Goal: Transaction & Acquisition: Purchase product/service

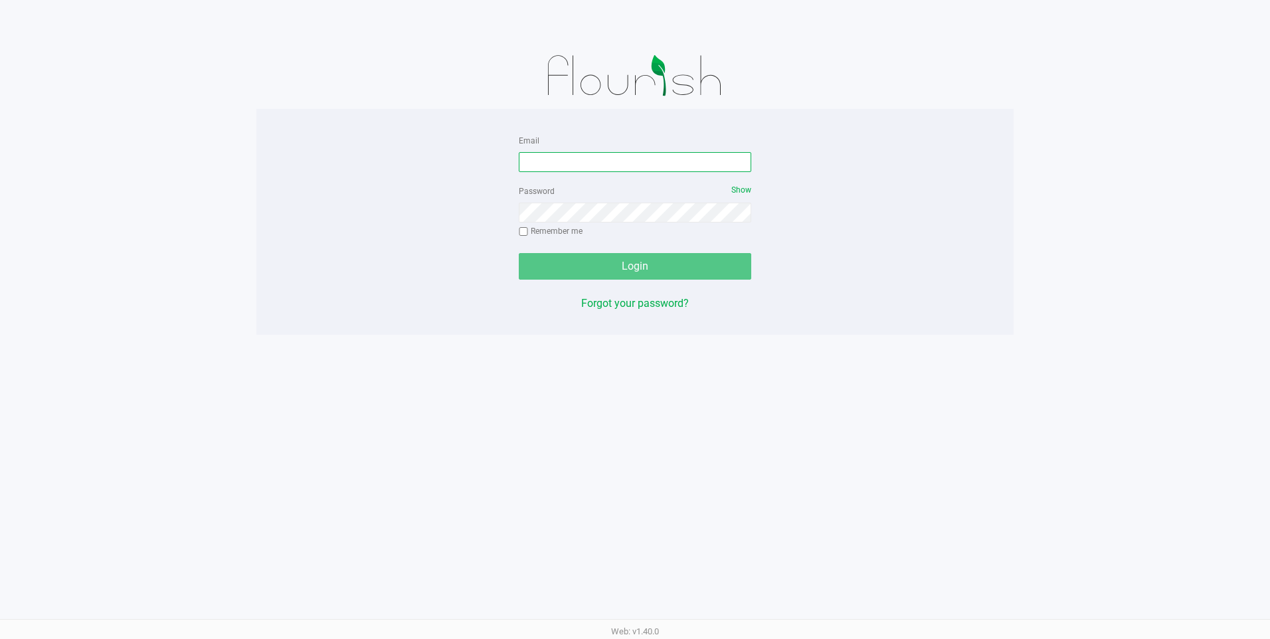
click at [559, 159] on input "Email" at bounding box center [635, 162] width 233 height 20
type input "[EMAIL_ADDRESS][DOMAIN_NAME]"
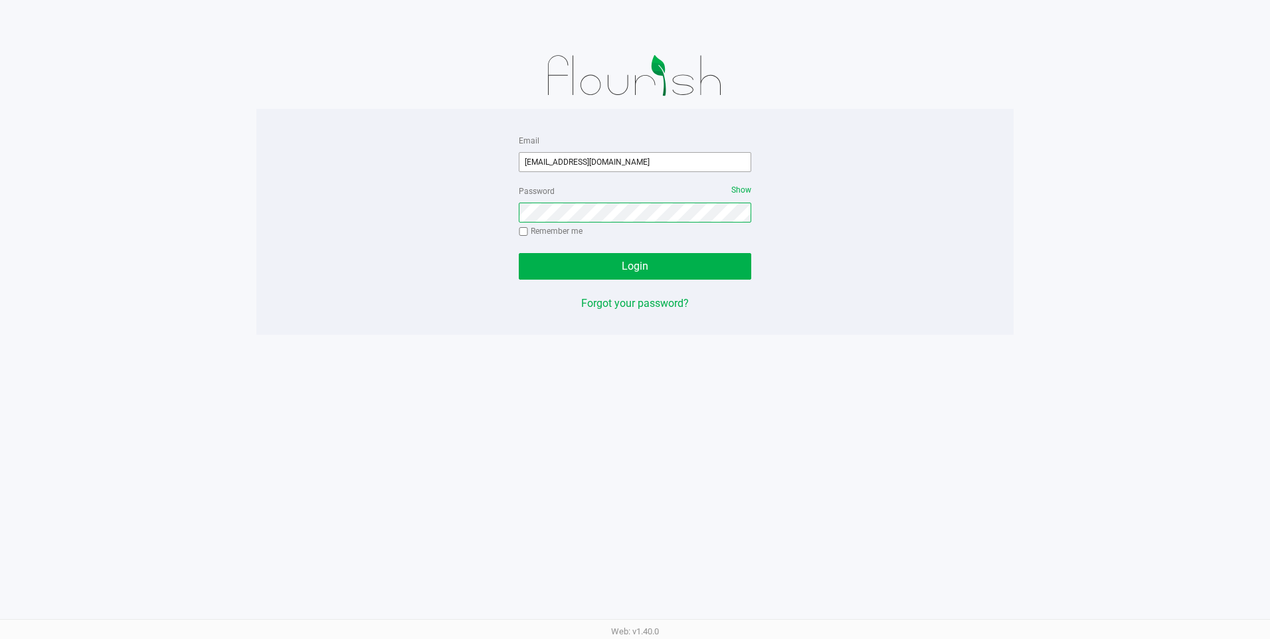
click at [519, 253] on button "Login" at bounding box center [635, 266] width 233 height 27
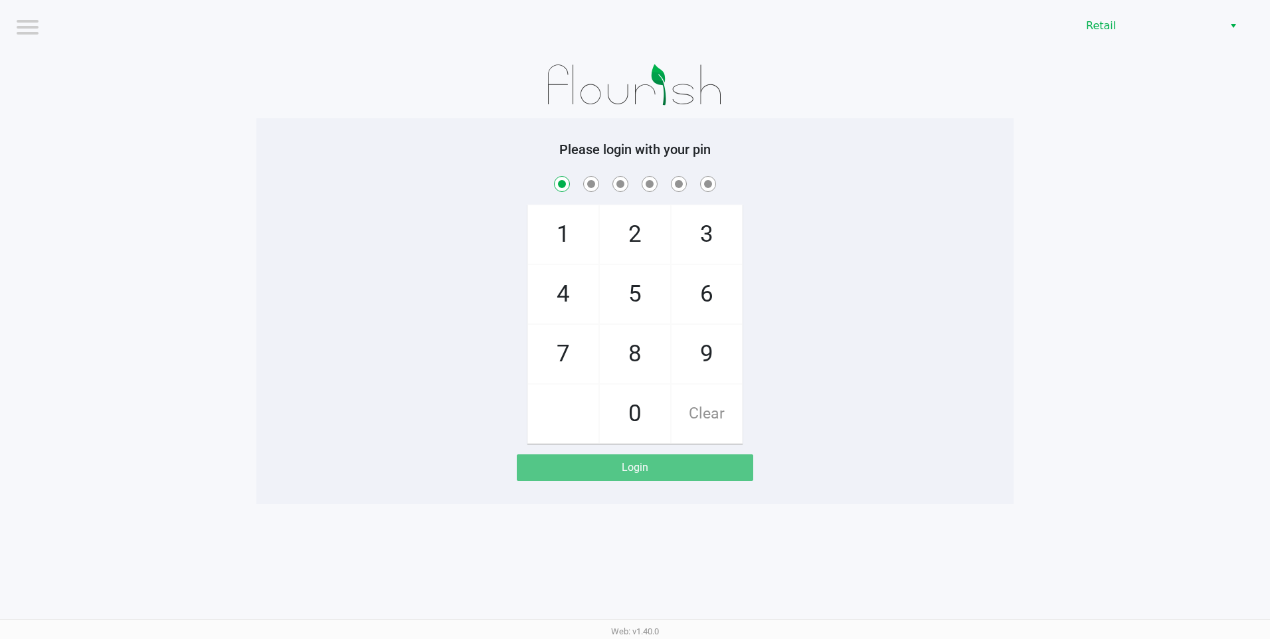
checkbox input "true"
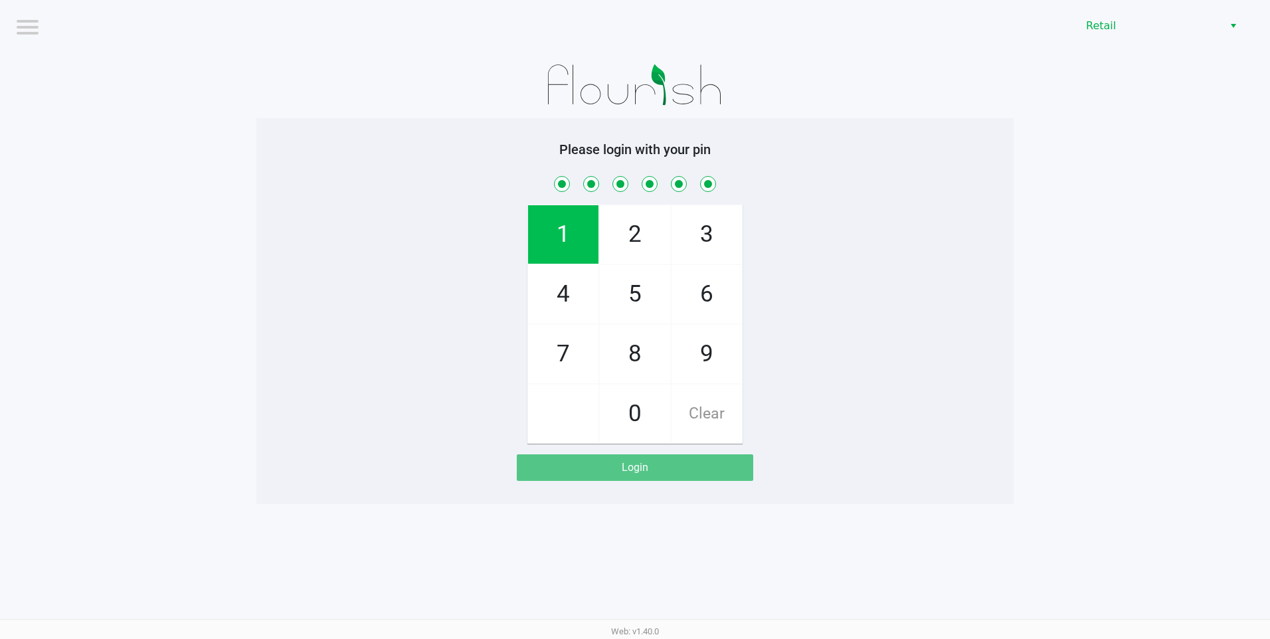
checkbox input "true"
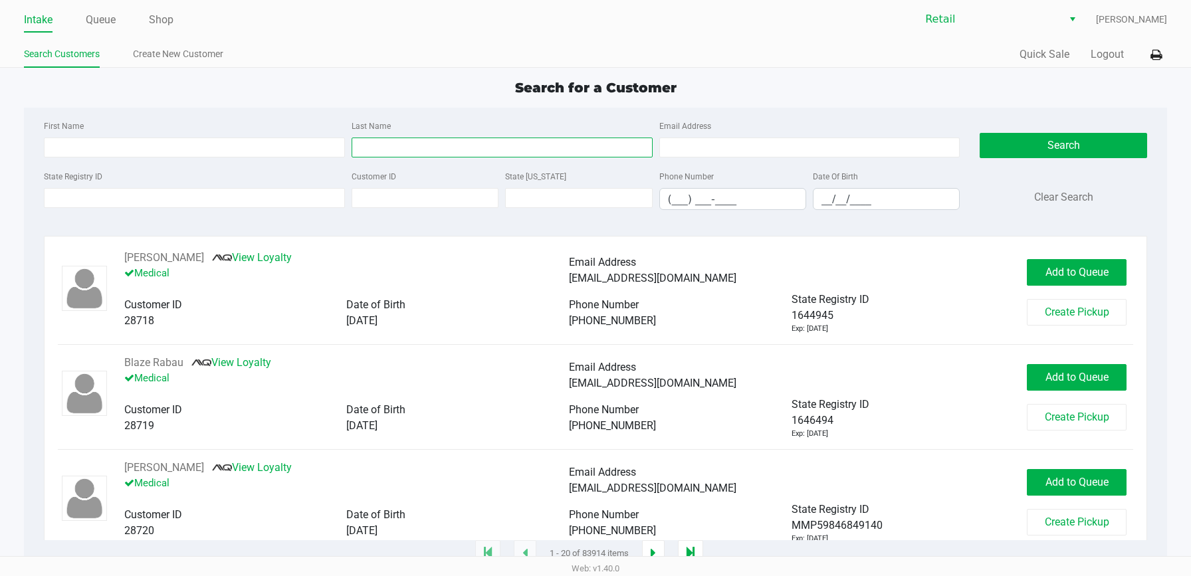
click at [368, 151] on input "Last Name" at bounding box center [501, 148] width 301 height 20
click at [470, 157] on div "First Name Last Name Email Address" at bounding box center [502, 143] width 923 height 50
click at [474, 150] on input "Last Name" at bounding box center [501, 148] width 301 height 20
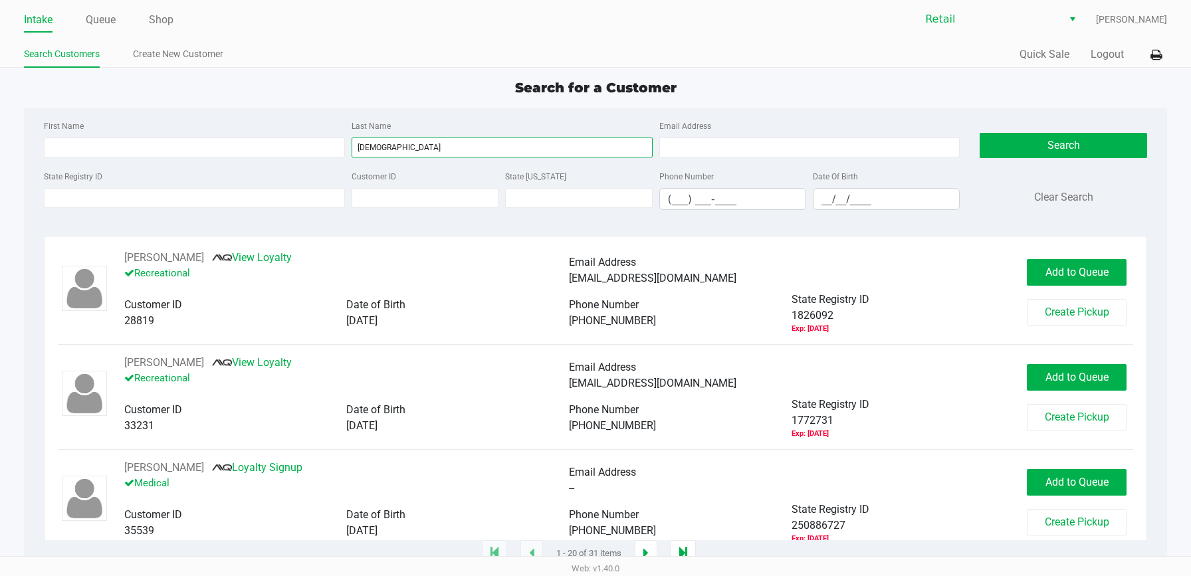
type input "[DEMOGRAPHIC_DATA]"
click at [277, 157] on div "First Name Last Name [PERSON_NAME] Email Address" at bounding box center [502, 143] width 923 height 50
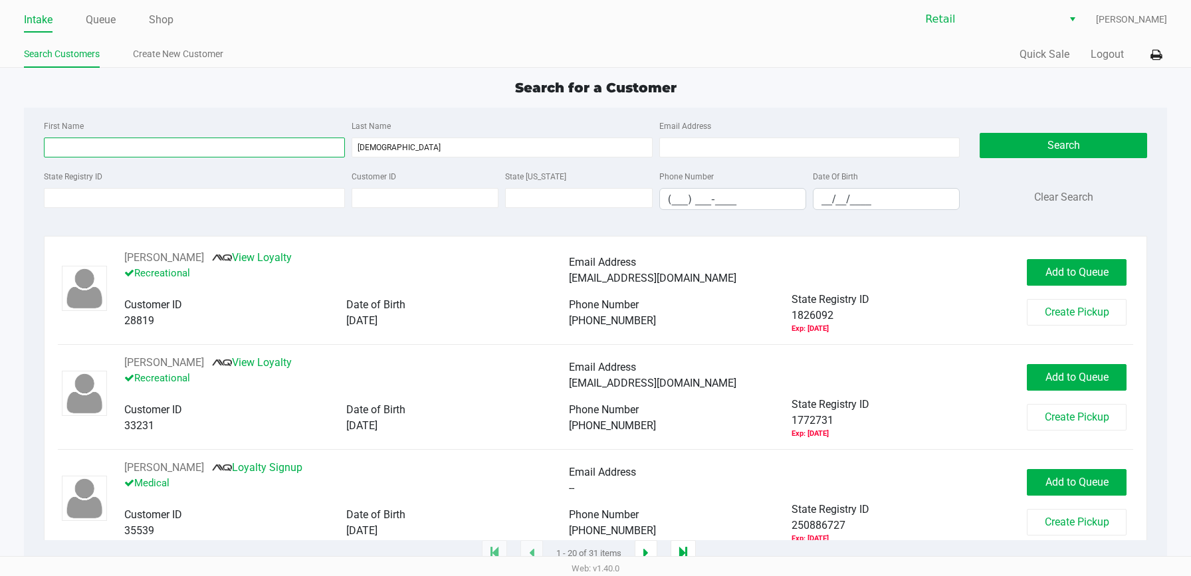
click at [280, 147] on input "First Name" at bounding box center [194, 148] width 301 height 20
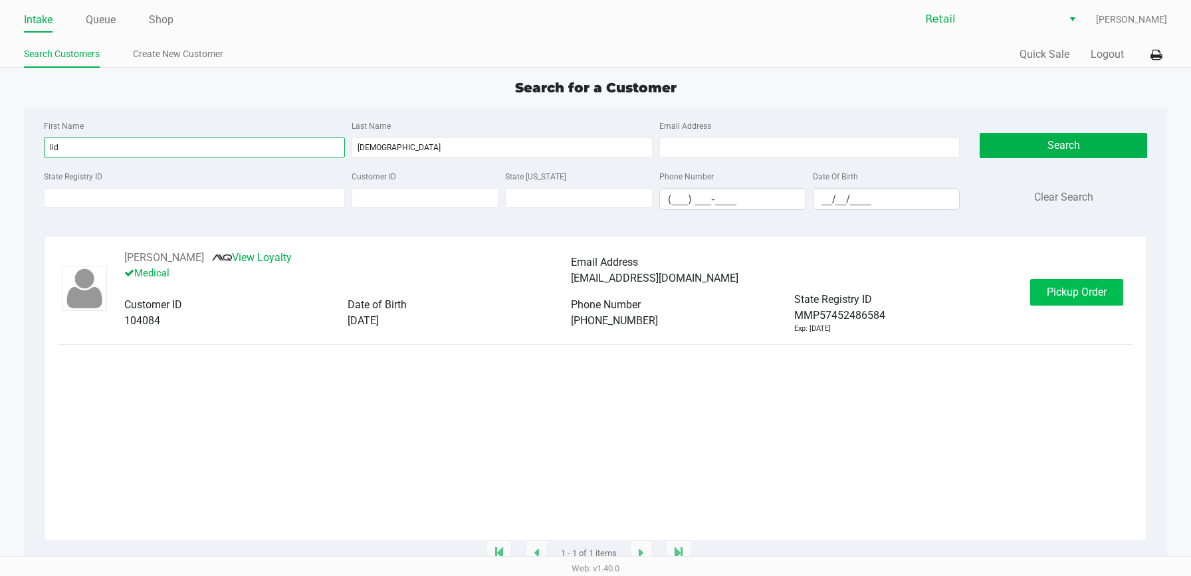
type input "lid"
click at [1092, 284] on button "Pickup Order" at bounding box center [1076, 292] width 93 height 27
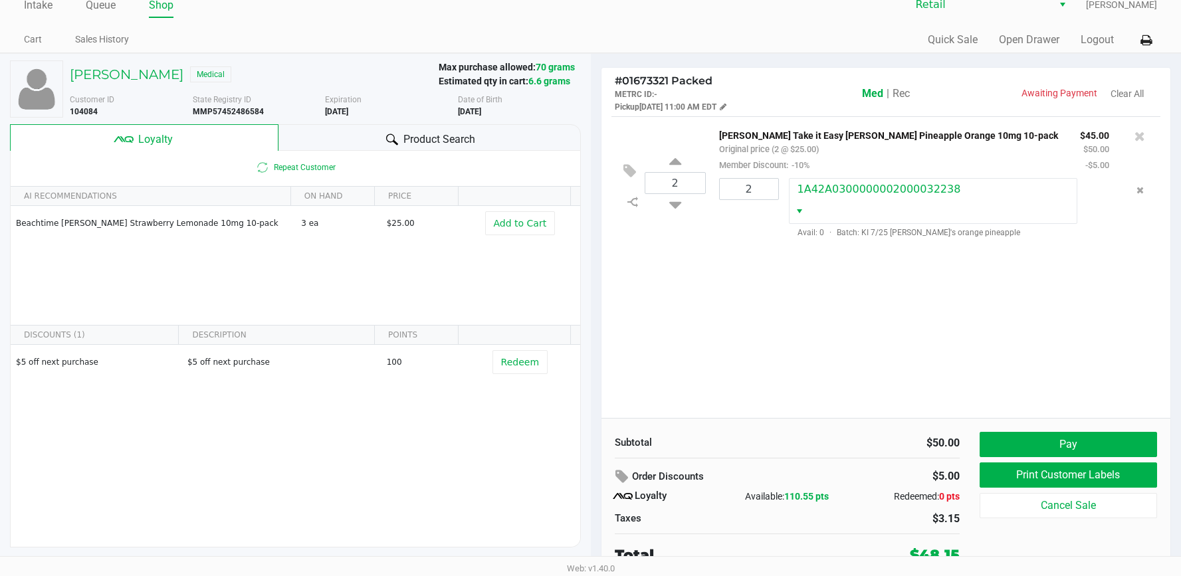
scroll to position [19, 0]
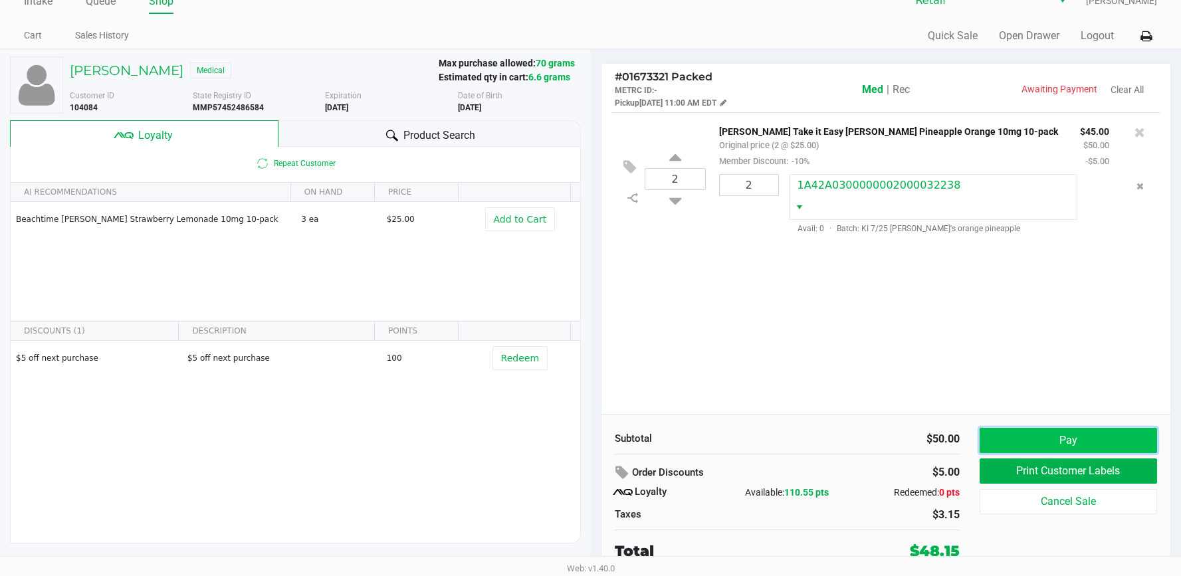
click at [1005, 436] on button "Pay" at bounding box center [1067, 440] width 177 height 25
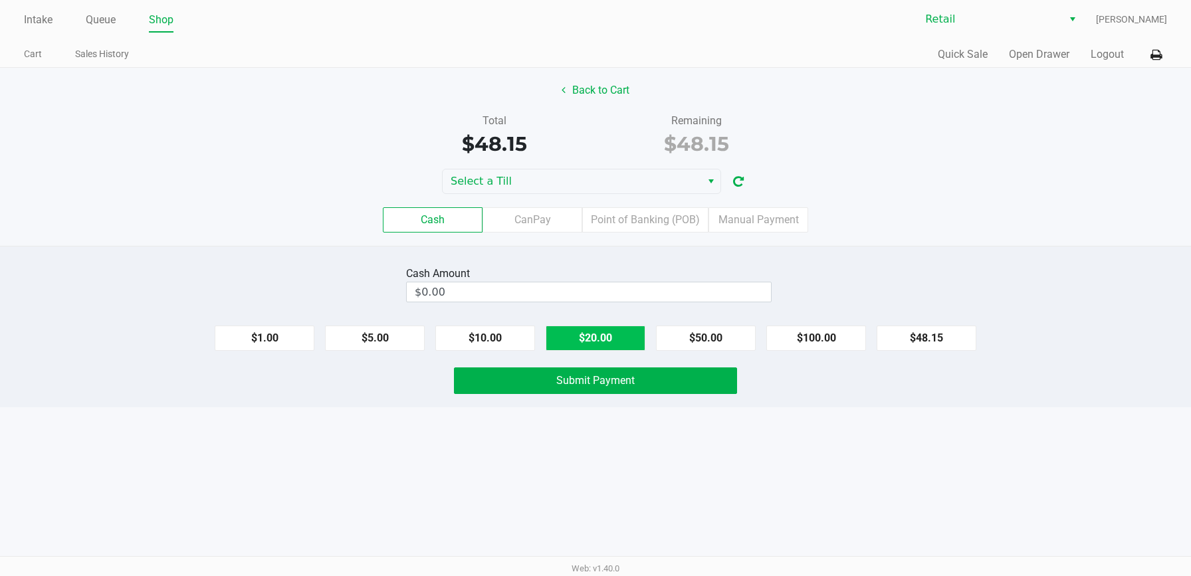
click at [565, 326] on button "$20.00" at bounding box center [595, 338] width 100 height 25
type input "$60.00"
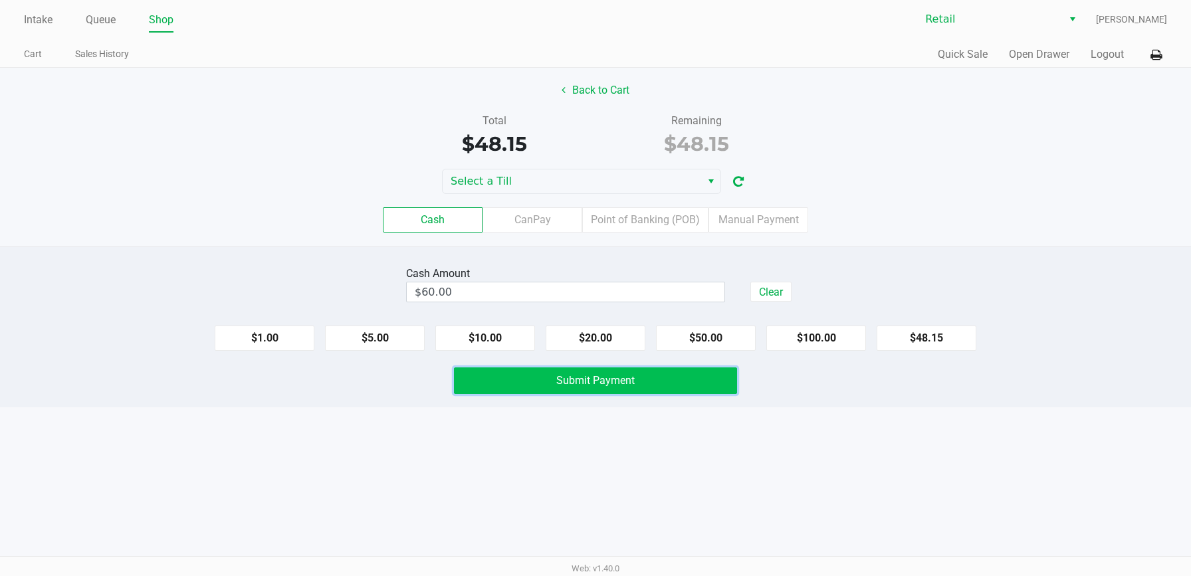
click at [573, 385] on span "Submit Payment" at bounding box center [595, 380] width 78 height 13
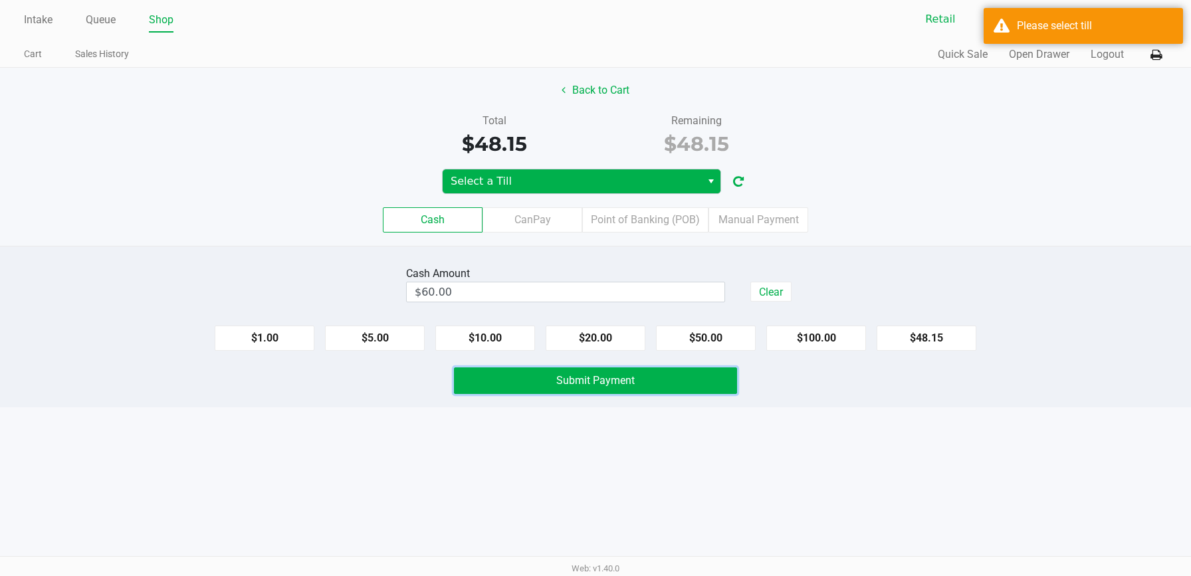
click at [703, 189] on button "Select" at bounding box center [710, 181] width 19 height 24
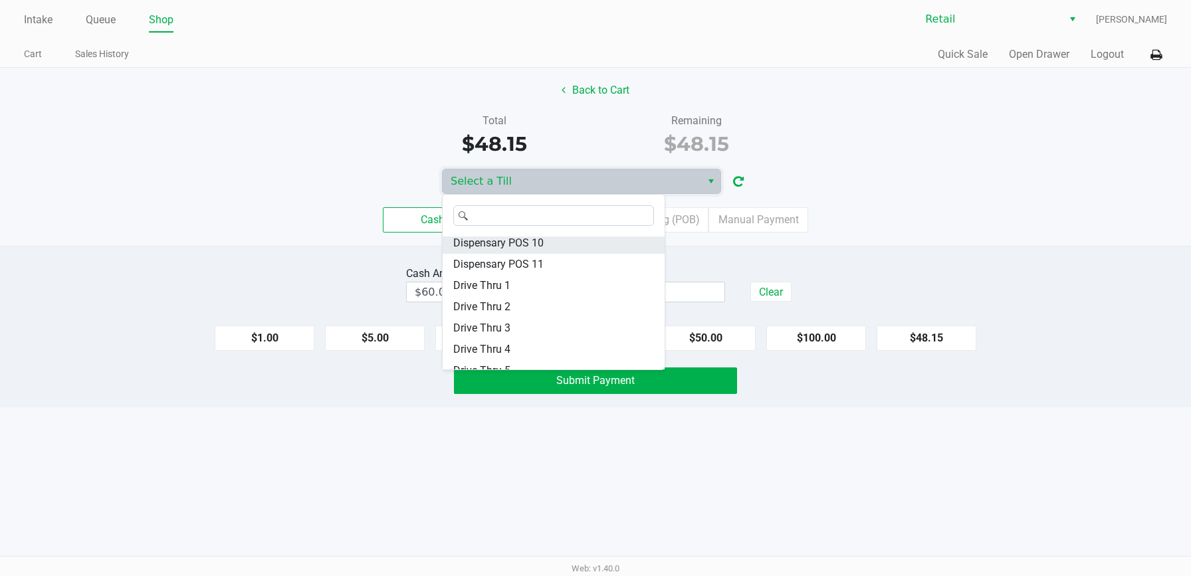
scroll to position [133, 0]
click at [562, 306] on li "Drive Thru 2" at bounding box center [553, 305] width 222 height 21
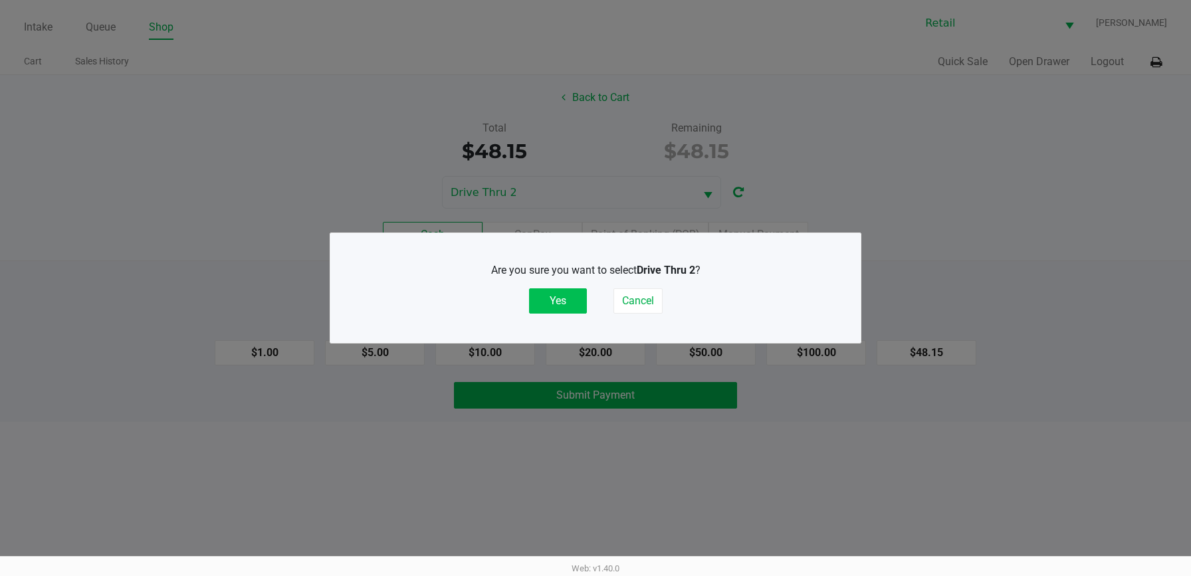
click at [545, 302] on button "Yes" at bounding box center [558, 300] width 58 height 25
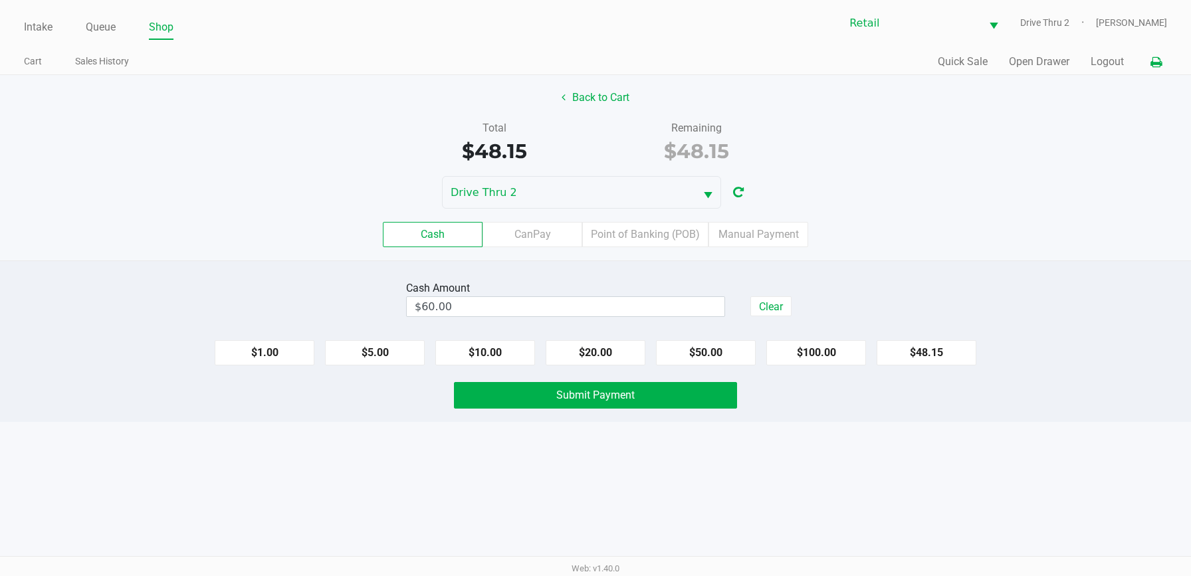
click at [1157, 64] on icon at bounding box center [1155, 62] width 11 height 9
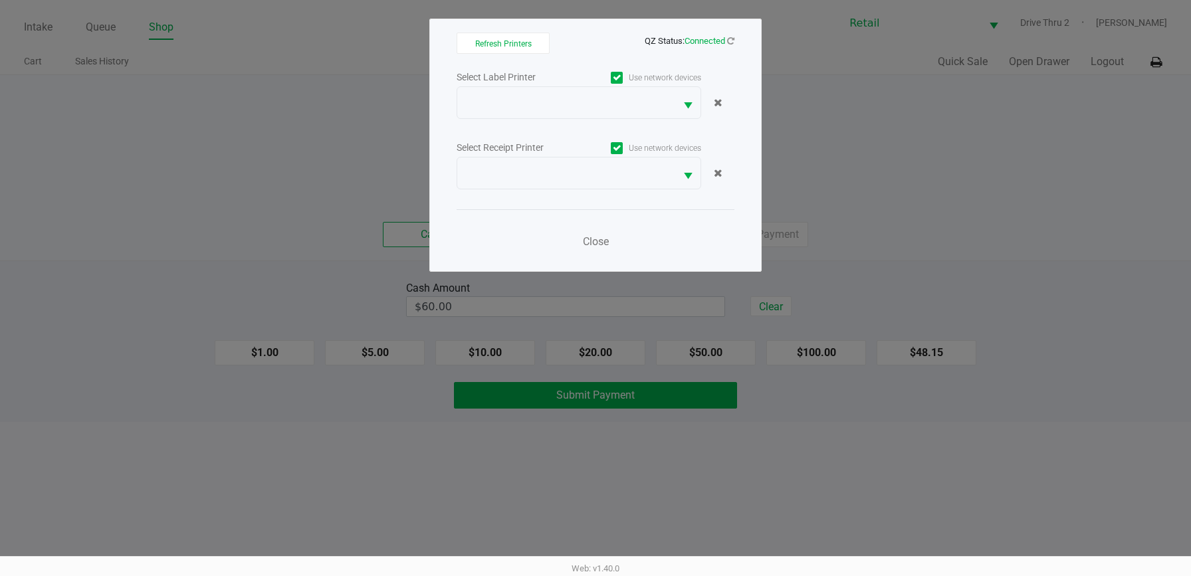
click at [668, 144] on label "Use network devices" at bounding box center [640, 148] width 122 height 12
click at [0, 0] on input "Use network devices" at bounding box center [0, 0] width 0 height 0
click at [664, 72] on label "Use network devices" at bounding box center [640, 78] width 122 height 12
click at [0, 0] on input "Use network devices" at bounding box center [0, 0] width 0 height 0
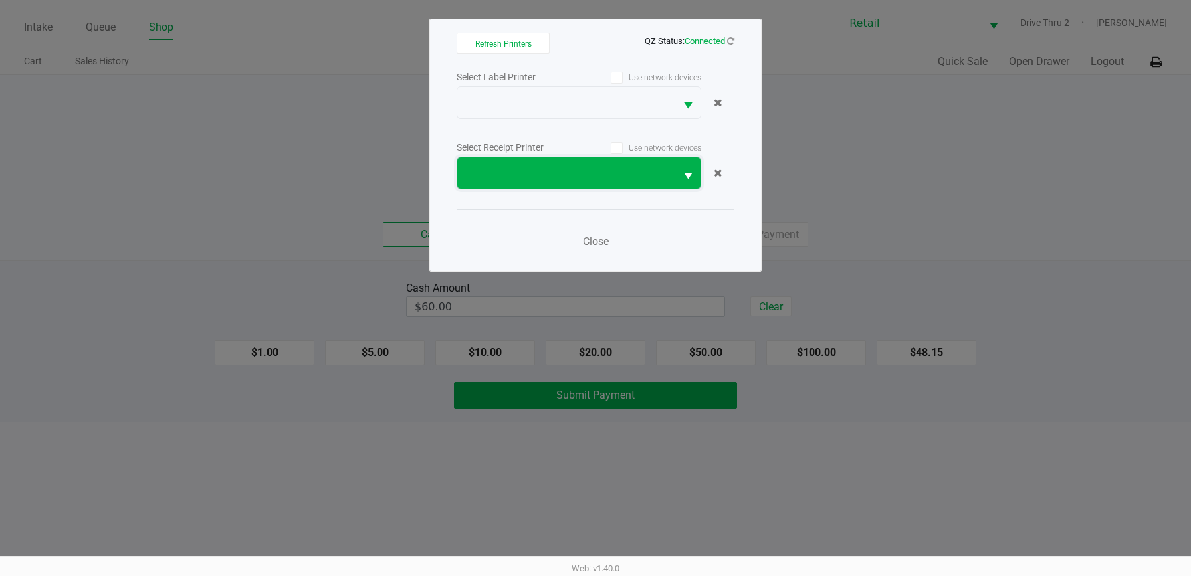
click at [582, 175] on span at bounding box center [566, 173] width 202 height 16
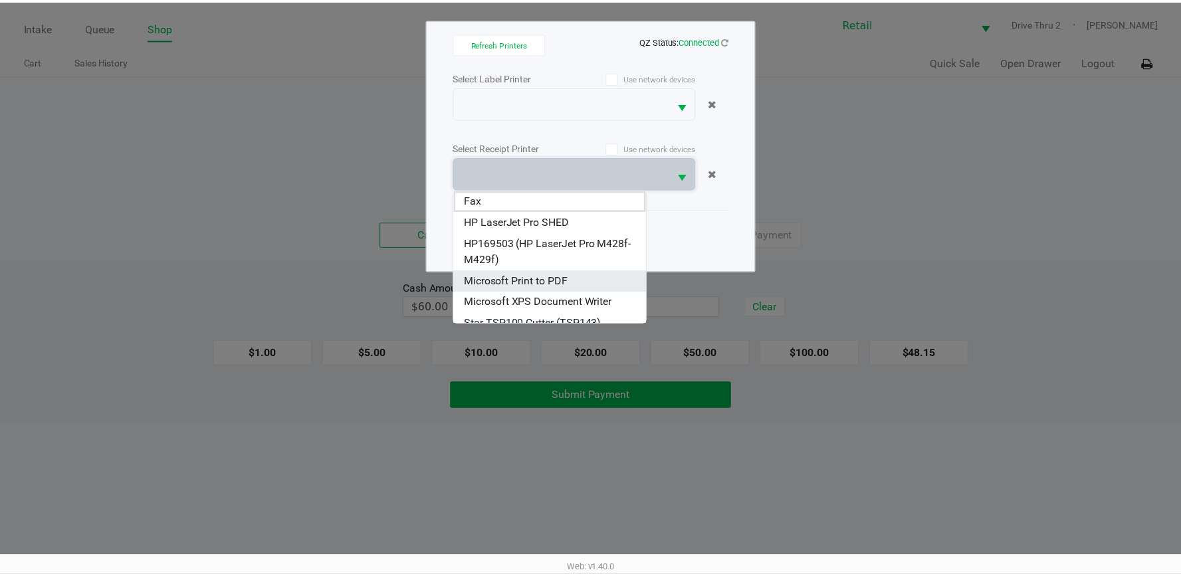
scroll to position [11, 0]
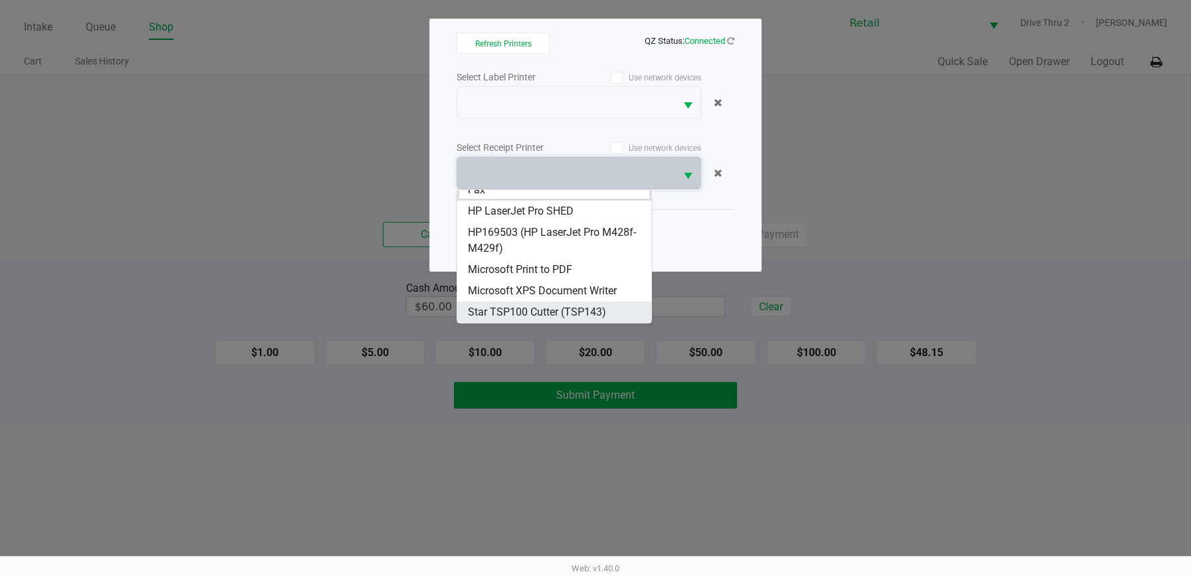
click at [536, 309] on span "Star TSP100 Cutter (TSP143)" at bounding box center [537, 312] width 138 height 16
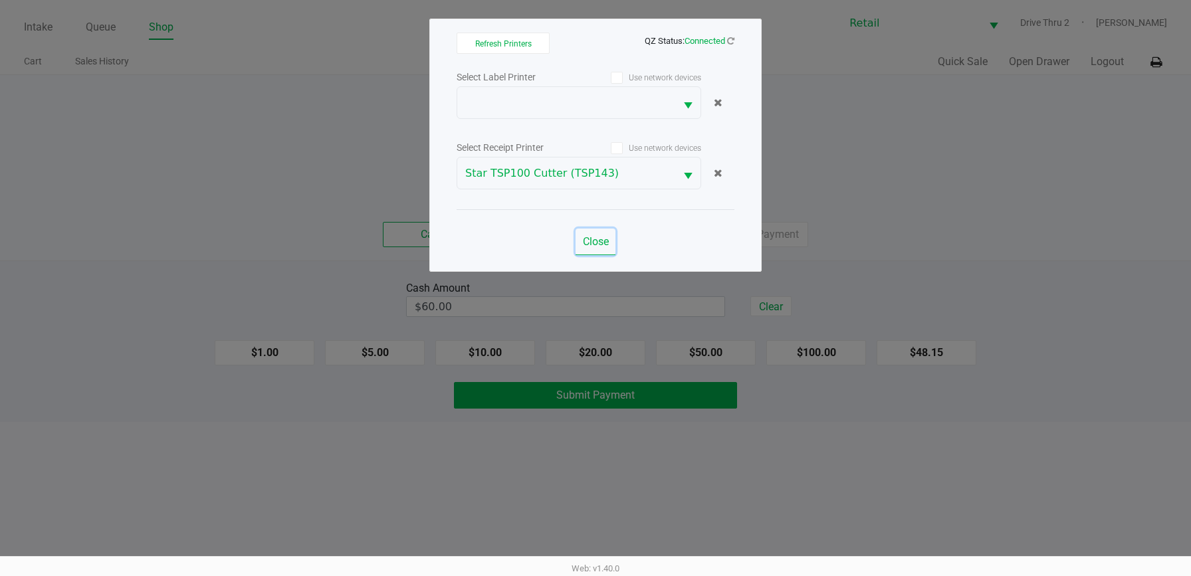
click at [591, 247] on span "Close" at bounding box center [596, 241] width 26 height 13
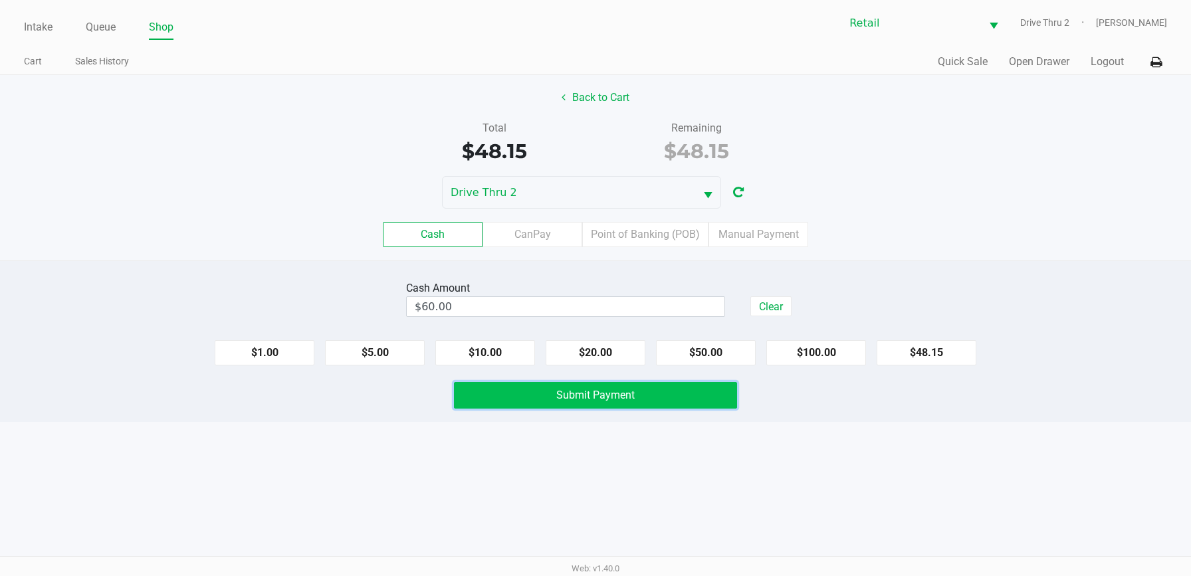
click at [554, 384] on button "Submit Payment" at bounding box center [595, 395] width 283 height 27
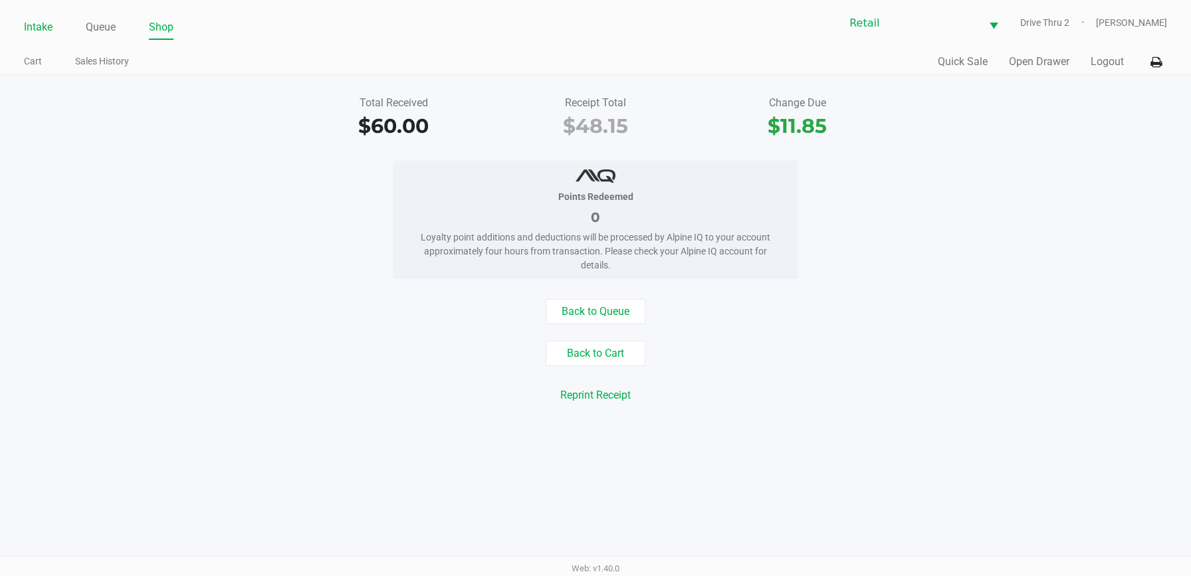
click at [33, 30] on link "Intake" at bounding box center [38, 27] width 29 height 19
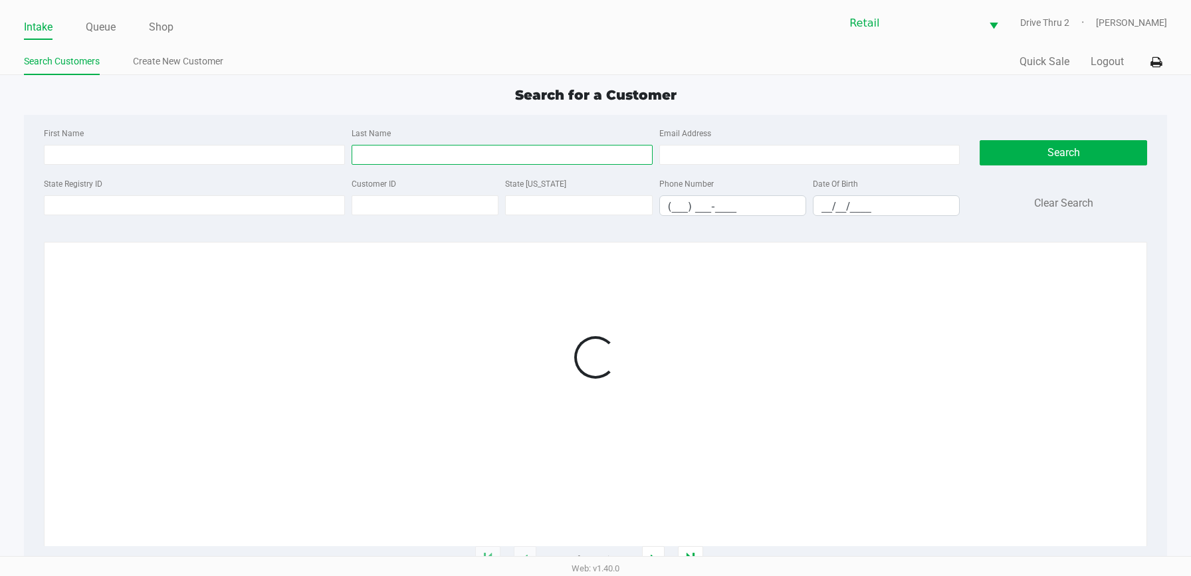
click at [421, 151] on input "Last Name" at bounding box center [501, 155] width 301 height 20
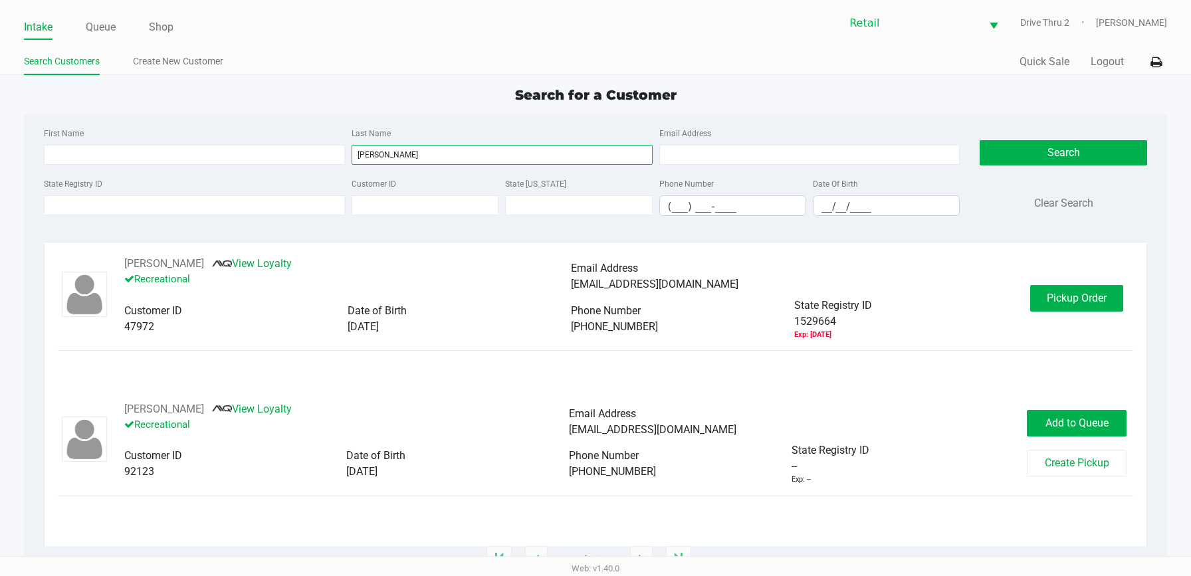
type input "[PERSON_NAME]"
click at [1058, 276] on div "[PERSON_NAME] View Loyalty Recreational Email Address [EMAIL_ADDRESS][DOMAIN_NA…" at bounding box center [595, 298] width 1075 height 84
click at [1060, 286] on button "Pickup Order" at bounding box center [1076, 298] width 93 height 27
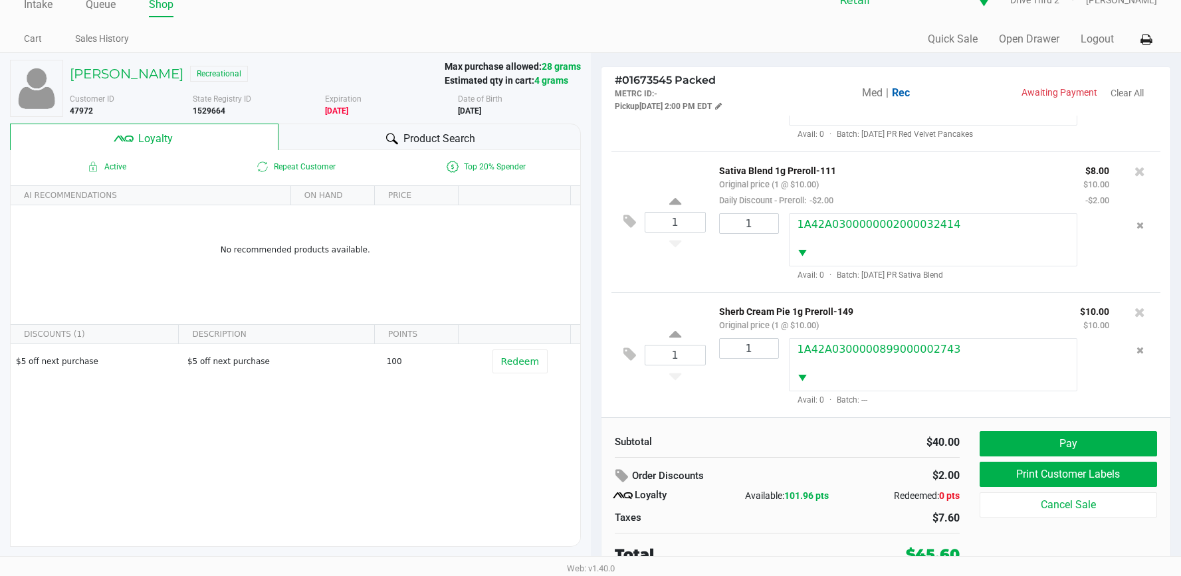
scroll to position [26, 0]
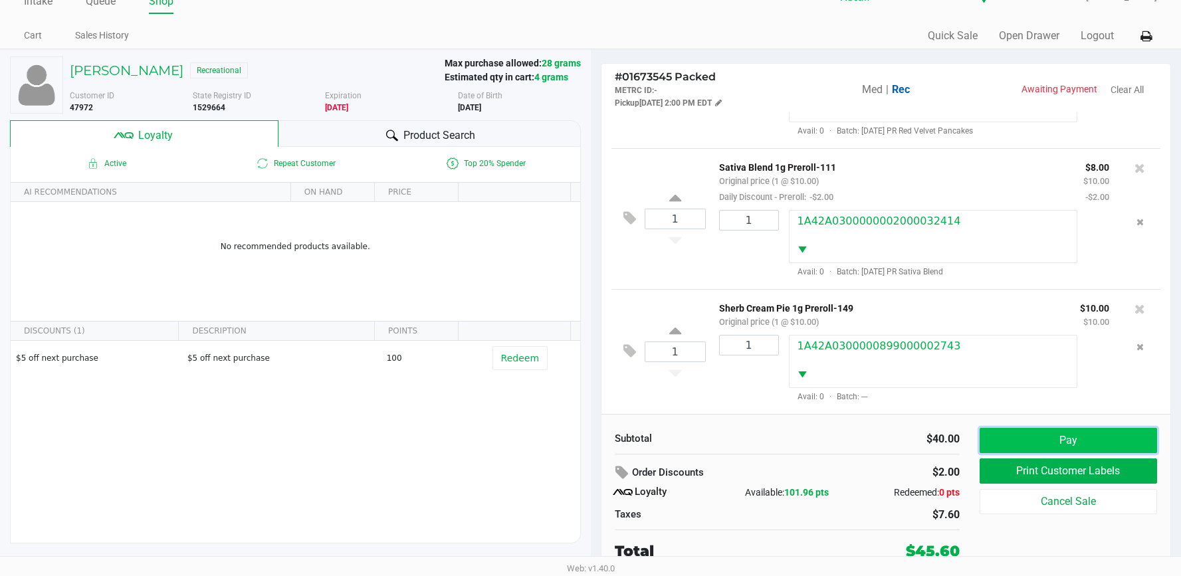
click at [1005, 428] on button "Pay" at bounding box center [1067, 440] width 177 height 25
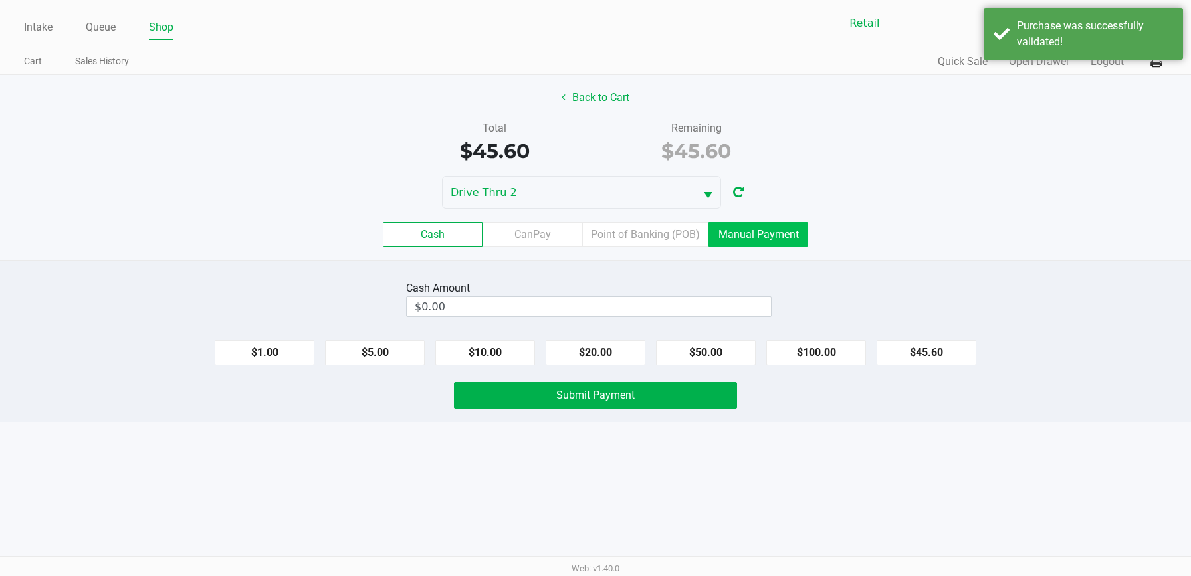
click at [751, 235] on label "Manual Payment" at bounding box center [758, 234] width 100 height 25
click at [0, 0] on 8 "Manual Payment" at bounding box center [0, 0] width 0 height 0
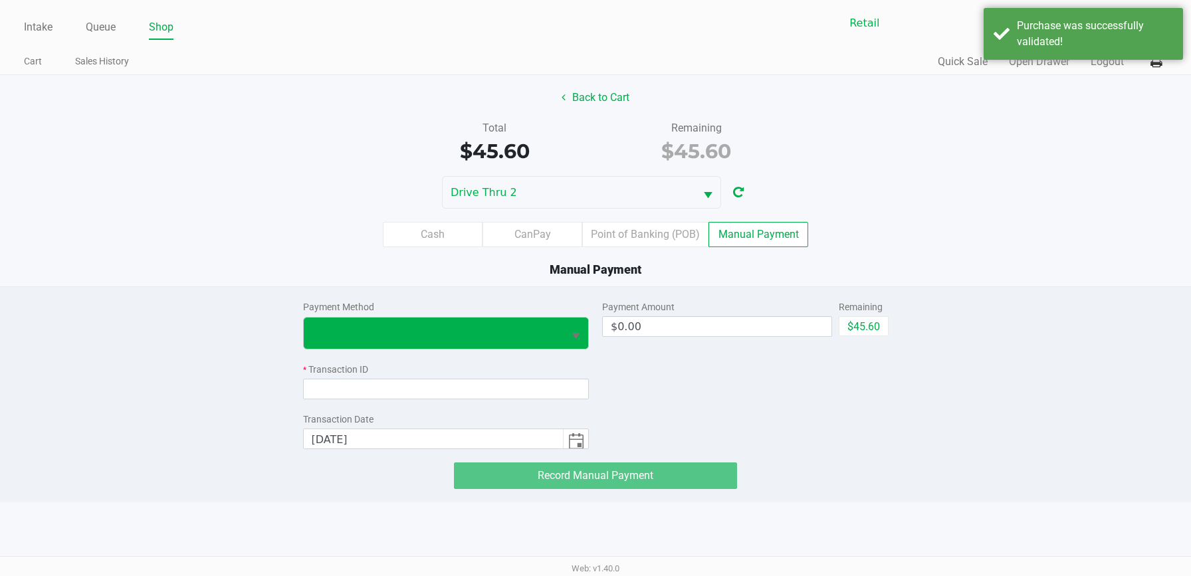
click at [565, 336] on button "Select" at bounding box center [575, 333] width 25 height 31
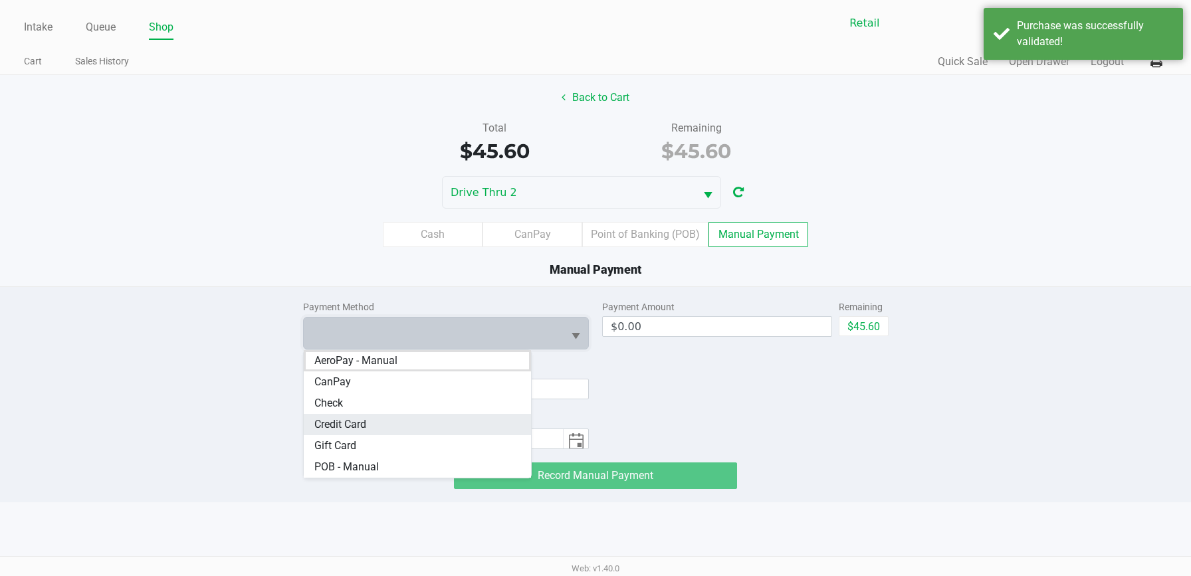
click at [436, 425] on Card "Credit Card" at bounding box center [418, 424] width 228 height 21
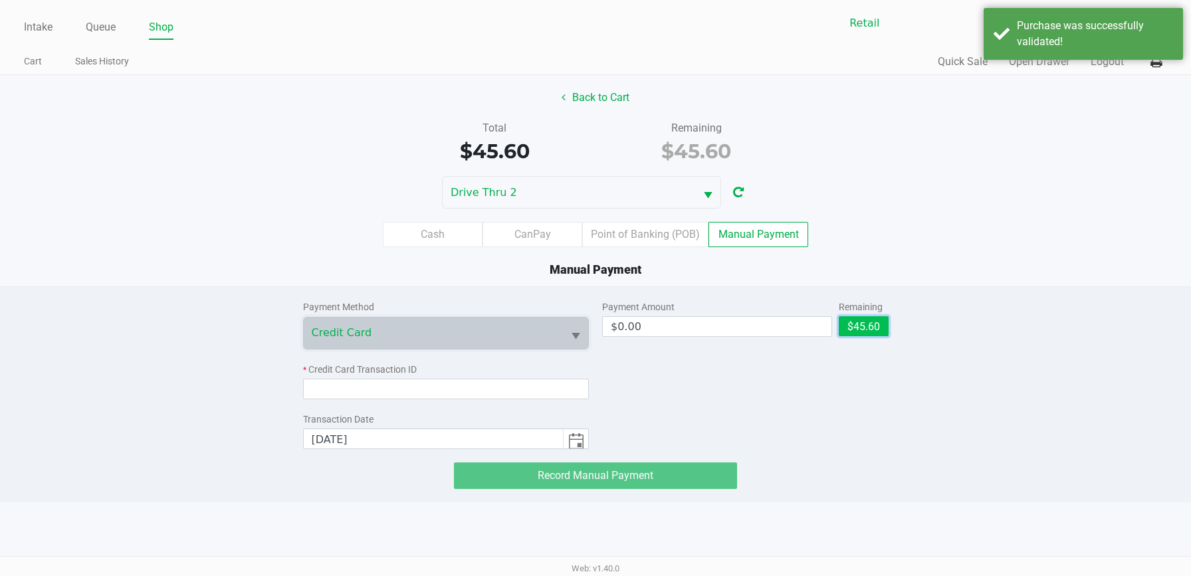
click at [857, 324] on button "$45.60" at bounding box center [863, 326] width 50 height 20
type input "$45.60"
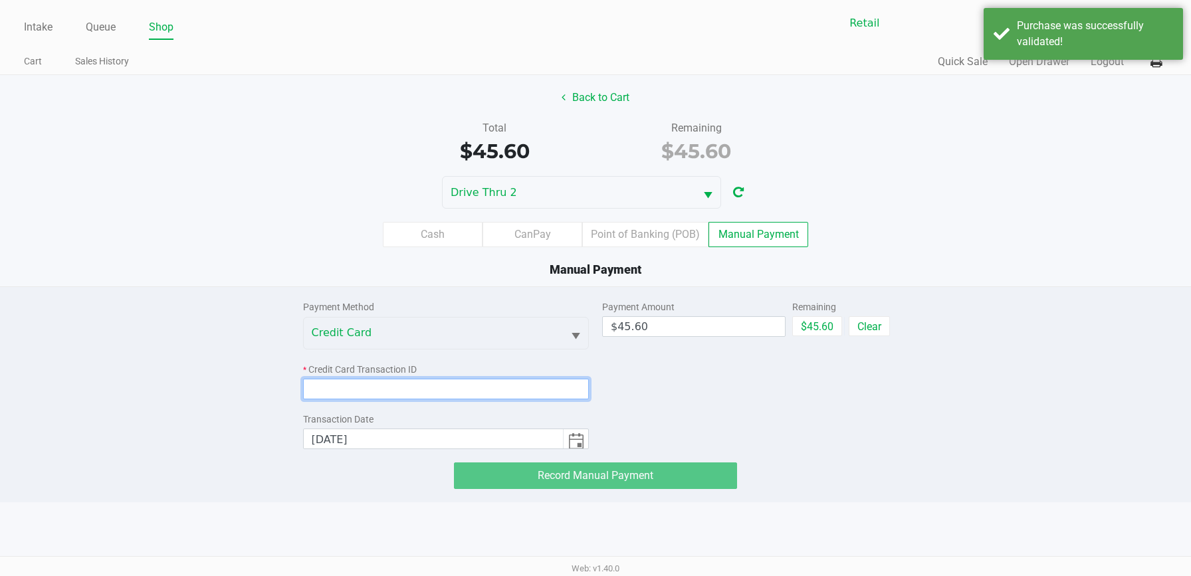
click at [451, 380] on input at bounding box center [446, 389] width 286 height 21
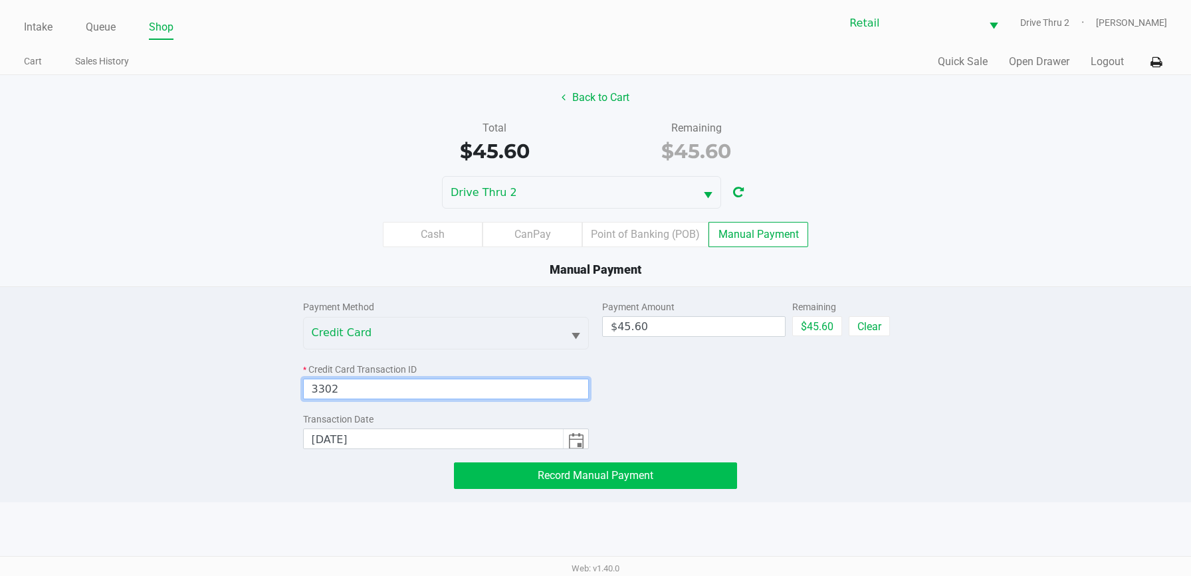
type input "3302"
click at [486, 484] on button "Record Manual Payment" at bounding box center [595, 475] width 283 height 27
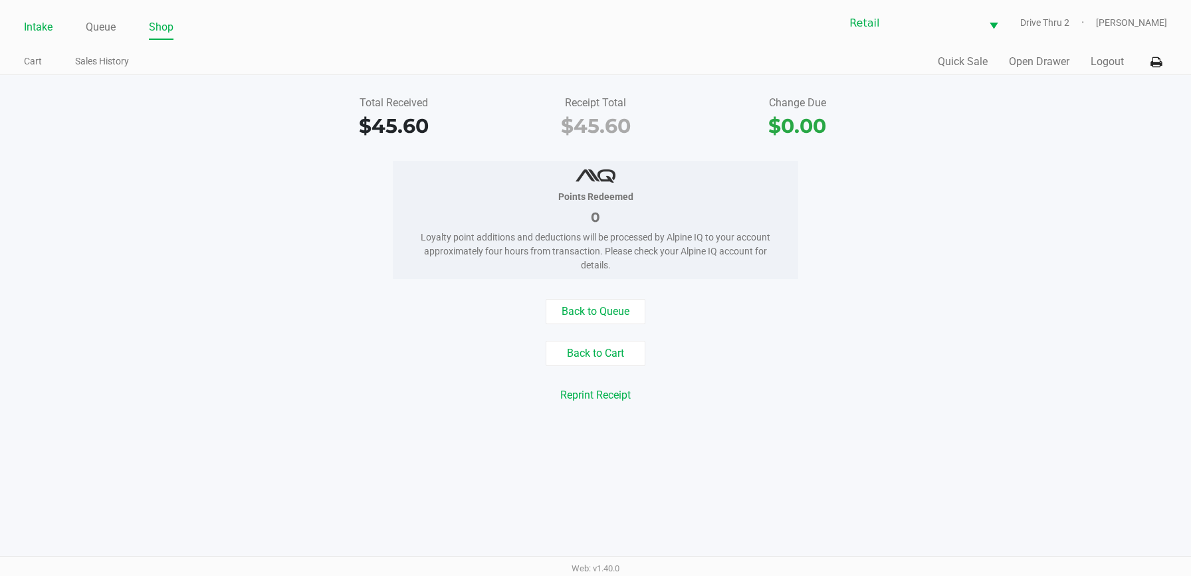
click at [27, 28] on link "Intake" at bounding box center [38, 27] width 29 height 19
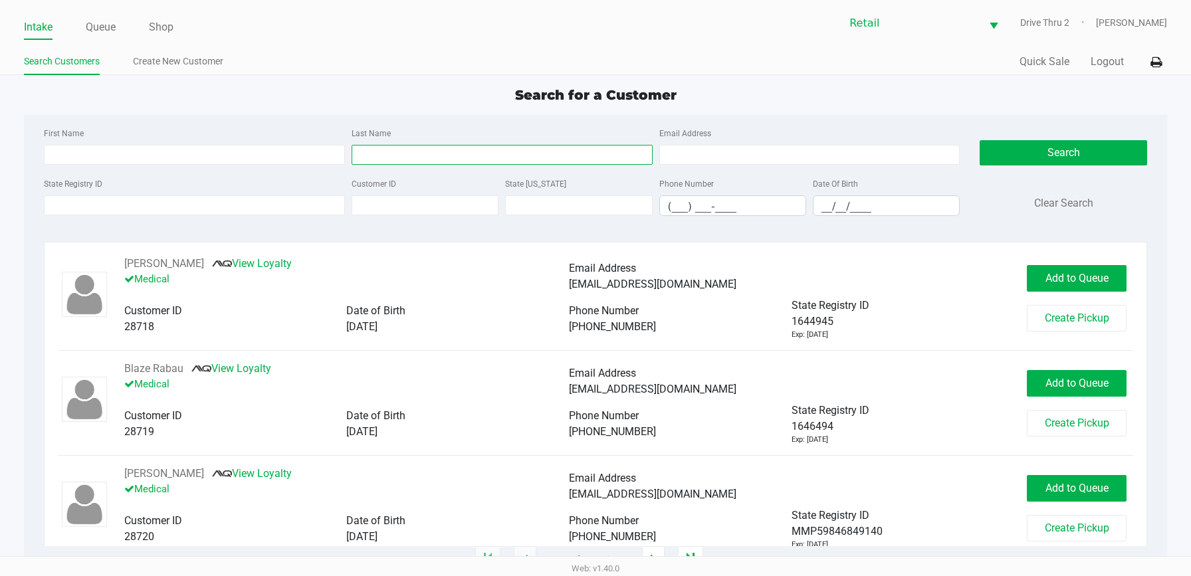
click at [373, 153] on input "Last Name" at bounding box center [501, 155] width 301 height 20
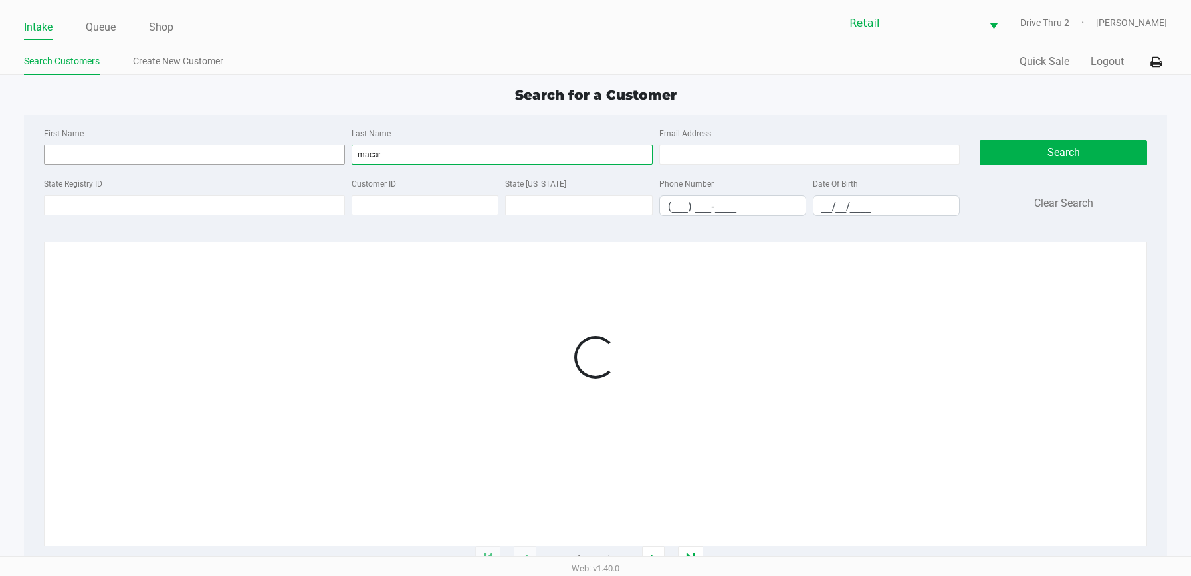
type input "macar"
click at [183, 161] on input "First Name" at bounding box center [194, 155] width 301 height 20
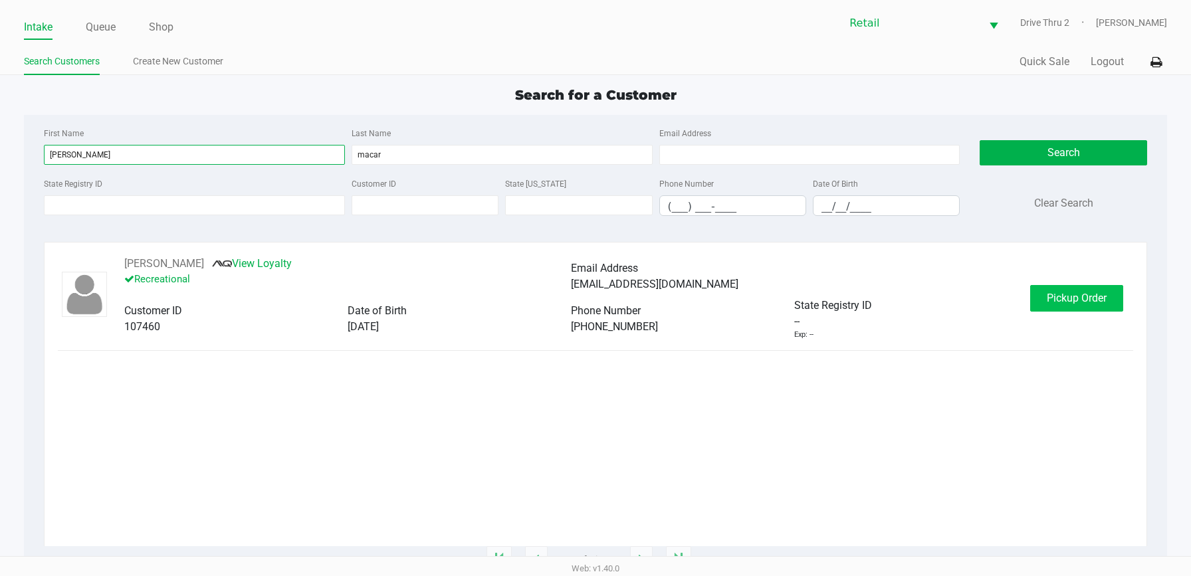
type input "[PERSON_NAME]"
click at [1052, 304] on span "Pickup Order" at bounding box center [1076, 298] width 60 height 13
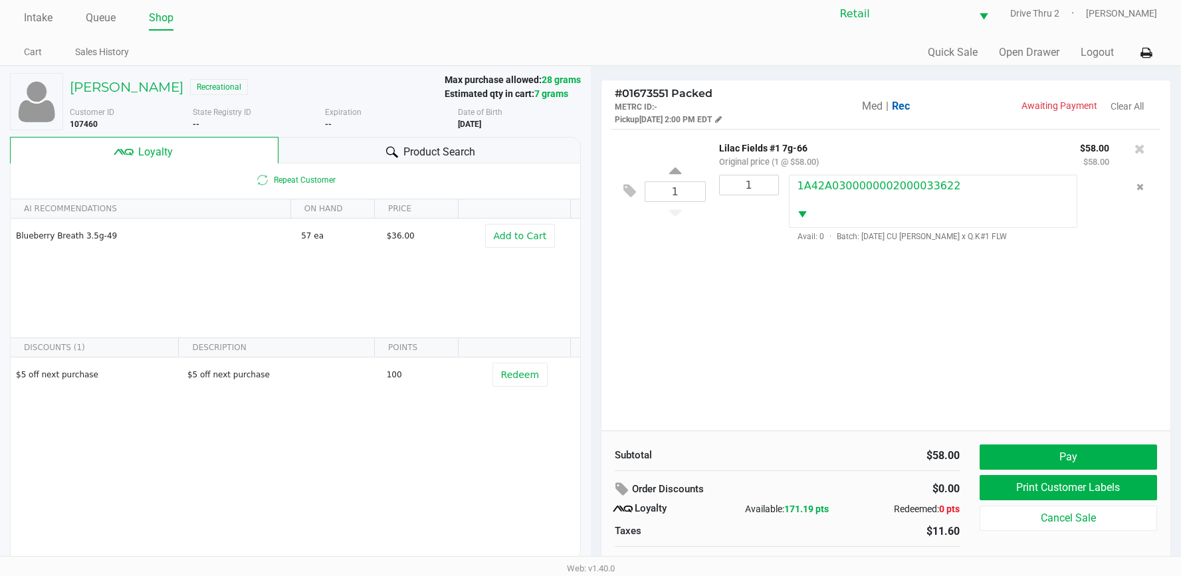
scroll to position [26, 0]
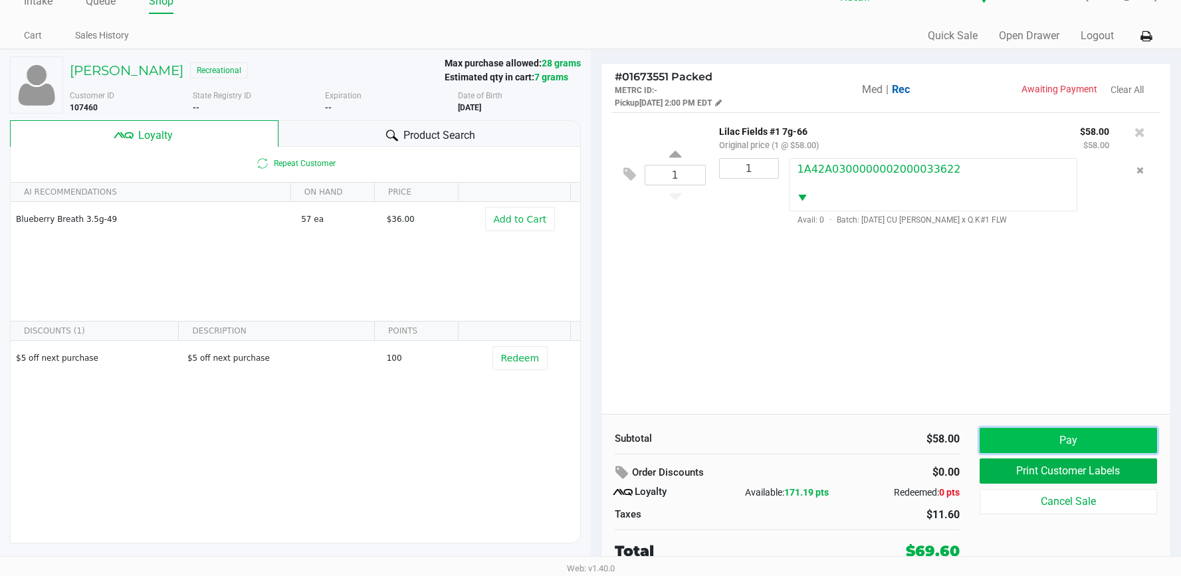
click at [1072, 442] on button "Pay" at bounding box center [1067, 440] width 177 height 25
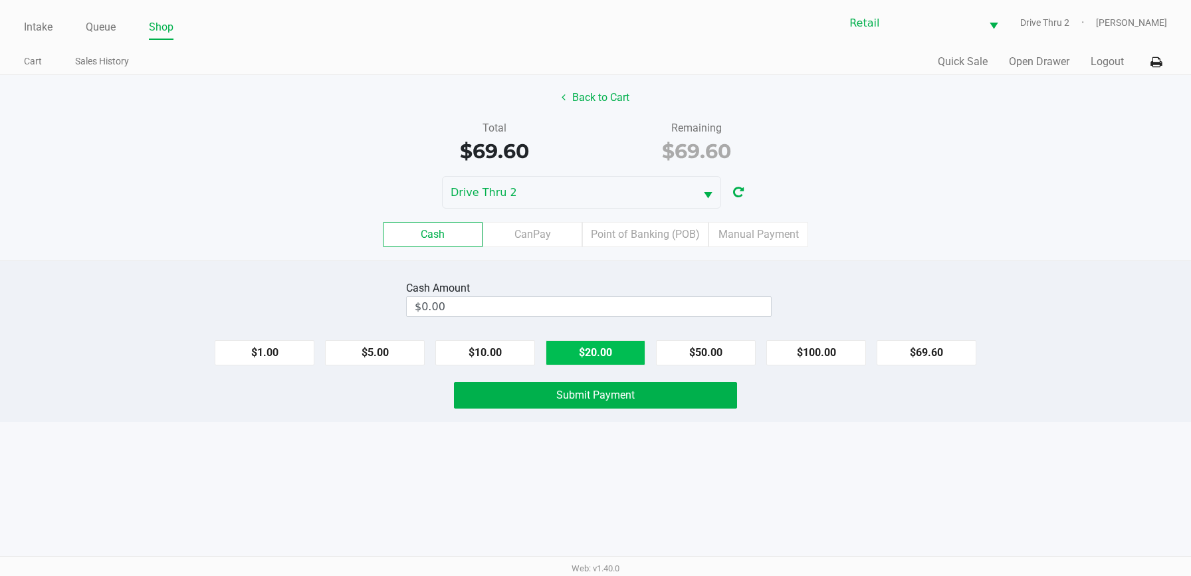
click at [577, 347] on button "$20.00" at bounding box center [595, 352] width 100 height 25
type input "$80.00"
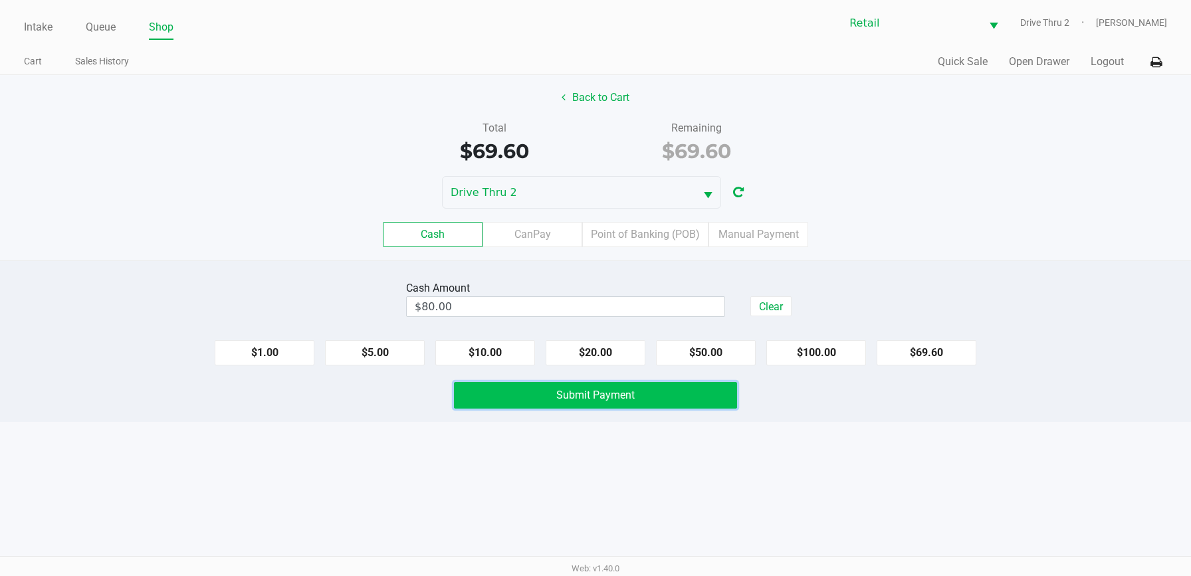
click at [563, 387] on button "Submit Payment" at bounding box center [595, 395] width 283 height 27
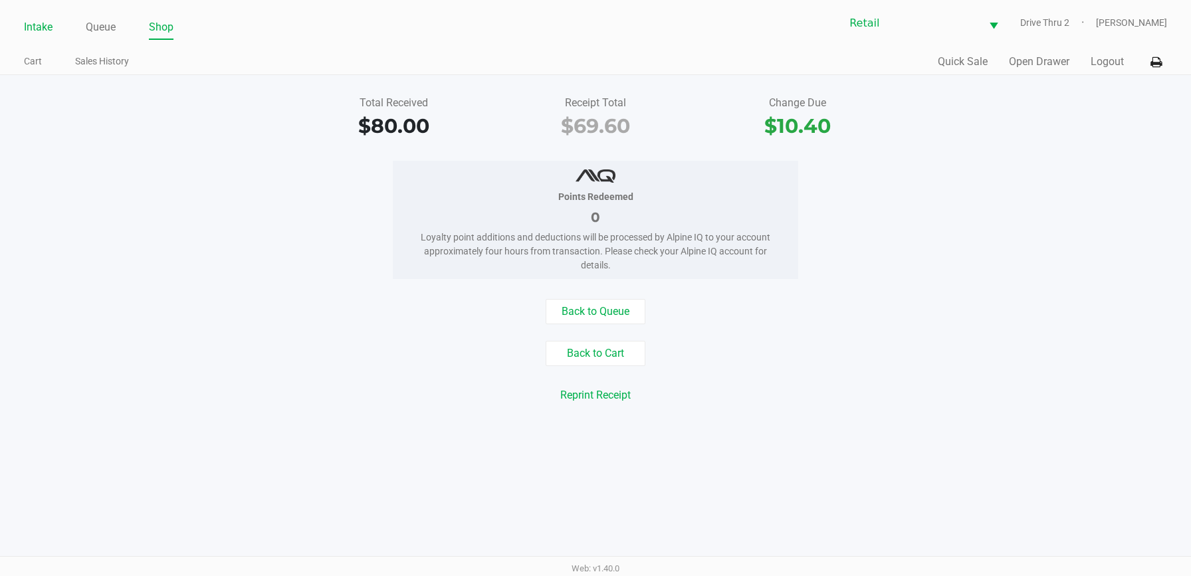
click at [45, 23] on link "Intake" at bounding box center [38, 27] width 29 height 19
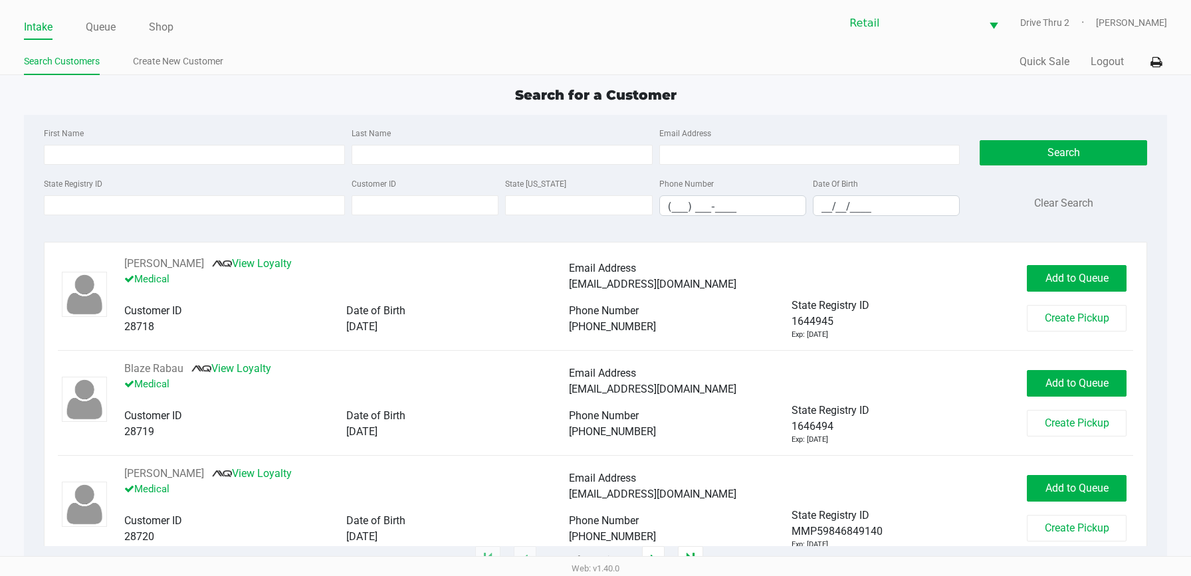
click at [393, 138] on div "Last Name" at bounding box center [502, 145] width 308 height 40
click at [411, 153] on input "Last Name" at bounding box center [501, 155] width 301 height 20
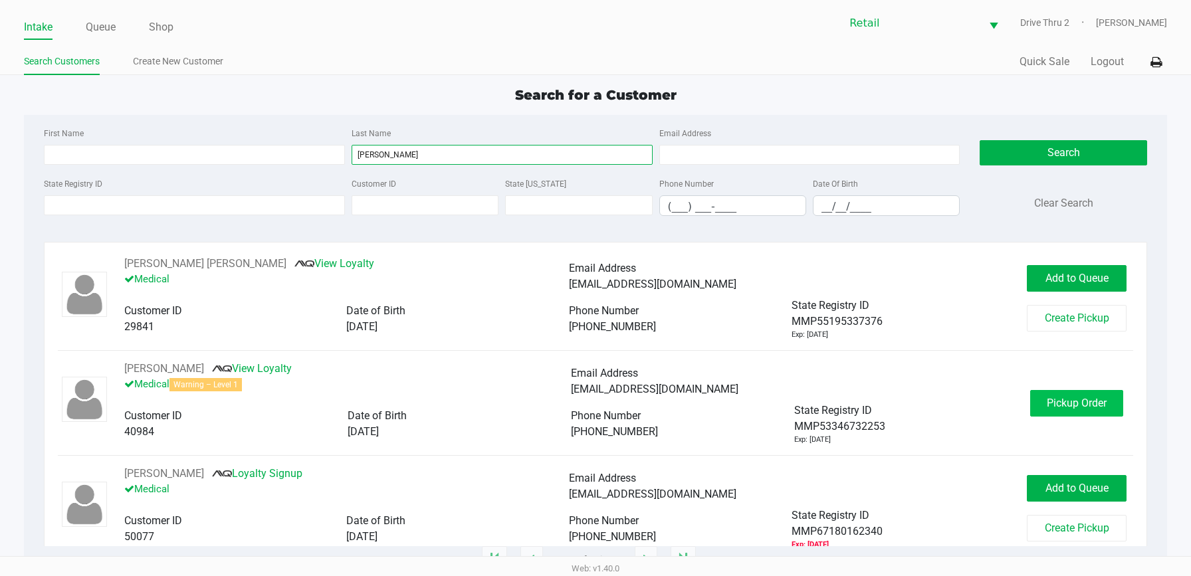
type input "[PERSON_NAME]"
click at [1066, 405] on span "Pickup Order" at bounding box center [1076, 403] width 60 height 13
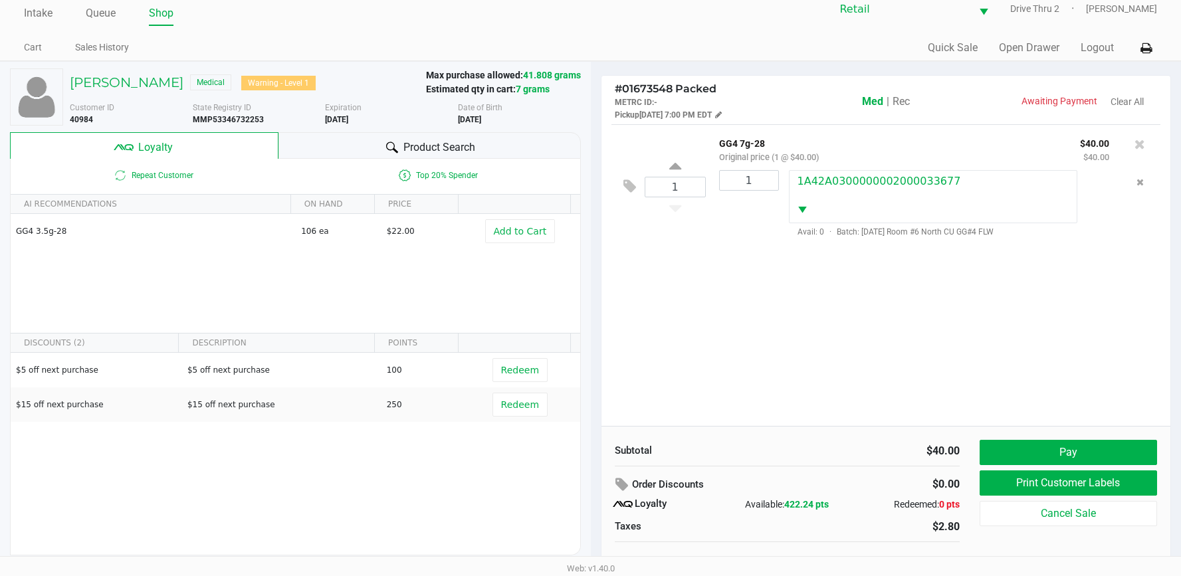
scroll to position [26, 0]
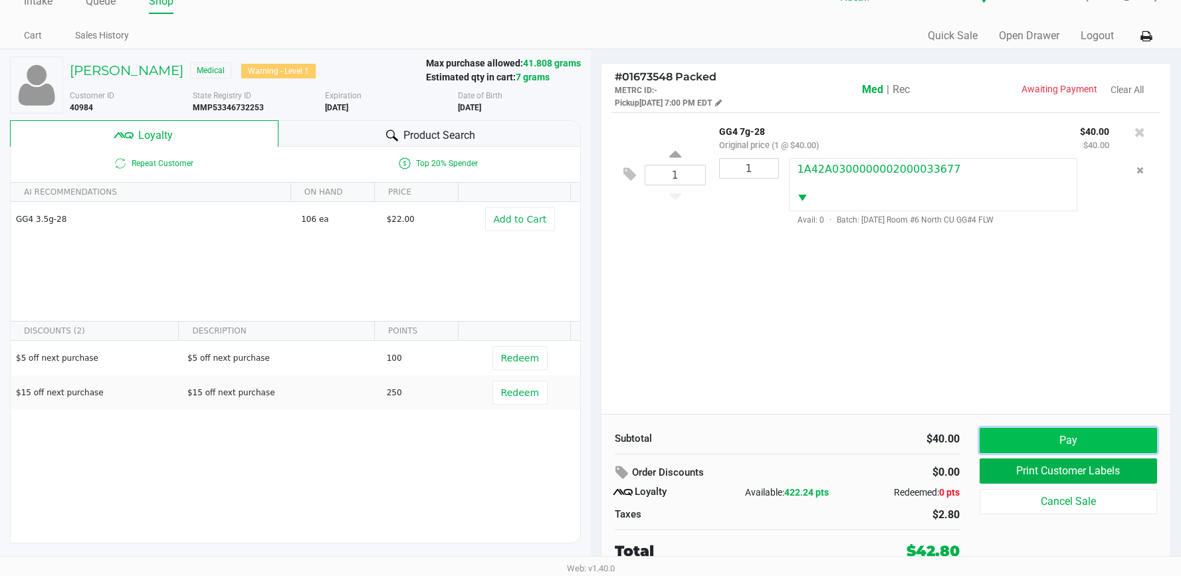
click at [1023, 440] on button "Pay" at bounding box center [1067, 440] width 177 height 25
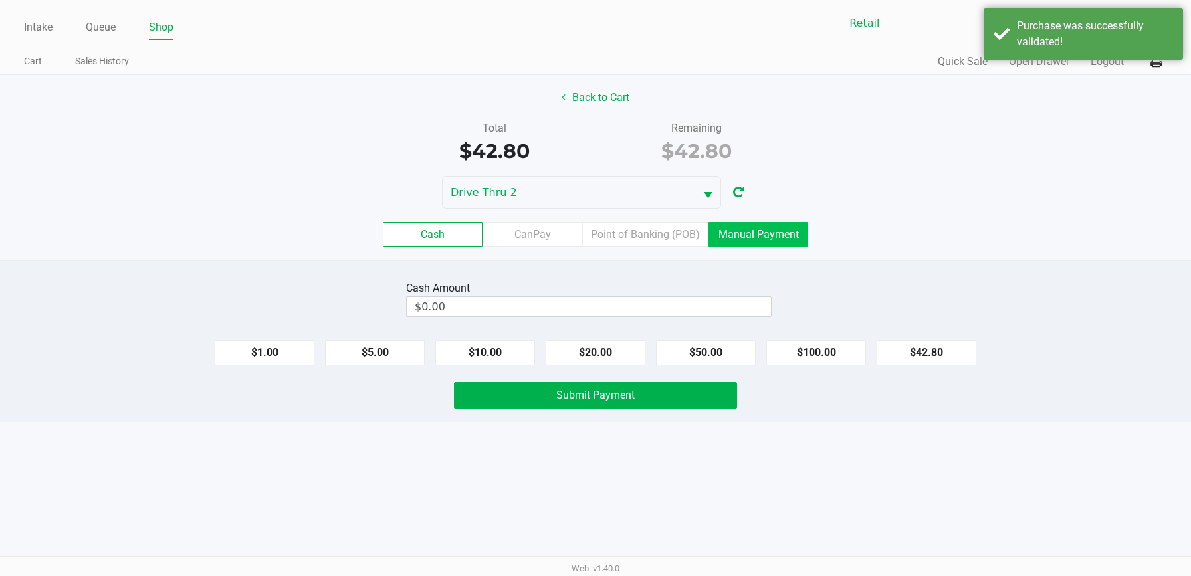
click at [741, 233] on label "Manual Payment" at bounding box center [758, 234] width 100 height 25
click at [0, 0] on 8 "Manual Payment" at bounding box center [0, 0] width 0 height 0
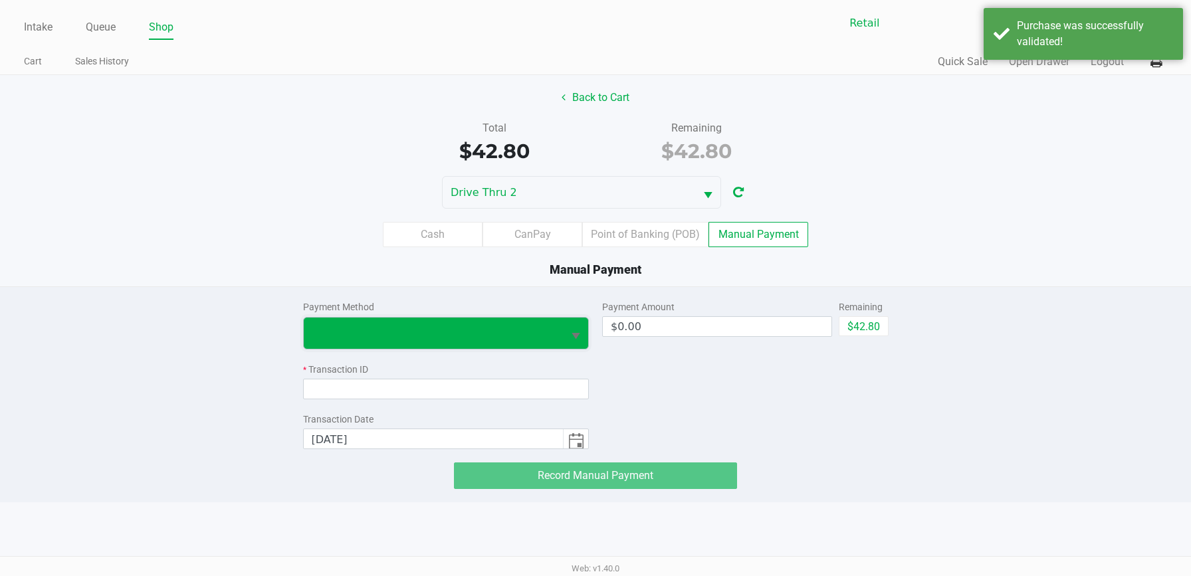
click at [556, 343] on span at bounding box center [434, 333] width 260 height 31
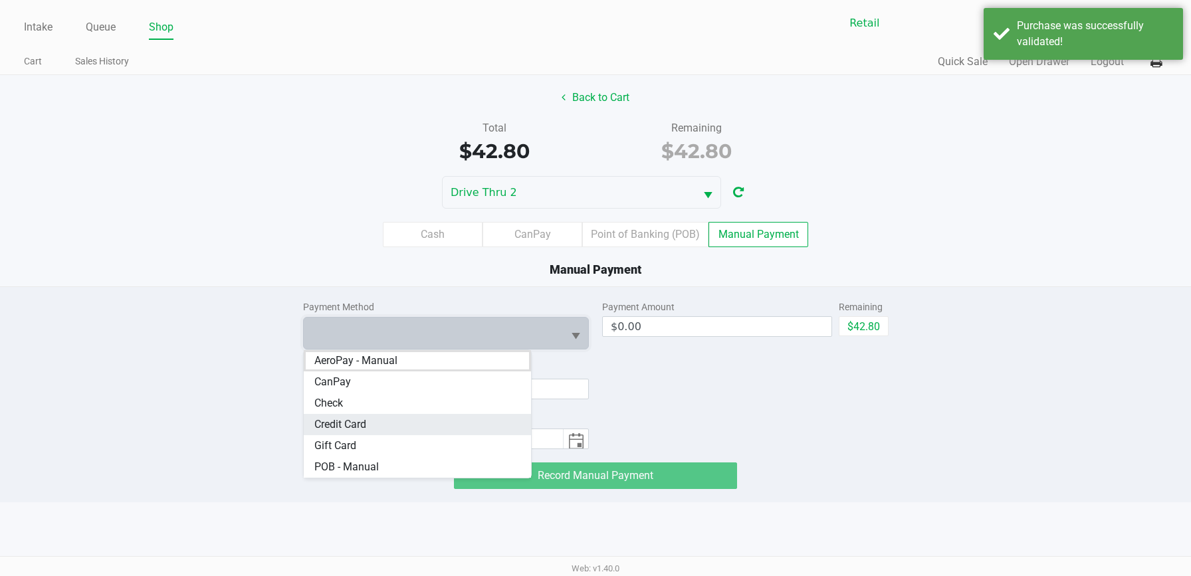
click at [433, 429] on Card "Credit Card" at bounding box center [418, 424] width 228 height 21
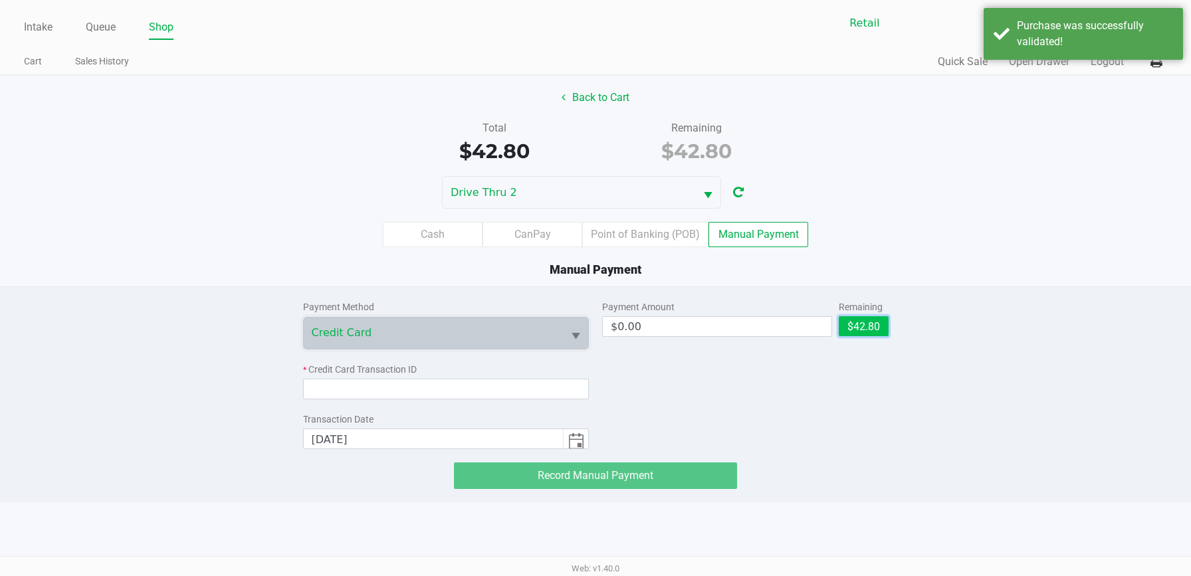
click at [856, 323] on button "$42.80" at bounding box center [863, 326] width 50 height 20
type input "$42.80"
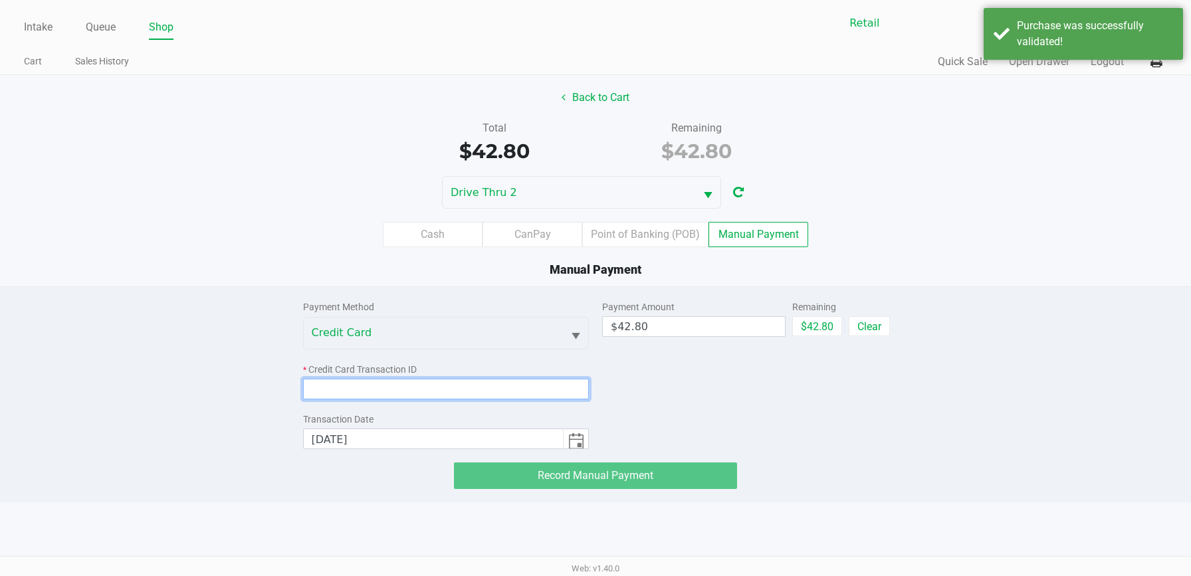
click at [437, 393] on input at bounding box center [446, 389] width 286 height 21
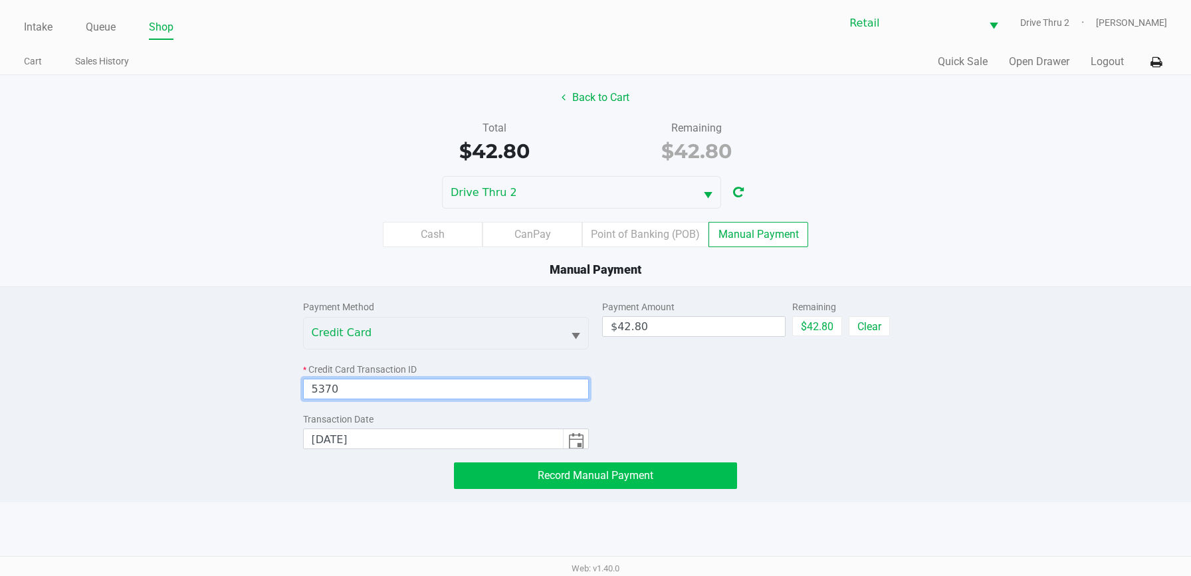
type input "5370"
click at [491, 468] on button "Record Manual Payment" at bounding box center [595, 475] width 283 height 27
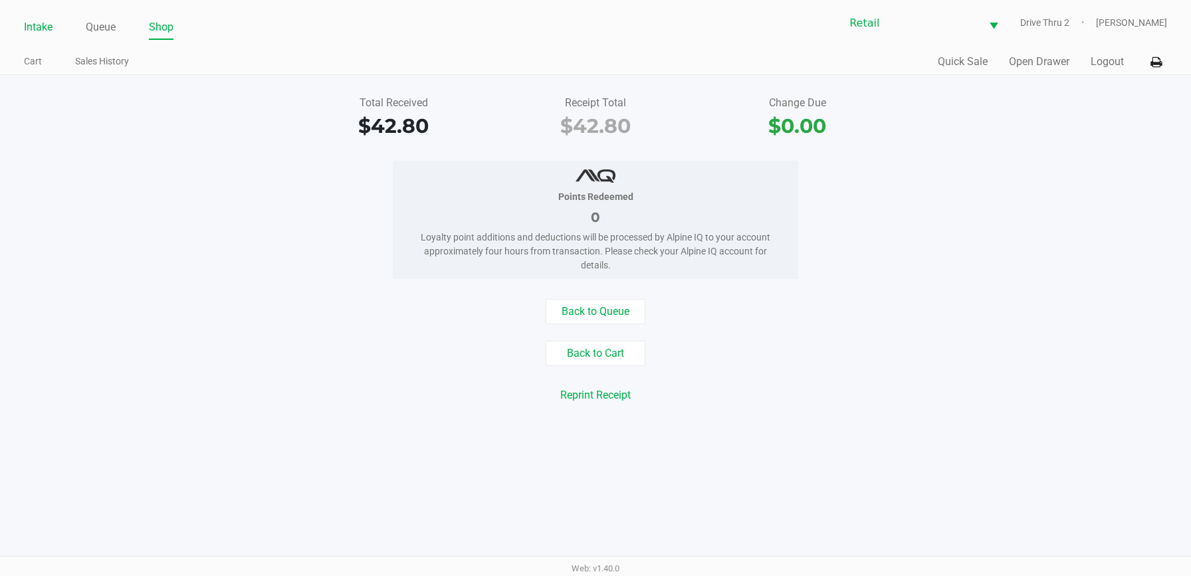
click at [31, 33] on link "Intake" at bounding box center [38, 27] width 29 height 19
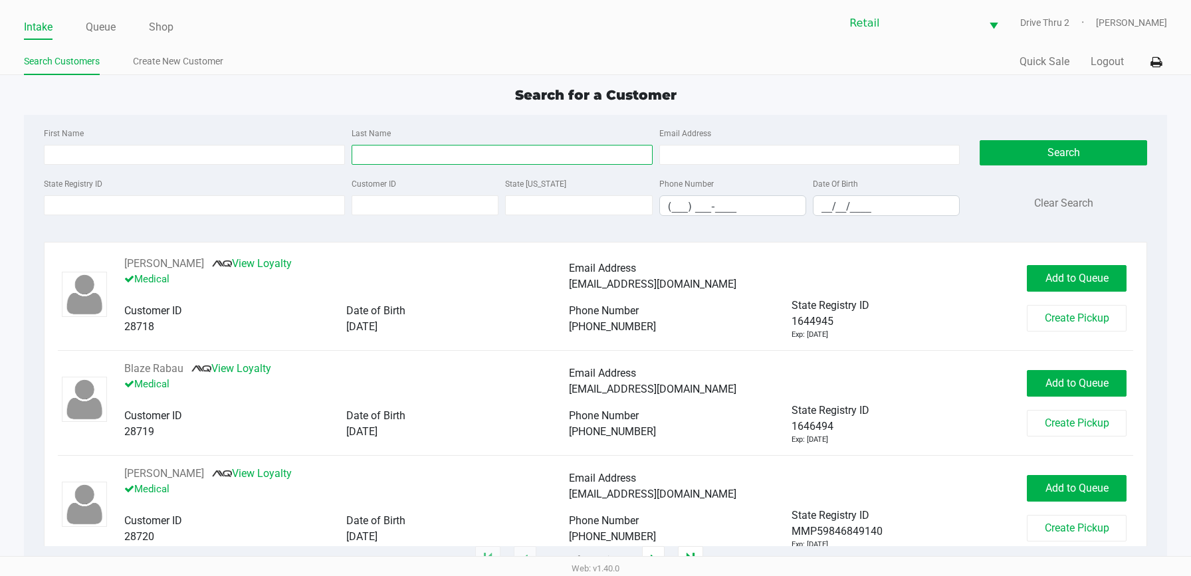
click at [478, 151] on input "Last Name" at bounding box center [501, 155] width 301 height 20
type input "[PERSON_NAME]"
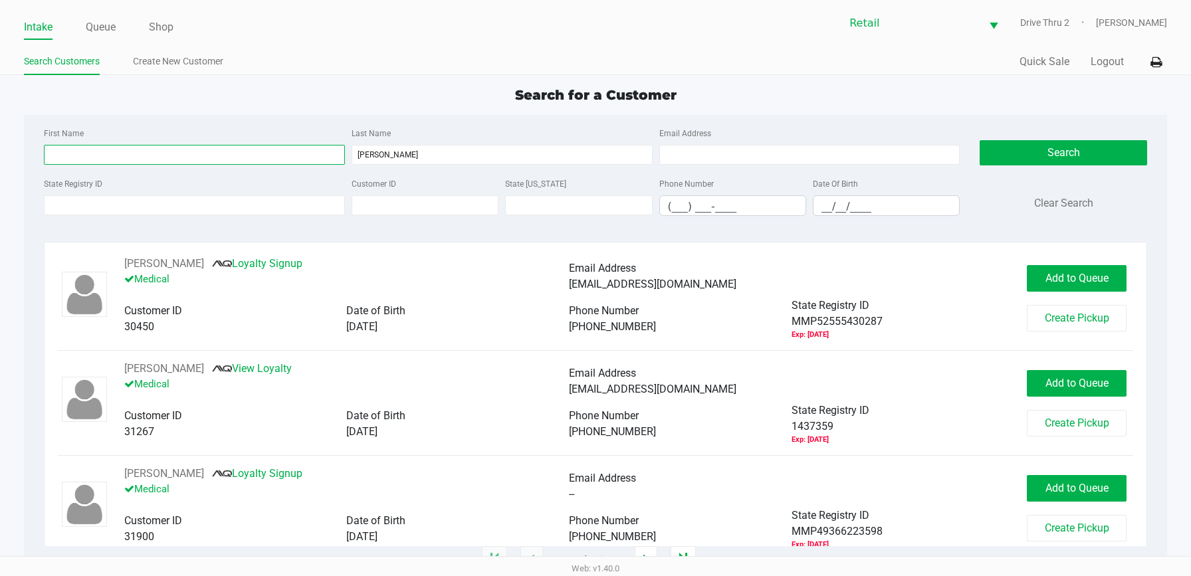
click at [280, 153] on input "First Name" at bounding box center [194, 155] width 301 height 20
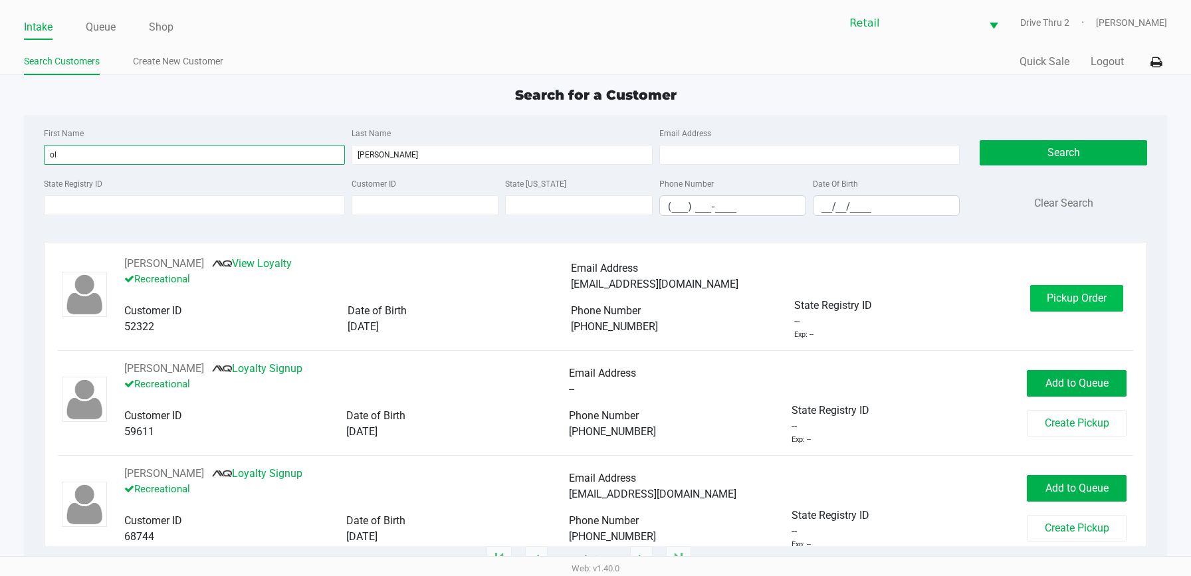
type input "ol"
click at [1084, 300] on span "Pickup Order" at bounding box center [1076, 298] width 60 height 13
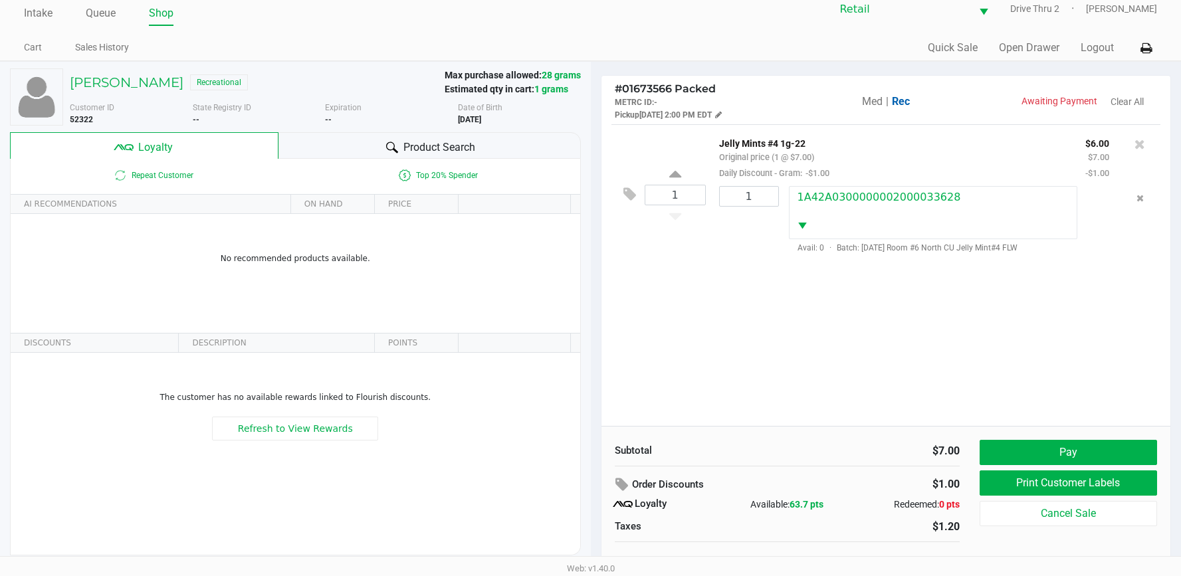
scroll to position [26, 0]
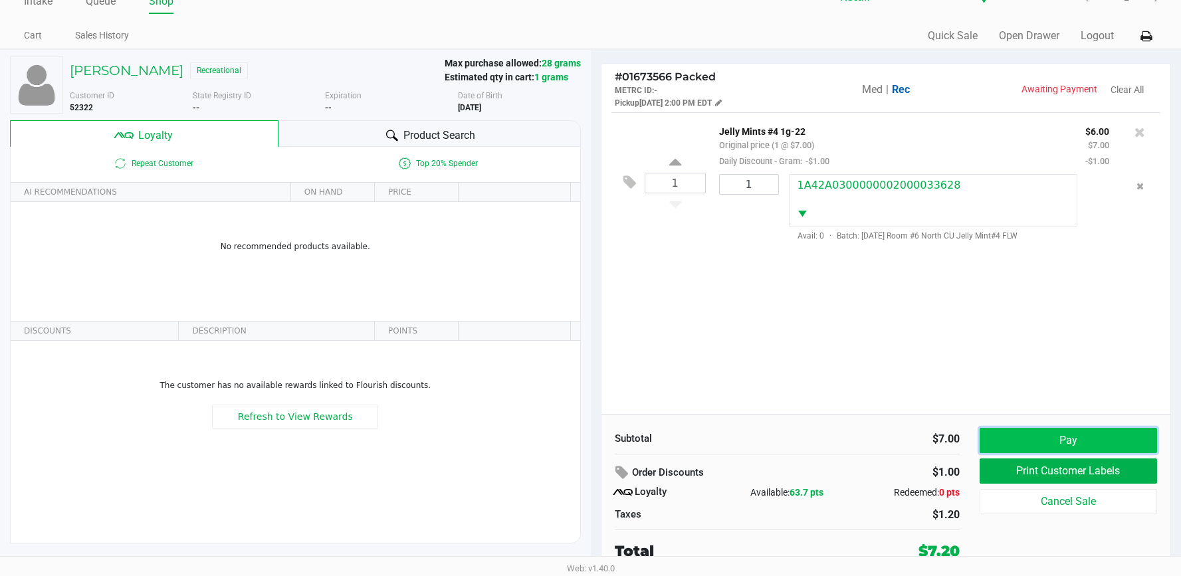
click at [1015, 438] on button "Pay" at bounding box center [1067, 440] width 177 height 25
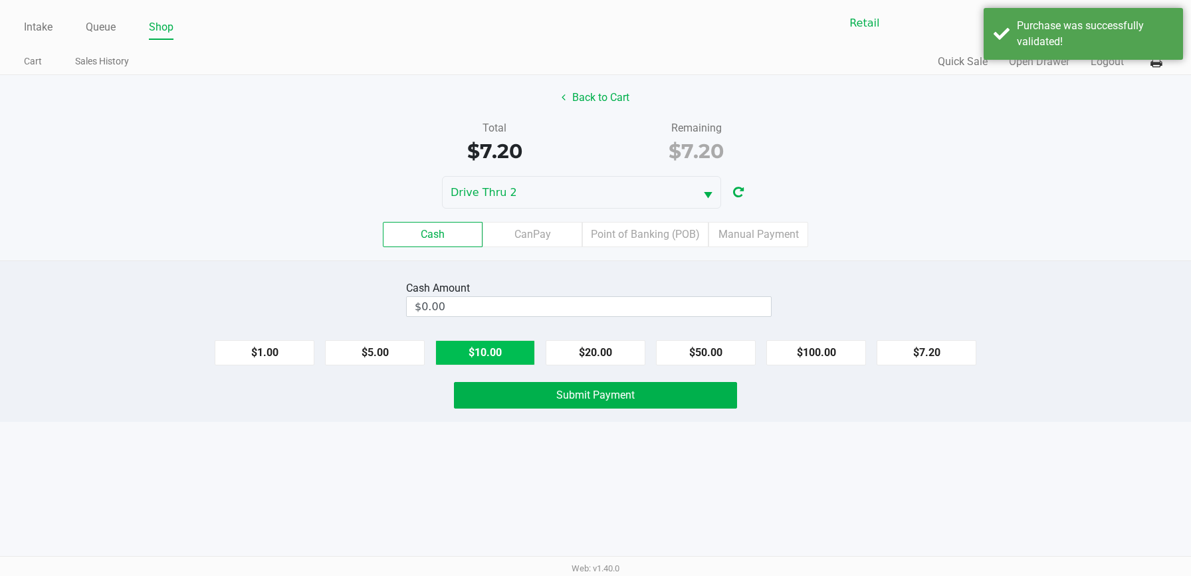
click at [469, 346] on button "$10.00" at bounding box center [485, 352] width 100 height 25
type input "$10.00"
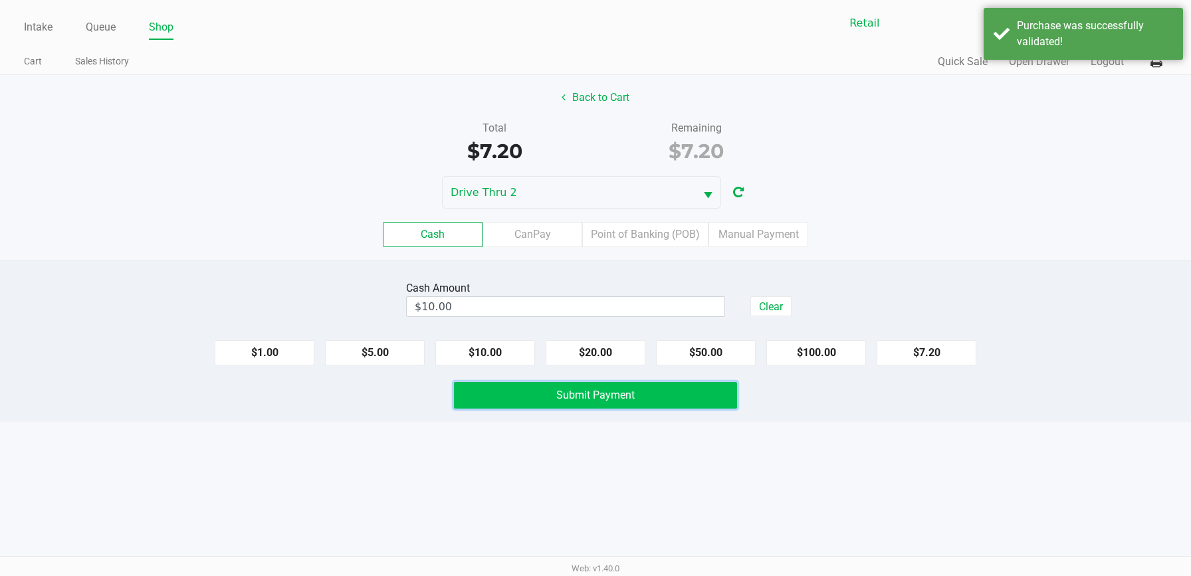
click at [473, 405] on button "Submit Payment" at bounding box center [595, 395] width 283 height 27
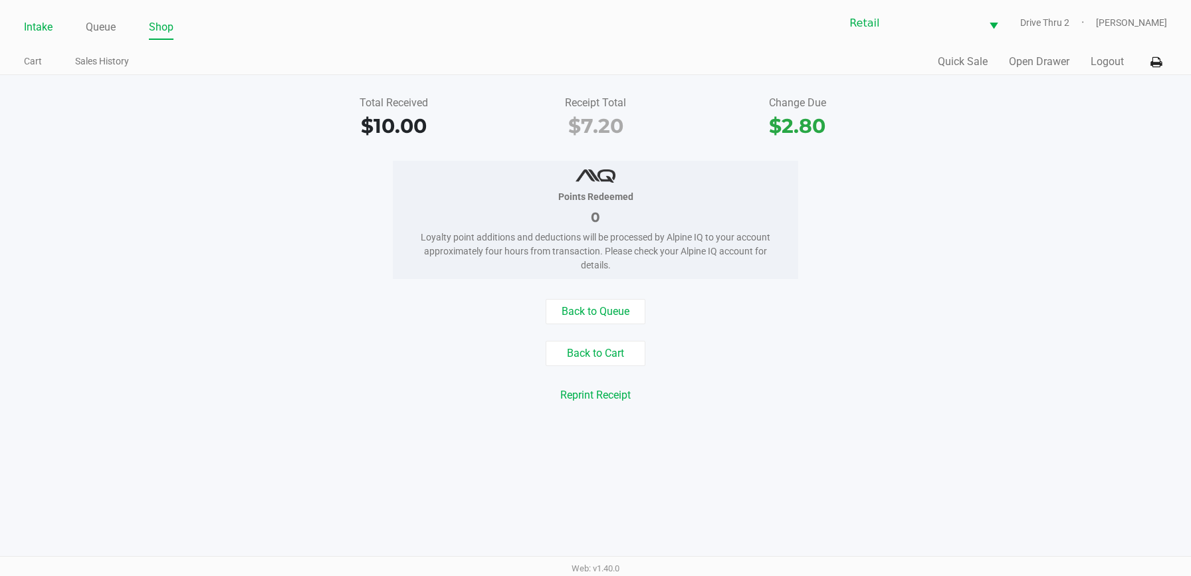
click at [52, 30] on link "Intake" at bounding box center [38, 27] width 29 height 19
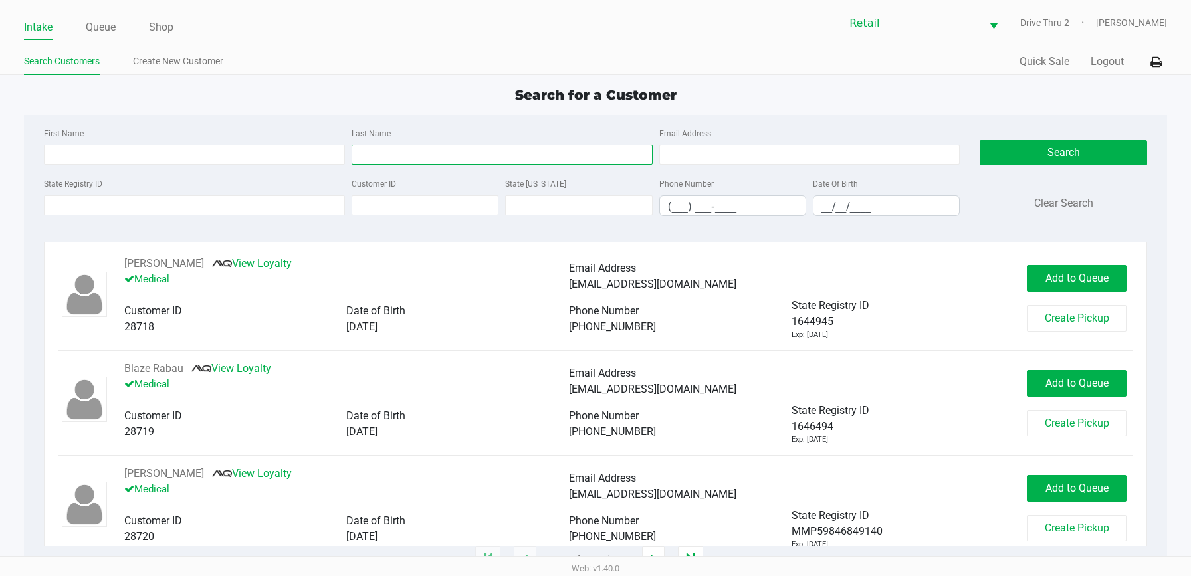
click at [413, 152] on input "Last Name" at bounding box center [501, 155] width 301 height 20
type input "[PERSON_NAME]"
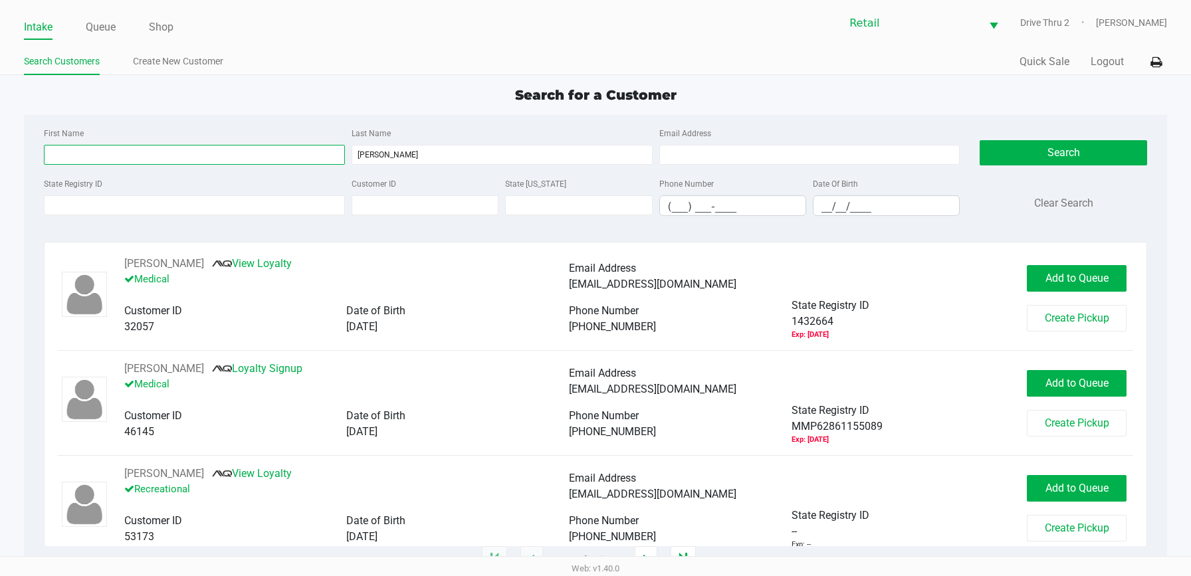
click at [204, 163] on input "First Name" at bounding box center [194, 155] width 301 height 20
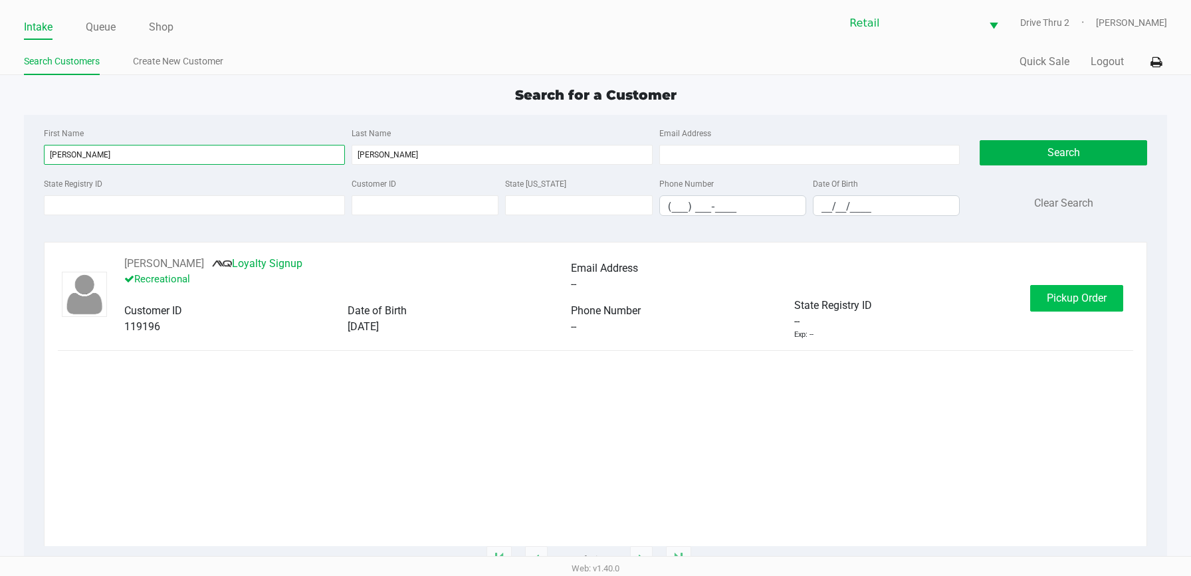
type input "[PERSON_NAME]"
click at [1090, 292] on span "Pickup Order" at bounding box center [1076, 298] width 60 height 13
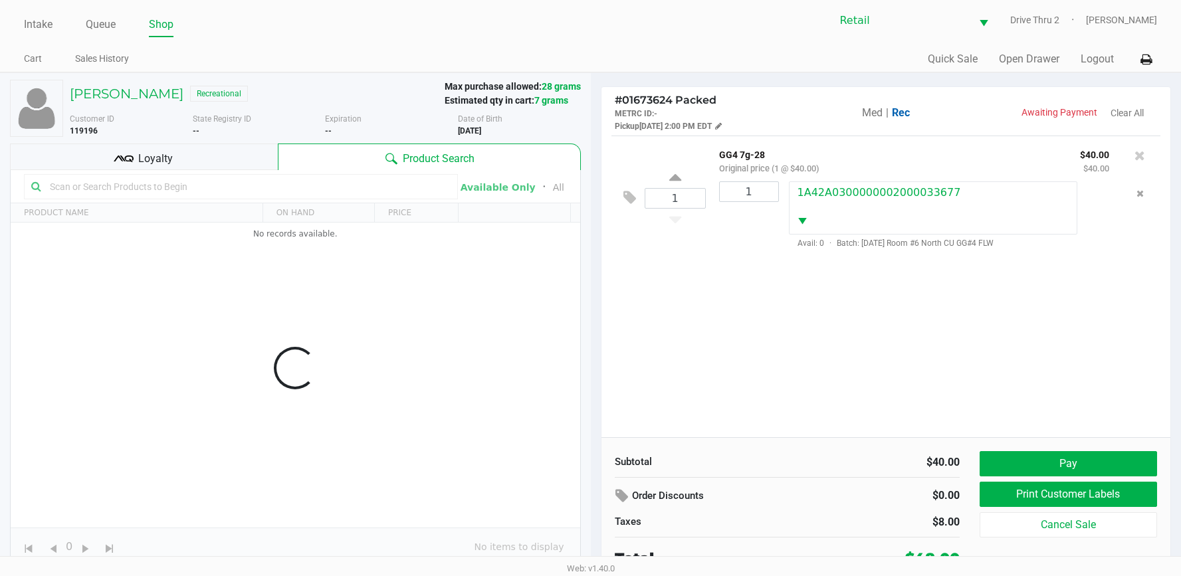
scroll to position [10, 0]
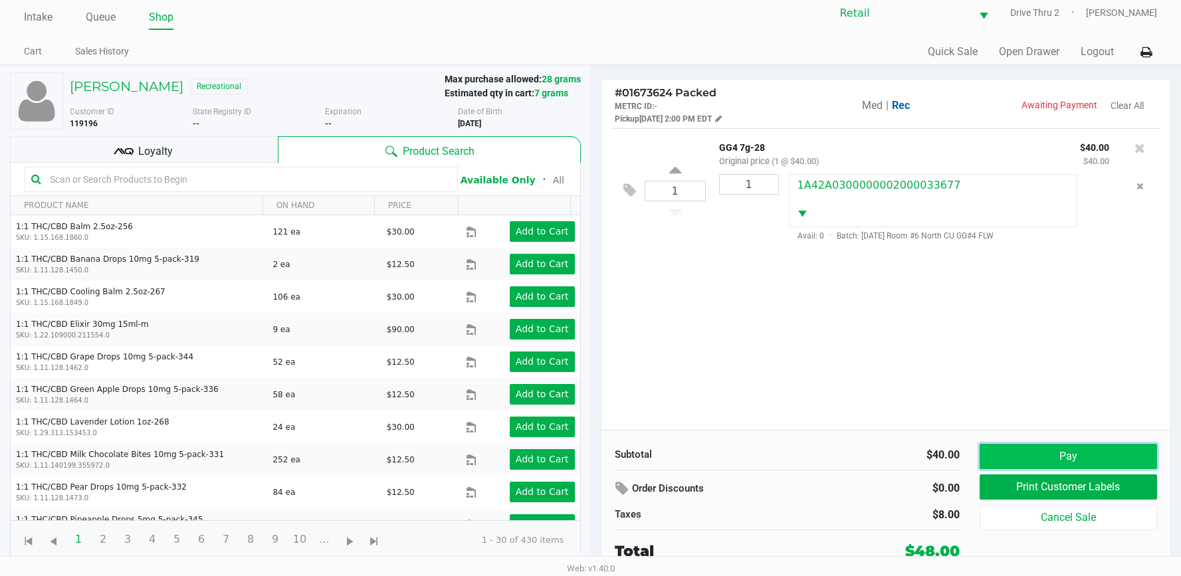
click at [1019, 456] on button "Pay" at bounding box center [1067, 456] width 177 height 25
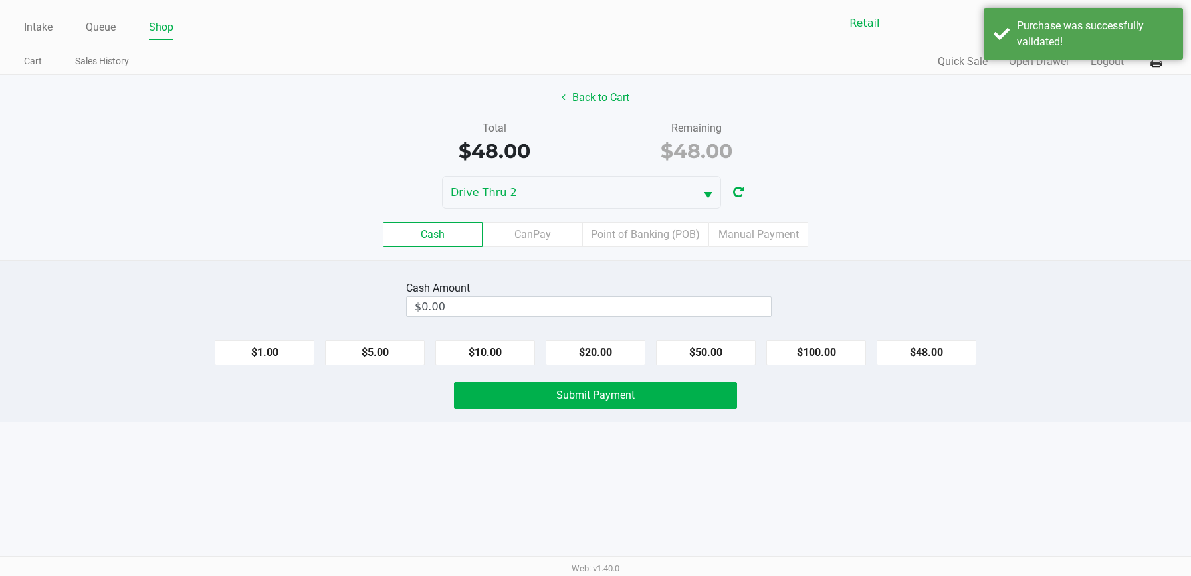
click at [579, 84] on div "Back to Cart Total $48.00 Remaining $48.00 Drive Thru 2 Cash CanPay Point of Ba…" at bounding box center [595, 167] width 1191 height 185
click at [583, 93] on button "Back to Cart" at bounding box center [595, 97] width 85 height 25
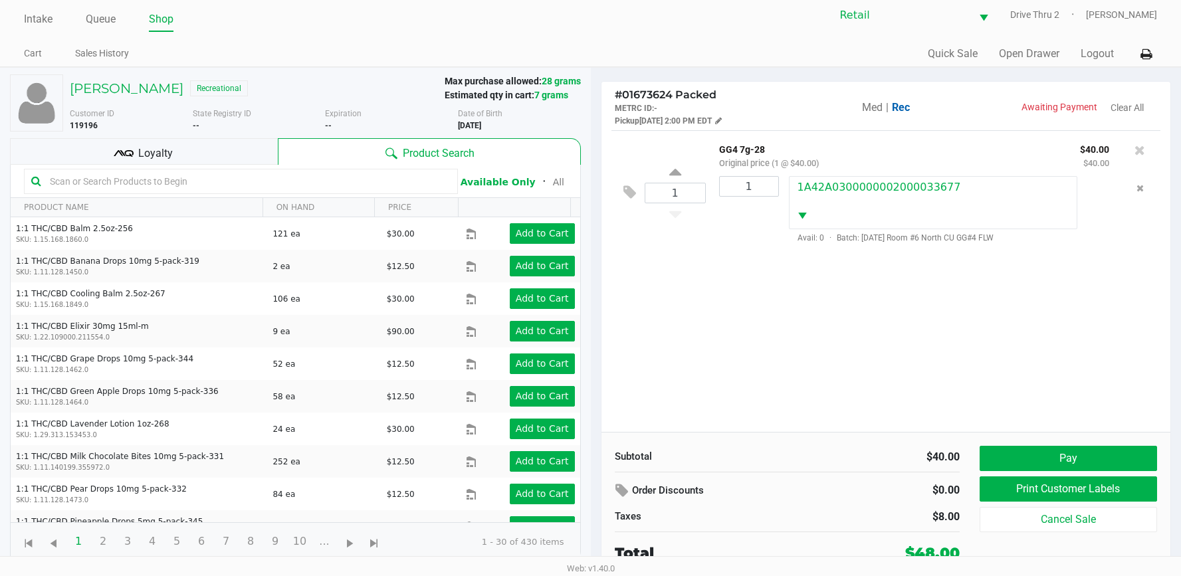
scroll to position [10, 0]
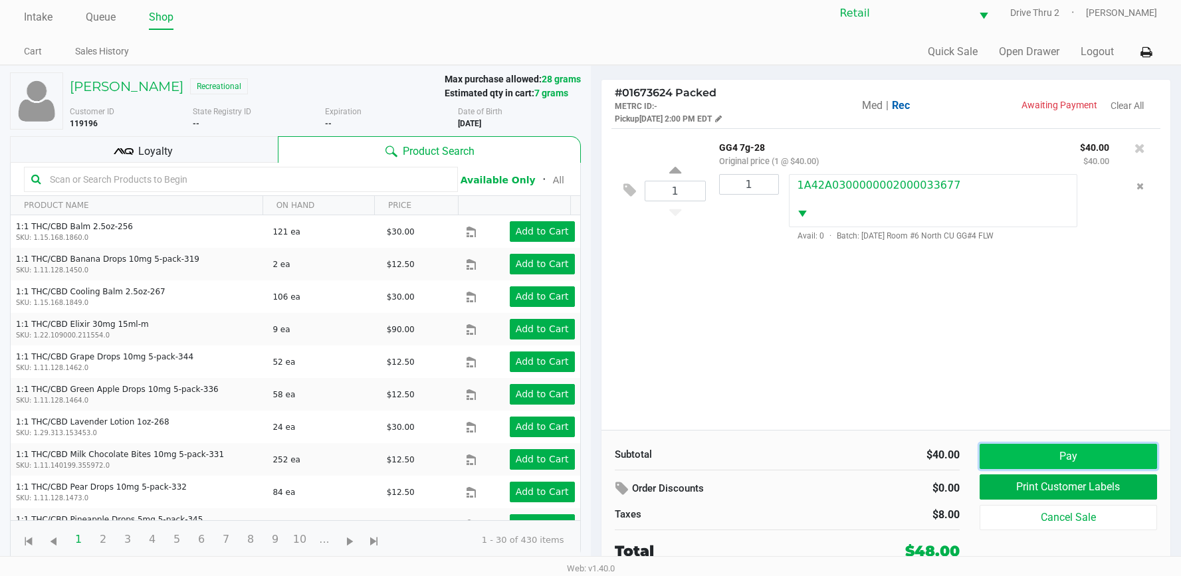
click at [1031, 452] on button "Pay" at bounding box center [1067, 456] width 177 height 25
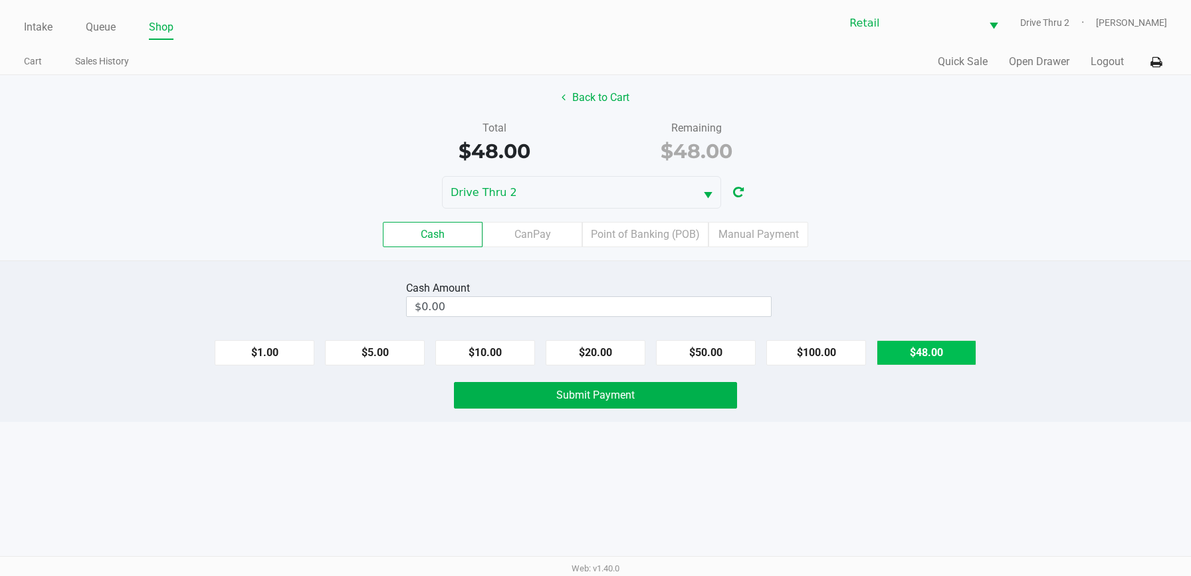
click at [898, 347] on button "$48.00" at bounding box center [926, 352] width 100 height 25
type input "$48.00"
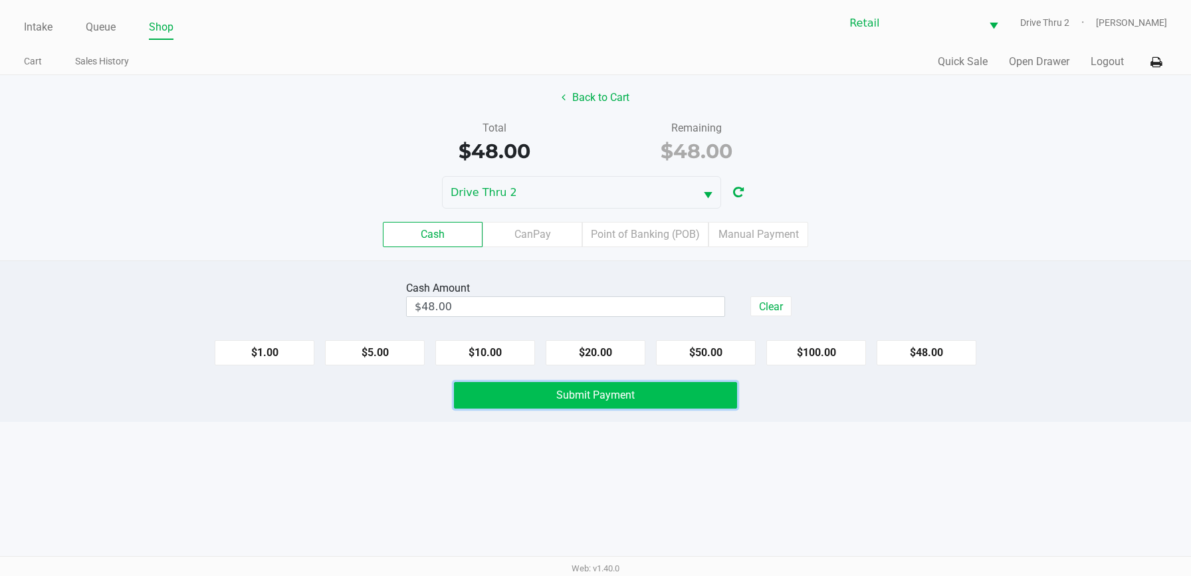
click at [651, 397] on button "Submit Payment" at bounding box center [595, 395] width 283 height 27
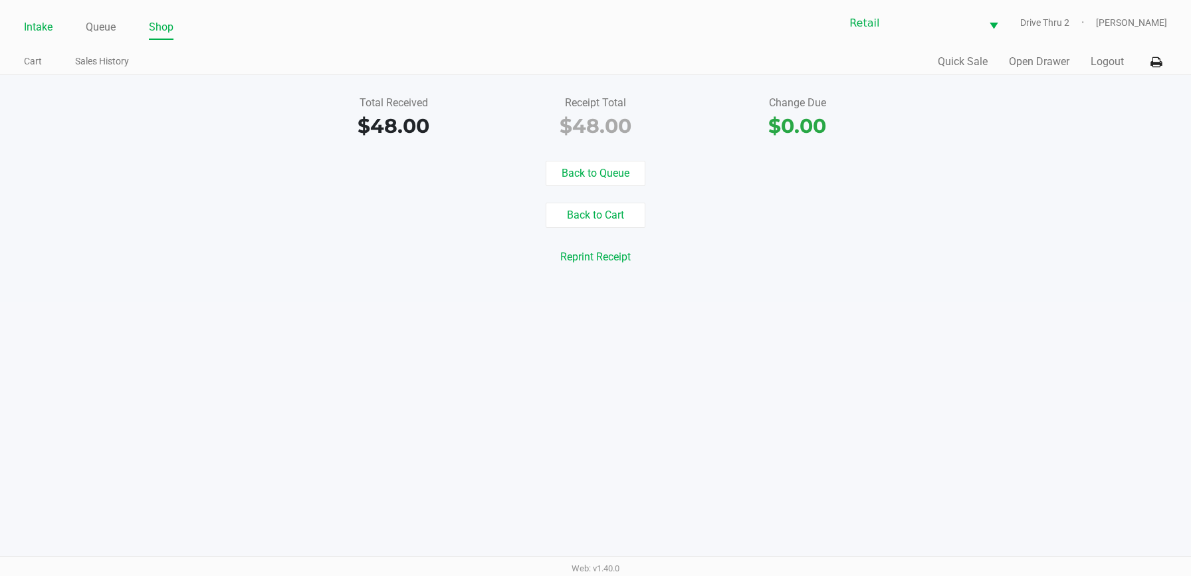
click at [42, 29] on link "Intake" at bounding box center [38, 27] width 29 height 19
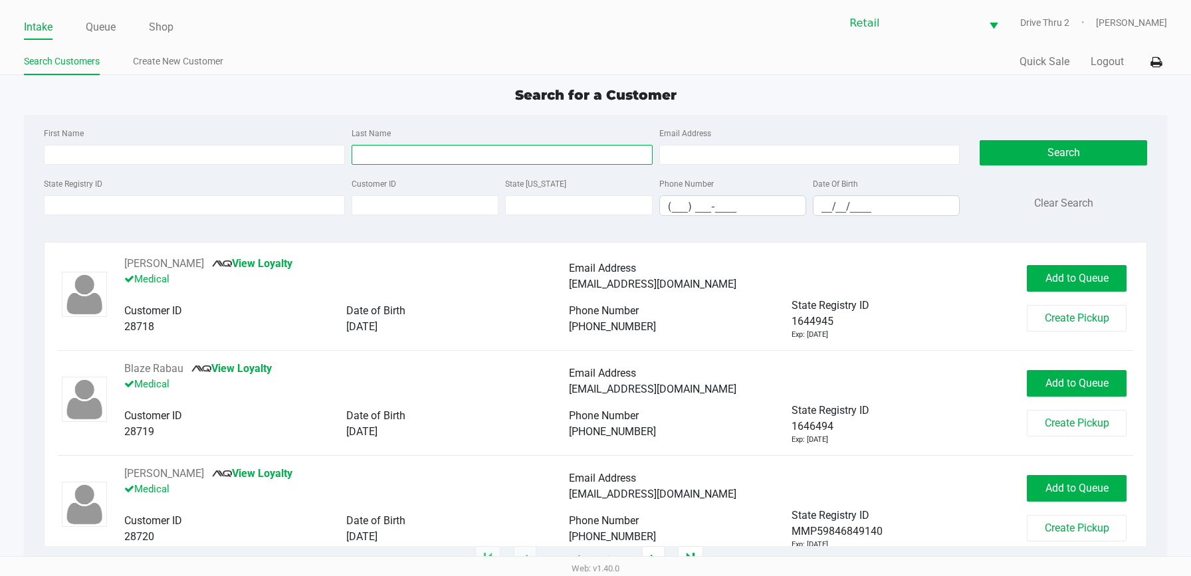
click at [563, 146] on input "Last Name" at bounding box center [501, 155] width 301 height 20
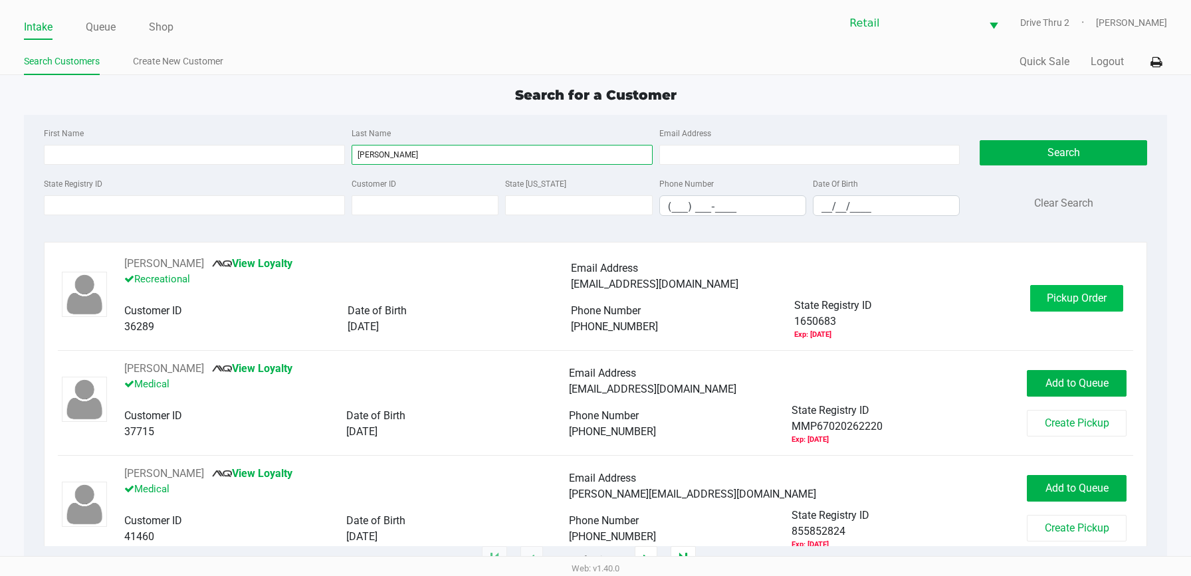
type input "[PERSON_NAME]"
click at [1078, 304] on button "Pickup Order" at bounding box center [1076, 298] width 93 height 27
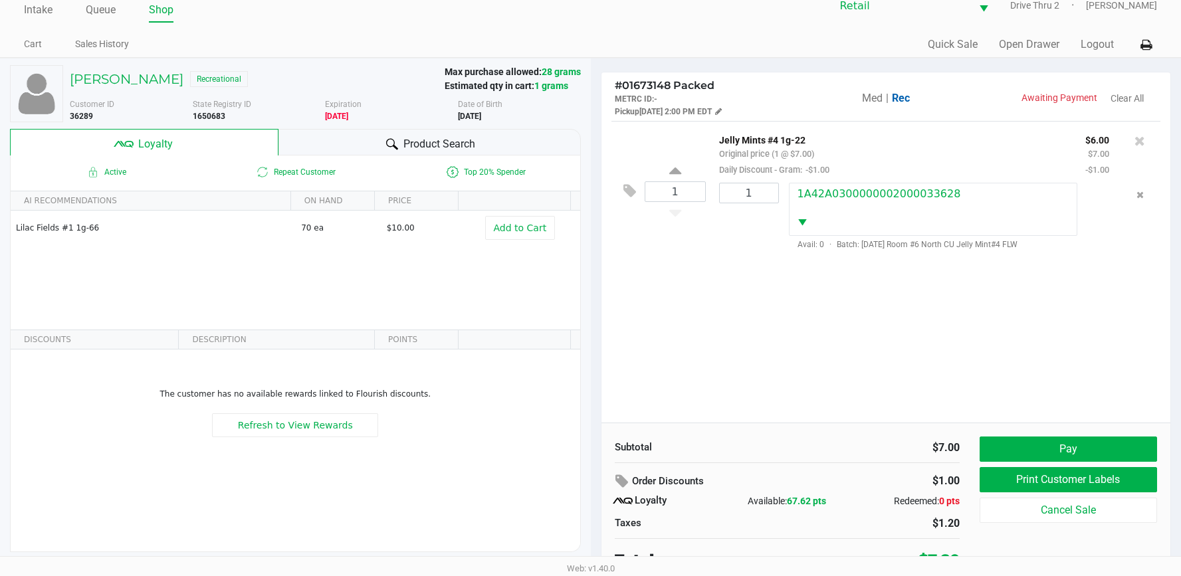
scroll to position [26, 0]
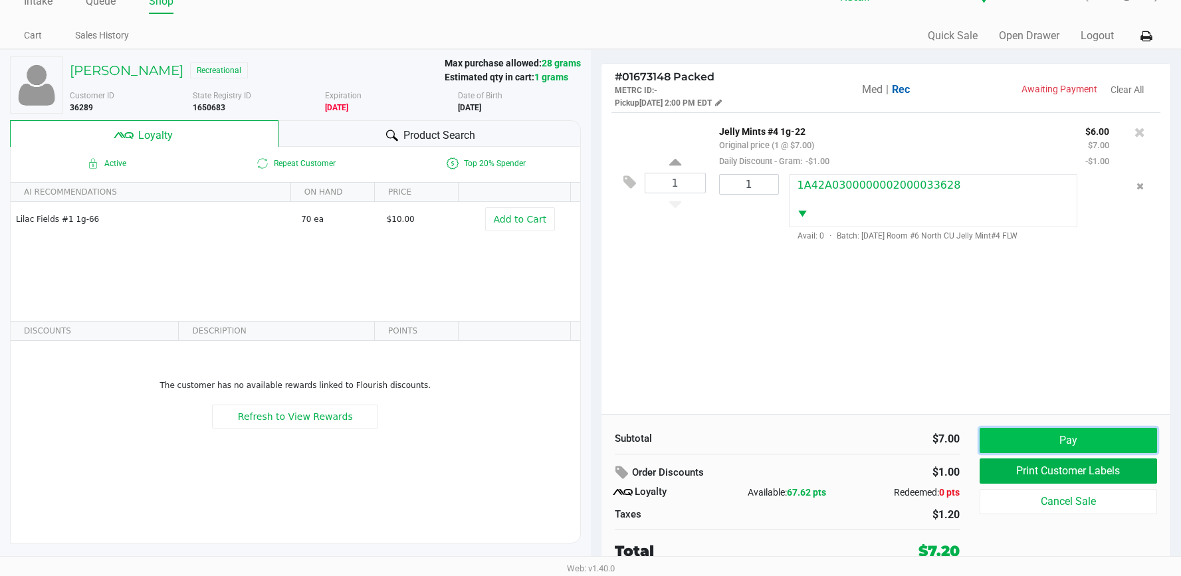
click at [1113, 442] on button "Pay" at bounding box center [1067, 440] width 177 height 25
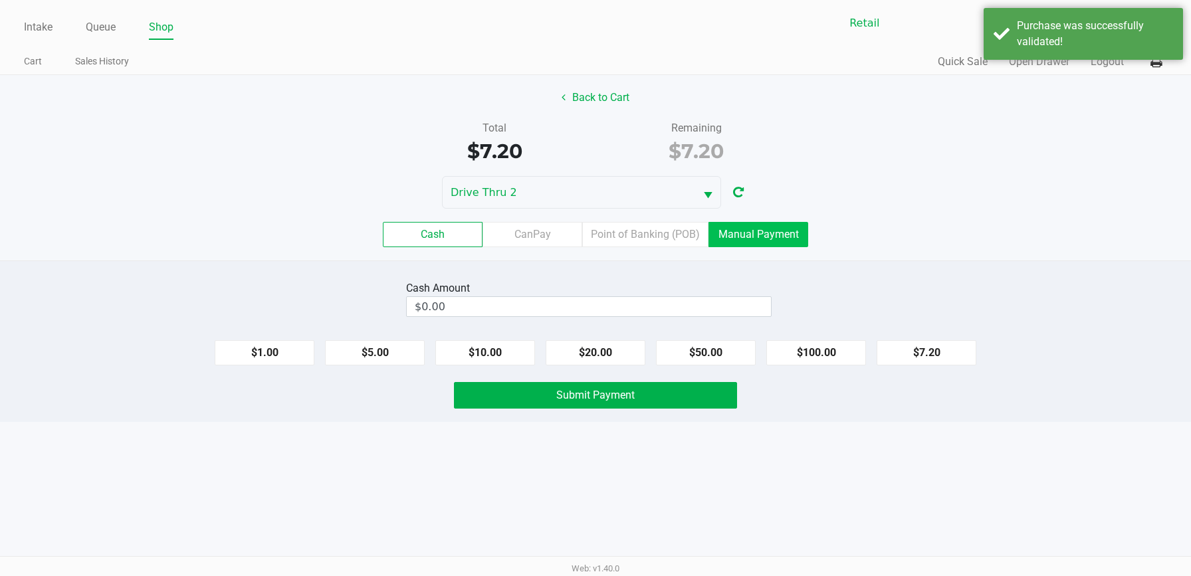
click at [747, 234] on label "Manual Payment" at bounding box center [758, 234] width 100 height 25
click at [0, 0] on 8 "Manual Payment" at bounding box center [0, 0] width 0 height 0
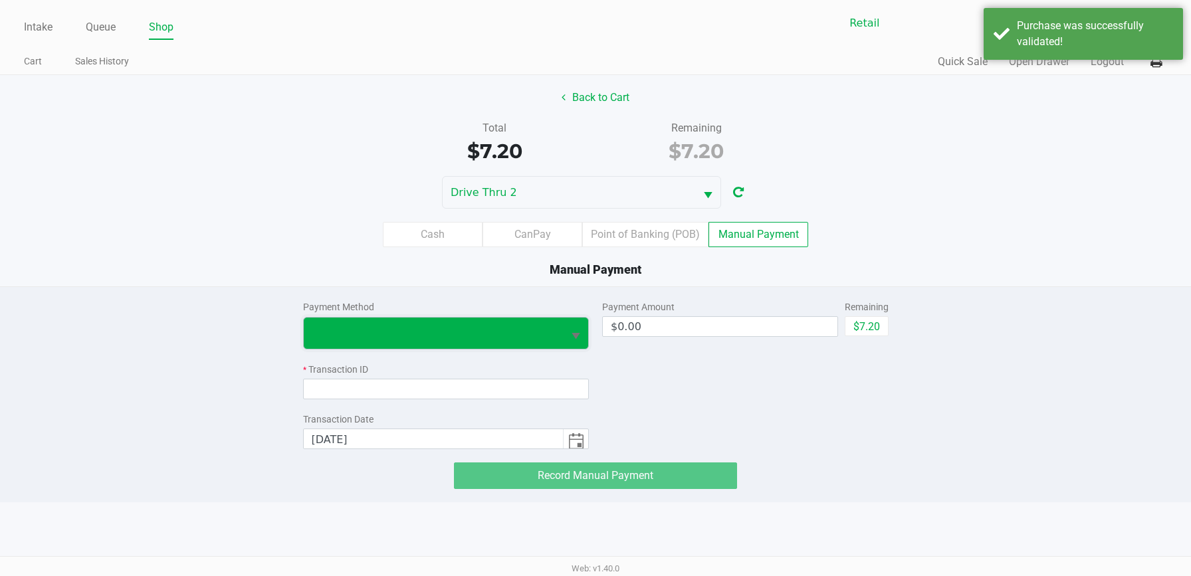
click at [546, 332] on span at bounding box center [434, 333] width 244 height 16
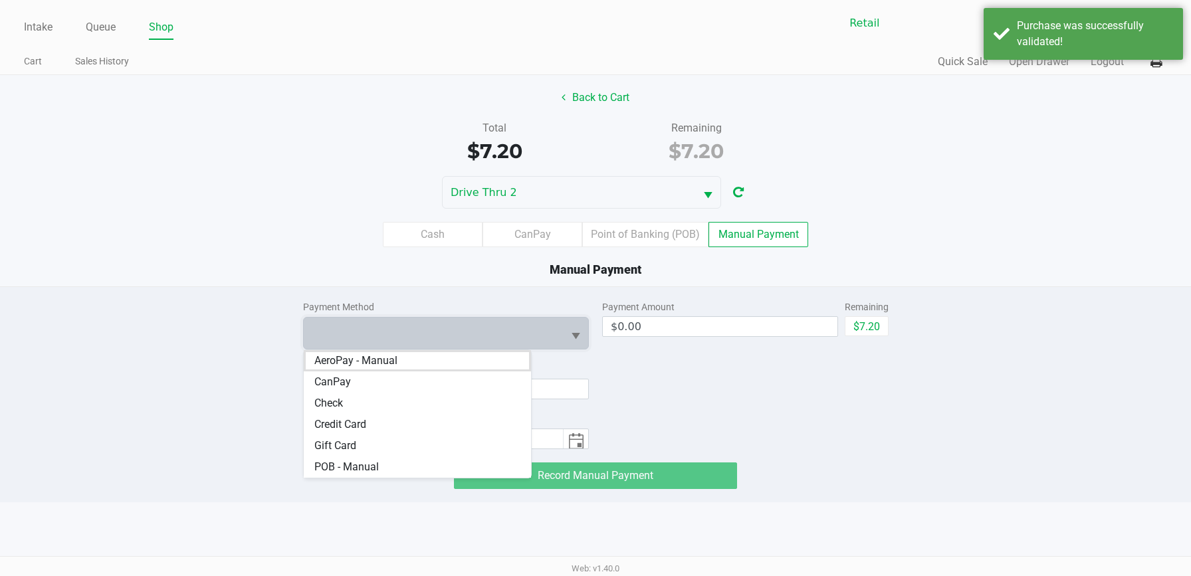
click at [421, 421] on Card "Credit Card" at bounding box center [418, 424] width 228 height 21
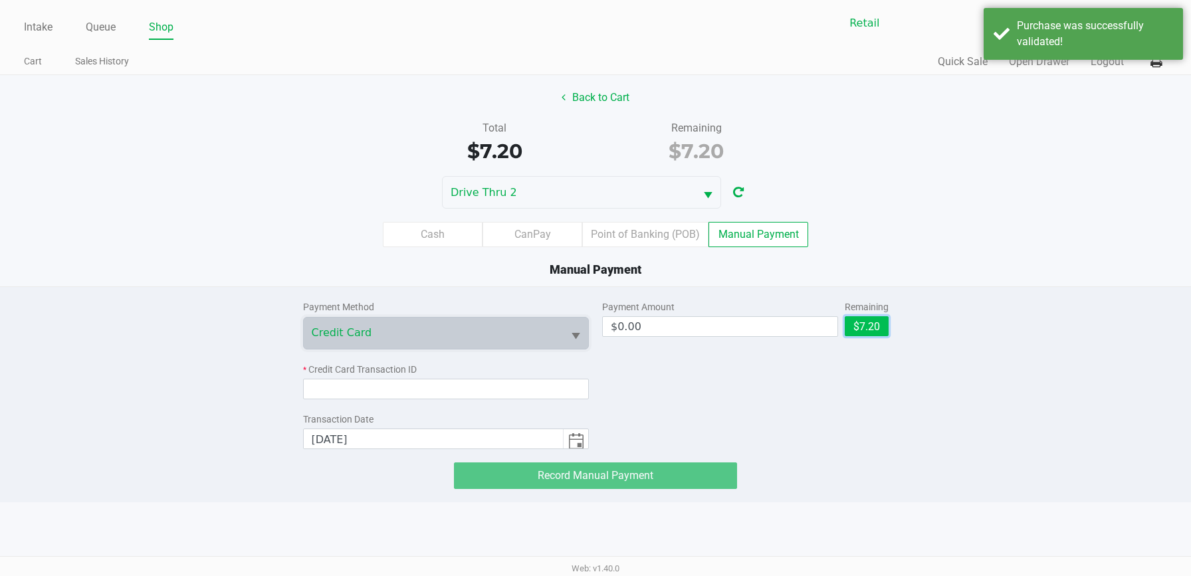
click at [872, 335] on button "$7.20" at bounding box center [866, 326] width 44 height 20
type input "$7.20"
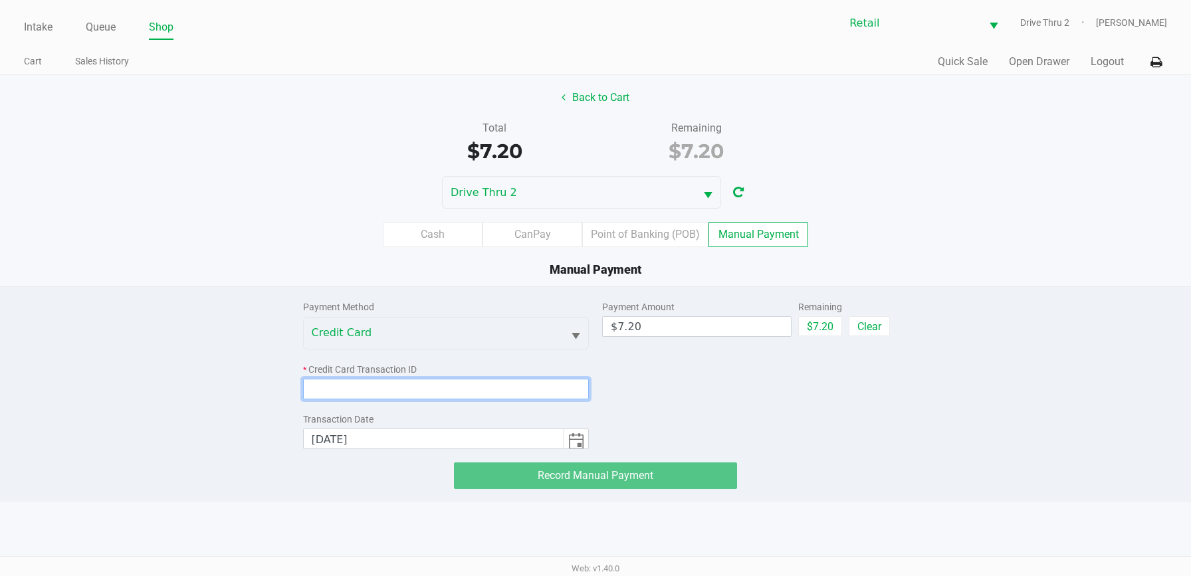
click at [409, 391] on input at bounding box center [446, 389] width 286 height 21
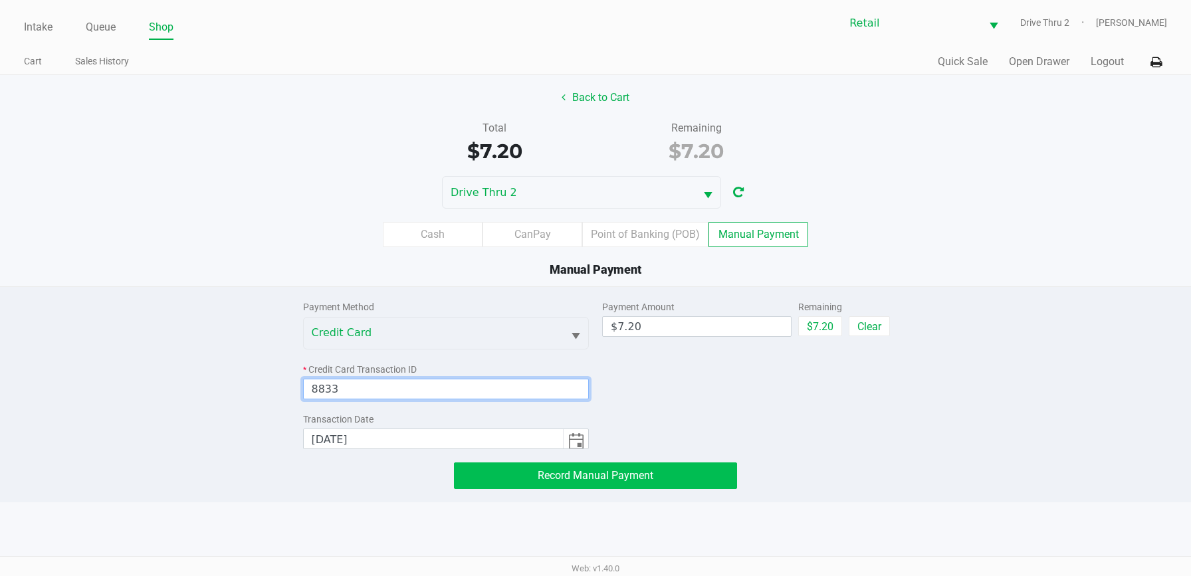
type input "8833"
click at [482, 474] on button "Record Manual Payment" at bounding box center [595, 475] width 283 height 27
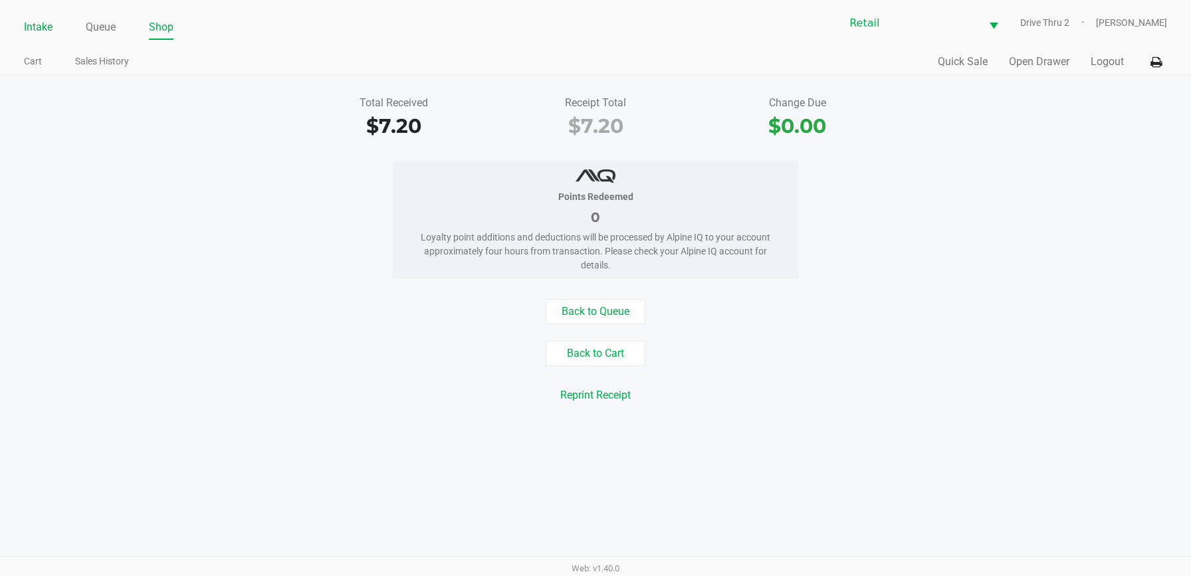
click at [34, 21] on link "Intake" at bounding box center [38, 27] width 29 height 19
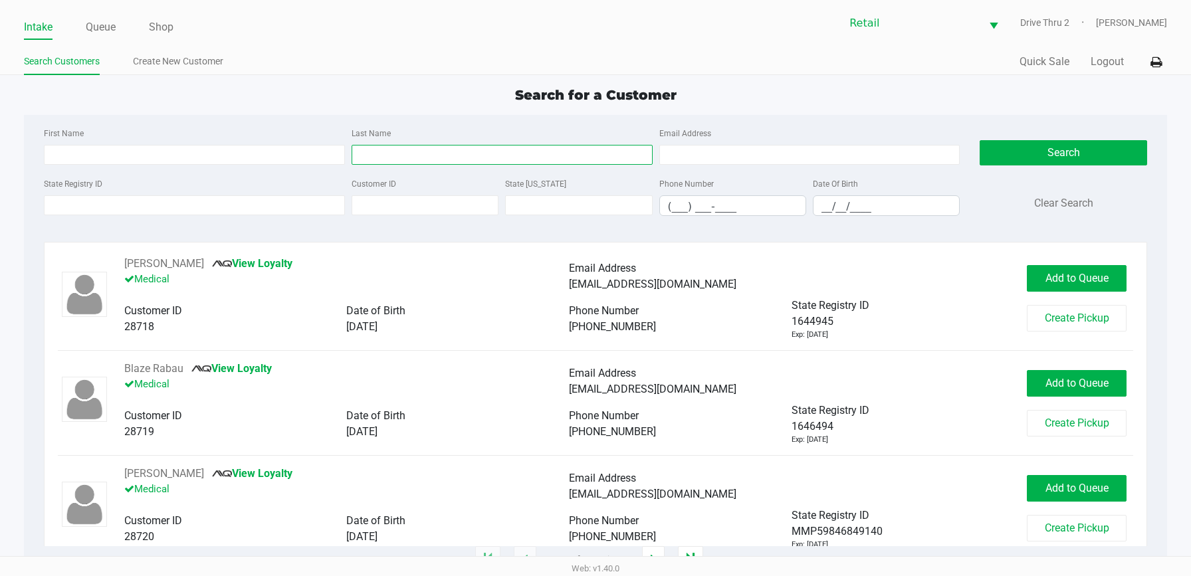
click at [387, 147] on input "Last Name" at bounding box center [501, 155] width 301 height 20
type input "maldonad"
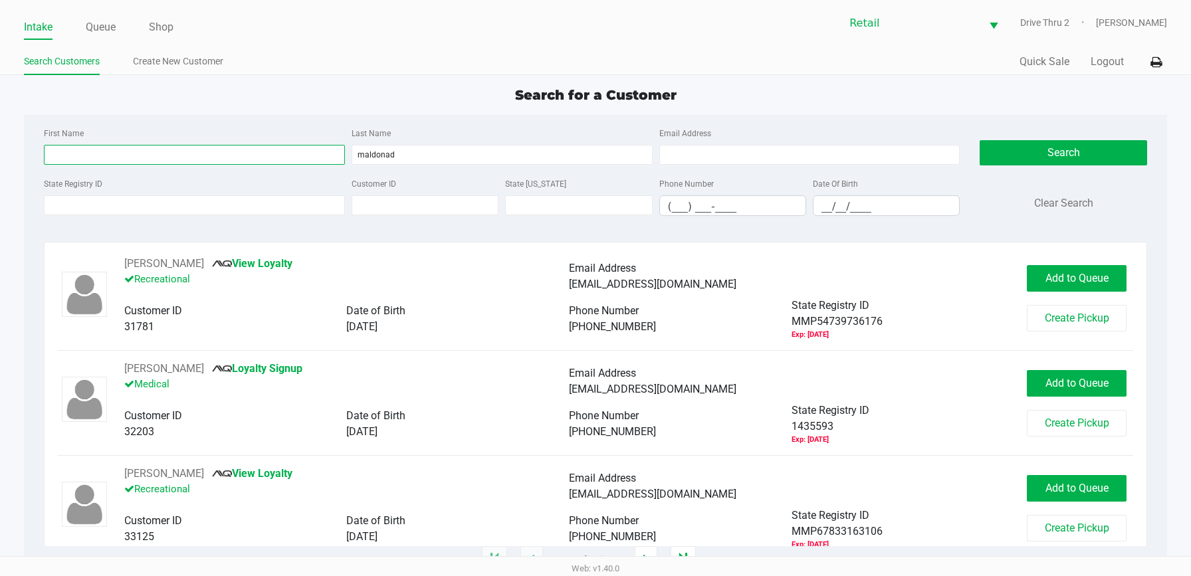
click at [283, 162] on input "First Name" at bounding box center [194, 155] width 301 height 20
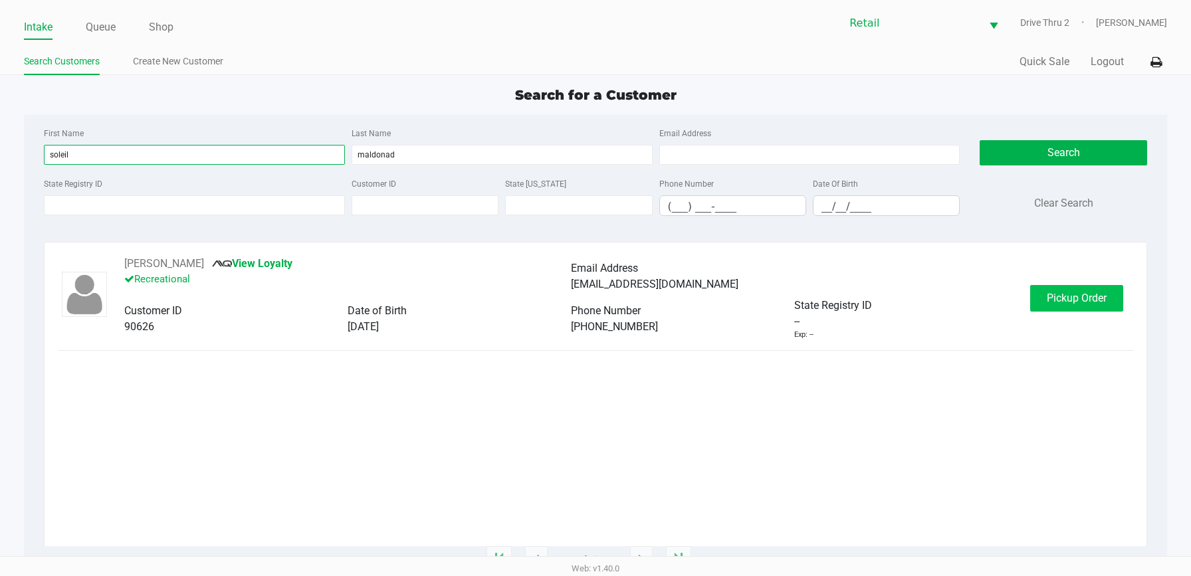
type input "soleil"
click at [1060, 302] on span "Pickup Order" at bounding box center [1076, 298] width 60 height 13
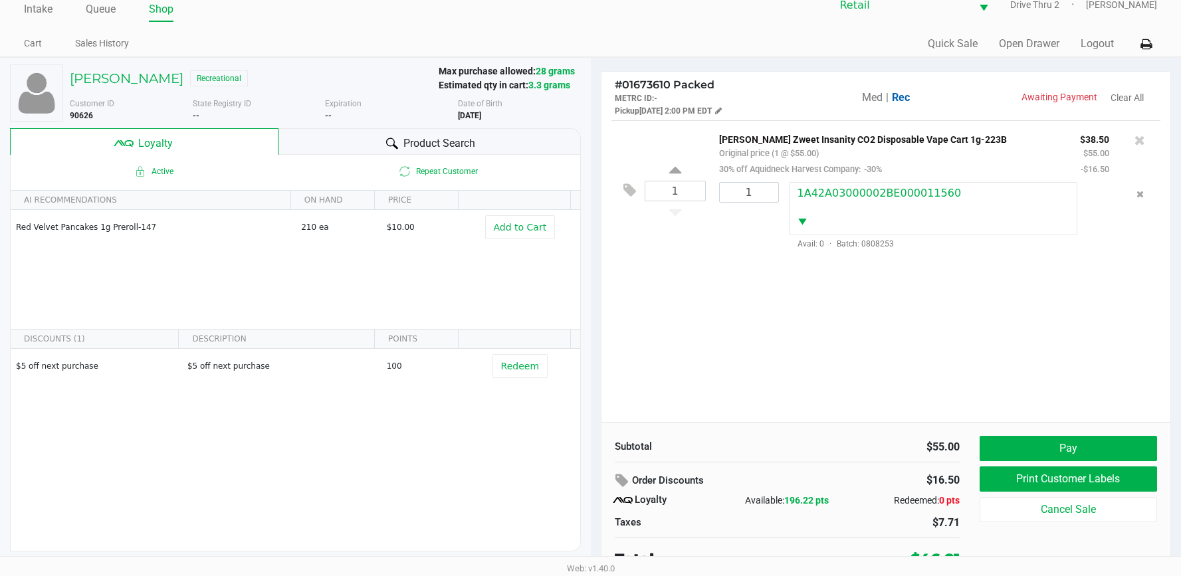
scroll to position [26, 0]
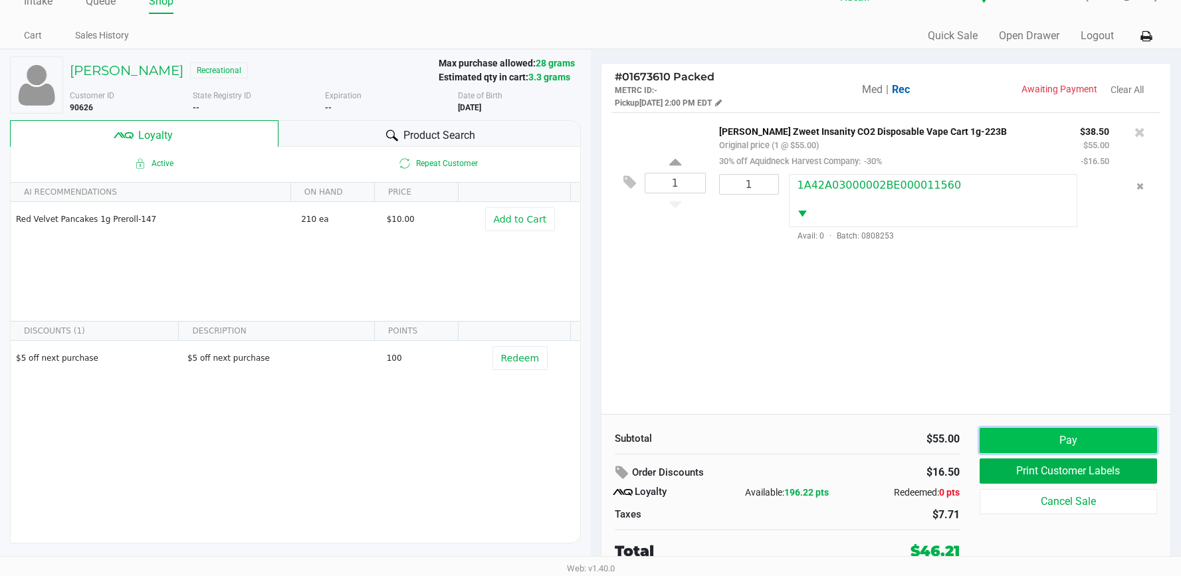
click at [1016, 437] on button "Pay" at bounding box center [1067, 440] width 177 height 25
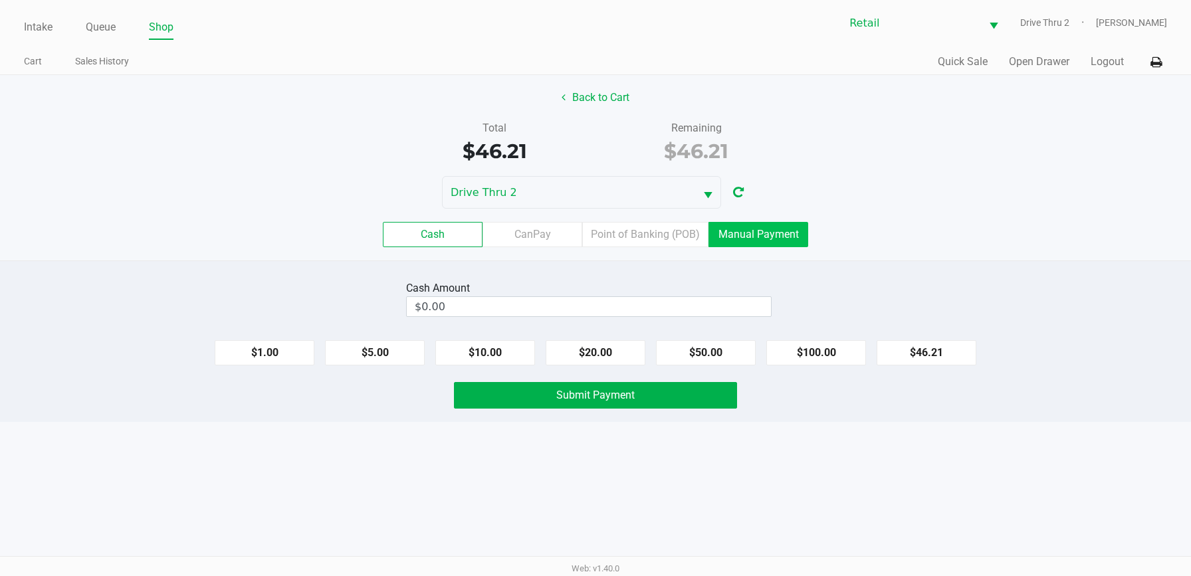
click at [775, 228] on label "Manual Payment" at bounding box center [758, 234] width 100 height 25
click at [0, 0] on 8 "Manual Payment" at bounding box center [0, 0] width 0 height 0
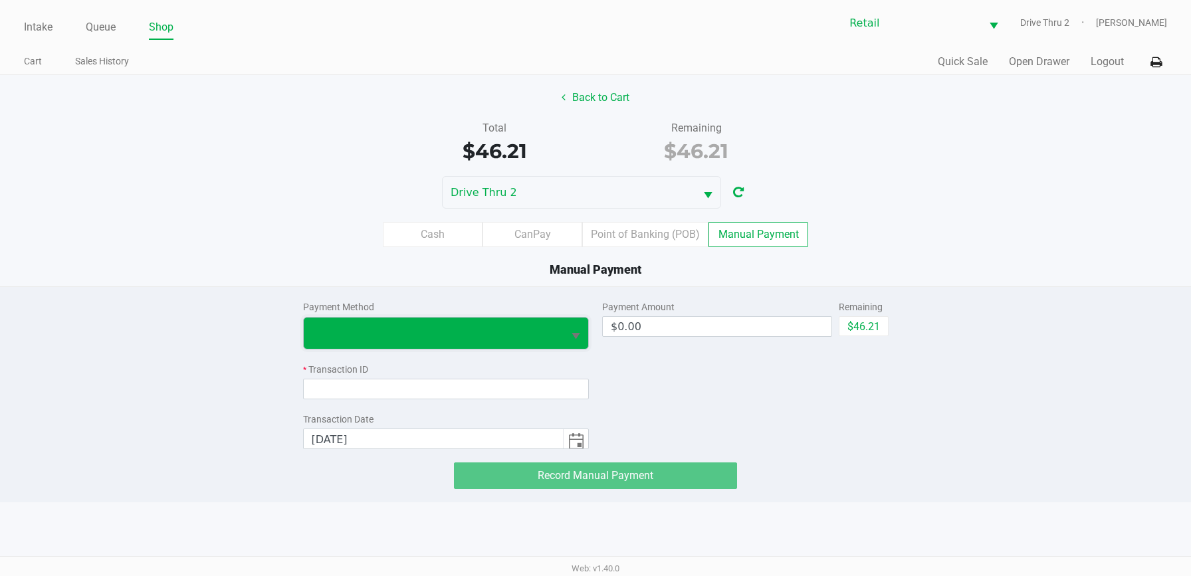
click at [560, 335] on span at bounding box center [434, 333] width 260 height 31
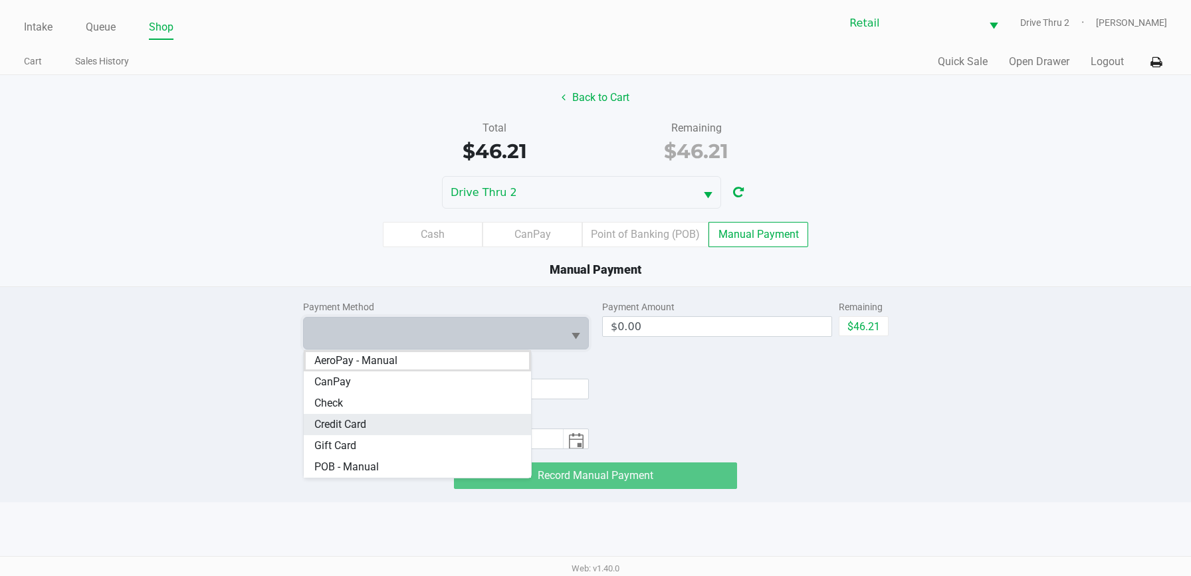
click at [355, 428] on span "Credit Card" at bounding box center [340, 425] width 52 height 16
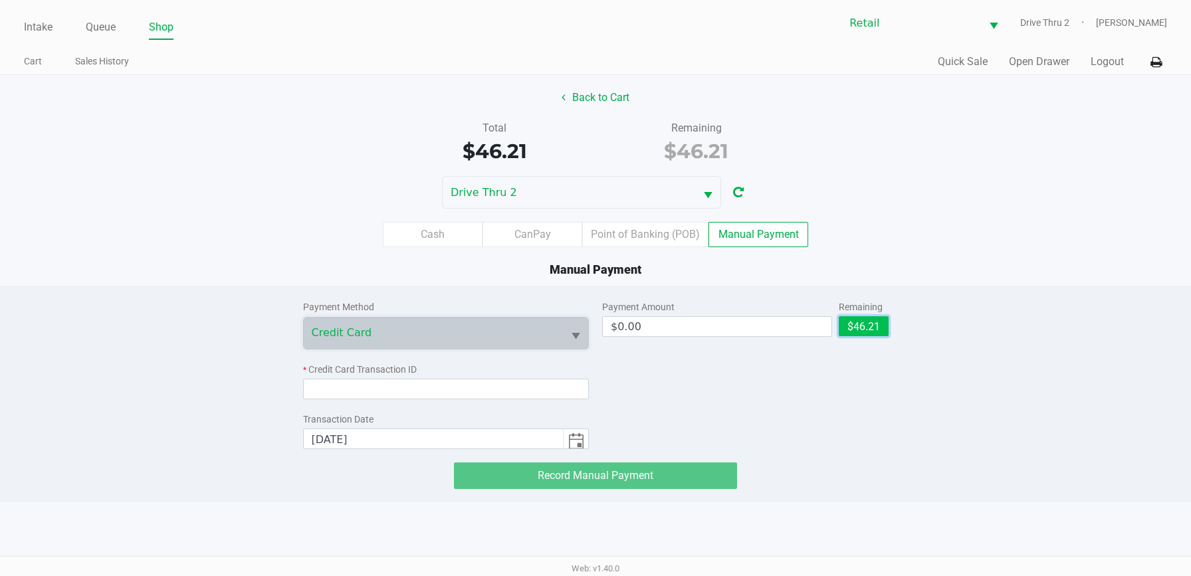
click at [864, 318] on button "$46.21" at bounding box center [863, 326] width 50 height 20
type input "$46.21"
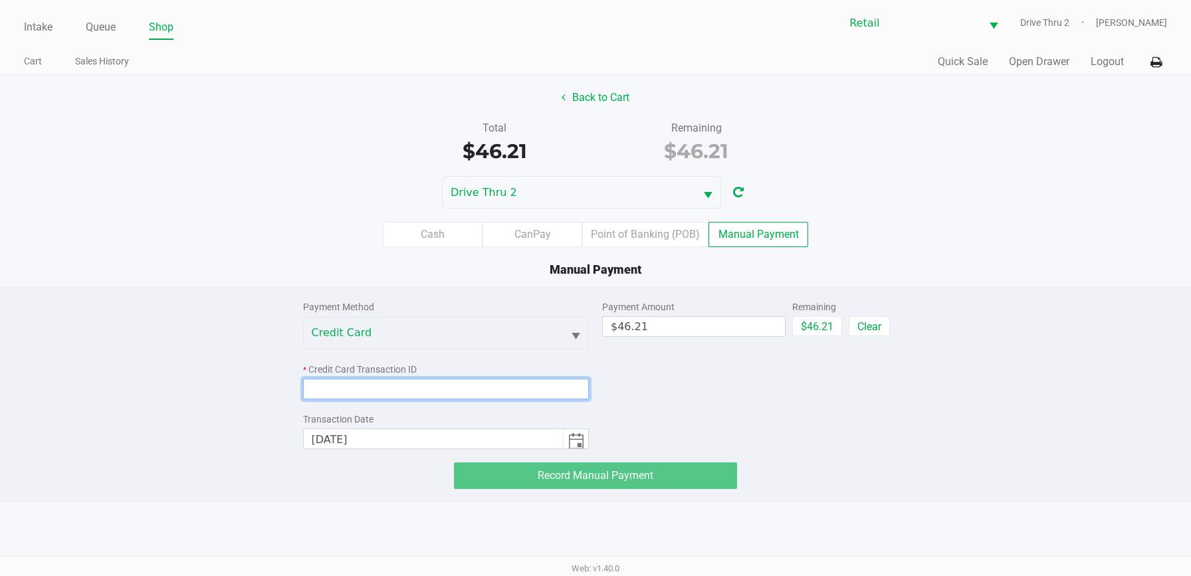
click at [478, 382] on input at bounding box center [446, 389] width 286 height 21
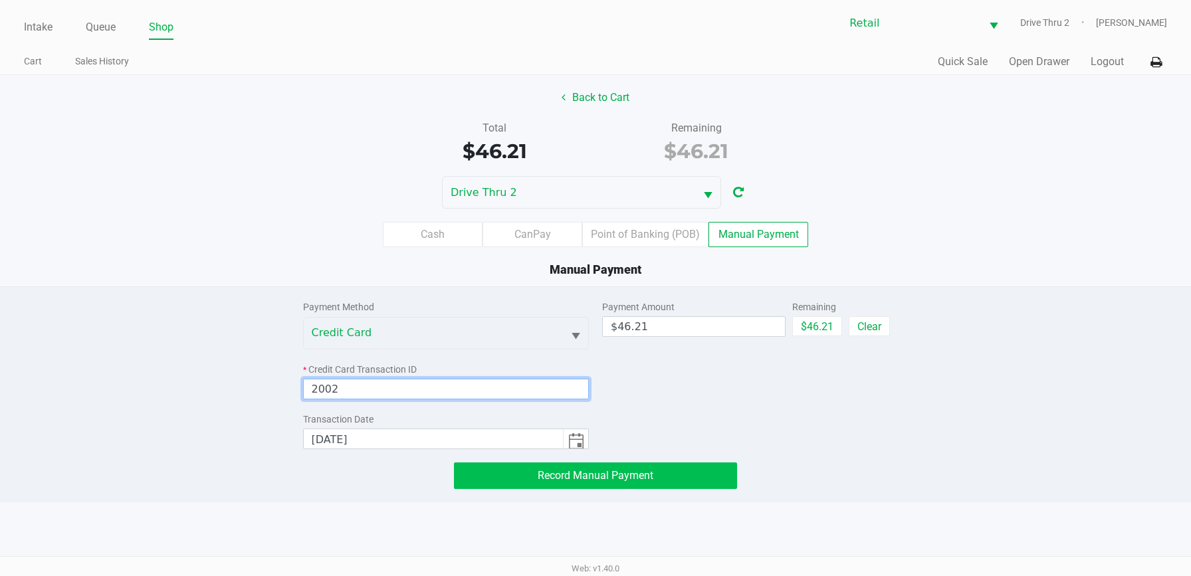
type input "2002"
click at [514, 472] on button "Record Manual Payment" at bounding box center [595, 475] width 283 height 27
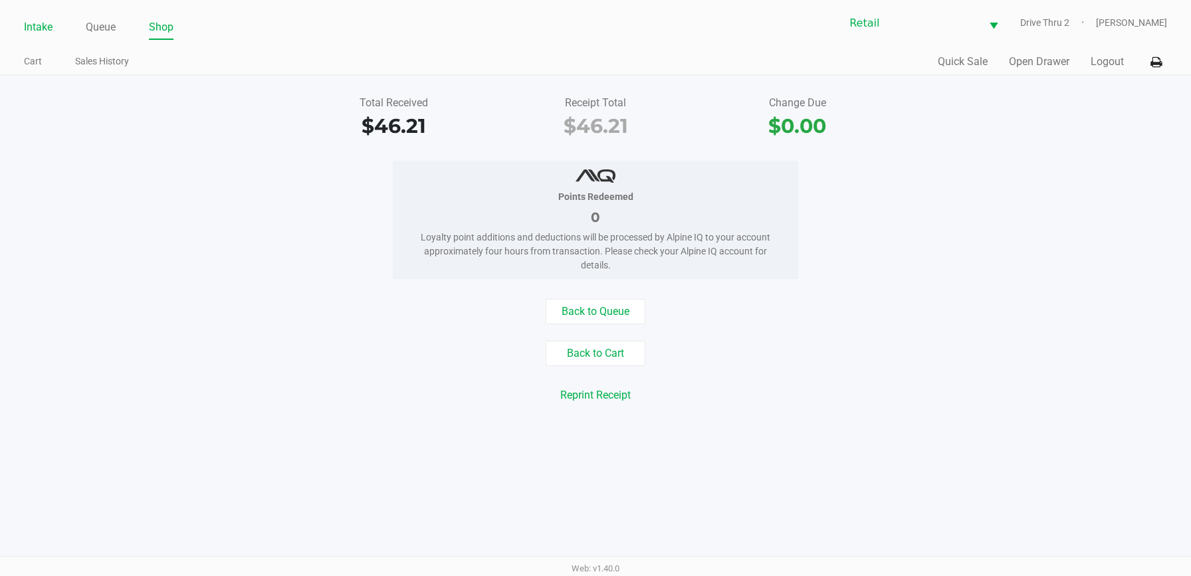
click at [49, 20] on link "Intake" at bounding box center [38, 27] width 29 height 19
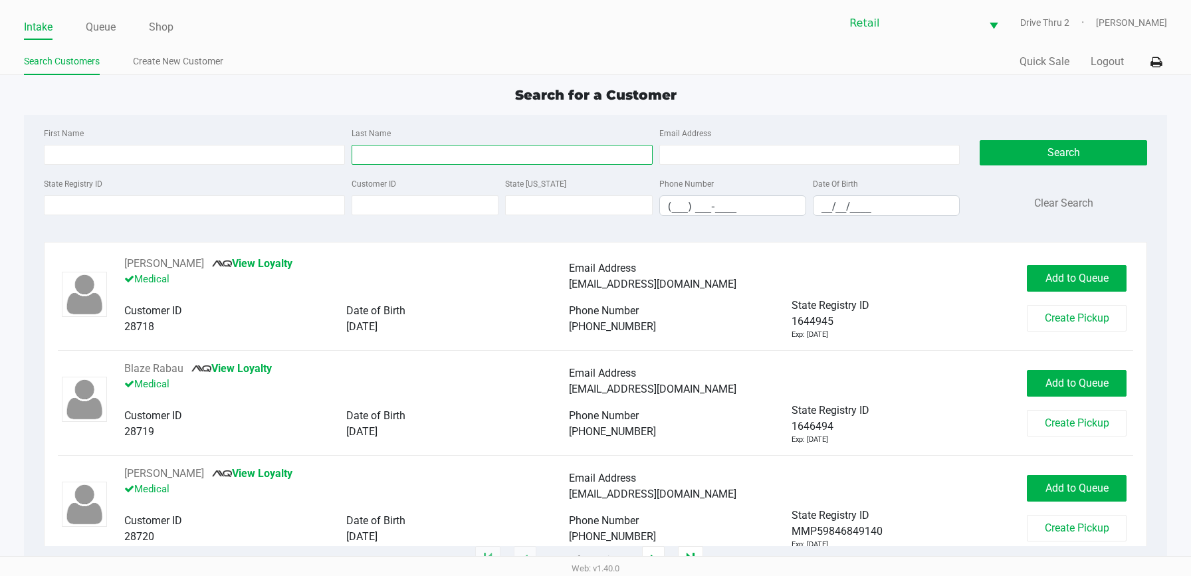
click at [456, 151] on input "Last Name" at bounding box center [501, 155] width 301 height 20
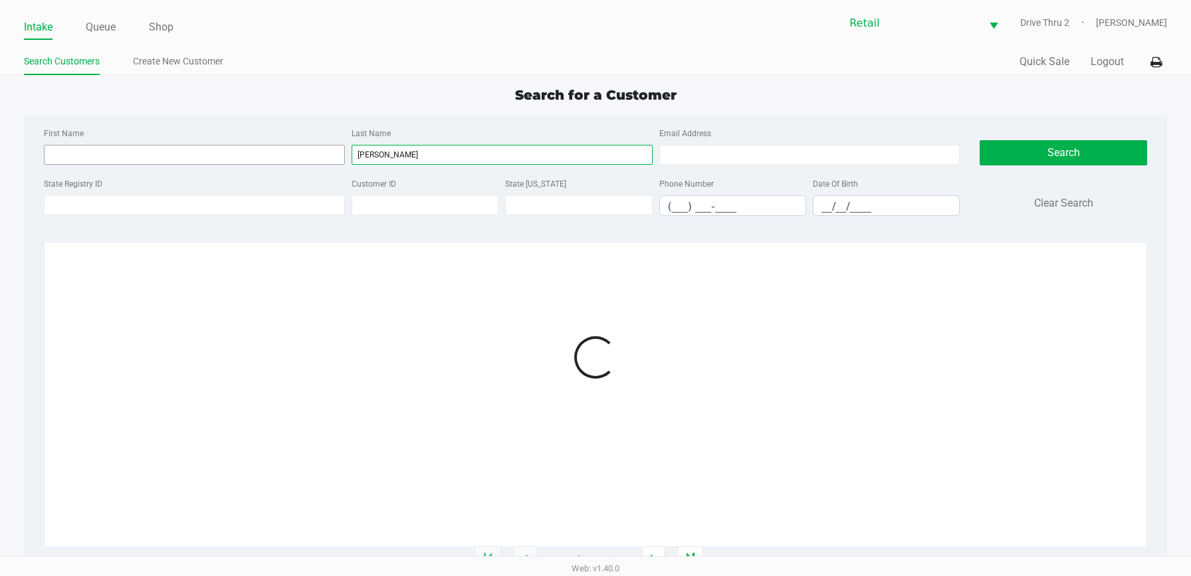
type input "[PERSON_NAME]"
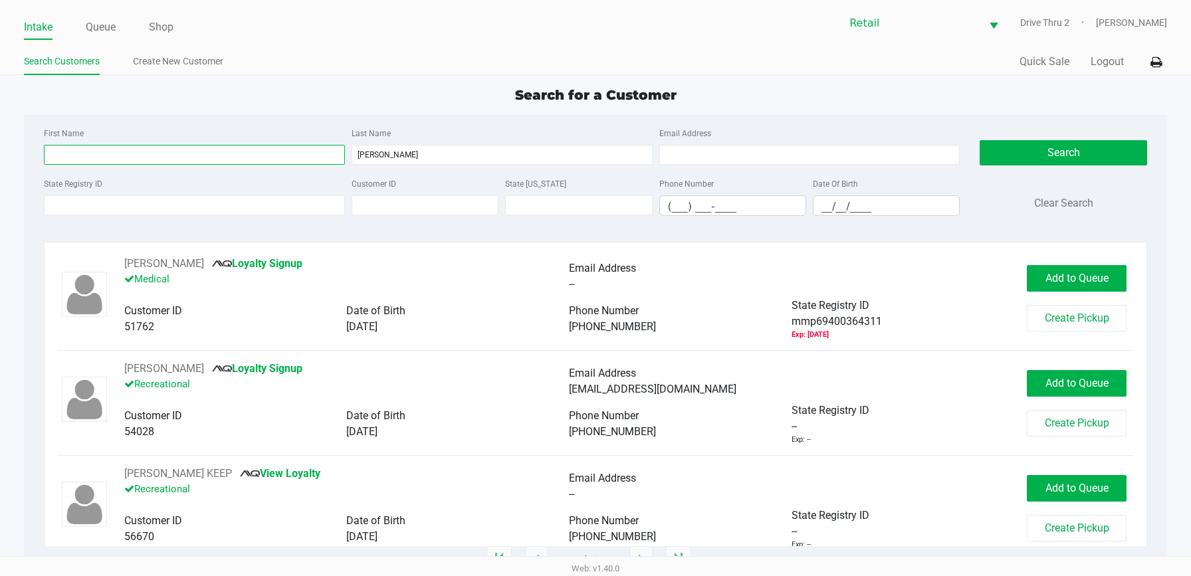
click at [326, 149] on input "First Name" at bounding box center [194, 155] width 301 height 20
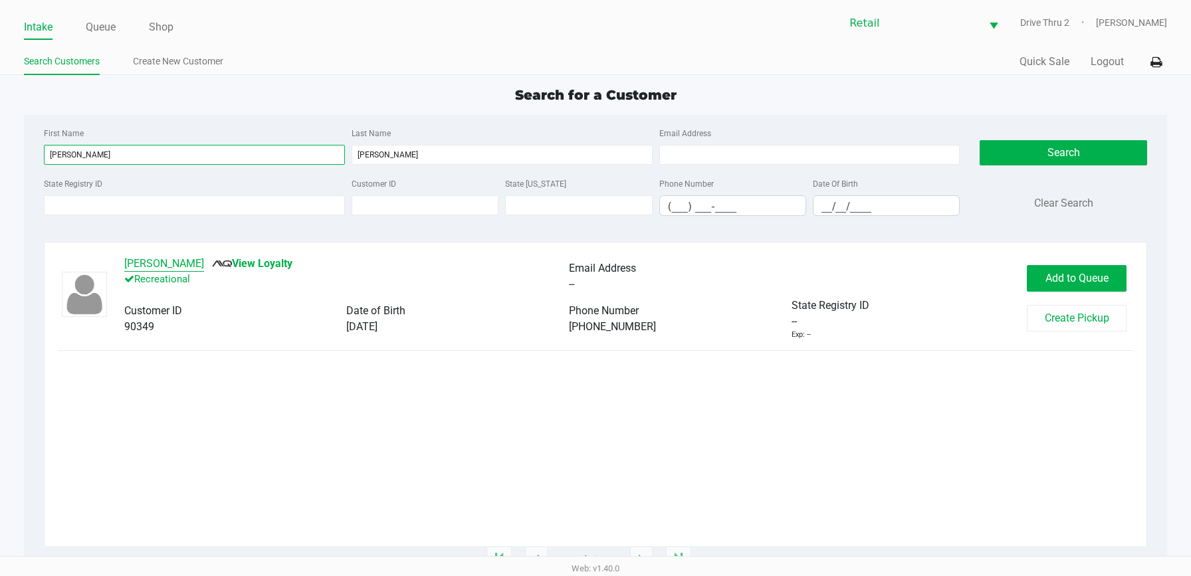
type input "[PERSON_NAME]"
click at [157, 262] on button "[PERSON_NAME]" at bounding box center [164, 264] width 80 height 16
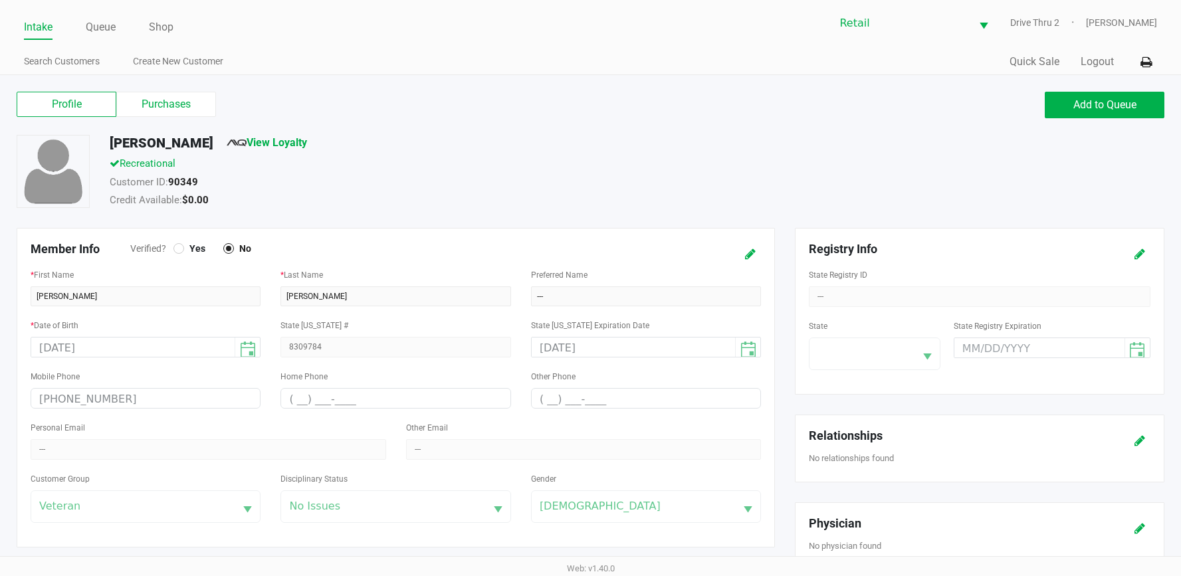
click at [359, 165] on div "Recreational" at bounding box center [458, 165] width 716 height 19
click at [153, 105] on label "Purchases" at bounding box center [166, 104] width 100 height 25
click at [0, 0] on 1 "Purchases" at bounding box center [0, 0] width 0 height 0
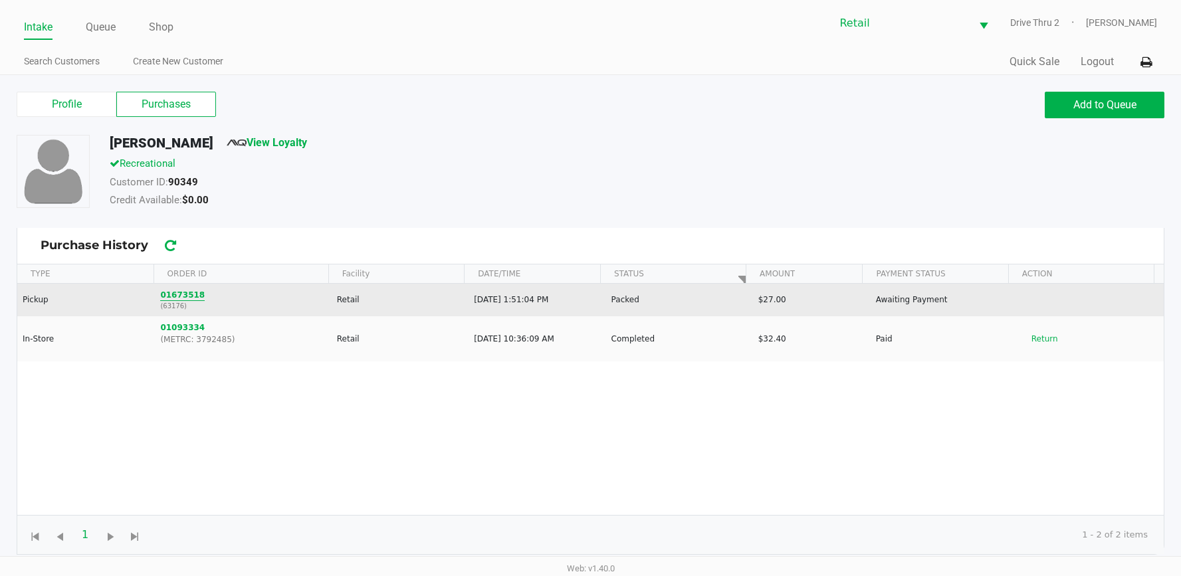
click at [183, 298] on button "01673518" at bounding box center [182, 295] width 45 height 12
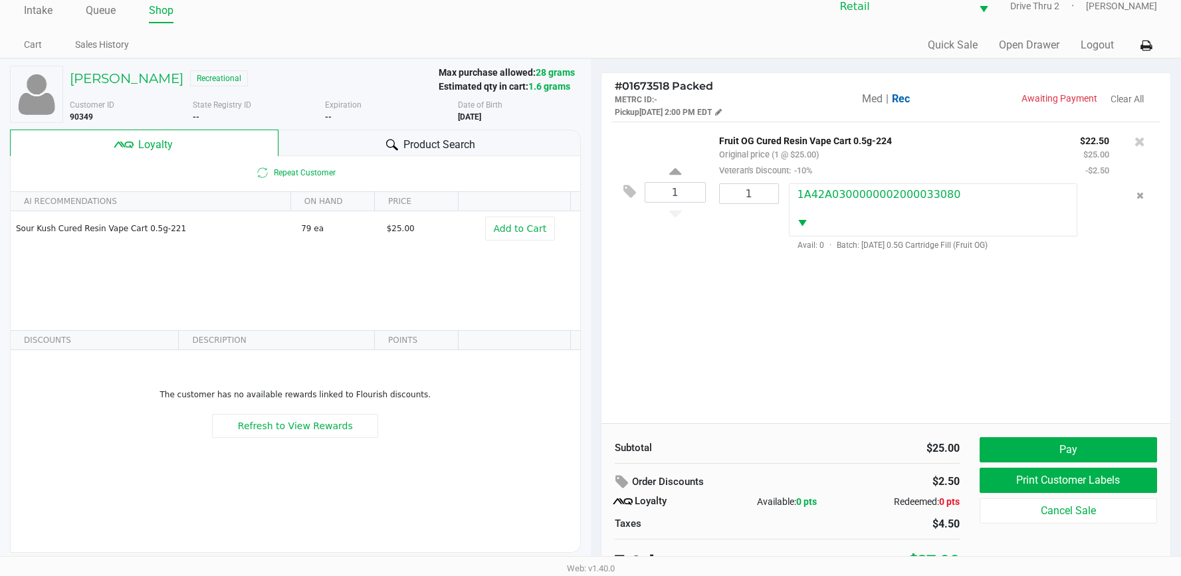
scroll to position [26, 0]
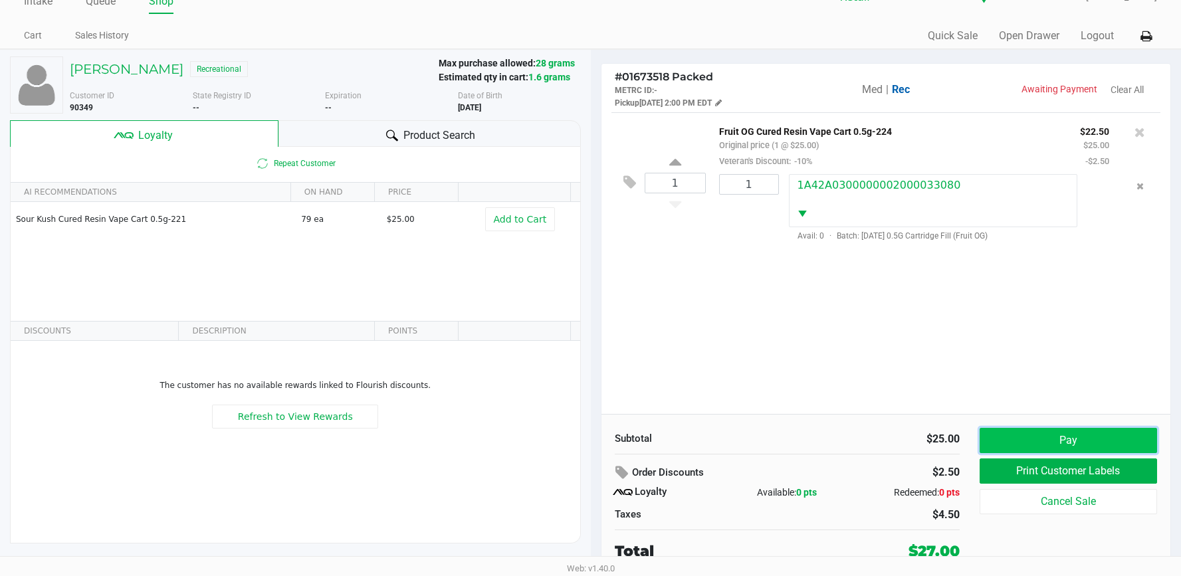
click at [992, 436] on button "Pay" at bounding box center [1067, 440] width 177 height 25
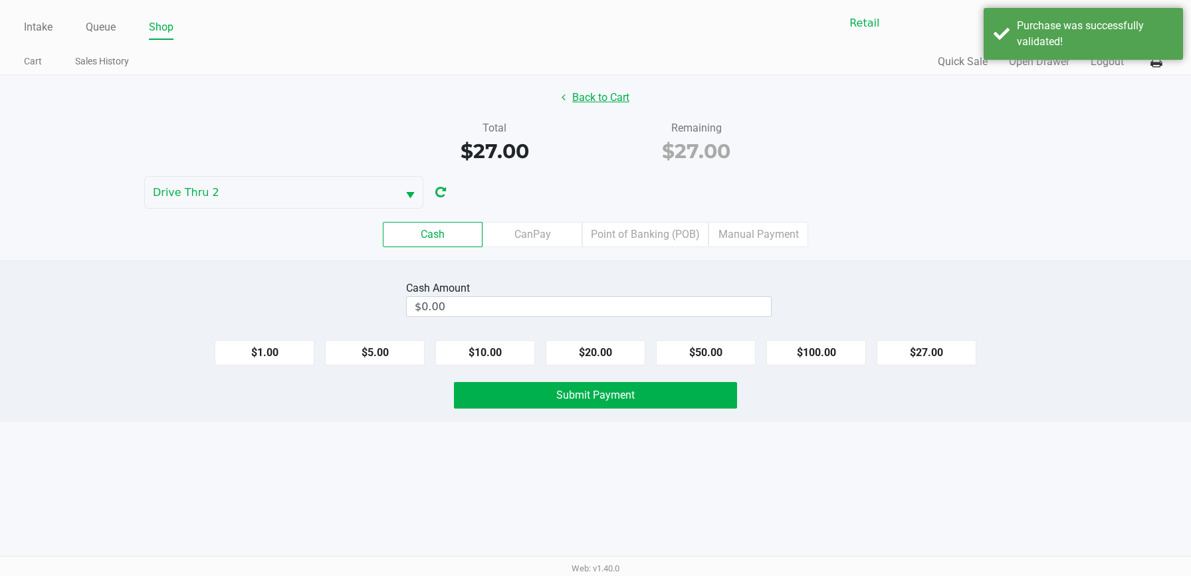
click at [622, 103] on button "Back to Cart" at bounding box center [595, 97] width 85 height 25
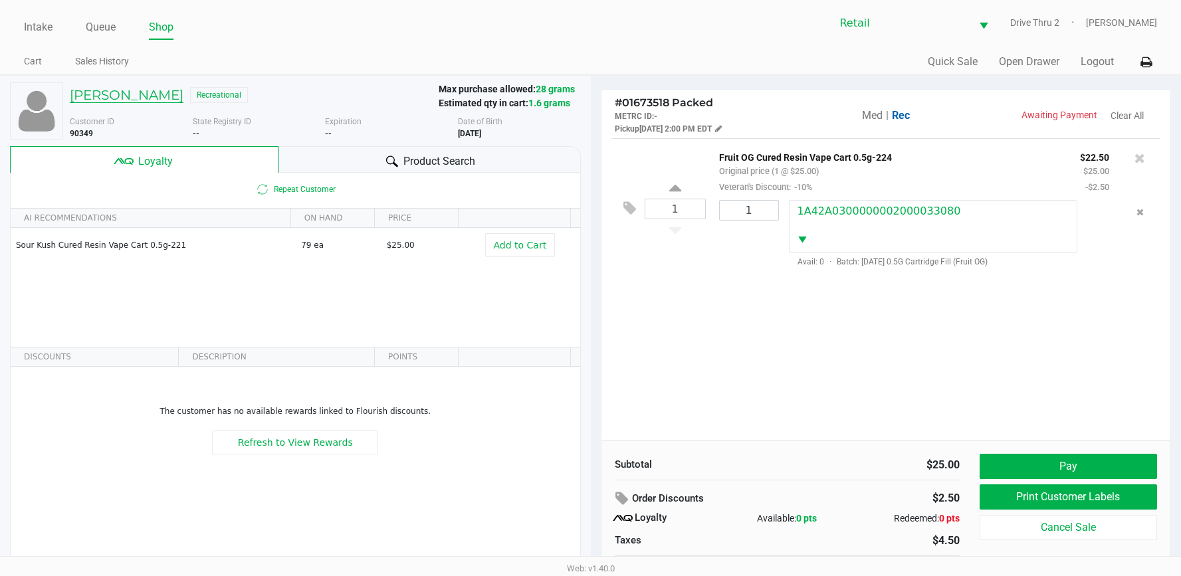
click at [98, 91] on h5 "[PERSON_NAME]" at bounding box center [127, 95] width 114 height 16
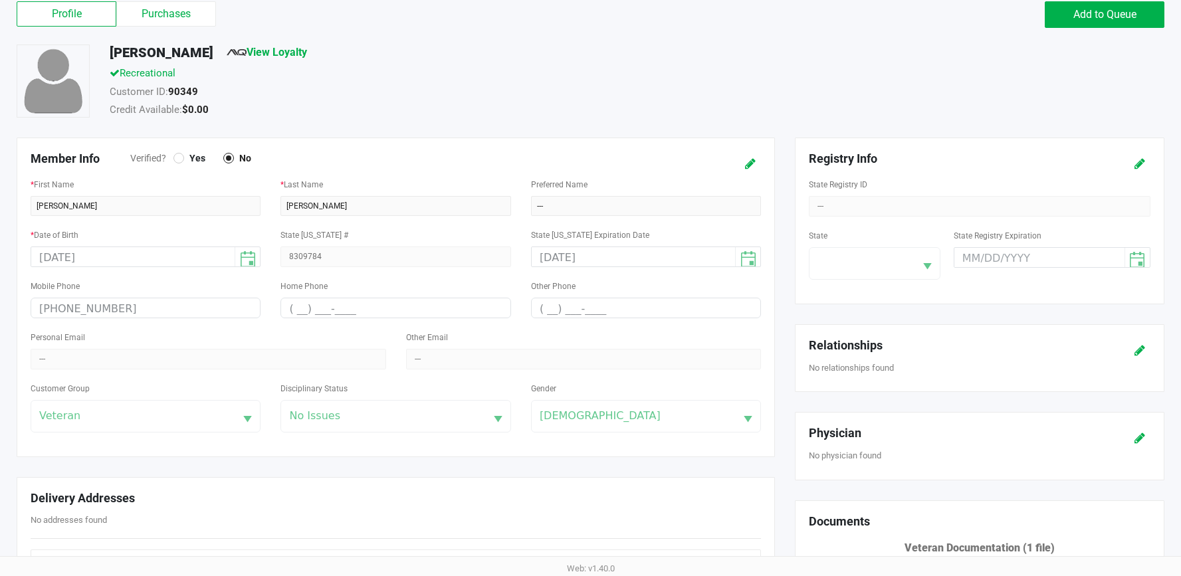
scroll to position [66, 0]
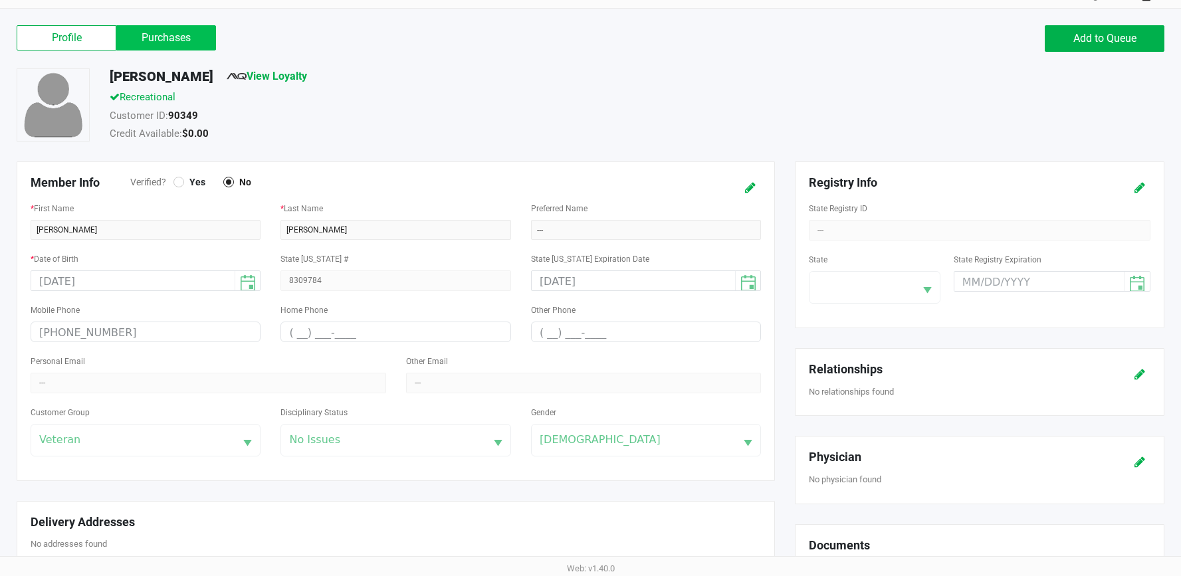
click at [194, 46] on label "Purchases" at bounding box center [166, 37] width 100 height 25
click at [0, 0] on 1 "Purchases" at bounding box center [0, 0] width 0 height 0
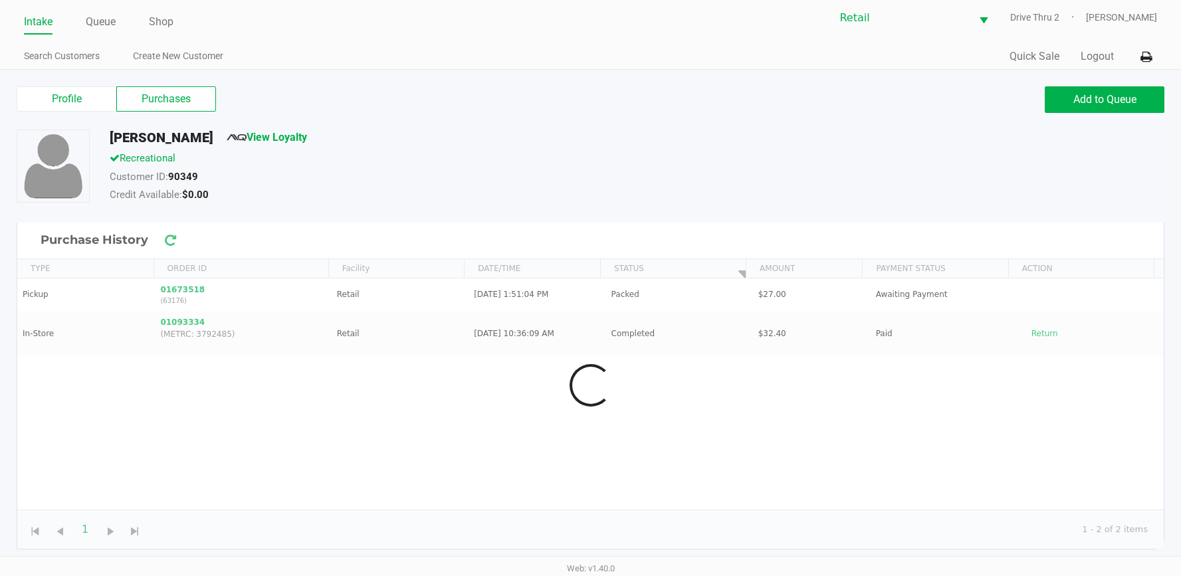
scroll to position [5, 0]
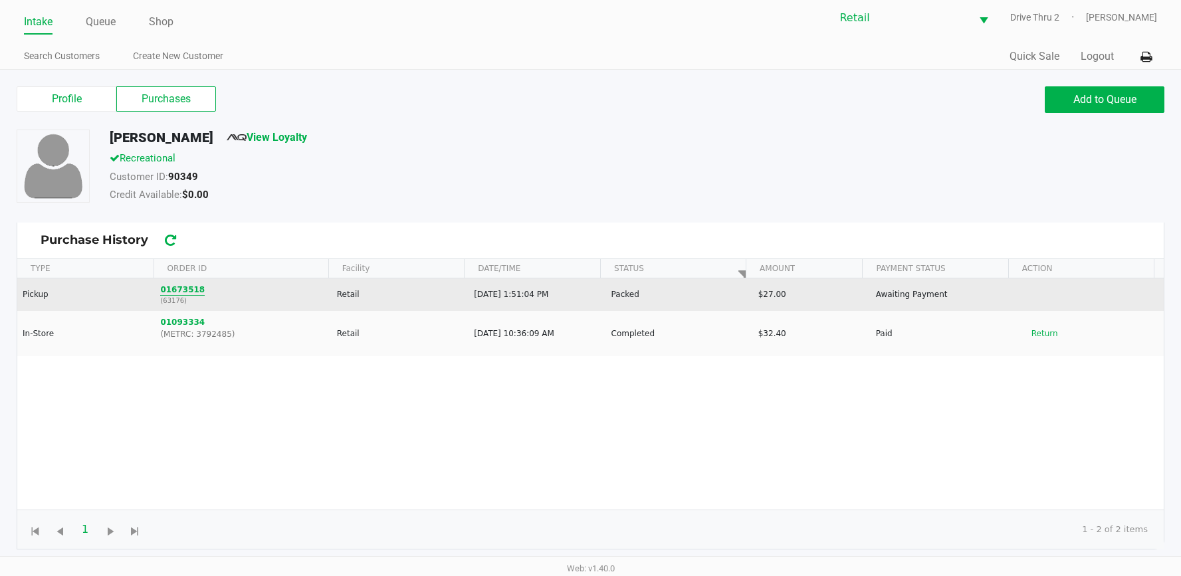
click at [186, 289] on button "01673518" at bounding box center [182, 290] width 45 height 12
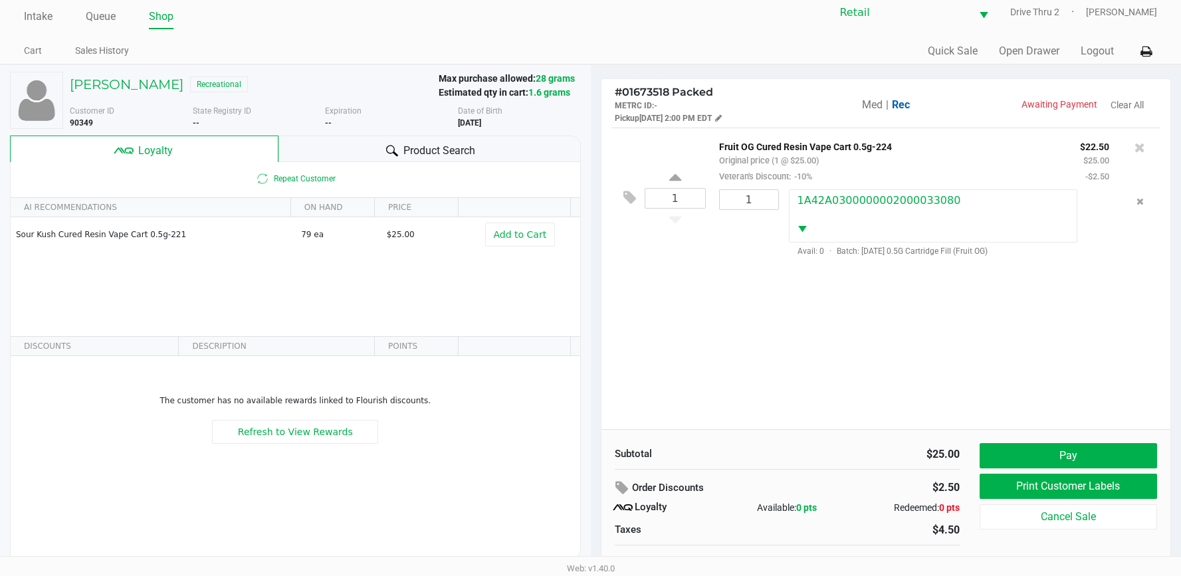
scroll to position [26, 0]
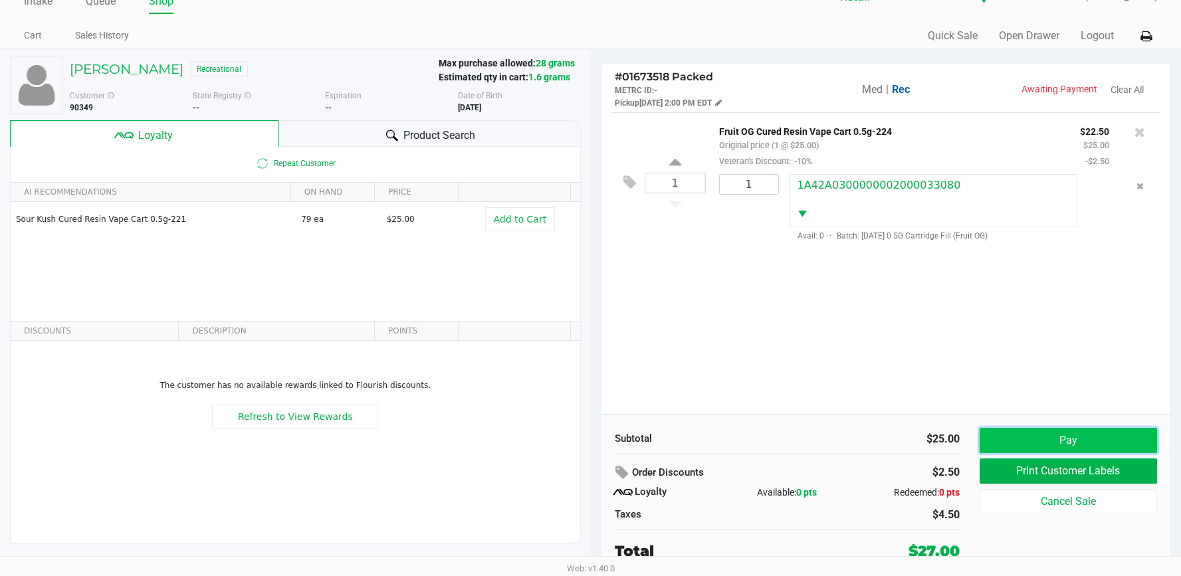
click at [1033, 441] on button "Pay" at bounding box center [1067, 440] width 177 height 25
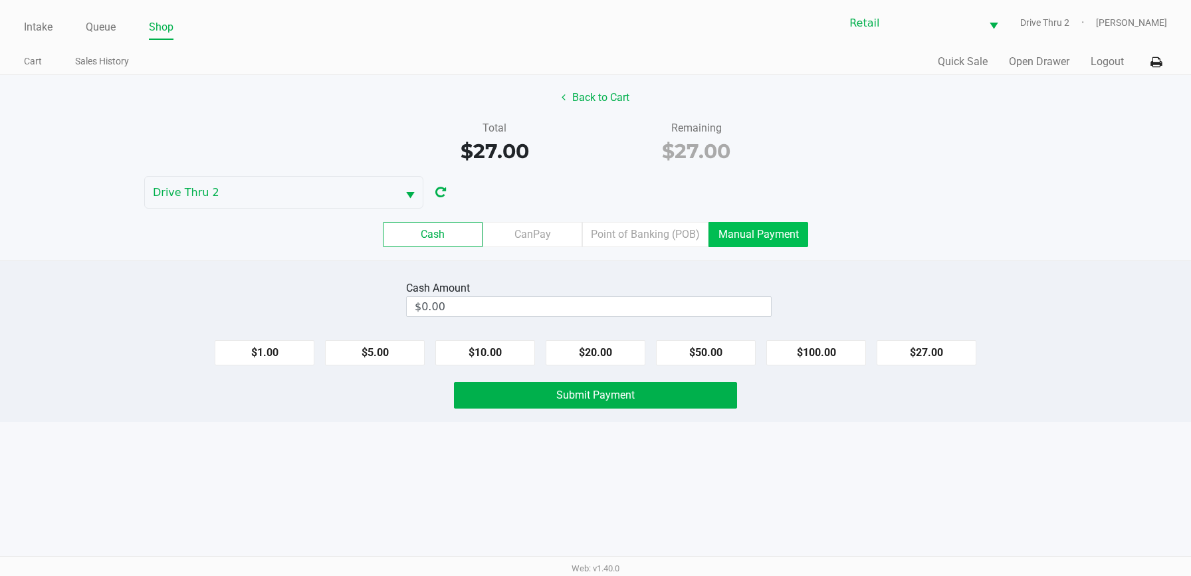
click at [724, 239] on label "Manual Payment" at bounding box center [758, 234] width 100 height 25
click at [0, 0] on 8 "Manual Payment" at bounding box center [0, 0] width 0 height 0
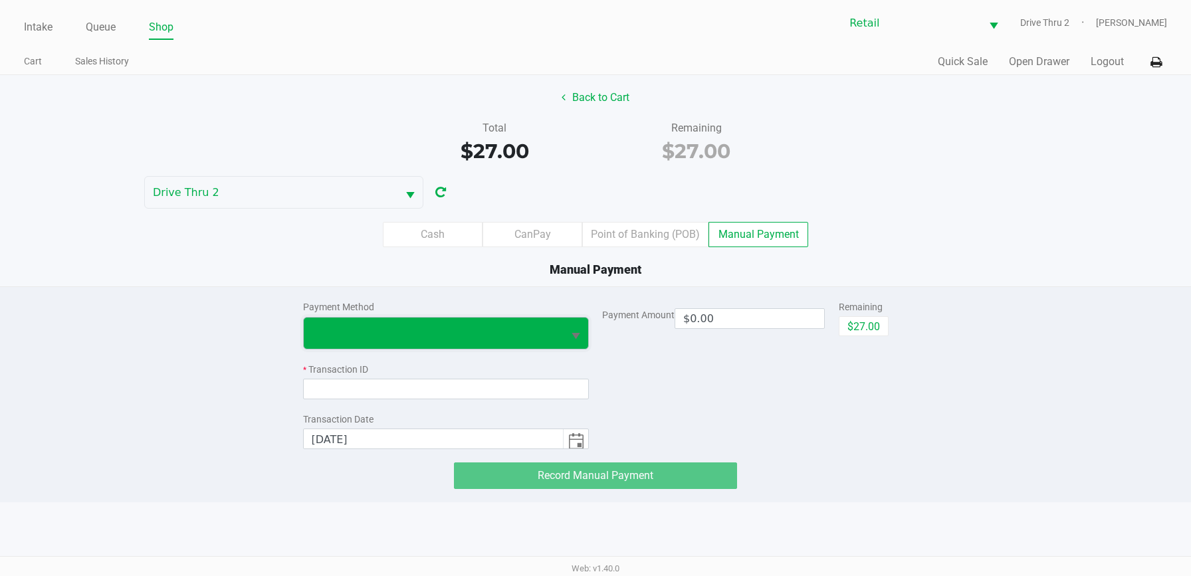
click at [478, 335] on span at bounding box center [434, 333] width 244 height 16
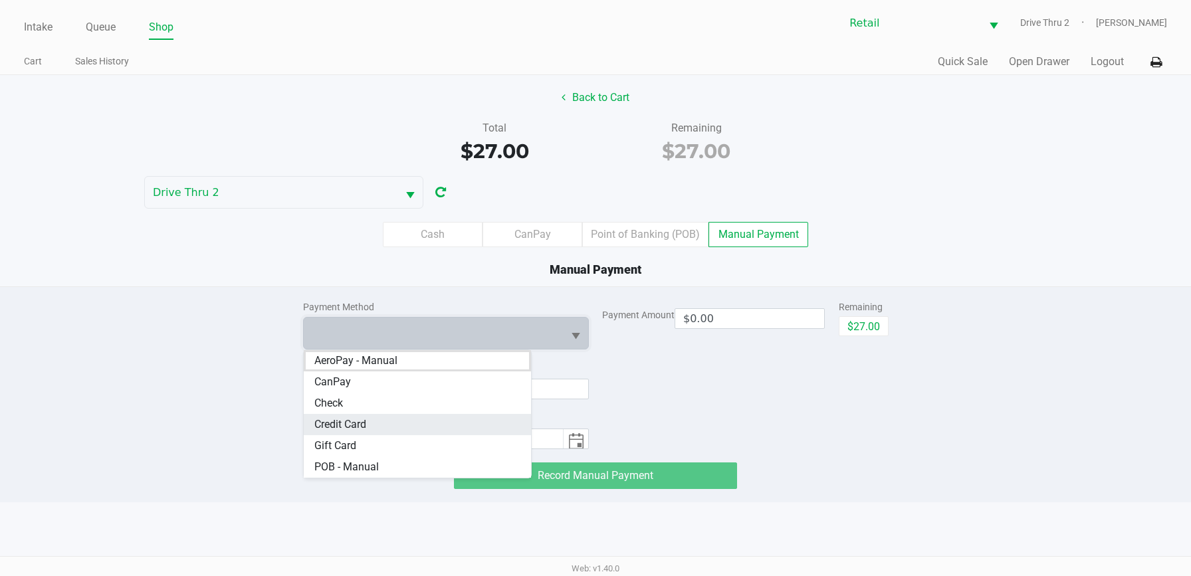
click at [369, 419] on Card "Credit Card" at bounding box center [418, 424] width 228 height 21
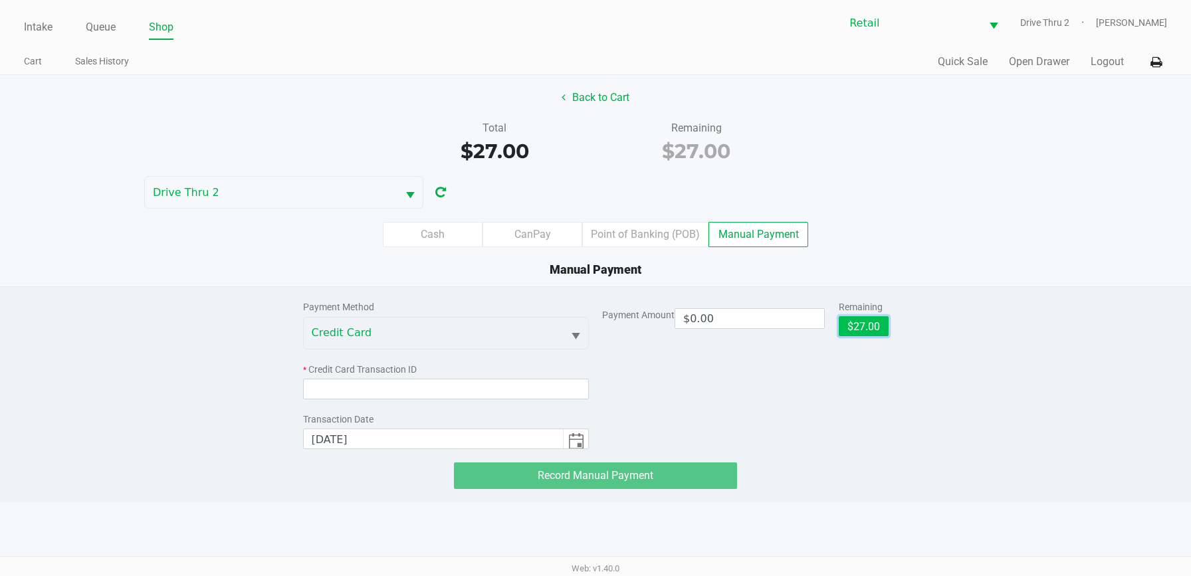
click at [866, 329] on button "$27.00" at bounding box center [863, 326] width 50 height 20
type input "$27.00"
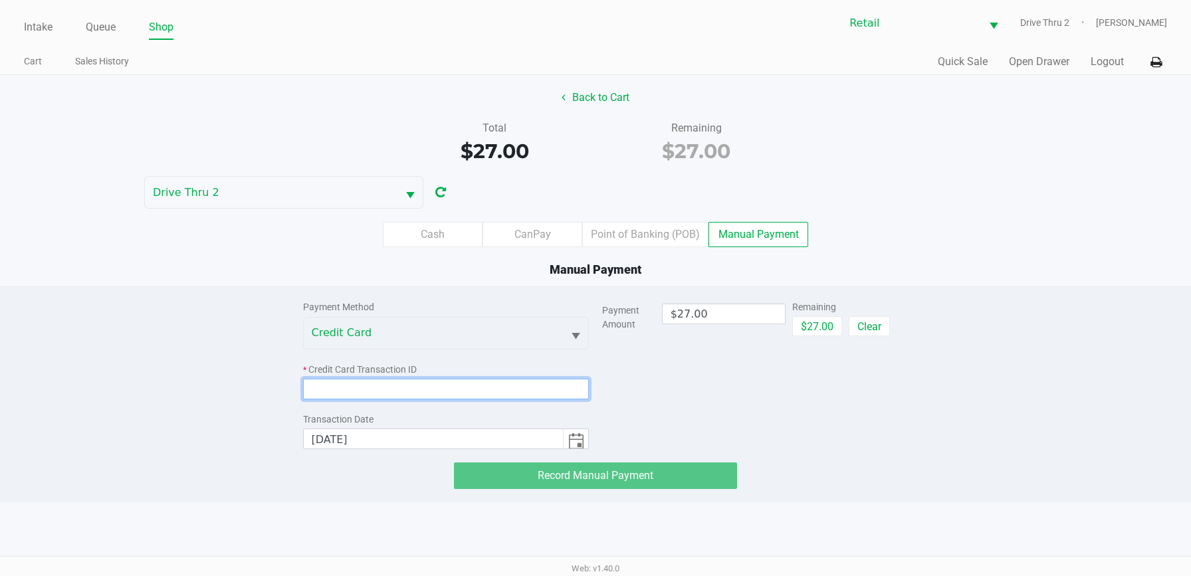
click at [484, 387] on input at bounding box center [446, 389] width 286 height 21
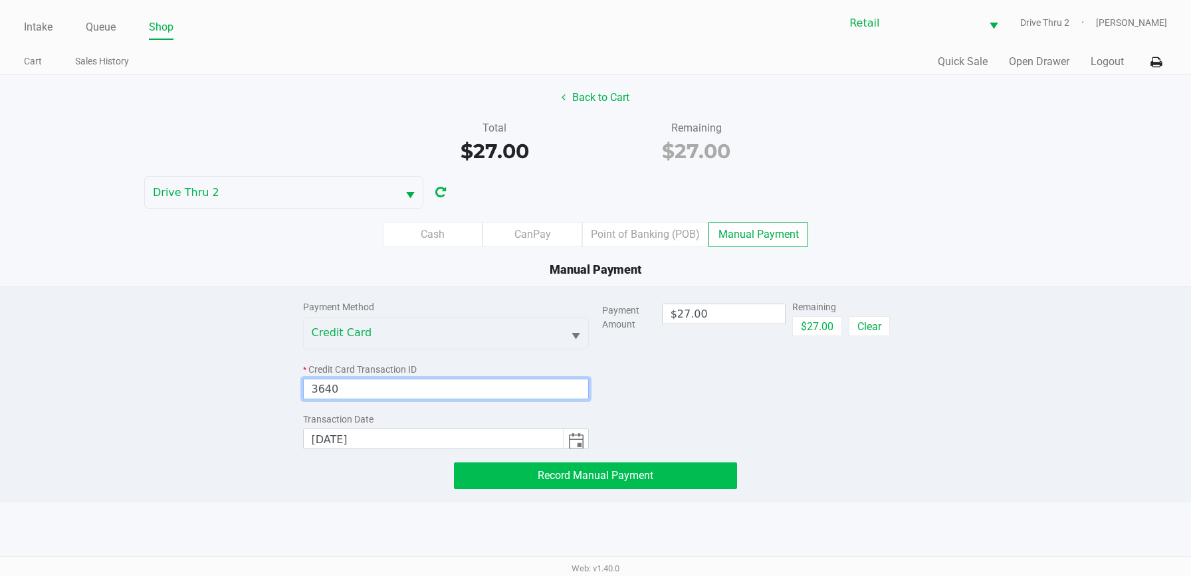
type input "3640"
click at [509, 472] on button "Record Manual Payment" at bounding box center [595, 475] width 283 height 27
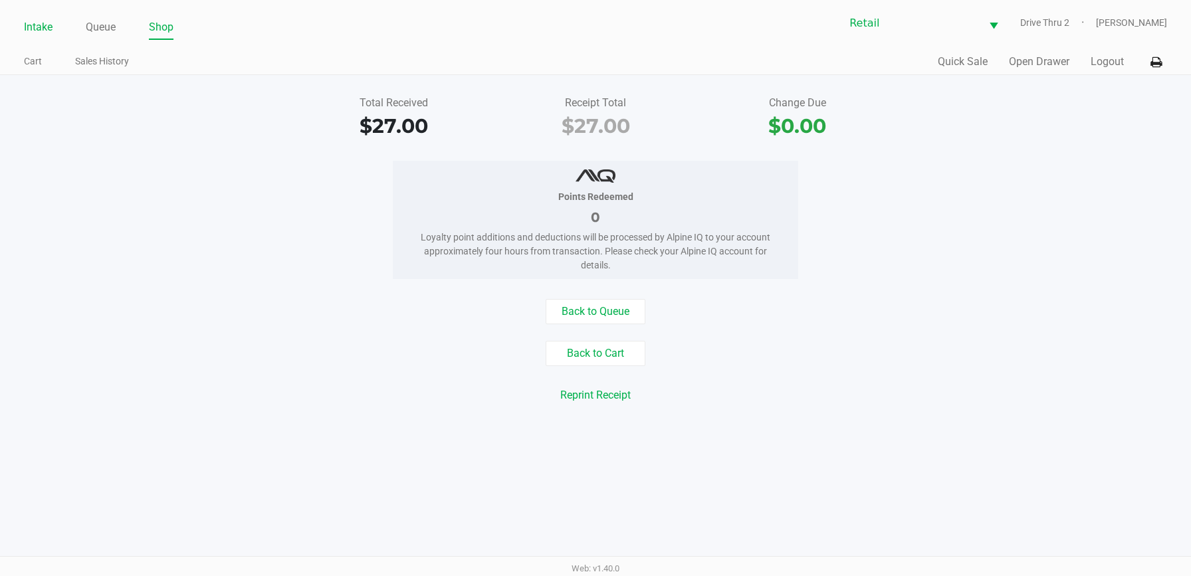
click at [31, 24] on link "Intake" at bounding box center [38, 27] width 29 height 19
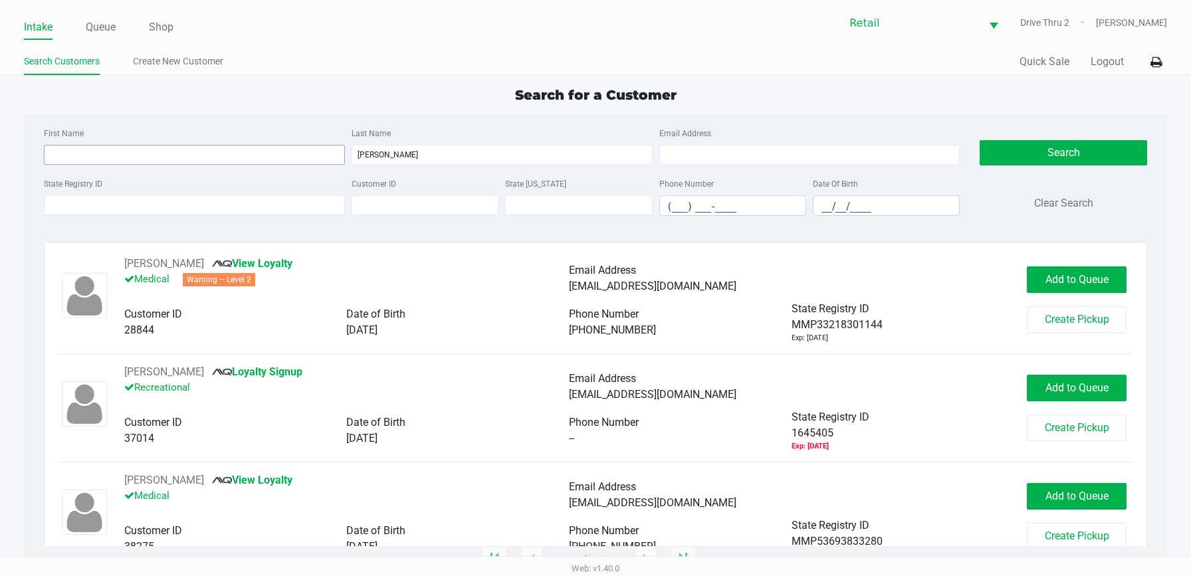
type input "[PERSON_NAME]"
click at [265, 154] on input "First Name" at bounding box center [194, 155] width 301 height 20
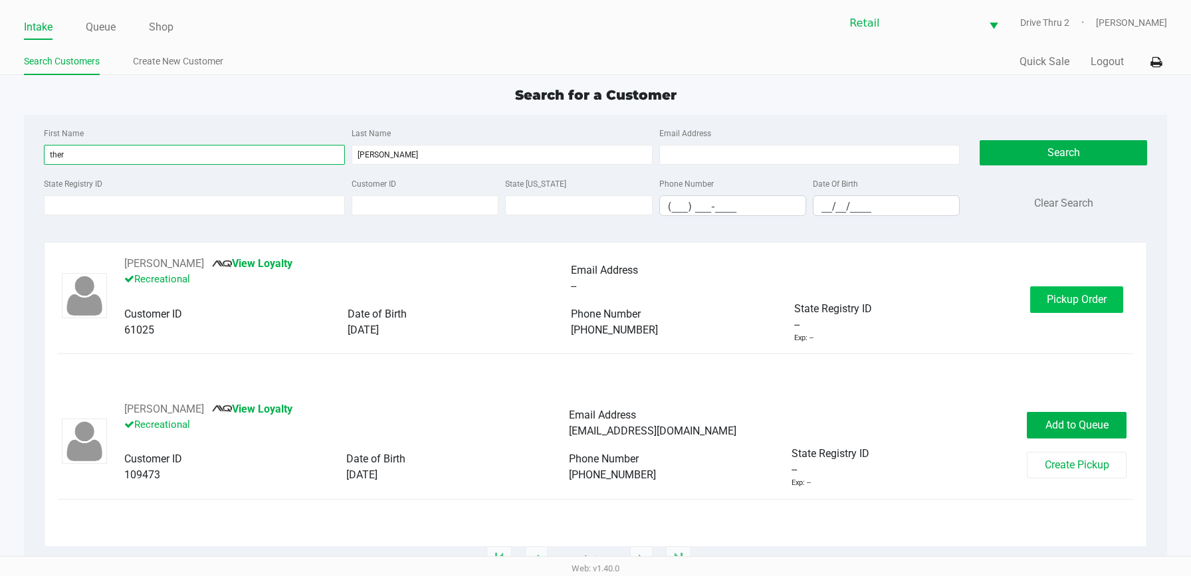
type input "ther"
click at [1042, 303] on button "Pickup Order" at bounding box center [1076, 299] width 93 height 27
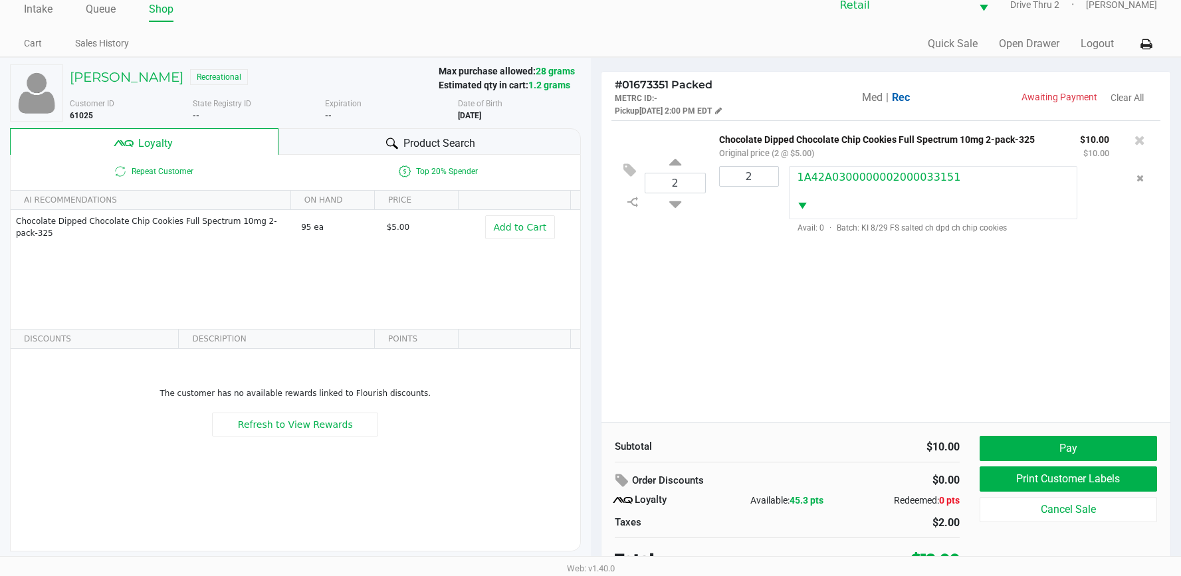
scroll to position [26, 0]
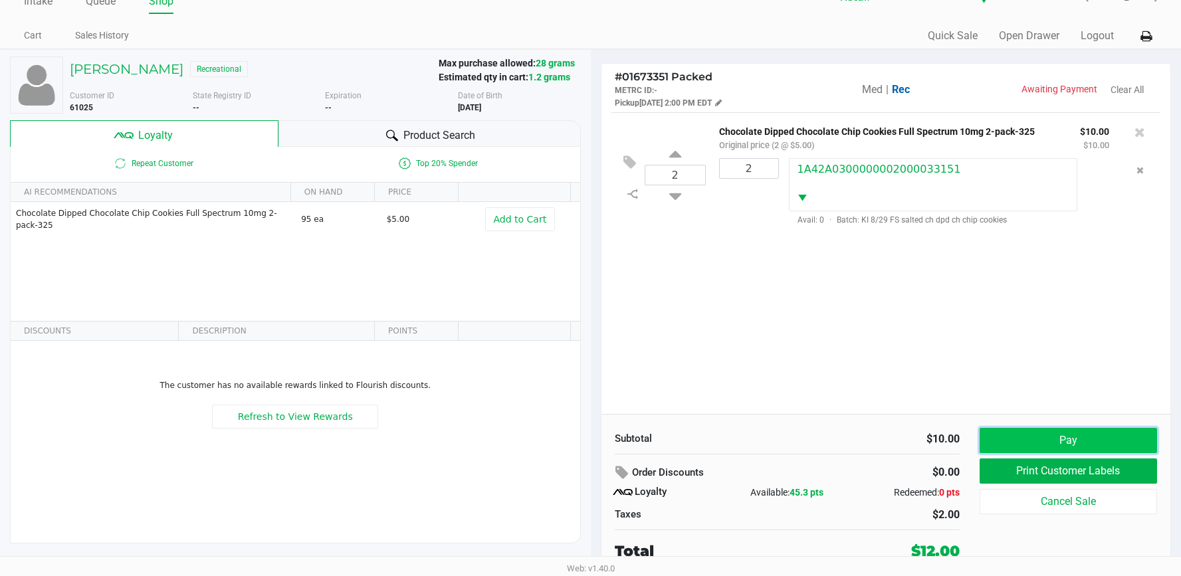
click at [1054, 444] on button "Pay" at bounding box center [1067, 440] width 177 height 25
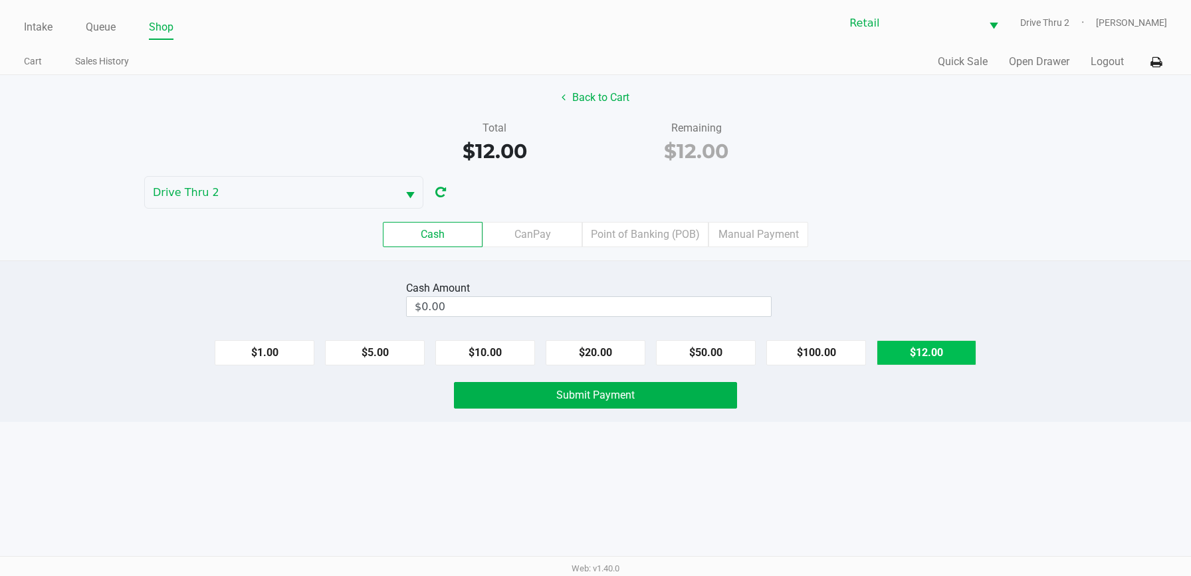
click at [898, 353] on button "$12.00" at bounding box center [926, 352] width 100 height 25
type input "$12.00"
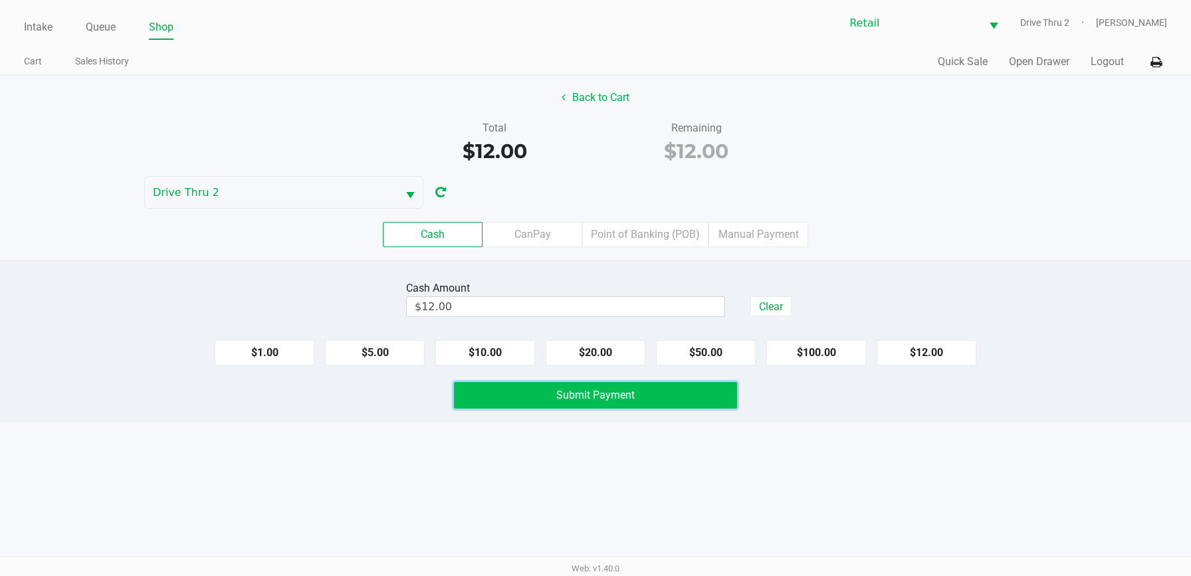
click at [716, 397] on button "Submit Payment" at bounding box center [595, 395] width 283 height 27
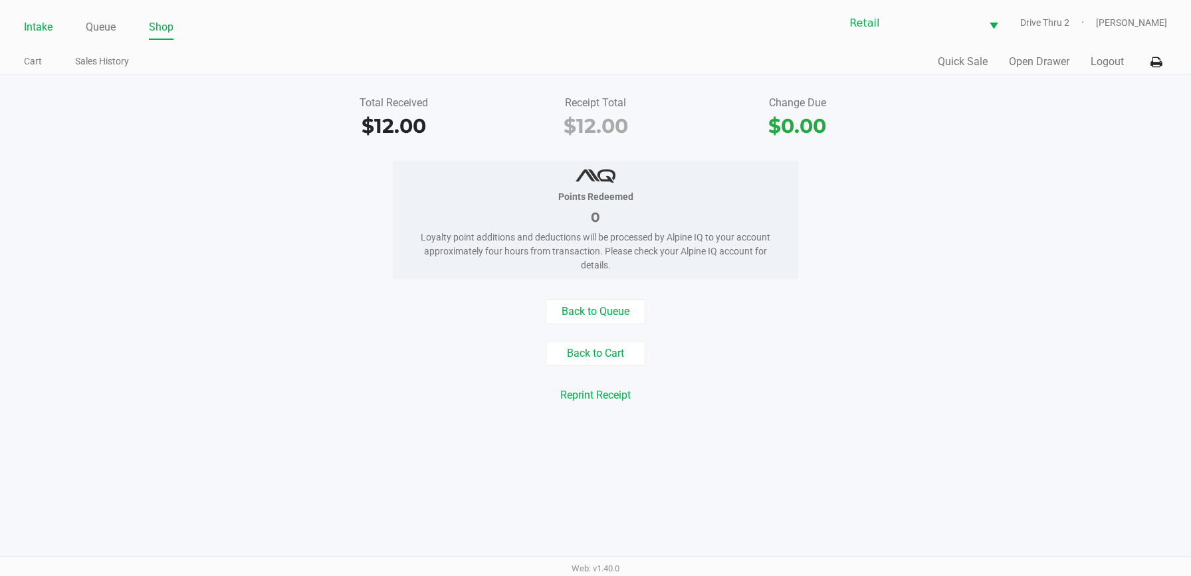
click at [34, 29] on link "Intake" at bounding box center [38, 27] width 29 height 19
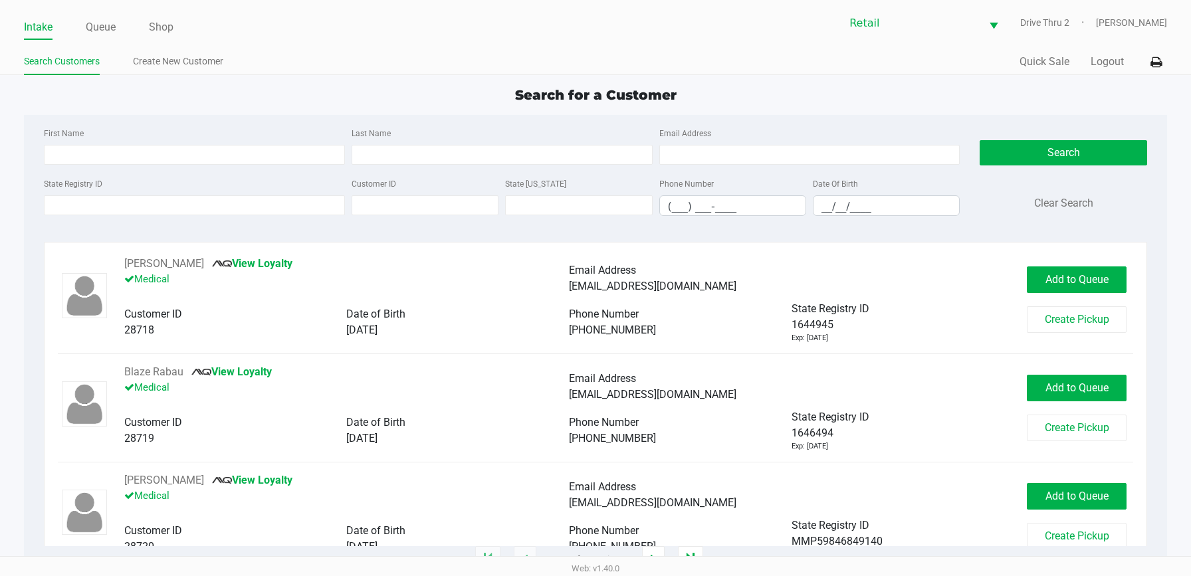
click at [567, 141] on div "Last Name" at bounding box center [502, 145] width 308 height 40
click at [563, 147] on input "Last Name" at bounding box center [501, 155] width 301 height 20
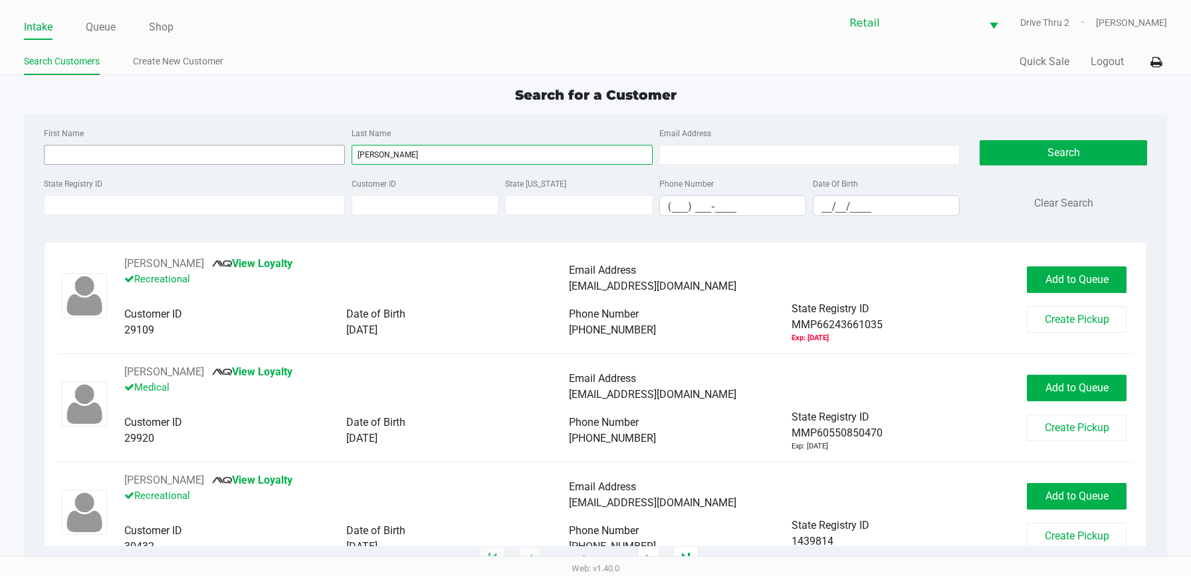
type input "[PERSON_NAME]"
drag, startPoint x: 339, startPoint y: 156, endPoint x: 329, endPoint y: 151, distance: 11.0
click at [336, 155] on div "First Name Last Name [PERSON_NAME] Email Address" at bounding box center [502, 150] width 923 height 50
click at [329, 151] on input "First Name" at bounding box center [194, 155] width 301 height 20
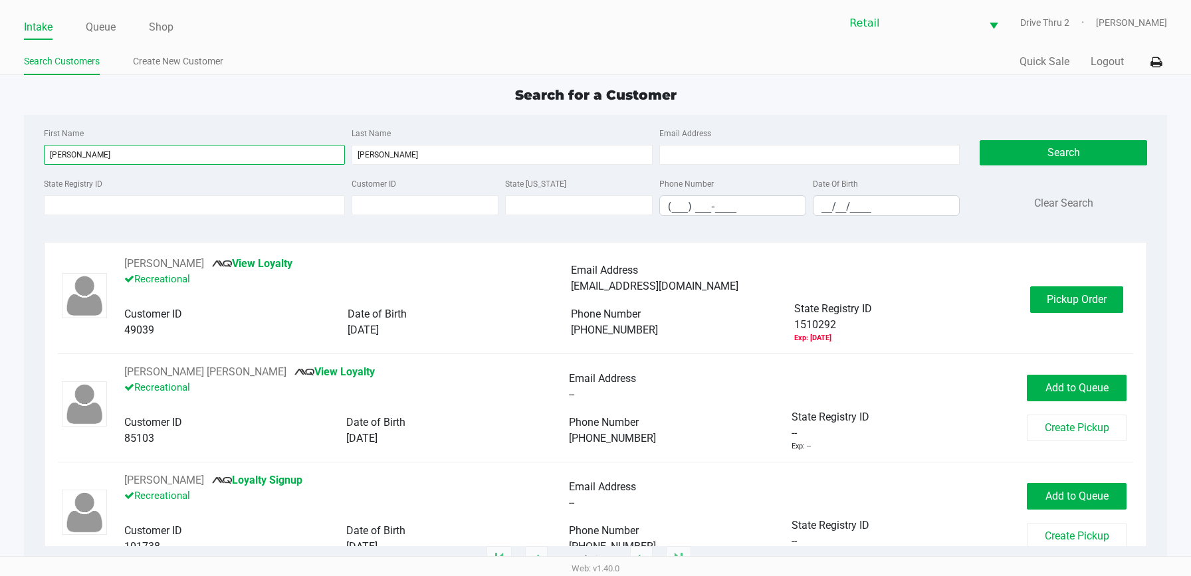
type input "[PERSON_NAME]"
click at [1027, 316] on div "[PERSON_NAME] View Loyalty Recreational Email Address [EMAIL_ADDRESS][DOMAIN_NA…" at bounding box center [595, 300] width 1075 height 88
click at [1030, 306] on button "Pickup Order" at bounding box center [1076, 299] width 93 height 27
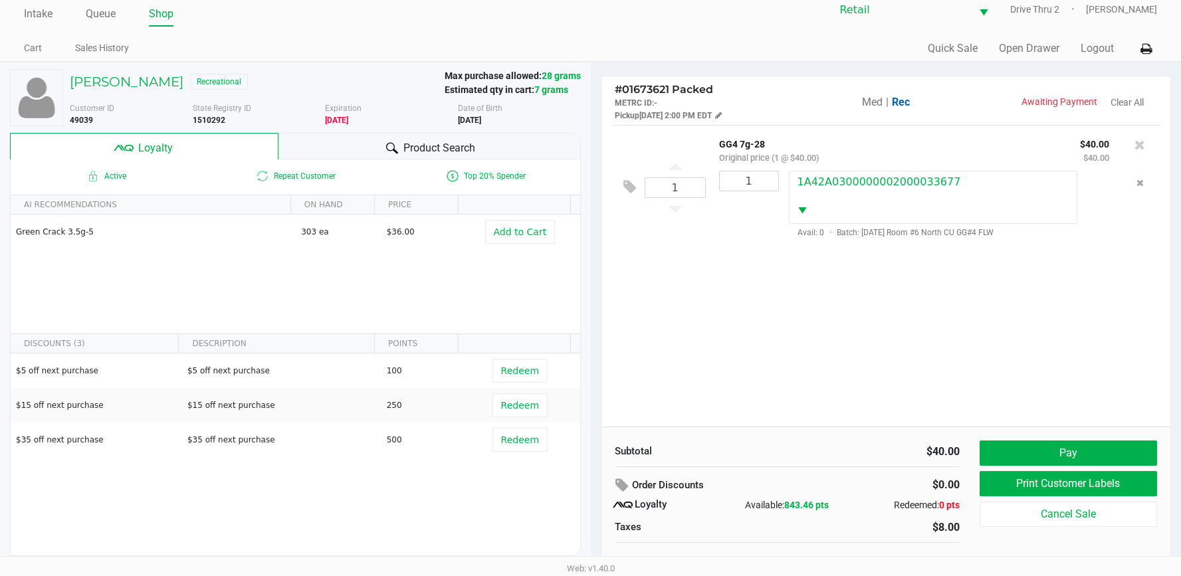
scroll to position [26, 0]
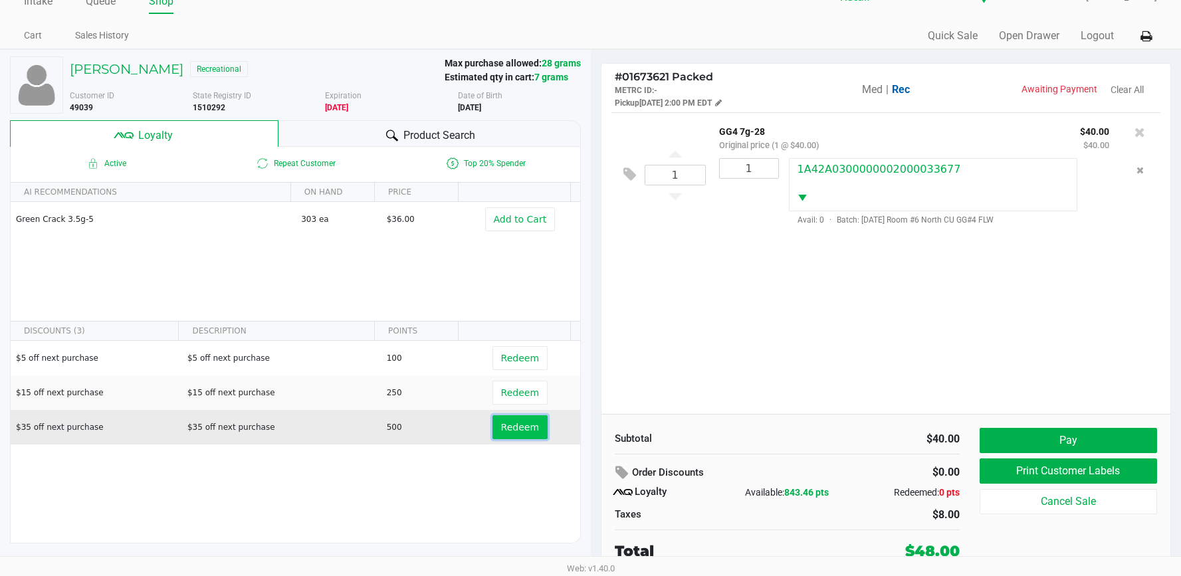
click at [510, 435] on button "Redeem" at bounding box center [519, 427] width 55 height 24
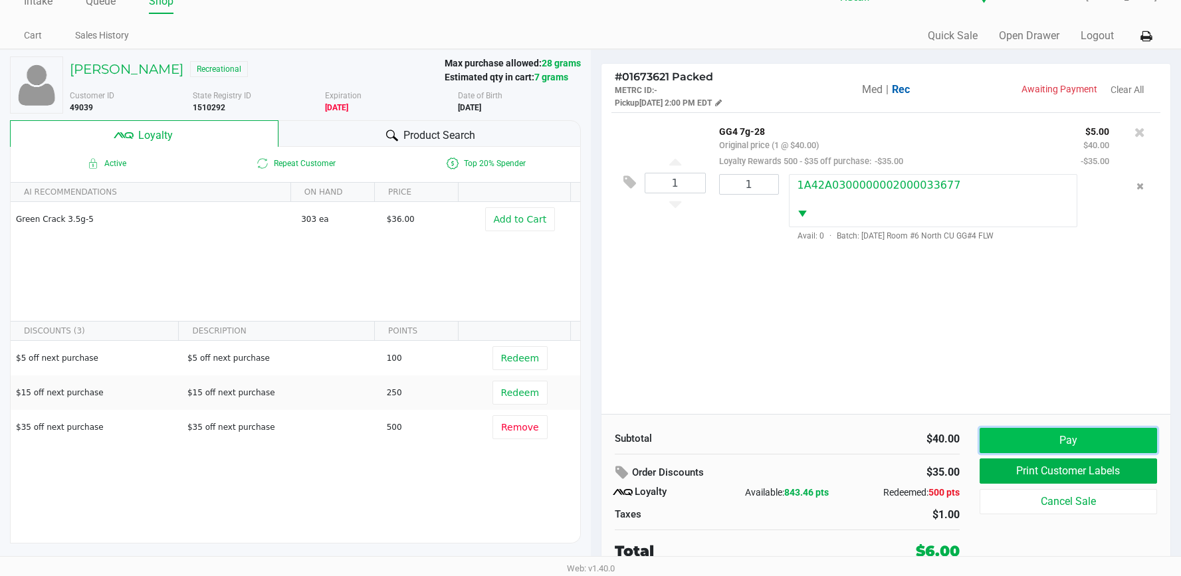
click at [1002, 446] on button "Pay" at bounding box center [1067, 440] width 177 height 25
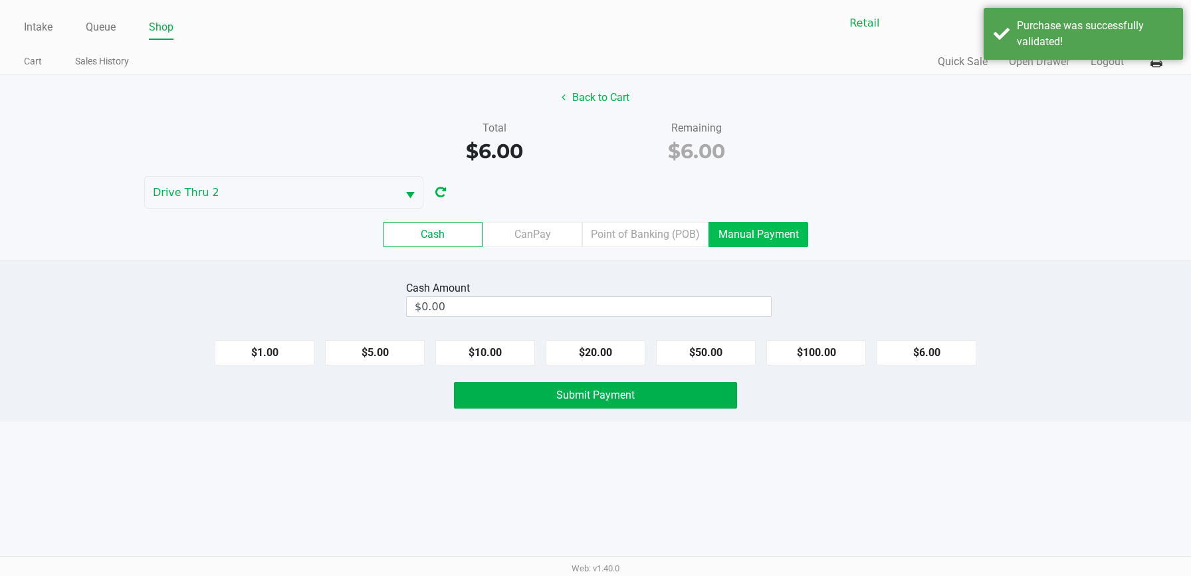
click at [751, 239] on label "Manual Payment" at bounding box center [758, 234] width 100 height 25
click at [0, 0] on 8 "Manual Payment" at bounding box center [0, 0] width 0 height 0
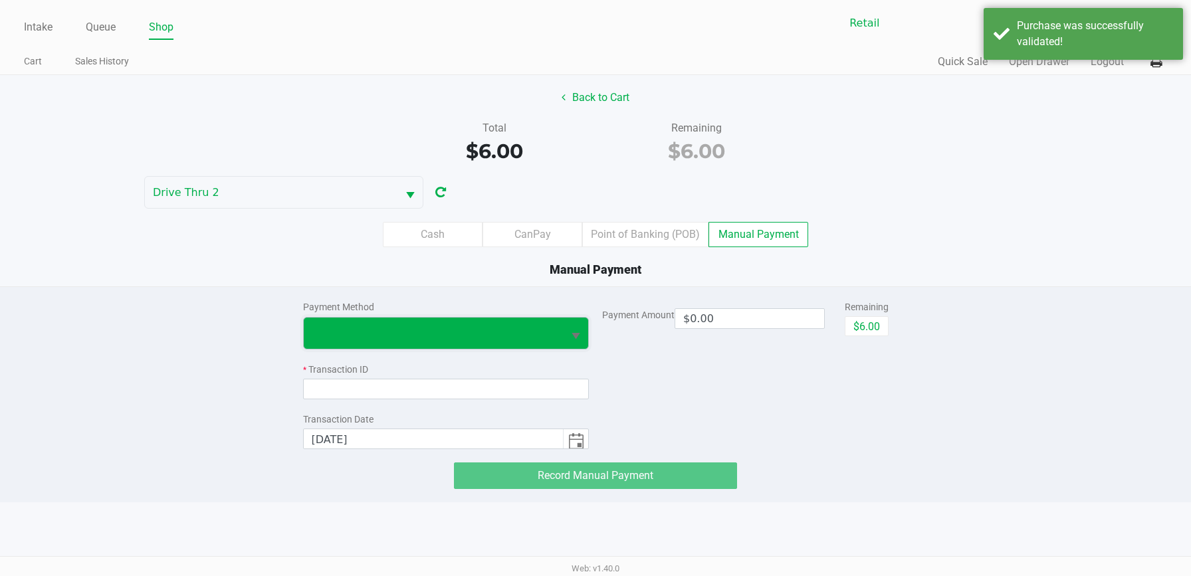
click at [562, 326] on span at bounding box center [434, 333] width 260 height 31
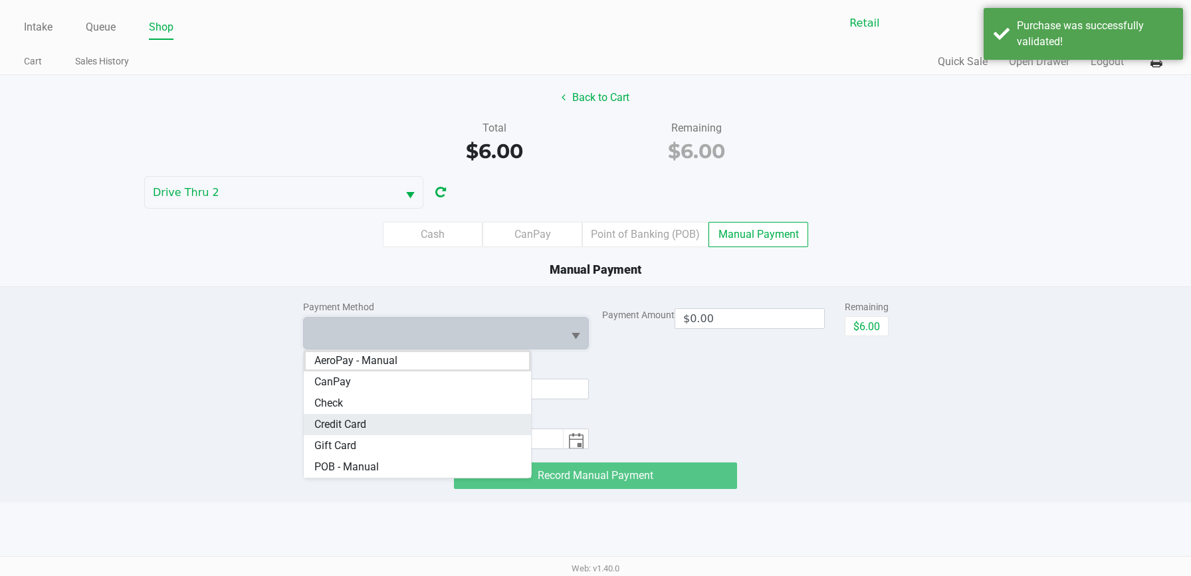
click at [451, 424] on Card "Credit Card" at bounding box center [418, 424] width 228 height 21
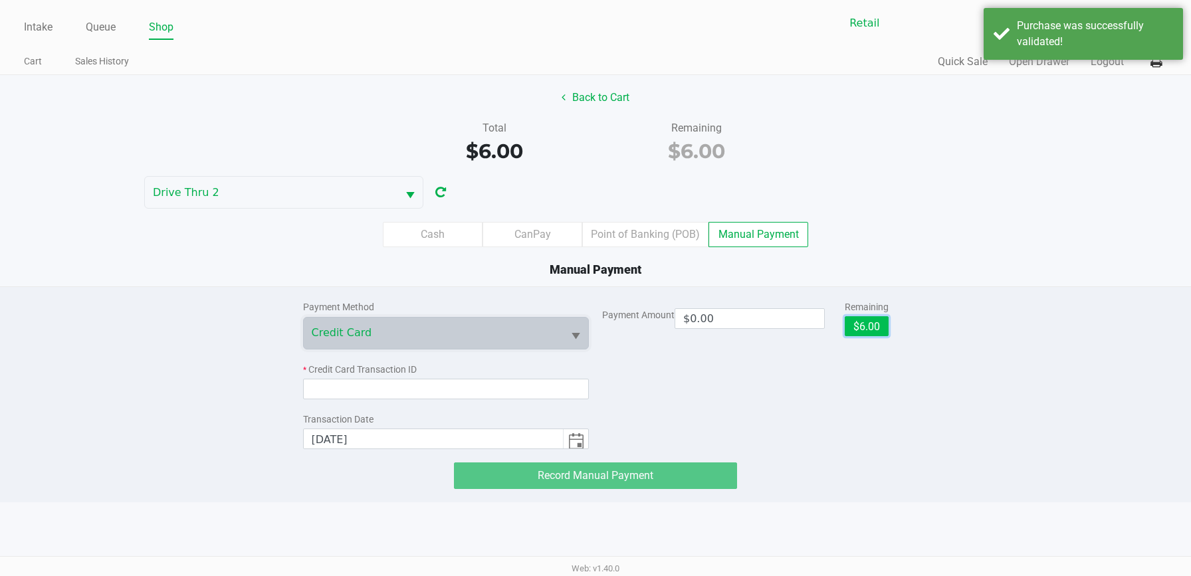
click at [858, 324] on button "$6.00" at bounding box center [866, 326] width 44 height 20
type input "$6.00"
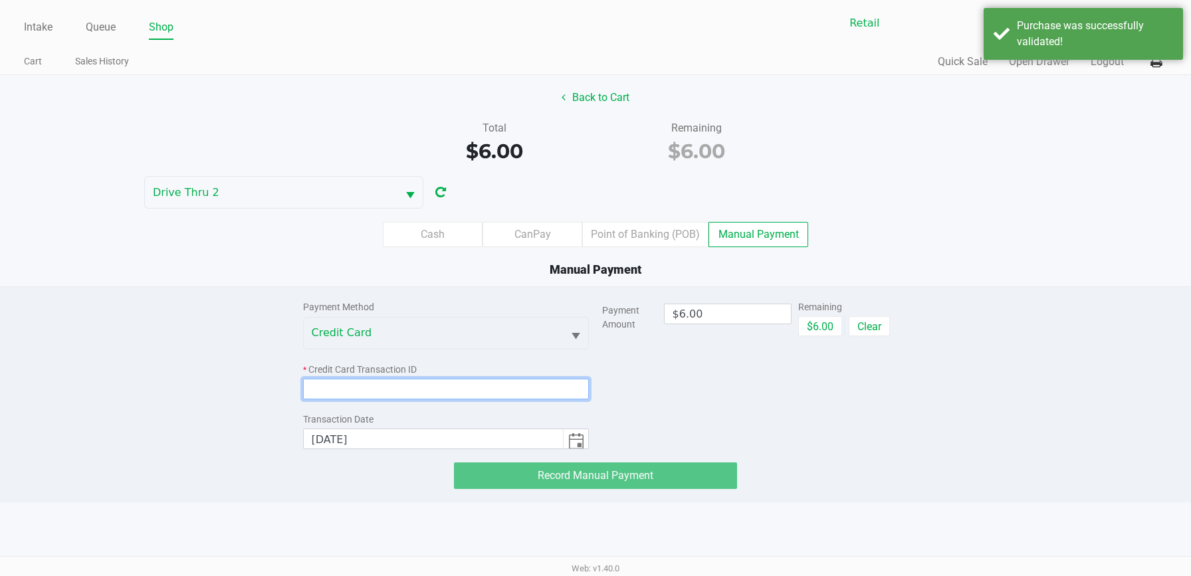
click at [528, 395] on input at bounding box center [446, 389] width 286 height 21
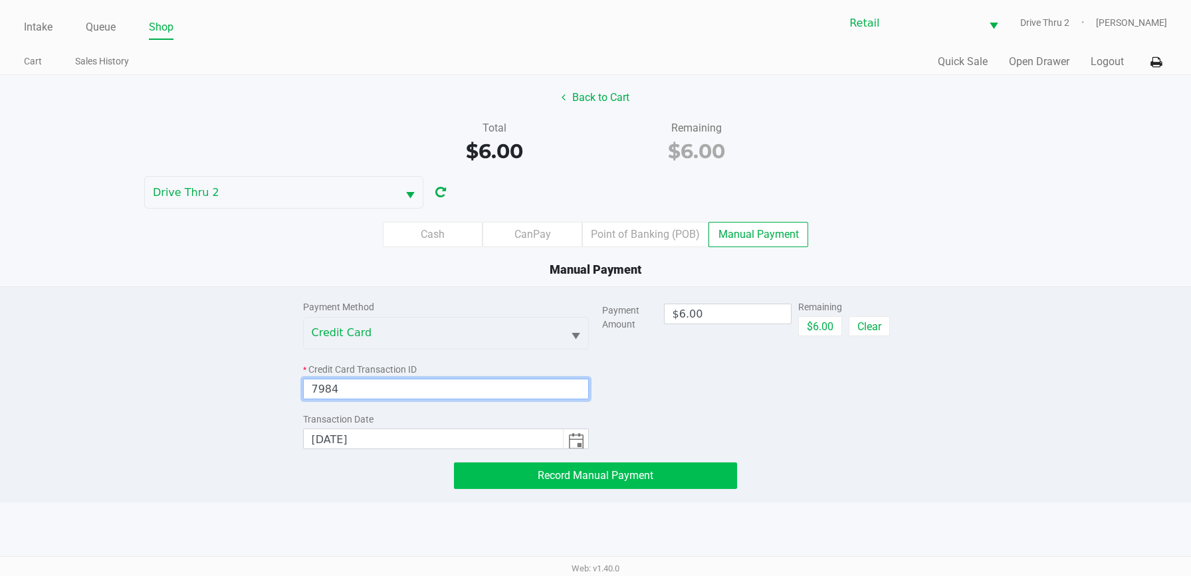
type input "7984"
click at [569, 476] on span "Record Manual Payment" at bounding box center [596, 475] width 116 height 13
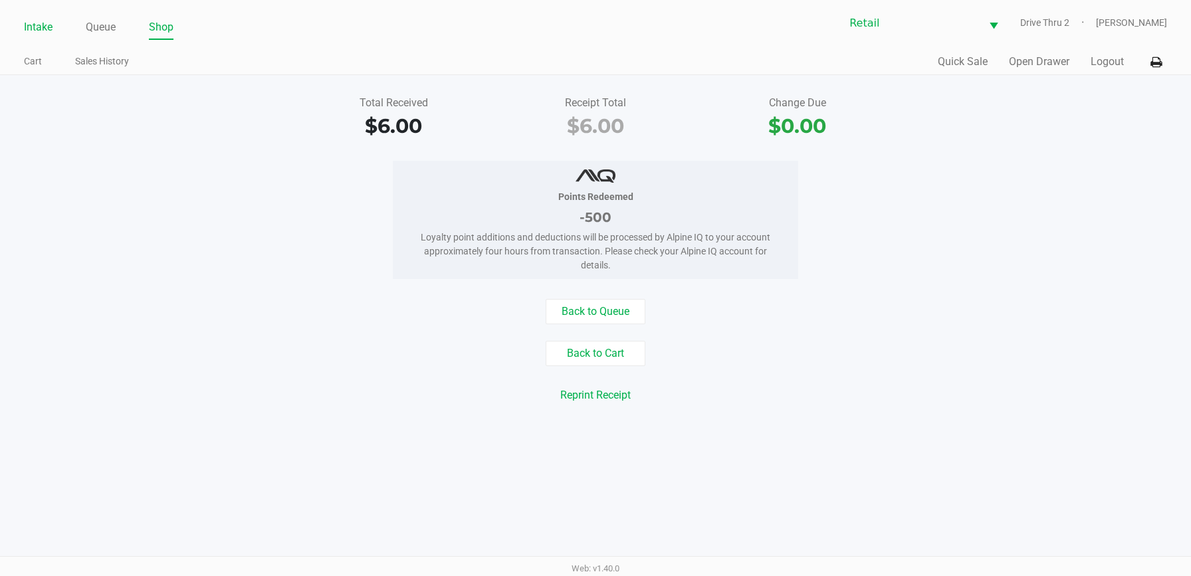
click at [51, 23] on link "Intake" at bounding box center [38, 27] width 29 height 19
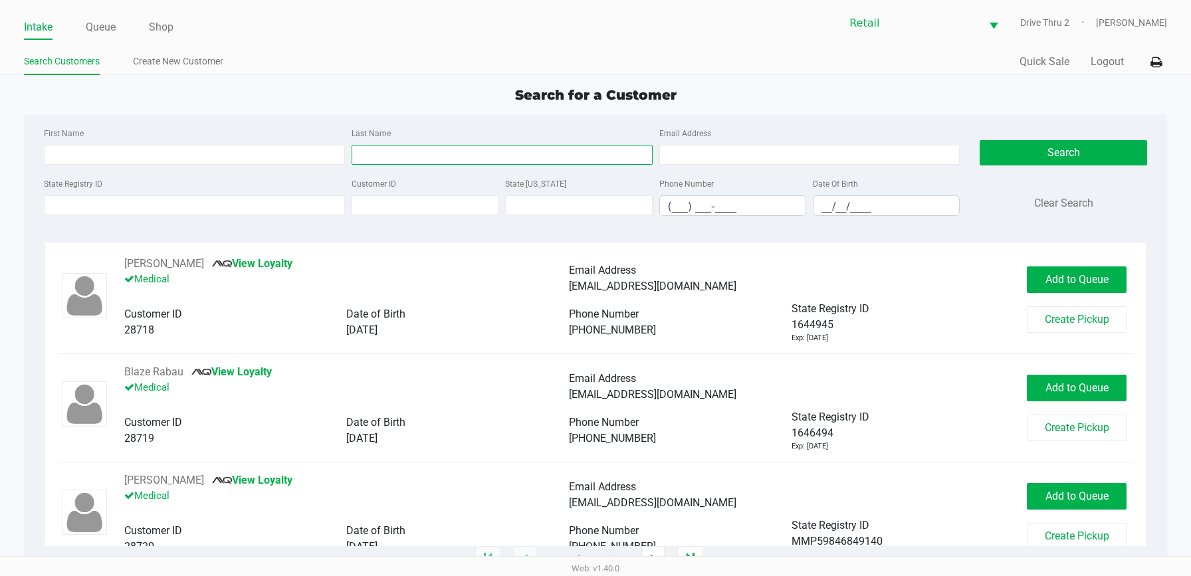
click at [397, 149] on input "Last Name" at bounding box center [501, 155] width 301 height 20
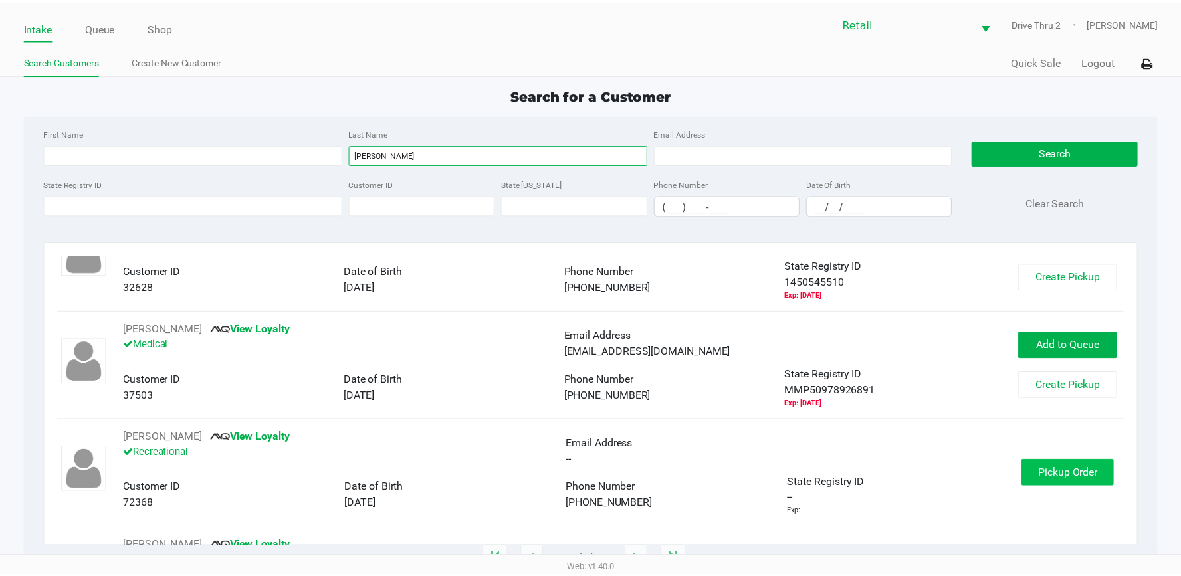
scroll to position [66, 0]
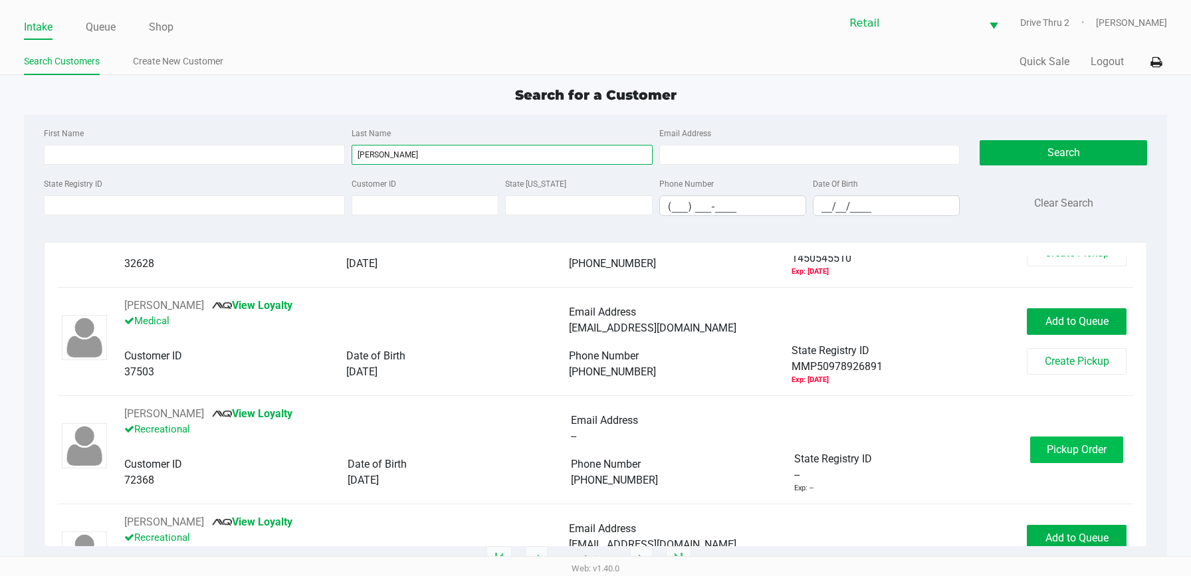
type input "[PERSON_NAME]"
click at [1076, 450] on span "Pickup Order" at bounding box center [1076, 449] width 60 height 13
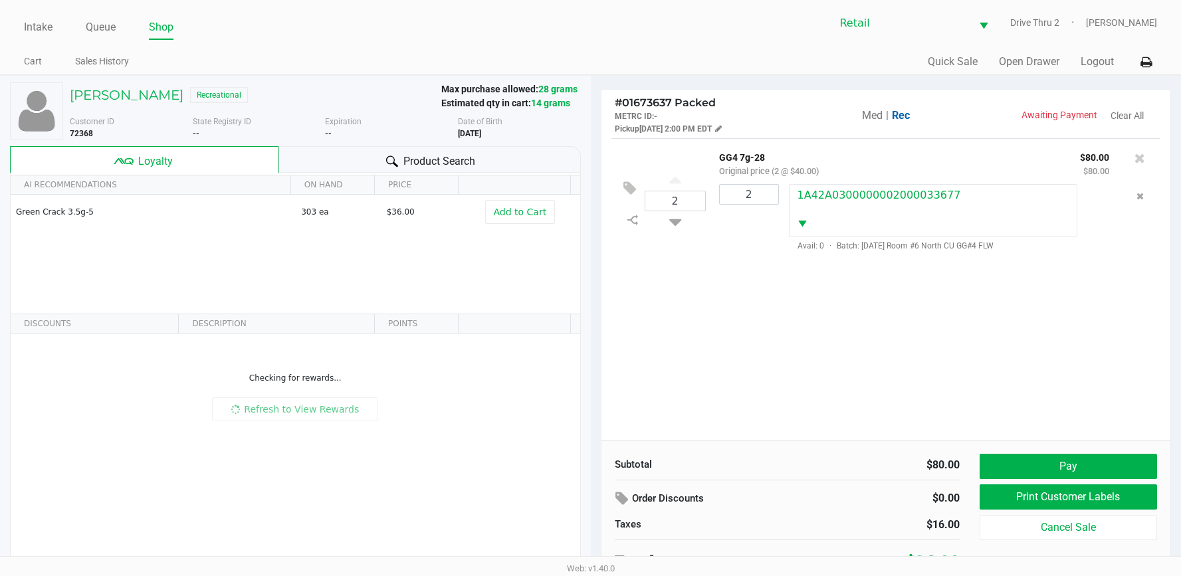
scroll to position [10, 0]
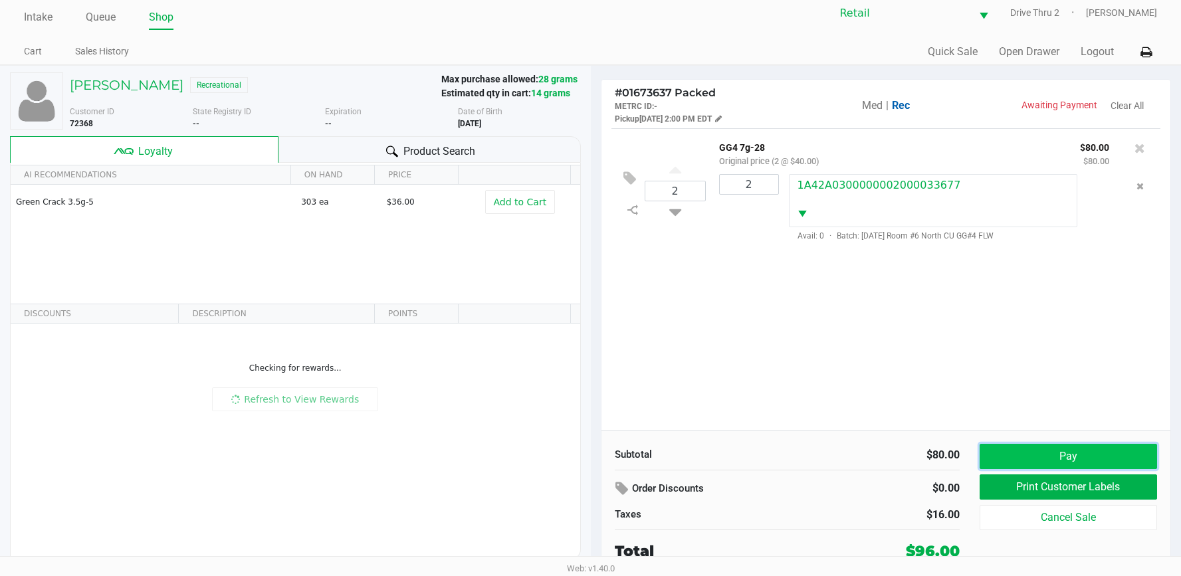
click at [1052, 444] on button "Pay" at bounding box center [1067, 456] width 177 height 25
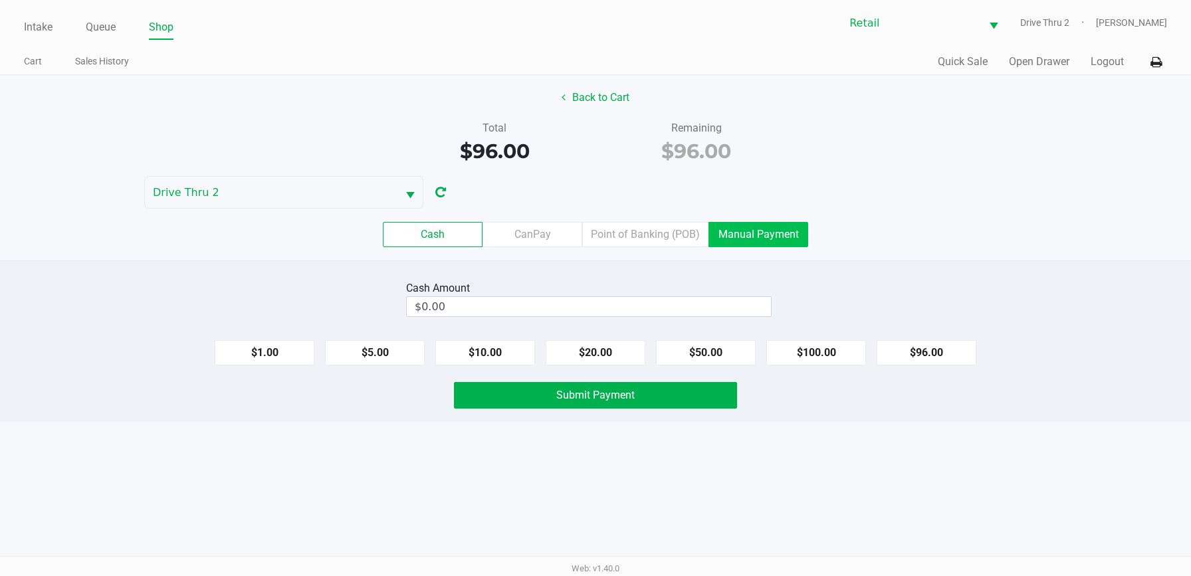
click at [789, 244] on label "Manual Payment" at bounding box center [758, 234] width 100 height 25
click at [0, 0] on 8 "Manual Payment" at bounding box center [0, 0] width 0 height 0
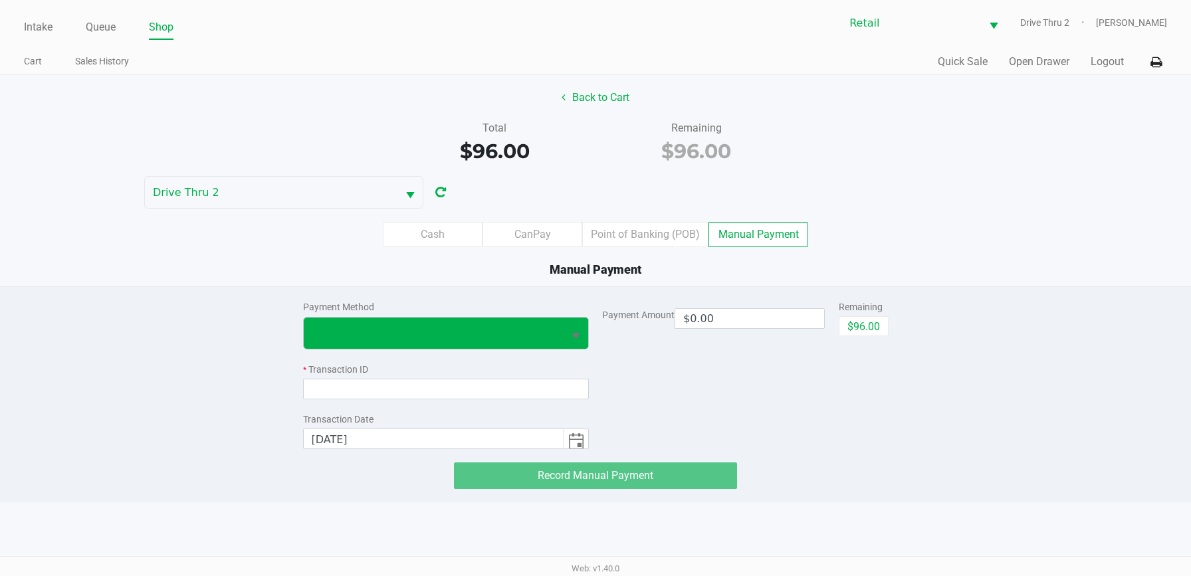
click at [583, 321] on button "Select" at bounding box center [575, 333] width 25 height 31
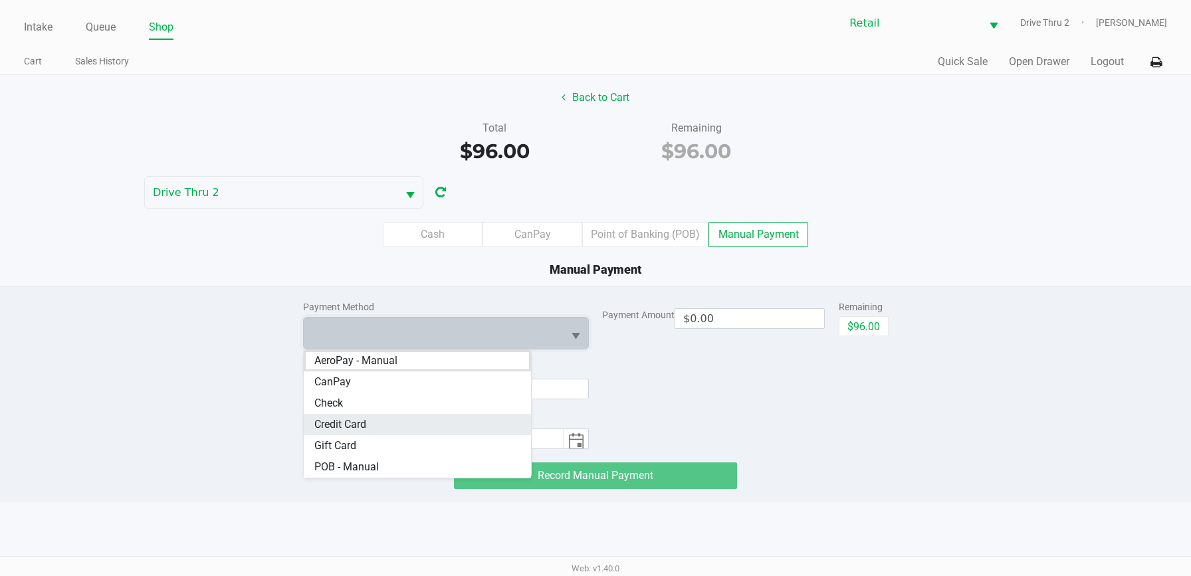
click at [336, 423] on span "Credit Card" at bounding box center [340, 425] width 52 height 16
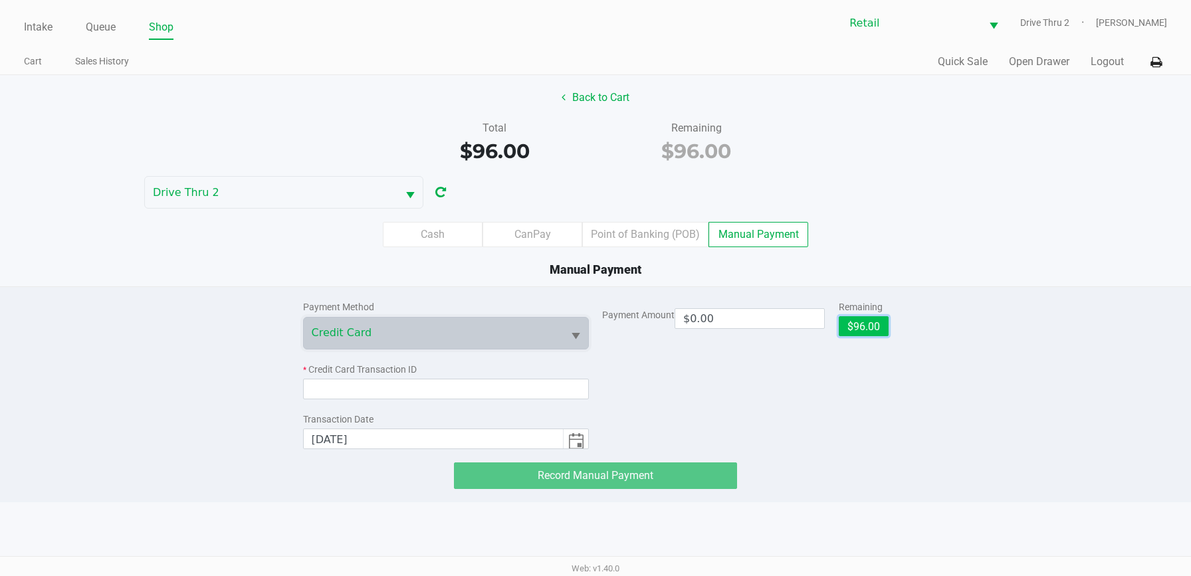
click at [868, 319] on button "$96.00" at bounding box center [863, 326] width 50 height 20
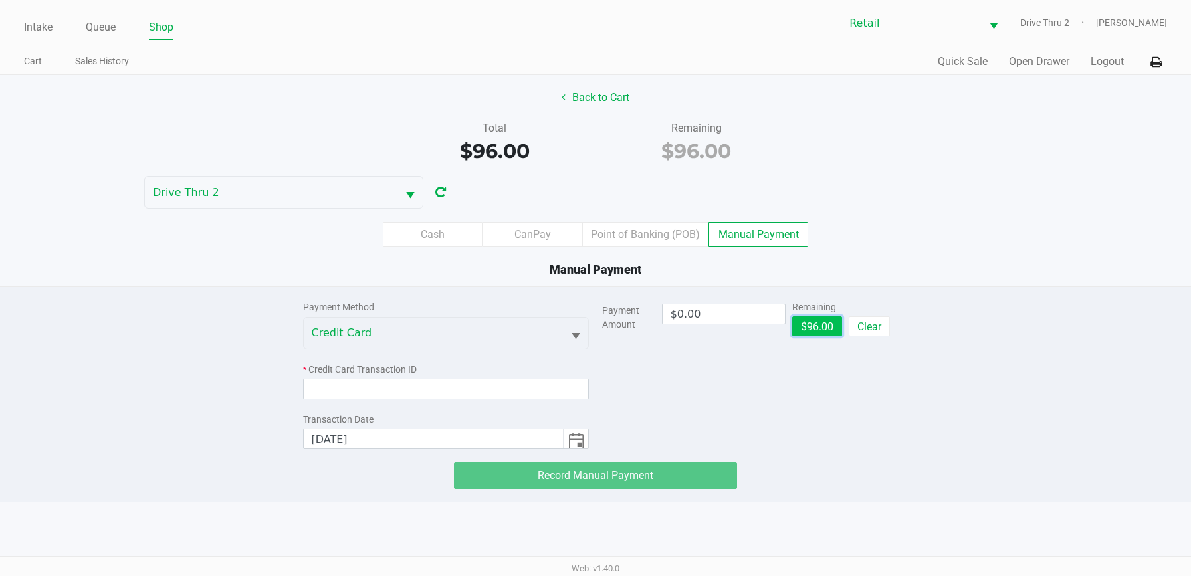
type input "$96.00"
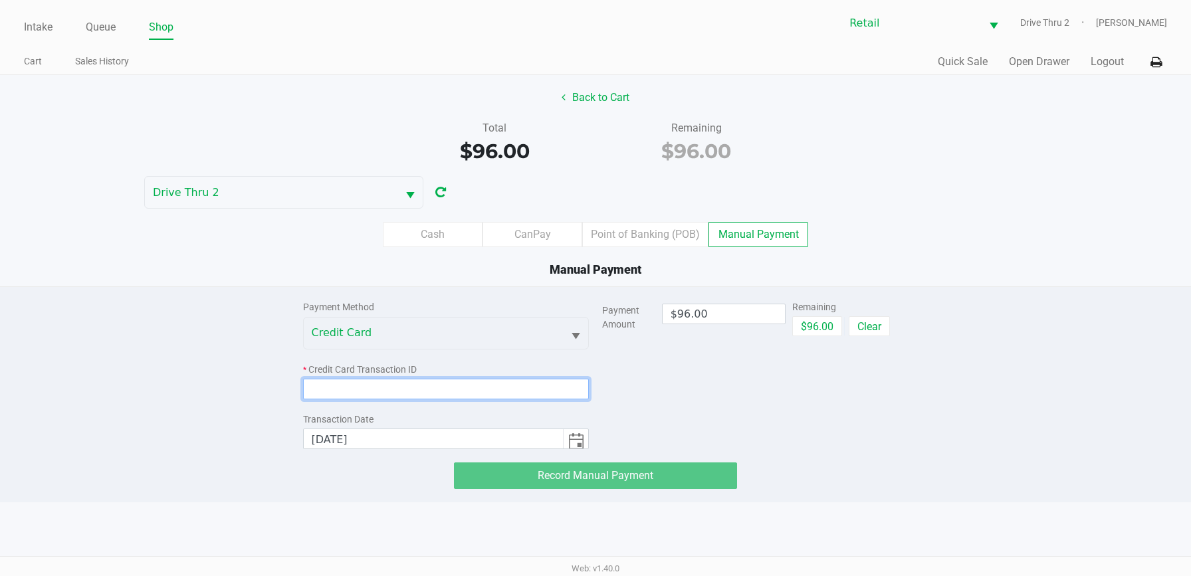
click at [549, 393] on input at bounding box center [446, 389] width 286 height 21
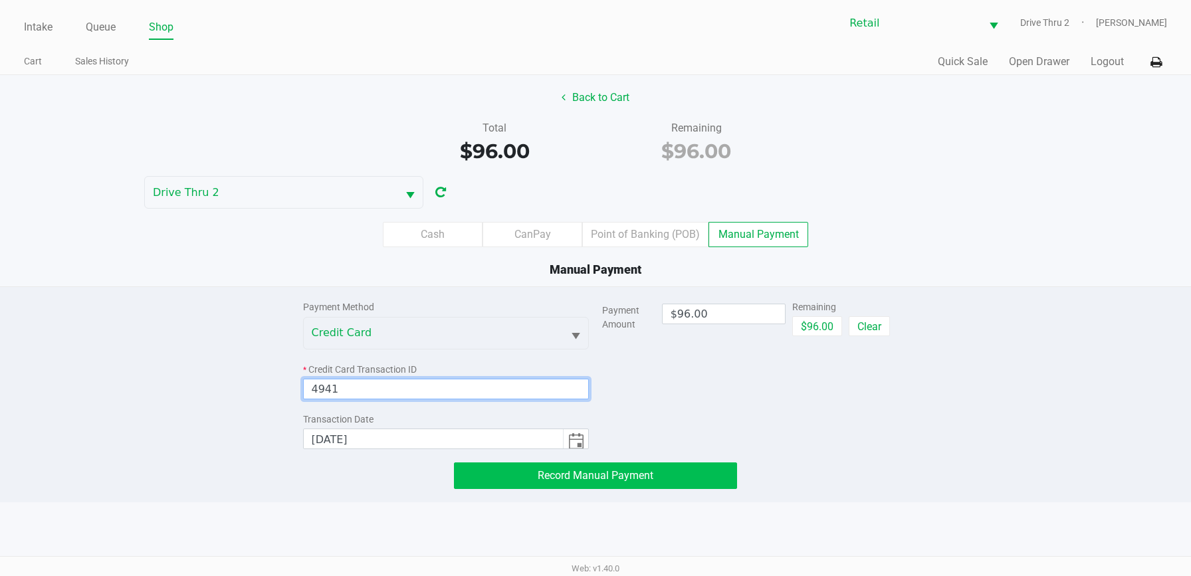
type input "4941"
click at [553, 477] on span "Record Manual Payment" at bounding box center [596, 475] width 116 height 13
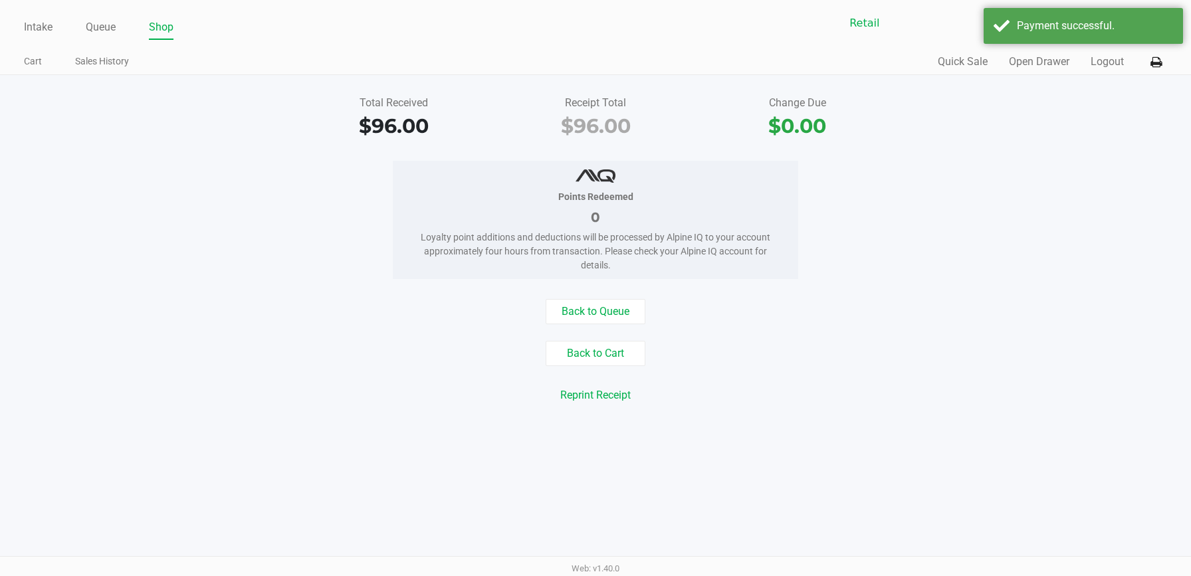
click at [645, 428] on div "Total Received $96.00 Receipt Total $96.00 Change Due $0.00 Points Redeemed 0 L…" at bounding box center [595, 257] width 1191 height 365
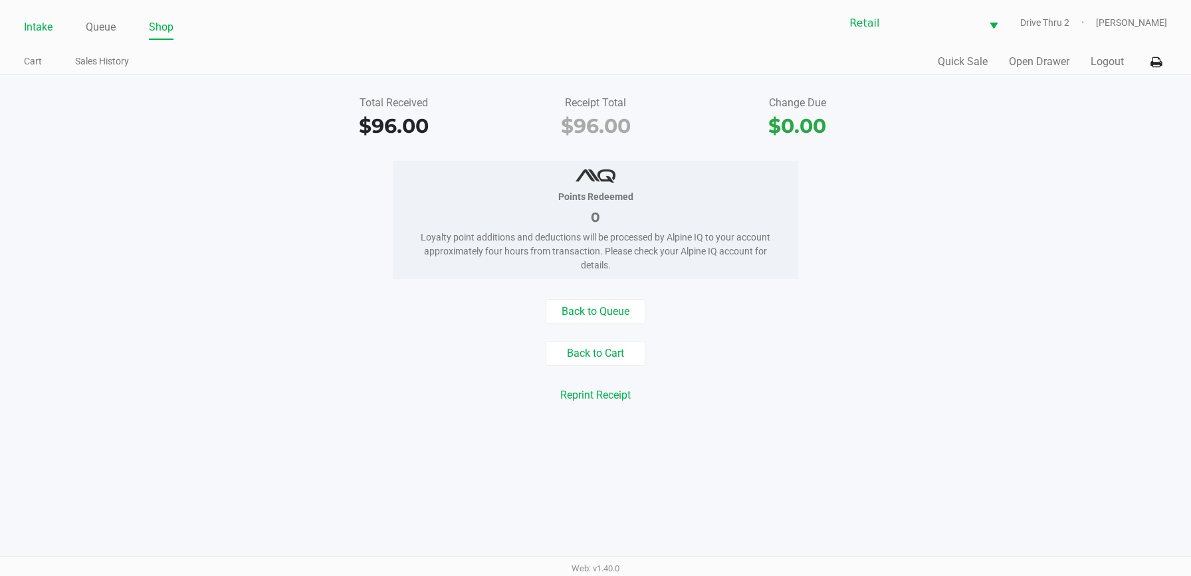
click at [33, 18] on link "Intake" at bounding box center [38, 27] width 29 height 19
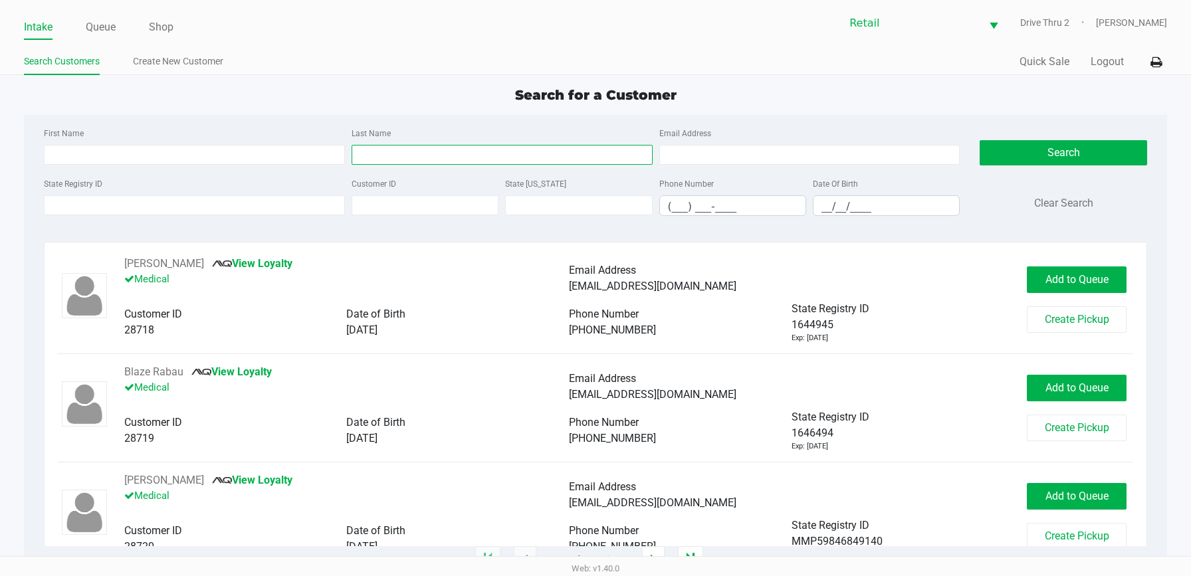
click at [475, 155] on input "Last Name" at bounding box center [501, 155] width 301 height 20
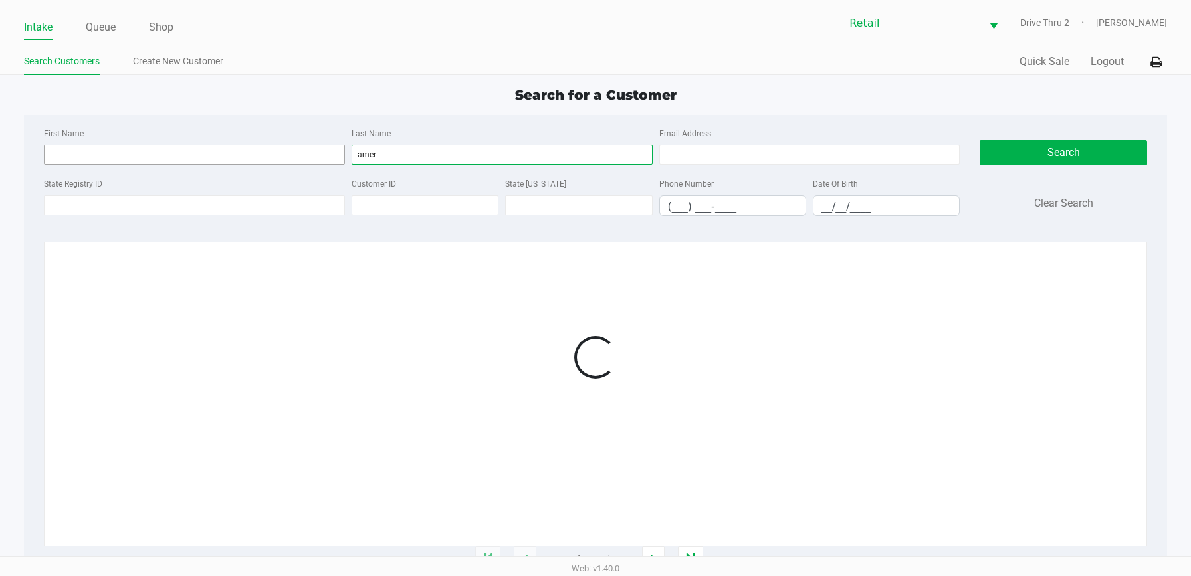
type input "amer"
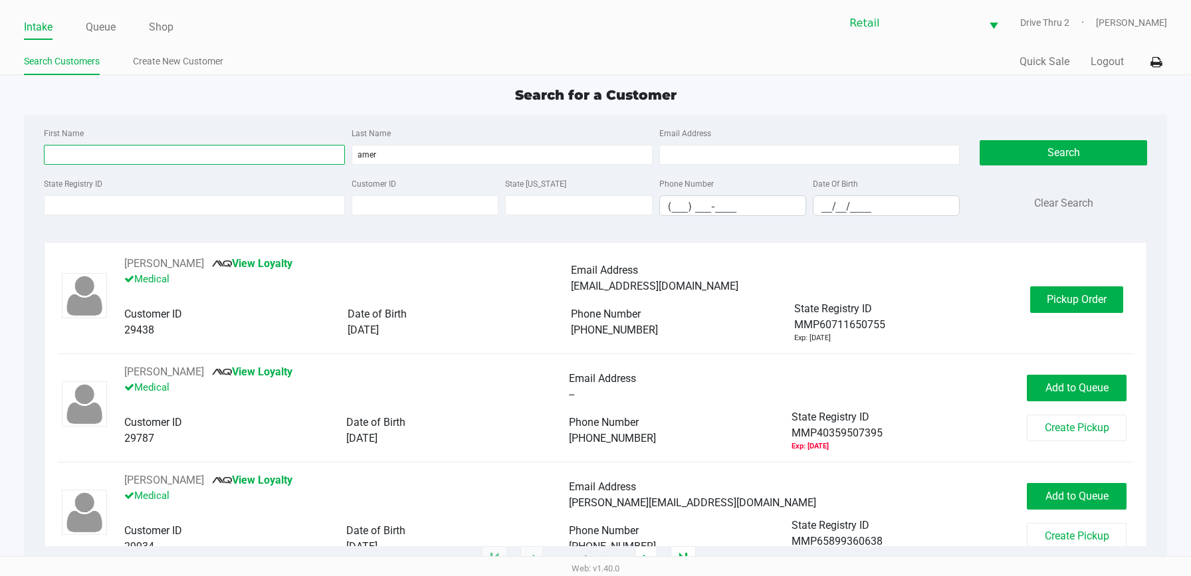
click at [290, 150] on input "First Name" at bounding box center [194, 155] width 301 height 20
click at [971, 269] on div "Email Address" at bounding box center [794, 270] width 446 height 16
click at [1059, 292] on button "Pickup Order" at bounding box center [1076, 299] width 93 height 27
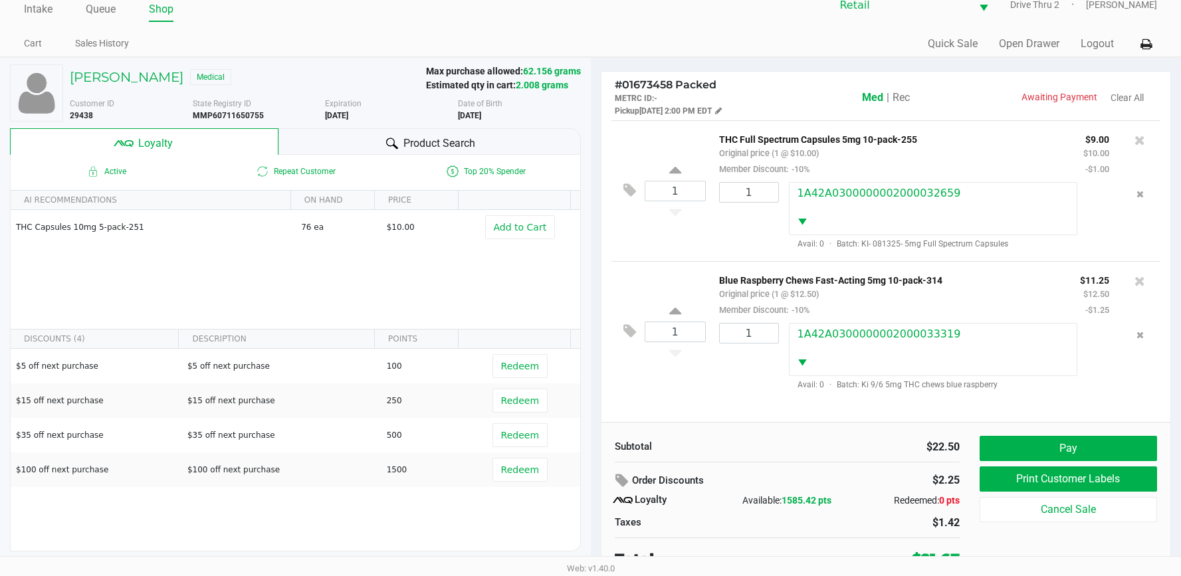
scroll to position [26, 0]
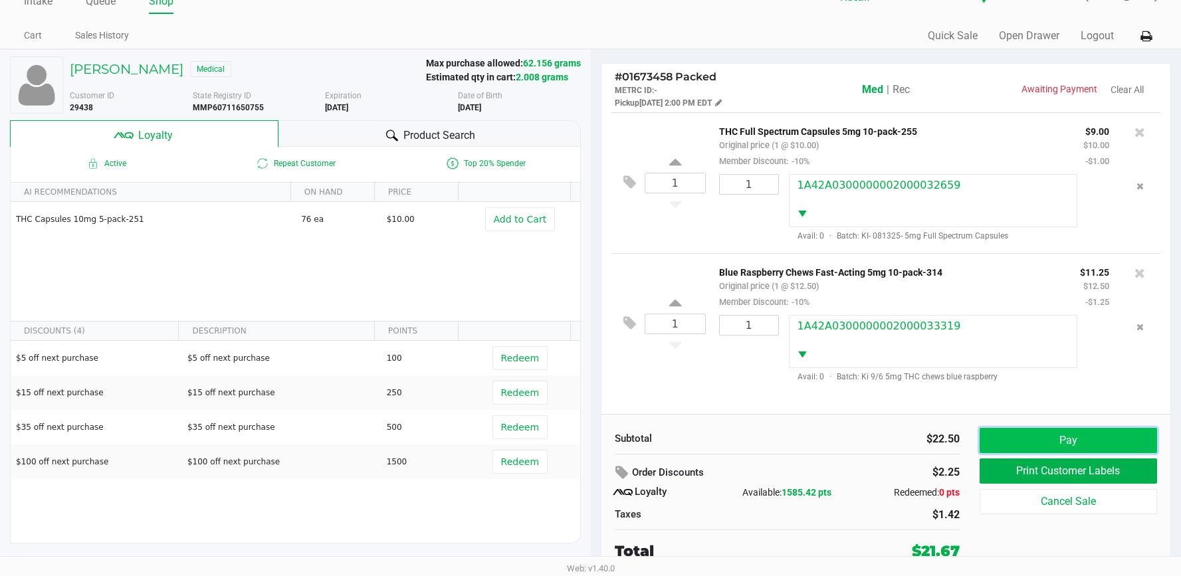
click at [1088, 439] on button "Pay" at bounding box center [1067, 440] width 177 height 25
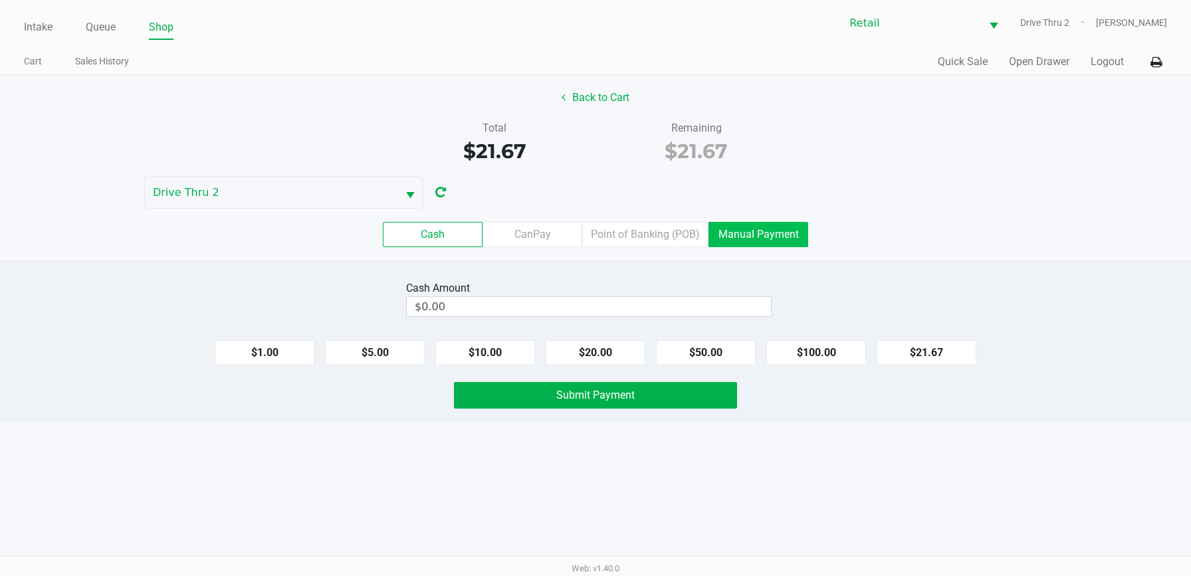
drag, startPoint x: 787, startPoint y: 237, endPoint x: 753, endPoint y: 248, distance: 35.7
click at [785, 238] on label "Manual Payment" at bounding box center [758, 234] width 100 height 25
click at [0, 0] on 8 "Manual Payment" at bounding box center [0, 0] width 0 height 0
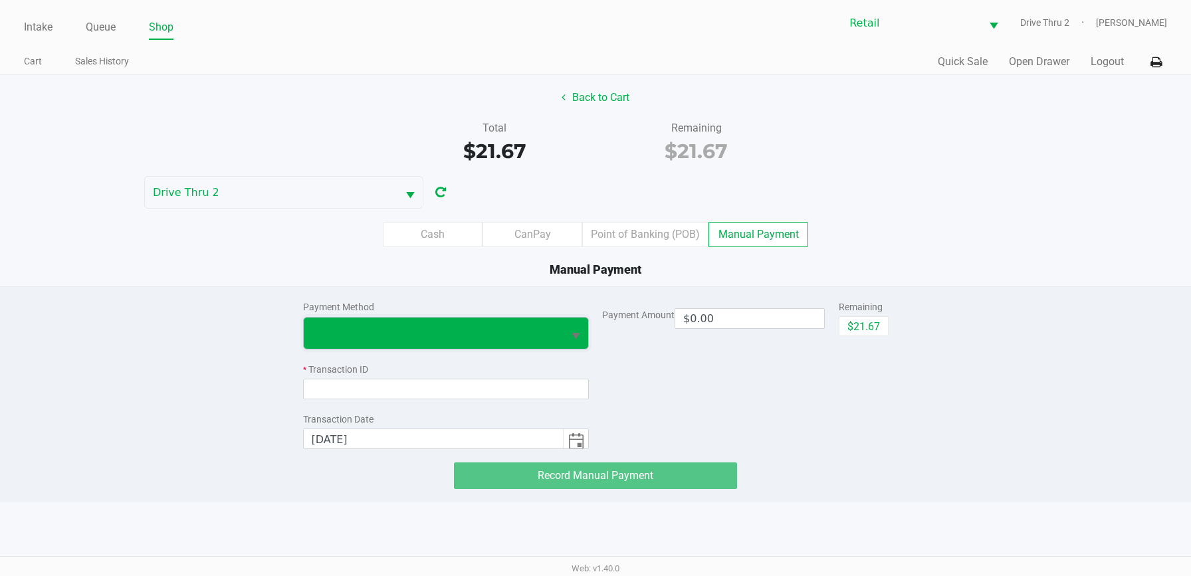
click at [549, 340] on span at bounding box center [434, 333] width 244 height 16
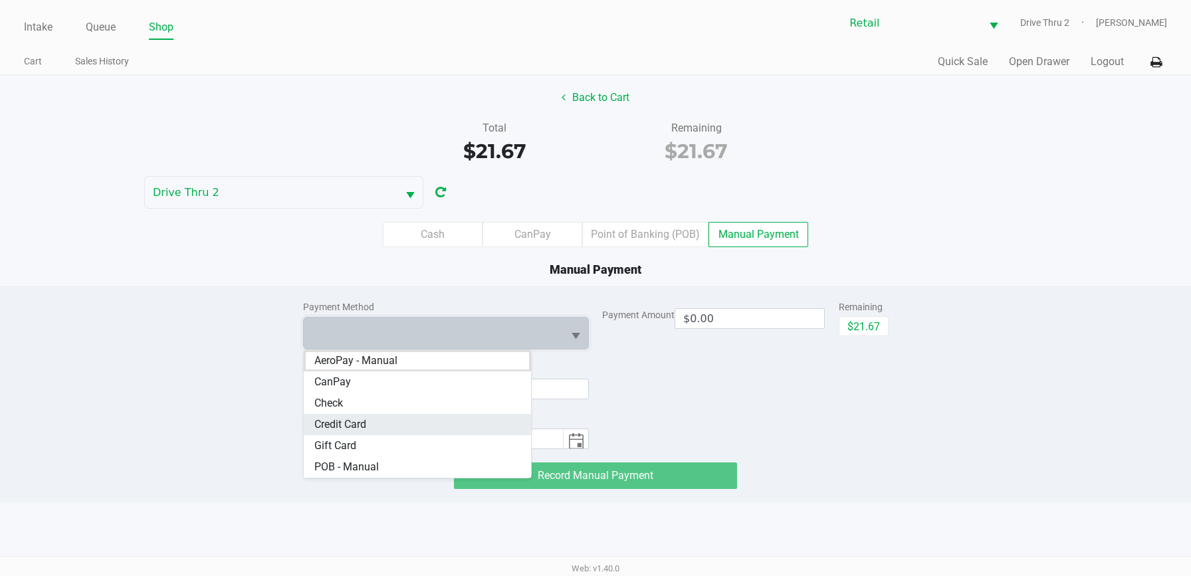
click at [353, 418] on span "Credit Card" at bounding box center [340, 425] width 52 height 16
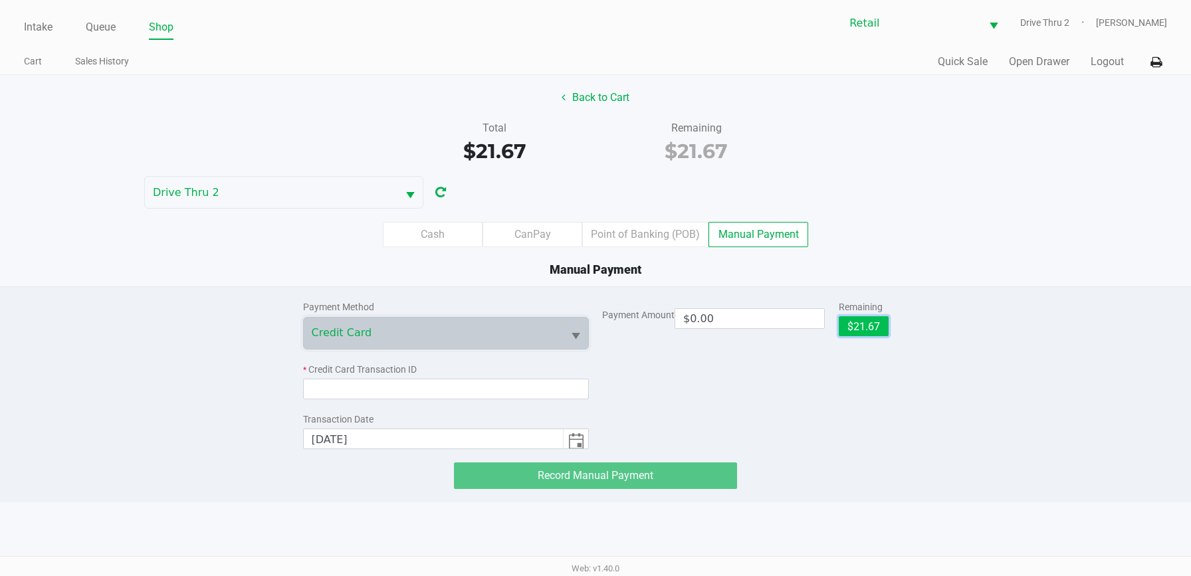
click at [868, 318] on button "$21.67" at bounding box center [863, 326] width 50 height 20
type input "$21.67"
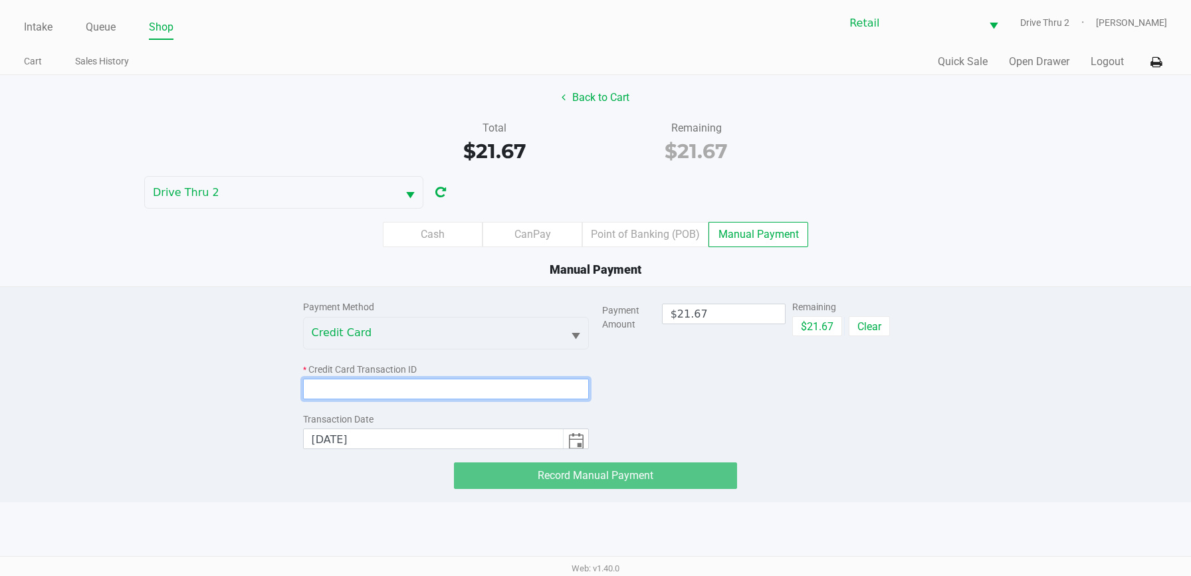
click at [522, 383] on input at bounding box center [446, 389] width 286 height 21
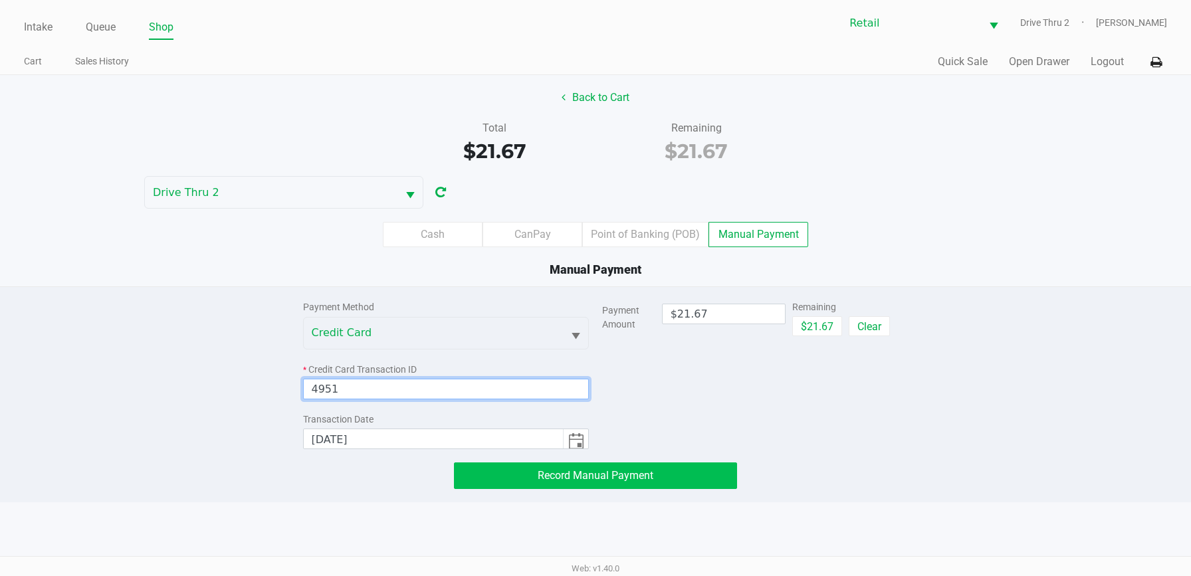
type input "4951"
click at [587, 472] on span "Record Manual Payment" at bounding box center [596, 475] width 116 height 13
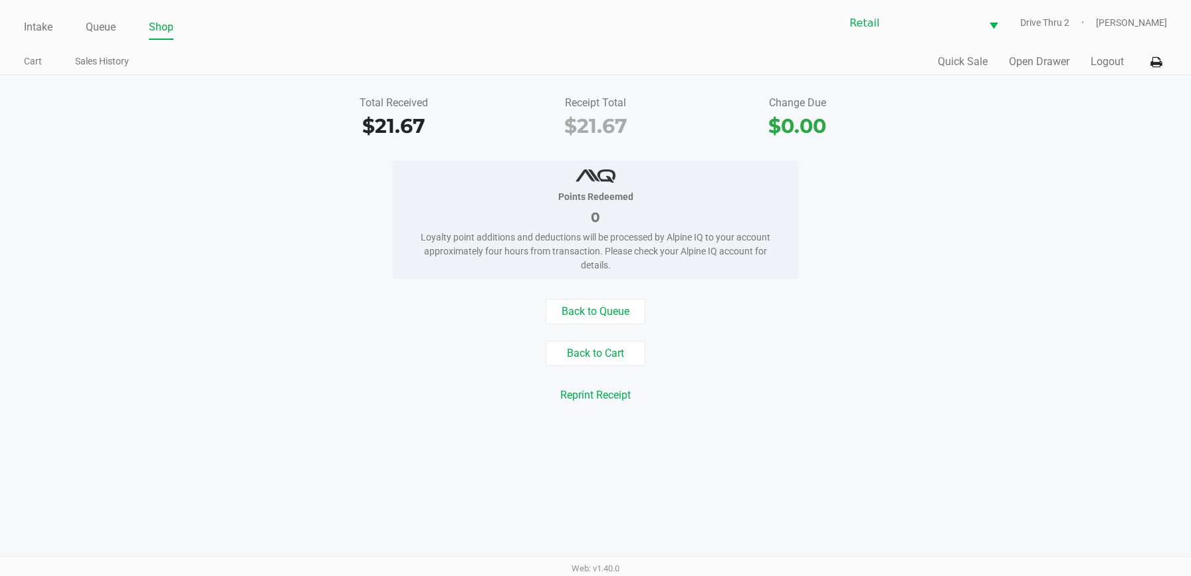
click at [441, 334] on div "Back to Queue Back to Cart Reprint Receipt Reprint Labels" at bounding box center [595, 362] width 1211 height 126
click at [32, 27] on link "Intake" at bounding box center [38, 27] width 29 height 19
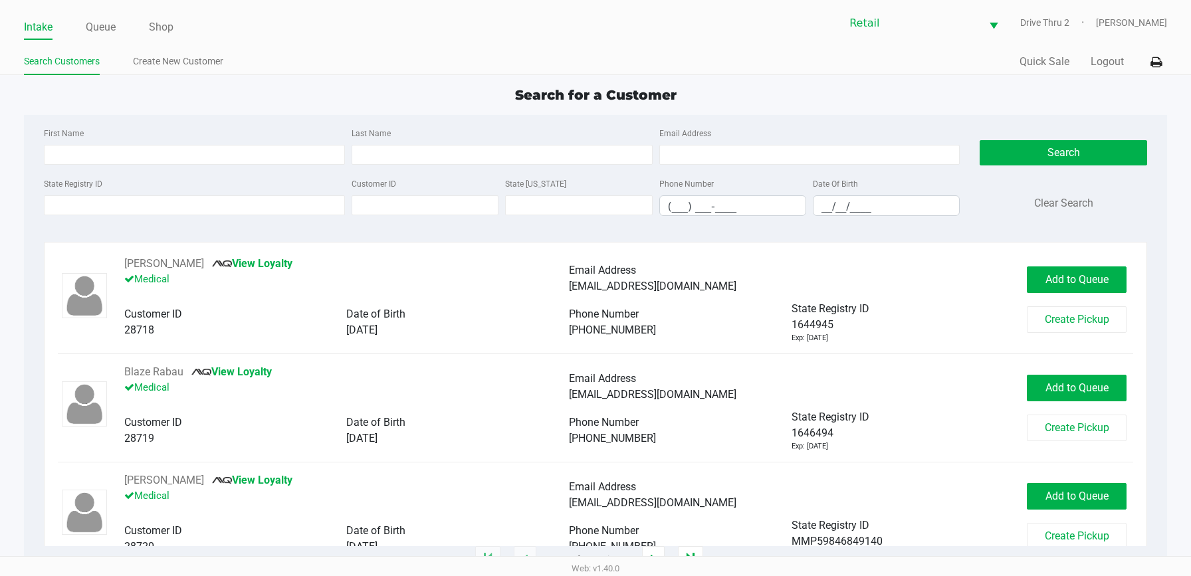
click at [377, 144] on div "Last Name" at bounding box center [502, 145] width 308 height 40
click at [388, 150] on input "Last Name" at bounding box center [501, 155] width 301 height 20
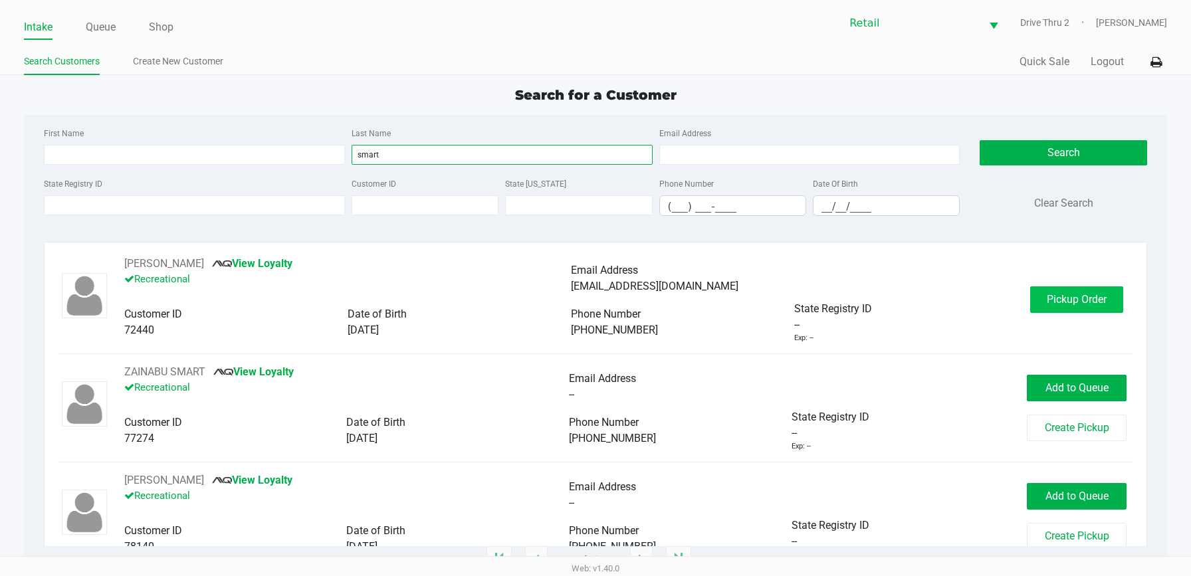
type input "smart"
click at [1080, 296] on span "Pickup Order" at bounding box center [1076, 299] width 60 height 13
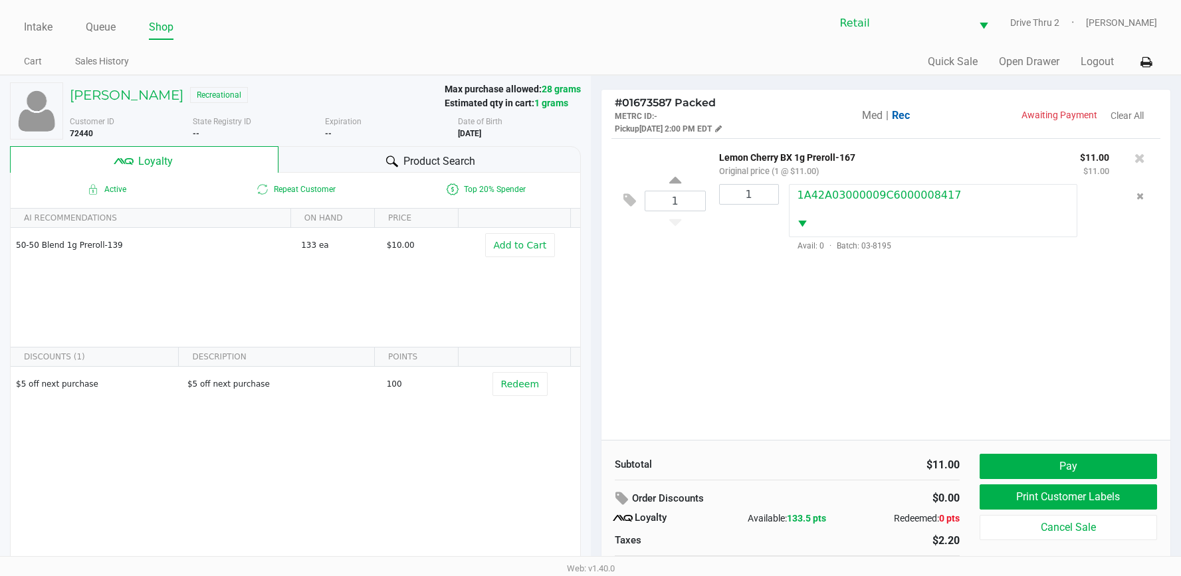
scroll to position [26, 0]
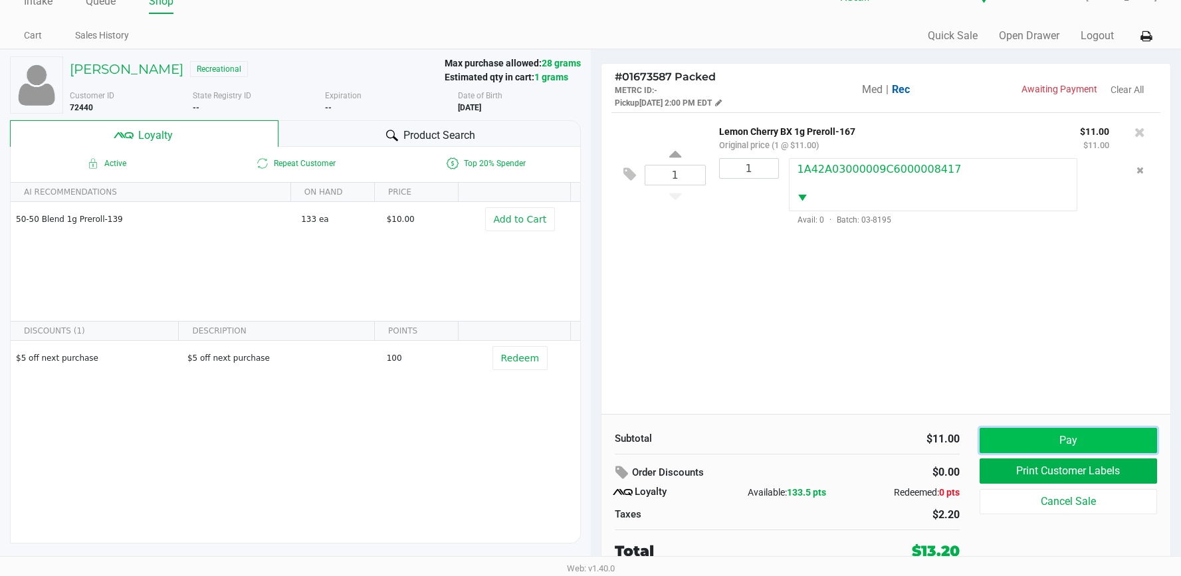
click at [1013, 435] on button "Pay" at bounding box center [1067, 440] width 177 height 25
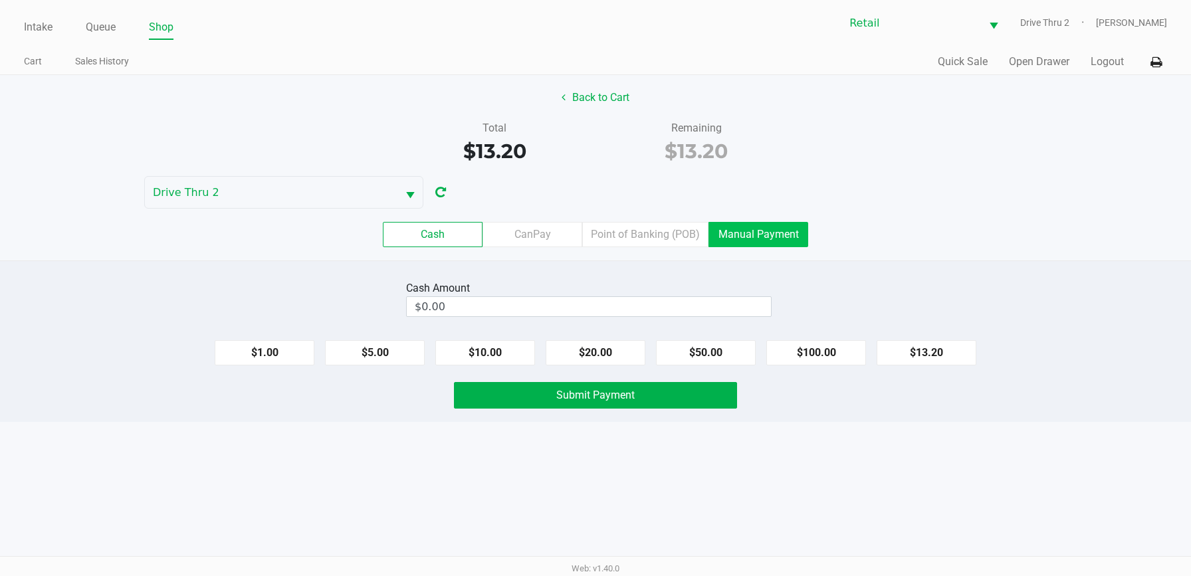
click at [753, 239] on label "Manual Payment" at bounding box center [758, 234] width 100 height 25
click at [0, 0] on 8 "Manual Payment" at bounding box center [0, 0] width 0 height 0
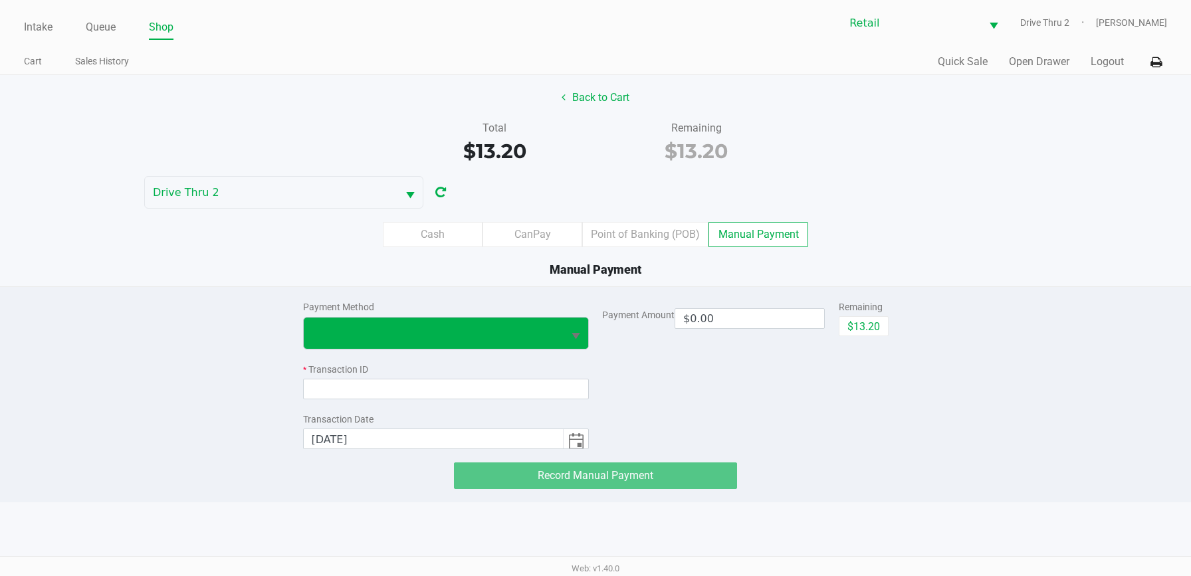
click at [583, 330] on span "Select" at bounding box center [575, 336] width 17 height 17
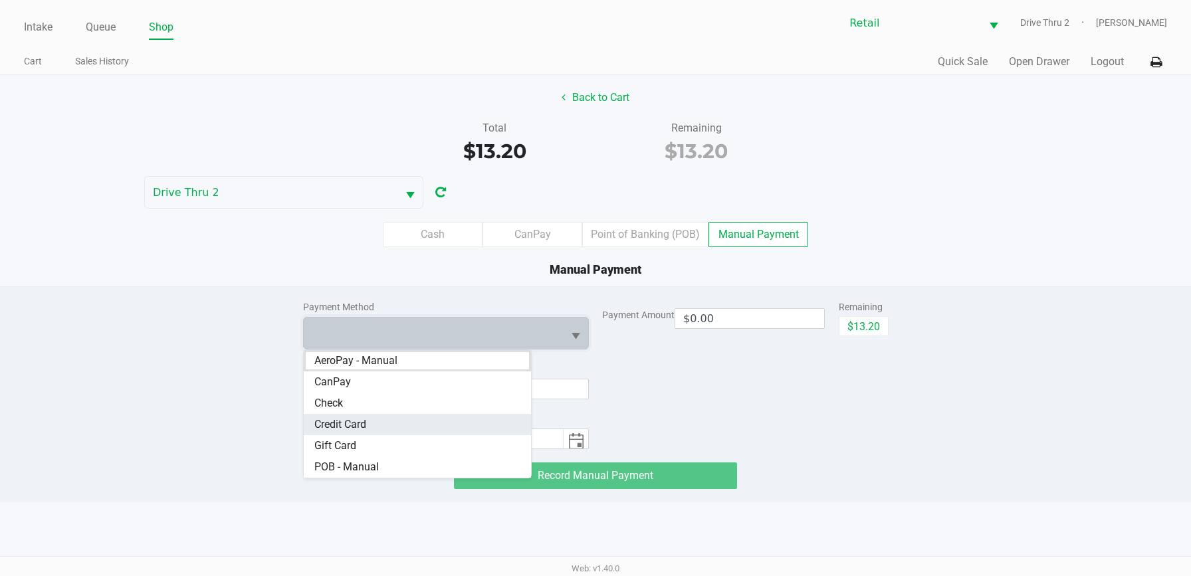
click at [402, 425] on Card "Credit Card" at bounding box center [418, 424] width 228 height 21
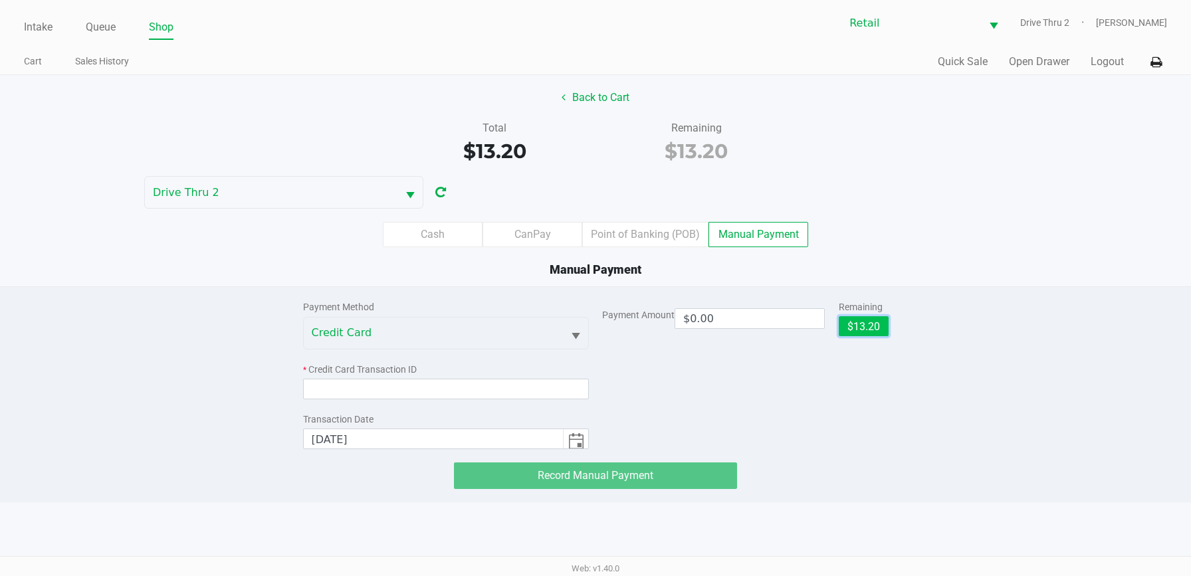
click at [855, 333] on button "$13.20" at bounding box center [863, 326] width 50 height 20
type input "$13.20"
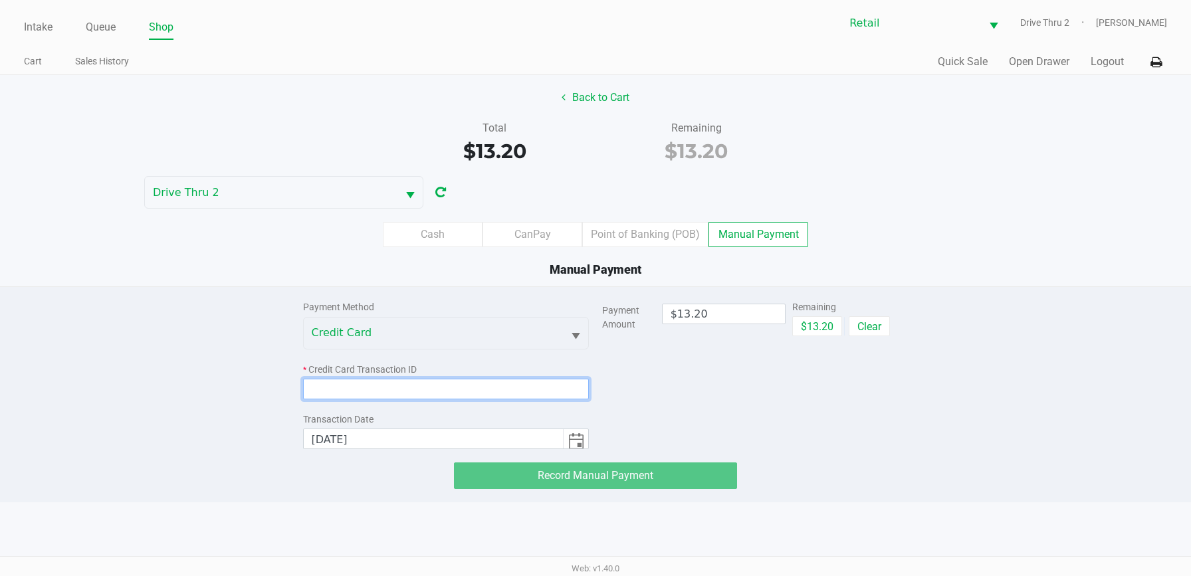
click at [563, 391] on input at bounding box center [446, 389] width 286 height 21
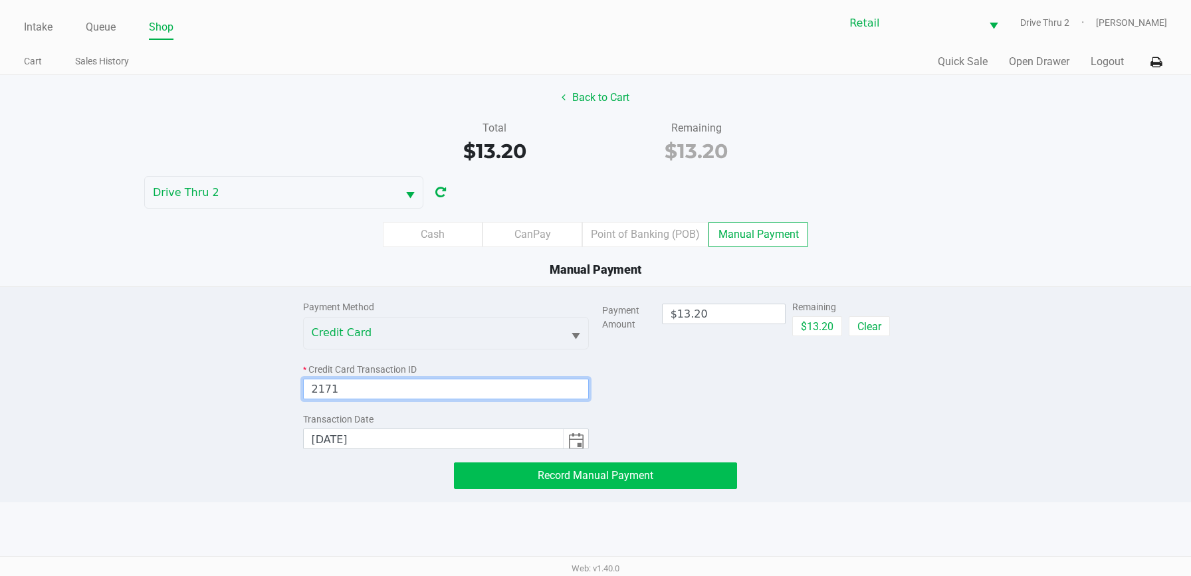
type input "2171"
click at [608, 486] on button "Record Manual Payment" at bounding box center [595, 475] width 283 height 27
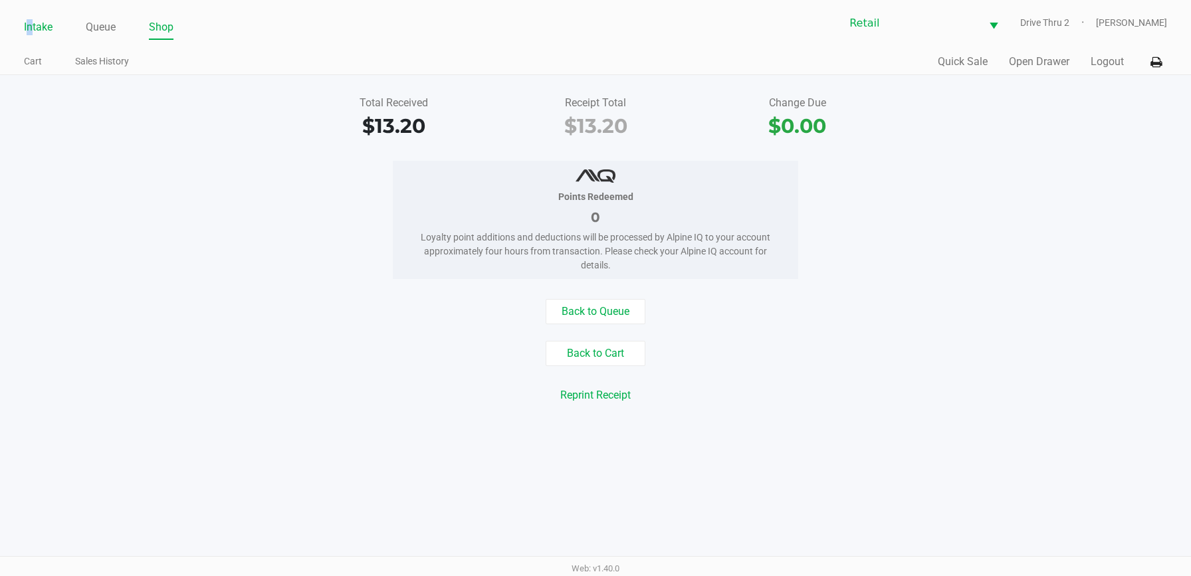
click at [30, 29] on link "Intake" at bounding box center [38, 27] width 29 height 19
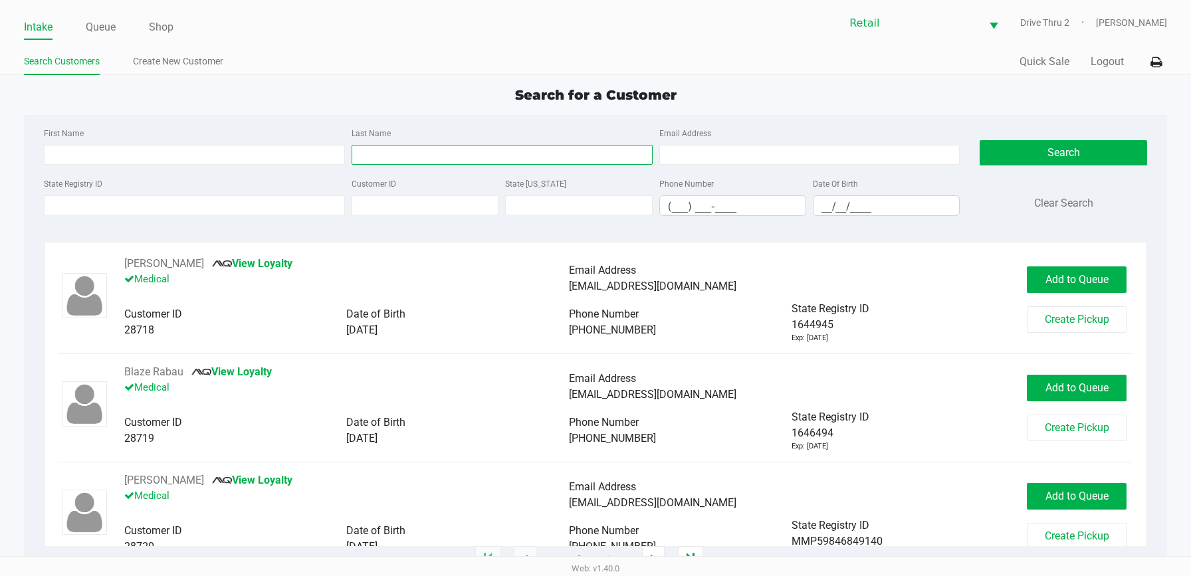
click at [441, 155] on input "Last Name" at bounding box center [501, 155] width 301 height 20
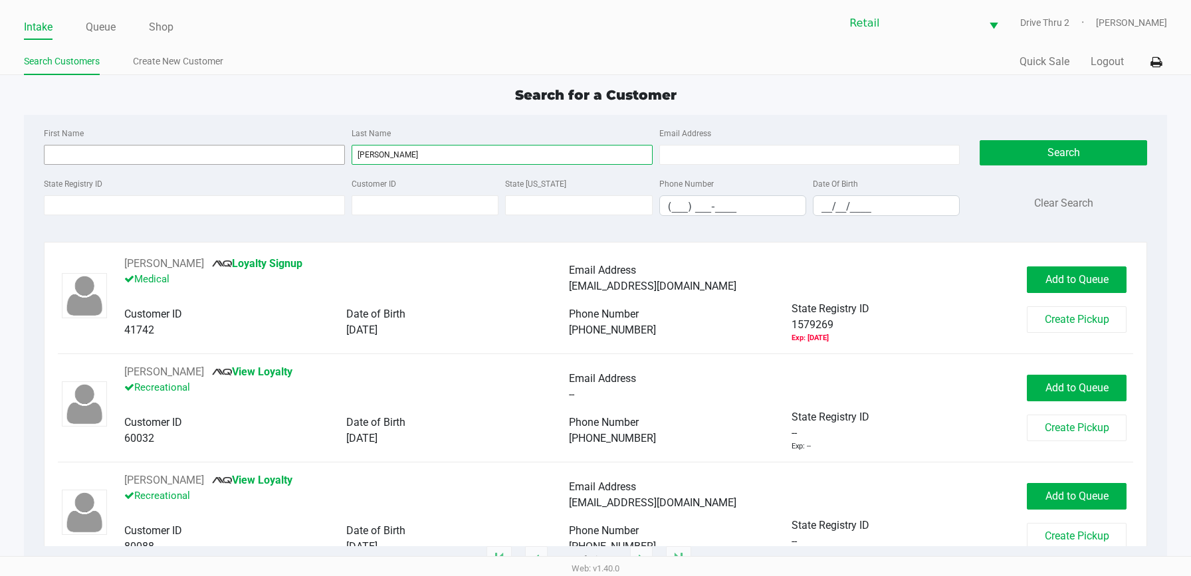
type input "[PERSON_NAME]"
click at [278, 151] on input "First Name" at bounding box center [194, 155] width 301 height 20
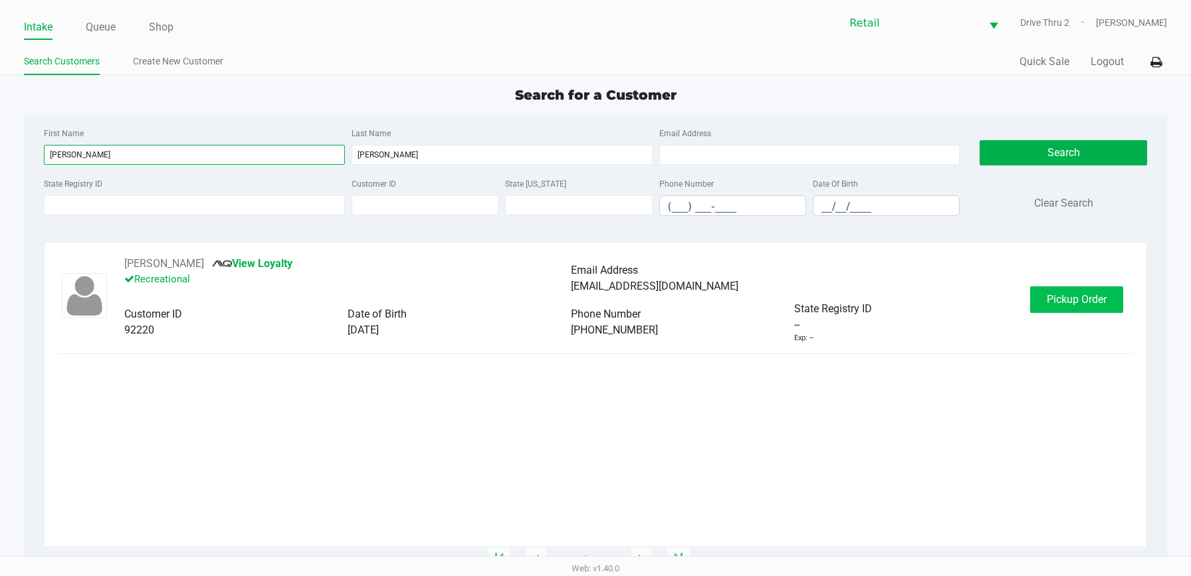
type input "[PERSON_NAME]"
click at [1056, 304] on span "Pickup Order" at bounding box center [1076, 299] width 60 height 13
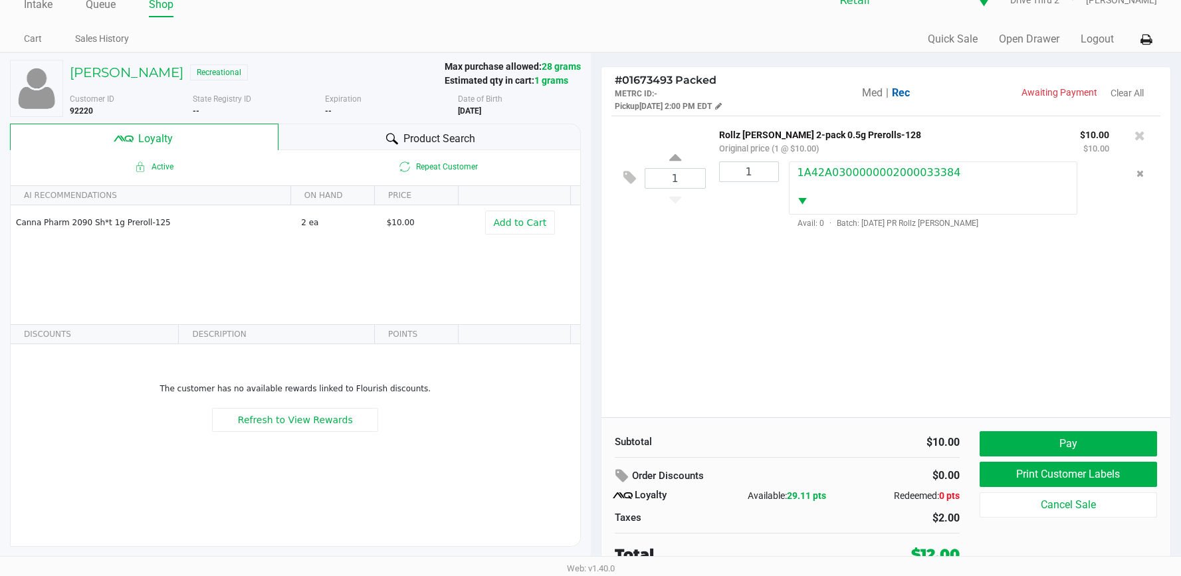
scroll to position [26, 0]
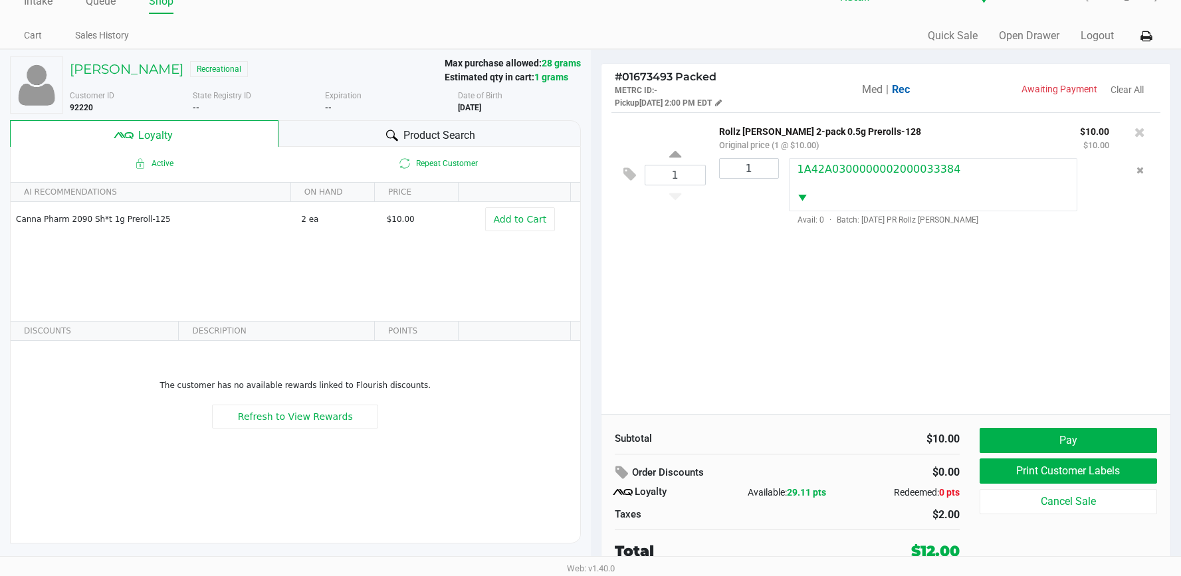
drag, startPoint x: 994, startPoint y: 416, endPoint x: 1001, endPoint y: 417, distance: 6.7
click at [995, 416] on div "Subtotal $10.00 Order Discounts $0.00 Loyalty Available: 29.11 pts Redeemed: 0 …" at bounding box center [885, 495] width 569 height 162
click at [1013, 434] on button "Pay" at bounding box center [1067, 440] width 177 height 25
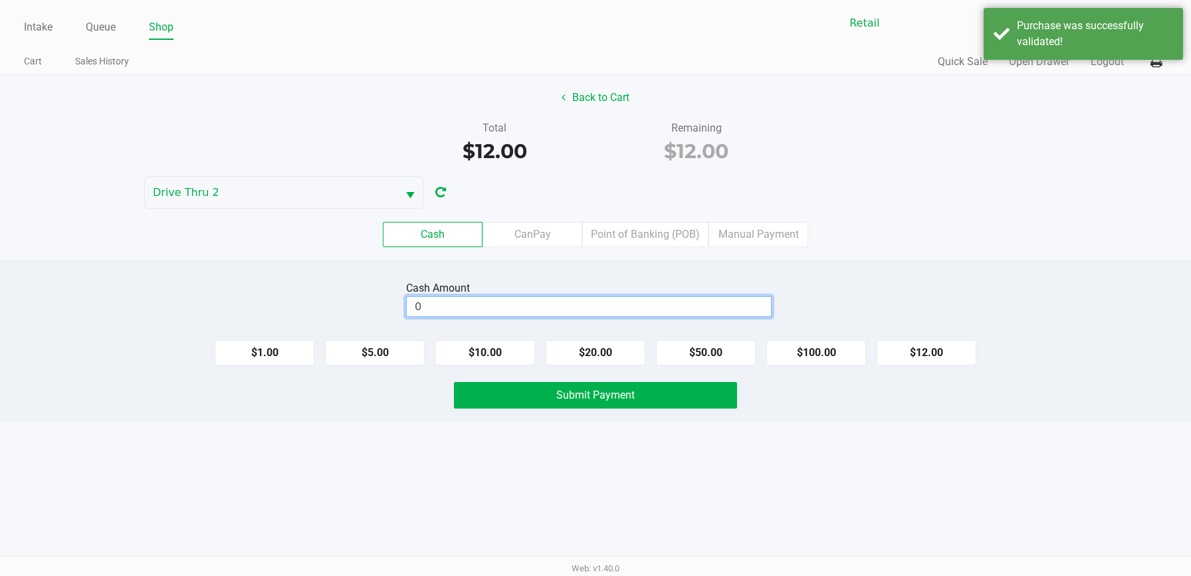
click at [751, 308] on input "0" at bounding box center [589, 306] width 364 height 19
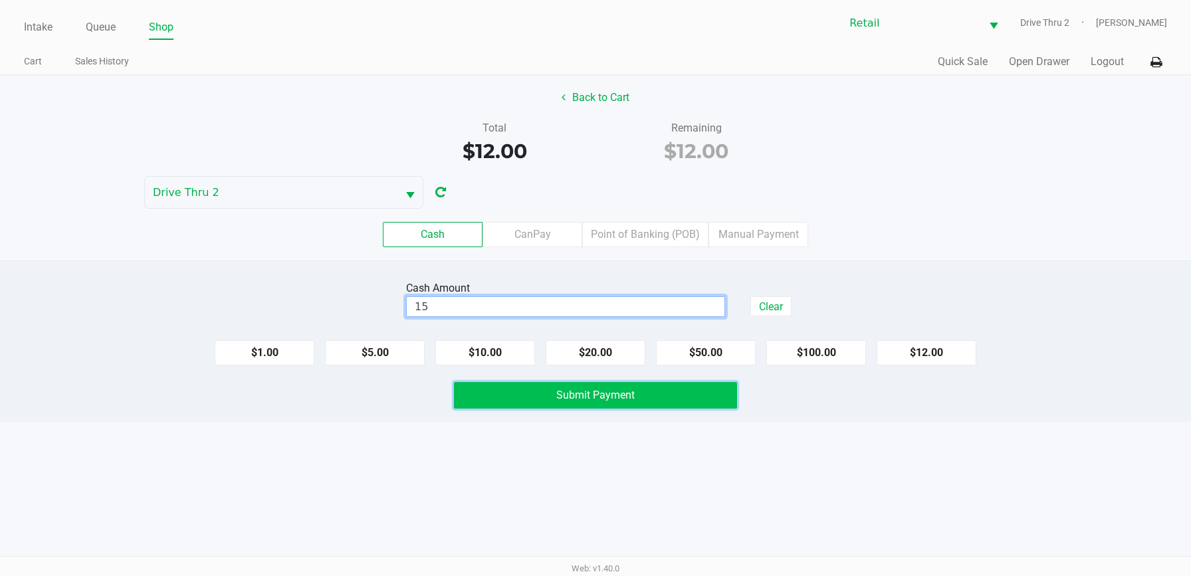
type input "$15.00"
click at [690, 402] on button "Submit Payment" at bounding box center [595, 395] width 283 height 27
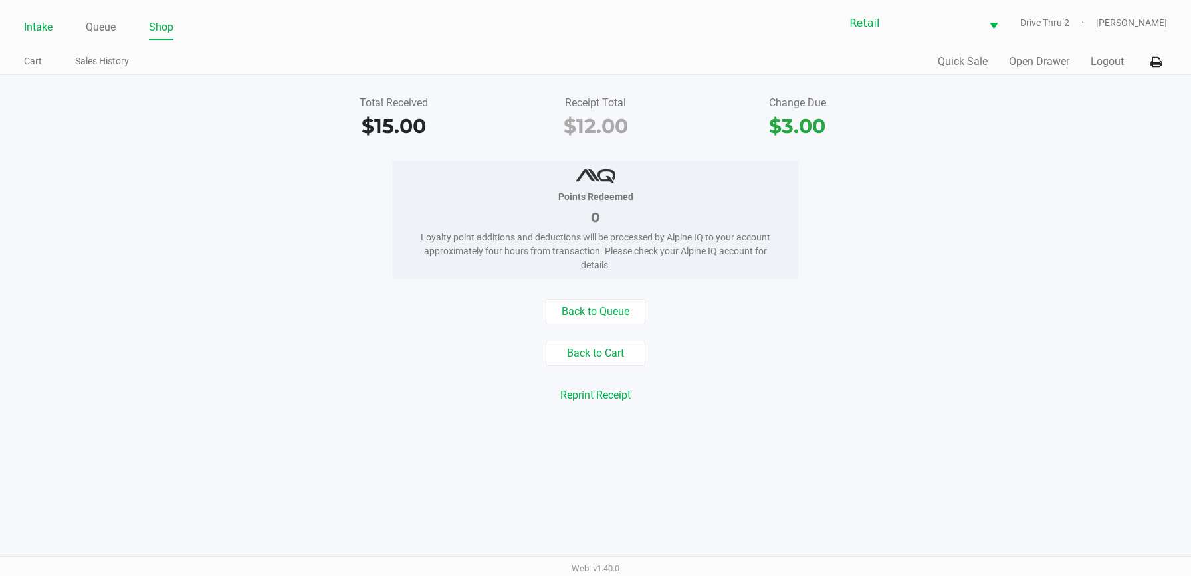
click at [41, 18] on link "Intake" at bounding box center [38, 27] width 29 height 19
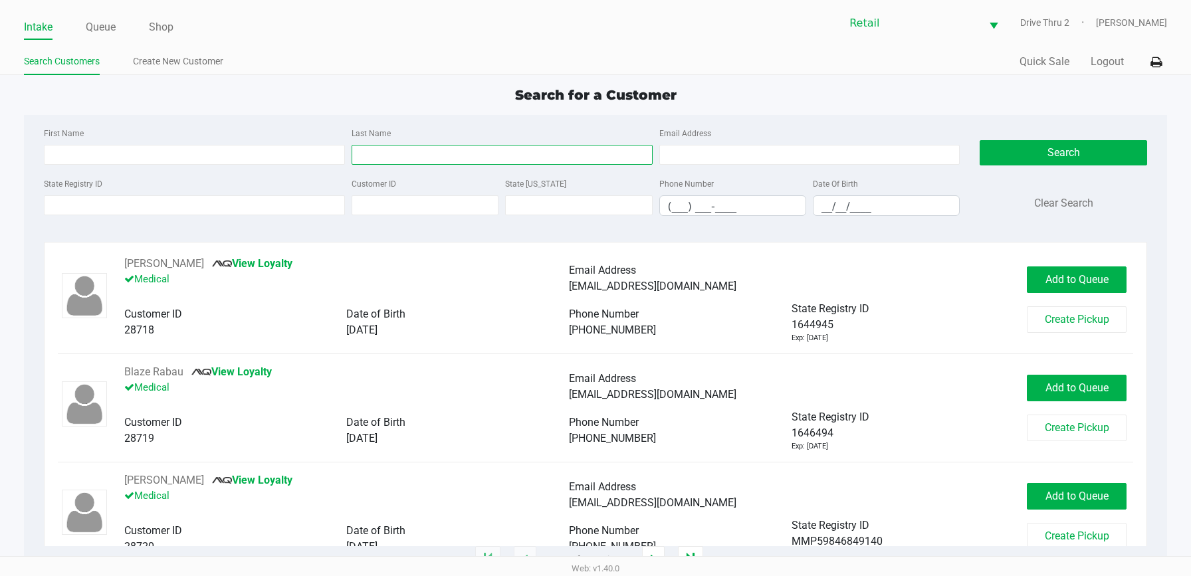
click at [590, 161] on input "Last Name" at bounding box center [501, 155] width 301 height 20
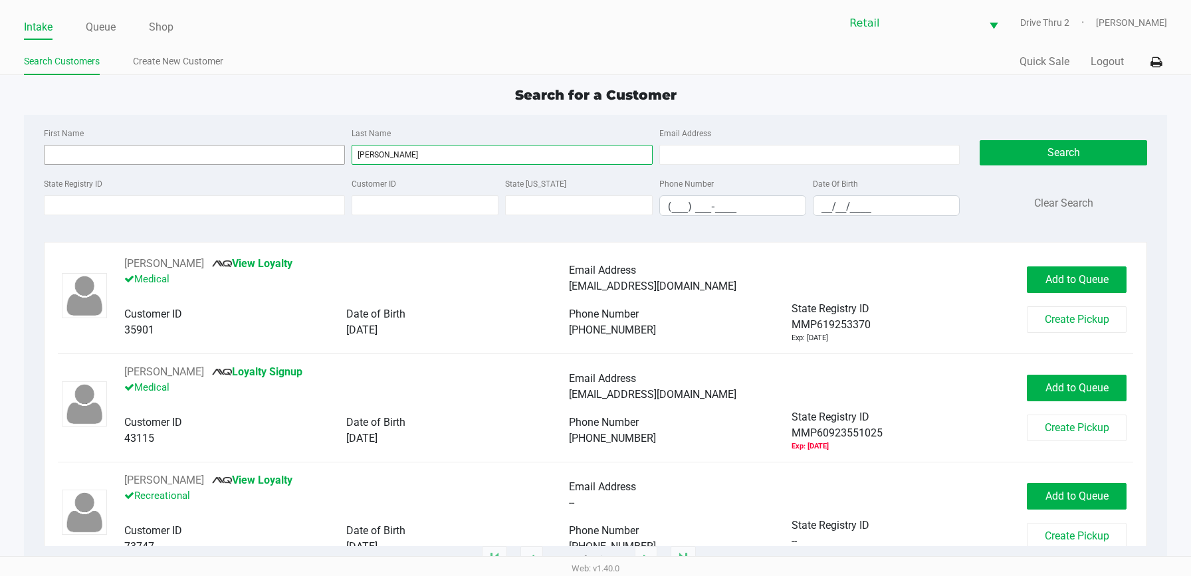
type input "[PERSON_NAME]"
click at [275, 159] on input "First Name" at bounding box center [194, 155] width 301 height 20
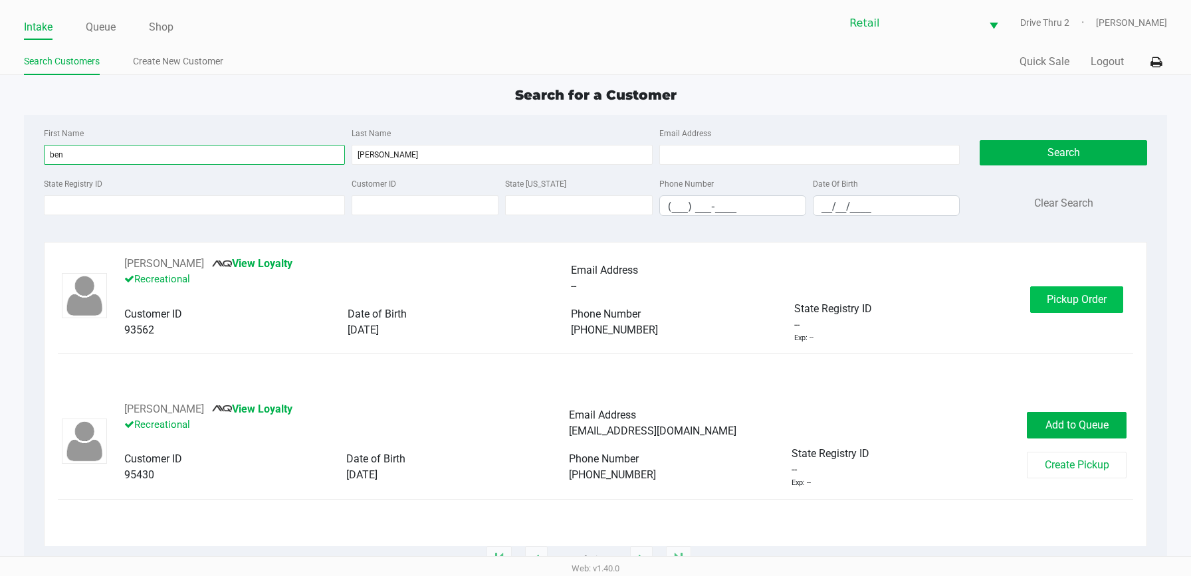
type input "ben"
click at [1048, 296] on span "Pickup Order" at bounding box center [1076, 299] width 60 height 13
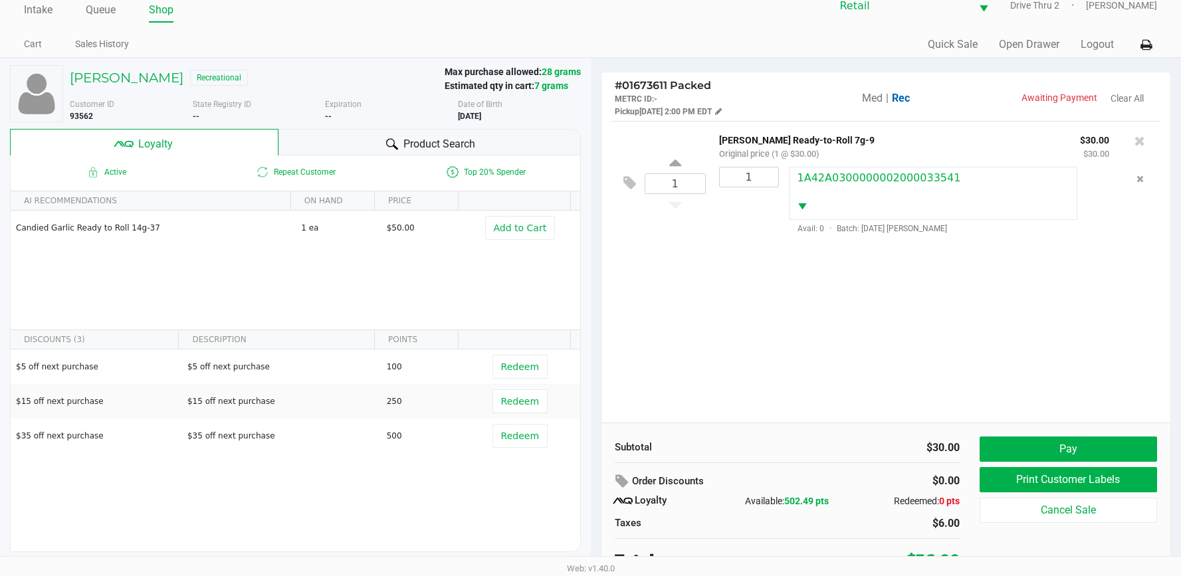
scroll to position [26, 0]
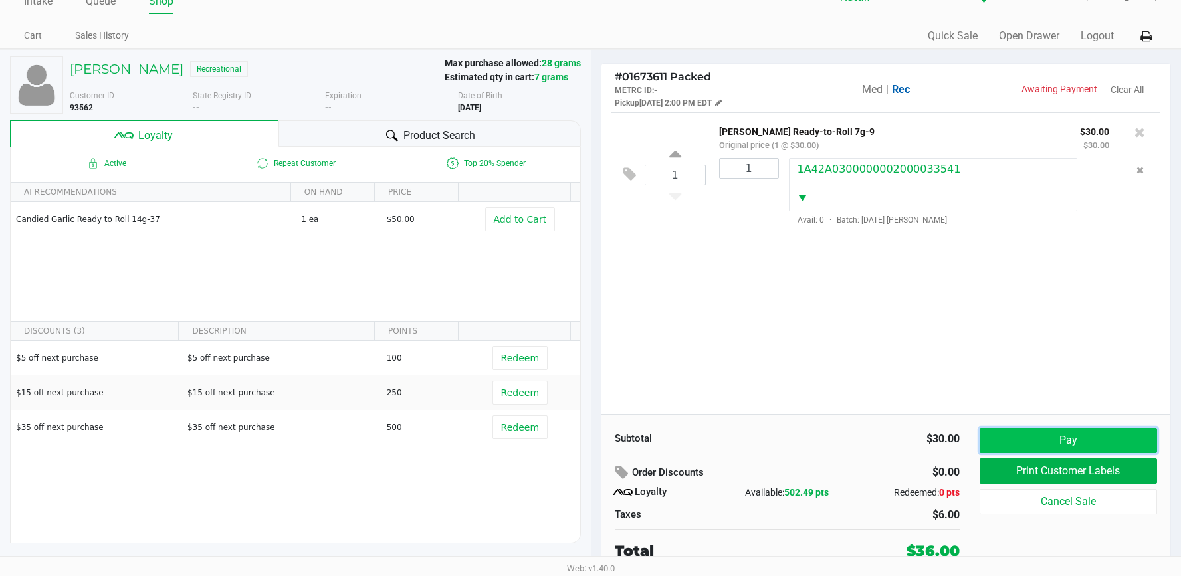
click at [1029, 434] on button "Pay" at bounding box center [1067, 440] width 177 height 25
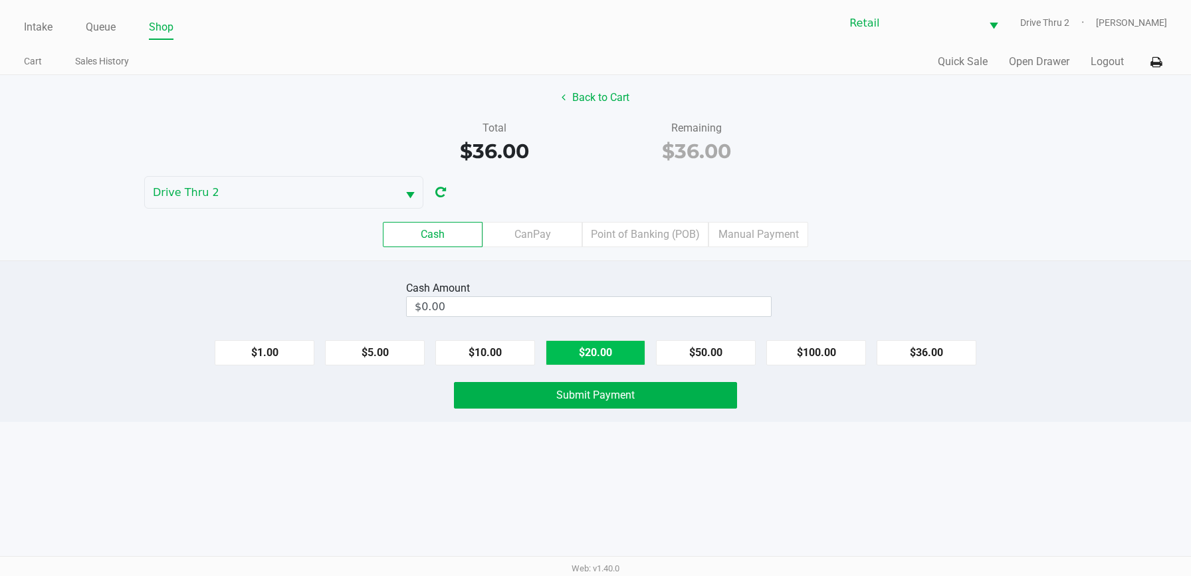
click at [595, 351] on button "$20.00" at bounding box center [595, 352] width 100 height 25
type input "$40.00"
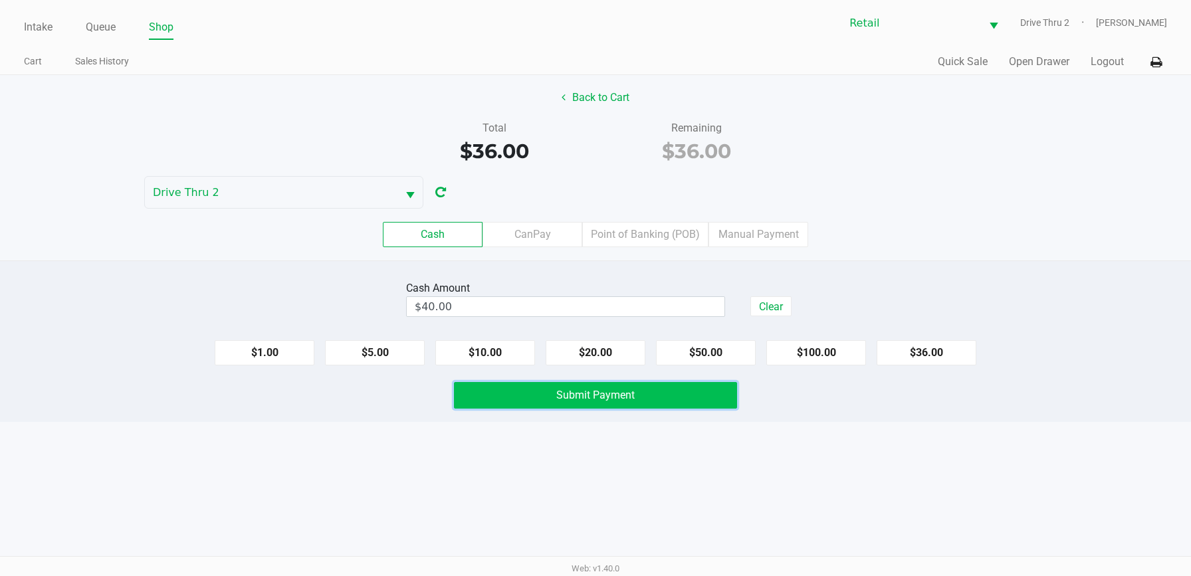
click at [604, 395] on span "Submit Payment" at bounding box center [595, 395] width 78 height 13
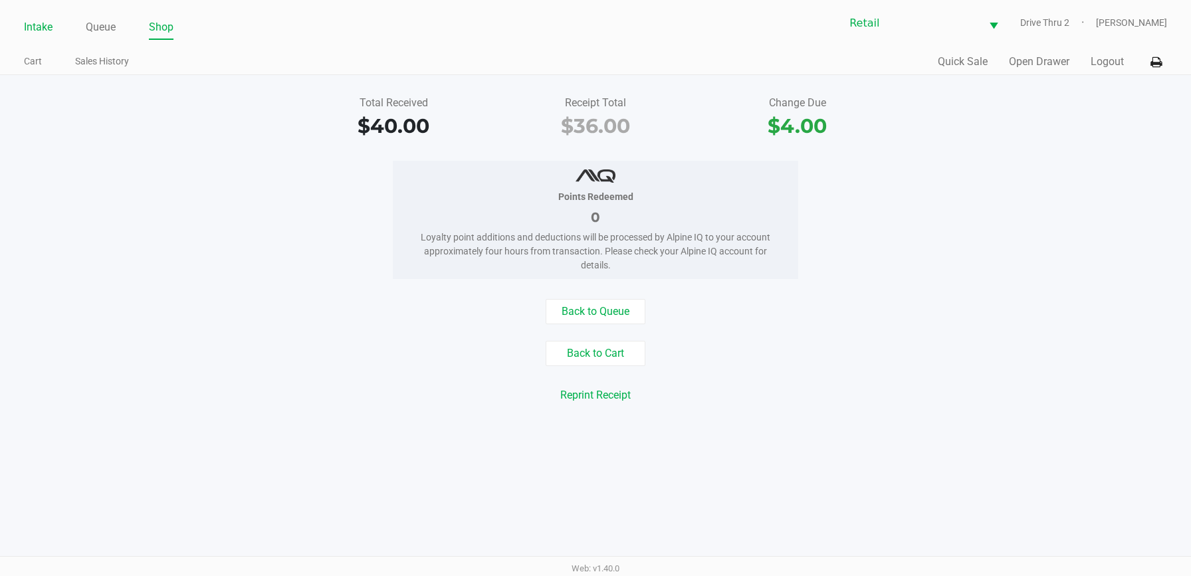
click at [39, 32] on link "Intake" at bounding box center [38, 27] width 29 height 19
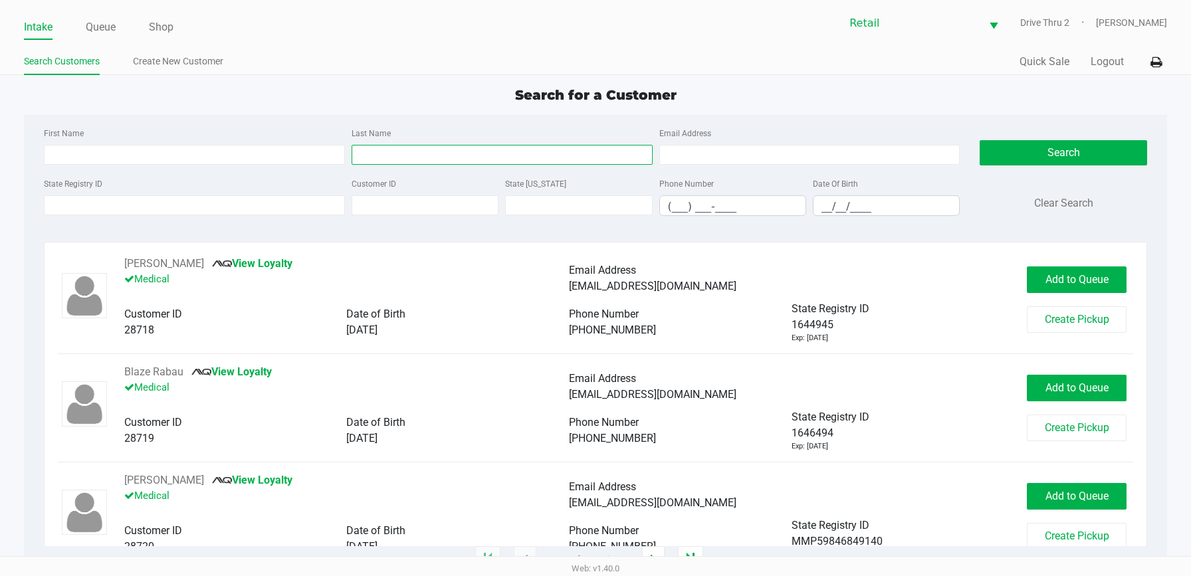
click at [425, 157] on input "Last Name" at bounding box center [501, 155] width 301 height 20
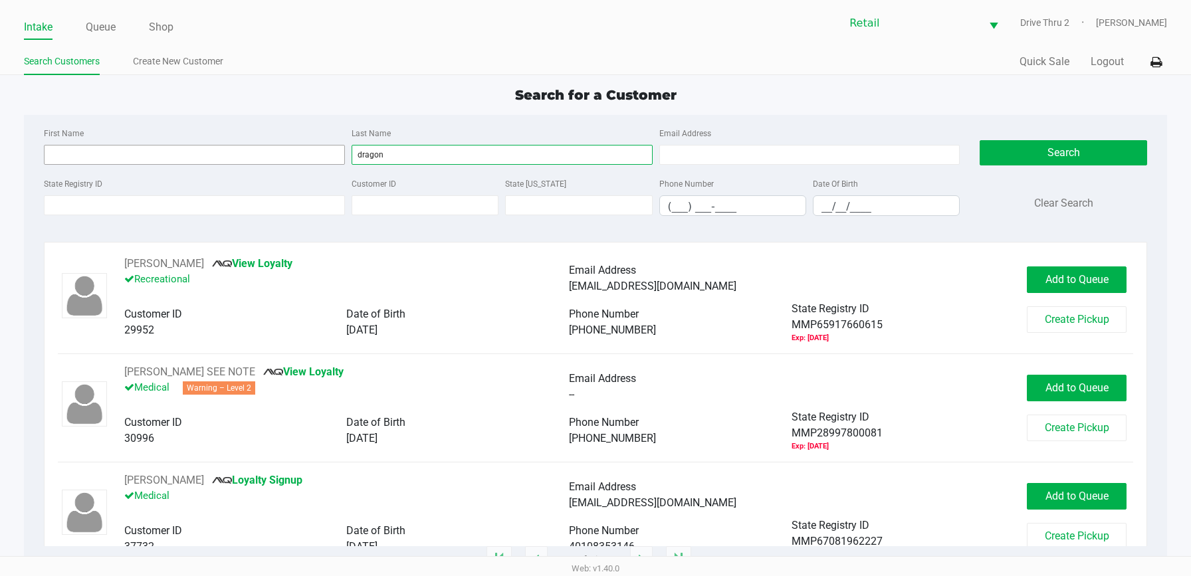
type input "dragon"
click at [208, 149] on input "First Name" at bounding box center [194, 155] width 301 height 20
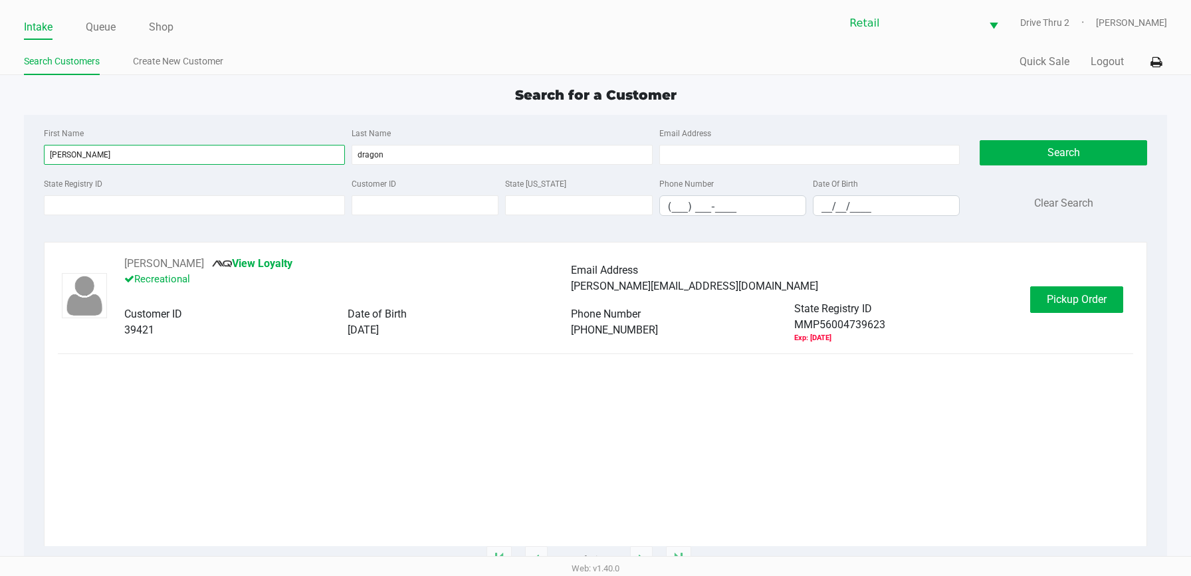
type input "[PERSON_NAME]"
click at [1102, 270] on div "[PERSON_NAME] Dragon View Loyalty Recreational Email Address [EMAIL_ADDRESS][DO…" at bounding box center [595, 300] width 1075 height 88
click at [1088, 298] on span "Pickup Order" at bounding box center [1076, 299] width 60 height 13
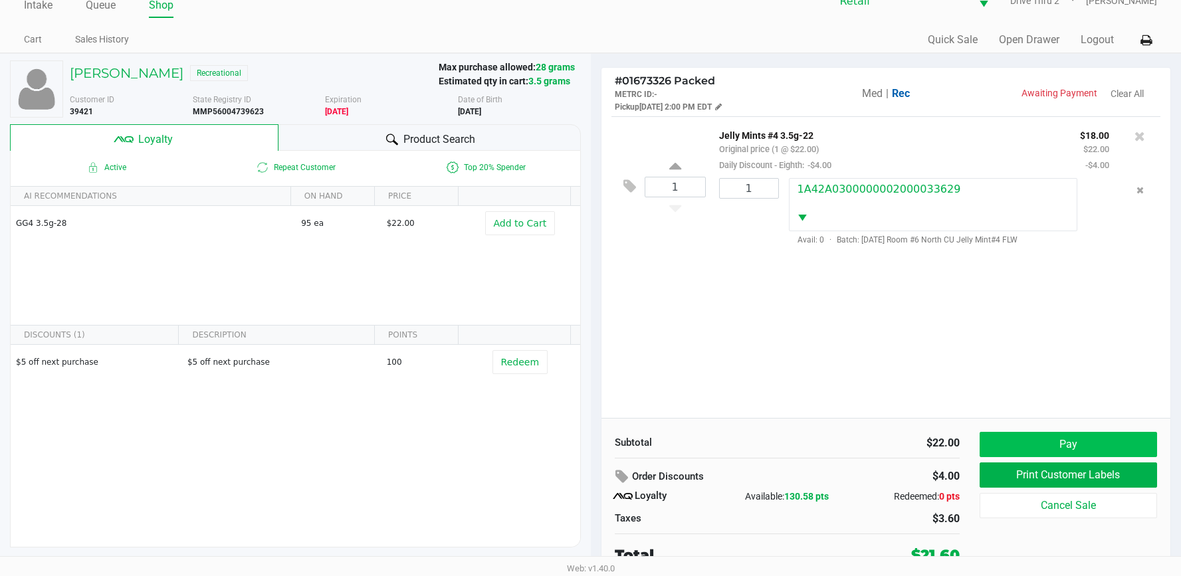
scroll to position [26, 0]
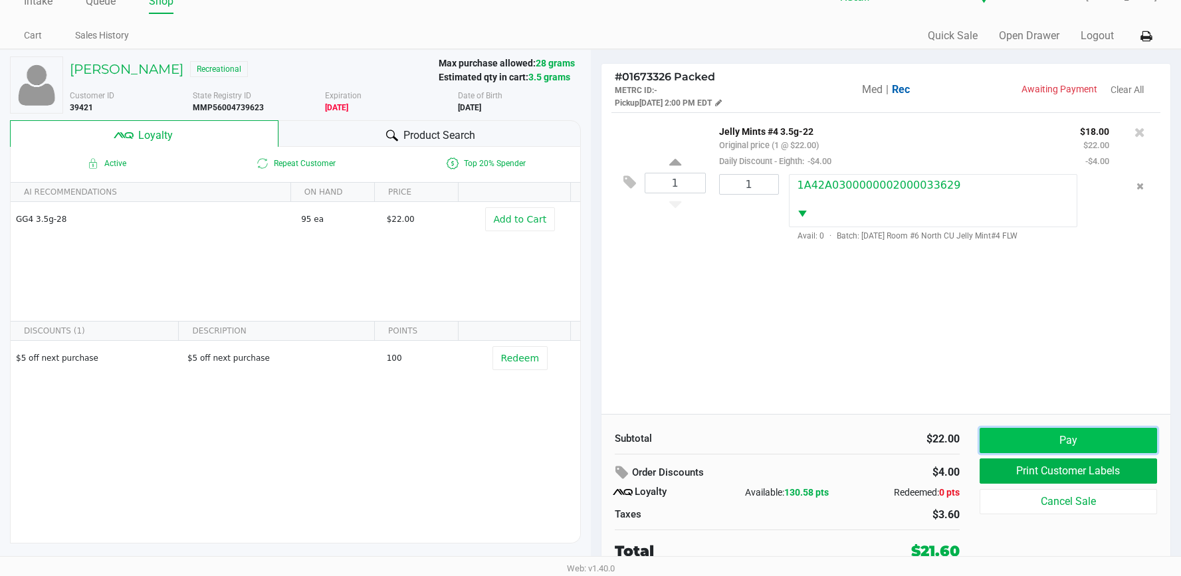
click at [1068, 443] on button "Pay" at bounding box center [1067, 440] width 177 height 25
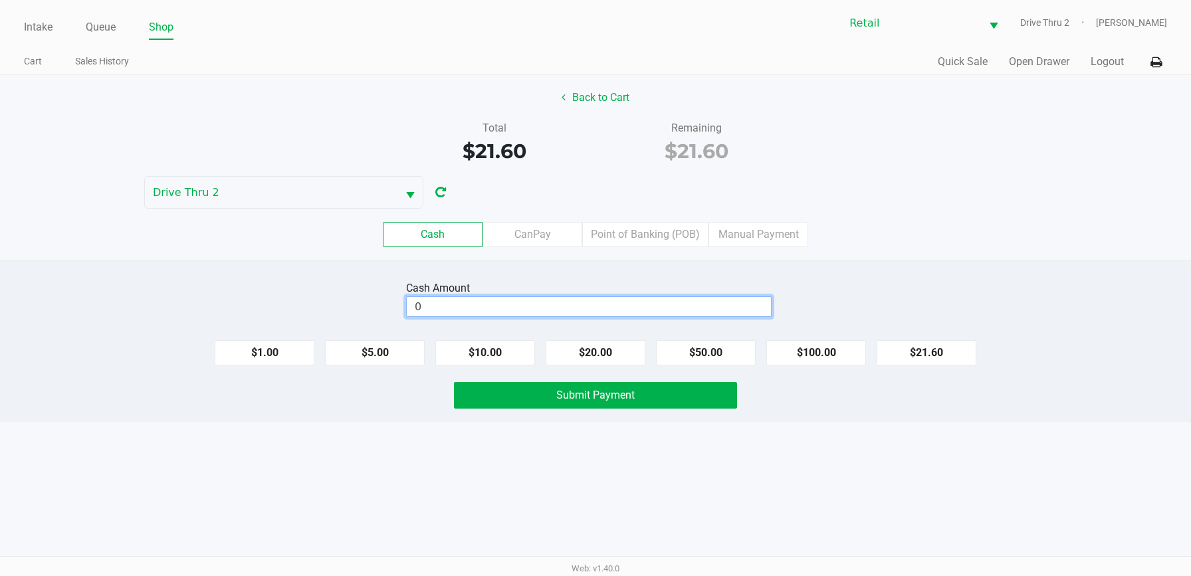
click at [633, 311] on input "0" at bounding box center [589, 306] width 364 height 19
type input "$22.00"
click at [644, 393] on button "Submit Payment" at bounding box center [595, 395] width 283 height 27
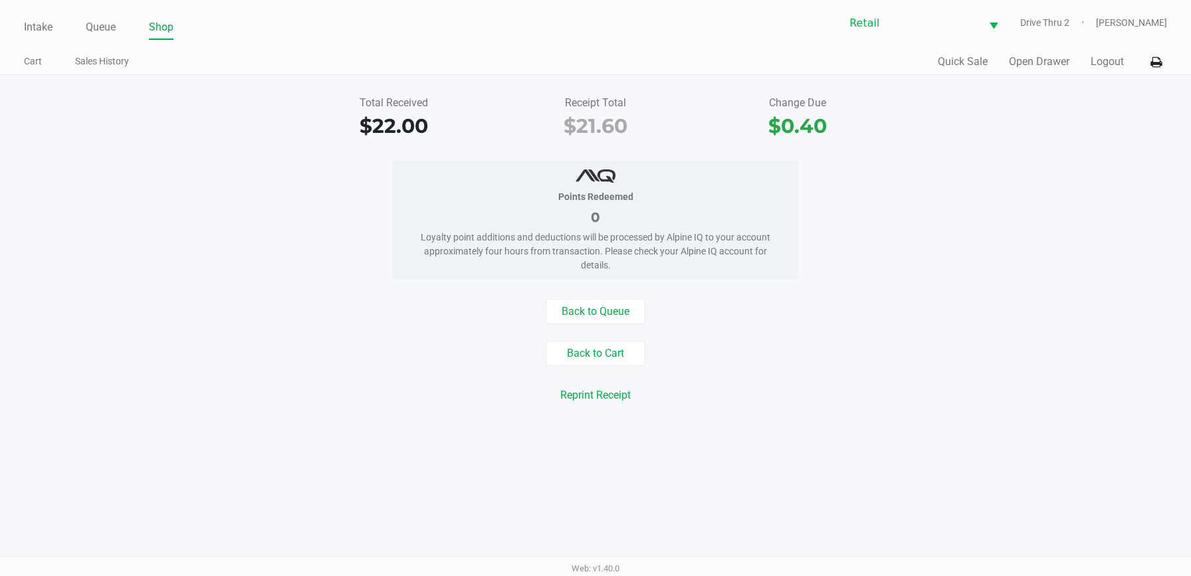
click at [18, 24] on div "Intake Queue Shop Retail Drive Thru 2 [PERSON_NAME] Cart Sales History Quick Sa…" at bounding box center [595, 37] width 1191 height 75
click at [31, 29] on link "Intake" at bounding box center [38, 27] width 29 height 19
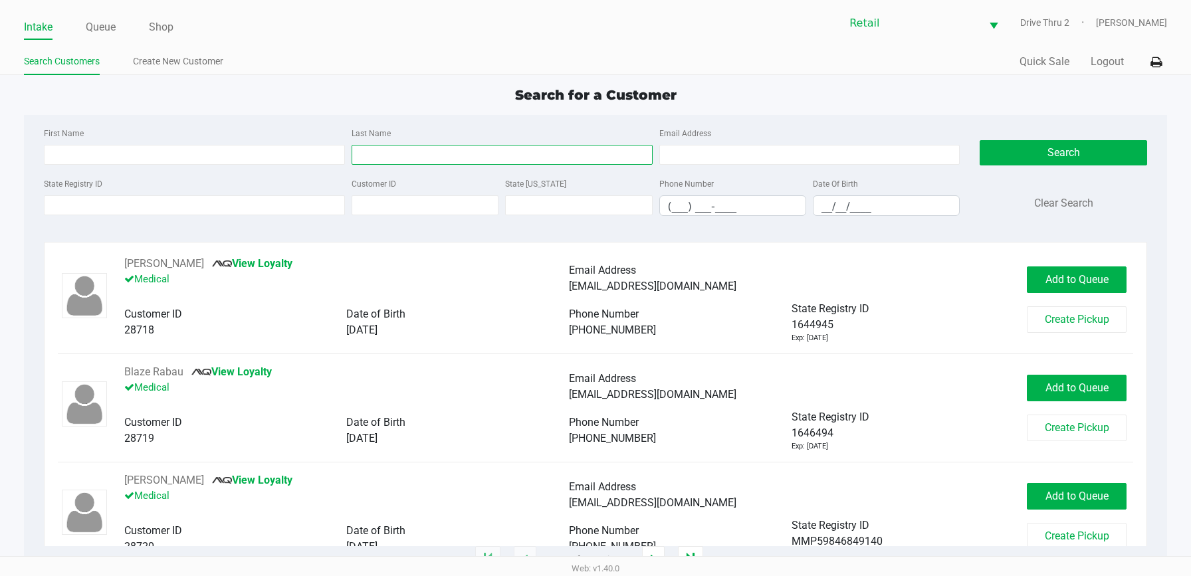
click at [532, 146] on input "Last Name" at bounding box center [501, 155] width 301 height 20
type input "[PERSON_NAME]"
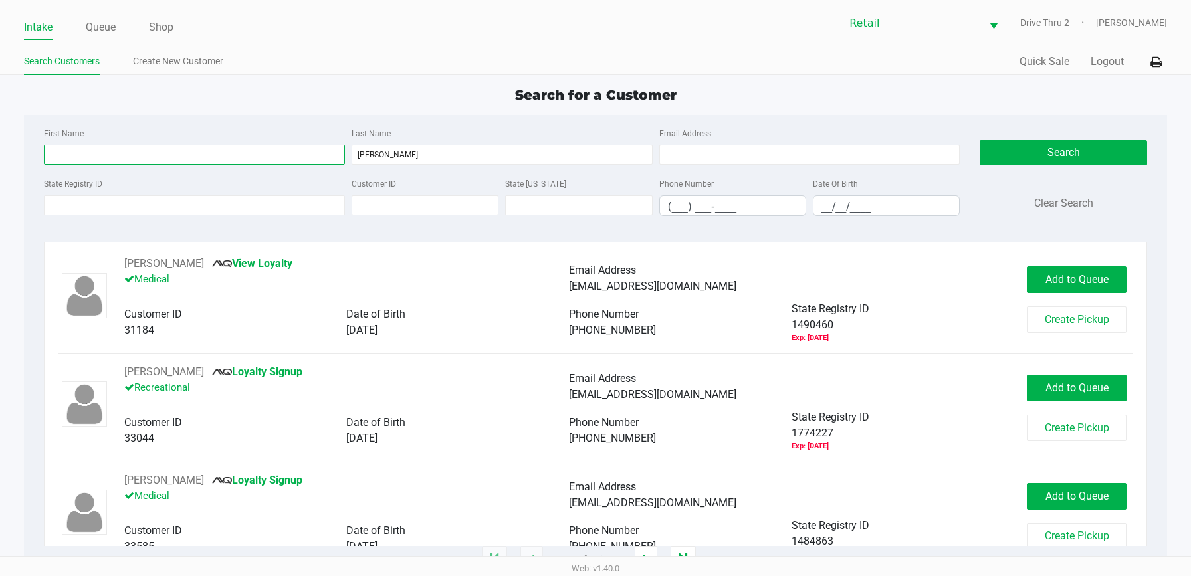
click at [156, 160] on input "First Name" at bounding box center [194, 155] width 301 height 20
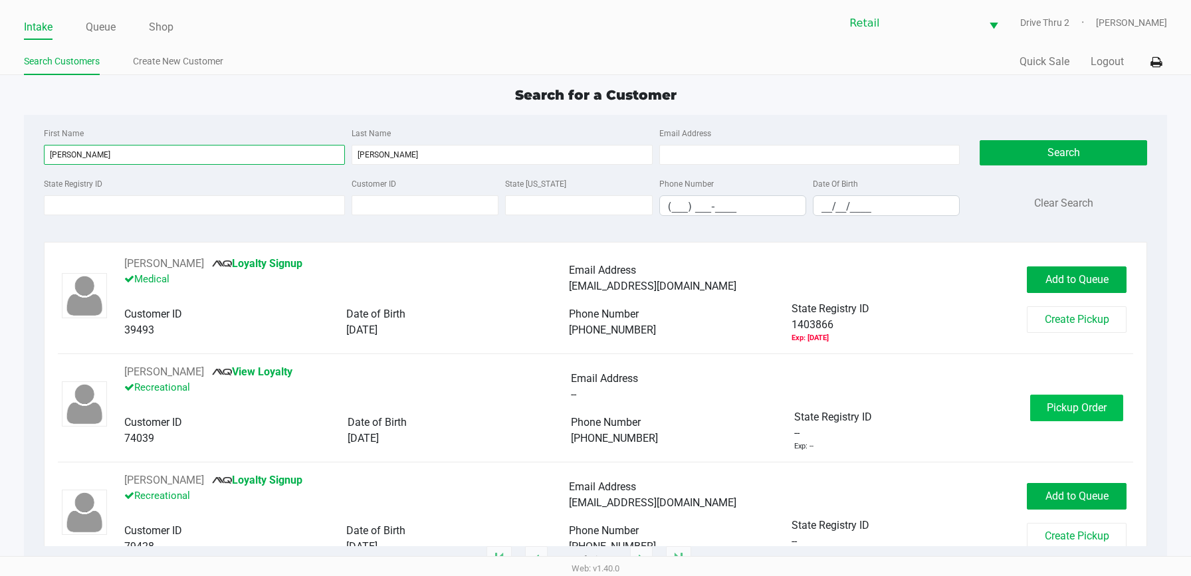
type input "[PERSON_NAME]"
click at [1073, 408] on span "Pickup Order" at bounding box center [1076, 407] width 60 height 13
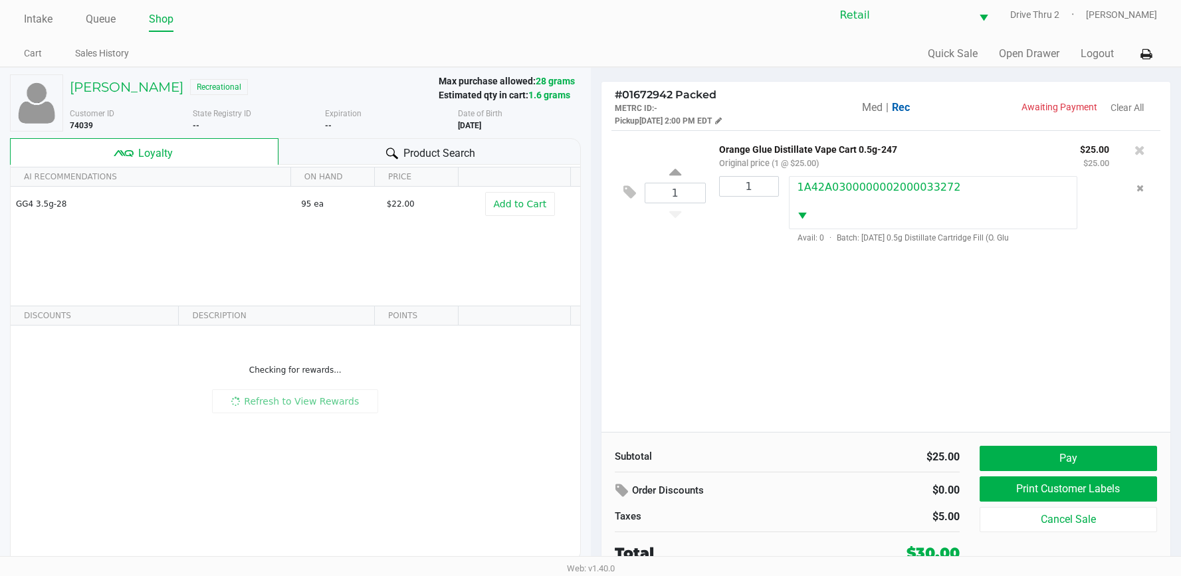
scroll to position [10, 0]
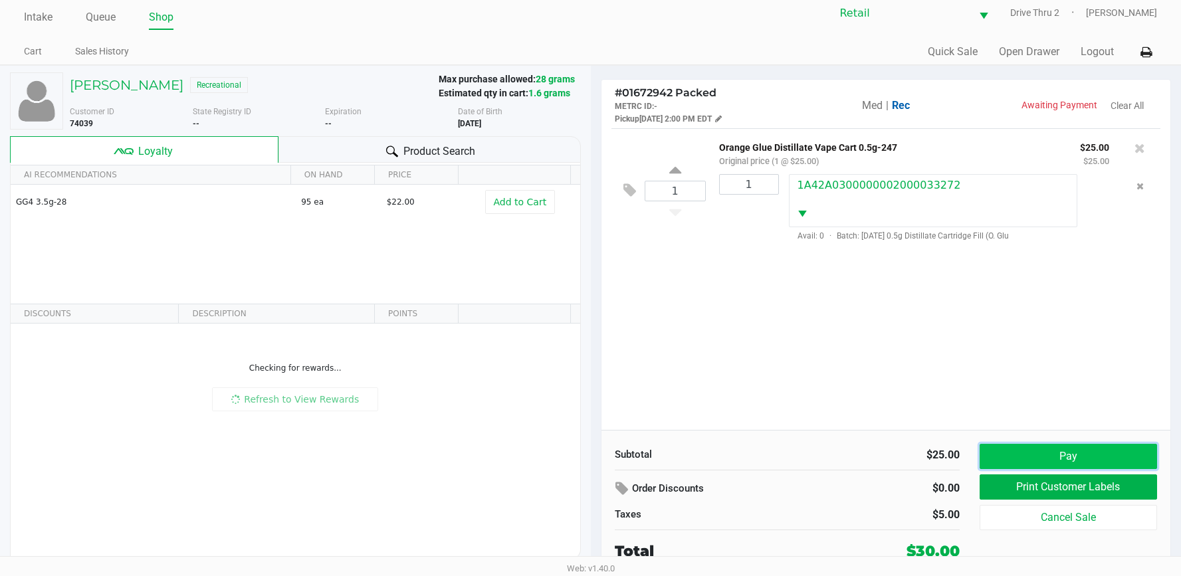
click at [1029, 466] on button "Pay" at bounding box center [1067, 456] width 177 height 25
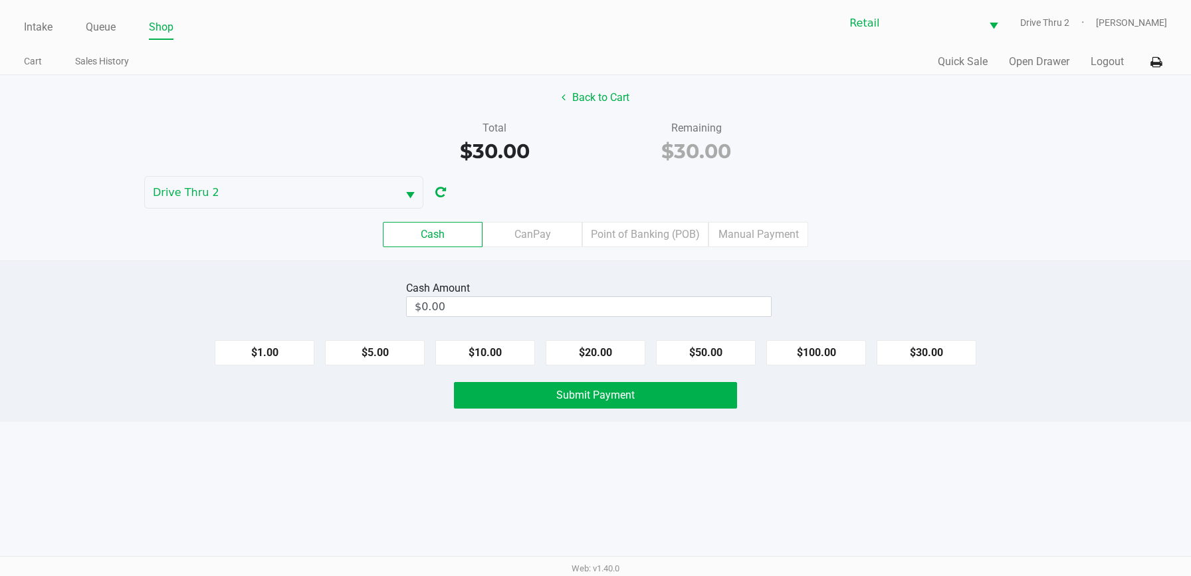
click at [922, 294] on div "Cash Amount $0.00" at bounding box center [595, 299] width 1211 height 42
click at [565, 350] on button "$20.00" at bounding box center [595, 352] width 100 height 25
type input "$40.00"
click at [562, 388] on button "Submit Payment" at bounding box center [595, 395] width 283 height 27
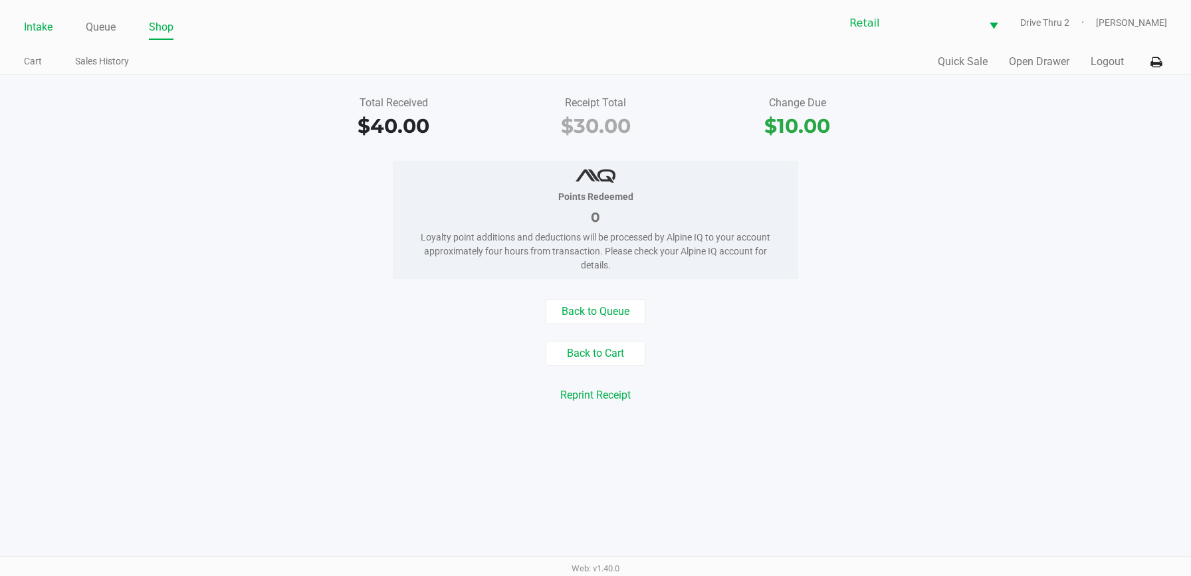
click at [29, 28] on link "Intake" at bounding box center [38, 27] width 29 height 19
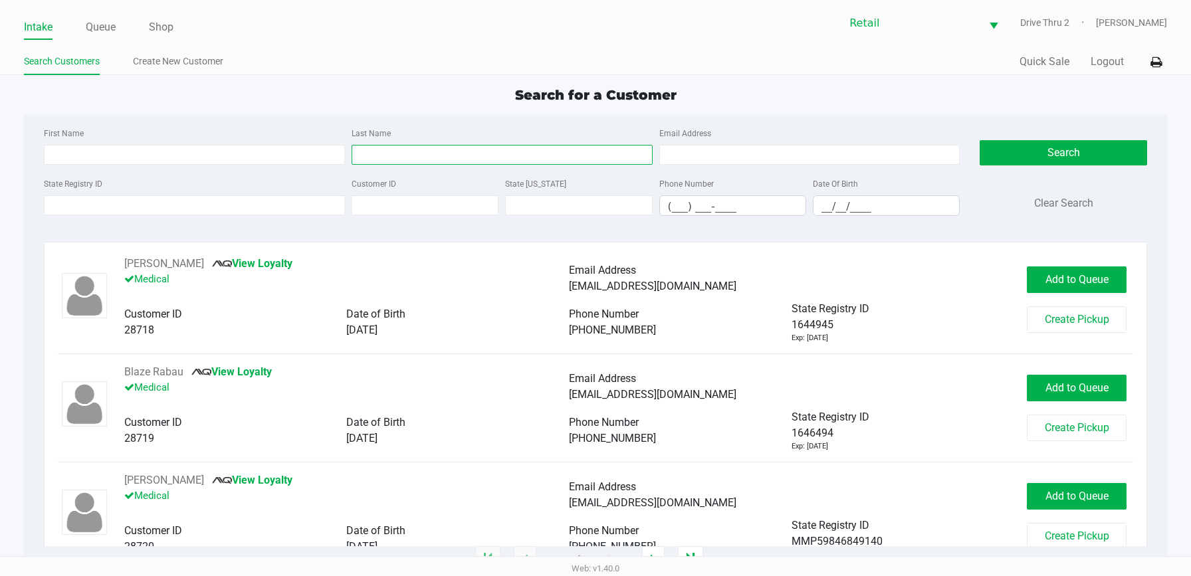
click at [391, 155] on input "Last Name" at bounding box center [501, 155] width 301 height 20
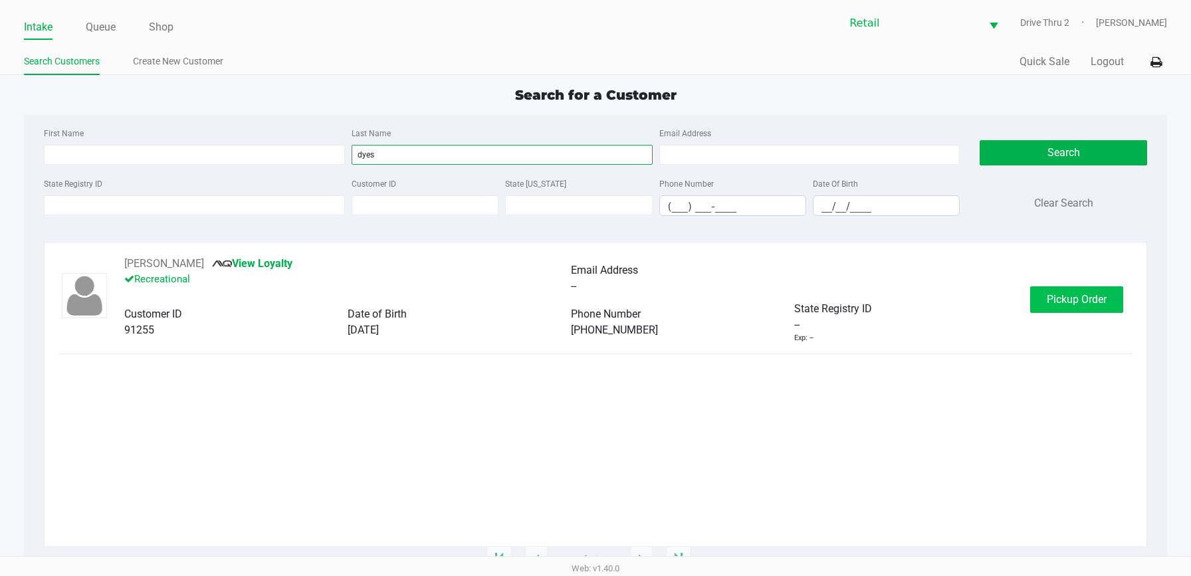
type input "dyes"
click at [1101, 301] on span "Pickup Order" at bounding box center [1076, 299] width 60 height 13
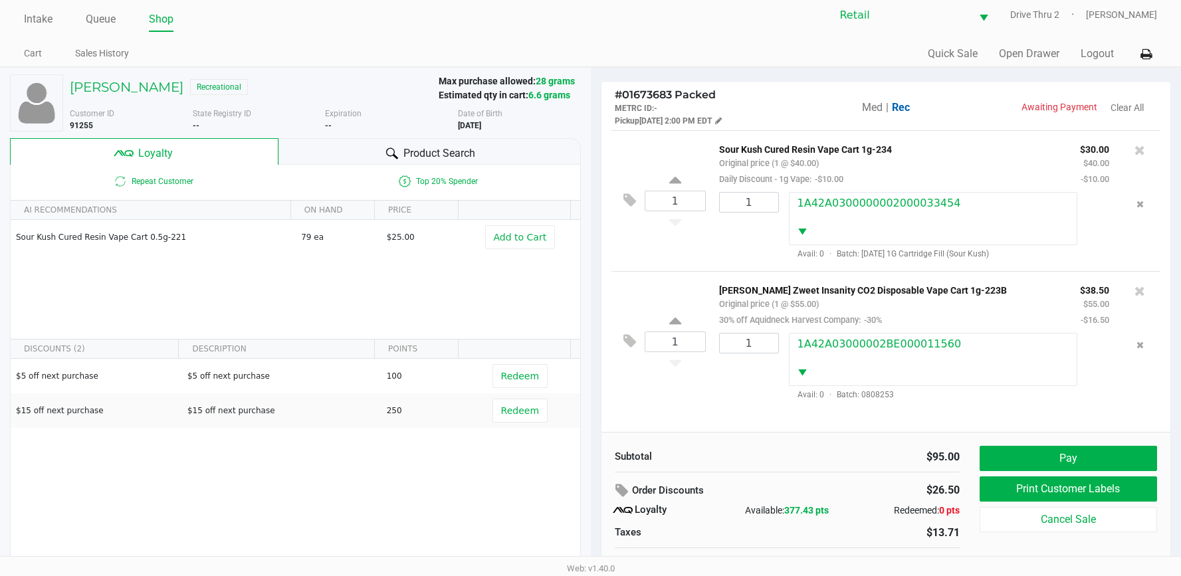
scroll to position [26, 0]
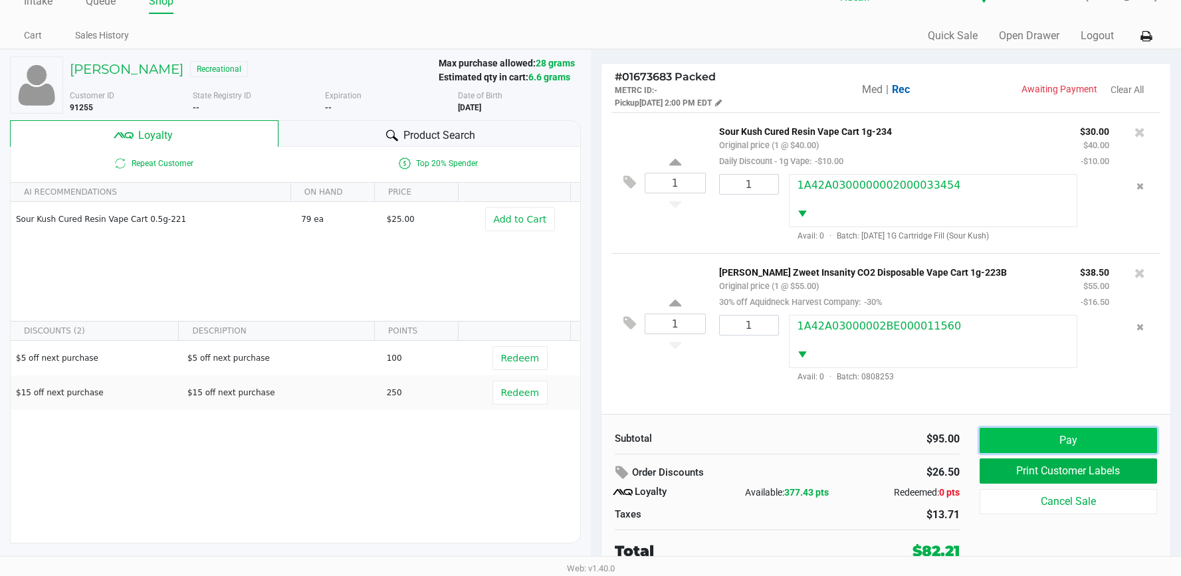
click at [1036, 437] on button "Pay" at bounding box center [1067, 440] width 177 height 25
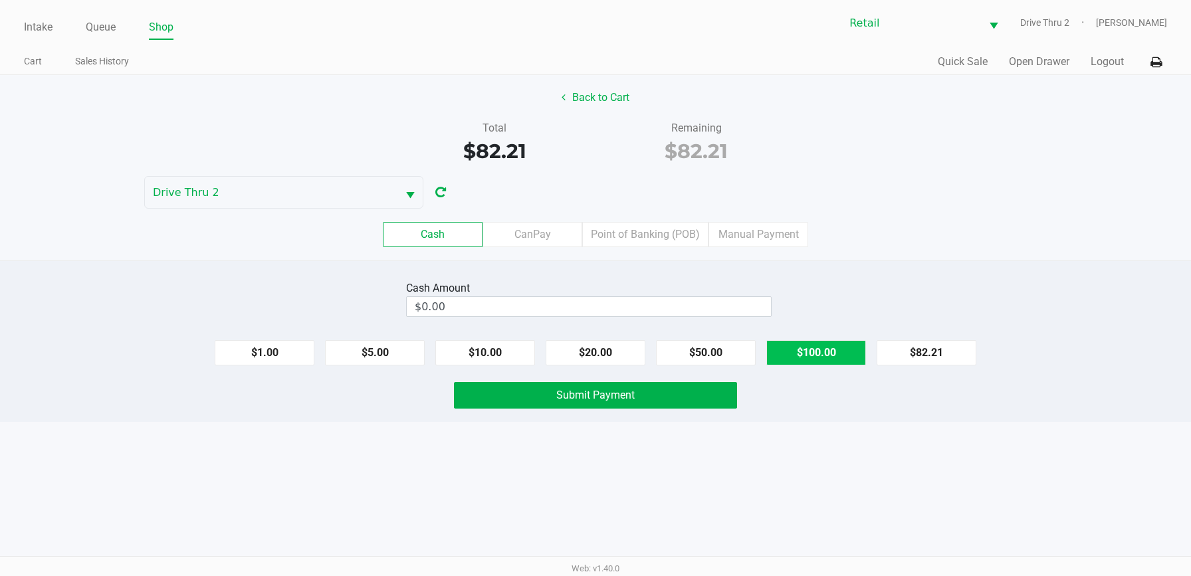
click at [802, 342] on button "$100.00" at bounding box center [816, 352] width 100 height 25
type input "$100.00"
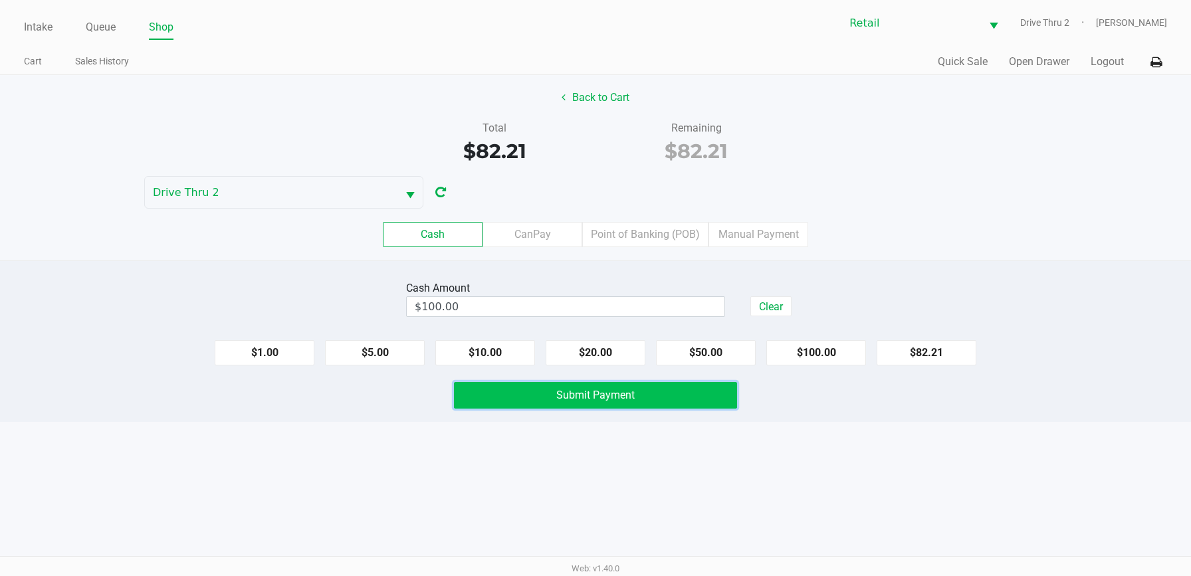
click at [708, 395] on button "Submit Payment" at bounding box center [595, 395] width 283 height 27
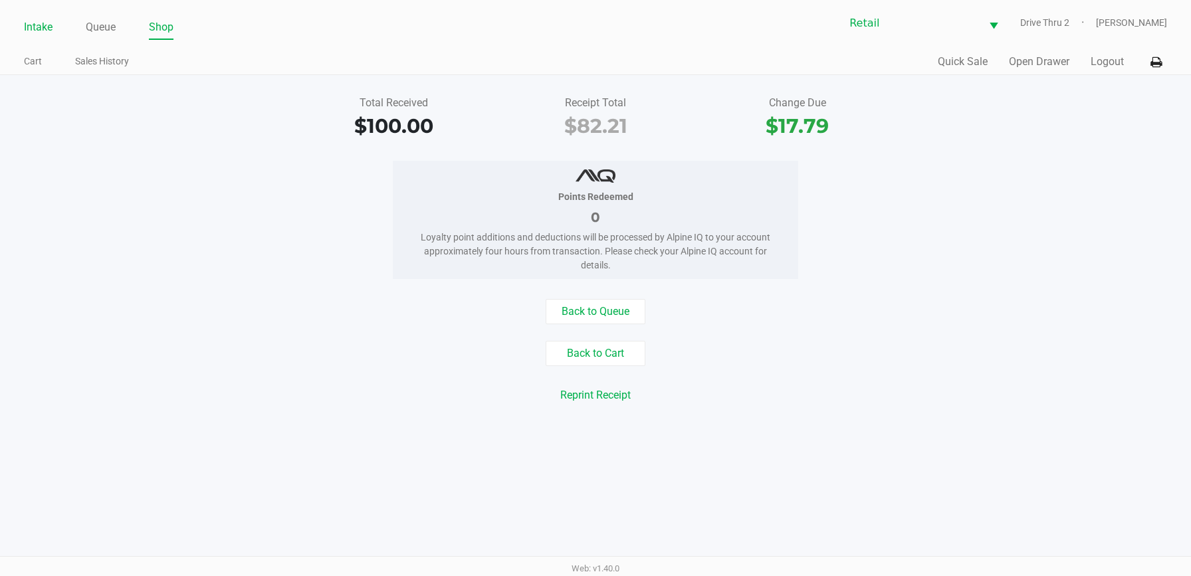
click at [45, 21] on link "Intake" at bounding box center [38, 27] width 29 height 19
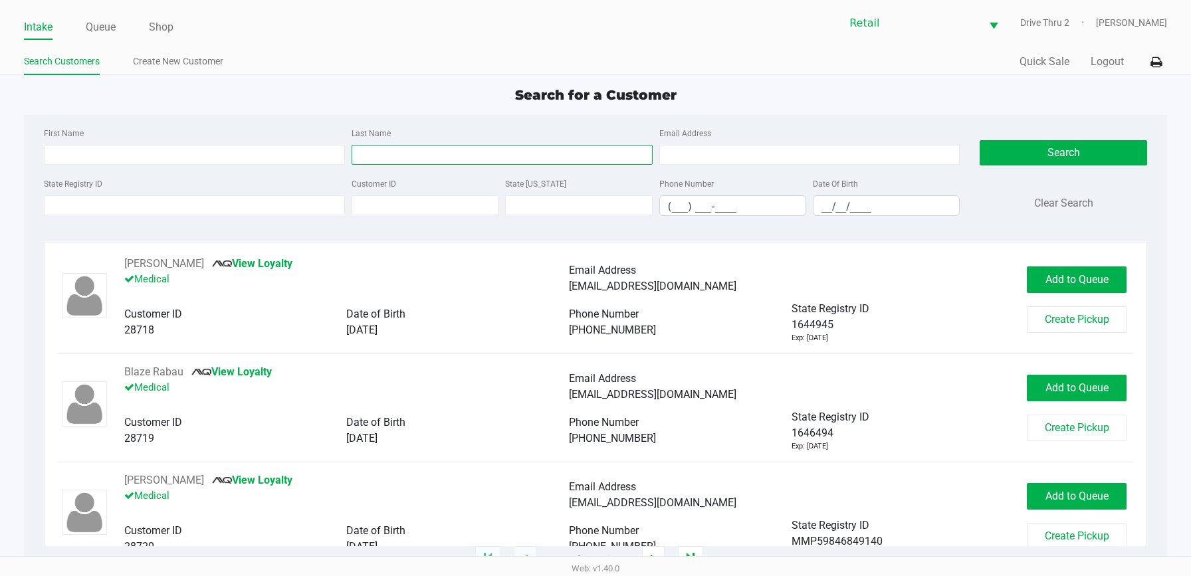
click at [497, 155] on input "Last Name" at bounding box center [501, 155] width 301 height 20
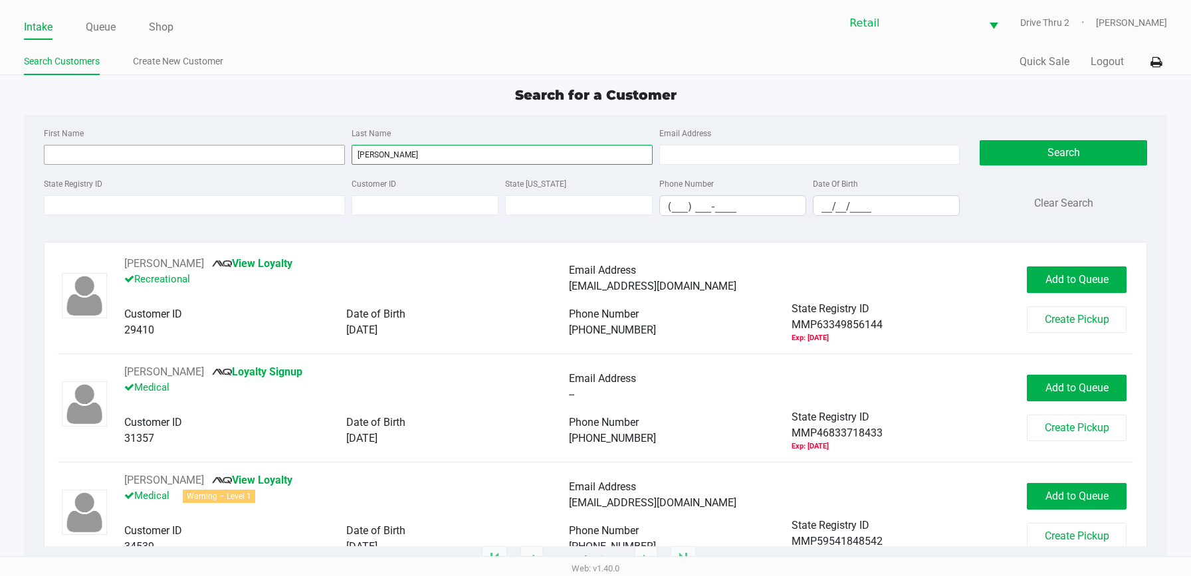
type input "[PERSON_NAME]"
click at [318, 147] on input "First Name" at bounding box center [194, 155] width 301 height 20
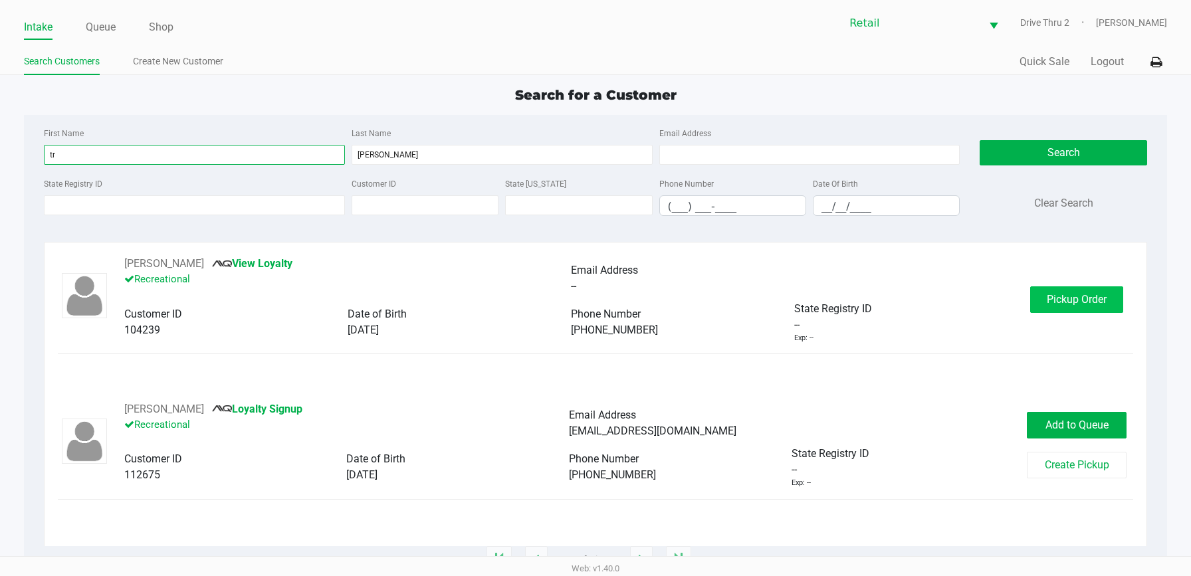
type input "tr"
click at [1118, 296] on button "Pickup Order" at bounding box center [1076, 299] width 93 height 27
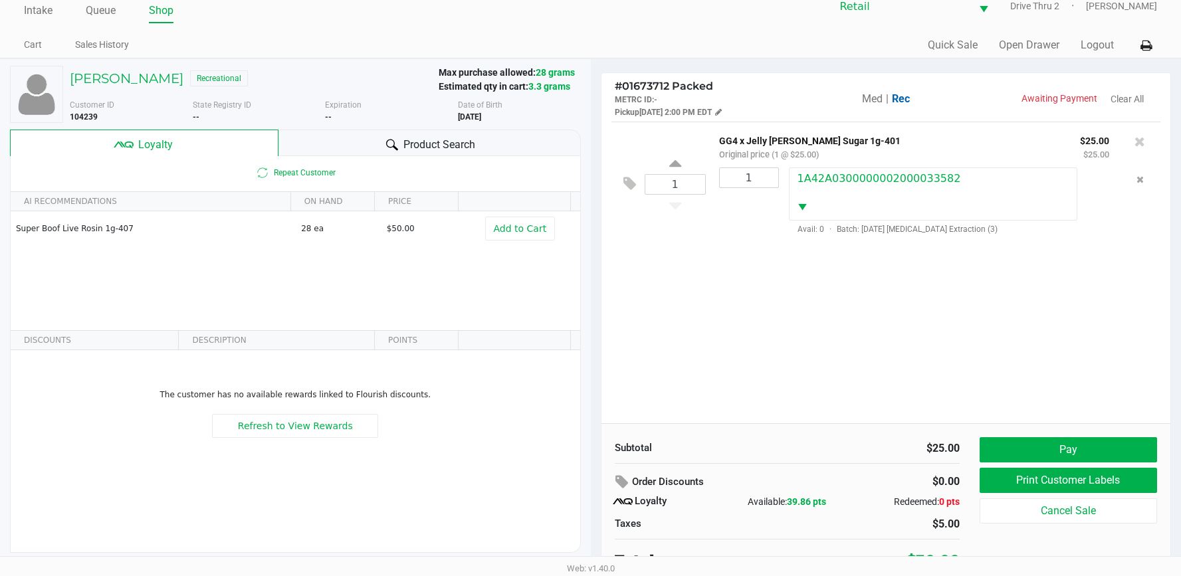
scroll to position [26, 0]
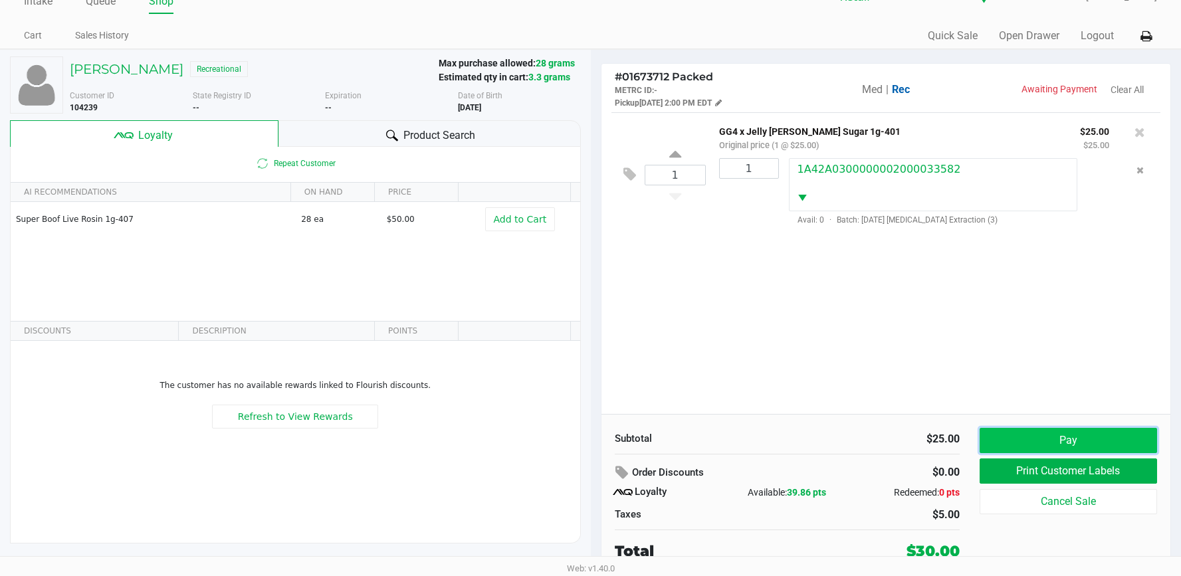
click at [1061, 444] on button "Pay" at bounding box center [1067, 440] width 177 height 25
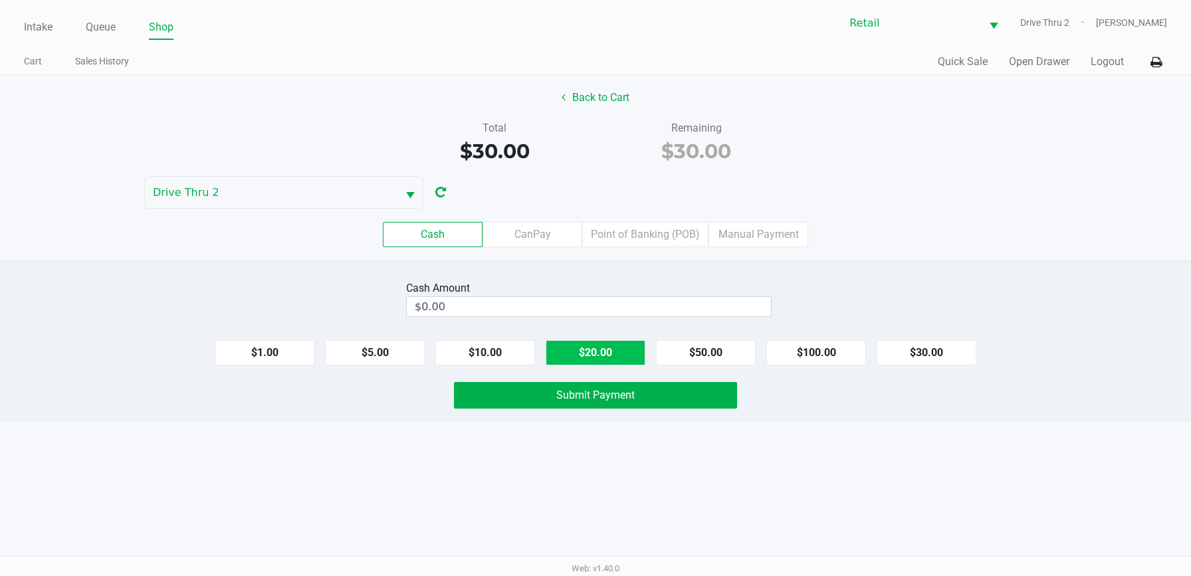
click at [591, 344] on button "$20.00" at bounding box center [595, 352] width 100 height 25
type input "$40.00"
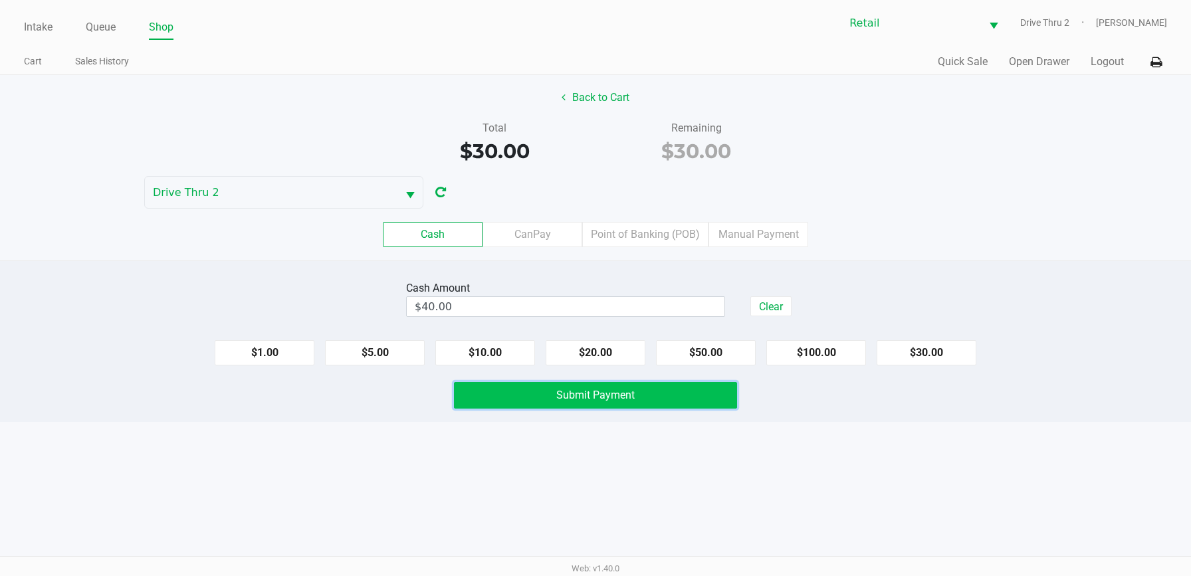
click at [607, 407] on button "Submit Payment" at bounding box center [595, 395] width 283 height 27
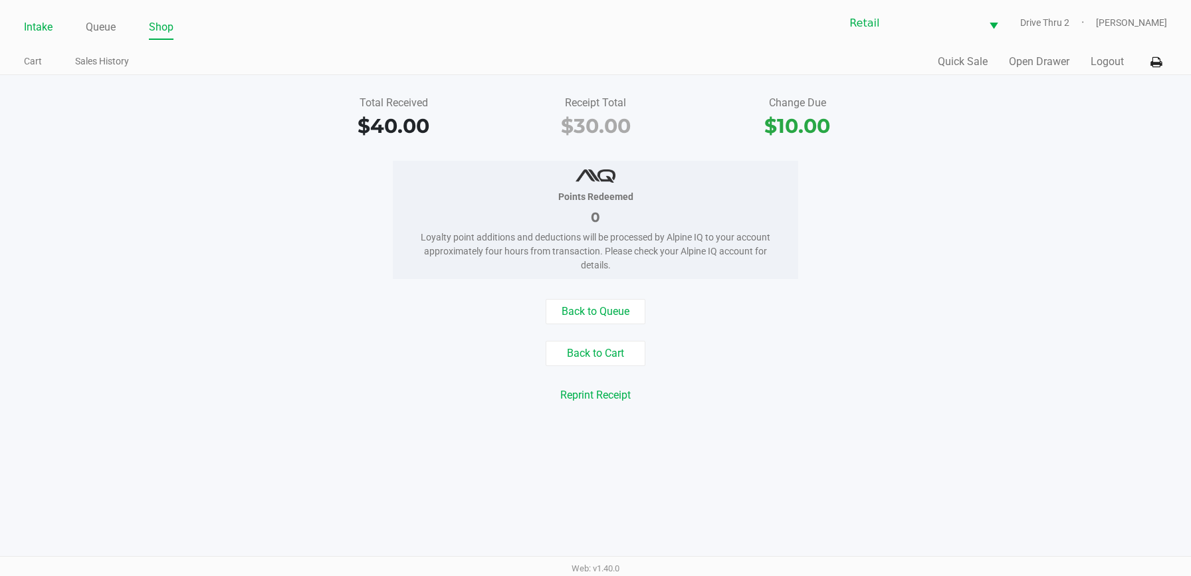
drag, startPoint x: 41, startPoint y: 25, endPoint x: 79, endPoint y: 25, distance: 37.9
click at [40, 25] on link "Intake" at bounding box center [38, 27] width 29 height 19
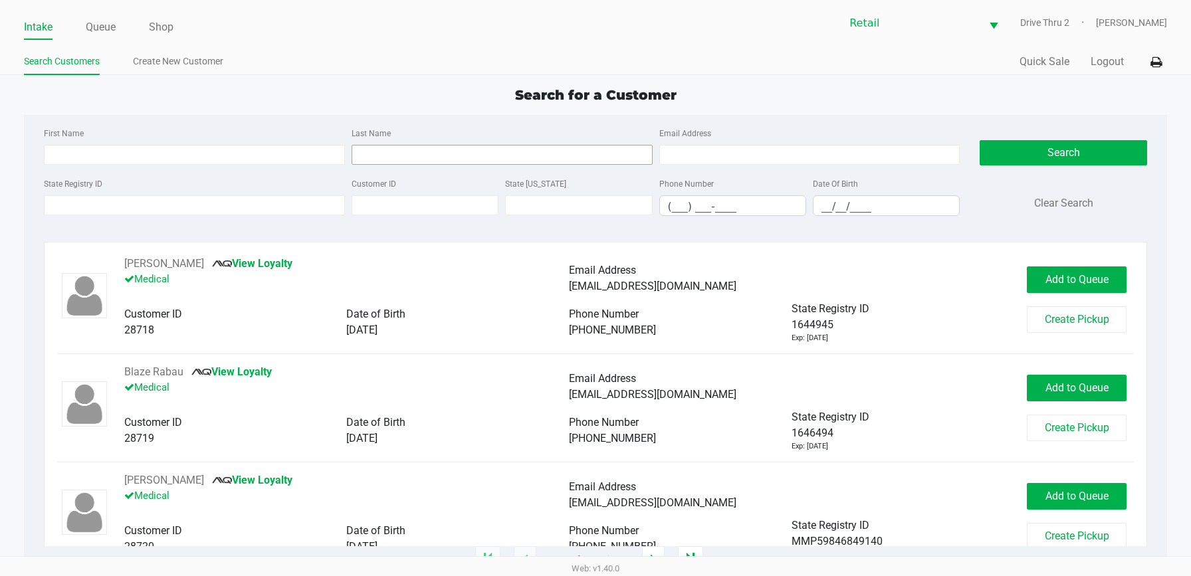
drag, startPoint x: 472, startPoint y: 142, endPoint x: 474, endPoint y: 162, distance: 20.1
click at [474, 146] on div "Last Name" at bounding box center [502, 145] width 308 height 40
click at [474, 162] on input "Last Name" at bounding box center [501, 155] width 301 height 20
type input "[PERSON_NAME]"
click at [270, 142] on div "First Name" at bounding box center [195, 145] width 308 height 40
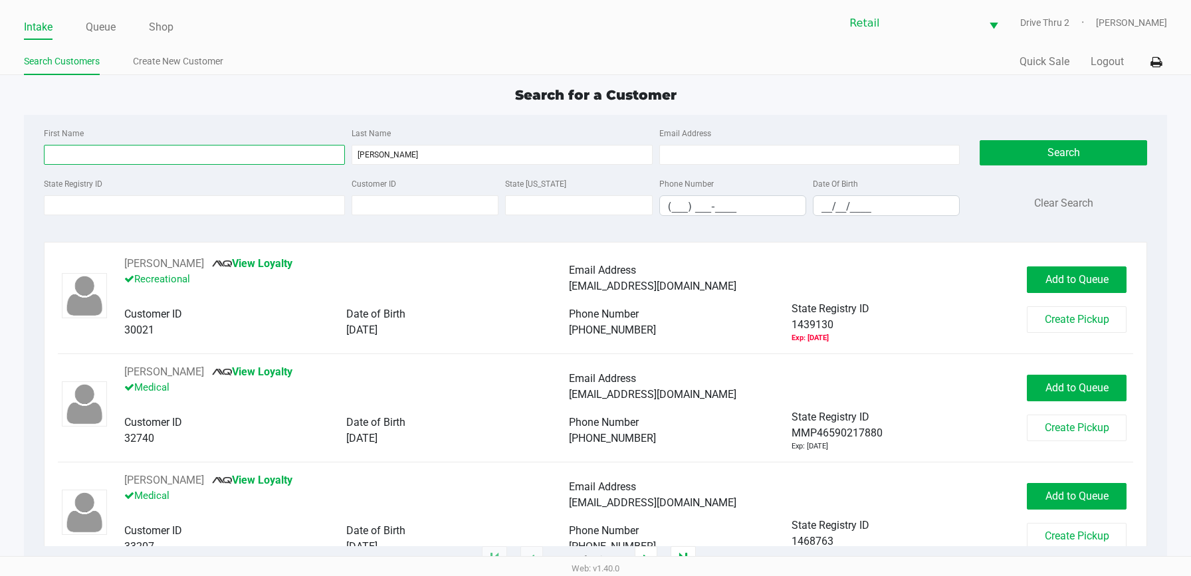
click at [270, 151] on input "First Name" at bounding box center [194, 155] width 301 height 20
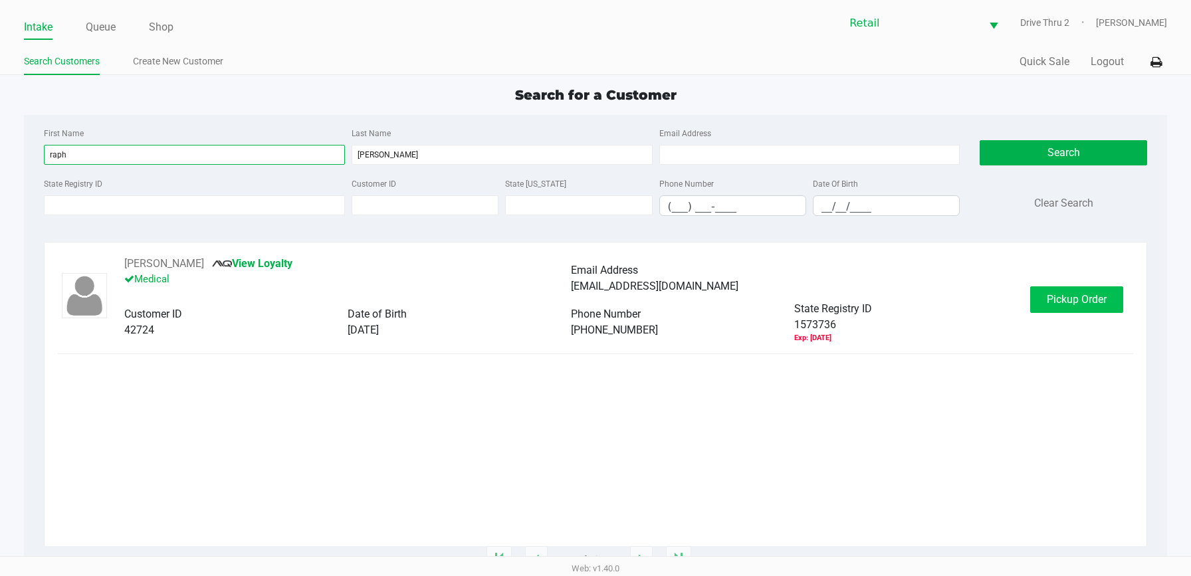
type input "raph"
click at [1057, 288] on button "Pickup Order" at bounding box center [1076, 299] width 93 height 27
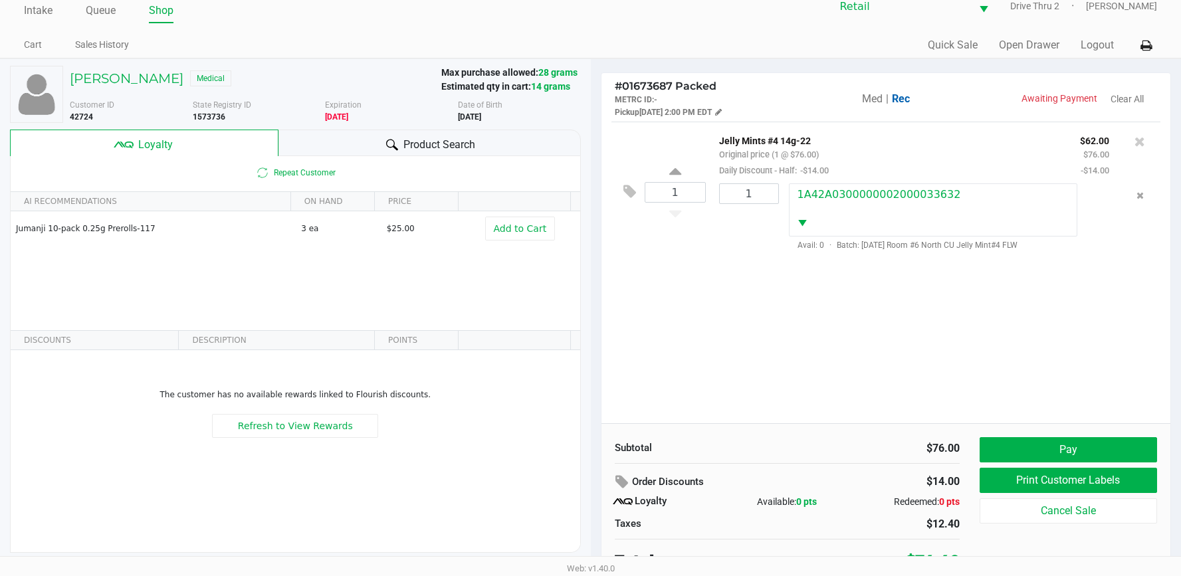
scroll to position [26, 0]
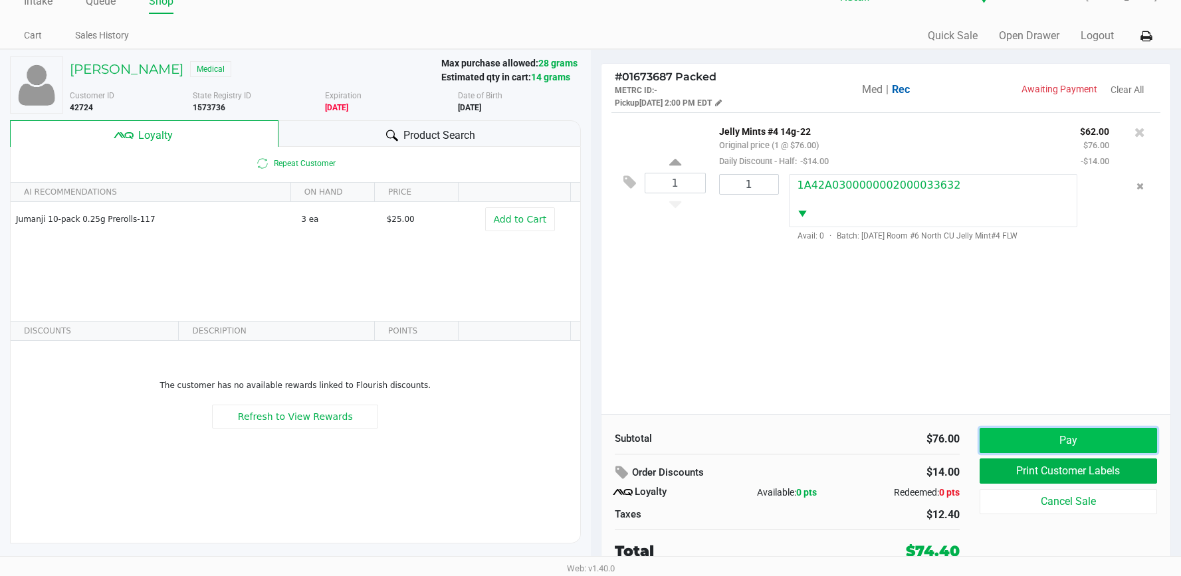
click at [1045, 436] on button "Pay" at bounding box center [1067, 440] width 177 height 25
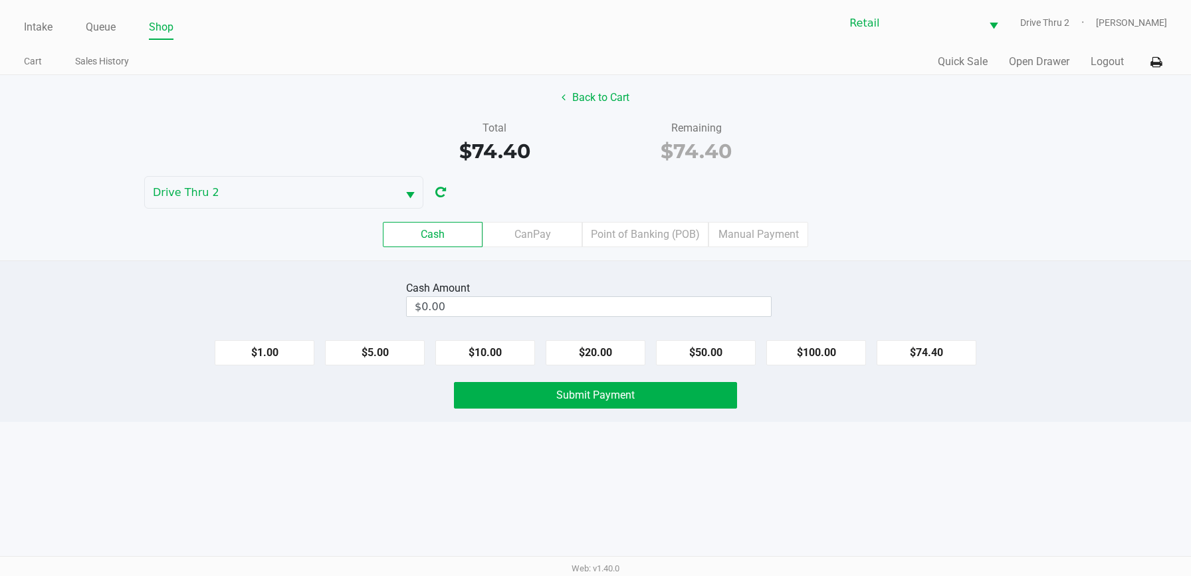
drag, startPoint x: 728, startPoint y: 228, endPoint x: 662, endPoint y: 251, distance: 69.8
click at [728, 227] on label "Manual Payment" at bounding box center [758, 234] width 100 height 25
click at [0, 0] on 8 "Manual Payment" at bounding box center [0, 0] width 0 height 0
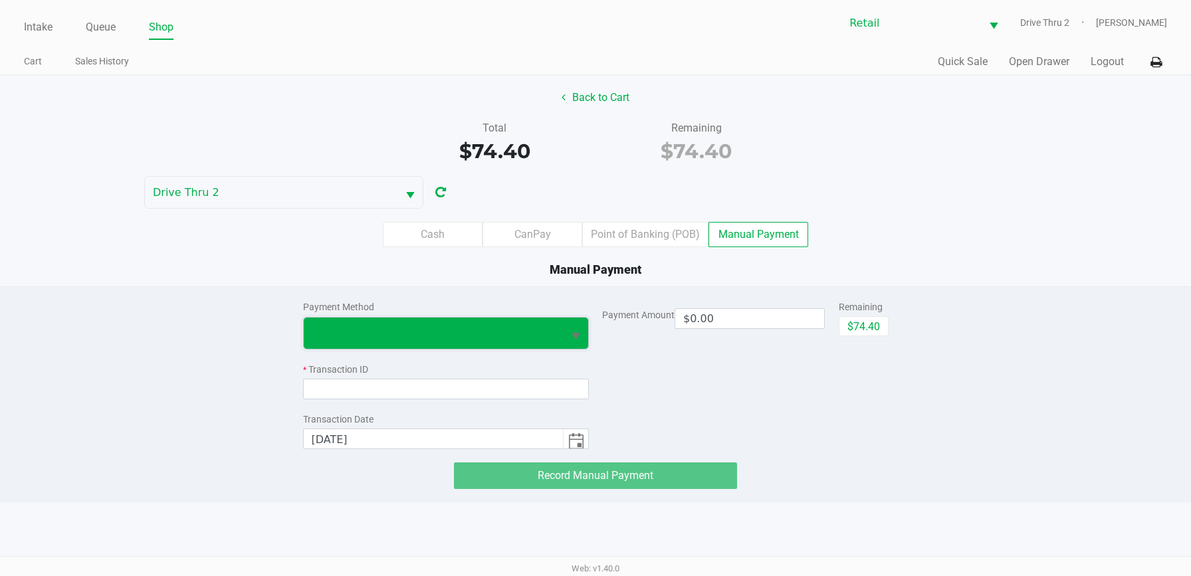
click at [514, 329] on span at bounding box center [434, 333] width 244 height 16
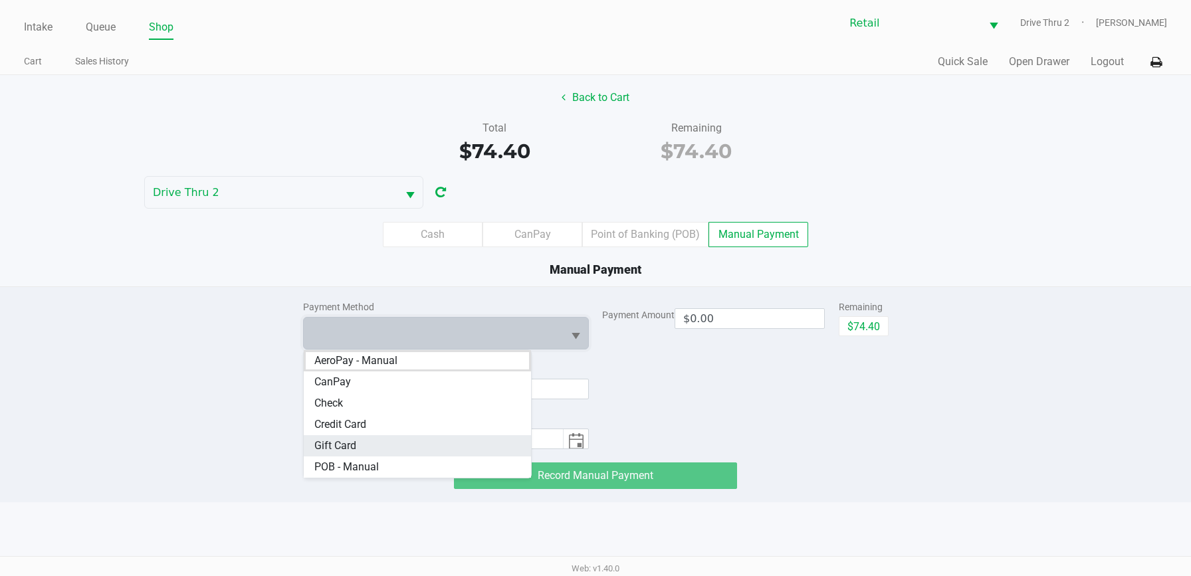
click at [437, 437] on Card "Gift Card" at bounding box center [418, 445] width 228 height 21
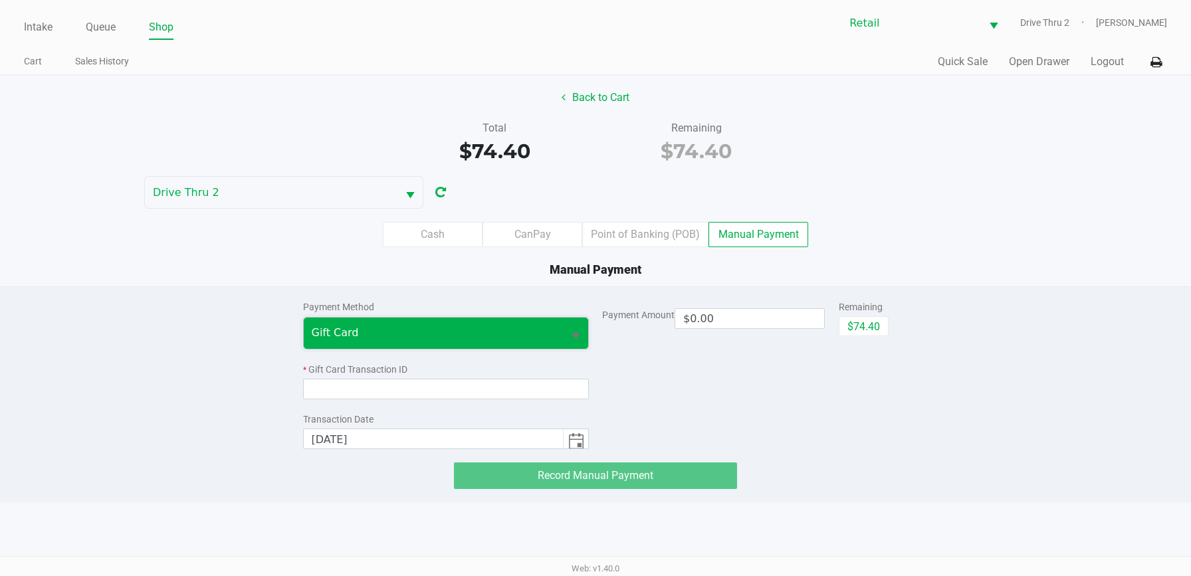
click at [561, 330] on span "Gift Card" at bounding box center [434, 333] width 260 height 31
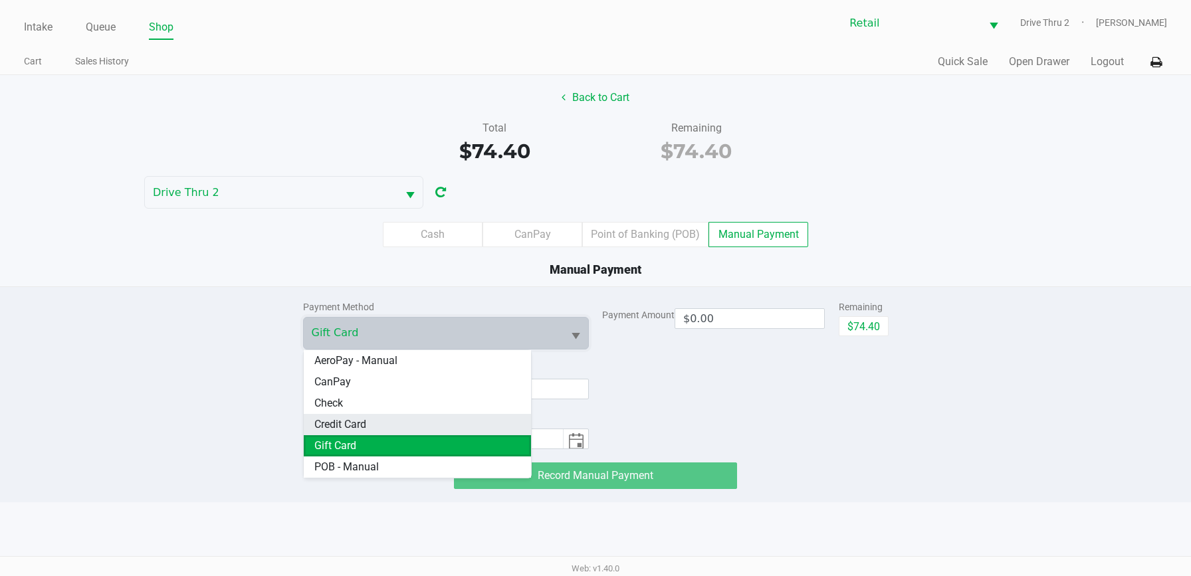
click at [412, 419] on Card "Credit Card" at bounding box center [418, 424] width 228 height 21
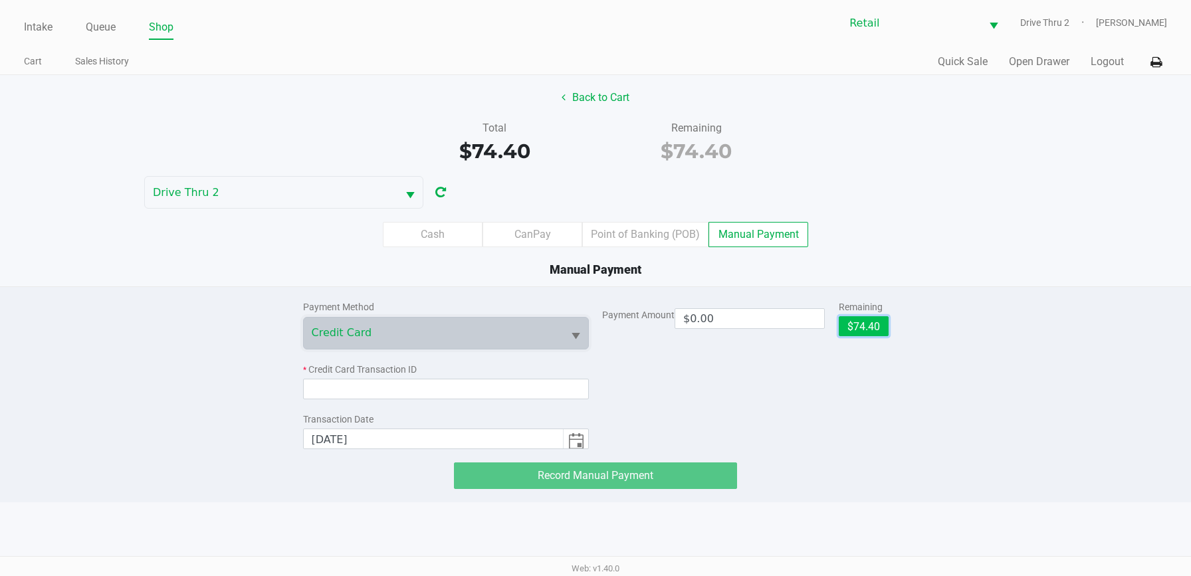
click at [844, 326] on button "$74.40" at bounding box center [863, 326] width 50 height 20
type input "$74.40"
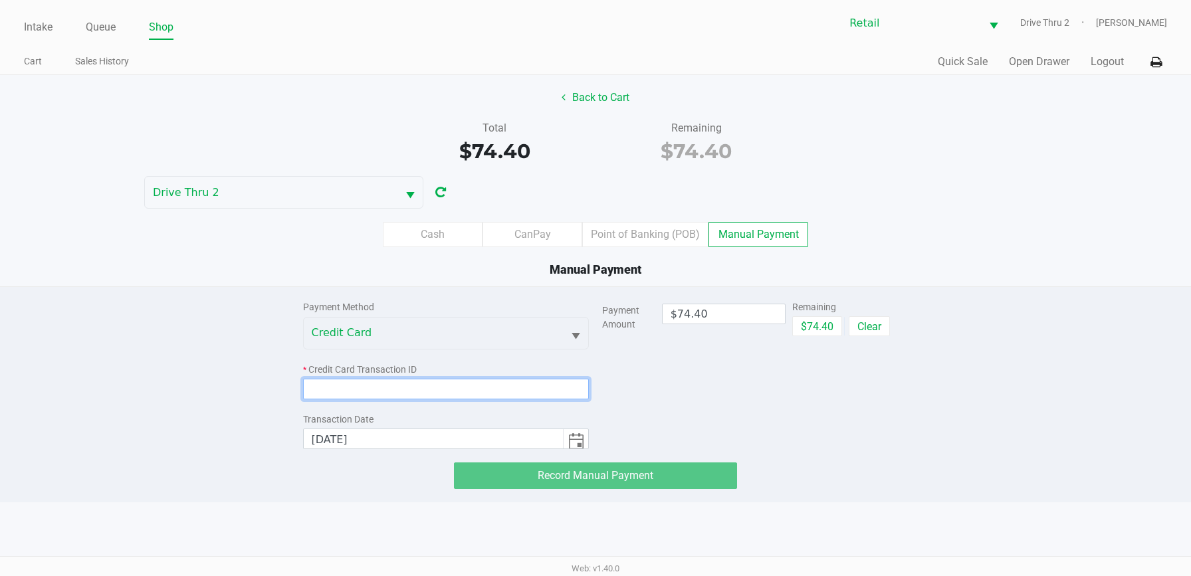
click at [378, 389] on input at bounding box center [446, 389] width 286 height 21
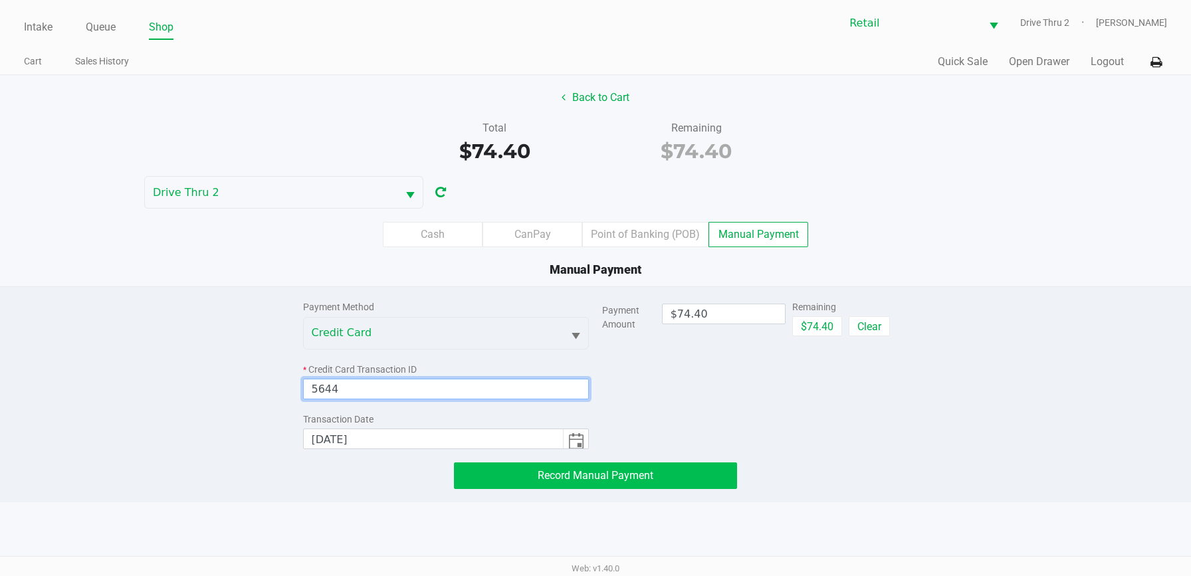
type input "5644"
click at [467, 464] on button "Record Manual Payment" at bounding box center [595, 475] width 283 height 27
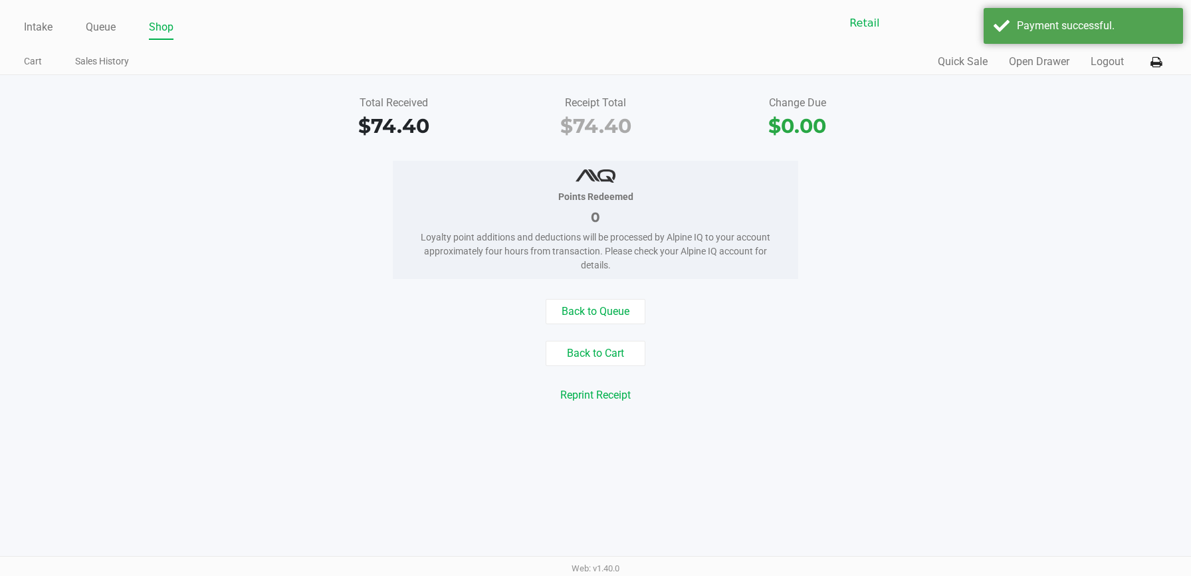
click at [732, 444] on div "Intake Queue Shop Retail Drive Thru 2 [PERSON_NAME] Cart Sales History Quick Sa…" at bounding box center [595, 288] width 1191 height 576
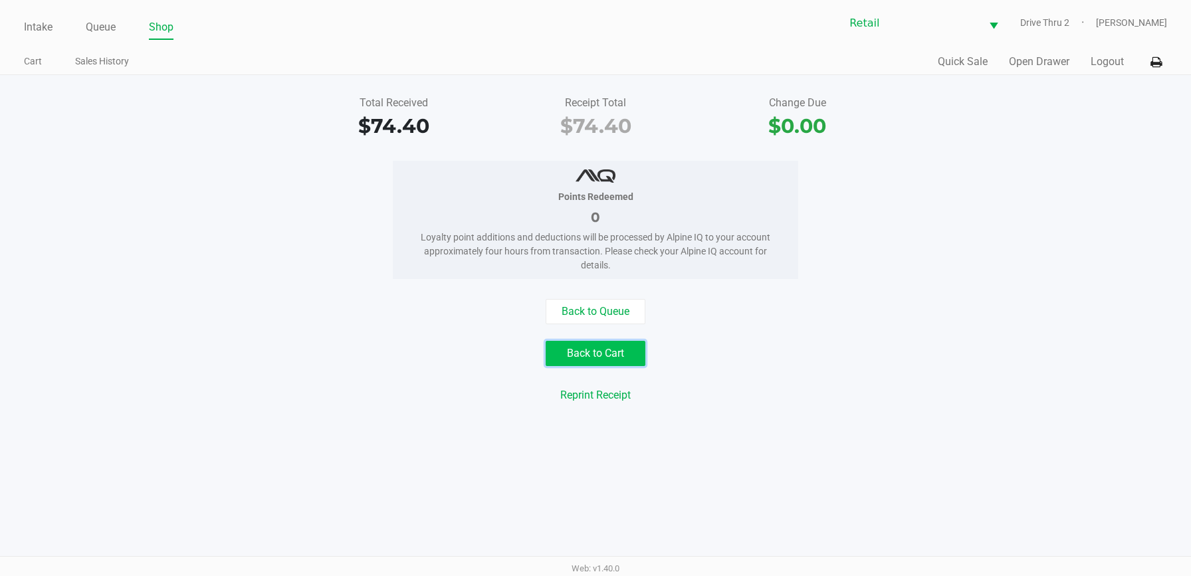
click at [600, 355] on button "Back to Cart" at bounding box center [595, 353] width 100 height 25
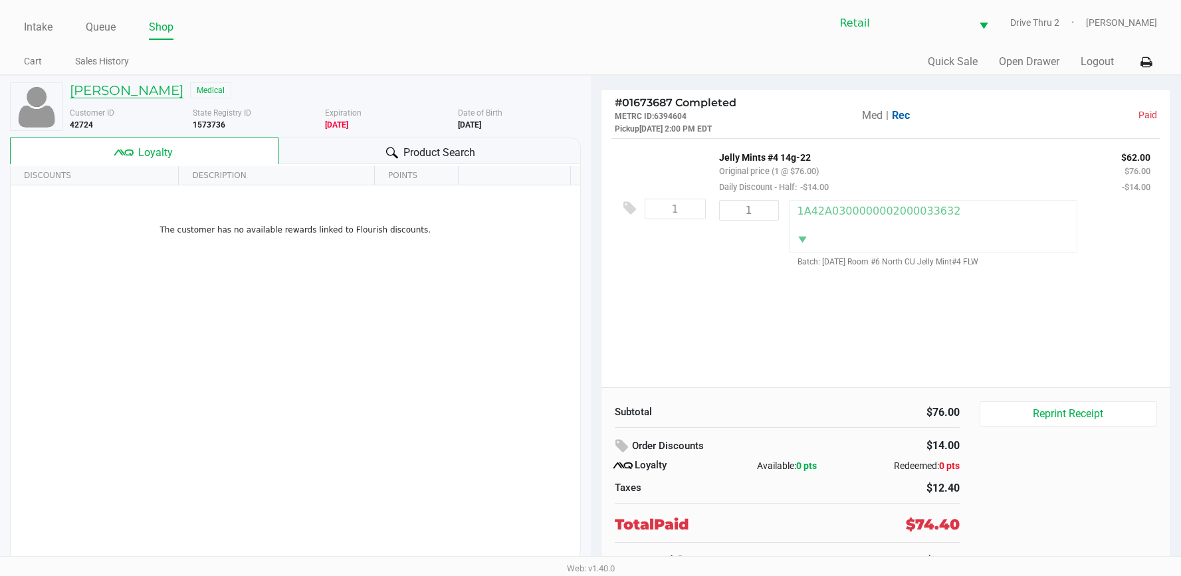
click at [120, 85] on h5 "[PERSON_NAME]" at bounding box center [127, 90] width 114 height 16
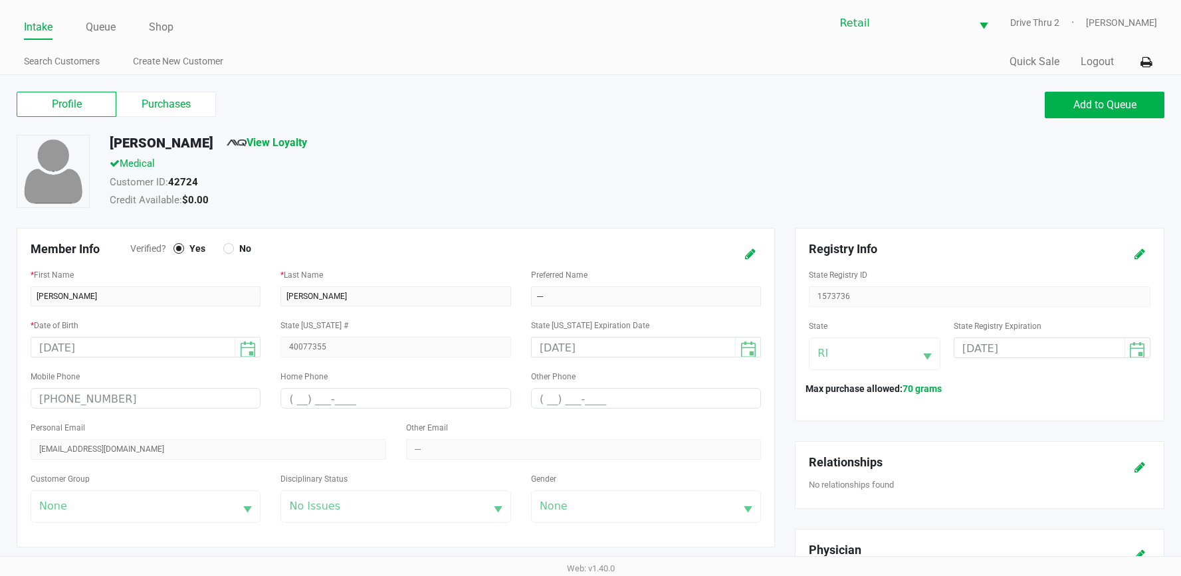
click at [52, 40] on div "Intake Queue Shop Retail Drive Thru 2 [PERSON_NAME] Search Customers Create New…" at bounding box center [590, 37] width 1181 height 75
click at [39, 31] on link "Intake" at bounding box center [38, 27] width 29 height 19
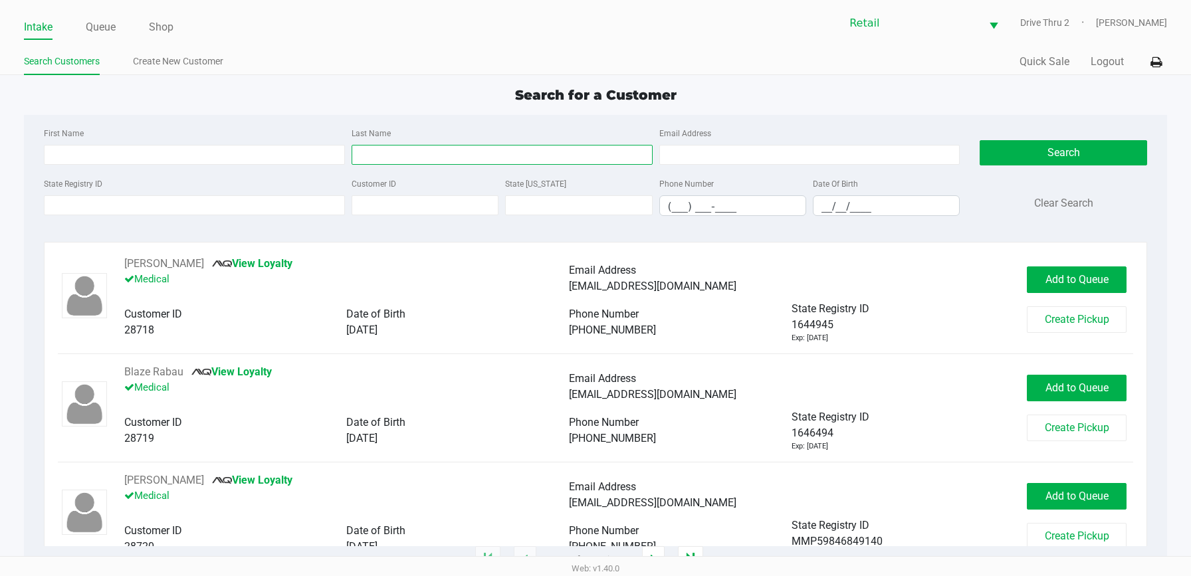
click at [464, 161] on input "Last Name" at bounding box center [501, 155] width 301 height 20
type input "pitt"
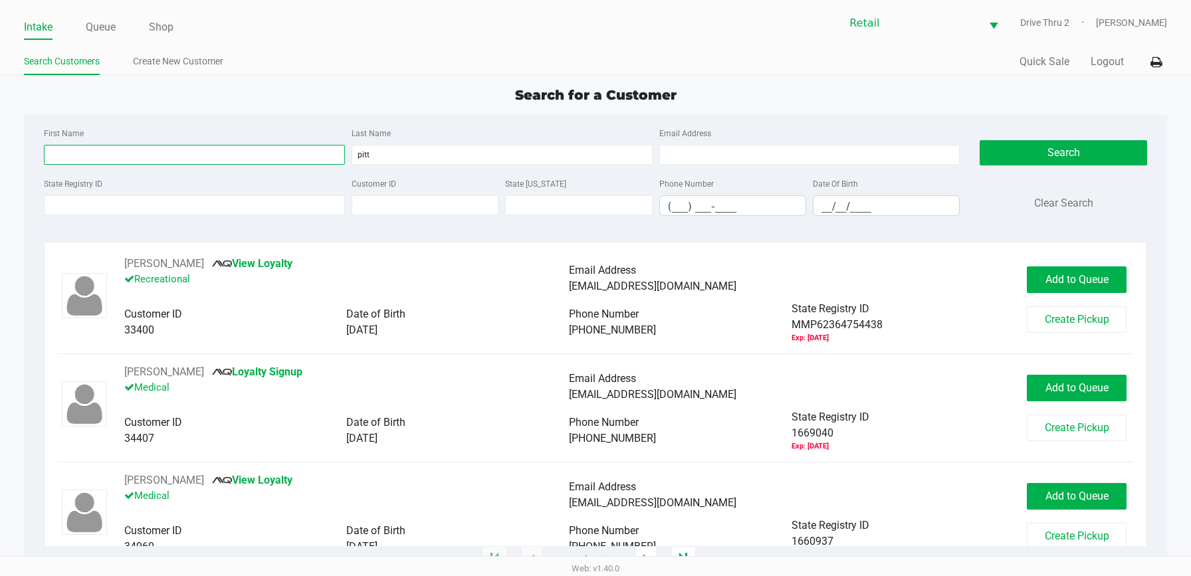
click at [151, 160] on input "First Name" at bounding box center [194, 155] width 301 height 20
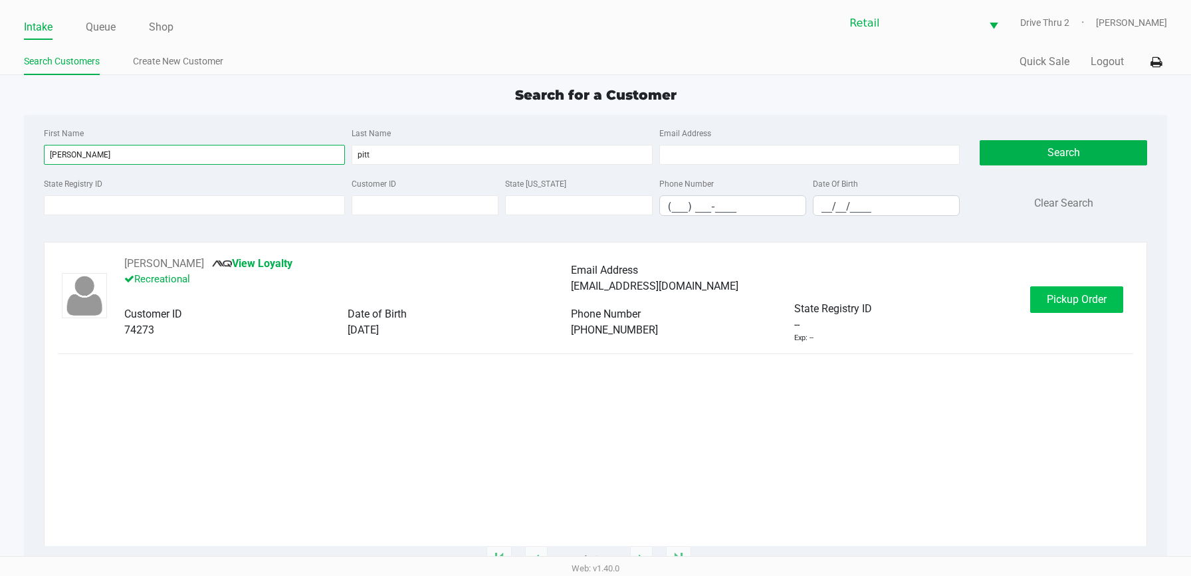
type input "[PERSON_NAME]"
click at [1080, 308] on button "Pickup Order" at bounding box center [1076, 299] width 93 height 27
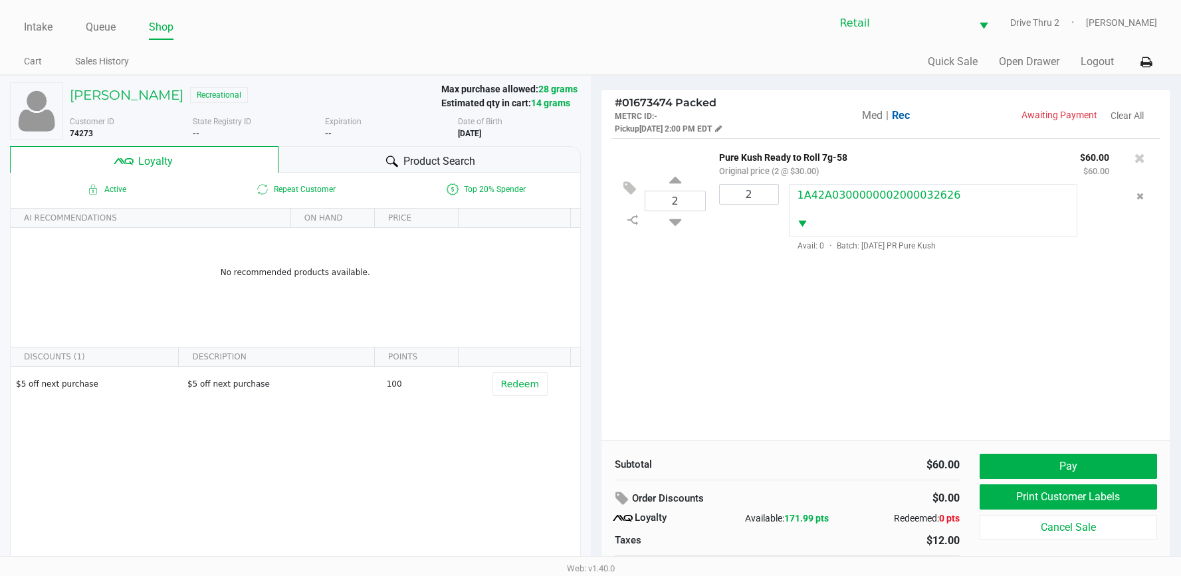
click at [1067, 310] on div "2 Pure Kush Ready to Roll 7g-58 Original price (2 @ $30.00) $60.00 $60.00 2 1A4…" at bounding box center [885, 289] width 569 height 302
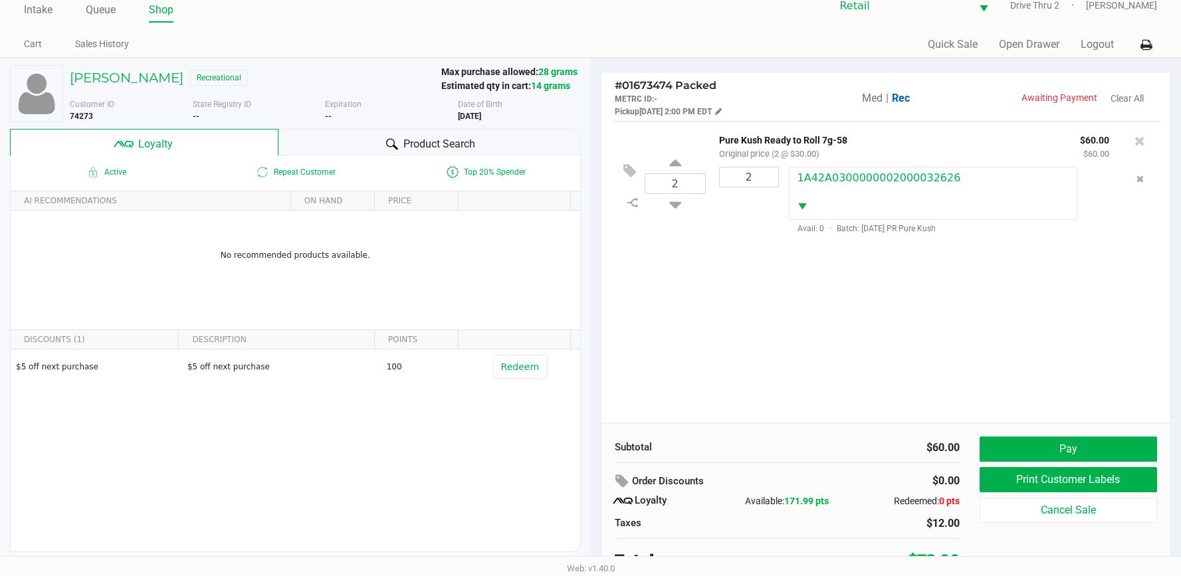
scroll to position [26, 0]
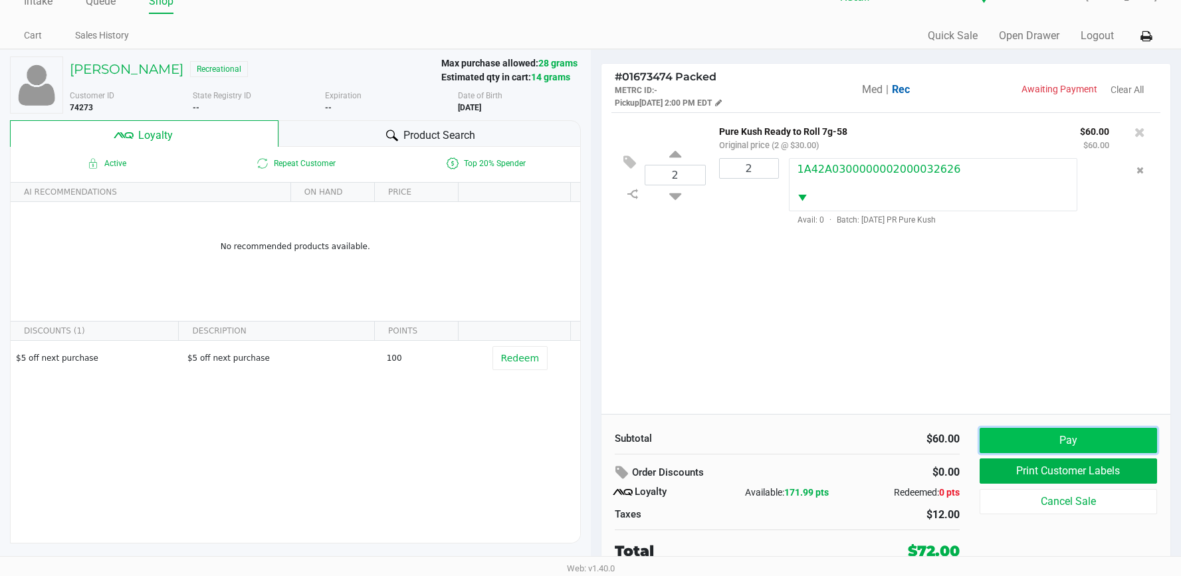
click at [1104, 434] on button "Pay" at bounding box center [1067, 440] width 177 height 25
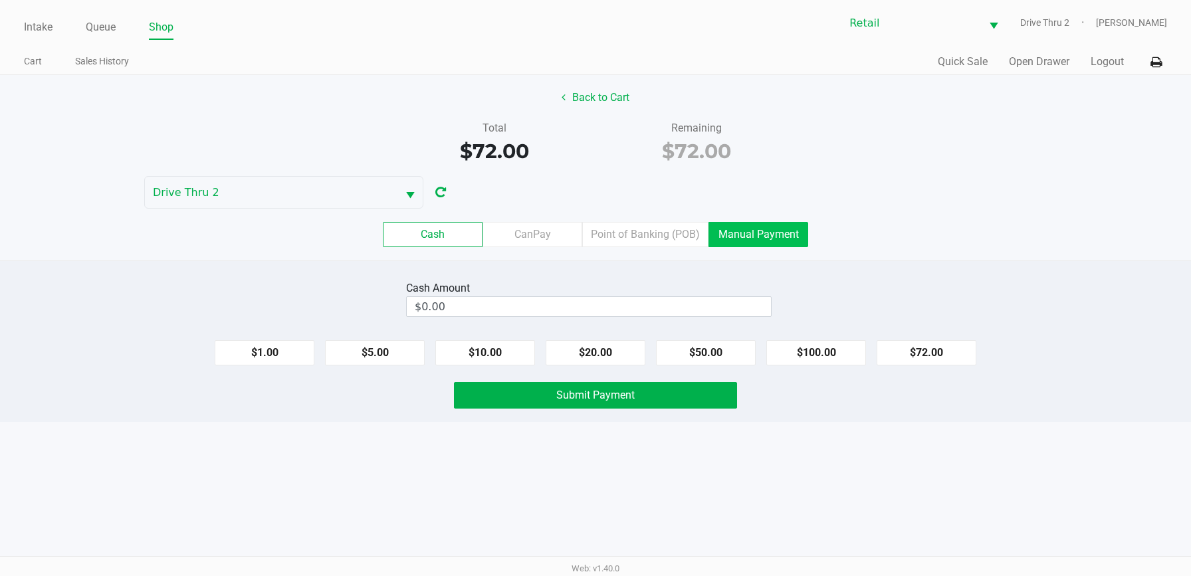
click at [778, 242] on label "Manual Payment" at bounding box center [758, 234] width 100 height 25
click at [0, 0] on 8 "Manual Payment" at bounding box center [0, 0] width 0 height 0
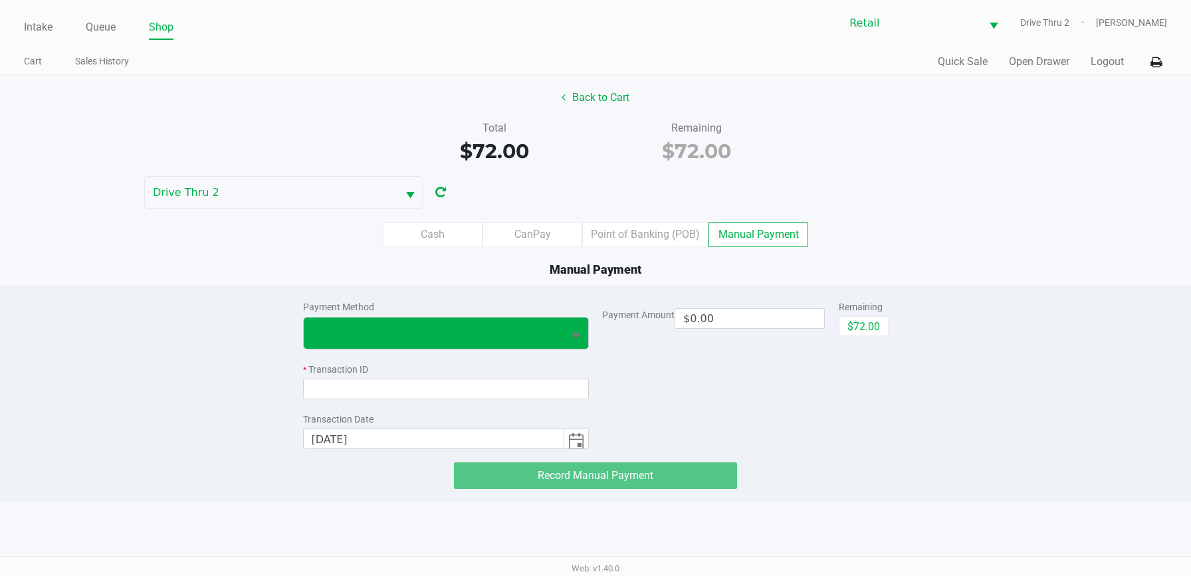
drag, startPoint x: 586, startPoint y: 322, endPoint x: 545, endPoint y: 343, distance: 46.4
click at [586, 323] on button "Select" at bounding box center [575, 333] width 25 height 31
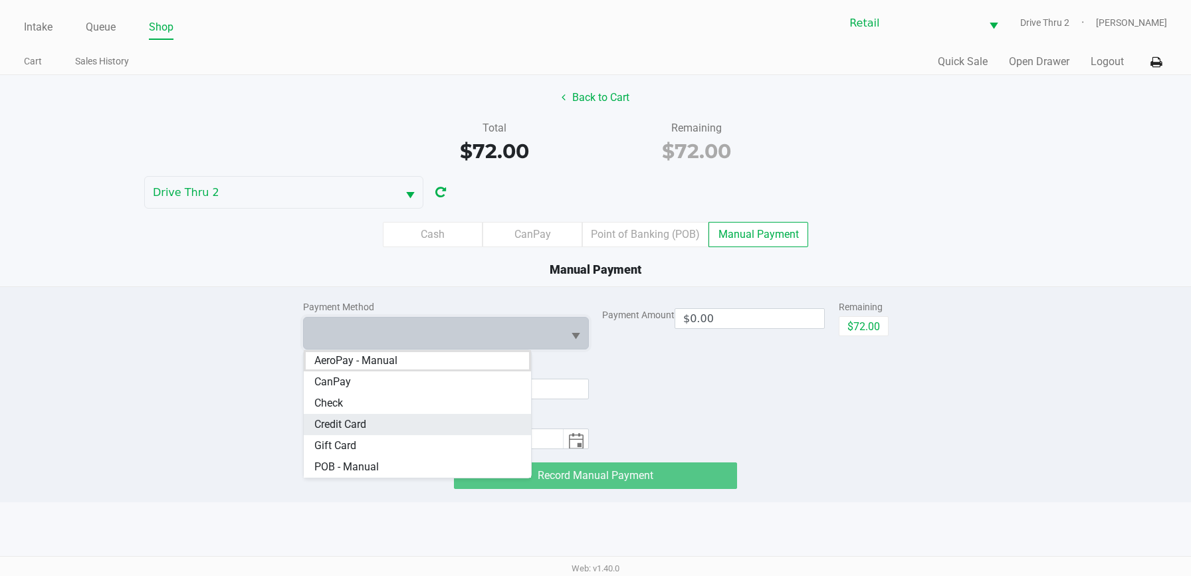
click at [451, 422] on Card "Credit Card" at bounding box center [418, 424] width 228 height 21
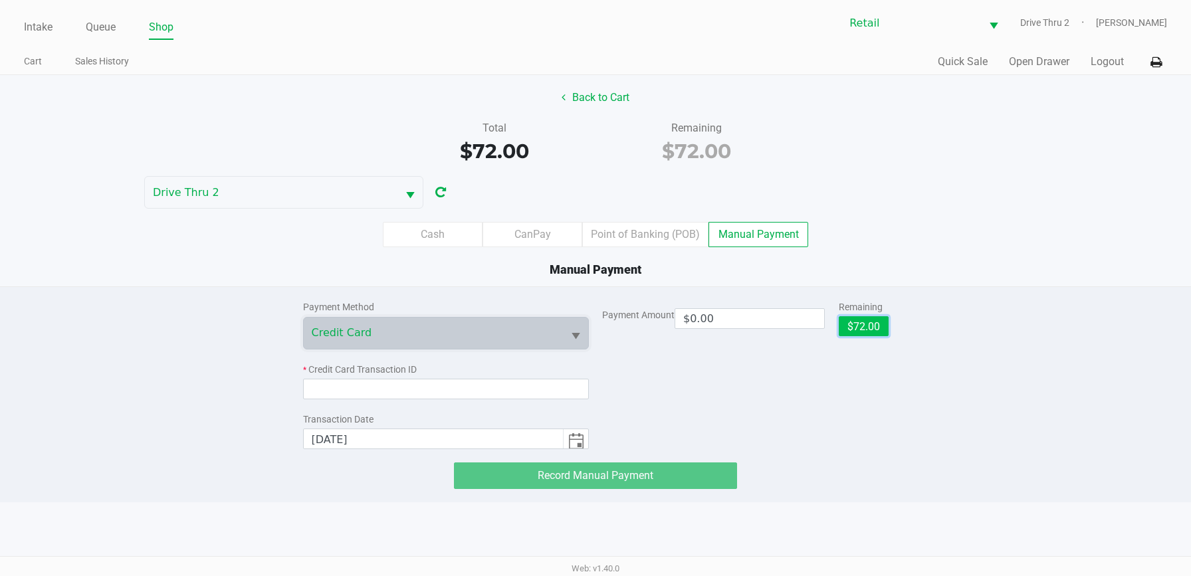
click at [872, 332] on button "$72.00" at bounding box center [863, 326] width 50 height 20
type input "$72.00"
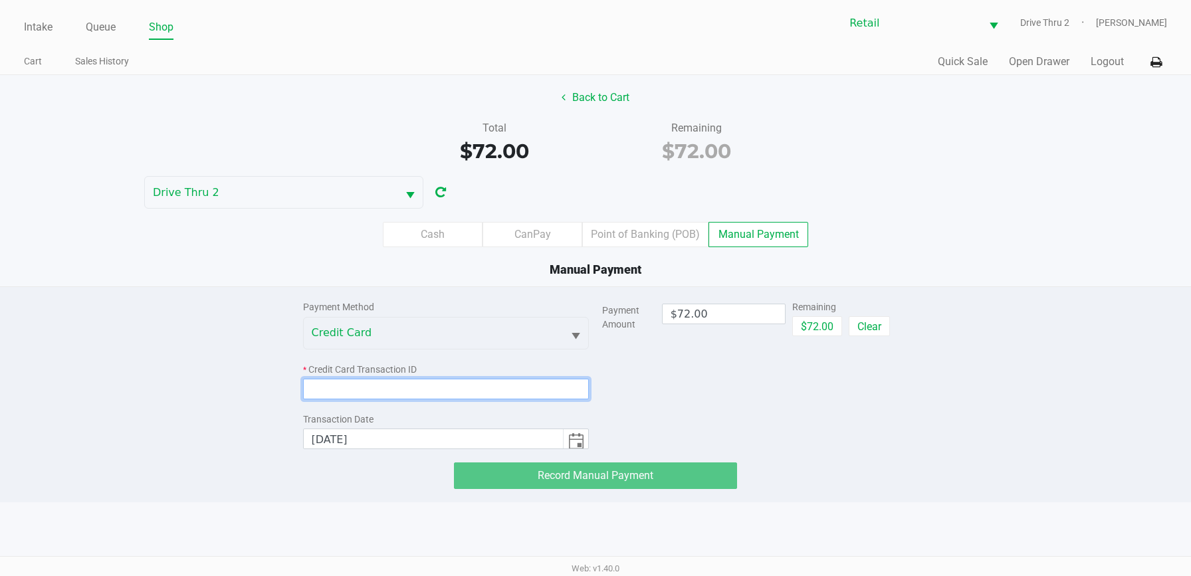
click at [490, 379] on input at bounding box center [446, 389] width 286 height 21
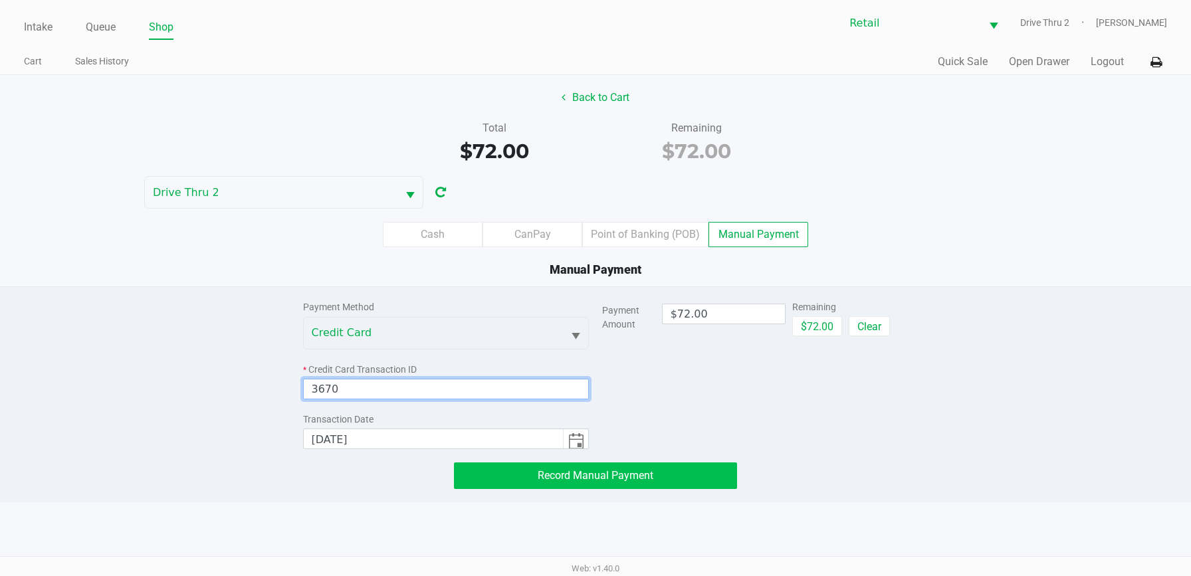
type input "3670"
click at [496, 472] on button "Record Manual Payment" at bounding box center [595, 475] width 283 height 27
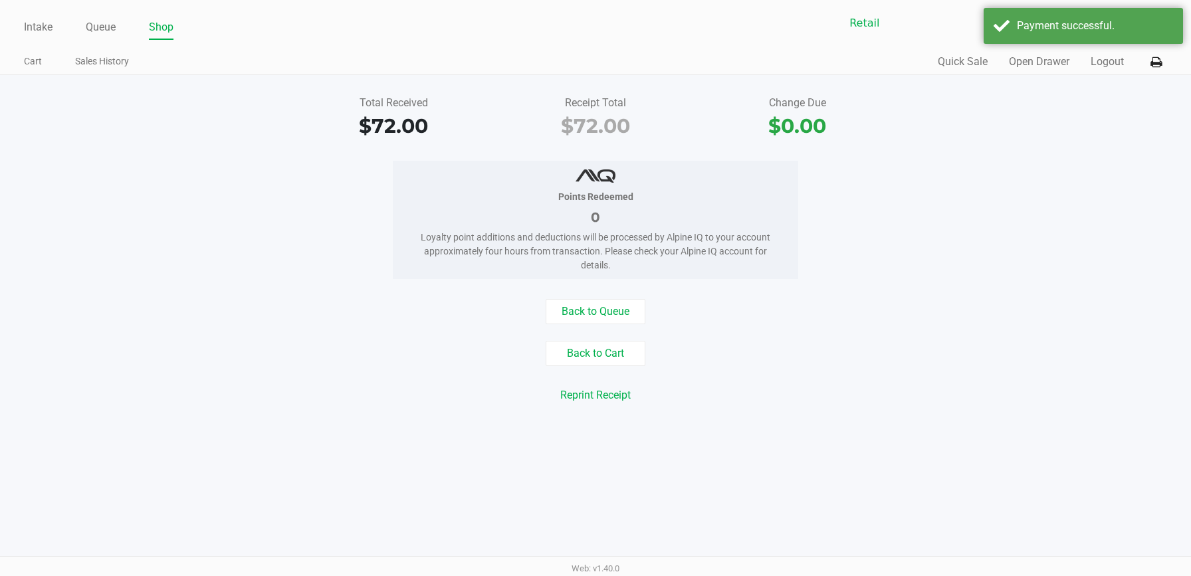
click at [736, 439] on div "Total Received $72.00 Receipt Total $72.00 Change Due $0.00 Points Redeemed 0 L…" at bounding box center [595, 257] width 1191 height 365
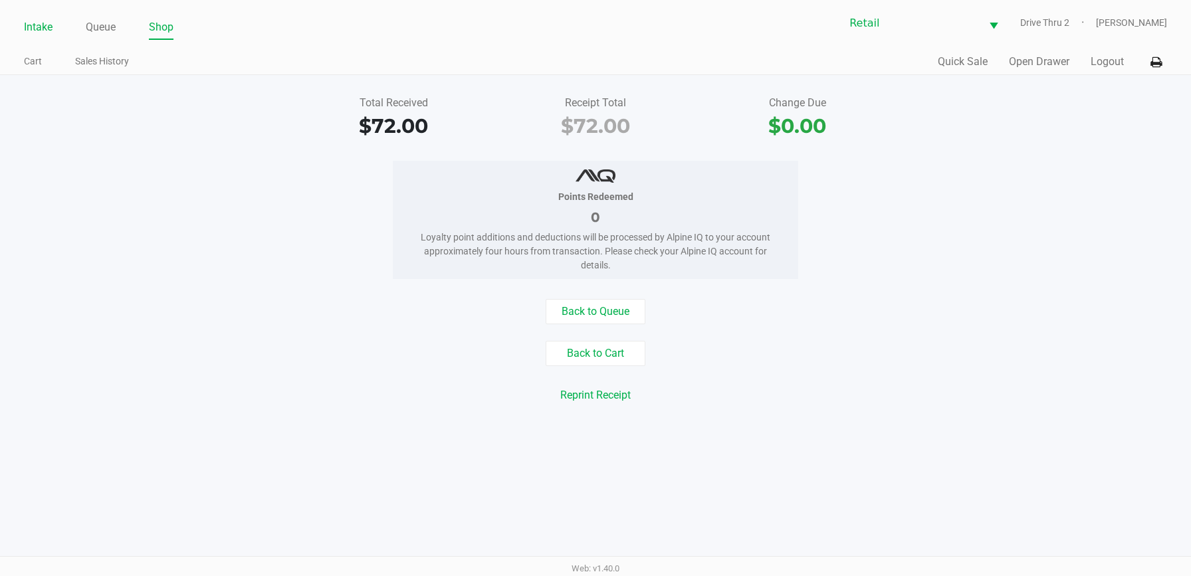
click at [43, 23] on link "Intake" at bounding box center [38, 27] width 29 height 19
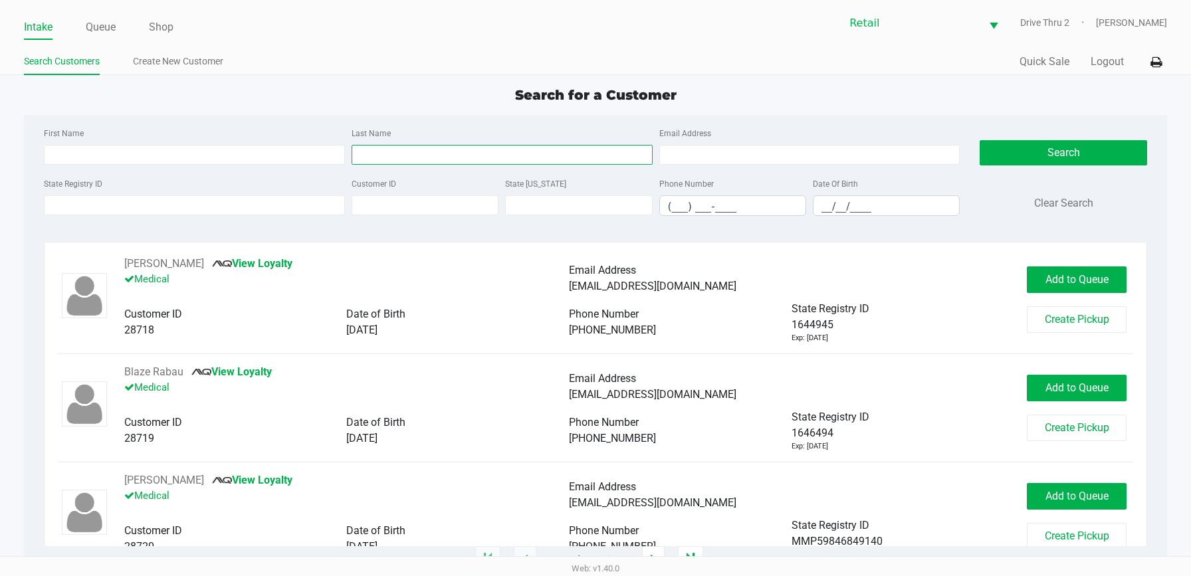
click at [405, 149] on input "Last Name" at bounding box center [501, 155] width 301 height 20
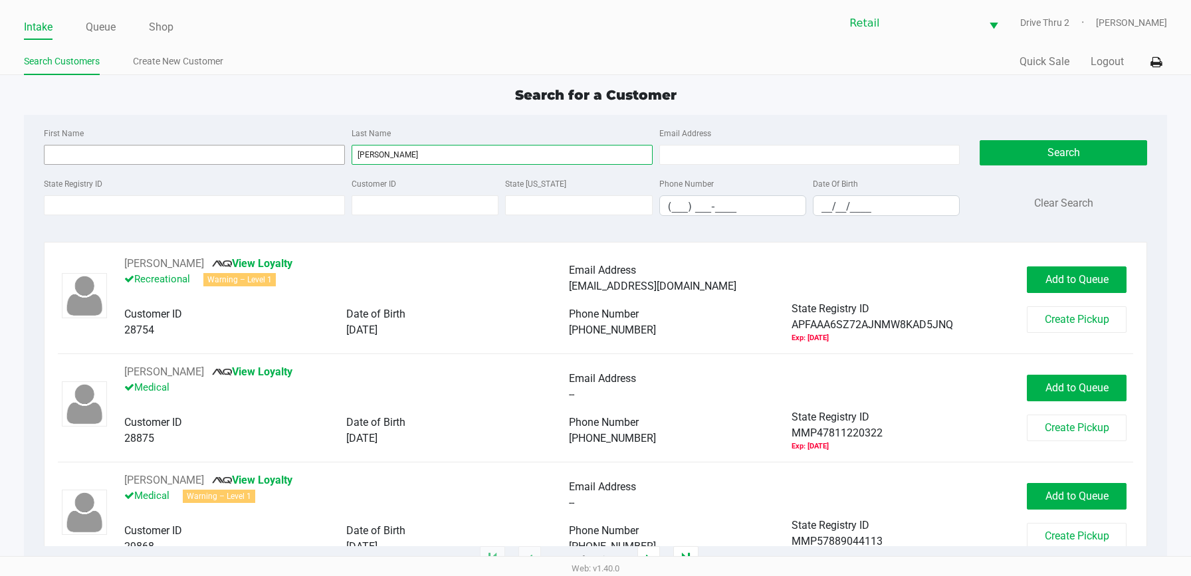
type input "[PERSON_NAME]"
click at [266, 159] on input "First Name" at bounding box center [194, 155] width 301 height 20
click at [241, 148] on input "First Name" at bounding box center [194, 155] width 301 height 20
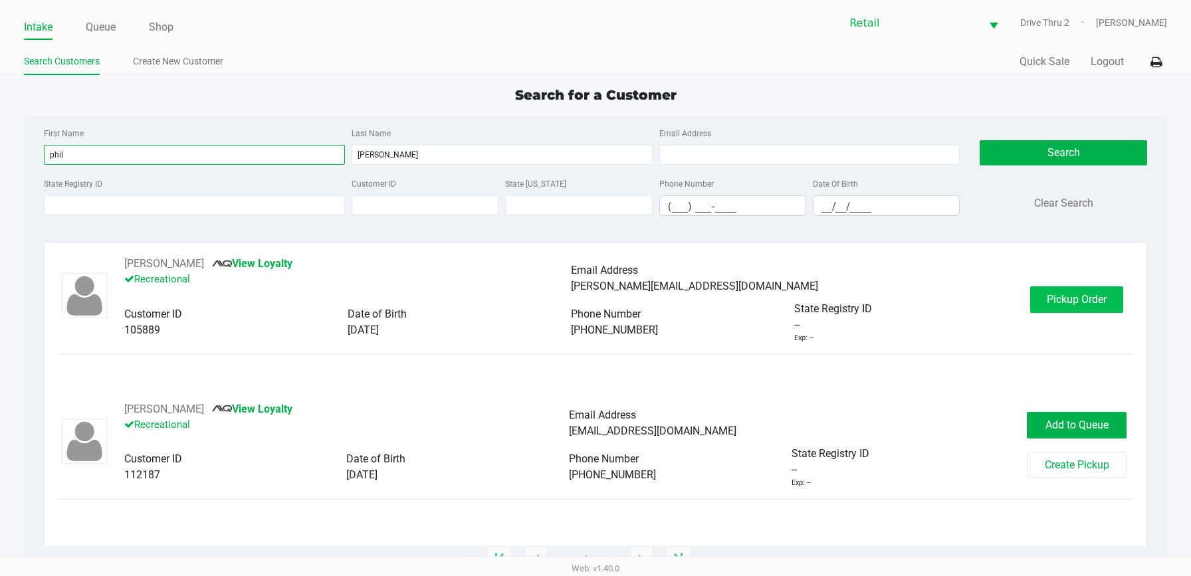
type input "phil"
click at [1092, 307] on button "Pickup Order" at bounding box center [1076, 299] width 93 height 27
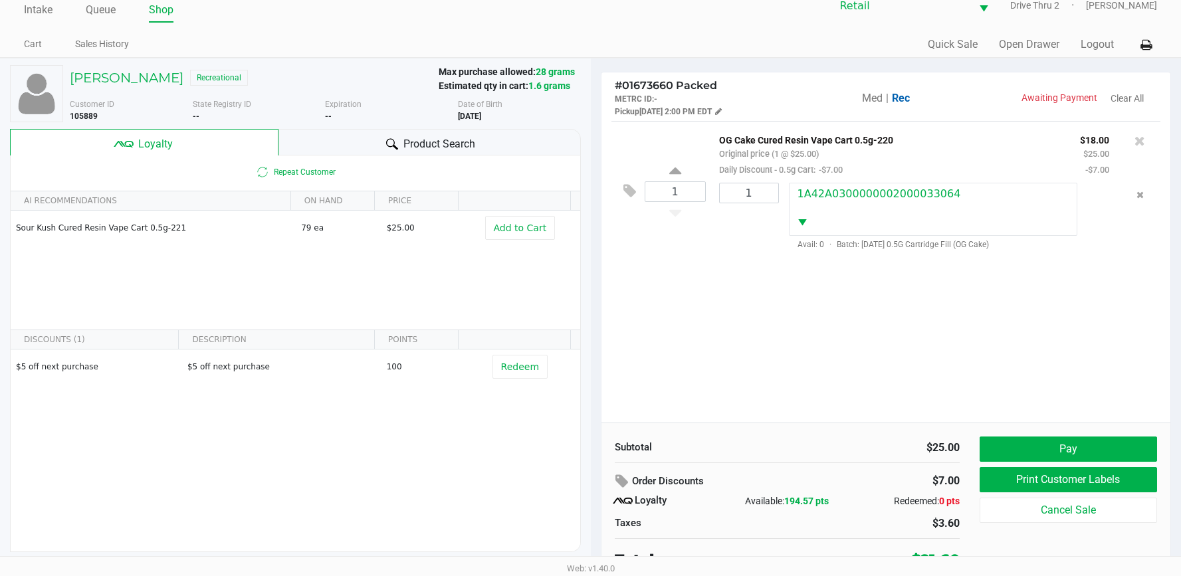
scroll to position [26, 0]
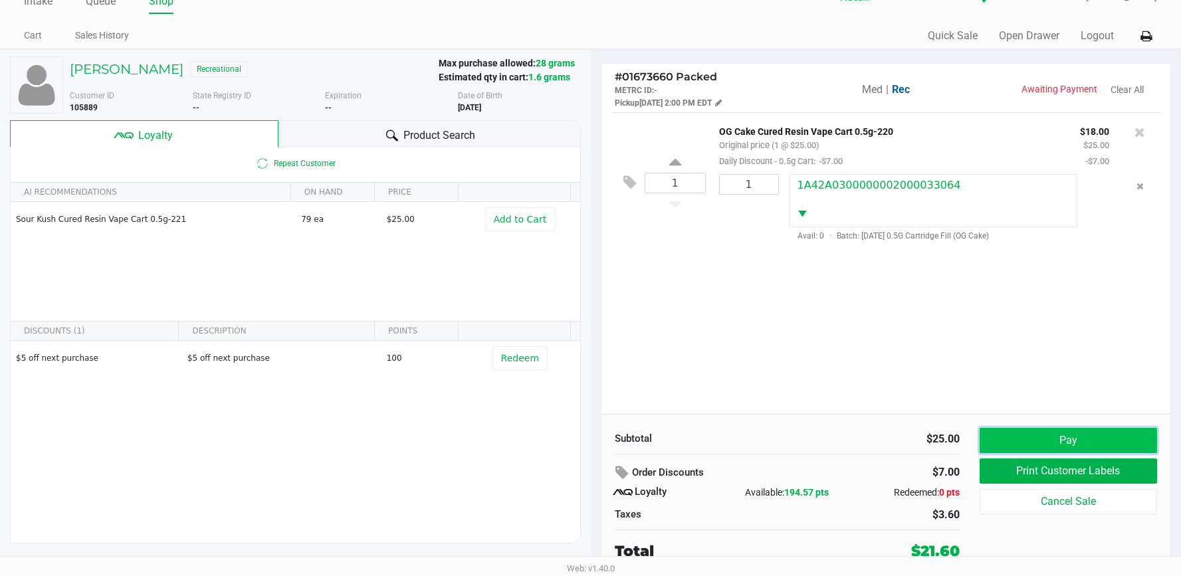
click at [1002, 432] on button "Pay" at bounding box center [1067, 440] width 177 height 25
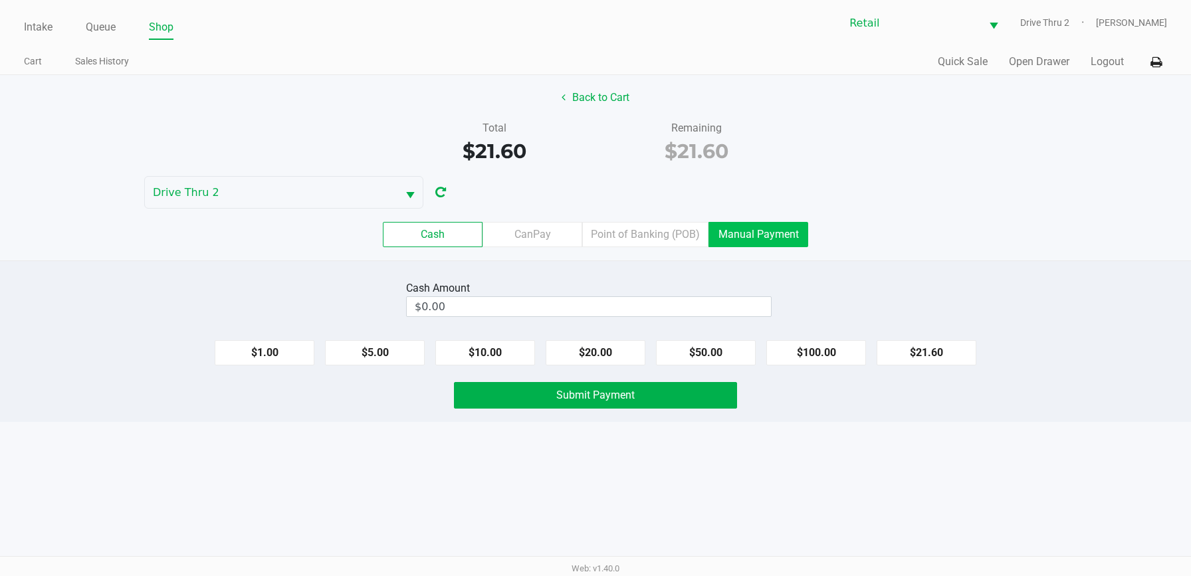
click at [787, 241] on label "Manual Payment" at bounding box center [758, 234] width 100 height 25
click at [0, 0] on 8 "Manual Payment" at bounding box center [0, 0] width 0 height 0
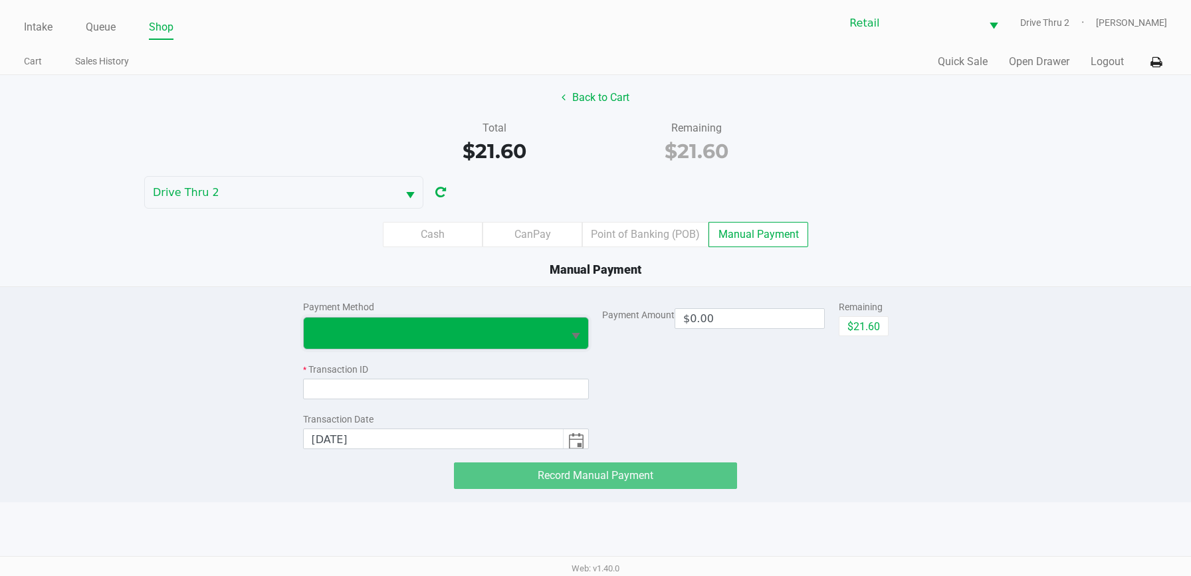
click at [476, 338] on span at bounding box center [434, 333] width 244 height 16
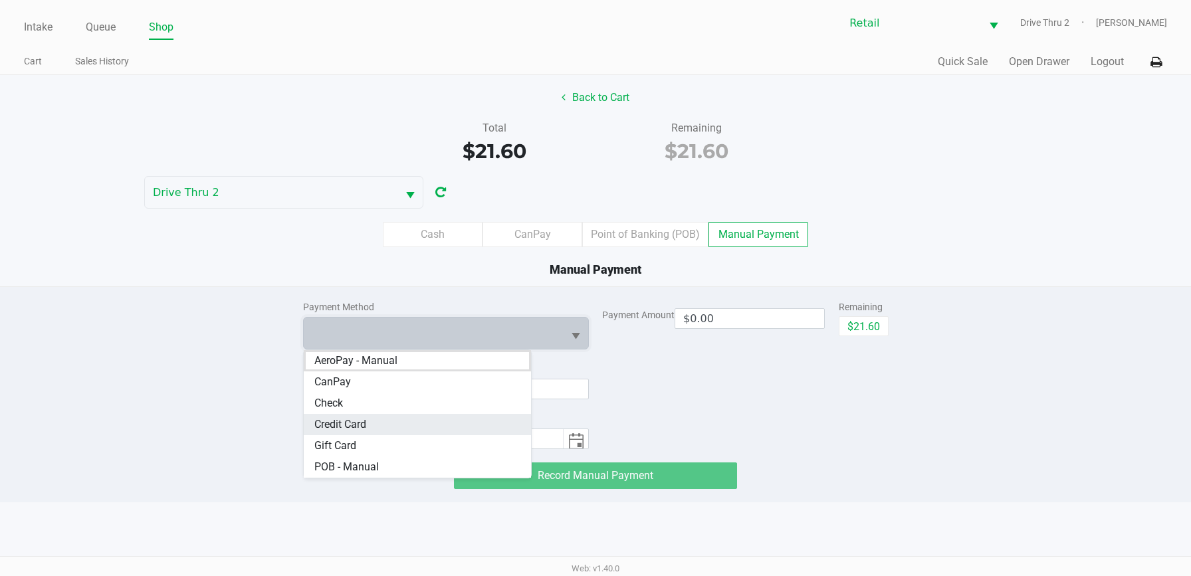
click at [421, 417] on Card "Credit Card" at bounding box center [418, 424] width 228 height 21
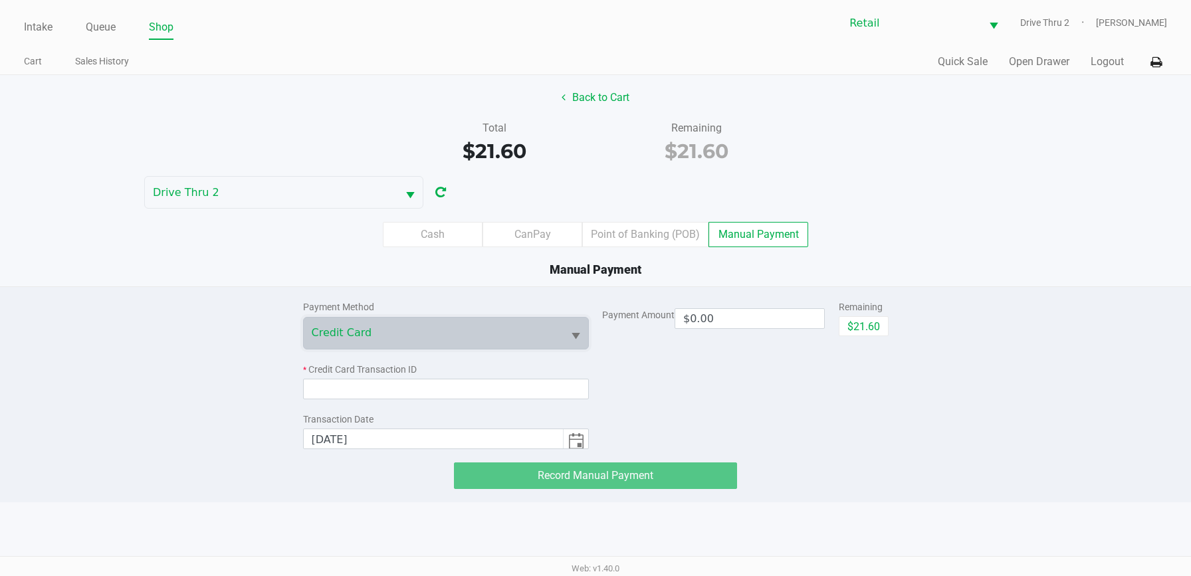
click at [848, 316] on div "Remaining $21.60" at bounding box center [863, 318] width 50 height 37
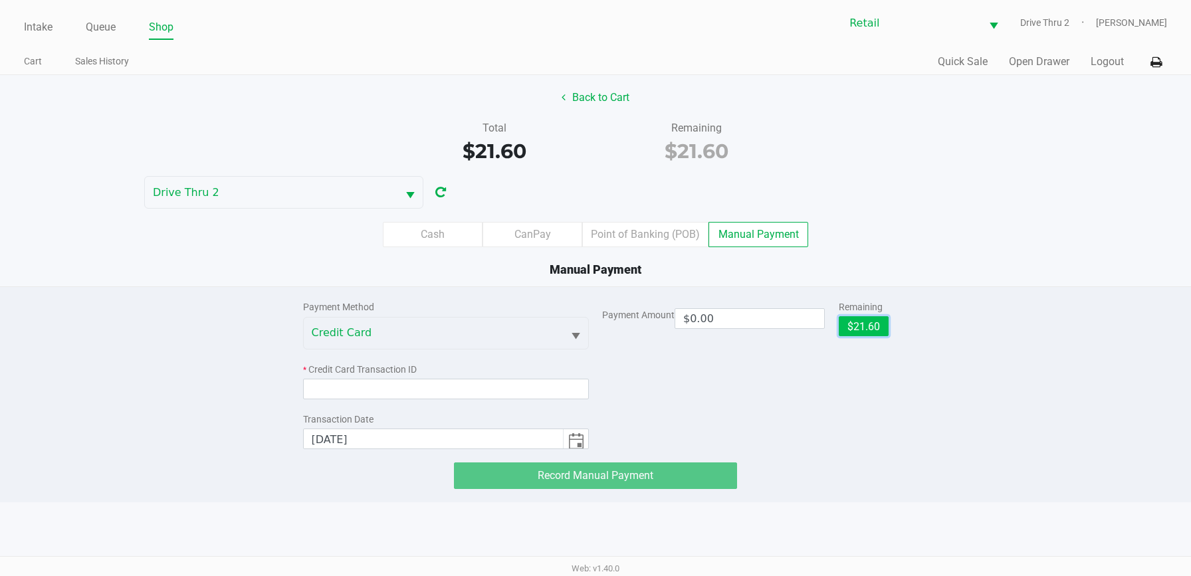
click at [852, 328] on button "$21.60" at bounding box center [863, 326] width 50 height 20
type input "$21.60"
click at [524, 401] on div "Payment Method Credit Card * Credit Card Transaction ID Transaction Date [DATE]" at bounding box center [446, 368] width 286 height 162
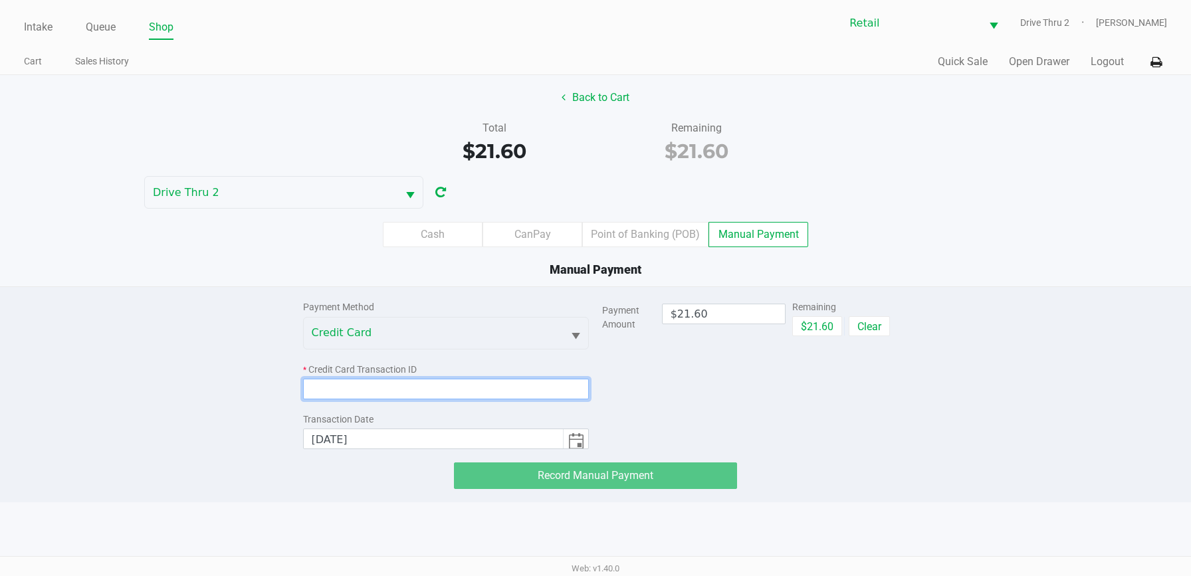
click at [518, 396] on input at bounding box center [446, 389] width 286 height 21
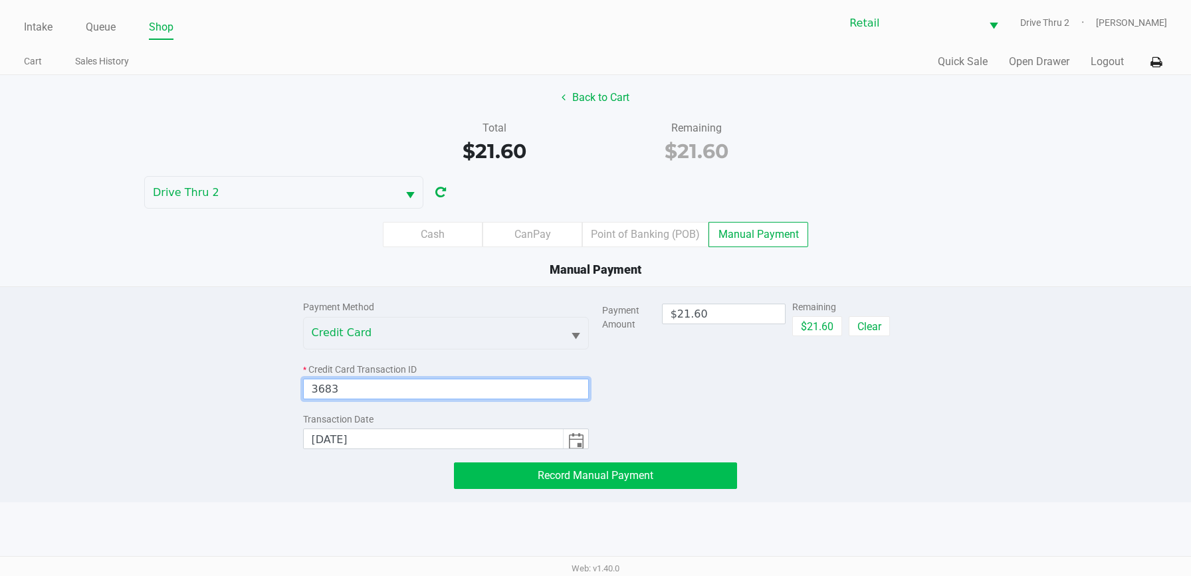
type input "3683"
click at [559, 473] on span "Record Manual Payment" at bounding box center [596, 475] width 116 height 13
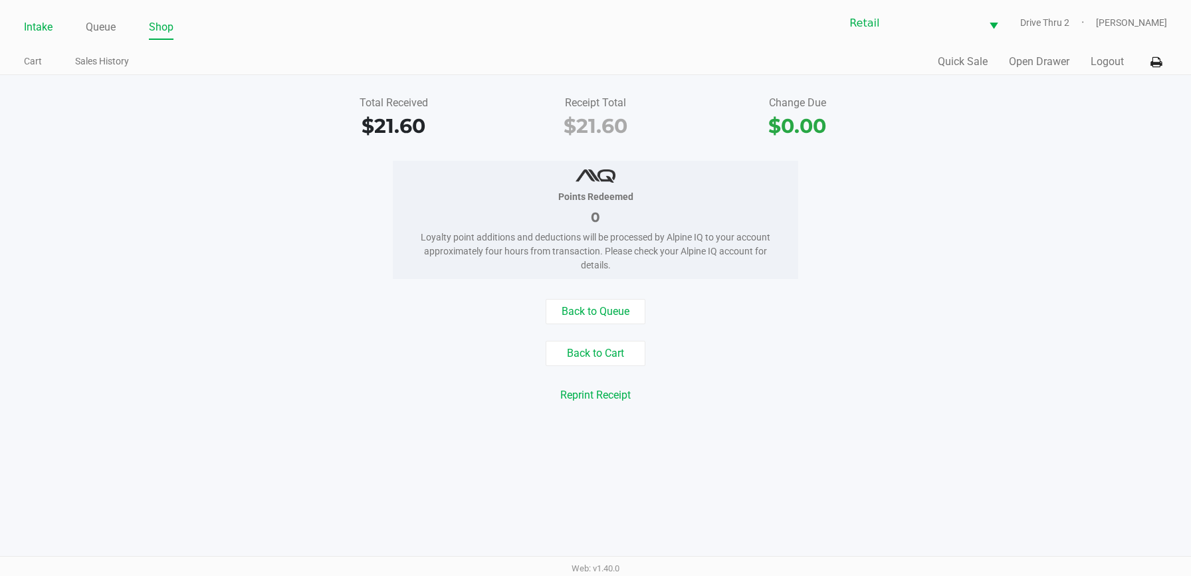
click at [40, 23] on link "Intake" at bounding box center [38, 27] width 29 height 19
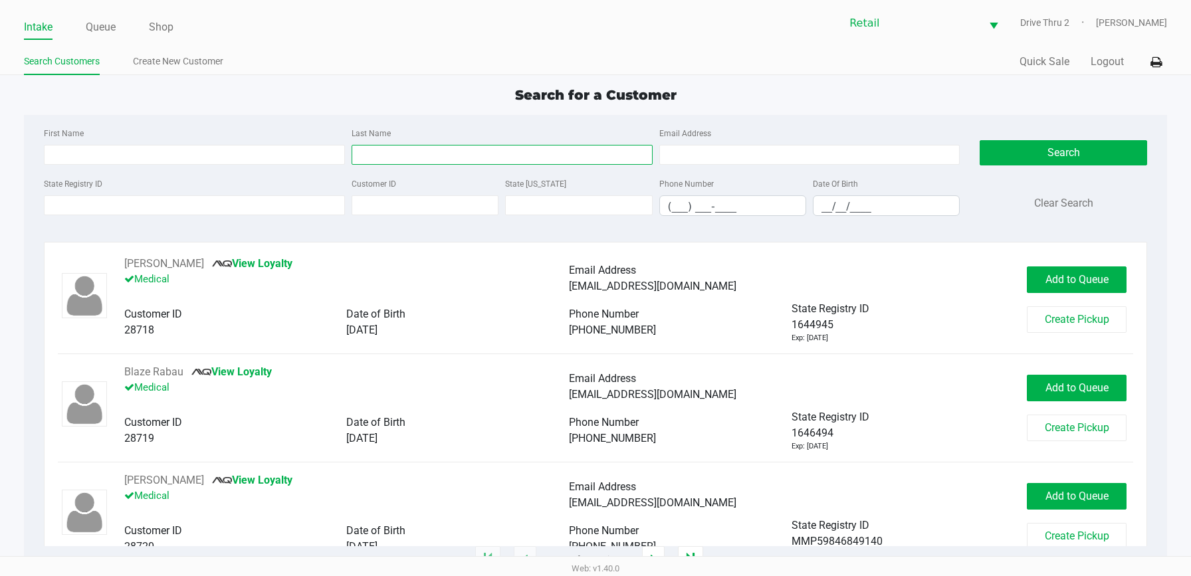
click at [549, 157] on input "Last Name" at bounding box center [501, 155] width 301 height 20
type input "[PERSON_NAME]"
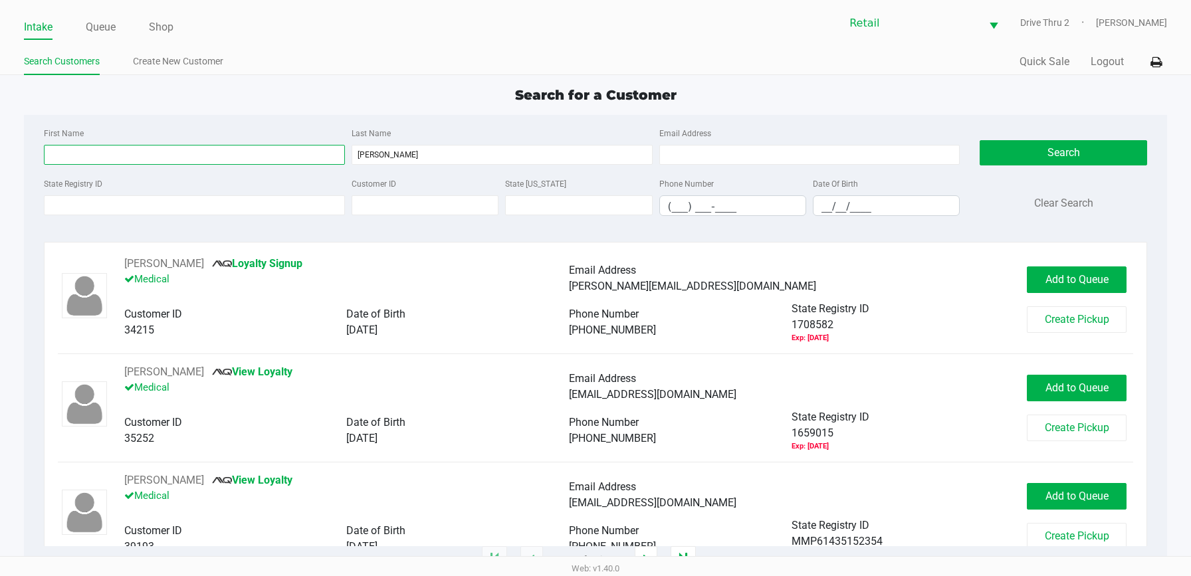
click at [301, 161] on input "First Name" at bounding box center [194, 155] width 301 height 20
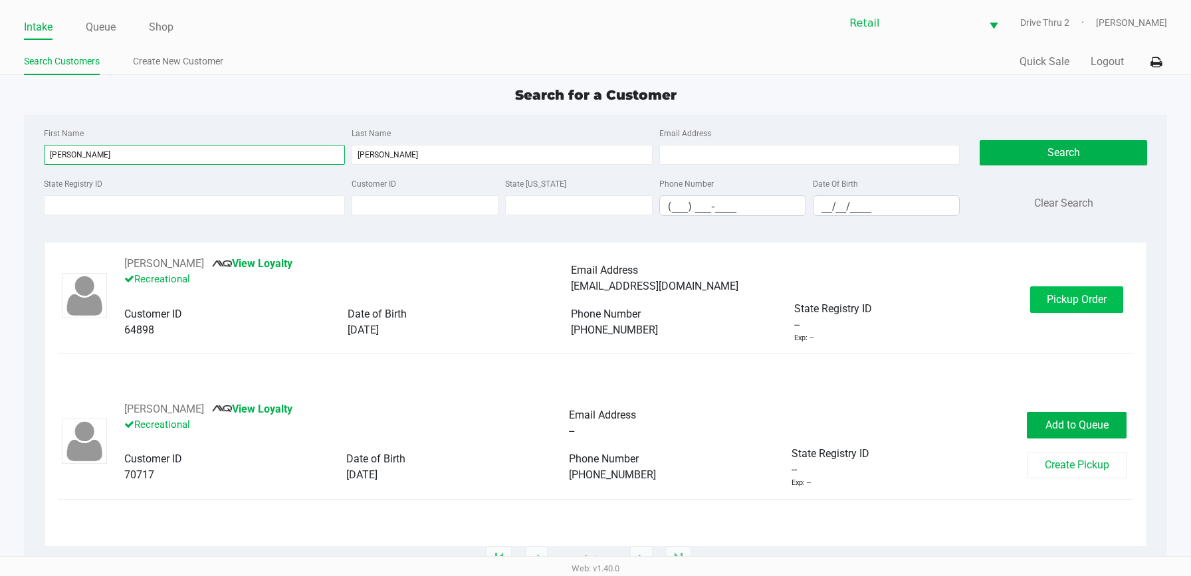
type input "[PERSON_NAME]"
click at [1065, 298] on span "Pickup Order" at bounding box center [1076, 299] width 60 height 13
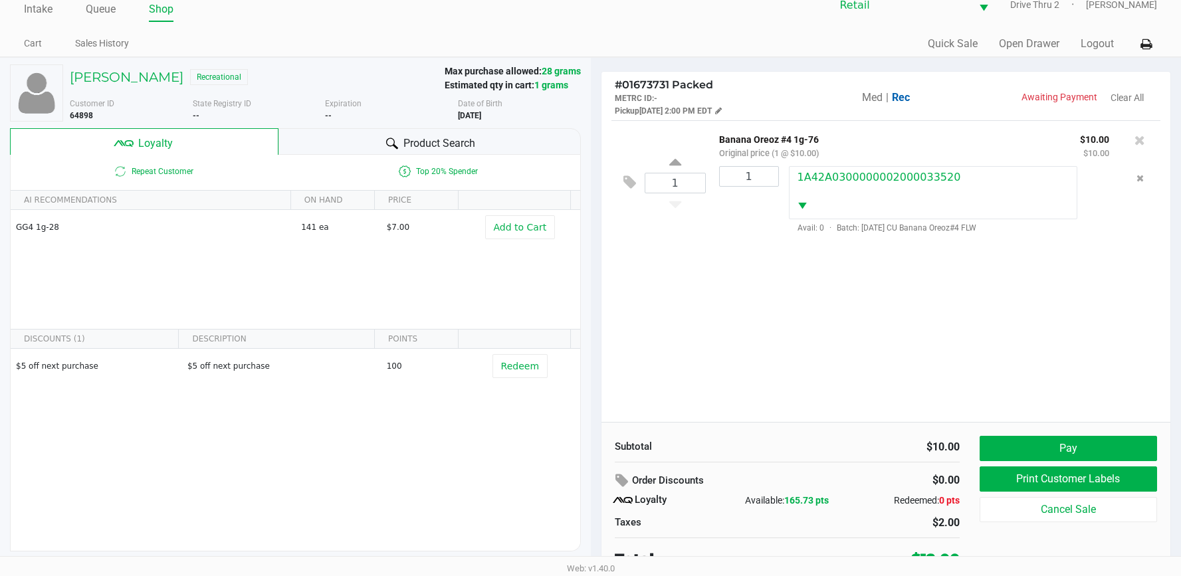
scroll to position [26, 0]
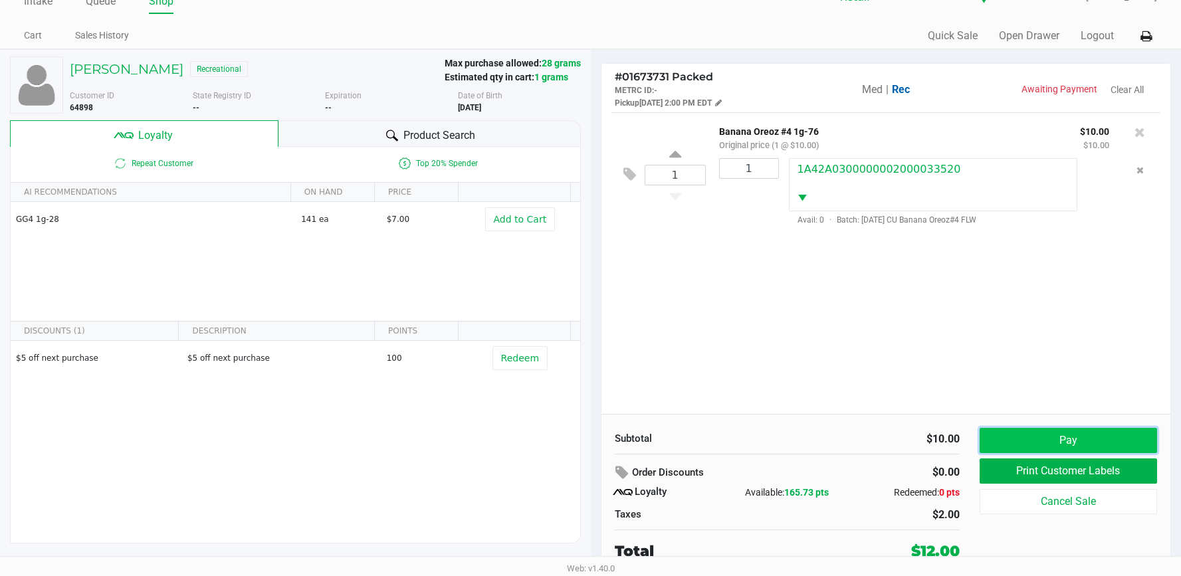
click at [1086, 442] on button "Pay" at bounding box center [1067, 440] width 177 height 25
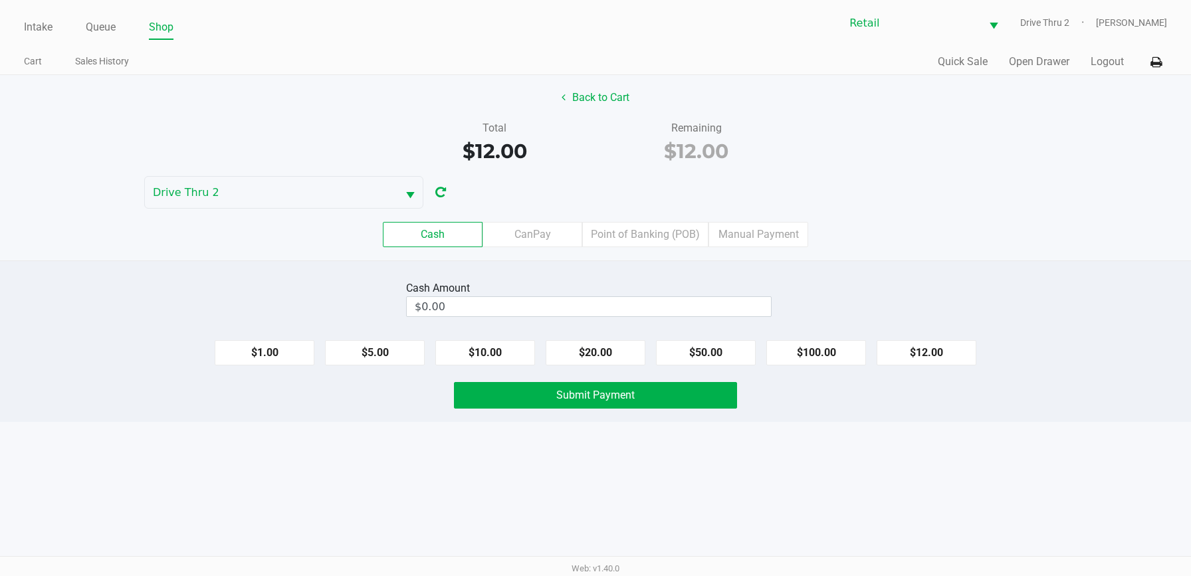
drag, startPoint x: 754, startPoint y: 231, endPoint x: 715, endPoint y: 251, distance: 44.0
click at [754, 231] on label "Manual Payment" at bounding box center [758, 234] width 100 height 25
click at [0, 0] on 8 "Manual Payment" at bounding box center [0, 0] width 0 height 0
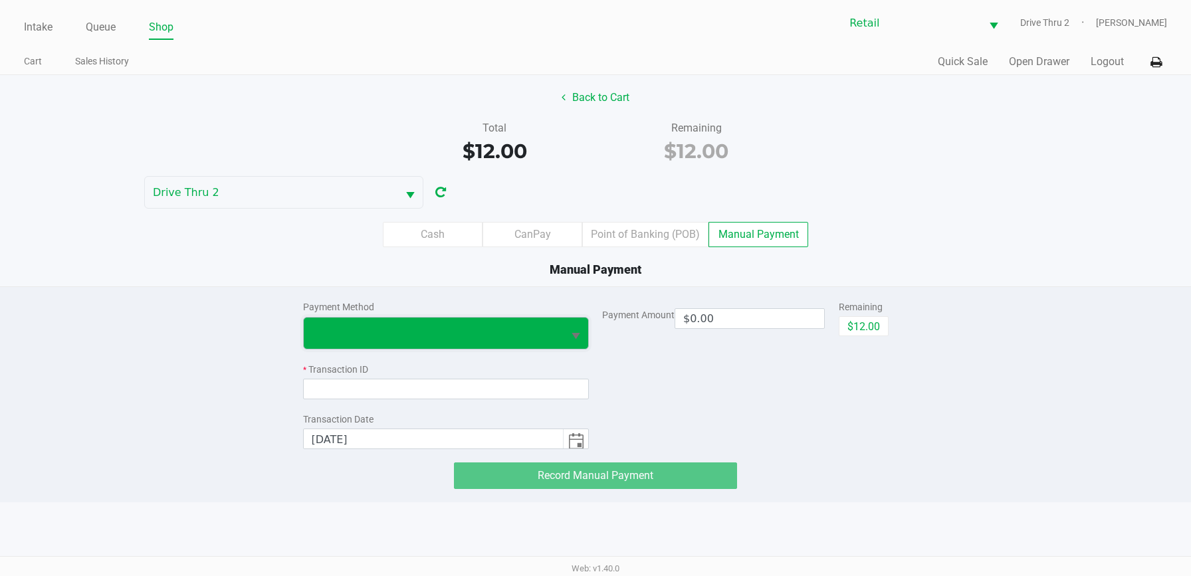
drag, startPoint x: 536, startPoint y: 343, endPoint x: 513, endPoint y: 344, distance: 22.6
click at [534, 343] on span at bounding box center [434, 333] width 260 height 31
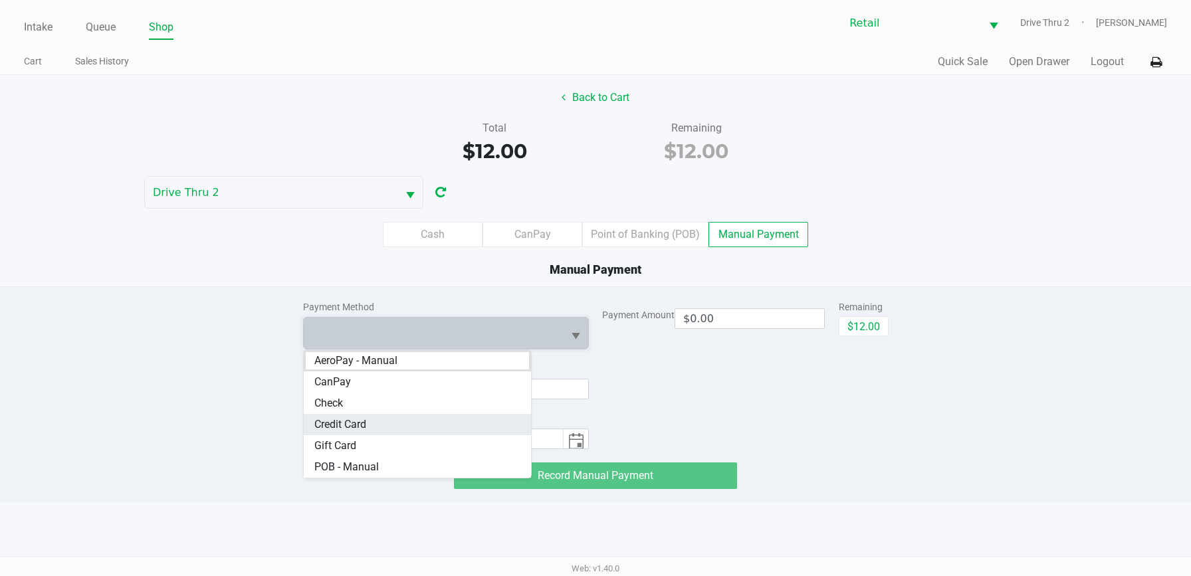
click at [368, 415] on Card "Credit Card" at bounding box center [418, 424] width 228 height 21
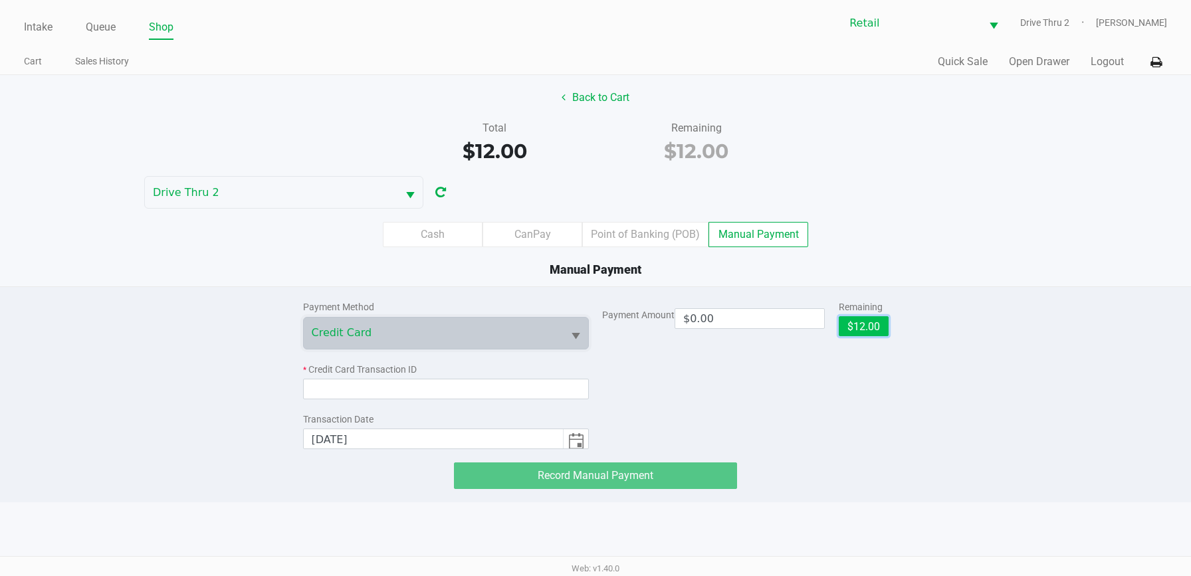
click at [858, 323] on button "$12.00" at bounding box center [863, 326] width 50 height 20
type input "$12.00"
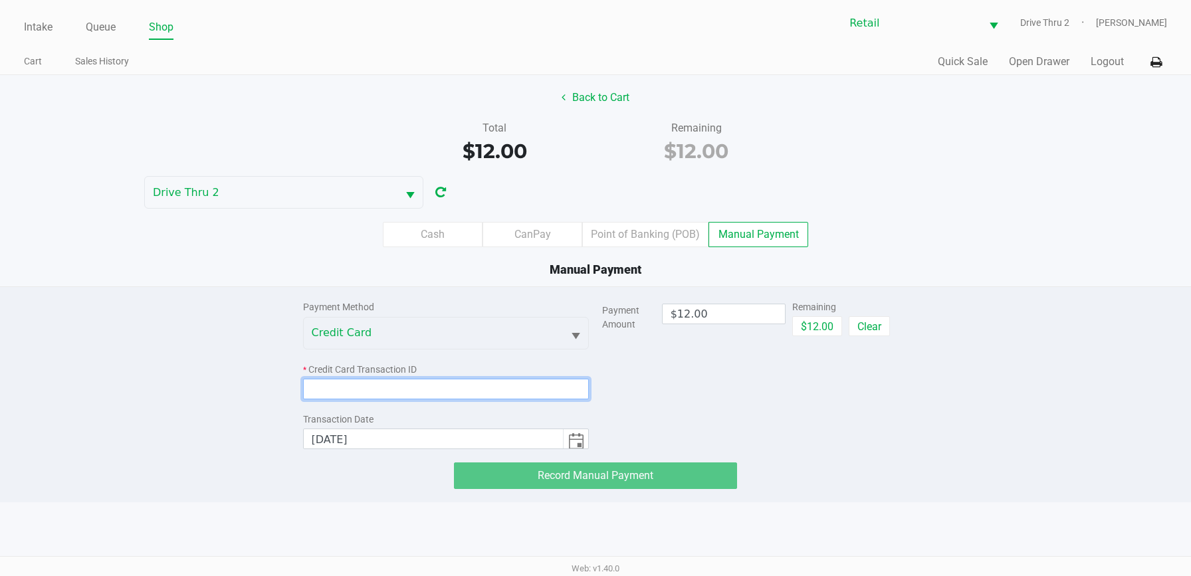
click at [568, 386] on input at bounding box center [446, 389] width 286 height 21
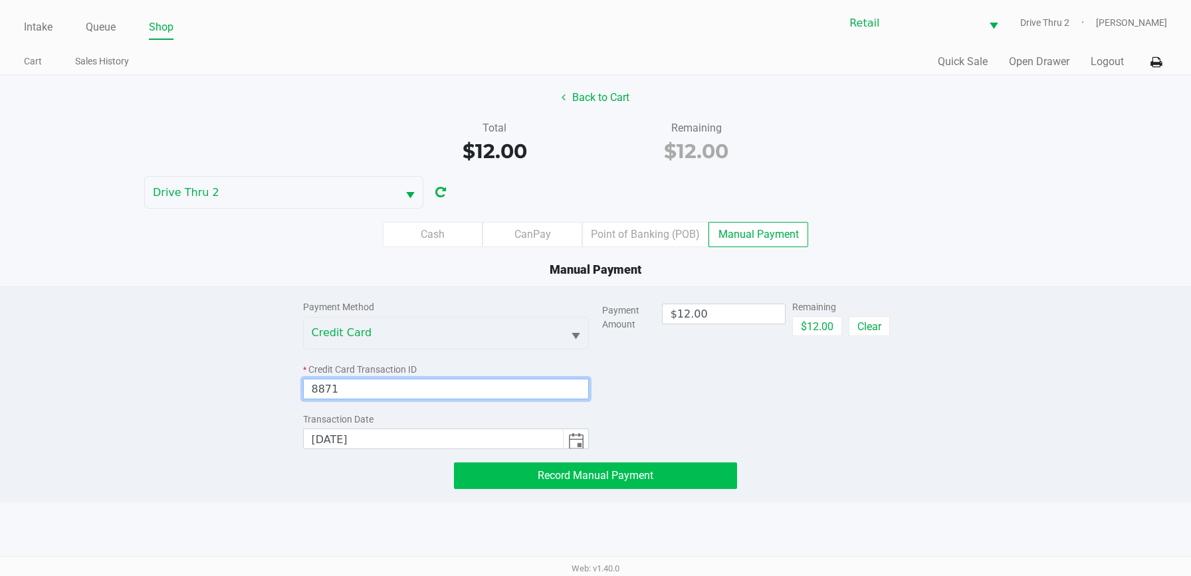
type input "8871"
click at [593, 476] on span "Record Manual Payment" at bounding box center [596, 475] width 116 height 13
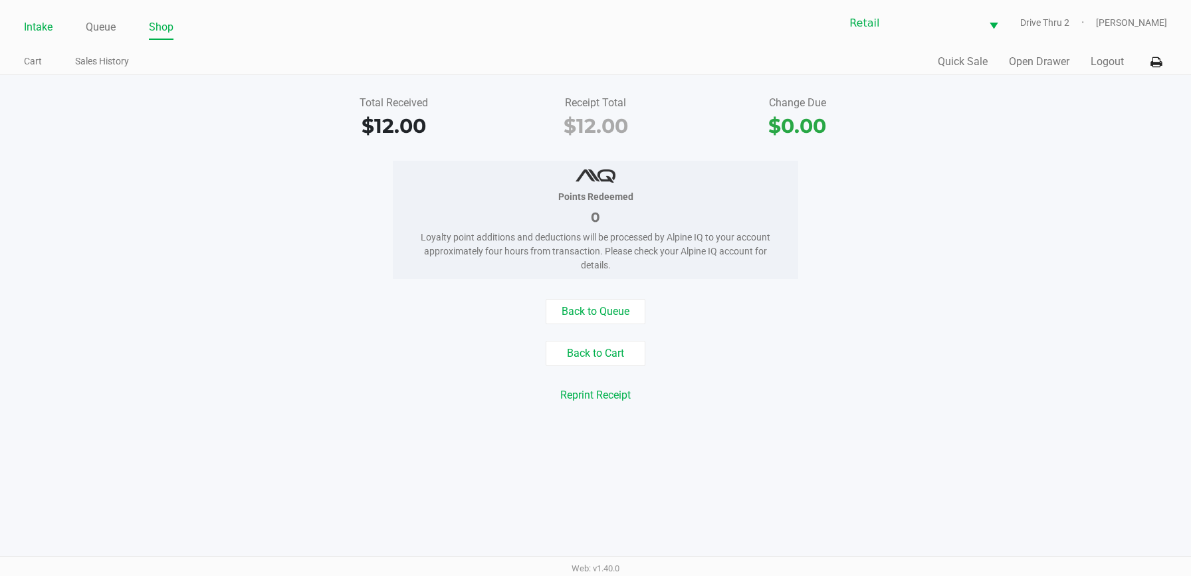
click at [47, 31] on link "Intake" at bounding box center [38, 27] width 29 height 19
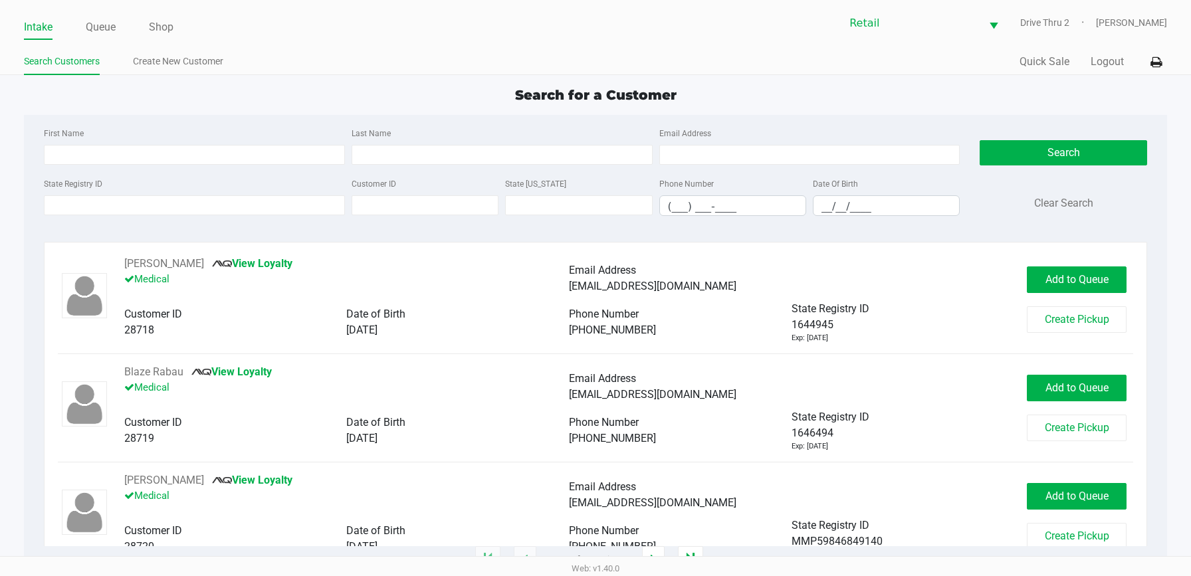
click at [348, 149] on div "First Name Last Name Email Address" at bounding box center [502, 150] width 923 height 50
drag, startPoint x: 348, startPoint y: 149, endPoint x: 379, endPoint y: 150, distance: 30.6
click at [379, 150] on input "Last Name" at bounding box center [501, 155] width 301 height 20
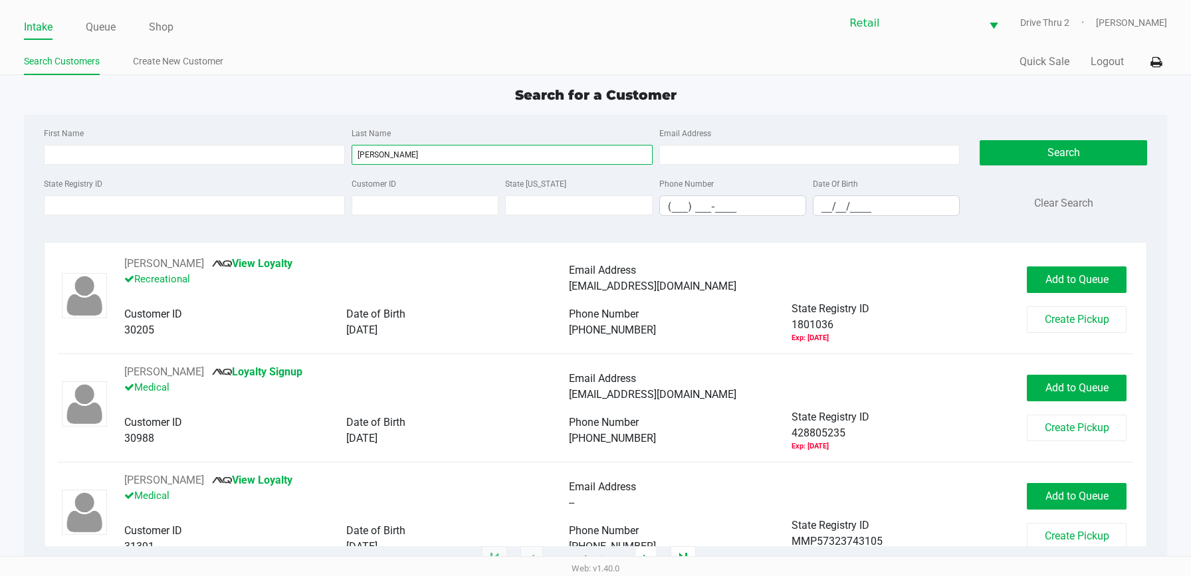
type input "[PERSON_NAME]"
click at [219, 130] on div "First Name" at bounding box center [195, 145] width 308 height 40
click at [227, 143] on div "First Name" at bounding box center [195, 145] width 308 height 40
click at [228, 151] on input "First Name" at bounding box center [194, 155] width 301 height 20
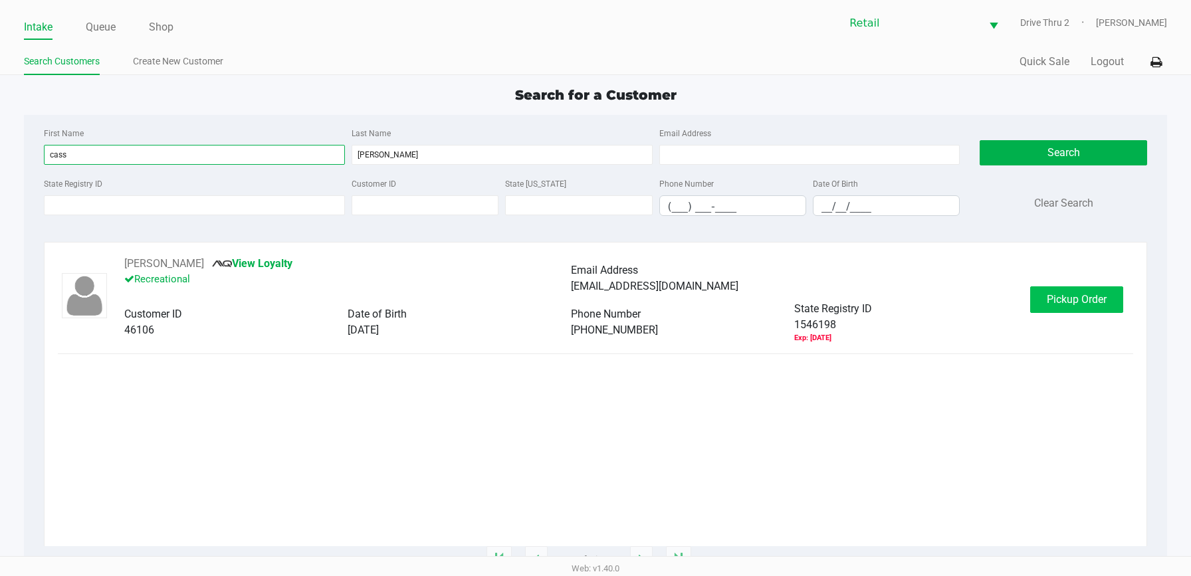
type input "cass"
click at [1096, 302] on span "Pickup Order" at bounding box center [1076, 299] width 60 height 13
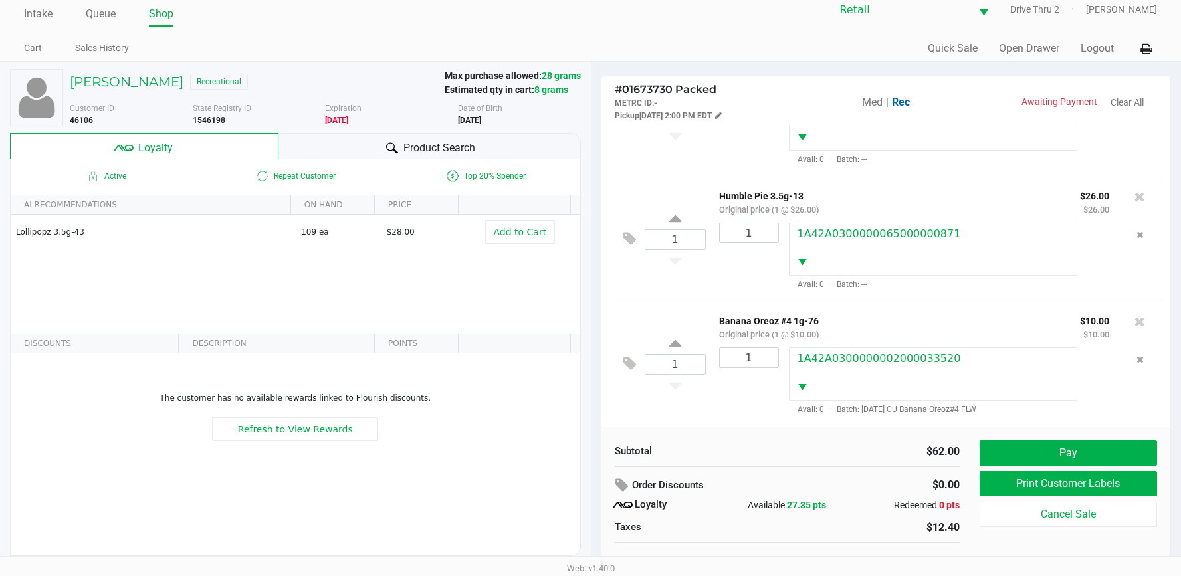
scroll to position [26, 0]
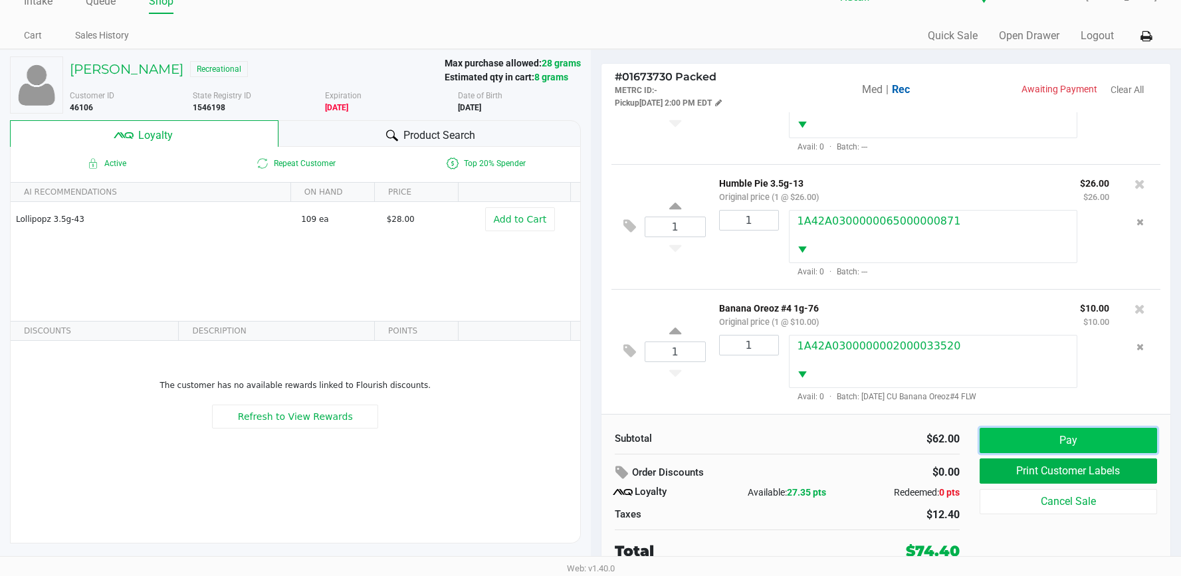
click at [1021, 431] on button "Pay" at bounding box center [1067, 440] width 177 height 25
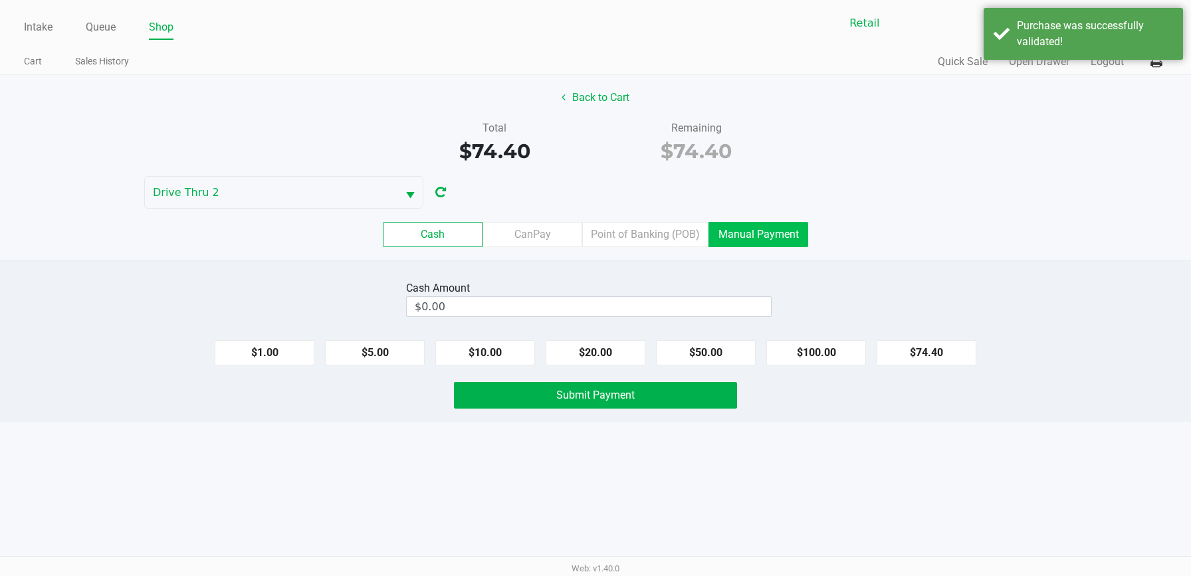
click at [787, 241] on label "Manual Payment" at bounding box center [758, 234] width 100 height 25
click at [0, 0] on 8 "Manual Payment" at bounding box center [0, 0] width 0 height 0
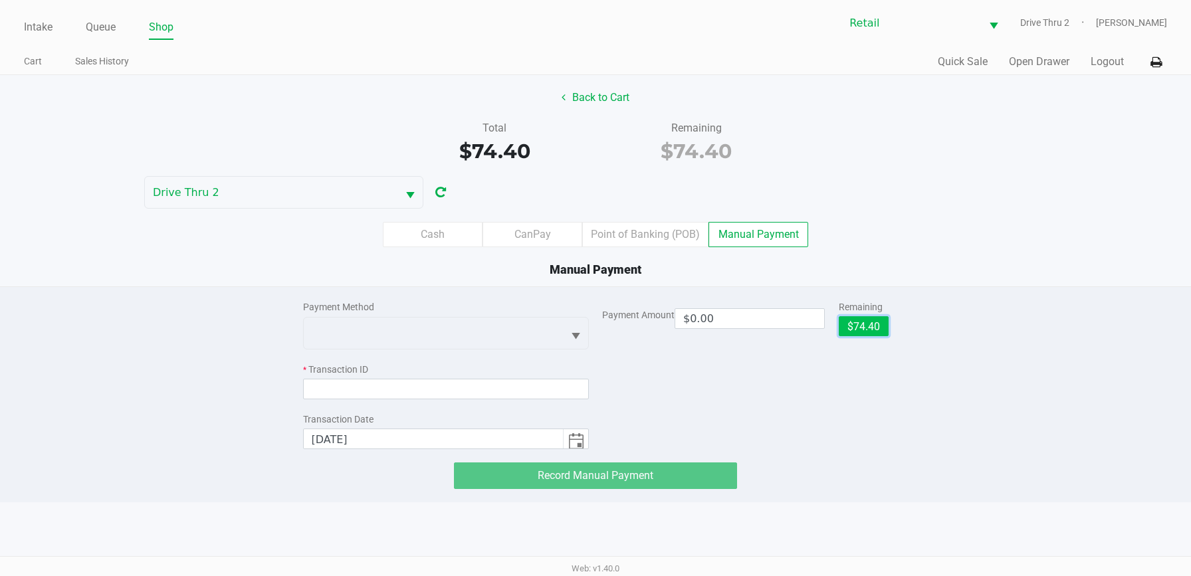
click at [858, 330] on button "$74.40" at bounding box center [863, 326] width 50 height 20
type input "$74.40"
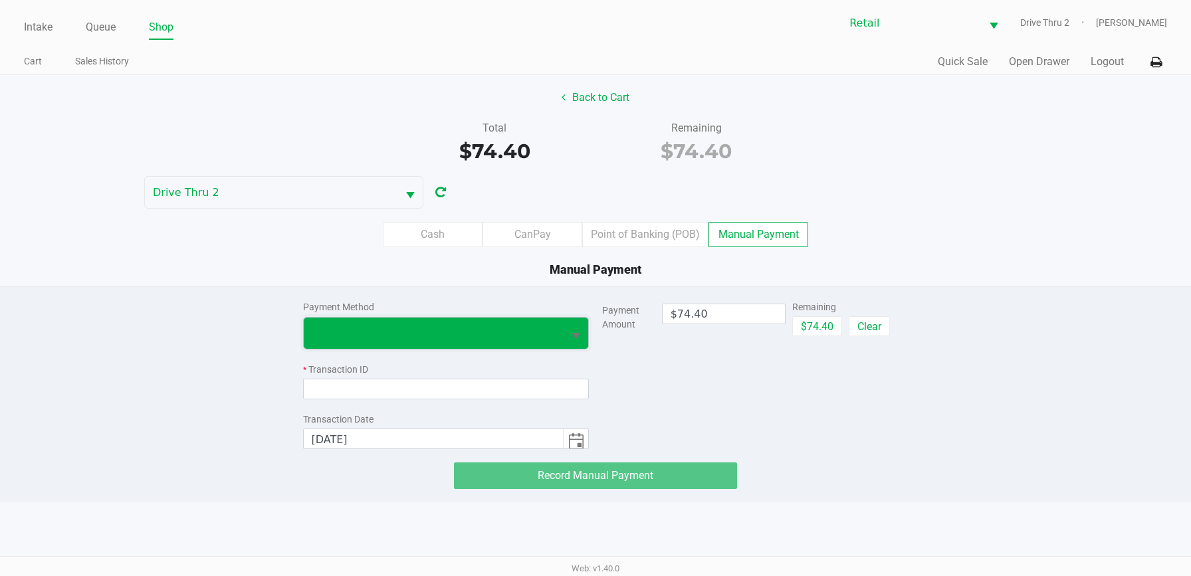
click at [561, 326] on span at bounding box center [434, 333] width 260 height 31
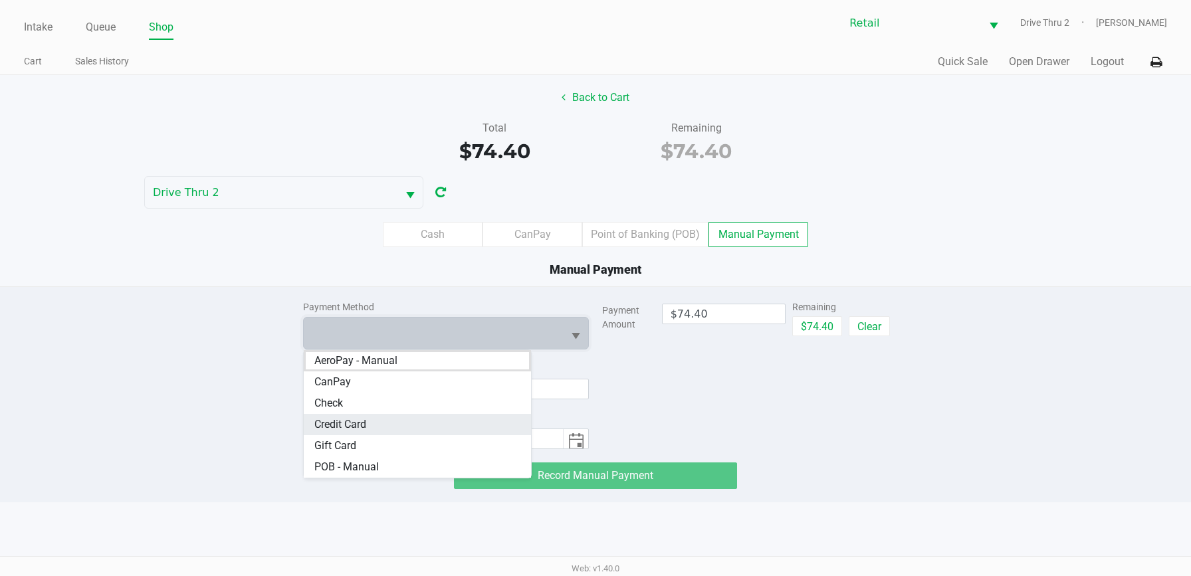
click at [366, 423] on span "Credit Card" at bounding box center [340, 425] width 52 height 16
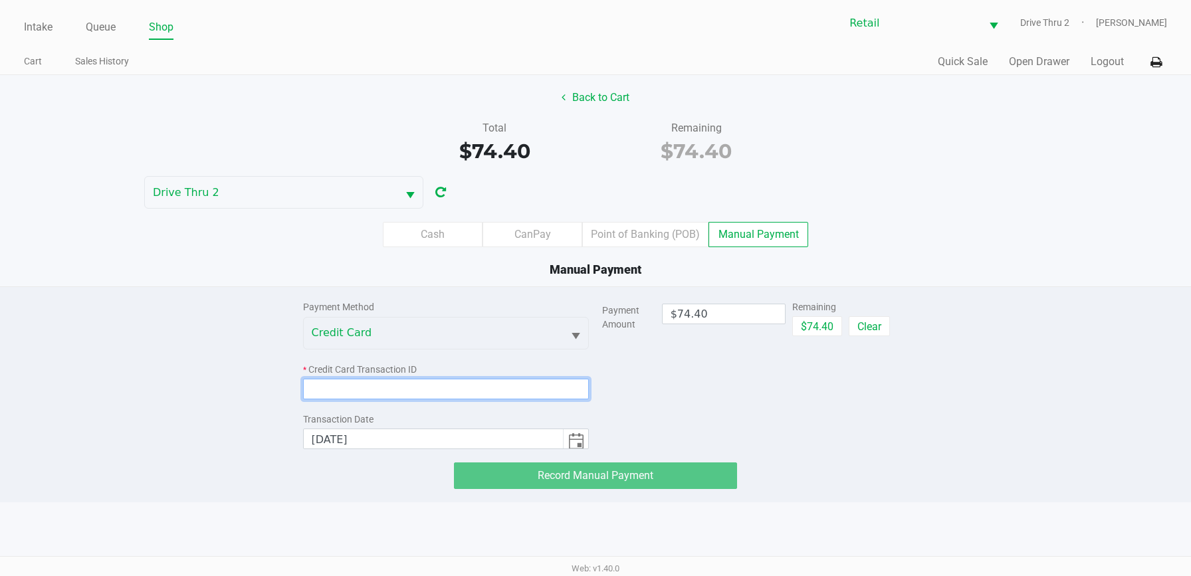
click at [387, 393] on input at bounding box center [446, 389] width 286 height 21
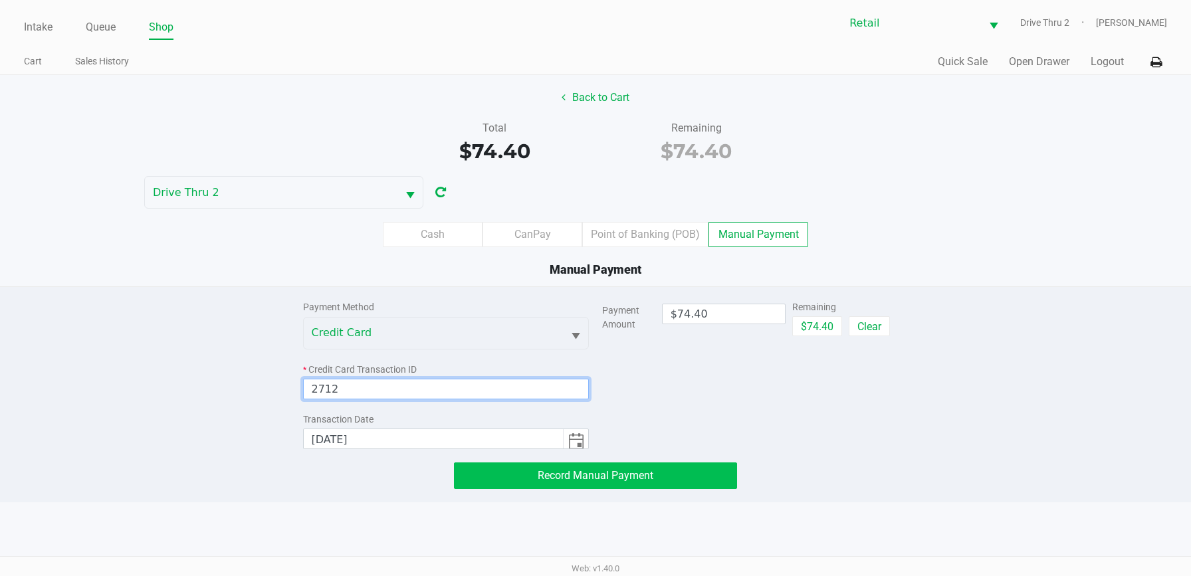
type input "2712"
click at [488, 470] on button "Record Manual Payment" at bounding box center [595, 475] width 283 height 27
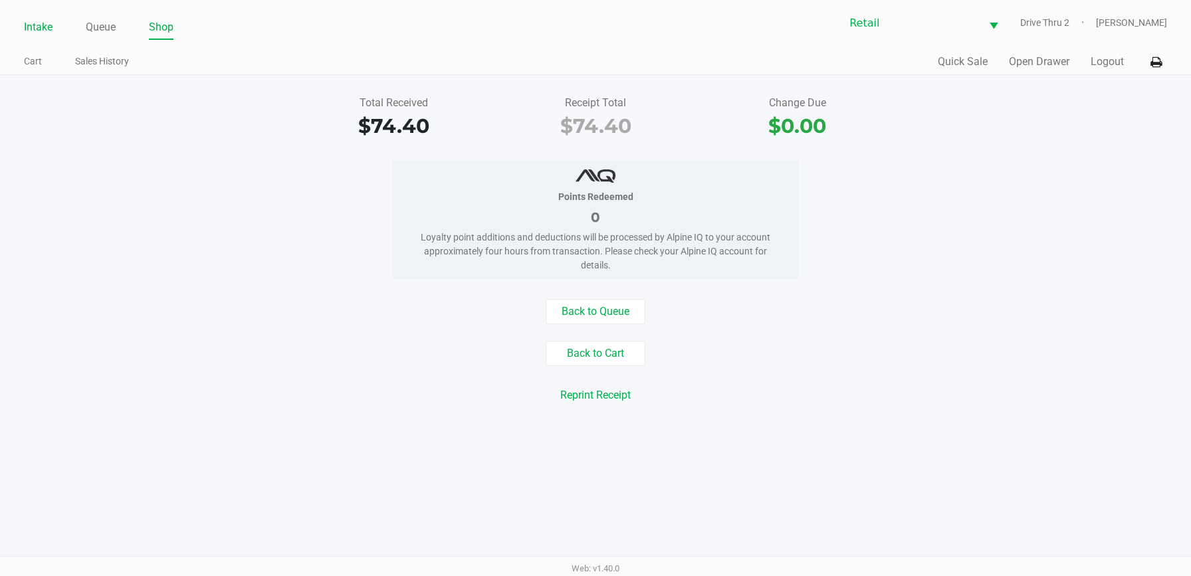
click at [33, 20] on link "Intake" at bounding box center [38, 27] width 29 height 19
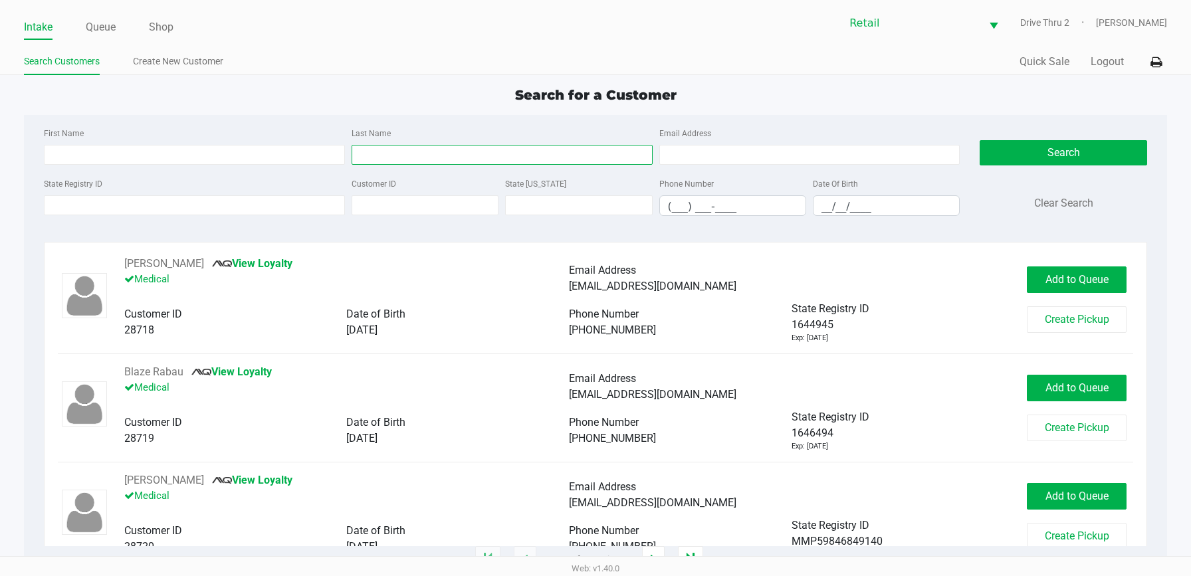
click at [582, 162] on input "Last Name" at bounding box center [501, 155] width 301 height 20
type input "brown"
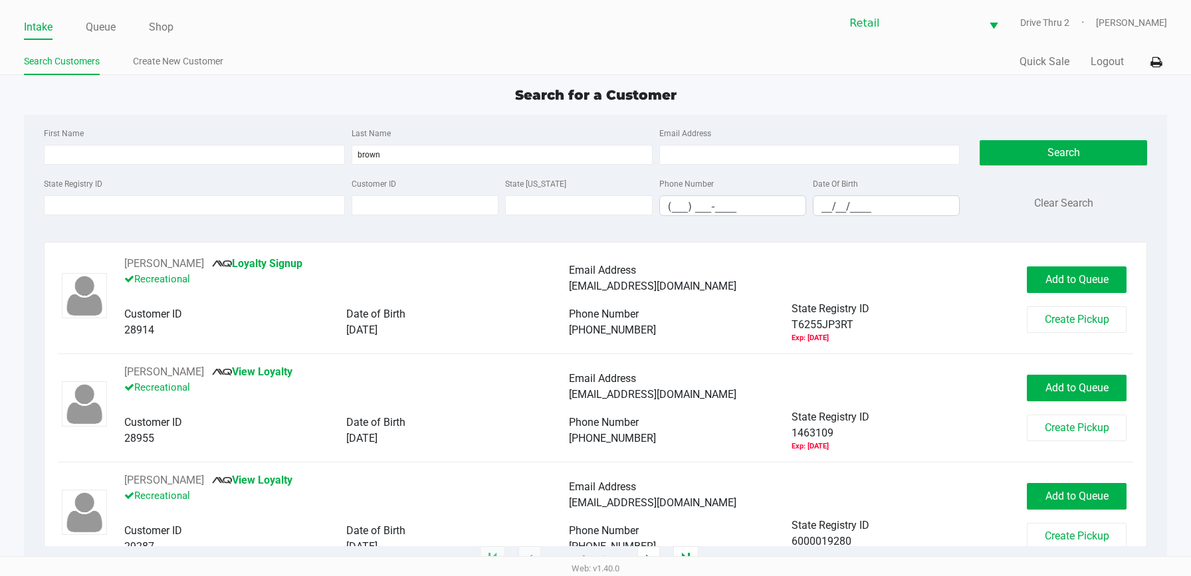
click at [274, 167] on div "First Name Last Name brown Email Address" at bounding box center [502, 150] width 923 height 50
click at [278, 157] on input "First Name" at bounding box center [194, 155] width 301 height 20
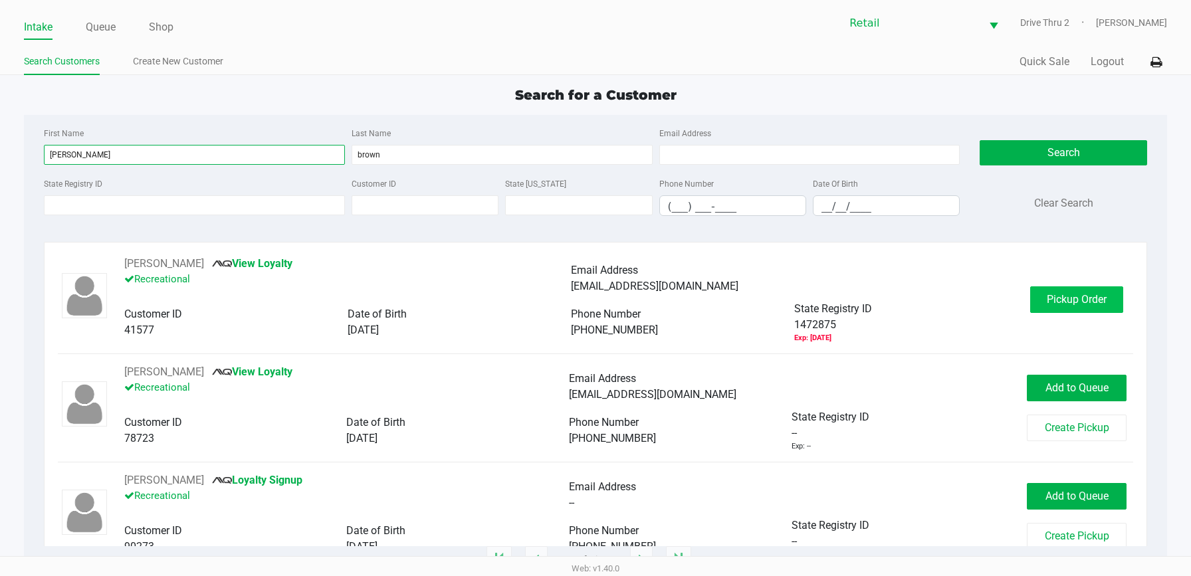
type input "[PERSON_NAME]"
click at [1030, 296] on button "Pickup Order" at bounding box center [1076, 299] width 93 height 27
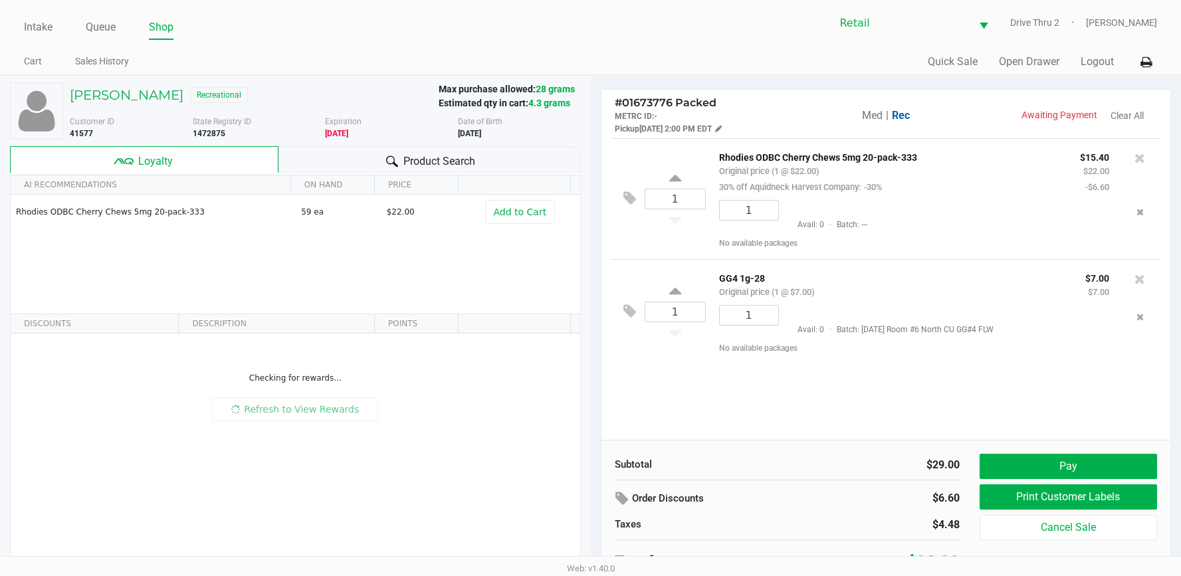
scroll to position [10, 0]
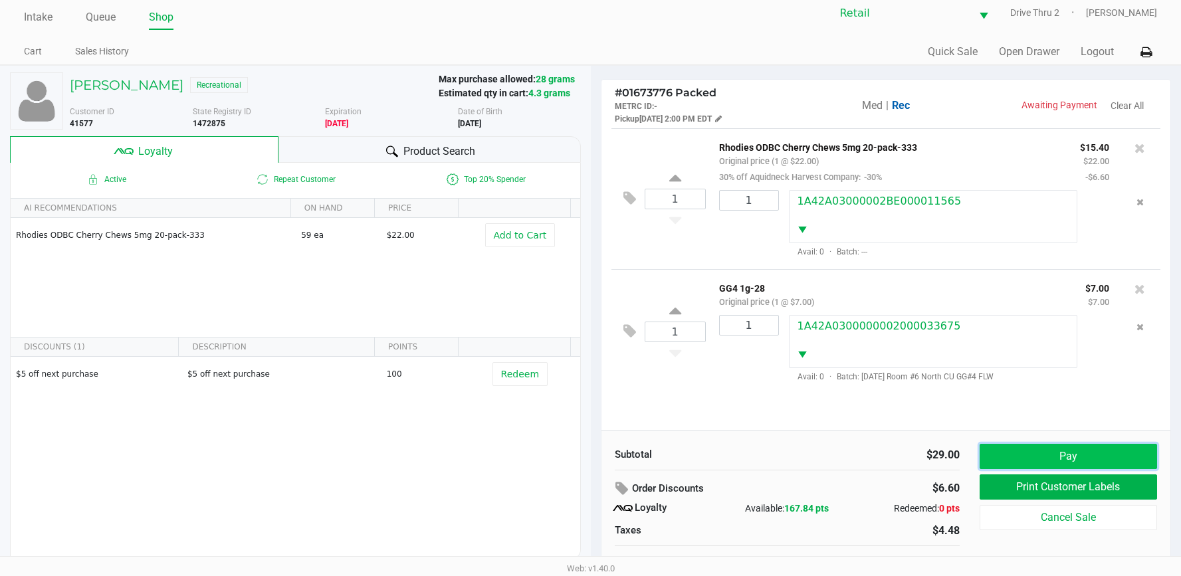
click at [1021, 454] on button "Pay" at bounding box center [1067, 456] width 177 height 25
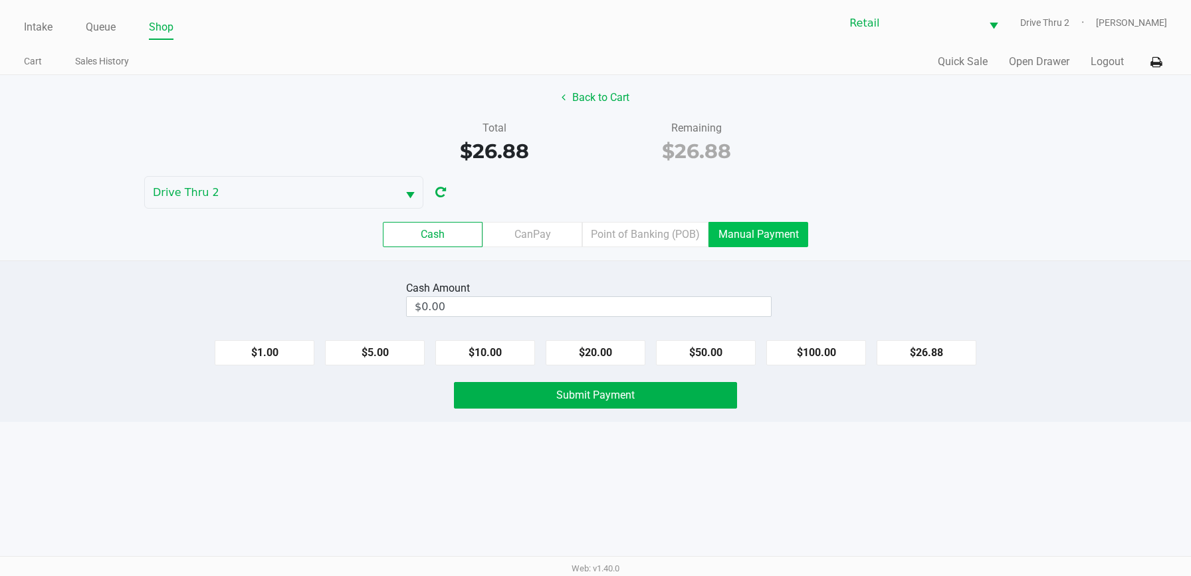
click at [725, 243] on label "Manual Payment" at bounding box center [758, 234] width 100 height 25
click at [0, 0] on 8 "Manual Payment" at bounding box center [0, 0] width 0 height 0
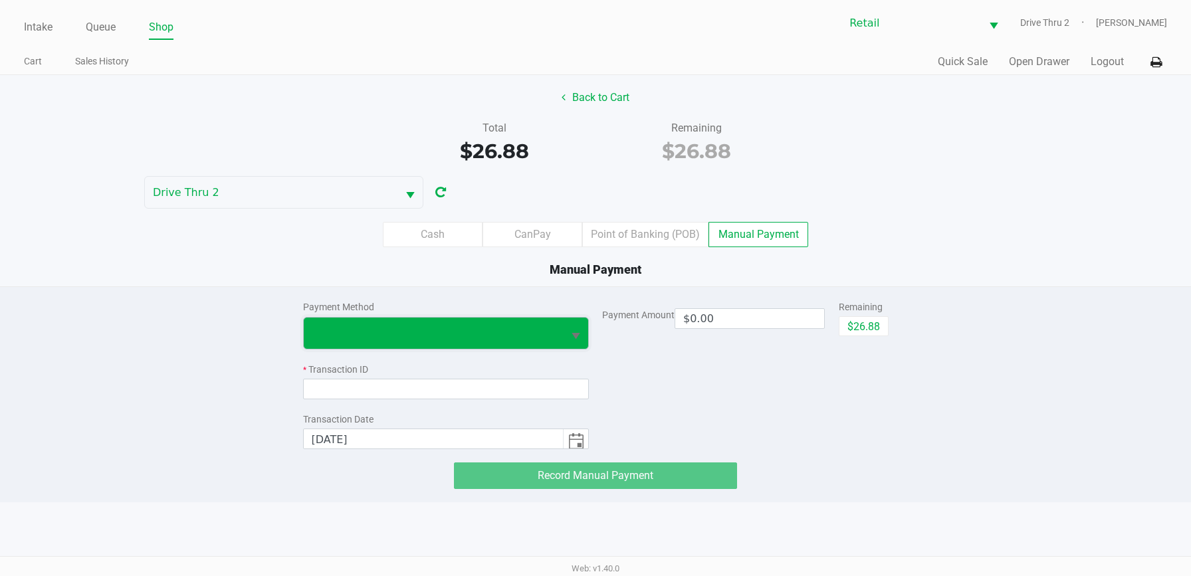
click at [536, 331] on span at bounding box center [434, 333] width 244 height 16
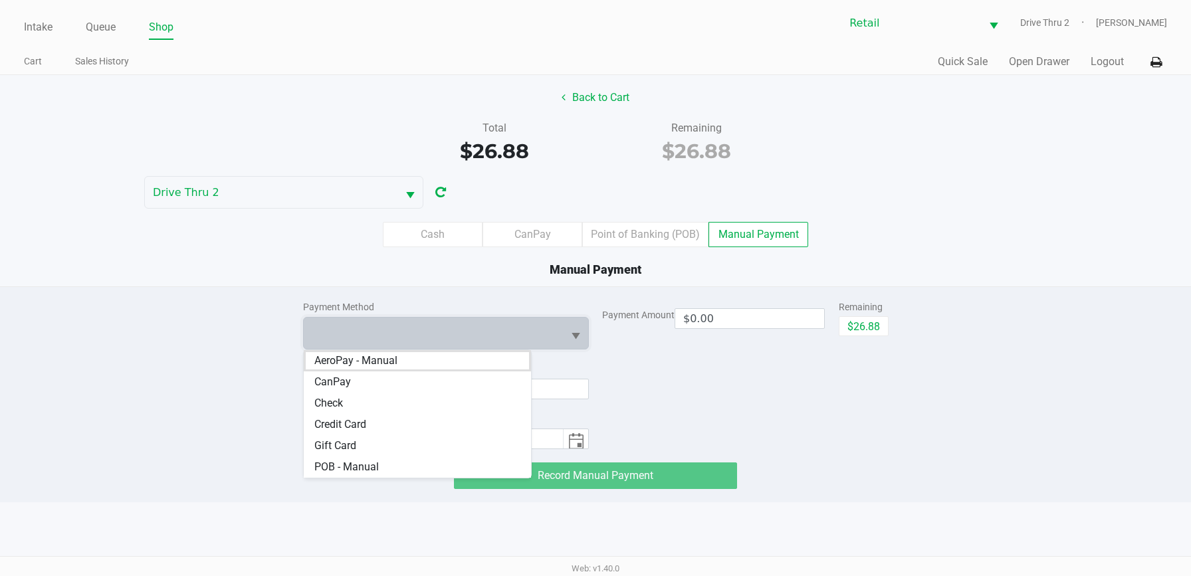
click at [416, 417] on Card "Credit Card" at bounding box center [418, 424] width 228 height 21
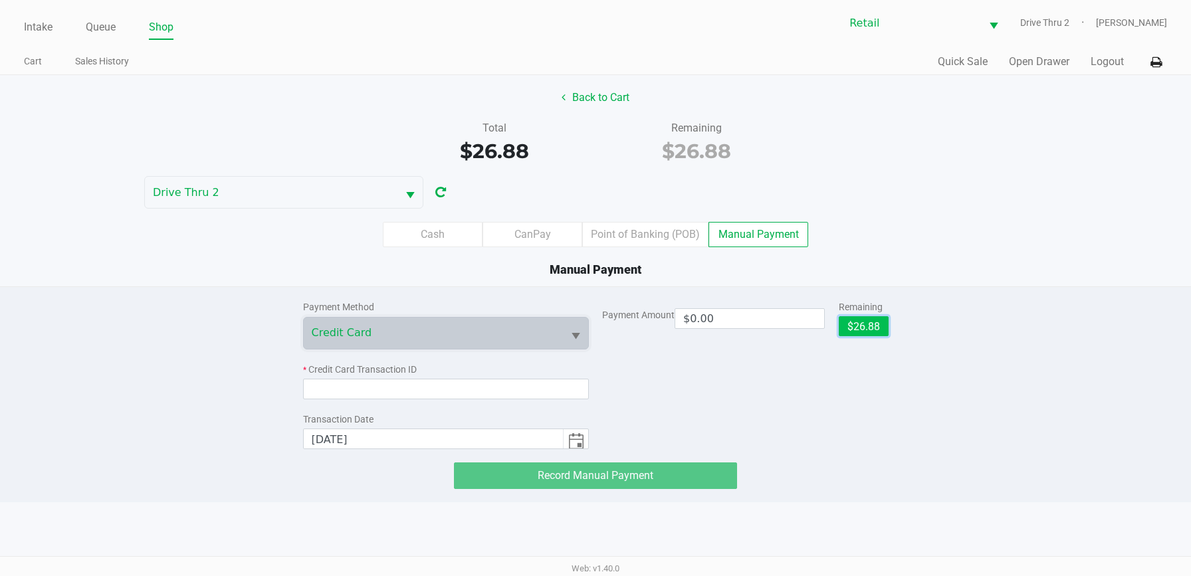
click at [856, 320] on button "$26.88" at bounding box center [863, 326] width 50 height 20
type input "$26.88"
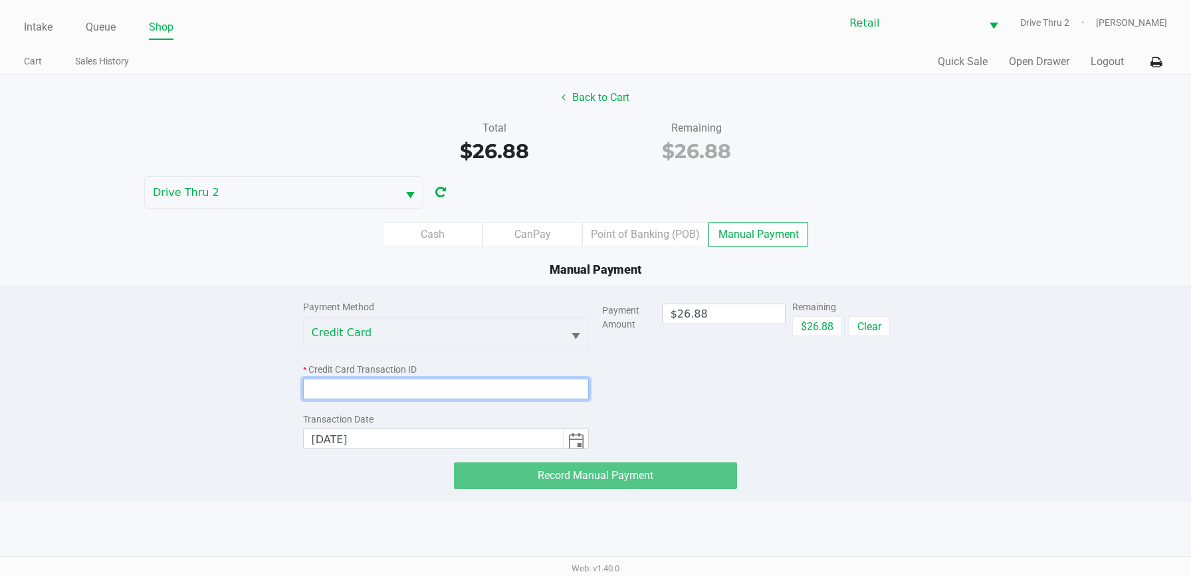
click at [555, 385] on input at bounding box center [446, 389] width 286 height 21
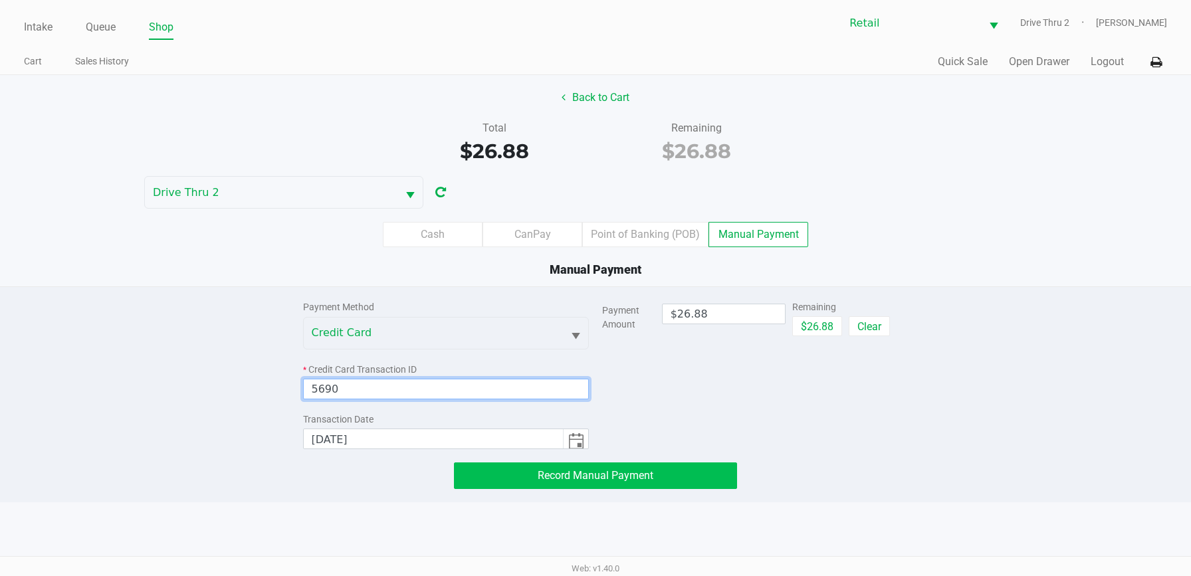
type input "5690"
click at [591, 473] on span "Record Manual Payment" at bounding box center [596, 475] width 116 height 13
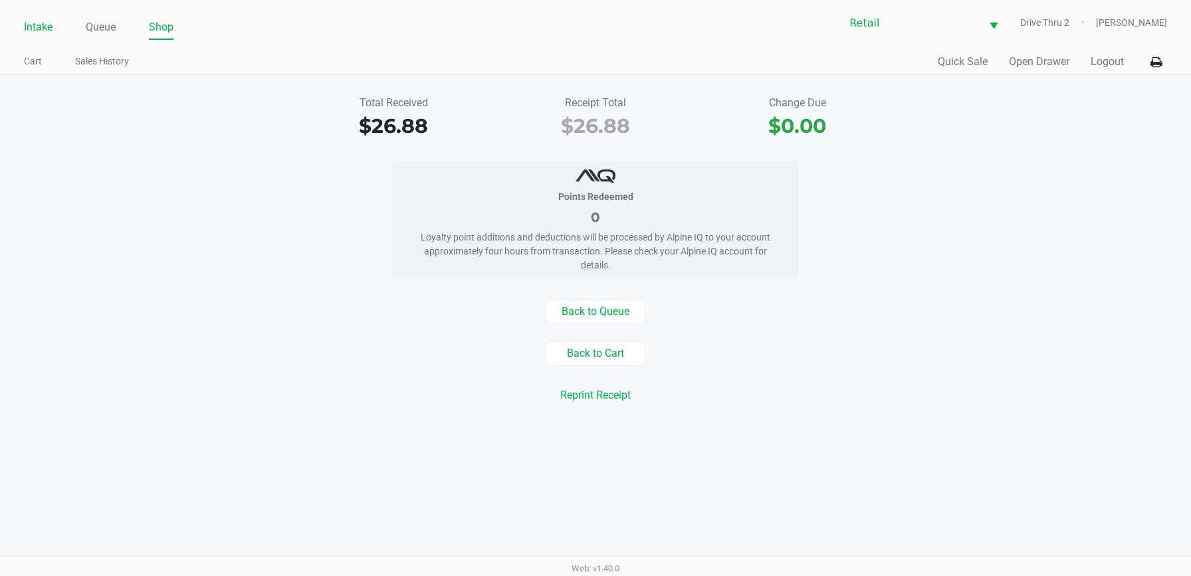
click at [43, 29] on link "Intake" at bounding box center [38, 27] width 29 height 19
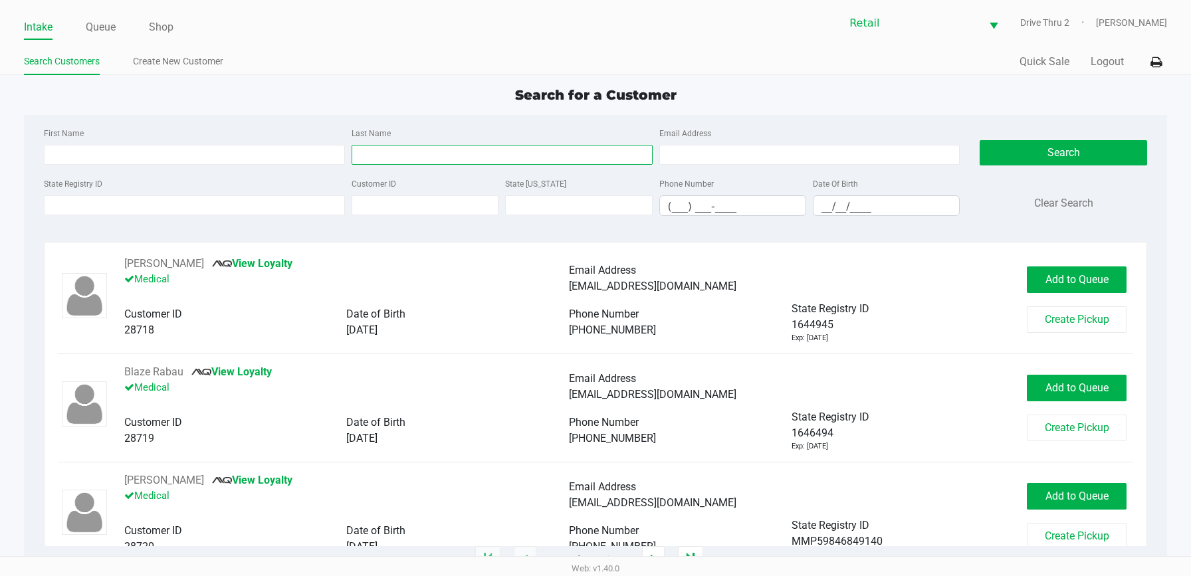
click at [399, 152] on input "Last Name" at bounding box center [501, 155] width 301 height 20
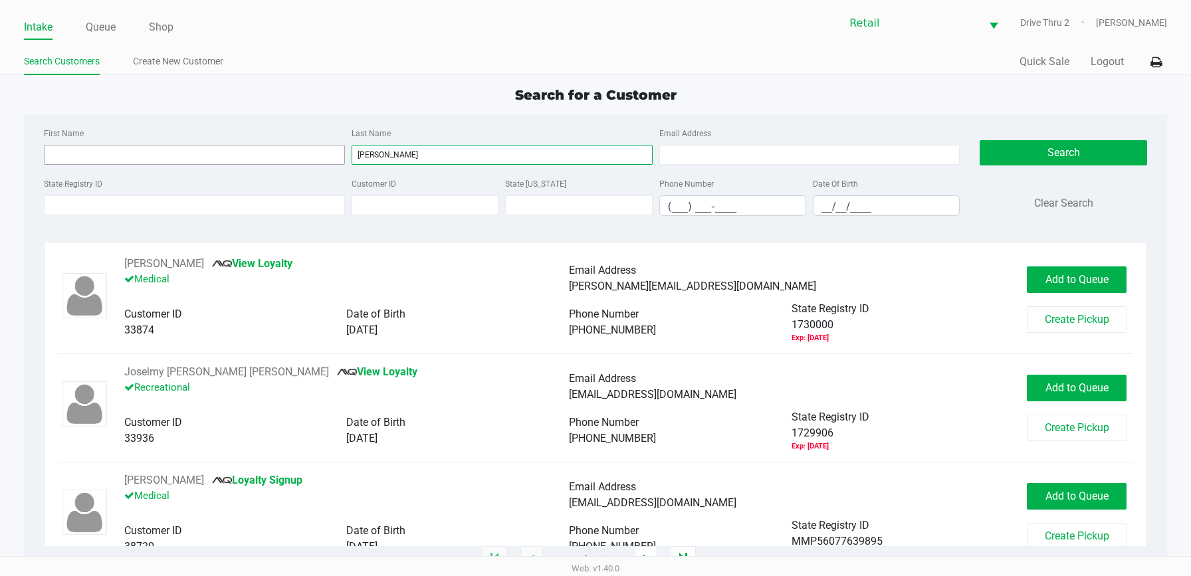
type input "[PERSON_NAME]"
click at [310, 149] on input "First Name" at bounding box center [194, 155] width 301 height 20
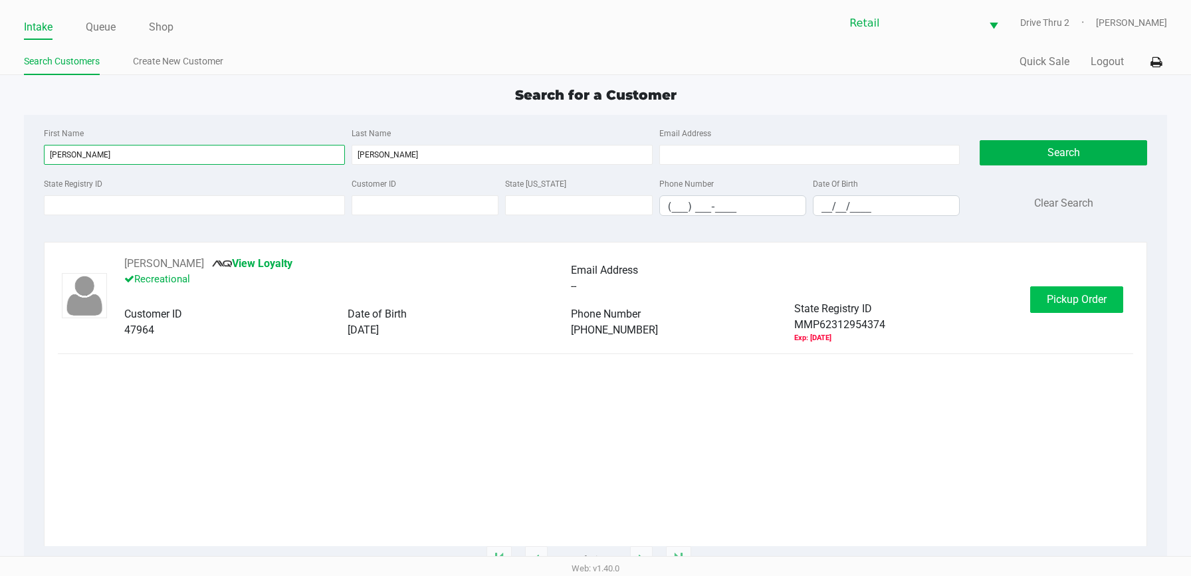
type input "[PERSON_NAME]"
click at [1082, 302] on span "Pickup Order" at bounding box center [1076, 299] width 60 height 13
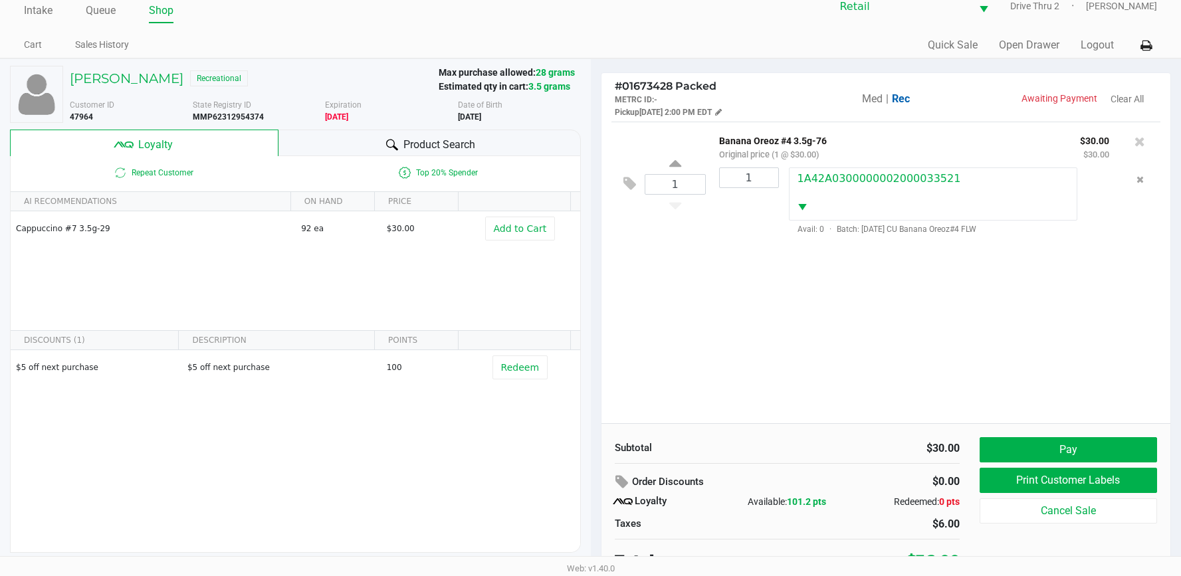
scroll to position [26, 0]
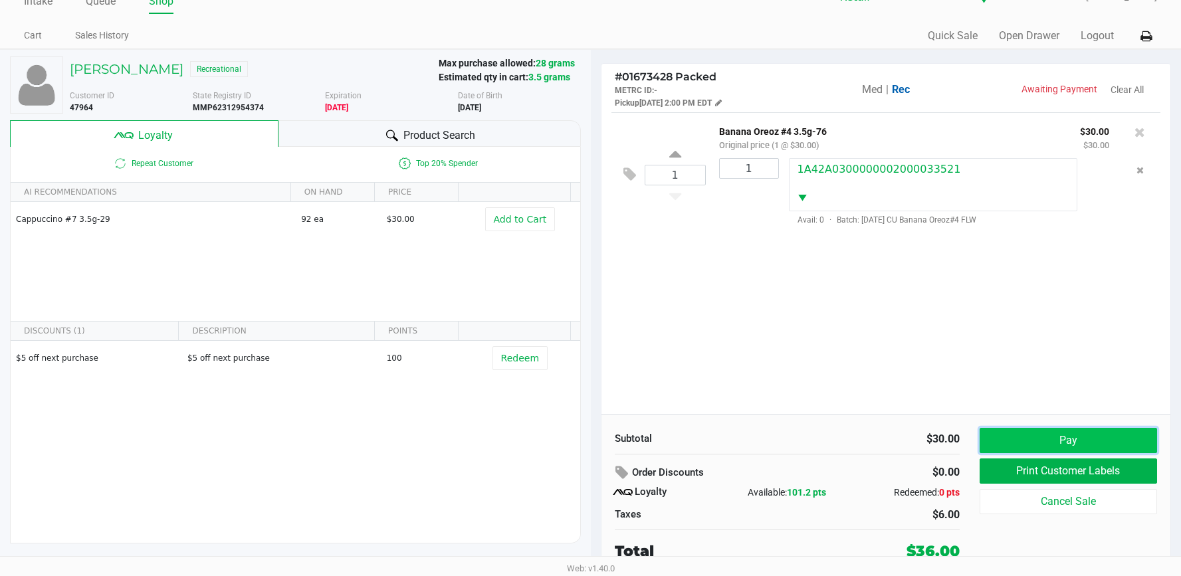
click at [1018, 431] on button "Pay" at bounding box center [1067, 440] width 177 height 25
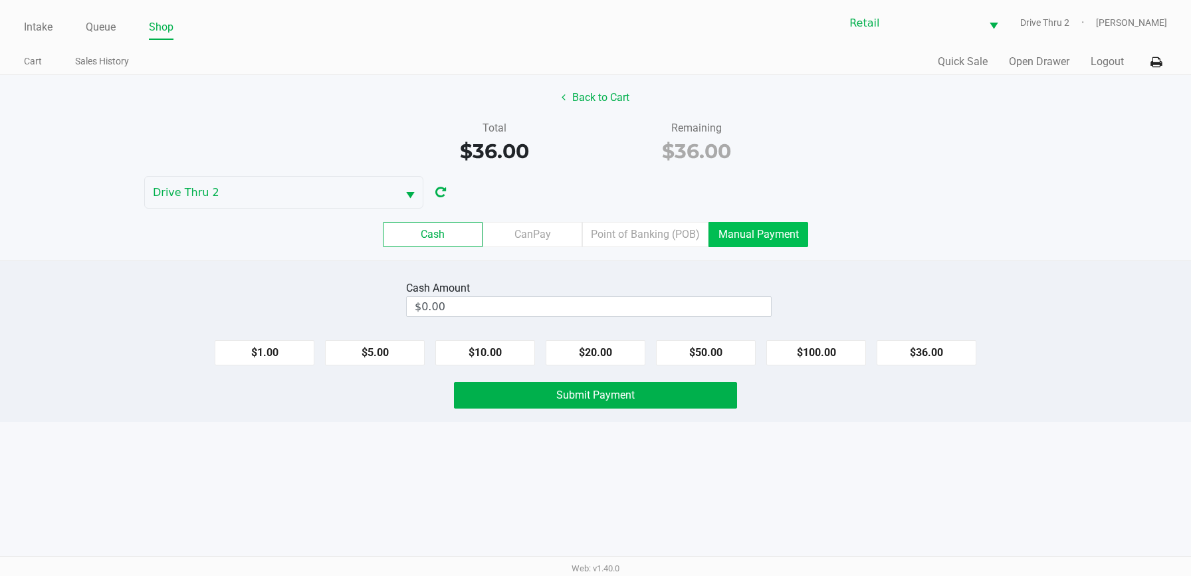
drag, startPoint x: 785, startPoint y: 232, endPoint x: 755, endPoint y: 250, distance: 34.3
click at [783, 232] on label "Manual Payment" at bounding box center [758, 234] width 100 height 25
click at [0, 0] on 8 "Manual Payment" at bounding box center [0, 0] width 0 height 0
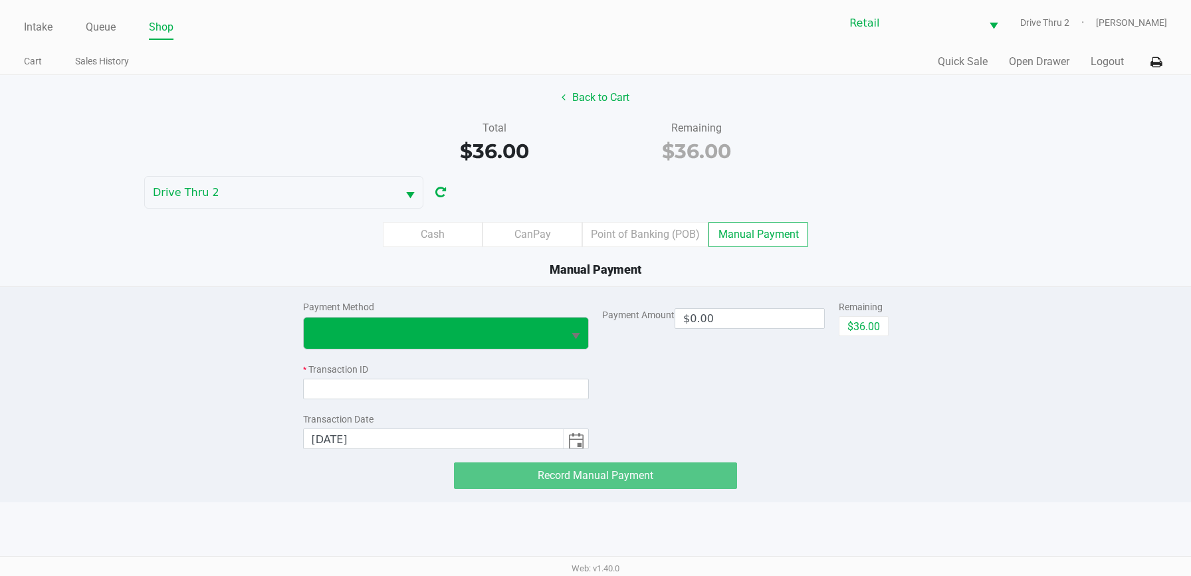
click at [583, 340] on span "Select" at bounding box center [575, 336] width 17 height 17
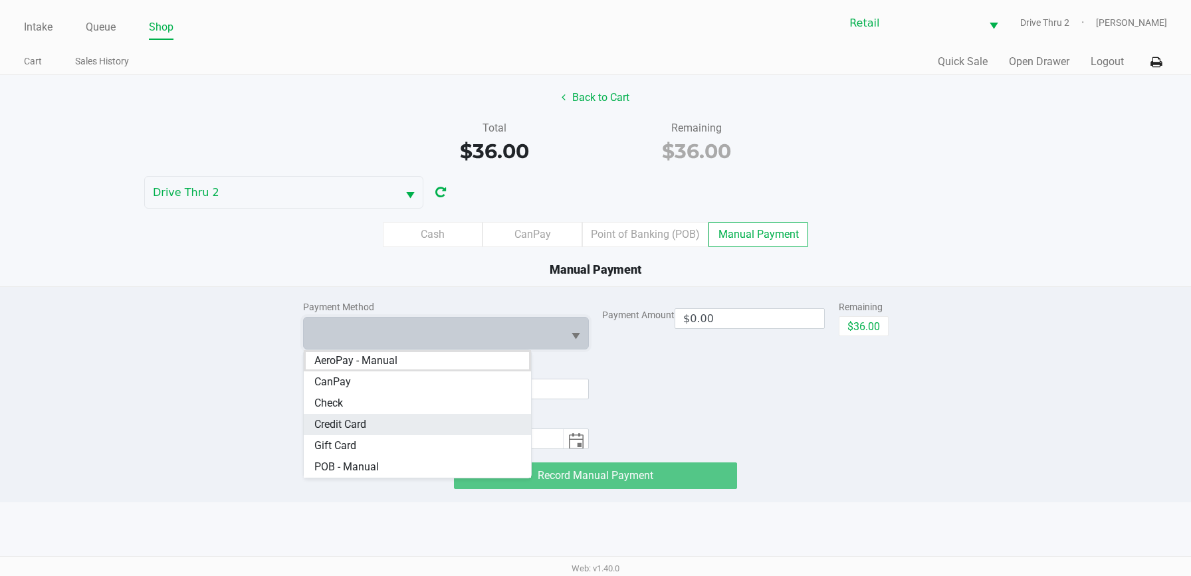
click at [397, 414] on Card "Credit Card" at bounding box center [418, 424] width 228 height 21
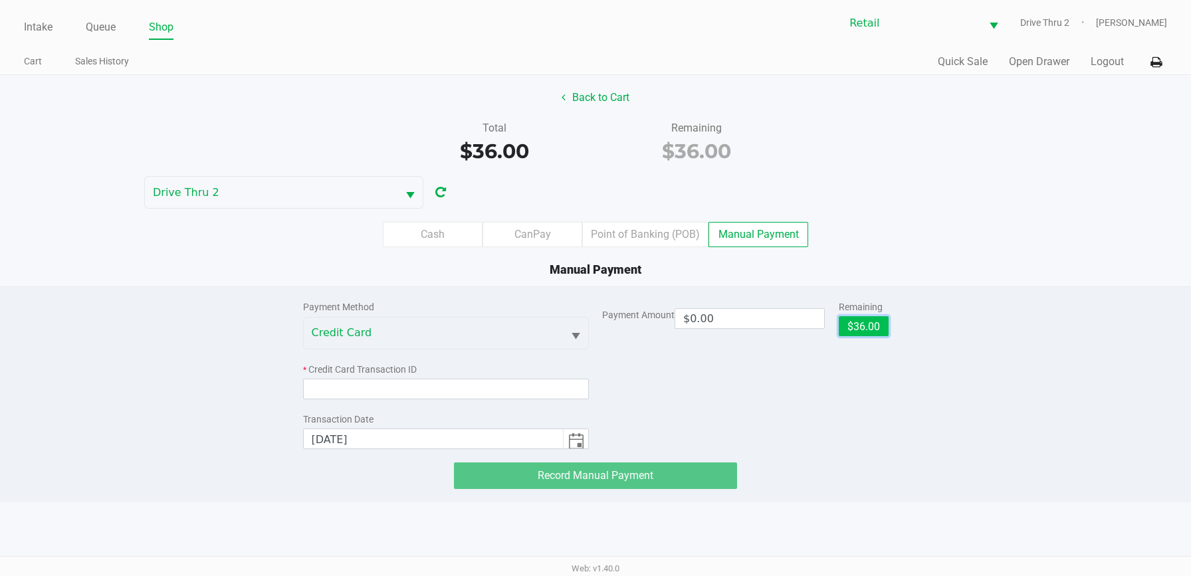
click at [852, 318] on button "$36.00" at bounding box center [863, 326] width 50 height 20
type input "$36.00"
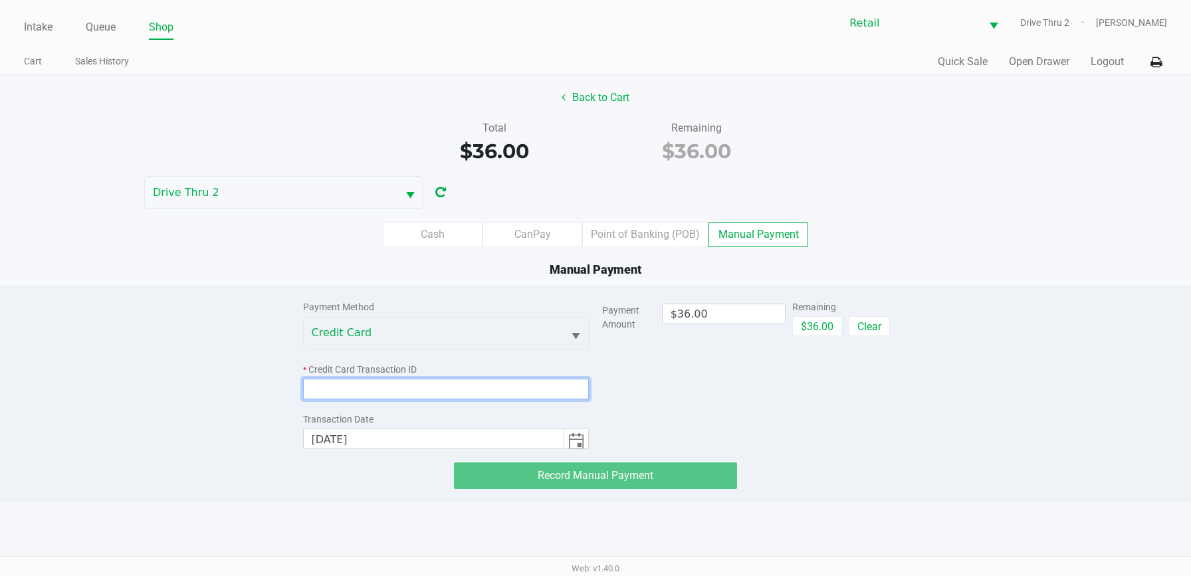
click at [488, 392] on input at bounding box center [446, 389] width 286 height 21
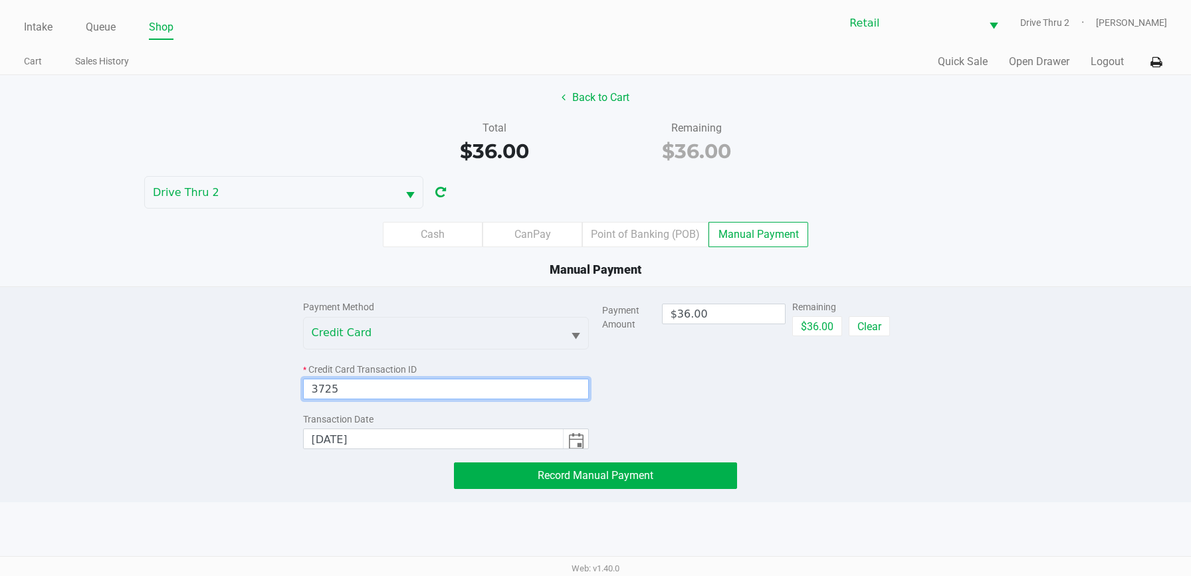
type input "3725"
click at [547, 452] on div "Payment Method Credit Card * Credit Card Transaction ID 3725 Transaction Date […" at bounding box center [595, 388] width 605 height 202
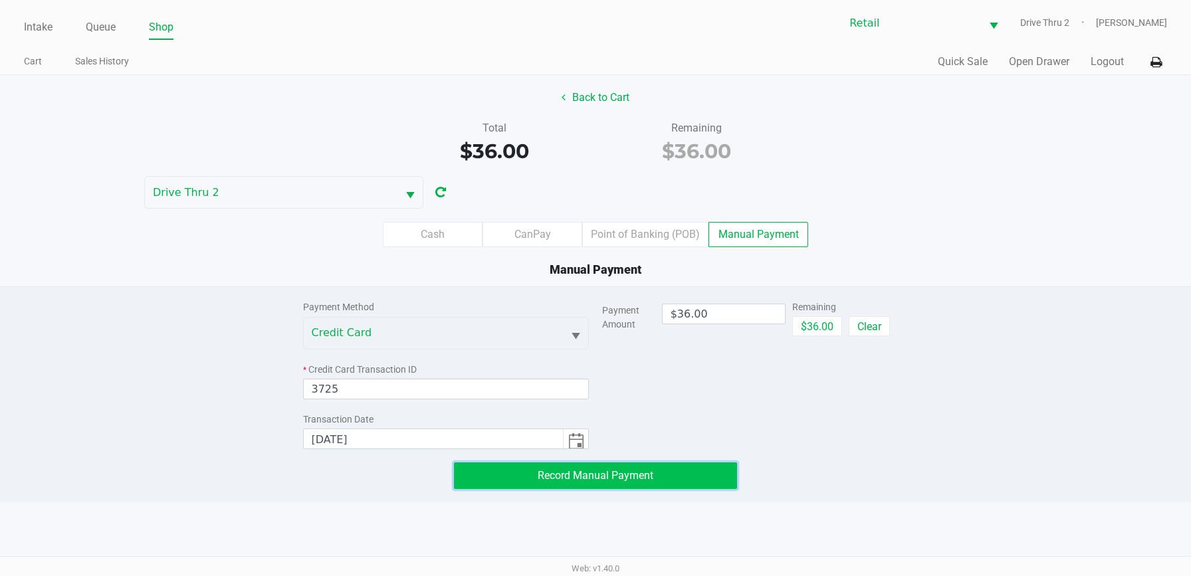
click at [549, 466] on button "Record Manual Payment" at bounding box center [595, 475] width 283 height 27
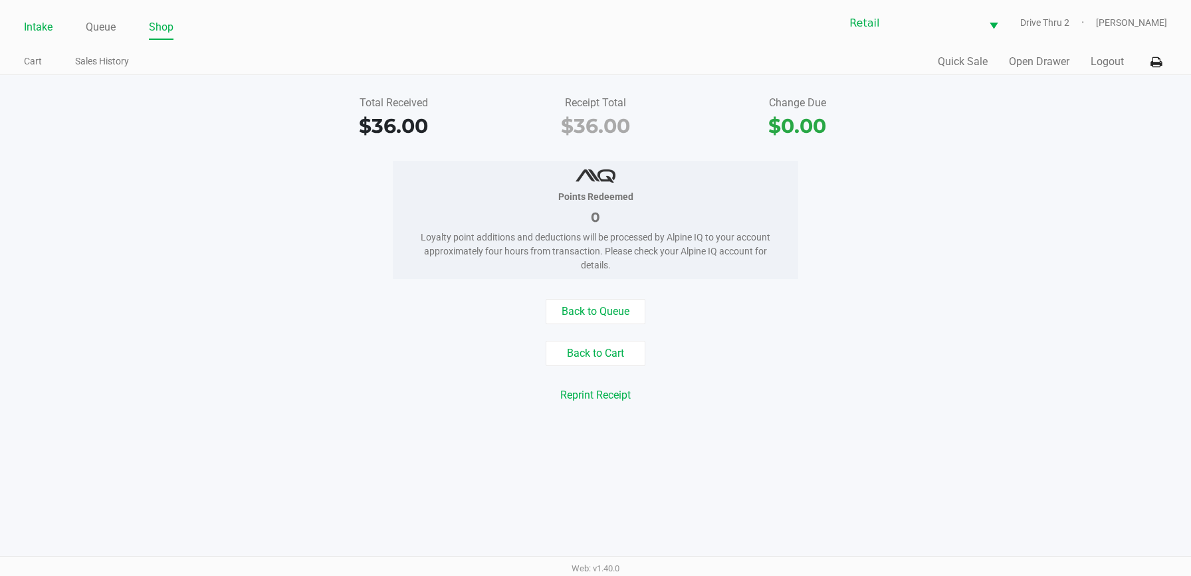
click at [30, 31] on link "Intake" at bounding box center [38, 27] width 29 height 19
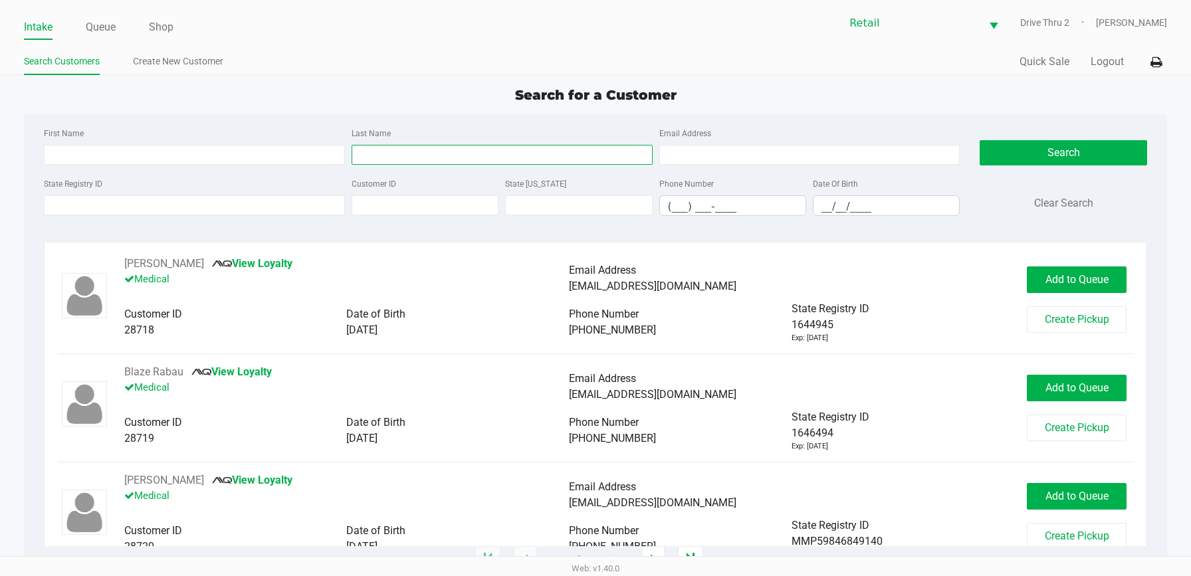
click at [491, 159] on input "Last Name" at bounding box center [501, 155] width 301 height 20
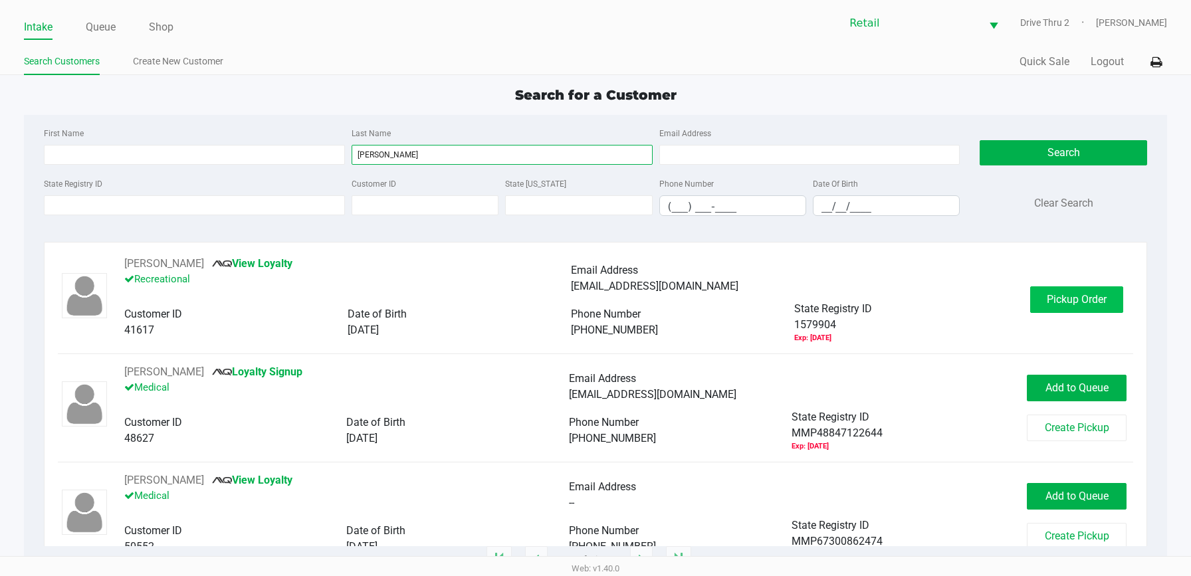
type input "[PERSON_NAME]"
click at [1088, 294] on span "Pickup Order" at bounding box center [1076, 299] width 60 height 13
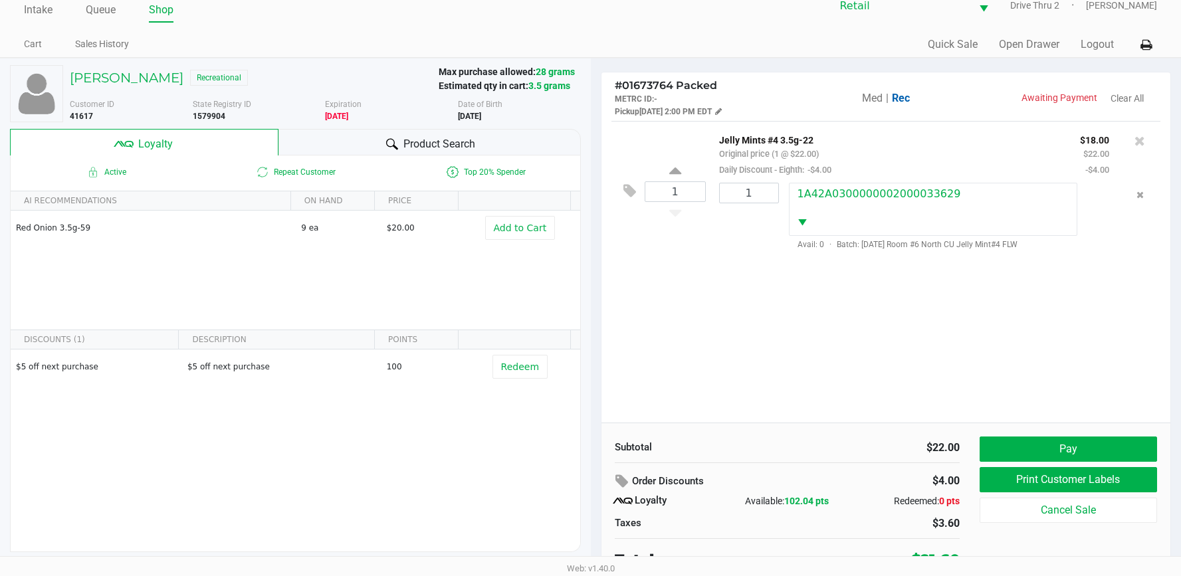
scroll to position [26, 0]
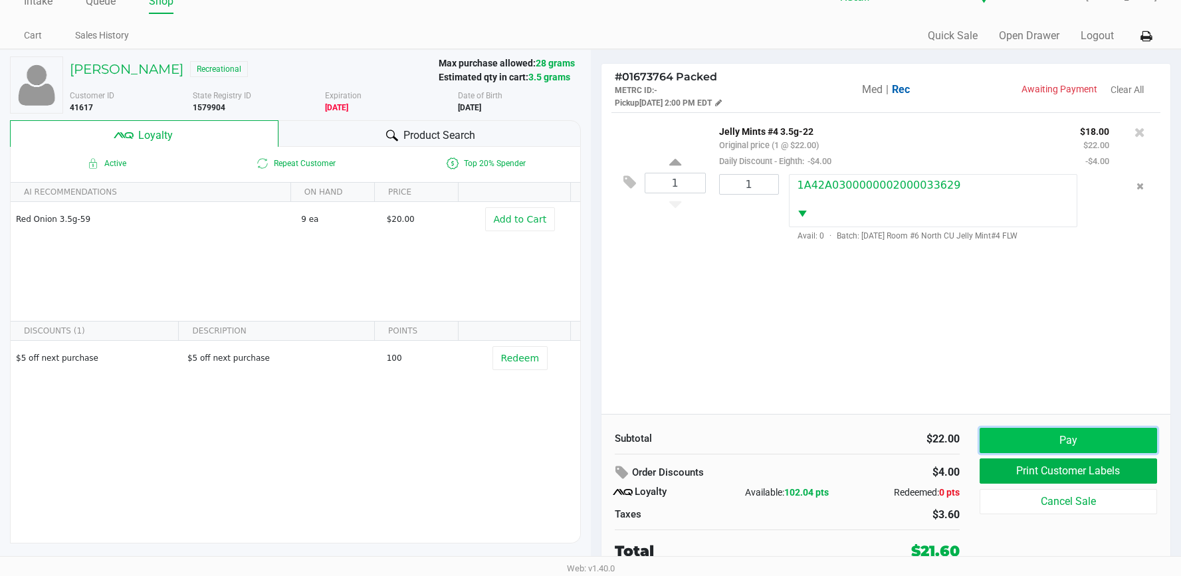
click at [1102, 444] on button "Pay" at bounding box center [1067, 440] width 177 height 25
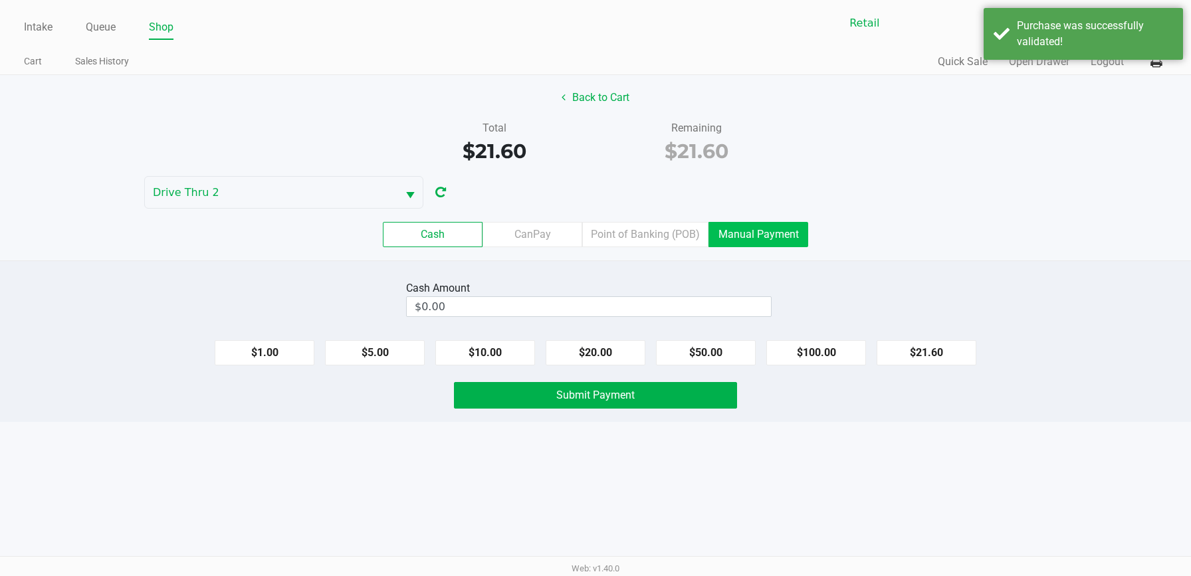
click at [746, 233] on label "Manual Payment" at bounding box center [758, 234] width 100 height 25
click at [0, 0] on 8 "Manual Payment" at bounding box center [0, 0] width 0 height 0
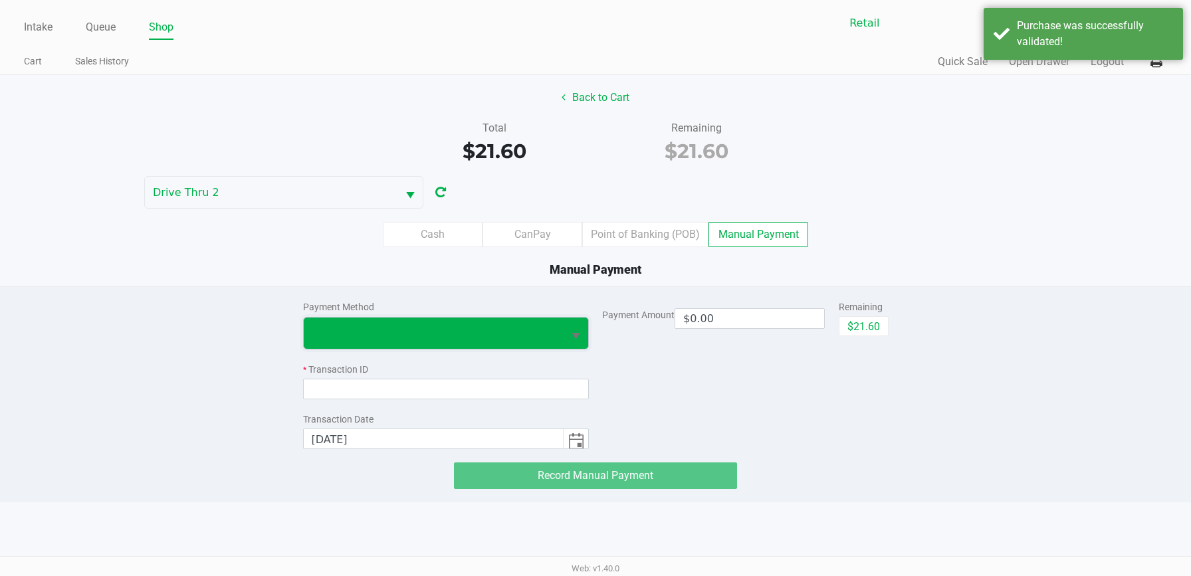
click at [383, 340] on span at bounding box center [434, 333] width 244 height 16
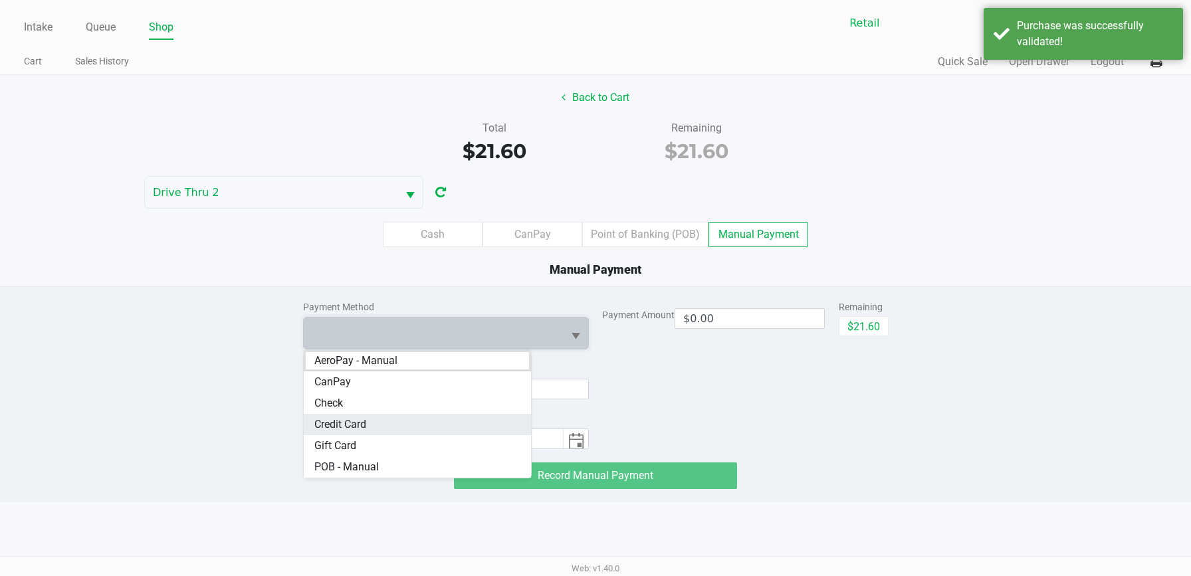
click at [375, 427] on Card "Credit Card" at bounding box center [418, 424] width 228 height 21
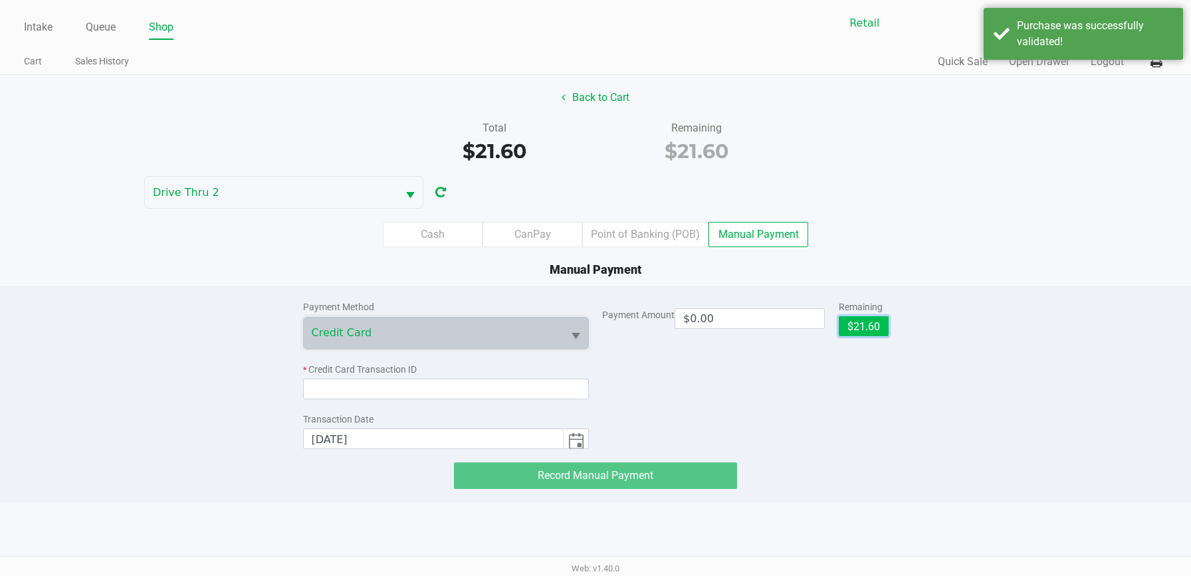
click at [865, 323] on button "$21.60" at bounding box center [863, 326] width 50 height 20
type input "$21.60"
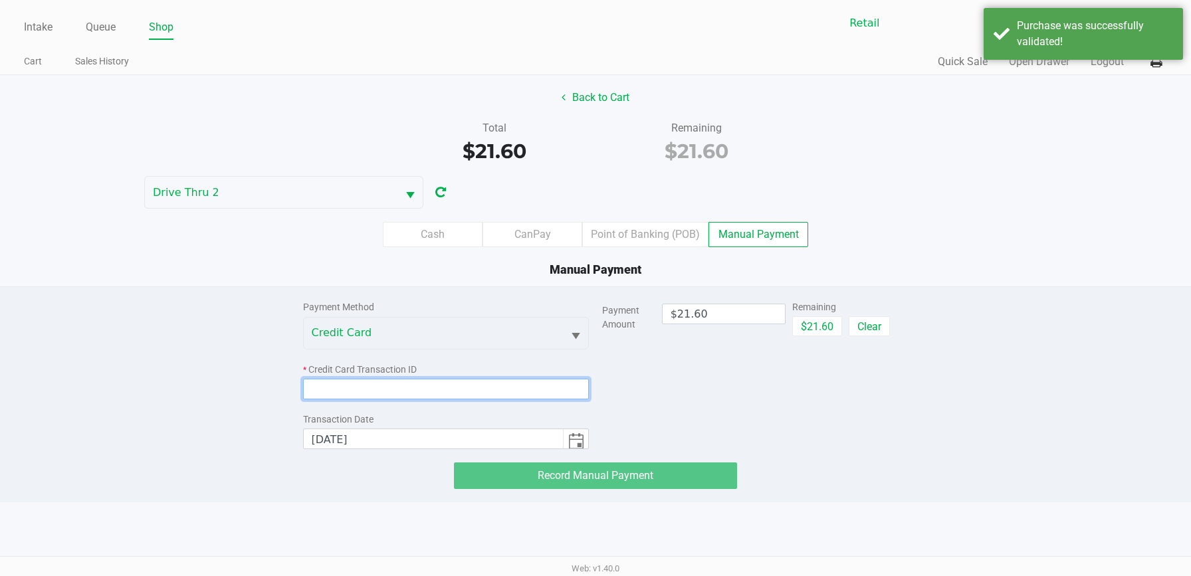
click at [460, 395] on input at bounding box center [446, 389] width 286 height 21
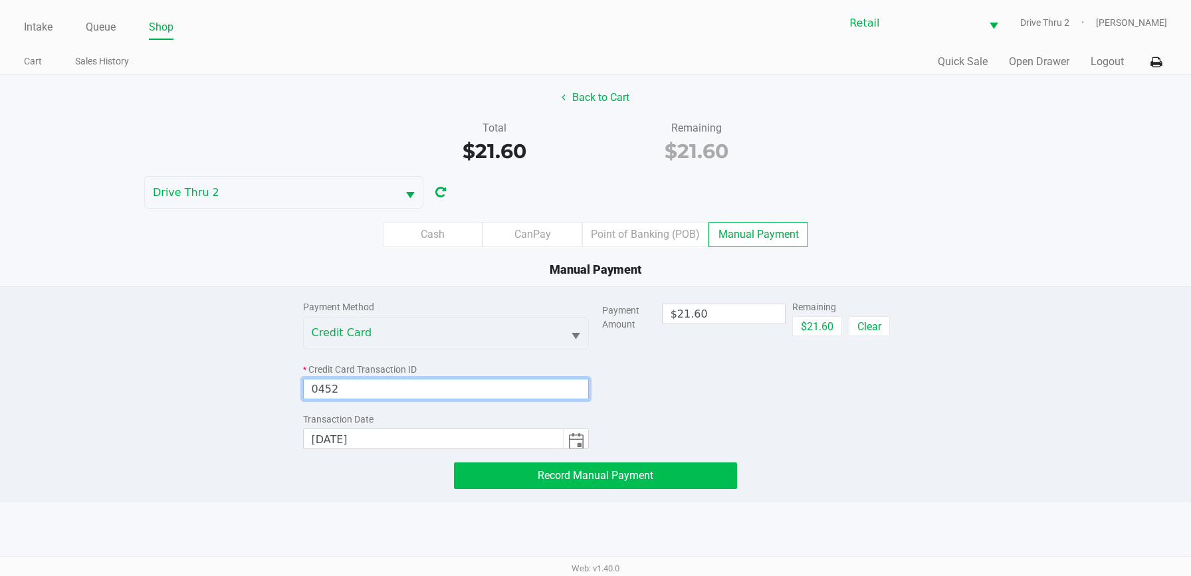
type input "0452"
click at [510, 477] on button "Record Manual Payment" at bounding box center [595, 475] width 283 height 27
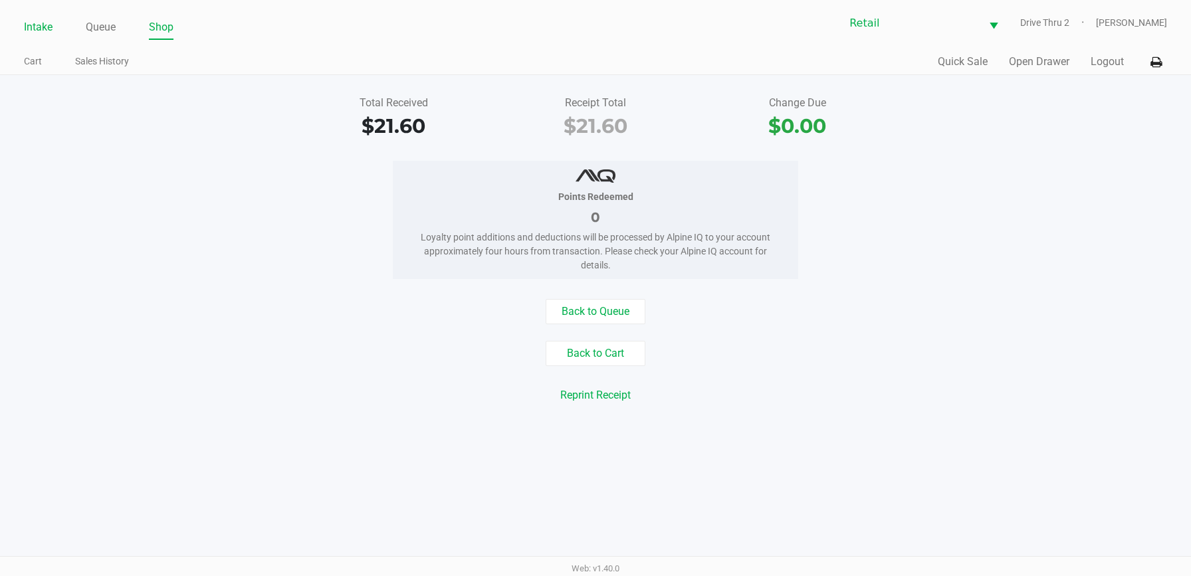
click at [41, 21] on link "Intake" at bounding box center [38, 27] width 29 height 19
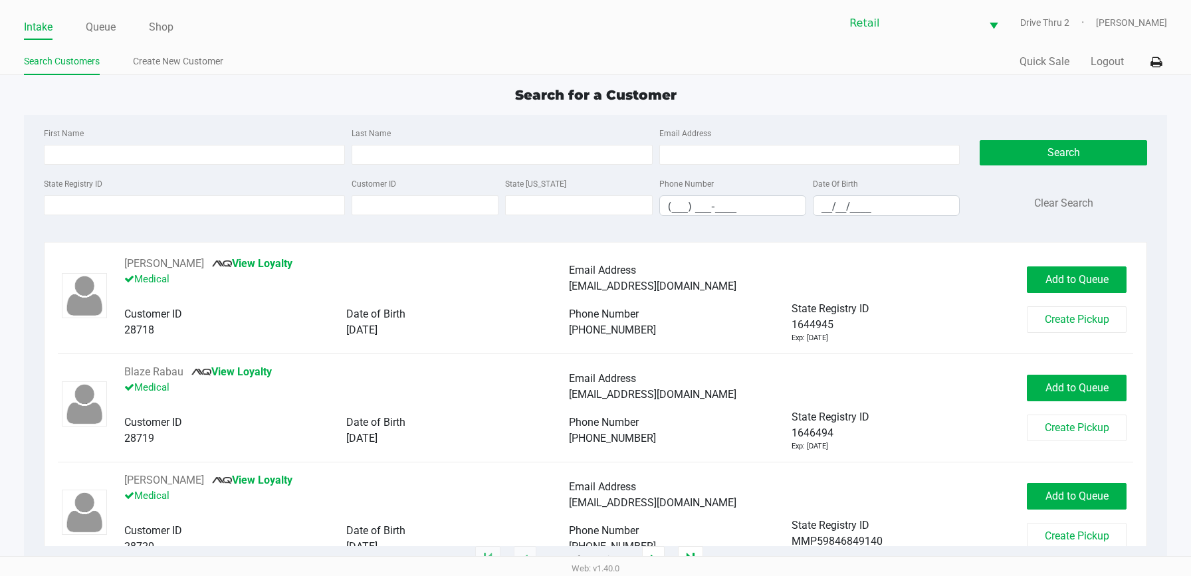
click at [464, 139] on div "Last Name" at bounding box center [502, 145] width 308 height 40
click at [458, 148] on input "Last Name" at bounding box center [501, 155] width 301 height 20
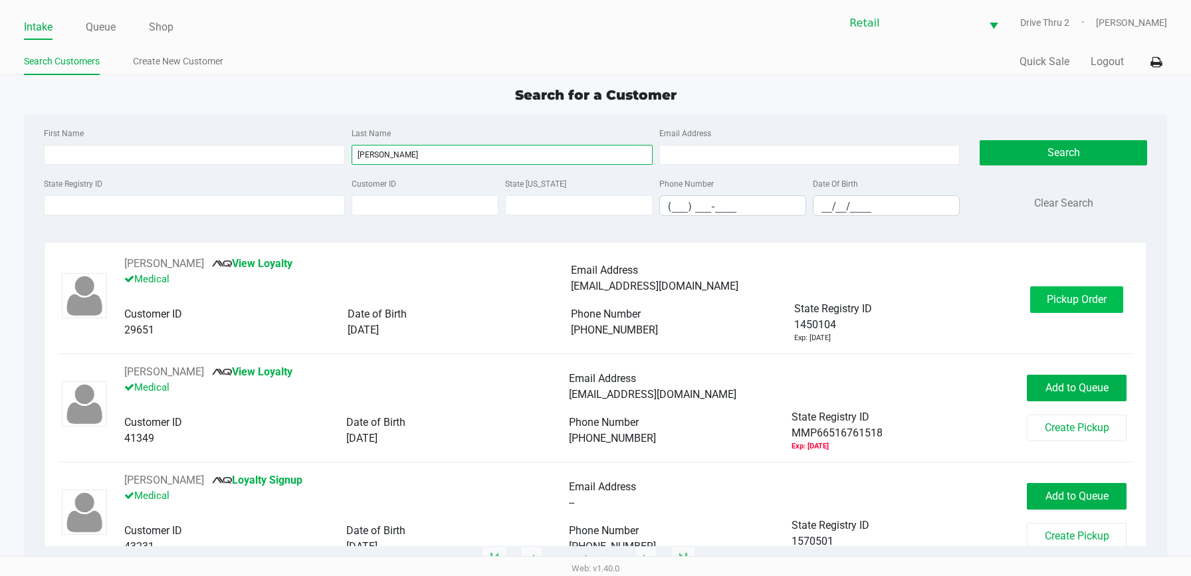
type input "[PERSON_NAME]"
click at [1033, 296] on button "Pickup Order" at bounding box center [1076, 299] width 93 height 27
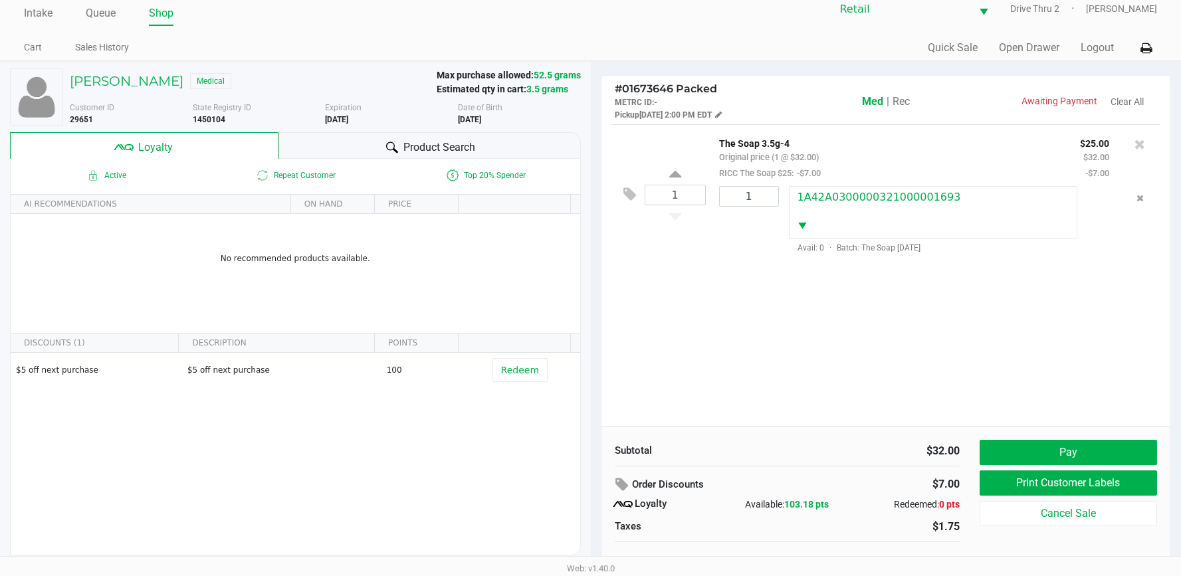
scroll to position [26, 0]
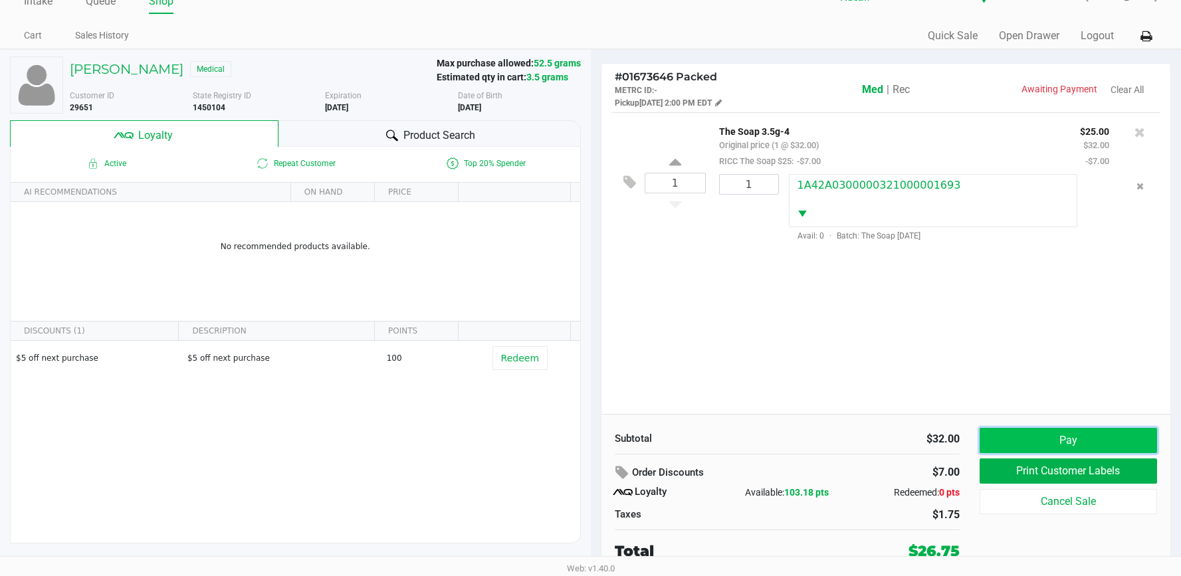
click at [1046, 437] on button "Pay" at bounding box center [1067, 440] width 177 height 25
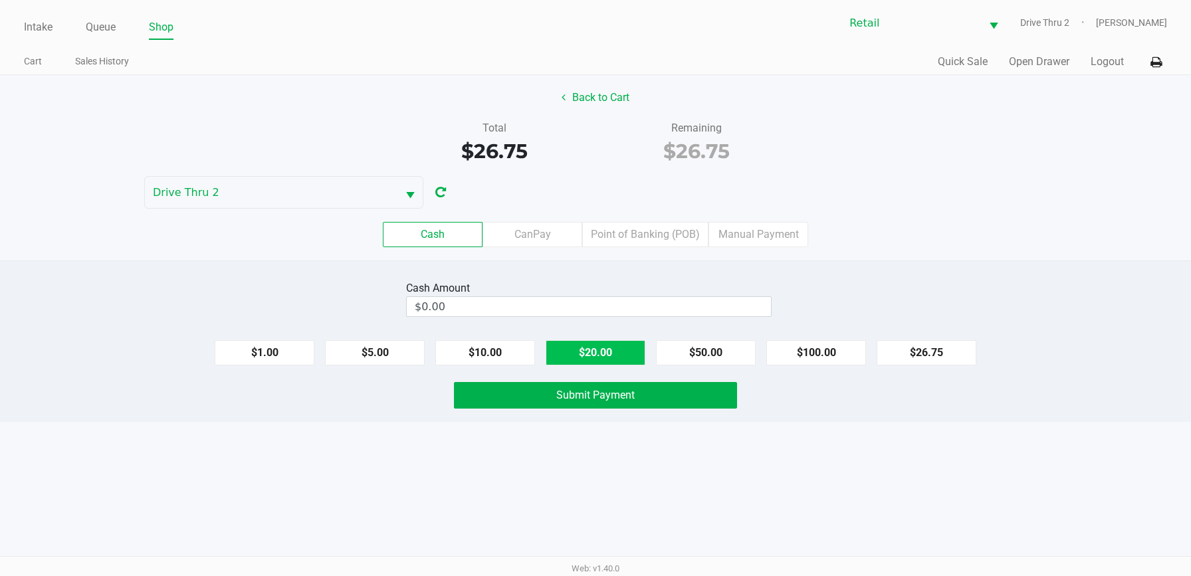
click at [600, 347] on button "$20.00" at bounding box center [595, 352] width 100 height 25
click at [527, 360] on button "$10.00" at bounding box center [485, 352] width 100 height 25
type input "$30.00"
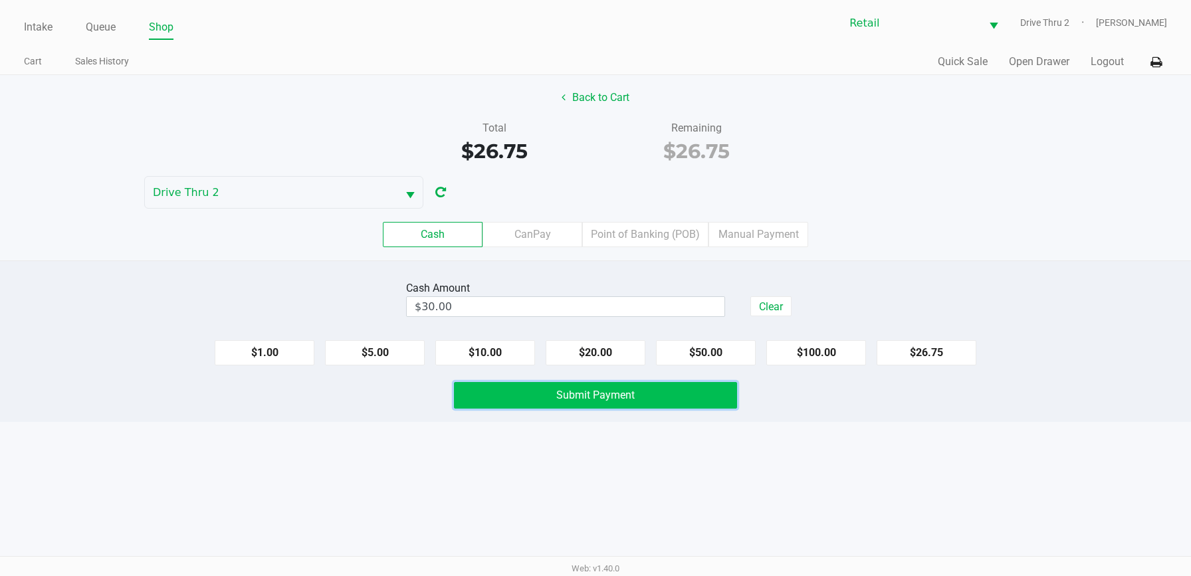
click at [539, 401] on button "Submit Payment" at bounding box center [595, 395] width 283 height 27
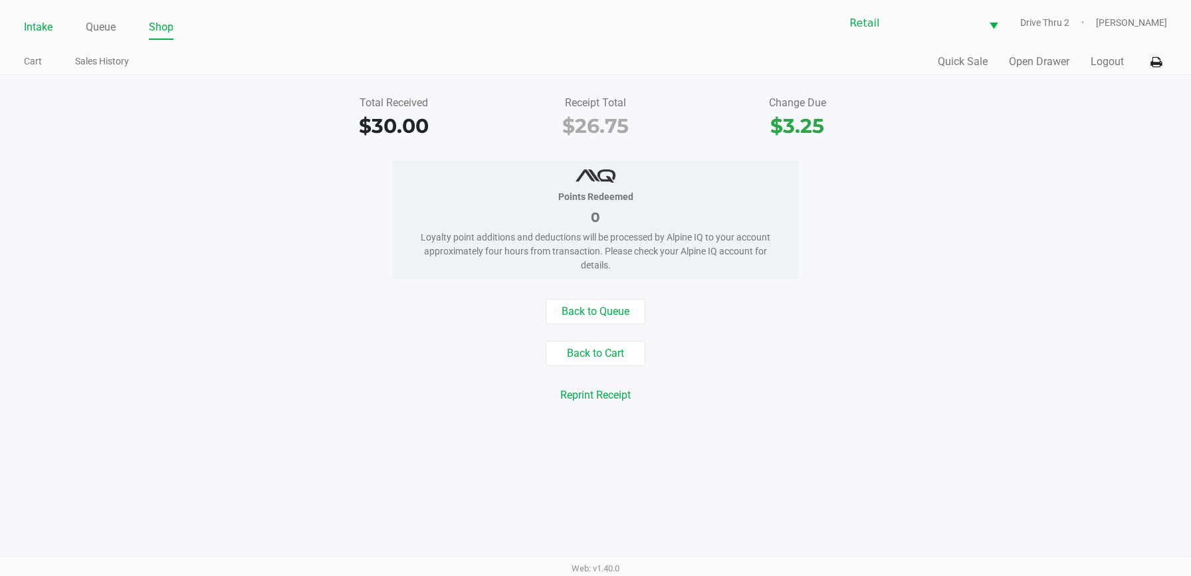
click at [35, 23] on link "Intake" at bounding box center [38, 27] width 29 height 19
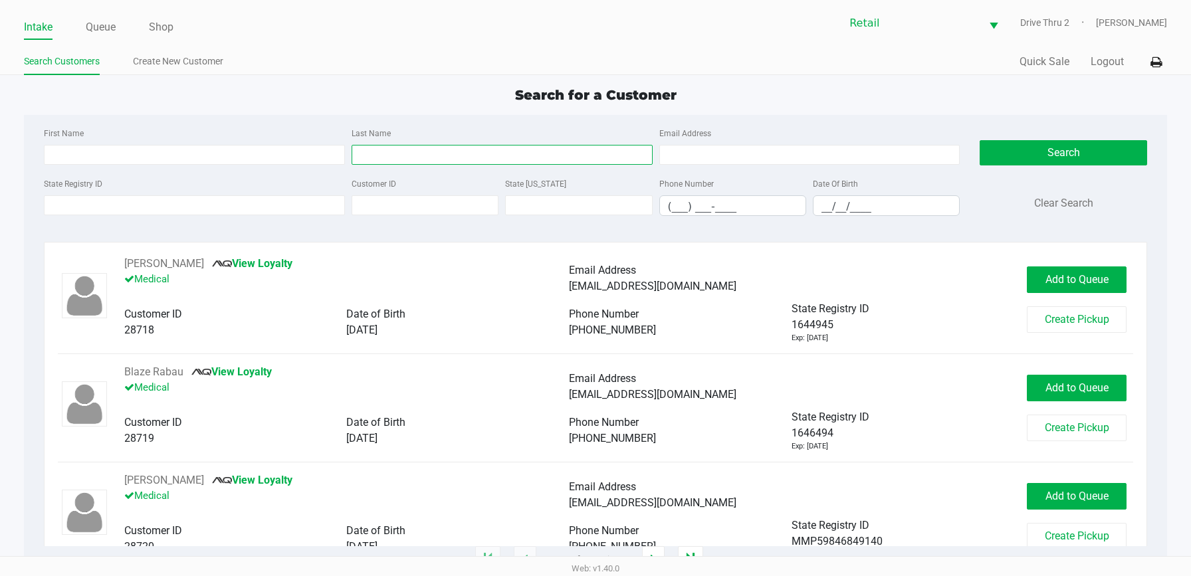
click at [401, 161] on input "Last Name" at bounding box center [501, 155] width 301 height 20
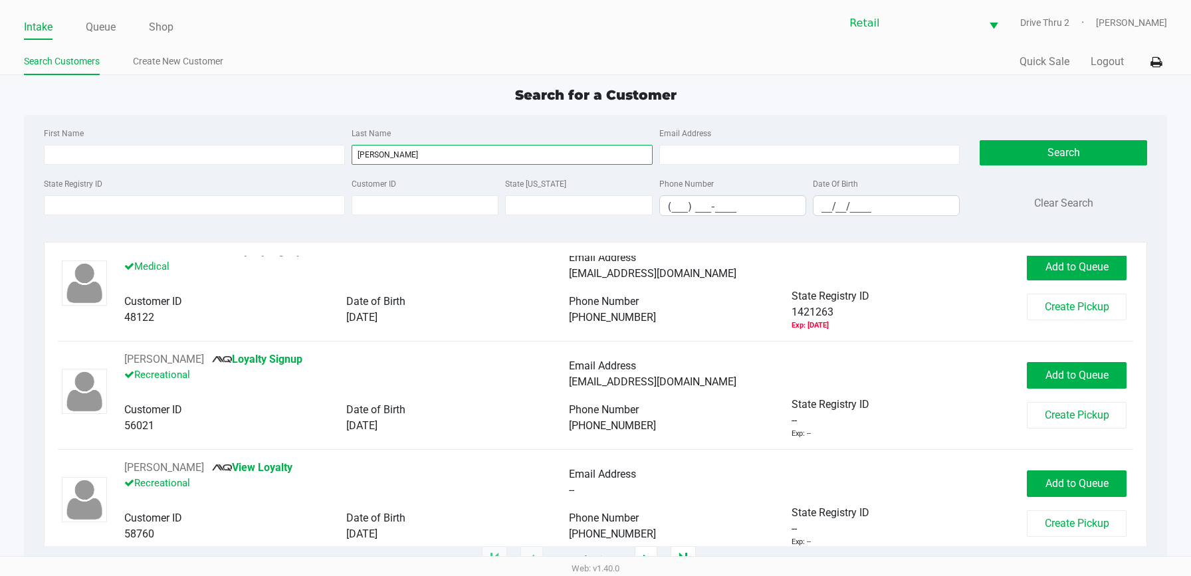
scroll to position [133, 0]
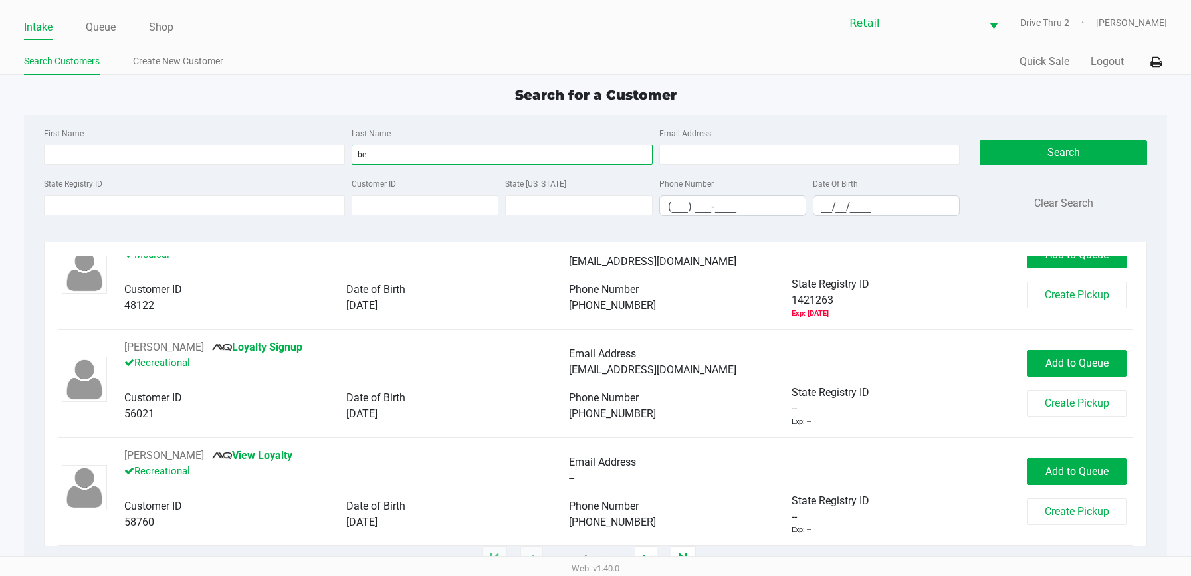
type input "b"
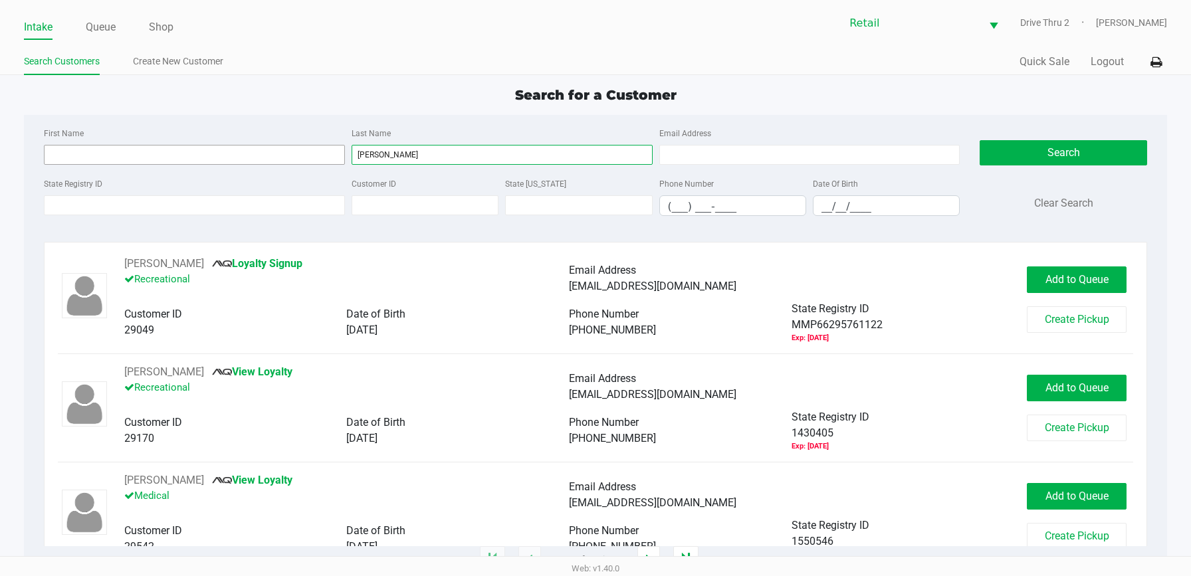
type input "[PERSON_NAME]"
click at [304, 161] on input "First Name" at bounding box center [194, 155] width 301 height 20
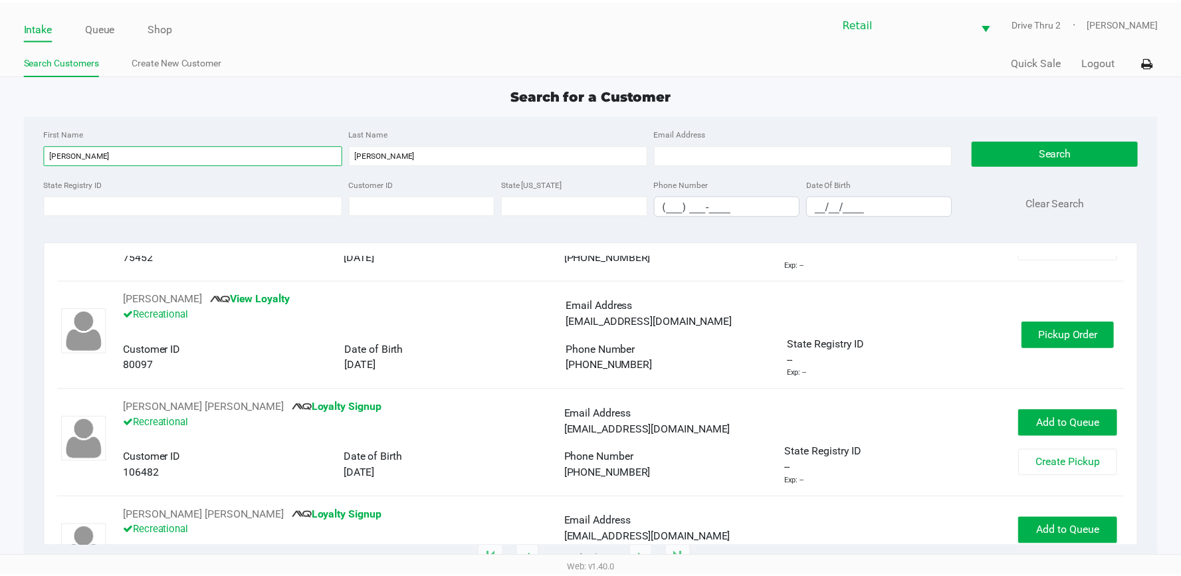
scroll to position [731, 0]
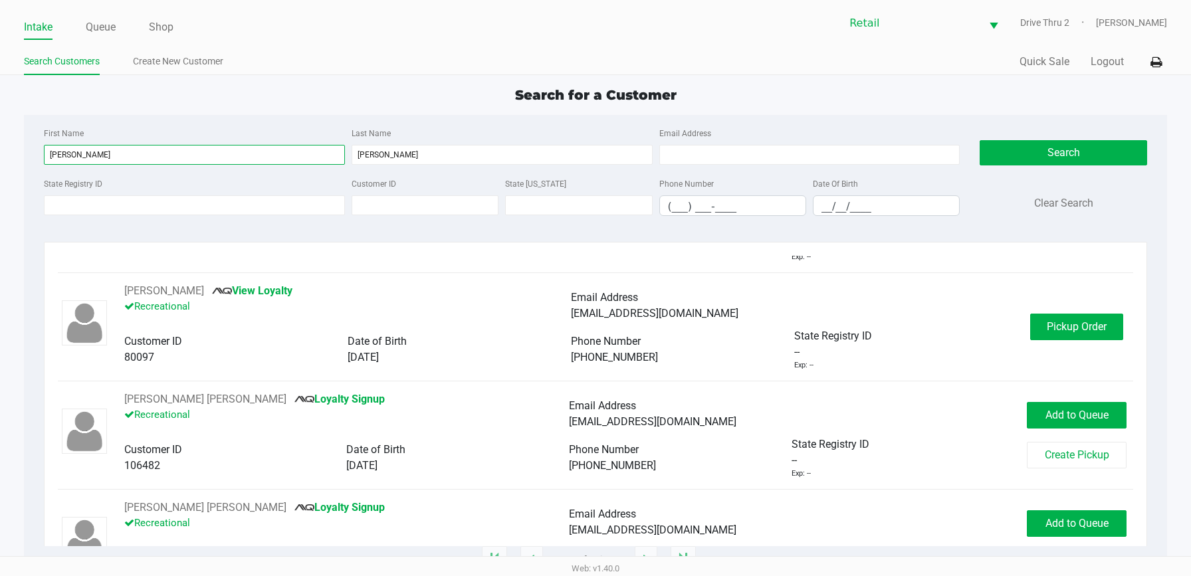
type input "[PERSON_NAME]"
click at [1044, 341] on div "[PERSON_NAME] View Loyalty Recreational Email Address [EMAIL_ADDRESS][DOMAIN_NA…" at bounding box center [595, 327] width 1075 height 88
click at [1046, 324] on span "Pickup Order" at bounding box center [1076, 326] width 60 height 13
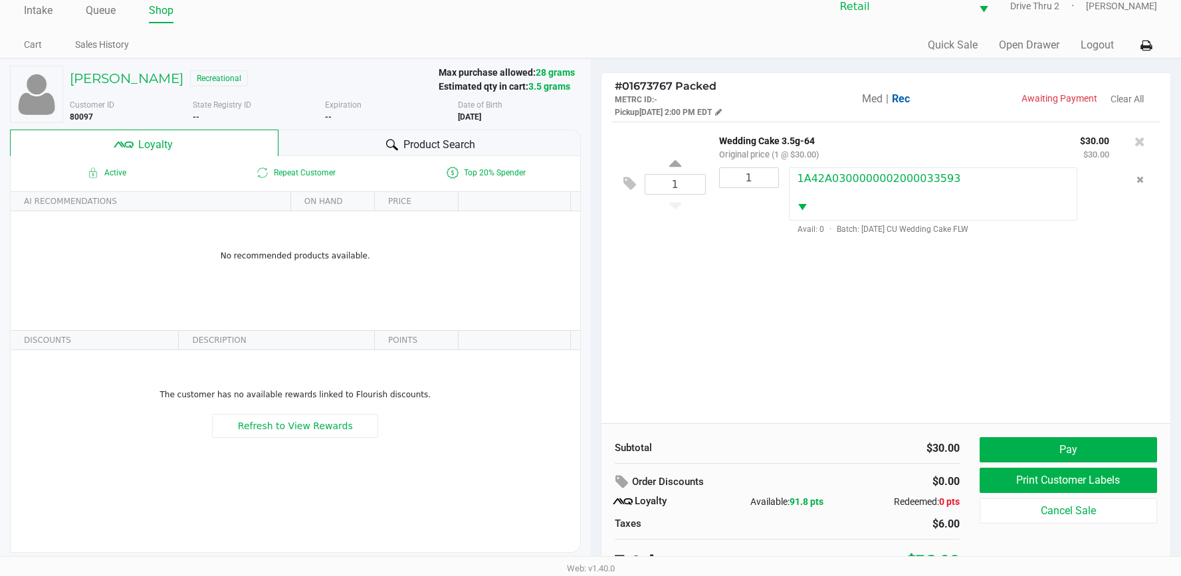
scroll to position [26, 0]
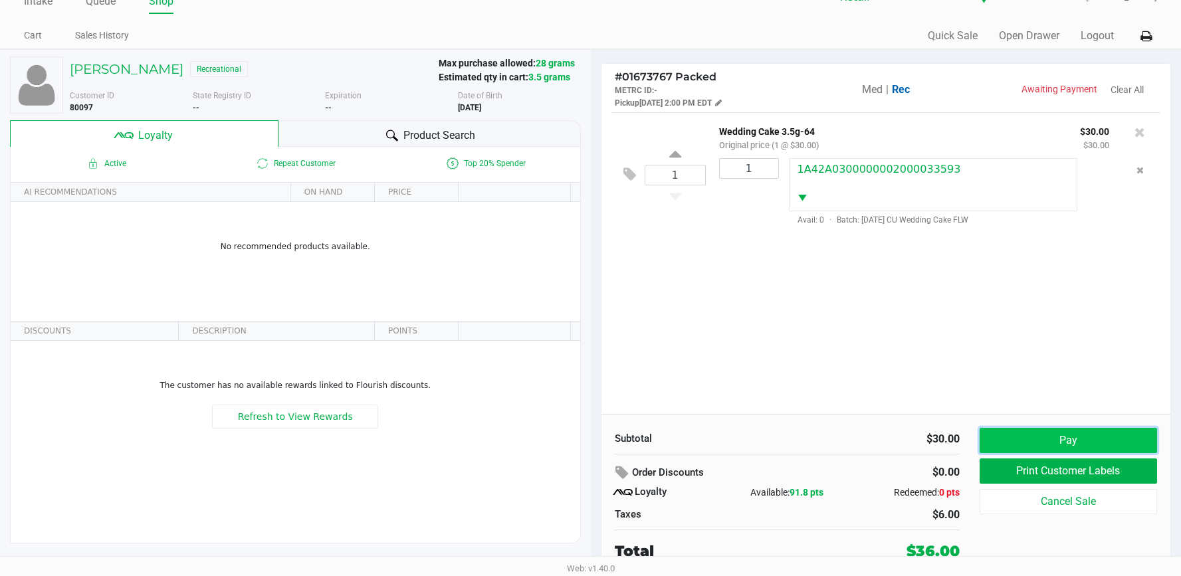
click at [985, 440] on button "Pay" at bounding box center [1067, 440] width 177 height 25
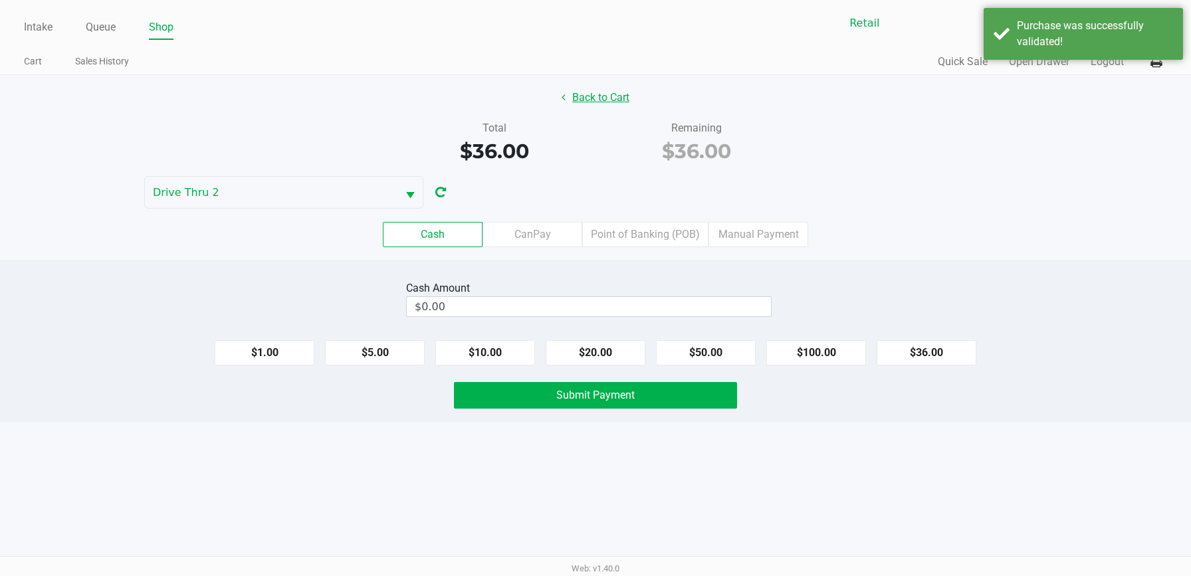
click at [610, 98] on button "Back to Cart" at bounding box center [595, 97] width 85 height 25
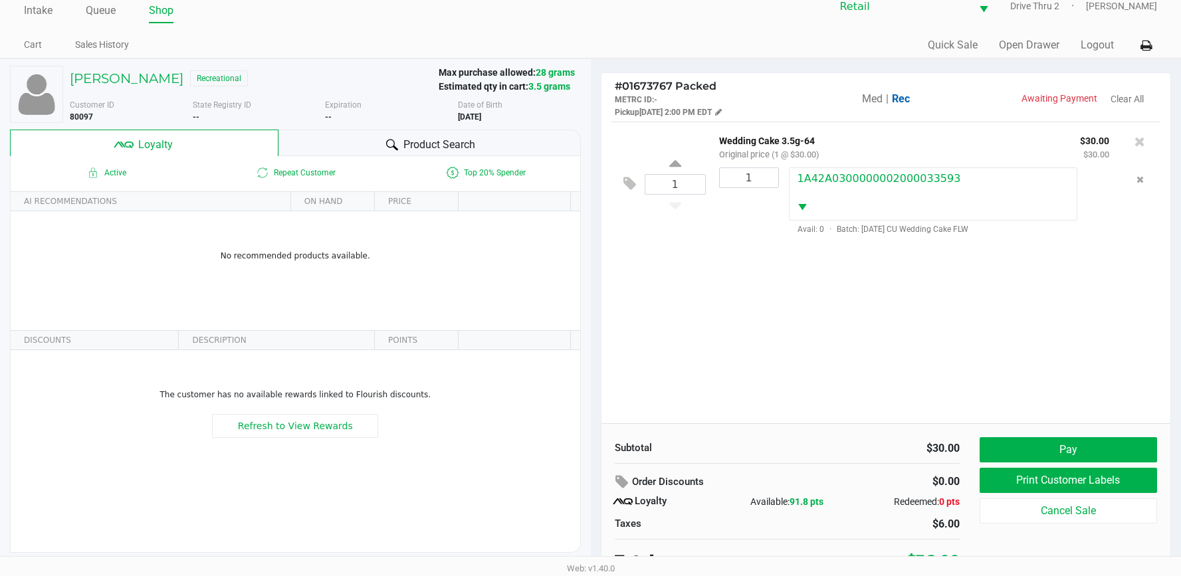
scroll to position [26, 0]
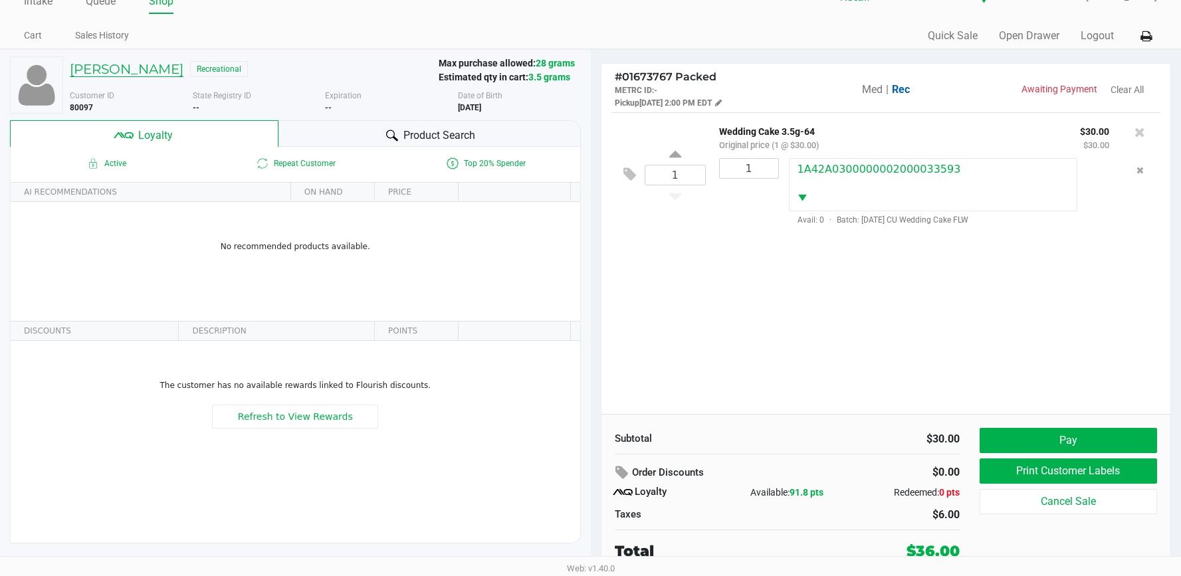
click at [98, 68] on h5 "[PERSON_NAME]" at bounding box center [127, 69] width 114 height 16
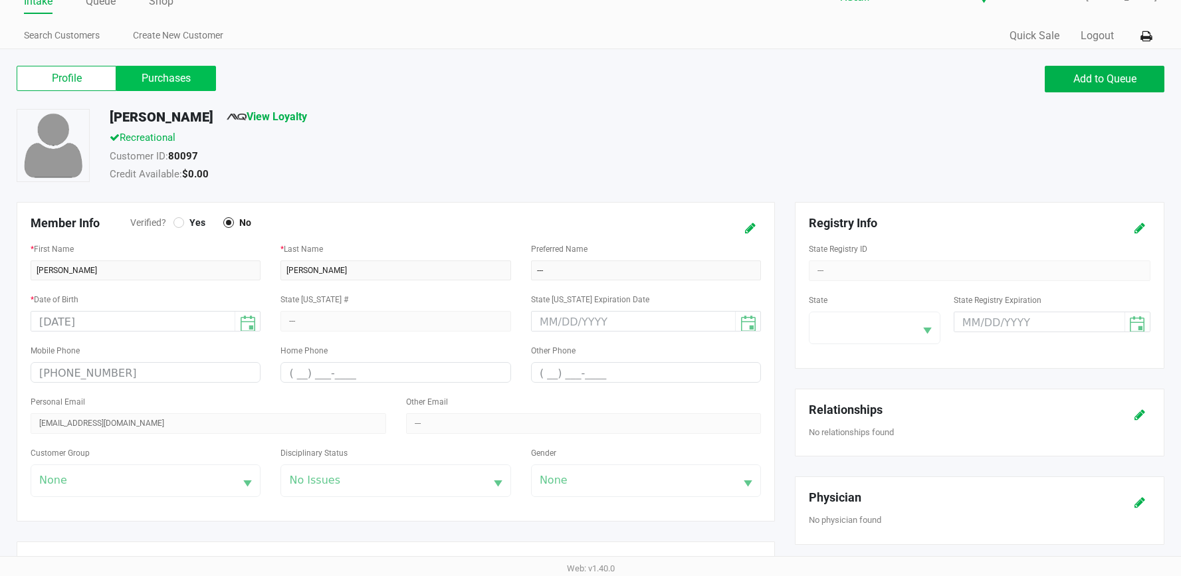
click at [165, 84] on label "Purchases" at bounding box center [166, 78] width 100 height 25
click at [0, 0] on 1 "Purchases" at bounding box center [0, 0] width 0 height 0
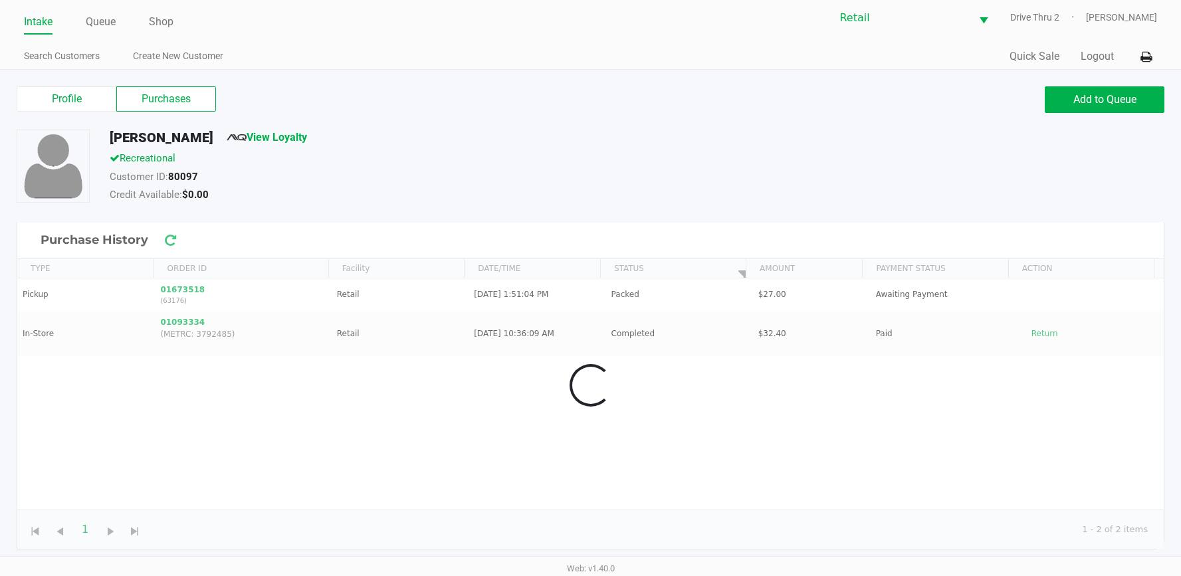
scroll to position [5, 0]
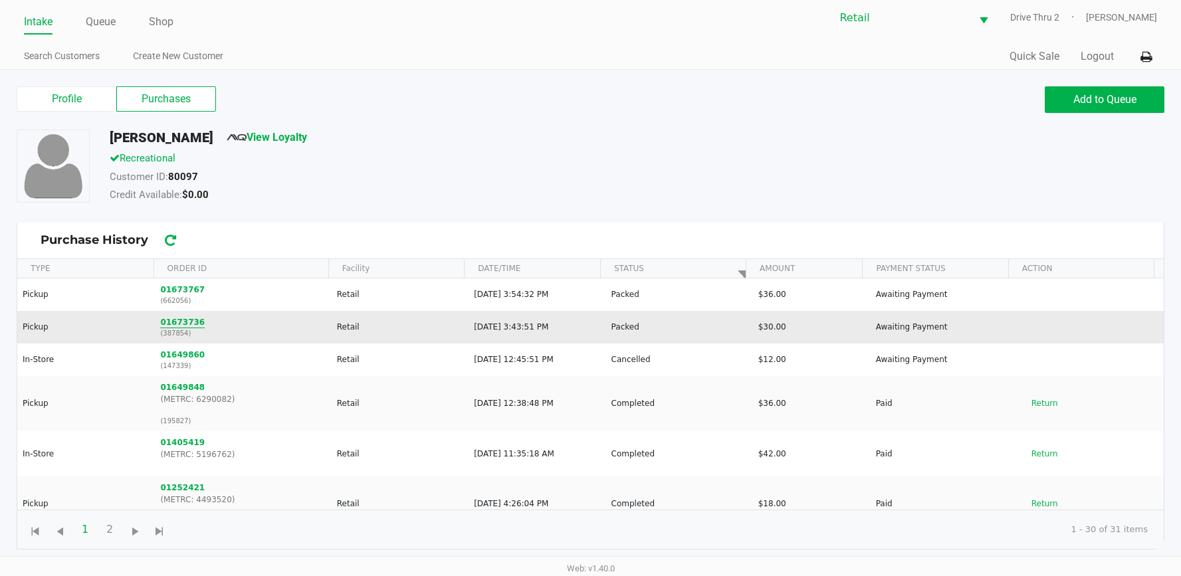
click at [185, 327] on button "01673736" at bounding box center [182, 322] width 45 height 12
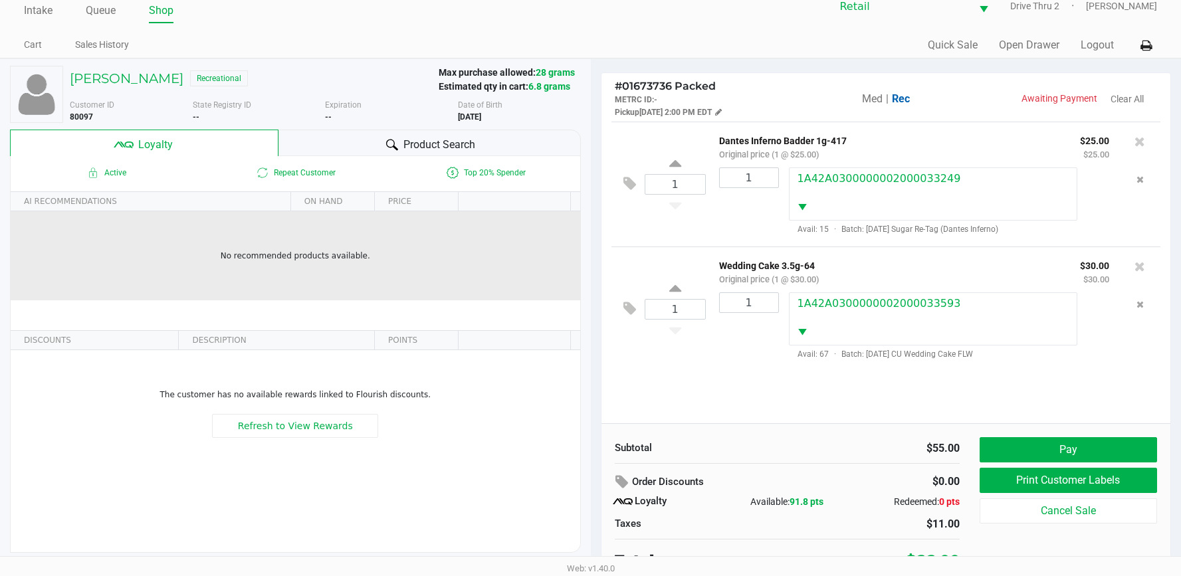
scroll to position [26, 0]
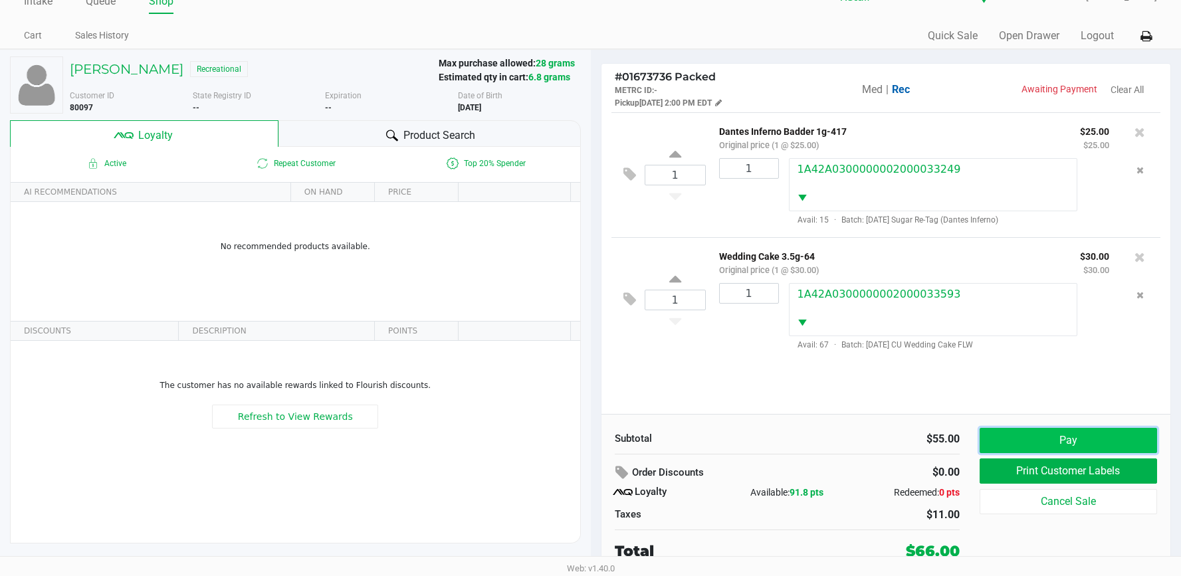
click at [1002, 443] on button "Pay" at bounding box center [1067, 440] width 177 height 25
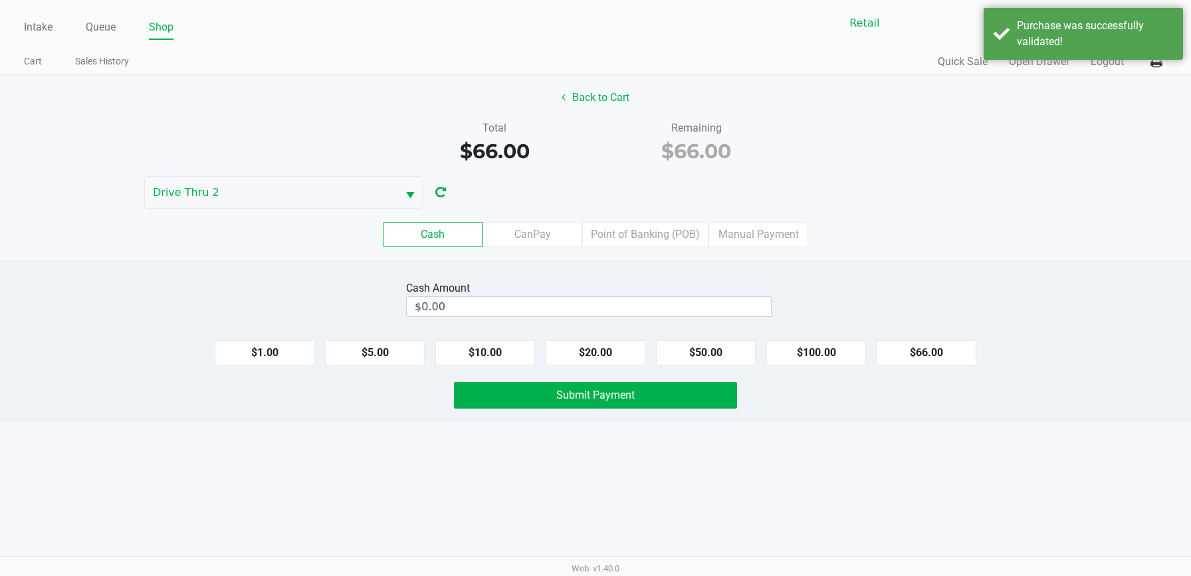
click at [871, 282] on div "Cash Amount $0.00" at bounding box center [595, 299] width 1211 height 42
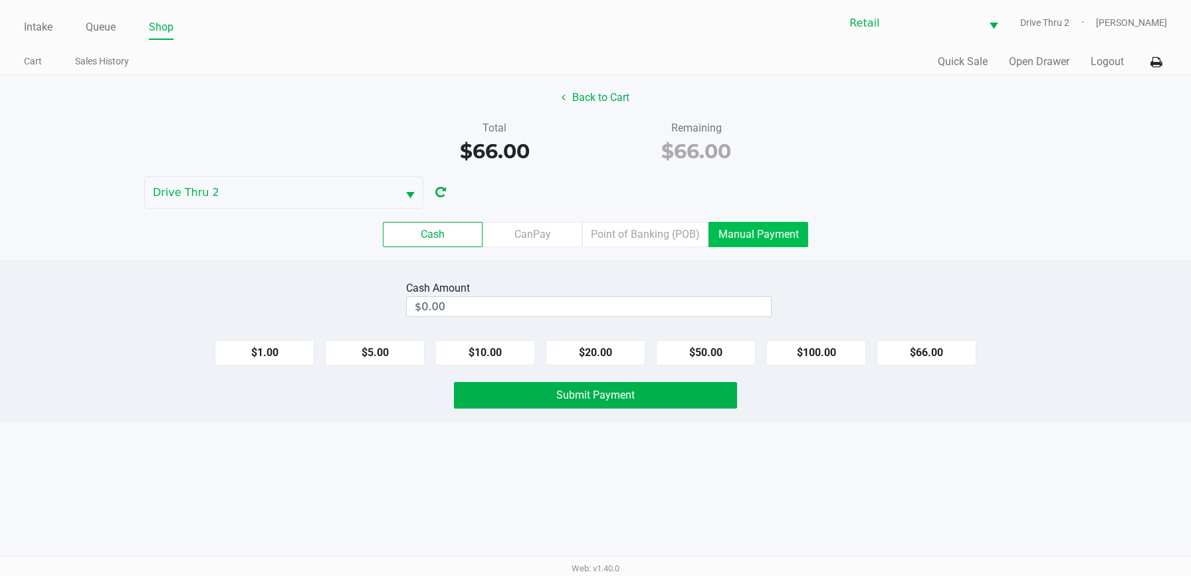
click at [767, 239] on label "Manual Payment" at bounding box center [758, 234] width 100 height 25
click at [0, 0] on 8 "Manual Payment" at bounding box center [0, 0] width 0 height 0
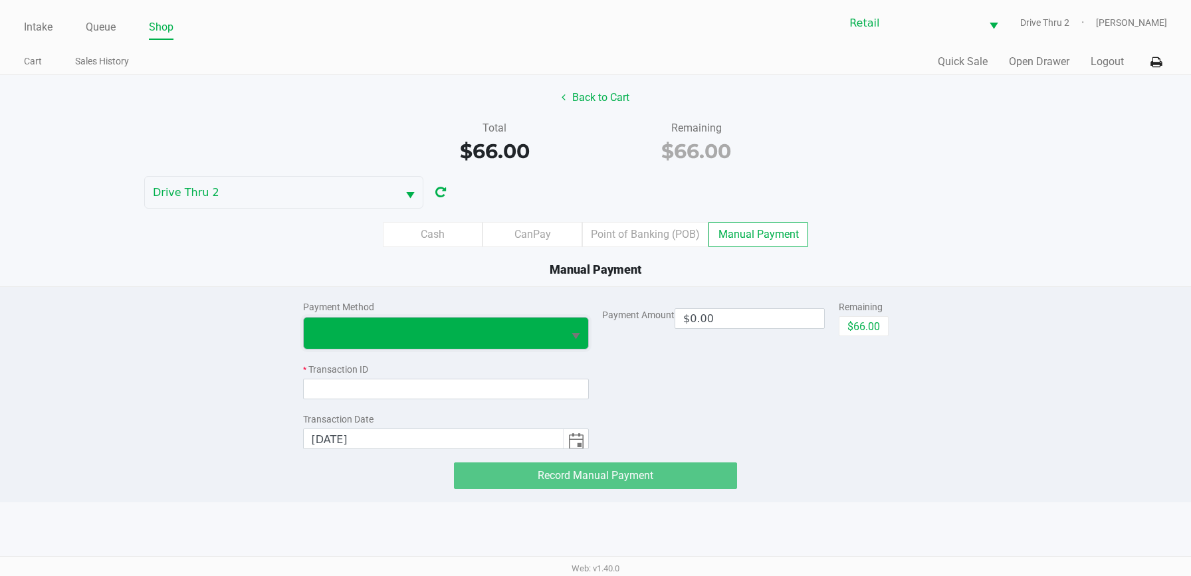
click at [533, 330] on span at bounding box center [434, 333] width 244 height 16
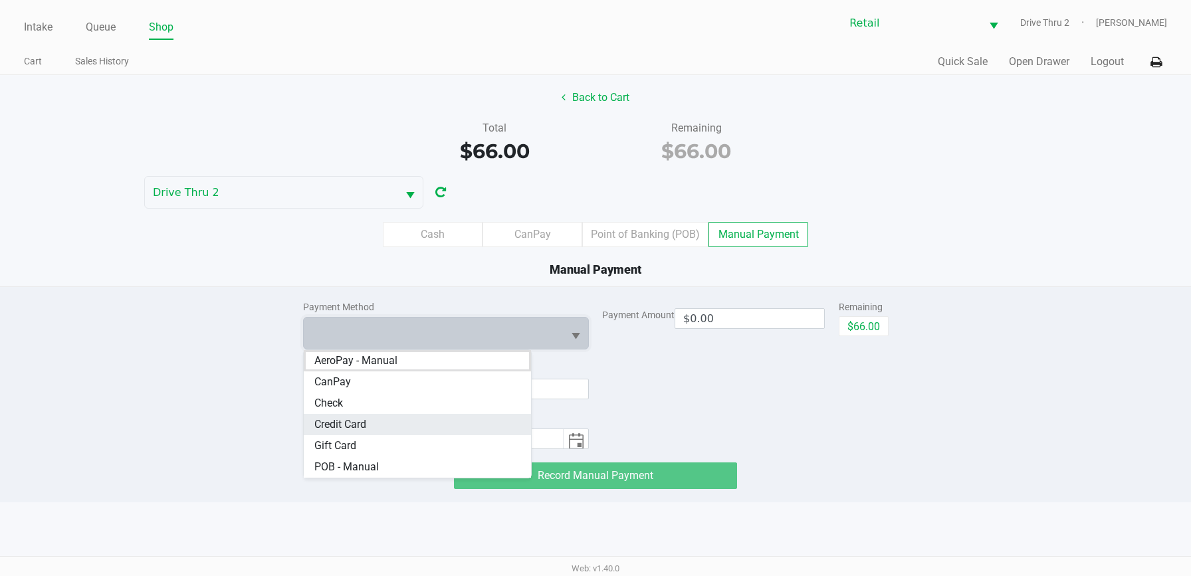
click at [402, 415] on Card "Credit Card" at bounding box center [418, 424] width 228 height 21
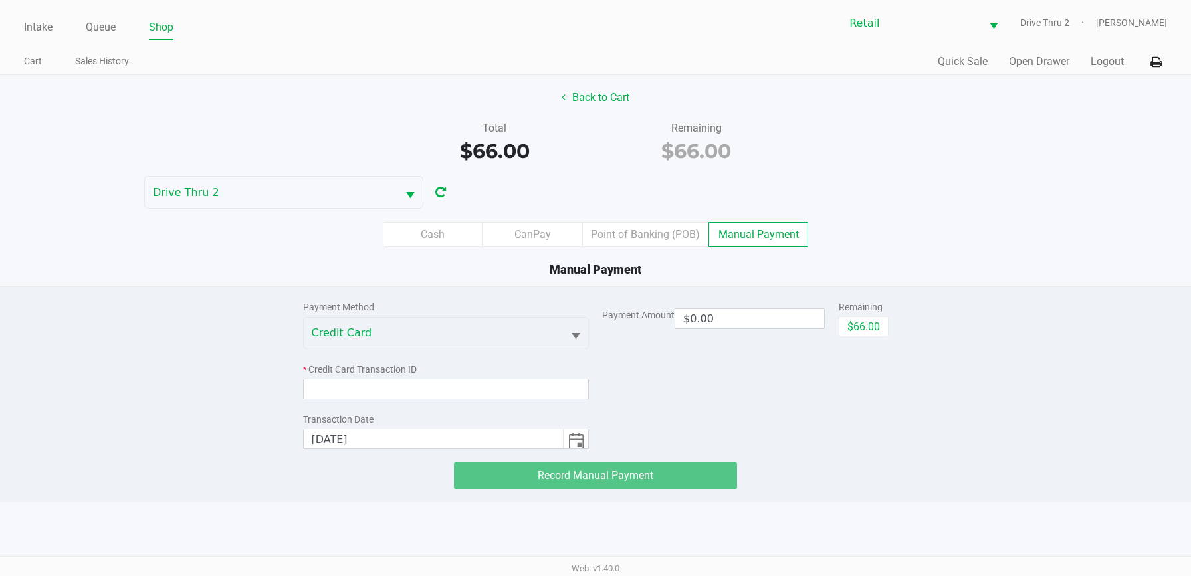
click at [862, 312] on div "Remaining" at bounding box center [863, 307] width 50 height 14
click at [859, 322] on button "$66.00" at bounding box center [863, 326] width 50 height 20
type input "$66.00"
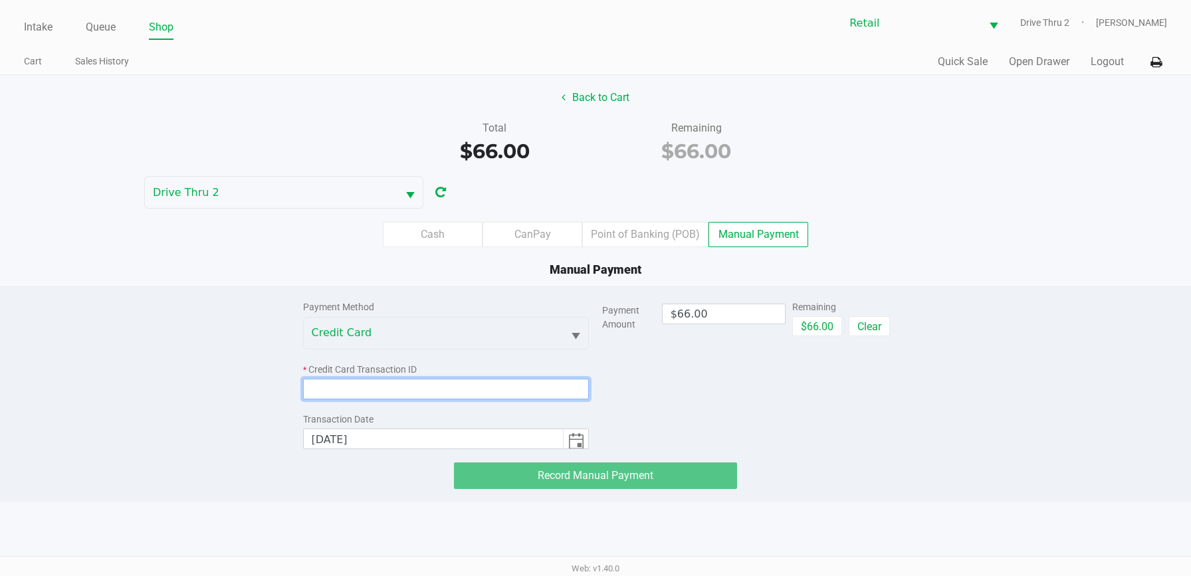
click at [403, 393] on input at bounding box center [446, 389] width 286 height 21
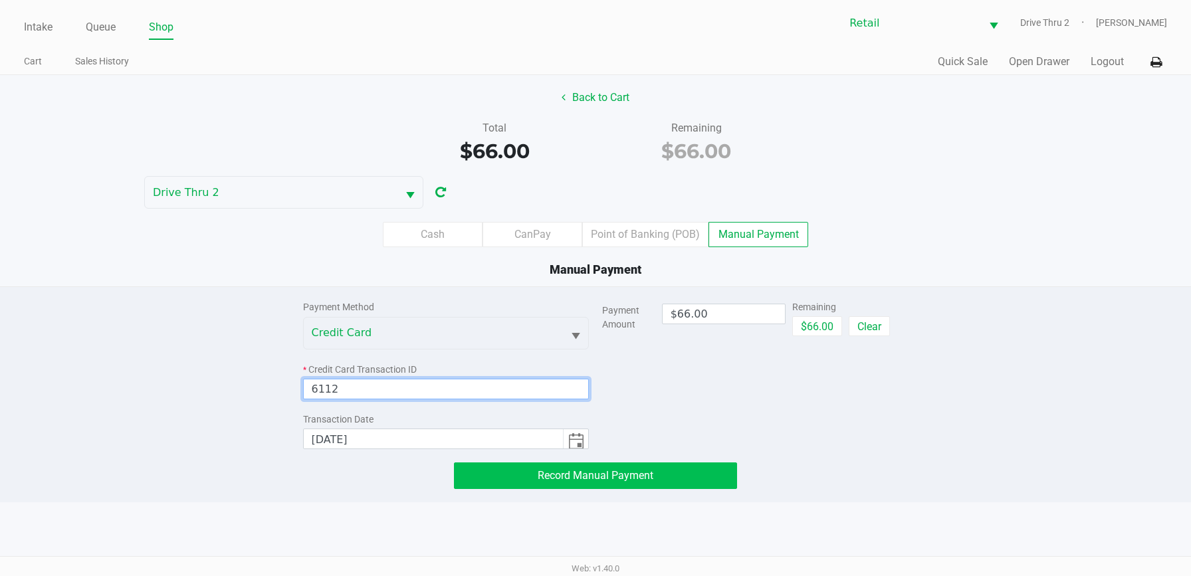
type input "6112"
click at [477, 473] on button "Record Manual Payment" at bounding box center [595, 475] width 283 height 27
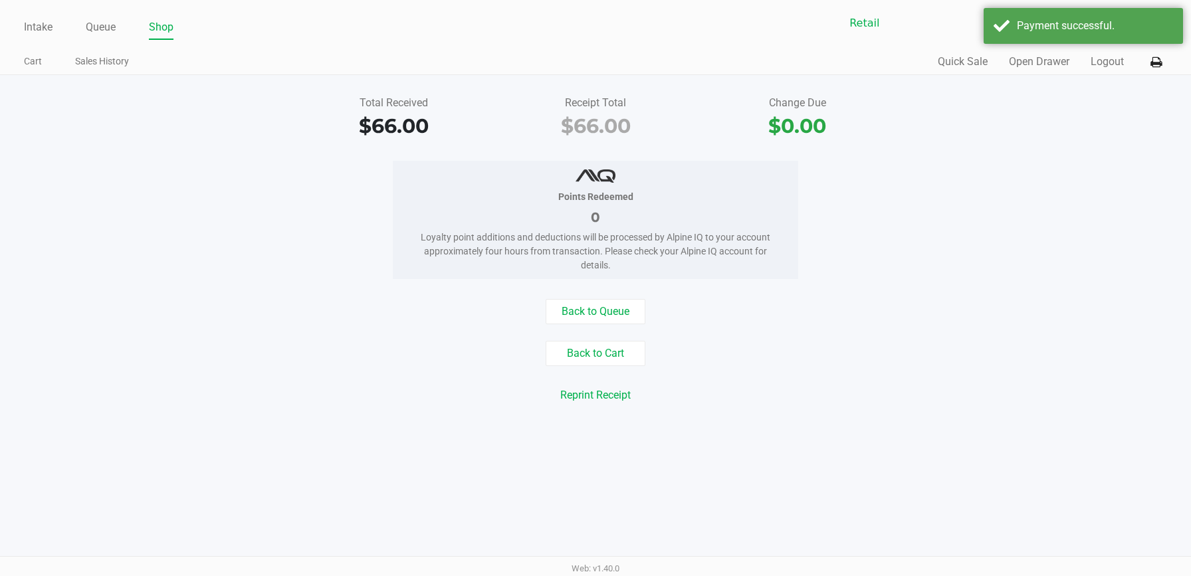
click at [611, 439] on div "Total Received $66.00 Receipt Total $66.00 Change Due $0.00 Points Redeemed 0 L…" at bounding box center [595, 257] width 1191 height 365
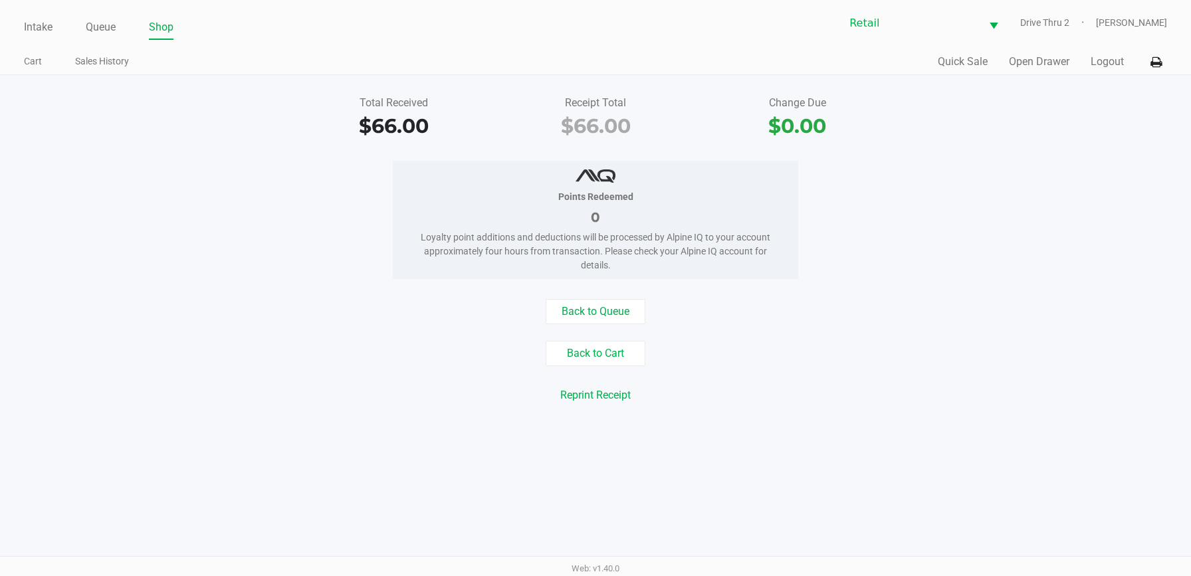
click at [19, 31] on div "Intake Queue Shop Retail Drive Thru 2 [PERSON_NAME] Cart Sales History Quick Sa…" at bounding box center [595, 37] width 1191 height 75
click at [42, 27] on link "Intake" at bounding box center [38, 27] width 29 height 19
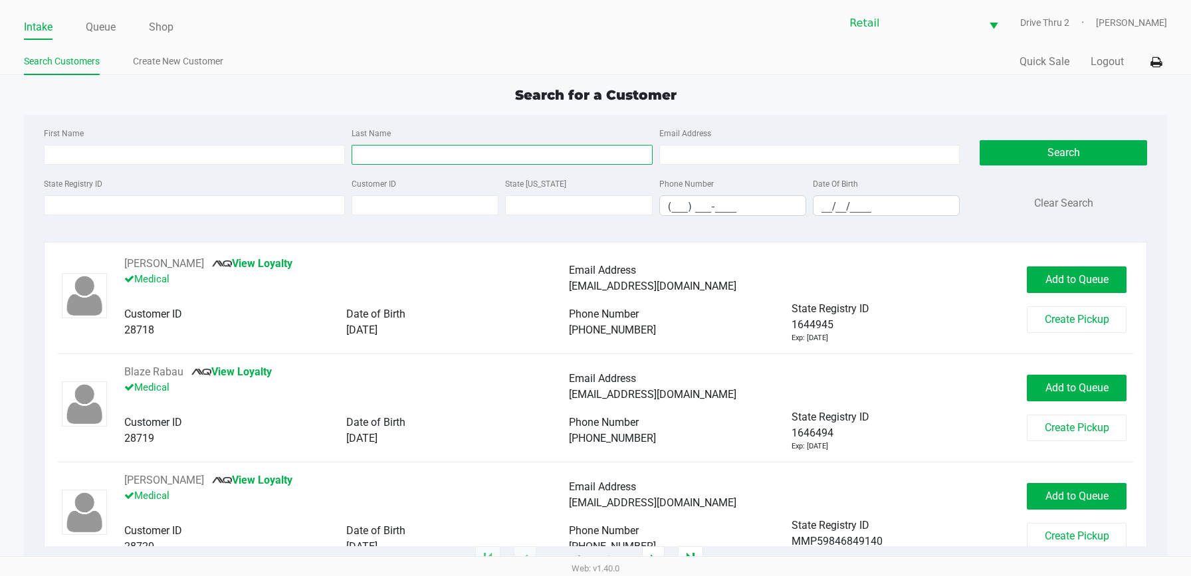
click at [377, 154] on input "Last Name" at bounding box center [501, 155] width 301 height 20
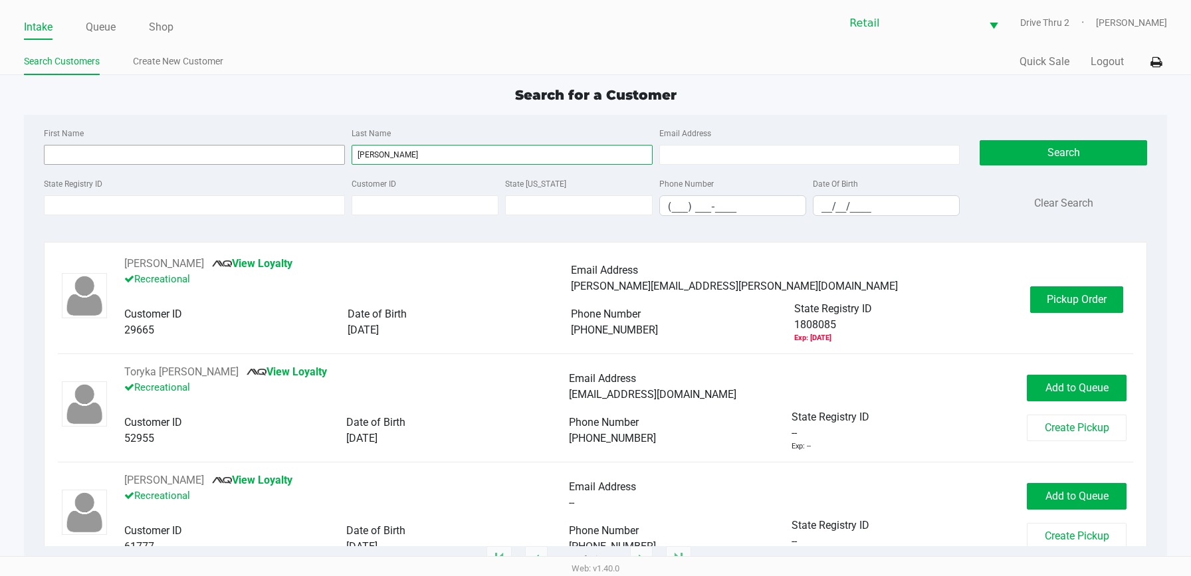
drag, startPoint x: 407, startPoint y: 147, endPoint x: 256, endPoint y: 151, distance: 150.9
click at [256, 151] on div "First Name Last Name [PERSON_NAME] Email Address" at bounding box center [502, 150] width 923 height 50
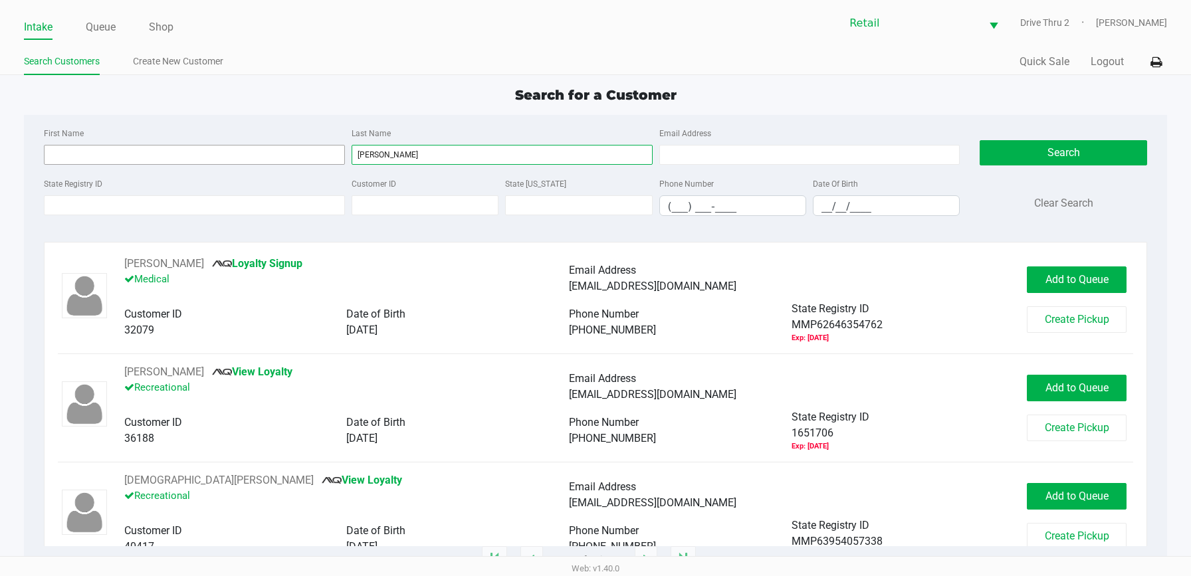
type input "[PERSON_NAME]"
click at [170, 159] on input "First Name" at bounding box center [194, 155] width 301 height 20
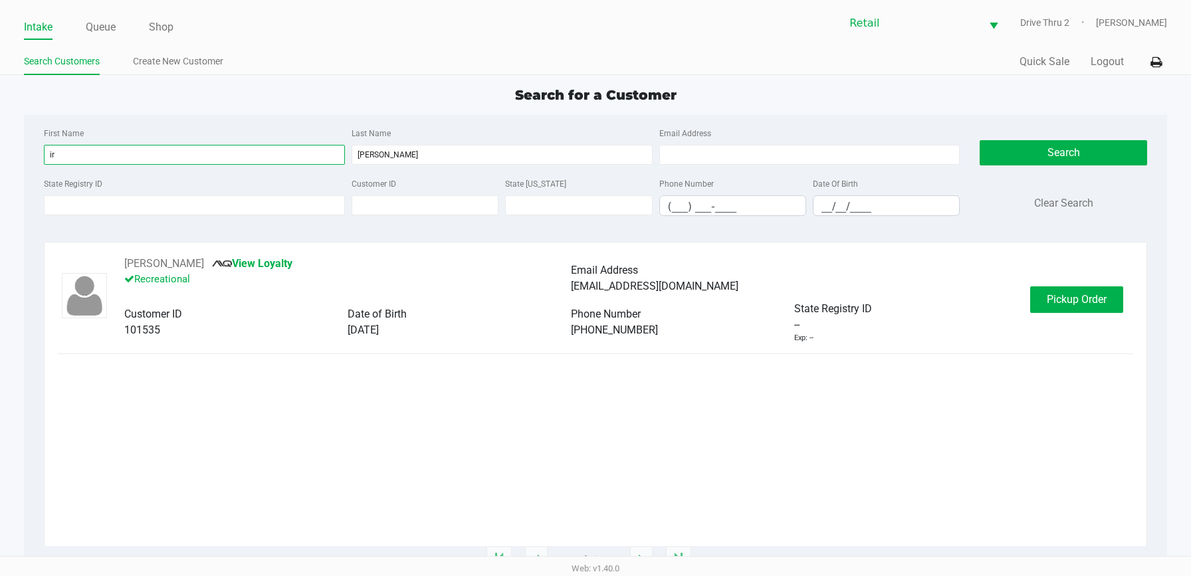
type input "ir"
click at [1029, 295] on div "[PERSON_NAME] View Loyalty Recreational Email Address [EMAIL_ADDRESS][DOMAIN_NA…" at bounding box center [571, 300] width 920 height 88
click at [1040, 293] on button "Pickup Order" at bounding box center [1076, 299] width 93 height 27
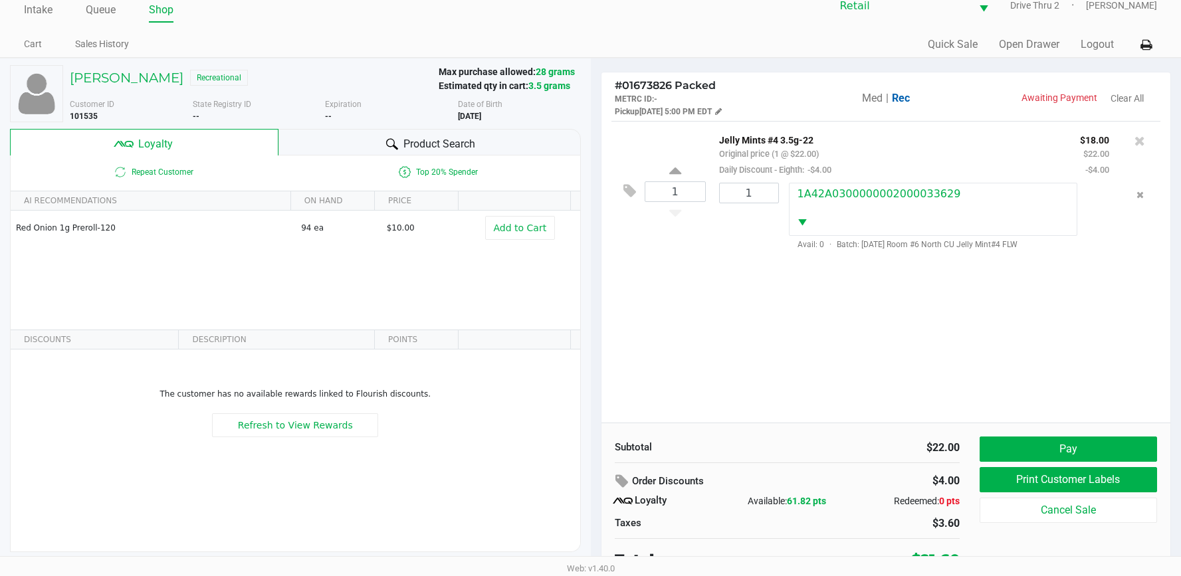
scroll to position [26, 0]
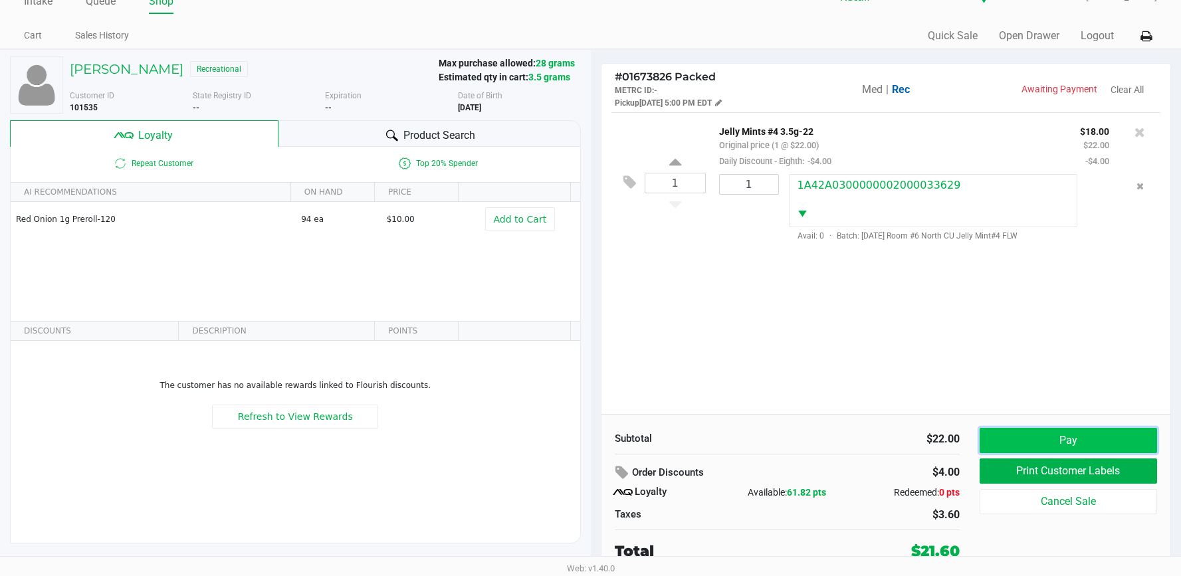
click at [1013, 444] on button "Pay" at bounding box center [1067, 440] width 177 height 25
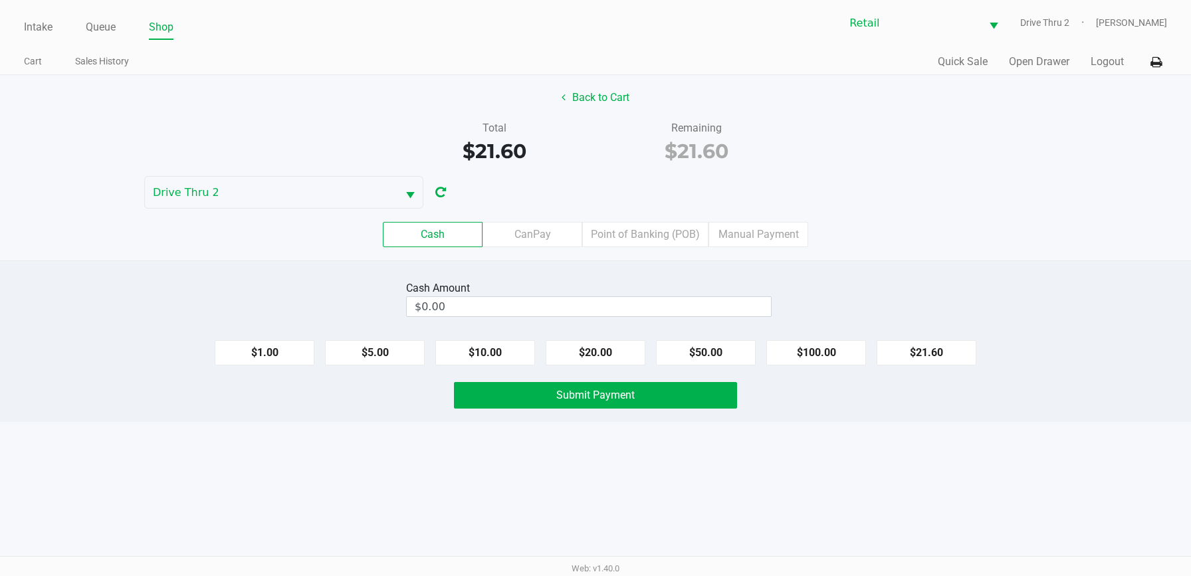
click at [568, 294] on div "Cash Amount" at bounding box center [588, 288] width 365 height 16
click at [567, 307] on input "0" at bounding box center [589, 306] width 364 height 19
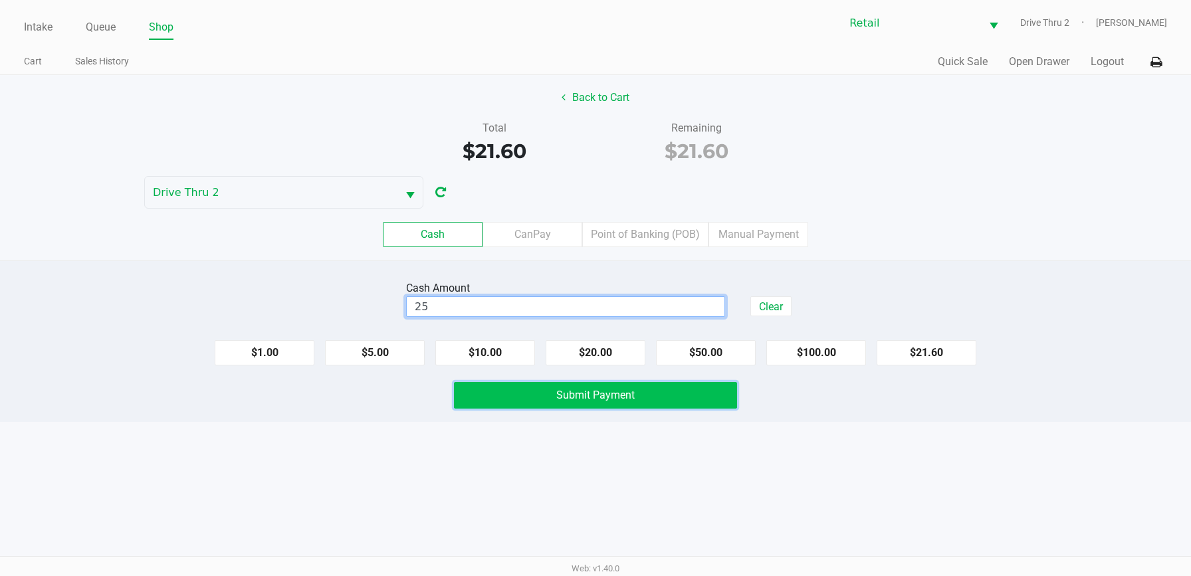
type input "$25.00"
click at [580, 389] on span "Submit Payment" at bounding box center [595, 395] width 78 height 13
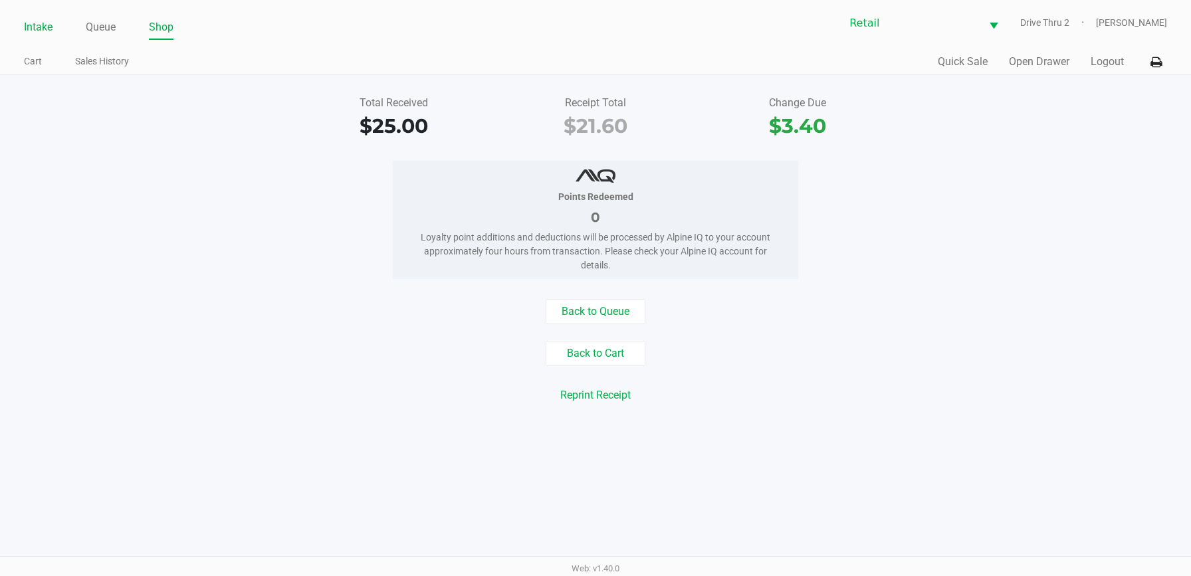
click at [50, 30] on link "Intake" at bounding box center [38, 27] width 29 height 19
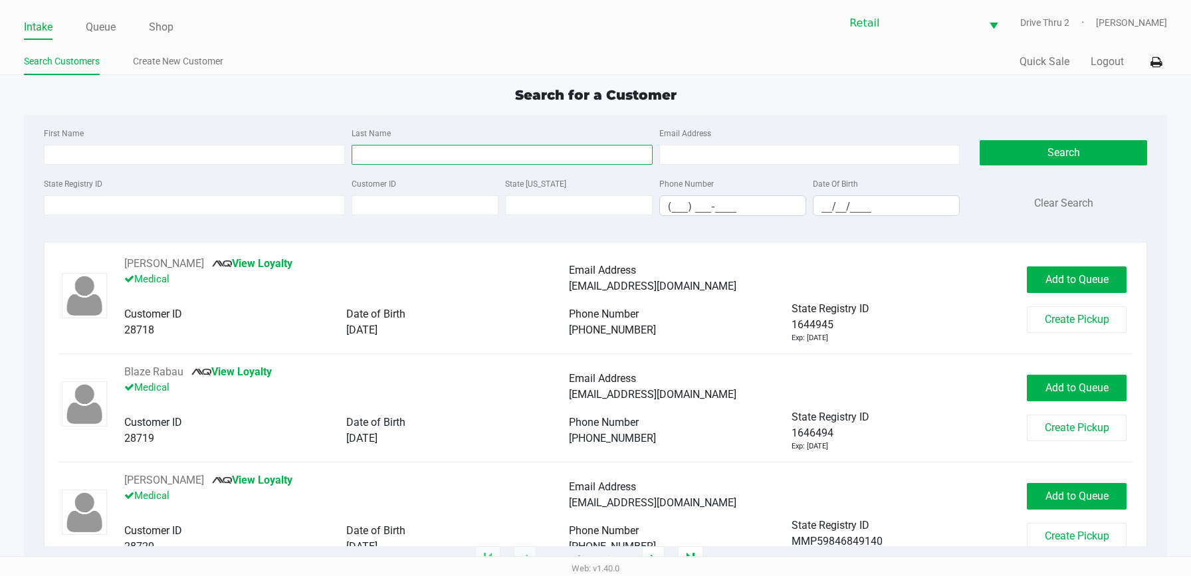
click at [381, 153] on input "Last Name" at bounding box center [501, 155] width 301 height 20
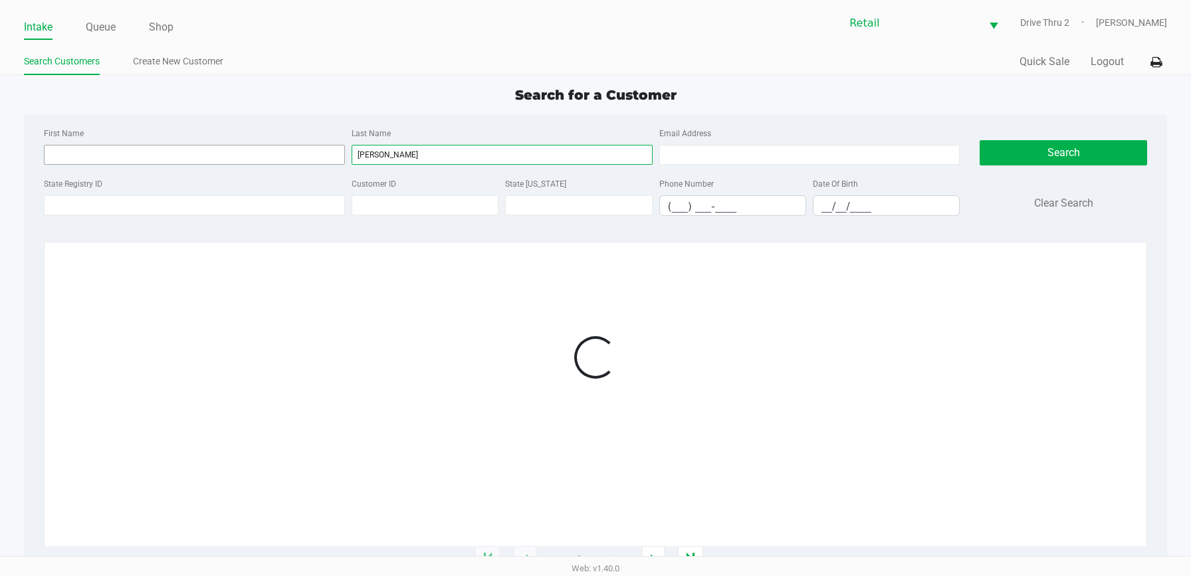
type input "[PERSON_NAME]"
click at [247, 156] on input "First Name" at bounding box center [194, 155] width 301 height 20
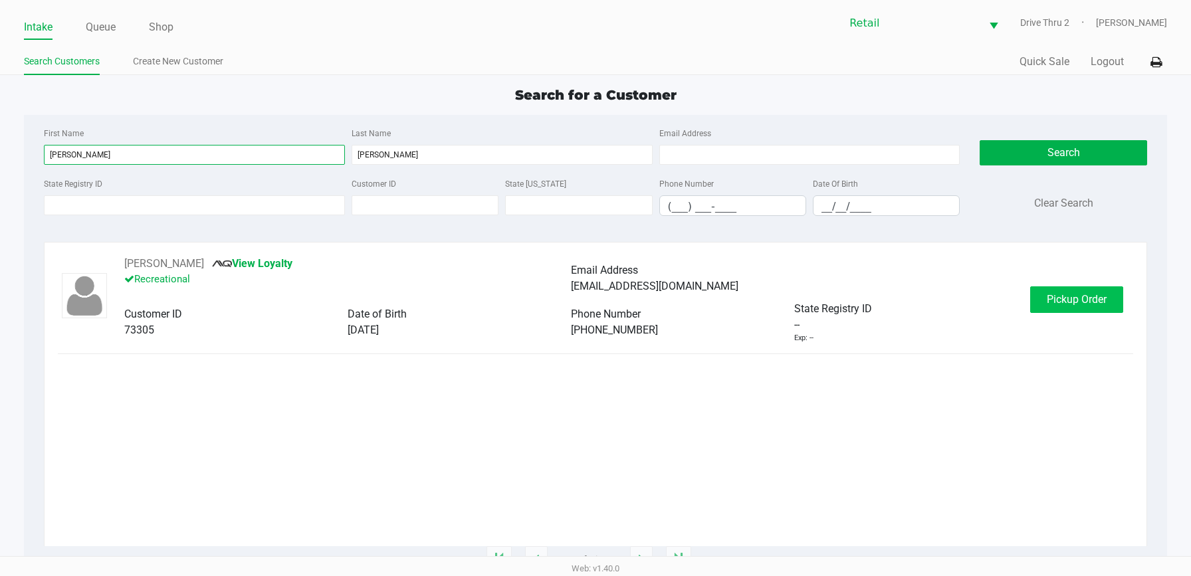
type input "[PERSON_NAME]"
click at [1065, 307] on button "Pickup Order" at bounding box center [1076, 299] width 93 height 27
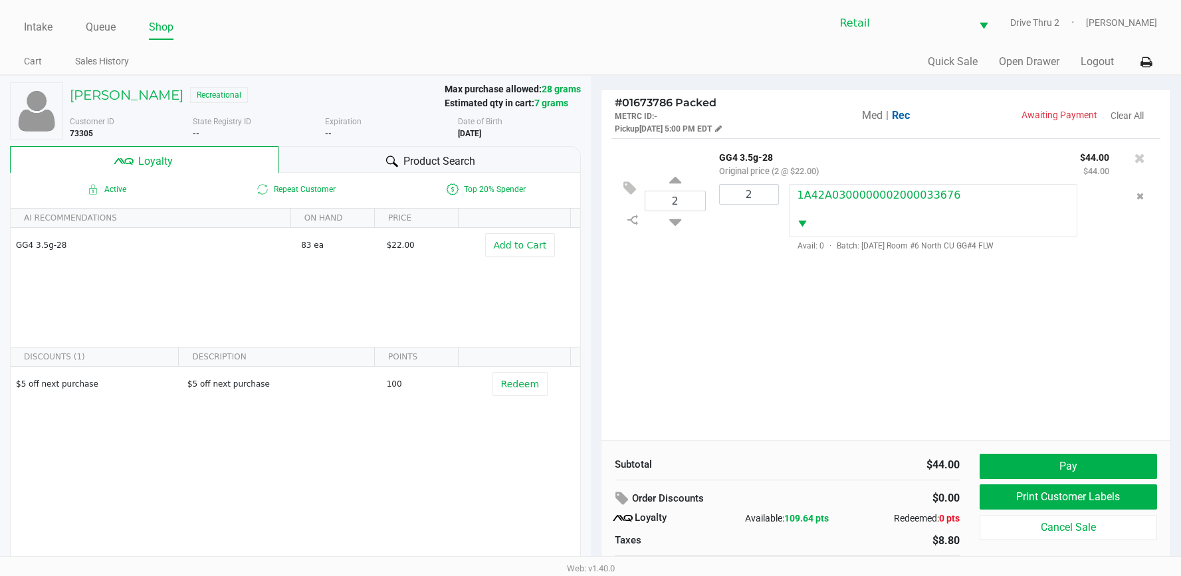
scroll to position [26, 0]
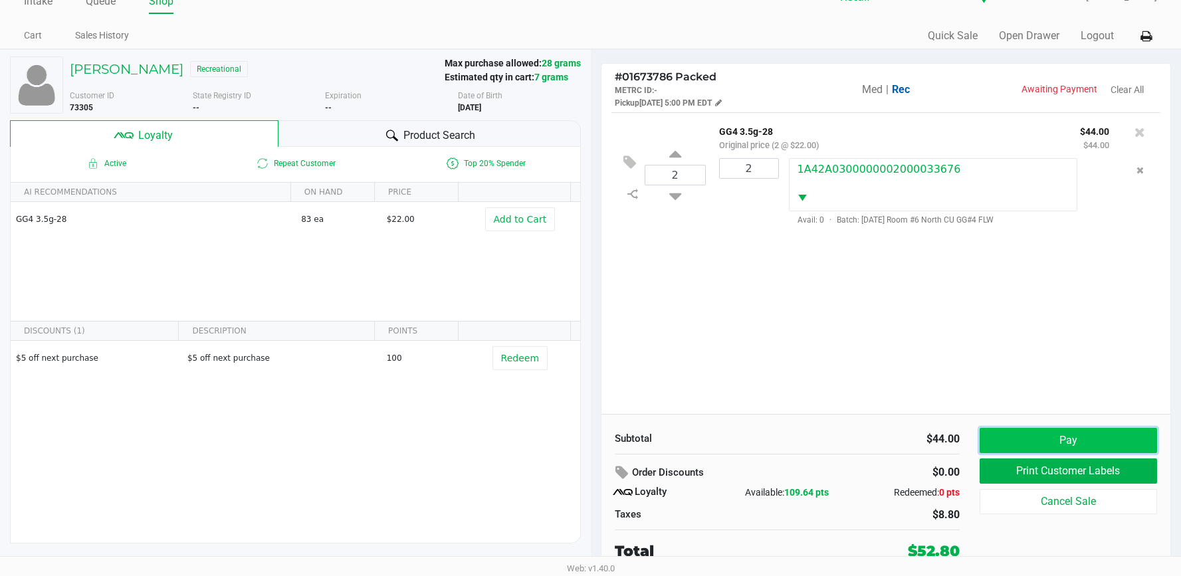
click at [1025, 438] on button "Pay" at bounding box center [1067, 440] width 177 height 25
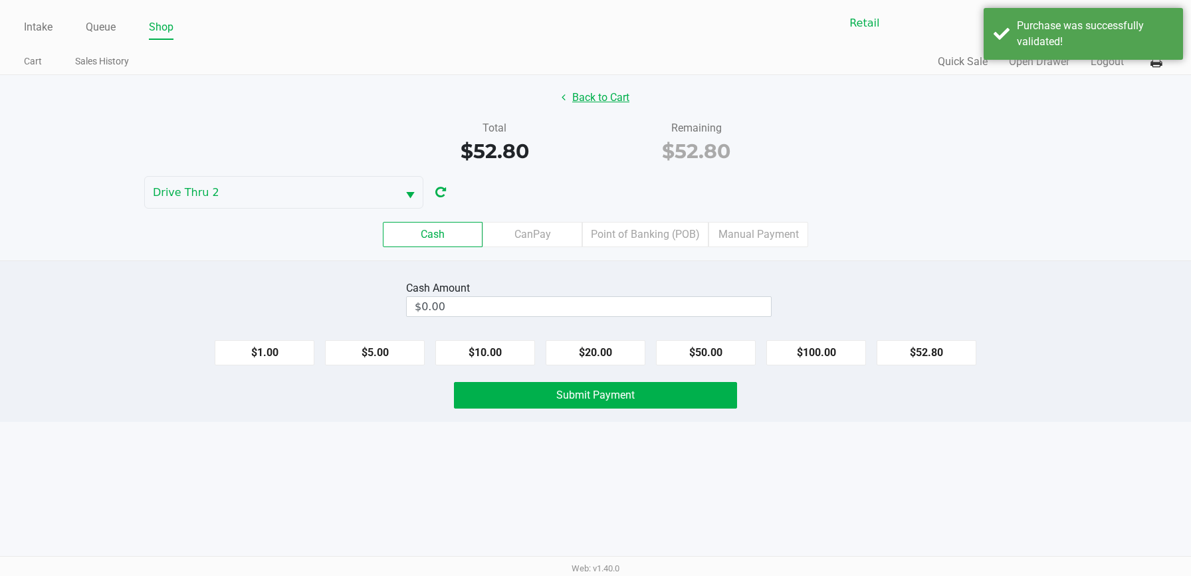
click at [611, 98] on button "Back to Cart" at bounding box center [595, 97] width 85 height 25
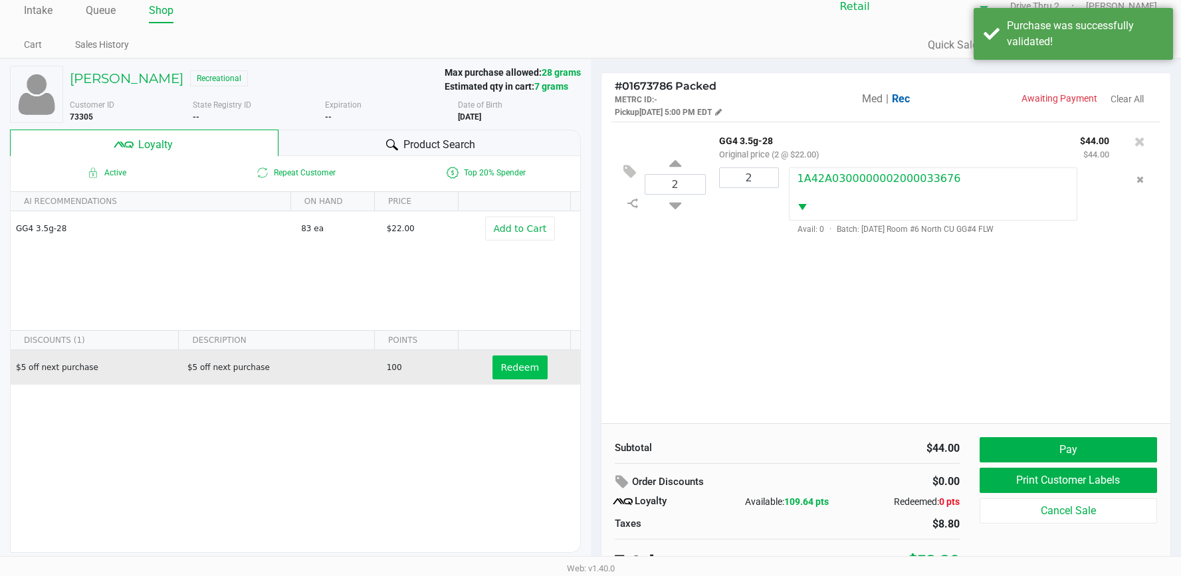
scroll to position [26, 0]
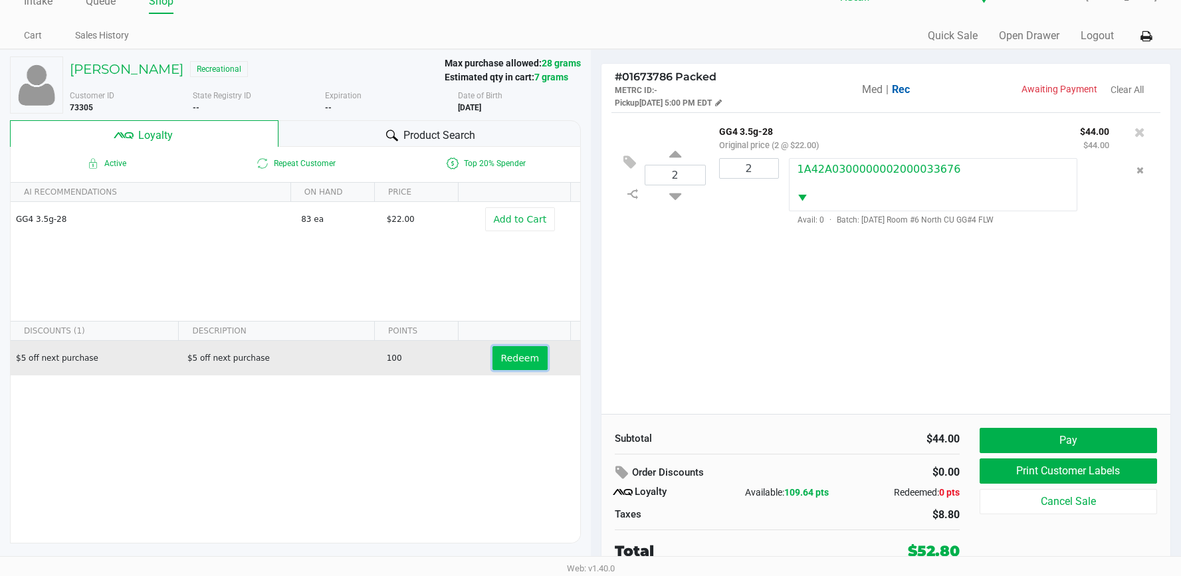
click at [520, 357] on span "Redeem" at bounding box center [520, 358] width 38 height 11
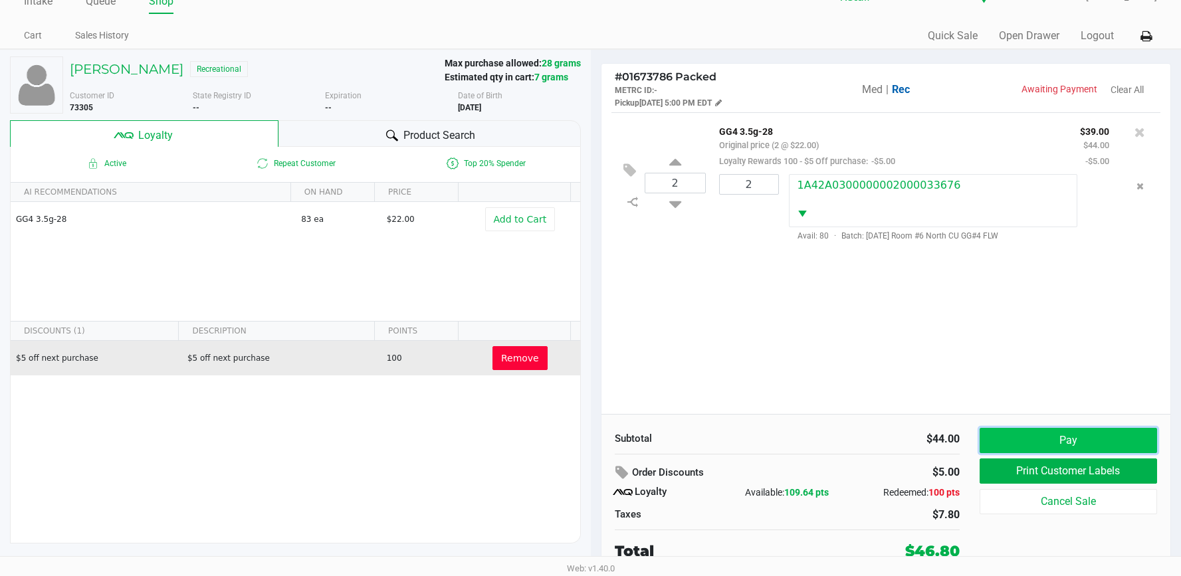
click at [1010, 437] on button "Pay" at bounding box center [1067, 440] width 177 height 25
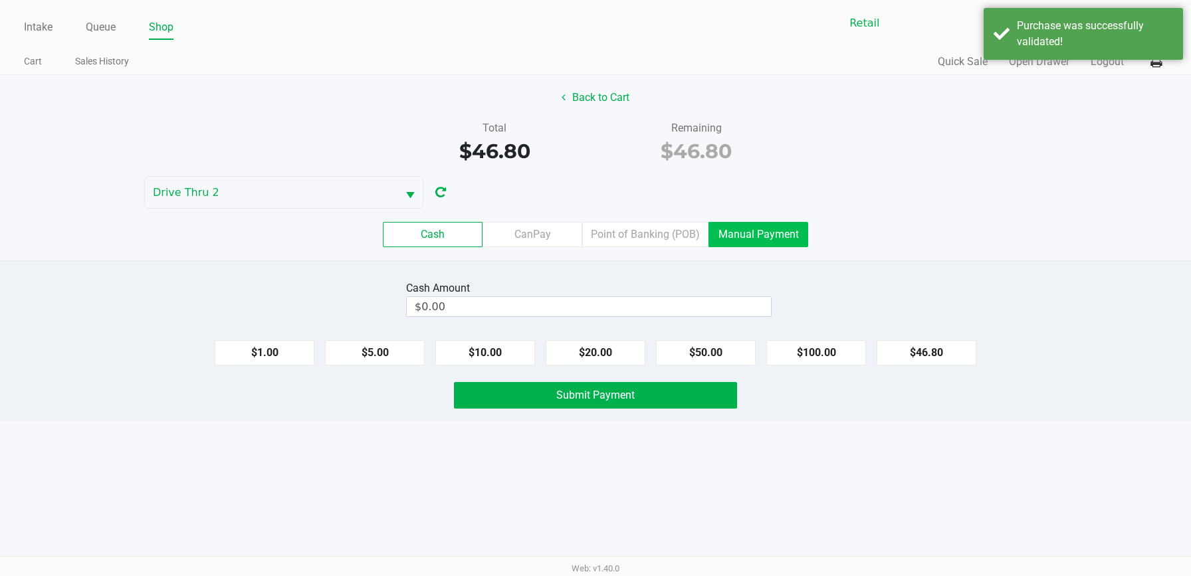
click at [743, 237] on label "Manual Payment" at bounding box center [758, 234] width 100 height 25
click at [0, 0] on 8 "Manual Payment" at bounding box center [0, 0] width 0 height 0
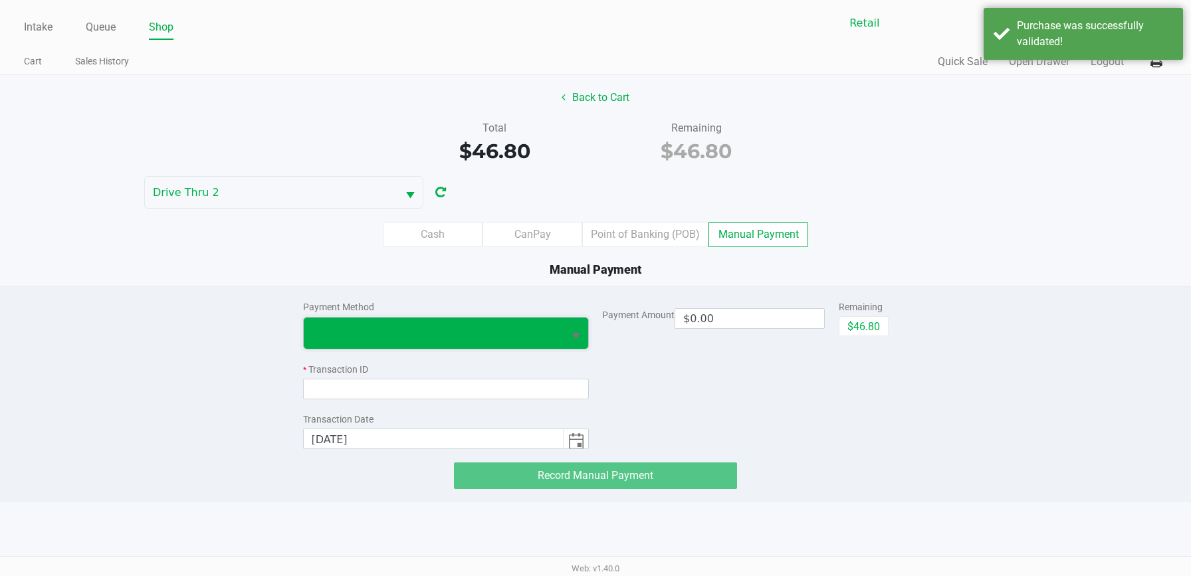
click at [516, 328] on span at bounding box center [434, 333] width 244 height 16
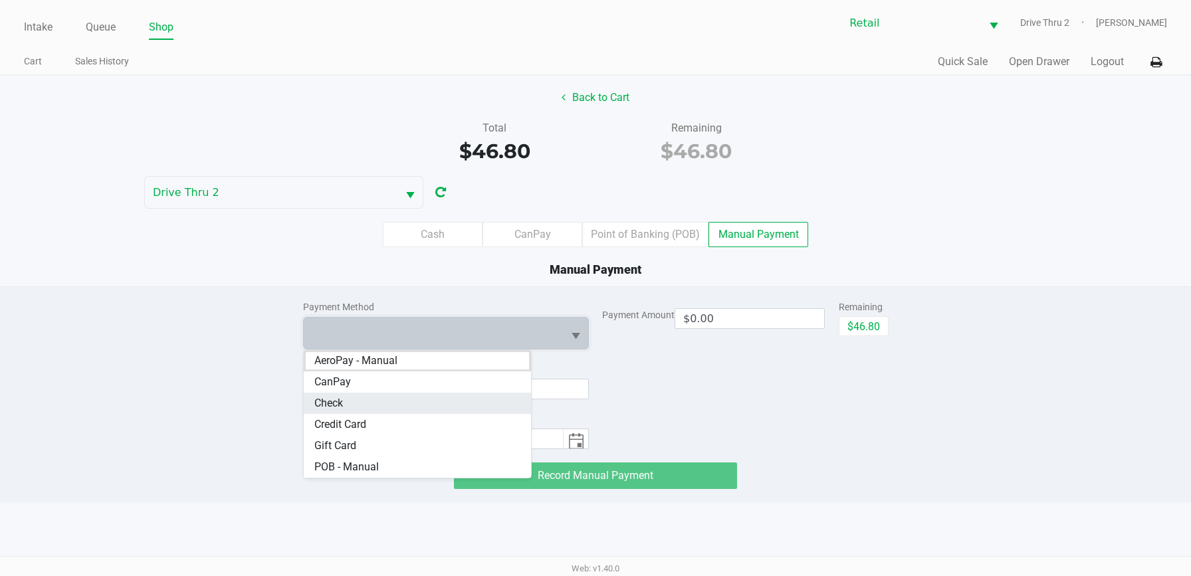
click at [431, 407] on li "Check" at bounding box center [418, 403] width 228 height 21
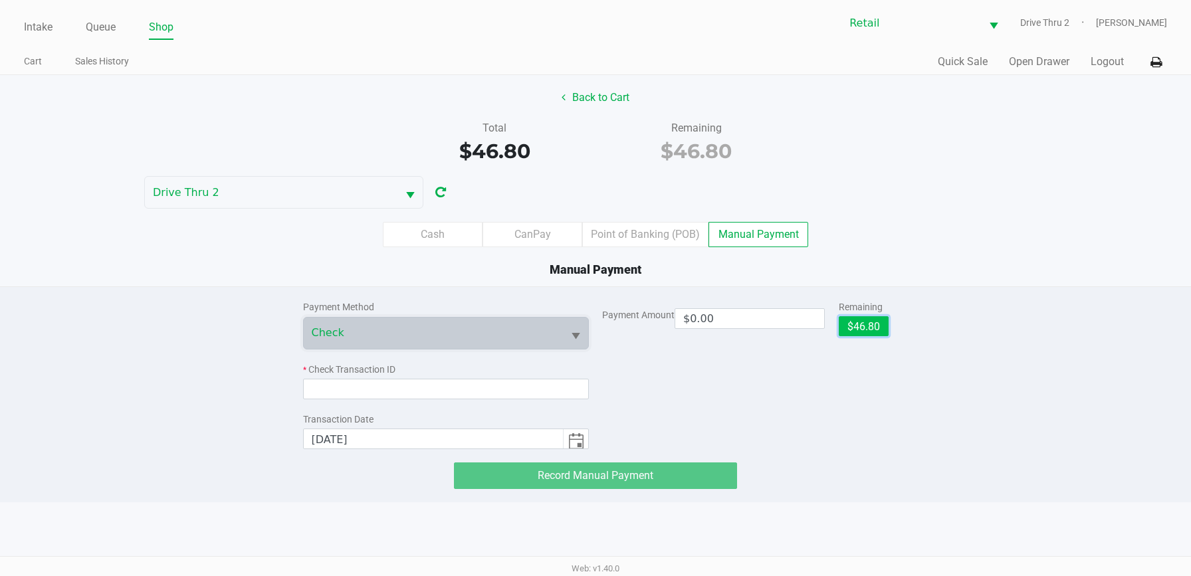
click at [860, 331] on button "$46.80" at bounding box center [863, 326] width 50 height 20
type input "$46.80"
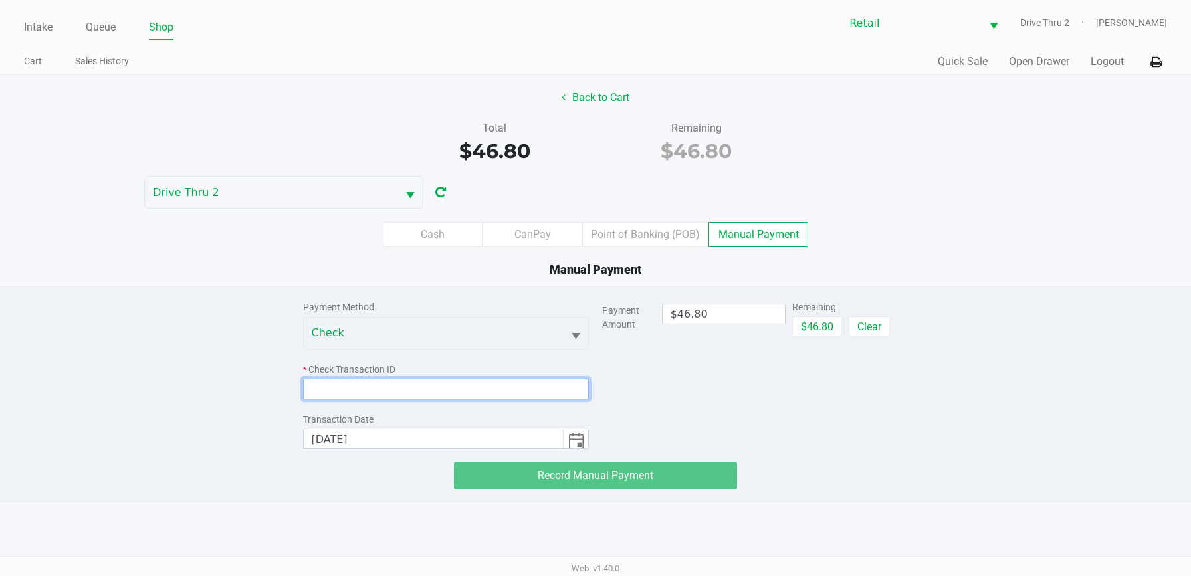
click at [427, 393] on input at bounding box center [446, 389] width 286 height 21
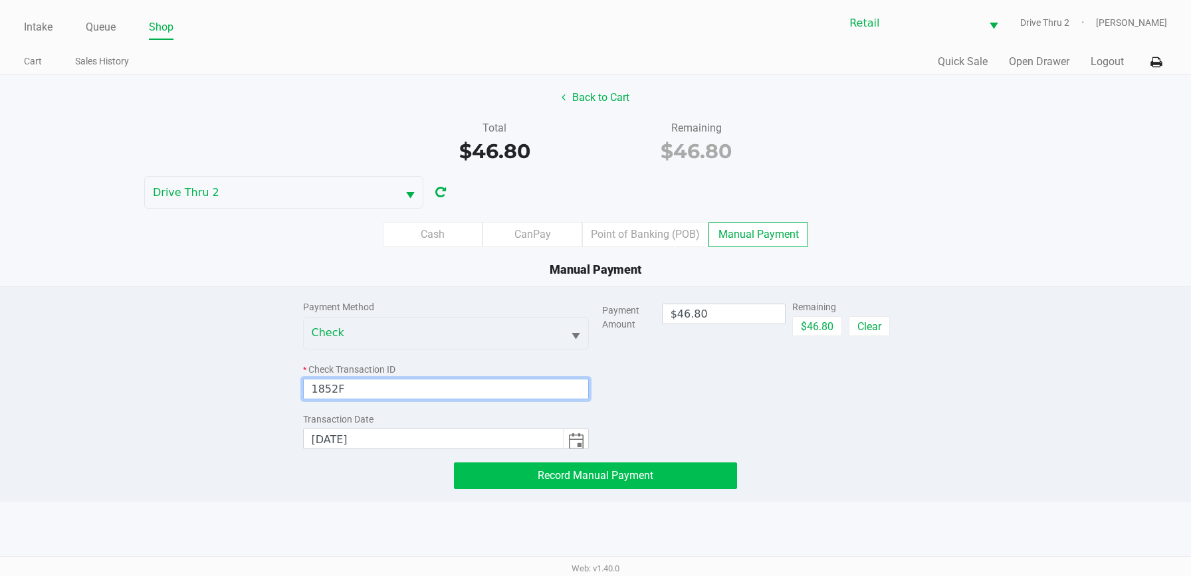
type input "1852F"
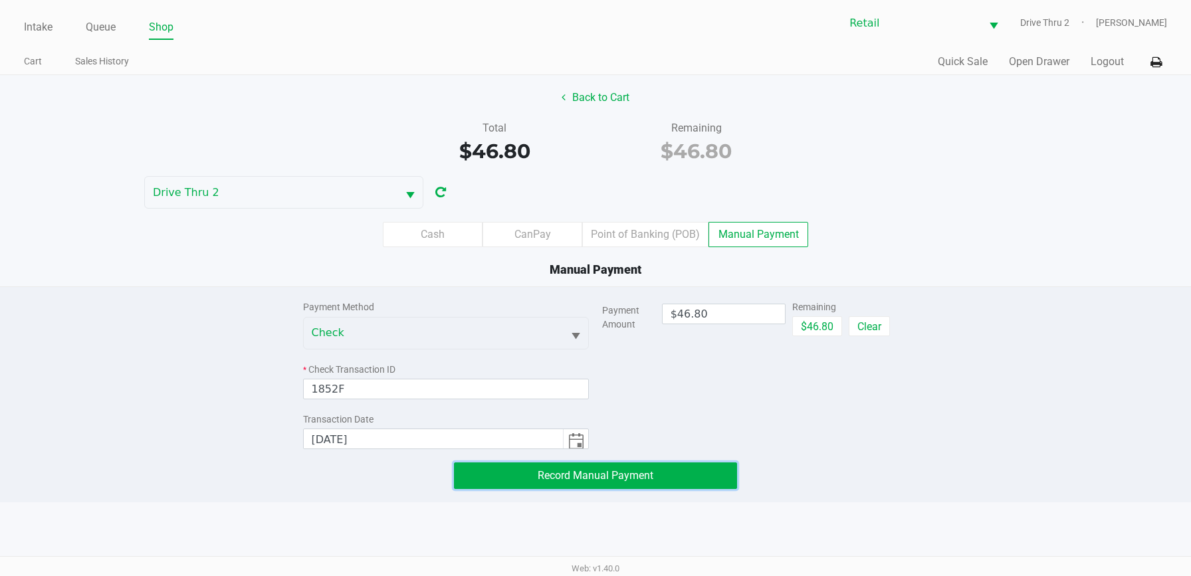
click at [474, 468] on button "Record Manual Payment" at bounding box center [595, 475] width 283 height 27
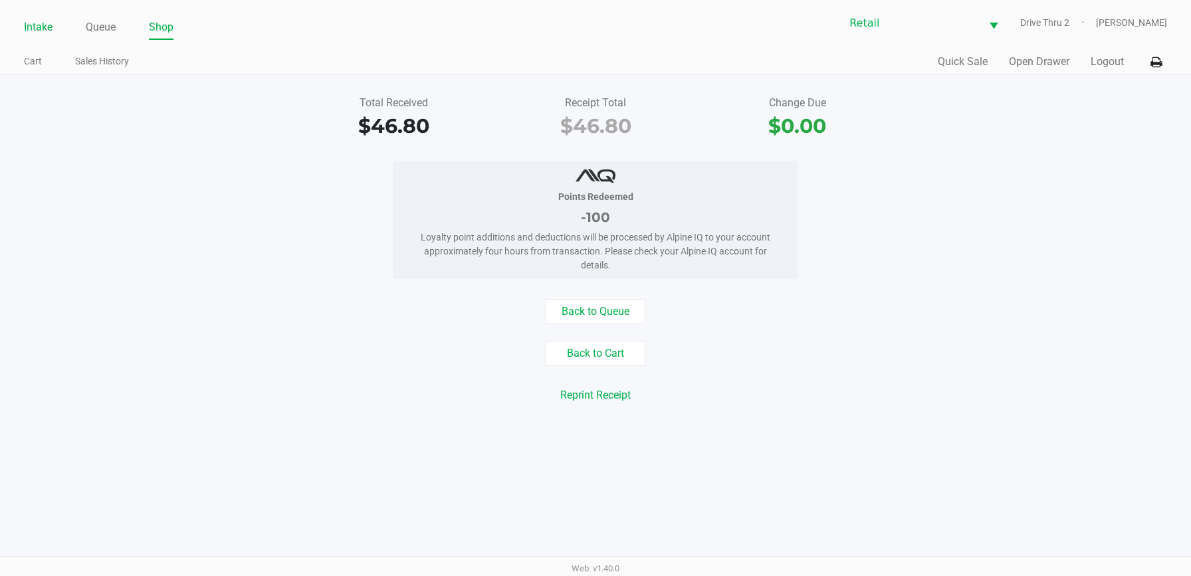
click at [38, 29] on link "Intake" at bounding box center [38, 27] width 29 height 19
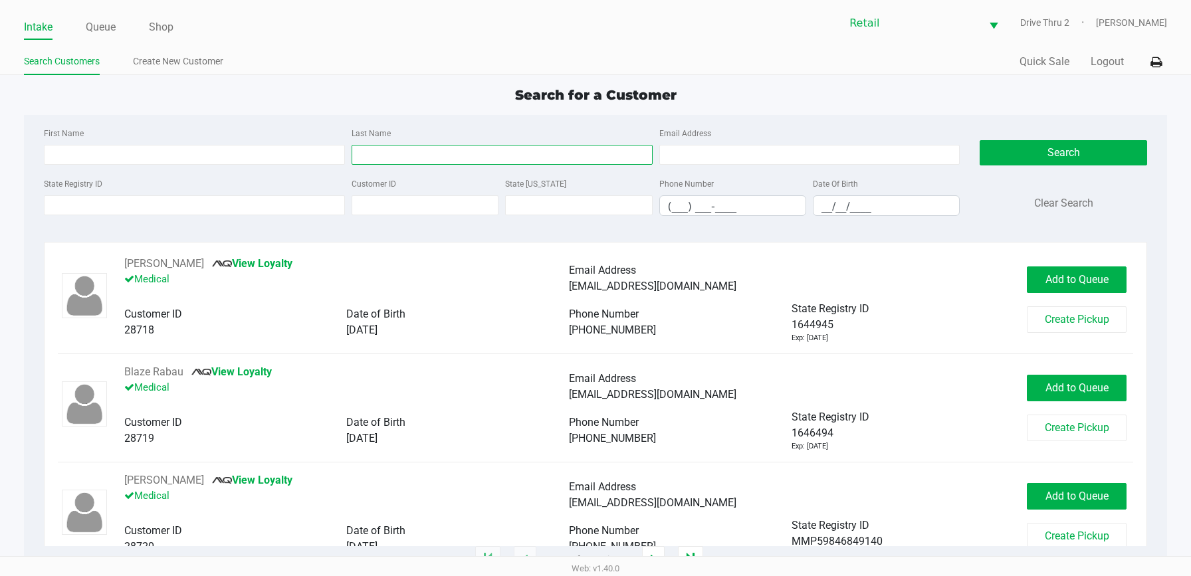
click at [450, 153] on input "Last Name" at bounding box center [501, 155] width 301 height 20
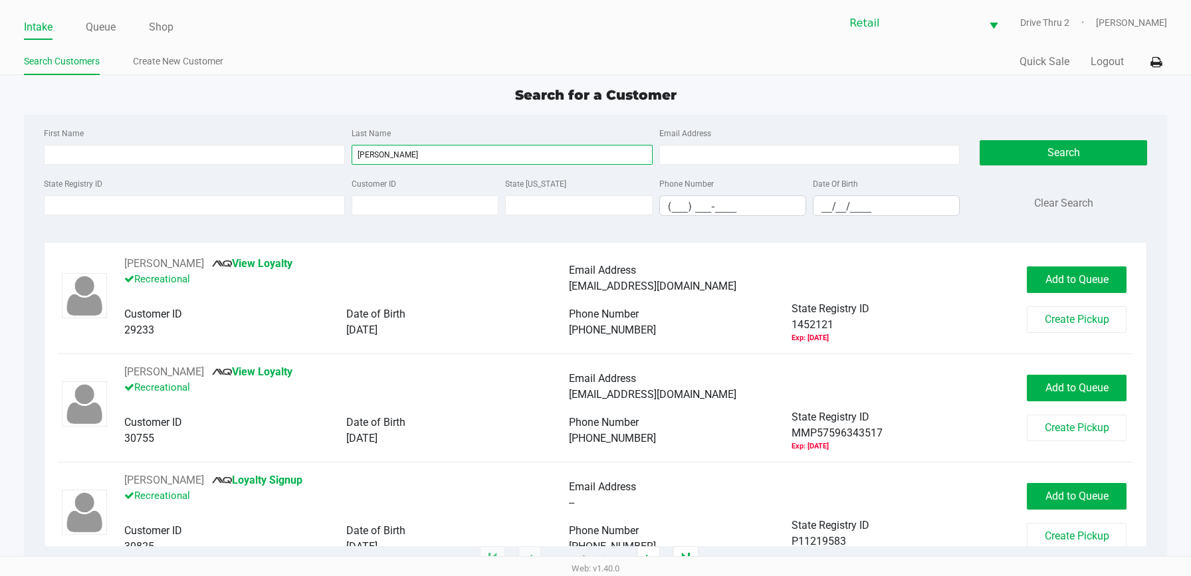
type input "[PERSON_NAME]"
click at [241, 135] on div "First Name" at bounding box center [195, 145] width 308 height 40
click at [244, 151] on input "First Name" at bounding box center [194, 155] width 301 height 20
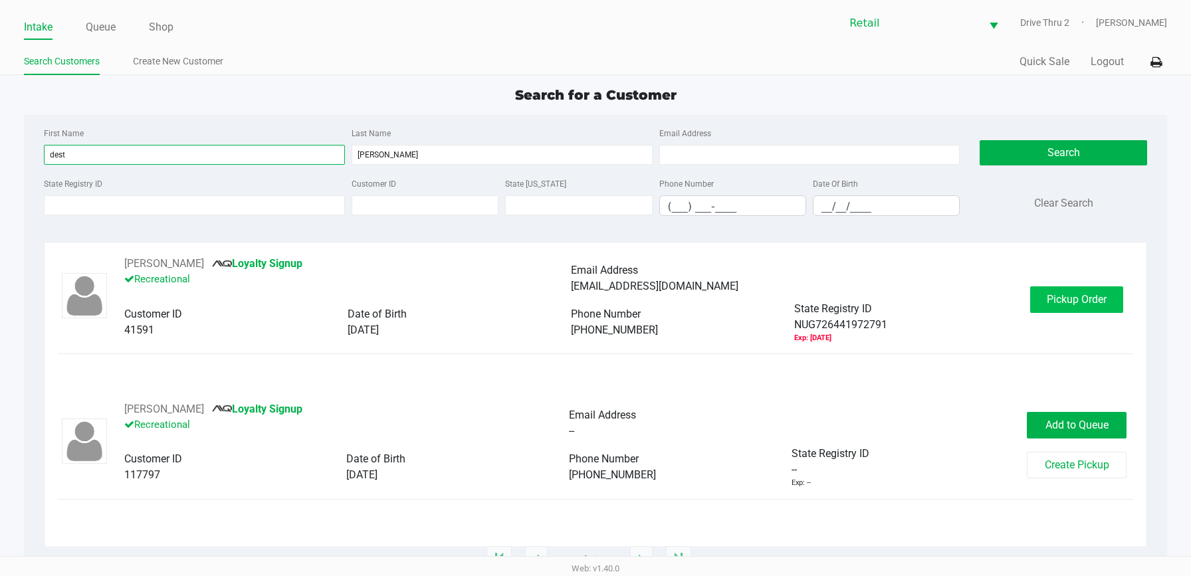
type input "dest"
click at [1038, 295] on button "Pickup Order" at bounding box center [1076, 299] width 93 height 27
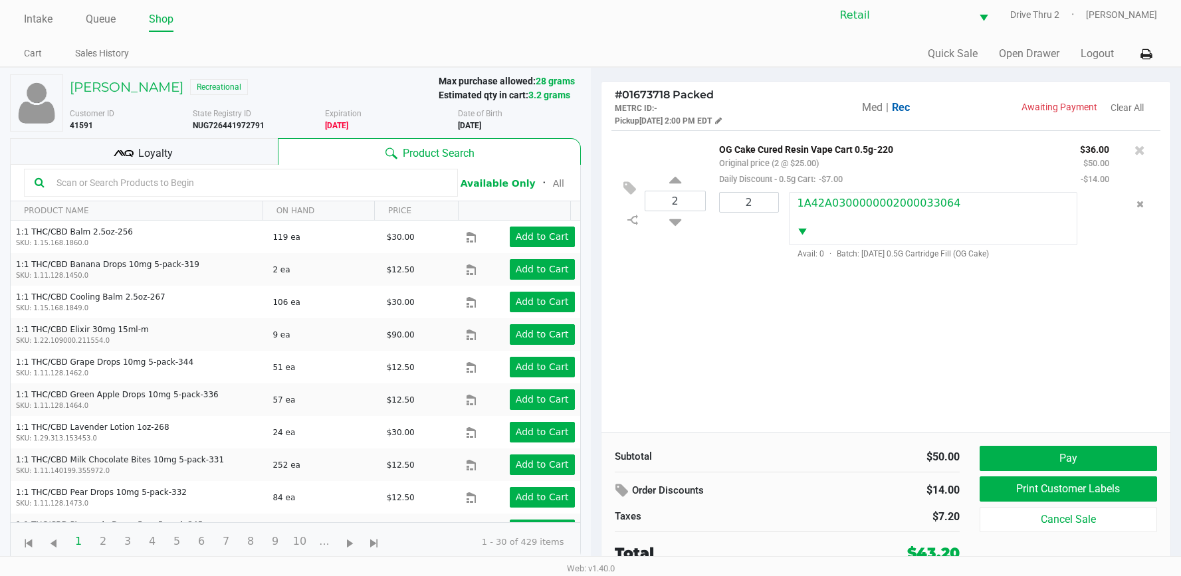
scroll to position [10, 0]
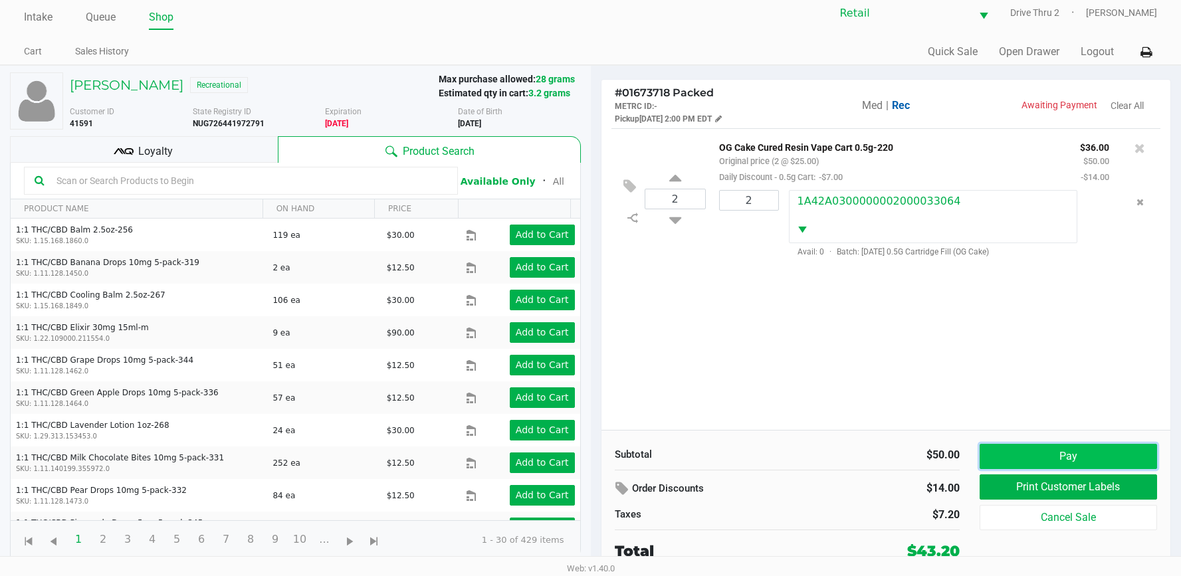
click at [1034, 457] on button "Pay" at bounding box center [1067, 456] width 177 height 25
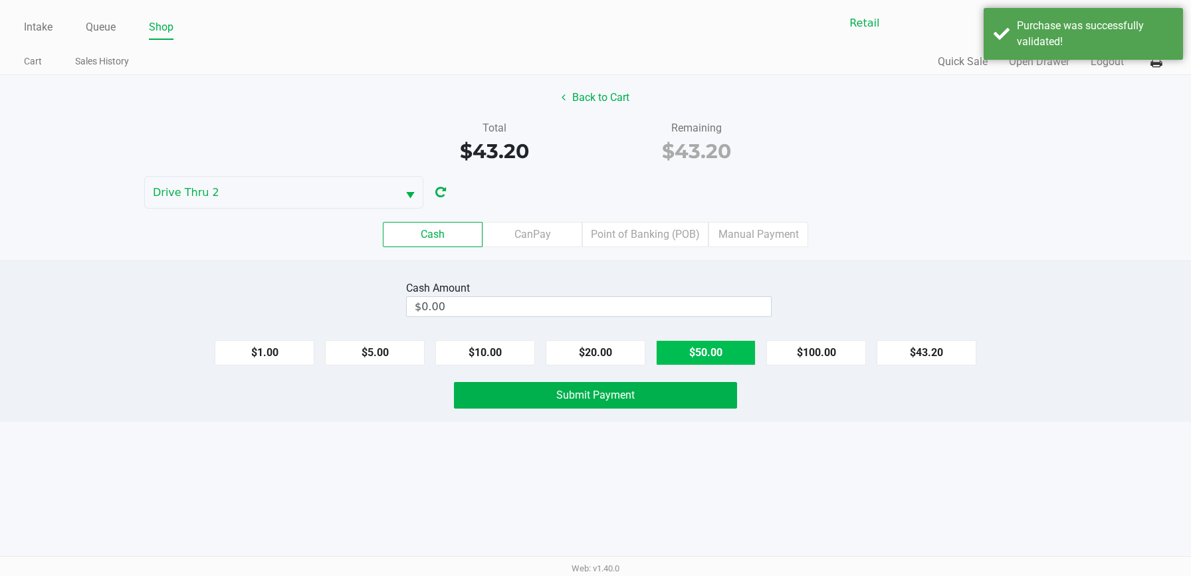
click at [706, 351] on button "$50.00" at bounding box center [706, 352] width 100 height 25
type input "$50.00"
click at [658, 379] on div "Cash Amount $50.00 Clear $1.00 $5.00 $10.00 $20.00 $50.00 $100.00 $43.20 Submit…" at bounding box center [595, 340] width 1191 height 161
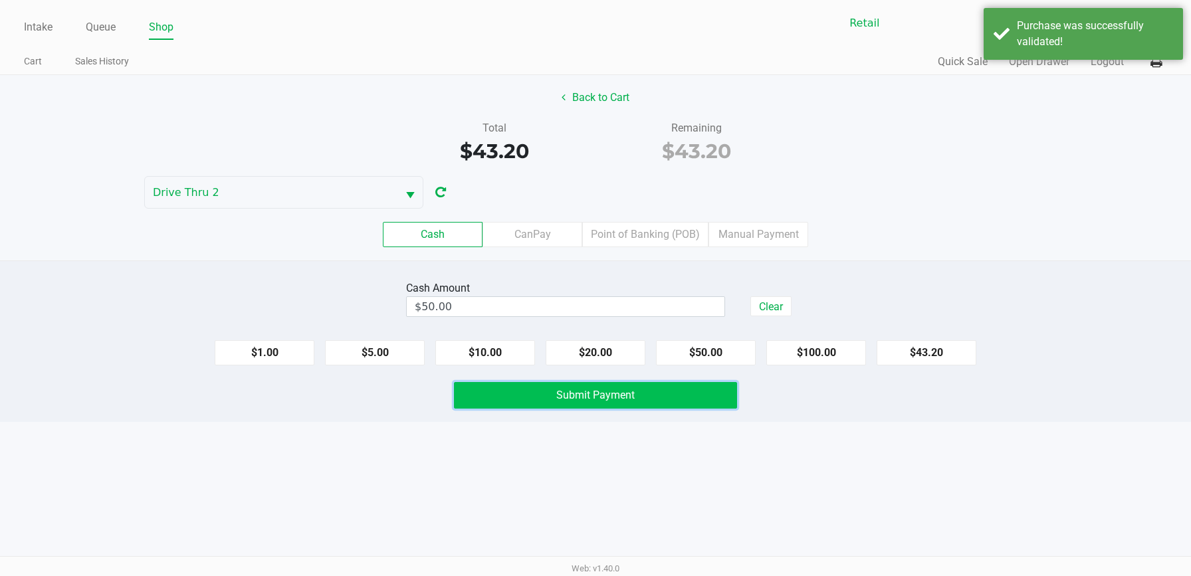
click at [659, 392] on button "Submit Payment" at bounding box center [595, 395] width 283 height 27
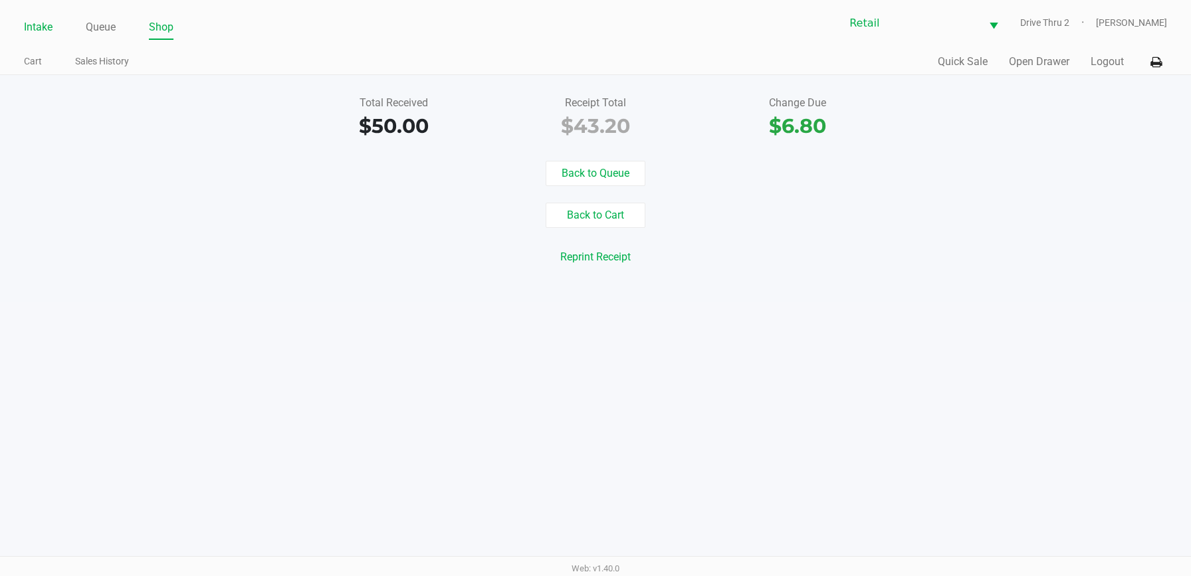
click at [35, 20] on link "Intake" at bounding box center [38, 27] width 29 height 19
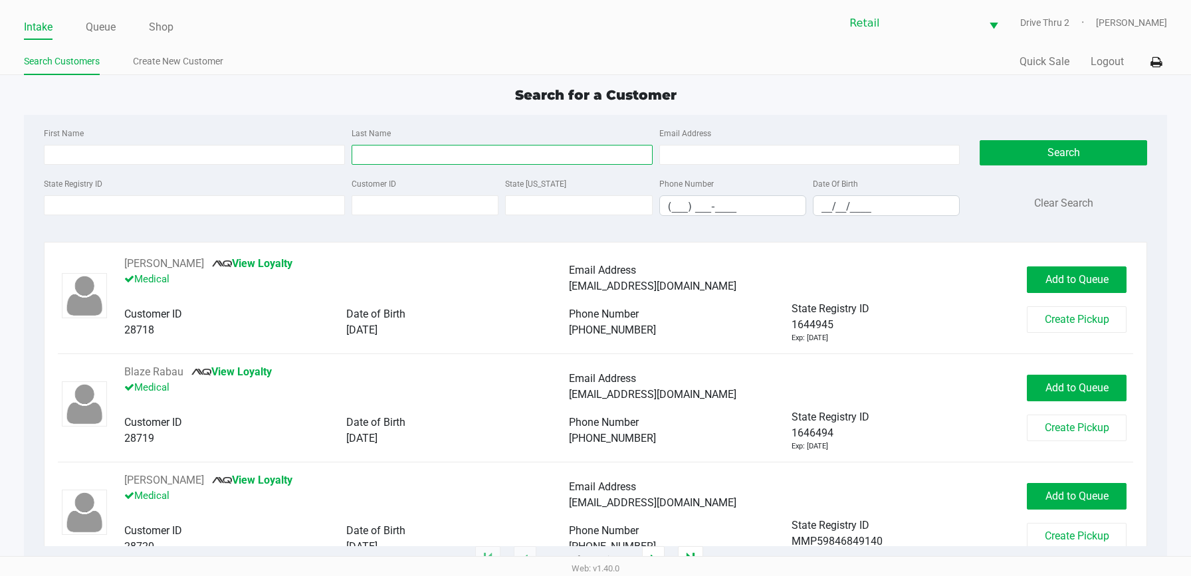
click at [383, 164] on input "Last Name" at bounding box center [501, 155] width 301 height 20
type input "brown"
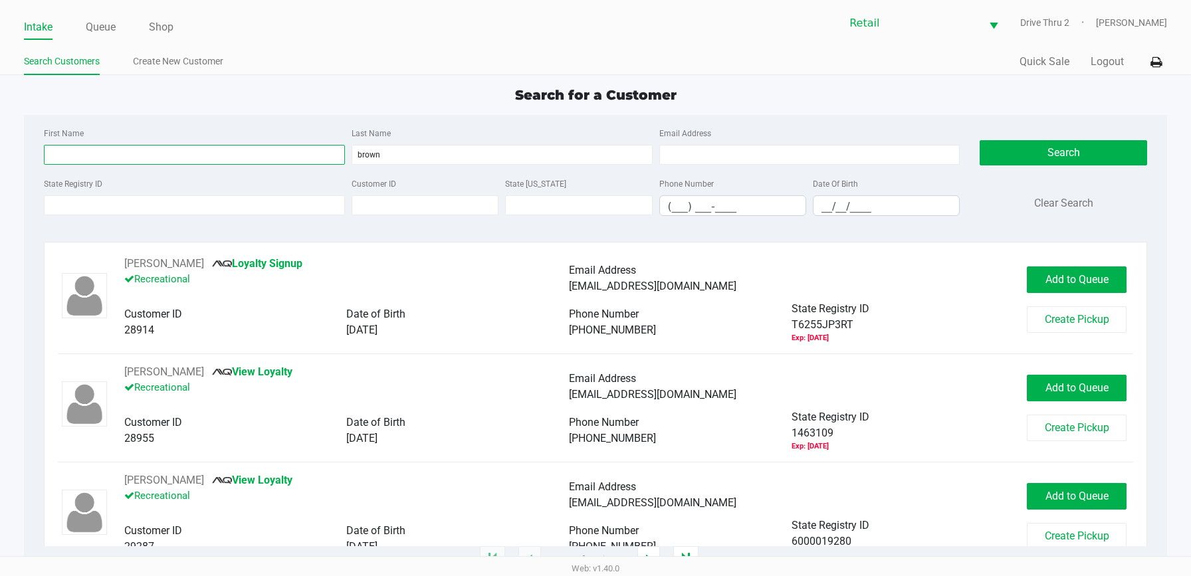
click at [264, 157] on input "First Name" at bounding box center [194, 155] width 301 height 20
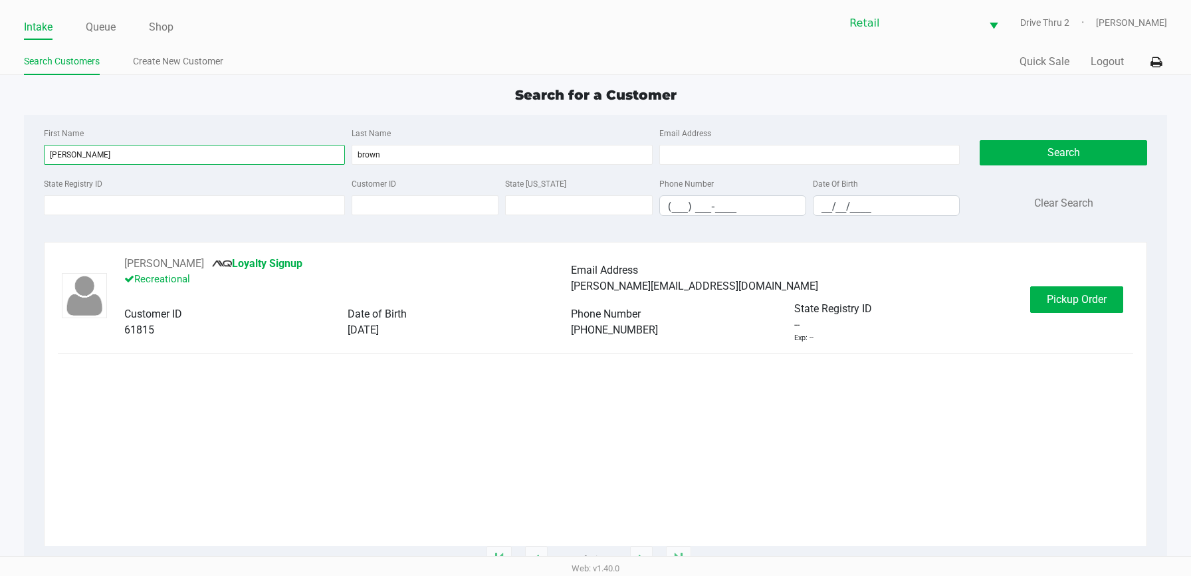
type input "[PERSON_NAME]"
click at [1035, 281] on div "[PERSON_NAME] Loyalty Signup Recreational Email Address [PERSON_NAME][EMAIL_ADD…" at bounding box center [595, 300] width 1075 height 88
click at [1048, 300] on span "Pickup Order" at bounding box center [1076, 299] width 60 height 13
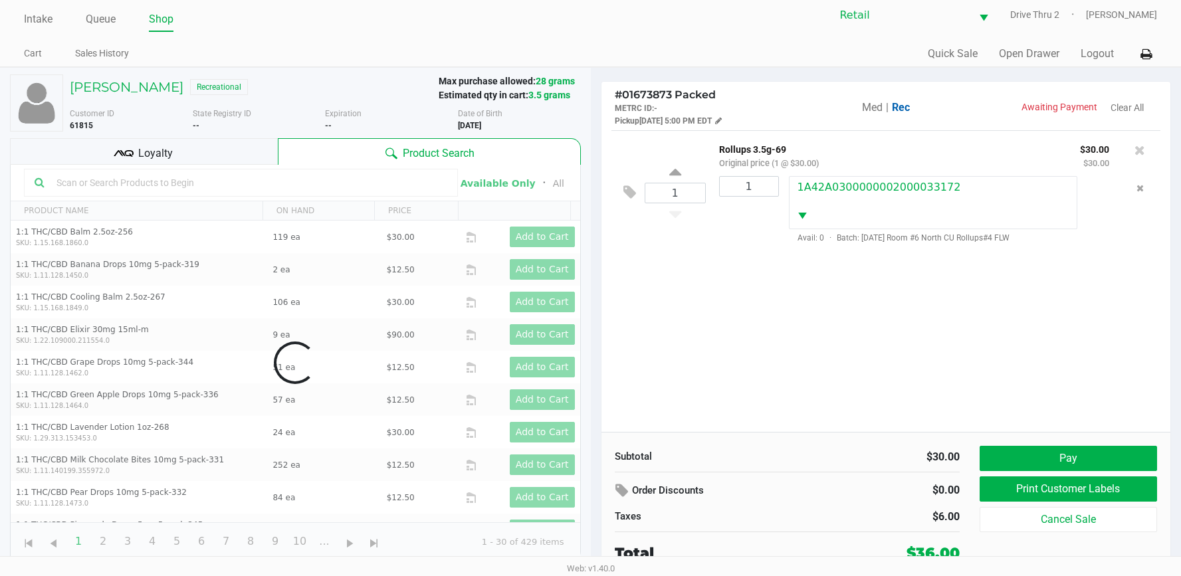
scroll to position [10, 0]
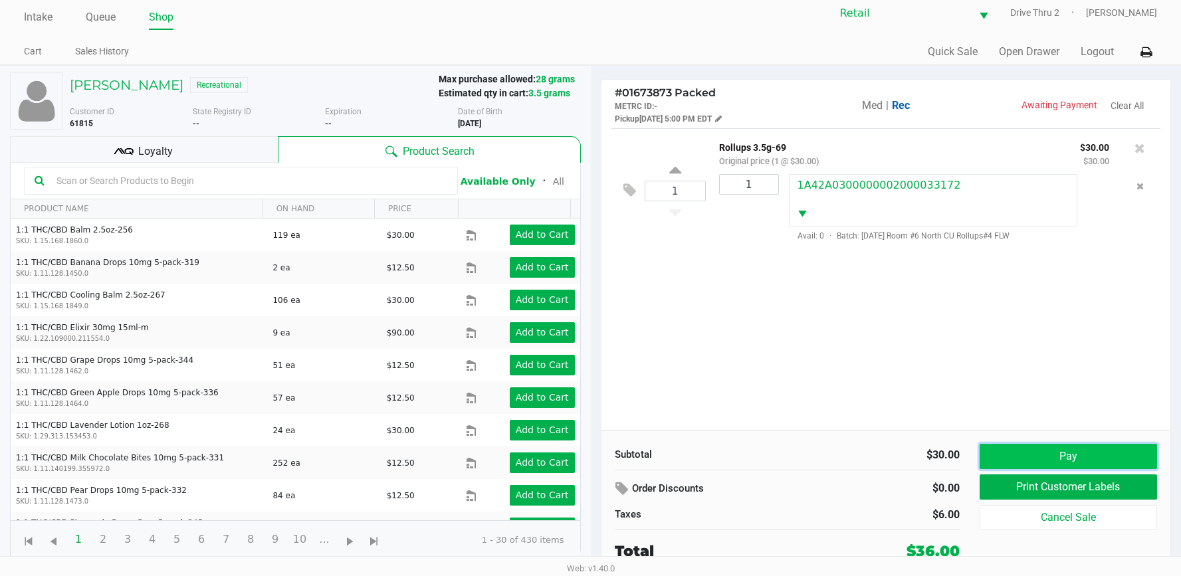
click at [1034, 454] on button "Pay" at bounding box center [1067, 456] width 177 height 25
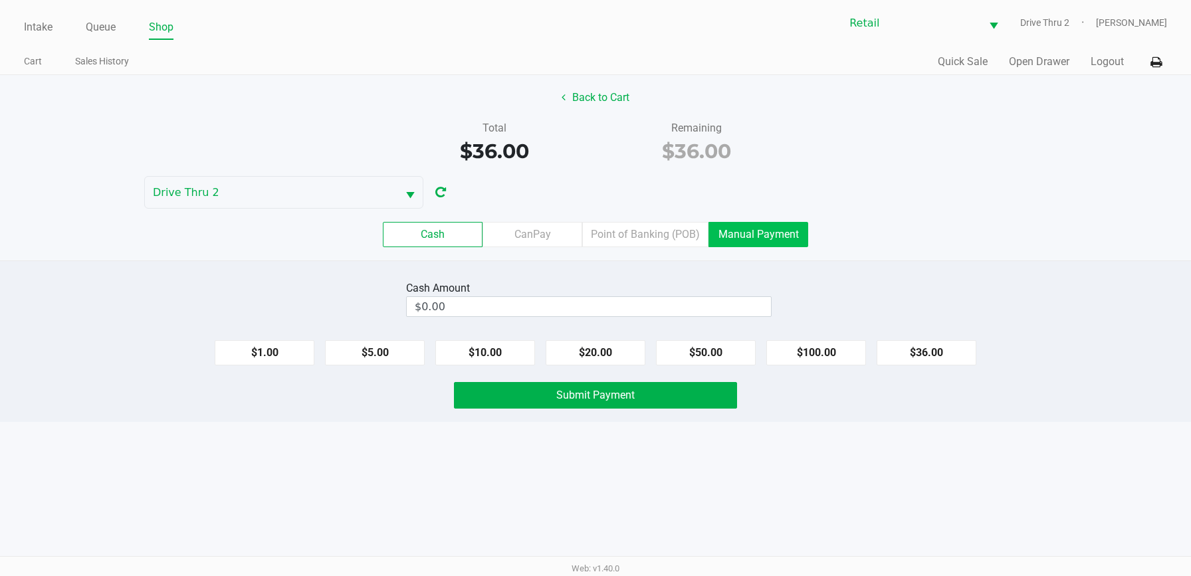
click at [785, 237] on label "Manual Payment" at bounding box center [758, 234] width 100 height 25
click at [0, 0] on 8 "Manual Payment" at bounding box center [0, 0] width 0 height 0
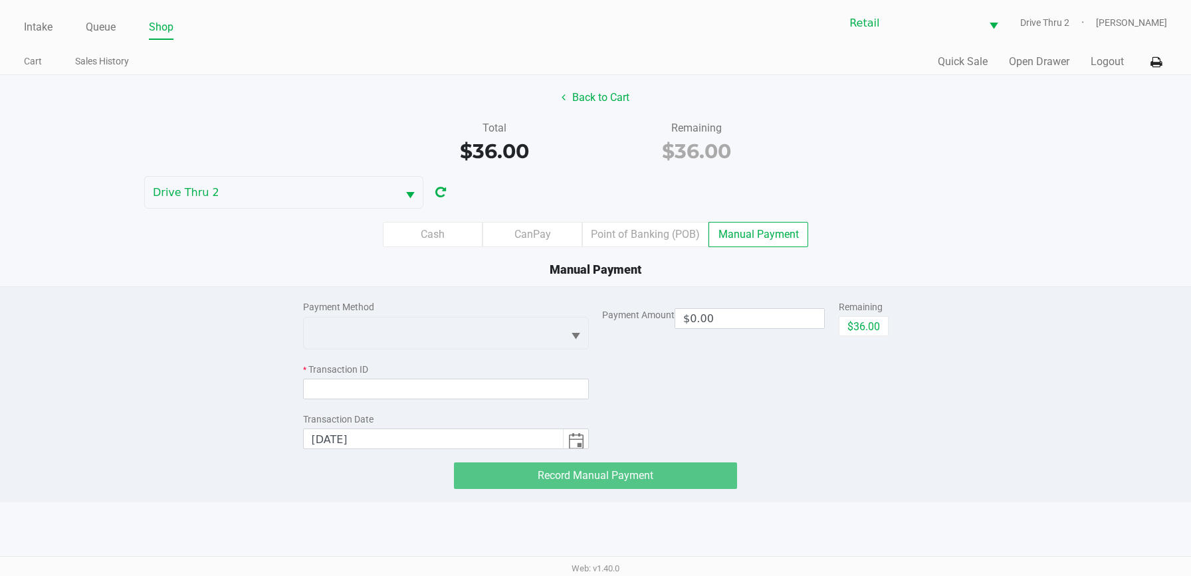
click at [508, 352] on div "Payment Method * Transaction ID Transaction Date [DATE]" at bounding box center [446, 368] width 286 height 162
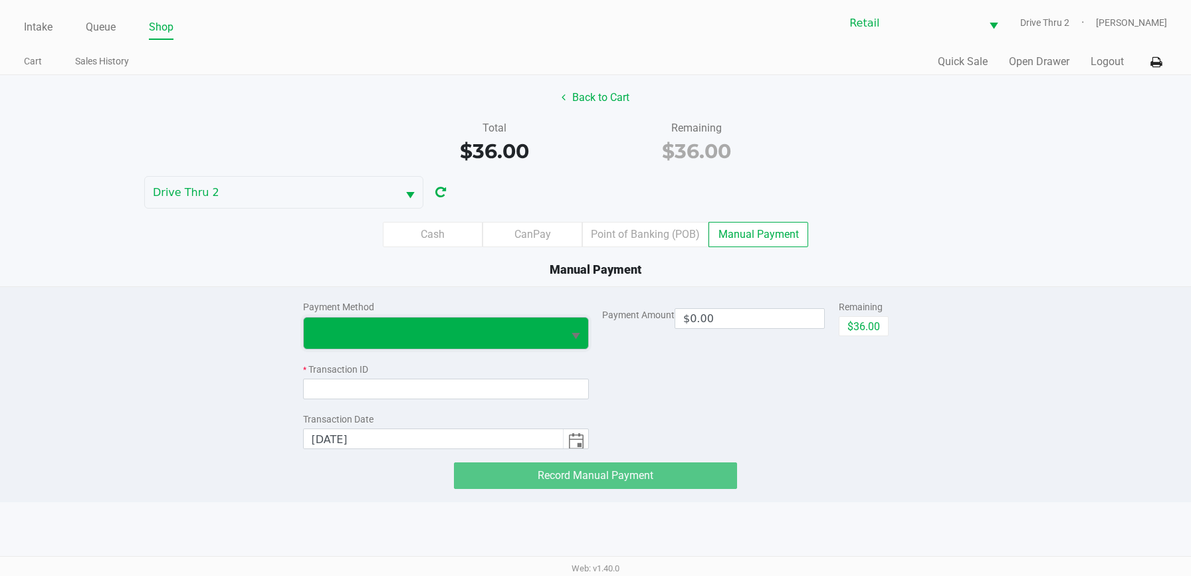
click at [509, 338] on span at bounding box center [434, 333] width 244 height 16
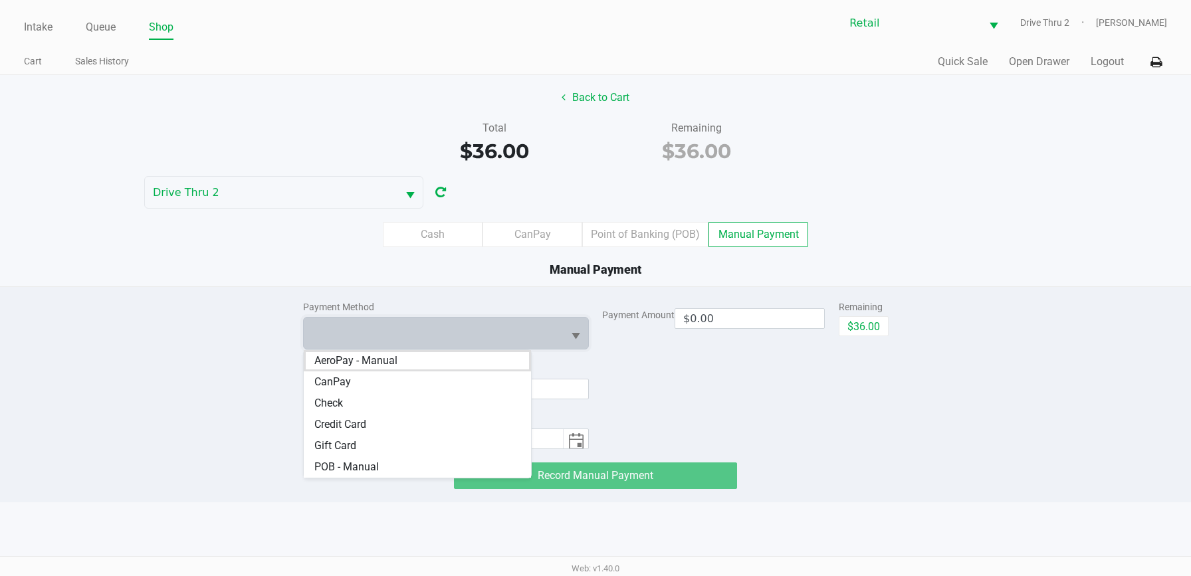
drag, startPoint x: 367, startPoint y: 419, endPoint x: 393, endPoint y: 420, distance: 26.6
click at [367, 417] on Card "Credit Card" at bounding box center [418, 424] width 228 height 21
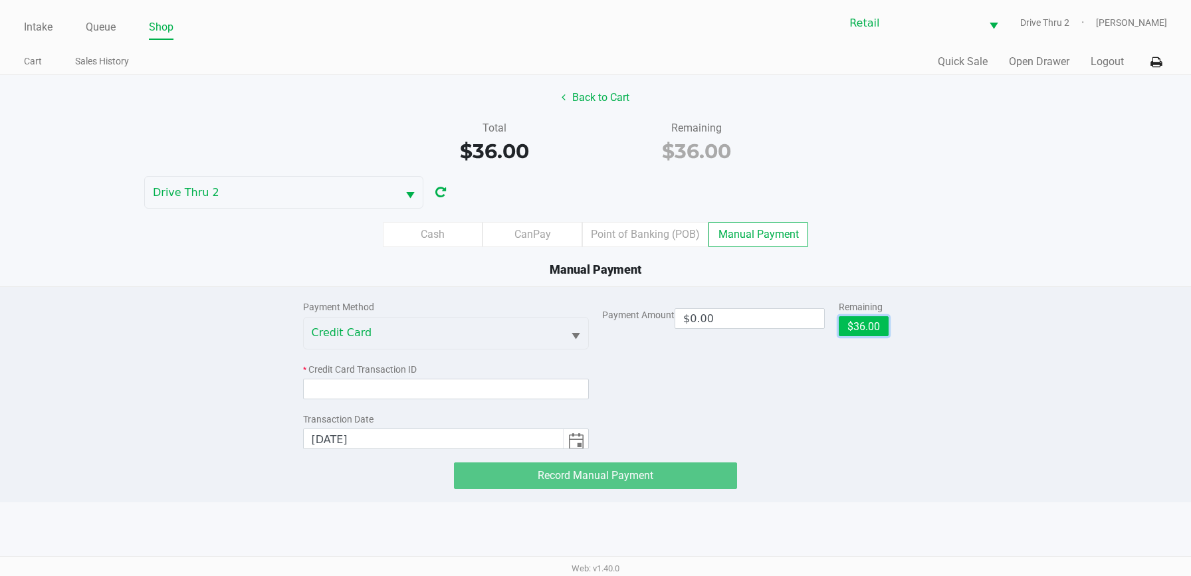
click at [863, 316] on button "$36.00" at bounding box center [863, 326] width 50 height 20
type input "$36.00"
drag, startPoint x: 590, startPoint y: 384, endPoint x: 580, endPoint y: 385, distance: 10.0
click at [589, 384] on div "Payment Method Credit Card * Credit Card Transaction ID Transaction Date [DATE]…" at bounding box center [595, 368] width 585 height 162
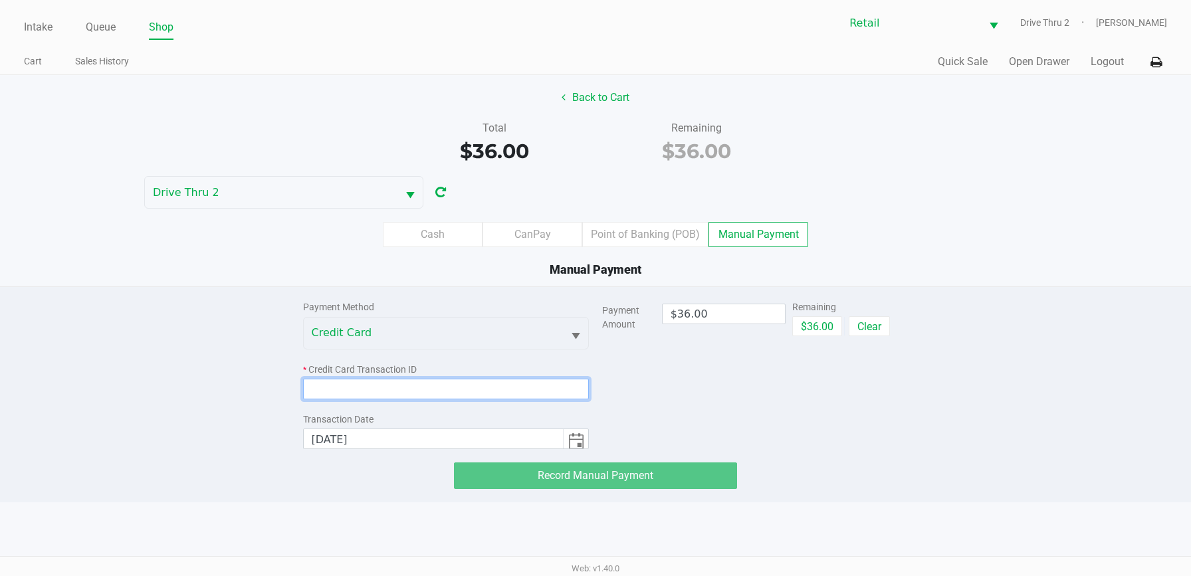
click at [580, 385] on input at bounding box center [446, 389] width 286 height 21
click at [483, 389] on input at bounding box center [446, 389] width 286 height 21
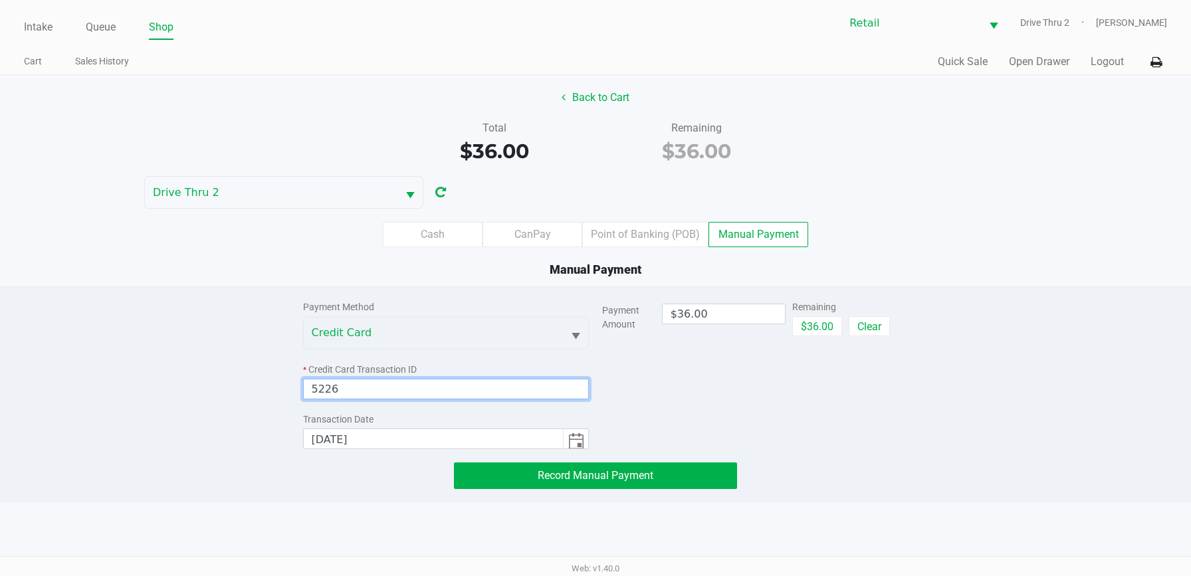
type input "5226"
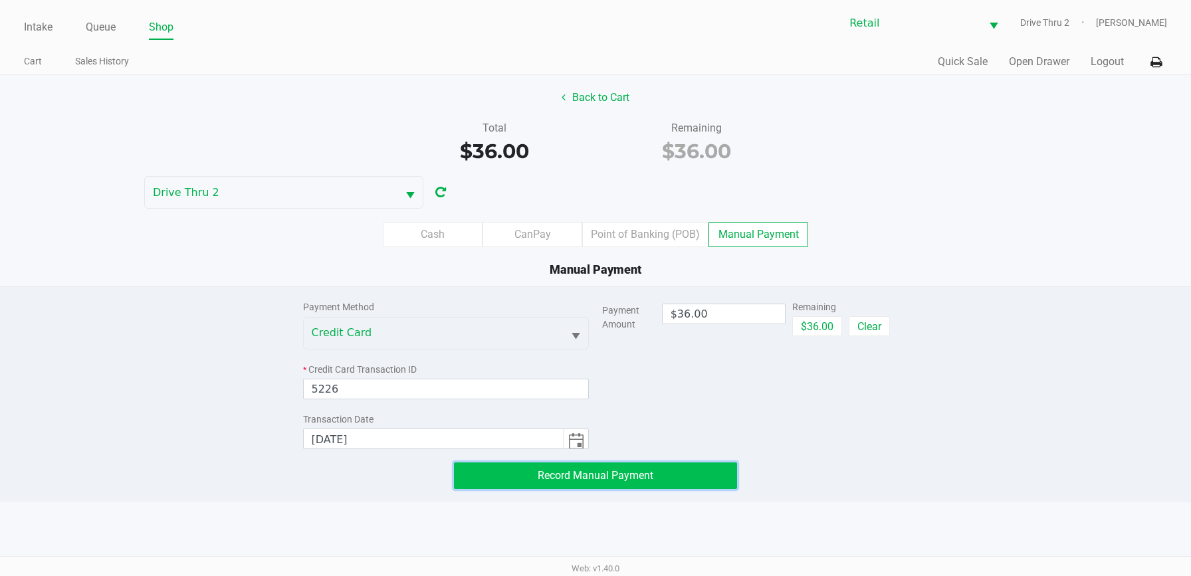
click at [565, 480] on span "Record Manual Payment" at bounding box center [596, 475] width 116 height 13
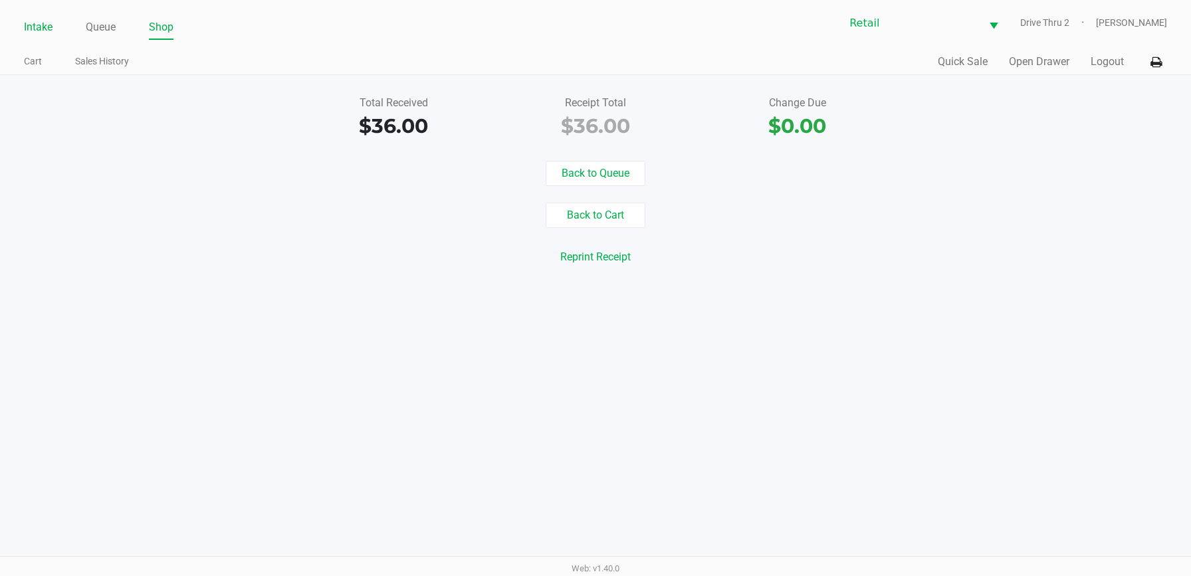
click at [39, 29] on link "Intake" at bounding box center [38, 27] width 29 height 19
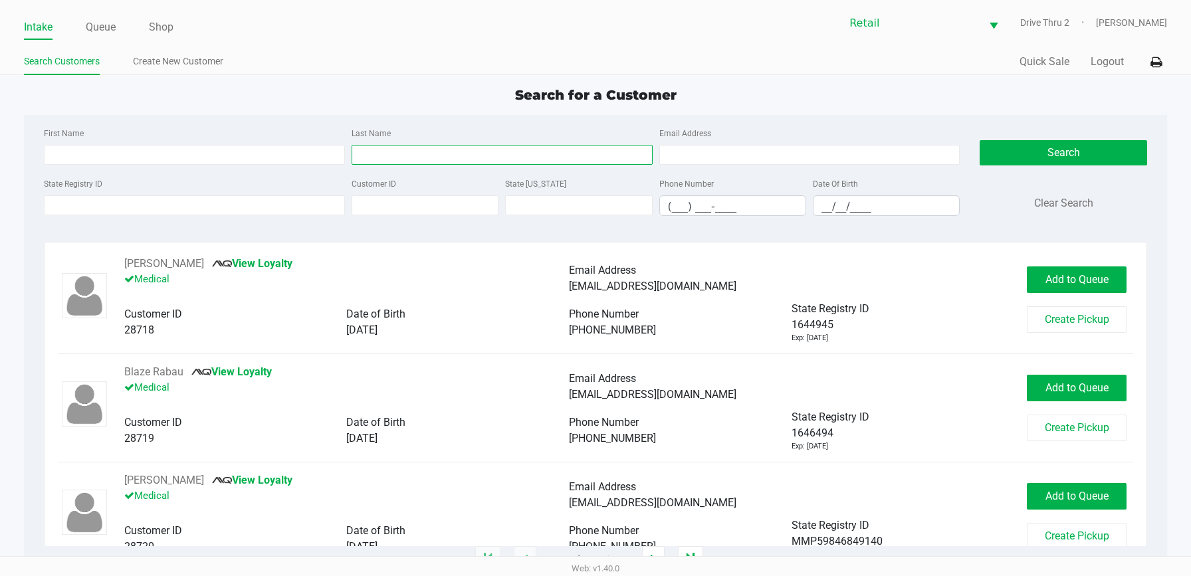
click at [476, 159] on input "Last Name" at bounding box center [501, 155] width 301 height 20
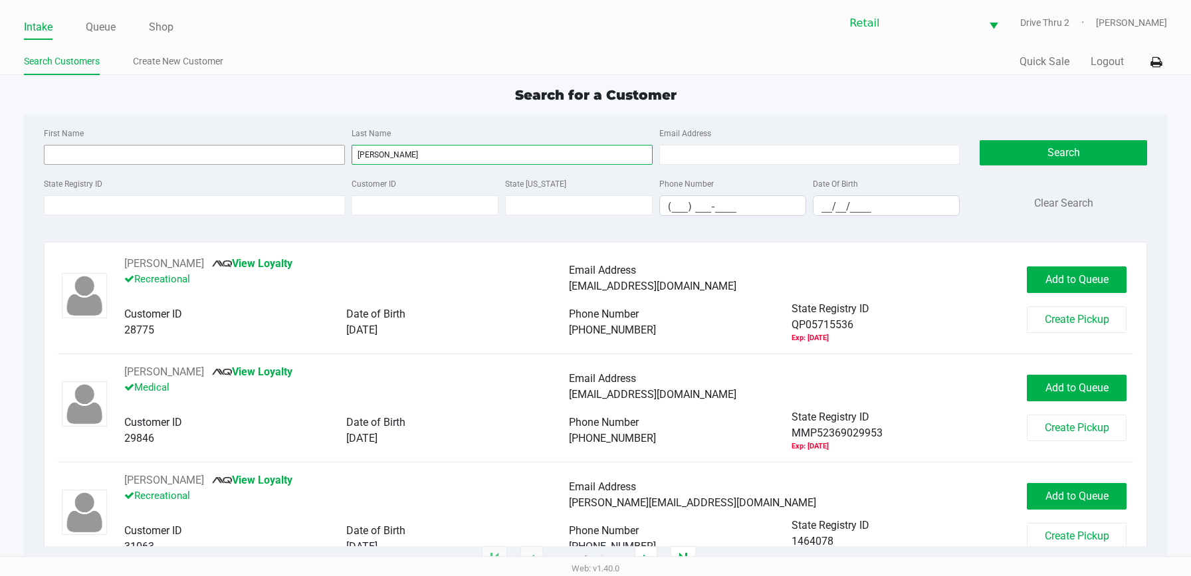
type input "[PERSON_NAME]"
click at [320, 155] on input "First Name" at bounding box center [194, 155] width 301 height 20
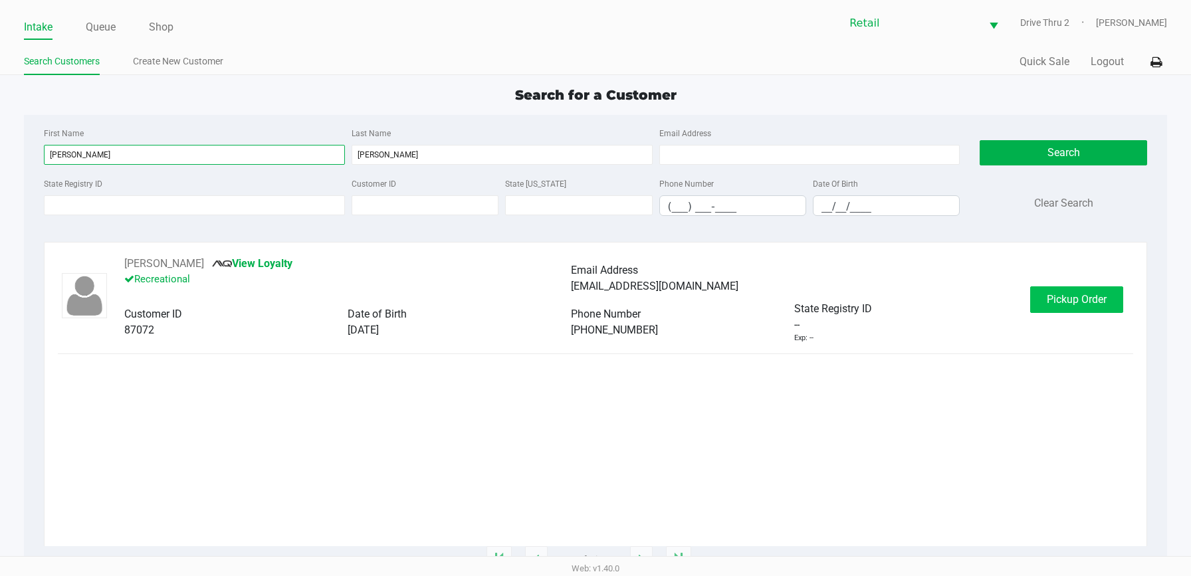
type input "[PERSON_NAME]"
click at [1075, 292] on button "Pickup Order" at bounding box center [1076, 299] width 93 height 27
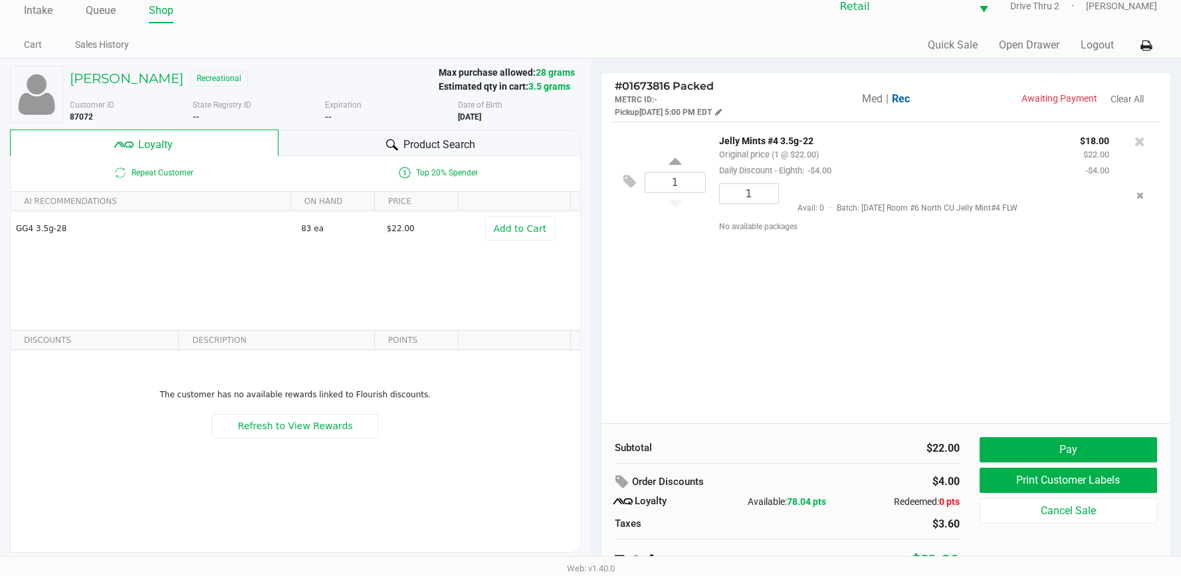
scroll to position [26, 0]
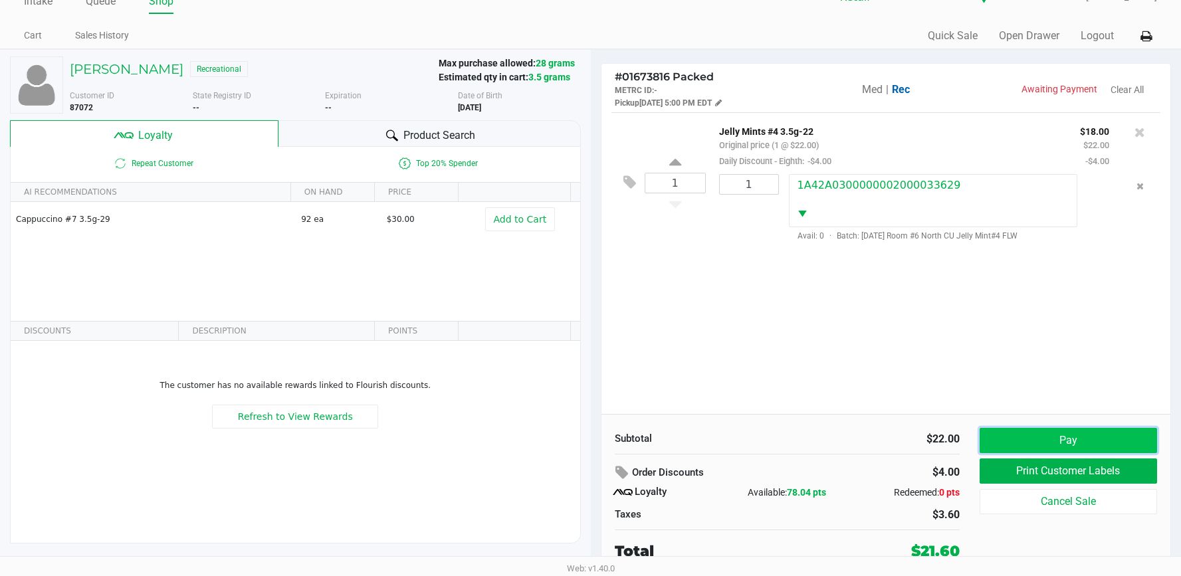
click at [1025, 445] on button "Pay" at bounding box center [1067, 440] width 177 height 25
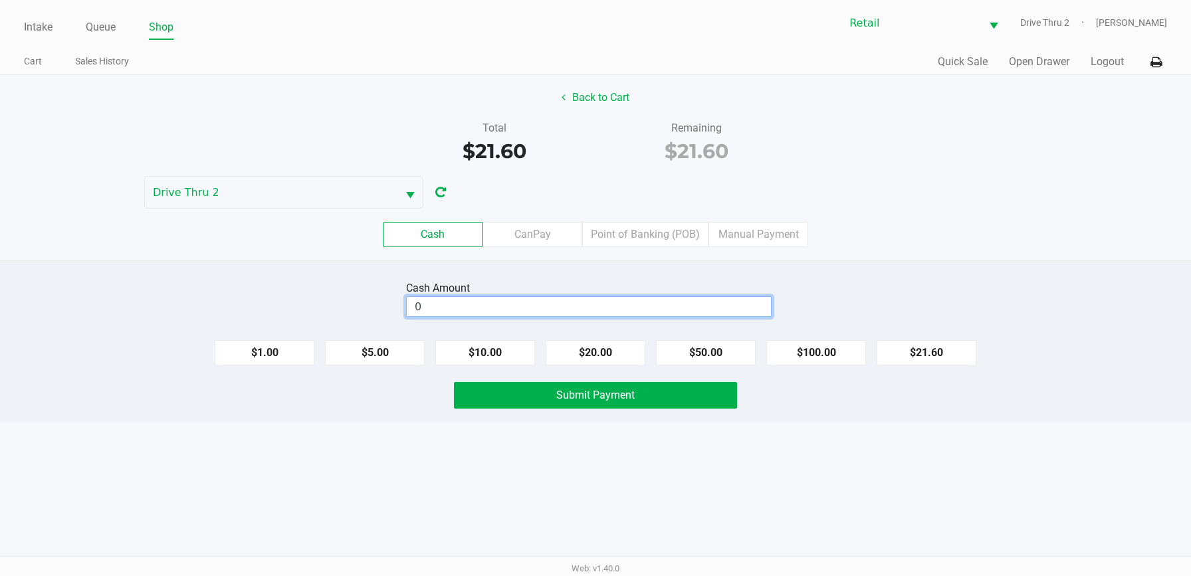
click at [660, 312] on input "0" at bounding box center [589, 306] width 364 height 19
type input "$22.00"
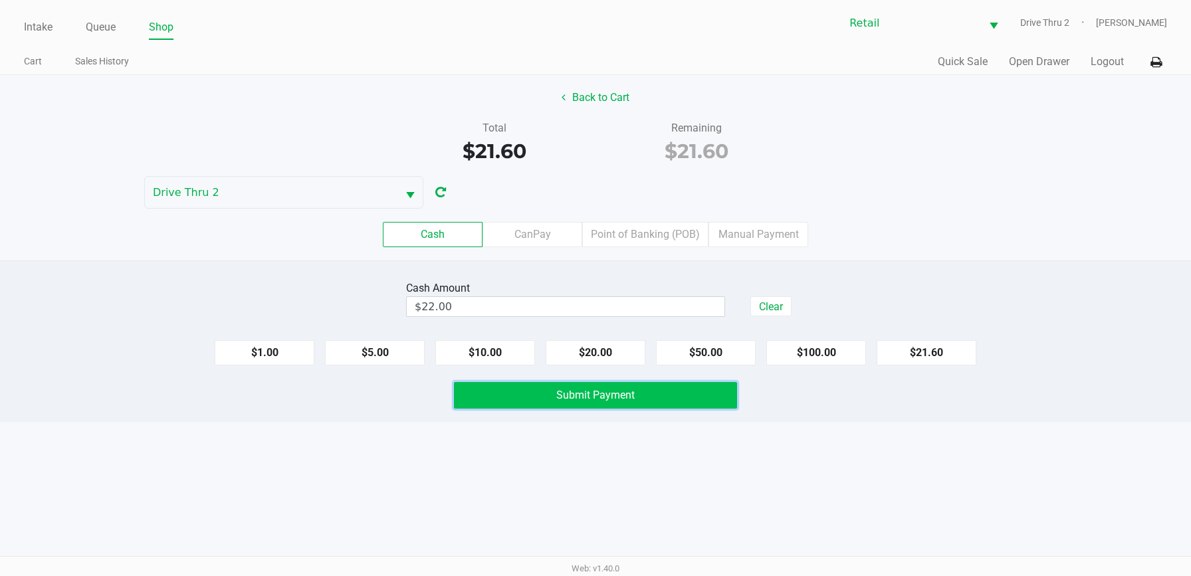
click at [636, 398] on button "Submit Payment" at bounding box center [595, 395] width 283 height 27
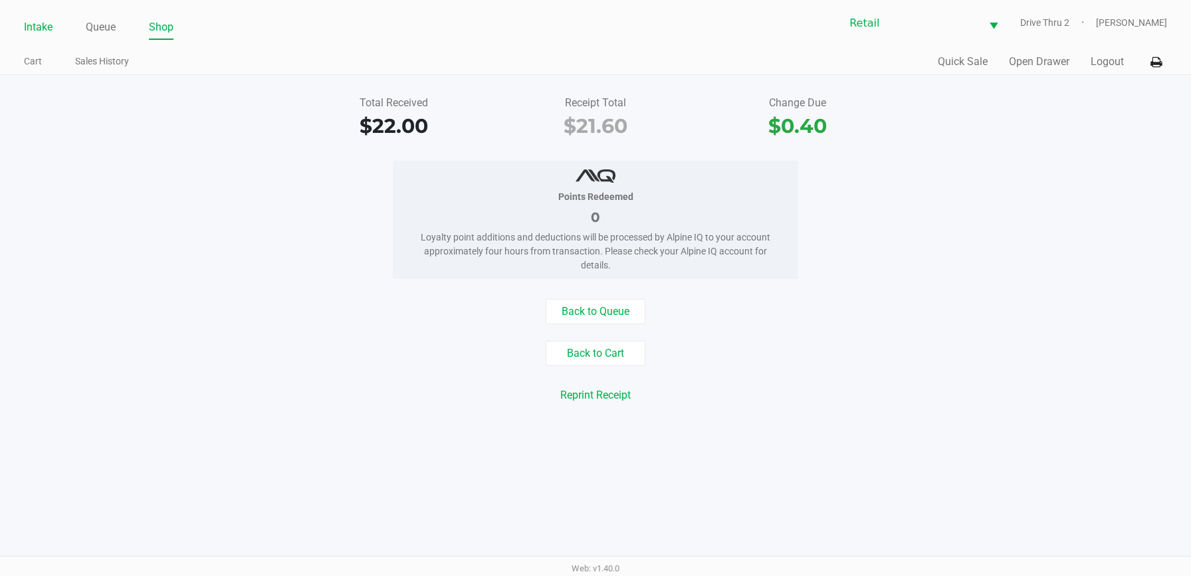
click at [40, 31] on link "Intake" at bounding box center [38, 27] width 29 height 19
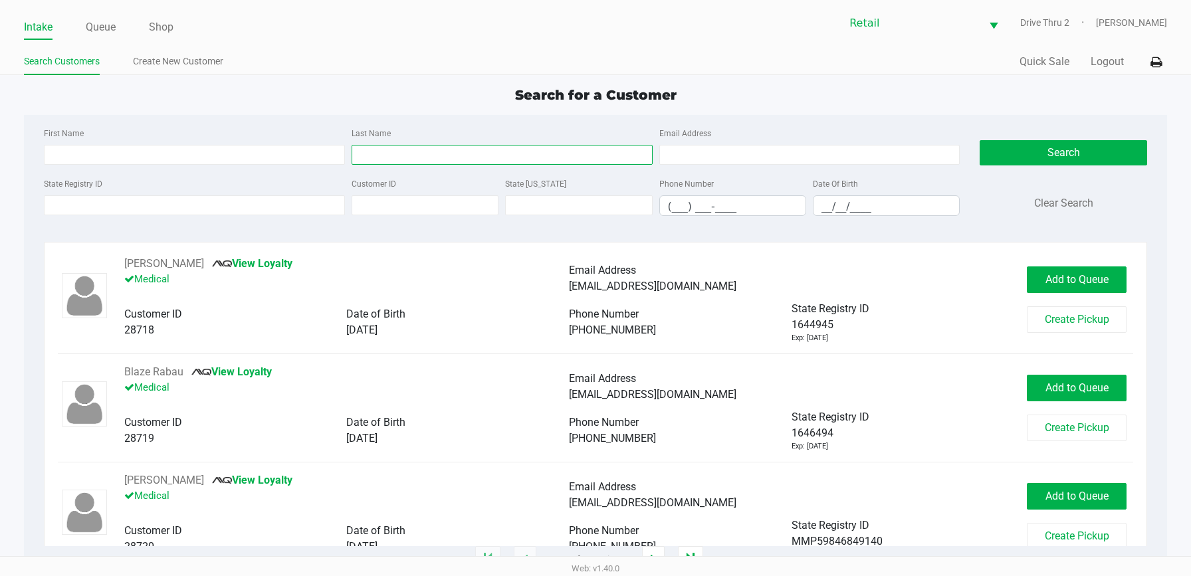
click at [442, 150] on input "Last Name" at bounding box center [501, 155] width 301 height 20
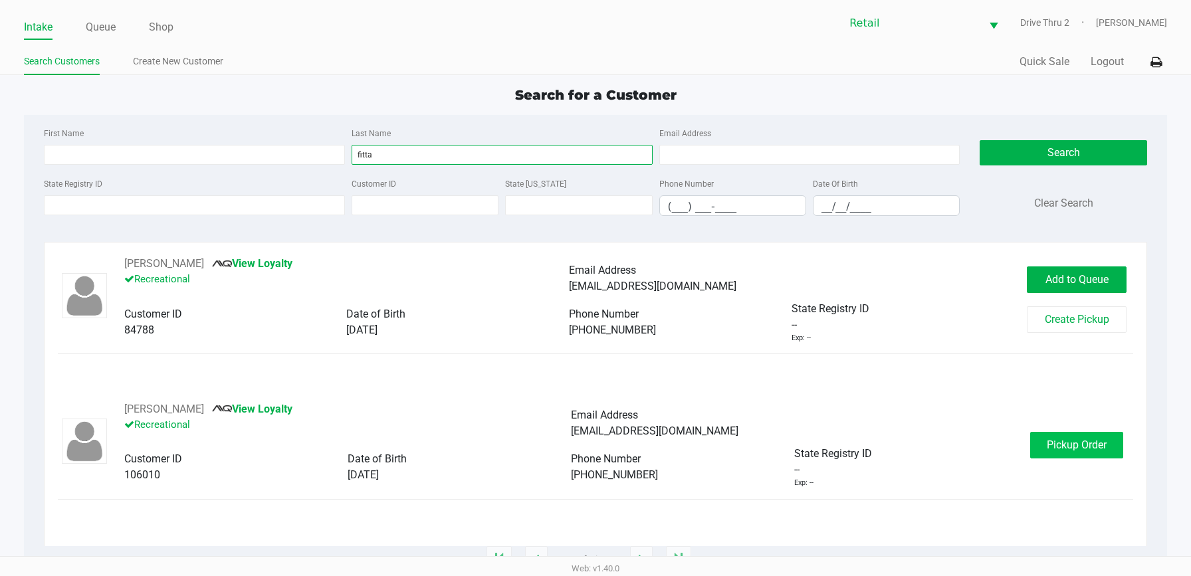
type input "fitta"
click at [1088, 439] on span "Pickup Order" at bounding box center [1076, 445] width 60 height 13
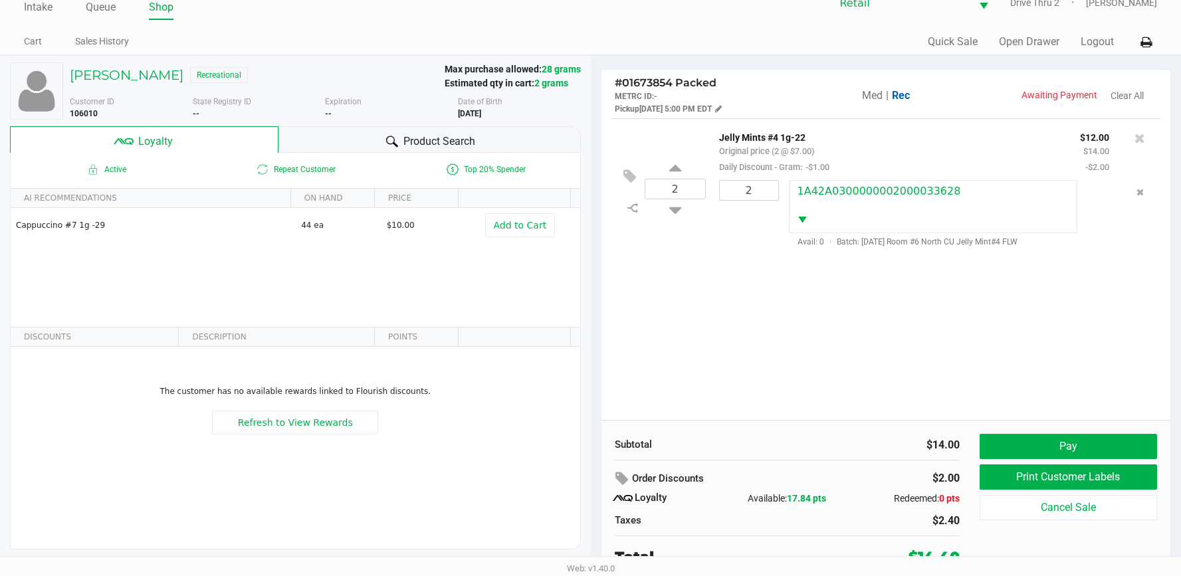
scroll to position [26, 0]
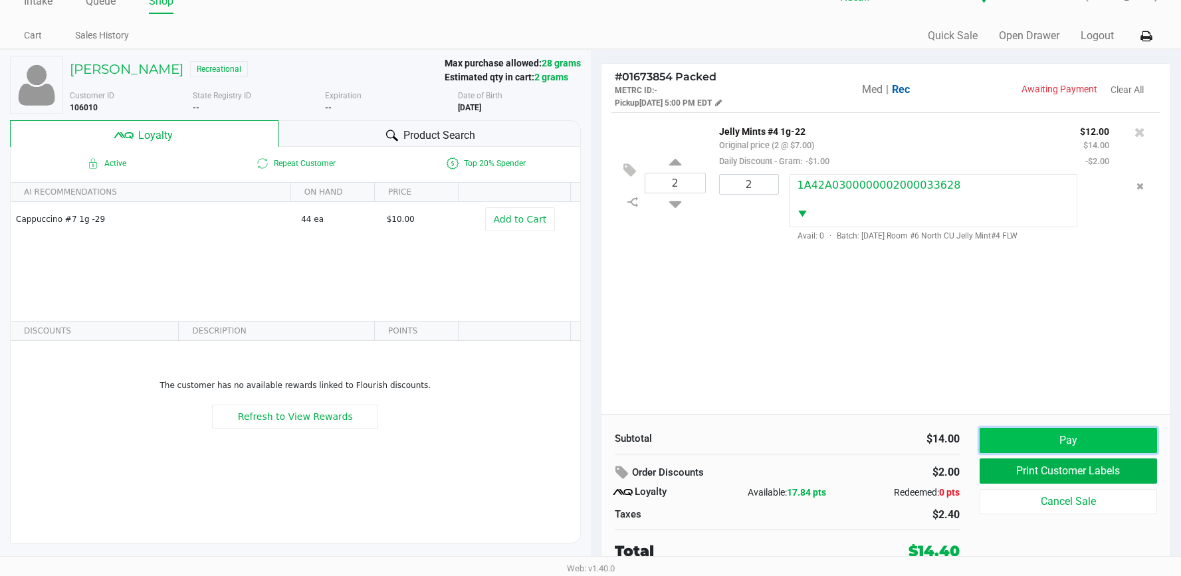
click at [1037, 440] on button "Pay" at bounding box center [1067, 440] width 177 height 25
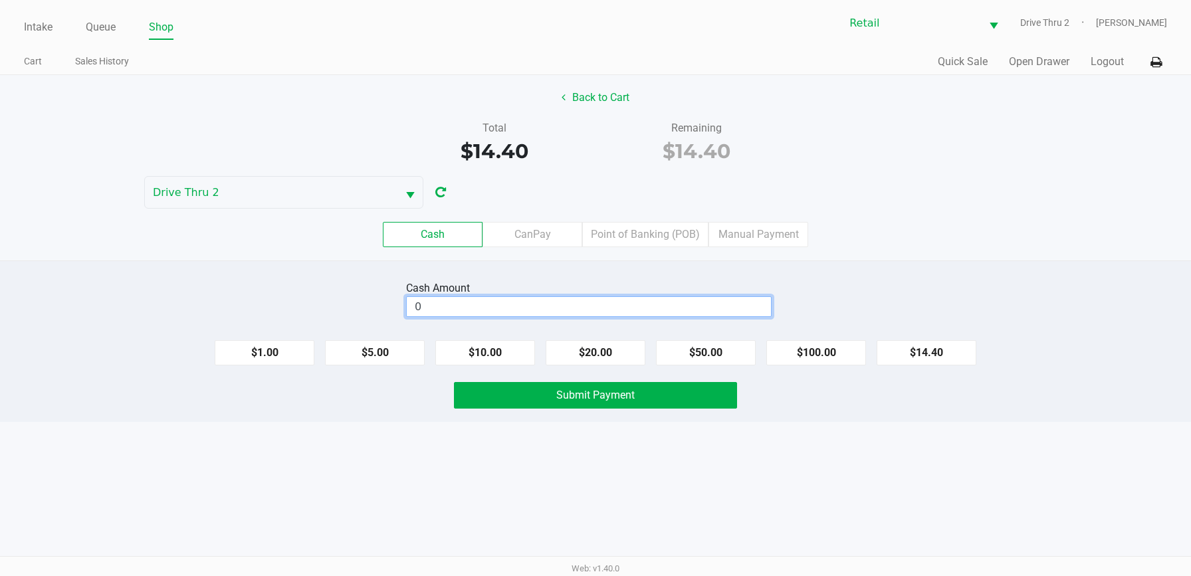
click at [494, 305] on input "0" at bounding box center [589, 306] width 364 height 19
type input "$15.00"
click at [507, 381] on div "Cash Amount $15.00 Clear $1.00 $5.00 $10.00 $20.00 $50.00 $100.00 $14.40 Submit…" at bounding box center [595, 340] width 1191 height 161
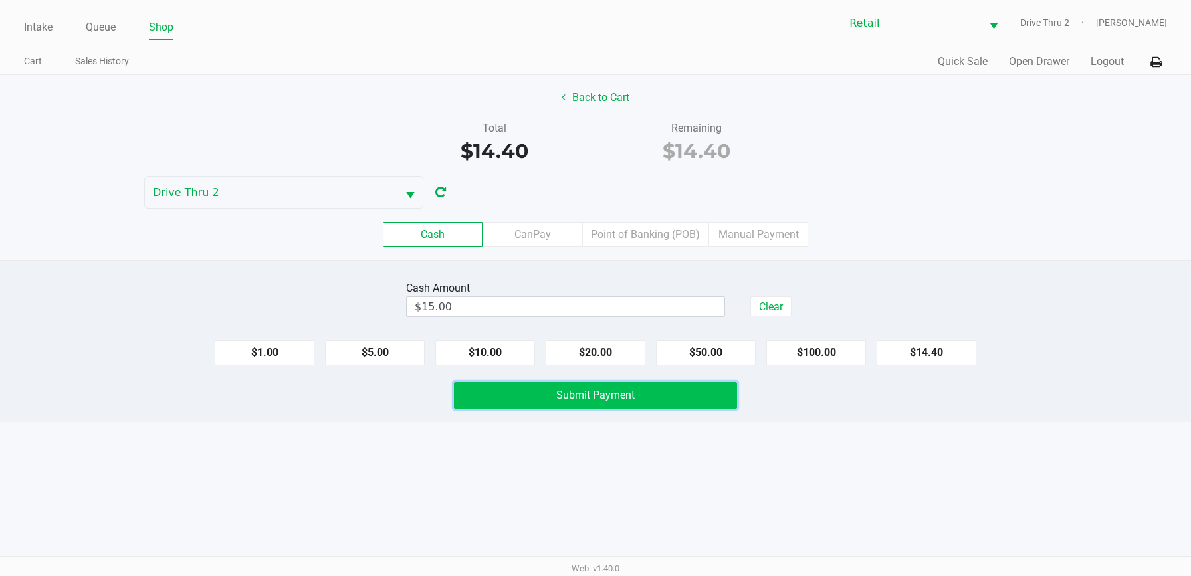
click at [509, 391] on button "Submit Payment" at bounding box center [595, 395] width 283 height 27
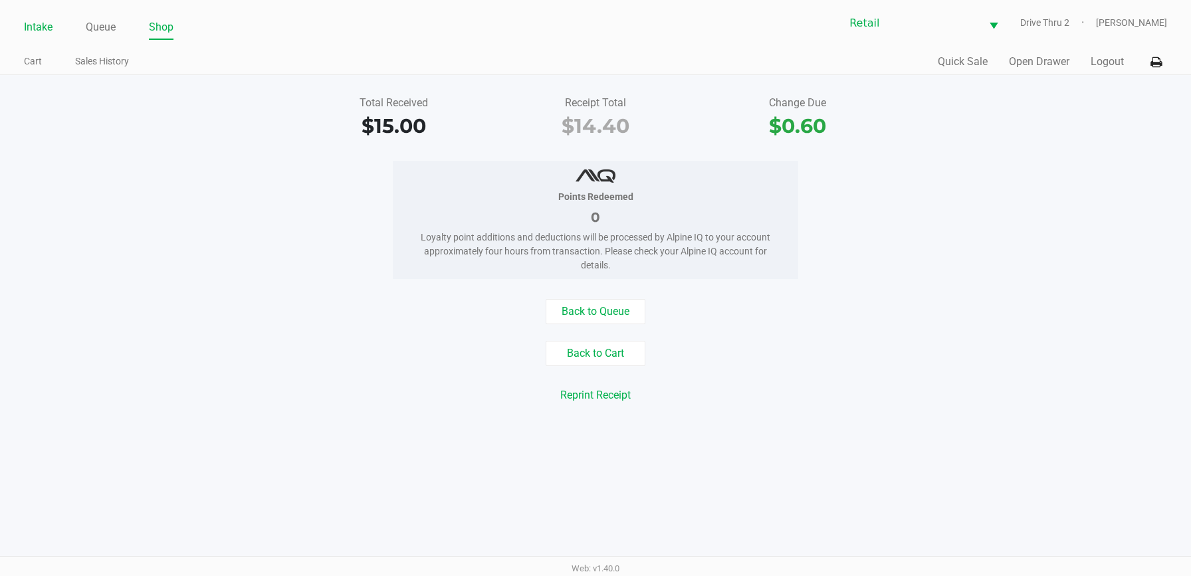
click at [40, 27] on link "Intake" at bounding box center [38, 27] width 29 height 19
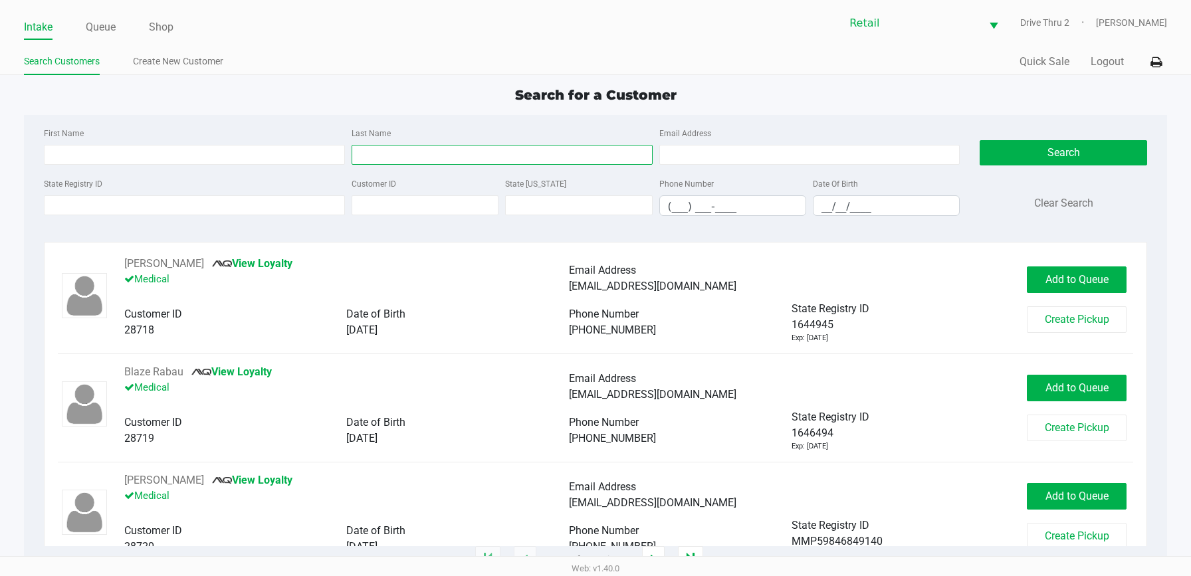
click at [386, 147] on input "Last Name" at bounding box center [501, 155] width 301 height 20
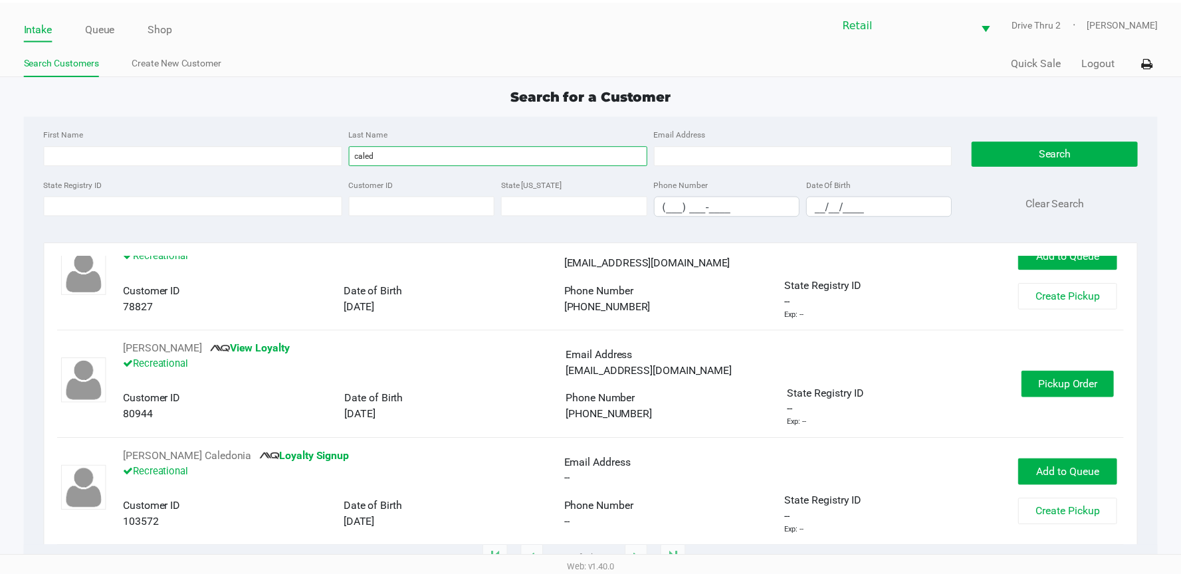
scroll to position [133, 0]
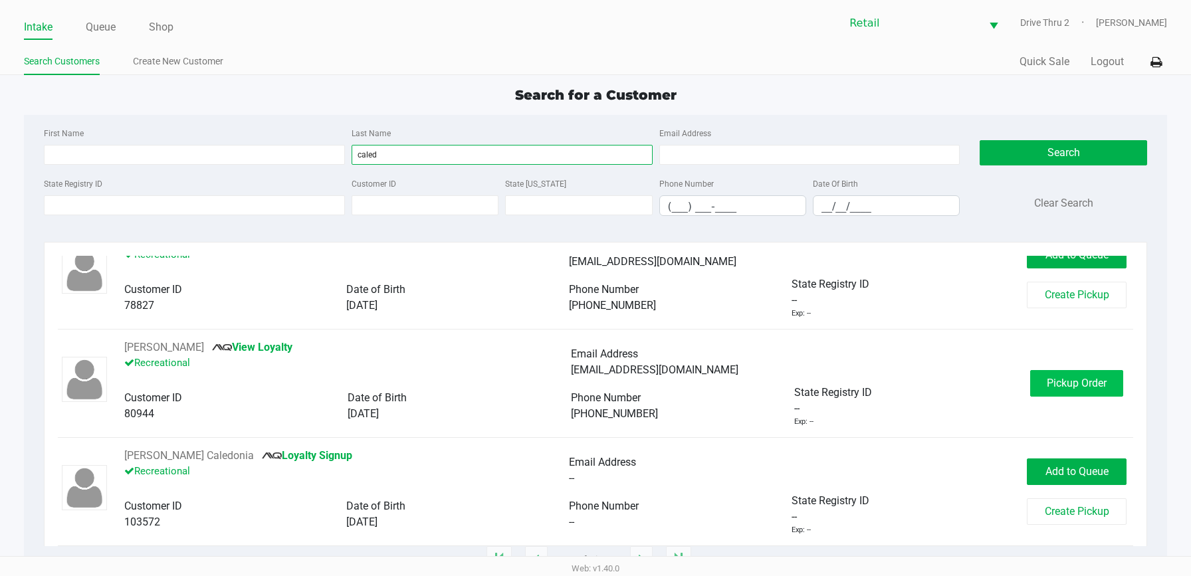
type input "caled"
click at [1072, 385] on span "Pickup Order" at bounding box center [1076, 383] width 60 height 13
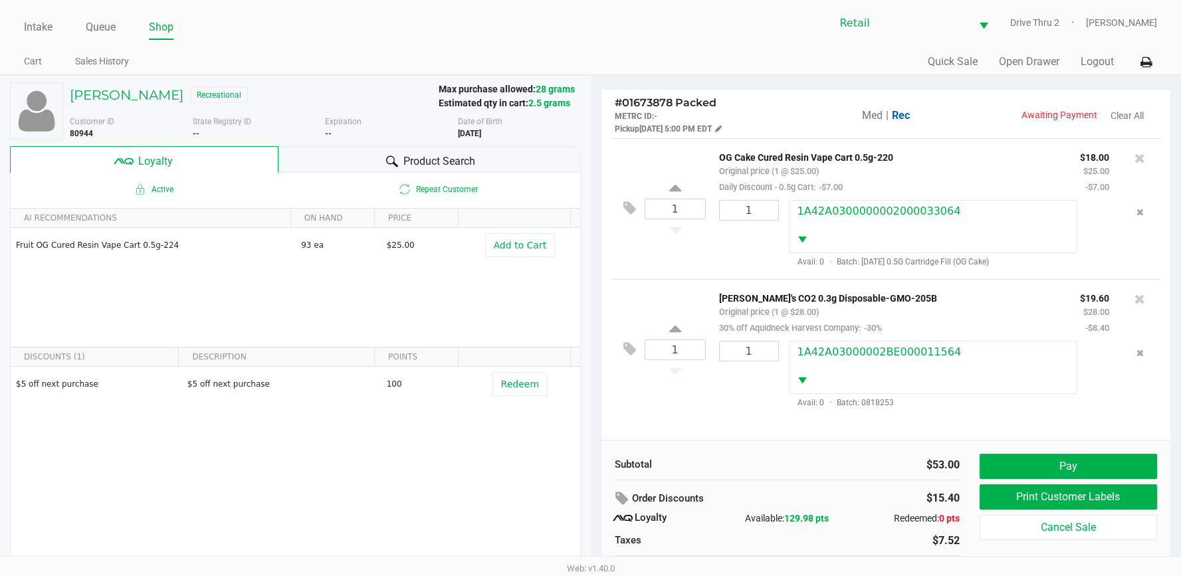
scroll to position [26, 0]
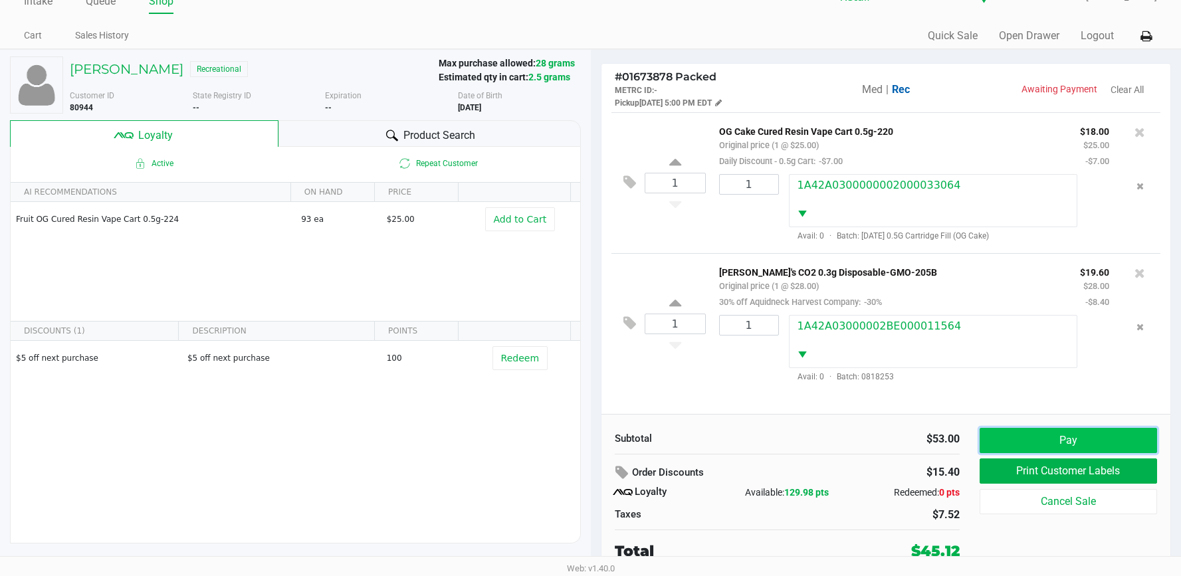
click at [1025, 438] on button "Pay" at bounding box center [1067, 440] width 177 height 25
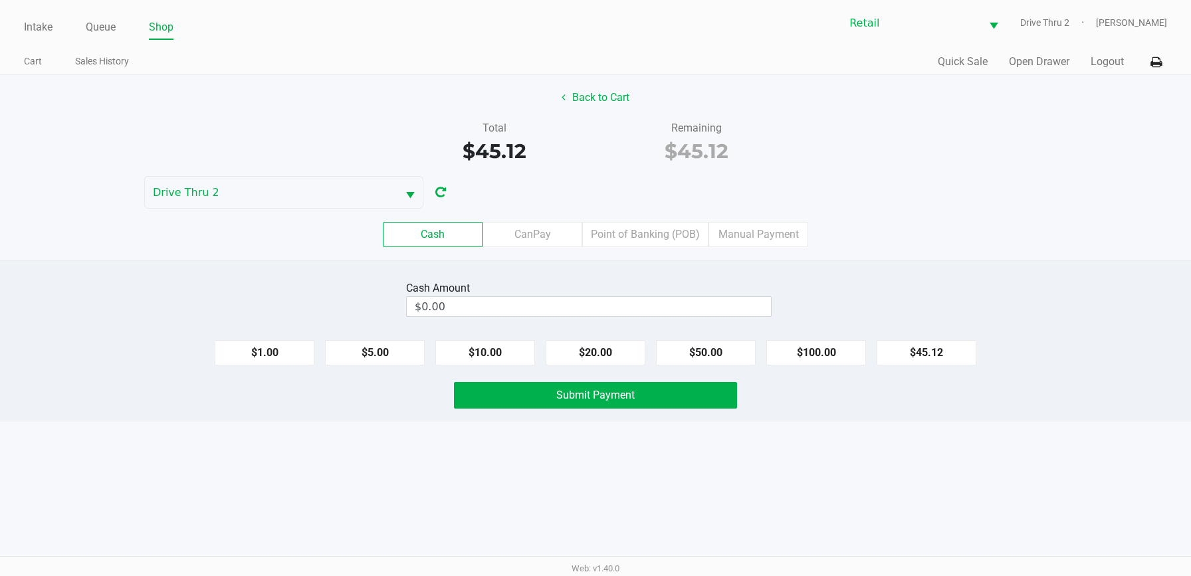
click at [763, 220] on div "Cash CanPay Point of Banking (POB) Manual Payment" at bounding box center [595, 235] width 1211 height 52
click at [755, 233] on label "Manual Payment" at bounding box center [758, 234] width 100 height 25
click at [0, 0] on 8 "Manual Payment" at bounding box center [0, 0] width 0 height 0
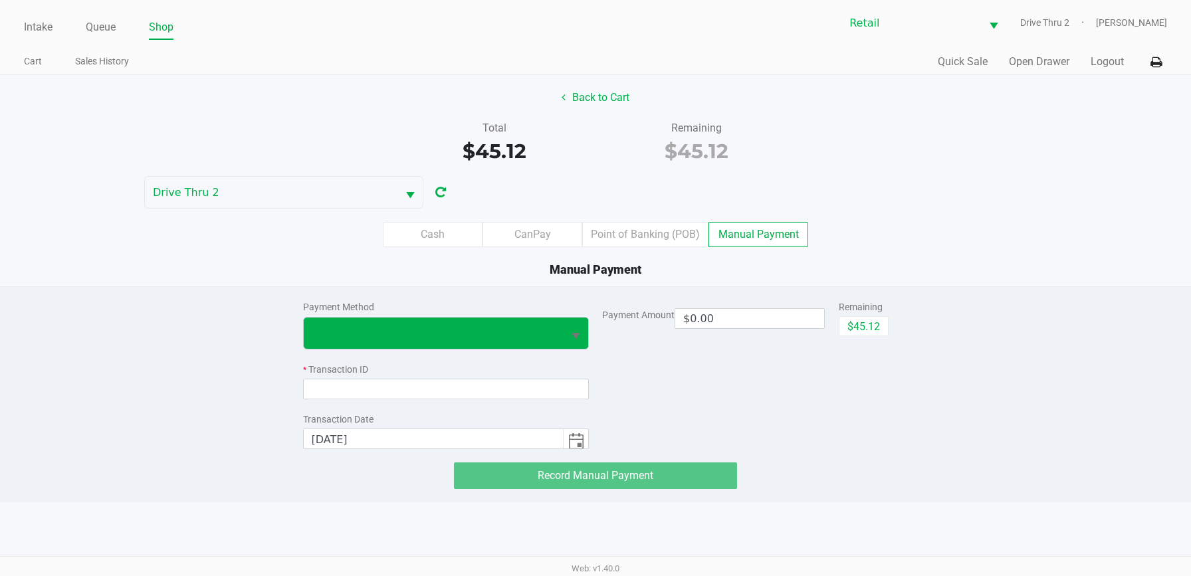
click at [583, 332] on span "Select" at bounding box center [575, 336] width 17 height 17
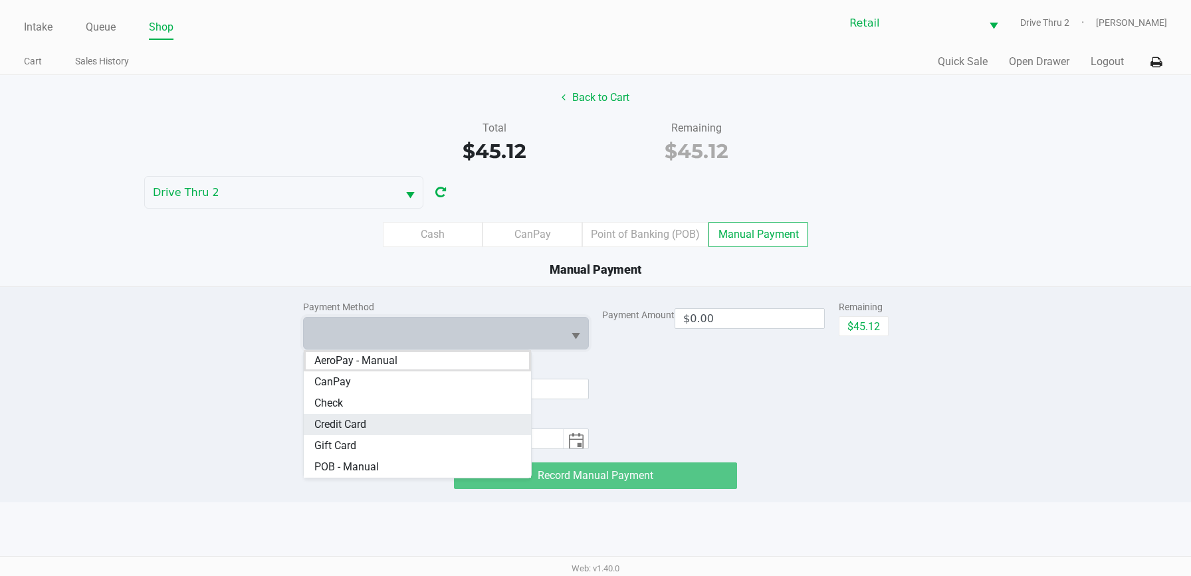
click at [448, 425] on Card "Credit Card" at bounding box center [418, 424] width 228 height 21
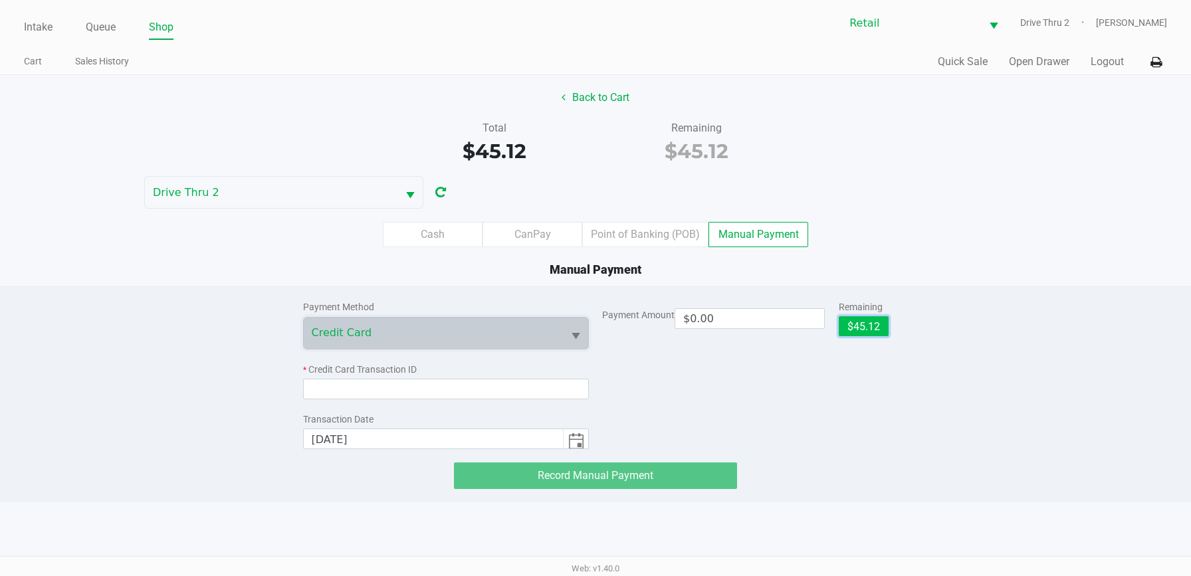
click at [857, 328] on button "$45.12" at bounding box center [863, 326] width 50 height 20
type input "$45.12"
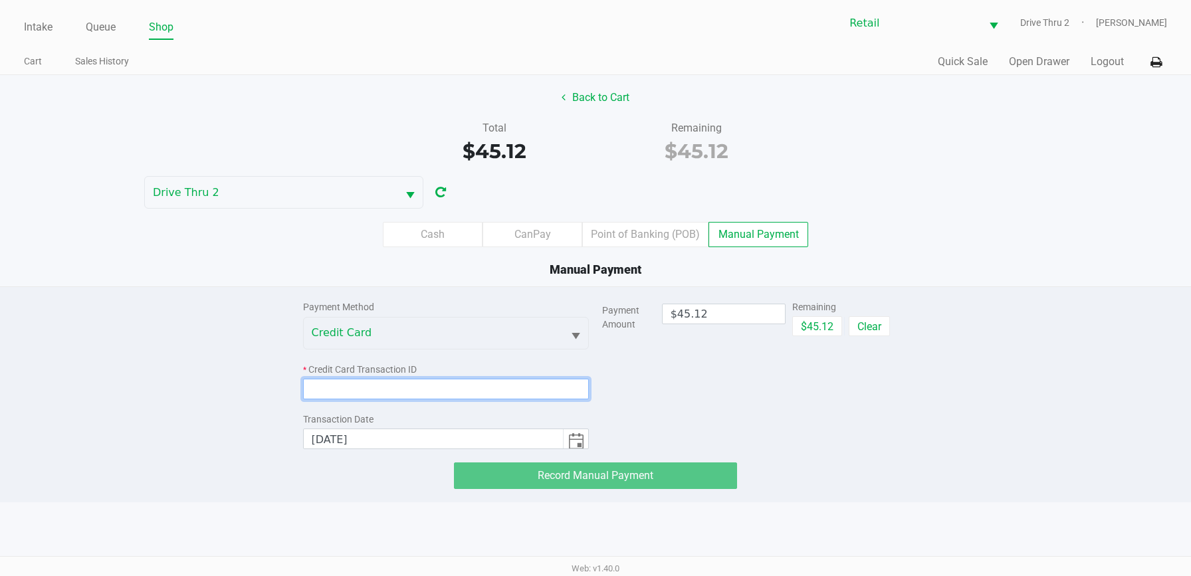
click at [477, 383] on input at bounding box center [446, 389] width 286 height 21
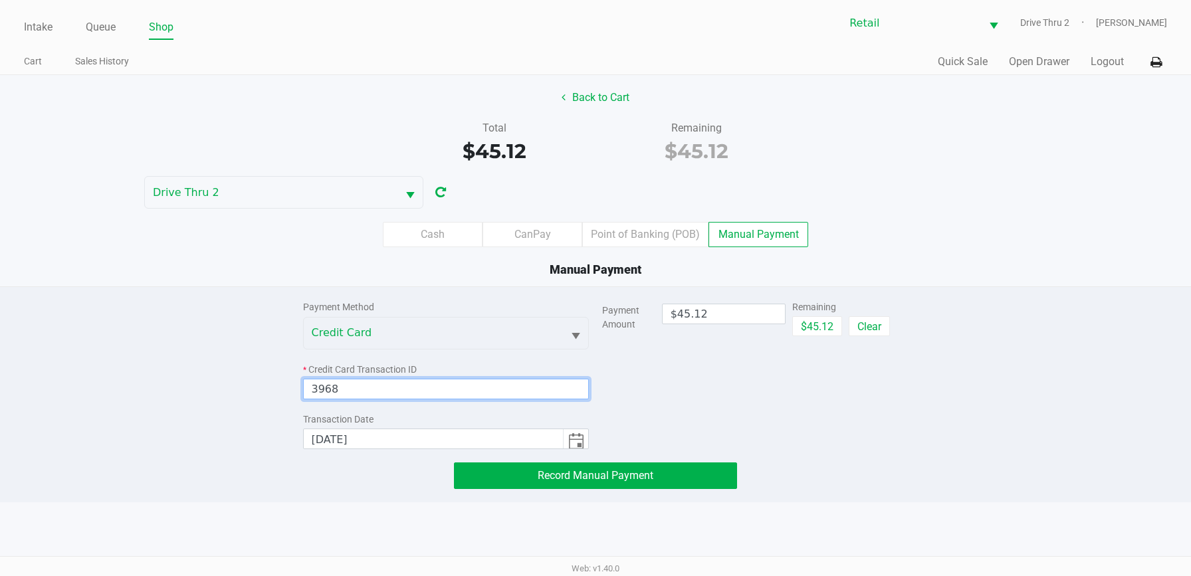
type input "3968"
click at [570, 490] on div "Payment Method Credit Card * Credit Card Transaction ID 3968 Transaction Date […" at bounding box center [595, 394] width 1191 height 216
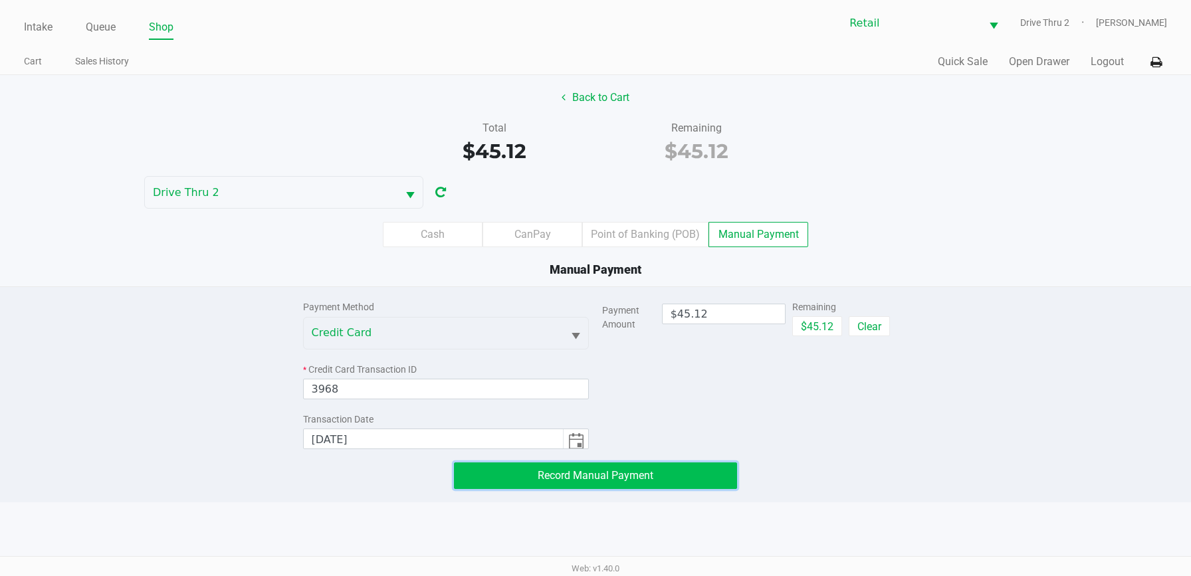
click at [565, 484] on button "Record Manual Payment" at bounding box center [595, 475] width 283 height 27
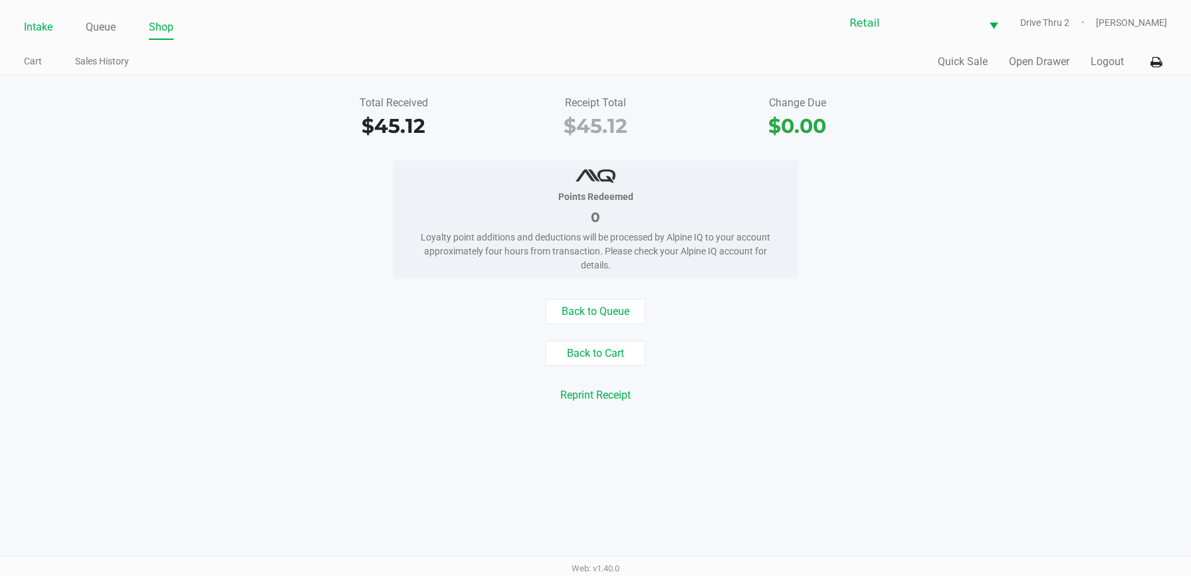
drag, startPoint x: 27, startPoint y: 20, endPoint x: 30, endPoint y: 29, distance: 9.7
click at [27, 21] on link "Intake" at bounding box center [38, 27] width 29 height 19
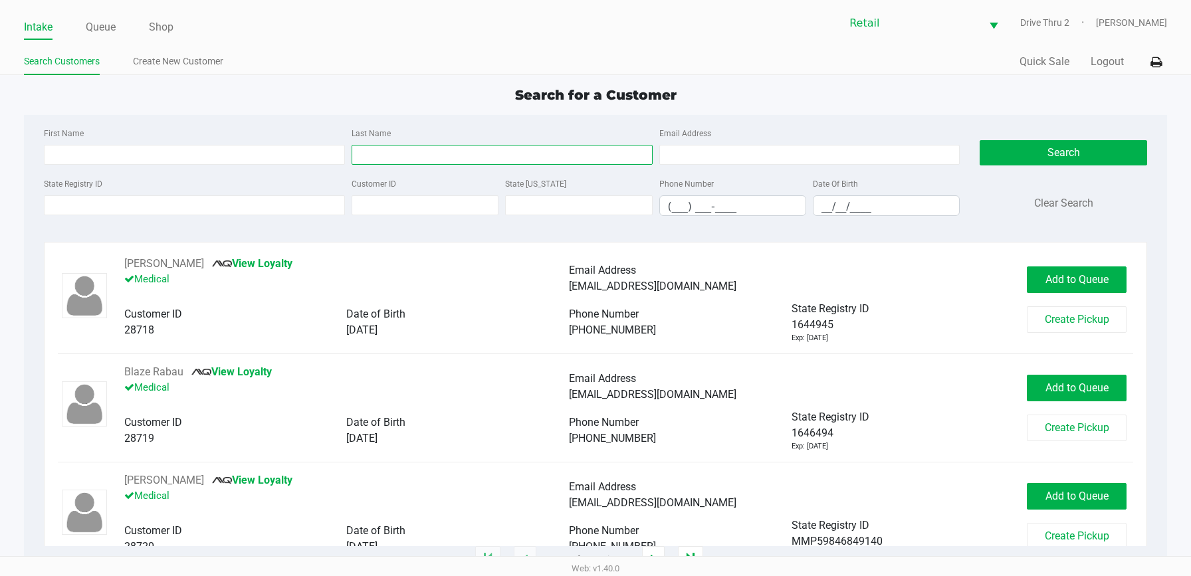
click at [371, 152] on input "Last Name" at bounding box center [501, 155] width 301 height 20
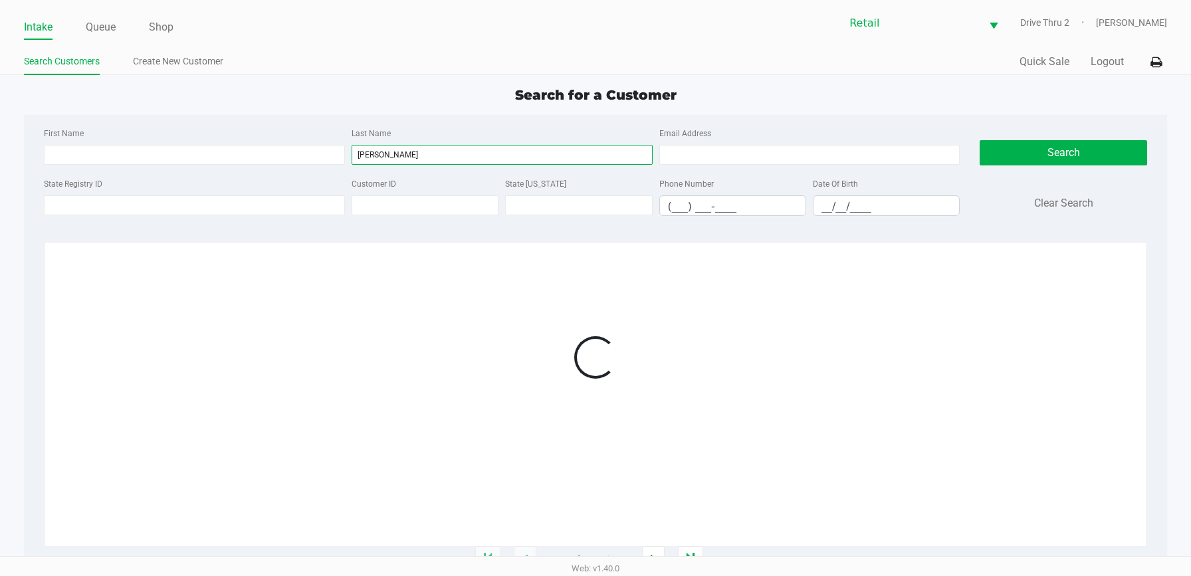
type input "[PERSON_NAME]"
click at [306, 142] on div "First Name" at bounding box center [195, 145] width 308 height 40
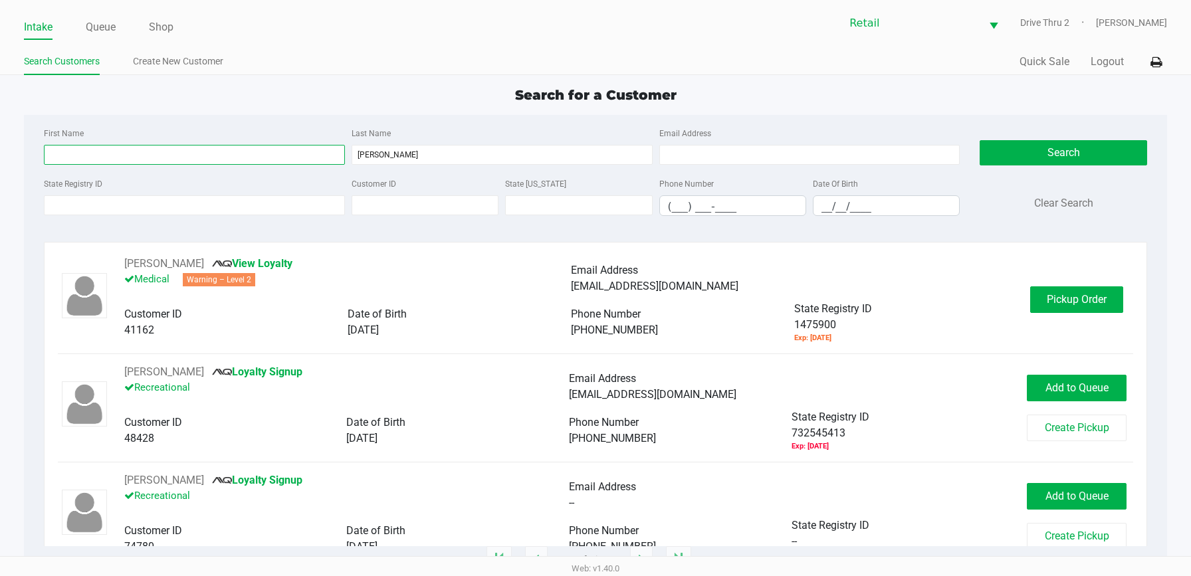
click at [310, 148] on input "First Name" at bounding box center [194, 155] width 301 height 20
click at [1060, 289] on button "Pickup Order" at bounding box center [1076, 299] width 93 height 27
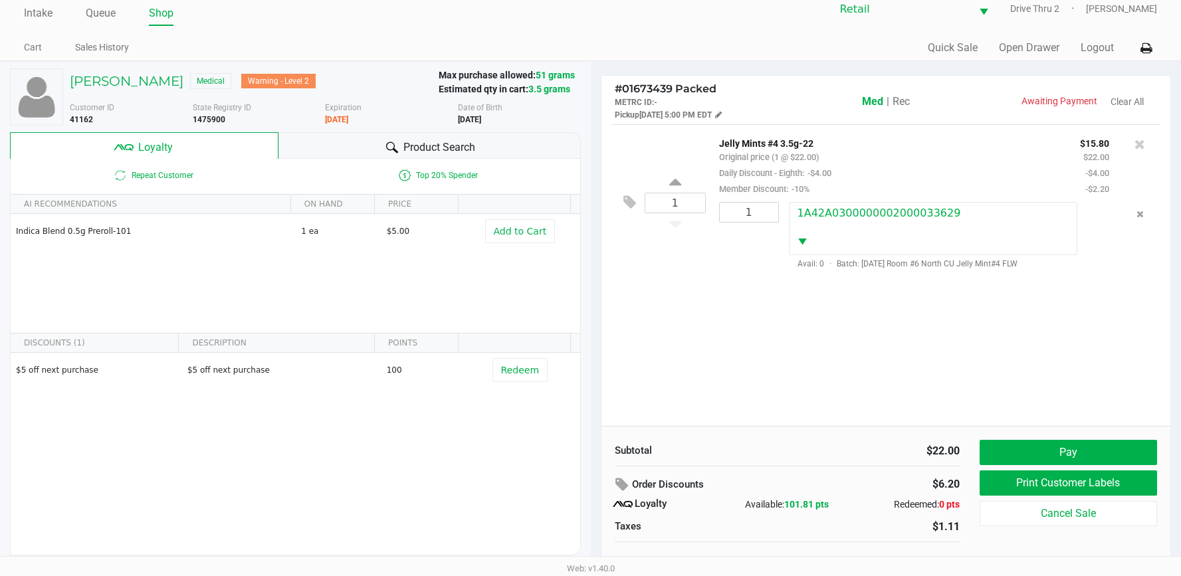
scroll to position [26, 0]
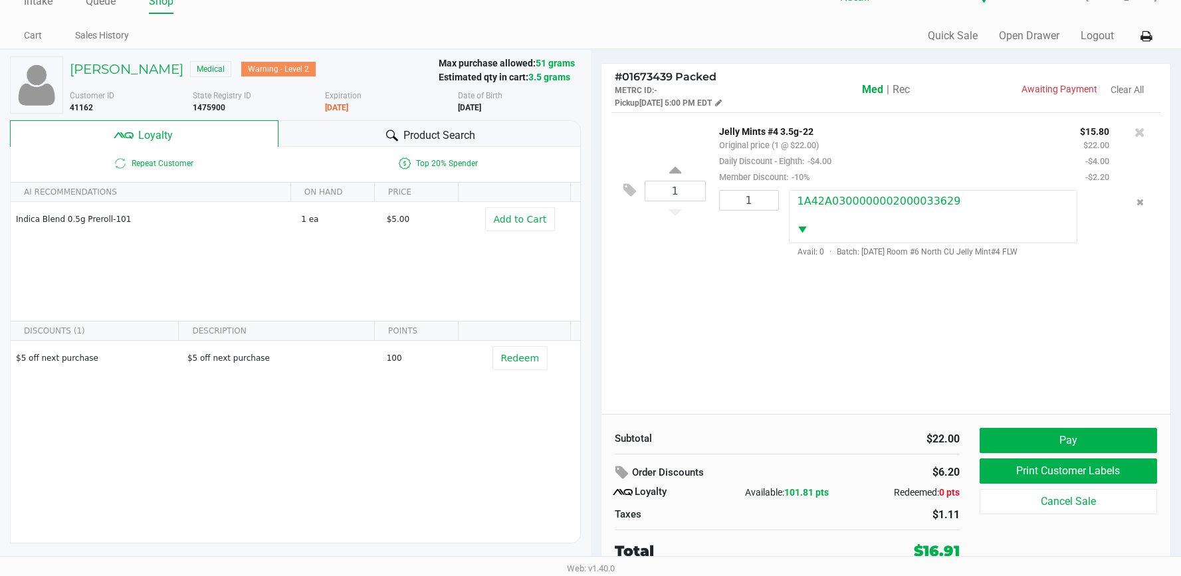
click at [950, 339] on div "1 Jelly Mints #4 3.5g-22 Original price (1 @ $22.00) Daily Discount - Eighth: -…" at bounding box center [885, 263] width 569 height 302
click at [1016, 432] on button "Pay" at bounding box center [1067, 440] width 177 height 25
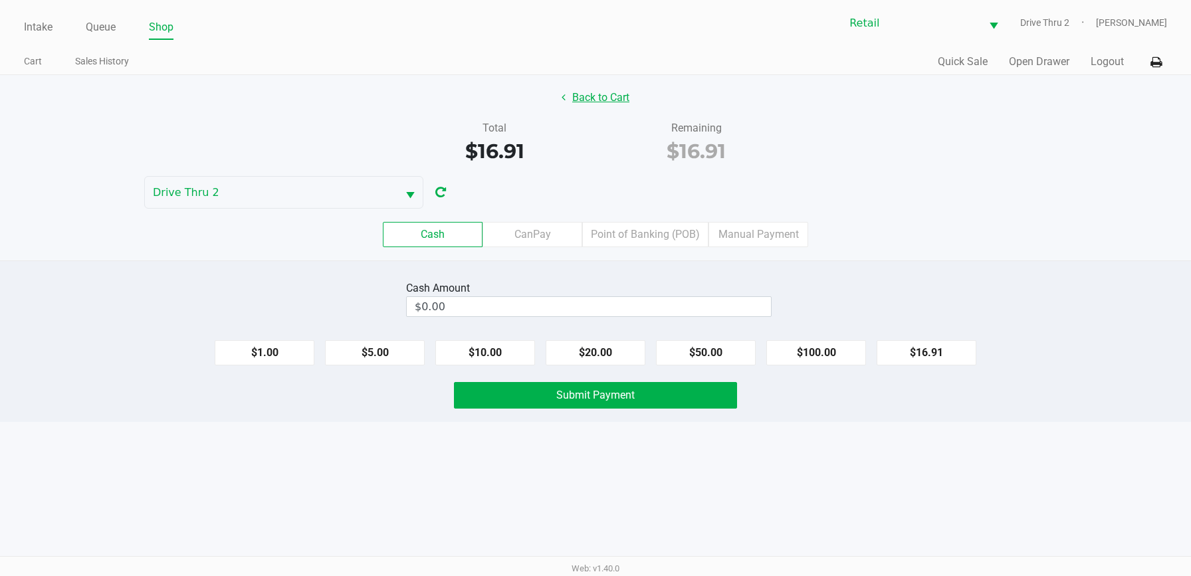
click at [624, 100] on button "Back to Cart" at bounding box center [595, 97] width 85 height 25
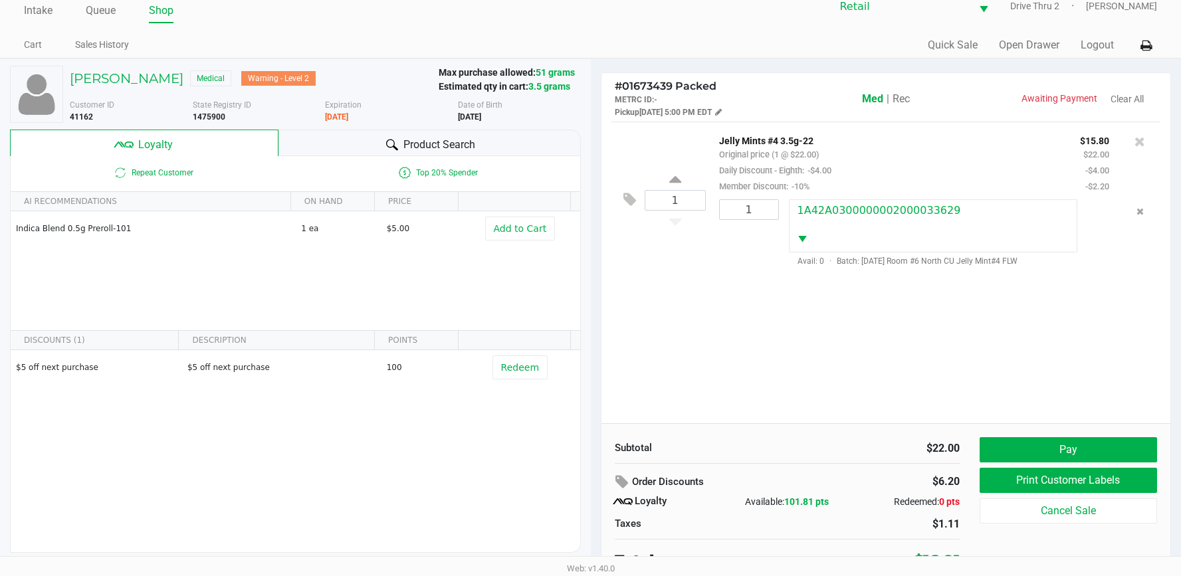
scroll to position [26, 0]
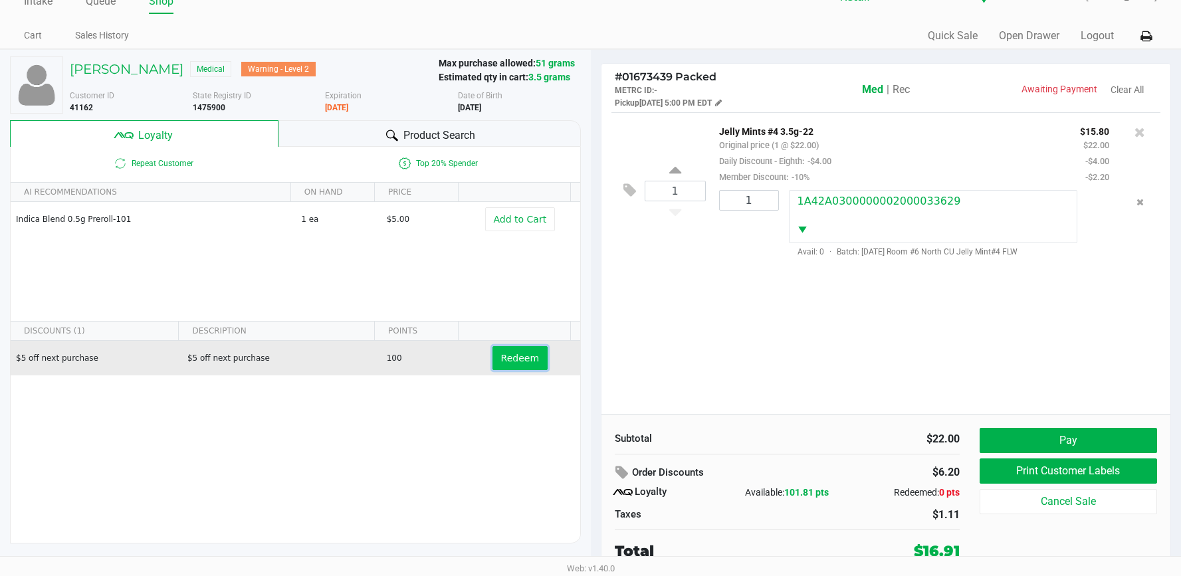
click at [518, 353] on span "Redeem" at bounding box center [520, 358] width 38 height 11
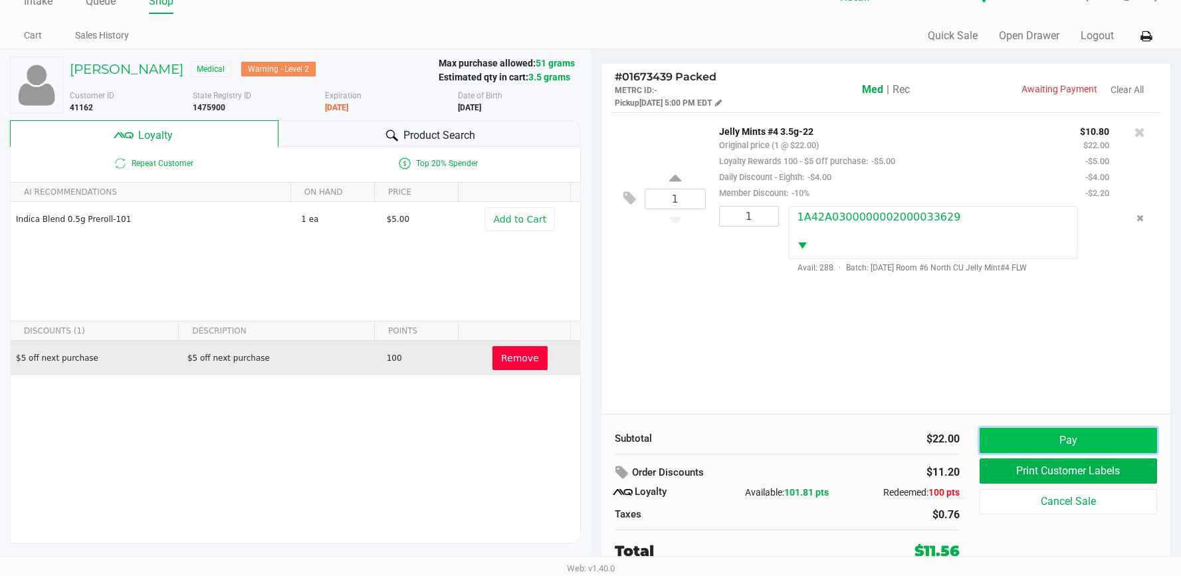
click at [999, 444] on button "Pay" at bounding box center [1067, 440] width 177 height 25
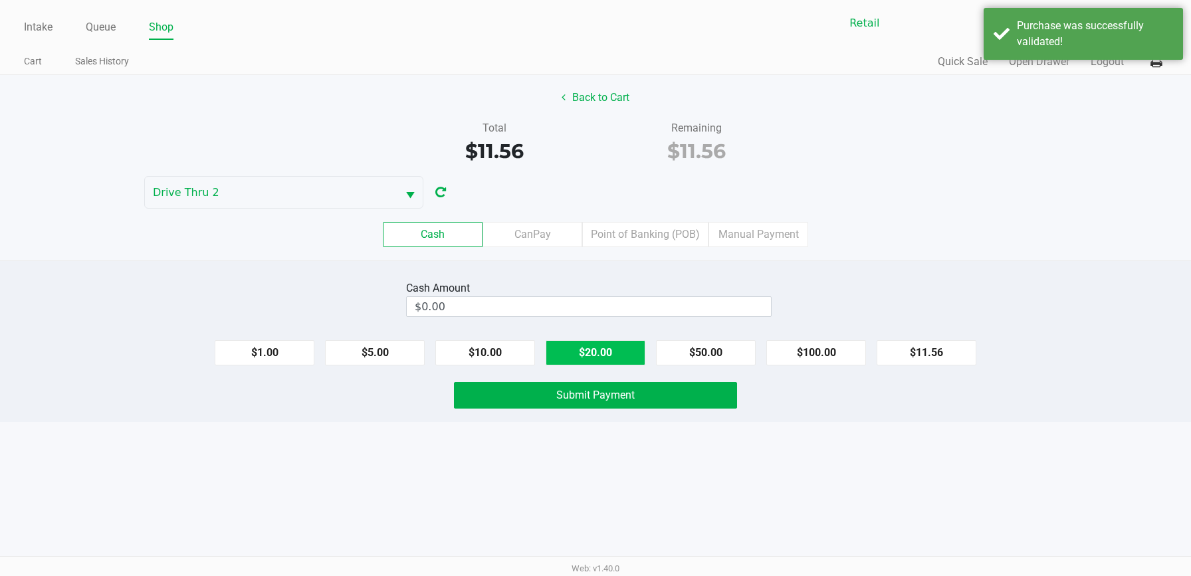
click at [615, 352] on button "$20.00" at bounding box center [595, 352] width 100 height 25
type input "$20.00"
click at [633, 391] on span "Submit Payment" at bounding box center [595, 395] width 78 height 13
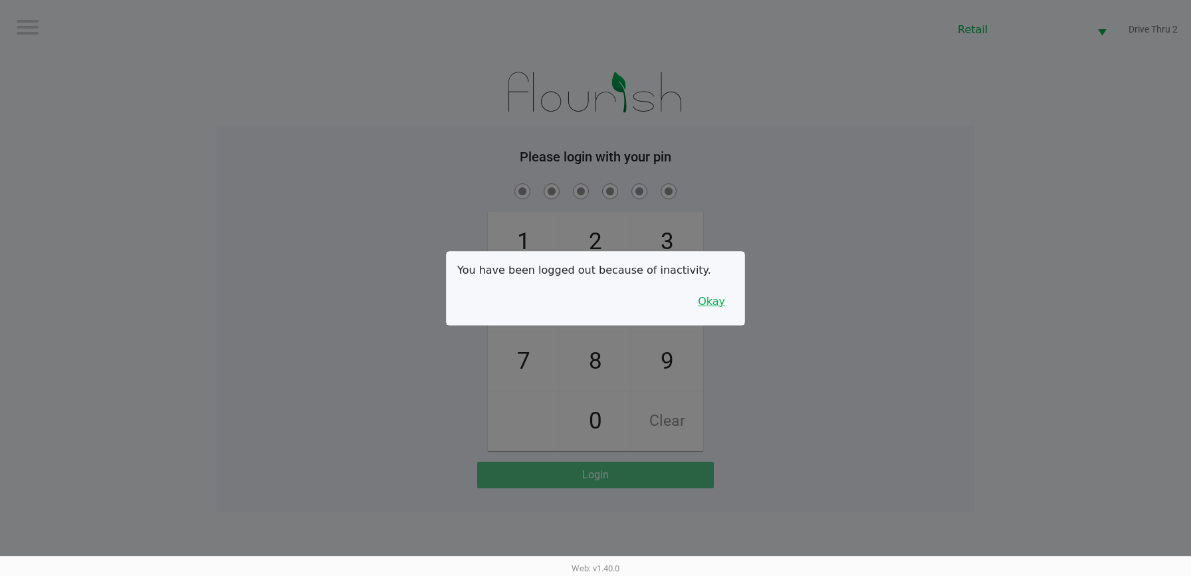
click at [712, 300] on button "Okay" at bounding box center [711, 301] width 45 height 25
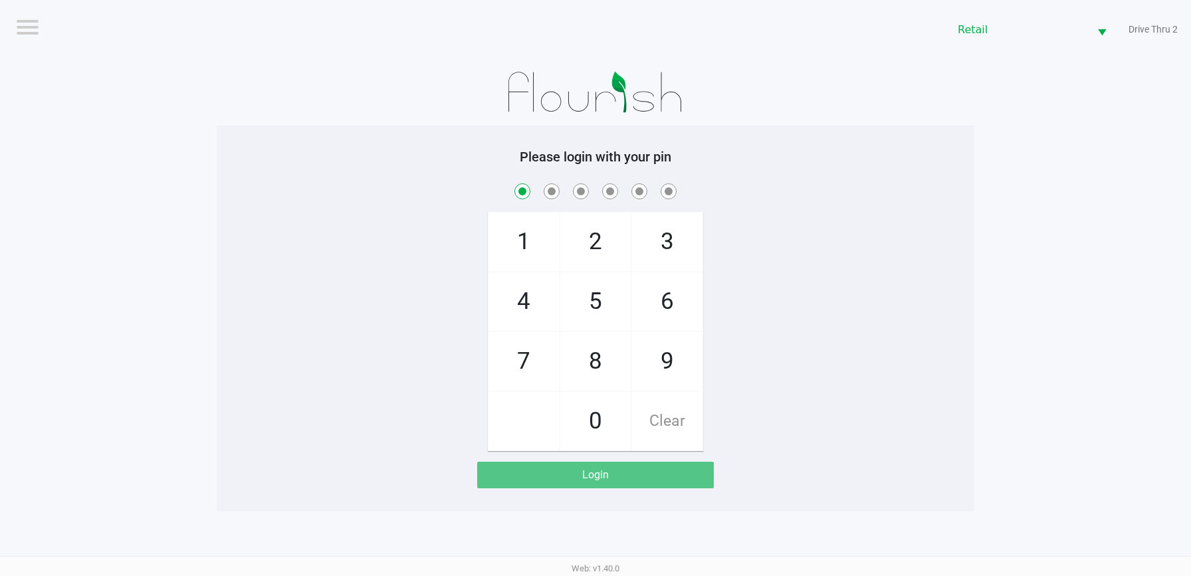
checkbox input "true"
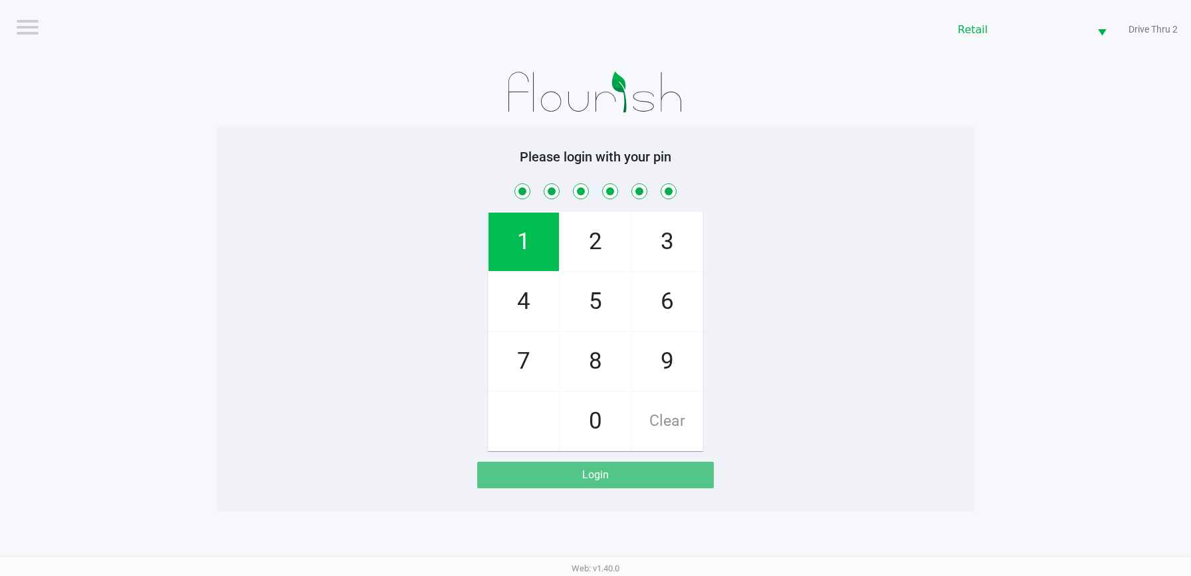
checkbox input "true"
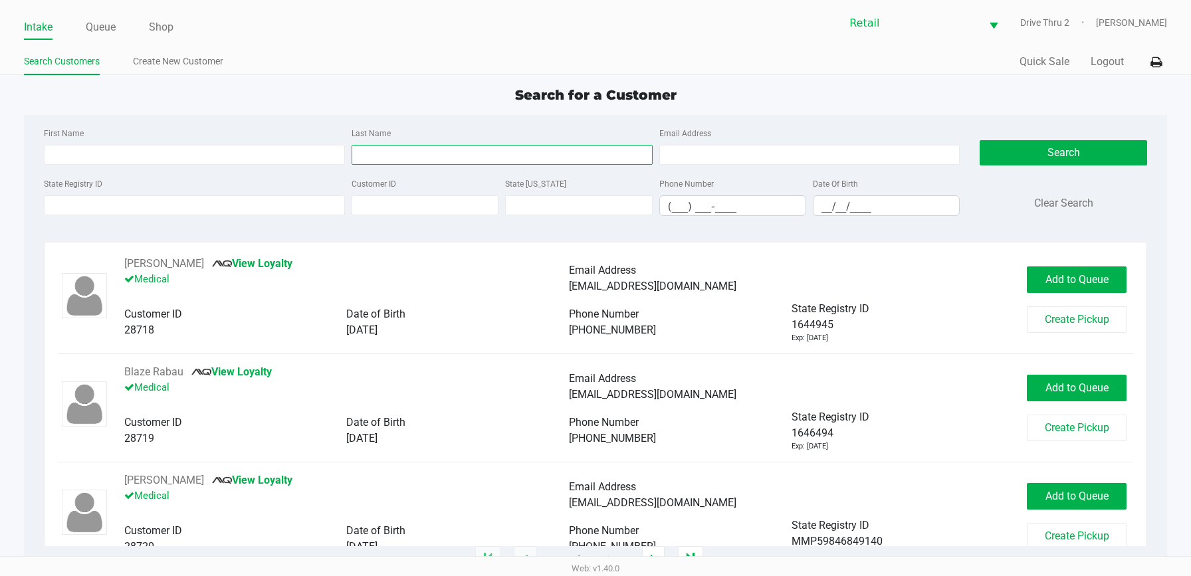
click at [569, 153] on input "Last Name" at bounding box center [501, 155] width 301 height 20
type input "[PERSON_NAME]"
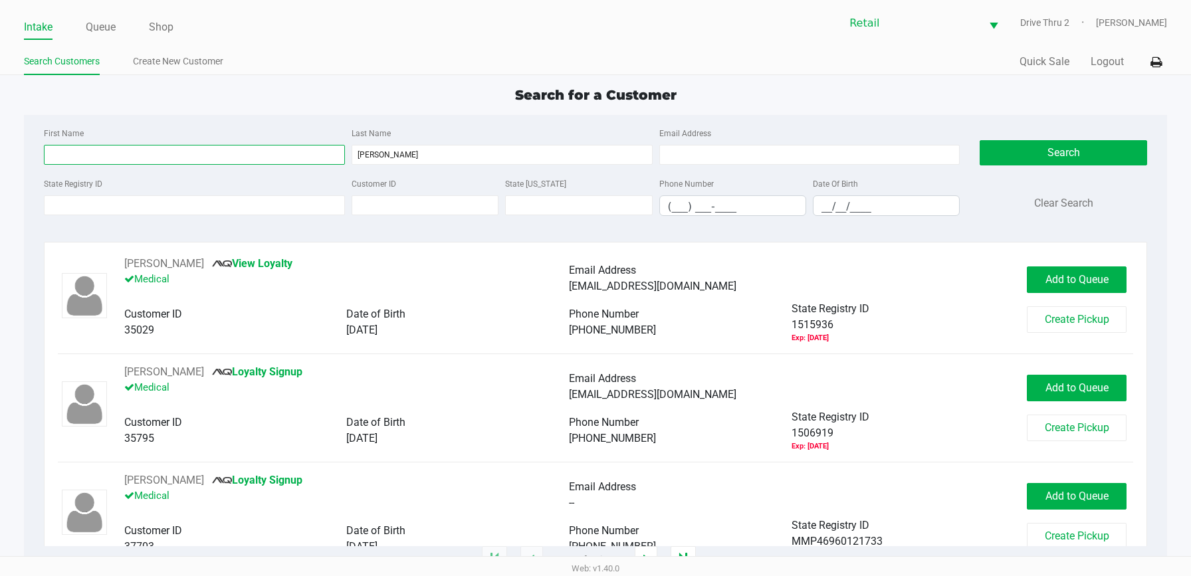
click at [292, 151] on input "First Name" at bounding box center [194, 155] width 301 height 20
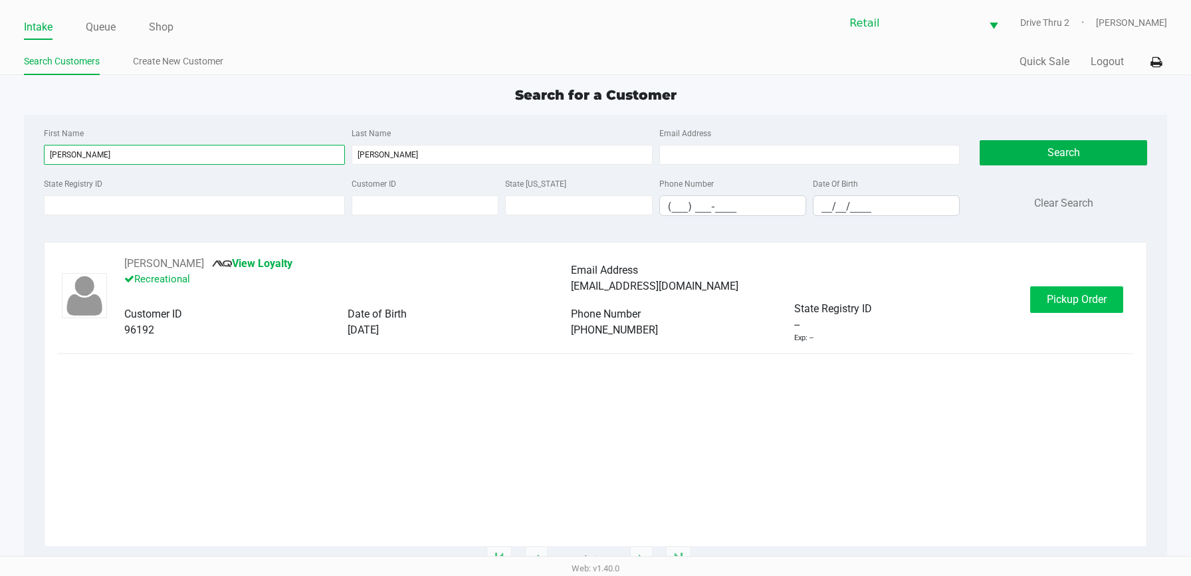
type input "[PERSON_NAME]"
click at [1058, 308] on button "Pickup Order" at bounding box center [1076, 299] width 93 height 27
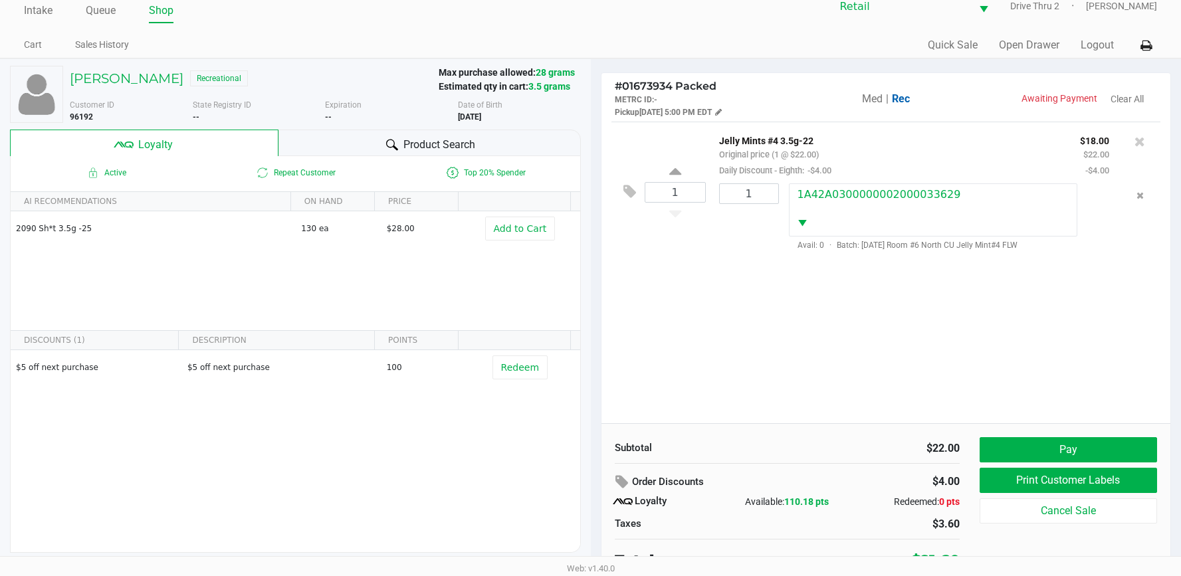
scroll to position [26, 0]
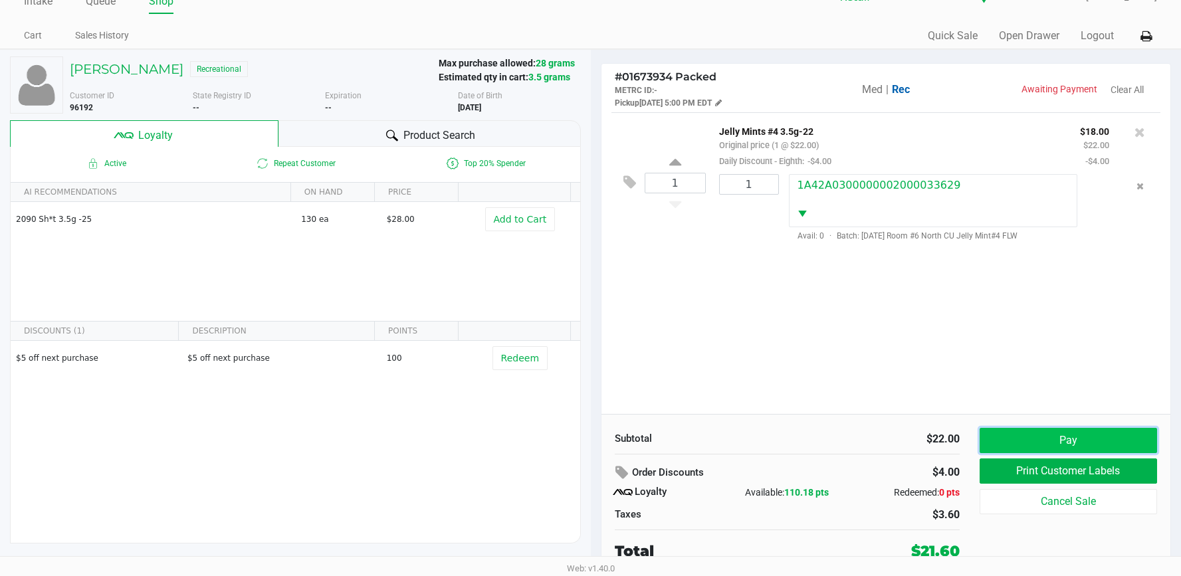
click at [1036, 439] on button "Pay" at bounding box center [1067, 440] width 177 height 25
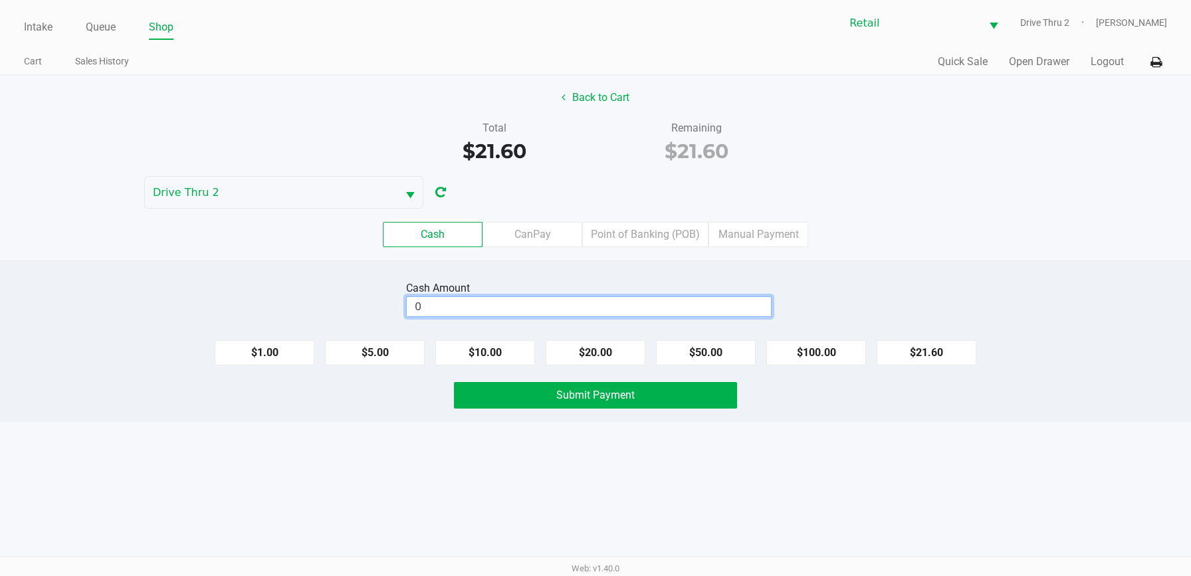
click at [666, 311] on input "0" at bounding box center [589, 306] width 364 height 19
type input "$25.00"
click at [638, 413] on div "Cash Amount $25.00 Clear $1.00 $5.00 $10.00 $20.00 $50.00 $100.00 $21.60 Submit…" at bounding box center [595, 340] width 1191 height 161
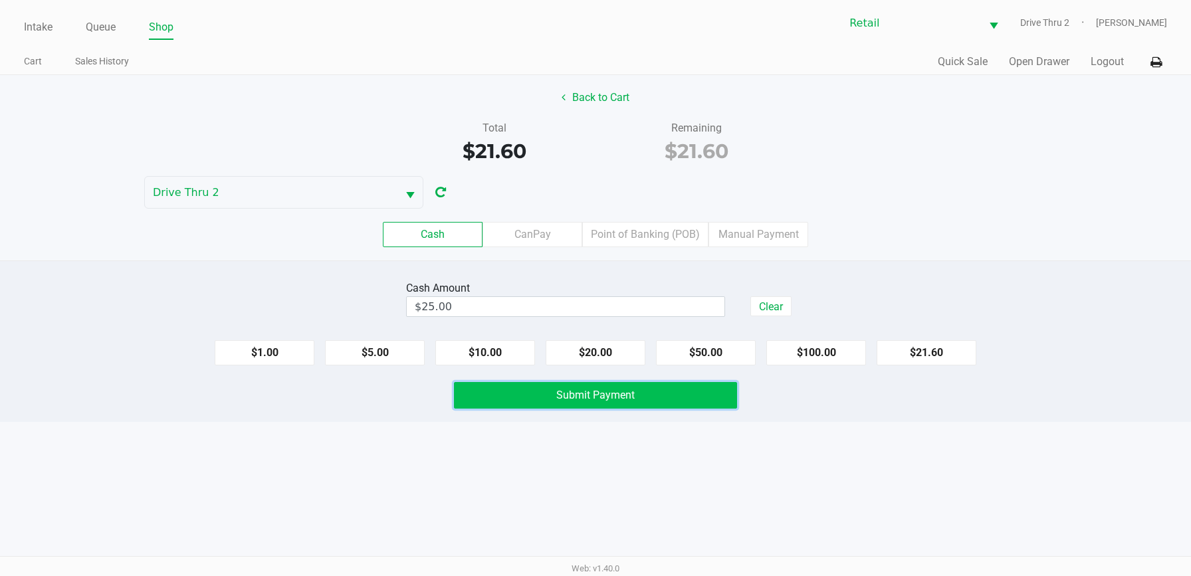
click at [640, 401] on button "Submit Payment" at bounding box center [595, 395] width 283 height 27
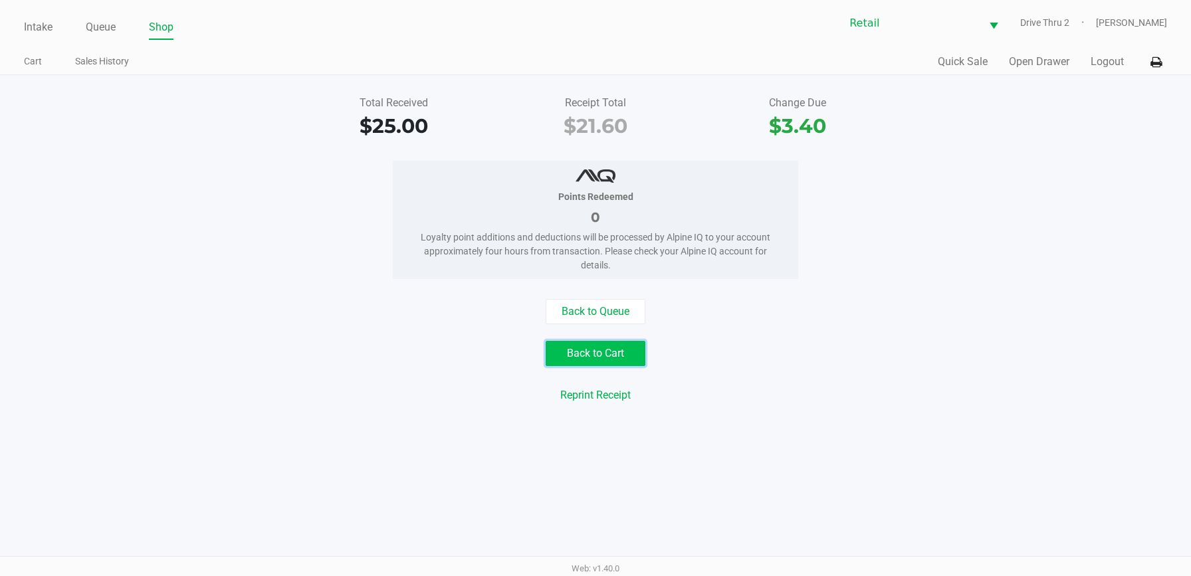
click at [617, 351] on button "Back to Cart" at bounding box center [595, 353] width 100 height 25
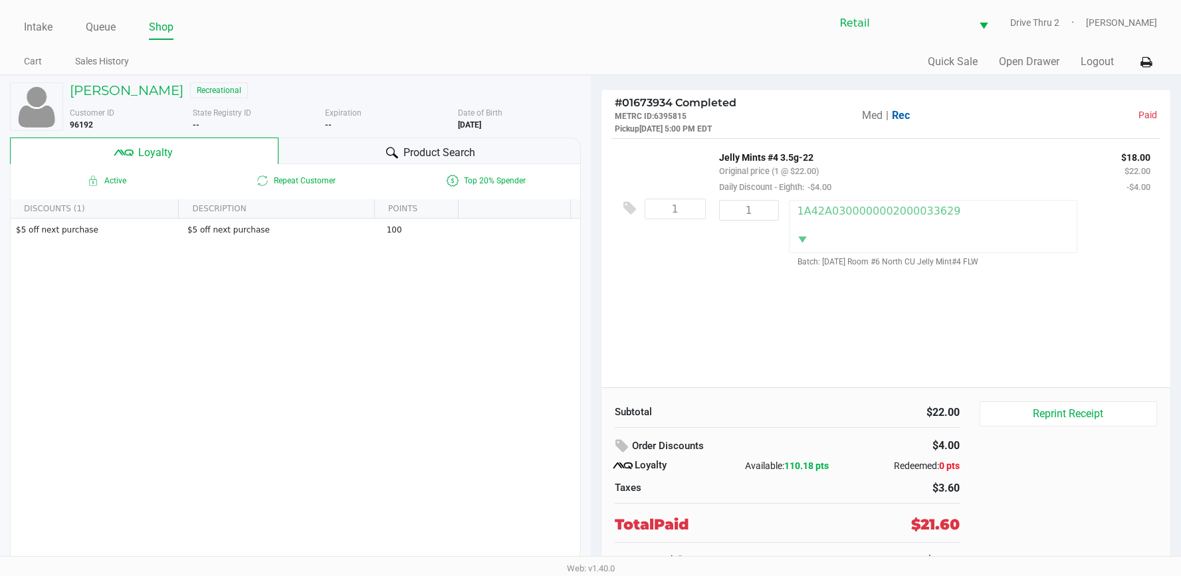
click at [124, 80] on div "[PERSON_NAME] Recreational Customer ID 96192 State Registry ID -- Expiration --…" at bounding box center [295, 322] width 571 height 492
click at [139, 92] on h5 "[PERSON_NAME]" at bounding box center [127, 90] width 114 height 16
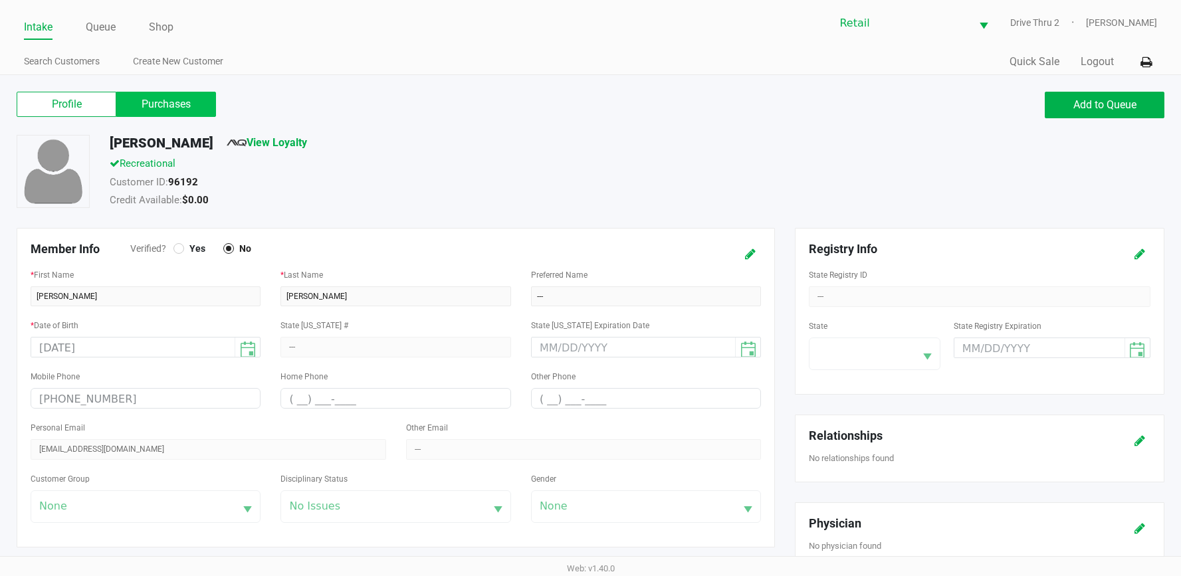
click at [190, 112] on label "Purchases" at bounding box center [166, 104] width 100 height 25
click at [0, 0] on 1 "Purchases" at bounding box center [0, 0] width 0 height 0
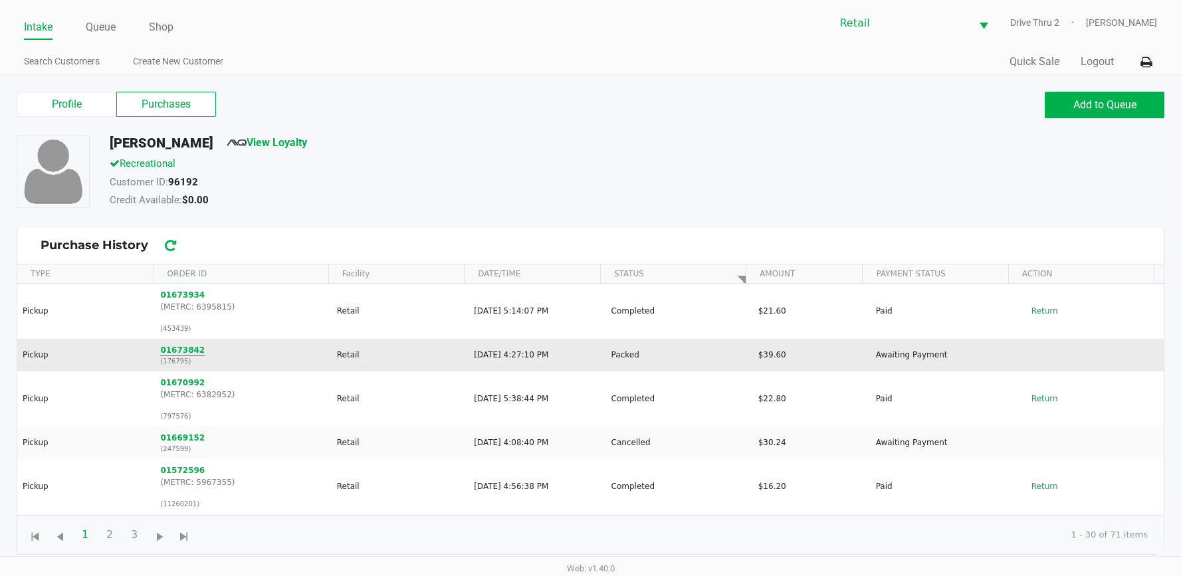
click at [170, 352] on button "01673842" at bounding box center [182, 350] width 45 height 12
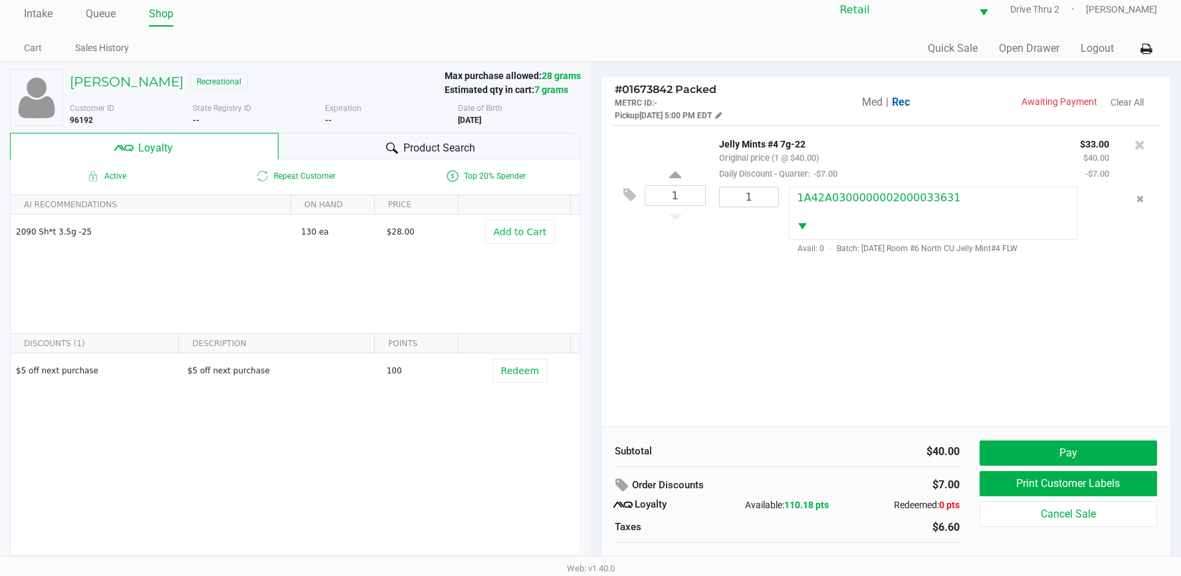
scroll to position [26, 0]
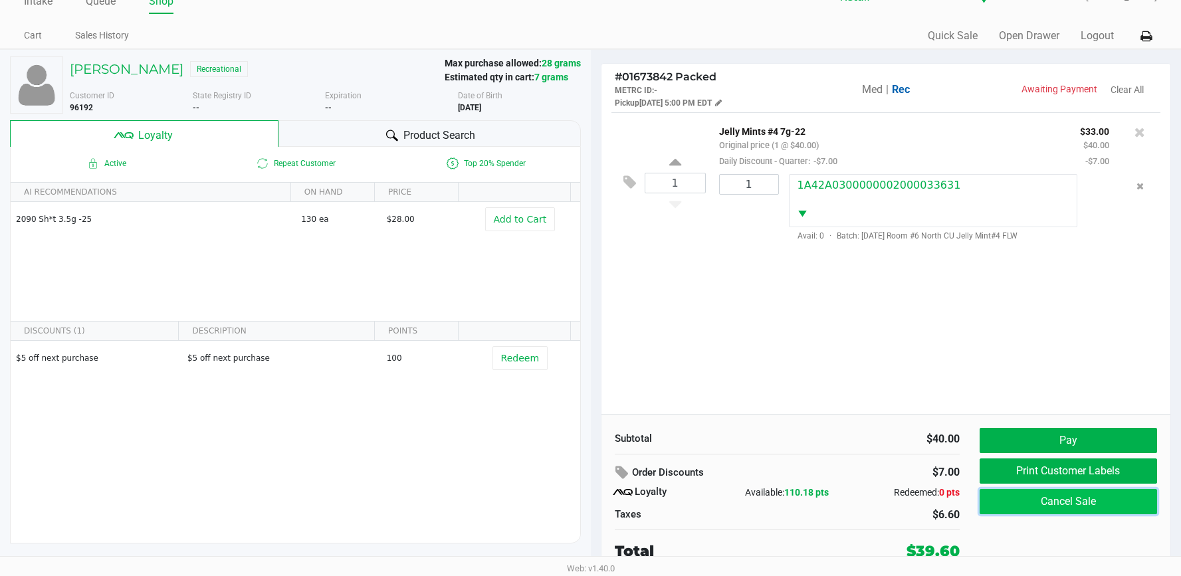
click at [1031, 508] on button "Cancel Sale" at bounding box center [1067, 501] width 177 height 25
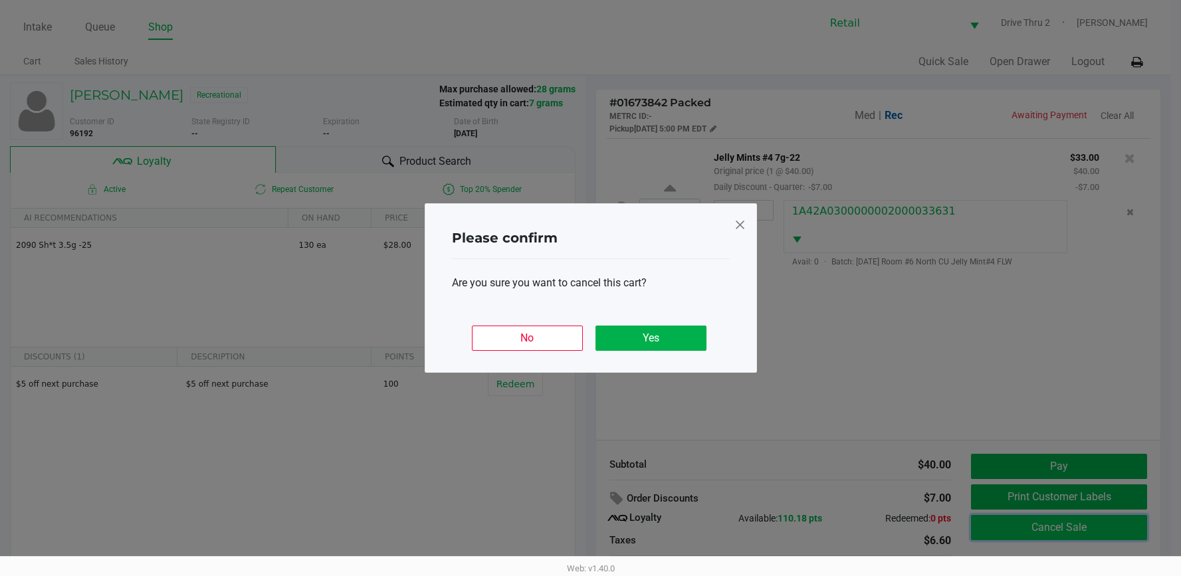
scroll to position [0, 0]
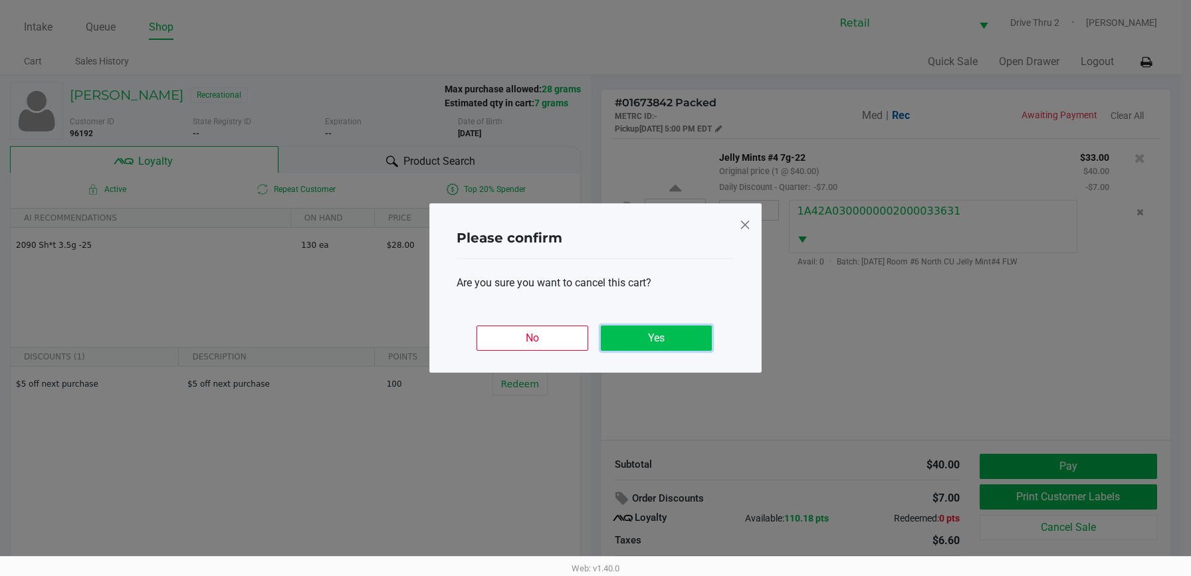
click at [631, 343] on button "Yes" at bounding box center [656, 338] width 111 height 25
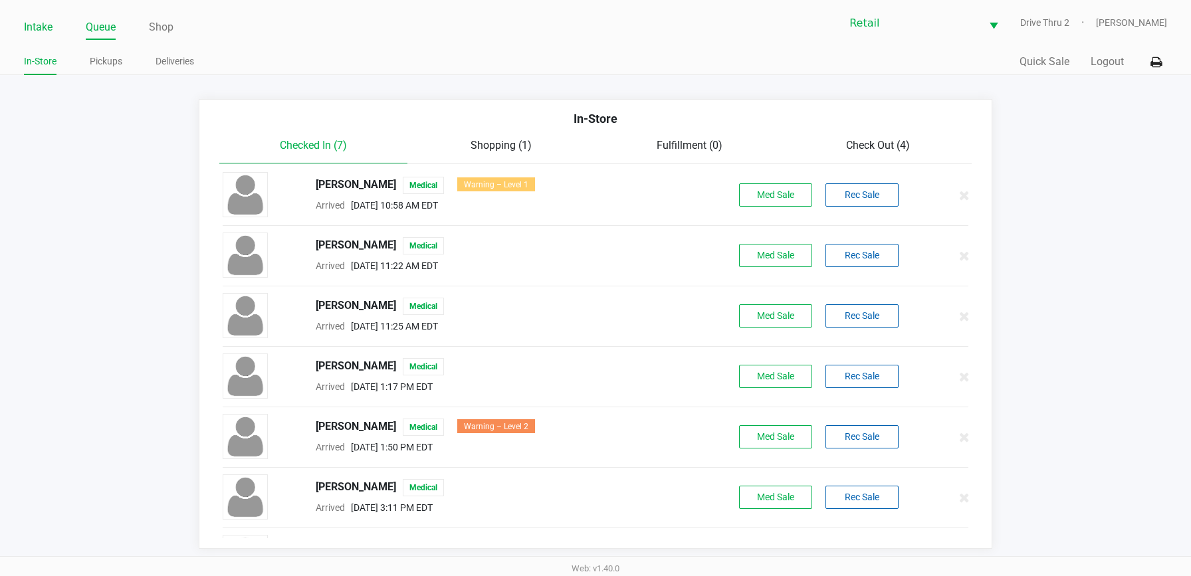
click at [50, 24] on link "Intake" at bounding box center [38, 27] width 29 height 19
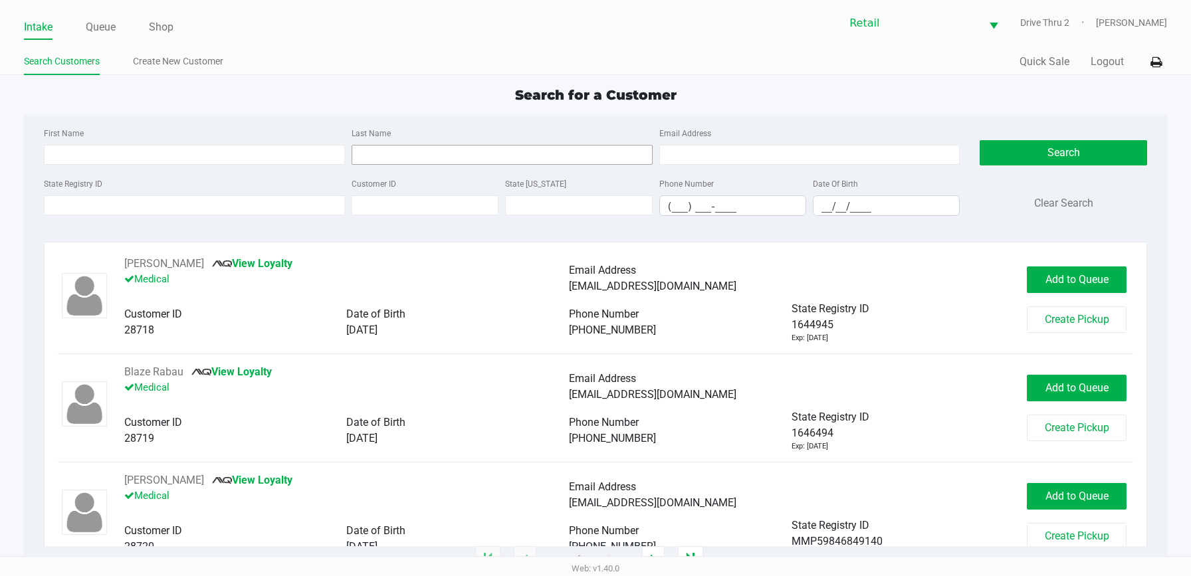
click at [425, 142] on div "Last Name" at bounding box center [502, 145] width 308 height 40
click at [424, 153] on input "Last Name" at bounding box center [501, 155] width 301 height 20
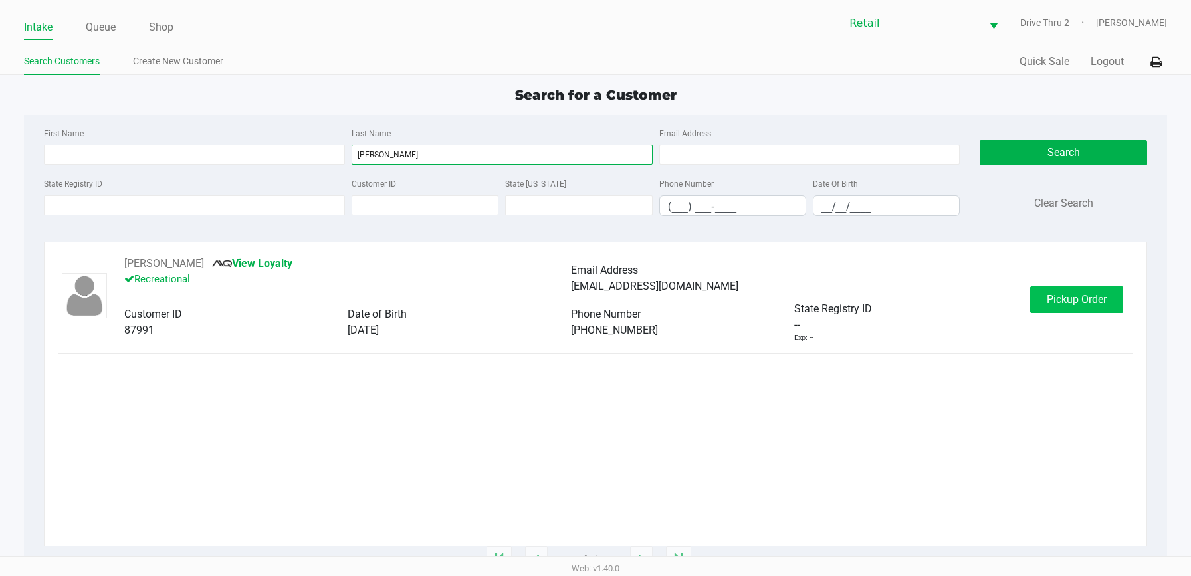
type input "[PERSON_NAME]"
click at [1083, 303] on span "Pickup Order" at bounding box center [1076, 299] width 60 height 13
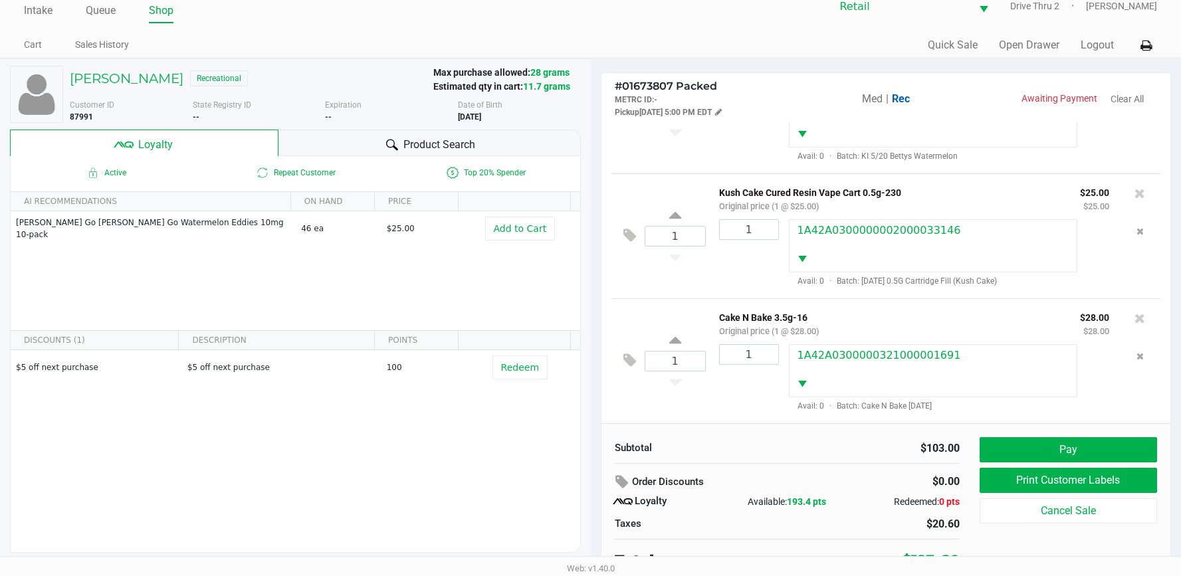
scroll to position [26, 0]
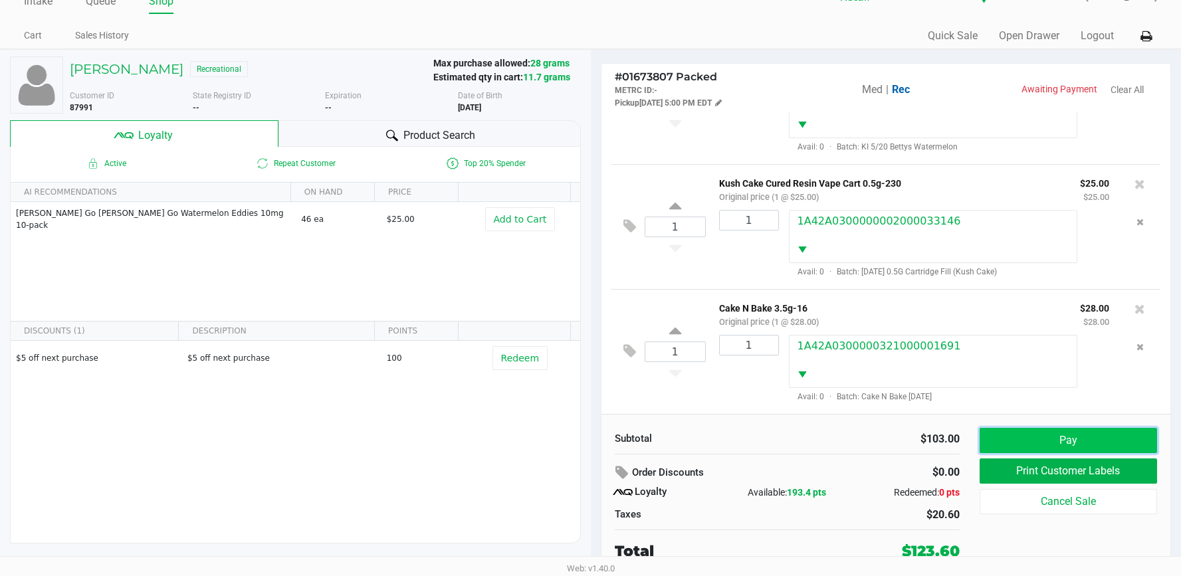
click at [1046, 431] on button "Pay" at bounding box center [1067, 440] width 177 height 25
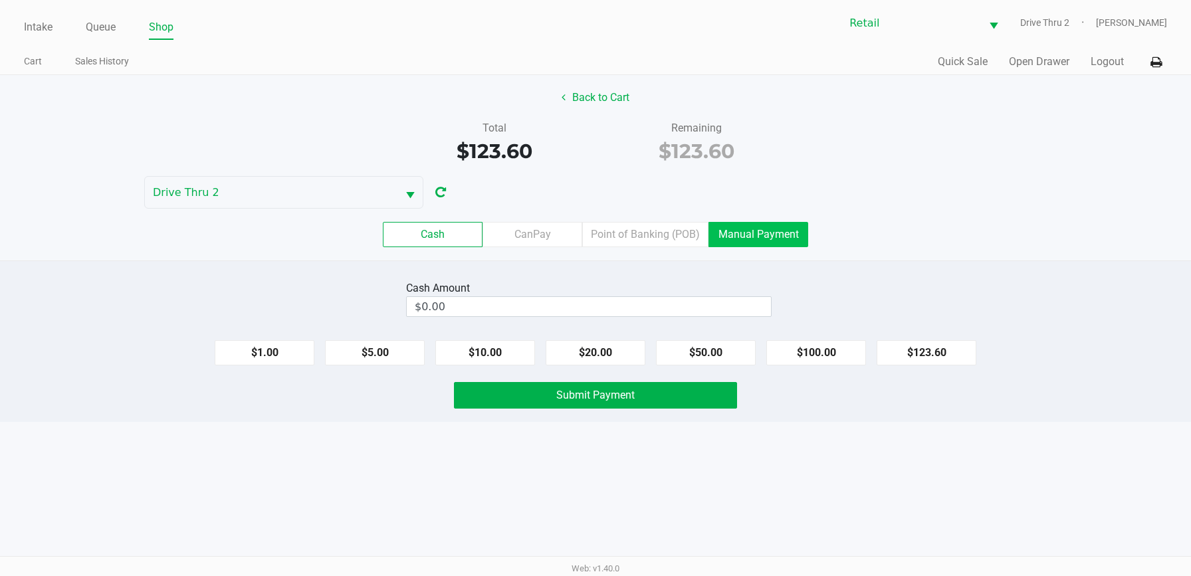
click at [765, 233] on label "Manual Payment" at bounding box center [758, 234] width 100 height 25
click at [0, 0] on 8 "Manual Payment" at bounding box center [0, 0] width 0 height 0
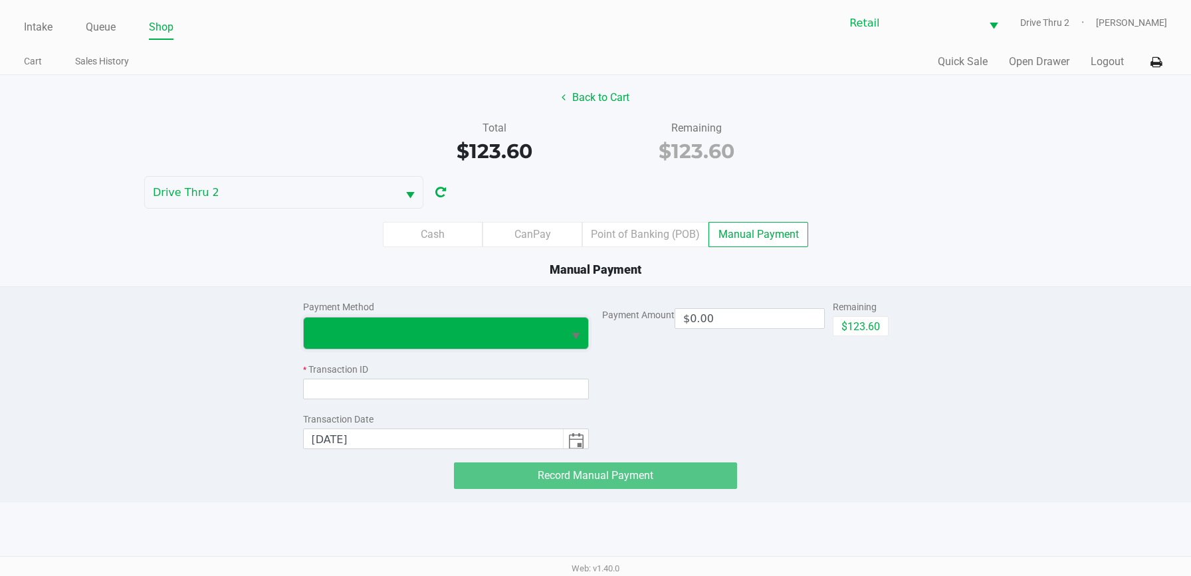
click at [488, 320] on span at bounding box center [434, 333] width 260 height 31
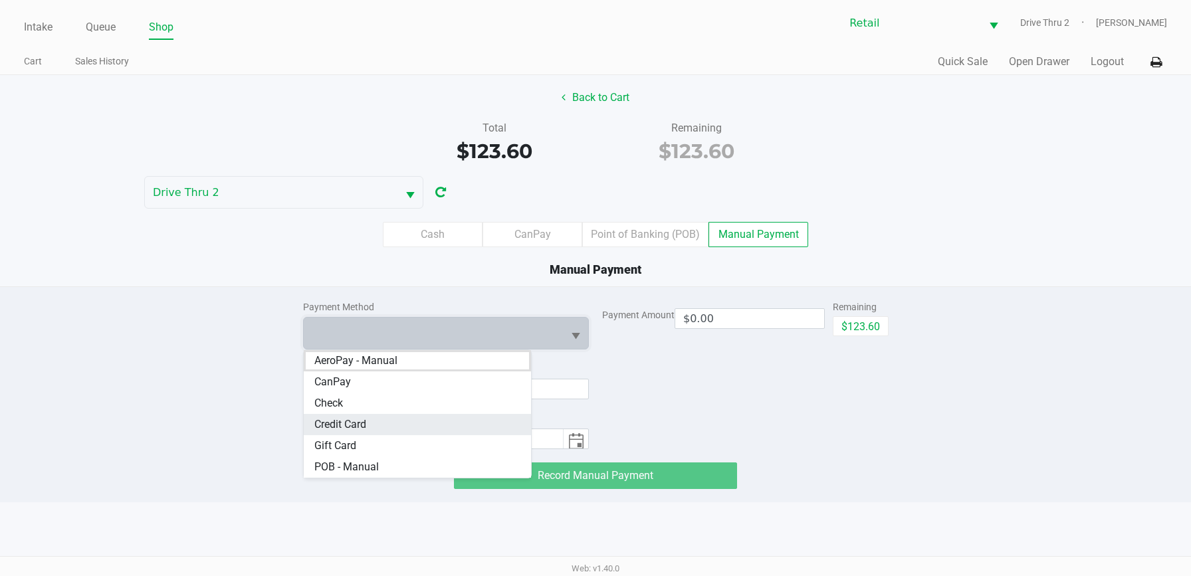
click at [407, 423] on Card "Credit Card" at bounding box center [418, 424] width 228 height 21
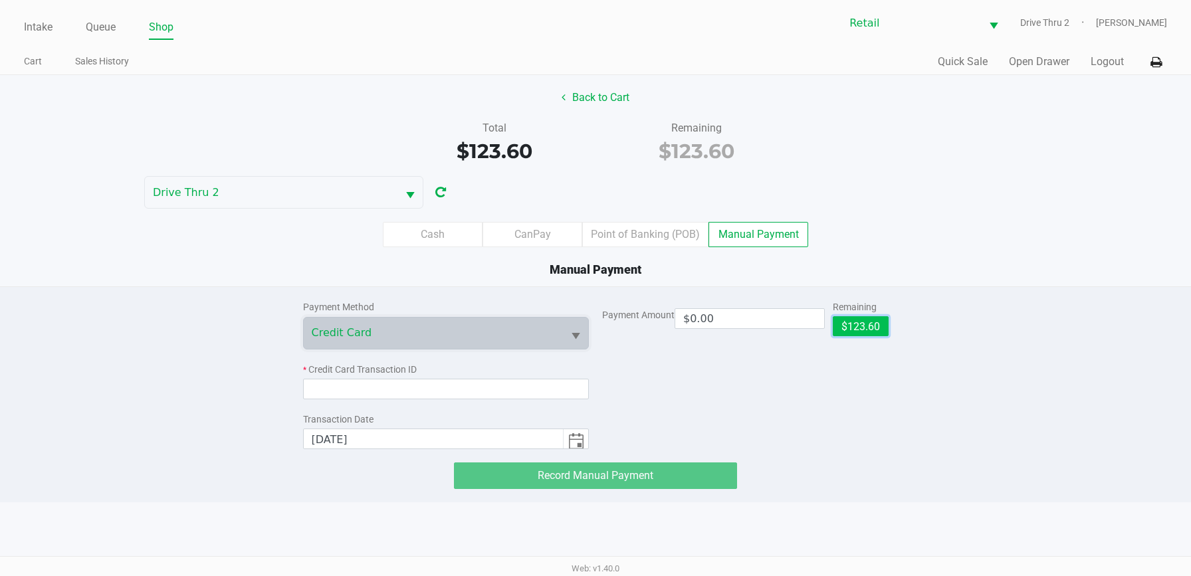
click at [878, 332] on button "$123.60" at bounding box center [860, 326] width 56 height 20
type input "$123.60"
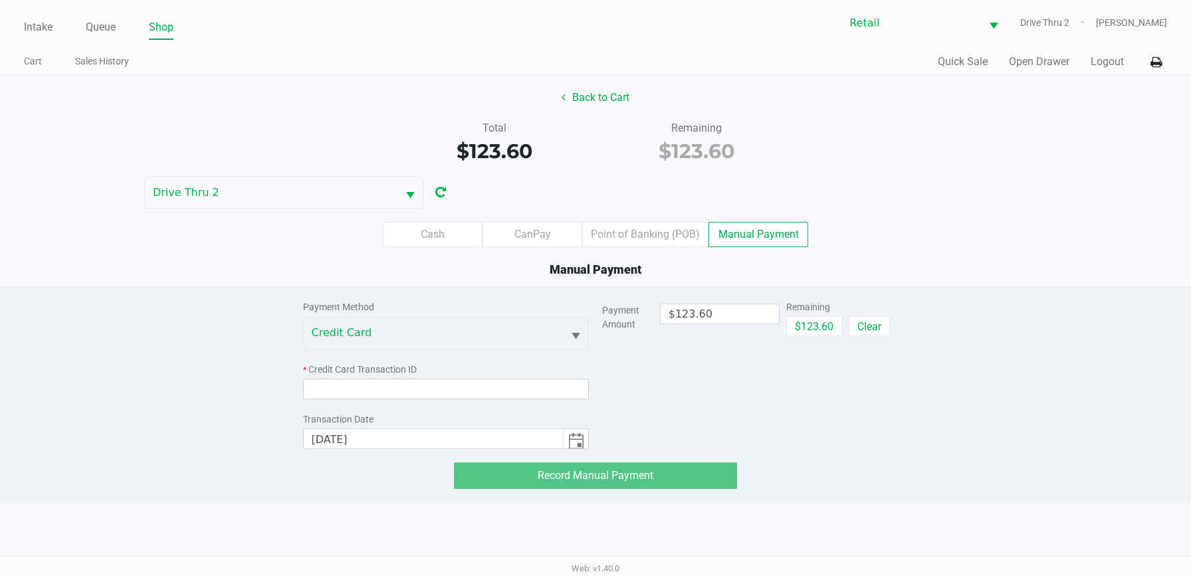
click at [514, 375] on div "* Credit Card Transaction ID" at bounding box center [446, 370] width 286 height 14
click at [512, 384] on input at bounding box center [446, 389] width 286 height 21
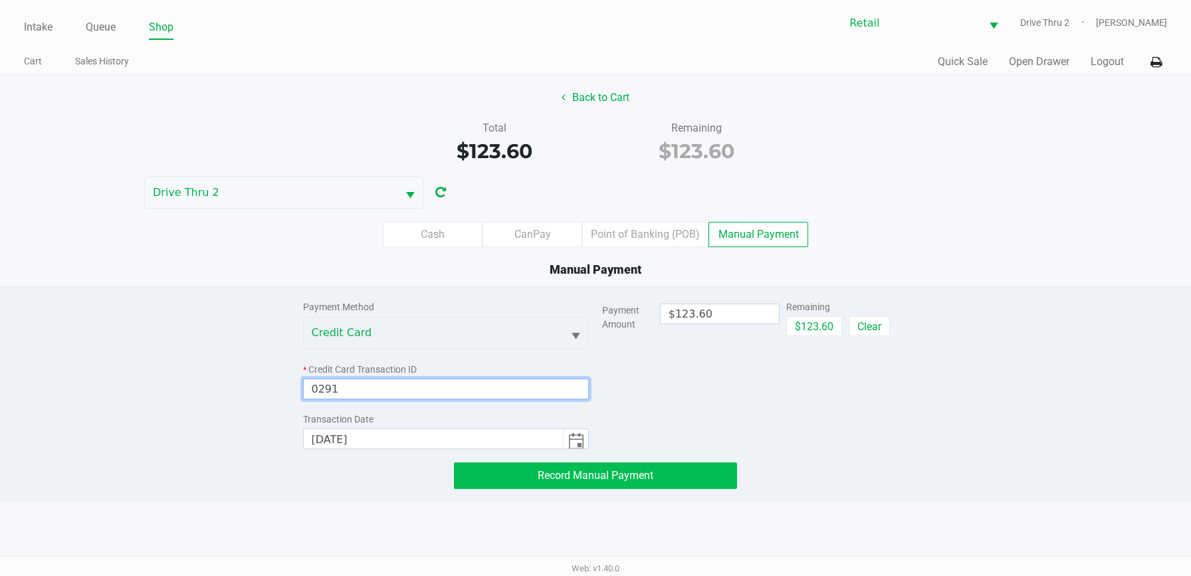
type input "0291"
click at [687, 476] on button "Record Manual Payment" at bounding box center [595, 475] width 283 height 27
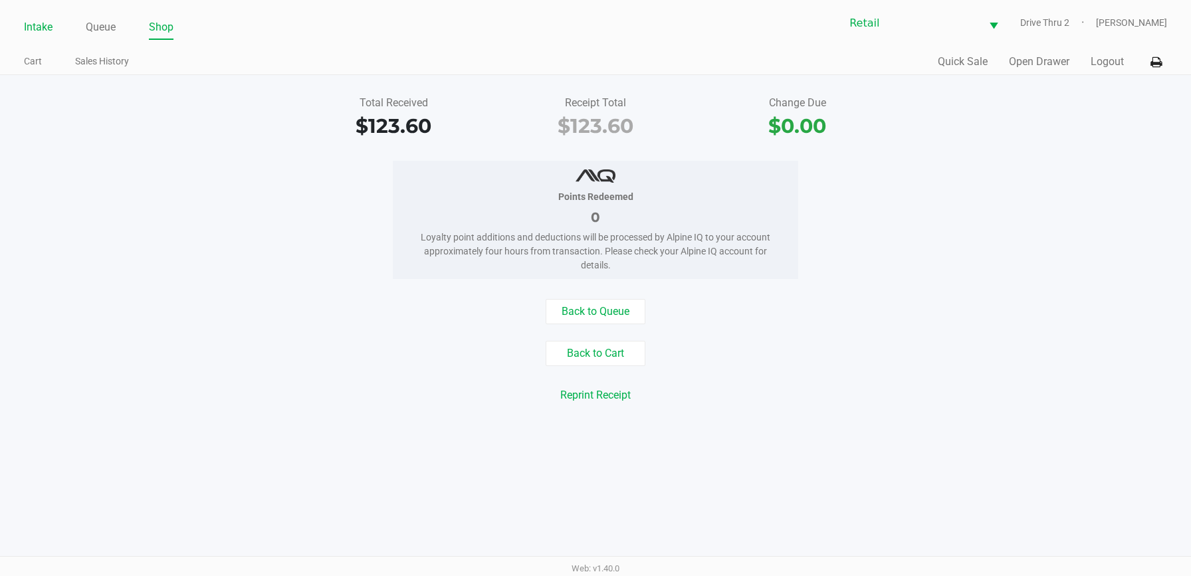
click at [52, 24] on link "Intake" at bounding box center [38, 27] width 29 height 19
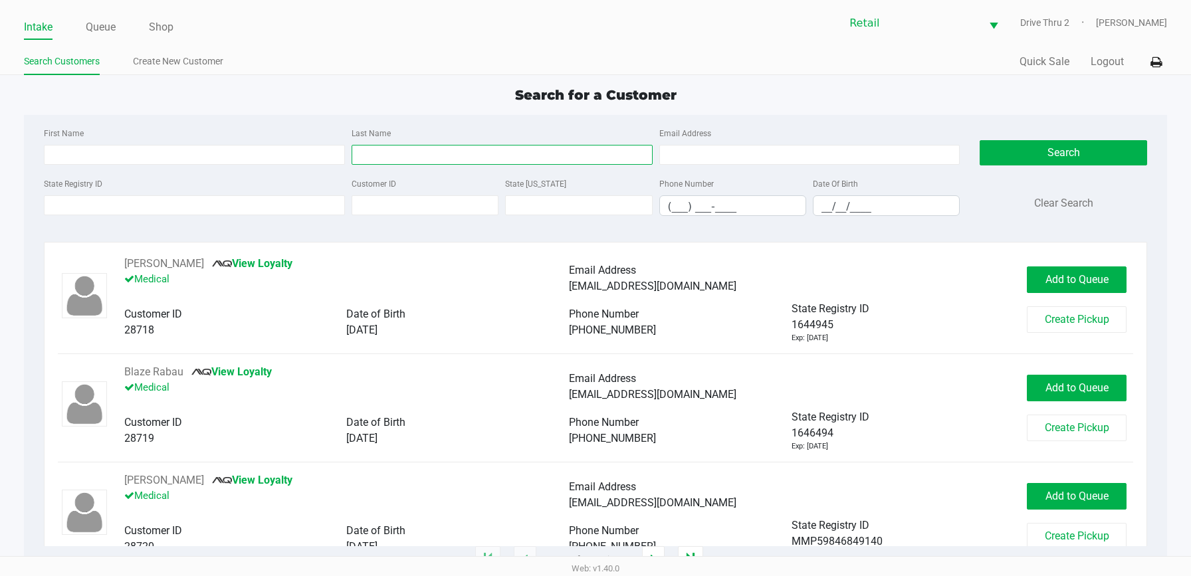
click at [415, 159] on input "Last Name" at bounding box center [501, 155] width 301 height 20
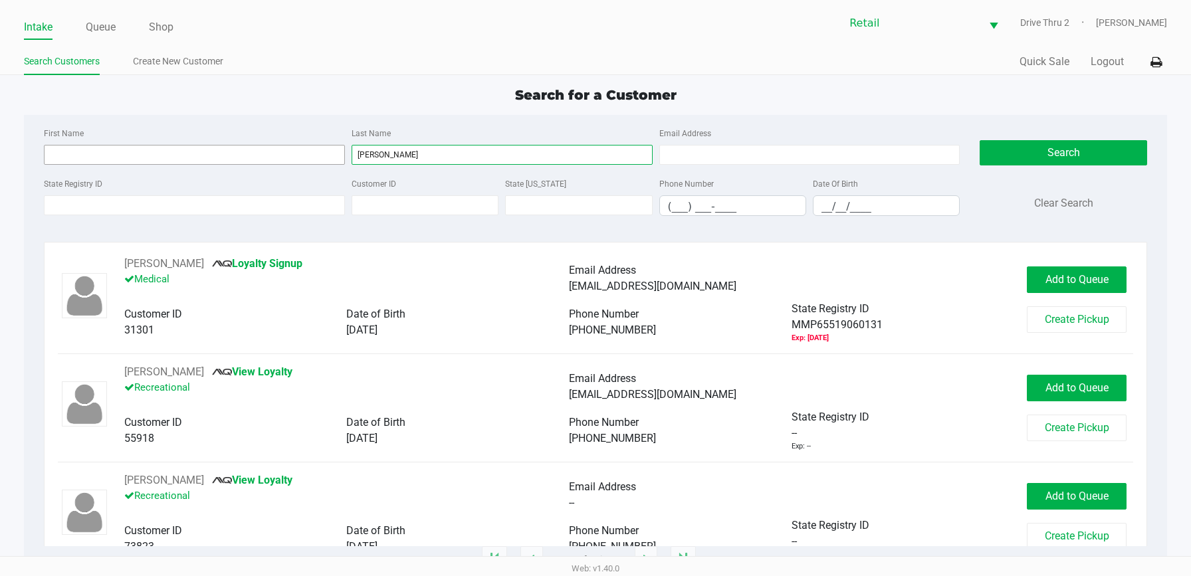
type input "[PERSON_NAME]"
click at [280, 155] on input "First Name" at bounding box center [194, 155] width 301 height 20
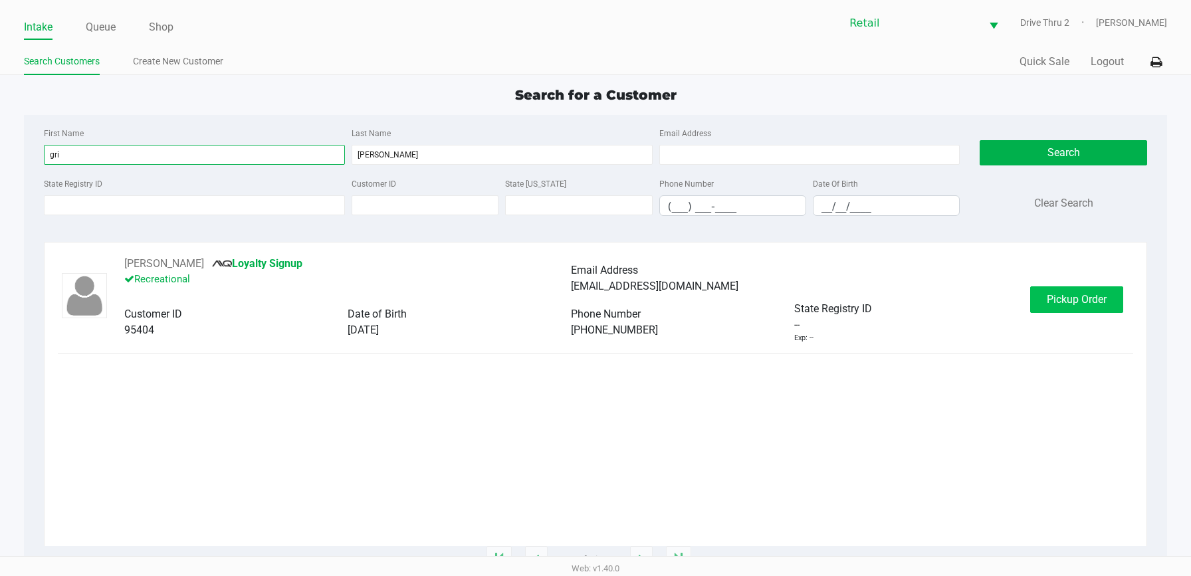
type input "gri"
click at [1082, 290] on button "Pickup Order" at bounding box center [1076, 299] width 93 height 27
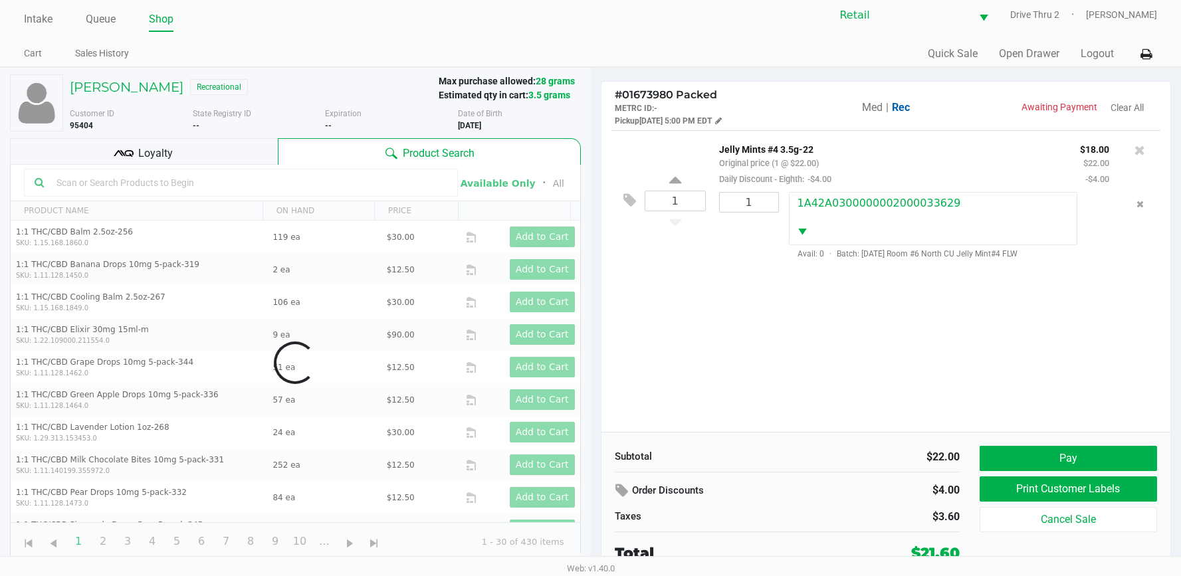
scroll to position [10, 0]
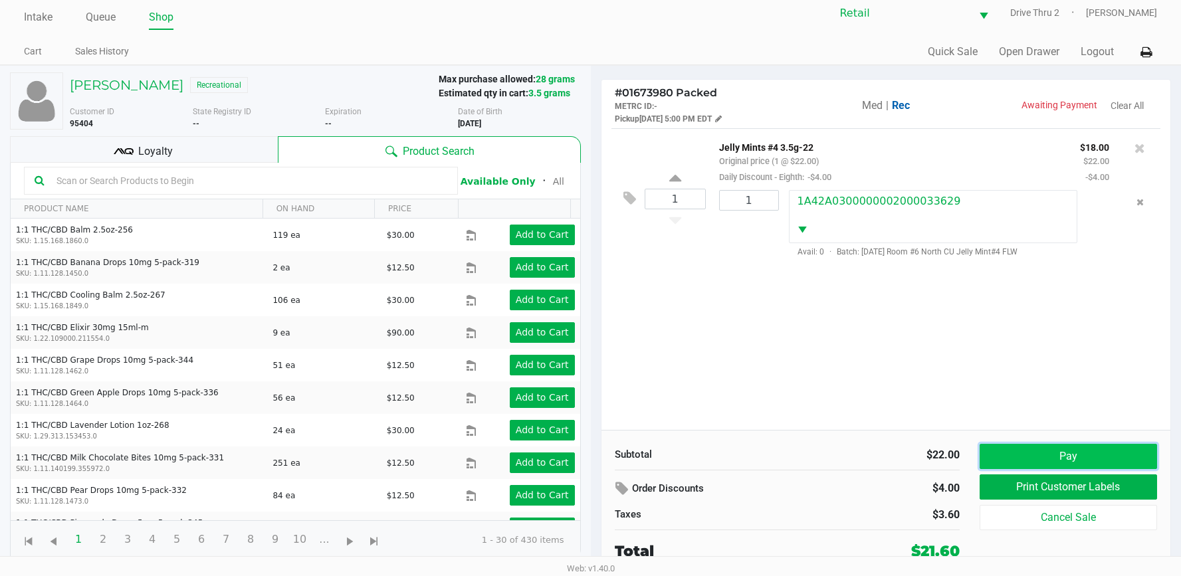
click at [1056, 457] on button "Pay" at bounding box center [1067, 456] width 177 height 25
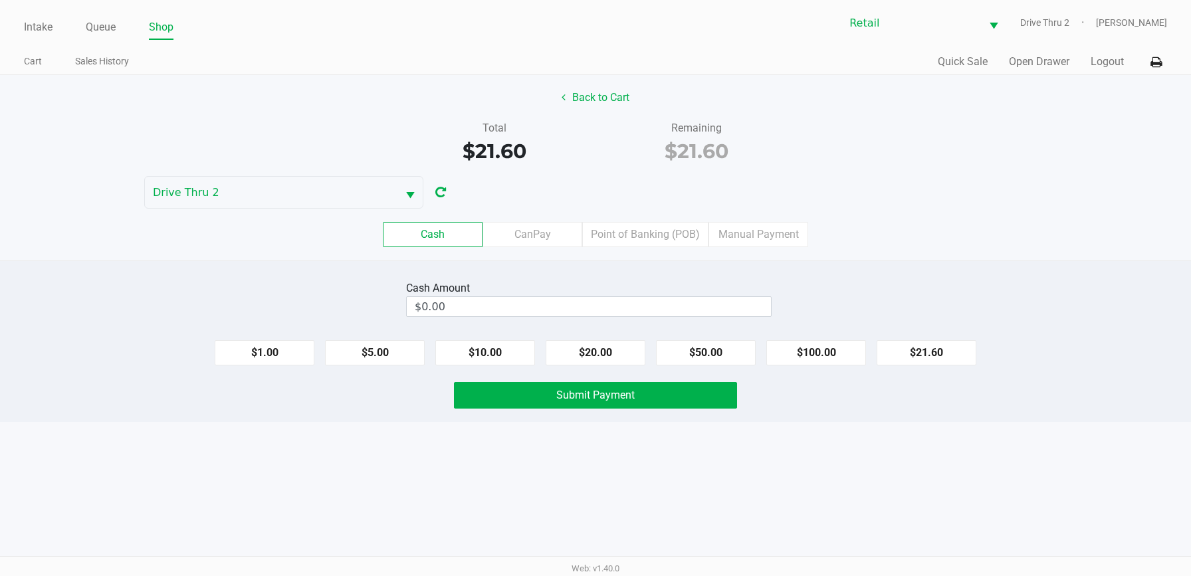
click at [782, 221] on div "Cash CanPay Point of Banking (POB) Manual Payment" at bounding box center [595, 235] width 1211 height 52
click at [771, 230] on label "Manual Payment" at bounding box center [758, 234] width 100 height 25
click at [0, 0] on 8 "Manual Payment" at bounding box center [0, 0] width 0 height 0
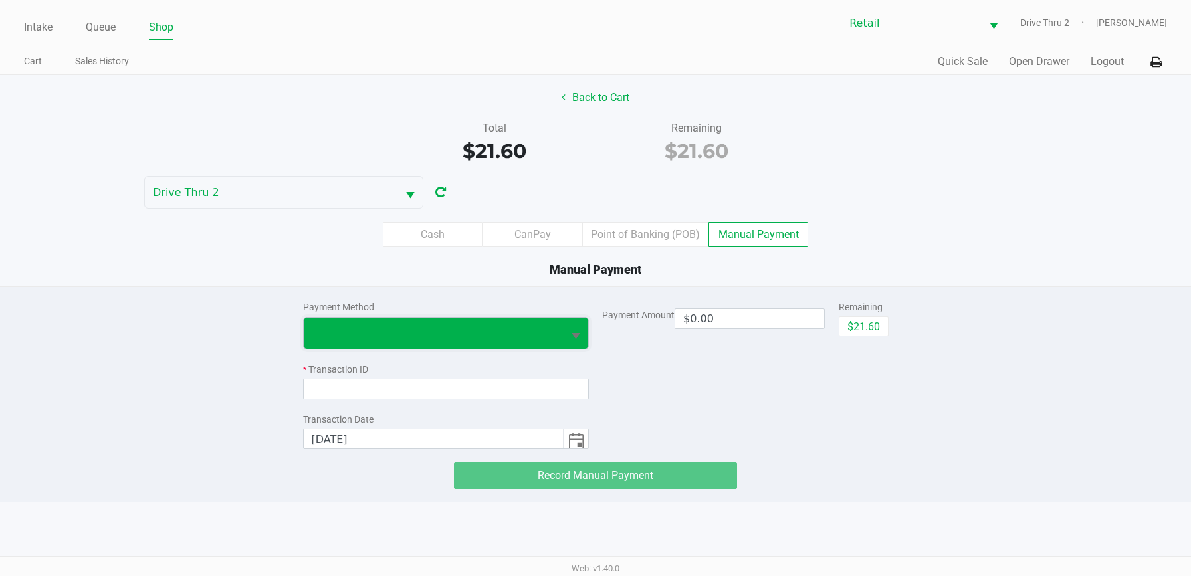
click at [439, 343] on span at bounding box center [434, 333] width 260 height 31
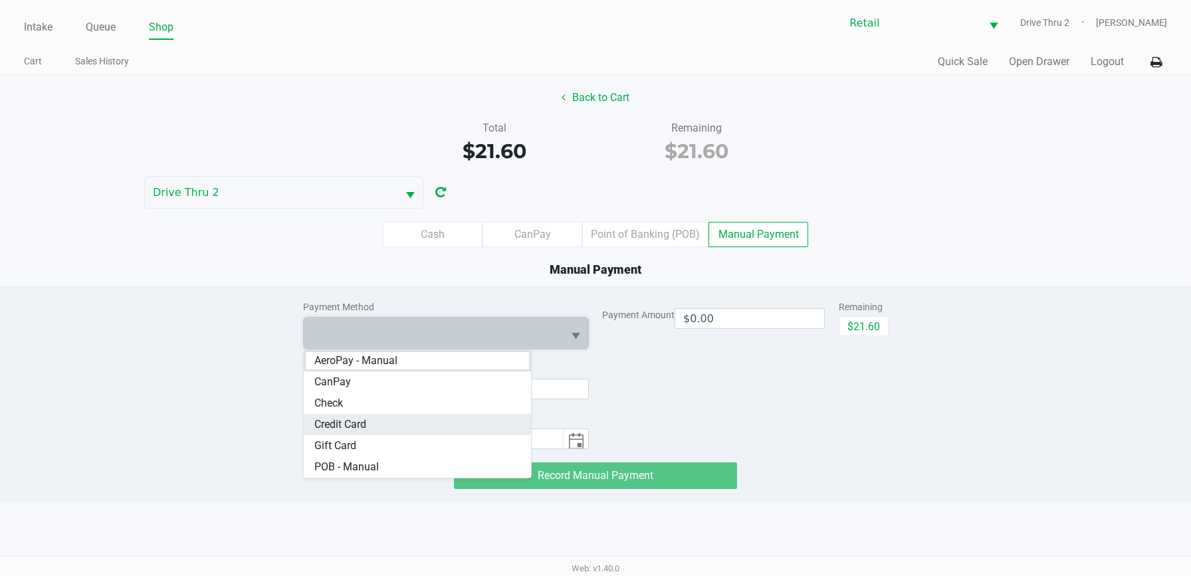
click at [345, 421] on span "Credit Card" at bounding box center [340, 425] width 52 height 16
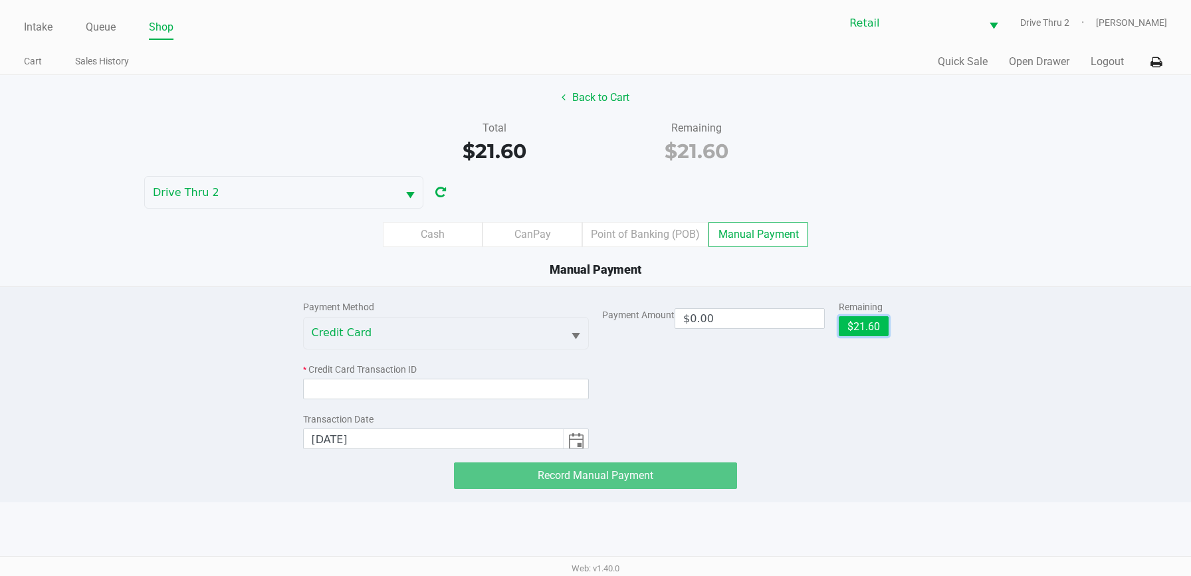
click at [849, 320] on button "$21.60" at bounding box center [863, 326] width 50 height 20
type input "$21.60"
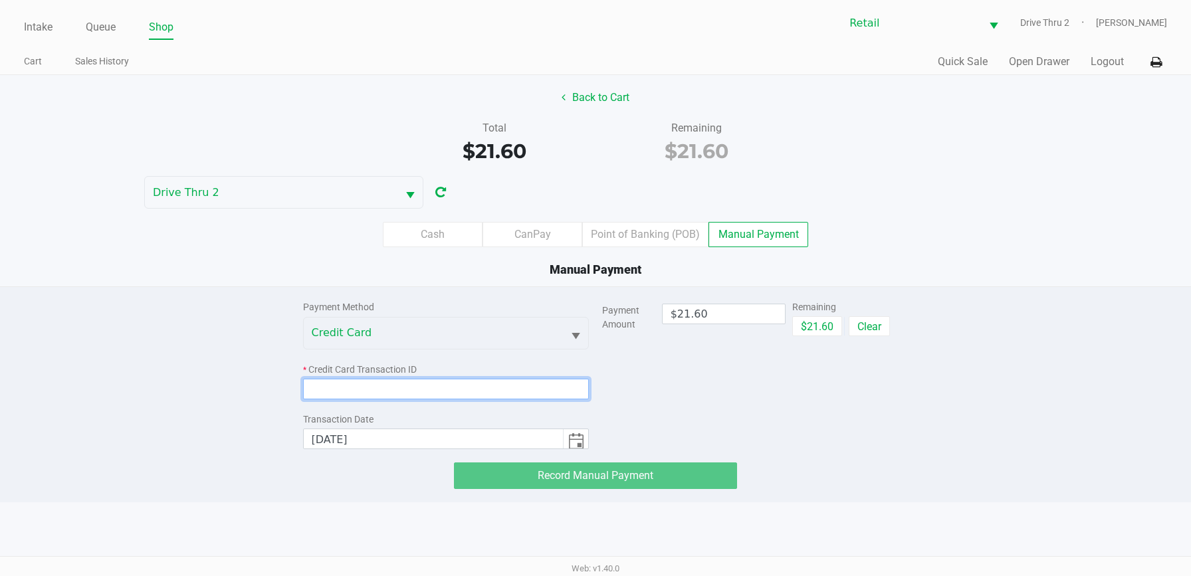
click at [447, 388] on input at bounding box center [446, 389] width 286 height 21
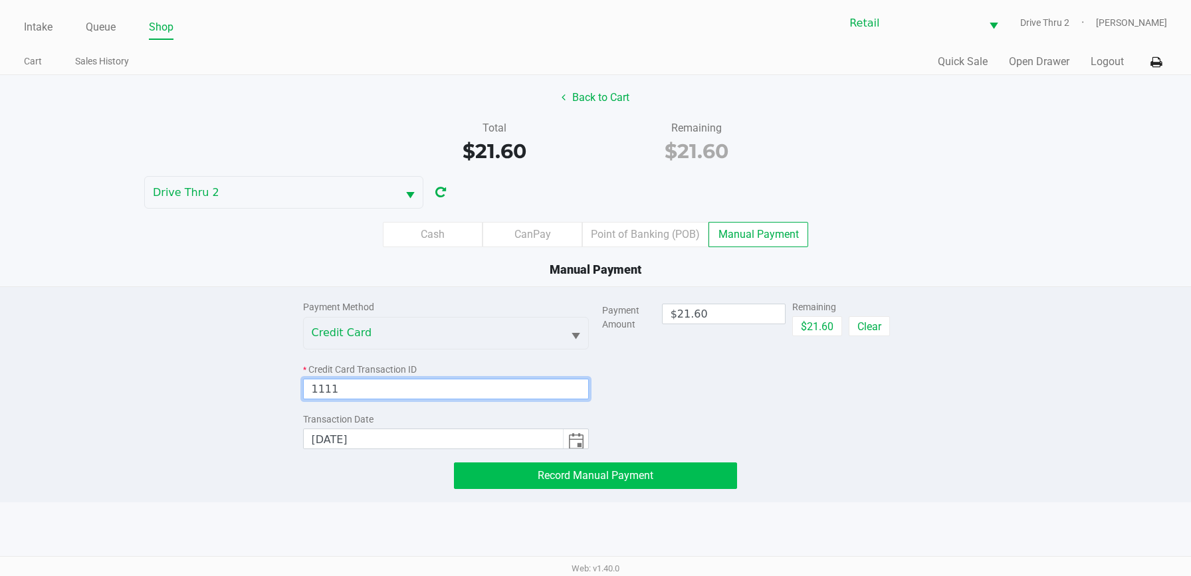
type input "1111"
click at [517, 482] on button "Record Manual Payment" at bounding box center [595, 475] width 283 height 27
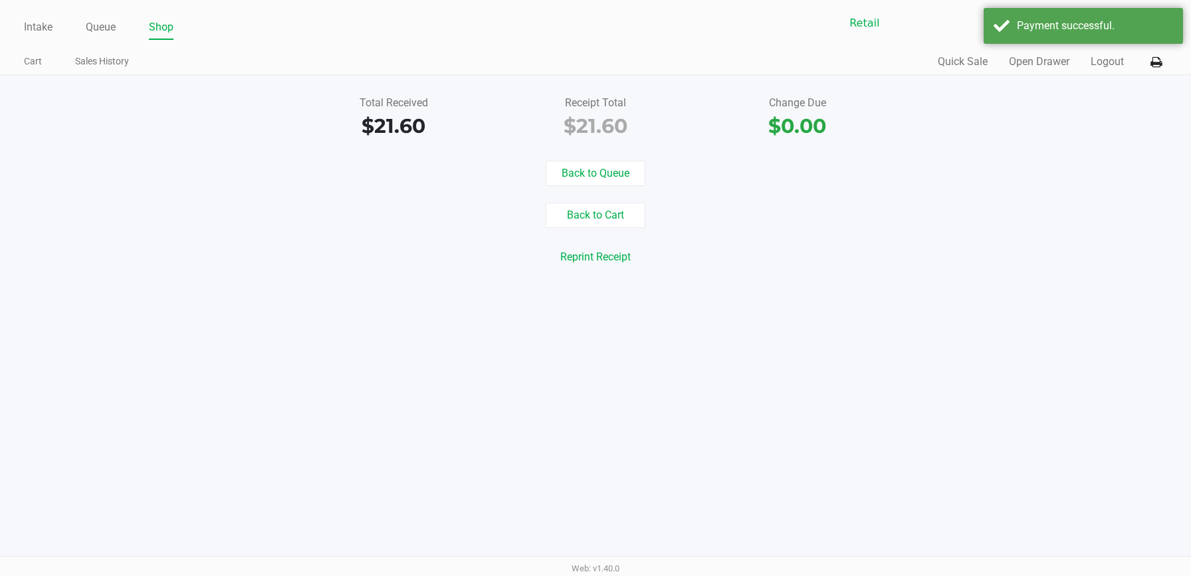
click at [517, 482] on div "Intake Queue Shop Retail Drive Thru 2 [PERSON_NAME] Cart Sales History Quick Sa…" at bounding box center [595, 288] width 1191 height 576
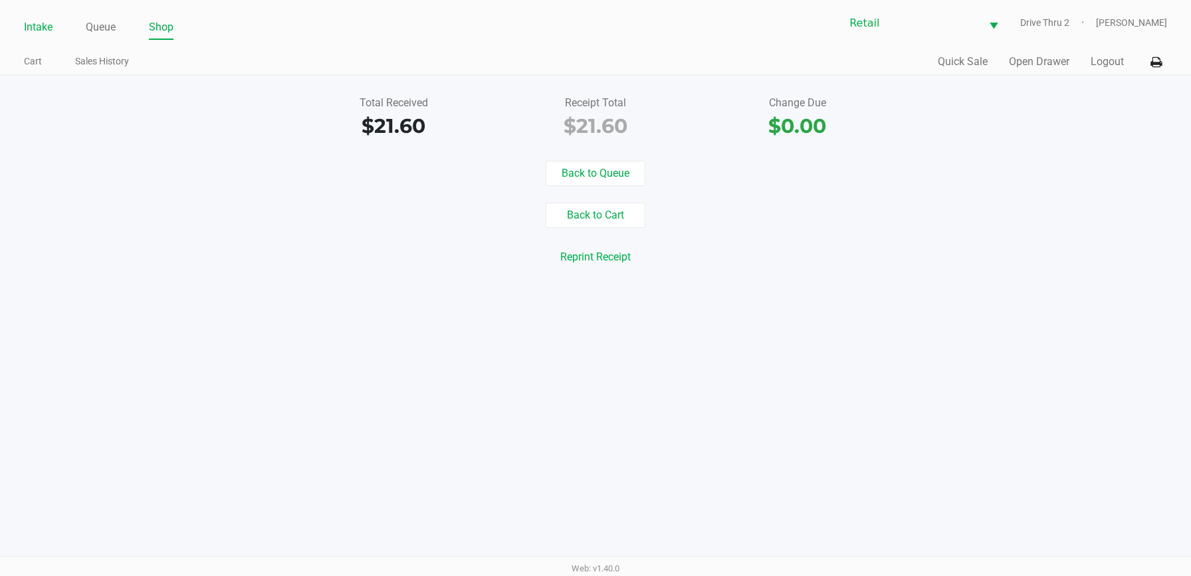
click at [33, 21] on link "Intake" at bounding box center [38, 27] width 29 height 19
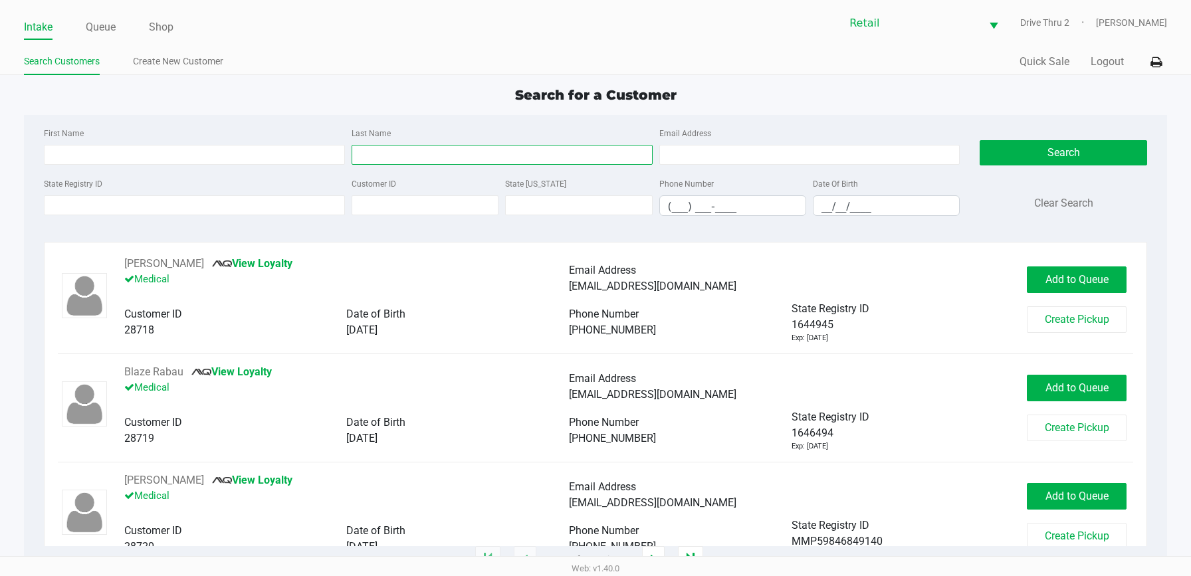
click at [423, 160] on input "Last Name" at bounding box center [501, 155] width 301 height 20
type input "[PERSON_NAME]"
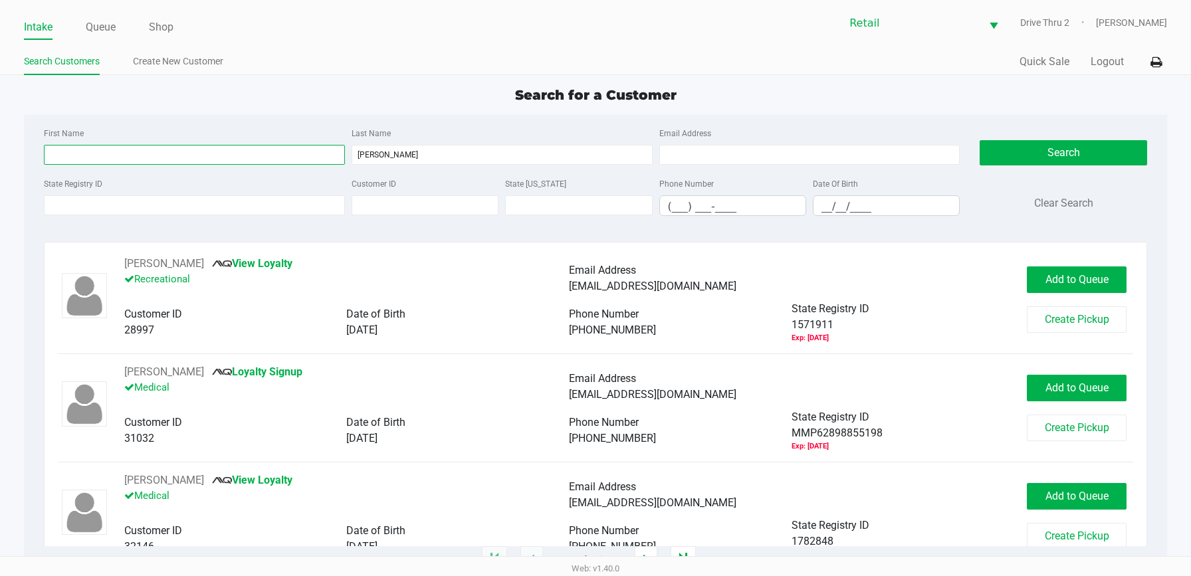
click at [264, 153] on input "First Name" at bounding box center [194, 155] width 301 height 20
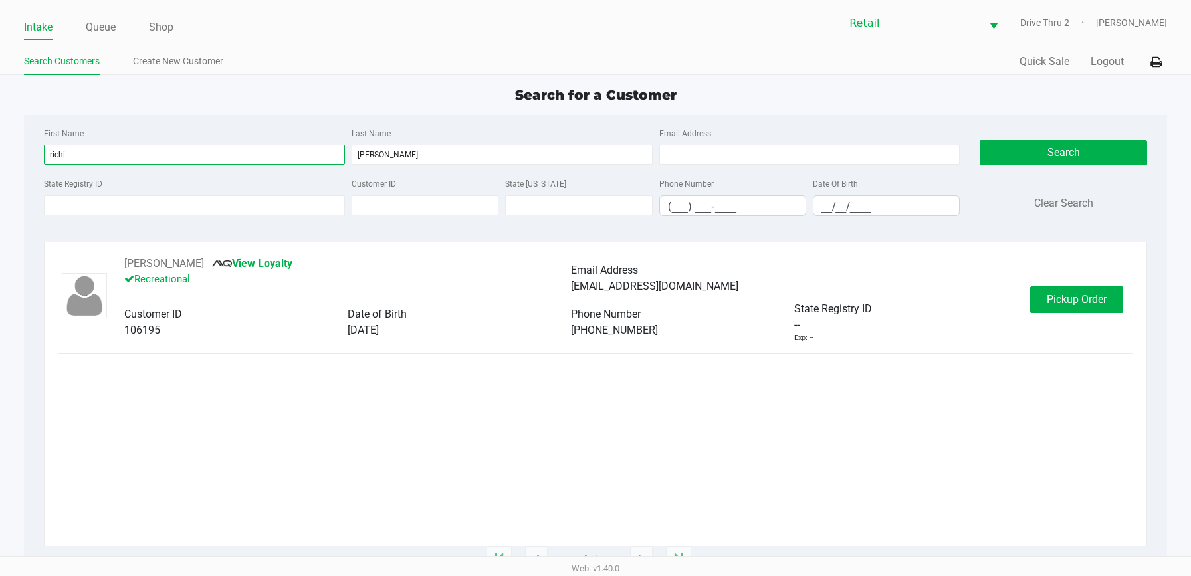
type input "richi"
click at [1075, 317] on div "[PERSON_NAME] View Loyalty Recreational Email Address [EMAIL_ADDRESS][DOMAIN_NA…" at bounding box center [595, 300] width 1075 height 88
click at [1075, 308] on button "Pickup Order" at bounding box center [1076, 299] width 93 height 27
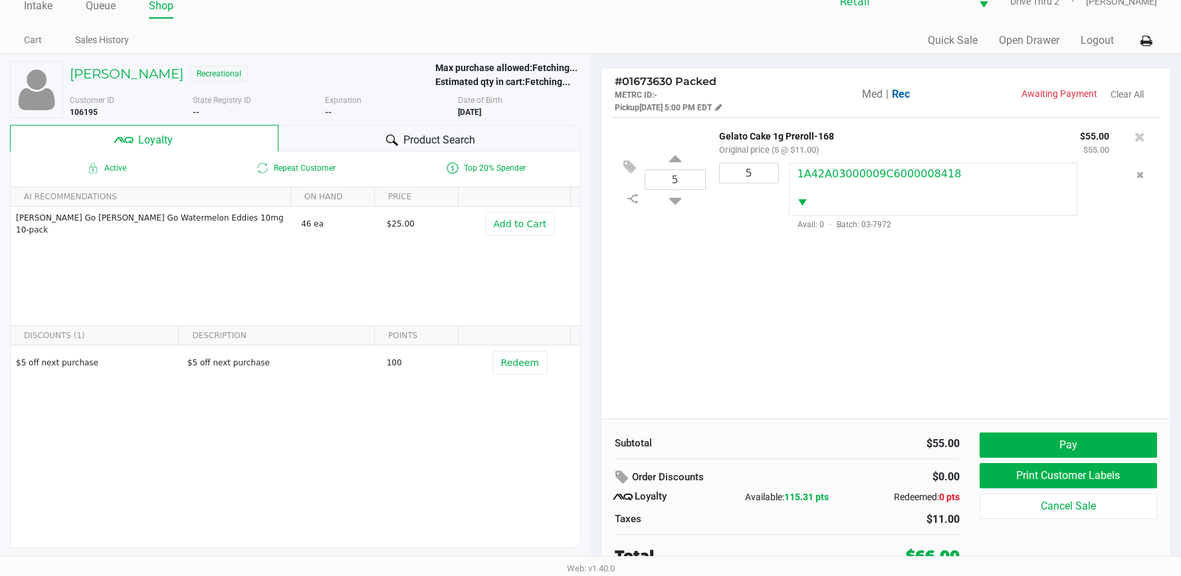
scroll to position [26, 0]
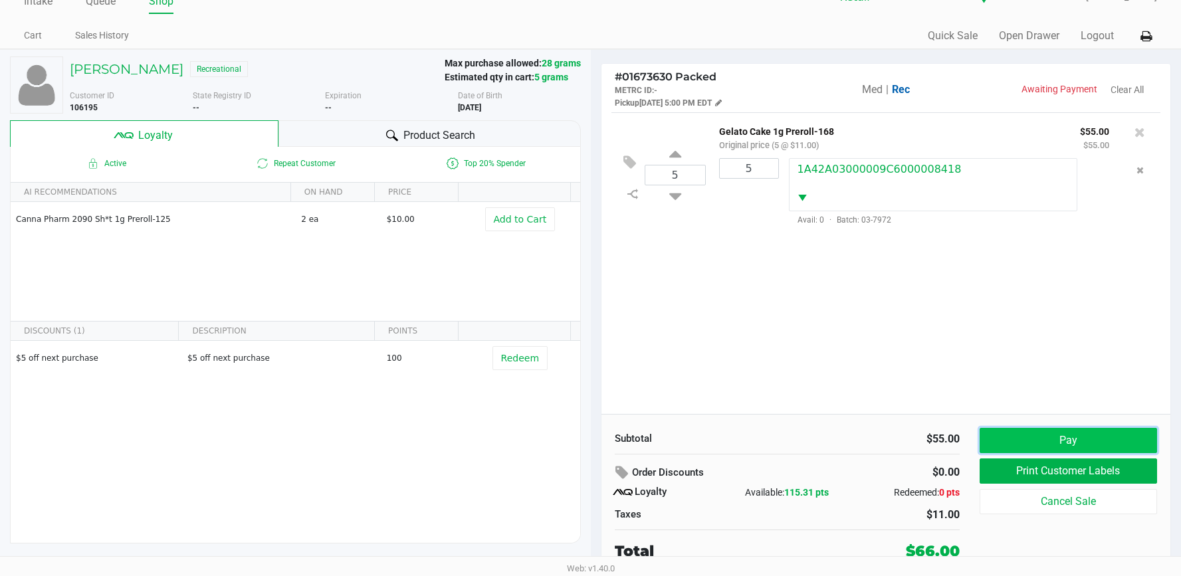
click at [1060, 442] on button "Pay" at bounding box center [1067, 440] width 177 height 25
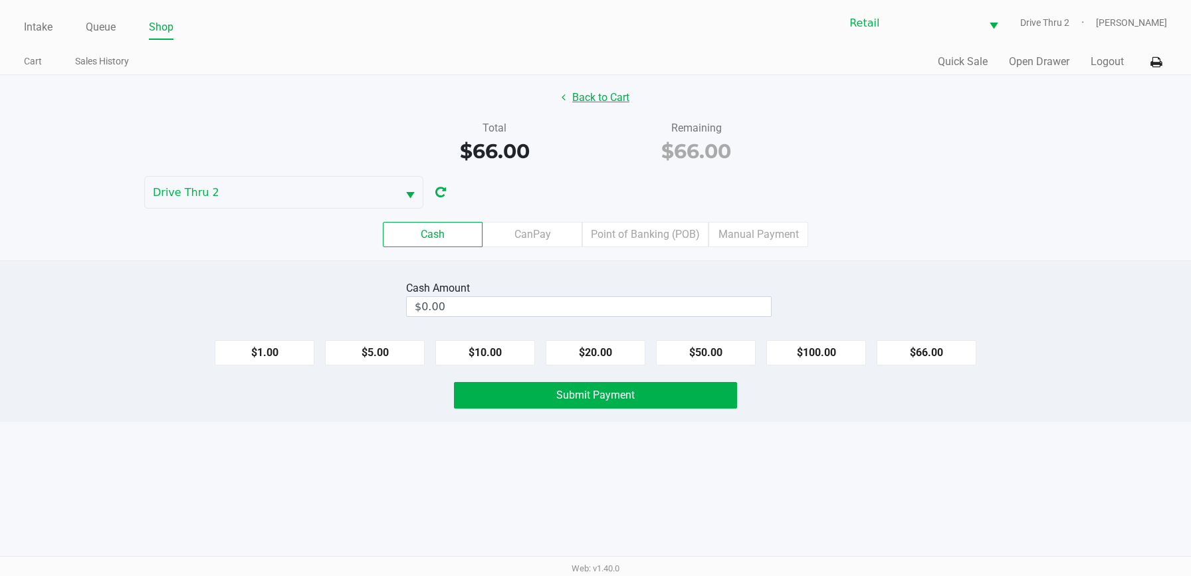
click at [603, 86] on button "Back to Cart" at bounding box center [595, 97] width 85 height 25
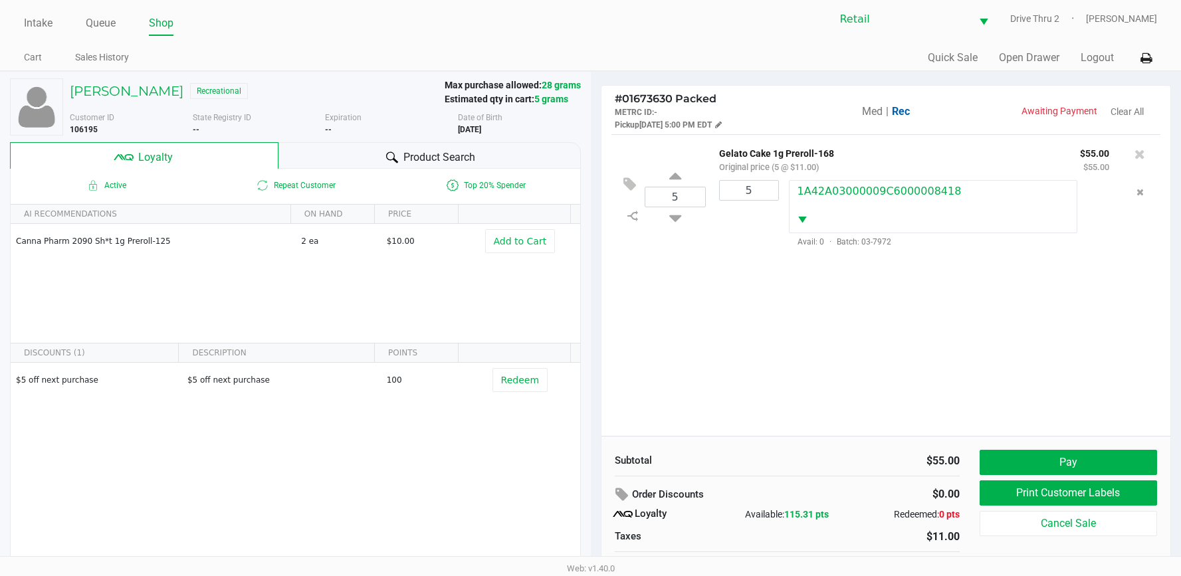
scroll to position [26, 0]
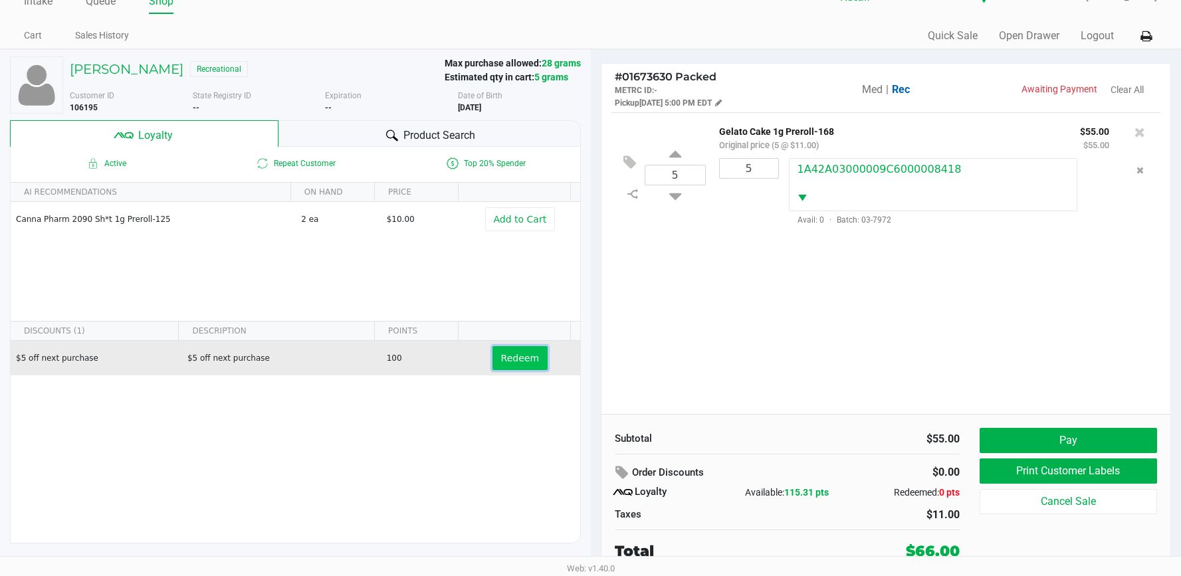
click at [515, 355] on span "Redeem" at bounding box center [520, 358] width 38 height 11
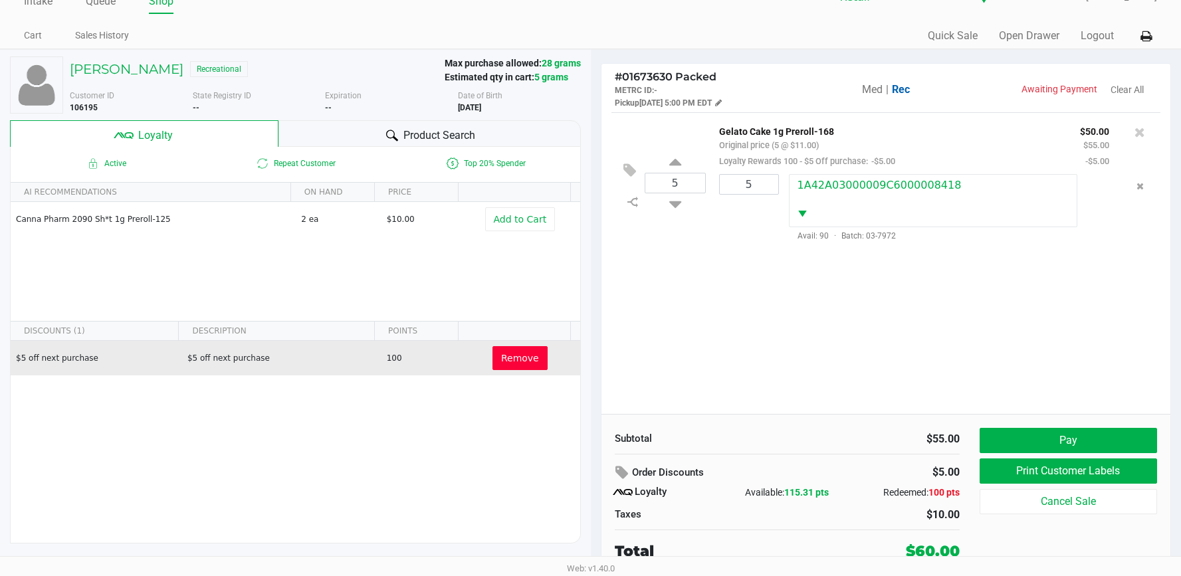
click at [517, 356] on span "Remove" at bounding box center [520, 358] width 38 height 11
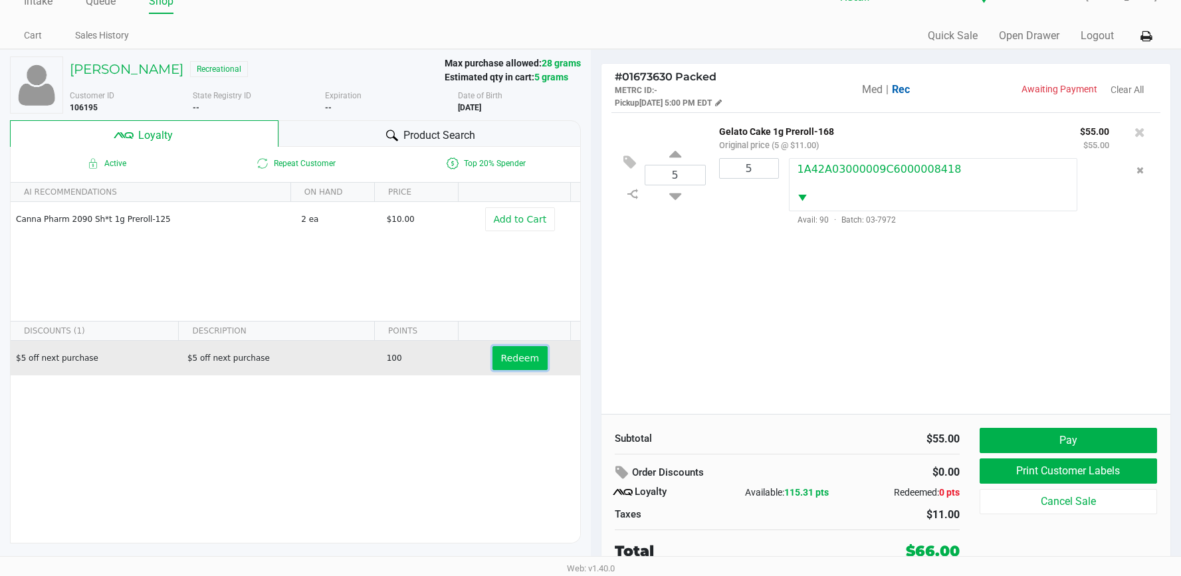
click at [510, 356] on span "Redeem" at bounding box center [520, 358] width 38 height 11
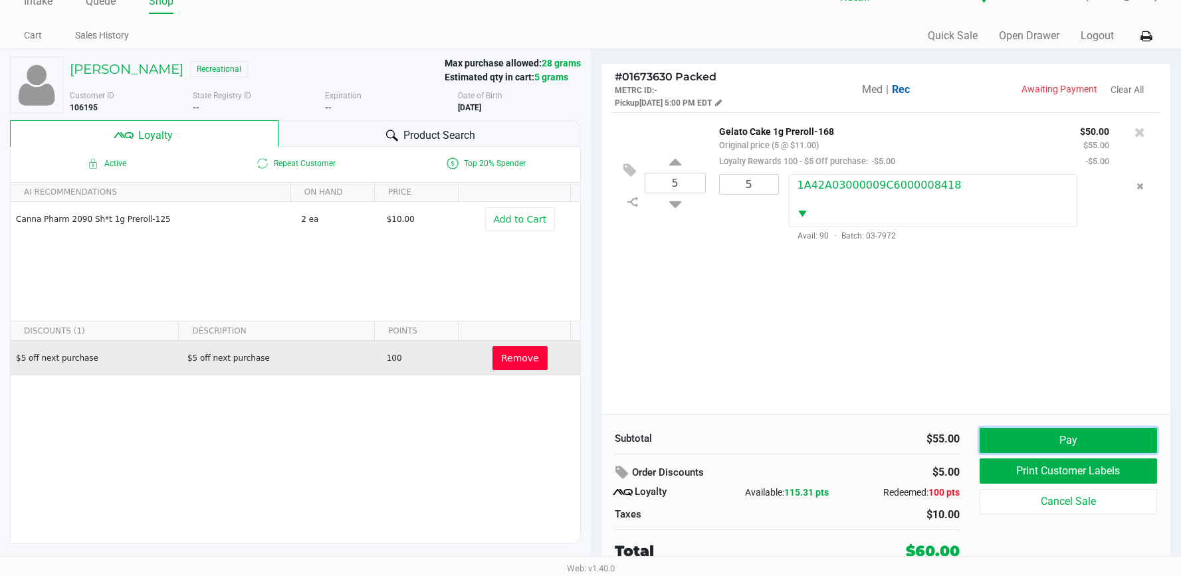
click at [1028, 439] on button "Pay" at bounding box center [1067, 440] width 177 height 25
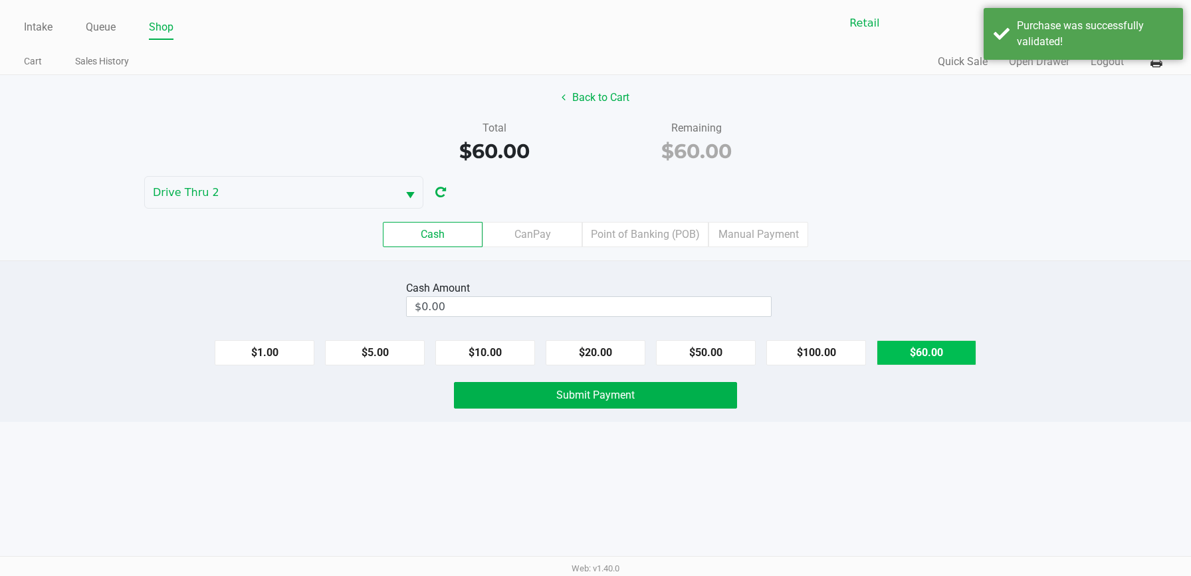
click at [913, 347] on button "$60.00" at bounding box center [926, 352] width 100 height 25
type input "$60.00"
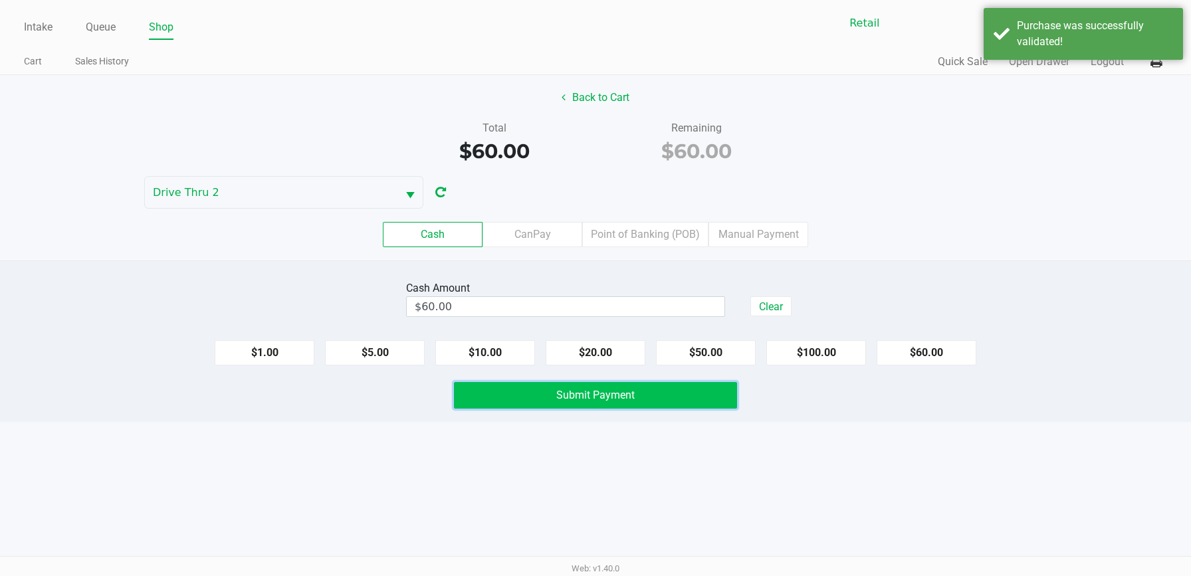
click at [666, 392] on button "Submit Payment" at bounding box center [595, 395] width 283 height 27
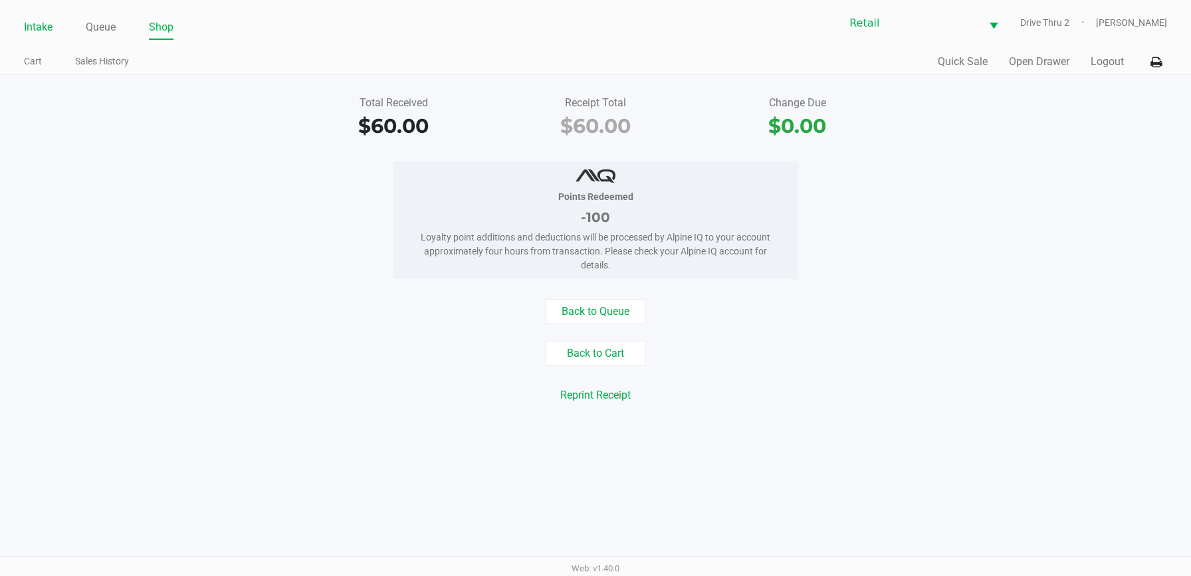
click at [35, 21] on link "Intake" at bounding box center [38, 27] width 29 height 19
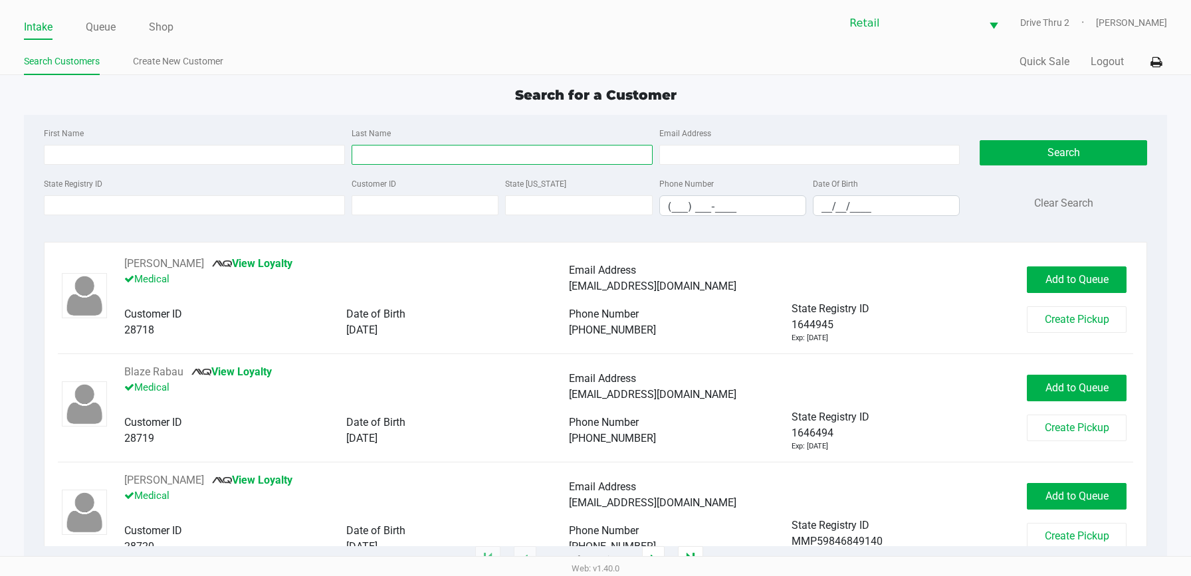
click at [472, 159] on input "Last Name" at bounding box center [501, 155] width 301 height 20
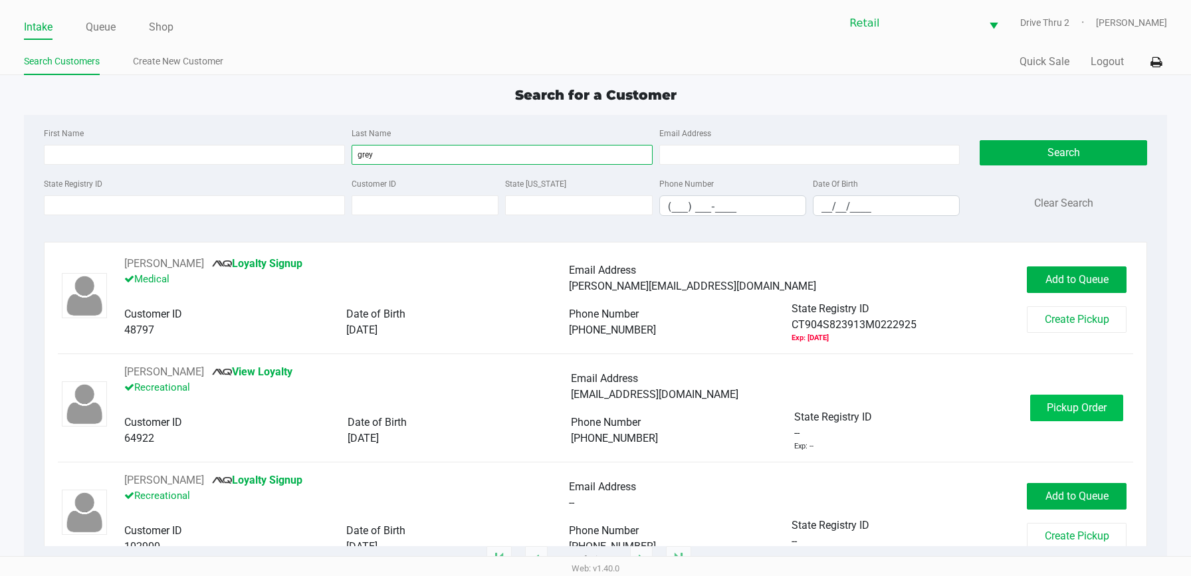
type input "grey"
click at [1058, 401] on span "Pickup Order" at bounding box center [1076, 407] width 60 height 13
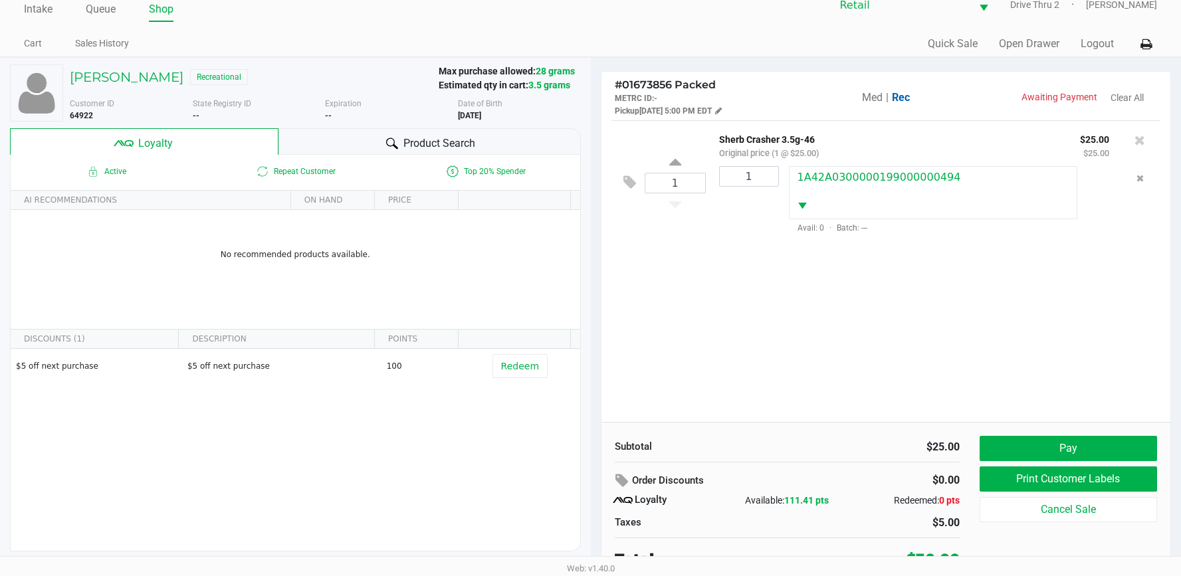
scroll to position [26, 0]
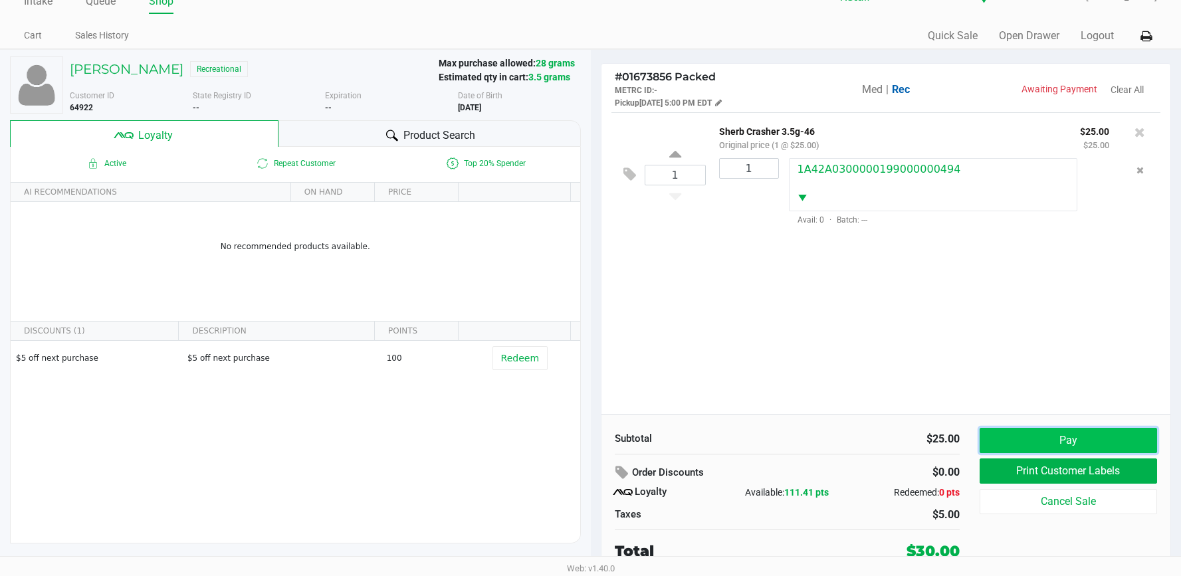
click at [1050, 439] on button "Pay" at bounding box center [1067, 440] width 177 height 25
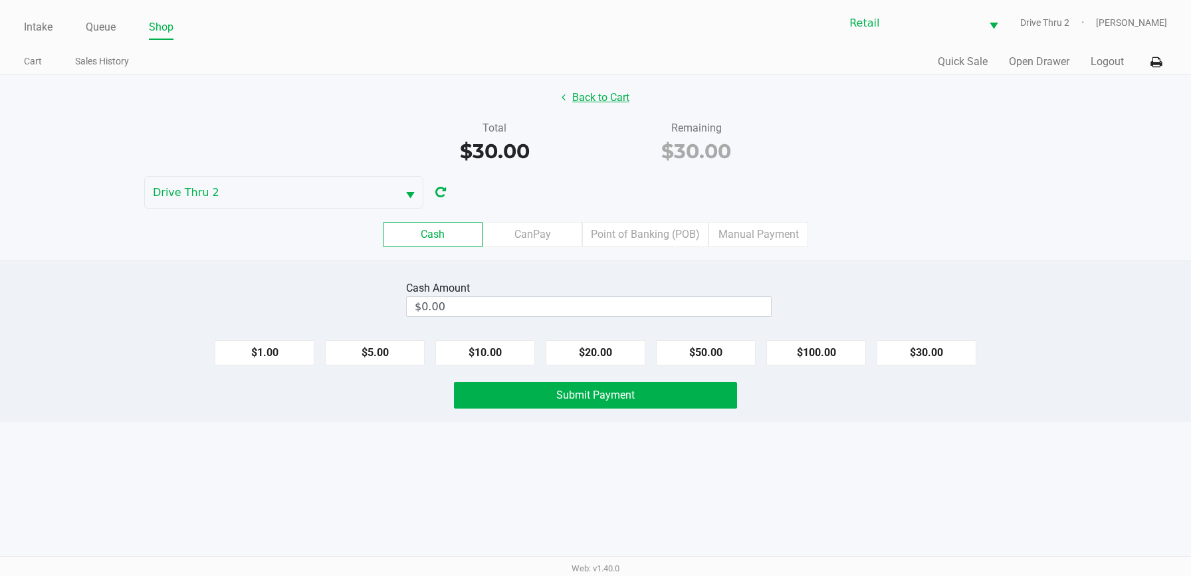
click at [593, 104] on button "Back to Cart" at bounding box center [595, 97] width 85 height 25
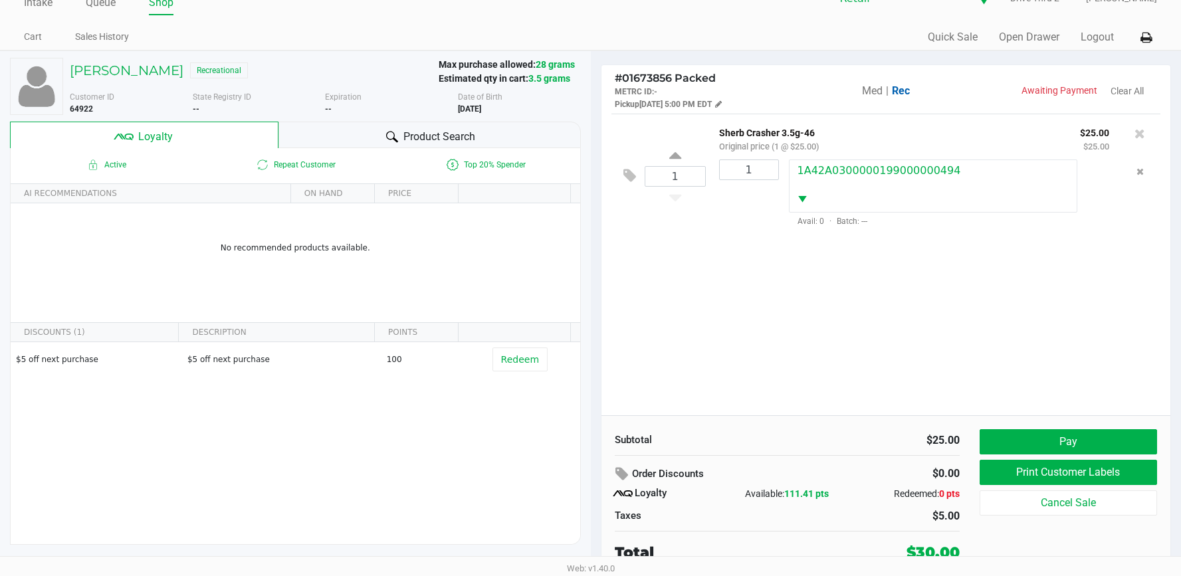
scroll to position [26, 0]
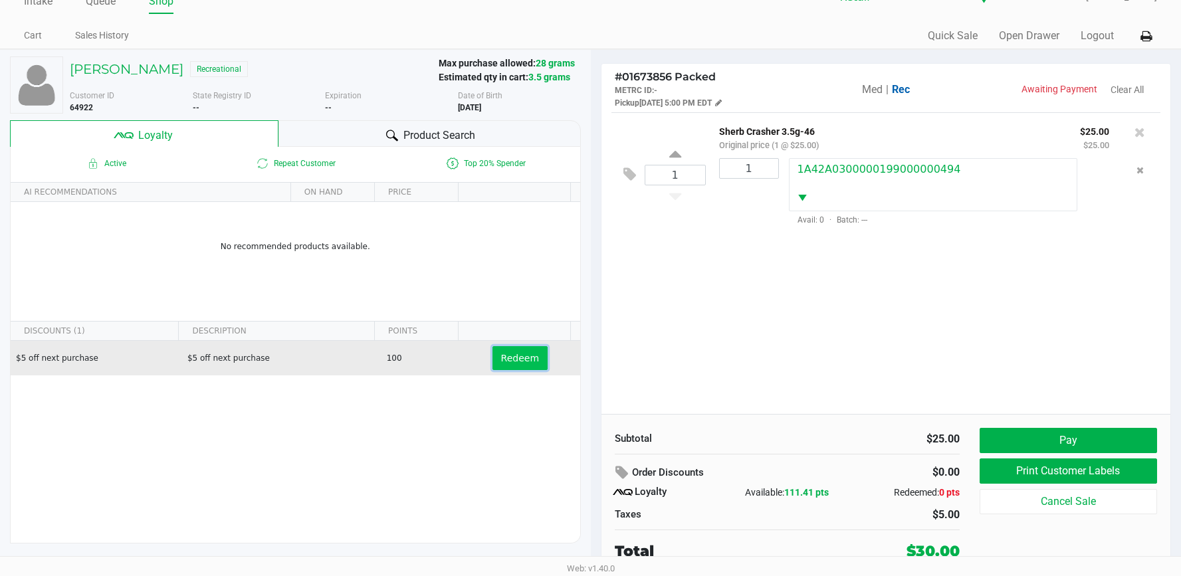
click at [525, 360] on span "Redeem" at bounding box center [520, 358] width 38 height 11
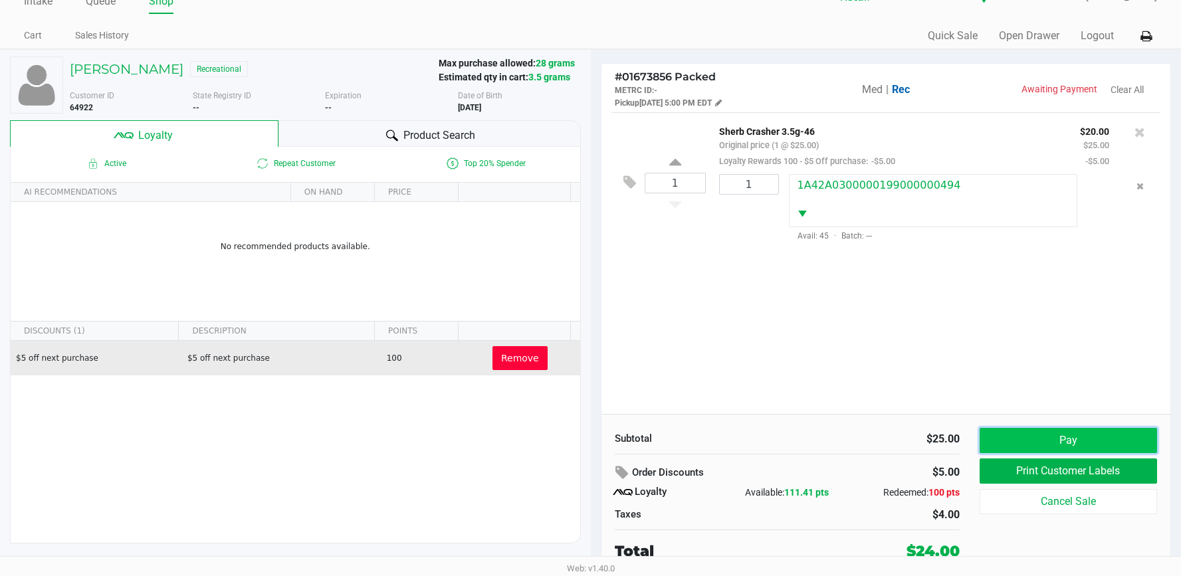
click at [1022, 437] on button "Pay" at bounding box center [1067, 440] width 177 height 25
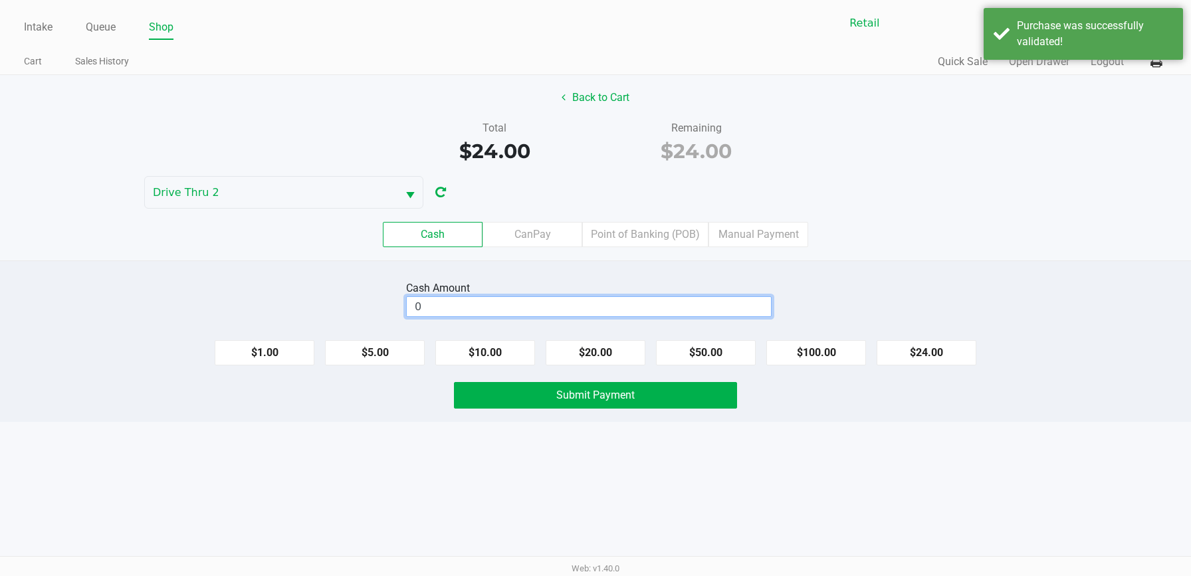
click at [656, 303] on input "0" at bounding box center [589, 306] width 364 height 19
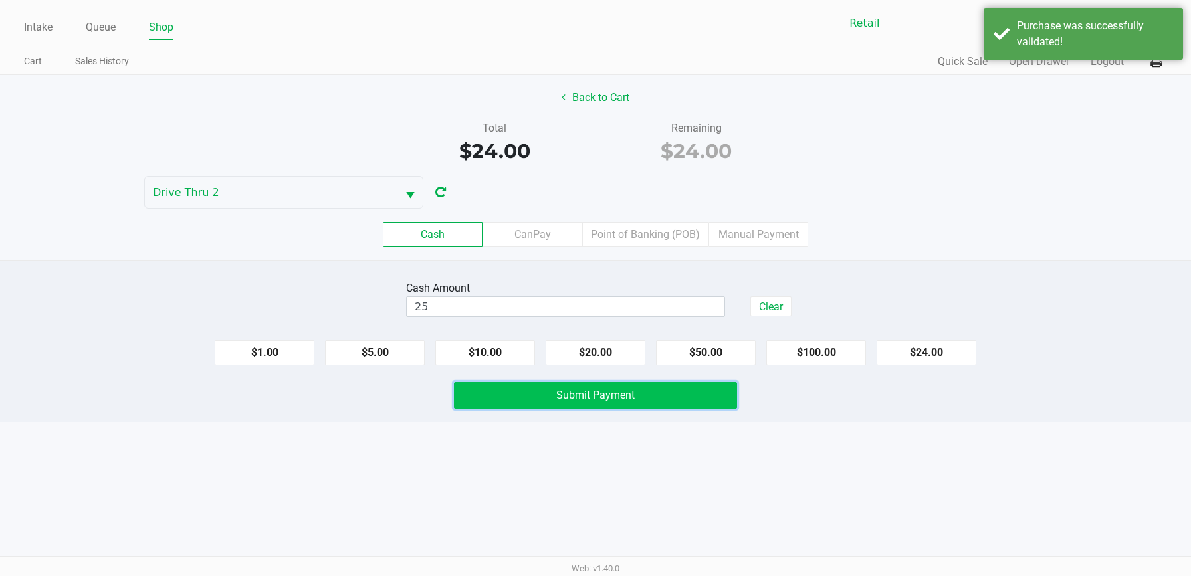
type input "$25.00"
click at [633, 401] on span "Submit Payment" at bounding box center [595, 395] width 78 height 13
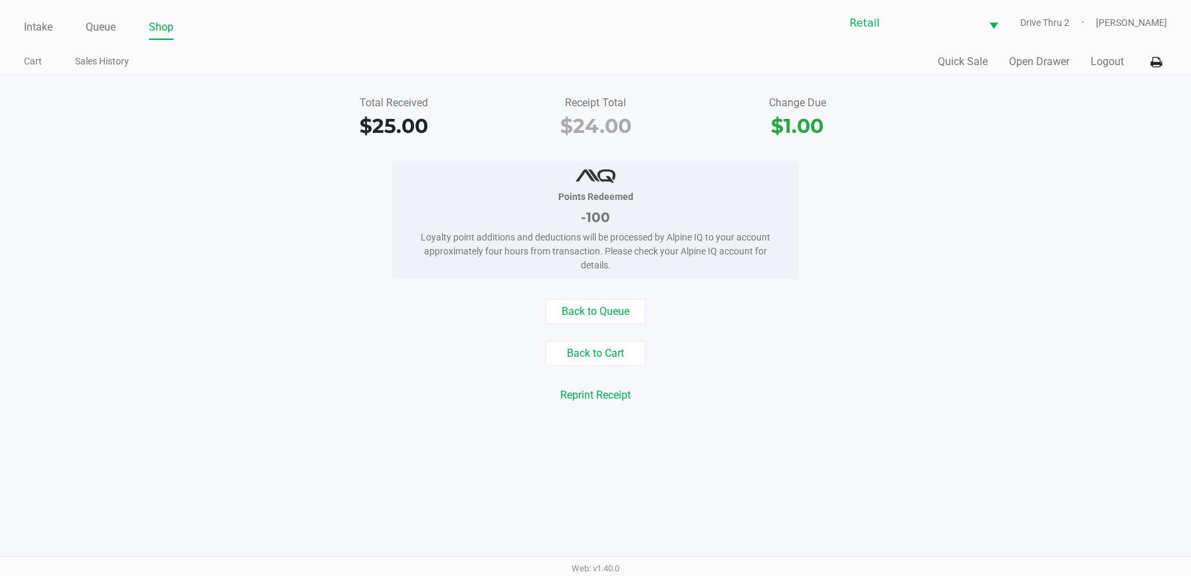
click at [64, 31] on ul "Intake Queue Shop" at bounding box center [309, 28] width 571 height 23
click at [53, 23] on ul "Intake Queue Shop" at bounding box center [309, 28] width 571 height 23
click at [33, 25] on link "Intake" at bounding box center [38, 27] width 29 height 19
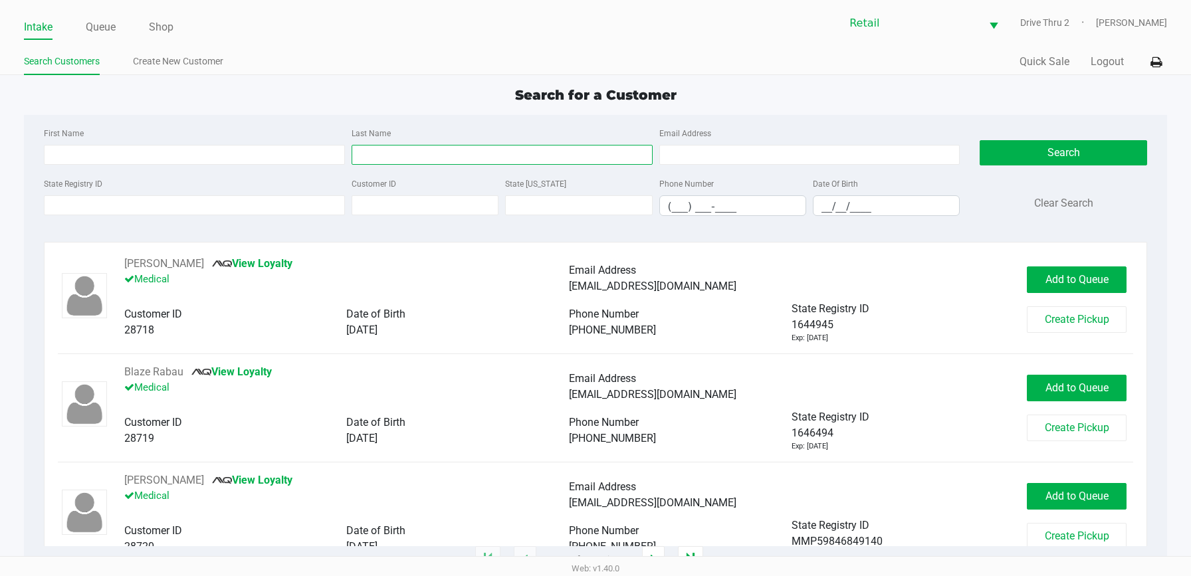
click at [454, 148] on input "Last Name" at bounding box center [501, 155] width 301 height 20
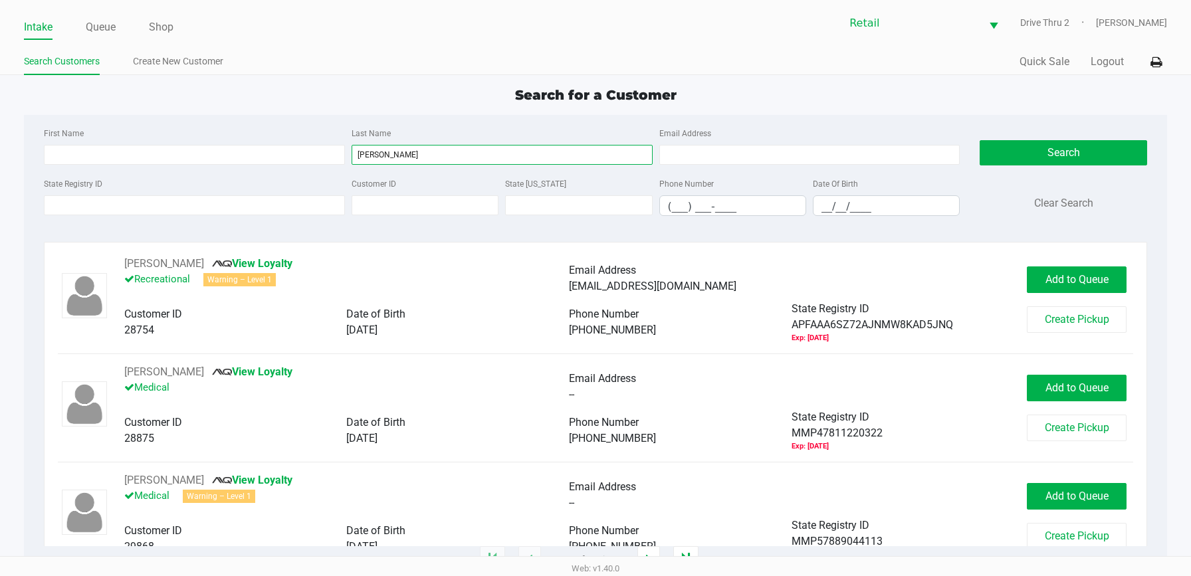
type input "[PERSON_NAME]"
click at [266, 141] on div "First Name" at bounding box center [195, 145] width 308 height 40
click at [256, 155] on input "First Name" at bounding box center [194, 155] width 301 height 20
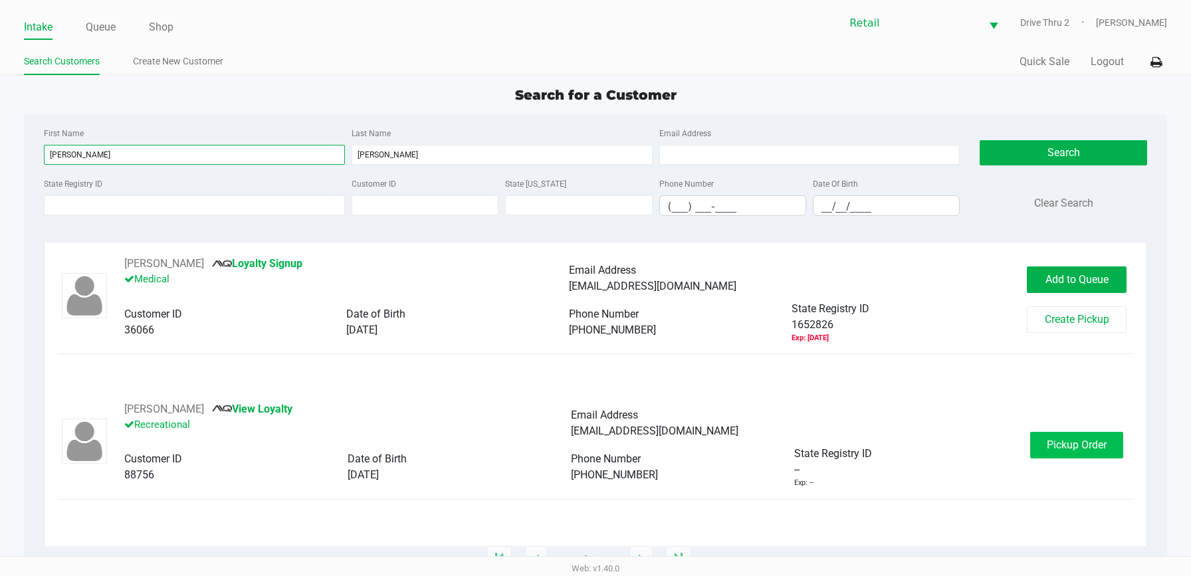
type input "[PERSON_NAME]"
click at [1045, 450] on button "Pickup Order" at bounding box center [1076, 445] width 93 height 27
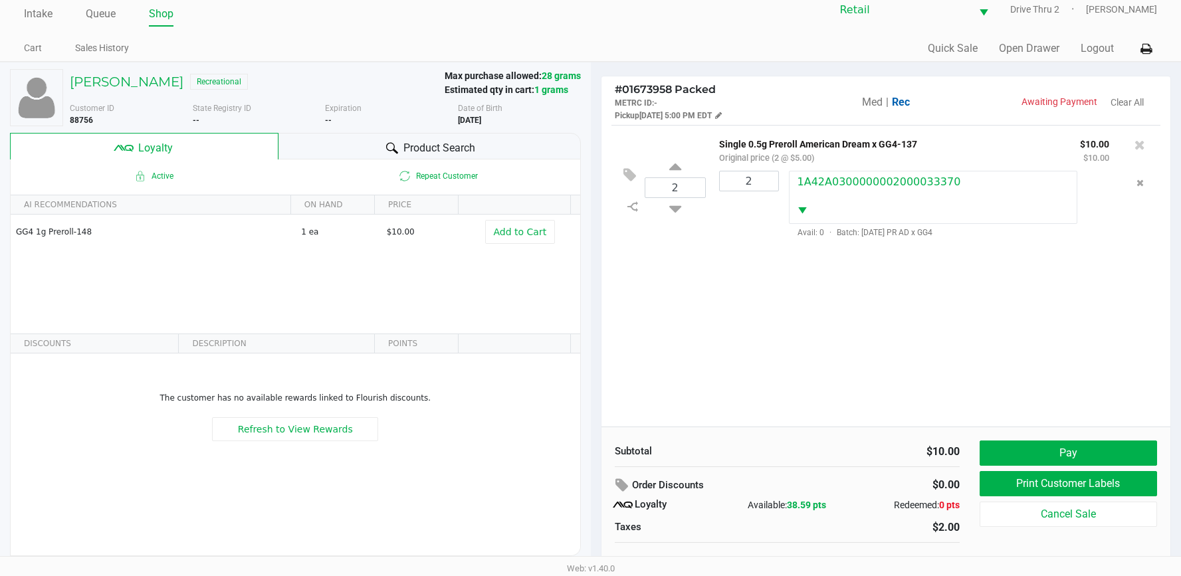
scroll to position [26, 0]
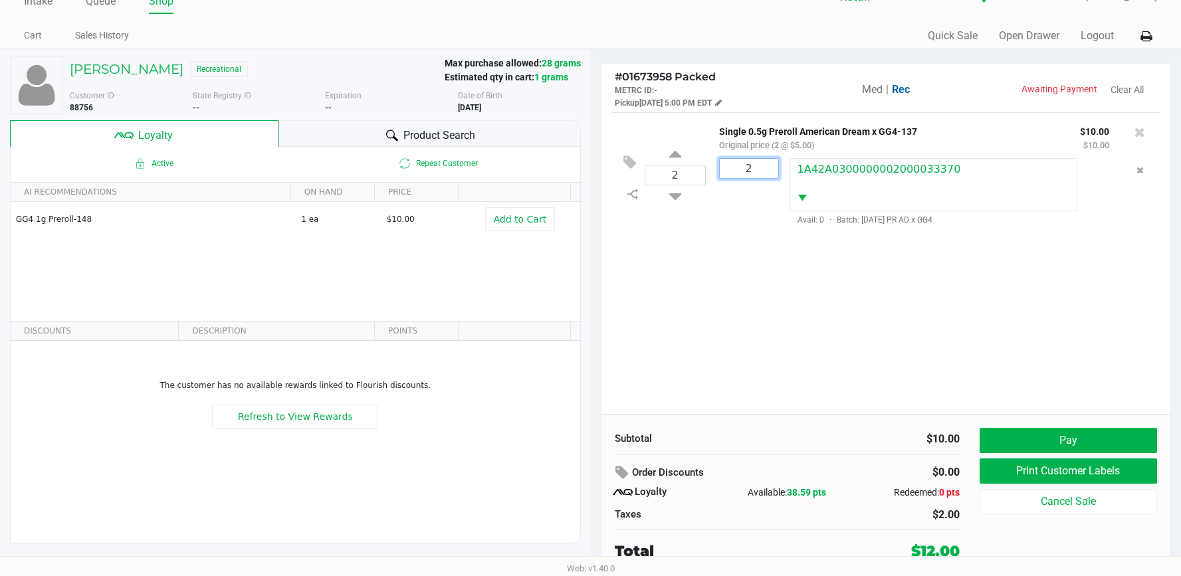
click at [750, 163] on input "2" at bounding box center [749, 168] width 58 height 19
type input "1"
click at [682, 177] on div "Loading [PERSON_NAME] Recreational Max purchase allowed: 28 grams Estimated qty…" at bounding box center [590, 312] width 1181 height 527
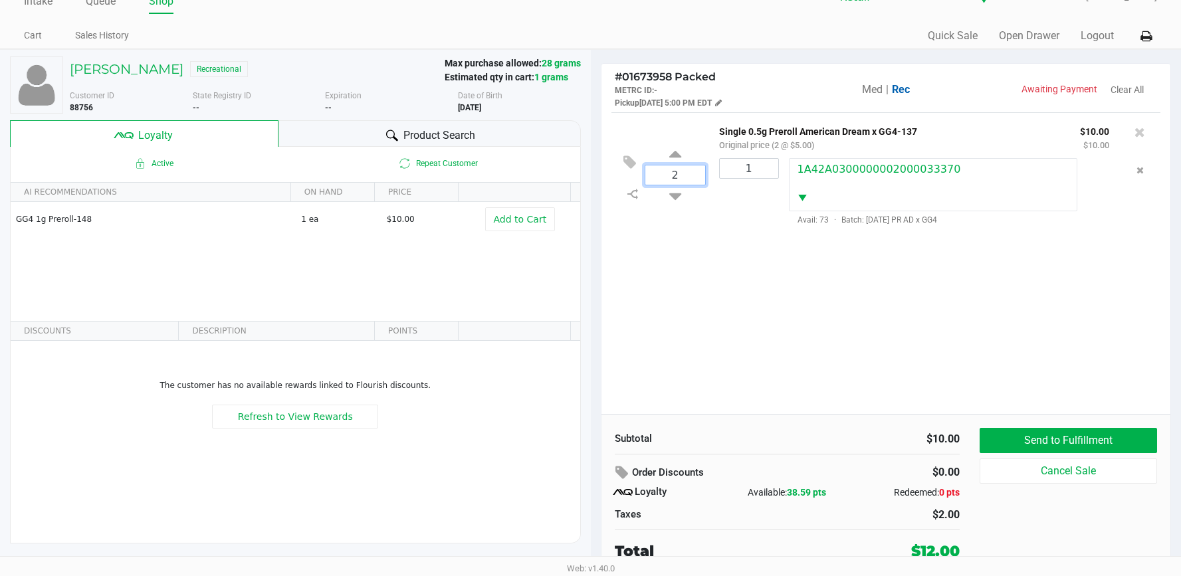
click at [682, 177] on input "2" at bounding box center [675, 174] width 60 height 19
type input "1"
click at [706, 224] on div "[PERSON_NAME] Recreational Max purchase allowed: 28 grams Estimated qty in cart…" at bounding box center [590, 312] width 1181 height 527
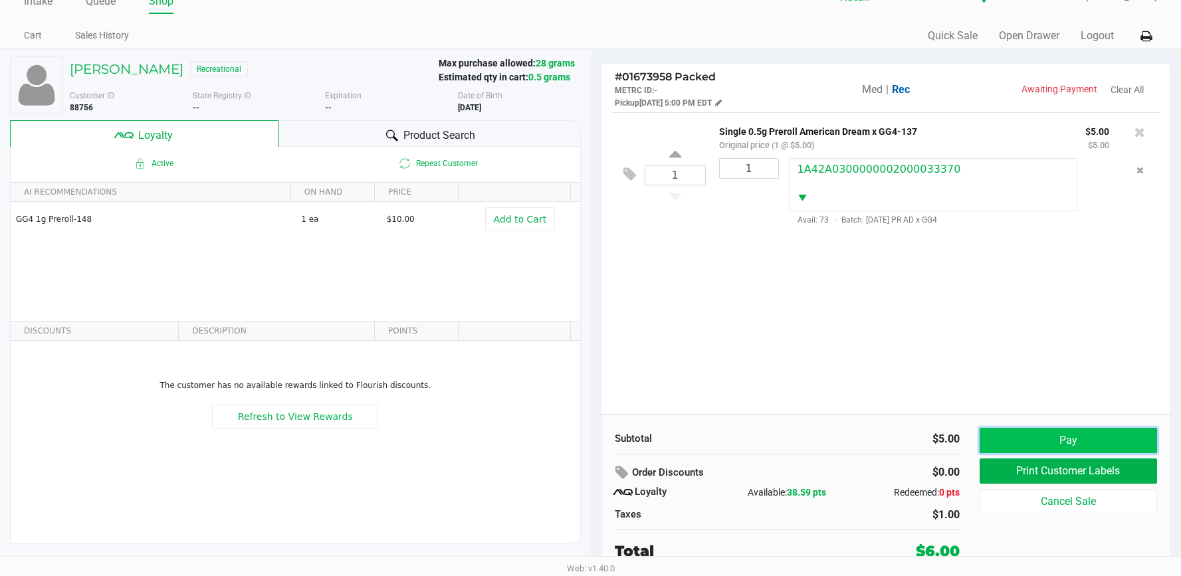
click at [1075, 448] on button "Pay" at bounding box center [1067, 440] width 177 height 25
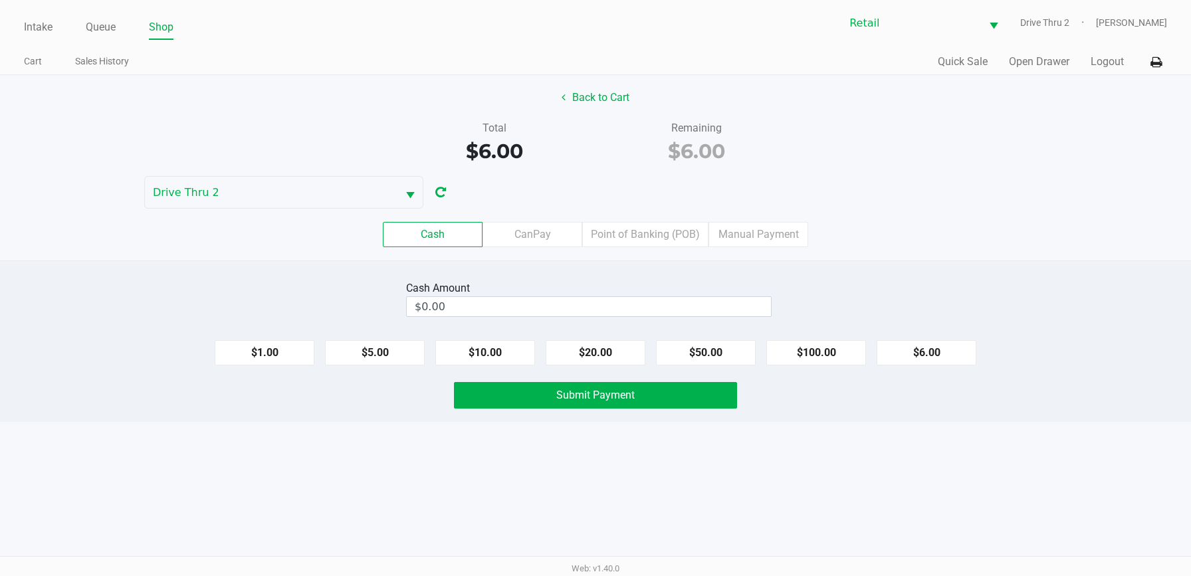
click at [943, 334] on div "$1.00 $5.00 $10.00 $20.00 $50.00 $100.00 $6.00" at bounding box center [595, 348] width 1191 height 36
click at [941, 341] on button "$6.00" at bounding box center [926, 352] width 100 height 25
type input "$6.00"
click at [695, 402] on button "Submit Payment" at bounding box center [595, 395] width 283 height 27
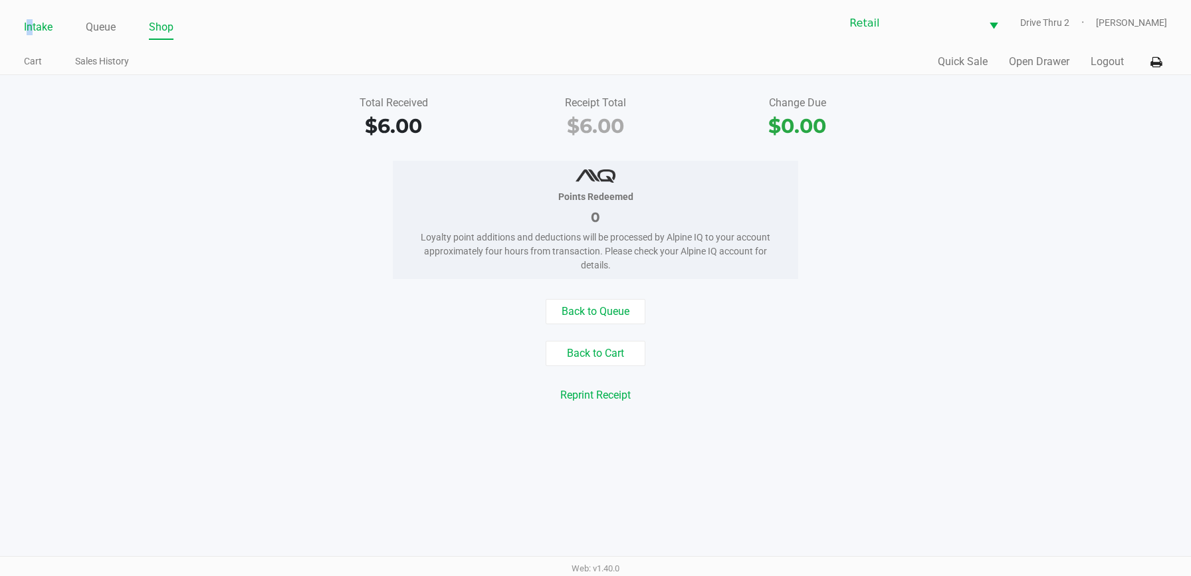
click at [32, 31] on link "Intake" at bounding box center [38, 27] width 29 height 19
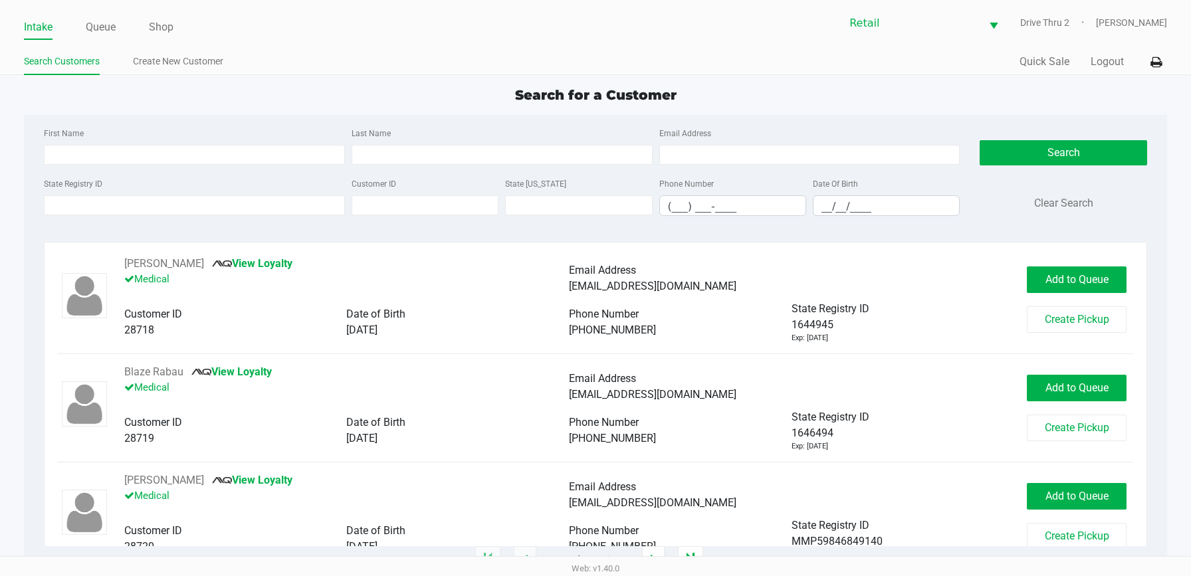
click at [458, 166] on div "First Name Last Name Email Address" at bounding box center [502, 150] width 923 height 50
click at [458, 153] on input "Last Name" at bounding box center [501, 155] width 301 height 20
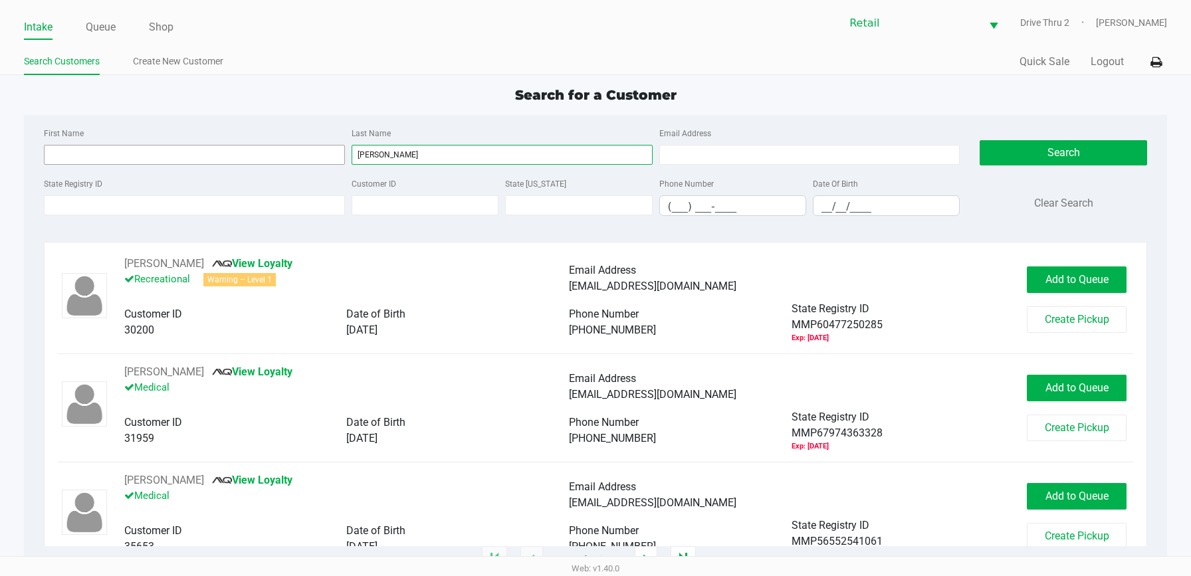
type input "[PERSON_NAME]"
click at [213, 155] on input "First Name" at bounding box center [194, 155] width 301 height 20
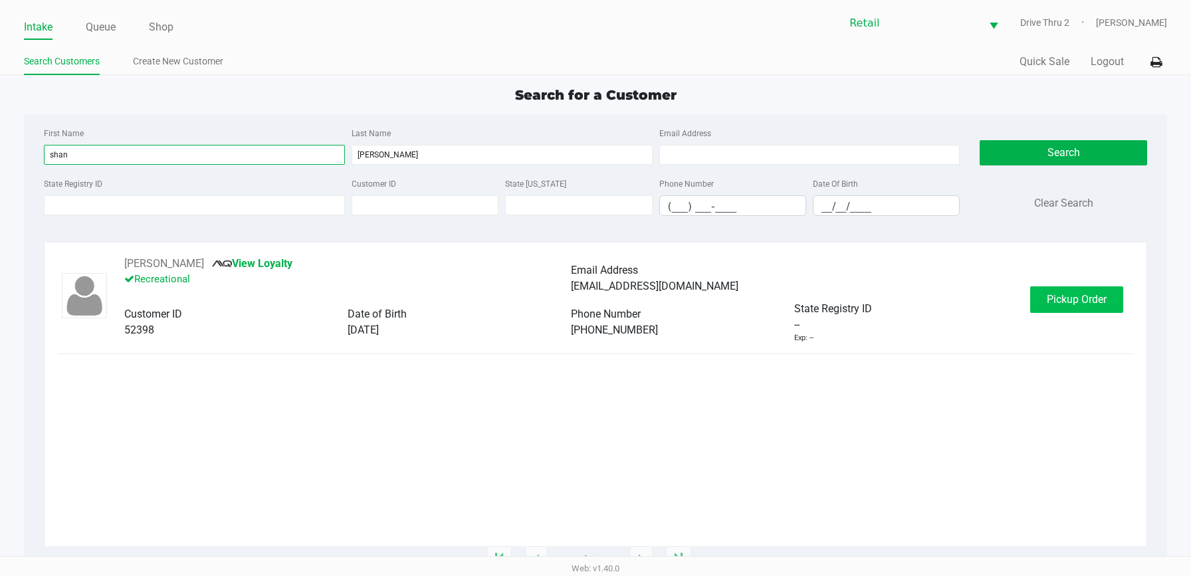
type input "shan"
click at [1045, 294] on button "Pickup Order" at bounding box center [1076, 299] width 93 height 27
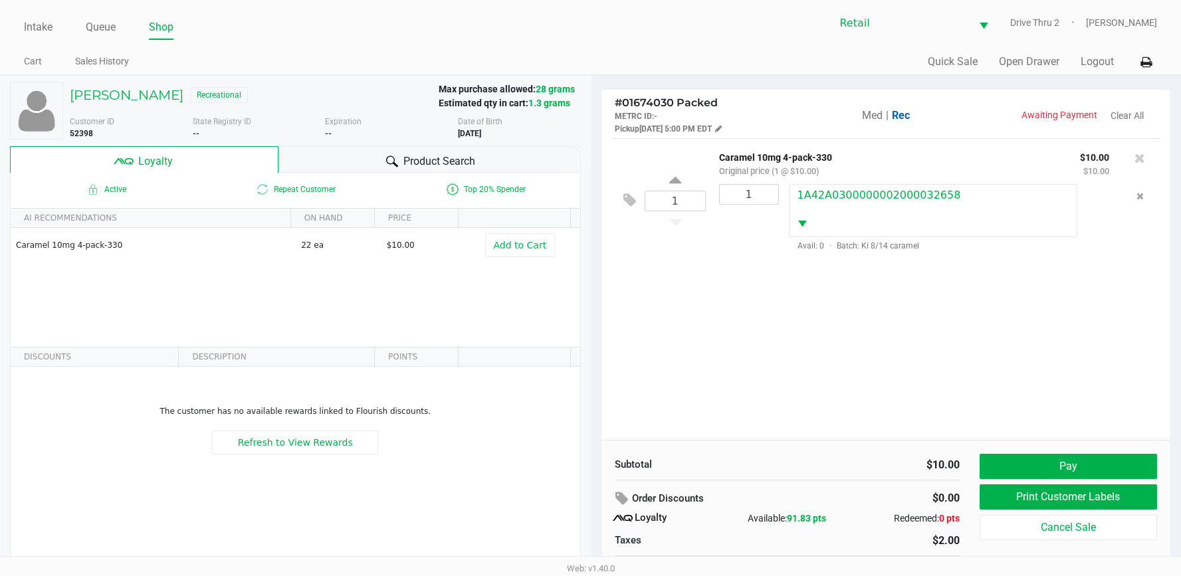
scroll to position [26, 0]
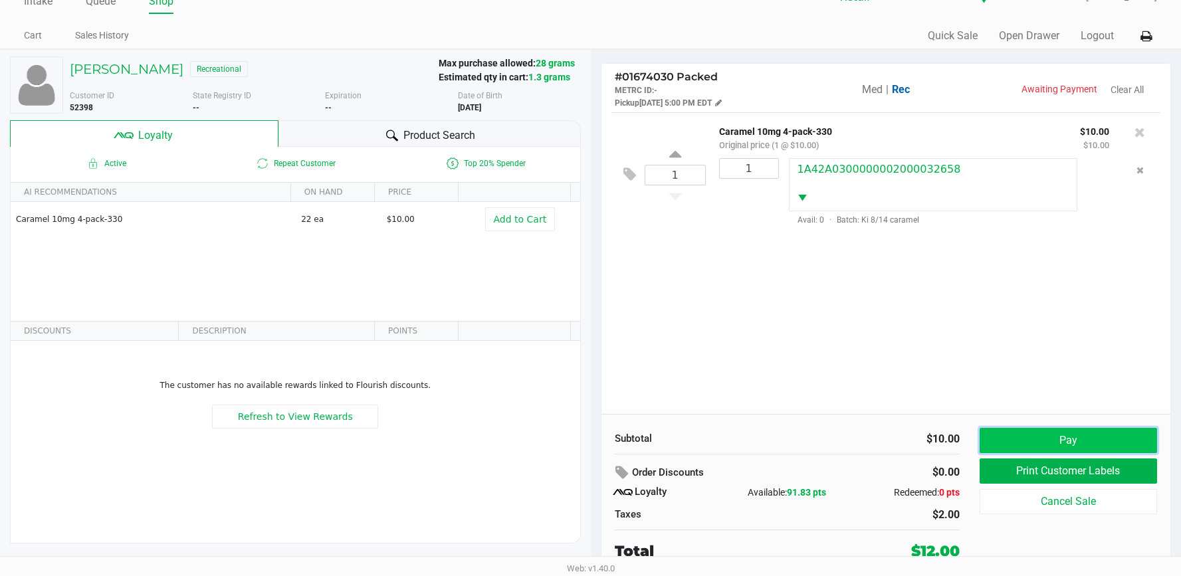
click at [1044, 435] on button "Pay" at bounding box center [1067, 440] width 177 height 25
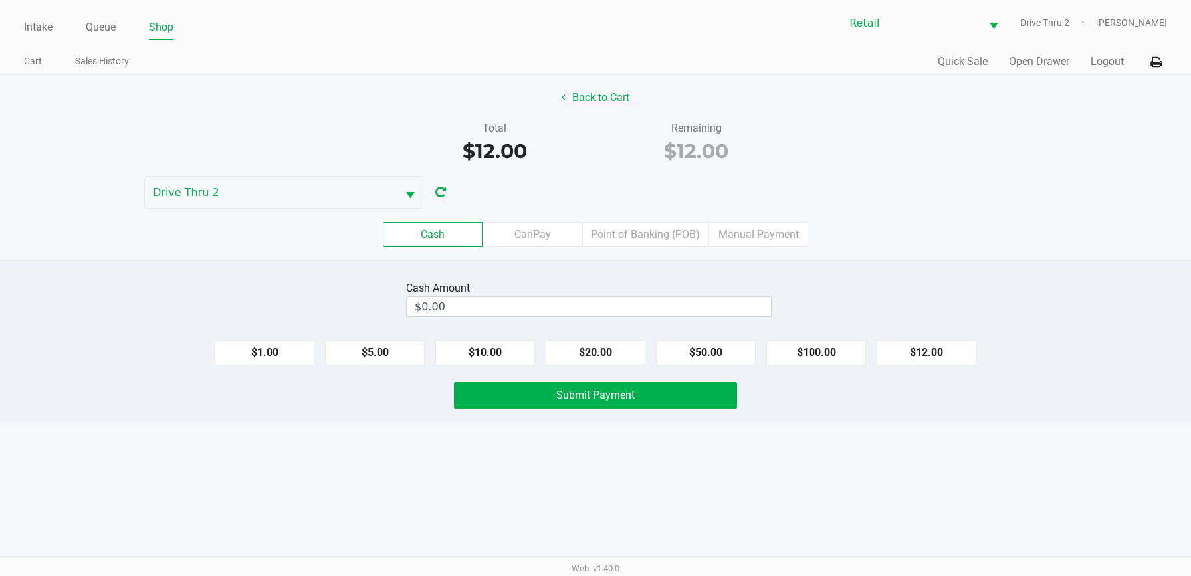
click at [605, 103] on button "Back to Cart" at bounding box center [595, 97] width 85 height 25
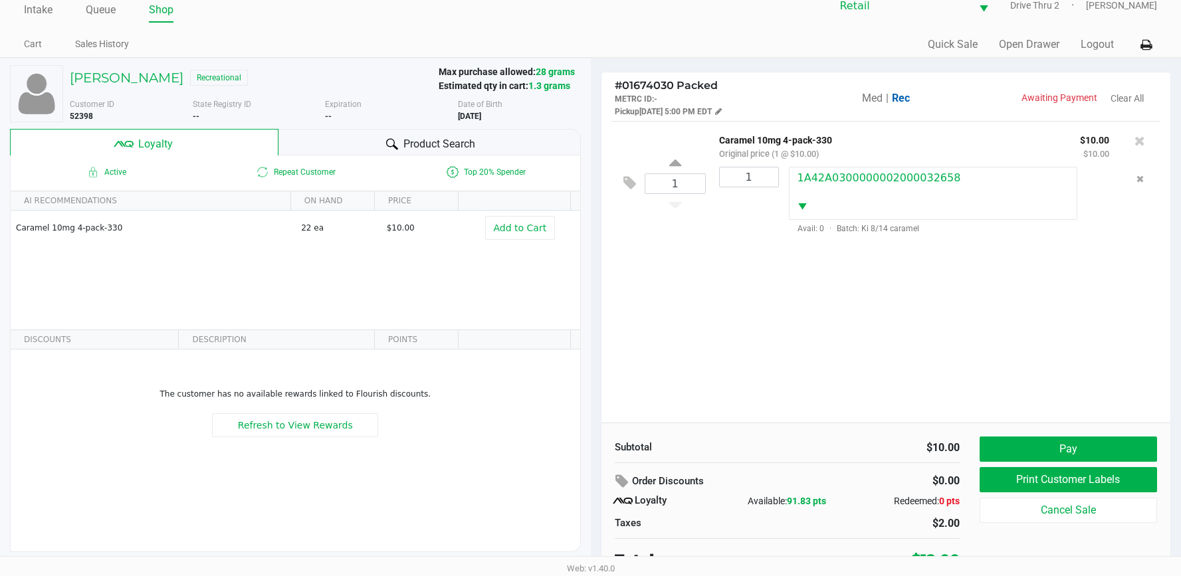
scroll to position [26, 0]
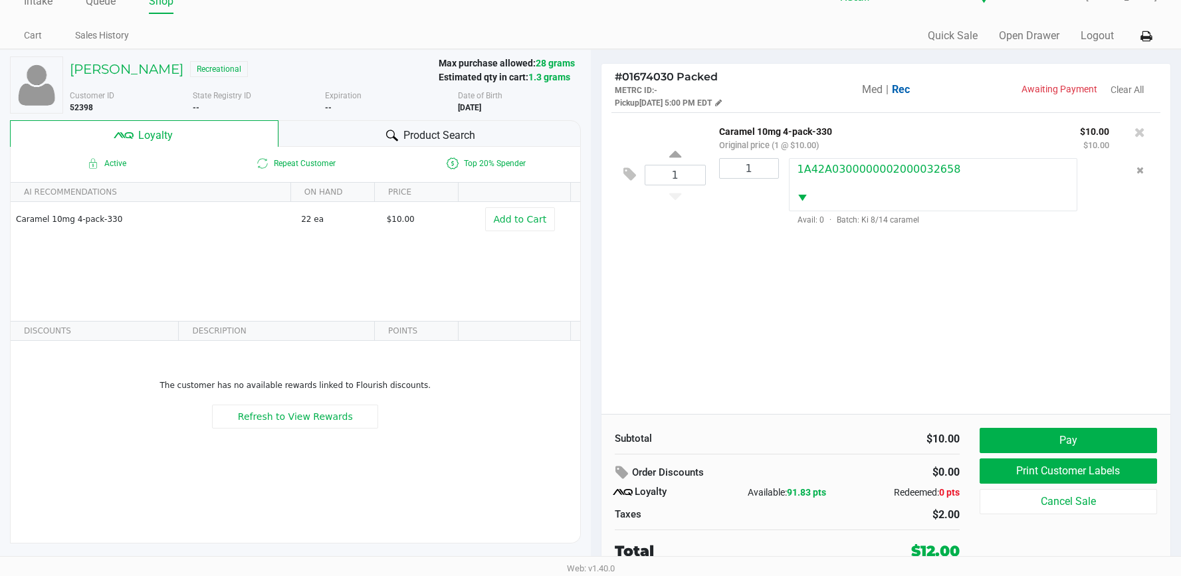
click at [1024, 424] on div "Subtotal $10.00 Order Discounts $0.00 Loyalty Available: 91.83 pts Redeemed: 0 …" at bounding box center [885, 495] width 569 height 162
click at [1026, 433] on button "Pay" at bounding box center [1067, 440] width 177 height 25
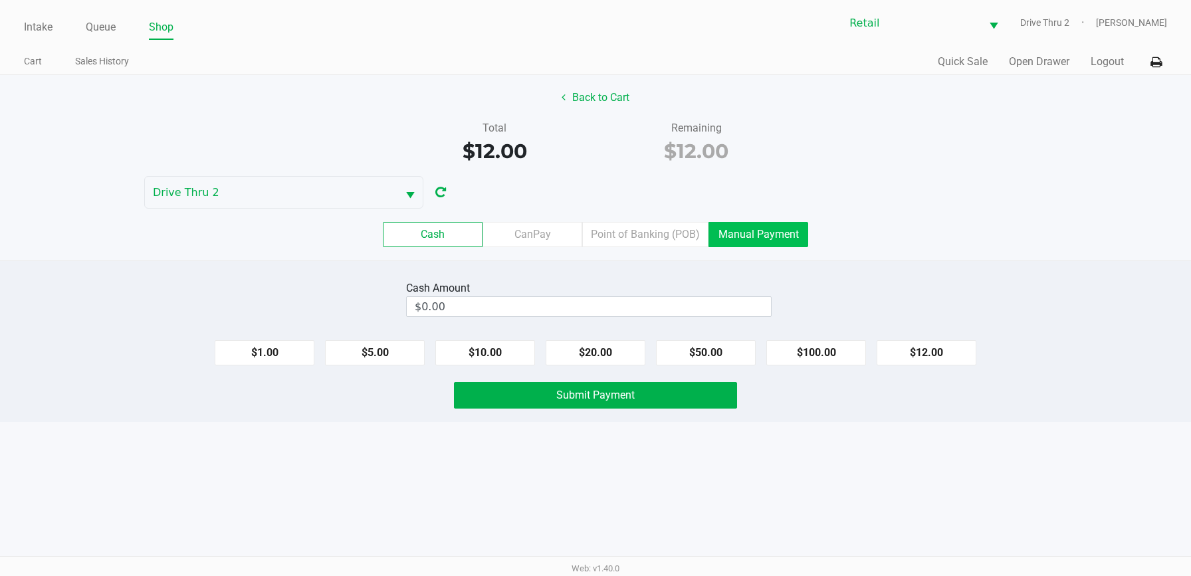
click at [753, 231] on label "Manual Payment" at bounding box center [758, 234] width 100 height 25
click at [0, 0] on 8 "Manual Payment" at bounding box center [0, 0] width 0 height 0
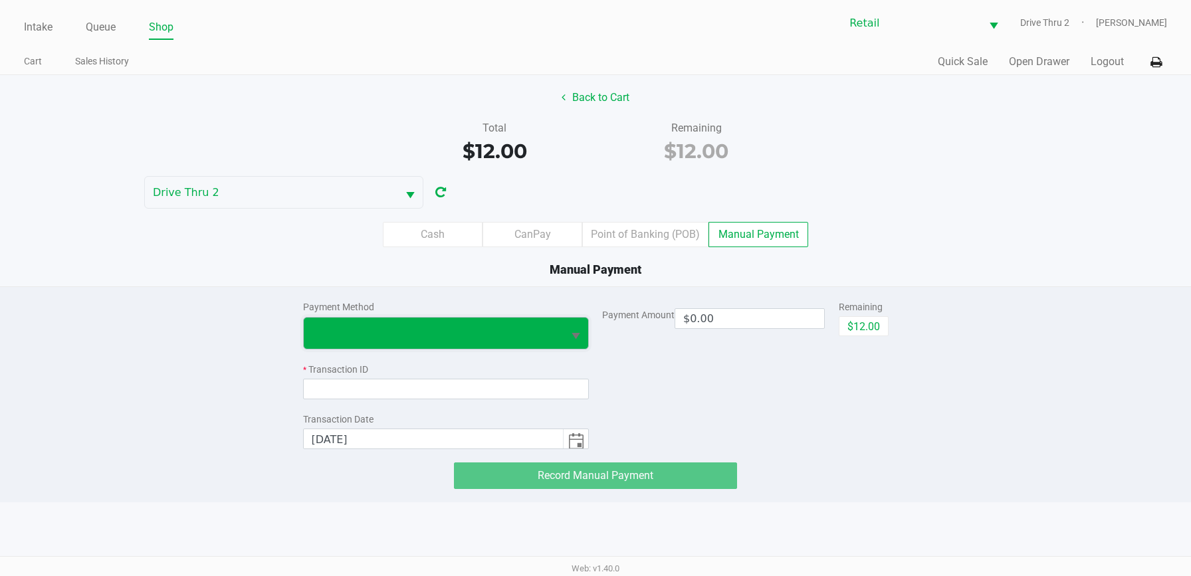
click at [555, 334] on span at bounding box center [434, 333] width 260 height 31
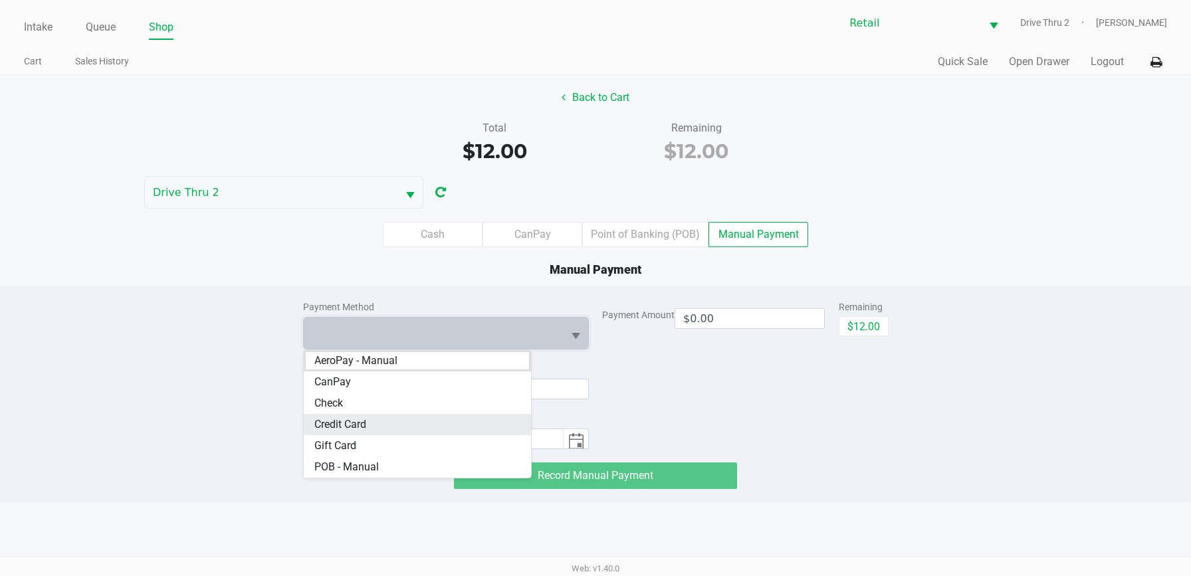
click at [439, 427] on Card "Credit Card" at bounding box center [418, 424] width 228 height 21
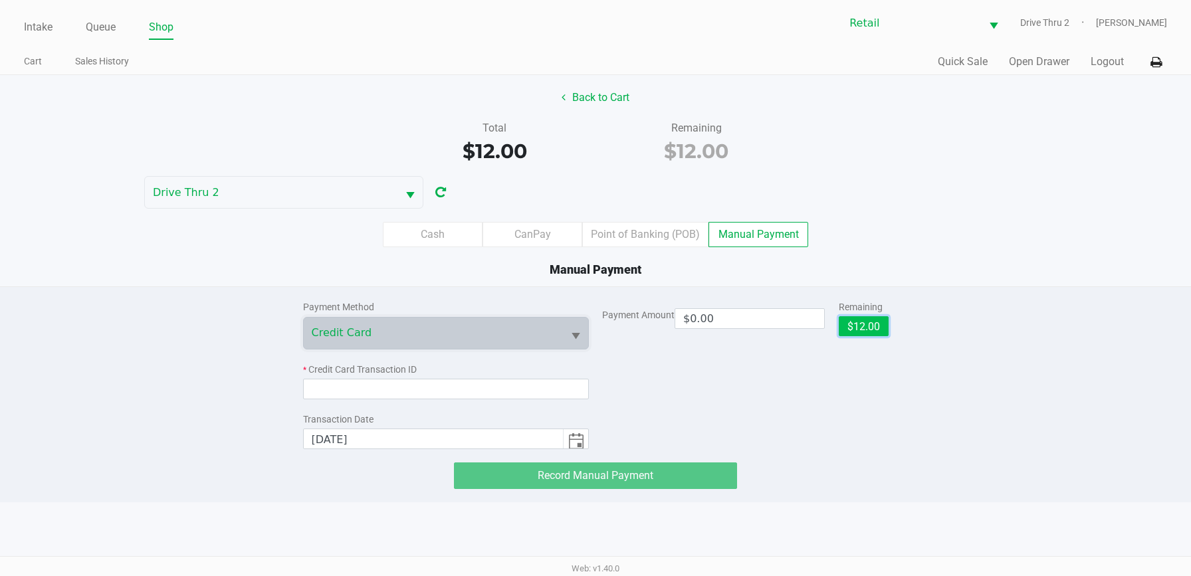
click at [848, 326] on button "$12.00" at bounding box center [863, 326] width 50 height 20
type input "$12.00"
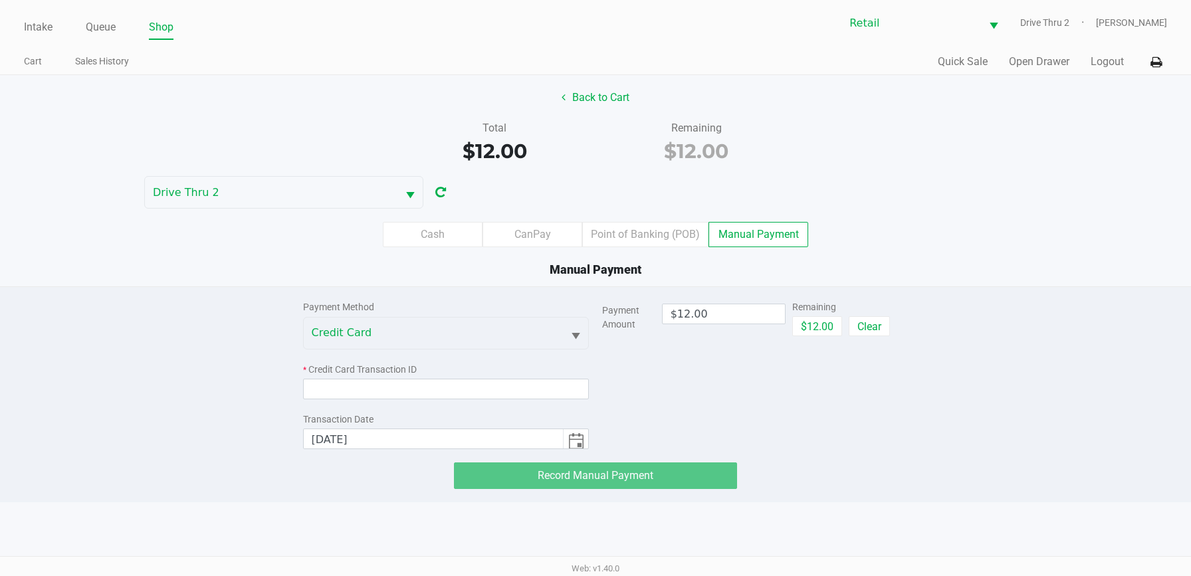
drag, startPoint x: 510, startPoint y: 371, endPoint x: 512, endPoint y: 389, distance: 18.0
click at [510, 373] on div "* Credit Card Transaction ID" at bounding box center [446, 370] width 286 height 14
click at [513, 392] on input at bounding box center [446, 389] width 286 height 21
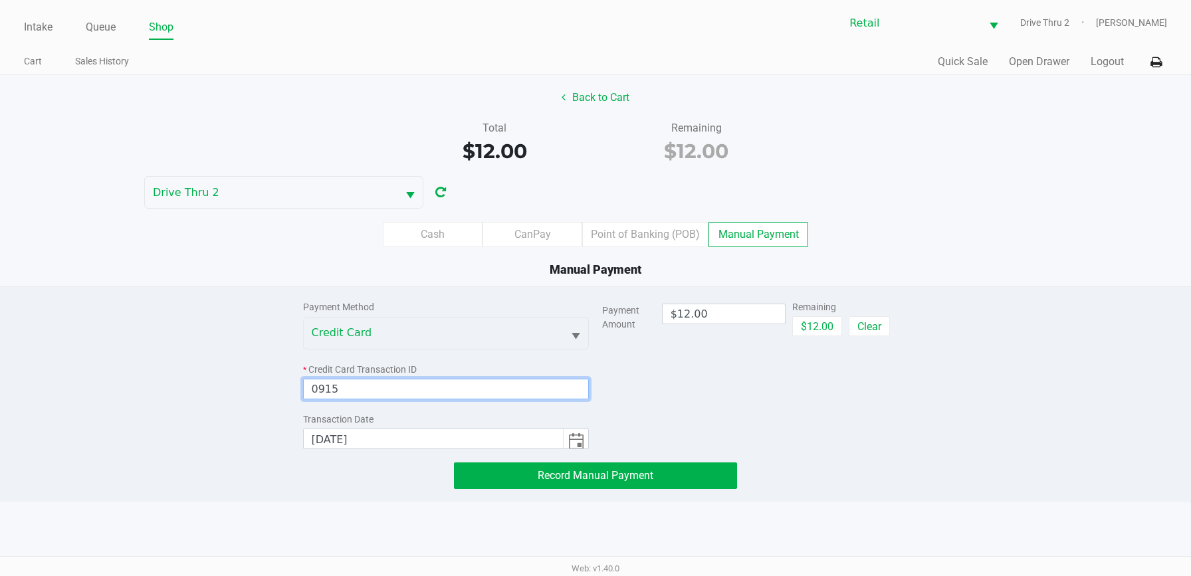
type input "0915"
click at [536, 492] on div "Payment Method Credit Card * Credit Card Transaction ID 0915 Transaction Date […" at bounding box center [595, 394] width 1191 height 216
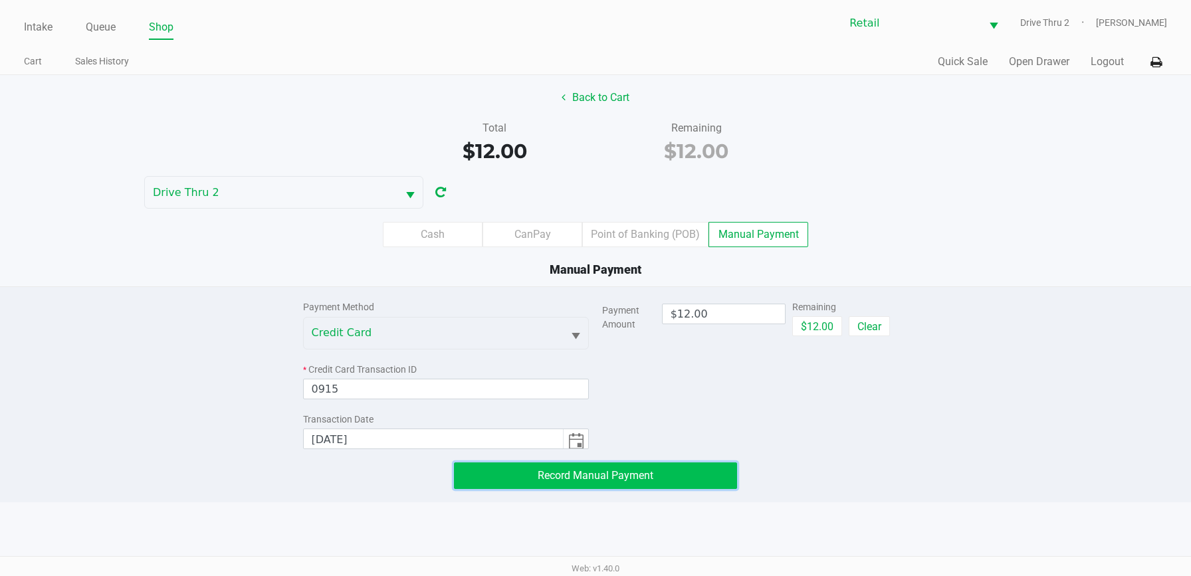
click at [536, 484] on button "Record Manual Payment" at bounding box center [595, 475] width 283 height 27
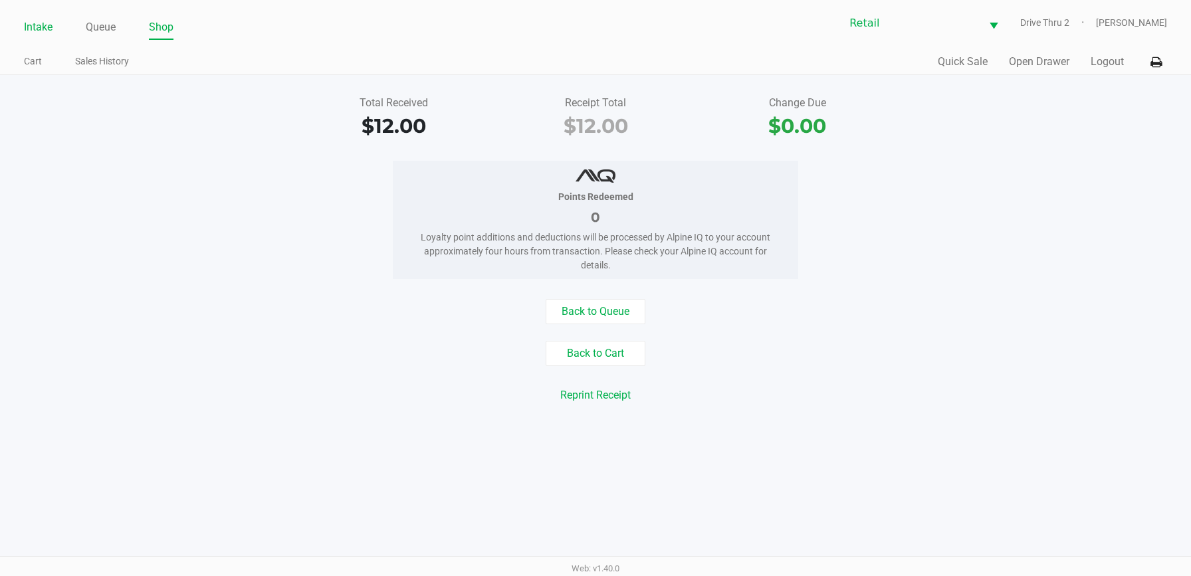
click at [43, 23] on link "Intake" at bounding box center [38, 27] width 29 height 19
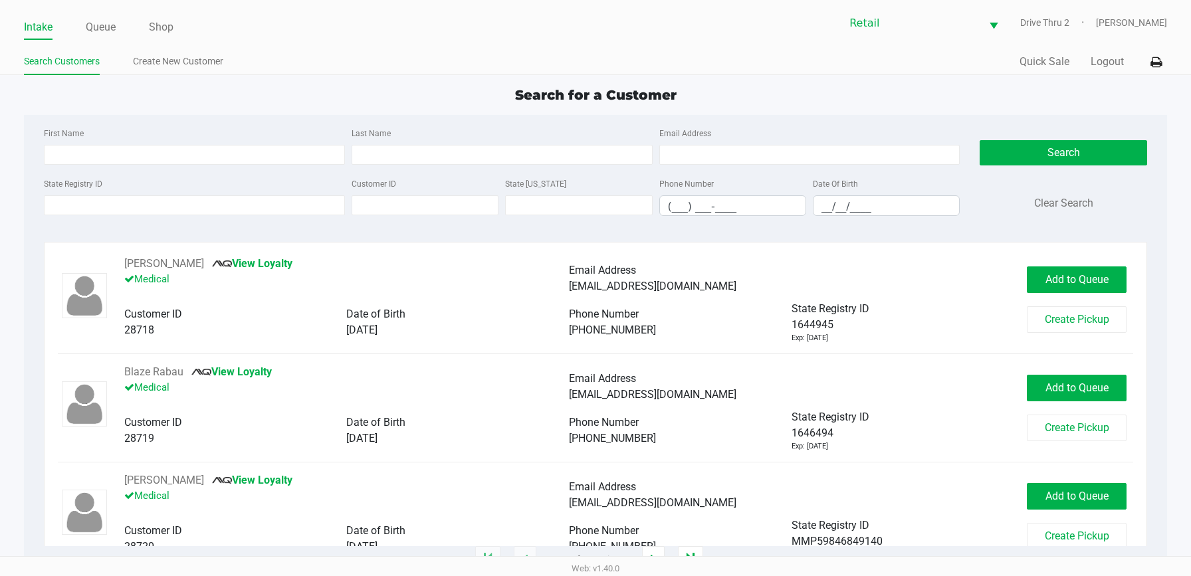
click at [449, 142] on div "Last Name" at bounding box center [502, 145] width 308 height 40
click at [450, 158] on input "Last Name" at bounding box center [501, 155] width 301 height 20
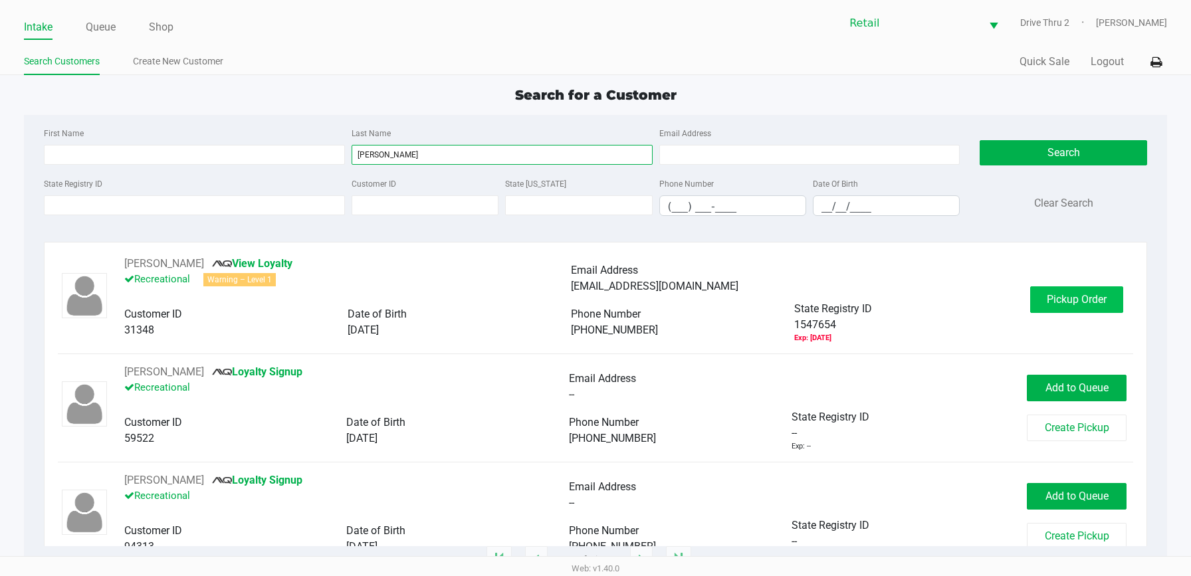
type input "[PERSON_NAME]"
click at [1070, 302] on span "Pickup Order" at bounding box center [1076, 299] width 60 height 13
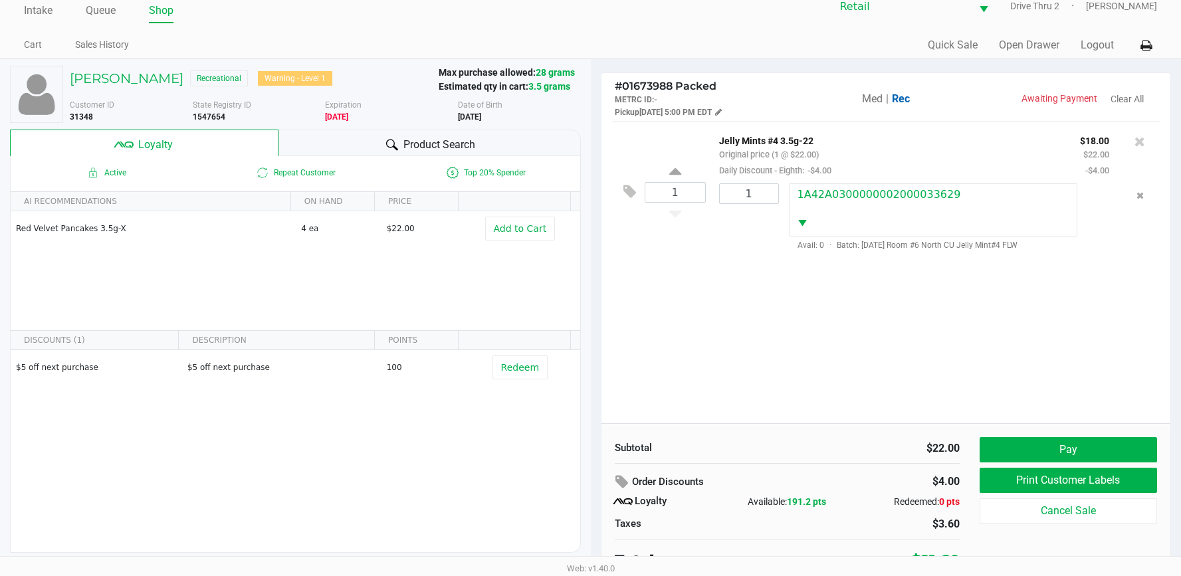
scroll to position [26, 0]
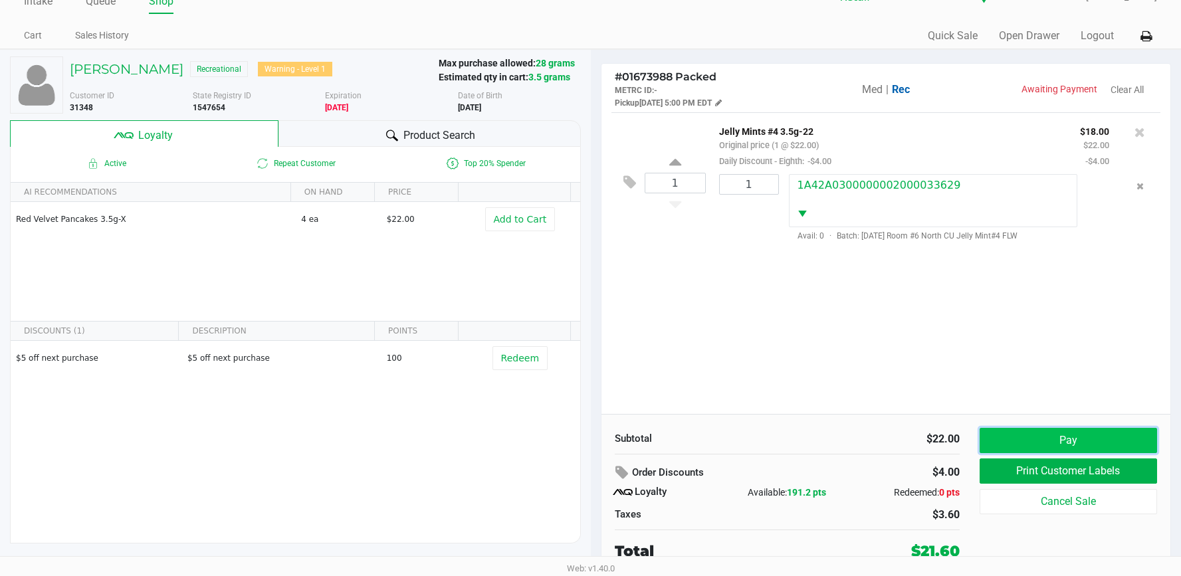
click at [1034, 438] on button "Pay" at bounding box center [1067, 440] width 177 height 25
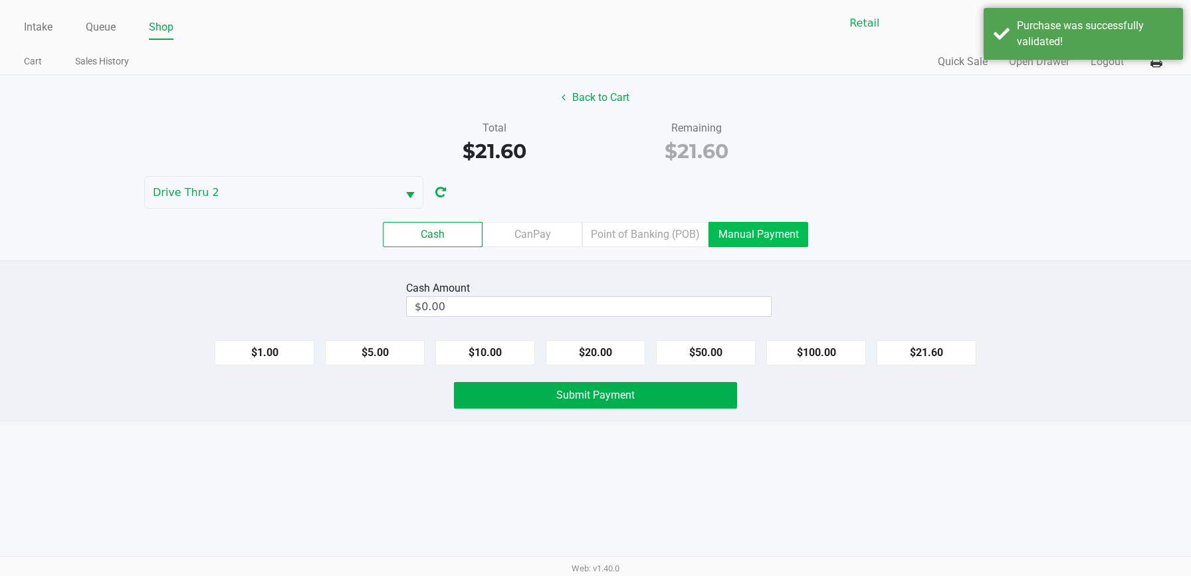
click at [741, 239] on label "Manual Payment" at bounding box center [758, 234] width 100 height 25
click at [0, 0] on 8 "Manual Payment" at bounding box center [0, 0] width 0 height 0
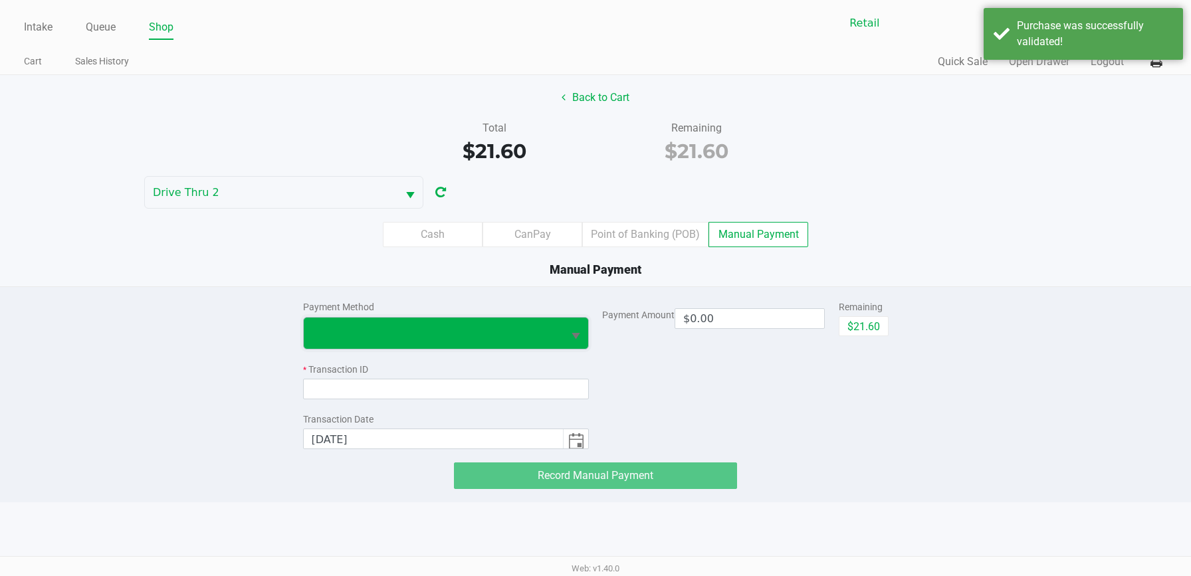
click at [534, 320] on span at bounding box center [434, 333] width 260 height 31
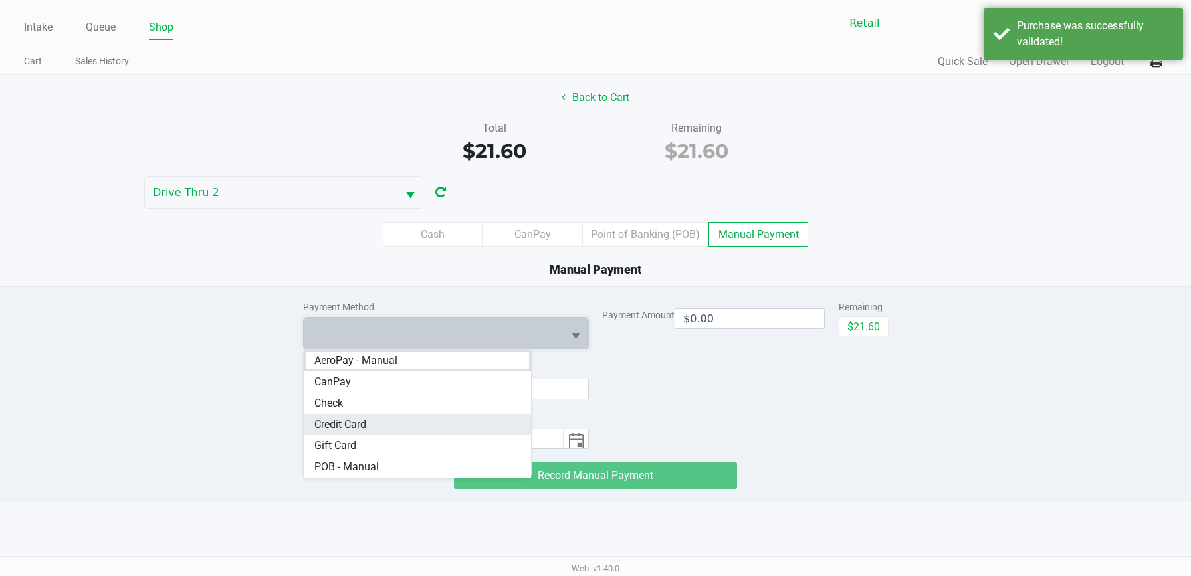
click at [437, 419] on Card "Credit Card" at bounding box center [418, 424] width 228 height 21
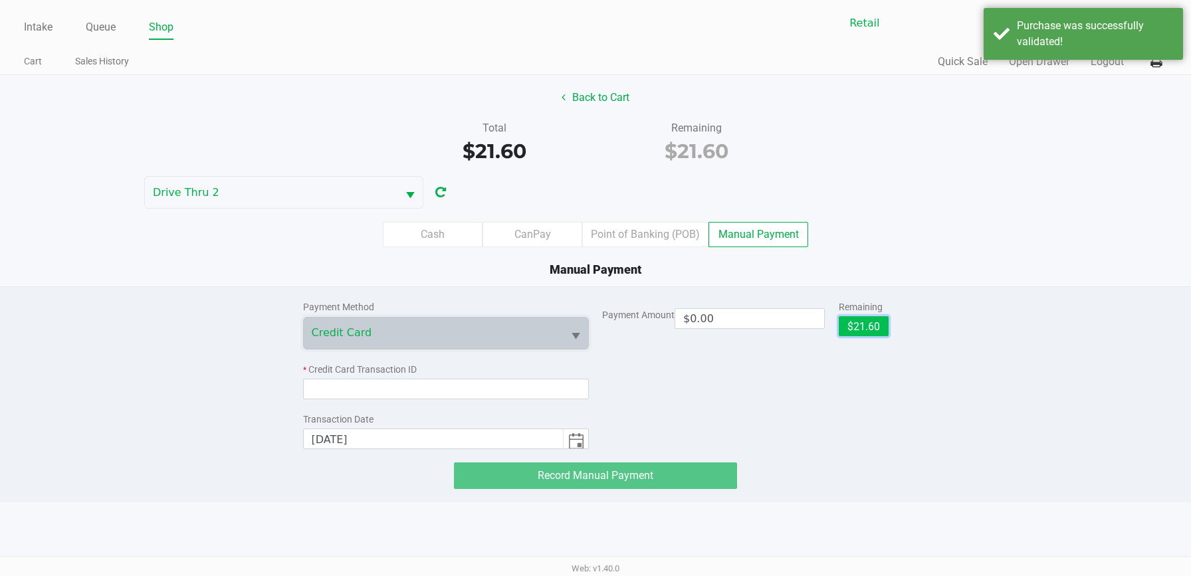
click at [857, 328] on button "$21.60" at bounding box center [863, 326] width 50 height 20
type input "$21.60"
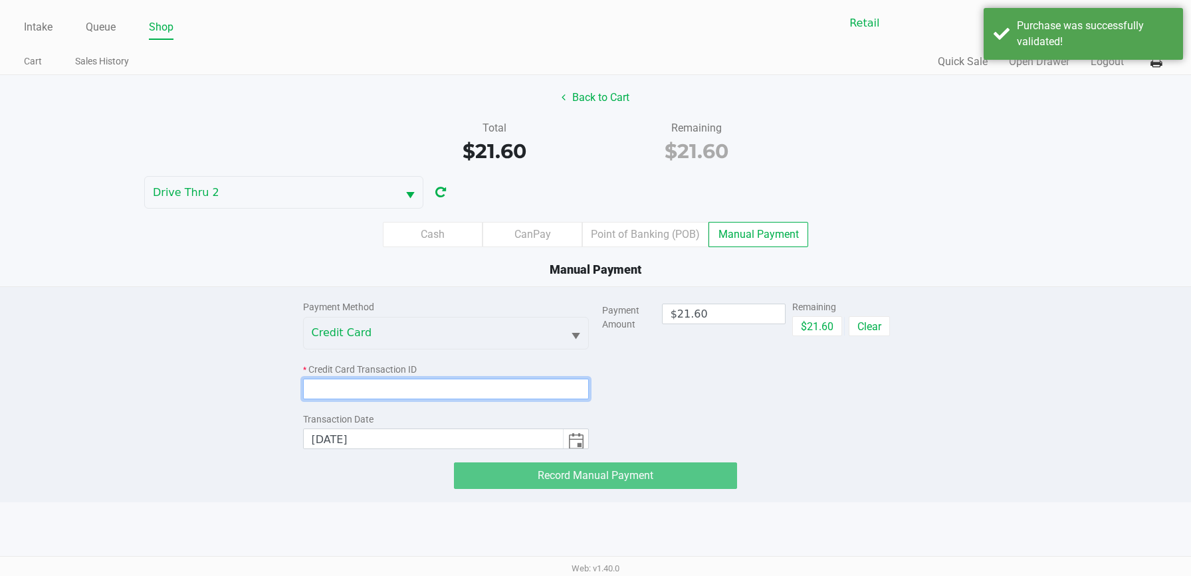
click at [549, 385] on input at bounding box center [446, 389] width 286 height 21
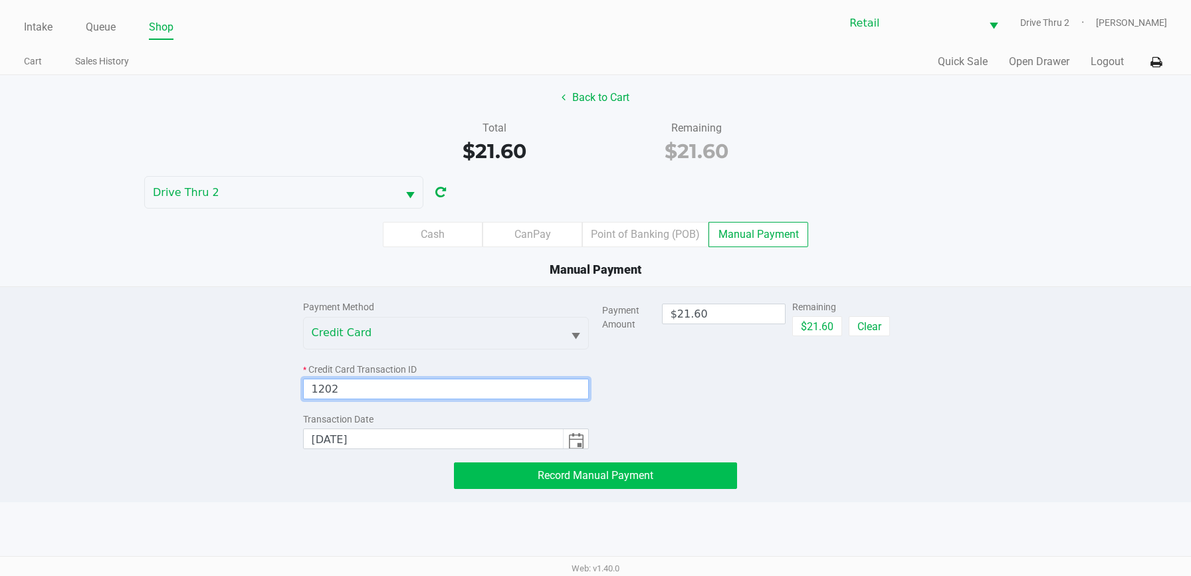
type input "1202"
click at [546, 476] on span "Record Manual Payment" at bounding box center [596, 475] width 116 height 13
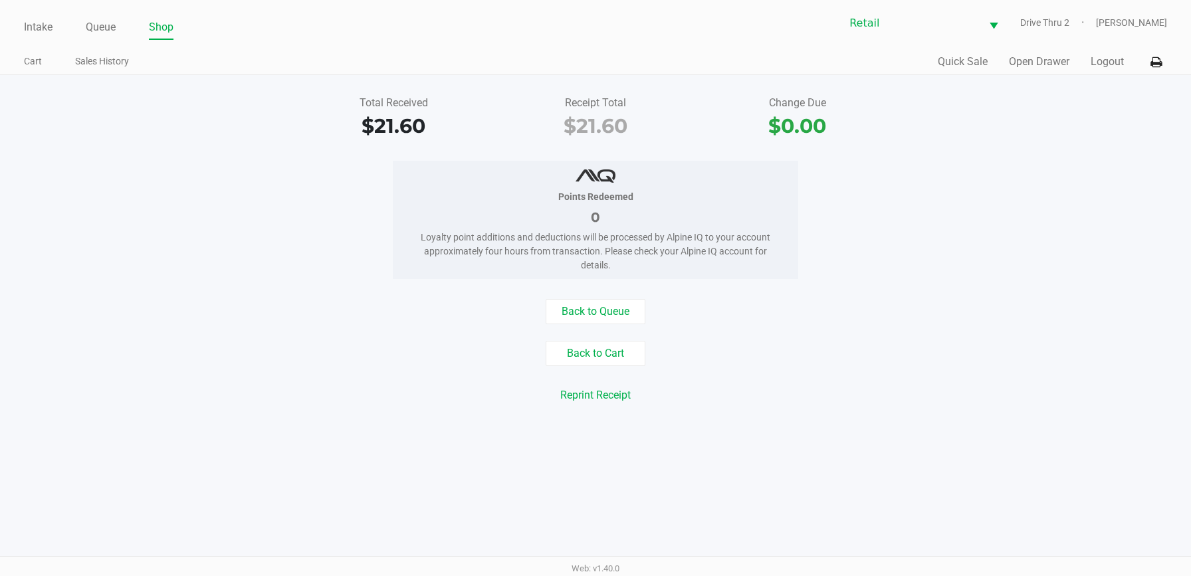
click at [53, 29] on ul "Intake Queue Shop" at bounding box center [309, 28] width 571 height 23
click at [49, 29] on link "Intake" at bounding box center [38, 27] width 29 height 19
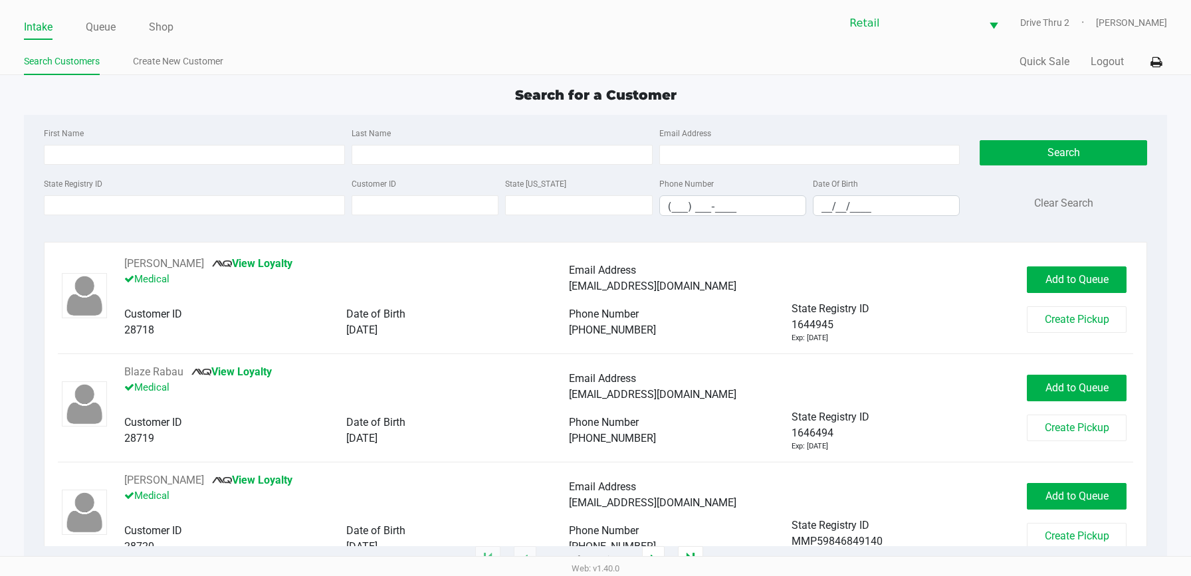
click at [439, 137] on div "Last Name" at bounding box center [502, 145] width 308 height 40
click at [444, 153] on input "Last Name" at bounding box center [501, 155] width 301 height 20
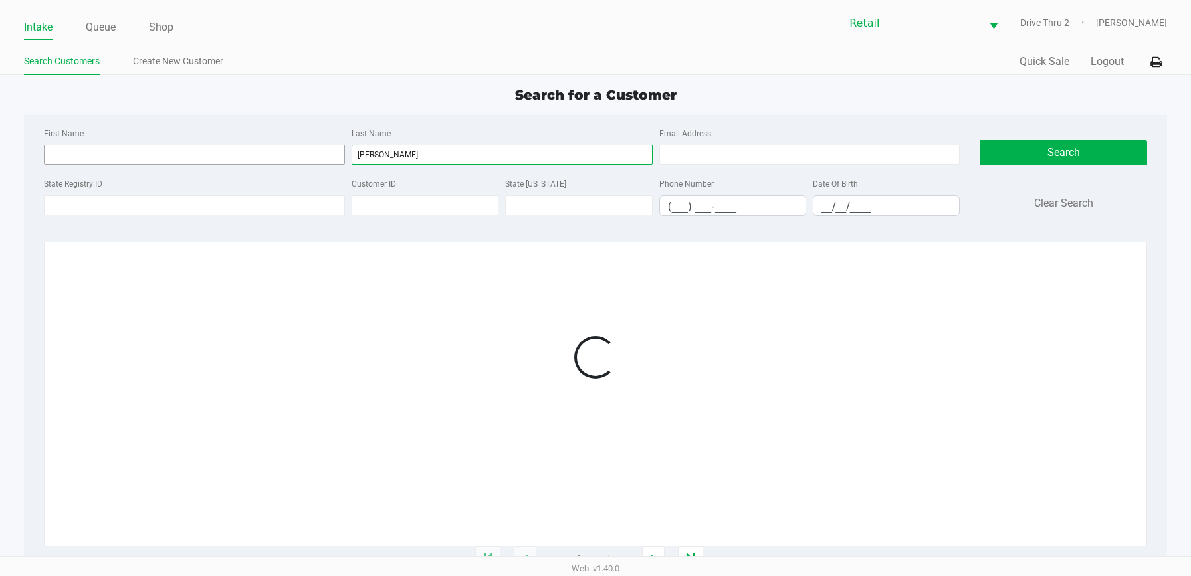
type input "[PERSON_NAME]"
click at [324, 158] on input "First Name" at bounding box center [194, 155] width 301 height 20
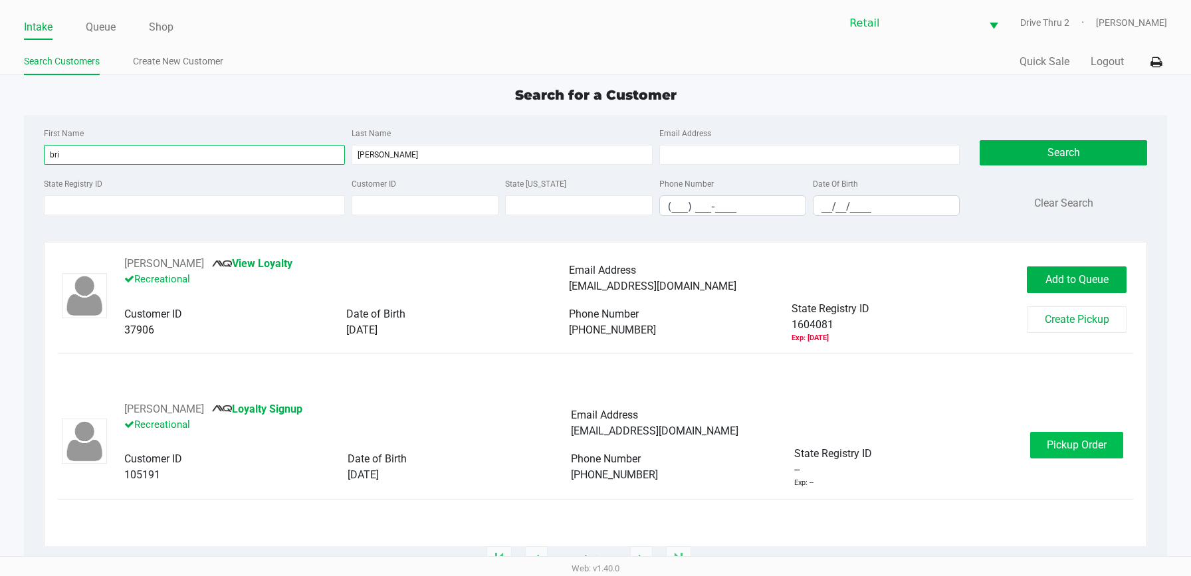
type input "bri"
click at [1066, 439] on span "Pickup Order" at bounding box center [1076, 445] width 60 height 13
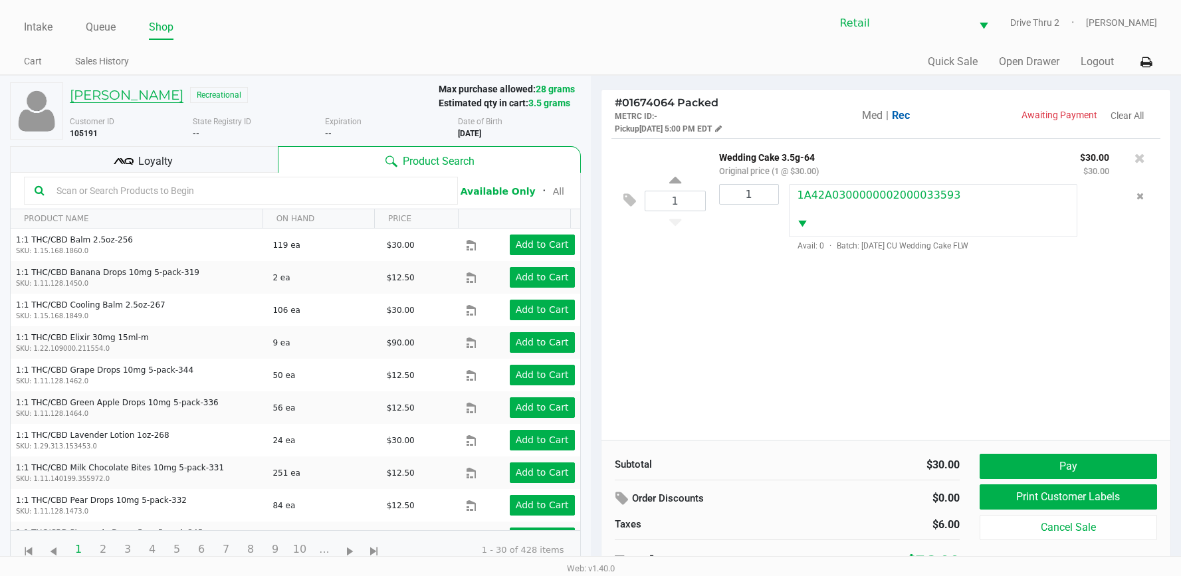
click at [104, 96] on h5 "[PERSON_NAME]" at bounding box center [127, 95] width 114 height 16
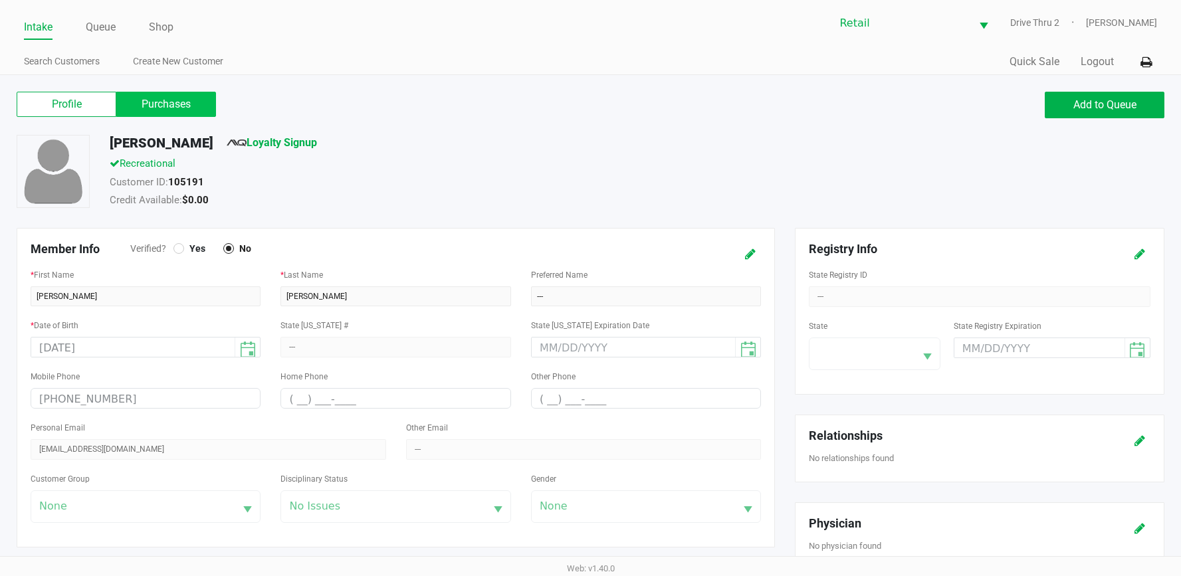
click at [200, 107] on label "Purchases" at bounding box center [166, 104] width 100 height 25
click at [0, 0] on 1 "Purchases" at bounding box center [0, 0] width 0 height 0
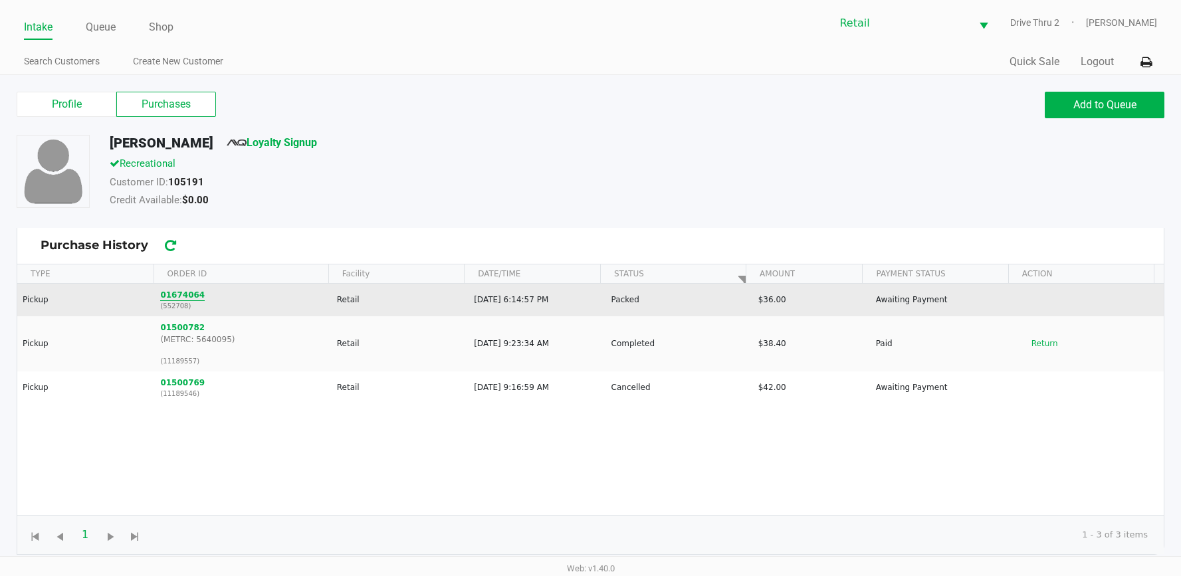
click at [163, 296] on button "01674064" at bounding box center [182, 295] width 45 height 12
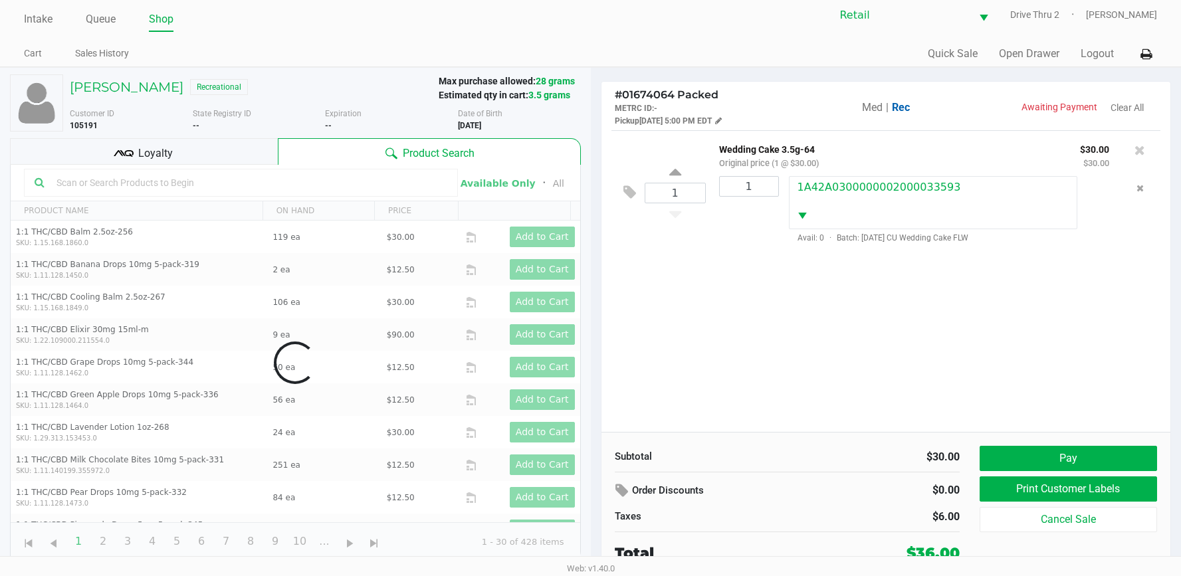
scroll to position [10, 0]
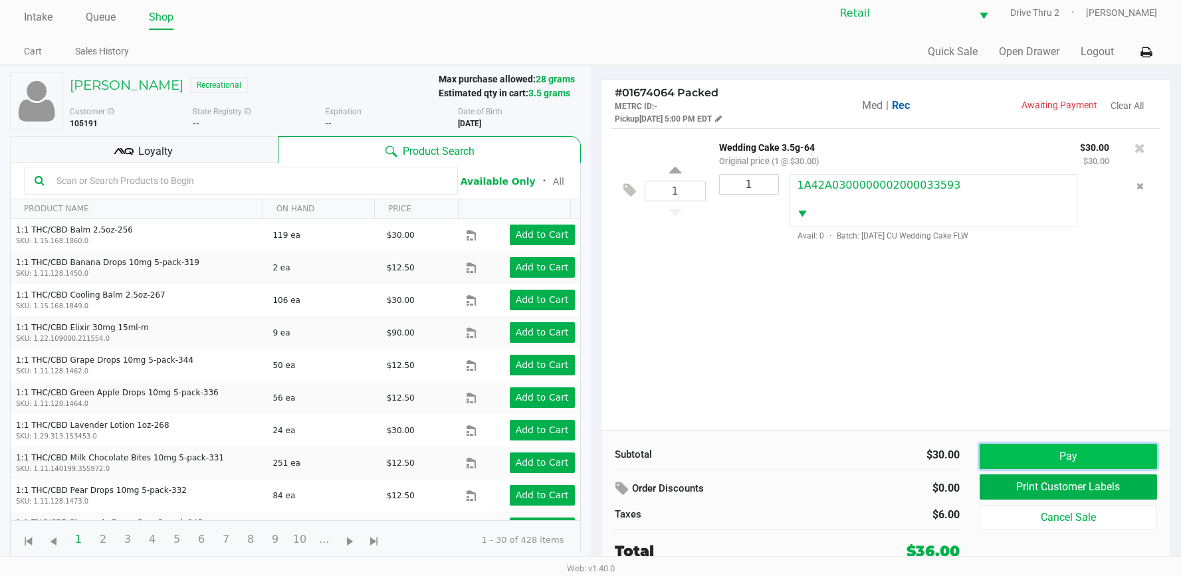
click at [1037, 446] on button "Pay" at bounding box center [1067, 456] width 177 height 25
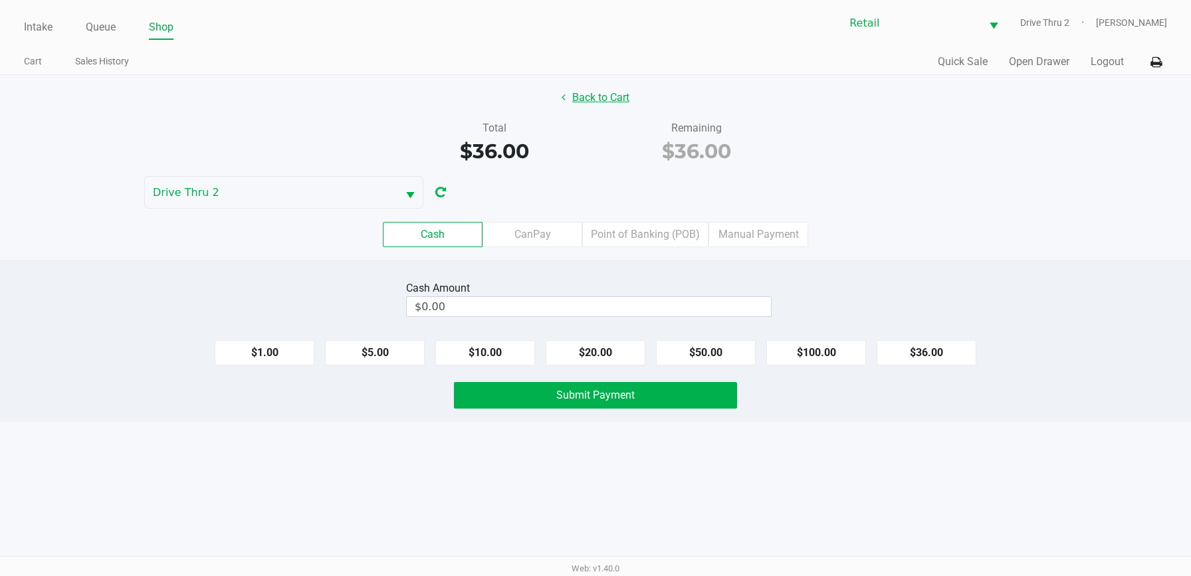
click at [606, 102] on button "Back to Cart" at bounding box center [595, 97] width 85 height 25
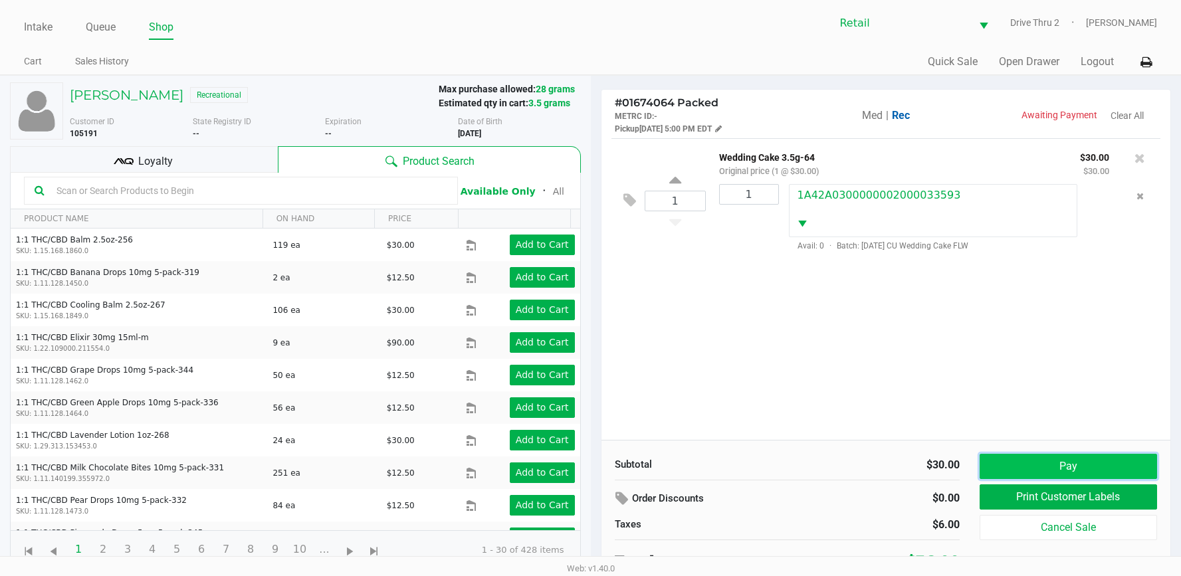
click at [1040, 469] on button "Pay" at bounding box center [1067, 466] width 177 height 25
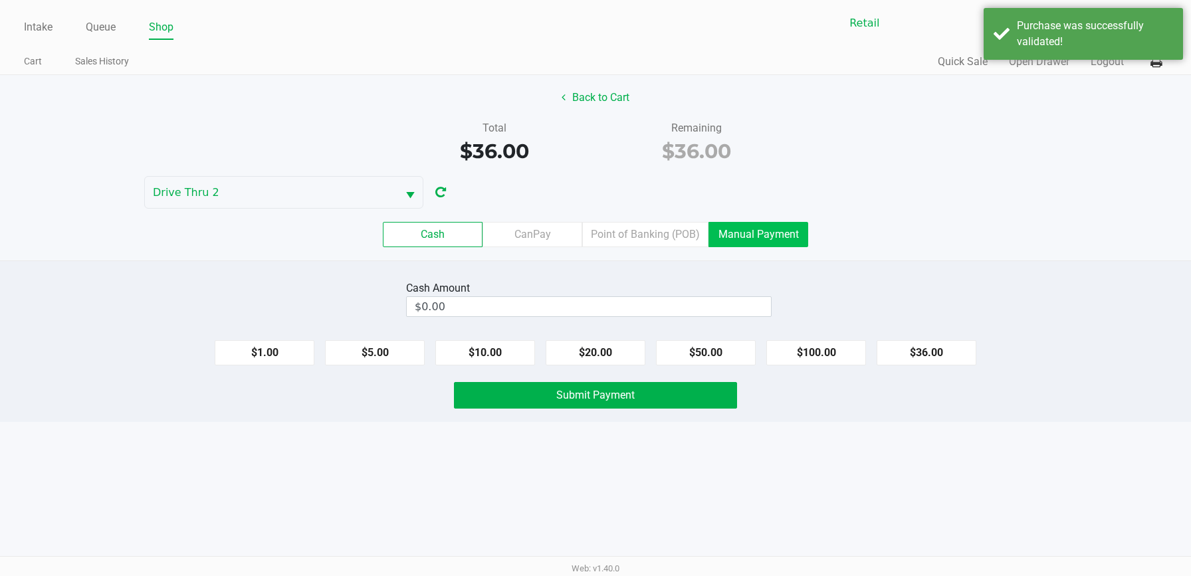
click at [771, 244] on label "Manual Payment" at bounding box center [758, 234] width 100 height 25
click at [0, 0] on 8 "Manual Payment" at bounding box center [0, 0] width 0 height 0
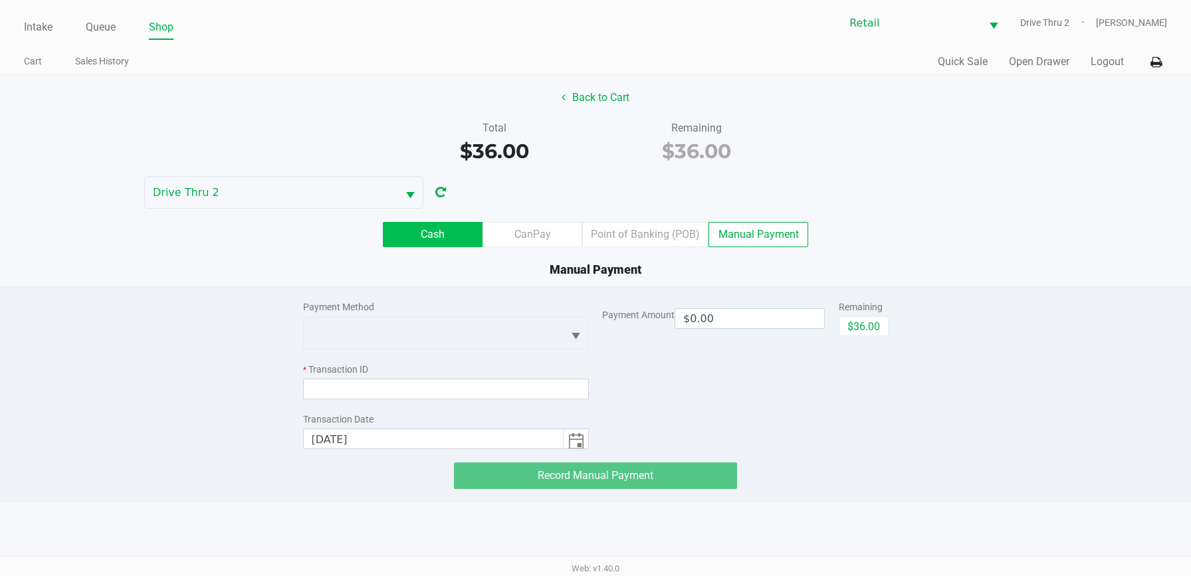
click at [437, 243] on label "Cash" at bounding box center [433, 234] width 100 height 25
click at [0, 0] on 0 "Cash" at bounding box center [0, 0] width 0 height 0
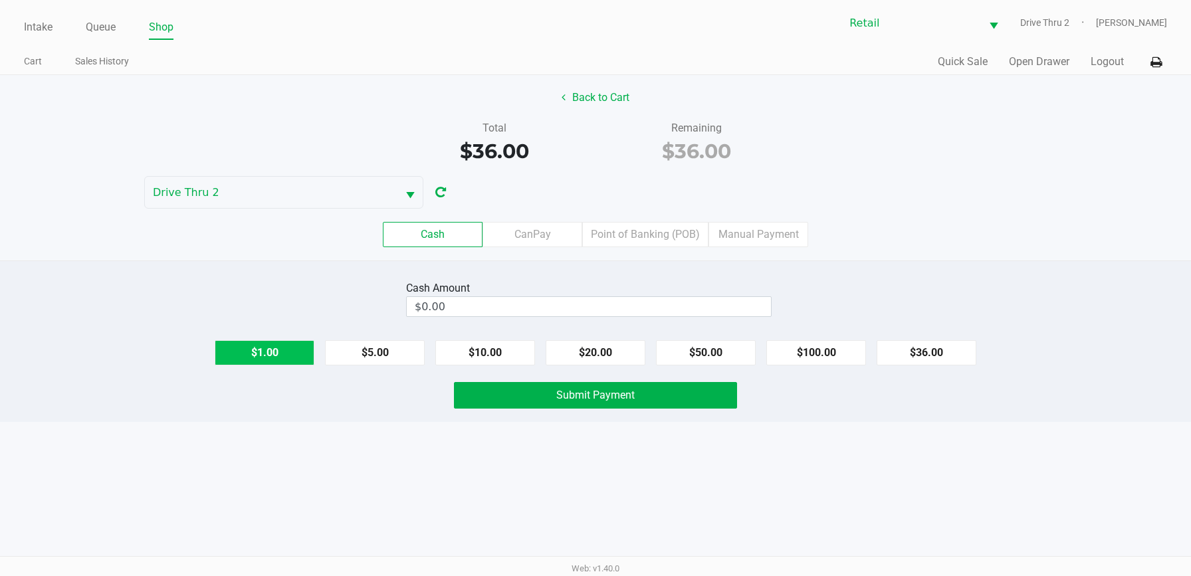
click at [277, 357] on button "$1.00" at bounding box center [265, 352] width 100 height 25
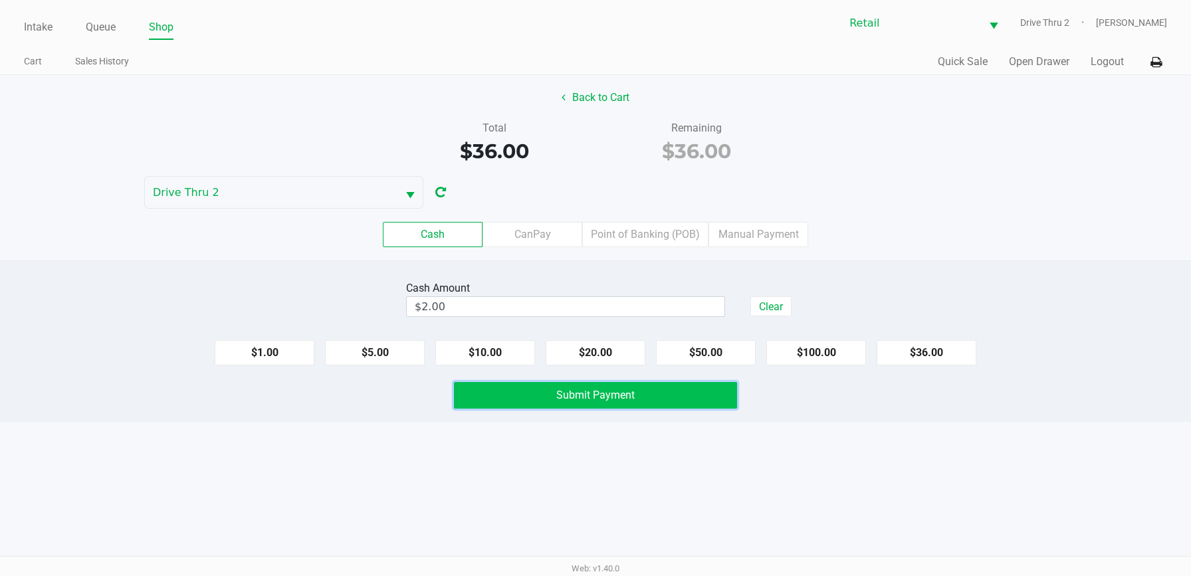
click at [534, 386] on button "Submit Payment" at bounding box center [595, 395] width 283 height 27
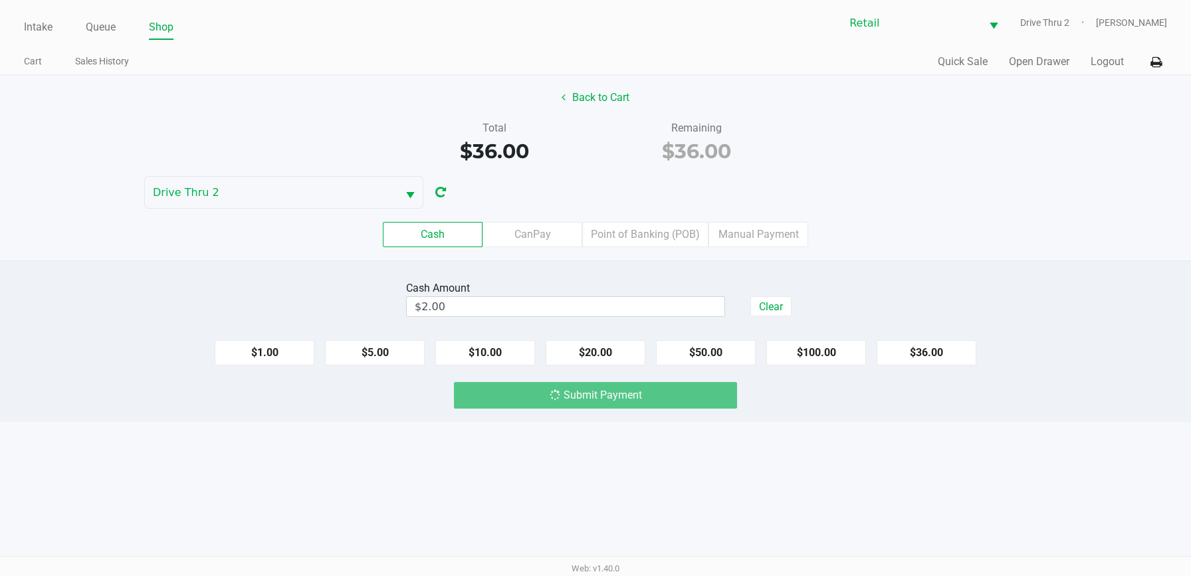
type input "$0.00"
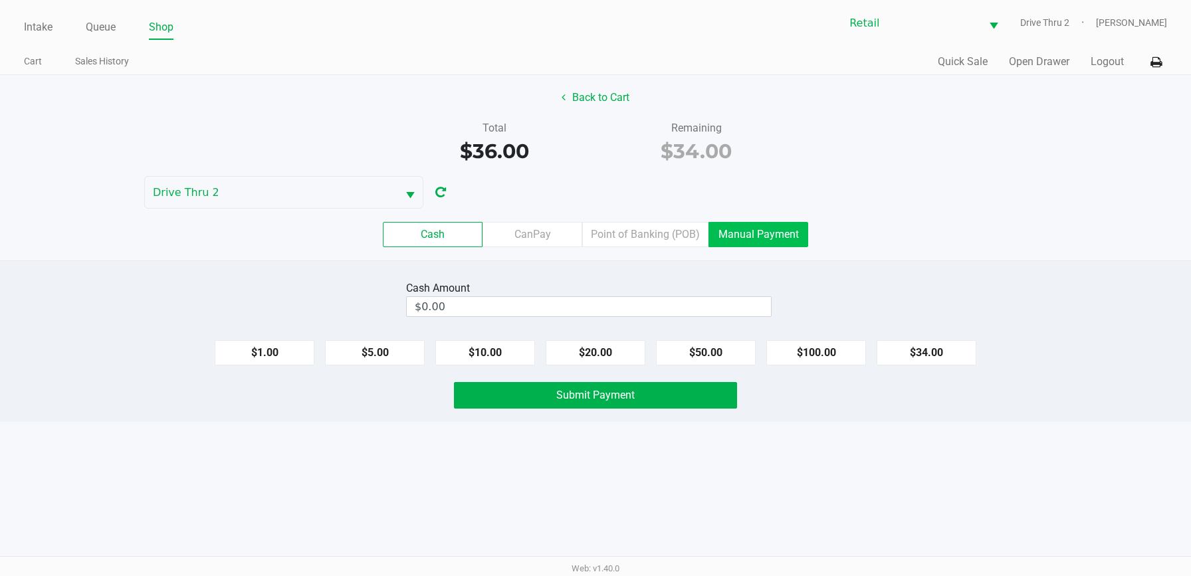
click at [761, 244] on label "Manual Payment" at bounding box center [758, 234] width 100 height 25
click at [0, 0] on 8 "Manual Payment" at bounding box center [0, 0] width 0 height 0
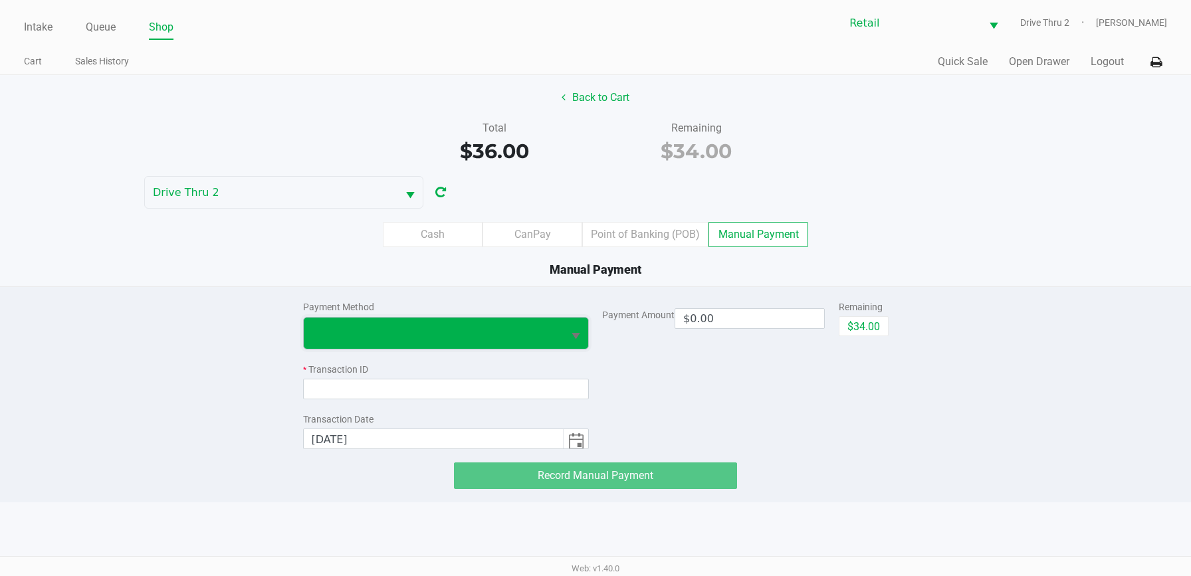
click at [512, 334] on span at bounding box center [434, 333] width 244 height 16
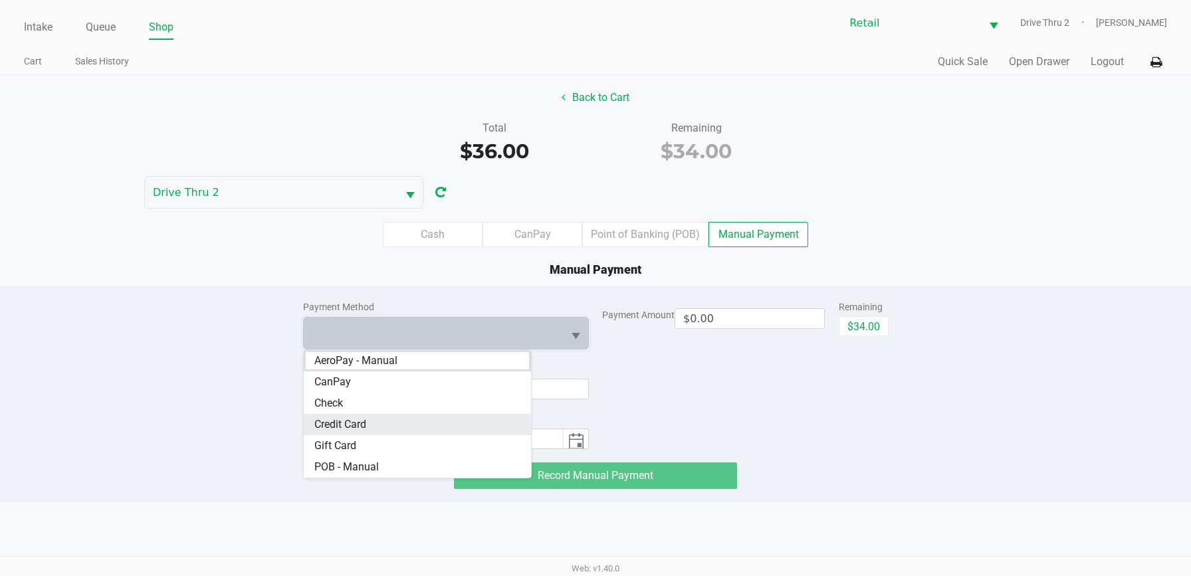
click at [347, 431] on span "Credit Card" at bounding box center [340, 425] width 52 height 16
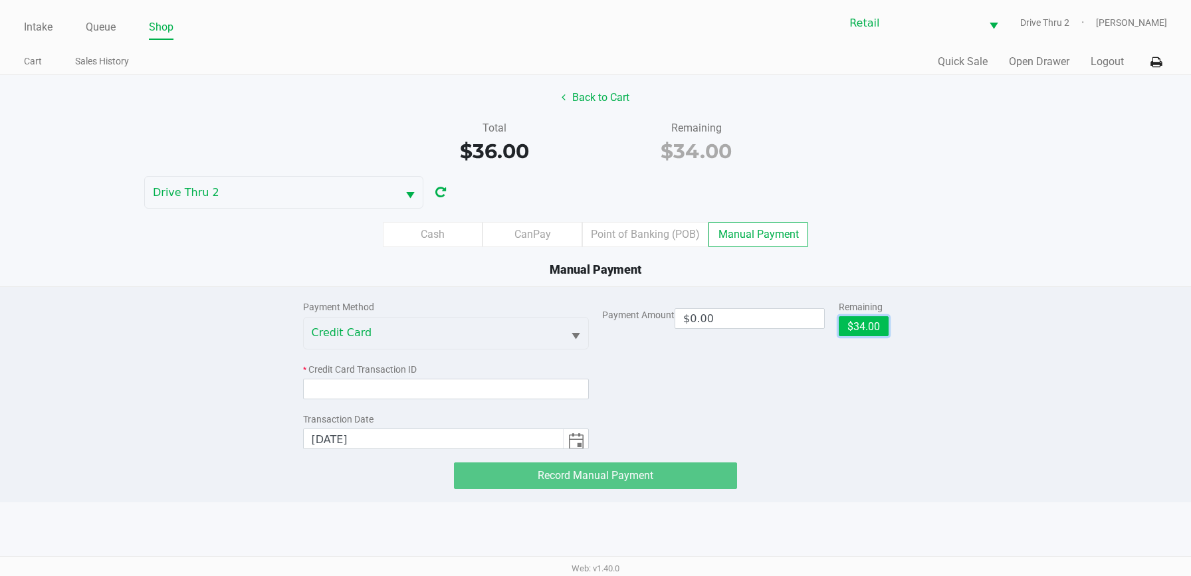
click at [854, 326] on button "$34.00" at bounding box center [863, 326] width 50 height 20
type input "$34.00"
click at [536, 402] on div "Payment Method Credit Card * Credit Card Transaction ID Transaction Date [DATE]" at bounding box center [446, 368] width 286 height 162
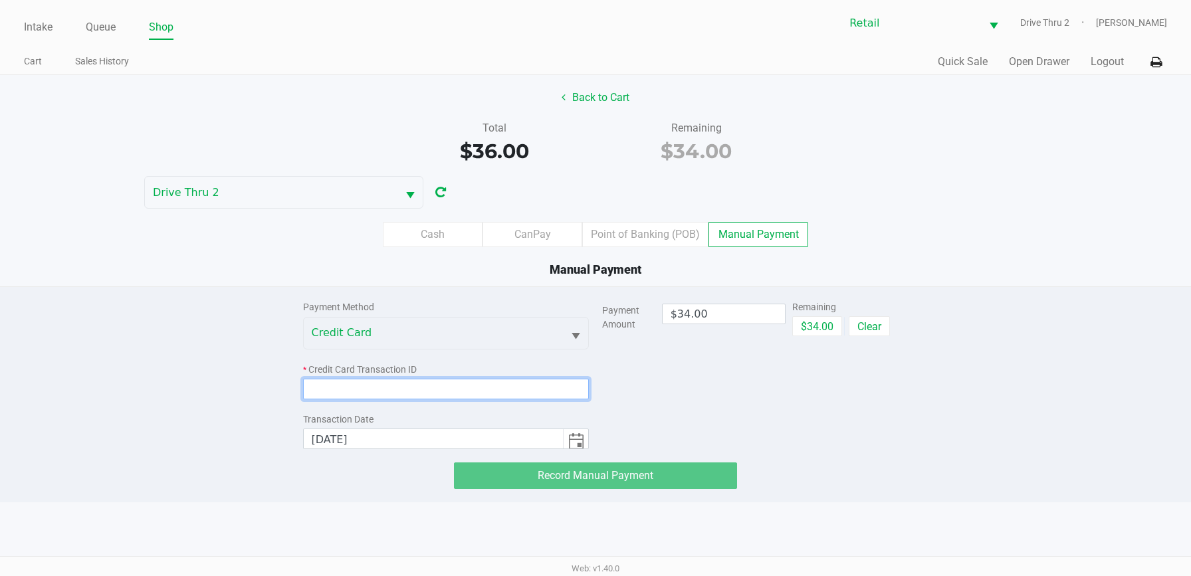
click at [532, 394] on input at bounding box center [446, 389] width 286 height 21
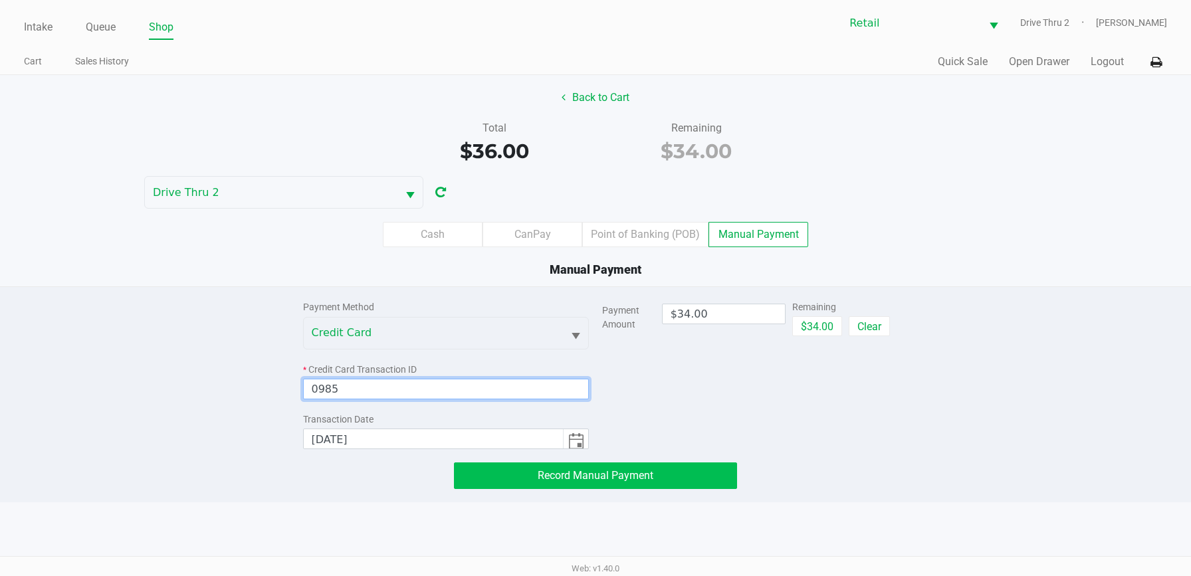
type input "0985"
click at [516, 462] on button "Record Manual Payment" at bounding box center [595, 475] width 283 height 27
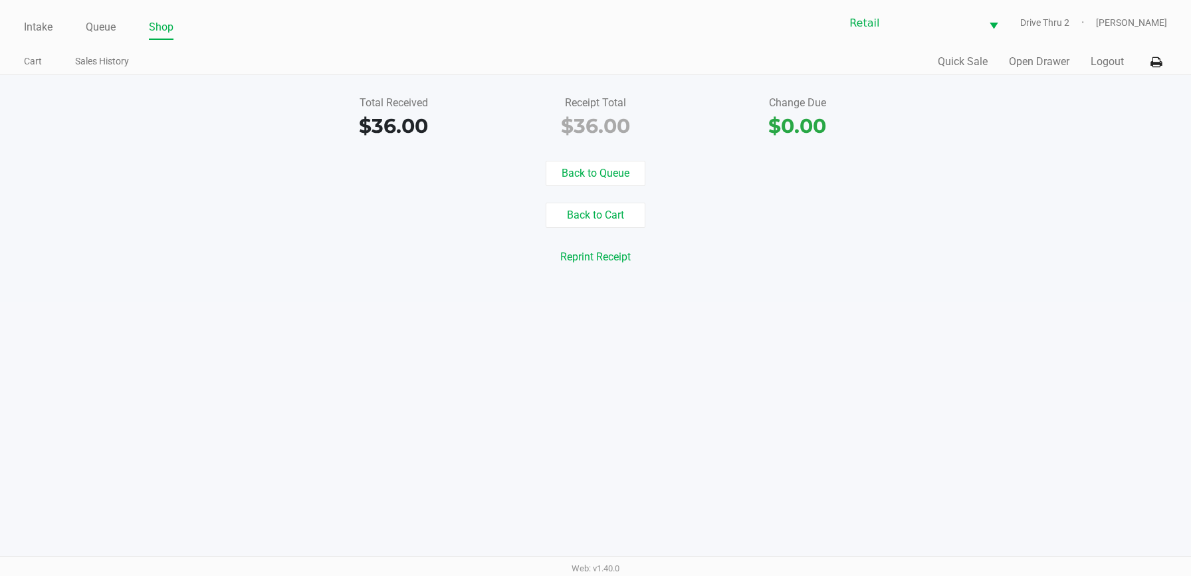
click at [376, 217] on div "Back to Cart" at bounding box center [595, 215] width 1211 height 25
click at [41, 29] on link "Intake" at bounding box center [38, 27] width 29 height 19
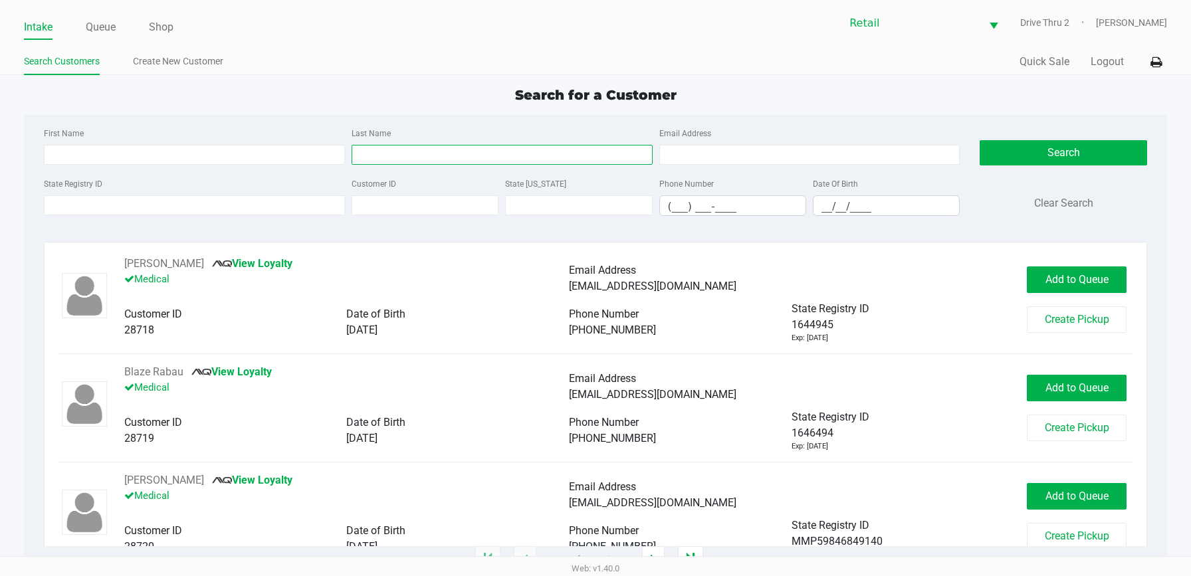
click at [372, 146] on input "Last Name" at bounding box center [501, 155] width 301 height 20
type input "fernan"
click at [219, 158] on input "First Name" at bounding box center [194, 155] width 301 height 20
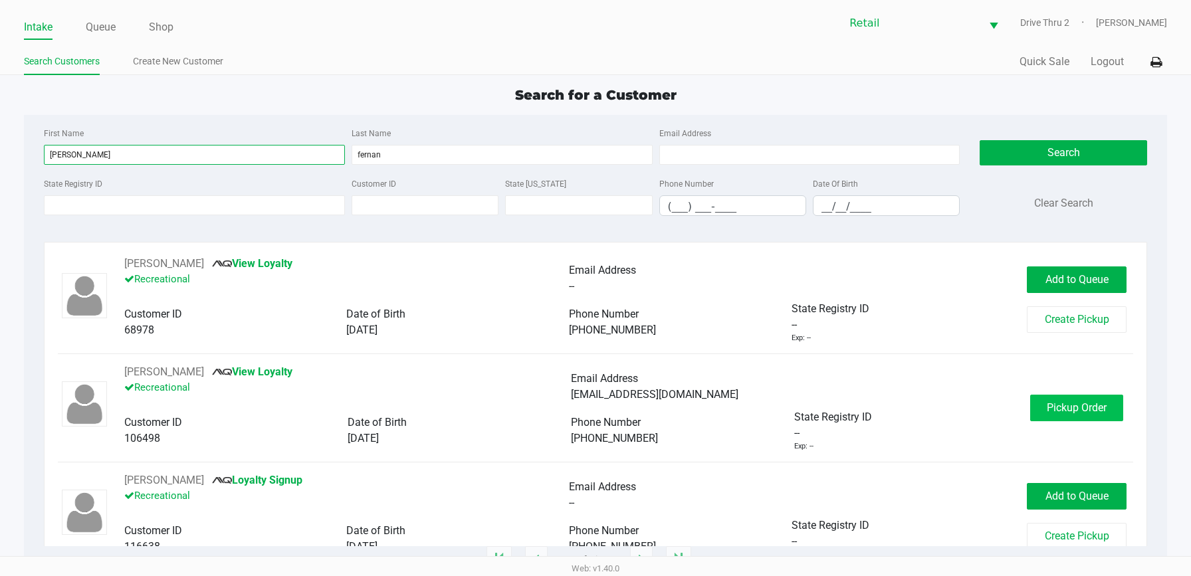
type input "[PERSON_NAME]"
click at [1030, 415] on button "Pickup Order" at bounding box center [1076, 408] width 93 height 27
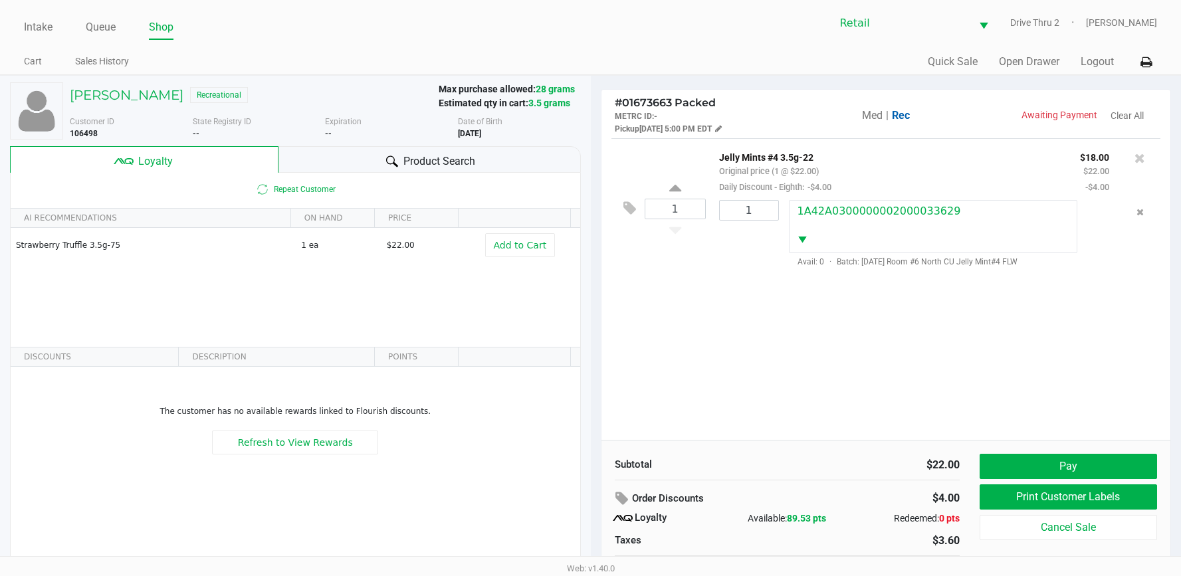
scroll to position [26, 0]
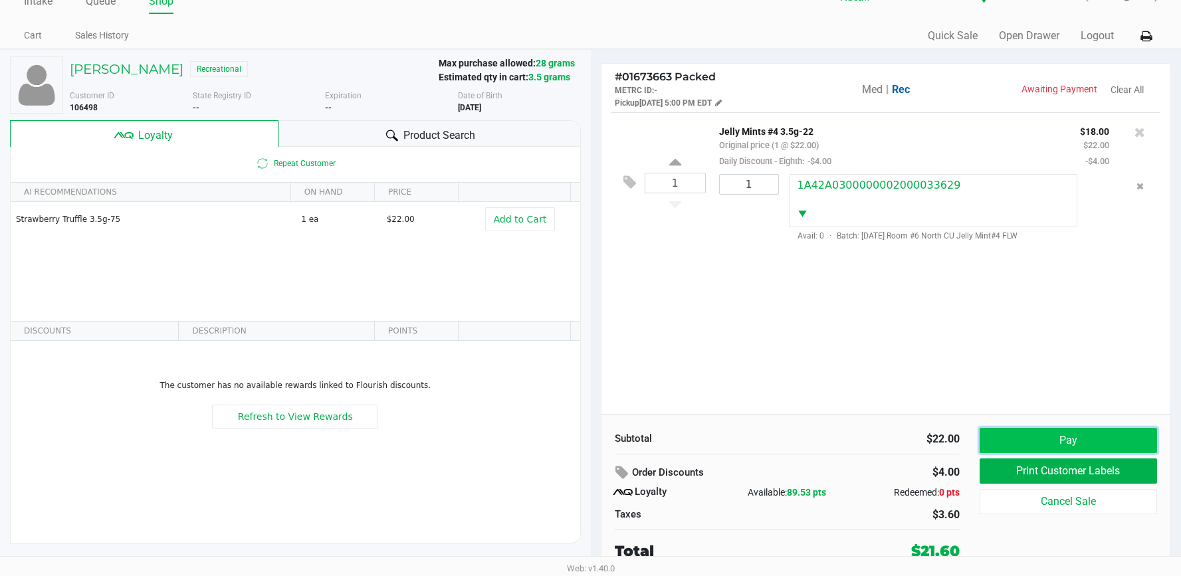
click at [995, 442] on button "Pay" at bounding box center [1067, 440] width 177 height 25
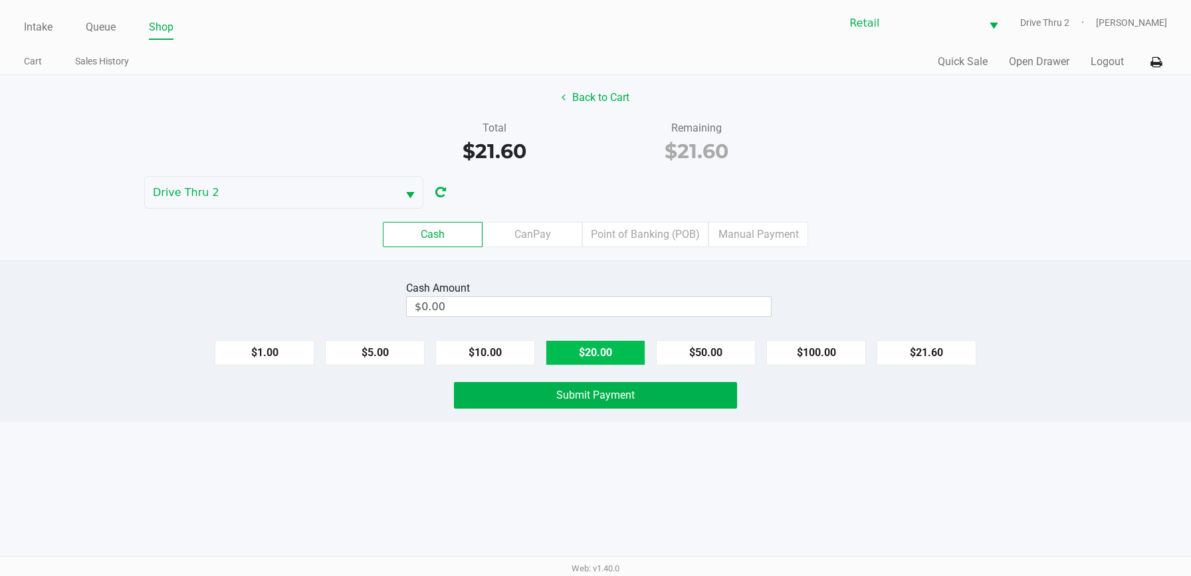
click at [573, 354] on button "$20.00" at bounding box center [595, 352] width 100 height 25
type input "$40.00"
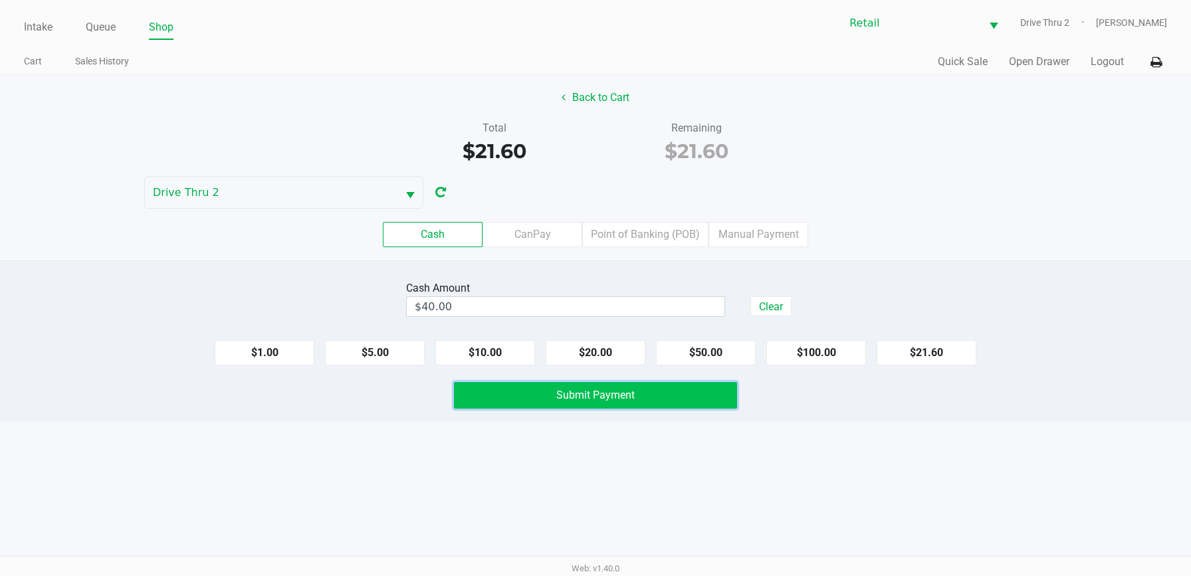
click at [561, 393] on span "Submit Payment" at bounding box center [595, 395] width 78 height 13
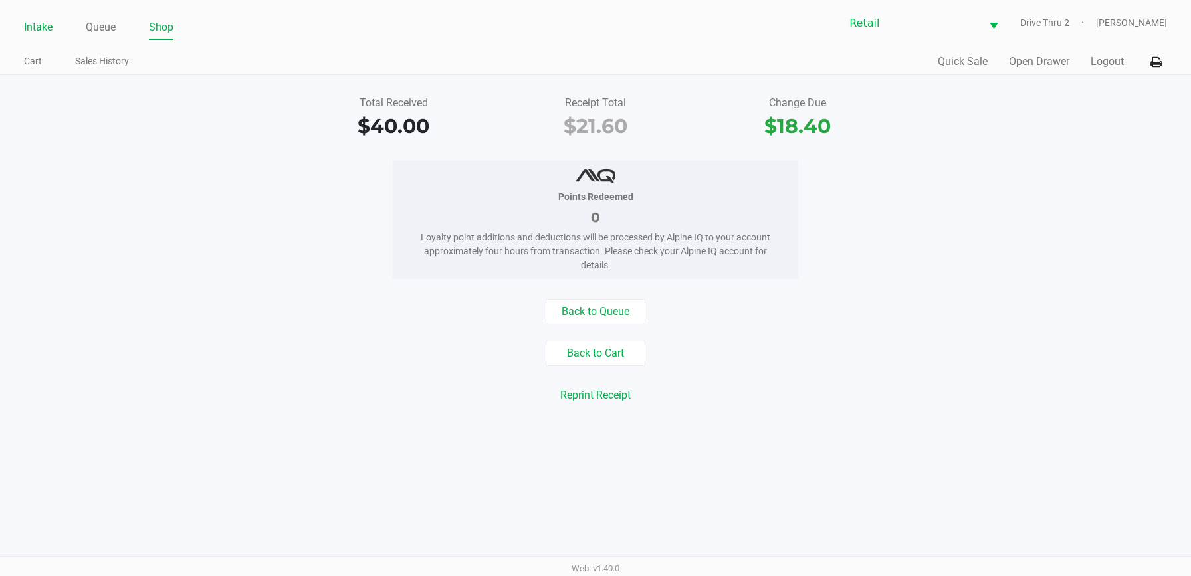
click at [39, 30] on link "Intake" at bounding box center [38, 27] width 29 height 19
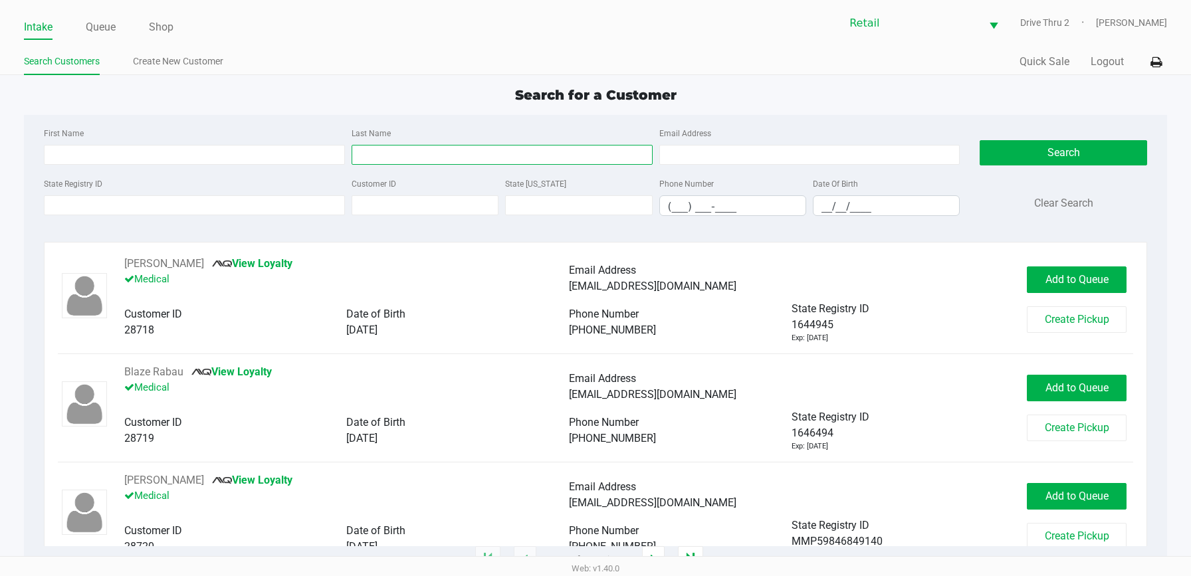
click at [518, 148] on input "Last Name" at bounding box center [501, 155] width 301 height 20
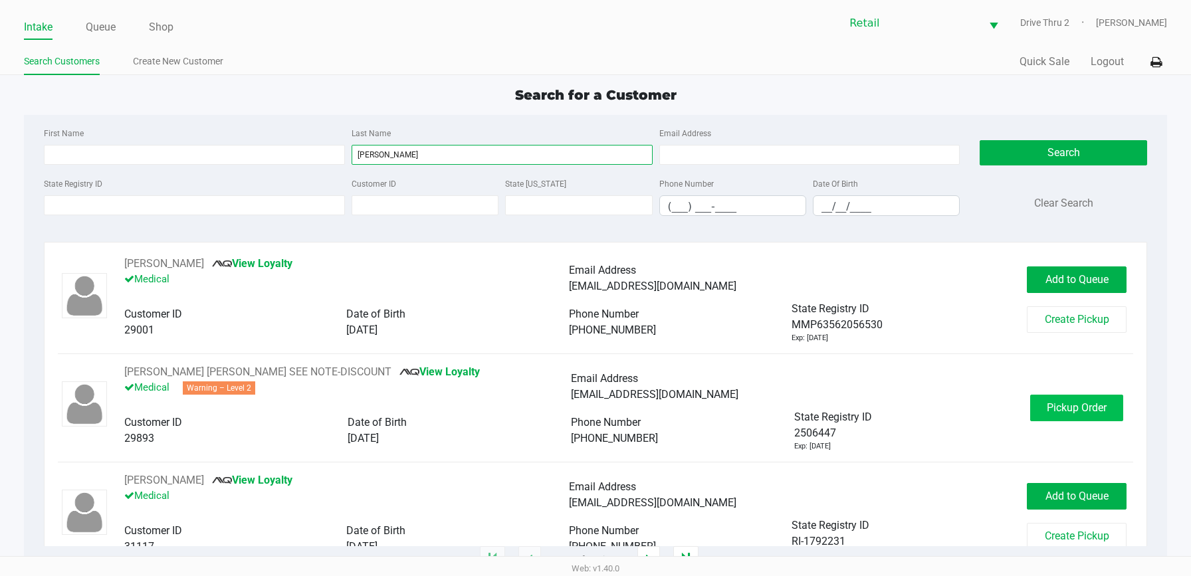
type input "[PERSON_NAME]"
click at [1043, 397] on button "Pickup Order" at bounding box center [1076, 408] width 93 height 27
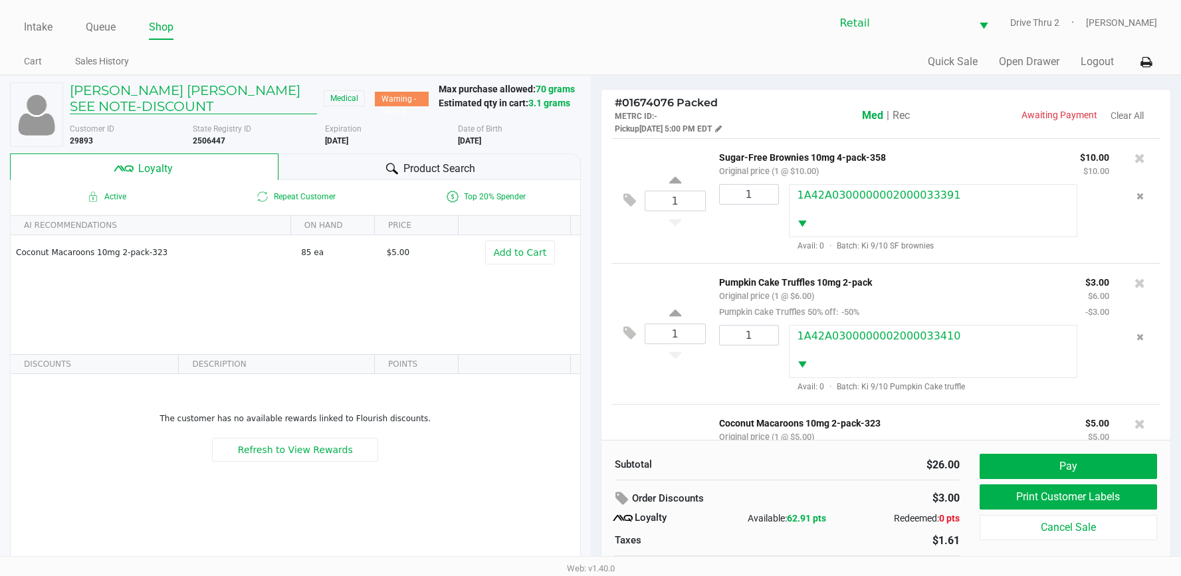
click at [174, 96] on h5 "[PERSON_NAME] [PERSON_NAME] SEE NOTE-DISCOUNT" at bounding box center [193, 98] width 247 height 32
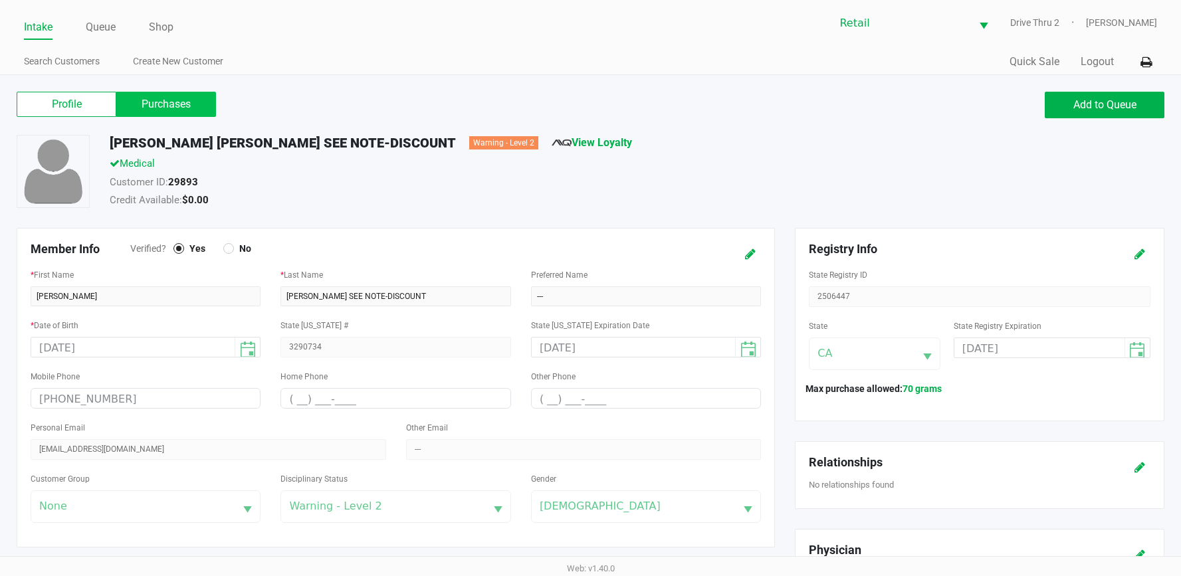
click at [209, 103] on label "Purchases" at bounding box center [166, 104] width 100 height 25
click at [0, 0] on 1 "Purchases" at bounding box center [0, 0] width 0 height 0
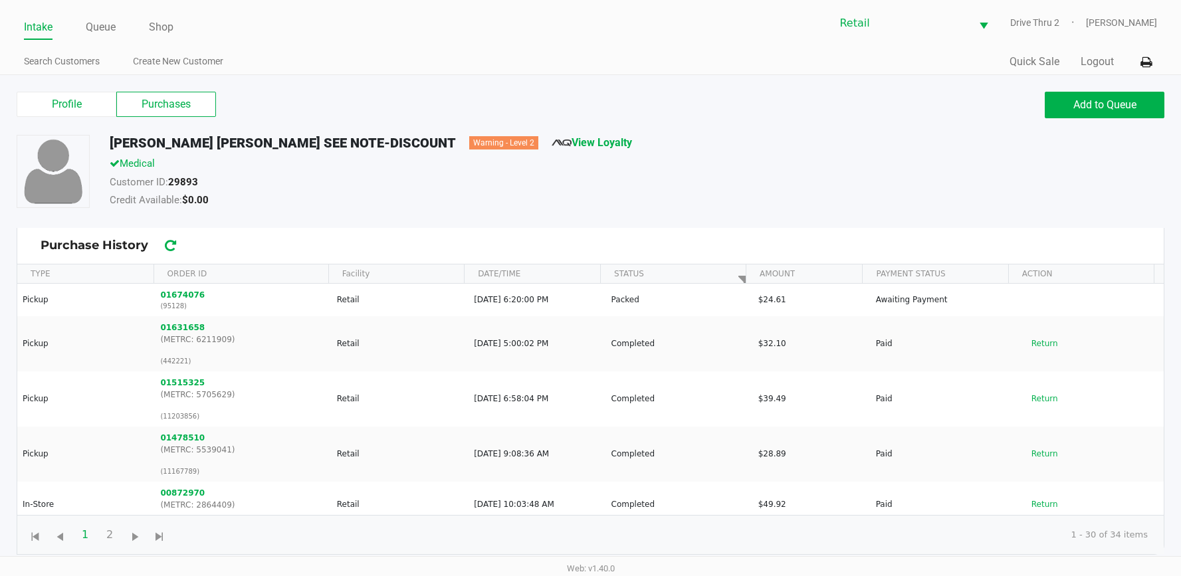
click at [40, 19] on link "Intake" at bounding box center [38, 27] width 29 height 19
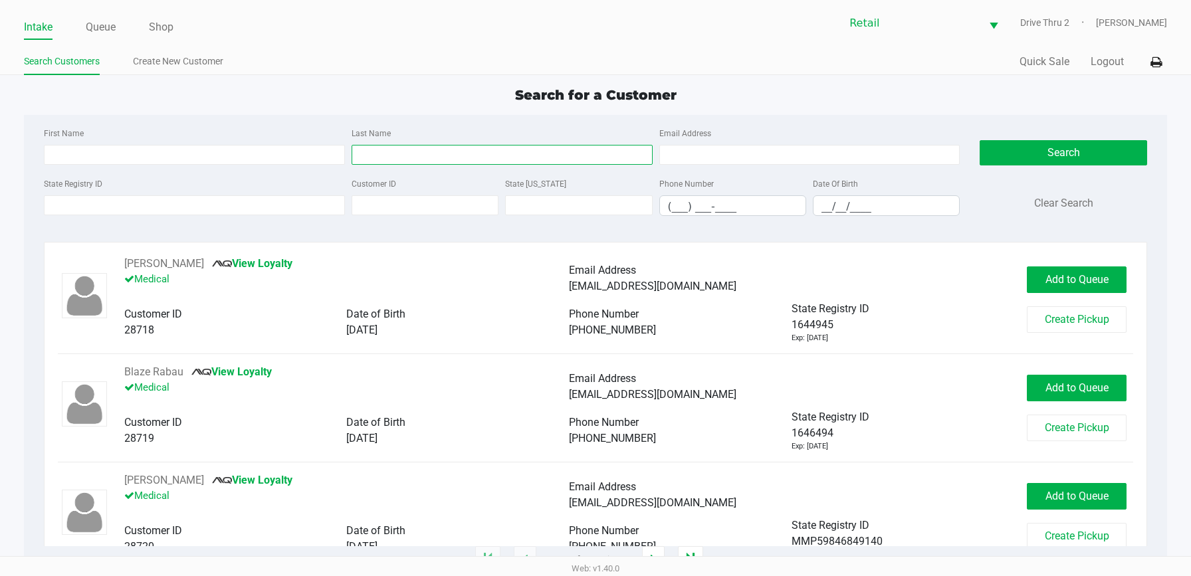
click at [499, 153] on input "Last Name" at bounding box center [501, 155] width 301 height 20
type input "[PERSON_NAME]"
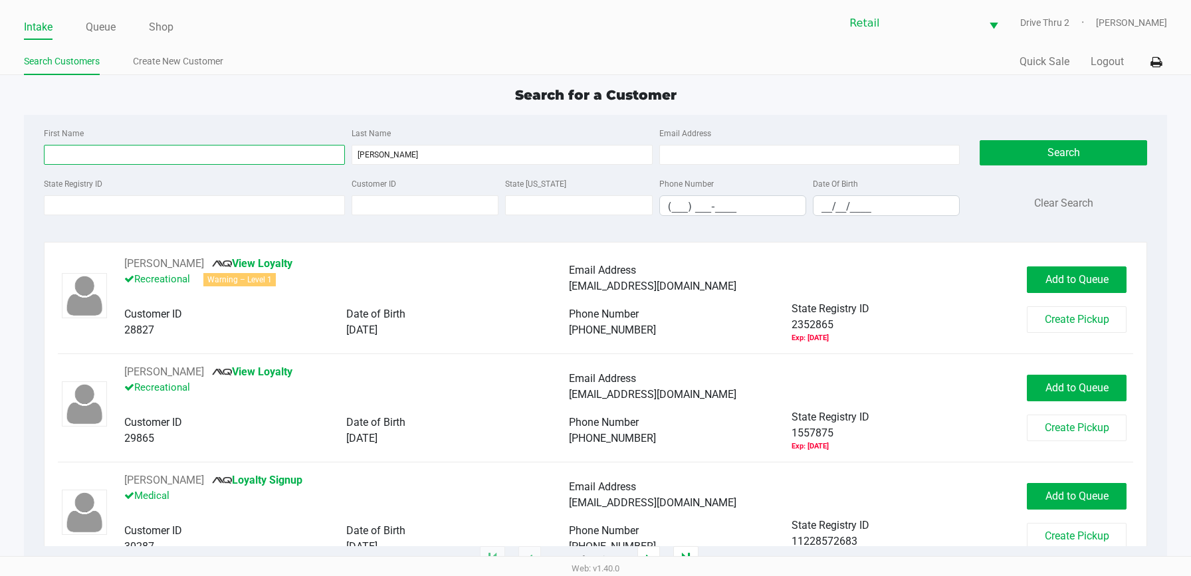
click at [274, 147] on input "First Name" at bounding box center [194, 155] width 301 height 20
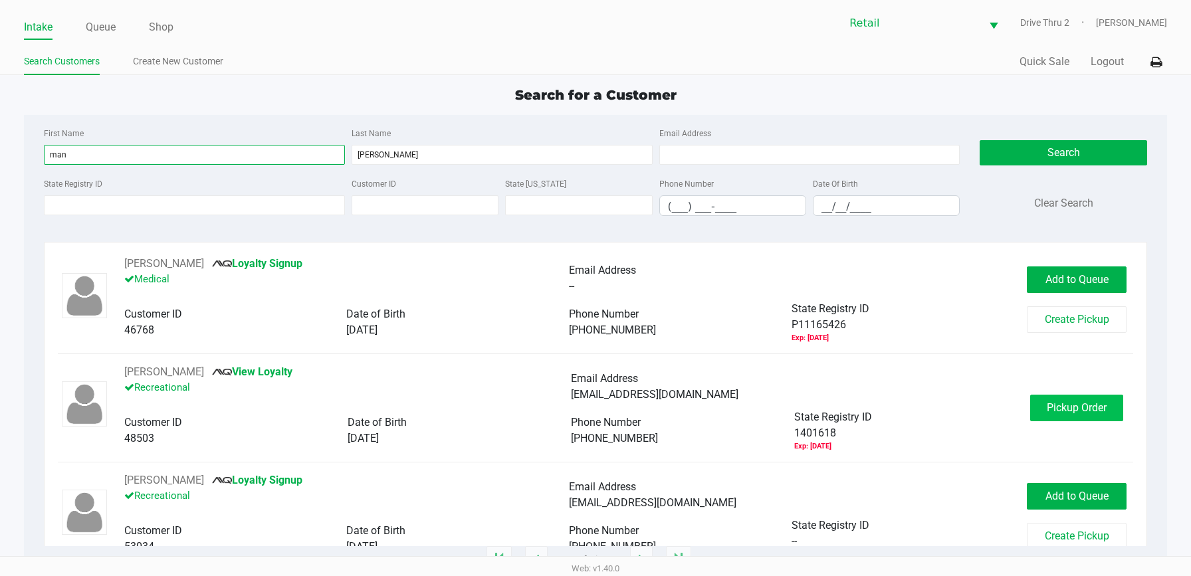
type input "man"
click at [1046, 405] on span "Pickup Order" at bounding box center [1076, 407] width 60 height 13
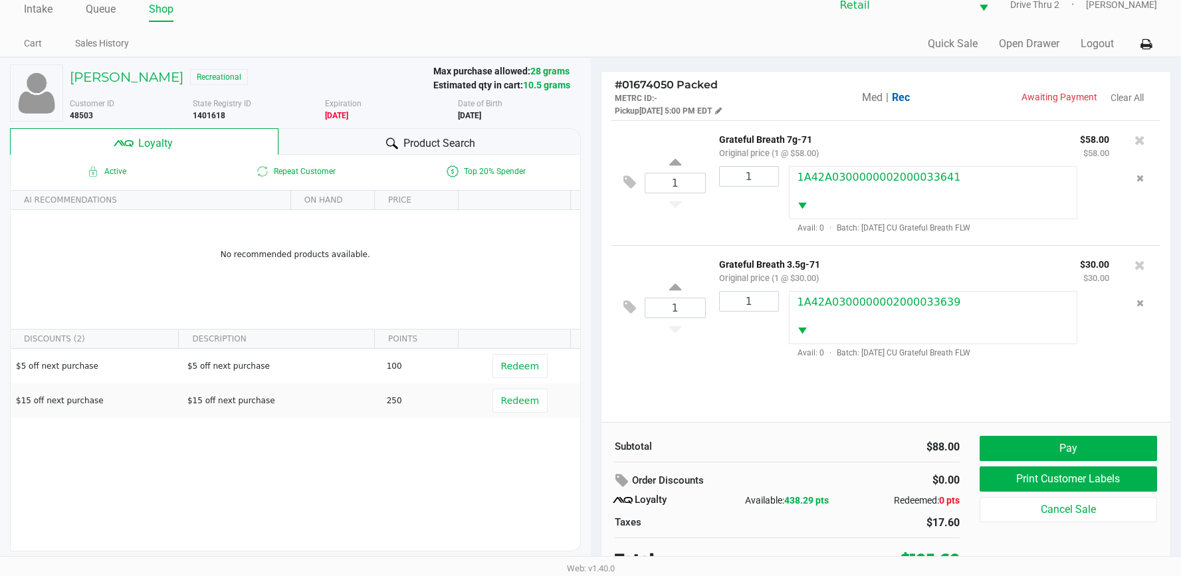
scroll to position [26, 0]
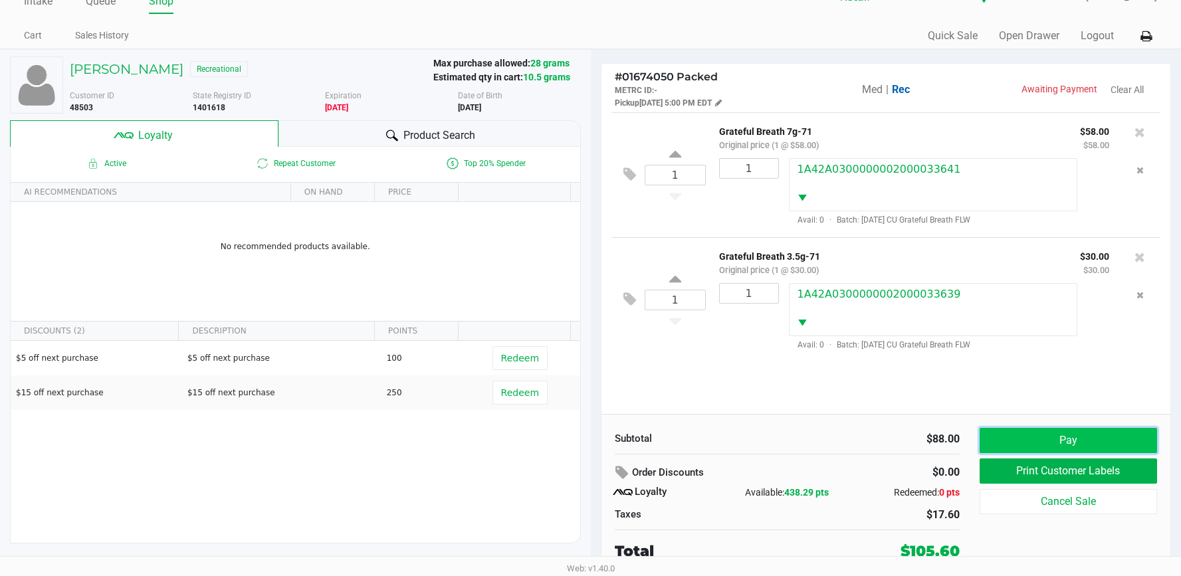
click at [1007, 437] on button "Pay" at bounding box center [1067, 440] width 177 height 25
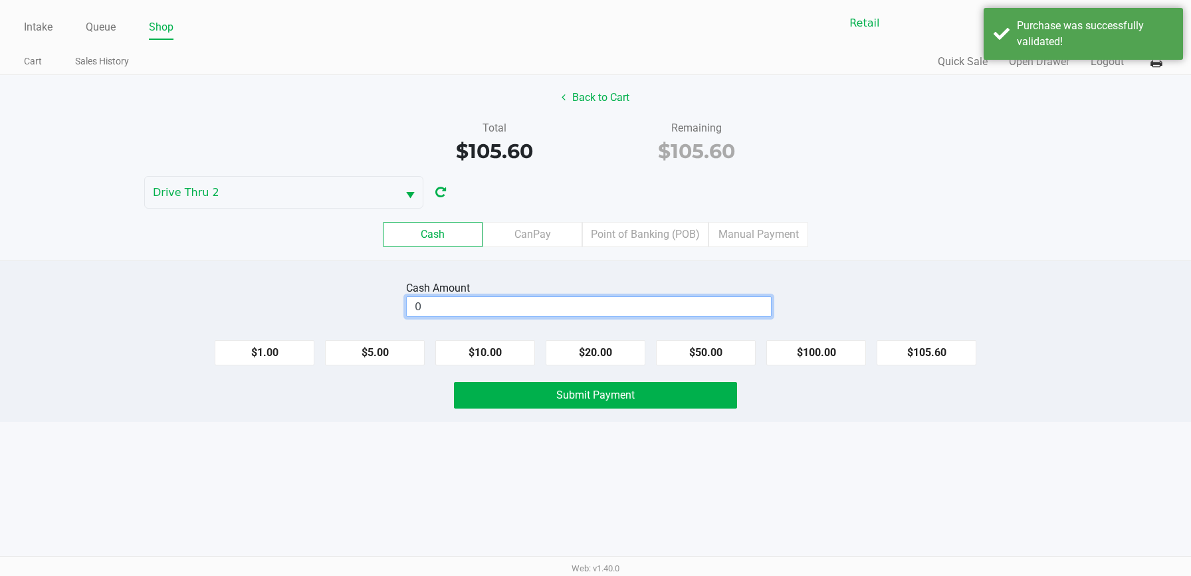
click at [611, 305] on input "0" at bounding box center [589, 306] width 364 height 19
type input "$120.00"
click at [620, 395] on span "Submit Payment" at bounding box center [595, 395] width 78 height 13
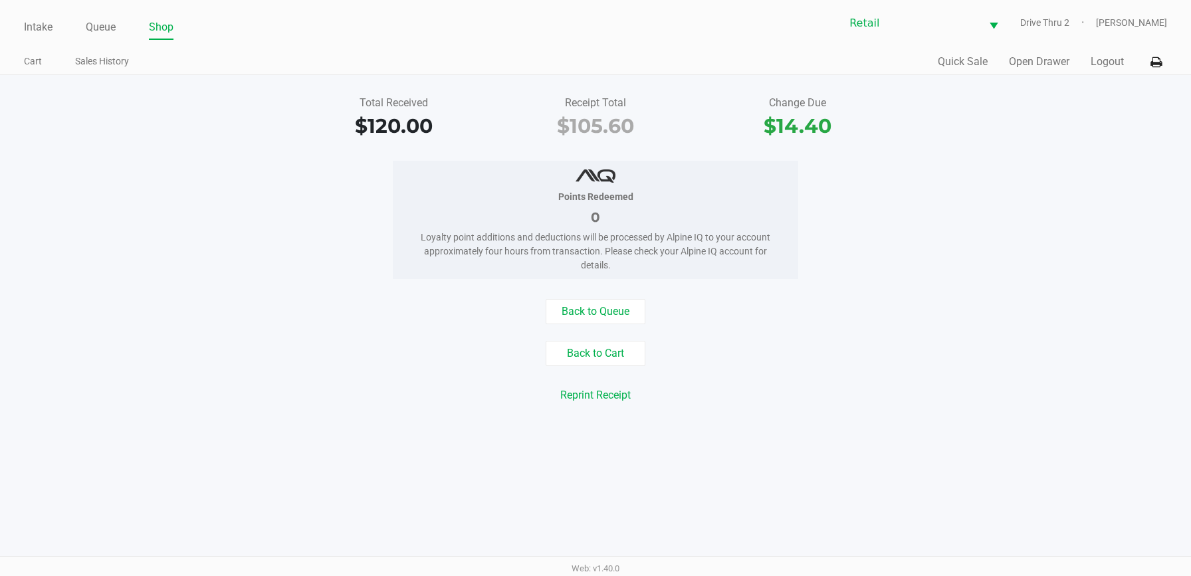
click at [58, 45] on div "Intake Queue Shop Retail Drive Thru 2 [PERSON_NAME] Cart Sales History Quick Sa…" at bounding box center [595, 37] width 1191 height 75
click at [47, 31] on link "Intake" at bounding box center [38, 27] width 29 height 19
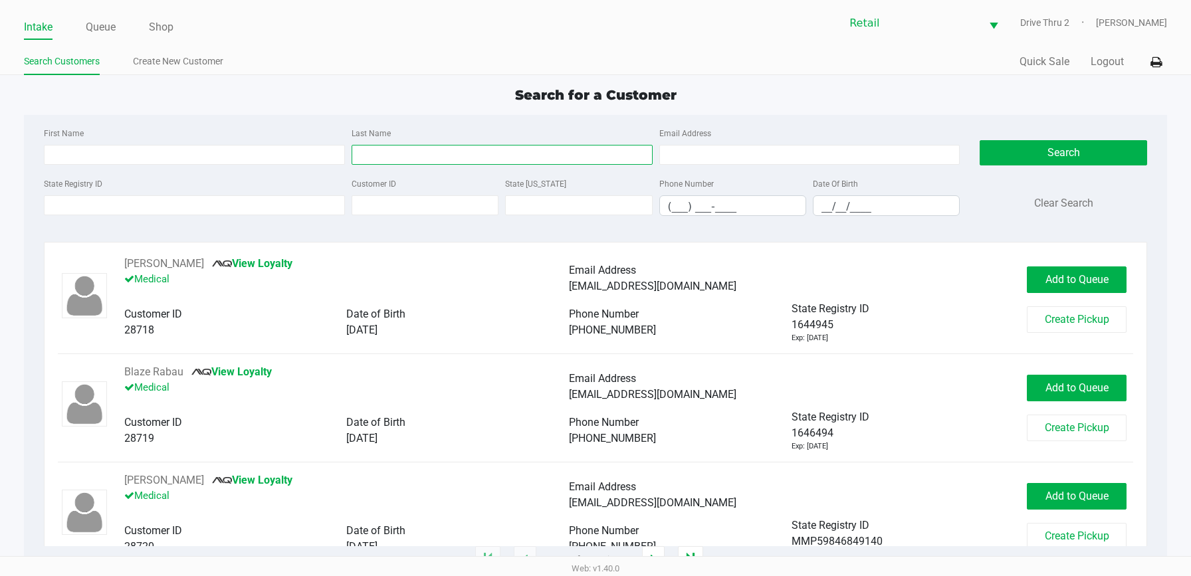
click at [486, 153] on input "Last Name" at bounding box center [501, 155] width 301 height 20
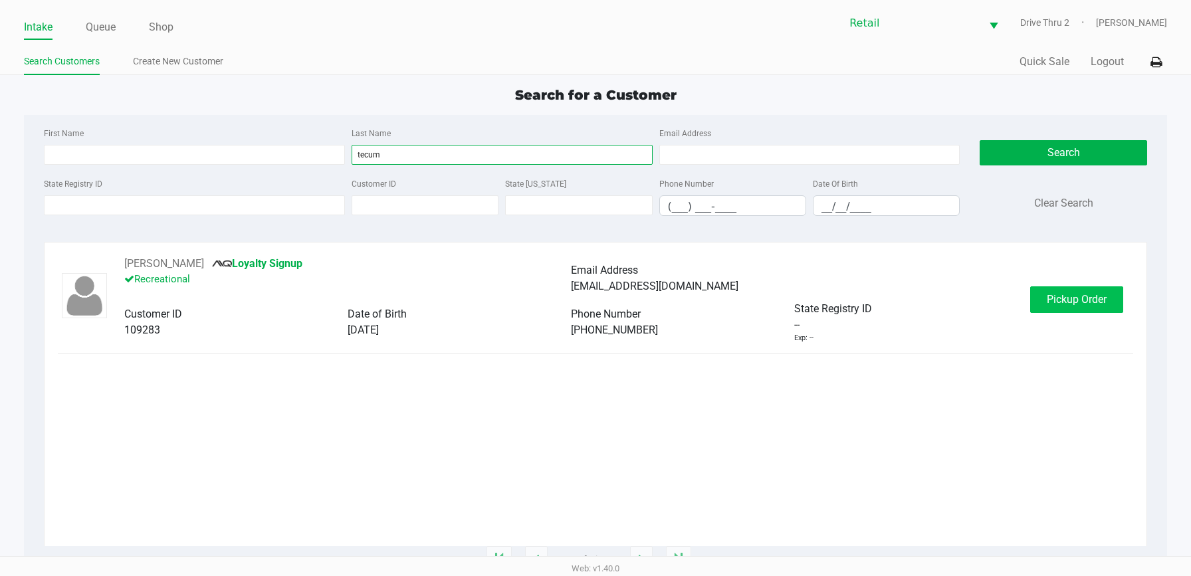
type input "tecum"
click at [1060, 292] on button "Pickup Order" at bounding box center [1076, 299] width 93 height 27
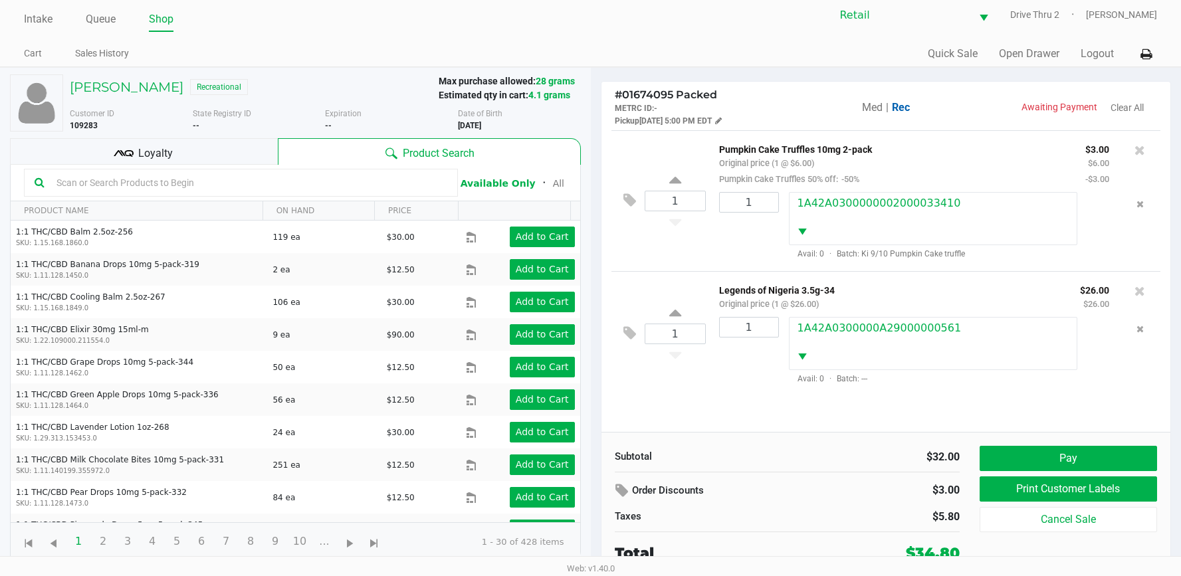
scroll to position [10, 0]
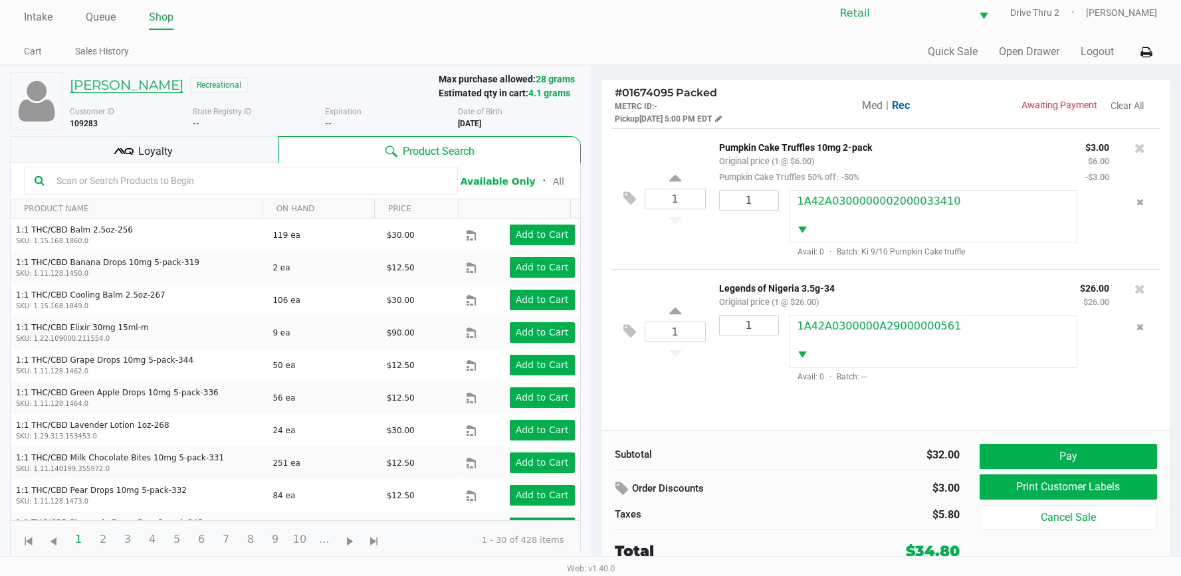
click at [153, 82] on h5 "[PERSON_NAME]" at bounding box center [127, 85] width 114 height 16
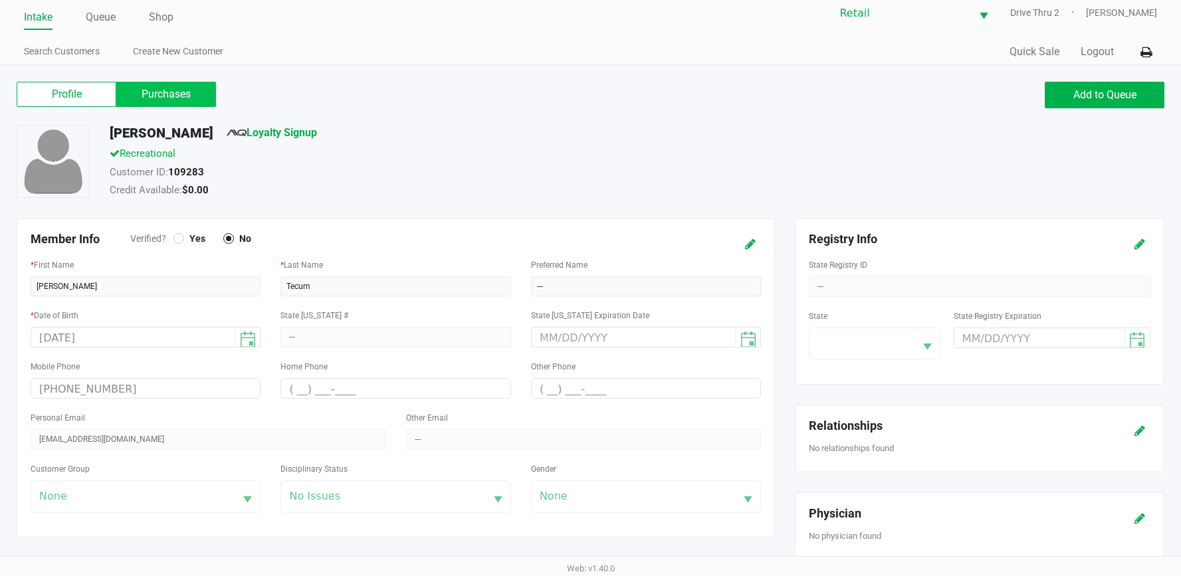
click at [153, 88] on label "Purchases" at bounding box center [166, 94] width 100 height 25
click at [0, 0] on 1 "Purchases" at bounding box center [0, 0] width 0 height 0
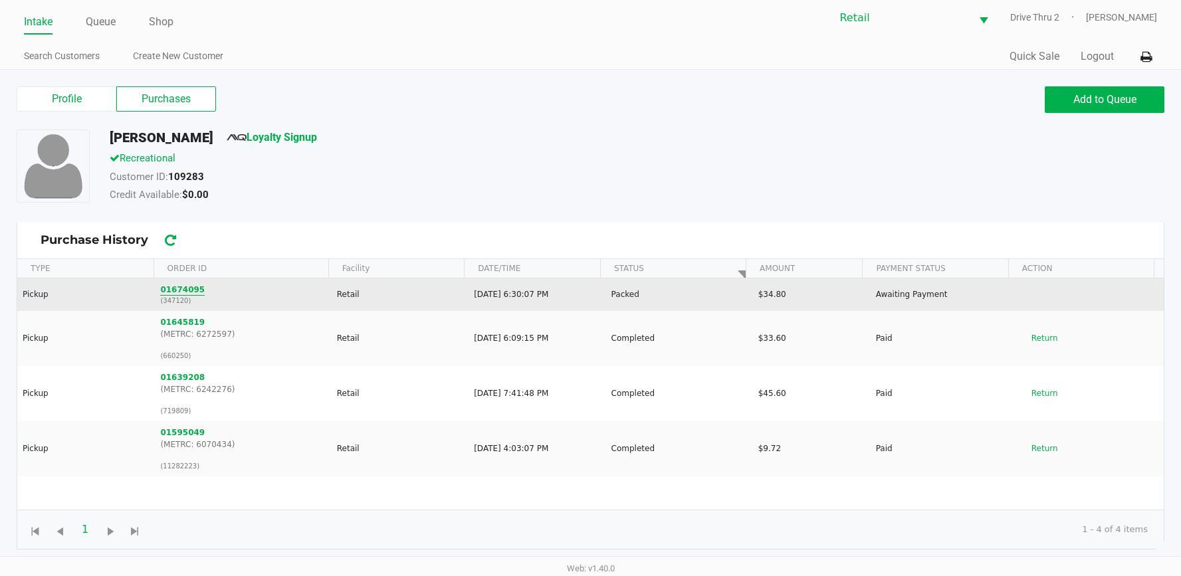
click at [177, 291] on button "01674095" at bounding box center [182, 290] width 45 height 12
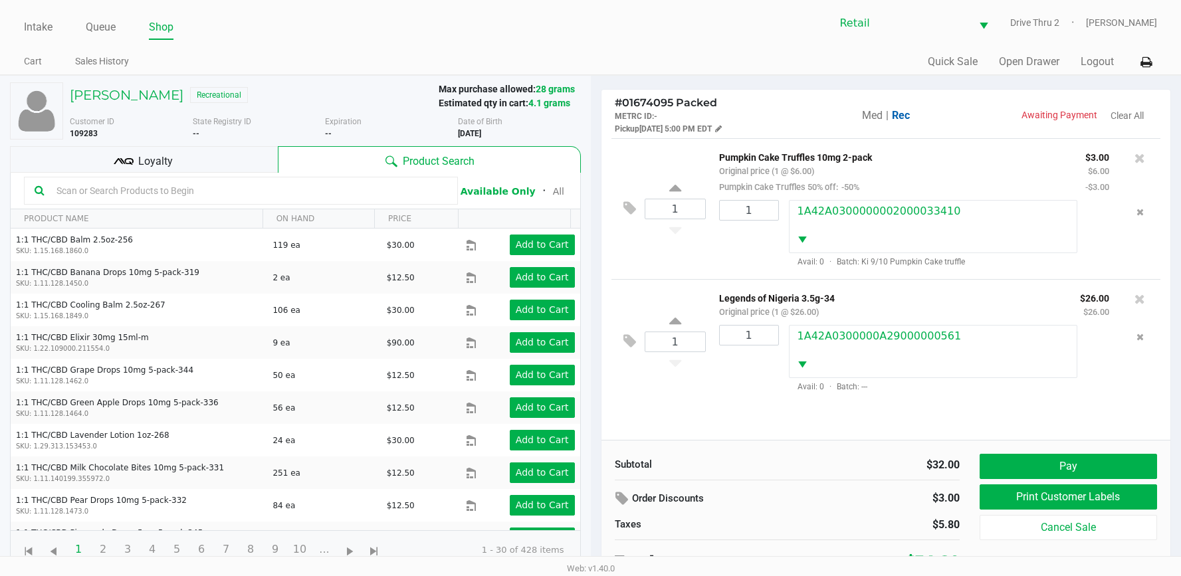
scroll to position [10, 0]
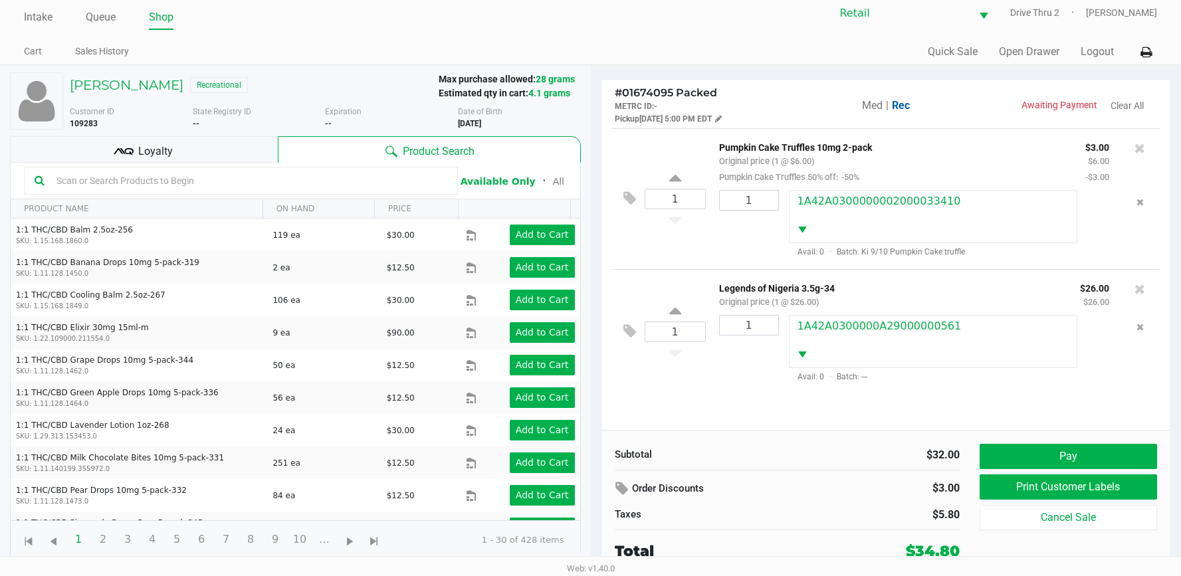
click at [116, 74] on div "[PERSON_NAME] Recreational" at bounding box center [249, 86] width 379 height 28
click at [124, 82] on h5 "[PERSON_NAME]" at bounding box center [127, 85] width 114 height 16
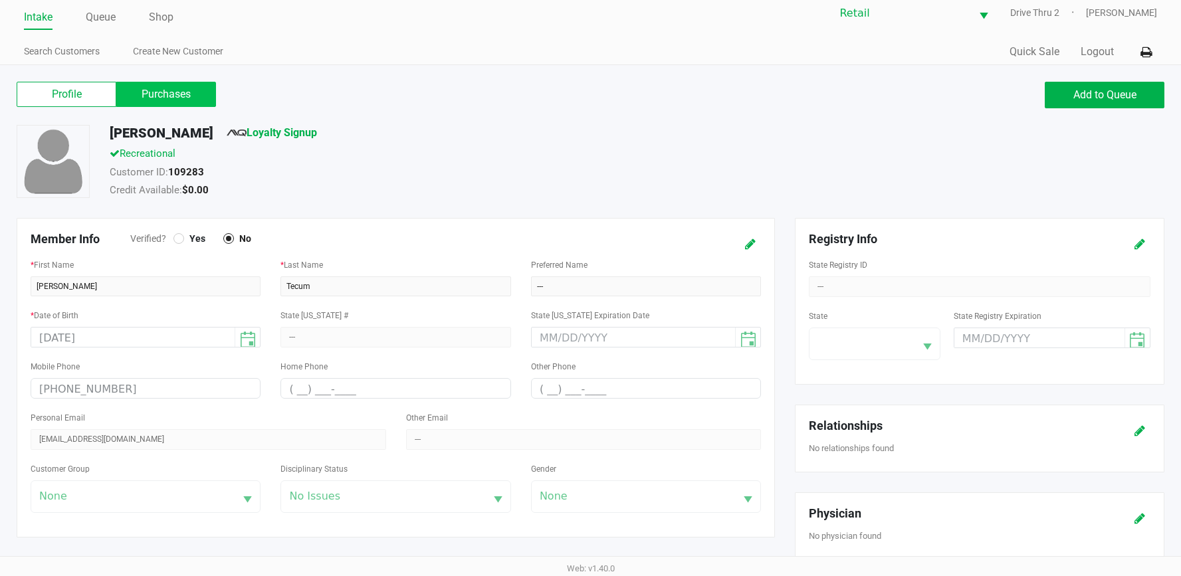
click at [187, 96] on label "Purchases" at bounding box center [166, 94] width 100 height 25
click at [0, 0] on 1 "Purchases" at bounding box center [0, 0] width 0 height 0
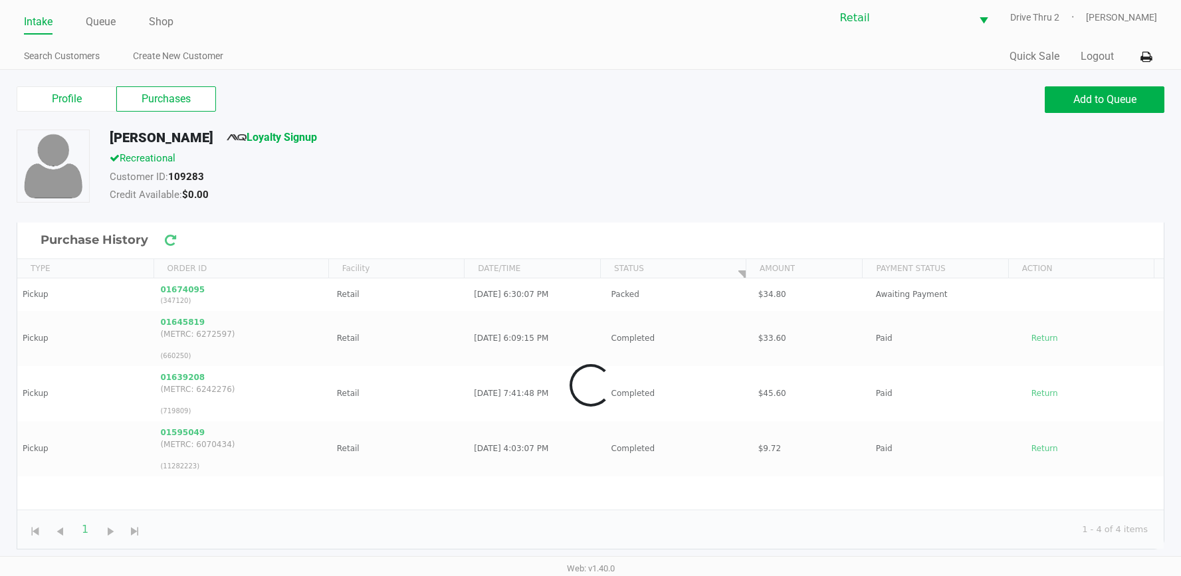
scroll to position [5, 0]
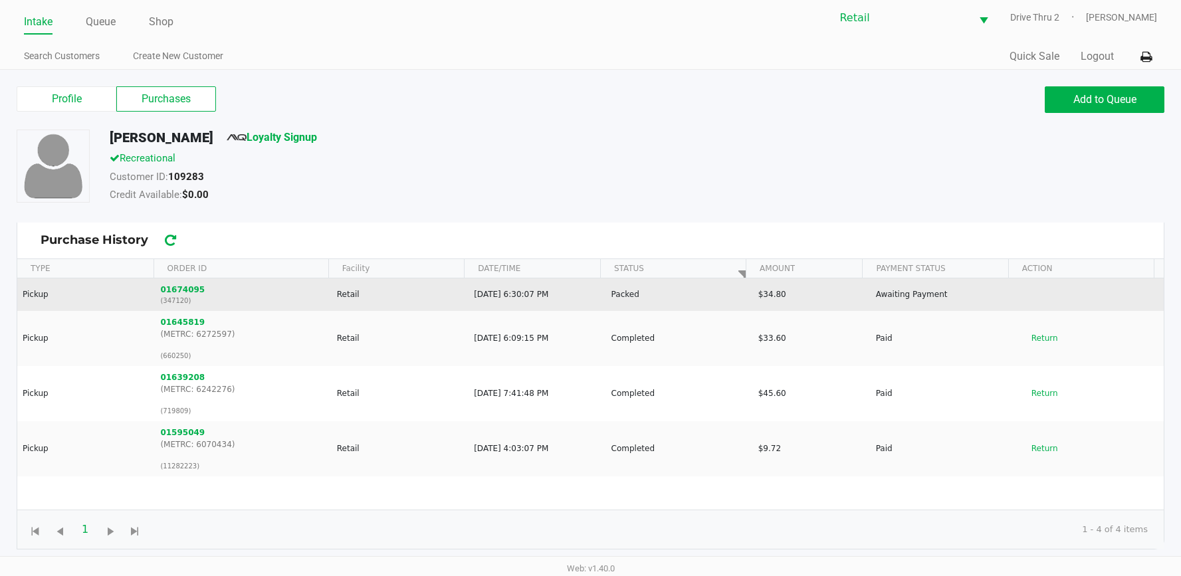
click at [181, 298] on p "(347120)" at bounding box center [242, 301] width 165 height 10
click at [179, 293] on button "01674095" at bounding box center [182, 290] width 45 height 12
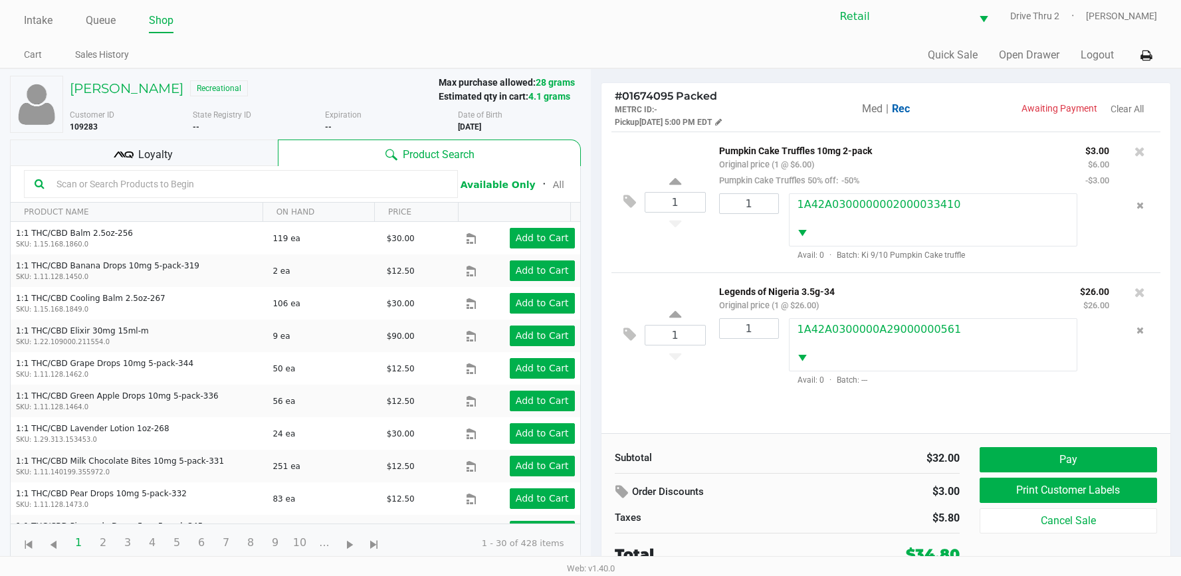
scroll to position [10, 0]
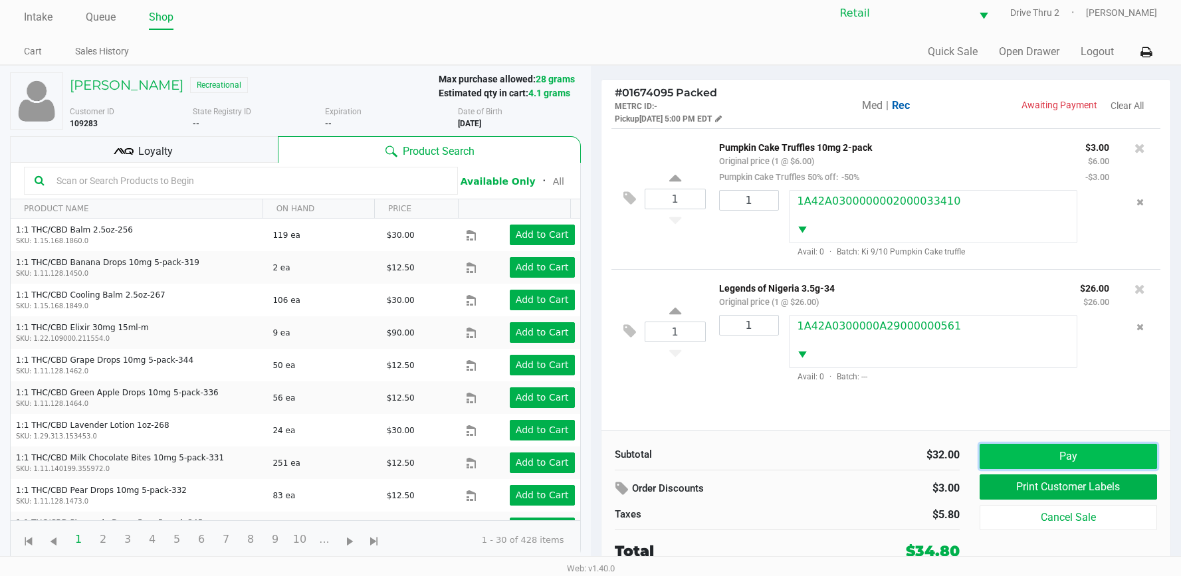
click at [1006, 468] on button "Pay" at bounding box center [1067, 456] width 177 height 25
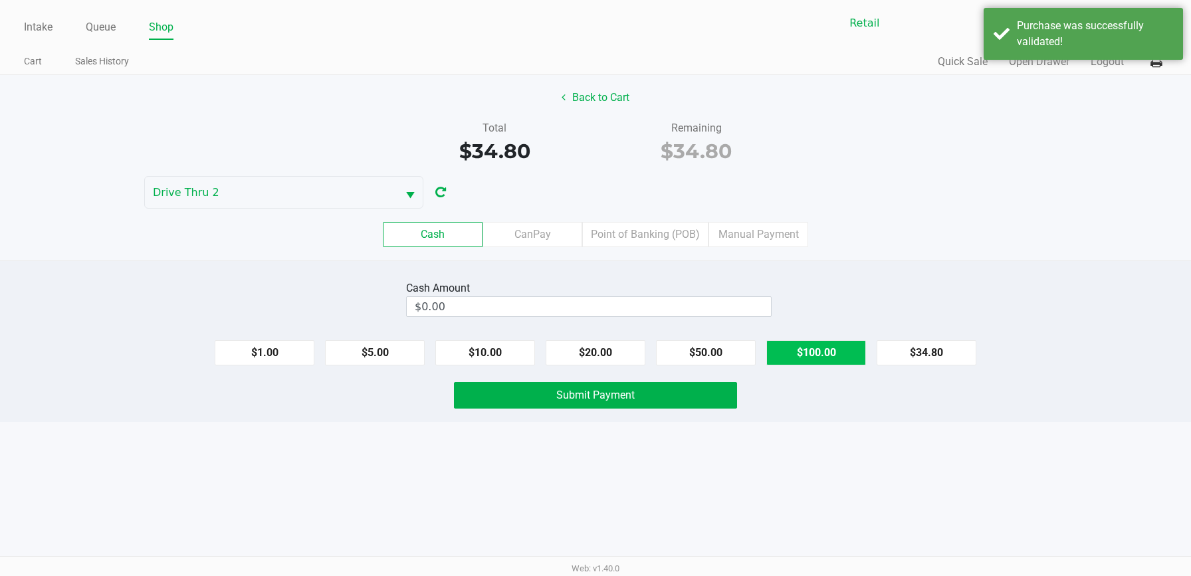
click at [807, 361] on button "$100.00" at bounding box center [816, 352] width 100 height 25
type input "$100.00"
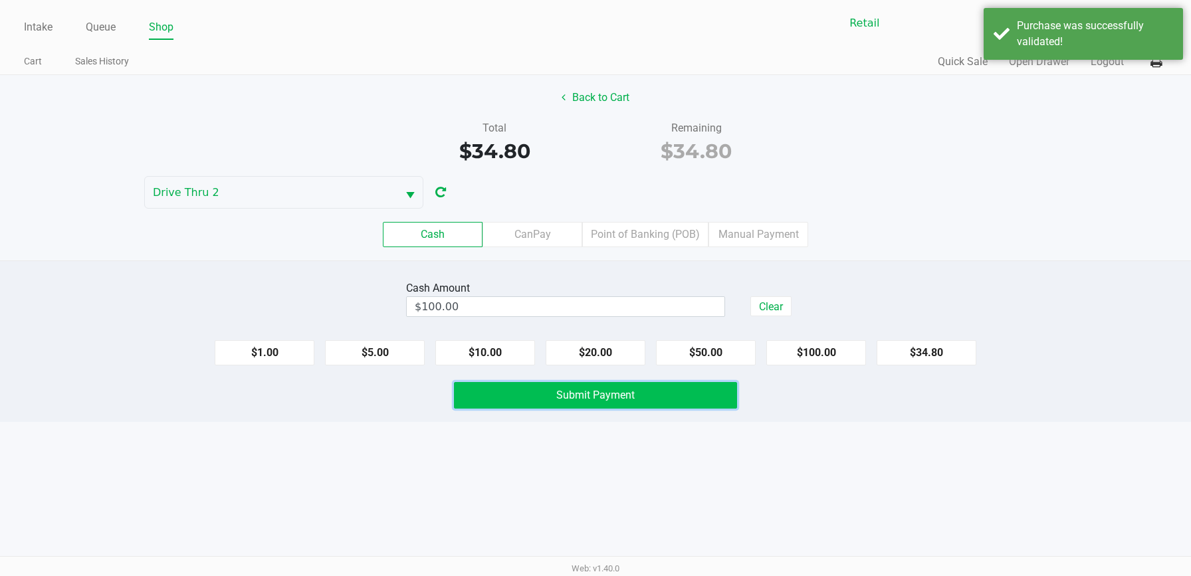
click at [713, 384] on button "Submit Payment" at bounding box center [595, 395] width 283 height 27
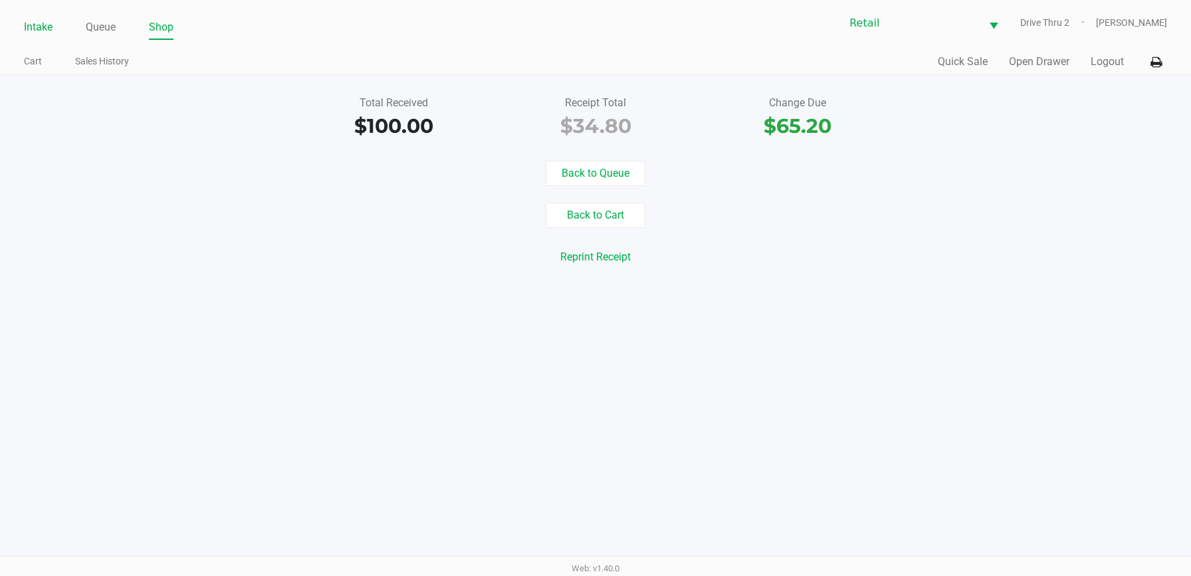
click at [39, 24] on link "Intake" at bounding box center [38, 27] width 29 height 19
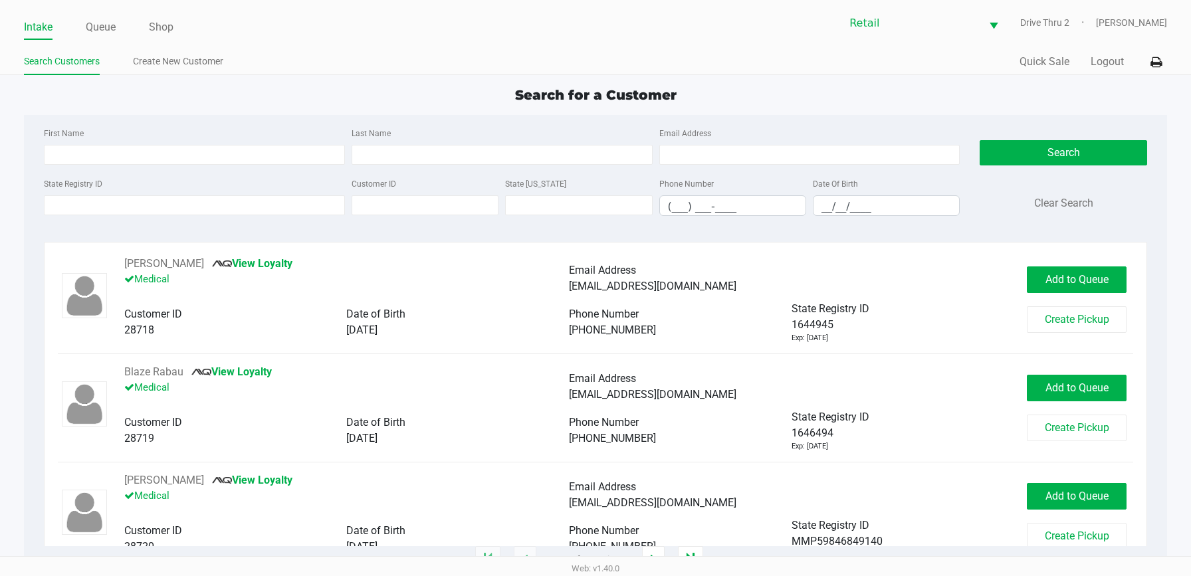
click at [350, 163] on div "Last Name" at bounding box center [502, 145] width 308 height 40
click at [365, 159] on input "Last Name" at bounding box center [501, 155] width 301 height 20
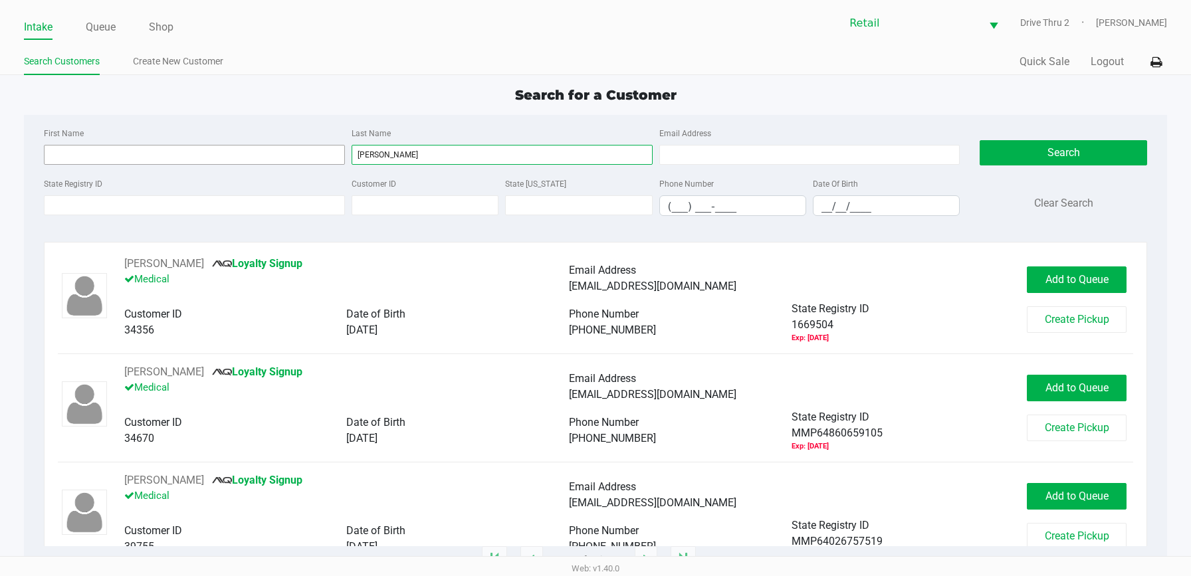
type input "[PERSON_NAME]"
click at [279, 149] on input "First Name" at bounding box center [194, 155] width 301 height 20
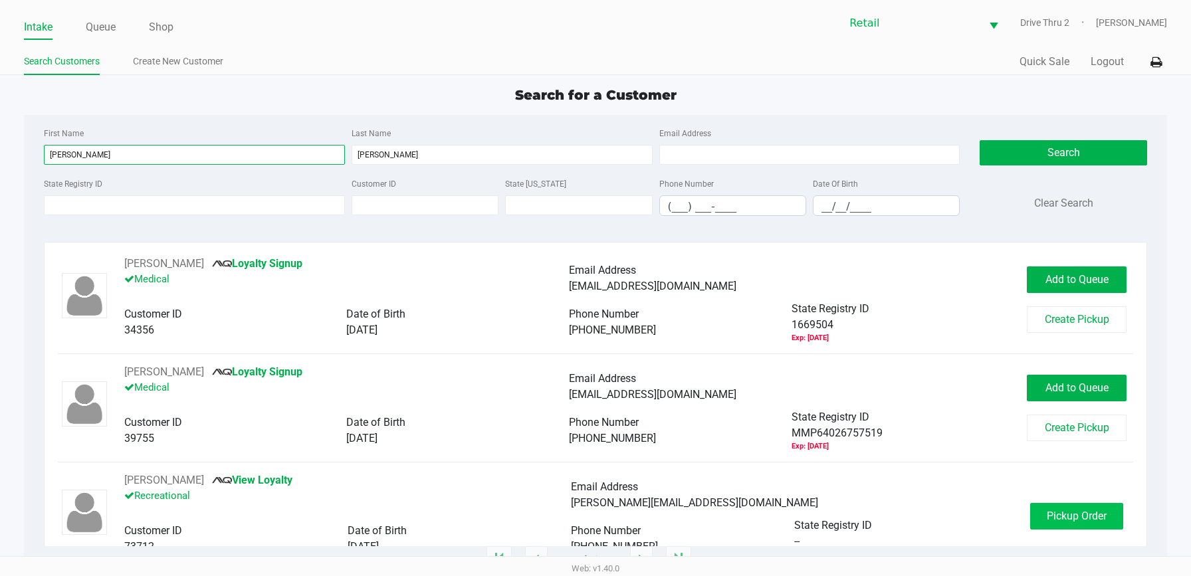
type input "[PERSON_NAME]"
click at [1030, 522] on button "Pickup Order" at bounding box center [1076, 516] width 93 height 27
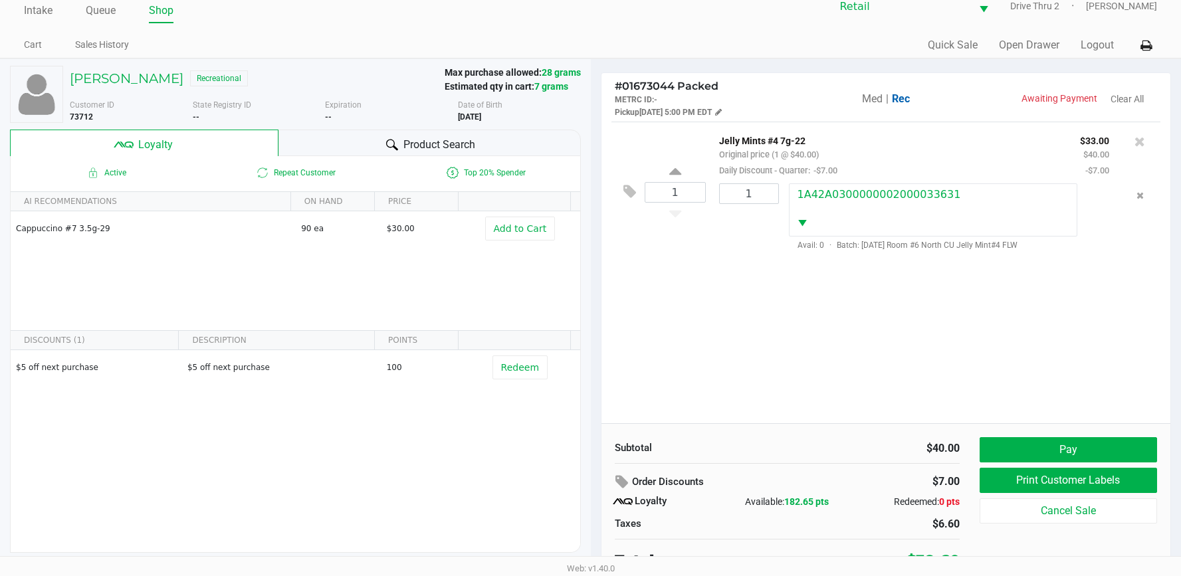
scroll to position [26, 0]
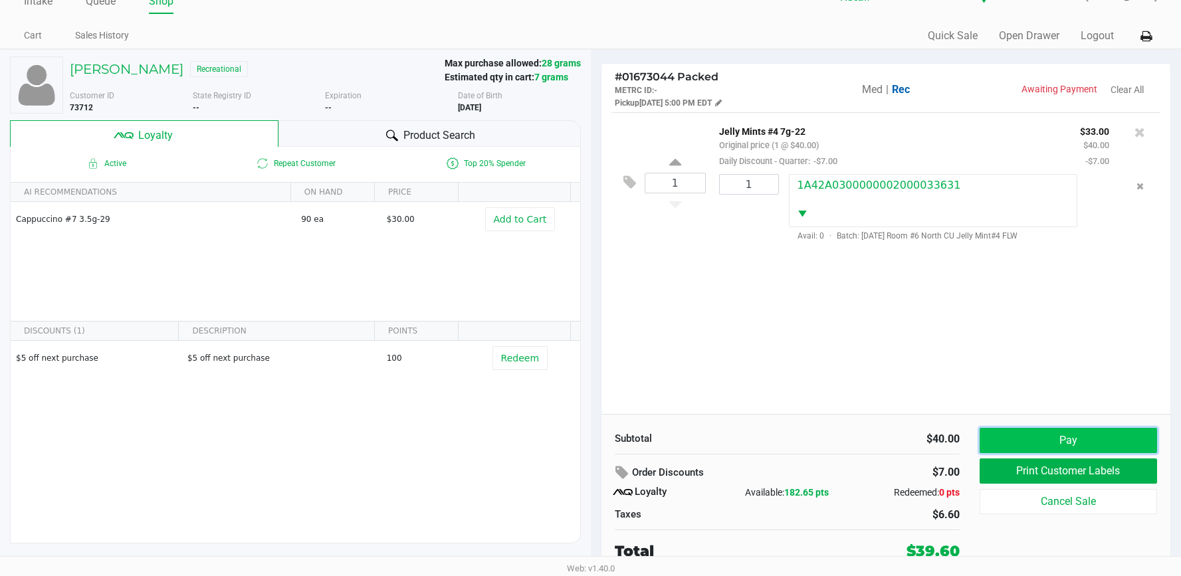
click at [1011, 431] on button "Pay" at bounding box center [1067, 440] width 177 height 25
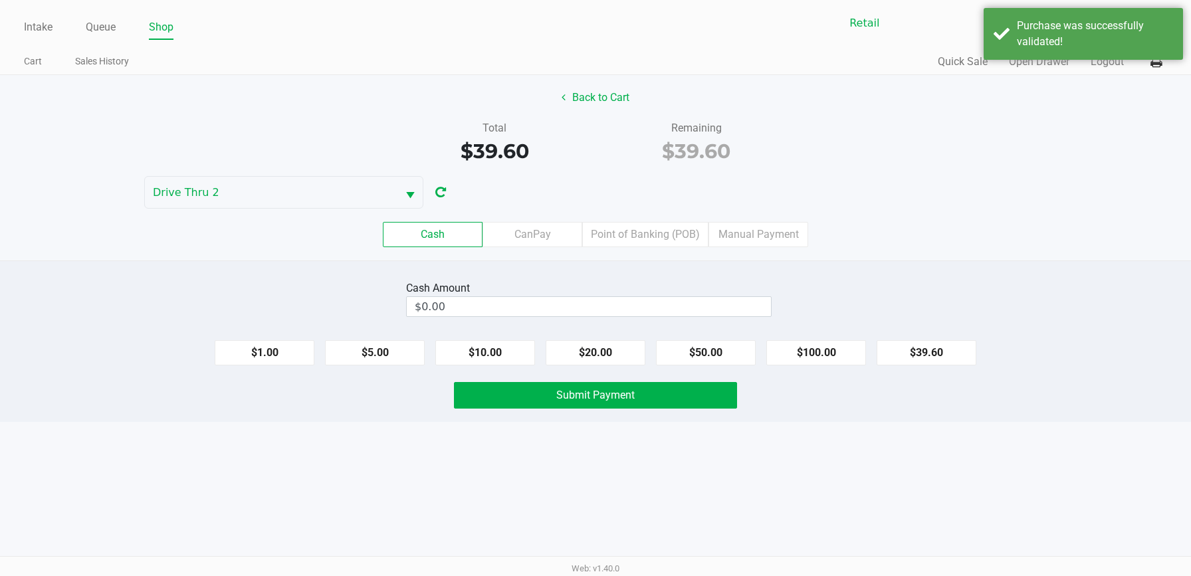
click at [809, 296] on div "Cash Amount $0.00" at bounding box center [595, 299] width 1211 height 42
click at [635, 351] on button "$20.00" at bounding box center [595, 352] width 100 height 25
type input "$40.00"
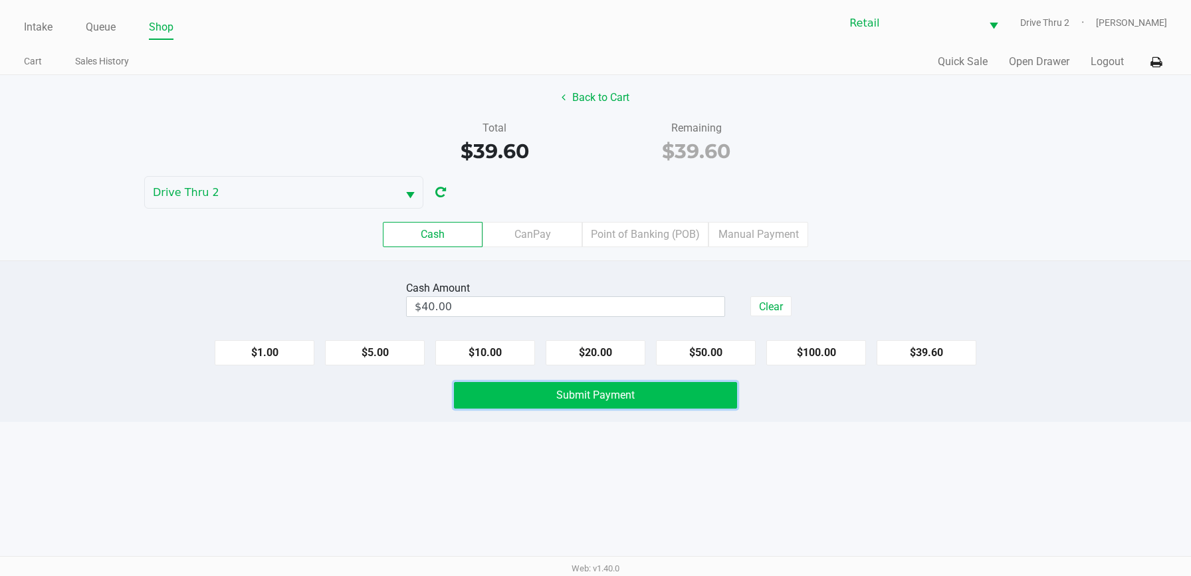
click at [654, 393] on button "Submit Payment" at bounding box center [595, 395] width 283 height 27
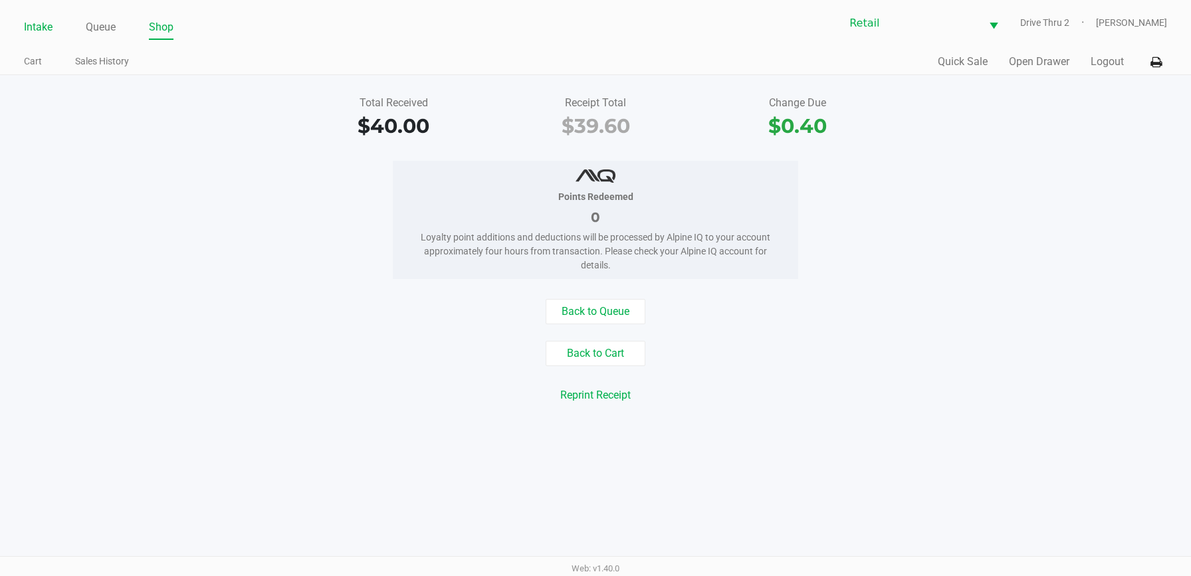
click at [39, 27] on link "Intake" at bounding box center [38, 27] width 29 height 19
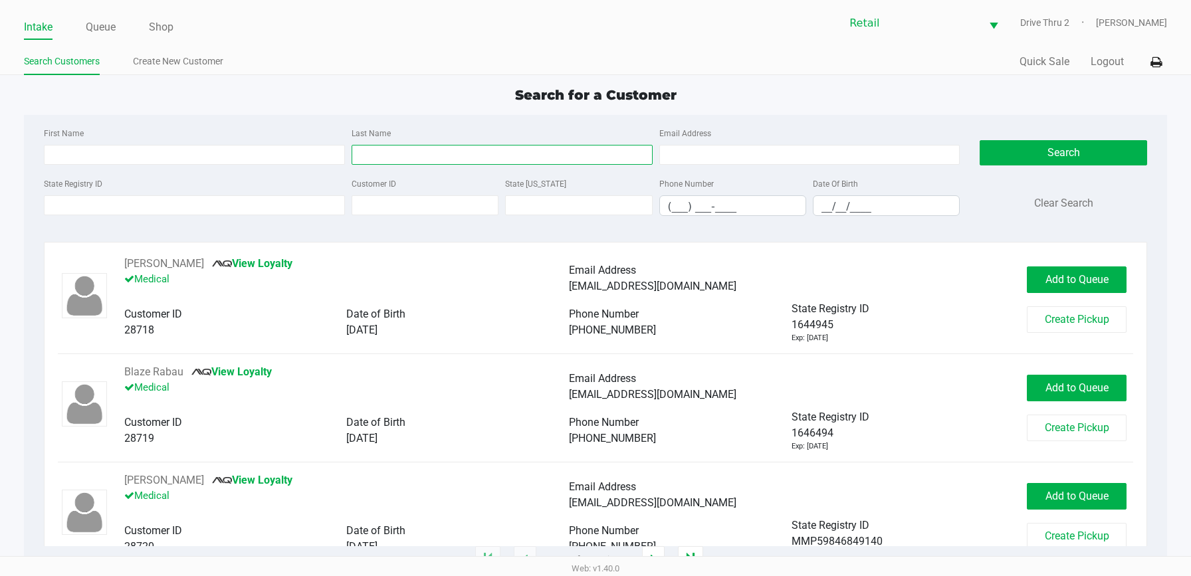
click at [414, 146] on input "Last Name" at bounding box center [501, 155] width 301 height 20
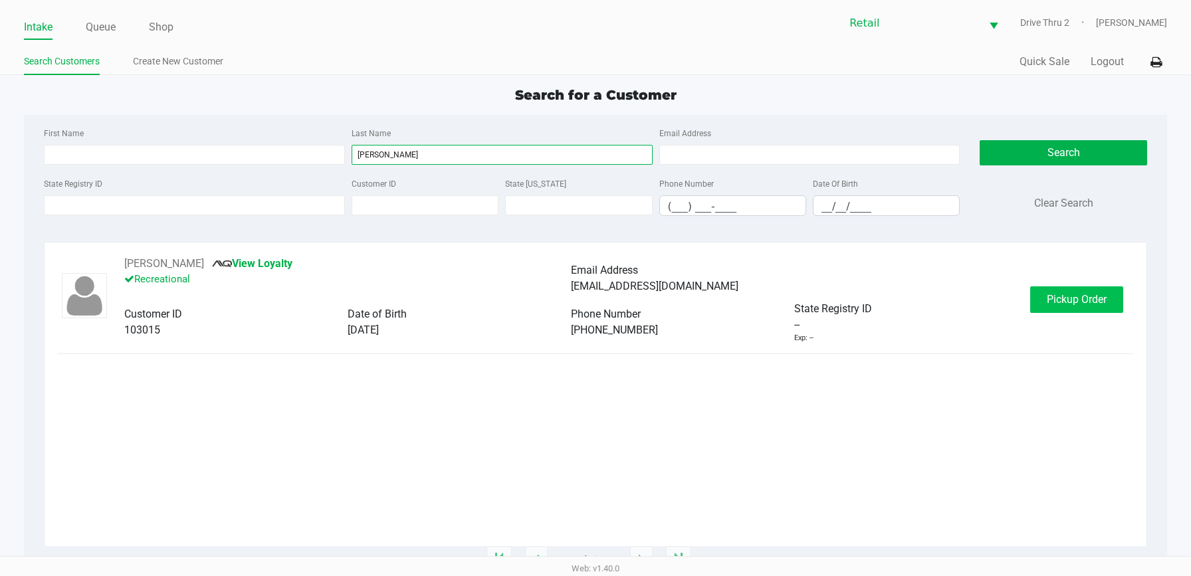
type input "[PERSON_NAME]"
click at [1039, 290] on button "Pickup Order" at bounding box center [1076, 299] width 93 height 27
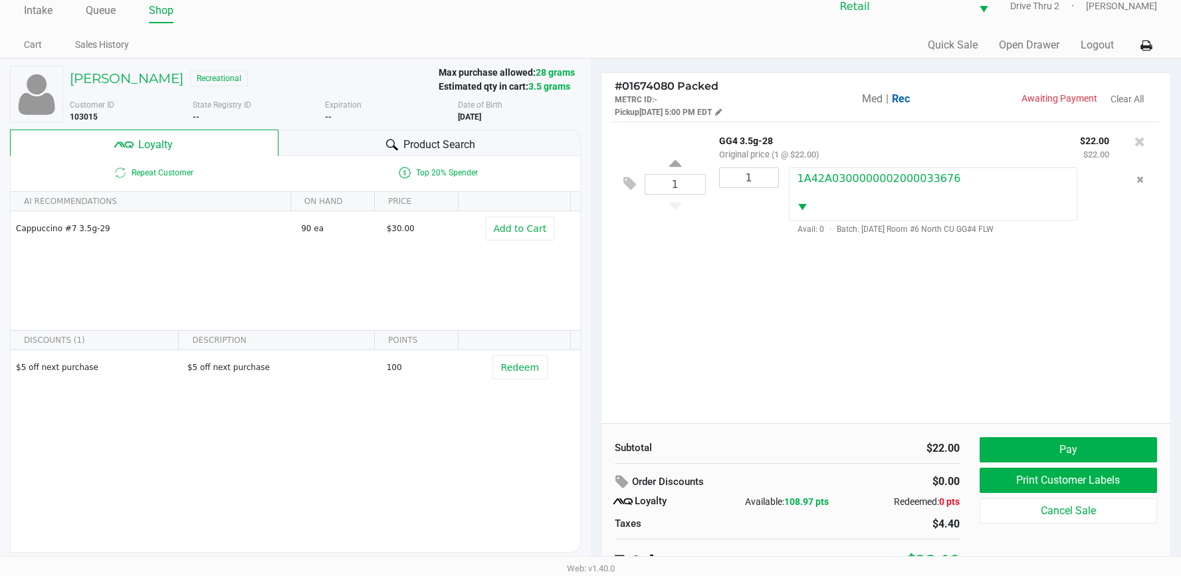
scroll to position [26, 0]
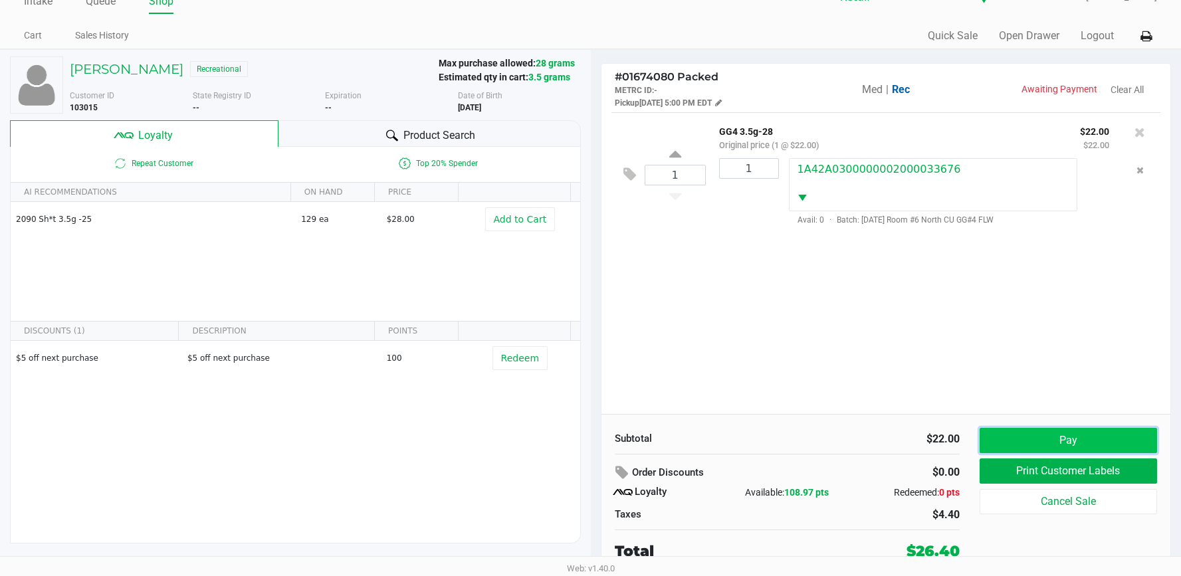
click at [1046, 440] on button "Pay" at bounding box center [1067, 440] width 177 height 25
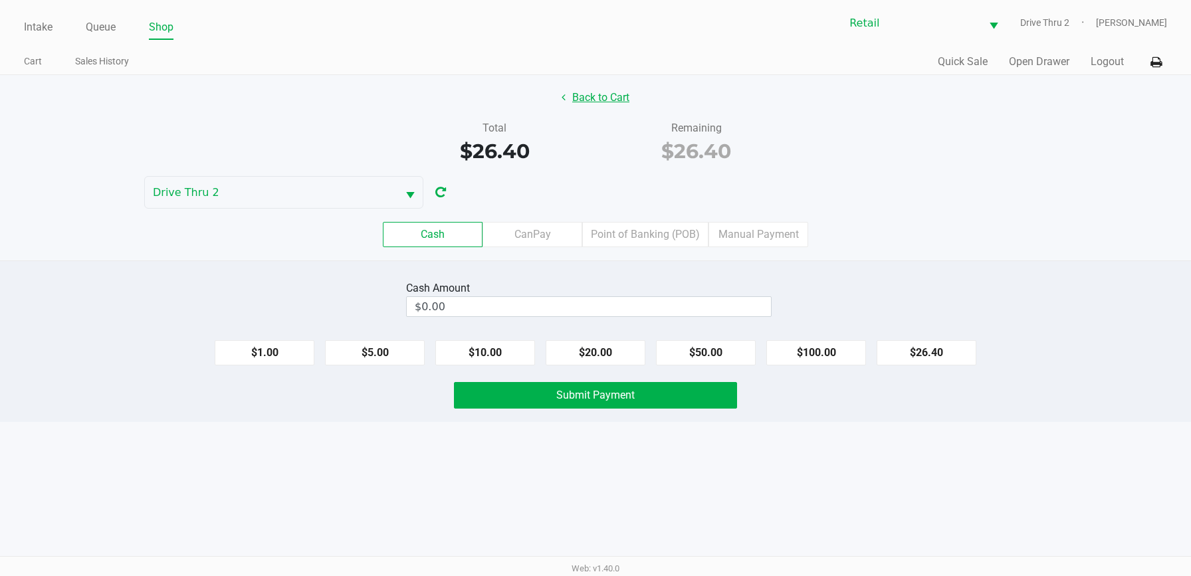
click at [588, 101] on button "Back to Cart" at bounding box center [595, 97] width 85 height 25
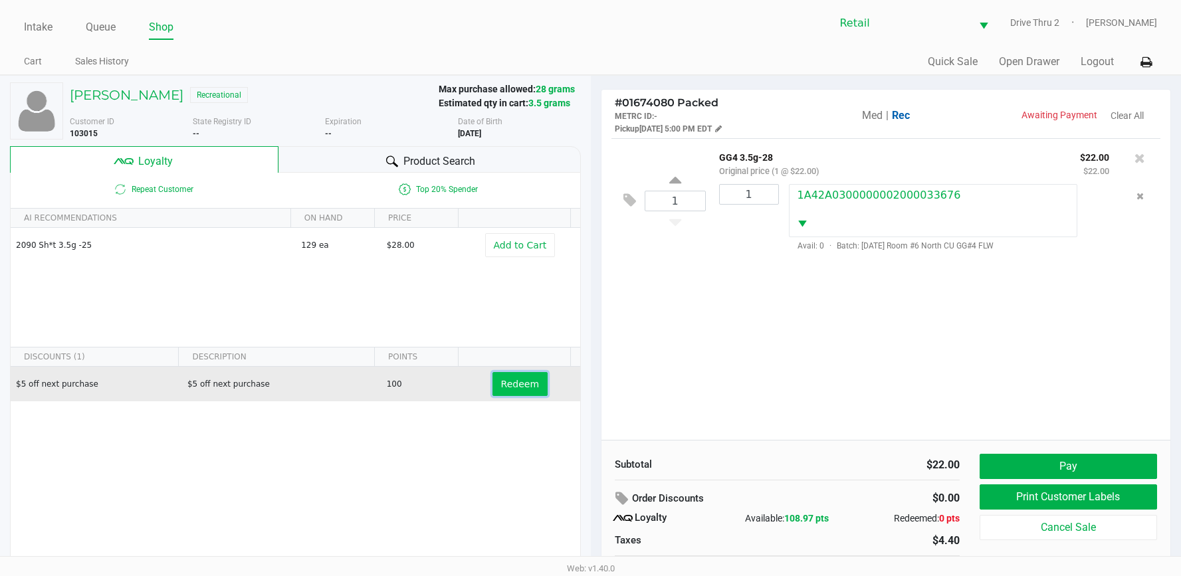
click at [512, 392] on button "Redeem" at bounding box center [519, 384] width 55 height 24
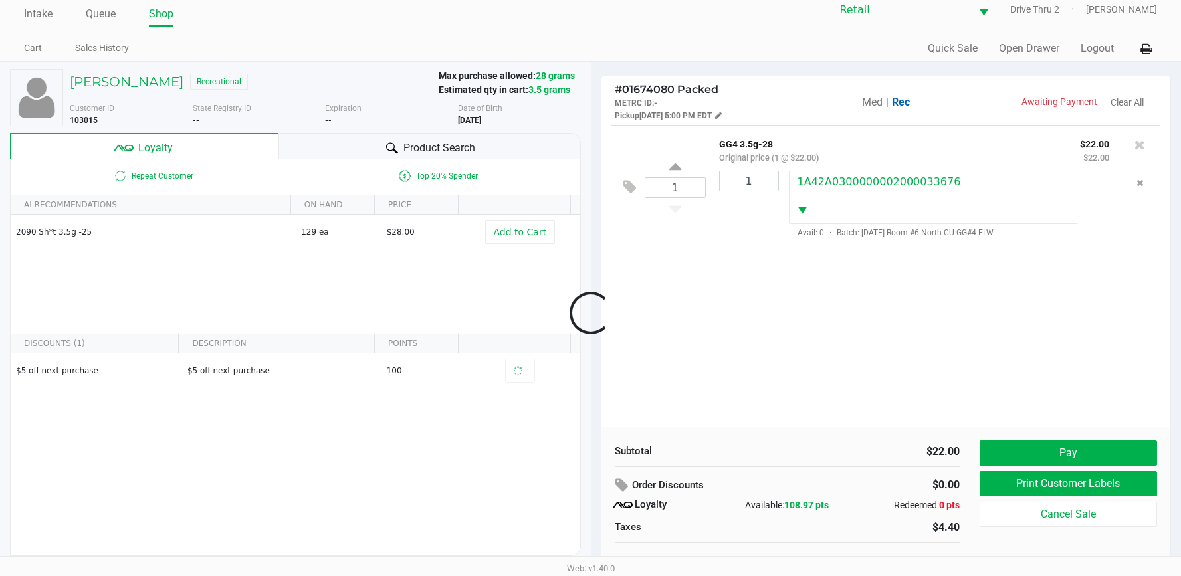
scroll to position [26, 0]
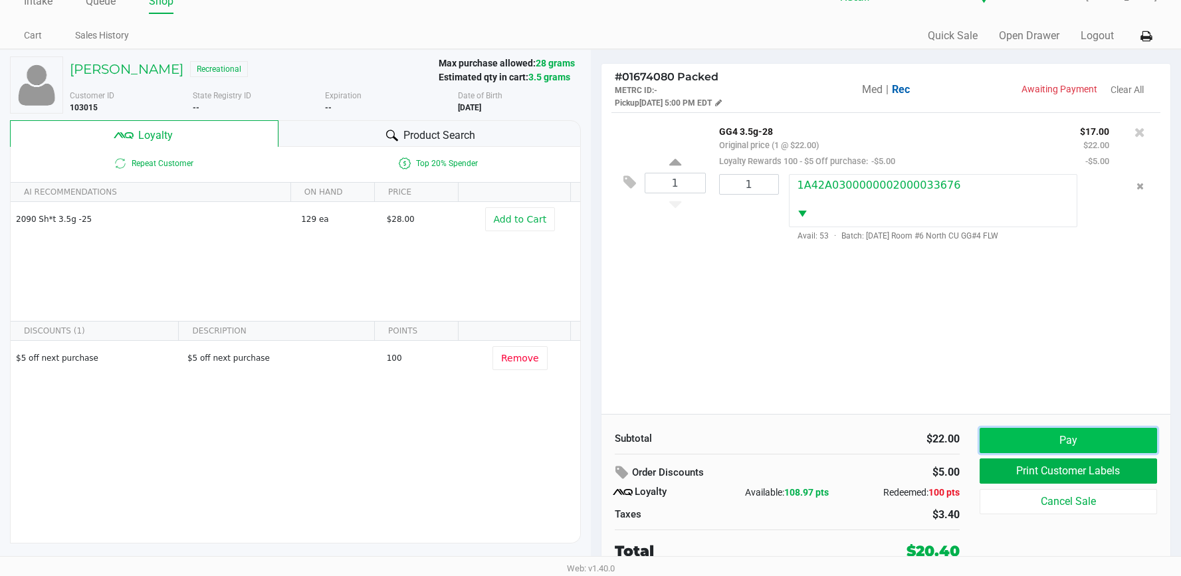
click at [1019, 442] on button "Pay" at bounding box center [1067, 440] width 177 height 25
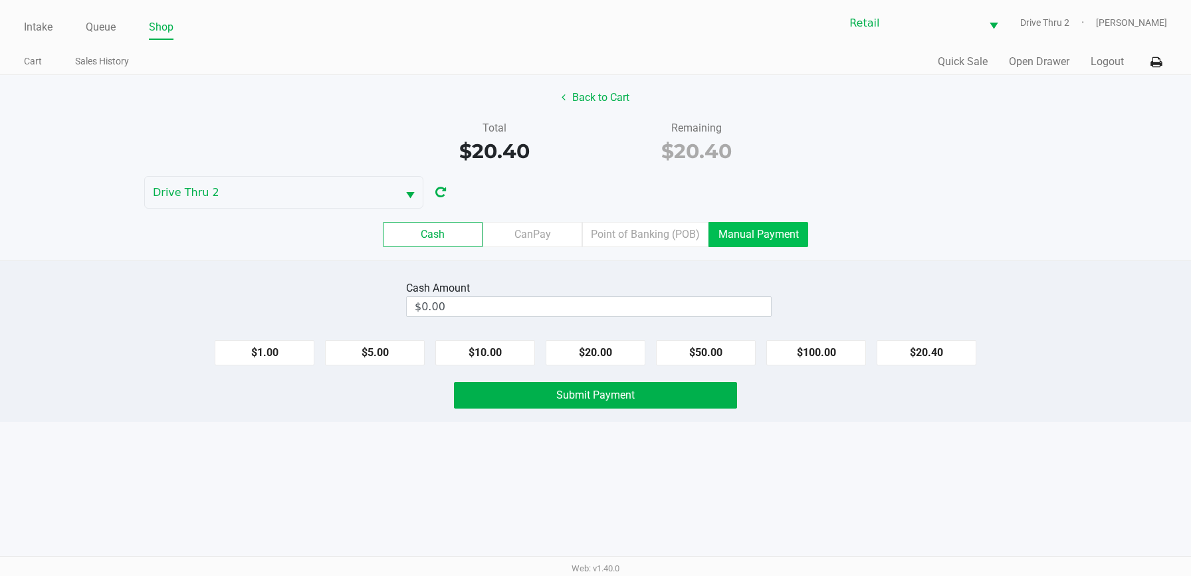
click at [785, 222] on label "Manual Payment" at bounding box center [758, 234] width 100 height 25
click at [0, 0] on 8 "Manual Payment" at bounding box center [0, 0] width 0 height 0
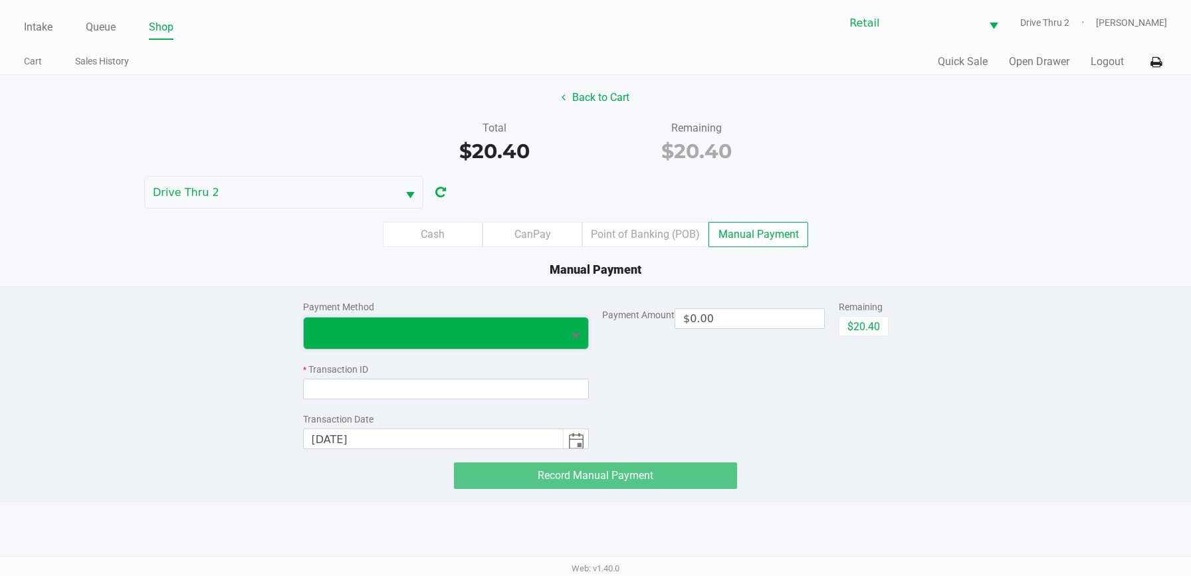
click at [538, 335] on span at bounding box center [434, 333] width 244 height 16
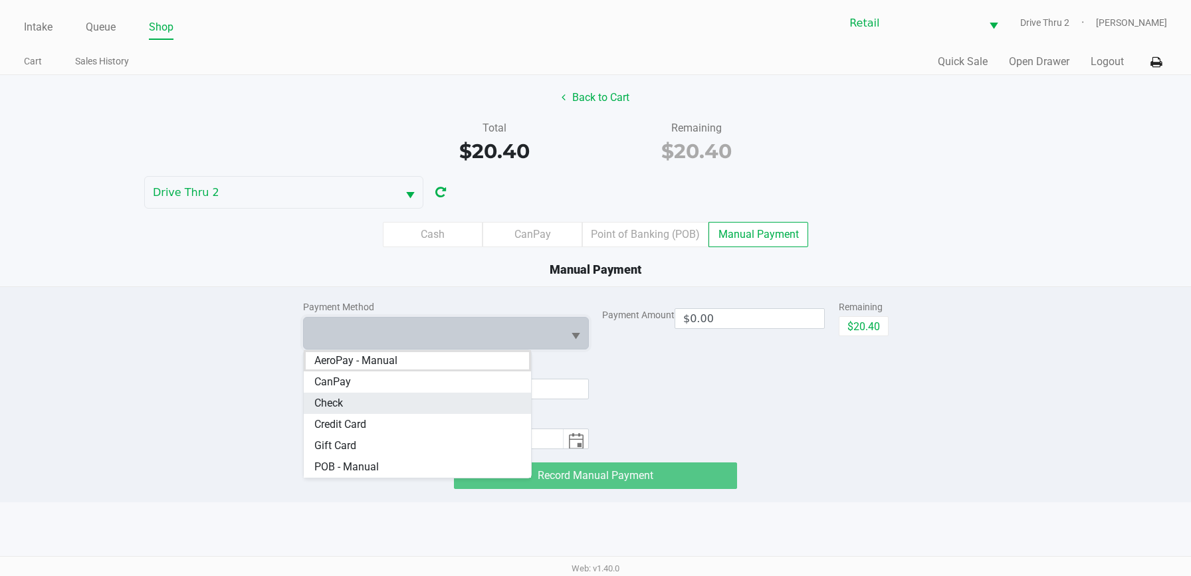
click at [417, 413] on li "Check" at bounding box center [418, 403] width 228 height 21
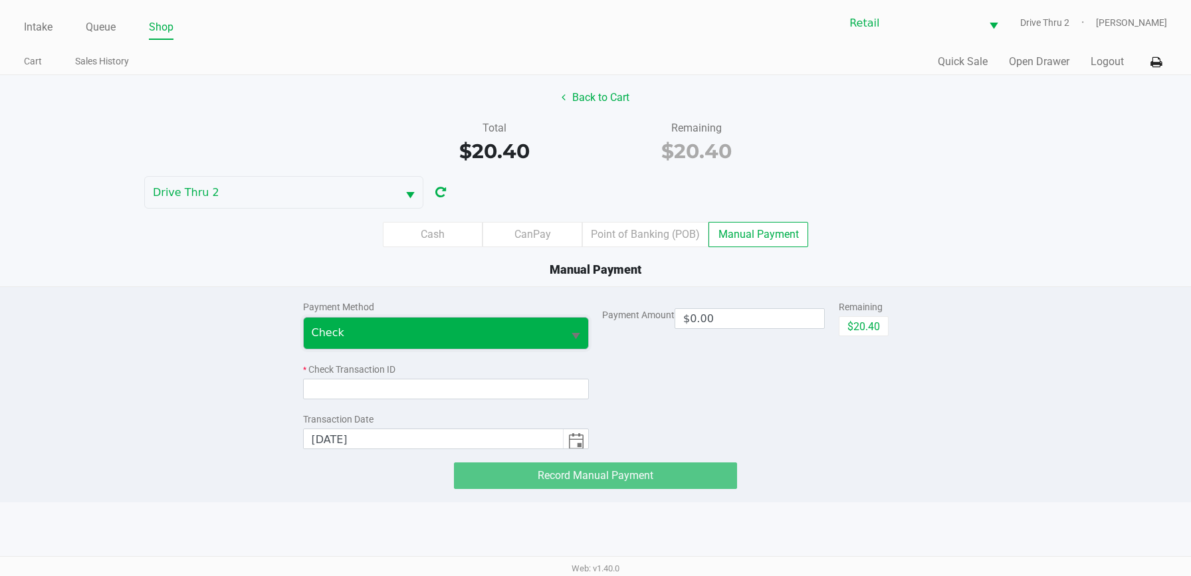
click at [411, 336] on span "Check" at bounding box center [434, 333] width 244 height 16
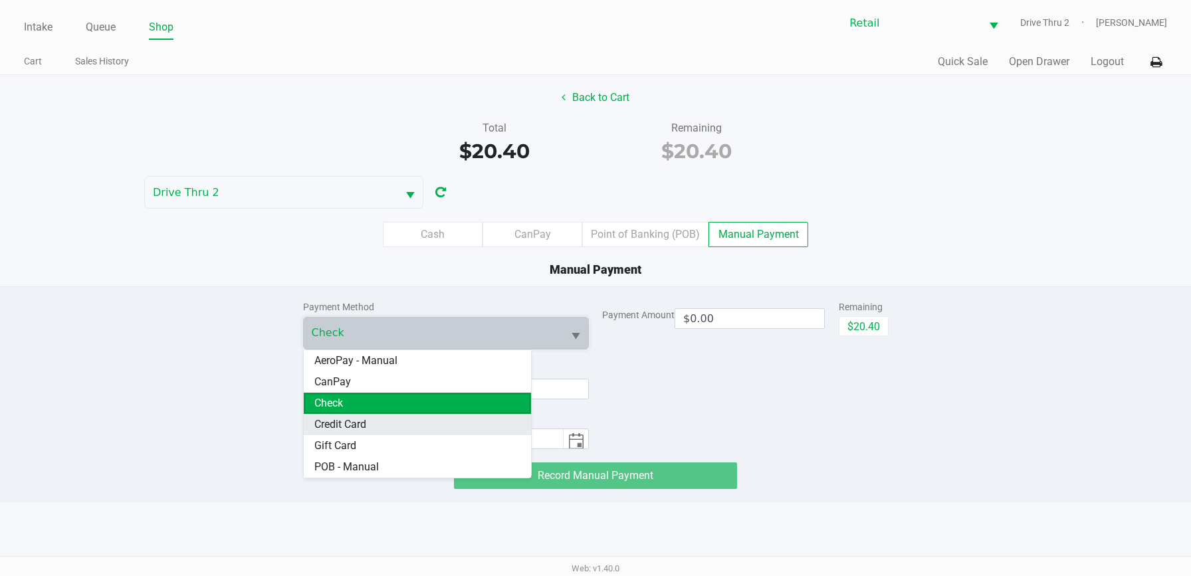
click at [384, 419] on Card "Credit Card" at bounding box center [418, 424] width 228 height 21
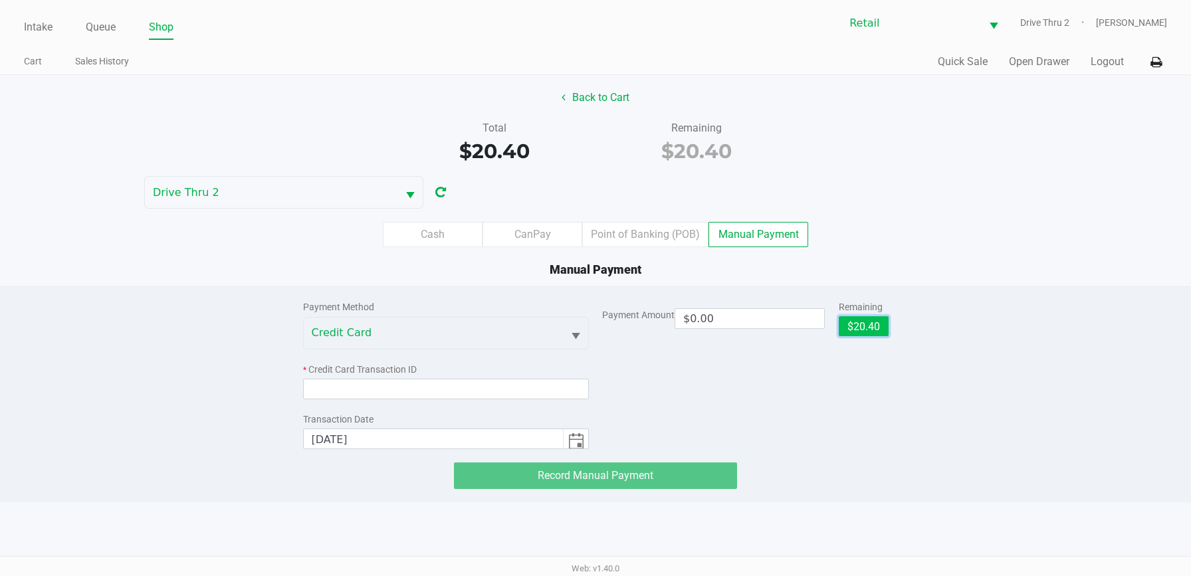
click at [855, 326] on button "$20.40" at bounding box center [863, 326] width 50 height 20
type input "$20.40"
click at [541, 399] on div "Payment Method Credit Card * Credit Card Transaction ID Transaction Date [DATE]" at bounding box center [446, 368] width 286 height 162
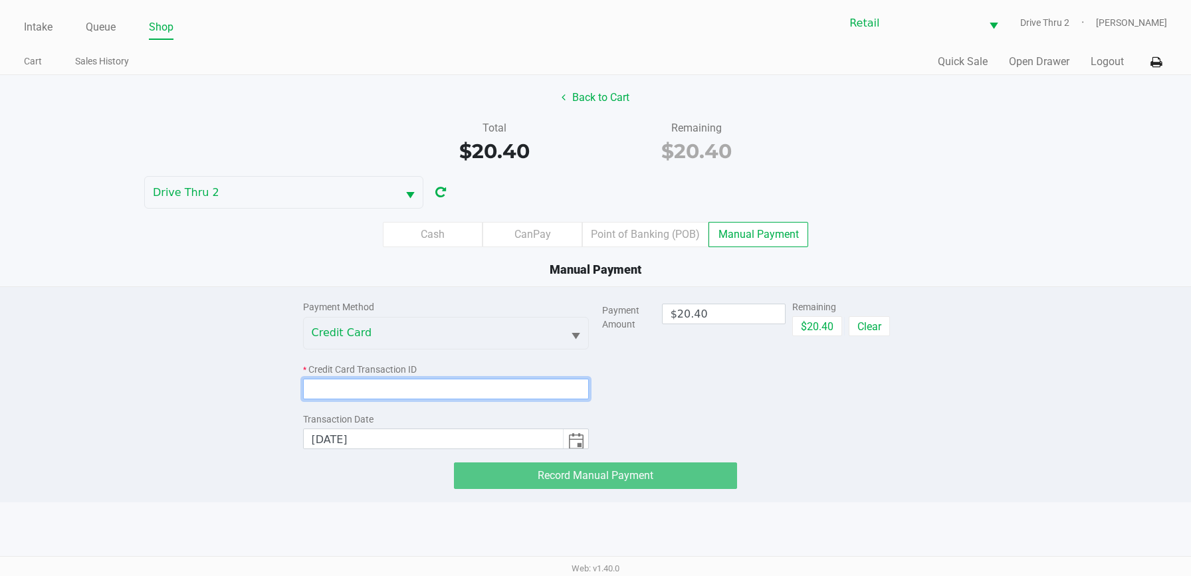
click at [534, 391] on input at bounding box center [446, 389] width 286 height 21
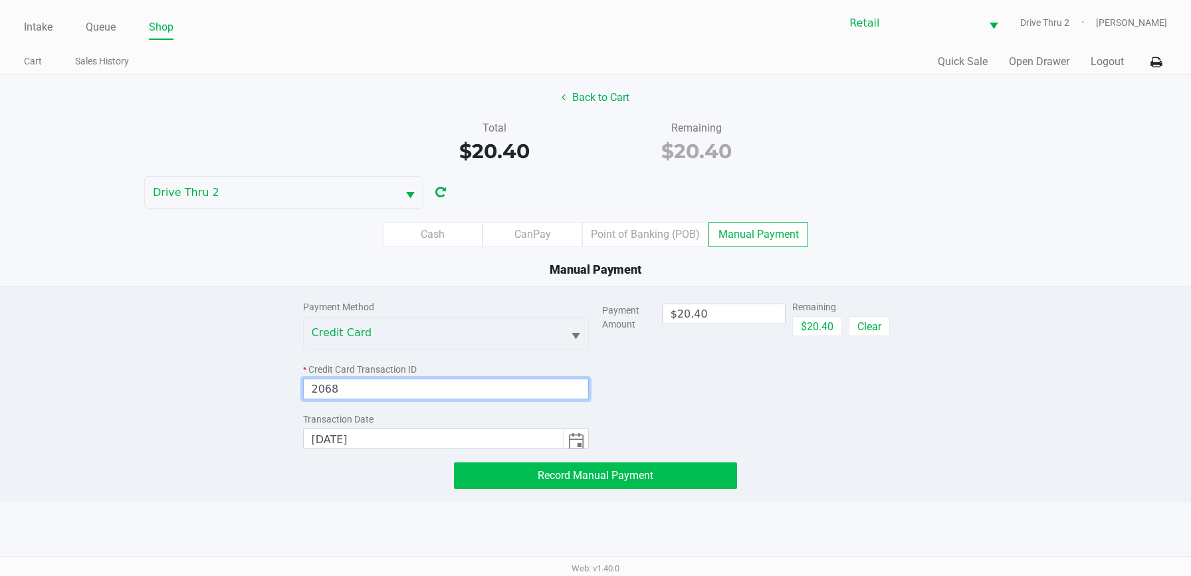
type input "2068"
click at [592, 486] on button "Record Manual Payment" at bounding box center [595, 475] width 283 height 27
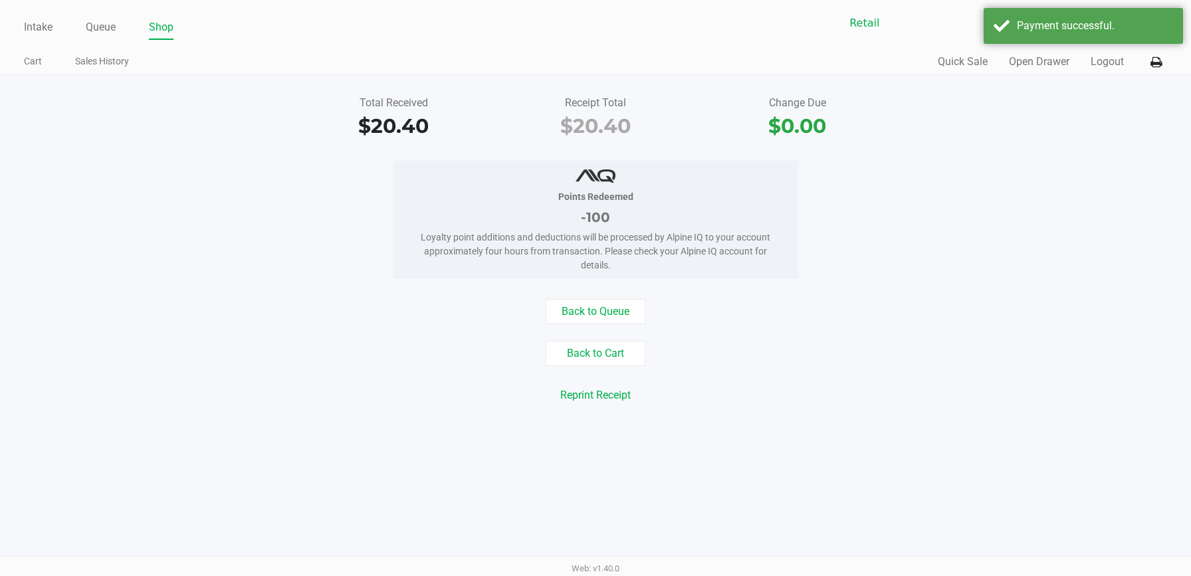
click at [761, 440] on div "Total Received $20.40 Receipt Total $20.40 Change Due $0.00 Points Redeemed -10…" at bounding box center [595, 257] width 1191 height 365
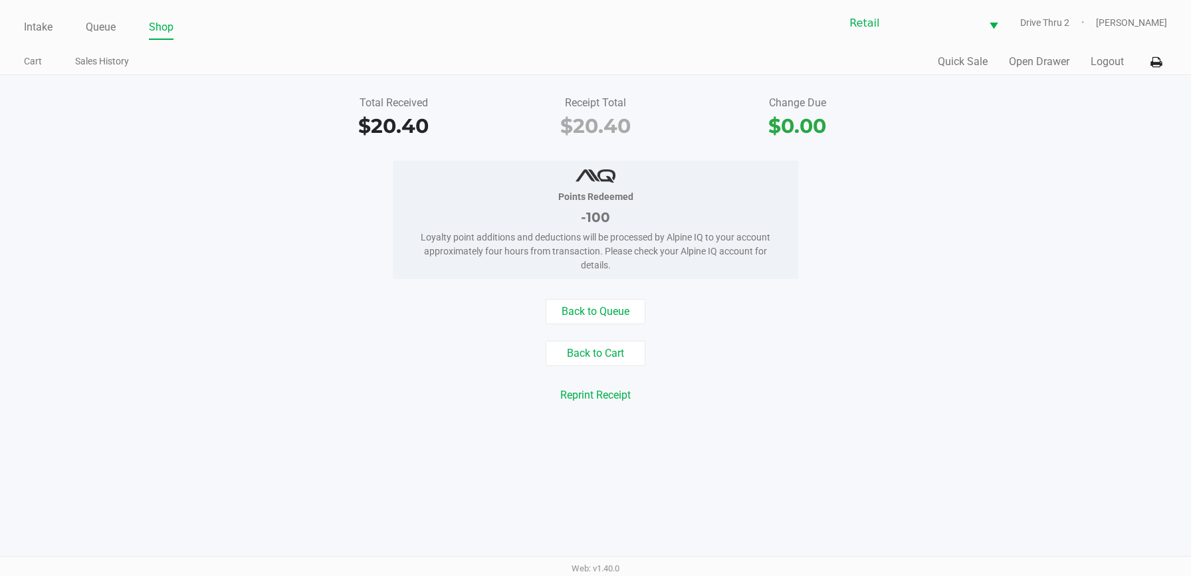
drag, startPoint x: 41, startPoint y: 31, endPoint x: 63, endPoint y: 39, distance: 23.3
click at [40, 31] on link "Intake" at bounding box center [38, 27] width 29 height 19
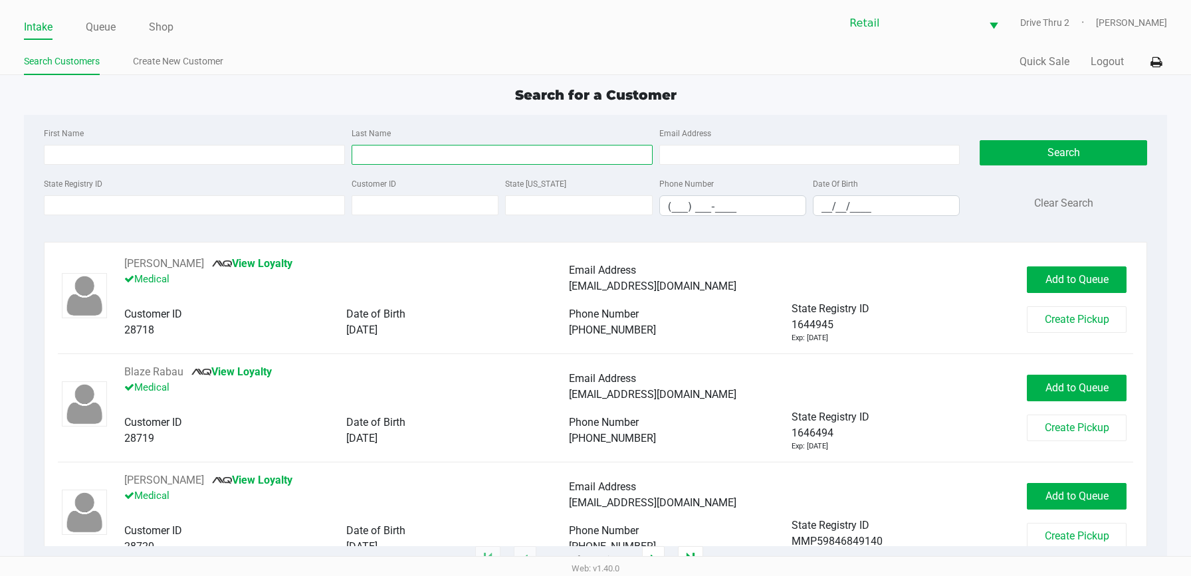
click at [446, 164] on input "Last Name" at bounding box center [501, 155] width 301 height 20
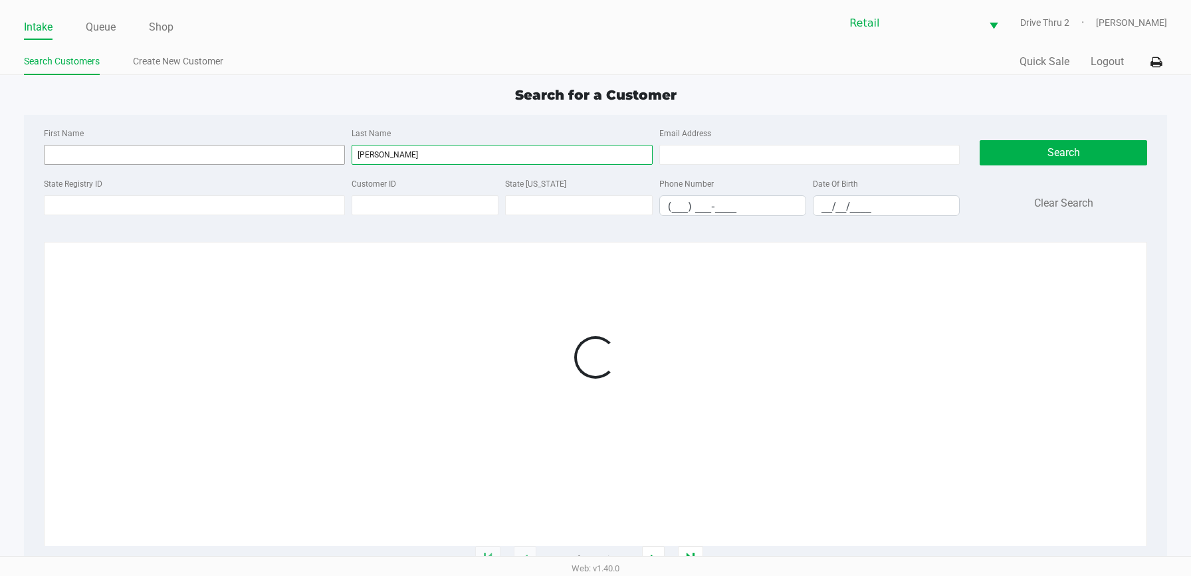
type input "[PERSON_NAME]"
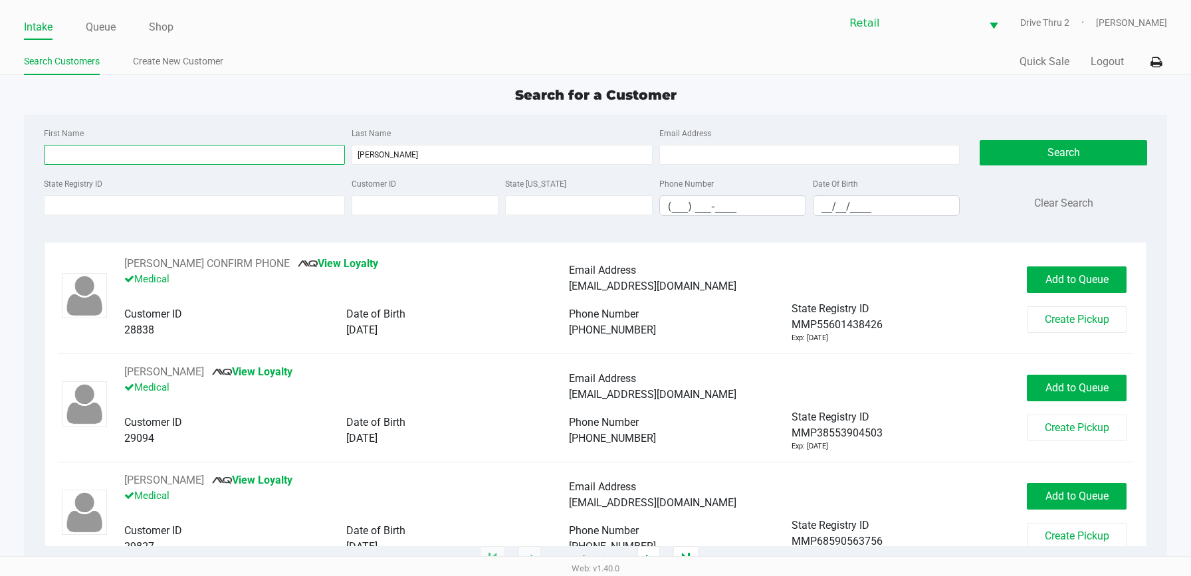
click at [308, 160] on input "First Name" at bounding box center [194, 155] width 301 height 20
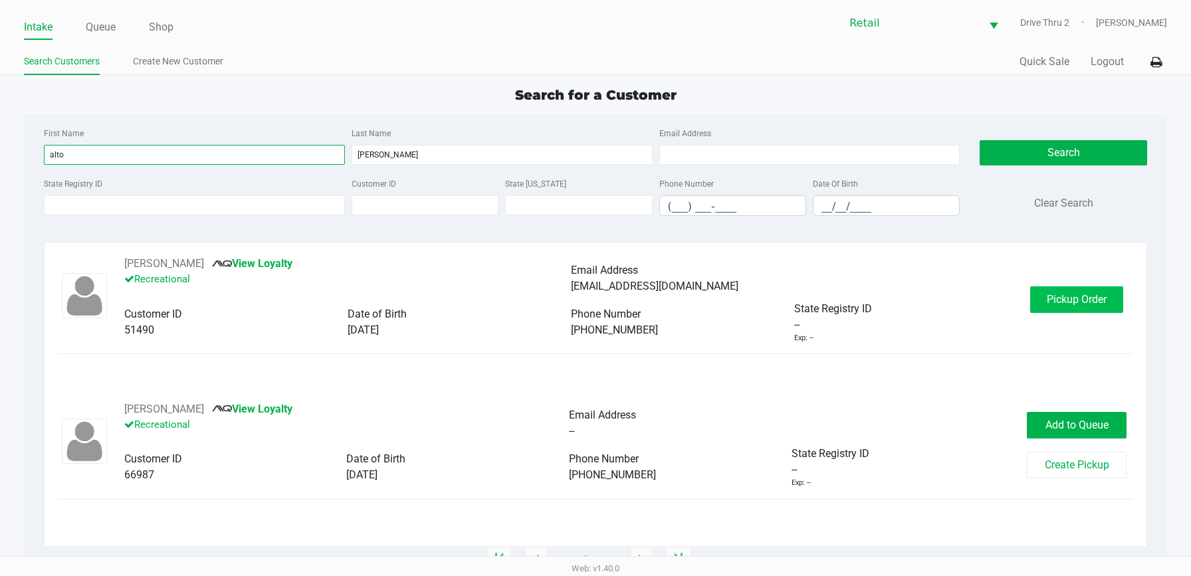
type input "alto"
click at [1080, 310] on button "Pickup Order" at bounding box center [1076, 299] width 93 height 27
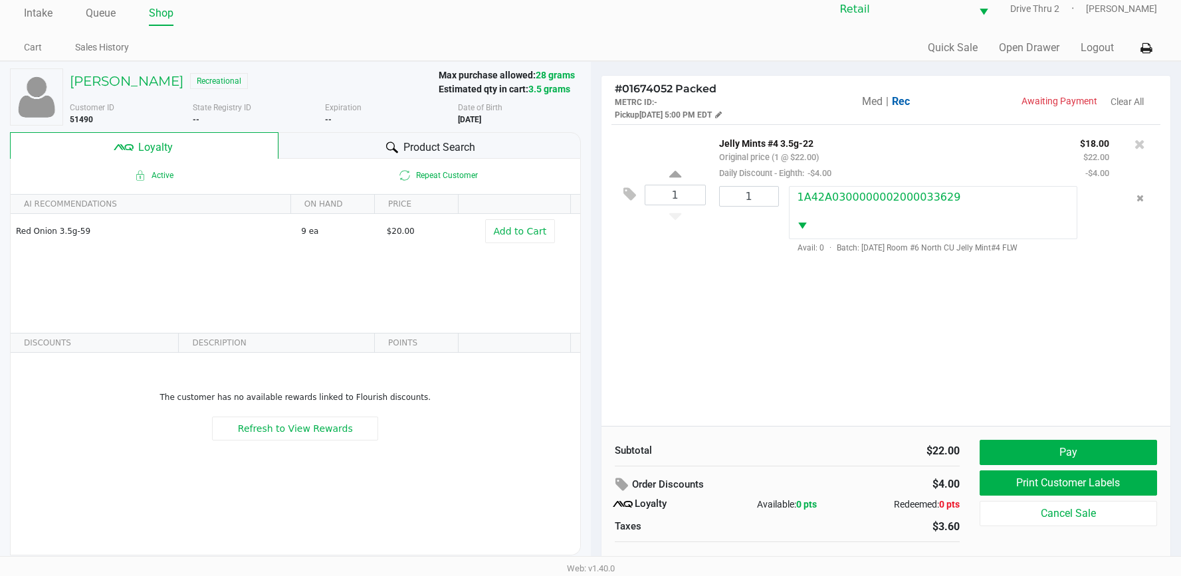
scroll to position [26, 0]
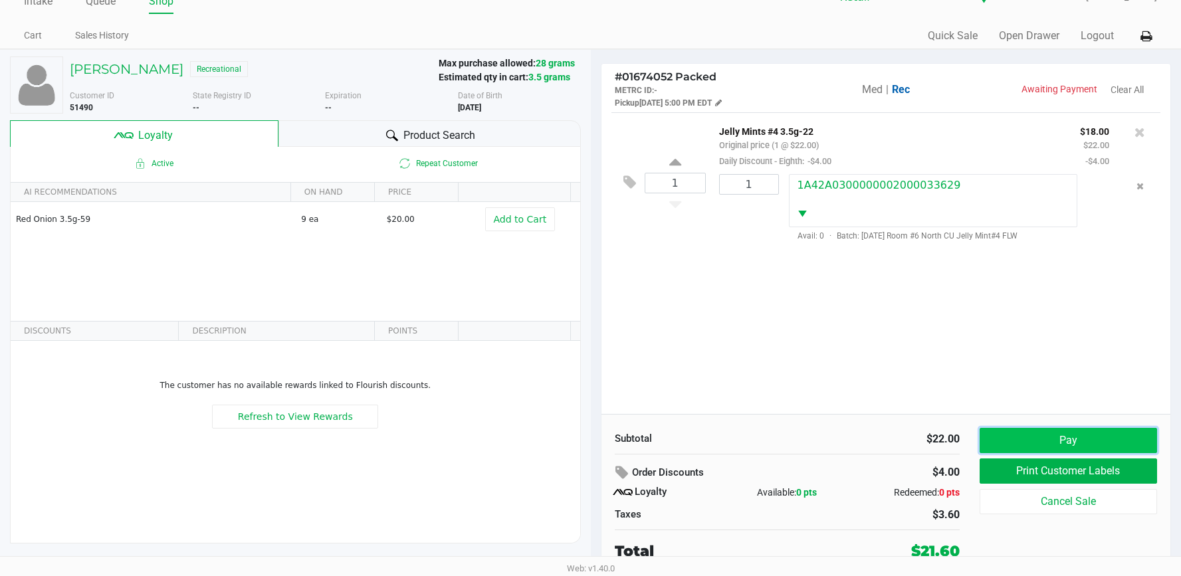
click at [1032, 444] on button "Pay" at bounding box center [1067, 440] width 177 height 25
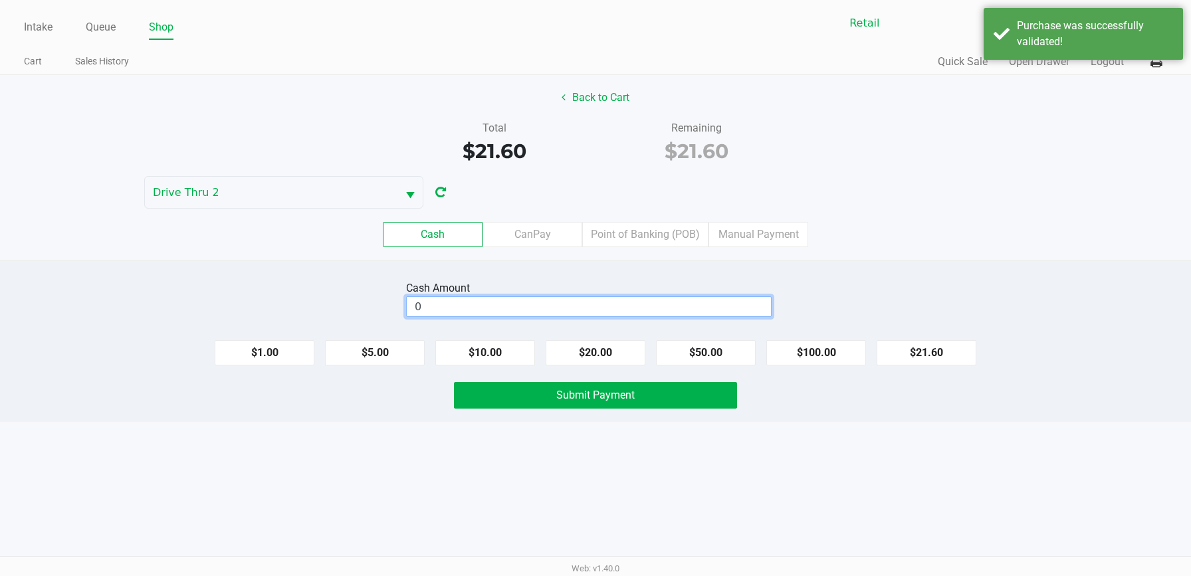
click at [624, 300] on input "0" at bounding box center [589, 306] width 364 height 19
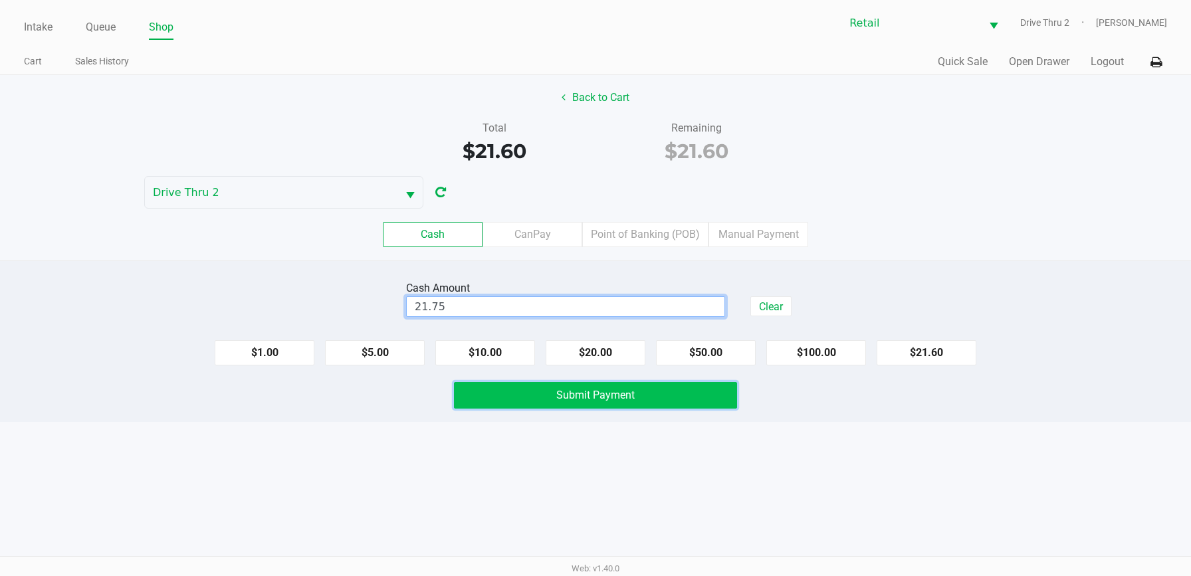
type input "$21.75"
click at [640, 399] on button "Submit Payment" at bounding box center [595, 395] width 283 height 27
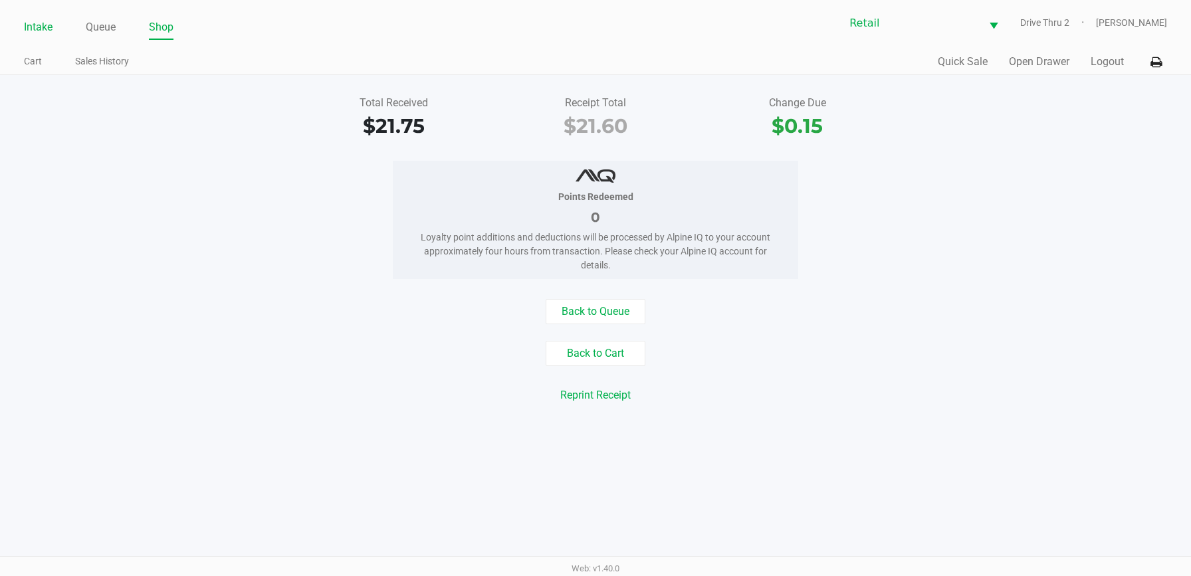
click at [34, 29] on link "Intake" at bounding box center [38, 27] width 29 height 19
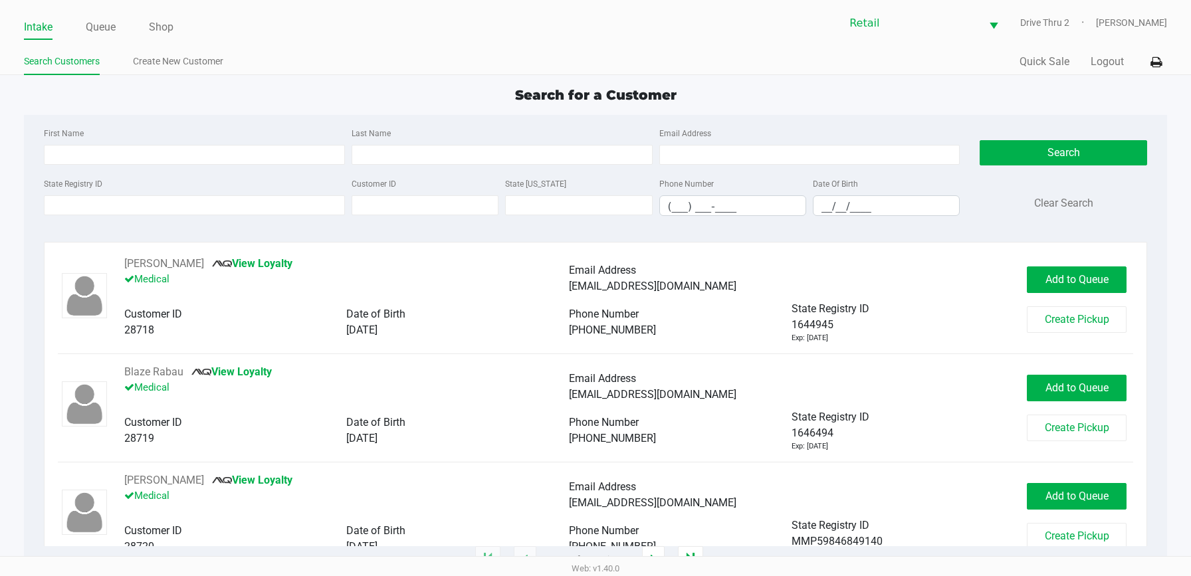
click at [444, 173] on div "First Name Last Name Email Address" at bounding box center [502, 150] width 923 height 50
click at [445, 157] on input "Last Name" at bounding box center [501, 155] width 301 height 20
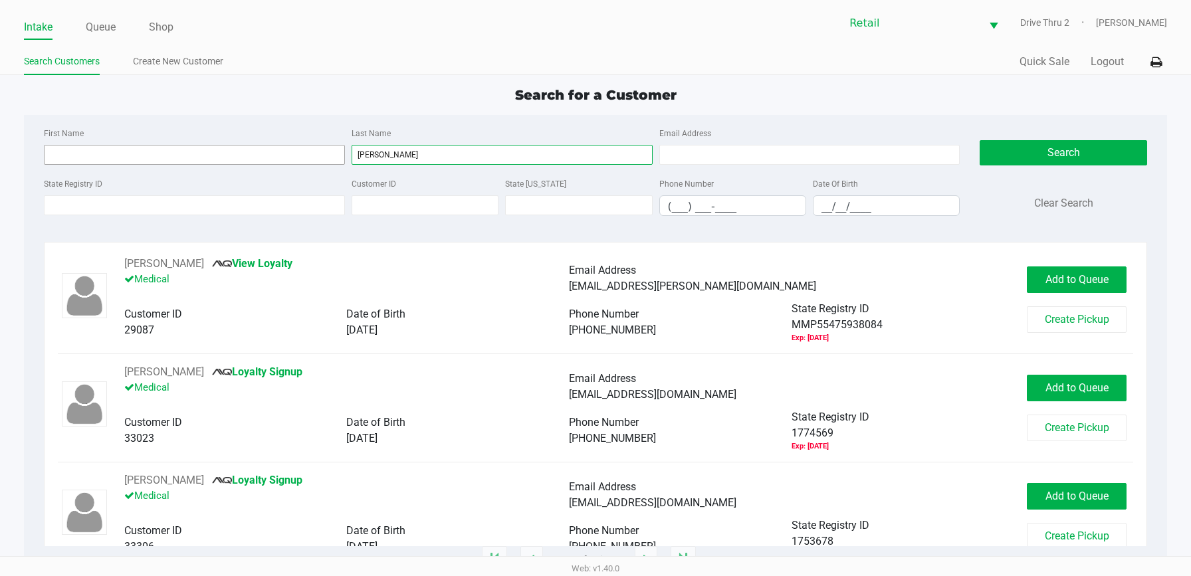
type input "[PERSON_NAME]"
click at [229, 147] on input "First Name" at bounding box center [194, 155] width 301 height 20
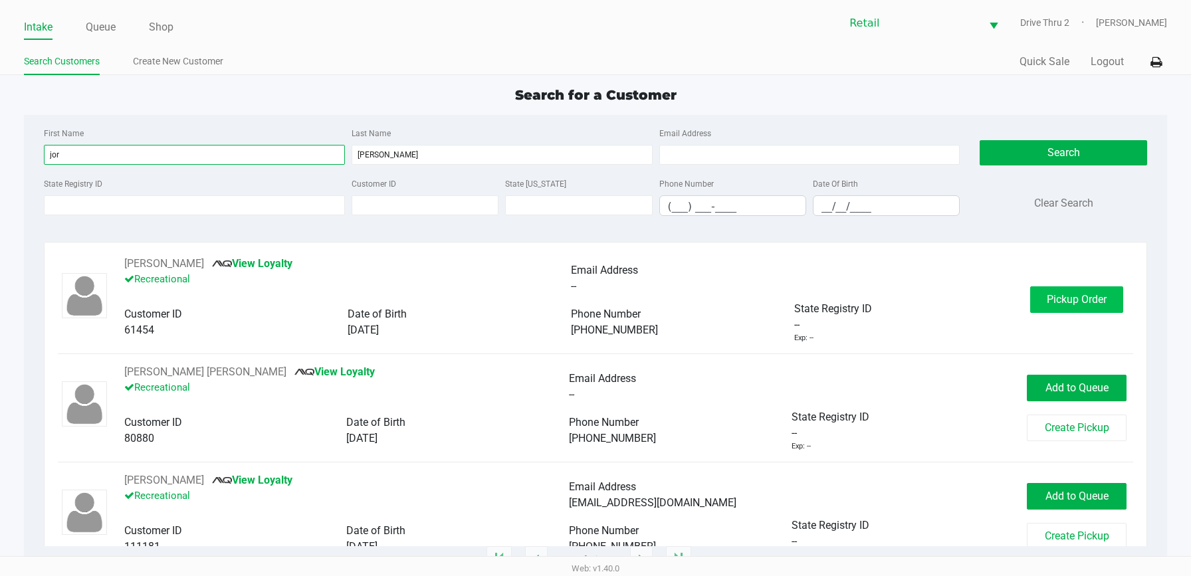
type input "jor"
click at [1060, 306] on button "Pickup Order" at bounding box center [1076, 299] width 93 height 27
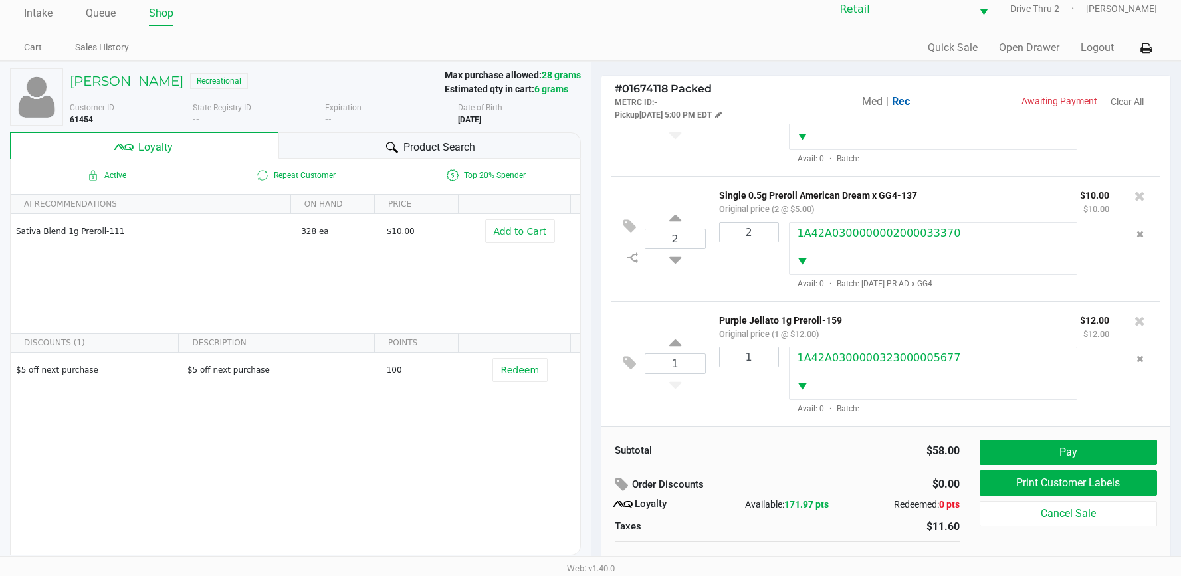
scroll to position [26, 0]
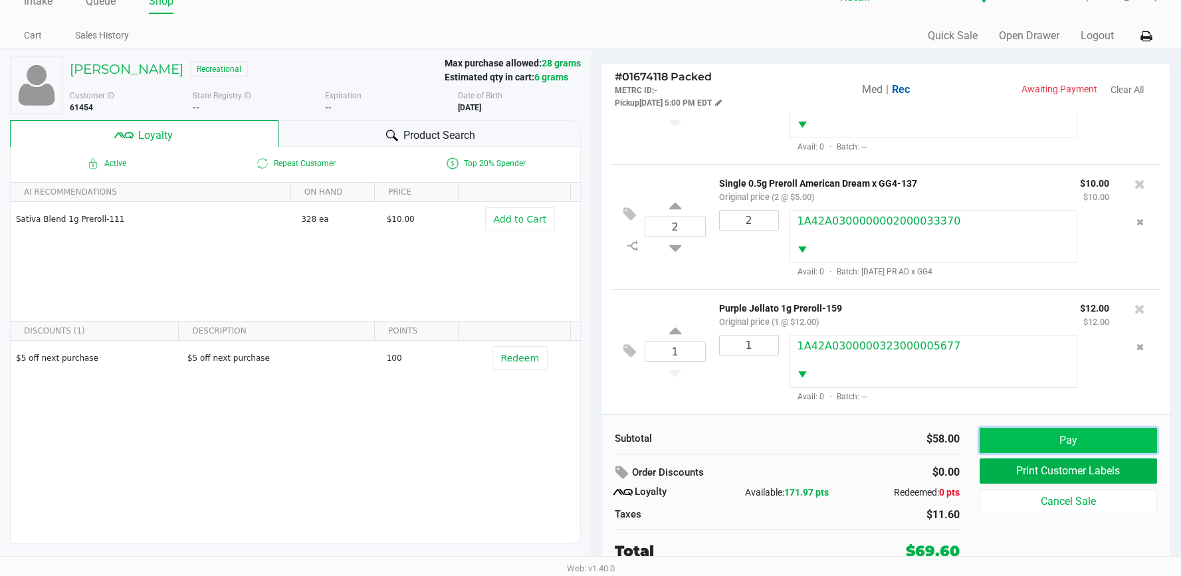
click at [1021, 445] on button "Pay" at bounding box center [1067, 440] width 177 height 25
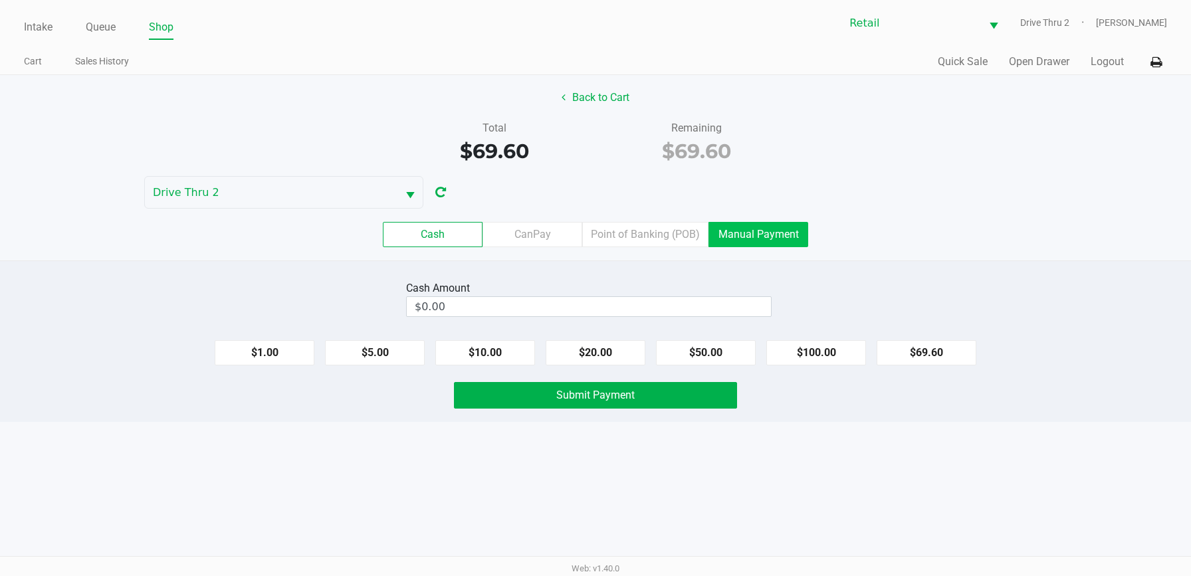
click at [753, 227] on label "Manual Payment" at bounding box center [758, 234] width 100 height 25
click at [0, 0] on 8 "Manual Payment" at bounding box center [0, 0] width 0 height 0
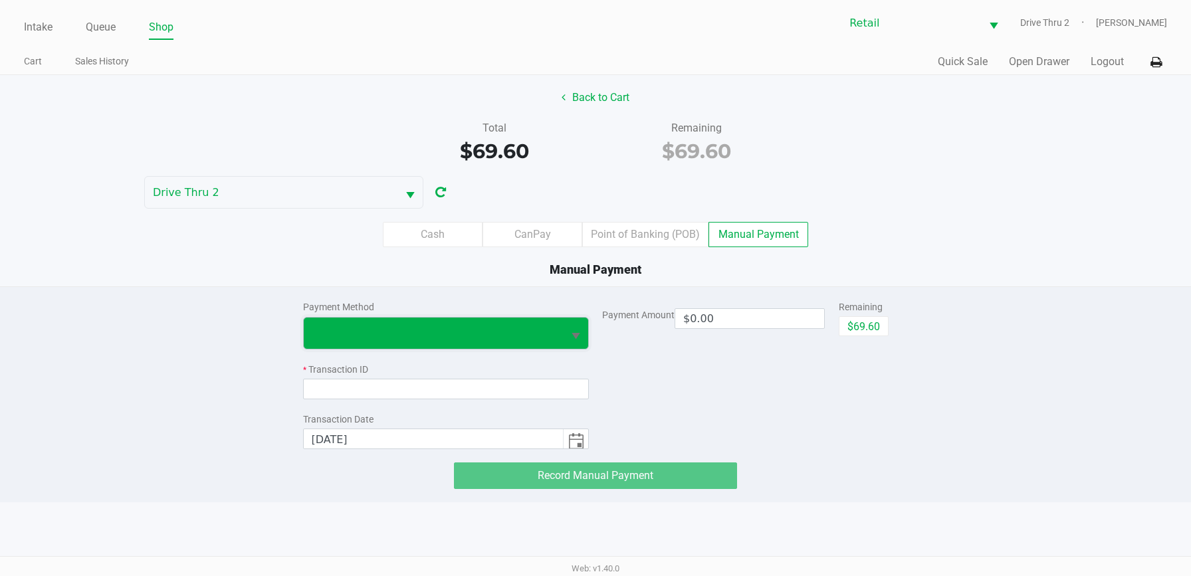
click at [522, 342] on span at bounding box center [434, 333] width 260 height 31
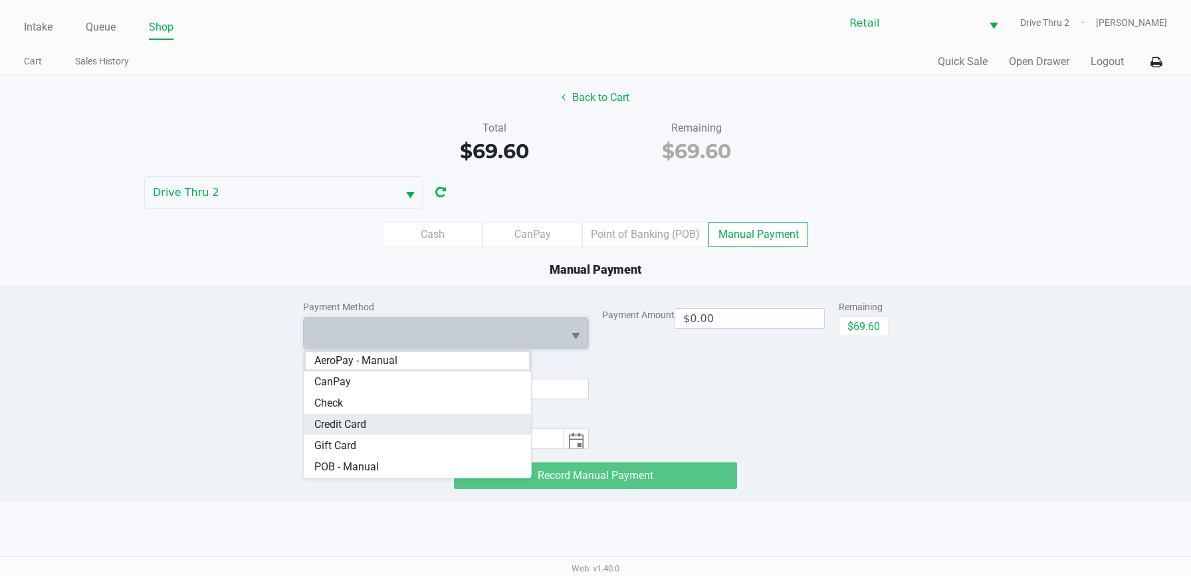
click at [423, 417] on Card "Credit Card" at bounding box center [418, 424] width 228 height 21
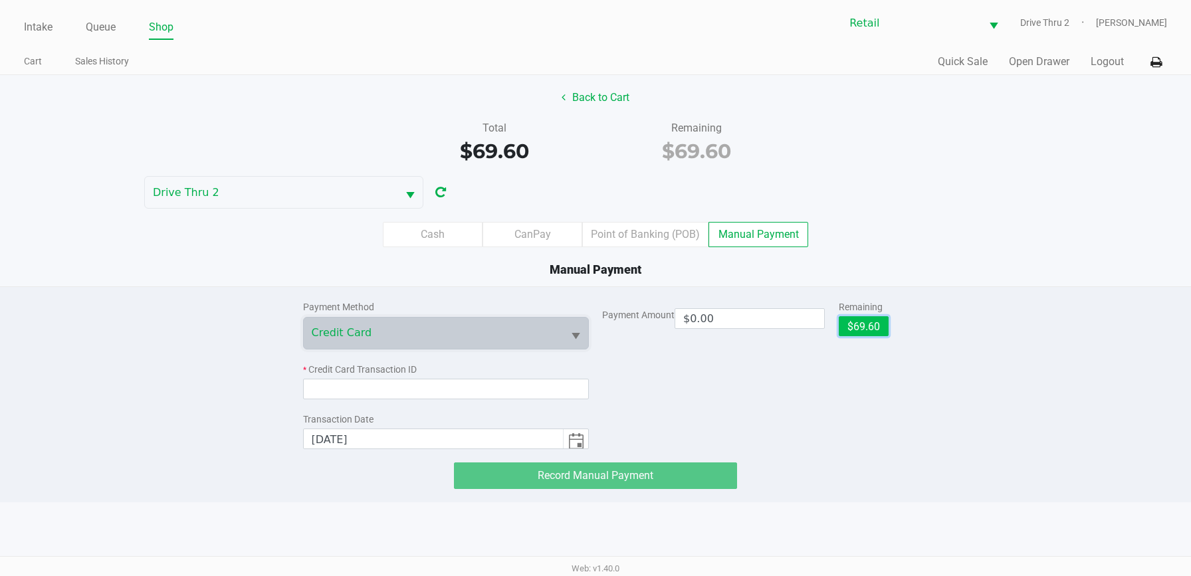
click at [866, 328] on button "$69.60" at bounding box center [863, 326] width 50 height 20
type input "$69.60"
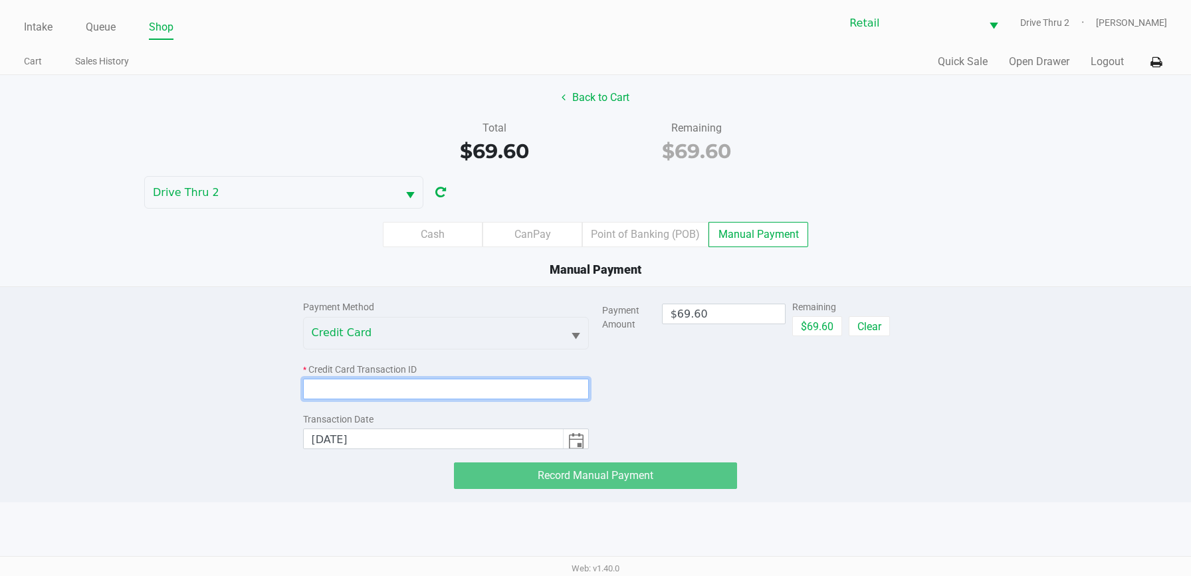
click at [551, 391] on input at bounding box center [446, 389] width 286 height 21
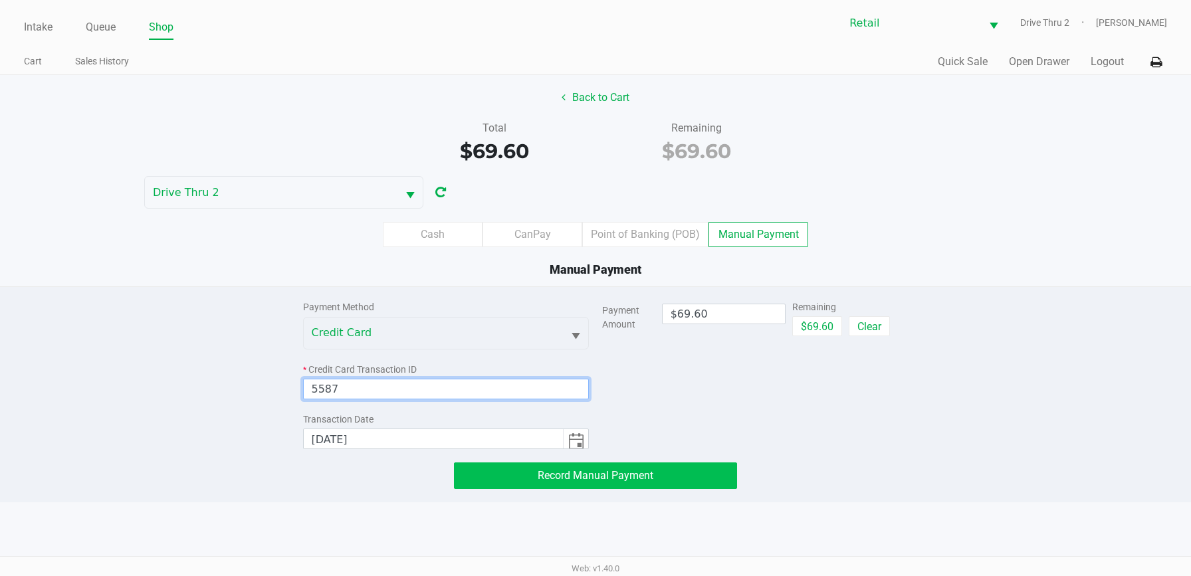
type input "5587"
click at [561, 474] on span "Record Manual Payment" at bounding box center [596, 475] width 116 height 13
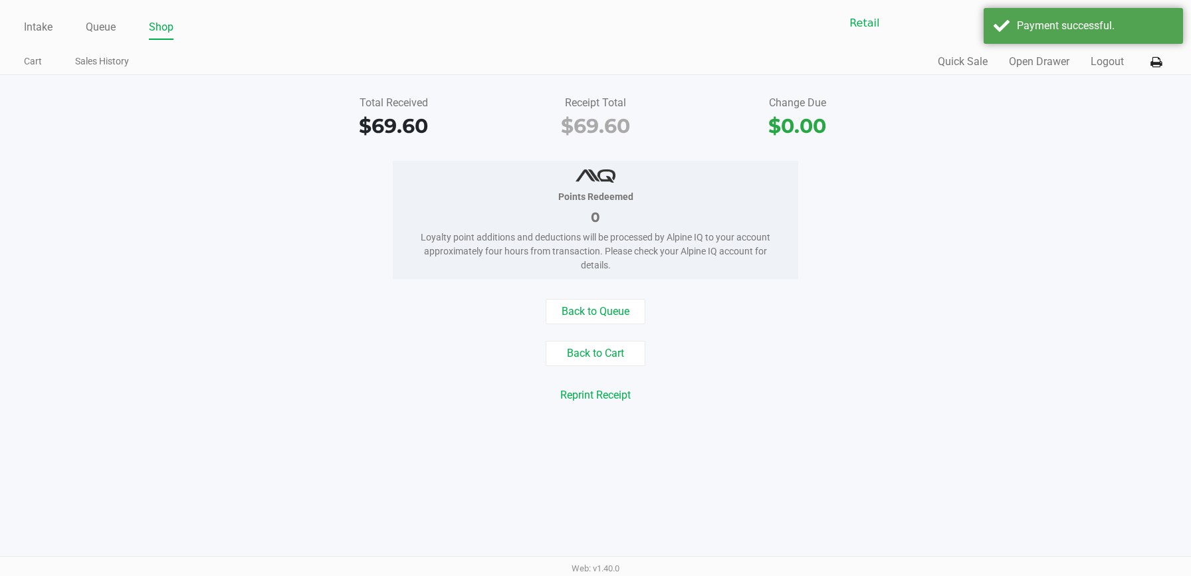
click at [719, 391] on div "Reprint Receipt" at bounding box center [595, 395] width 1211 height 25
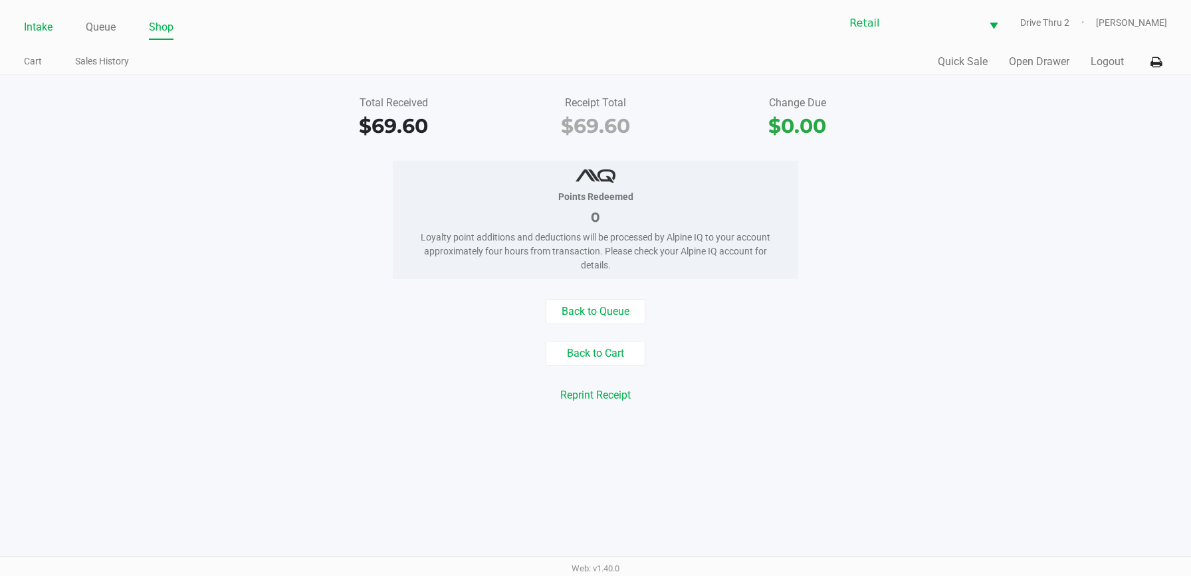
click at [35, 25] on link "Intake" at bounding box center [38, 27] width 29 height 19
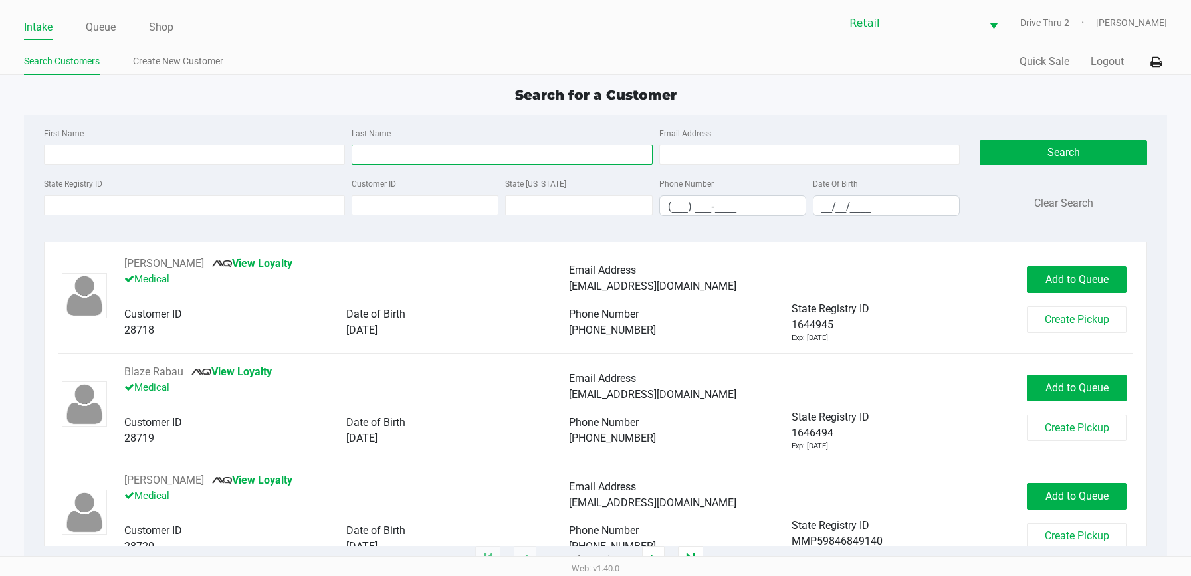
click at [411, 153] on input "Last Name" at bounding box center [501, 155] width 301 height 20
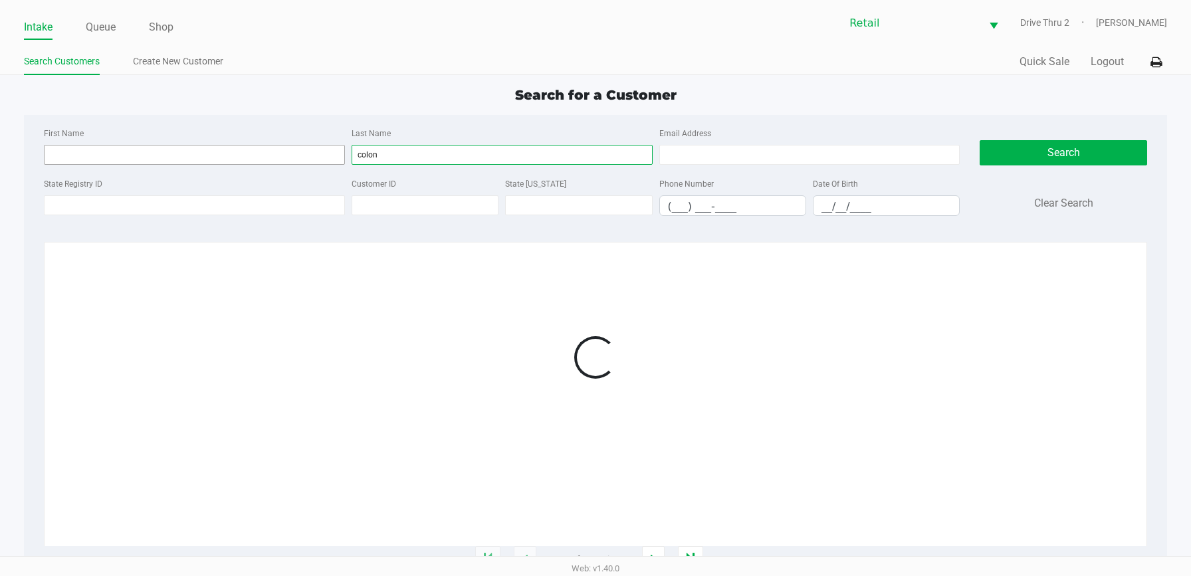
type input "colon"
click at [286, 162] on input "First Name" at bounding box center [194, 155] width 301 height 20
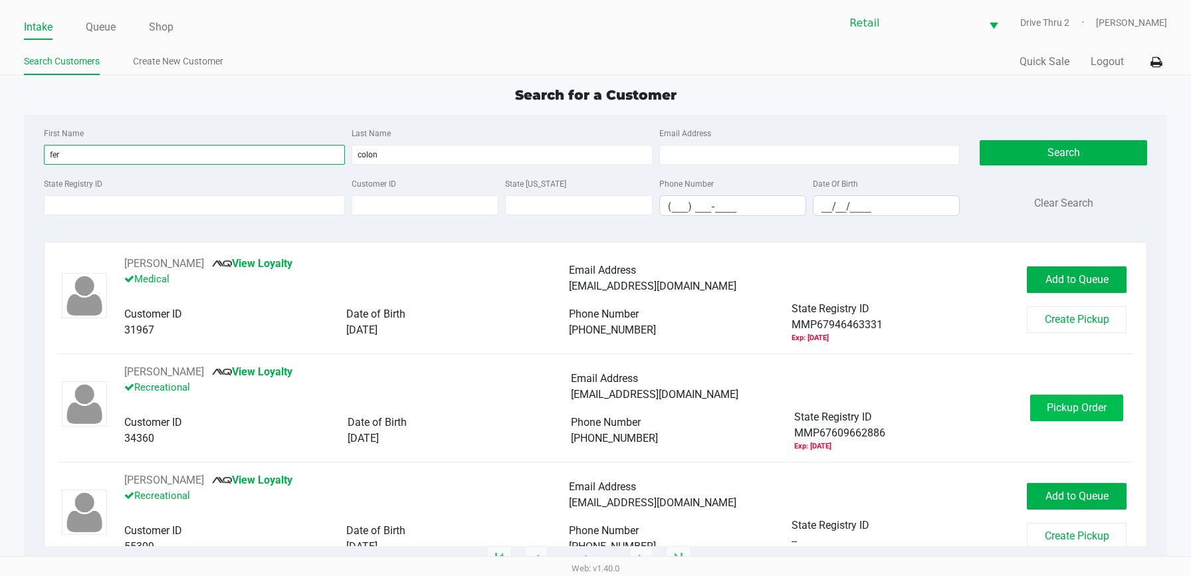
type input "fer"
click at [1046, 407] on span "Pickup Order" at bounding box center [1076, 407] width 60 height 13
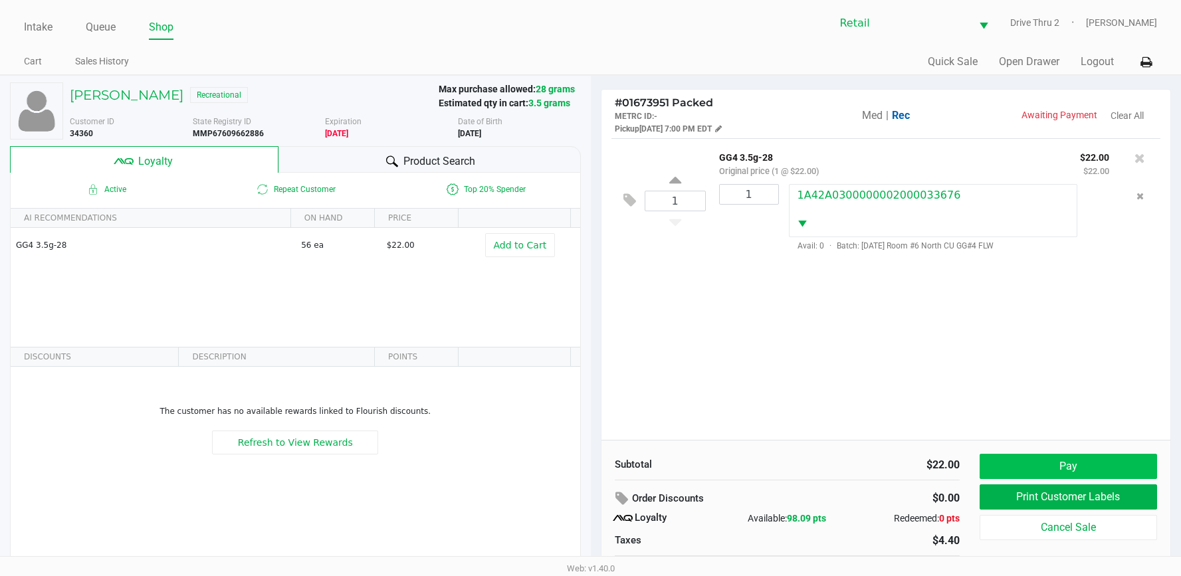
scroll to position [26, 0]
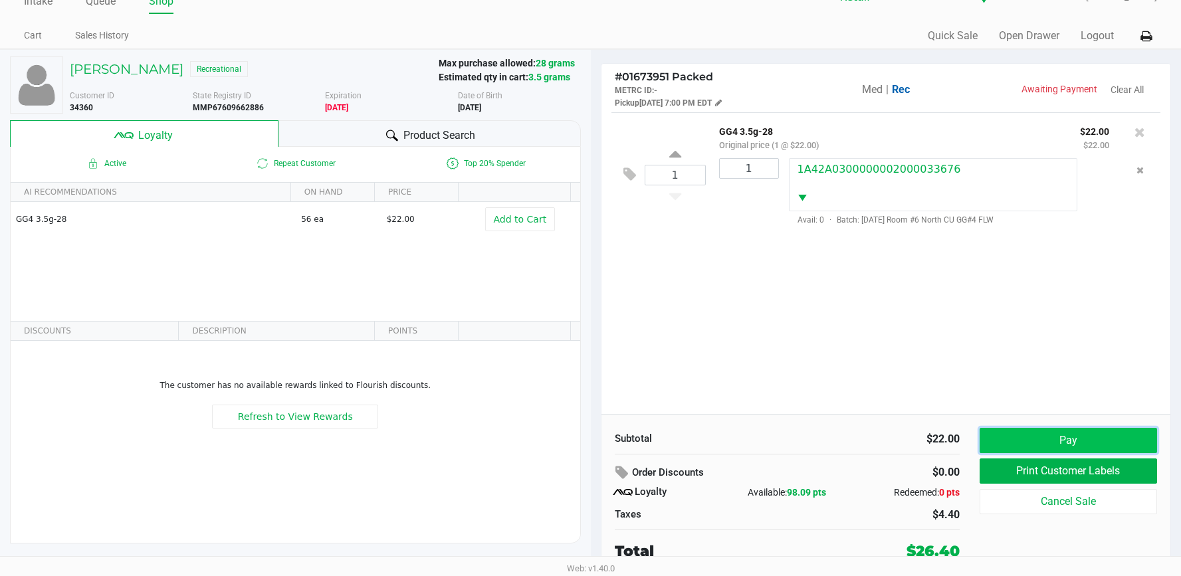
click at [1043, 439] on button "Pay" at bounding box center [1067, 440] width 177 height 25
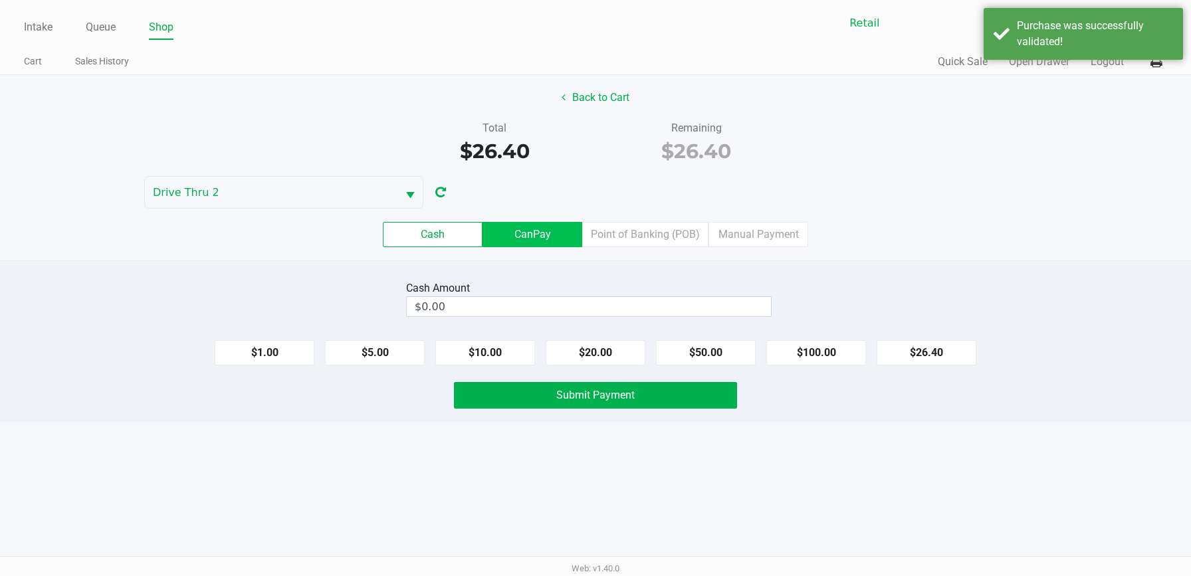
click at [530, 229] on label "CanPay" at bounding box center [532, 234] width 100 height 25
click at [0, 0] on 2 "CanPay" at bounding box center [0, 0] width 0 height 0
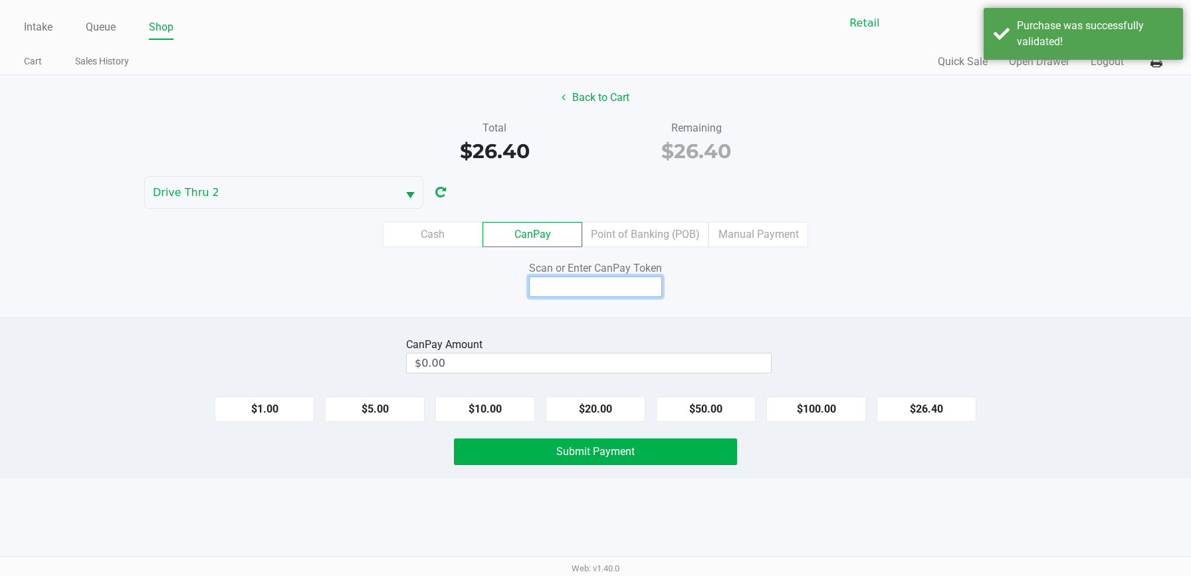
click at [605, 289] on input at bounding box center [595, 286] width 133 height 21
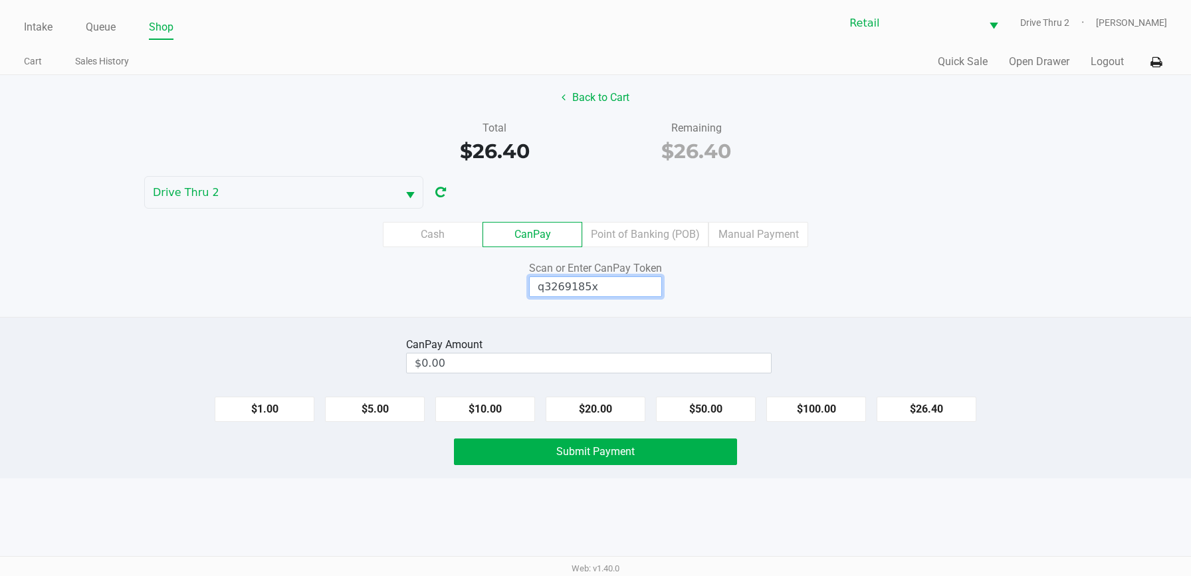
type input "q3269185x"
click at [636, 363] on input "0" at bounding box center [589, 362] width 364 height 19
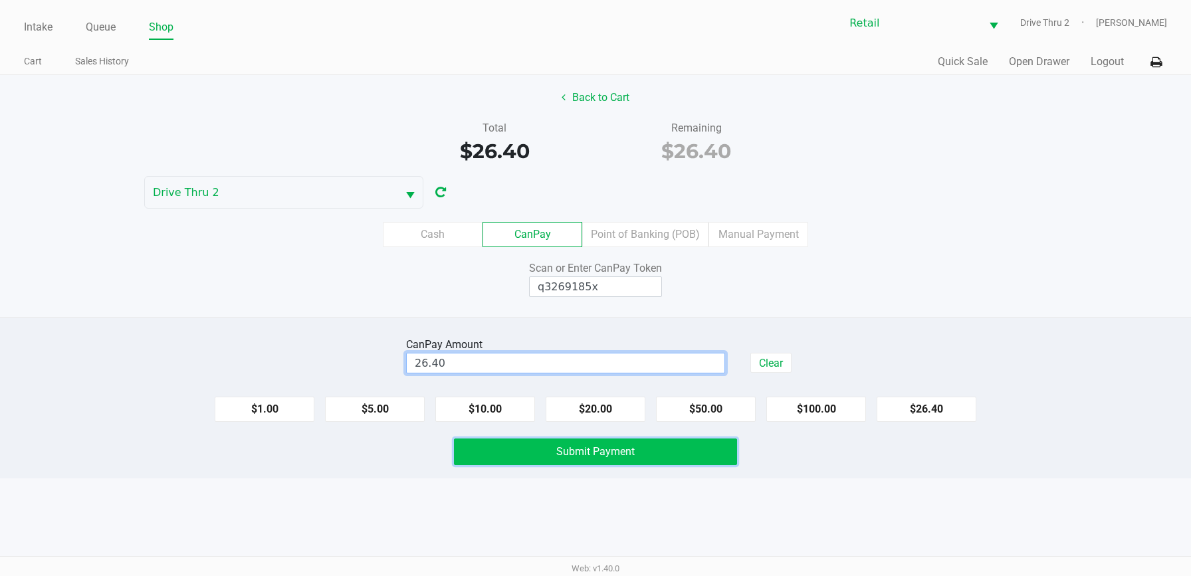
type input "$26.40"
click at [610, 455] on span "Submit Payment" at bounding box center [595, 451] width 78 height 13
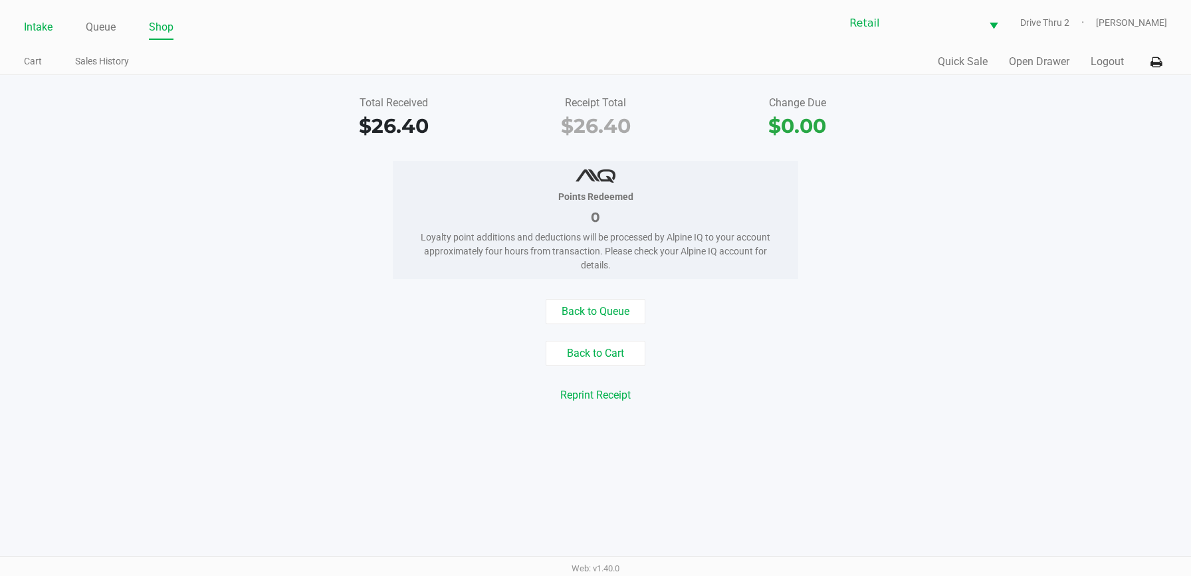
click at [47, 29] on link "Intake" at bounding box center [38, 27] width 29 height 19
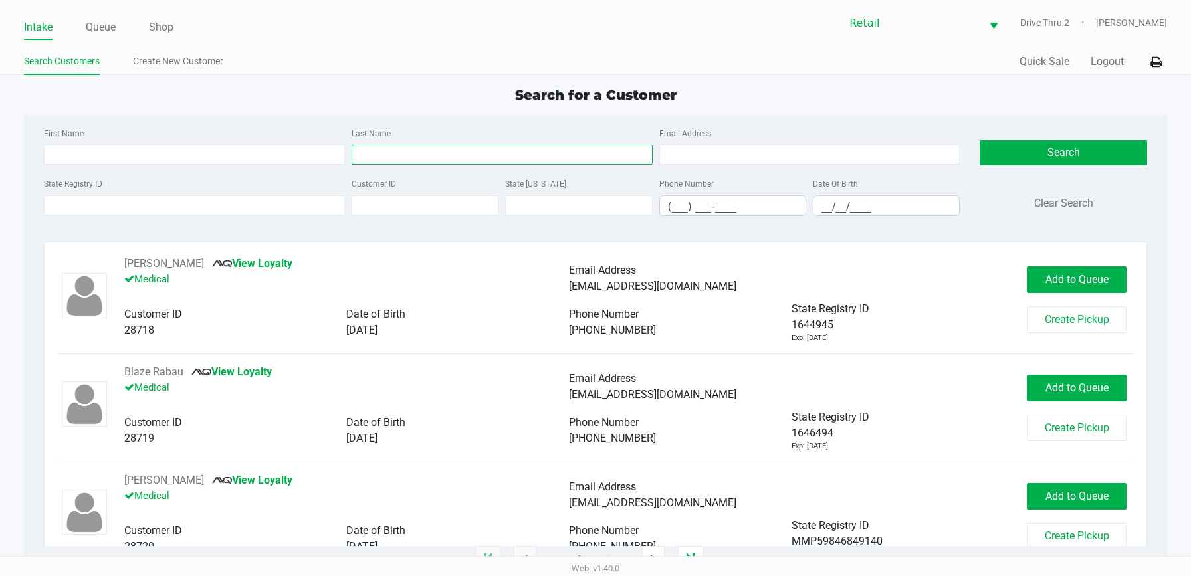
click at [477, 147] on input "Last Name" at bounding box center [501, 155] width 301 height 20
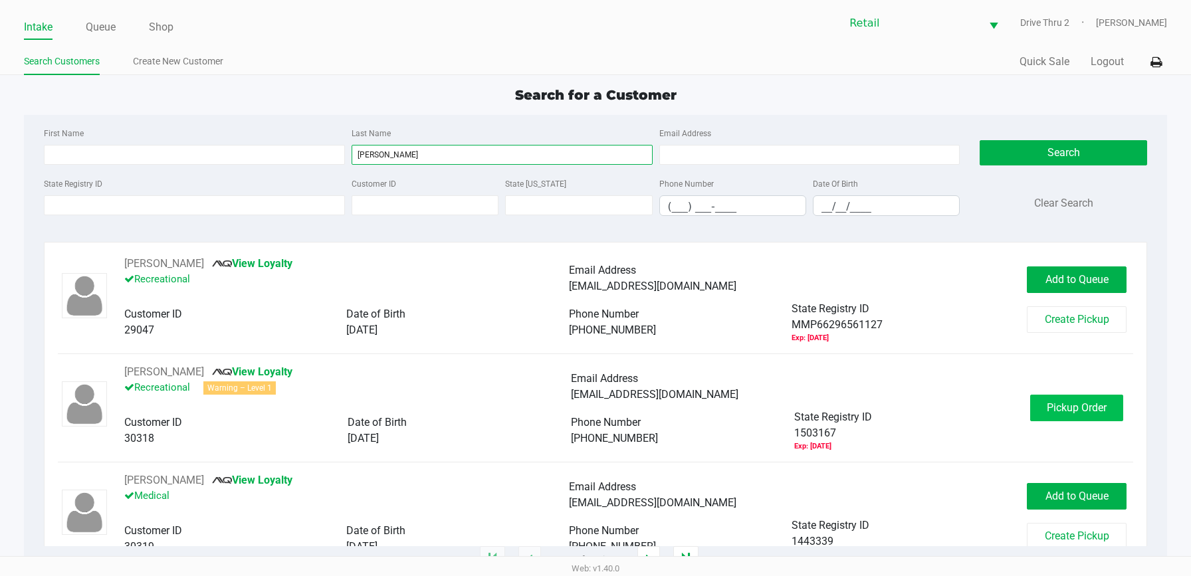
type input "[PERSON_NAME]"
click at [1046, 410] on span "Pickup Order" at bounding box center [1076, 407] width 60 height 13
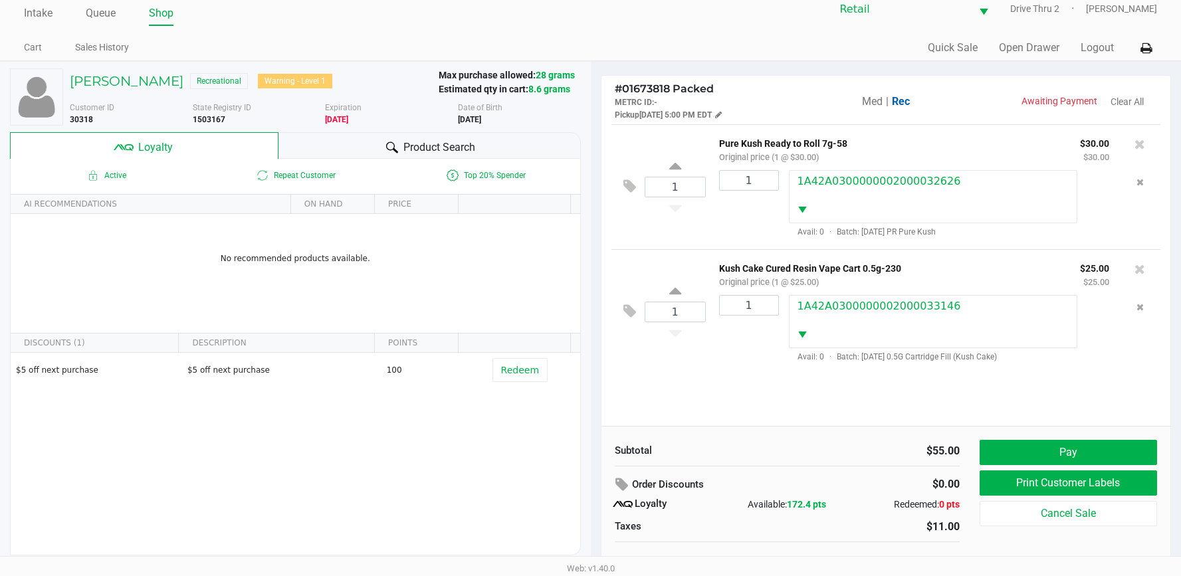
scroll to position [26, 0]
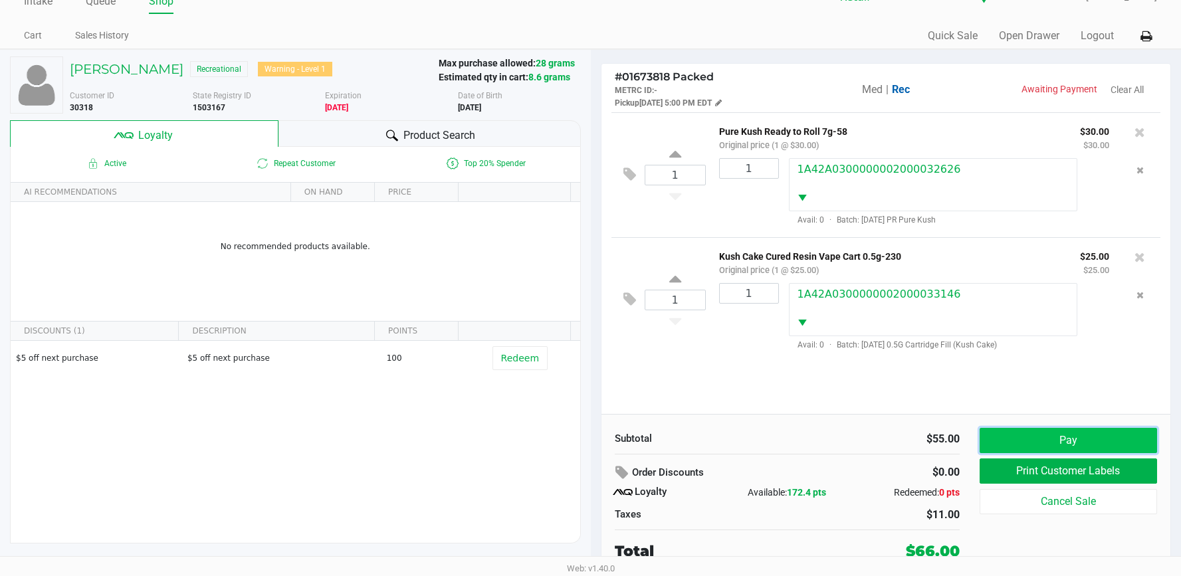
click at [1118, 449] on button "Pay" at bounding box center [1067, 440] width 177 height 25
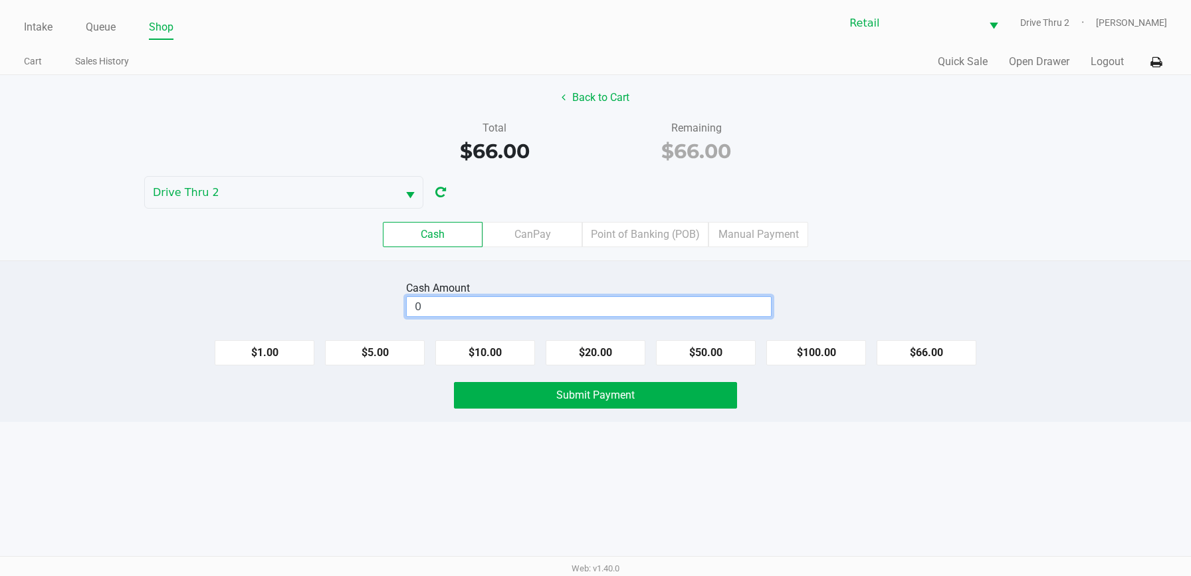
click at [638, 310] on input "0" at bounding box center [589, 306] width 364 height 19
type input "$70.00"
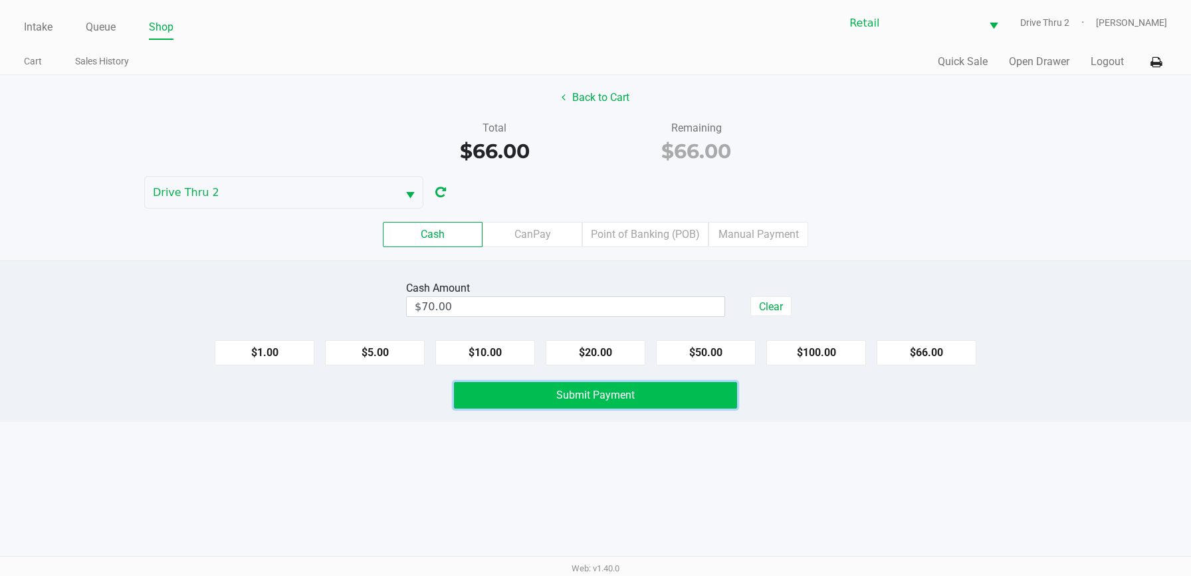
click at [666, 401] on button "Submit Payment" at bounding box center [595, 395] width 283 height 27
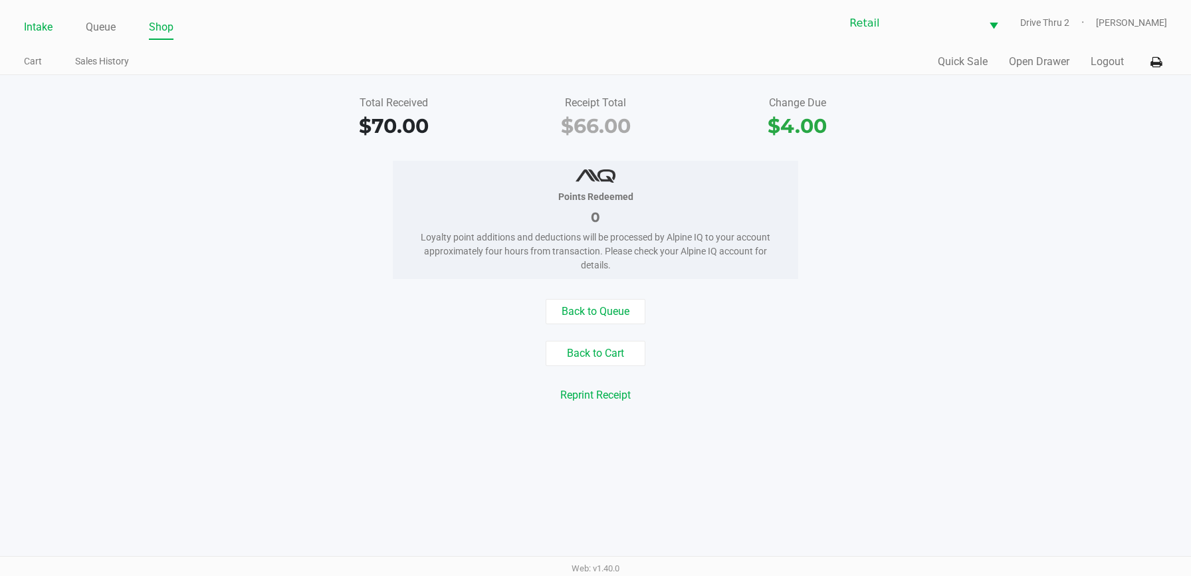
click at [42, 21] on link "Intake" at bounding box center [38, 27] width 29 height 19
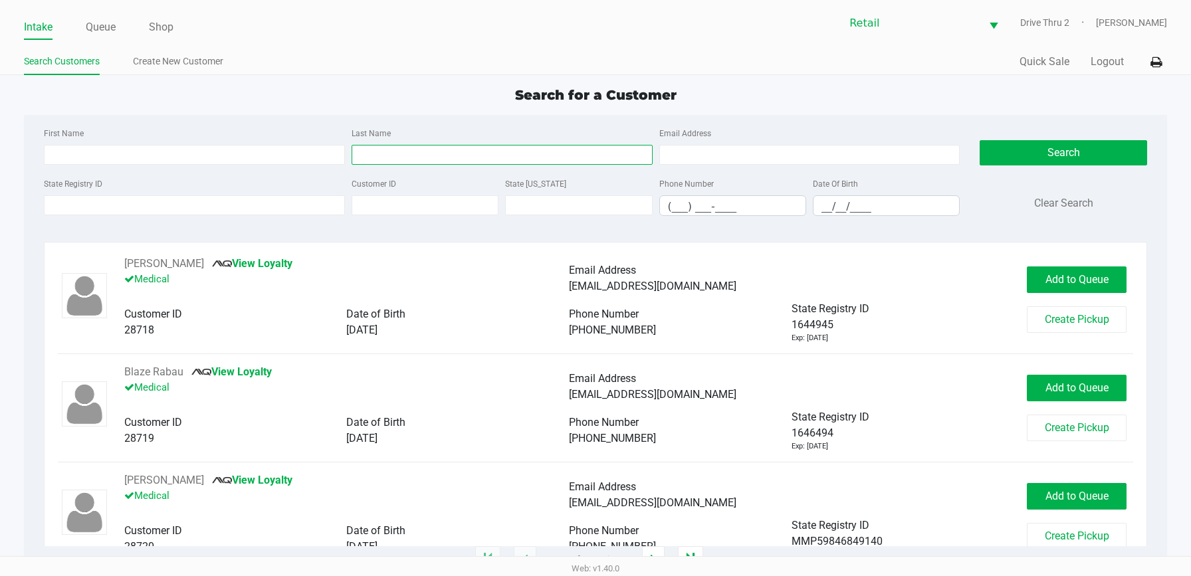
click at [381, 153] on input "Last Name" at bounding box center [501, 155] width 301 height 20
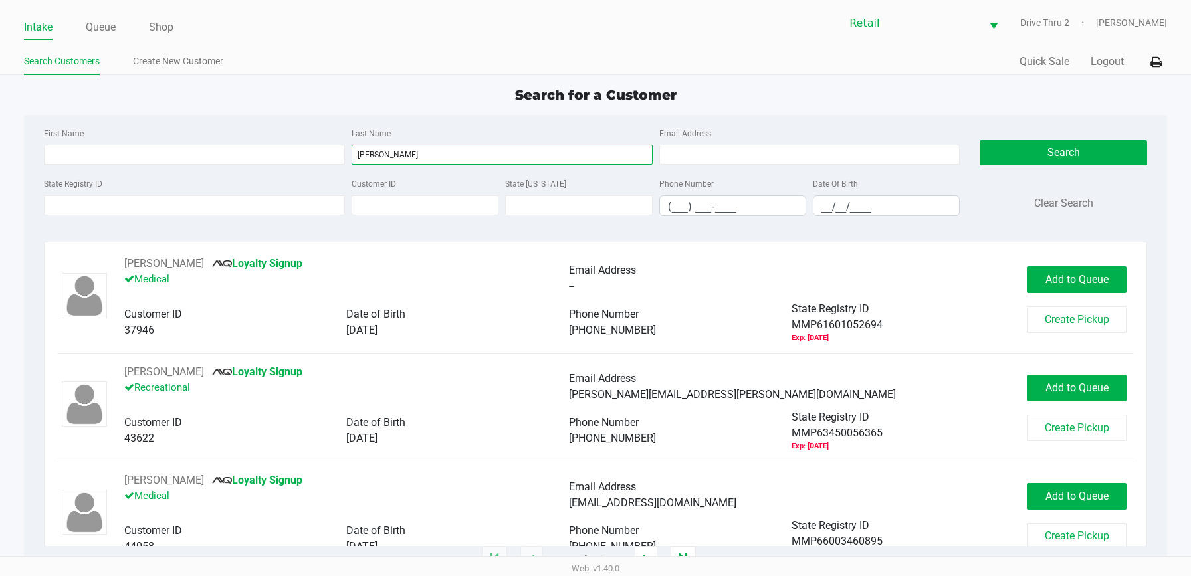
type input "[PERSON_NAME]"
click at [288, 136] on div "First Name" at bounding box center [195, 145] width 308 height 40
click at [286, 150] on input "First Name" at bounding box center [194, 155] width 301 height 20
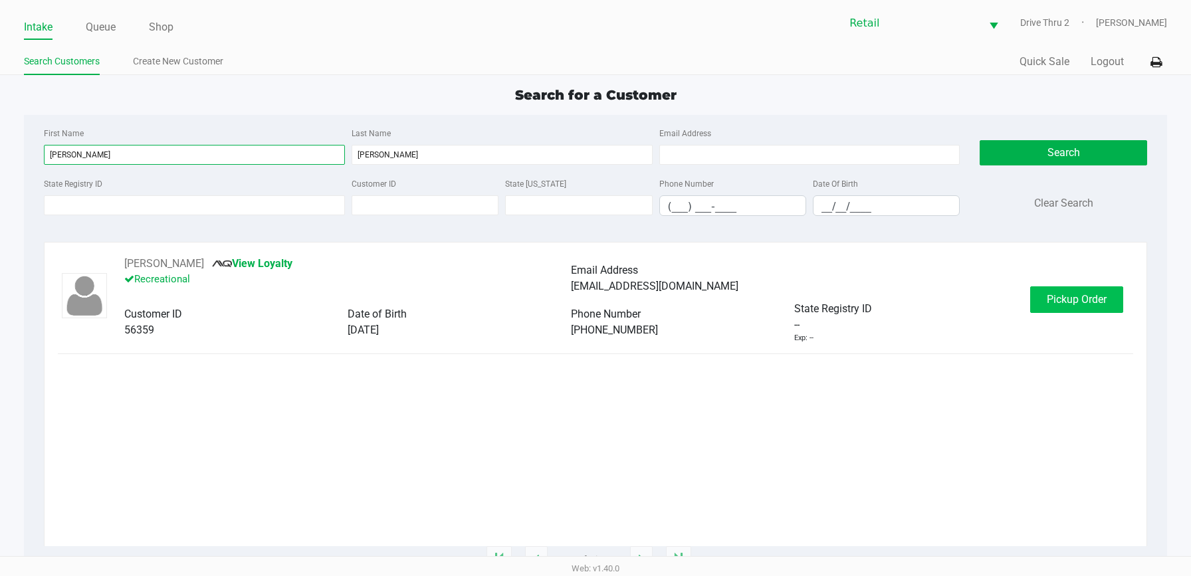
type input "[PERSON_NAME]"
click at [1044, 295] on button "Pickup Order" at bounding box center [1076, 299] width 93 height 27
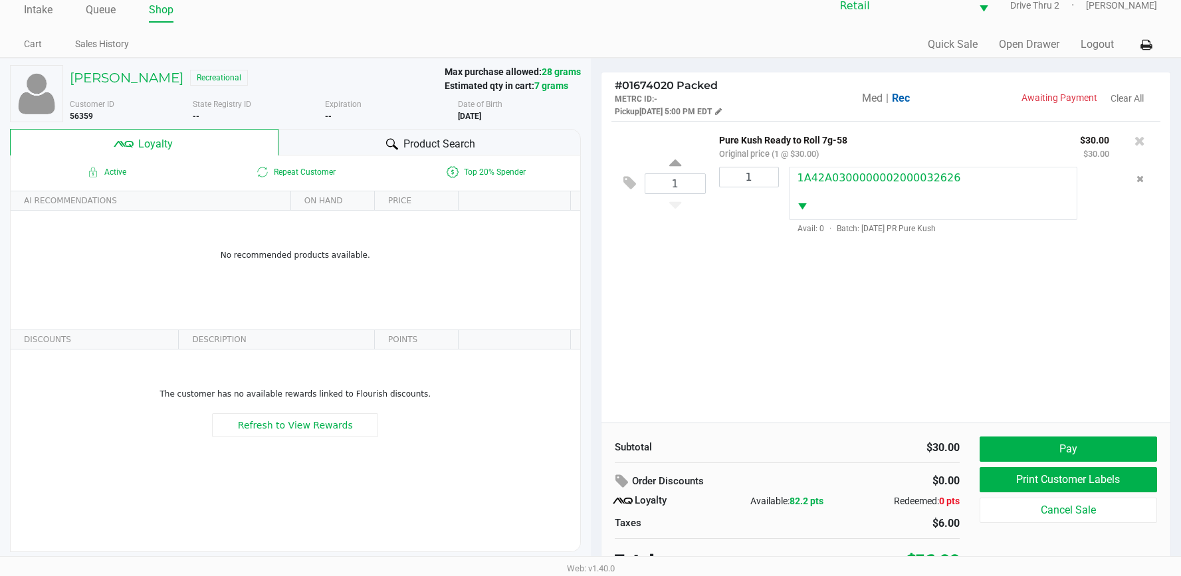
scroll to position [26, 0]
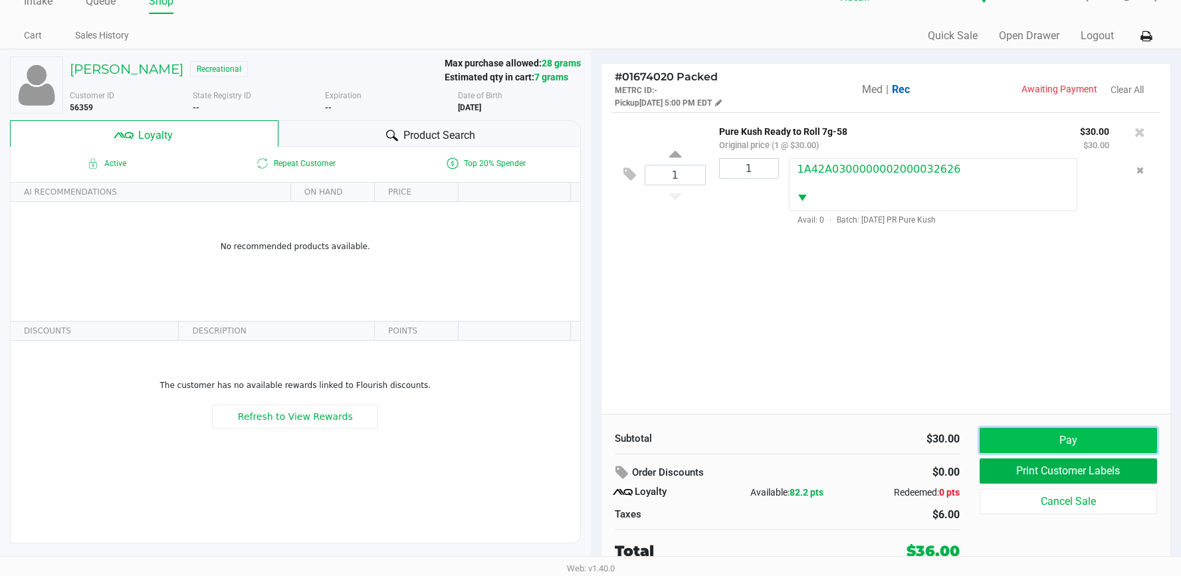
click at [1039, 441] on button "Pay" at bounding box center [1067, 440] width 177 height 25
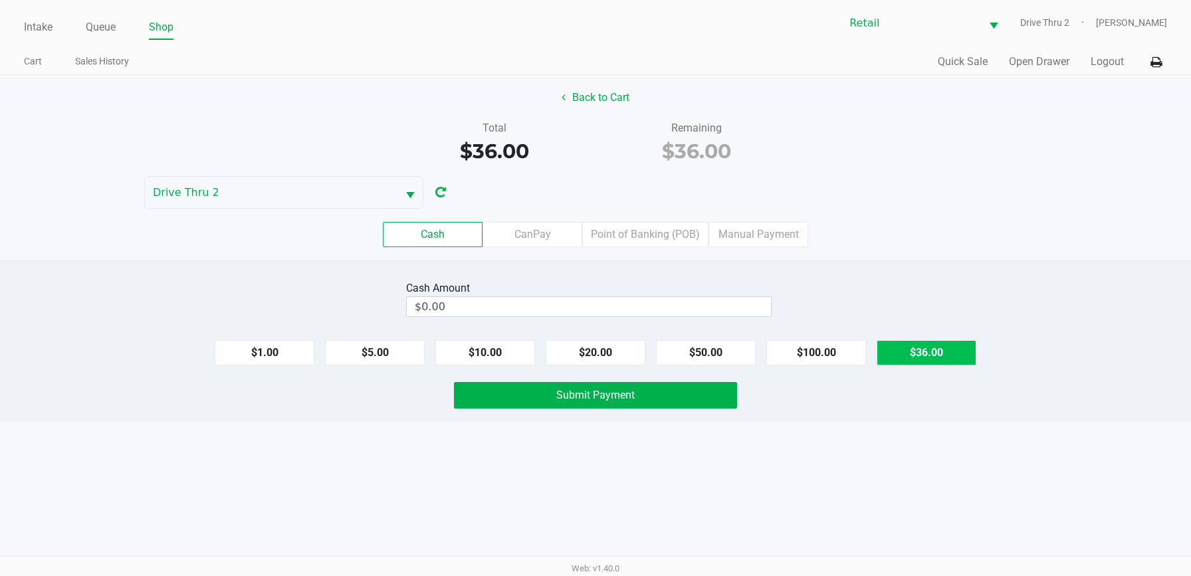
click at [915, 353] on button "$36.00" at bounding box center [926, 352] width 100 height 25
type input "$36.00"
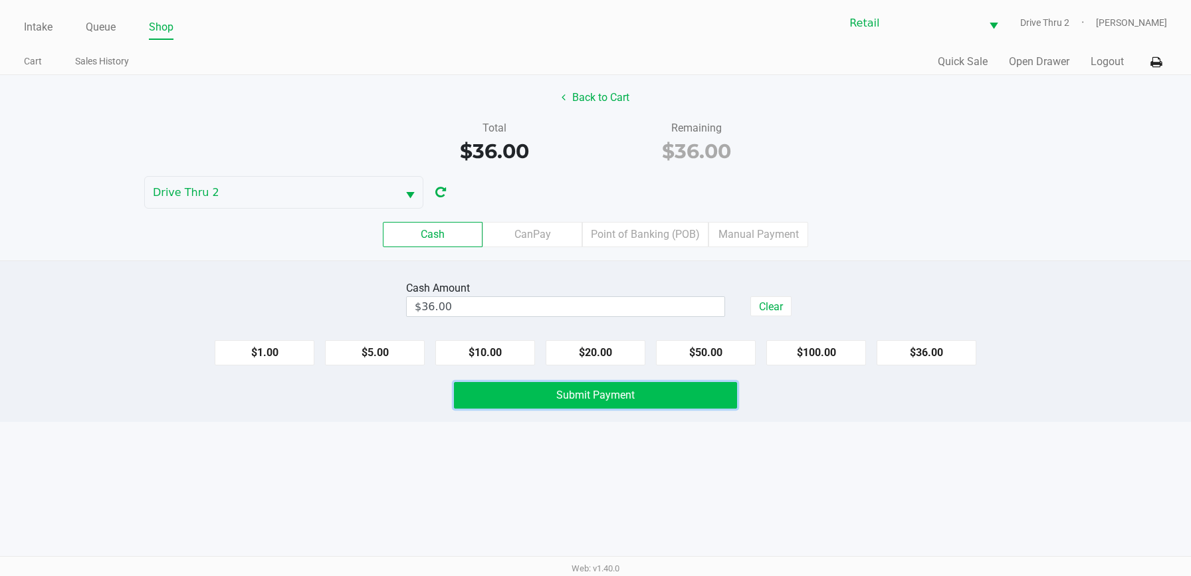
click at [719, 389] on button "Submit Payment" at bounding box center [595, 395] width 283 height 27
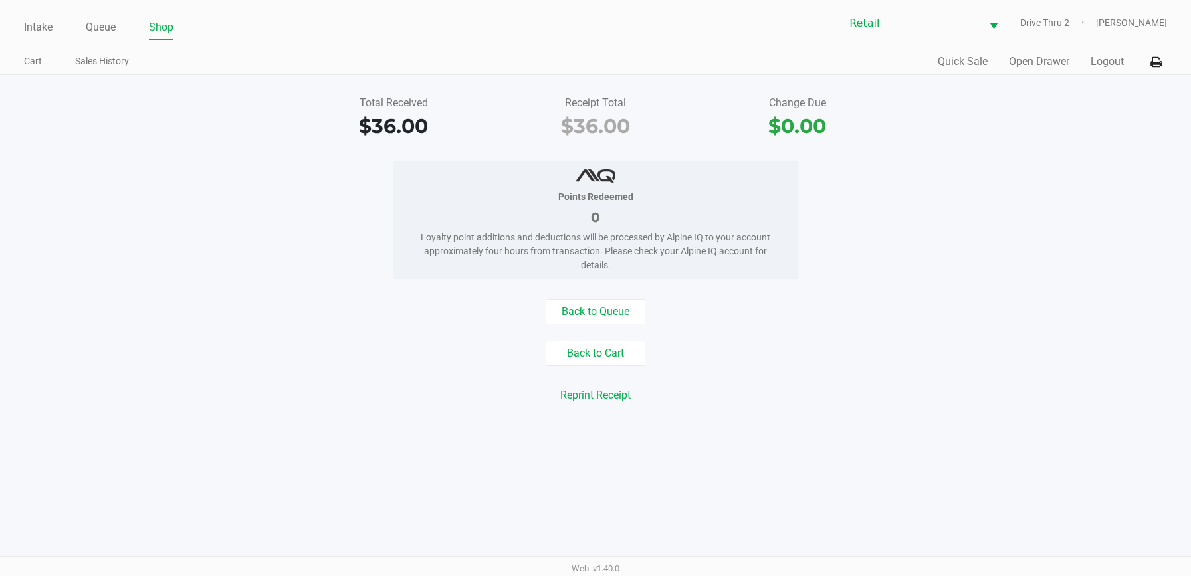
click at [42, 16] on div "Intake Queue Shop" at bounding box center [309, 27] width 571 height 25
click at [42, 23] on link "Intake" at bounding box center [38, 27] width 29 height 19
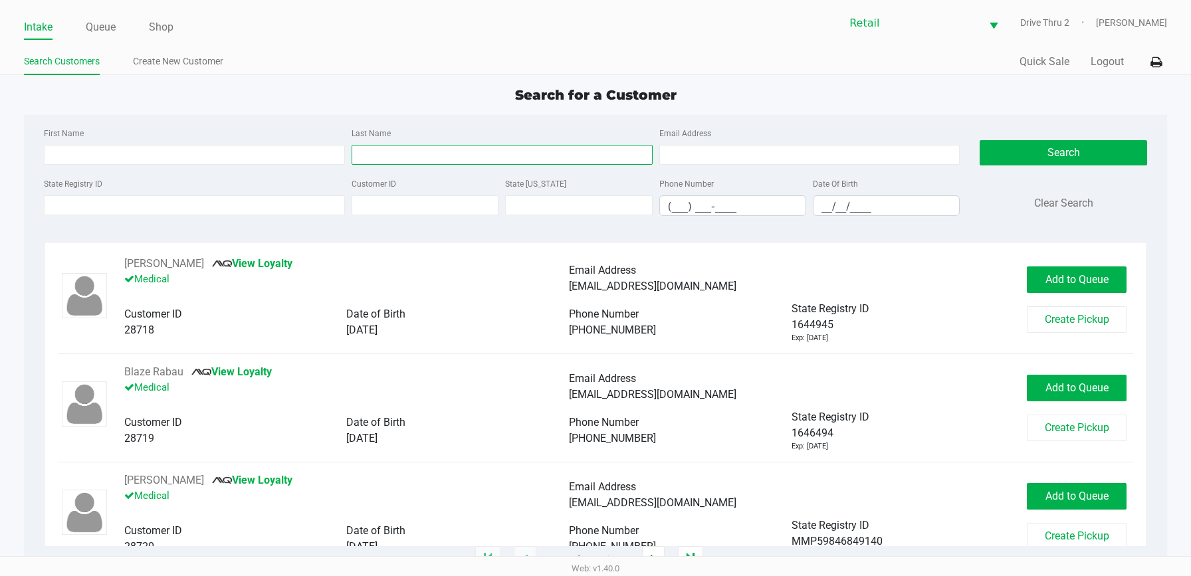
click at [369, 149] on input "Last Name" at bounding box center [501, 155] width 301 height 20
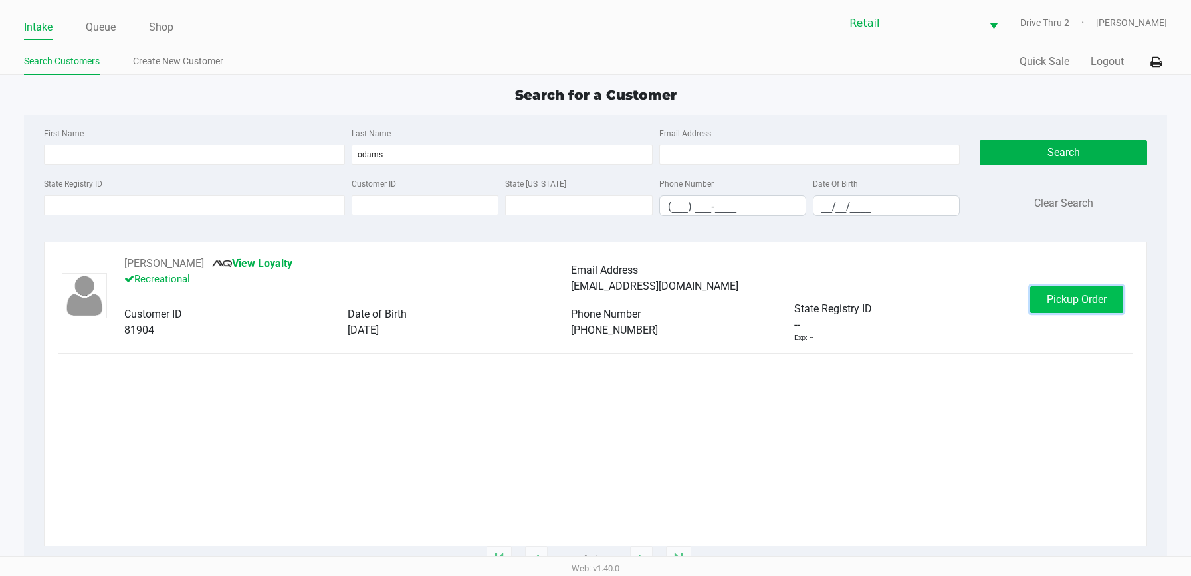
click at [1044, 292] on button "Pickup Order" at bounding box center [1076, 299] width 93 height 27
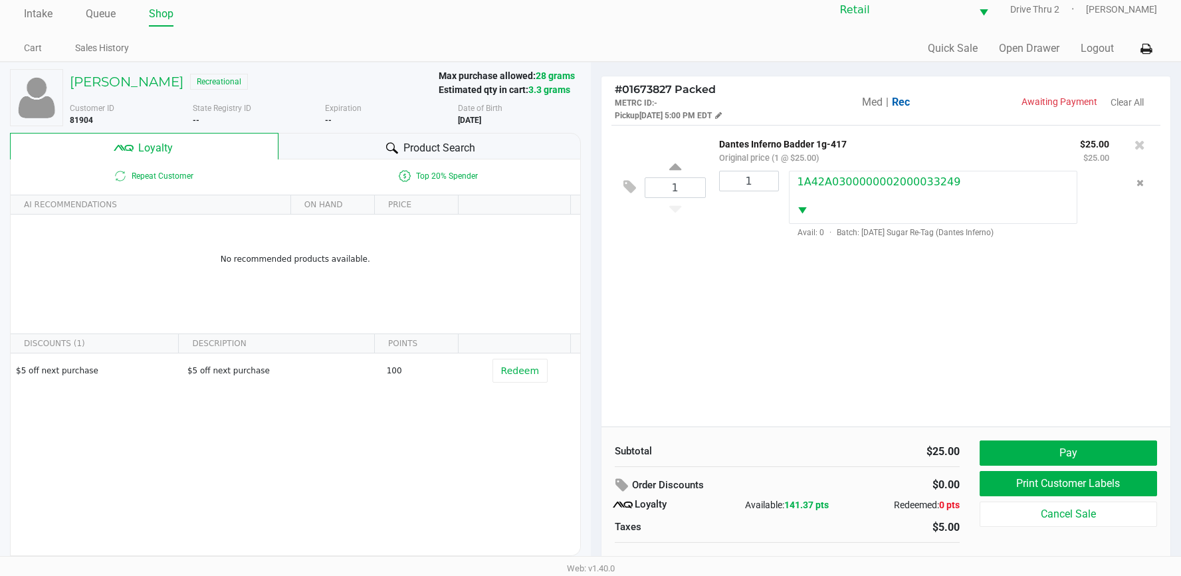
scroll to position [26, 0]
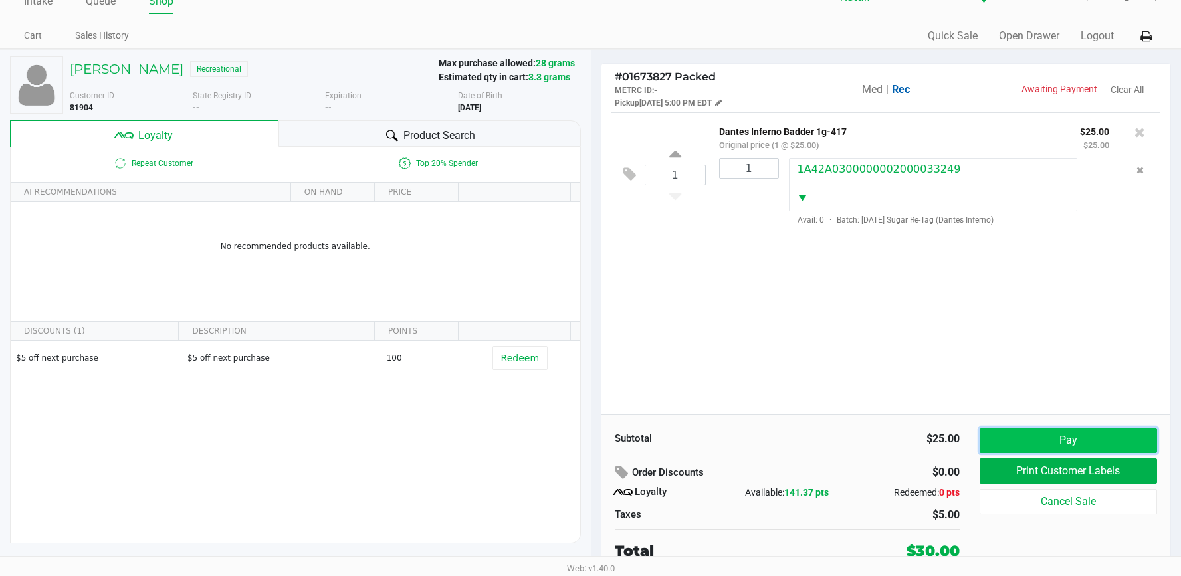
click at [996, 432] on button "Pay" at bounding box center [1067, 440] width 177 height 25
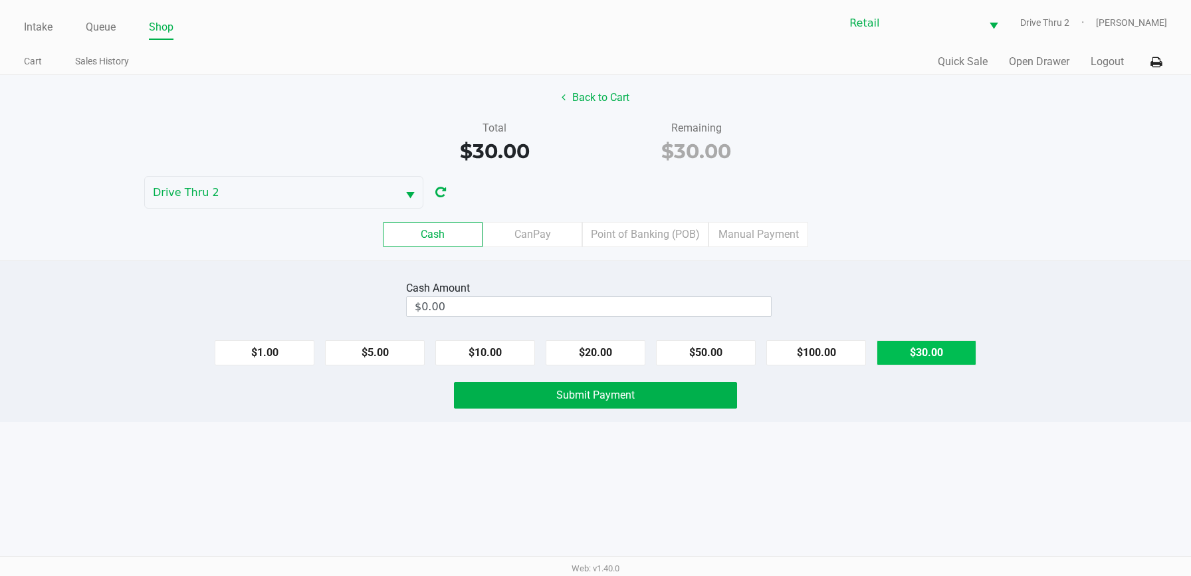
click at [937, 353] on button "$30.00" at bounding box center [926, 352] width 100 height 25
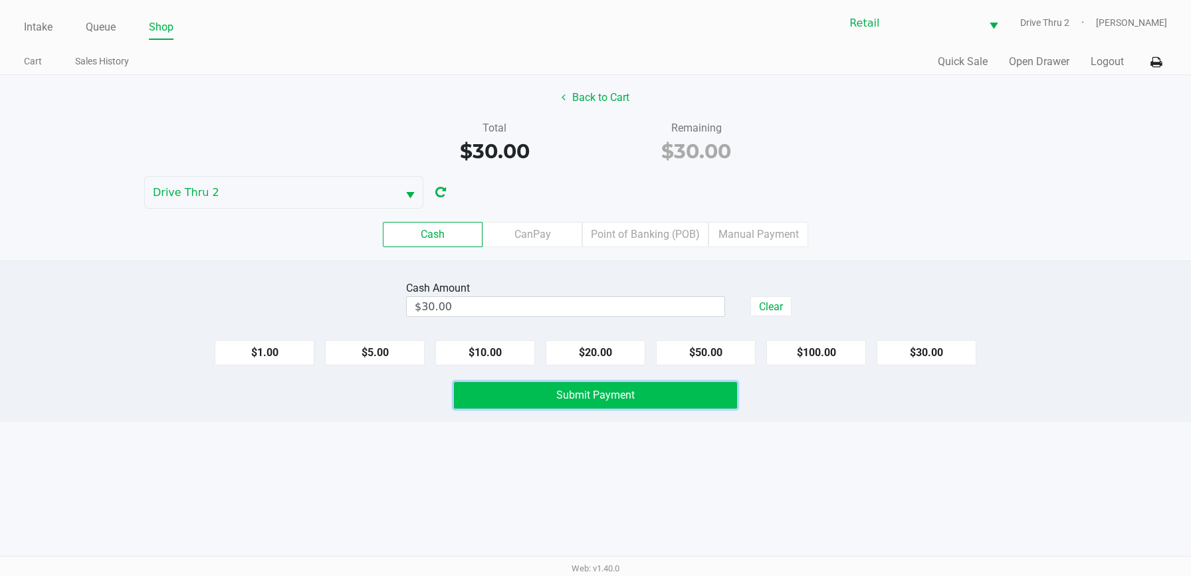
click at [700, 397] on button "Submit Payment" at bounding box center [595, 395] width 283 height 27
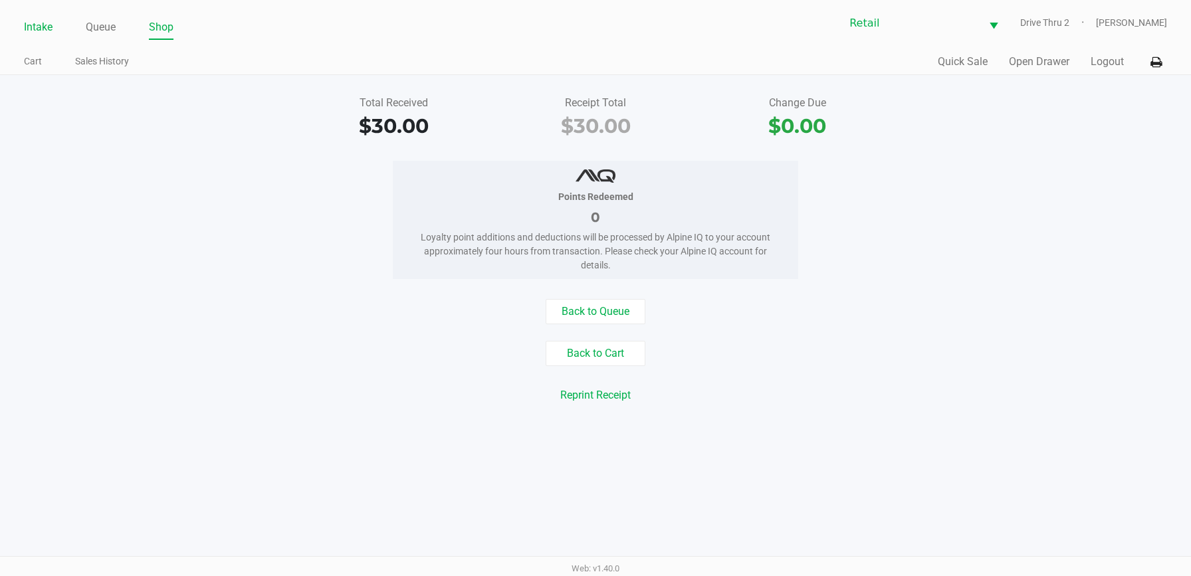
click at [33, 22] on link "Intake" at bounding box center [38, 27] width 29 height 19
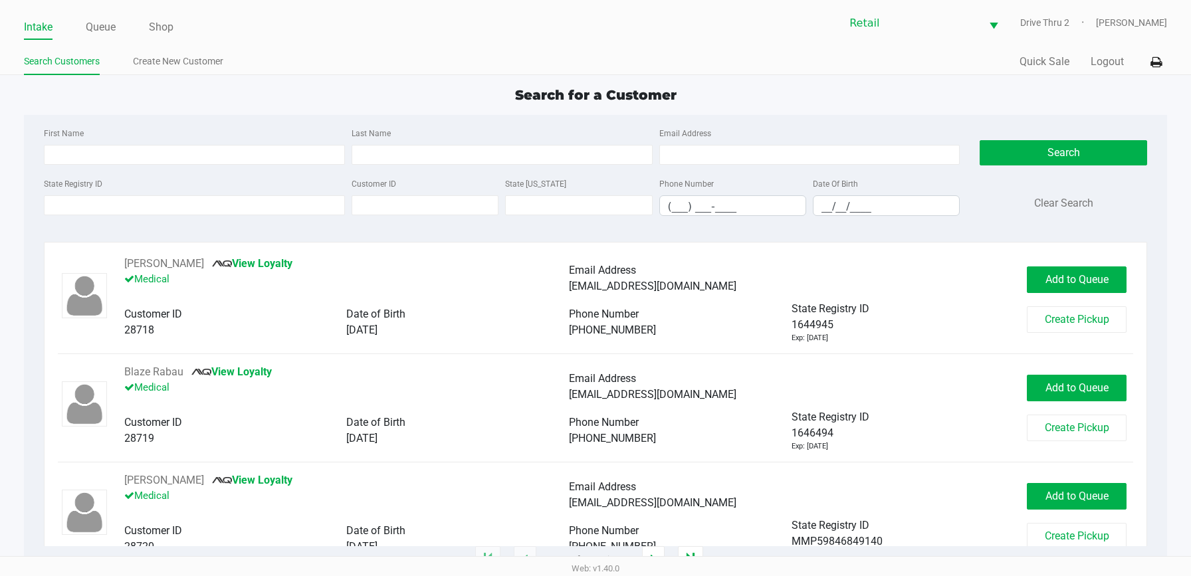
click at [450, 173] on div "First Name Last Name Email Address" at bounding box center [502, 150] width 923 height 50
click at [440, 147] on input "Last Name" at bounding box center [501, 155] width 301 height 20
click at [164, 176] on div "State Registry ID" at bounding box center [195, 195] width 308 height 41
click at [168, 167] on div "First Name Last Name [PERSON_NAME] Email Address" at bounding box center [502, 150] width 923 height 50
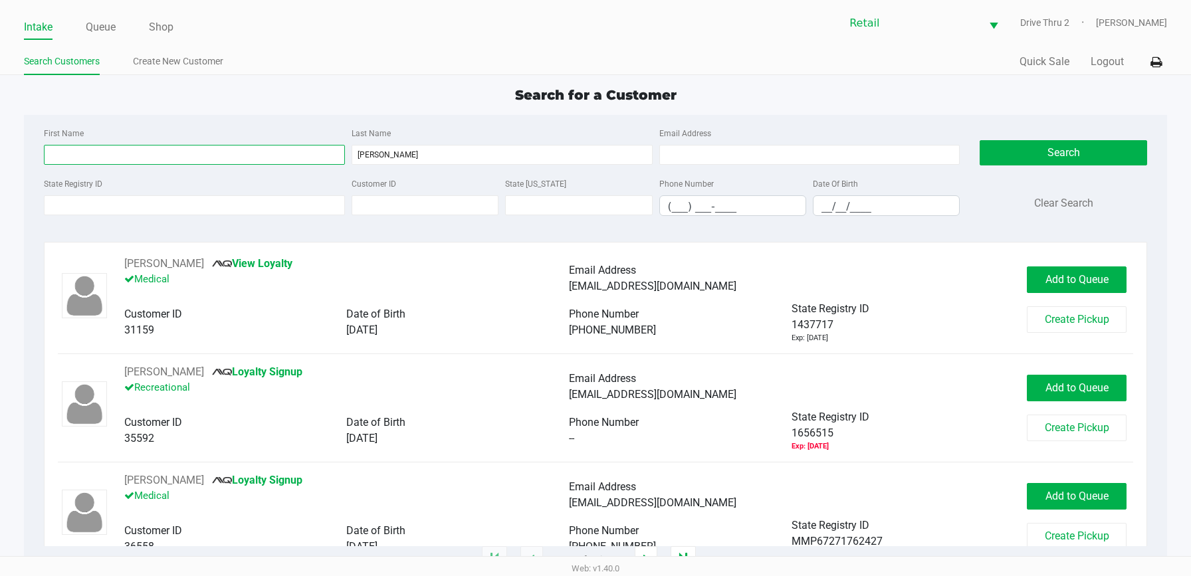
click at [170, 154] on input "First Name" at bounding box center [194, 155] width 301 height 20
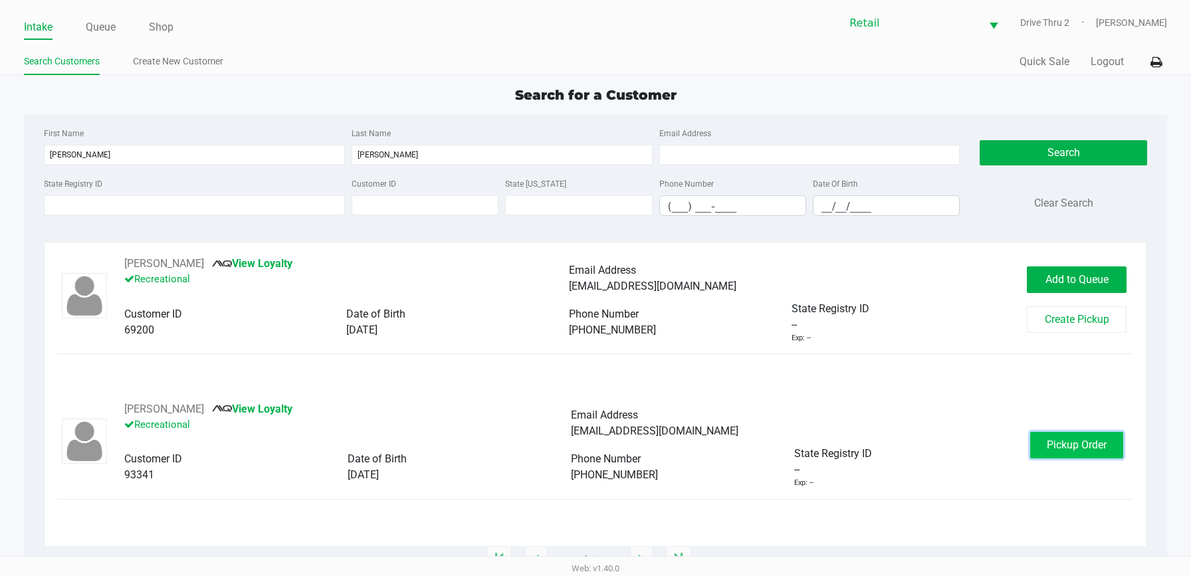
click at [1060, 439] on span "Pickup Order" at bounding box center [1076, 445] width 60 height 13
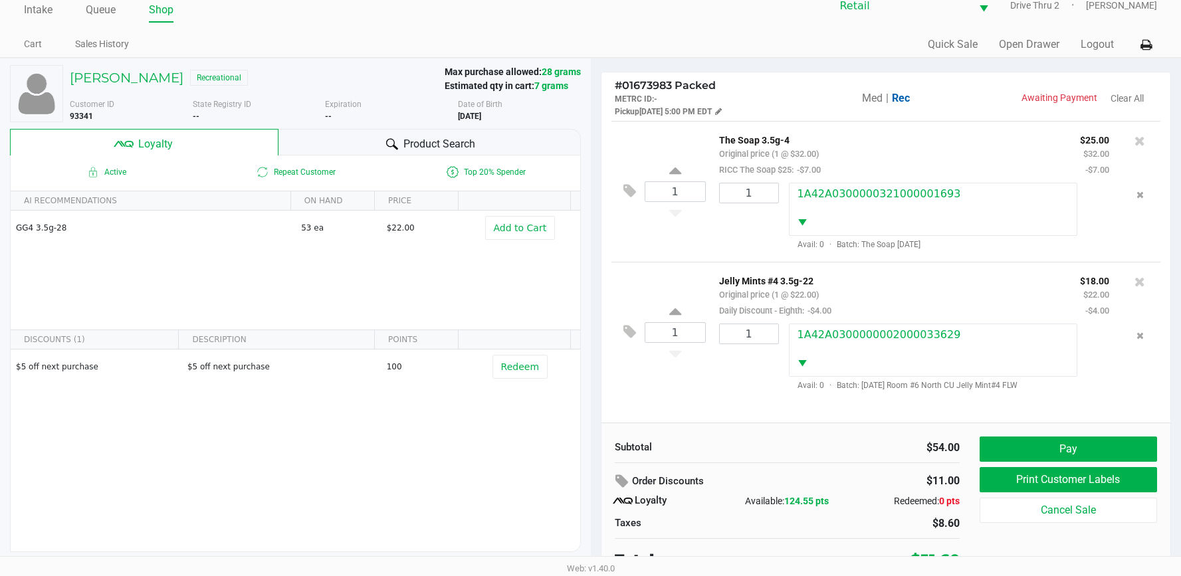
scroll to position [26, 0]
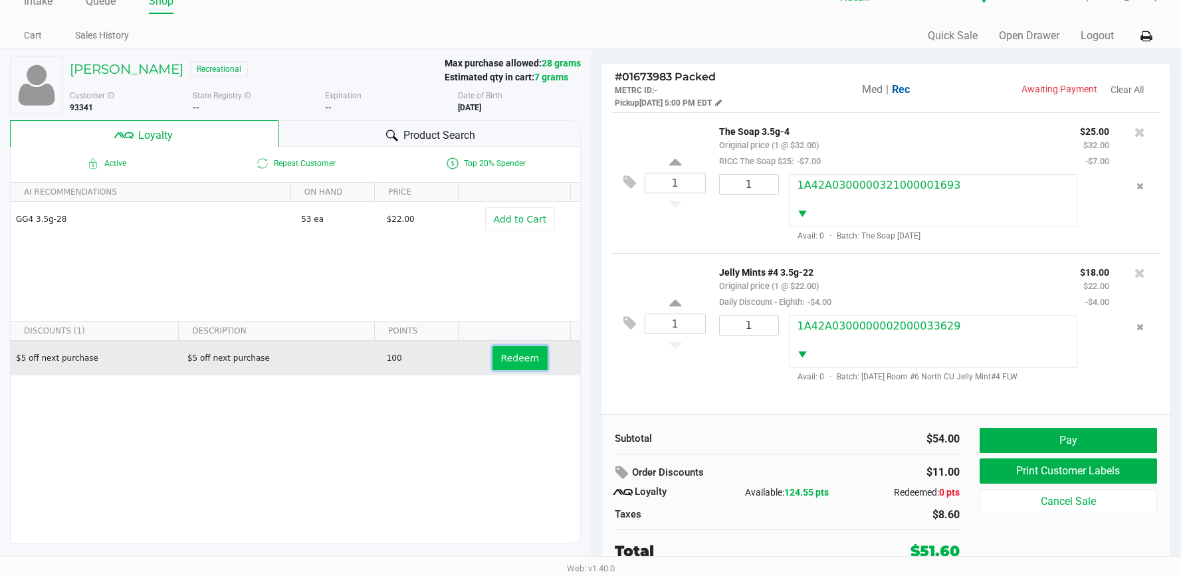
click at [514, 355] on span "Redeem" at bounding box center [520, 358] width 38 height 11
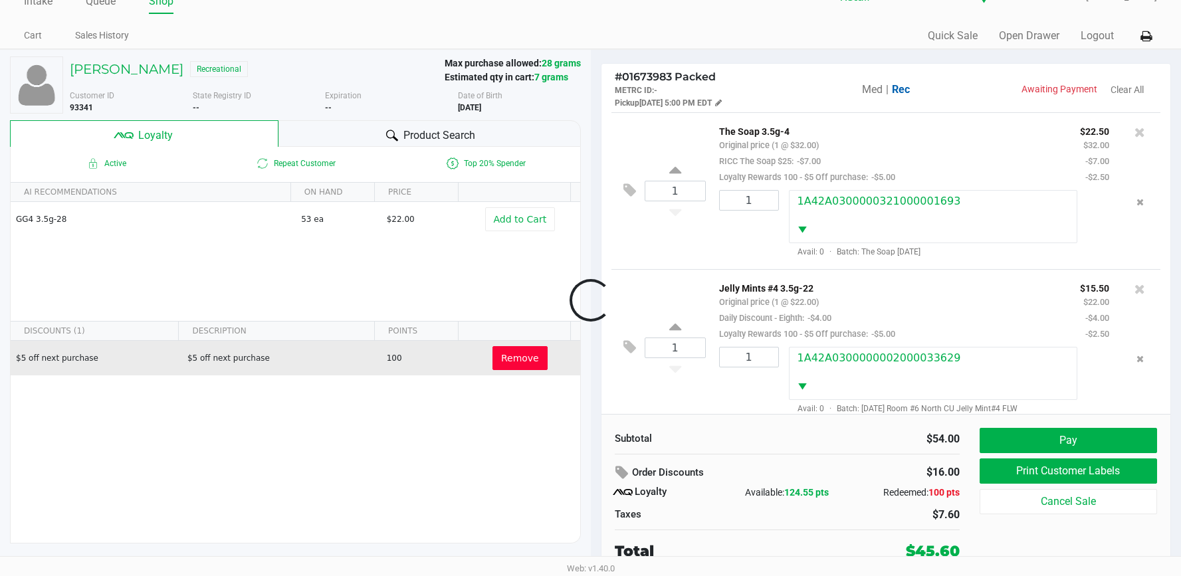
scroll to position [16, 0]
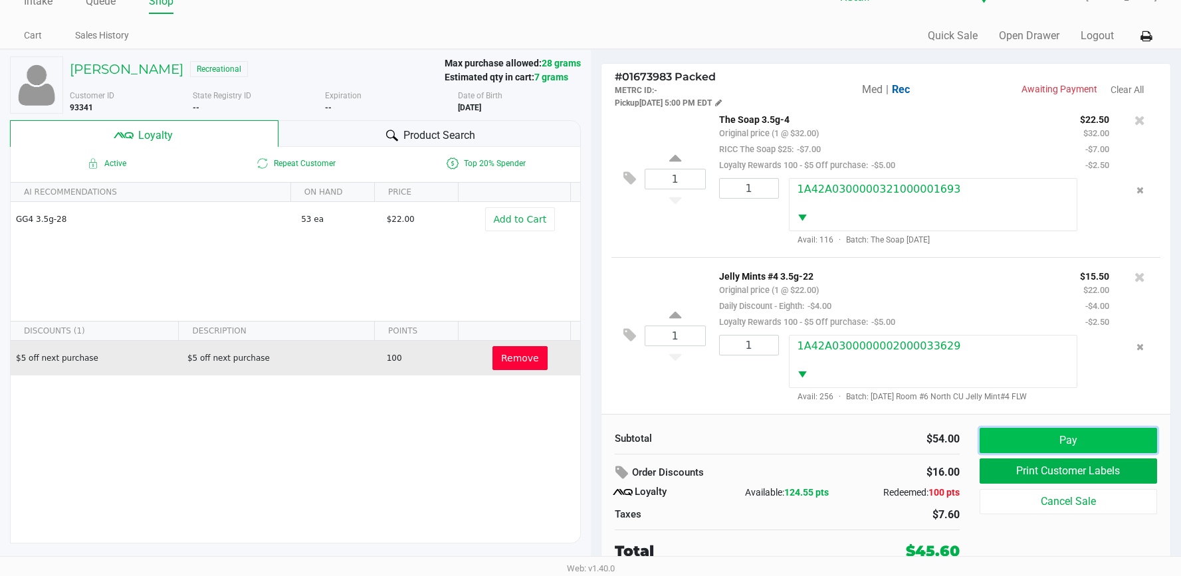
click at [1036, 437] on button "Pay" at bounding box center [1067, 440] width 177 height 25
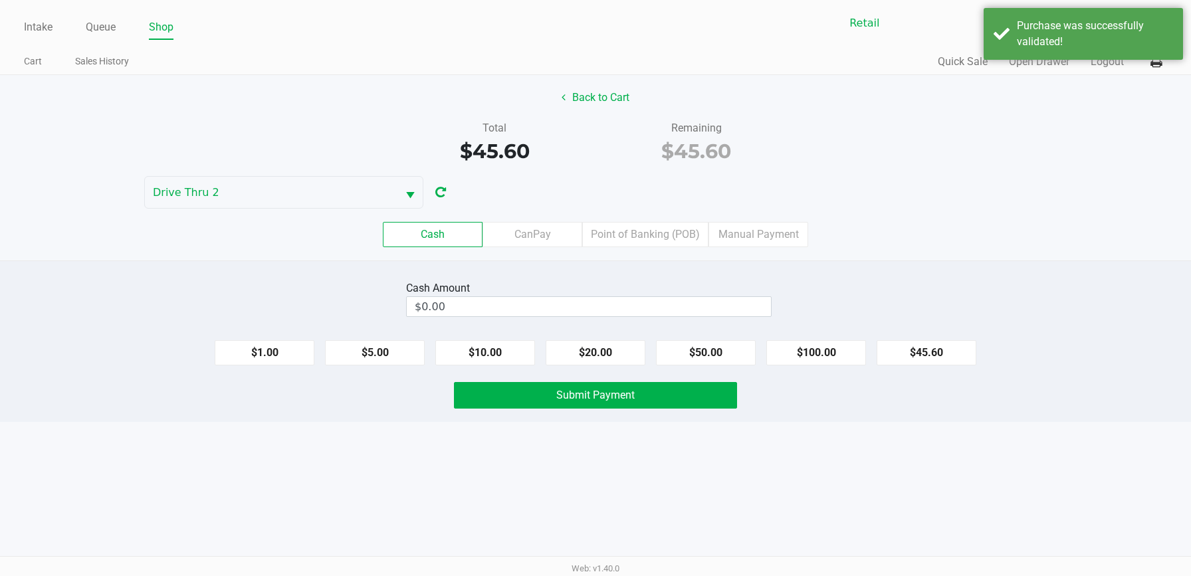
click at [714, 367] on div "Cash Amount $0.00 $1.00 $5.00 $10.00 $20.00 $50.00 $100.00 $45.60 Submit Payment" at bounding box center [595, 340] width 1191 height 161
click at [706, 351] on button "$50.00" at bounding box center [706, 352] width 100 height 25
click at [664, 402] on button "Submit Payment" at bounding box center [595, 395] width 283 height 27
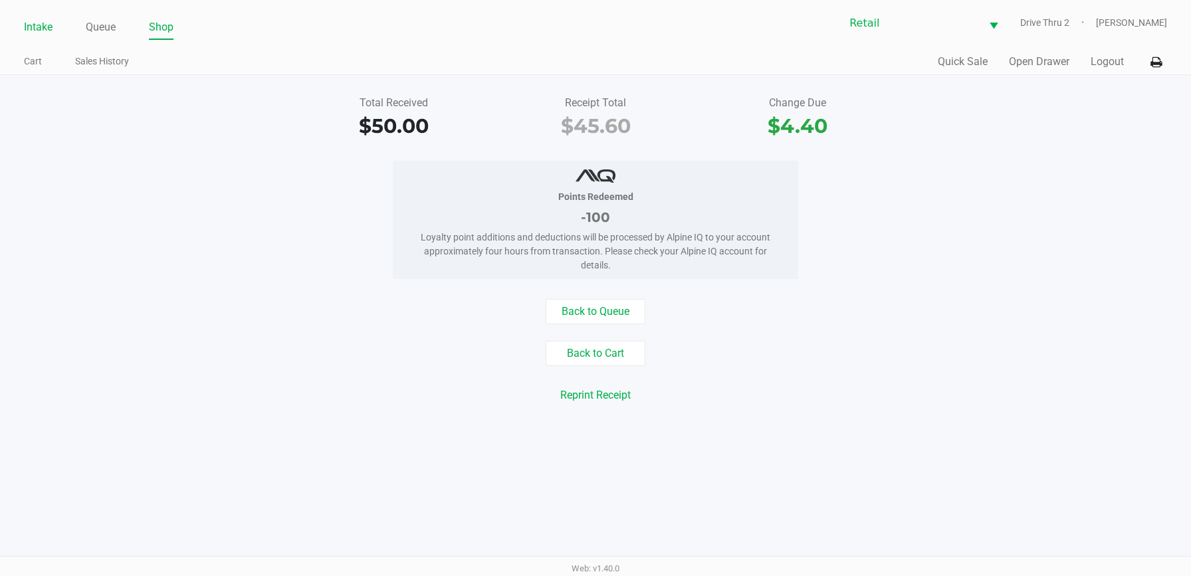
click at [51, 33] on link "Intake" at bounding box center [38, 27] width 29 height 19
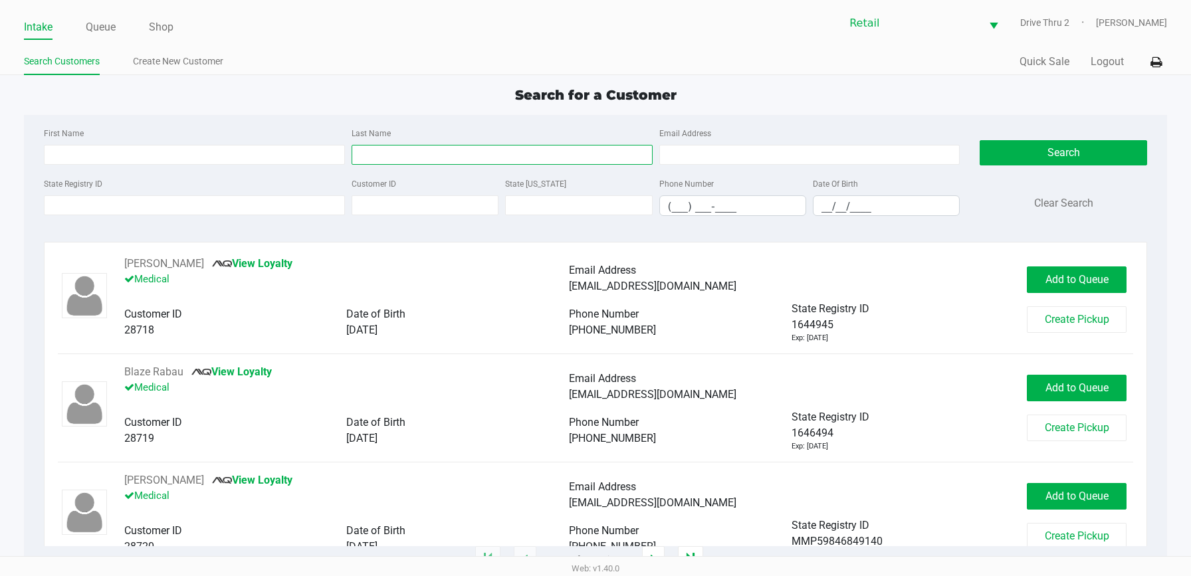
click at [372, 153] on input "Last Name" at bounding box center [501, 155] width 301 height 20
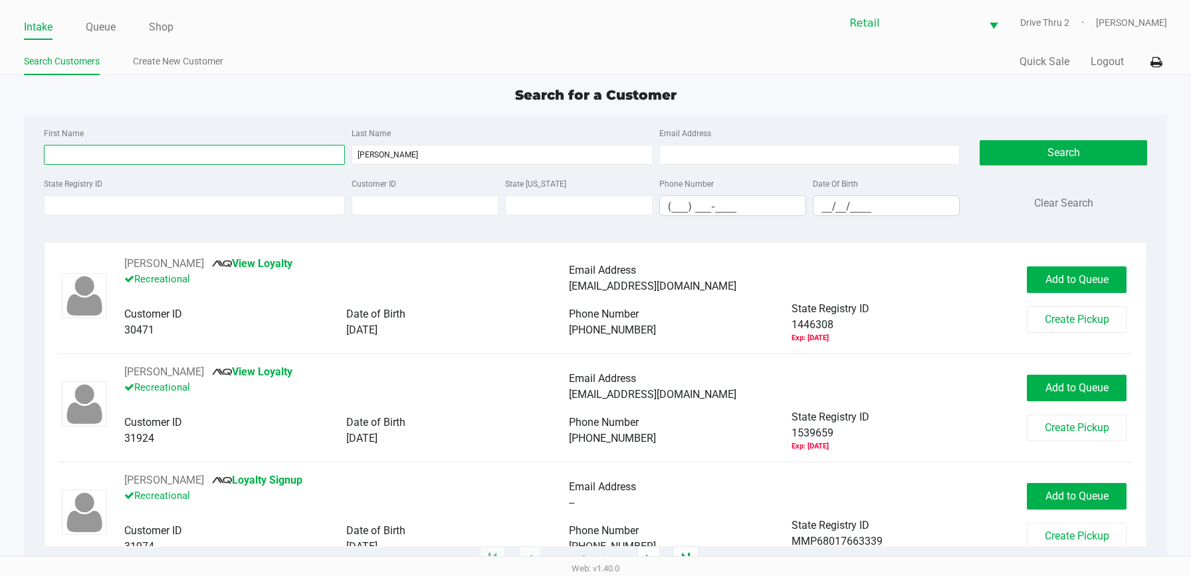
click at [223, 150] on input "First Name" at bounding box center [194, 155] width 301 height 20
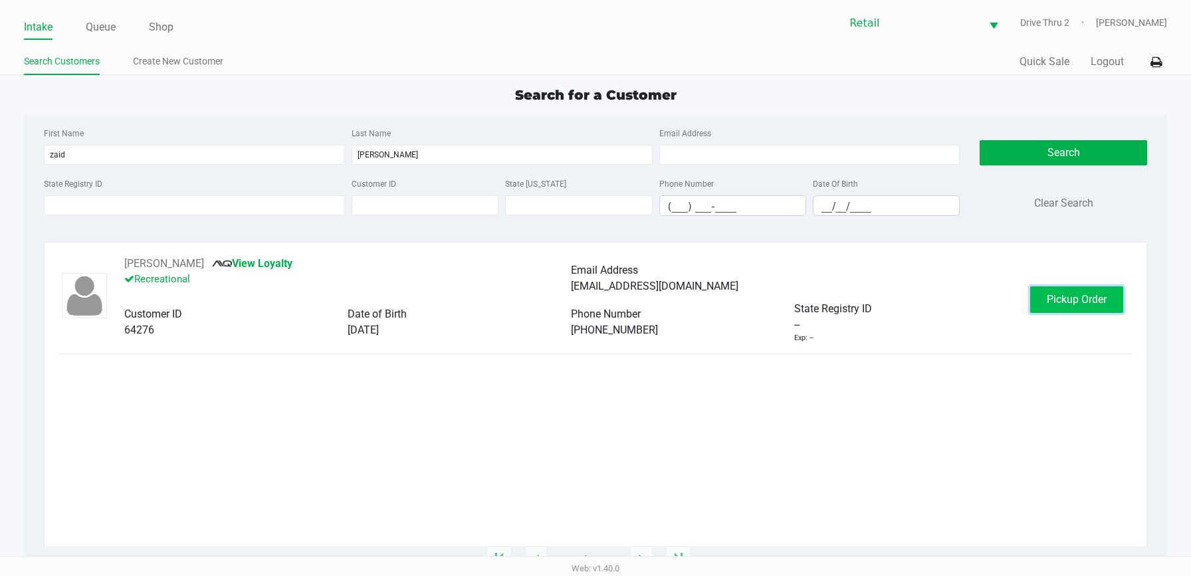
click at [1058, 296] on span "Pickup Order" at bounding box center [1076, 299] width 60 height 13
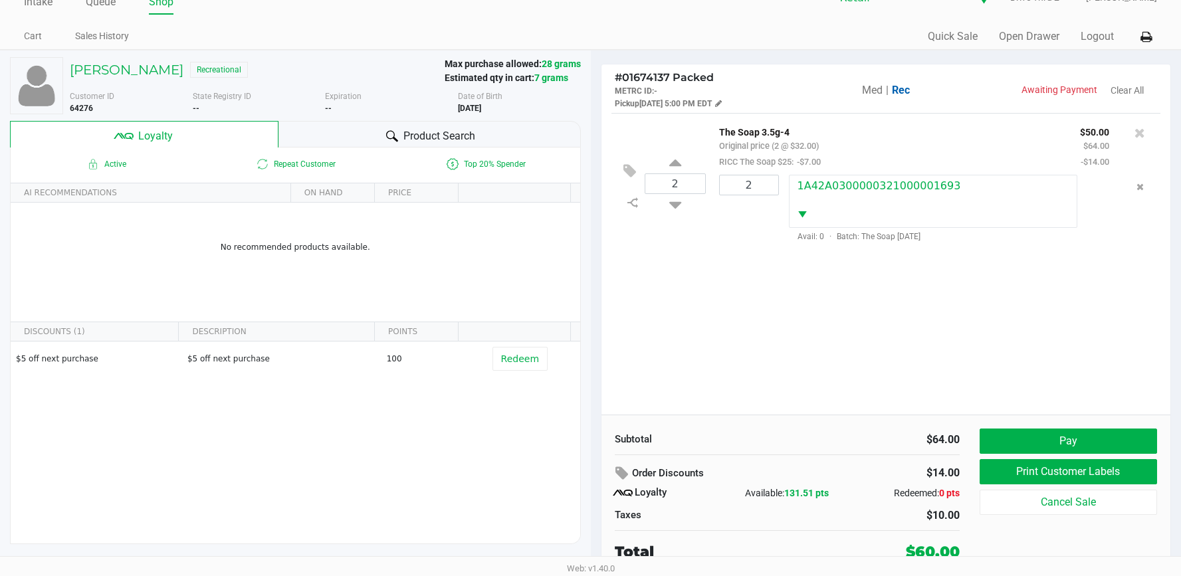
scroll to position [26, 0]
click at [102, 66] on h5 "[PERSON_NAME]" at bounding box center [127, 69] width 114 height 16
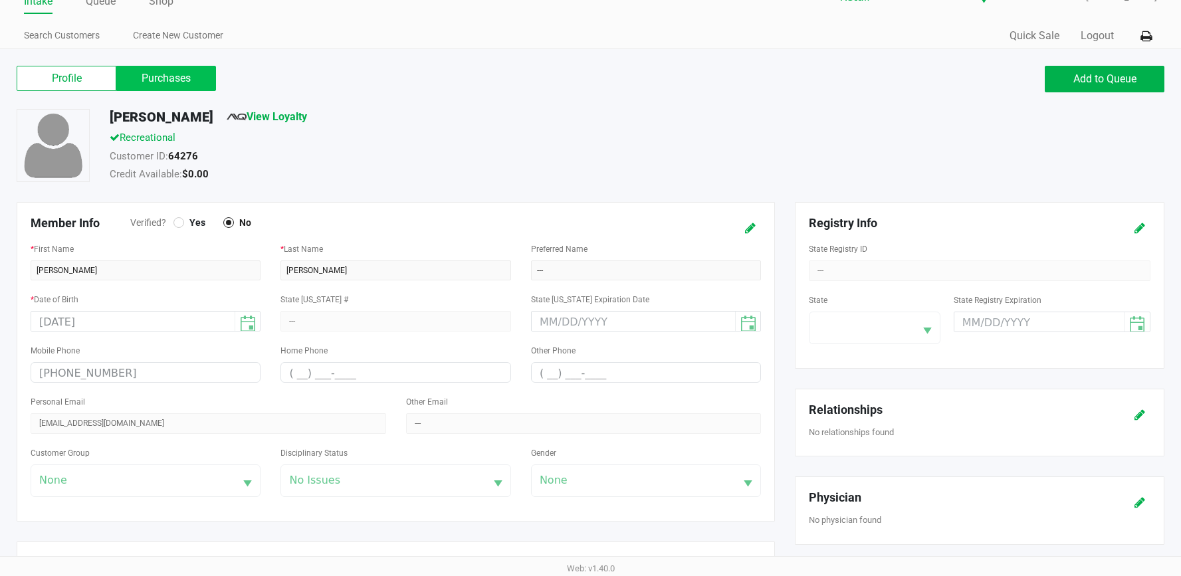
click at [169, 79] on label "Purchases" at bounding box center [166, 78] width 100 height 25
click at [0, 0] on 1 "Purchases" at bounding box center [0, 0] width 0 height 0
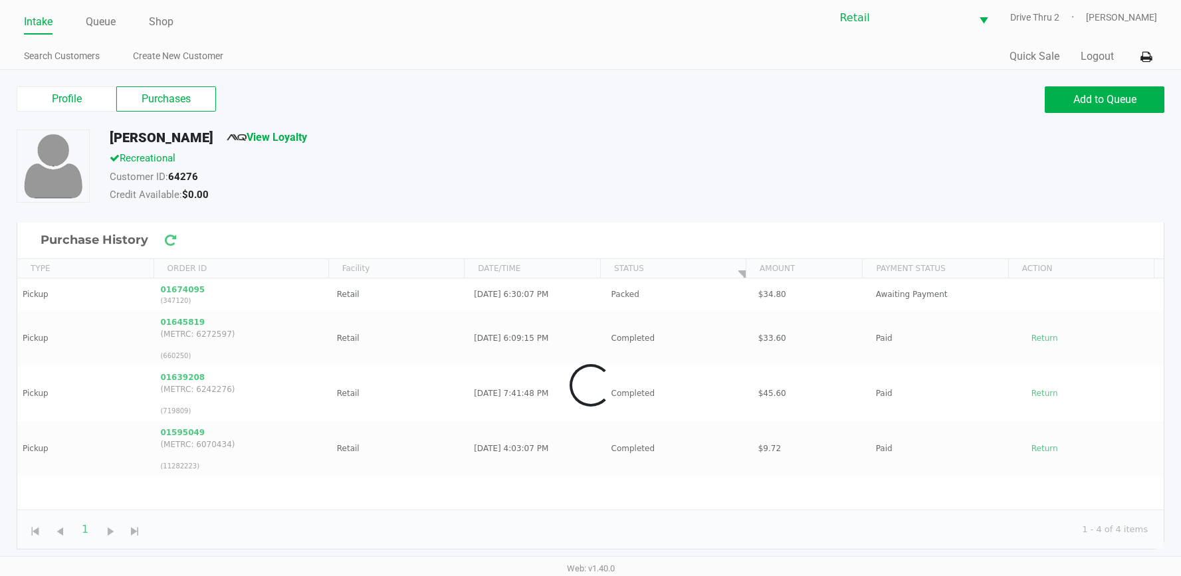
scroll to position [5, 0]
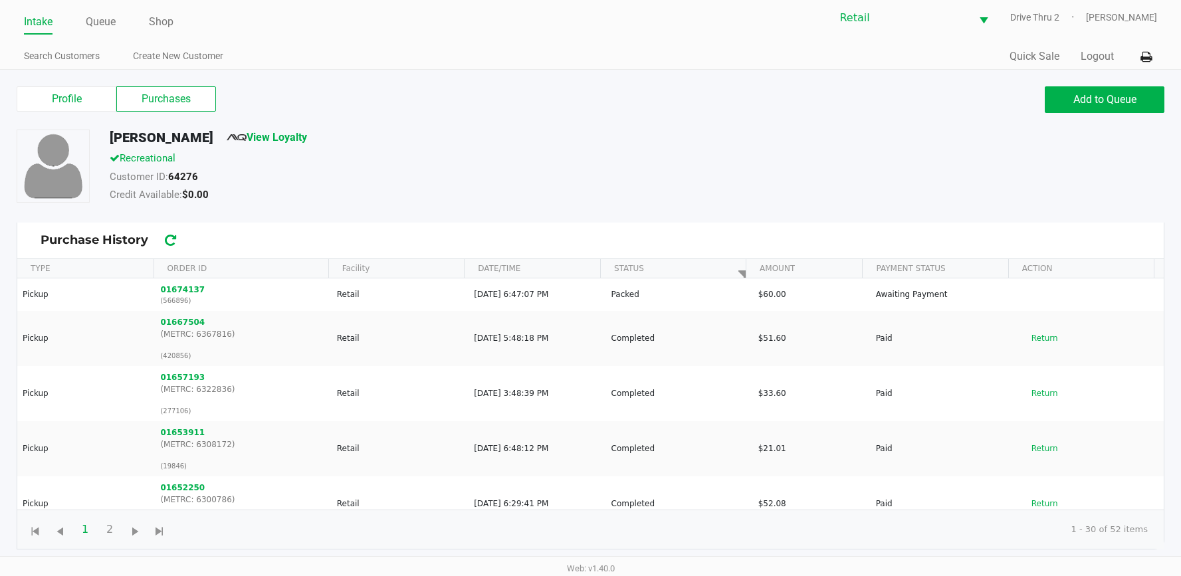
click at [518, 157] on div "Recreational" at bounding box center [458, 160] width 716 height 19
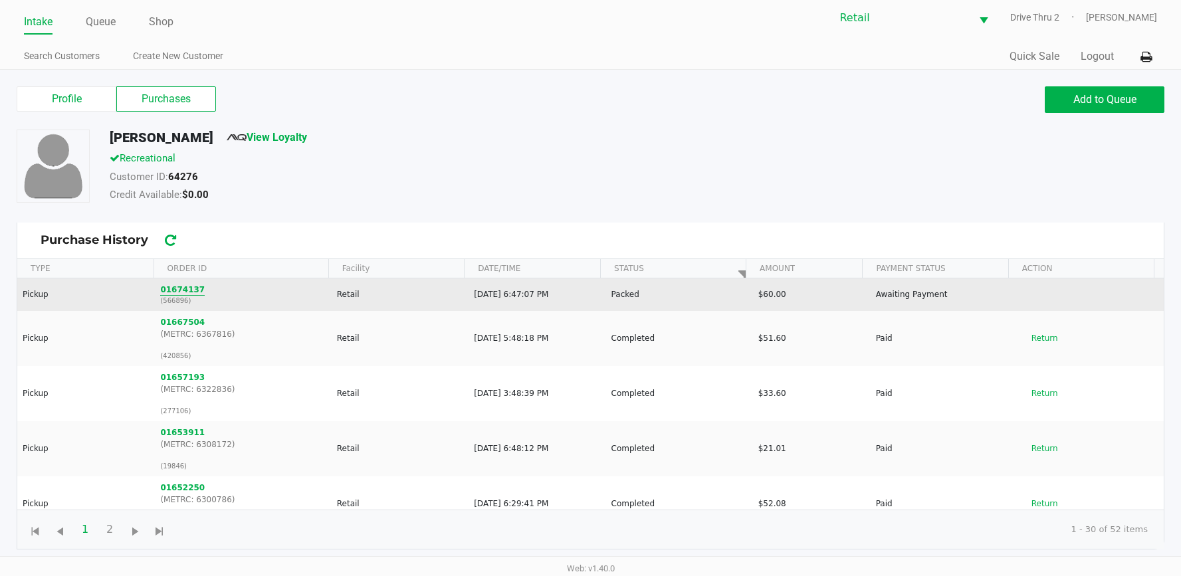
click at [167, 292] on button "01674137" at bounding box center [182, 290] width 45 height 12
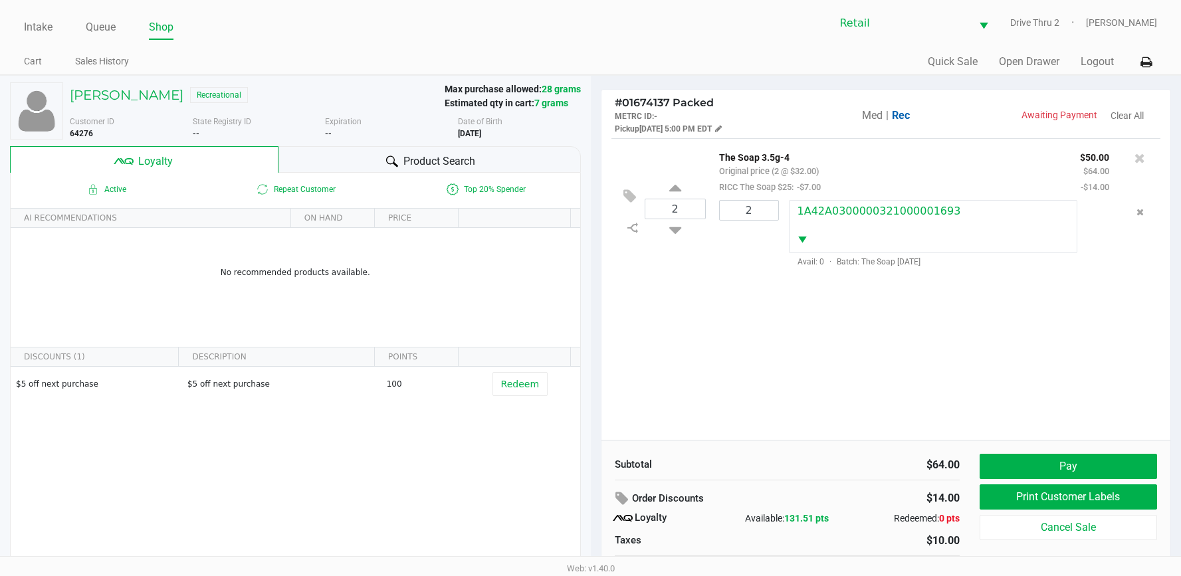
click at [843, 336] on div "2 The Soap 3.5g-4 Original price (2 @ $32.00) RICC The Soap $25: -$7.00 $50.00 …" at bounding box center [885, 289] width 569 height 302
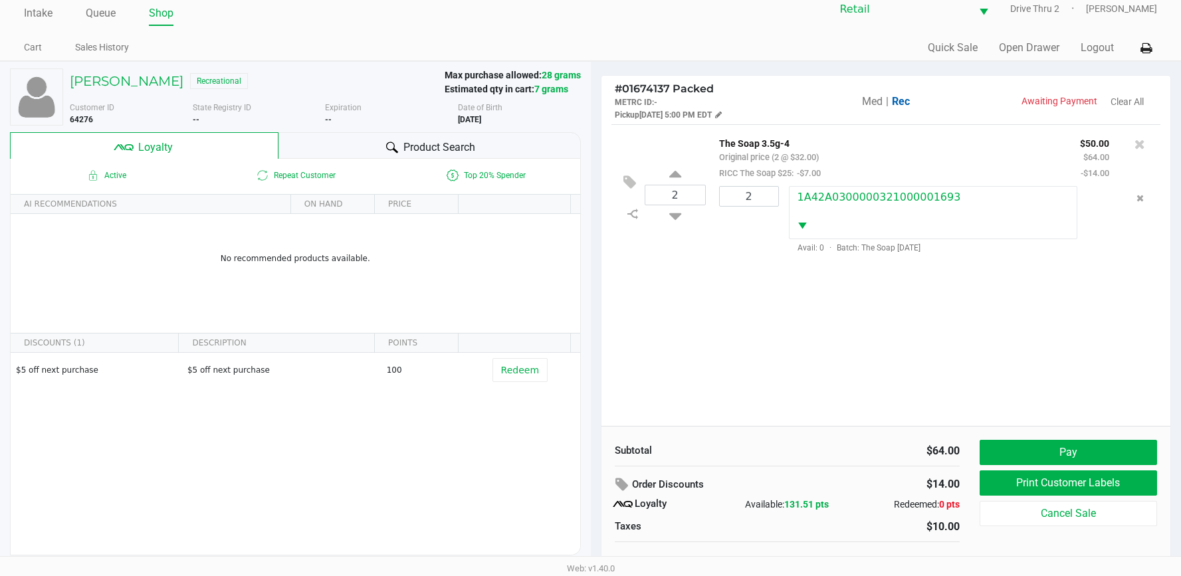
scroll to position [26, 0]
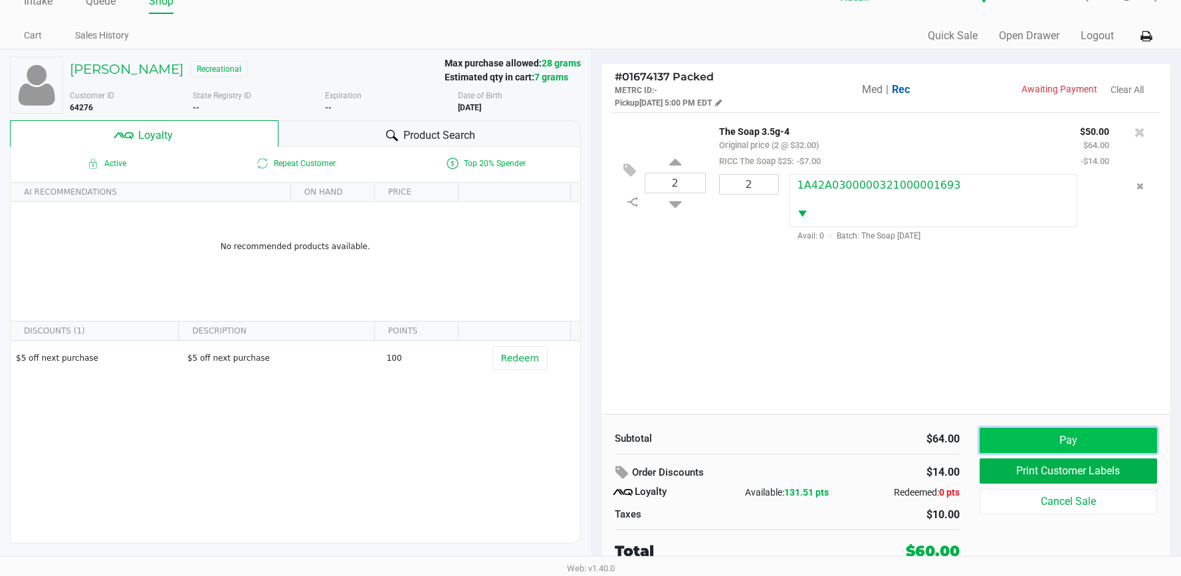
click at [1062, 443] on button "Pay" at bounding box center [1067, 440] width 177 height 25
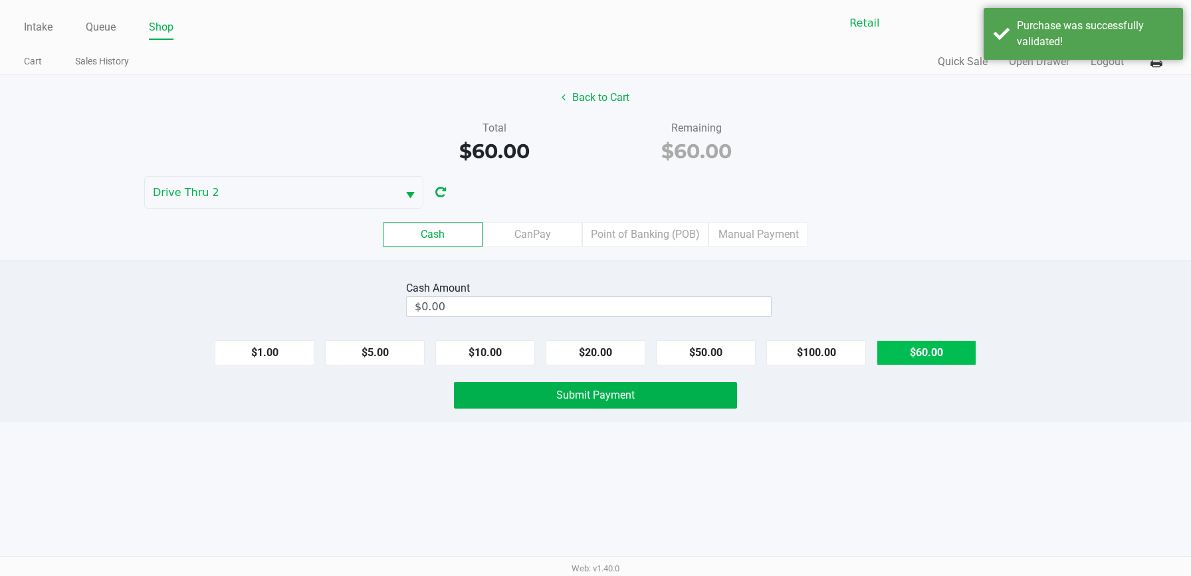
click at [895, 352] on button "$60.00" at bounding box center [926, 352] width 100 height 25
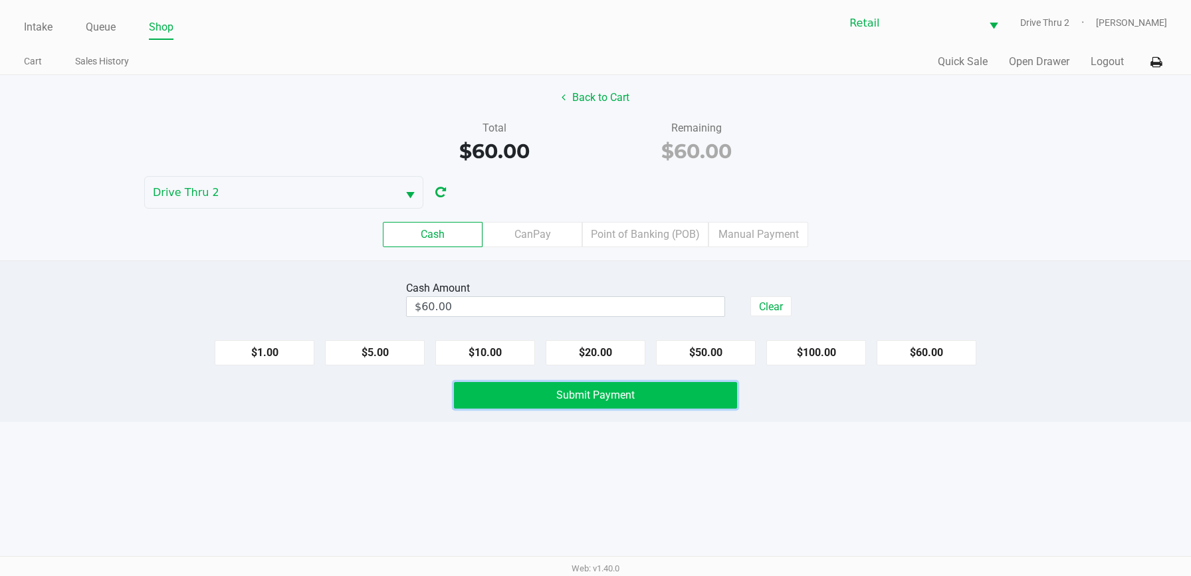
click at [701, 391] on button "Submit Payment" at bounding box center [595, 395] width 283 height 27
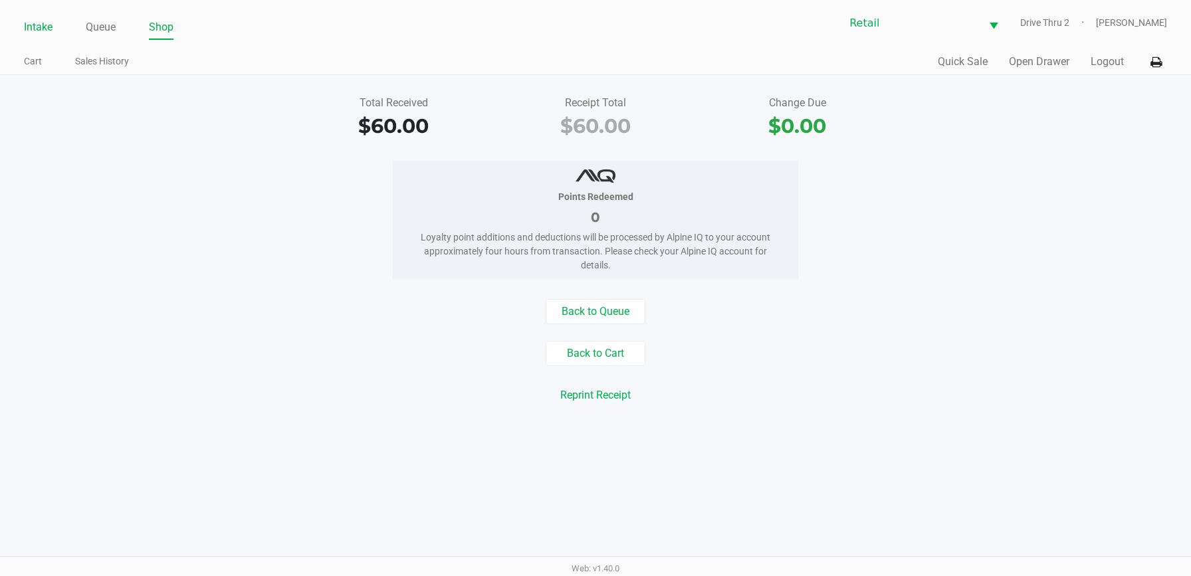
click at [32, 25] on link "Intake" at bounding box center [38, 27] width 29 height 19
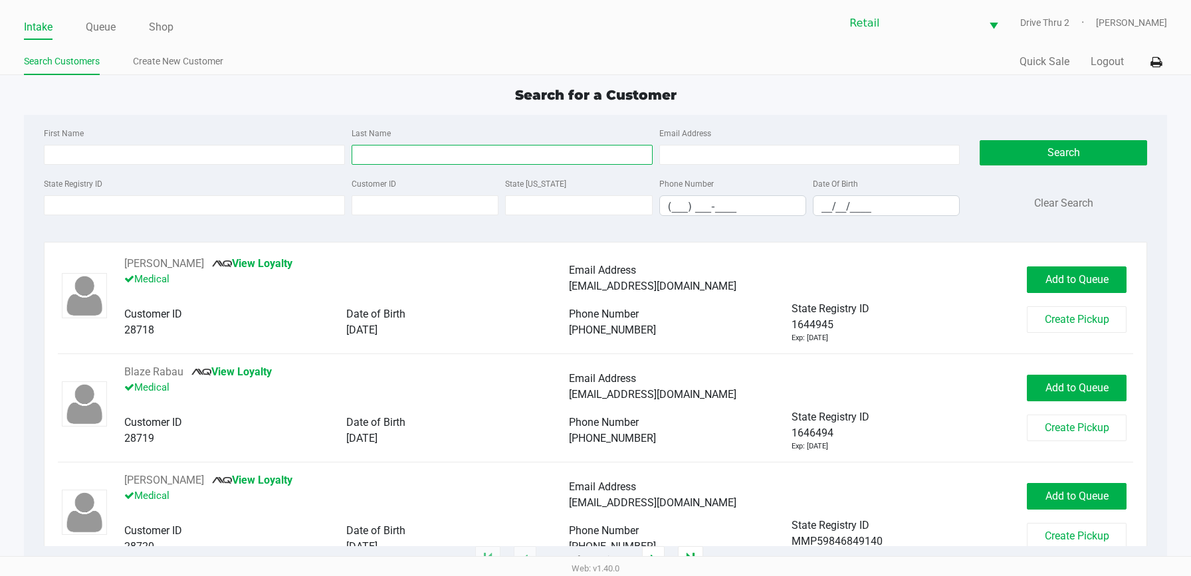
click at [522, 157] on input "Last Name" at bounding box center [501, 155] width 301 height 20
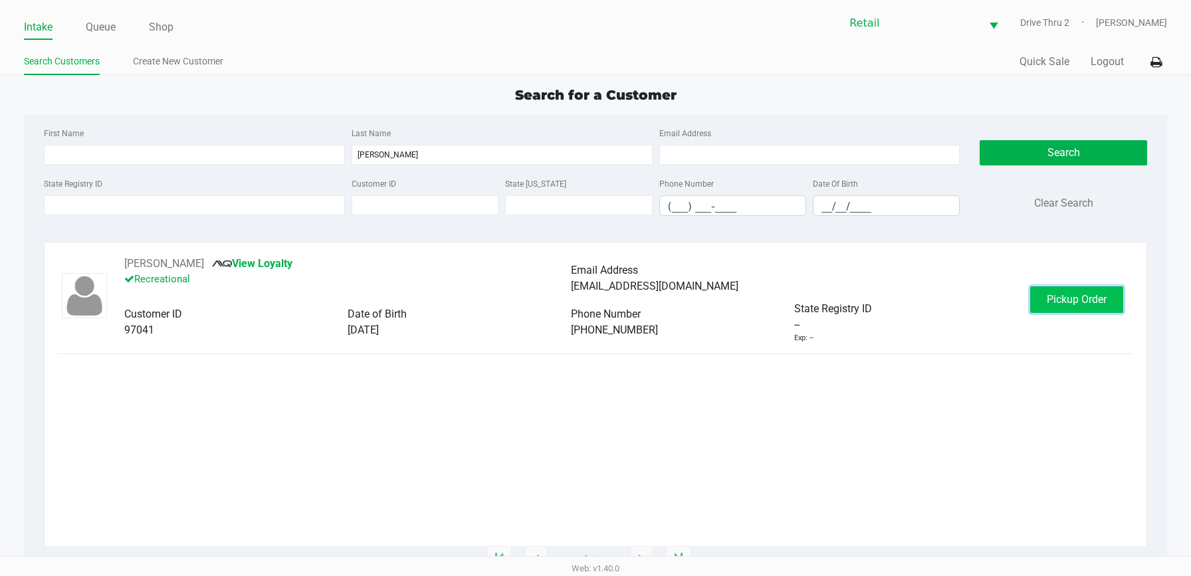
click at [1049, 286] on button "Pickup Order" at bounding box center [1076, 299] width 93 height 27
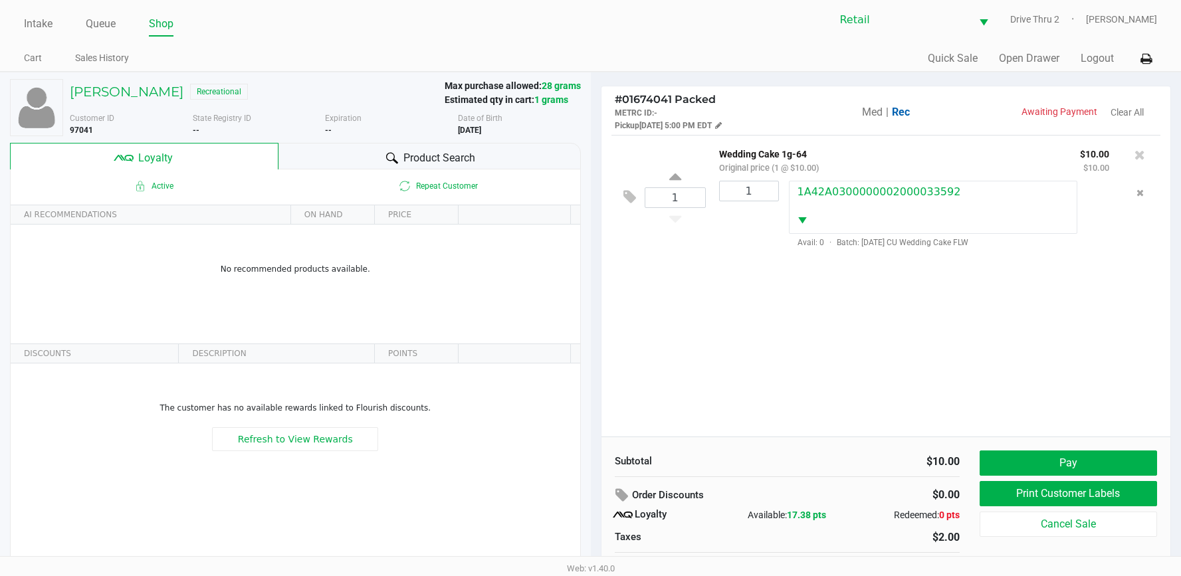
scroll to position [26, 0]
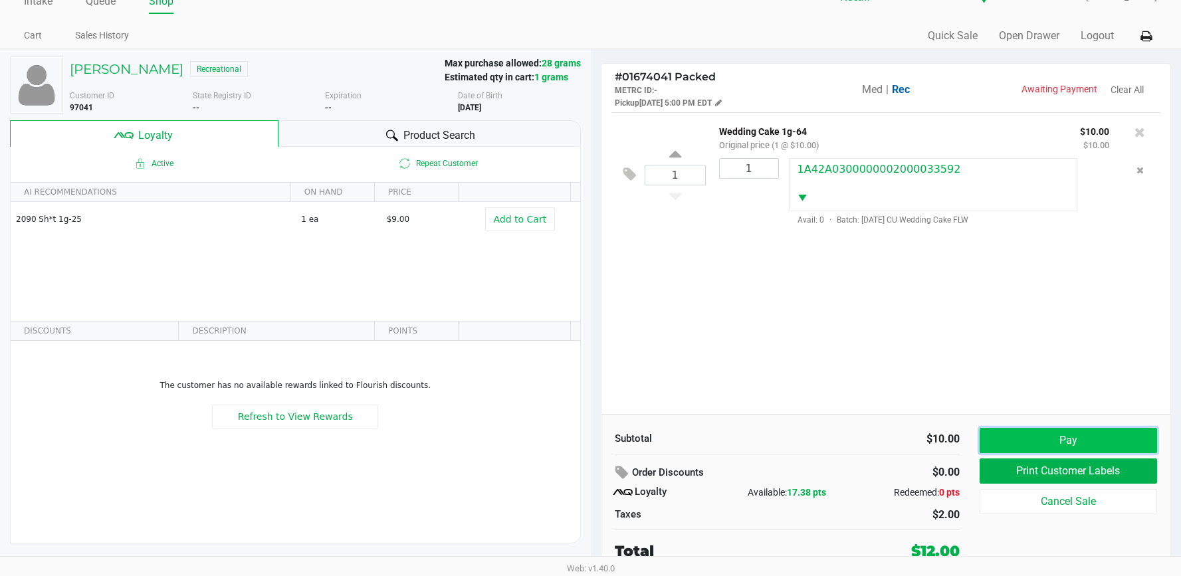
click at [1070, 439] on button "Pay" at bounding box center [1067, 440] width 177 height 25
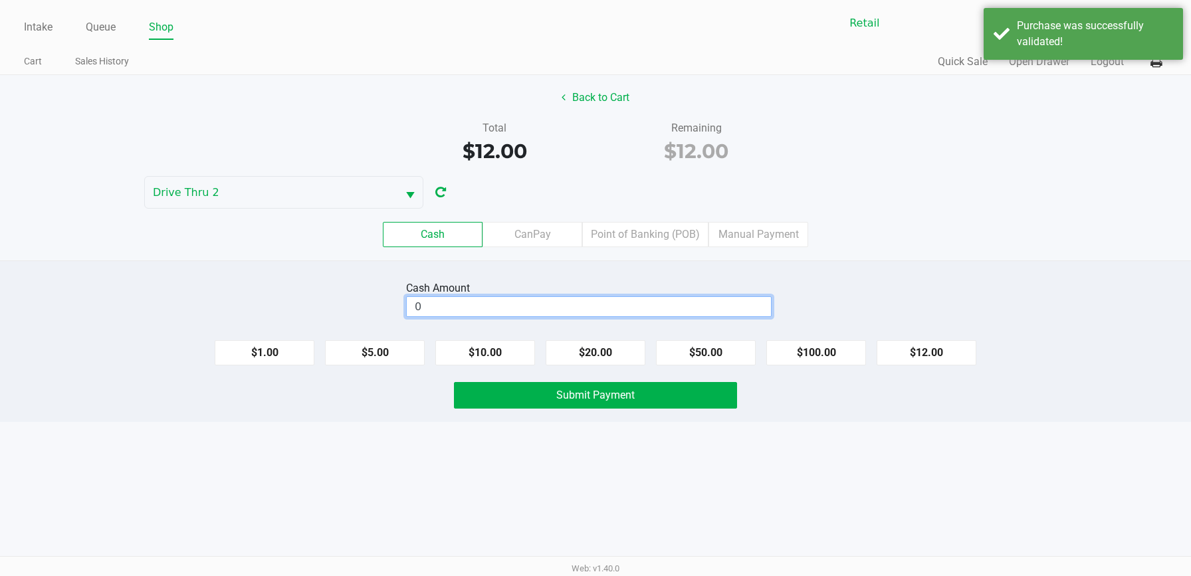
click at [728, 314] on input "0" at bounding box center [589, 306] width 364 height 19
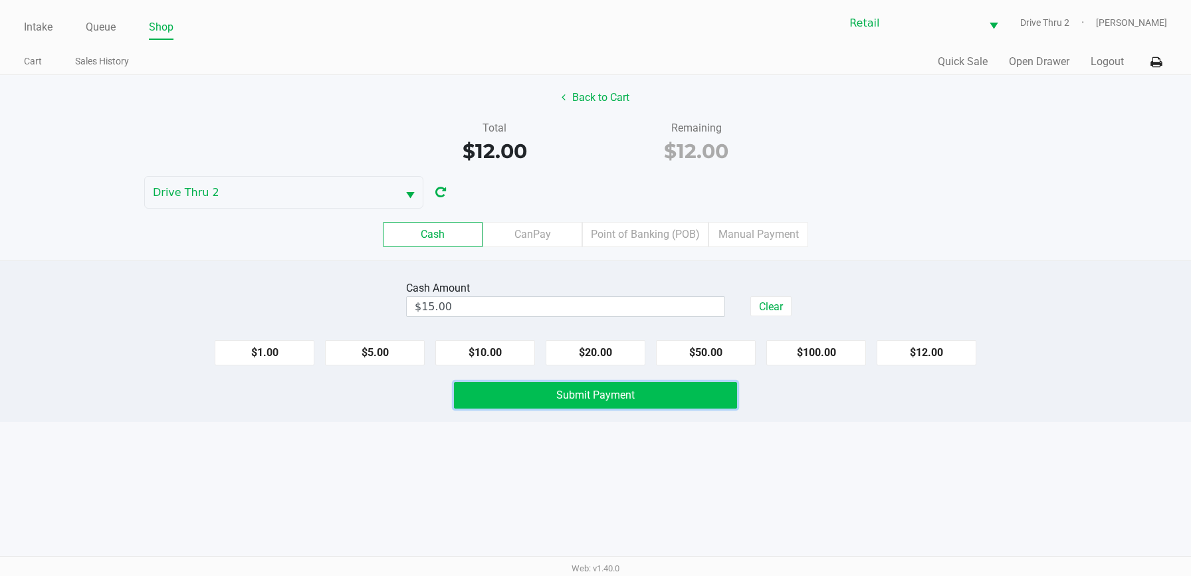
click at [694, 401] on button "Submit Payment" at bounding box center [595, 395] width 283 height 27
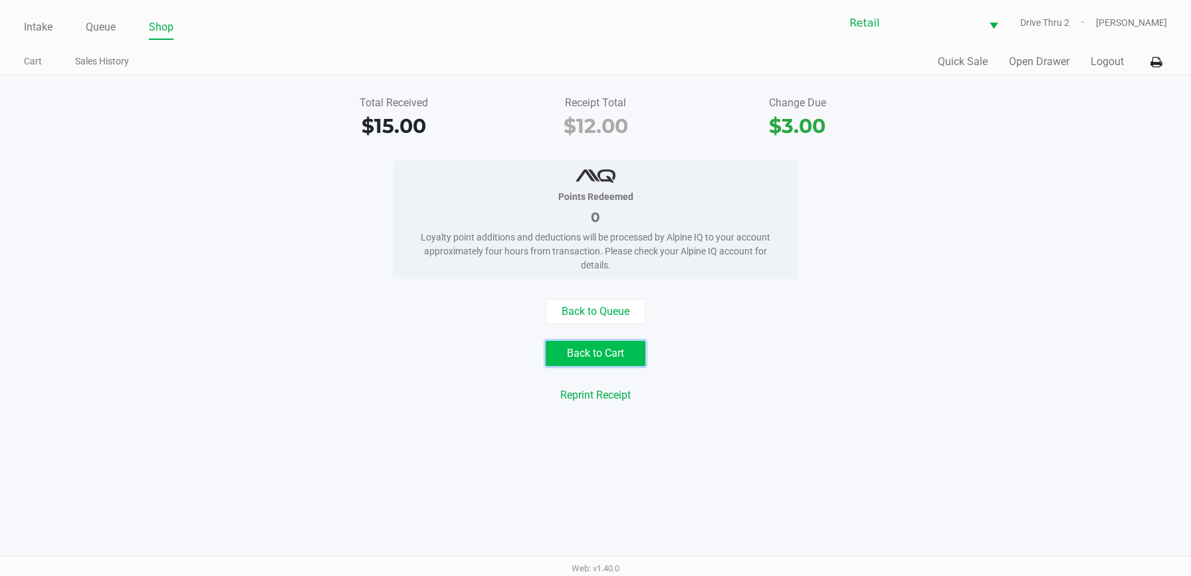
click at [621, 359] on button "Back to Cart" at bounding box center [595, 353] width 100 height 25
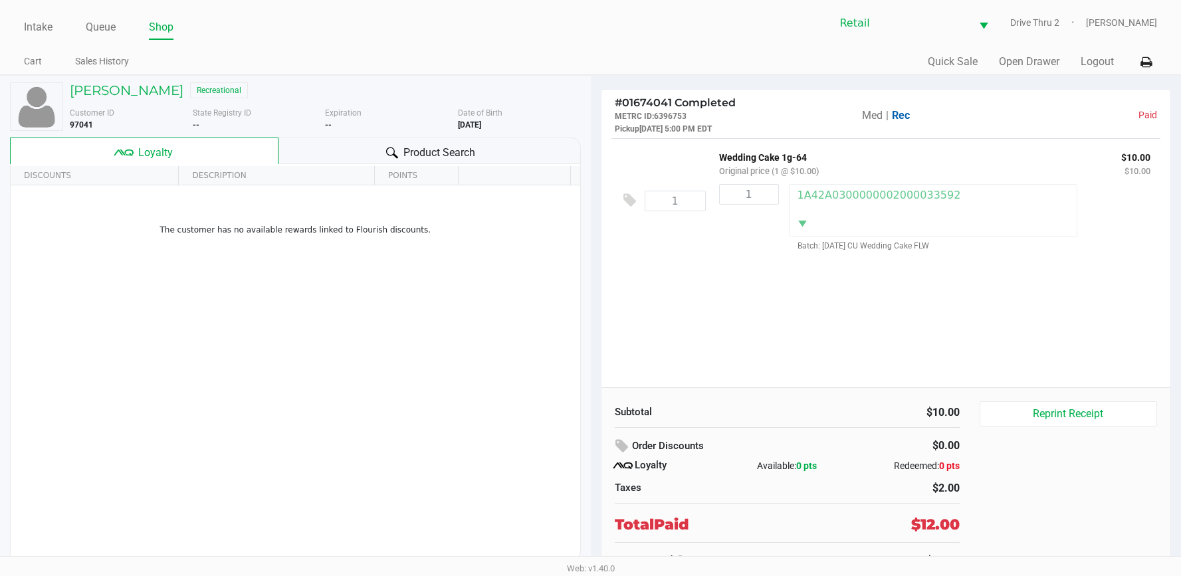
click at [670, 276] on div "1 Wedding Cake 1g-64 Original price (1 @ $10.00) $10.00 $10.00 1 1A42A030000000…" at bounding box center [885, 262] width 569 height 249
click at [35, 22] on link "Intake" at bounding box center [38, 27] width 29 height 19
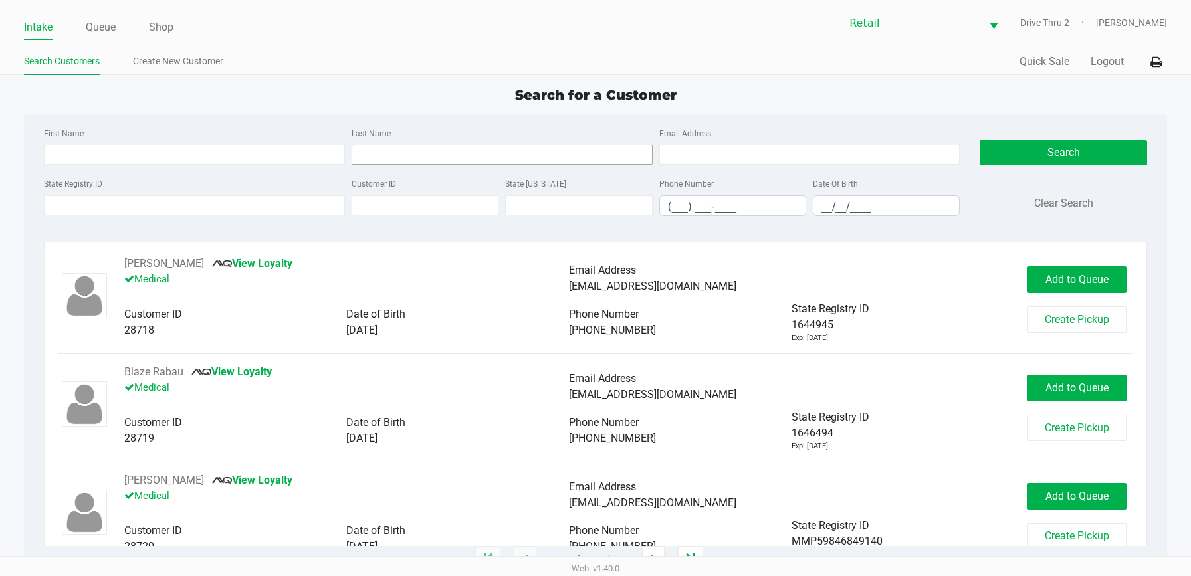
drag, startPoint x: 349, startPoint y: 120, endPoint x: 379, endPoint y: 155, distance: 47.1
click at [351, 120] on div "First Name Last Name Email Address State Registry ID Customer ID State [US_STAT…" at bounding box center [595, 176] width 1123 height 122
click at [386, 161] on input "Last Name" at bounding box center [501, 155] width 301 height 20
click at [314, 158] on input "First Name" at bounding box center [194, 155] width 301 height 20
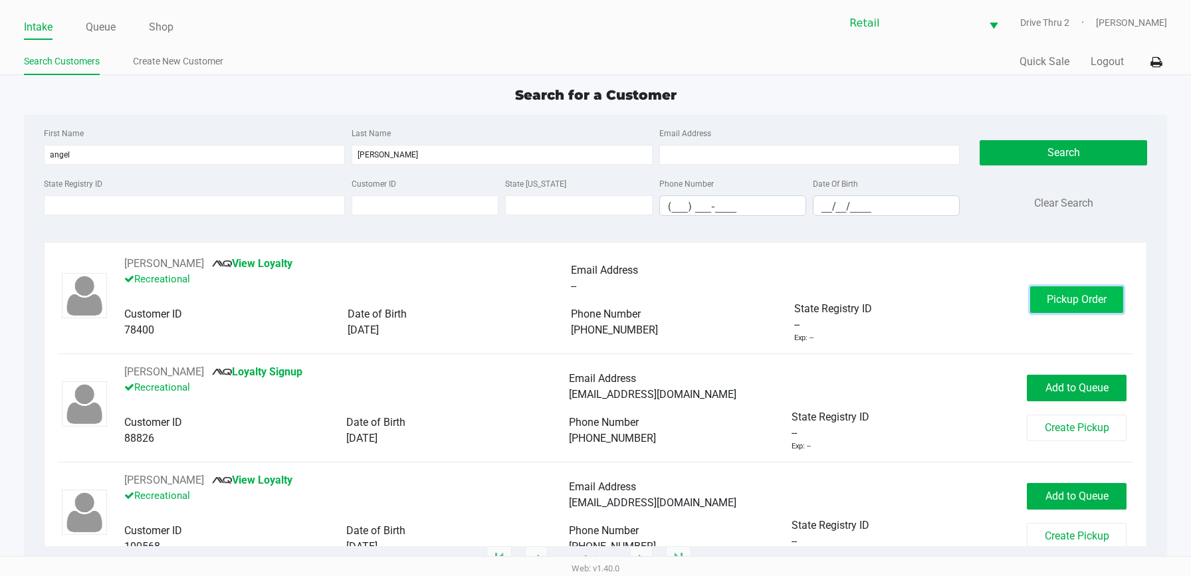
click at [1056, 302] on span "Pickup Order" at bounding box center [1076, 299] width 60 height 13
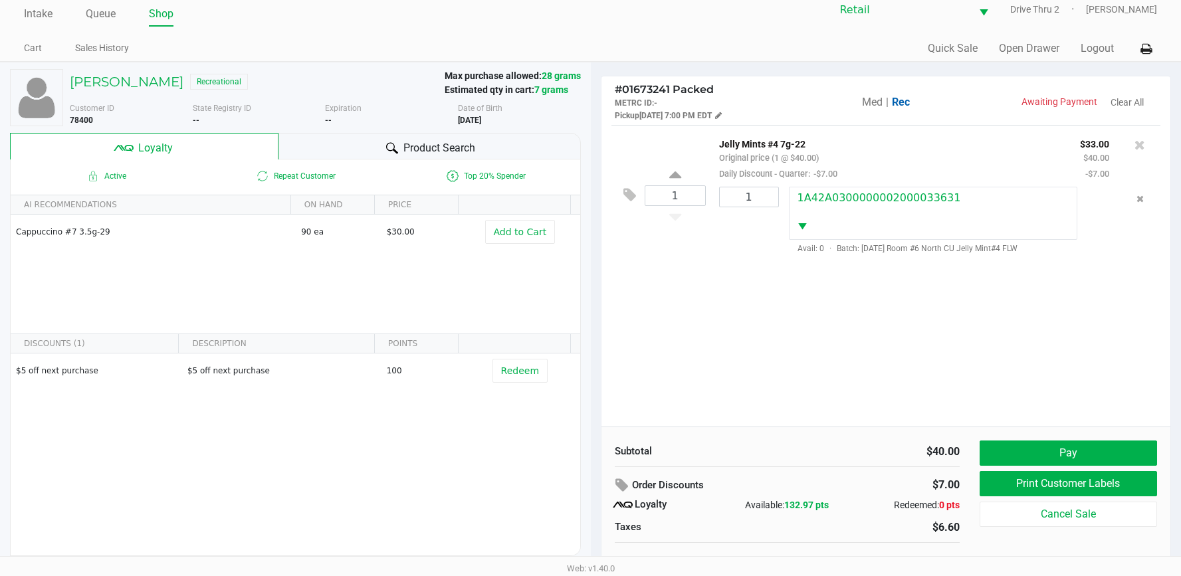
scroll to position [26, 0]
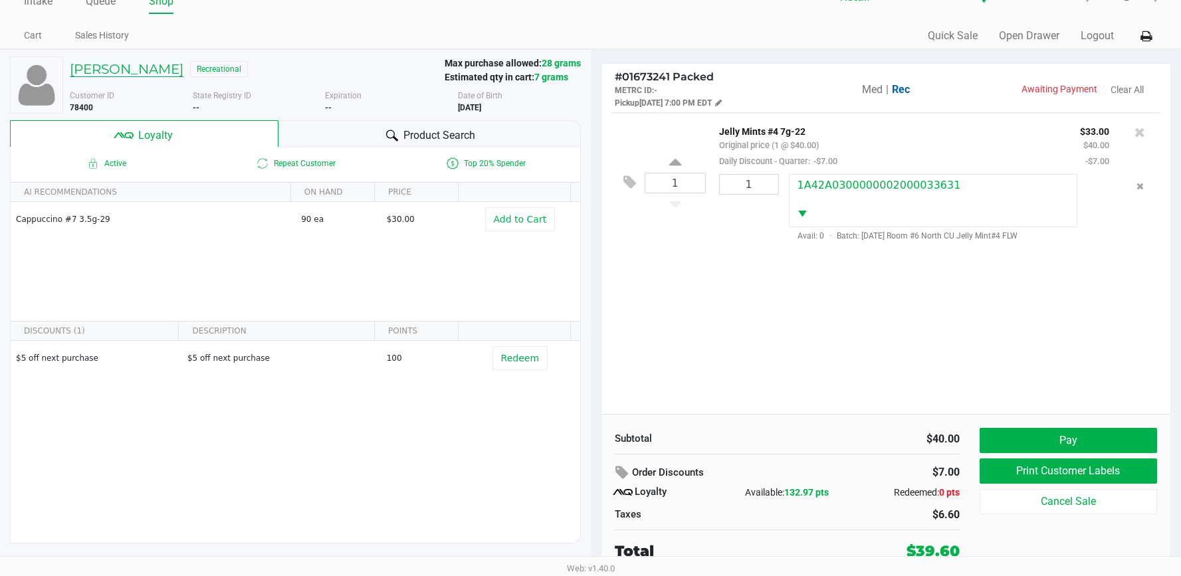
click at [114, 64] on h5 "[PERSON_NAME]" at bounding box center [127, 69] width 114 height 16
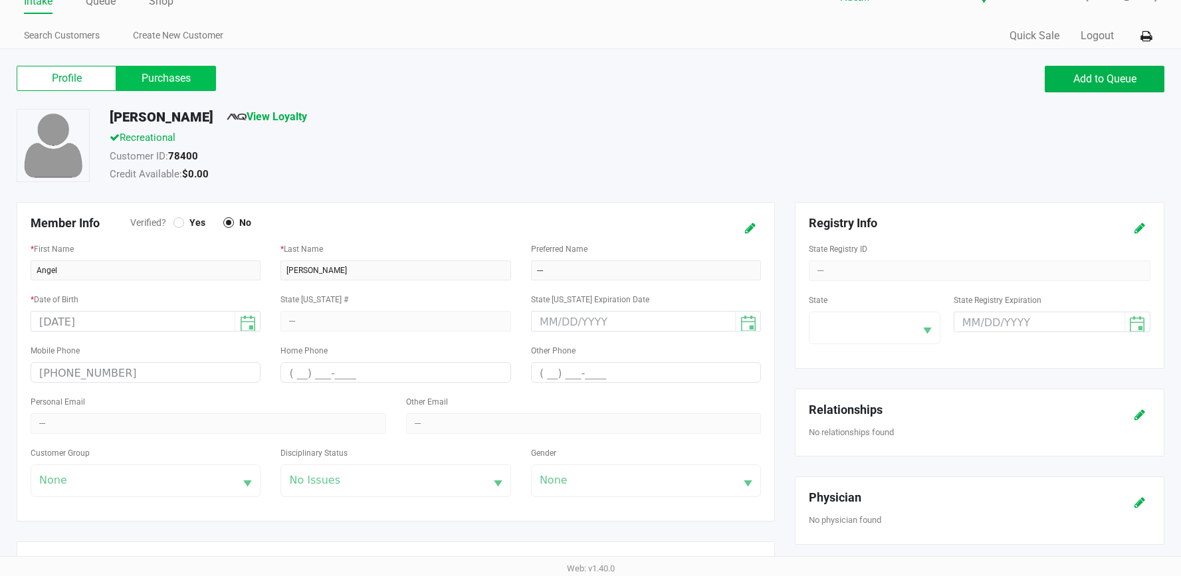
click at [185, 73] on label "Purchases" at bounding box center [166, 78] width 100 height 25
click at [0, 0] on 1 "Purchases" at bounding box center [0, 0] width 0 height 0
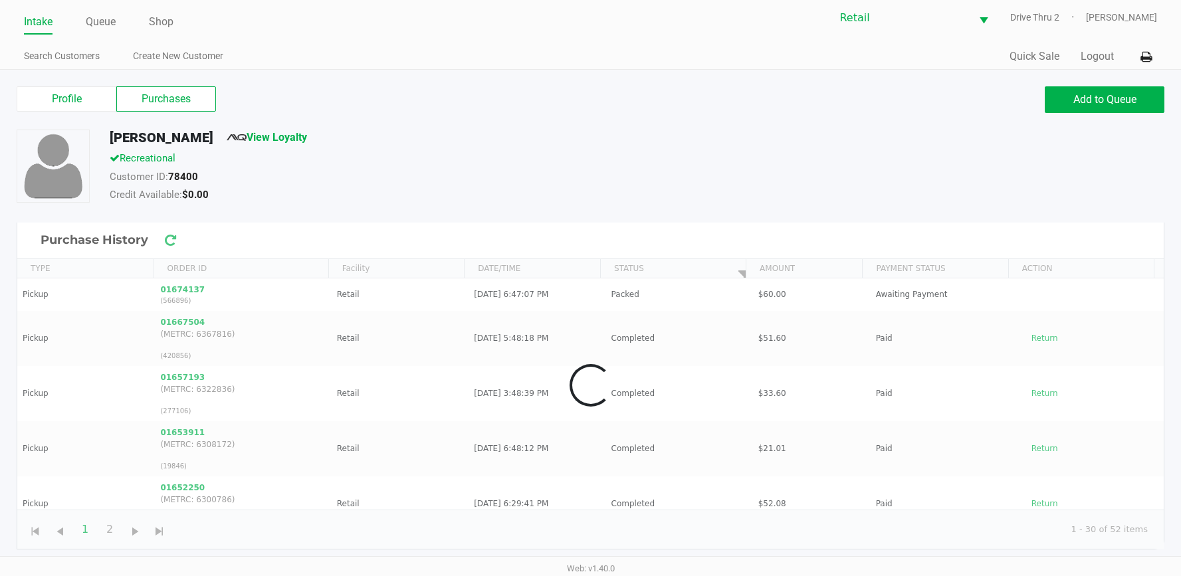
scroll to position [5, 0]
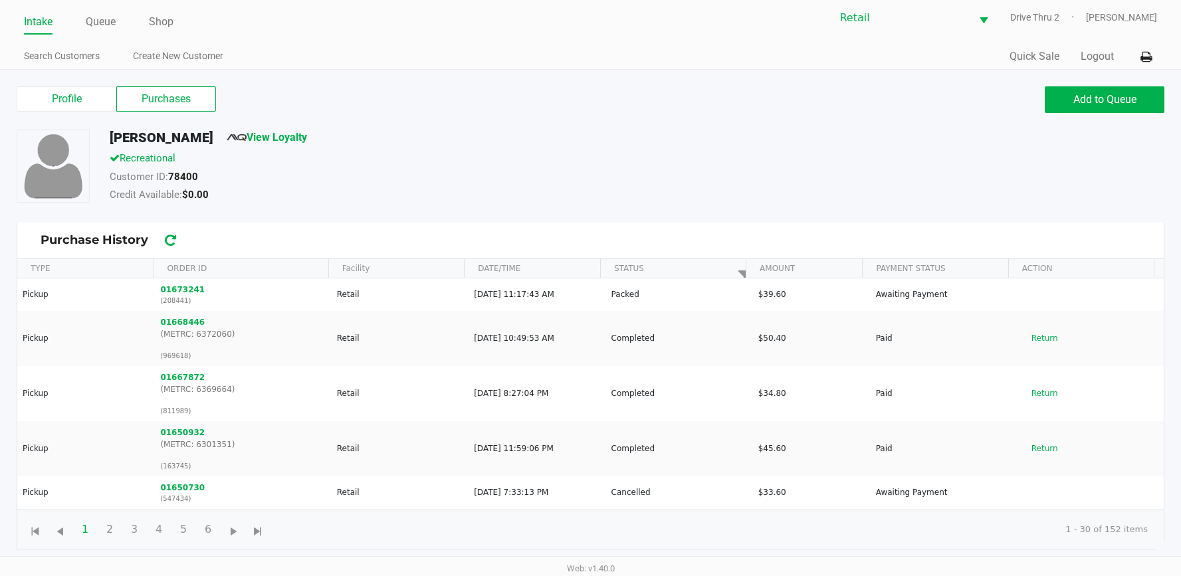
click at [591, 195] on div "Credit Available: $0.00" at bounding box center [458, 196] width 716 height 19
click at [41, 17] on link "Intake" at bounding box center [38, 22] width 29 height 19
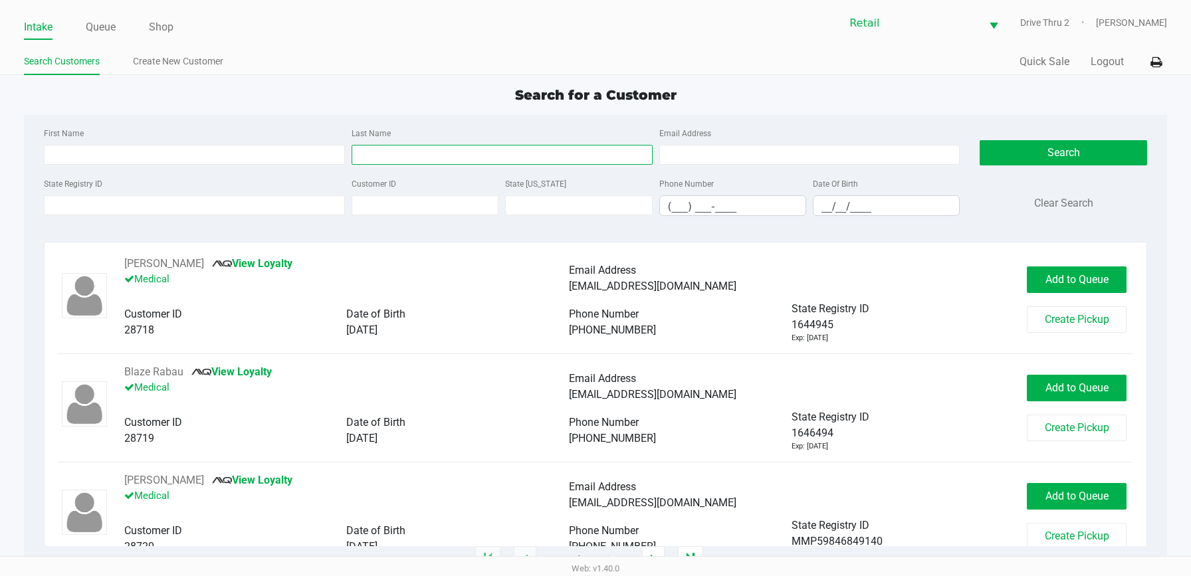
click at [395, 147] on input "Last Name" at bounding box center [501, 155] width 301 height 20
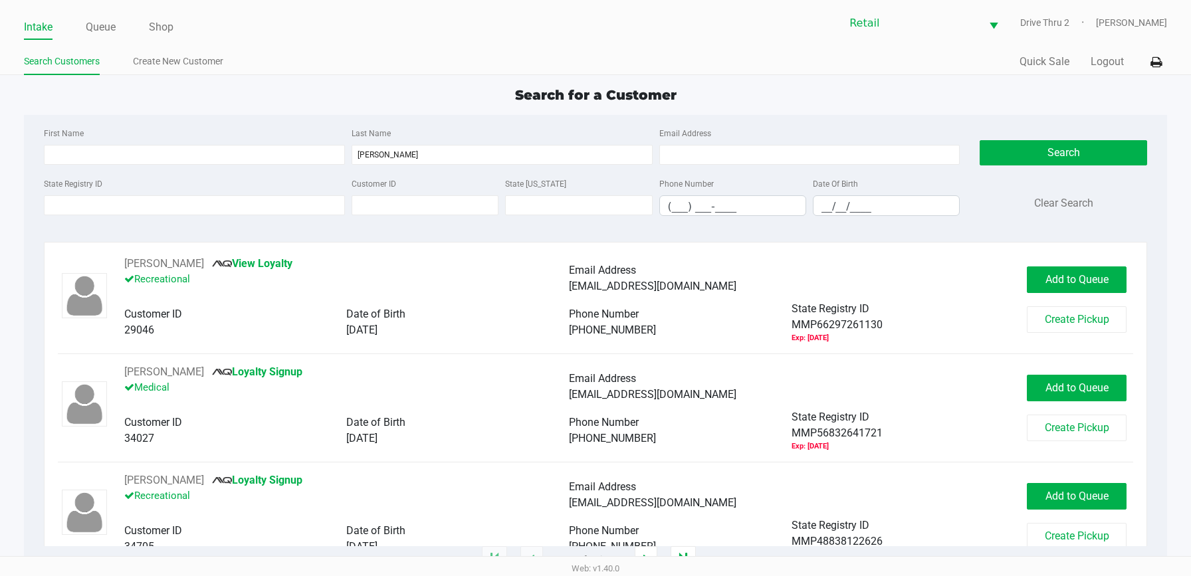
click at [220, 140] on div "First Name" at bounding box center [195, 145] width 308 height 40
click at [221, 155] on input "First Name" at bounding box center [194, 155] width 301 height 20
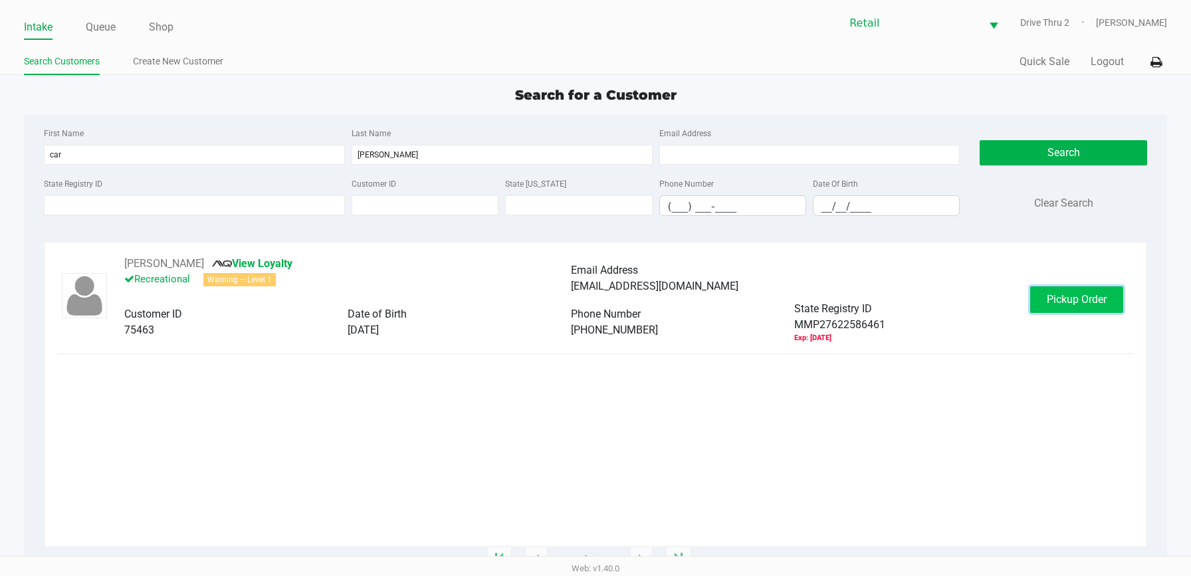
click at [1050, 309] on button "Pickup Order" at bounding box center [1076, 299] width 93 height 27
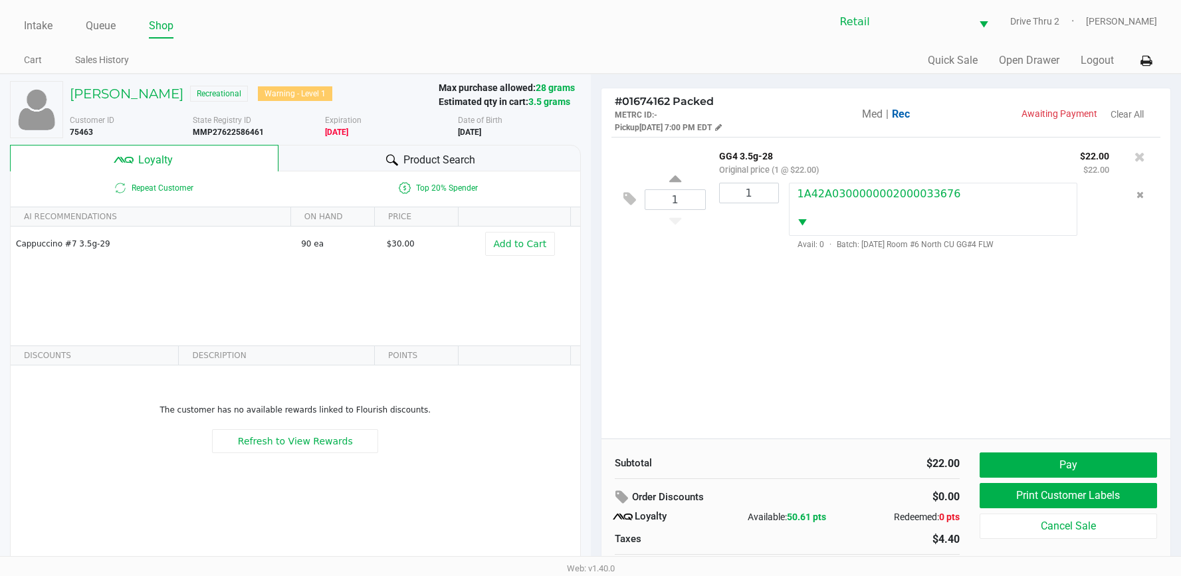
scroll to position [26, 0]
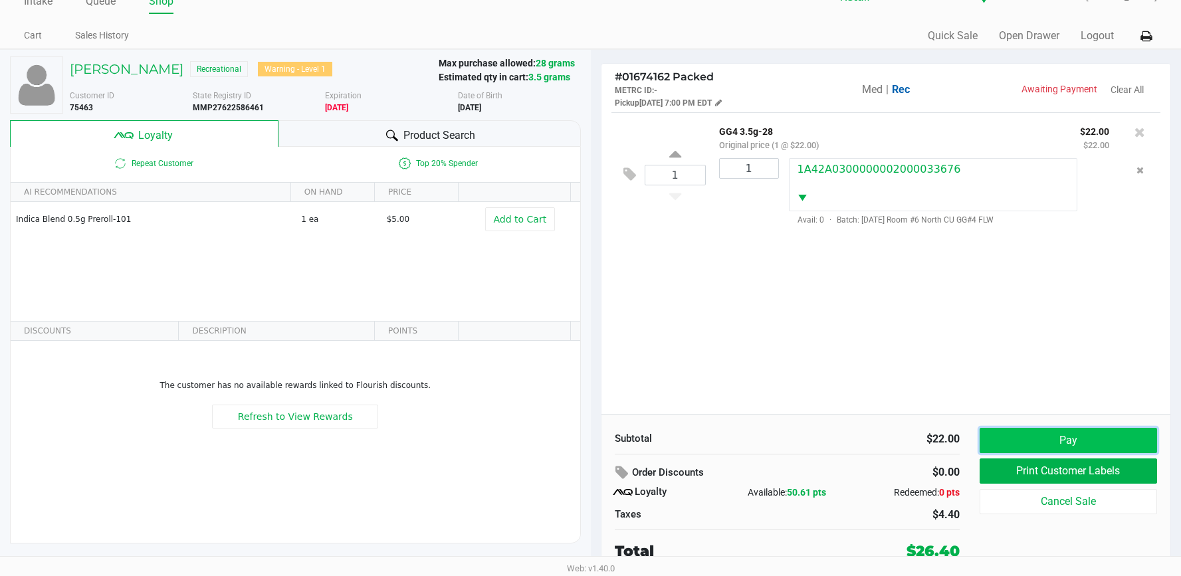
click at [1009, 432] on button "Pay" at bounding box center [1067, 440] width 177 height 25
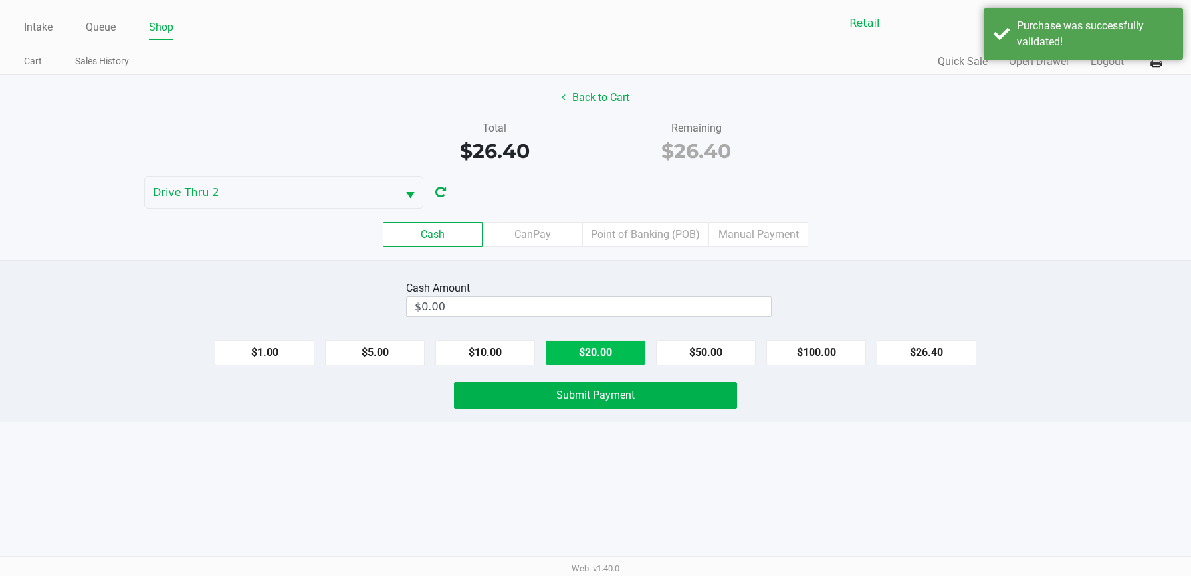
click at [554, 353] on button "$20.00" at bounding box center [595, 352] width 100 height 25
click at [512, 357] on button "$10.00" at bounding box center [485, 352] width 100 height 25
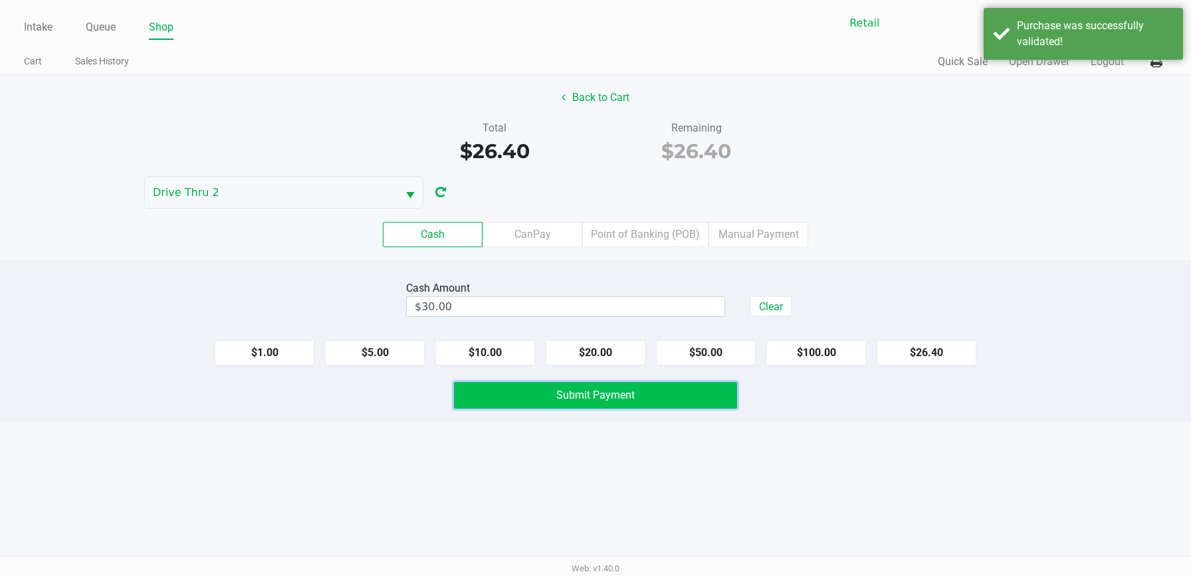
click at [523, 395] on button "Submit Payment" at bounding box center [595, 395] width 283 height 27
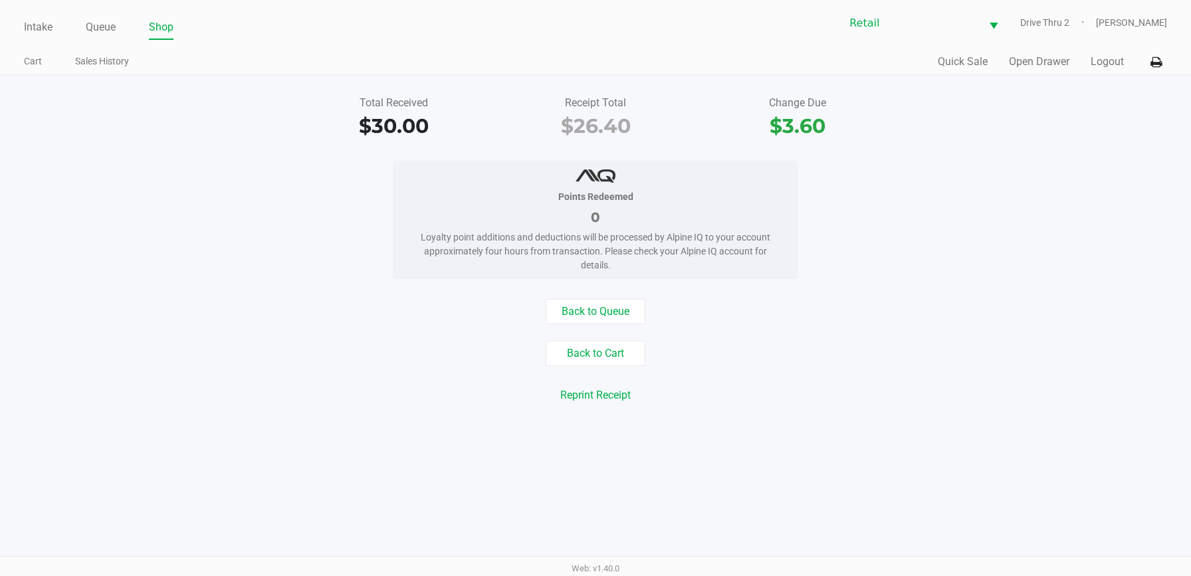
click at [1028, 39] on div "Retail Drive Thru 2 [PERSON_NAME]" at bounding box center [880, 23] width 571 height 33
click at [1029, 56] on button "Open Drawer" at bounding box center [1039, 62] width 60 height 16
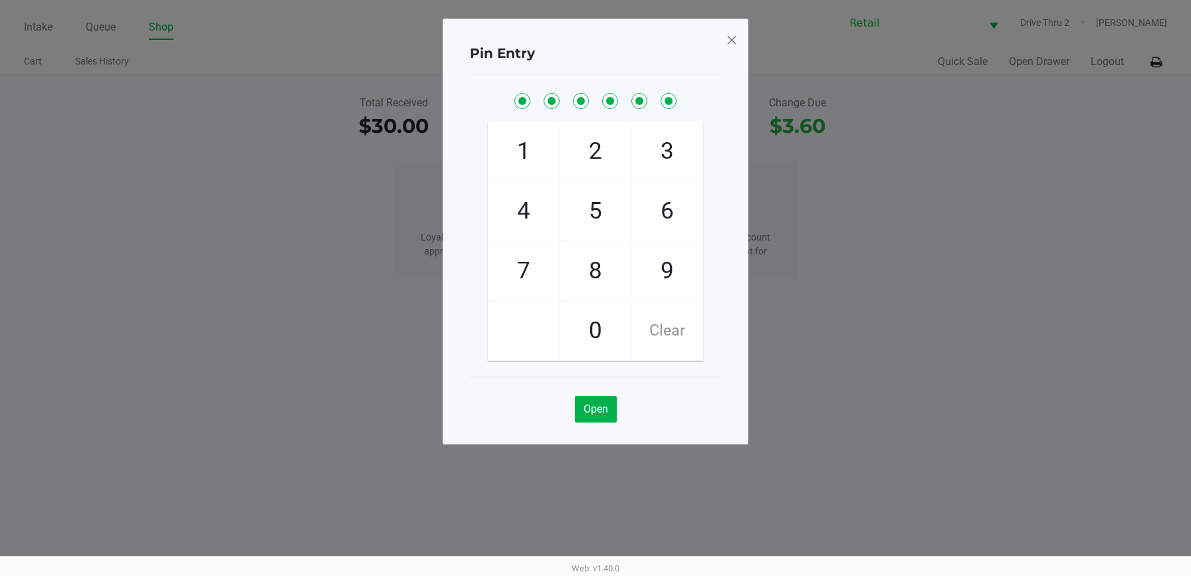
click at [726, 42] on span at bounding box center [732, 39] width 12 height 21
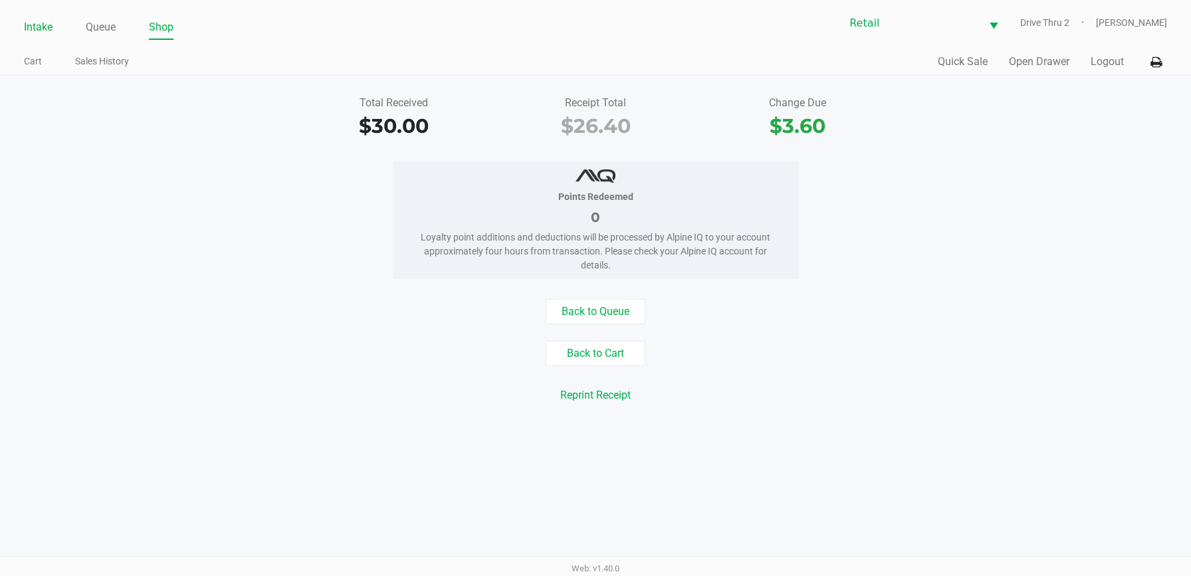
click at [49, 23] on link "Intake" at bounding box center [38, 27] width 29 height 19
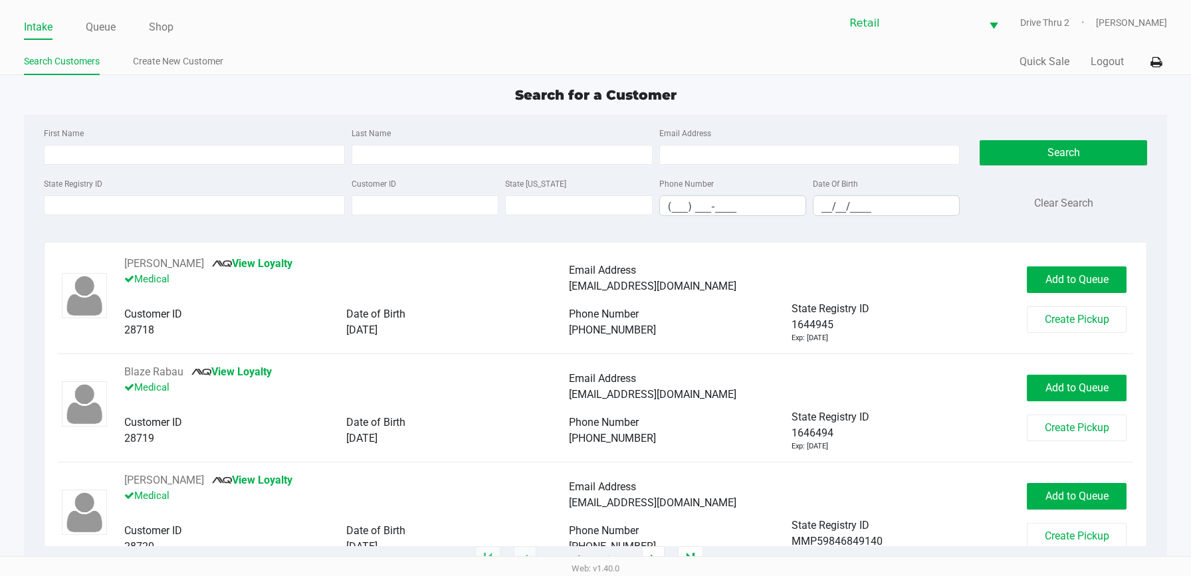
click at [365, 144] on div "Last Name" at bounding box center [502, 145] width 308 height 40
click at [385, 155] on input "Last Name" at bounding box center [501, 155] width 301 height 20
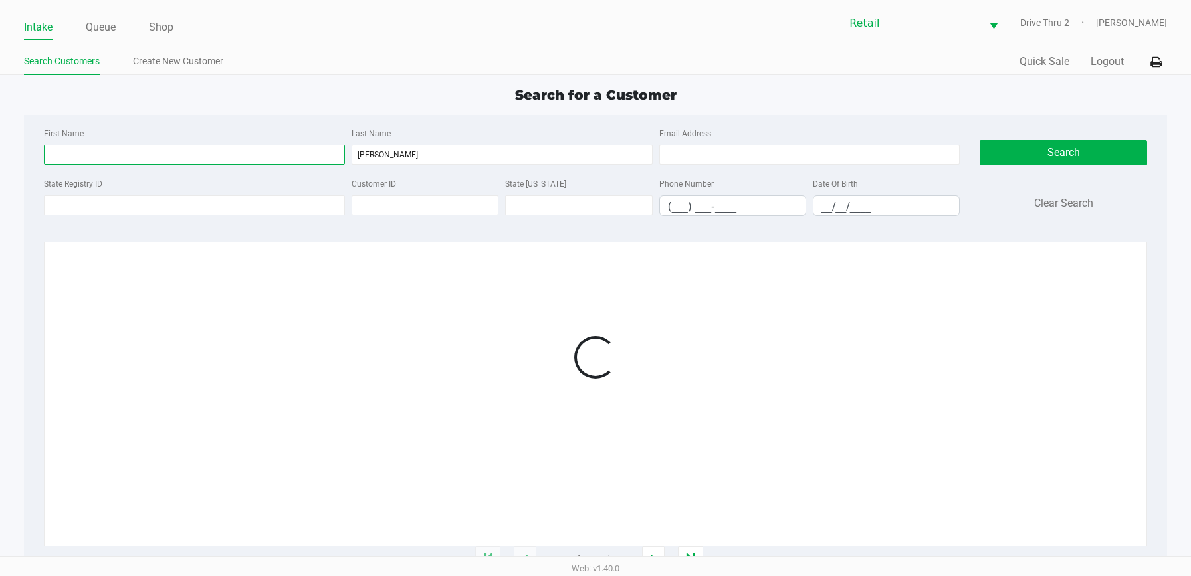
click at [254, 164] on input "First Name" at bounding box center [194, 155] width 301 height 20
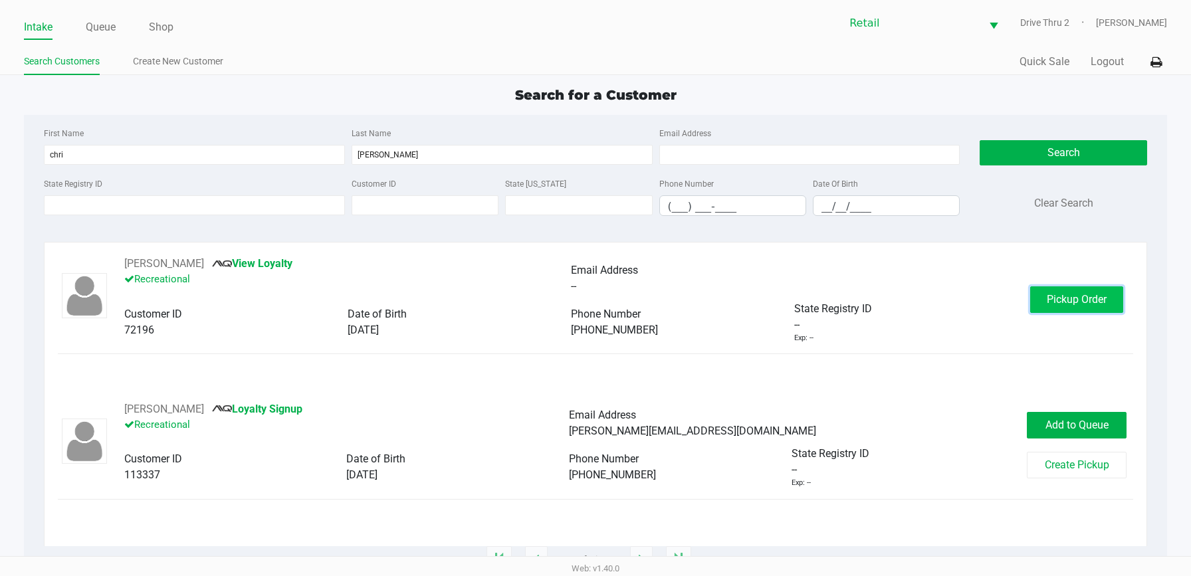
click at [1073, 305] on span "Pickup Order" at bounding box center [1076, 299] width 60 height 13
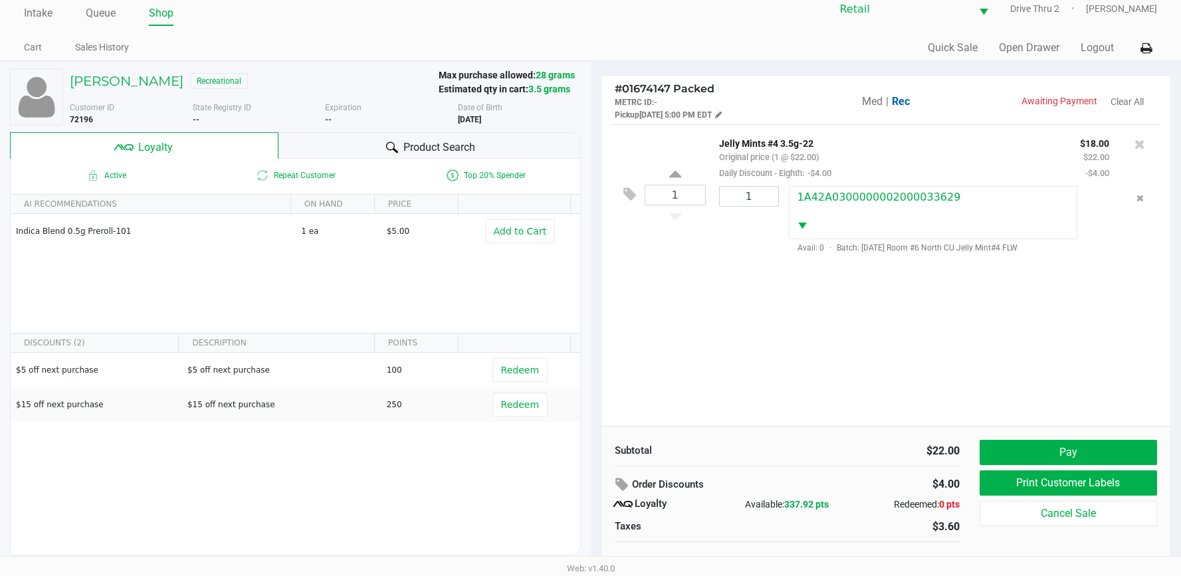
scroll to position [26, 0]
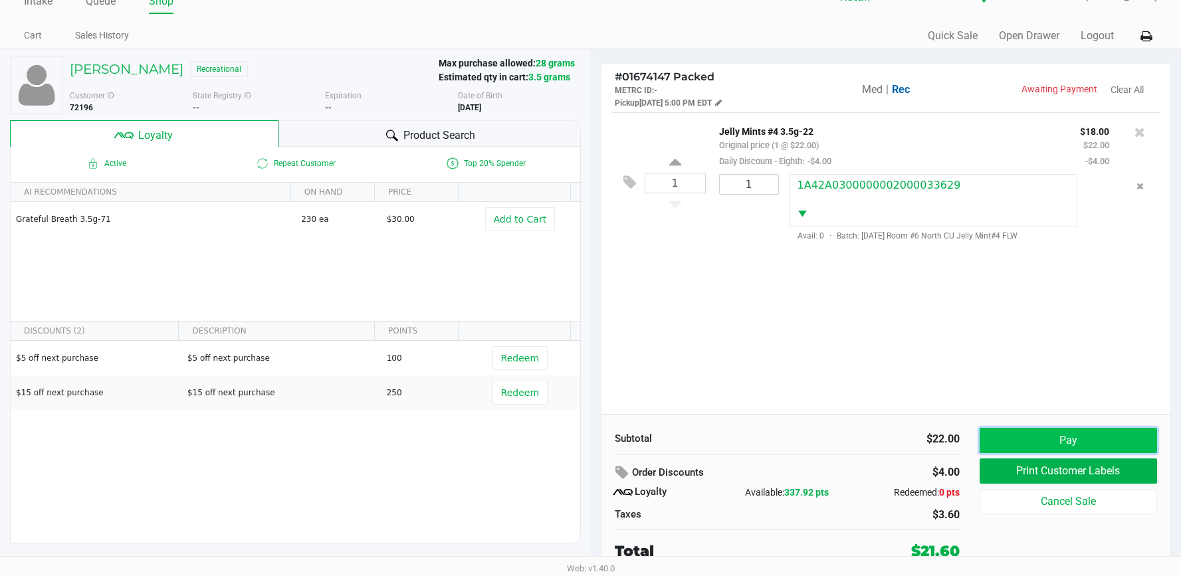
click at [1016, 437] on button "Pay" at bounding box center [1067, 440] width 177 height 25
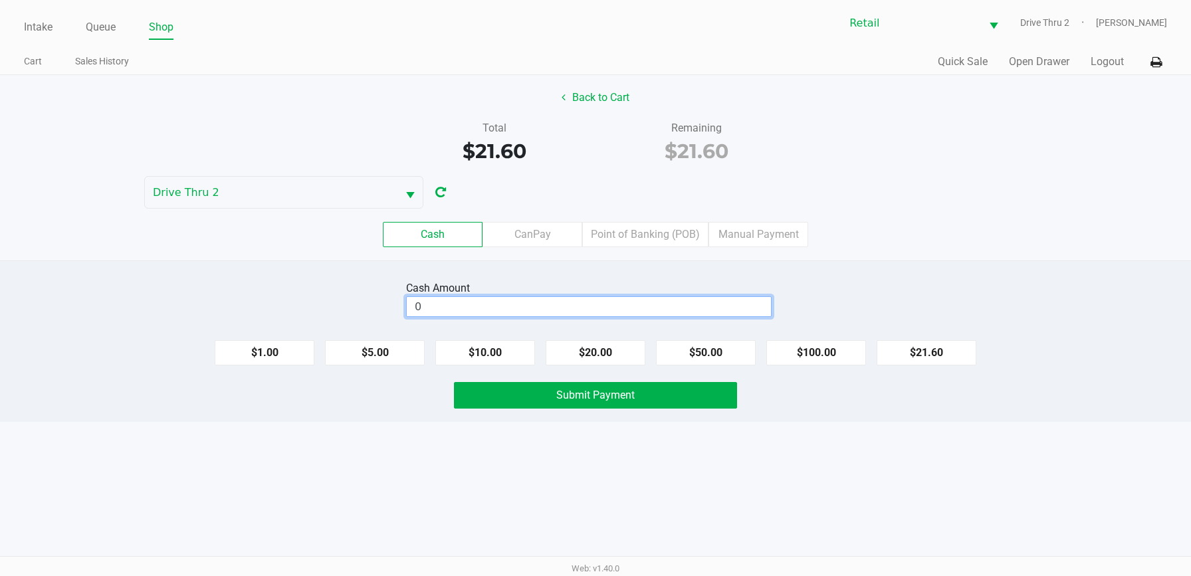
click at [611, 315] on input "0" at bounding box center [589, 306] width 364 height 19
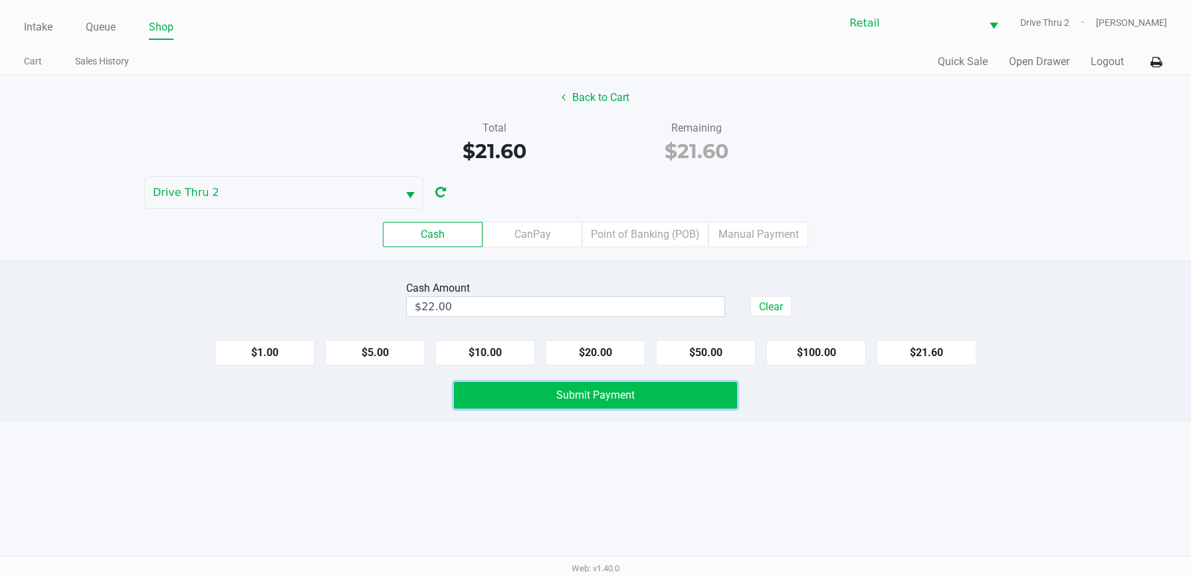
click at [589, 408] on button "Submit Payment" at bounding box center [595, 395] width 283 height 27
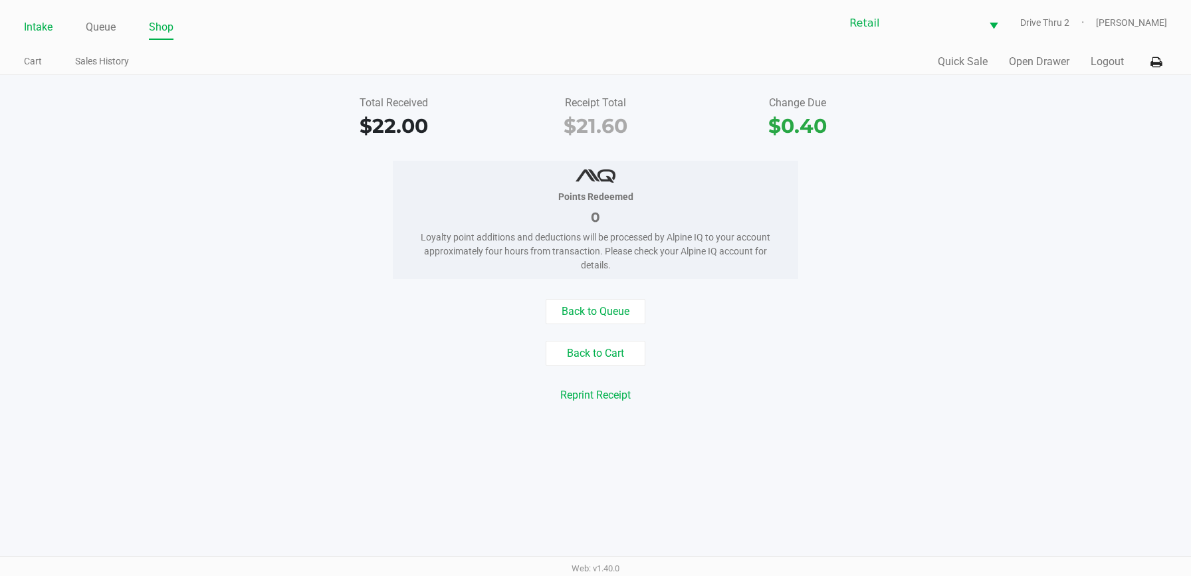
click at [40, 23] on link "Intake" at bounding box center [38, 27] width 29 height 19
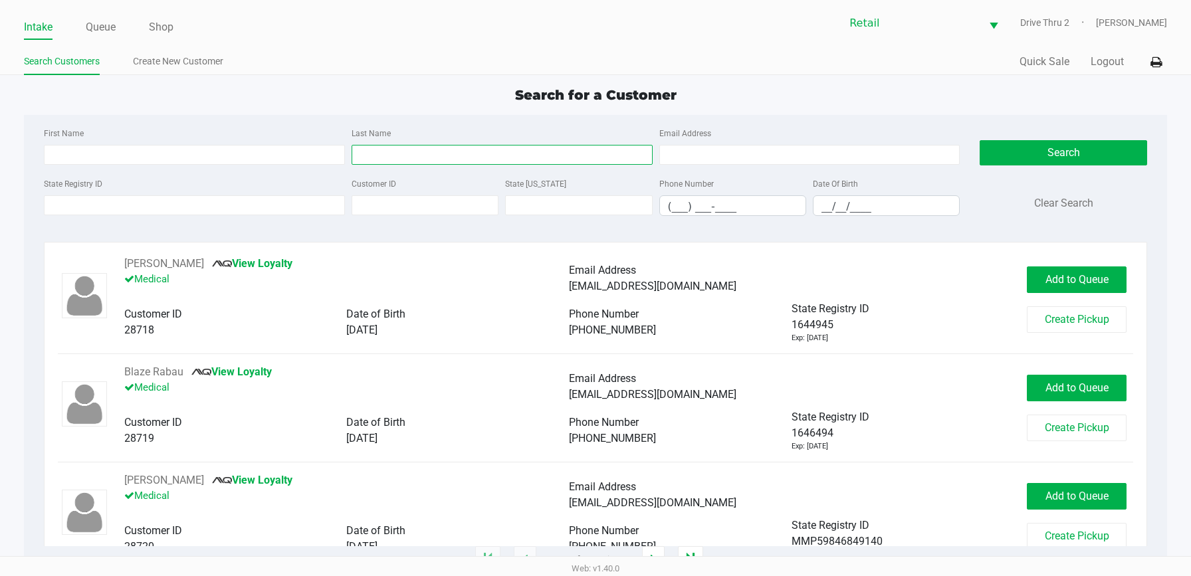
click at [387, 157] on input "Last Name" at bounding box center [501, 155] width 301 height 20
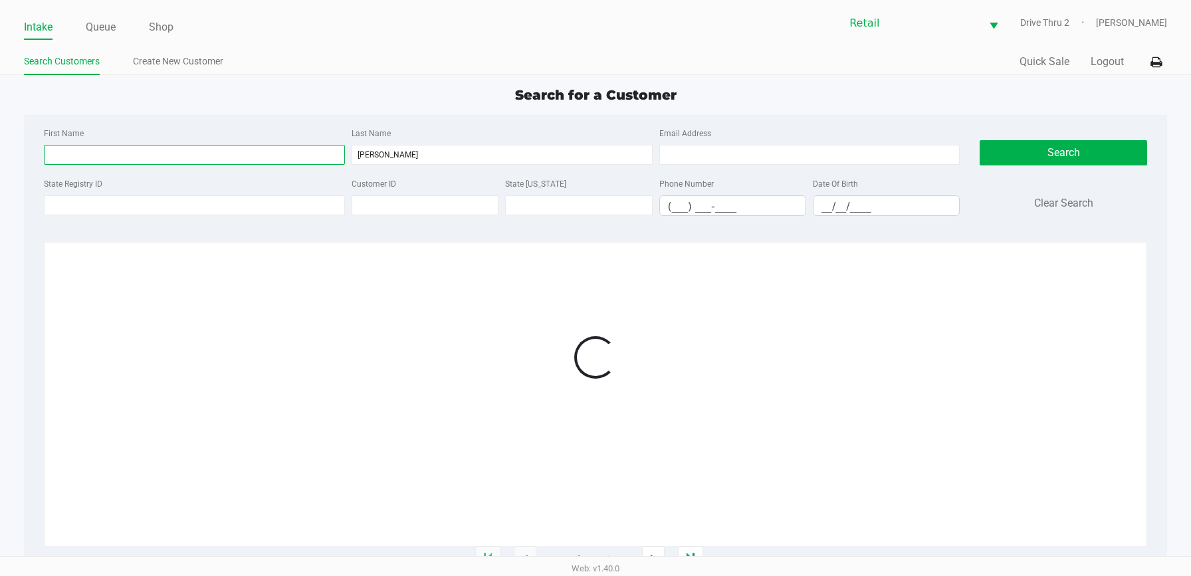
click at [221, 164] on input "First Name" at bounding box center [194, 155] width 301 height 20
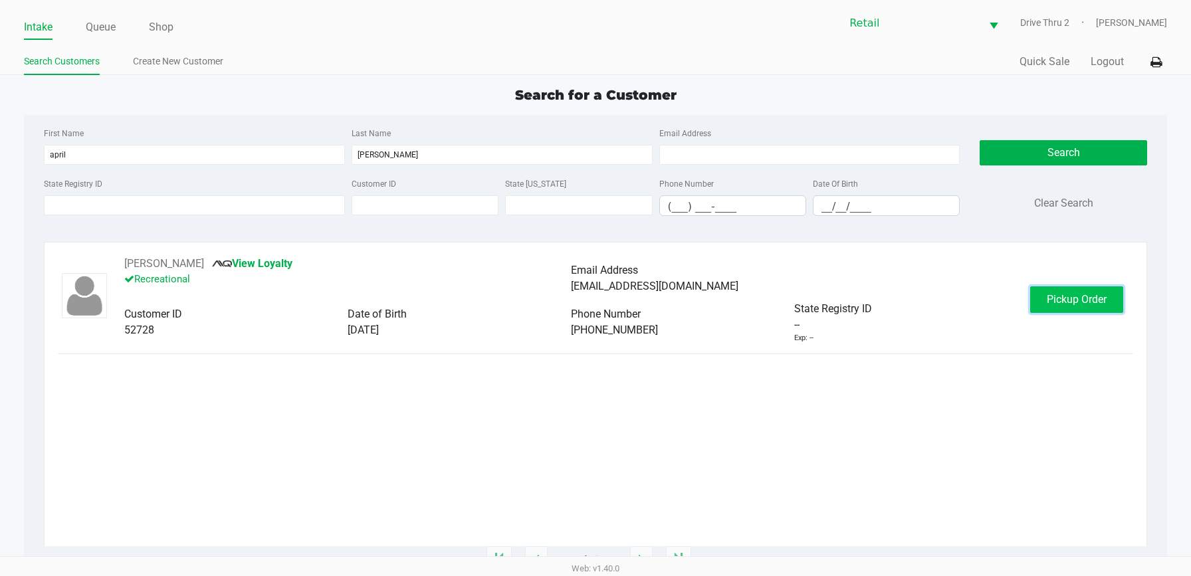
click at [1102, 301] on span "Pickup Order" at bounding box center [1076, 299] width 60 height 13
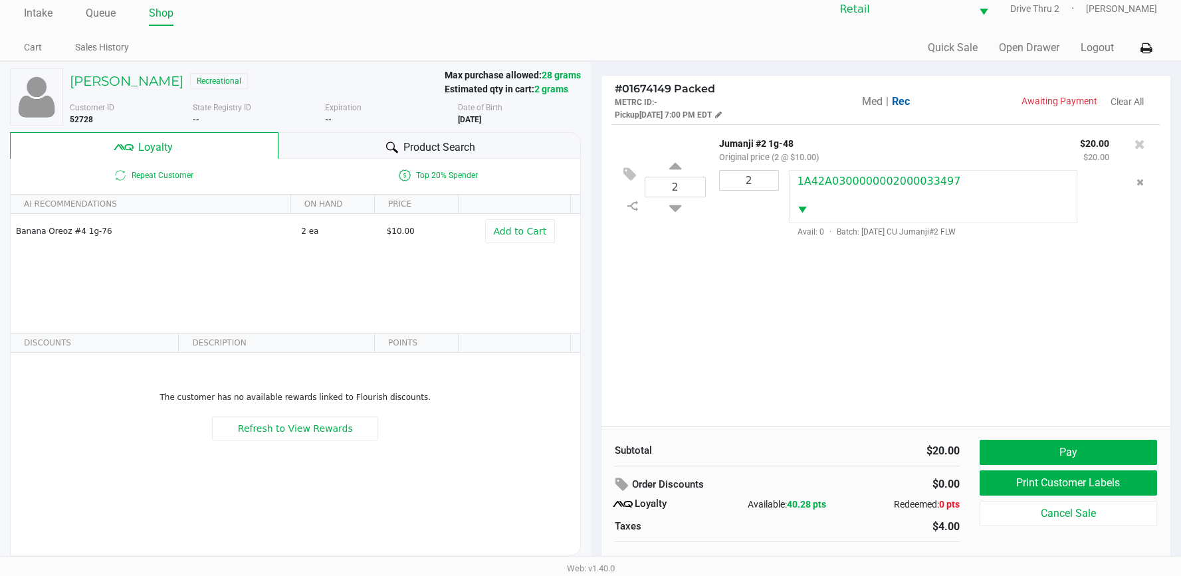
scroll to position [26, 0]
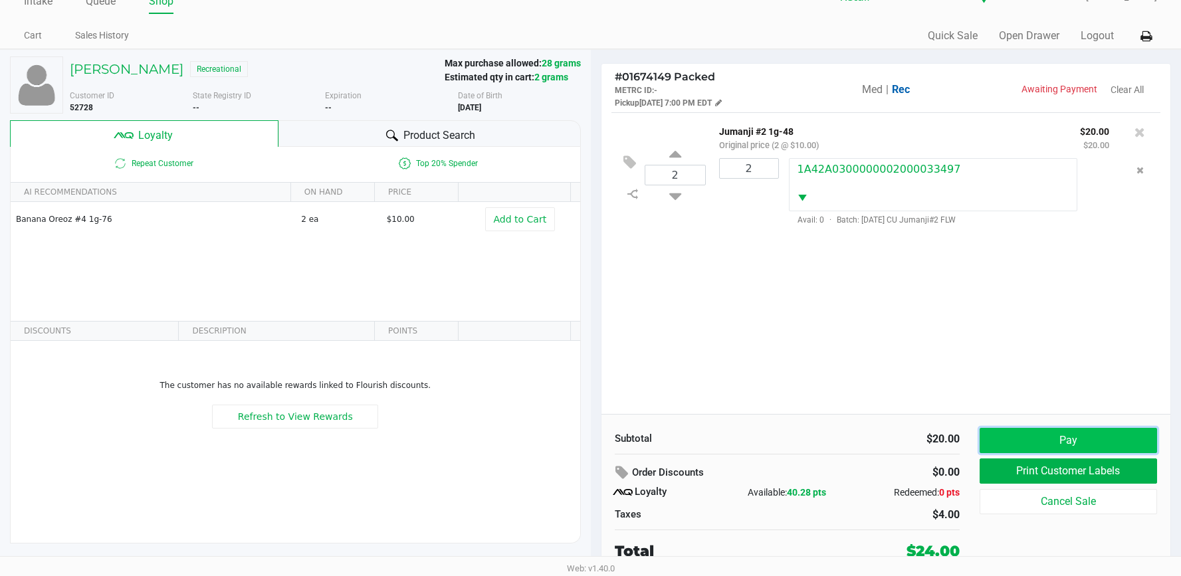
click at [1015, 440] on button "Pay" at bounding box center [1067, 440] width 177 height 25
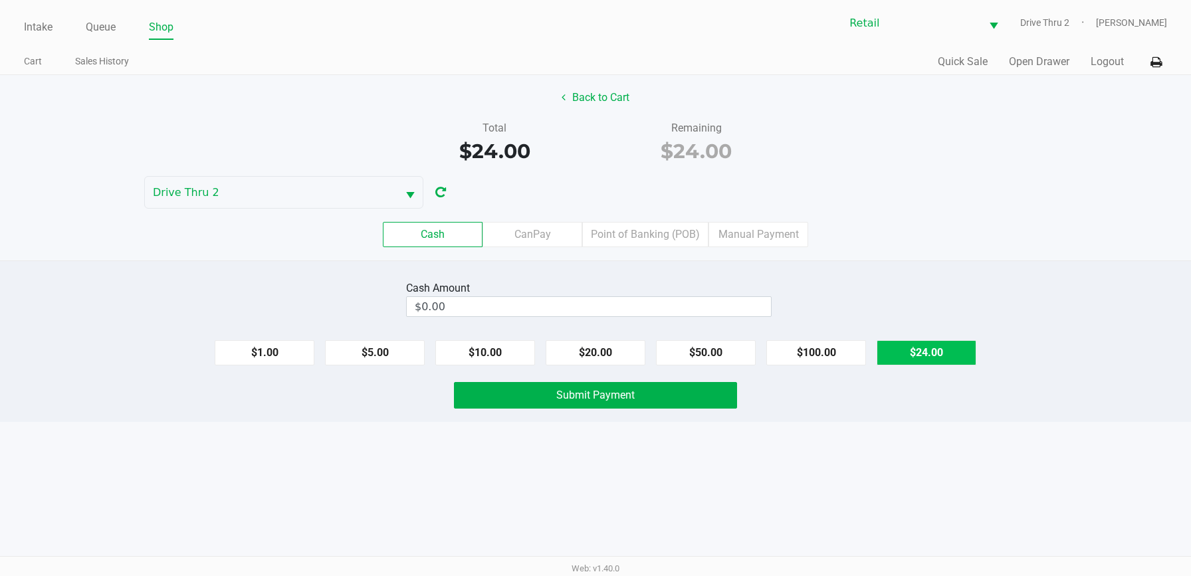
click at [906, 346] on button "$24.00" at bounding box center [926, 352] width 100 height 25
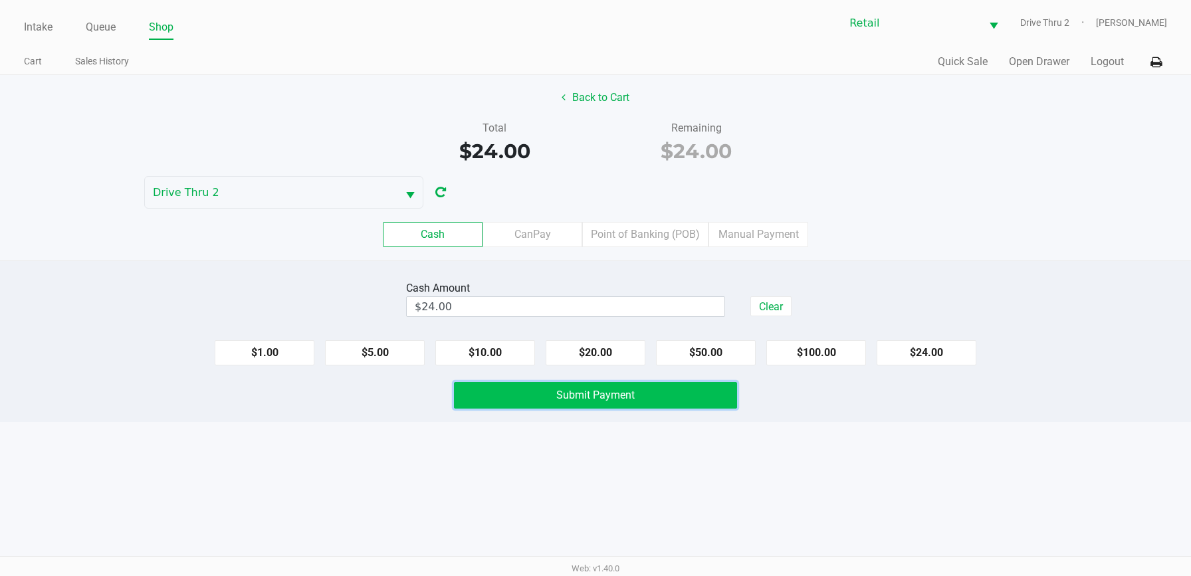
click at [730, 385] on button "Submit Payment" at bounding box center [595, 395] width 283 height 27
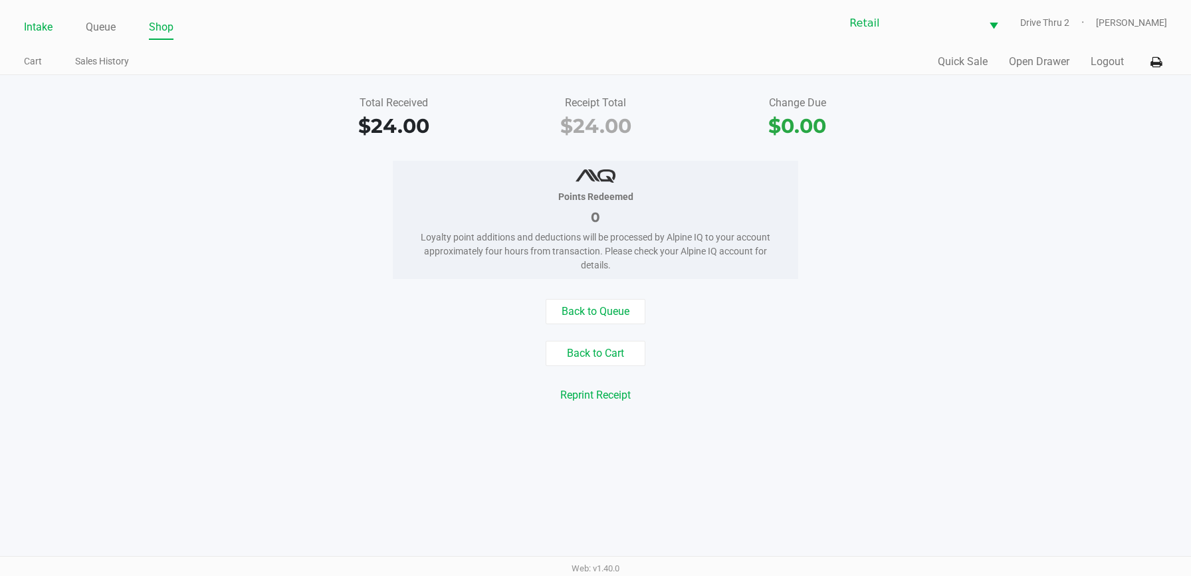
click at [44, 25] on link "Intake" at bounding box center [38, 27] width 29 height 19
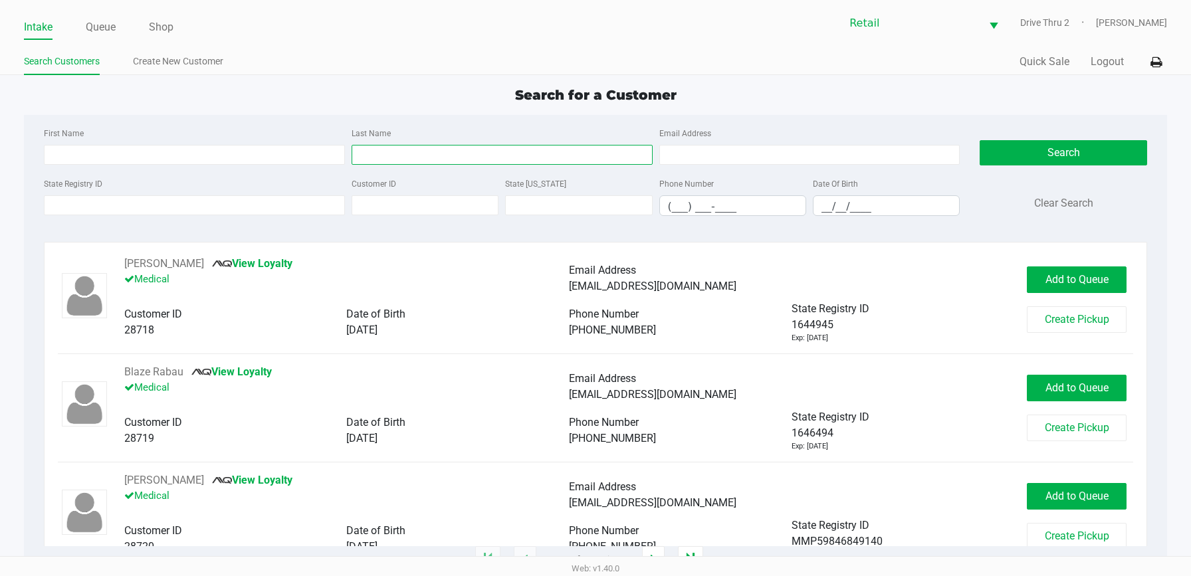
click at [384, 147] on input "Last Name" at bounding box center [501, 155] width 301 height 20
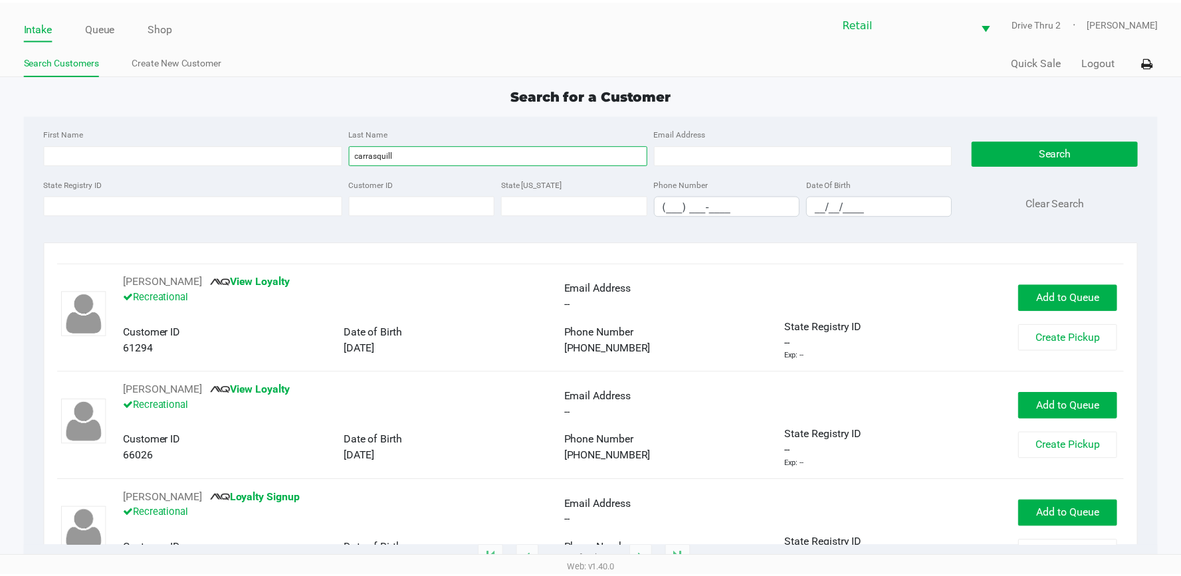
scroll to position [465, 0]
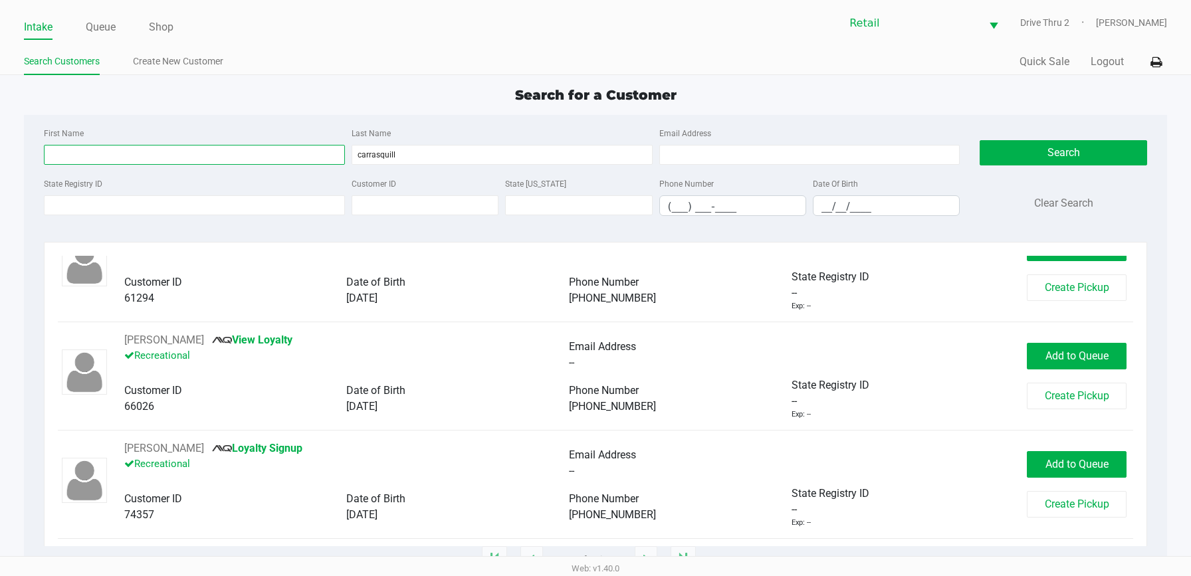
click at [342, 151] on input "First Name" at bounding box center [194, 155] width 301 height 20
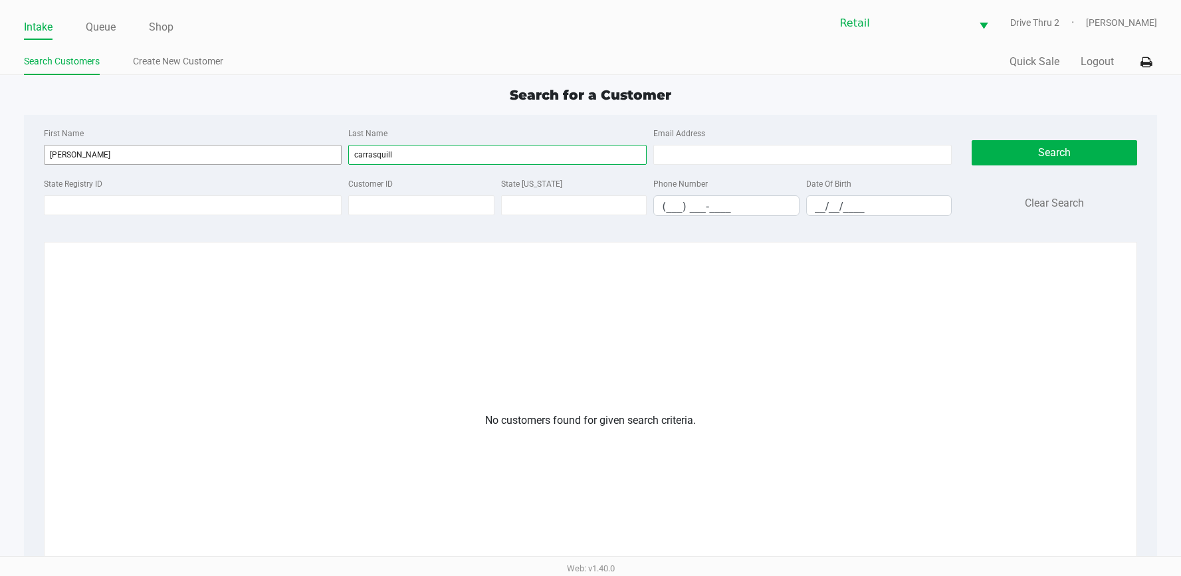
drag, startPoint x: 403, startPoint y: 158, endPoint x: 262, endPoint y: 147, distance: 141.3
click at [262, 147] on div "First Name [PERSON_NAME] Last Name carrasquill Email Address" at bounding box center [498, 150] width 915 height 50
drag, startPoint x: 414, startPoint y: 161, endPoint x: 324, endPoint y: 152, distance: 90.1
click at [326, 152] on div "First Name [PERSON_NAME] Last Name [PERSON_NAME] Email Address" at bounding box center [498, 150] width 915 height 50
click at [406, 146] on input "Last Name" at bounding box center [497, 155] width 298 height 20
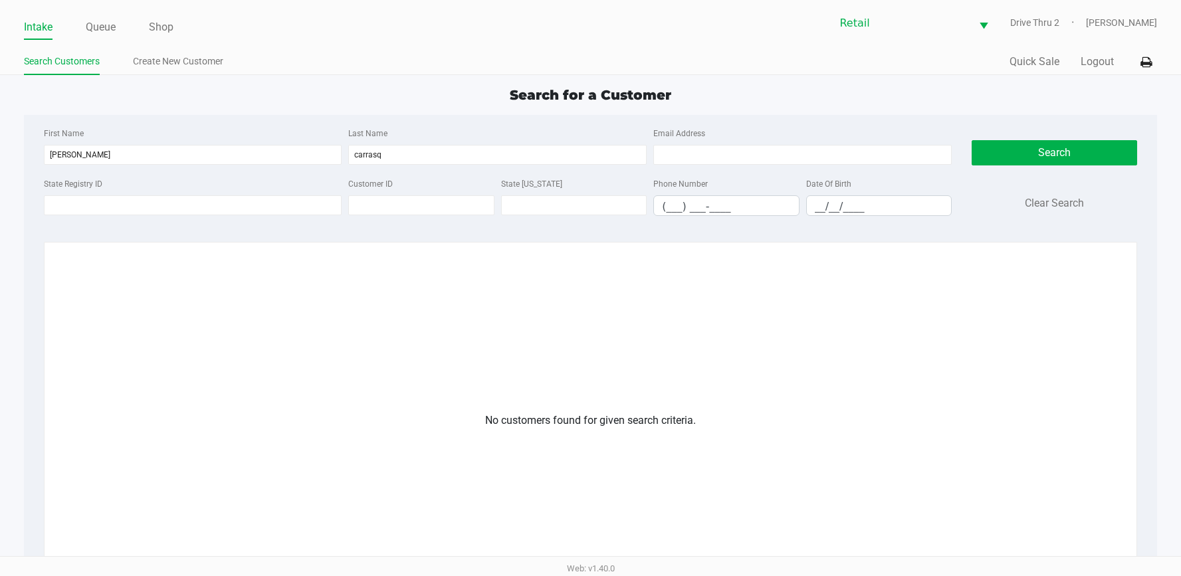
click at [141, 51] on div "Search Customers Create New Customer" at bounding box center [307, 62] width 567 height 25
click at [151, 59] on link "Create New Customer" at bounding box center [178, 61] width 90 height 17
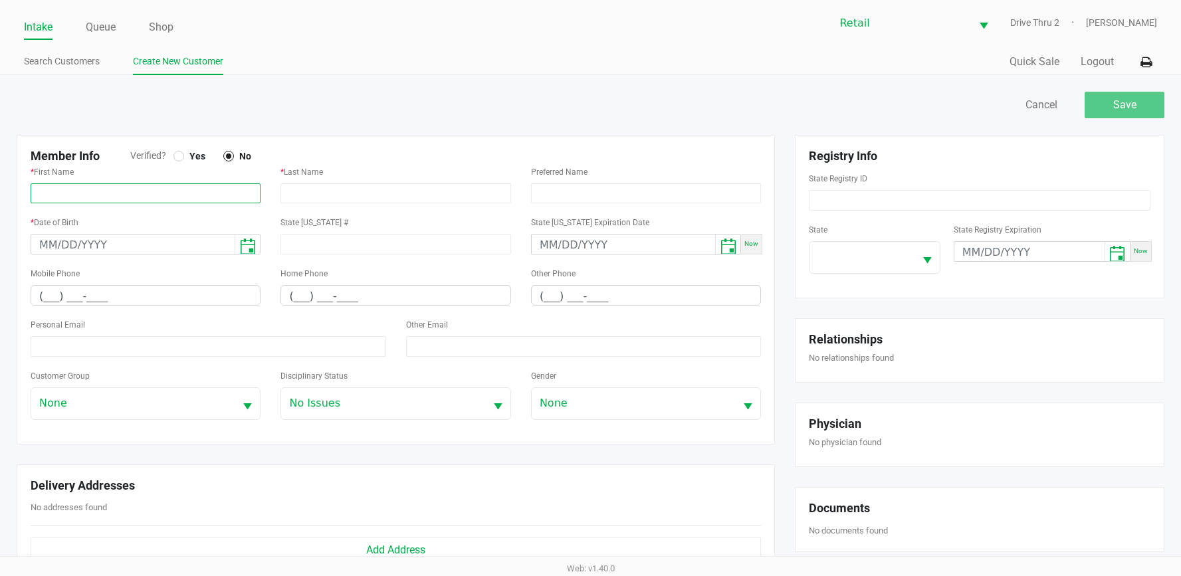
click at [112, 196] on input "text" at bounding box center [146, 193] width 230 height 20
click at [146, 235] on input "month/day/year" at bounding box center [132, 245] width 203 height 21
click at [136, 282] on div "Mobile Phone (___) ___-____" at bounding box center [146, 285] width 230 height 41
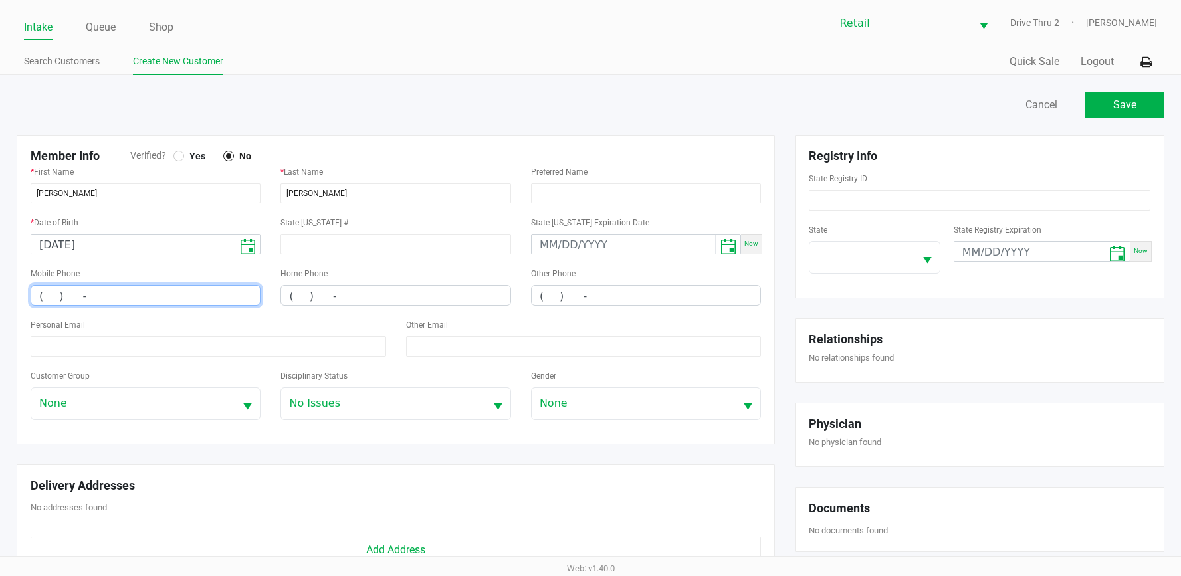
click at [134, 290] on input "(___) ___-____" at bounding box center [145, 296] width 229 height 21
click at [133, 334] on div "Personal Email" at bounding box center [208, 336] width 355 height 41
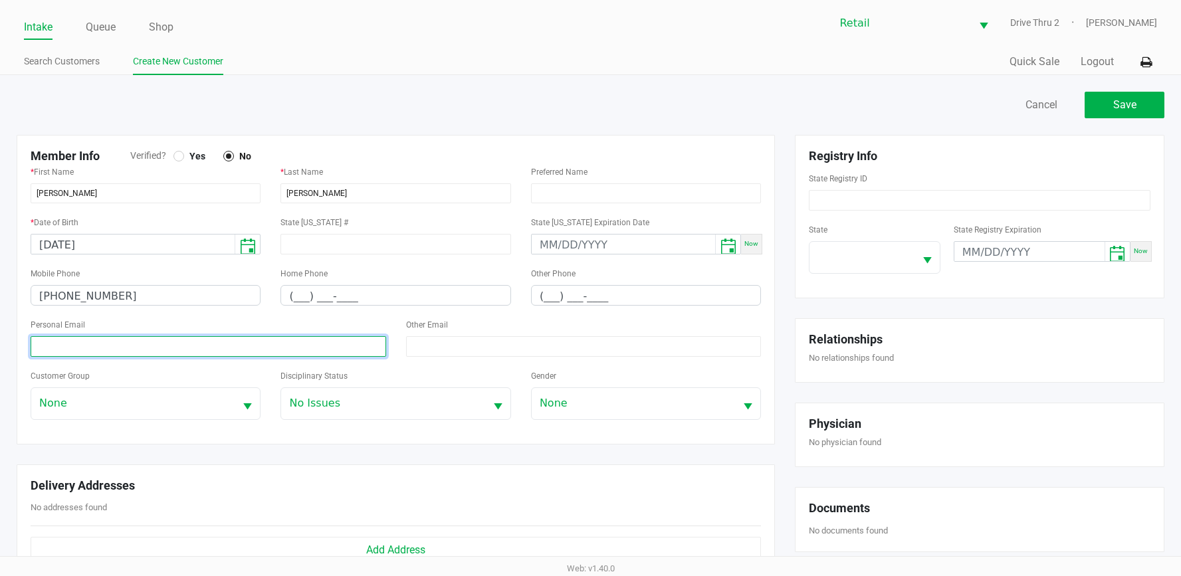
click at [136, 353] on input at bounding box center [208, 346] width 355 height 21
click at [128, 351] on input "[EMAIL_ADDRESS][DOMAIN_NAME]" at bounding box center [208, 346] width 355 height 21
click at [195, 350] on input "[EMAIL_ADDRESS][DOMAIN_NAME]" at bounding box center [208, 346] width 355 height 21
click at [42, 349] on input "[EMAIL_ADDRESS][DOMAIN_NAME]" at bounding box center [208, 346] width 355 height 21
click at [255, 355] on input "[EMAIL_ADDRESS][DOMAIN_NAME]" at bounding box center [208, 346] width 355 height 21
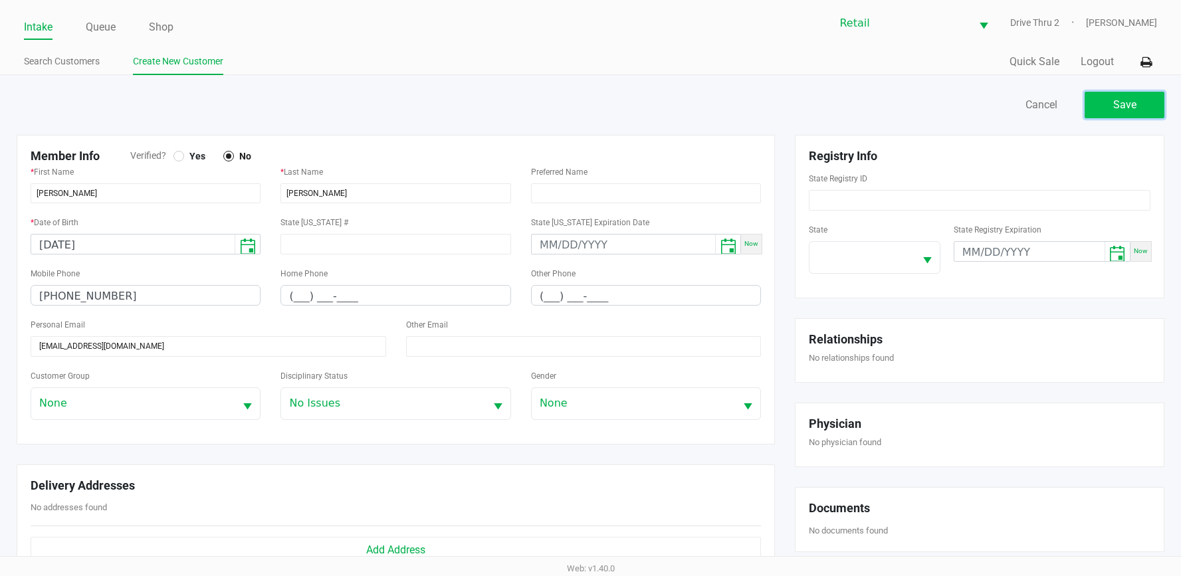
click at [1113, 94] on button "Save" at bounding box center [1124, 105] width 80 height 27
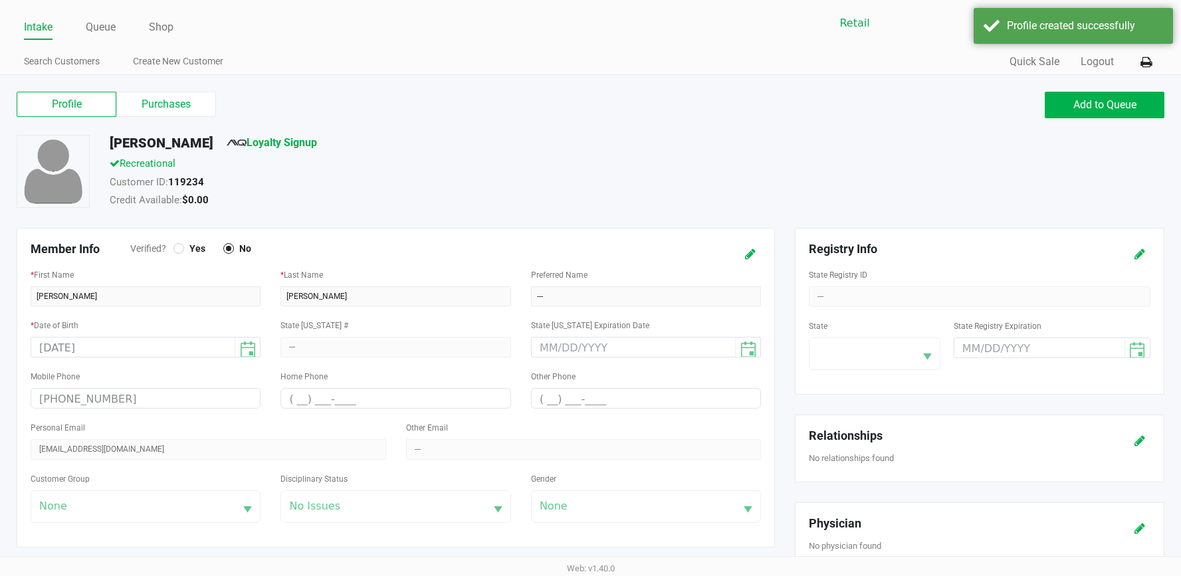
click at [495, 139] on div "[PERSON_NAME] Signup" at bounding box center [458, 145] width 716 height 21
click at [197, 116] on label "Purchases" at bounding box center [166, 104] width 100 height 25
click at [0, 0] on 1 "Purchases" at bounding box center [0, 0] width 0 height 0
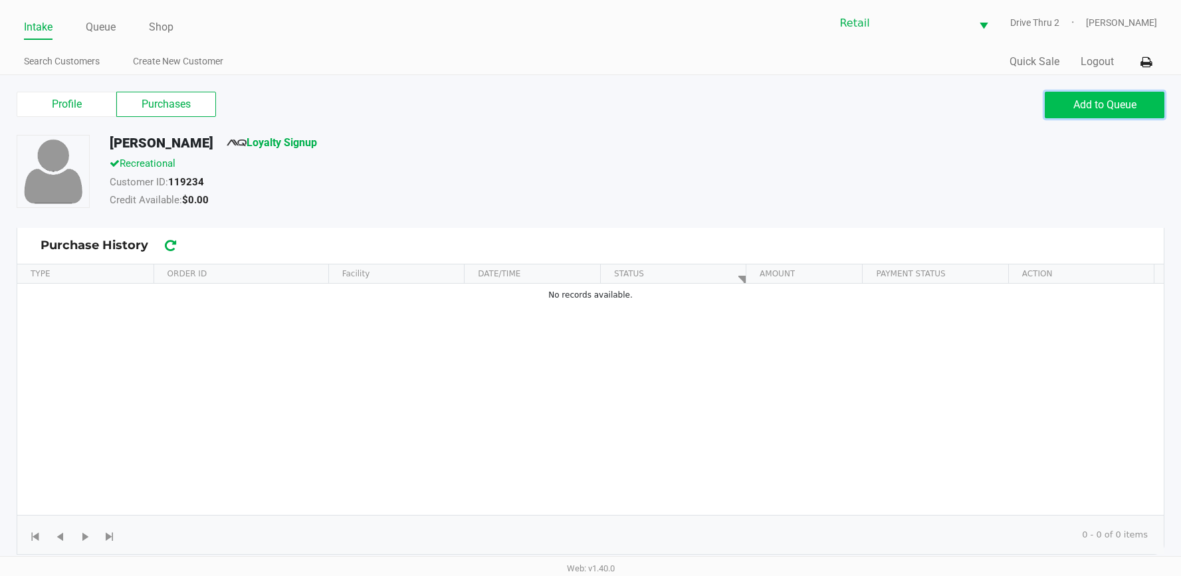
click at [1115, 102] on span "Add to Queue" at bounding box center [1104, 104] width 63 height 13
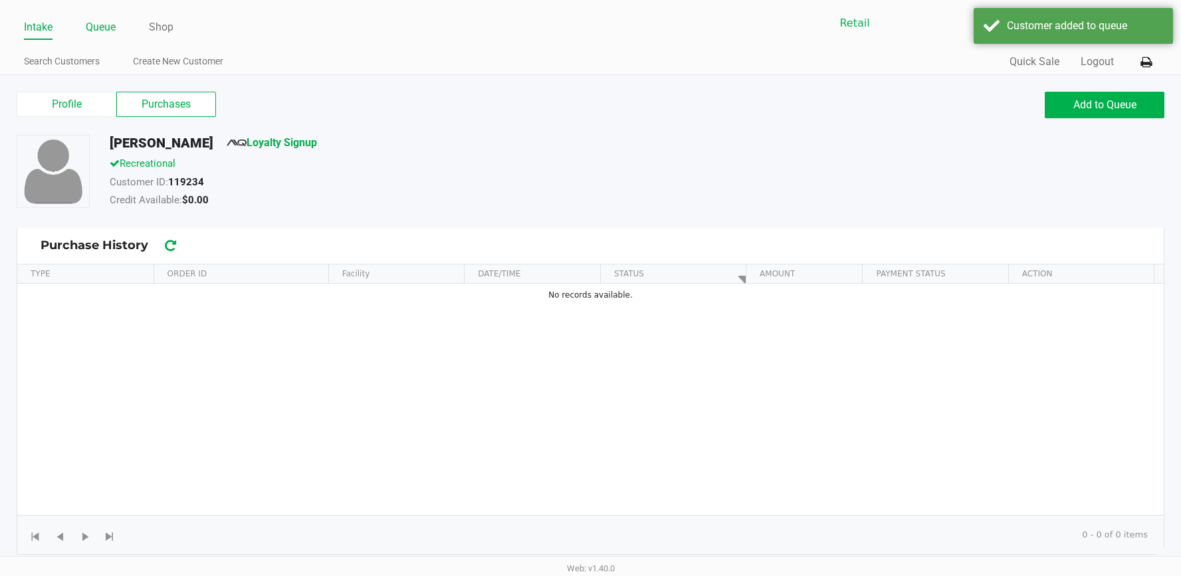
click at [110, 23] on link "Queue" at bounding box center [101, 27] width 30 height 19
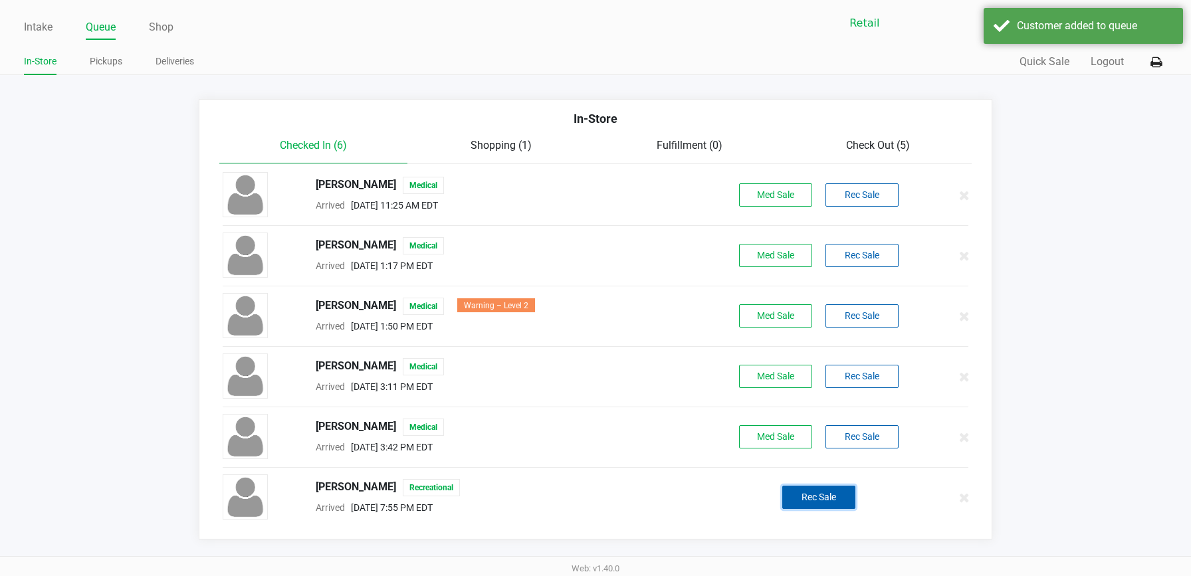
click at [805, 492] on button "Rec Sale" at bounding box center [818, 497] width 73 height 23
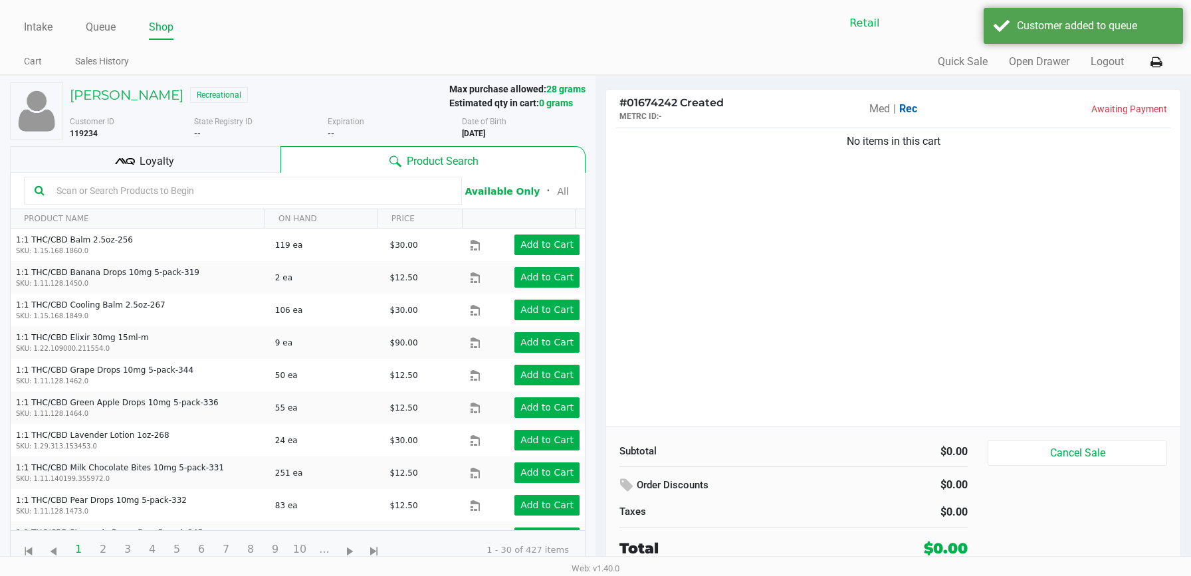
click at [916, 355] on div "No items in this cart" at bounding box center [893, 276] width 574 height 302
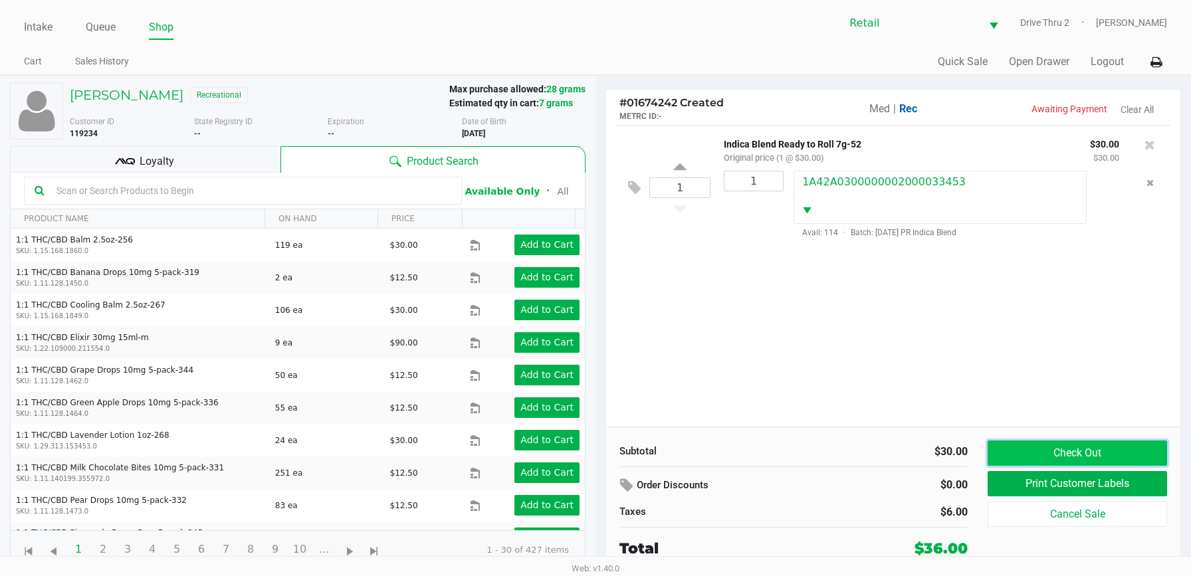
click at [1028, 461] on button "Check Out" at bounding box center [1076, 452] width 179 height 25
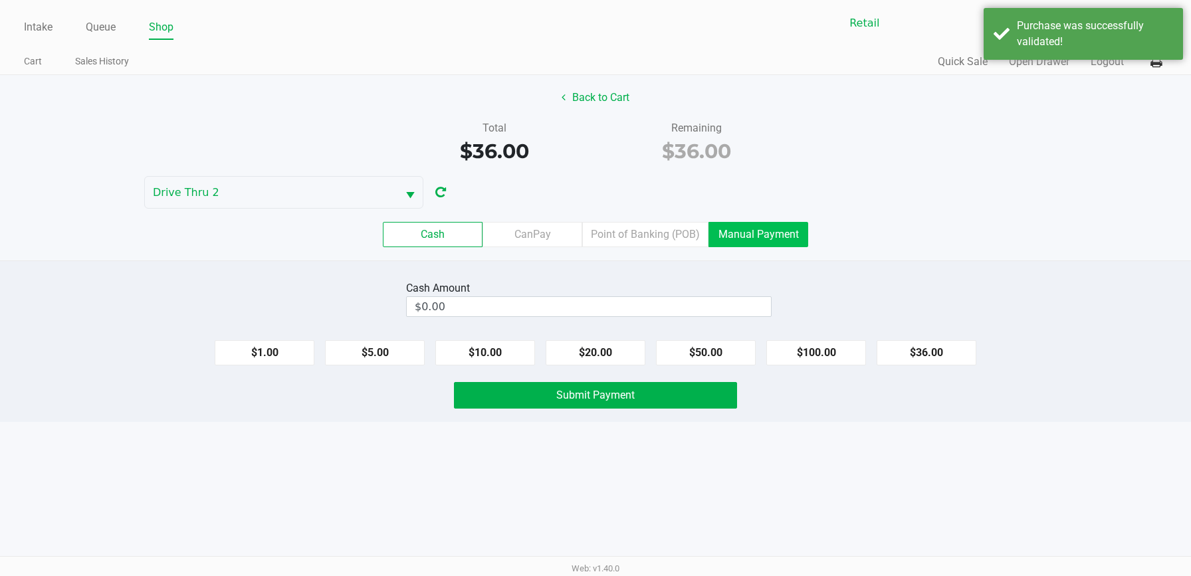
click at [728, 226] on label "Manual Payment" at bounding box center [758, 234] width 100 height 25
click at [0, 0] on 8 "Manual Payment" at bounding box center [0, 0] width 0 height 0
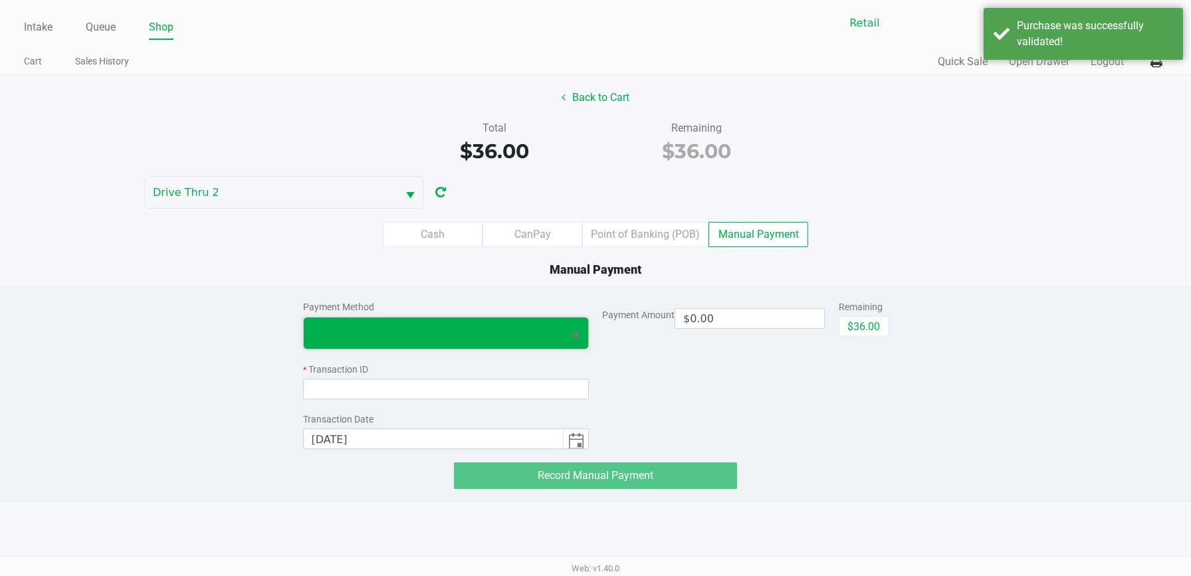
drag, startPoint x: 502, startPoint y: 342, endPoint x: 494, endPoint y: 345, distance: 8.0
click at [501, 343] on span at bounding box center [434, 333] width 260 height 31
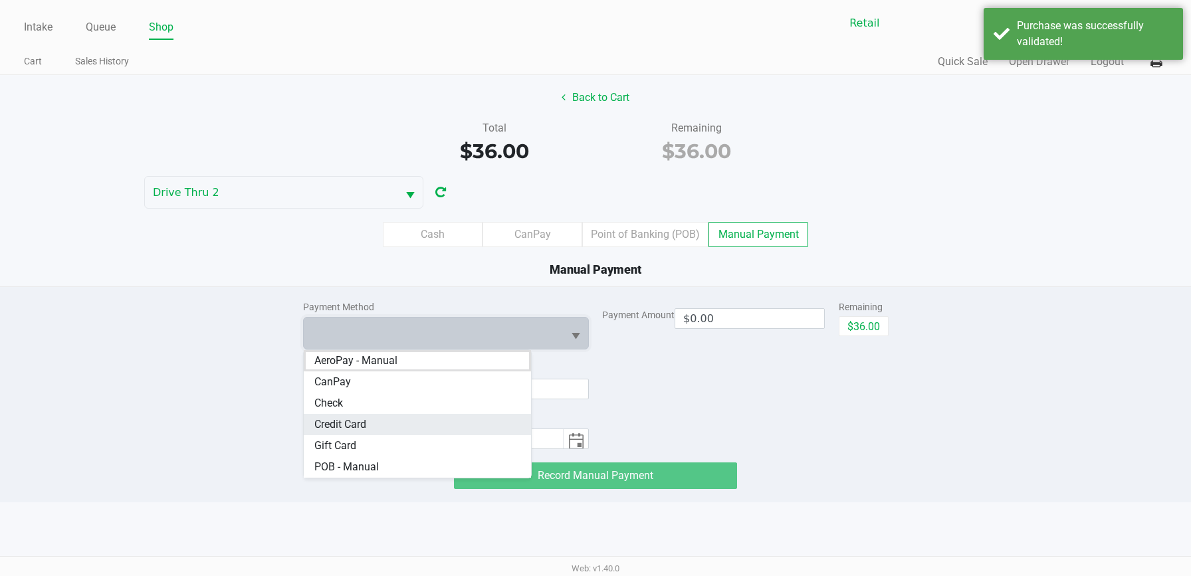
click at [362, 421] on span "Credit Card" at bounding box center [340, 425] width 52 height 16
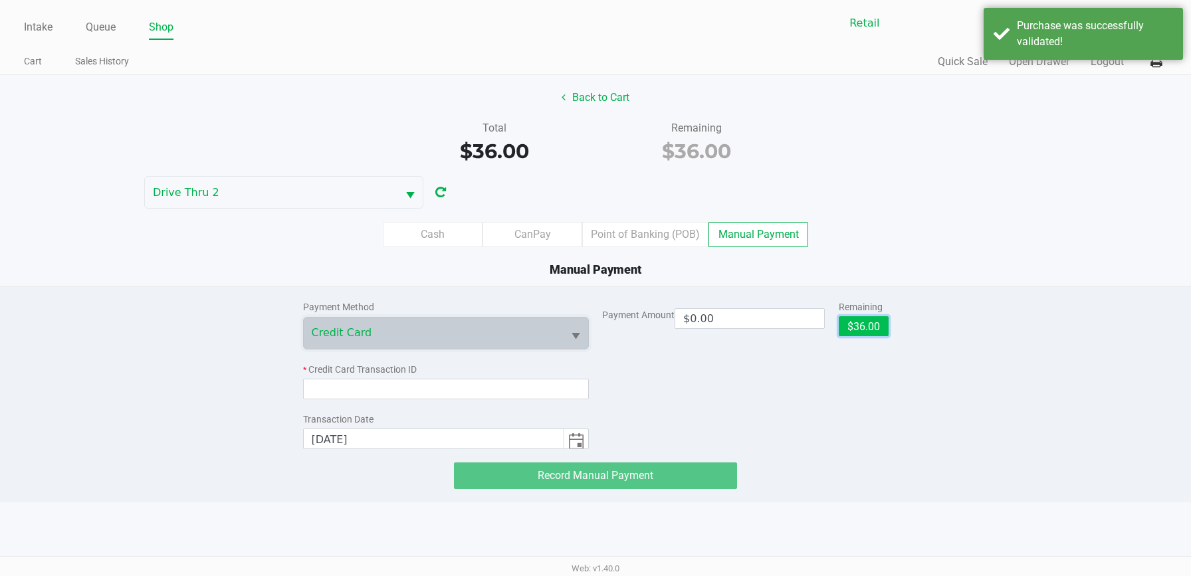
drag, startPoint x: 858, startPoint y: 330, endPoint x: 838, endPoint y: 336, distance: 21.4
click at [860, 330] on button "$36.00" at bounding box center [863, 326] width 50 height 20
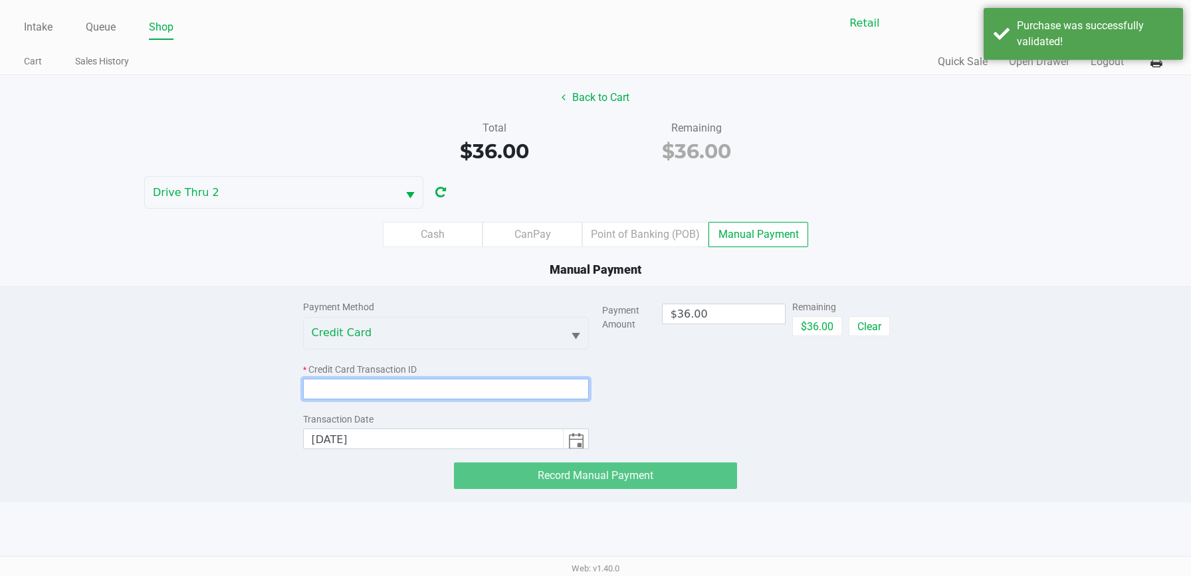
click at [324, 398] on input at bounding box center [446, 389] width 286 height 21
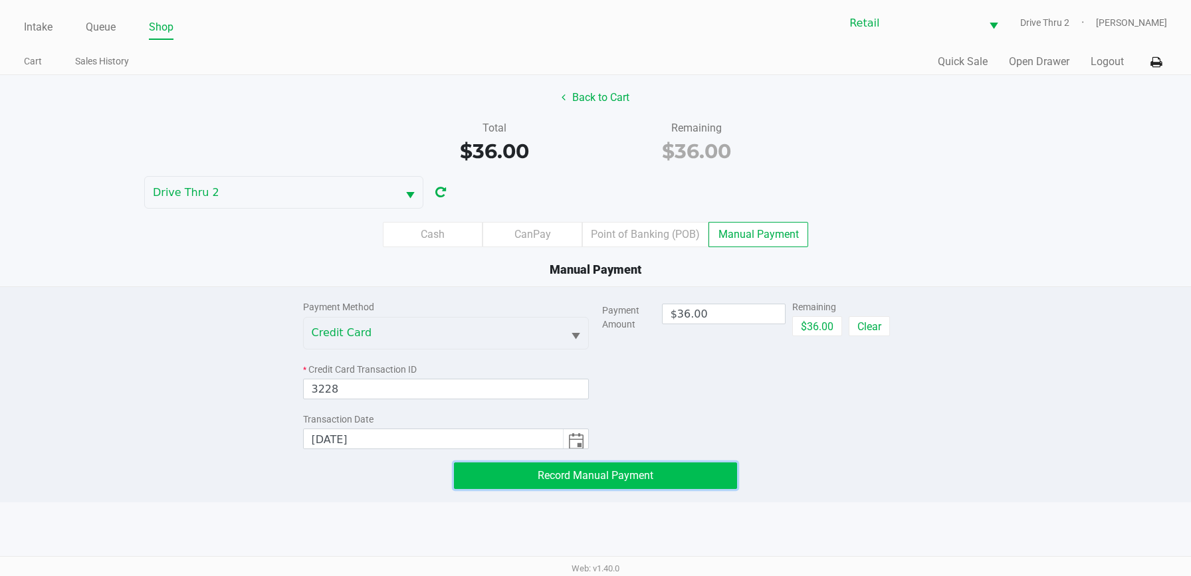
click at [605, 480] on span "Record Manual Payment" at bounding box center [596, 475] width 116 height 13
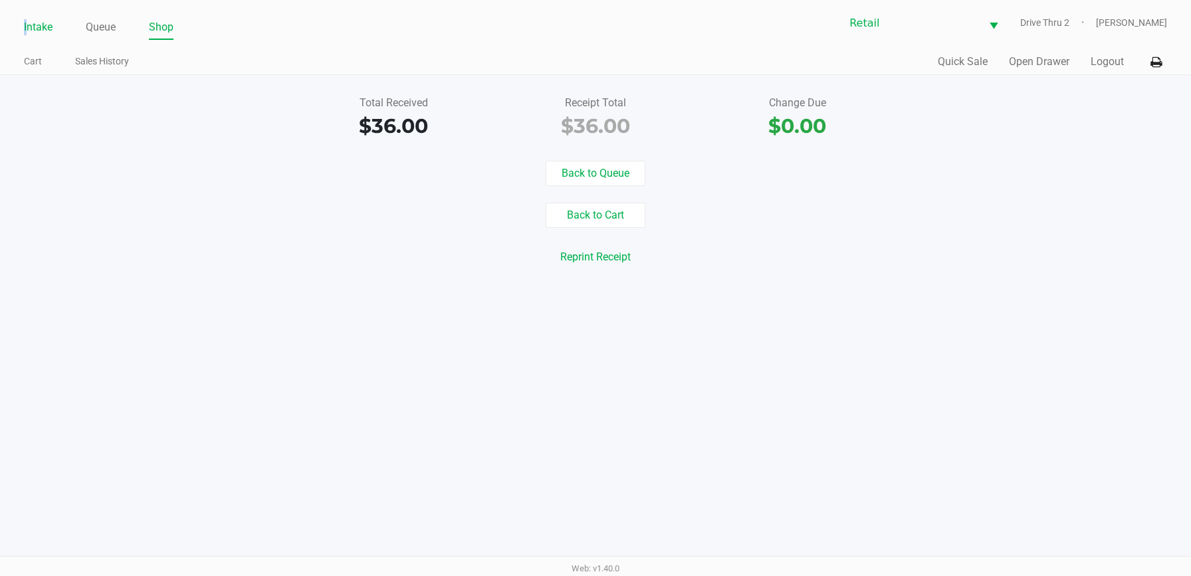
click at [29, 23] on link "Intake" at bounding box center [38, 27] width 29 height 19
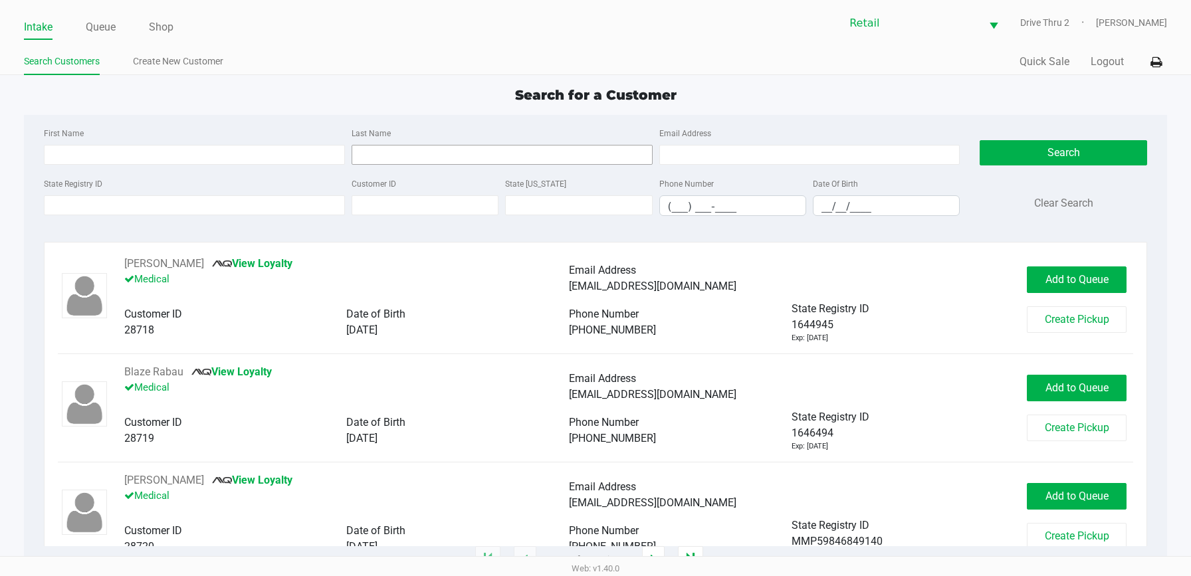
click at [361, 145] on div "Last Name" at bounding box center [502, 145] width 308 height 40
click at [371, 159] on input "Last Name" at bounding box center [501, 155] width 301 height 20
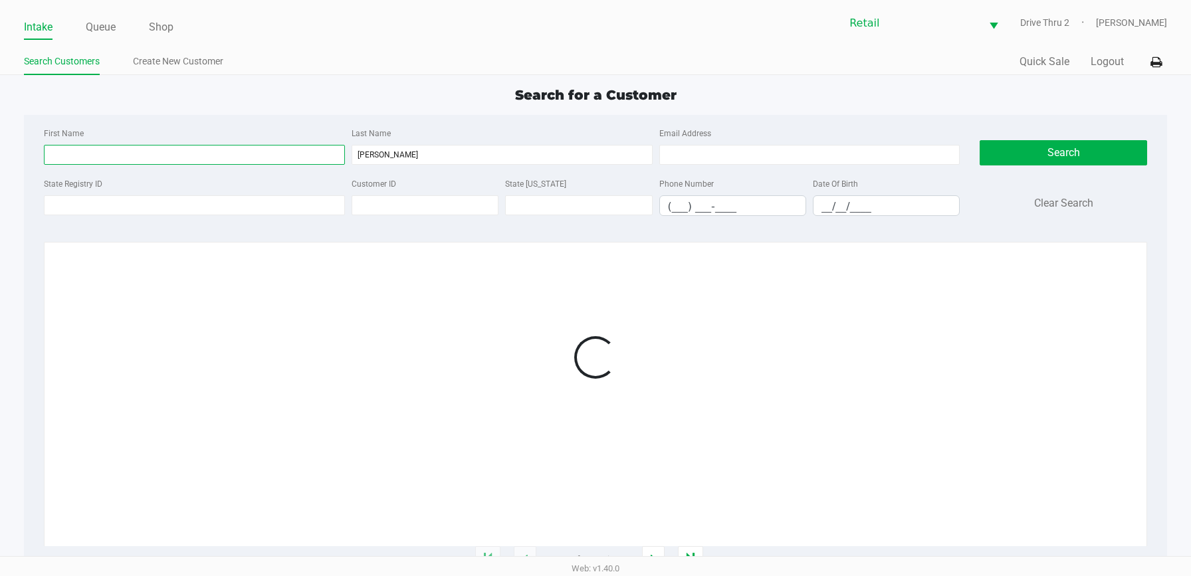
click at [325, 160] on input "First Name" at bounding box center [194, 155] width 301 height 20
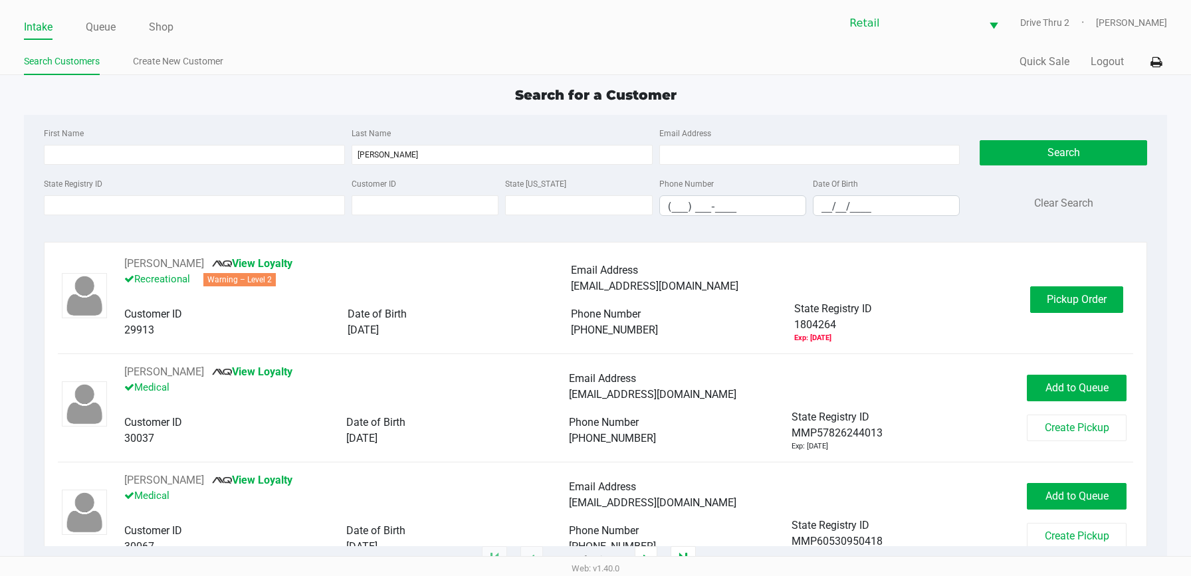
click at [664, 304] on div "Phone Number [PHONE_NUMBER] State Registry ID 1804264 Exp: [DATE]" at bounding box center [794, 322] width 446 height 43
click at [1046, 301] on span "Pickup Order" at bounding box center [1076, 299] width 60 height 13
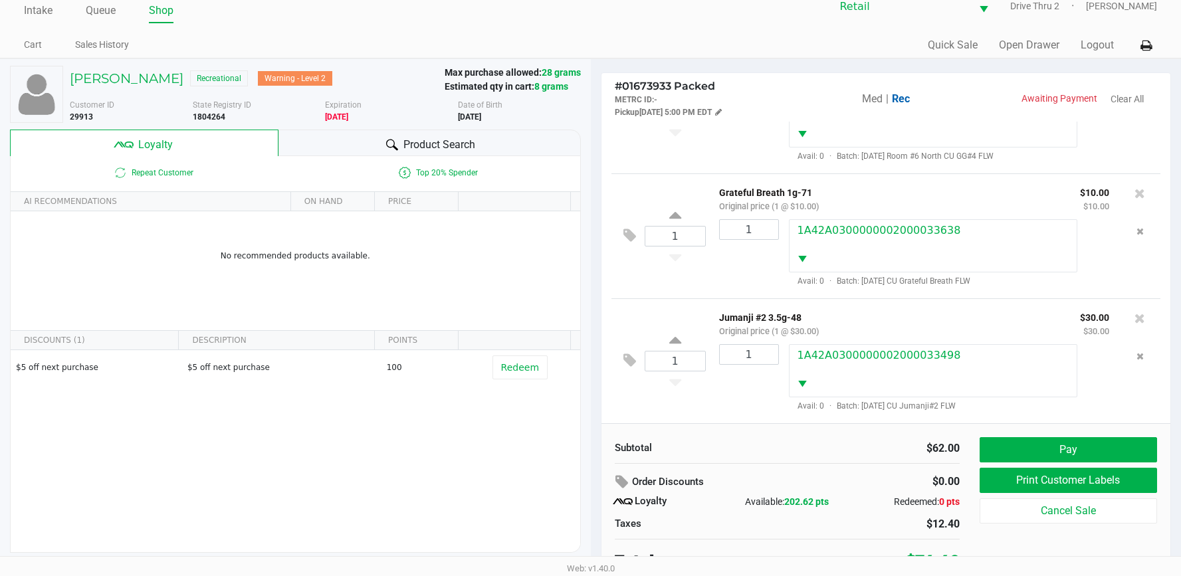
scroll to position [26, 0]
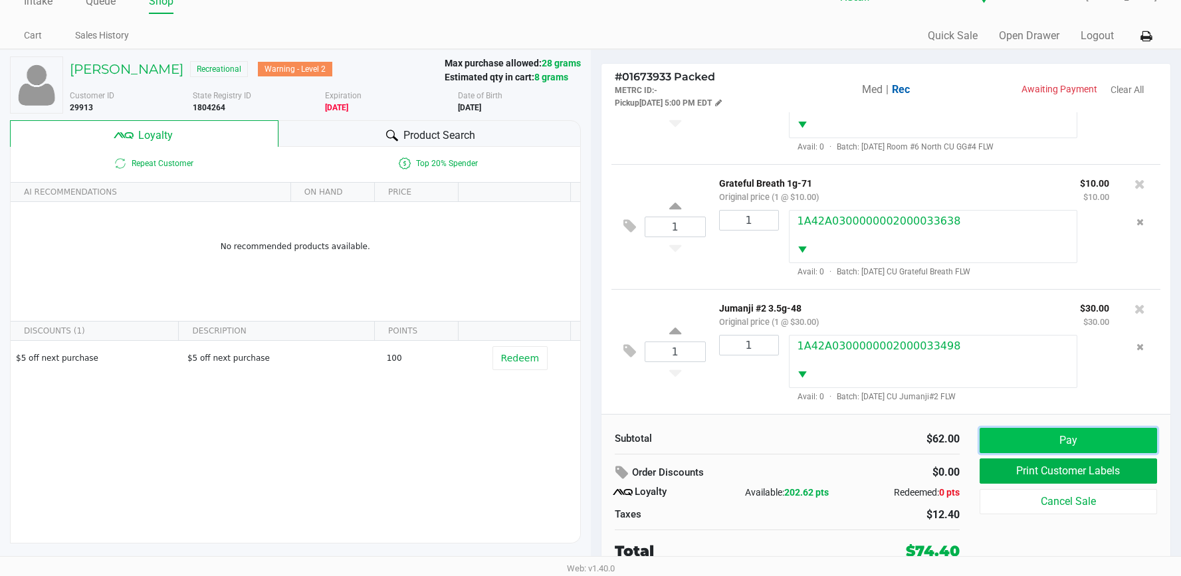
click at [1042, 441] on button "Pay" at bounding box center [1067, 440] width 177 height 25
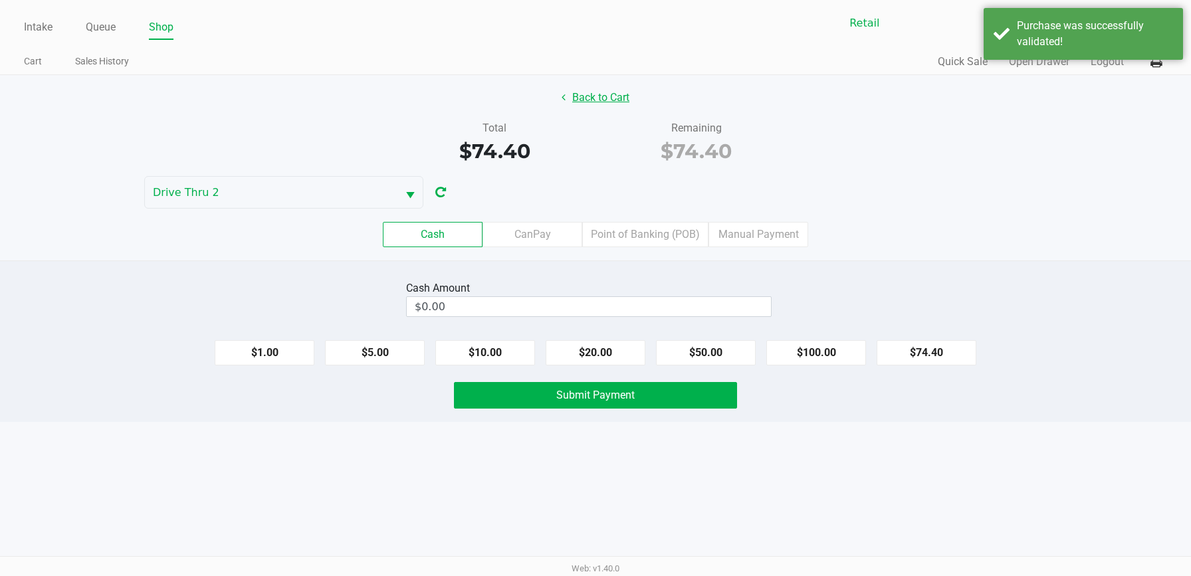
click at [607, 94] on button "Back to Cart" at bounding box center [595, 97] width 85 height 25
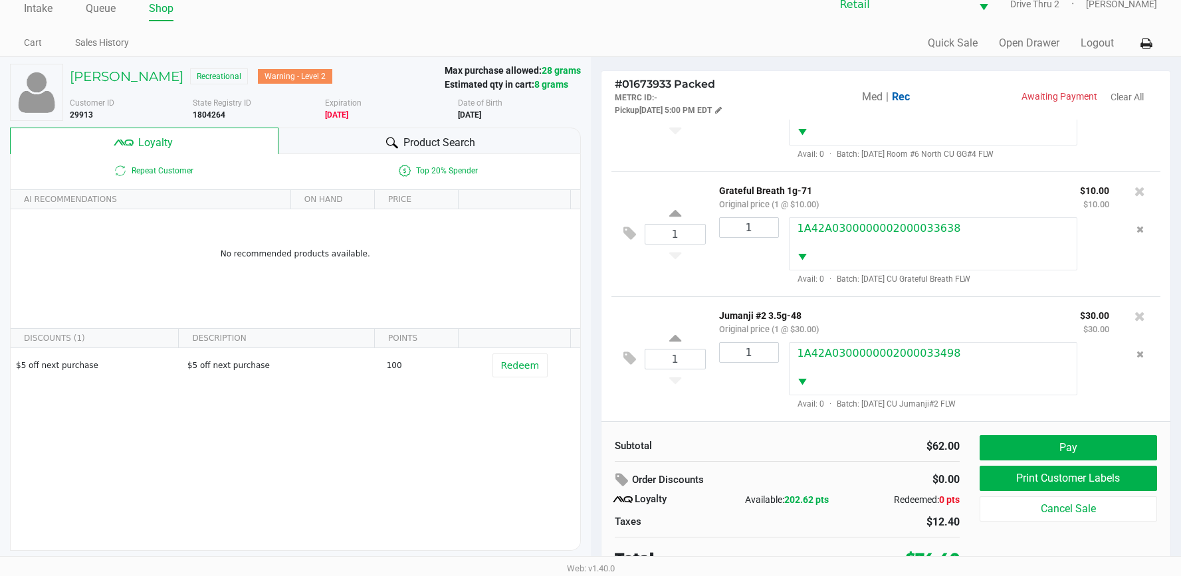
scroll to position [26, 0]
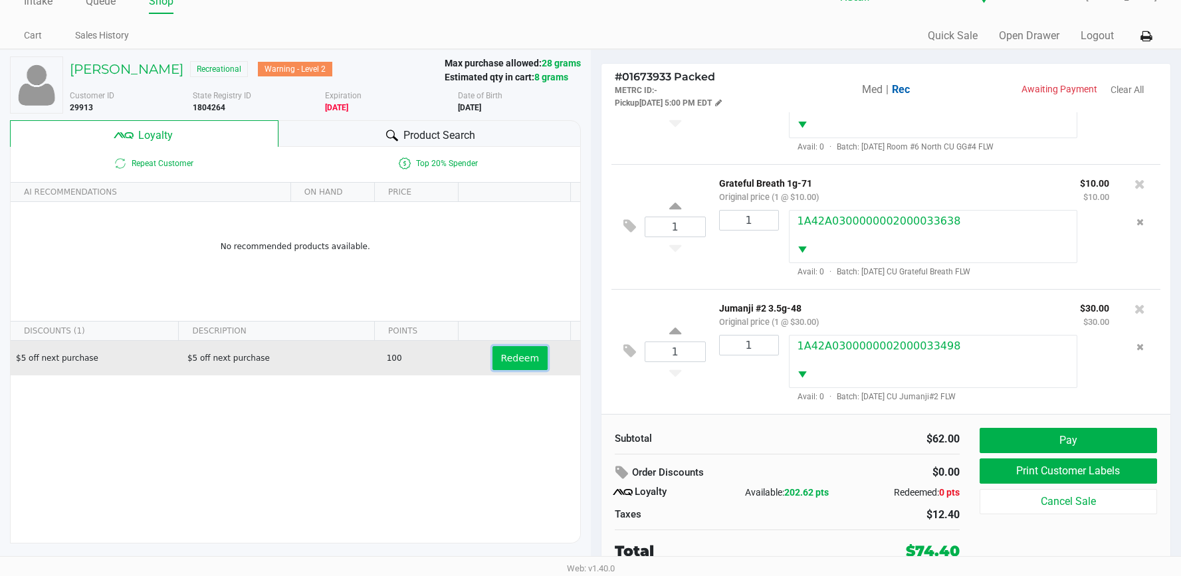
click at [527, 369] on button "Redeem" at bounding box center [519, 358] width 55 height 24
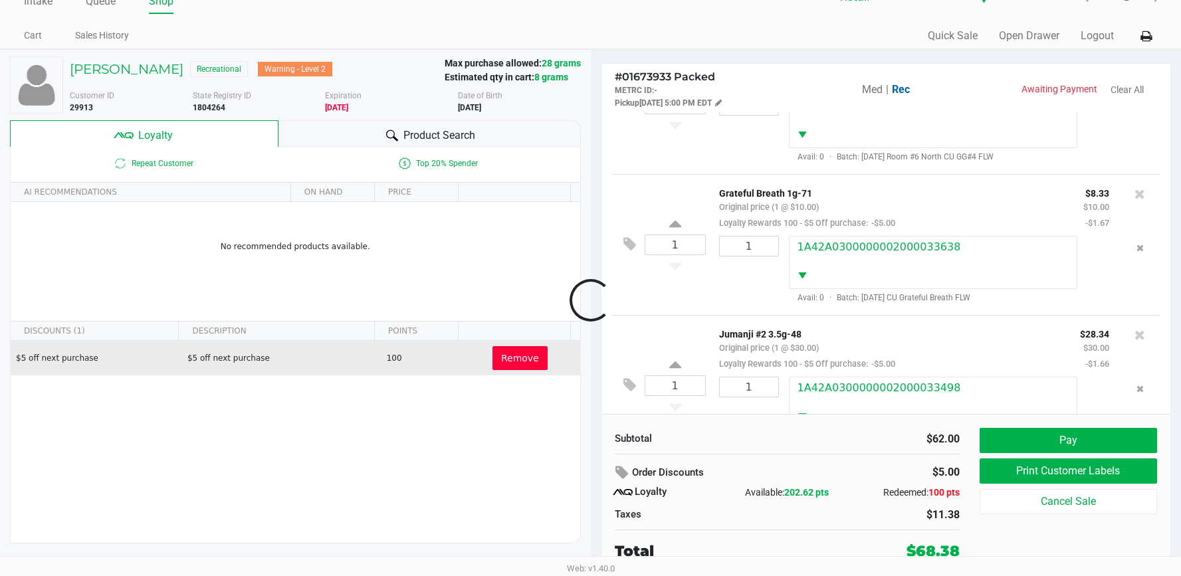
scroll to position [127, 0]
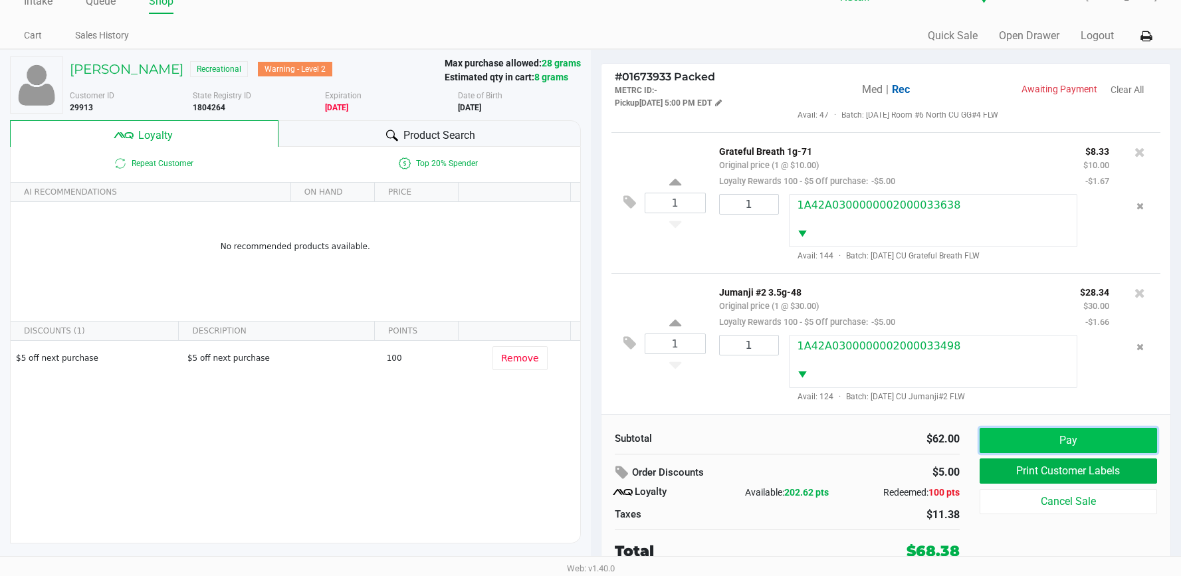
click at [996, 436] on button "Pay" at bounding box center [1067, 440] width 177 height 25
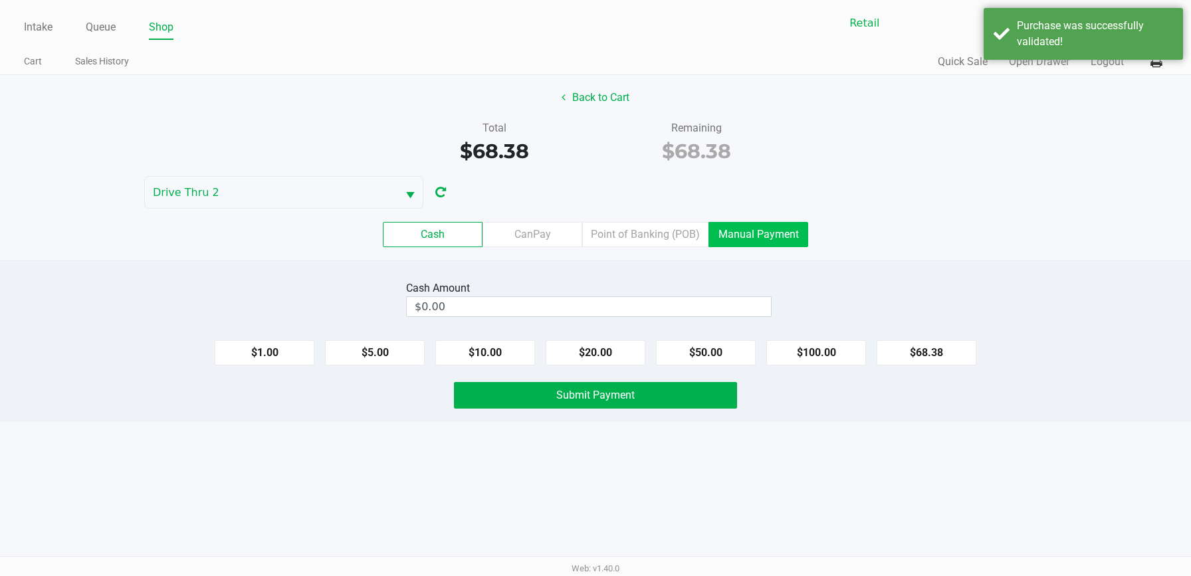
click at [732, 243] on label "Manual Payment" at bounding box center [758, 234] width 100 height 25
click at [0, 0] on 8 "Manual Payment" at bounding box center [0, 0] width 0 height 0
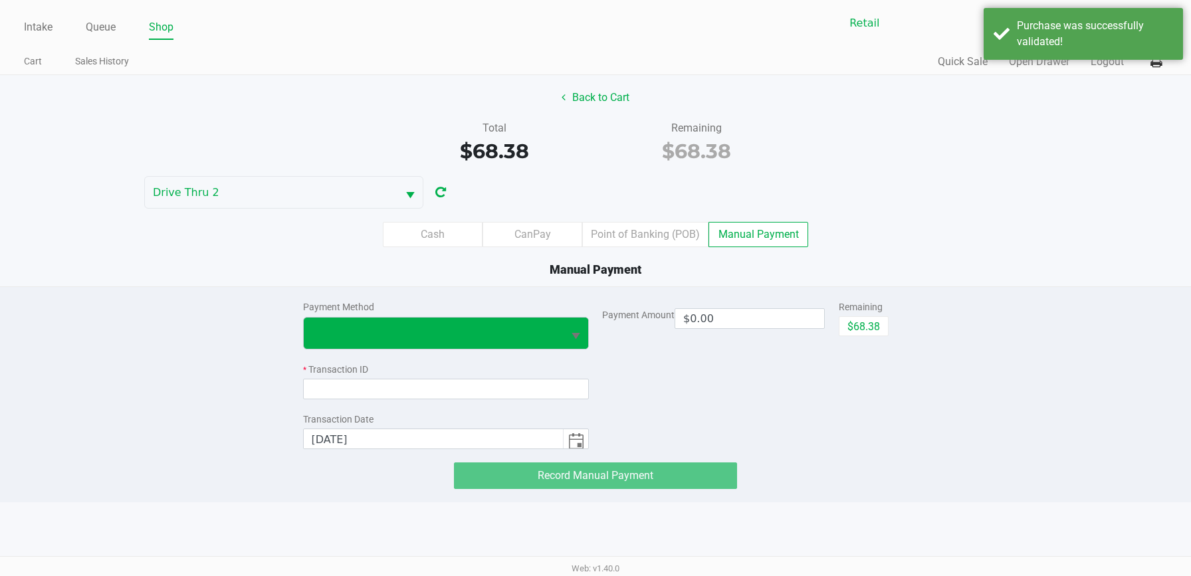
click at [565, 336] on button "Select" at bounding box center [575, 333] width 25 height 31
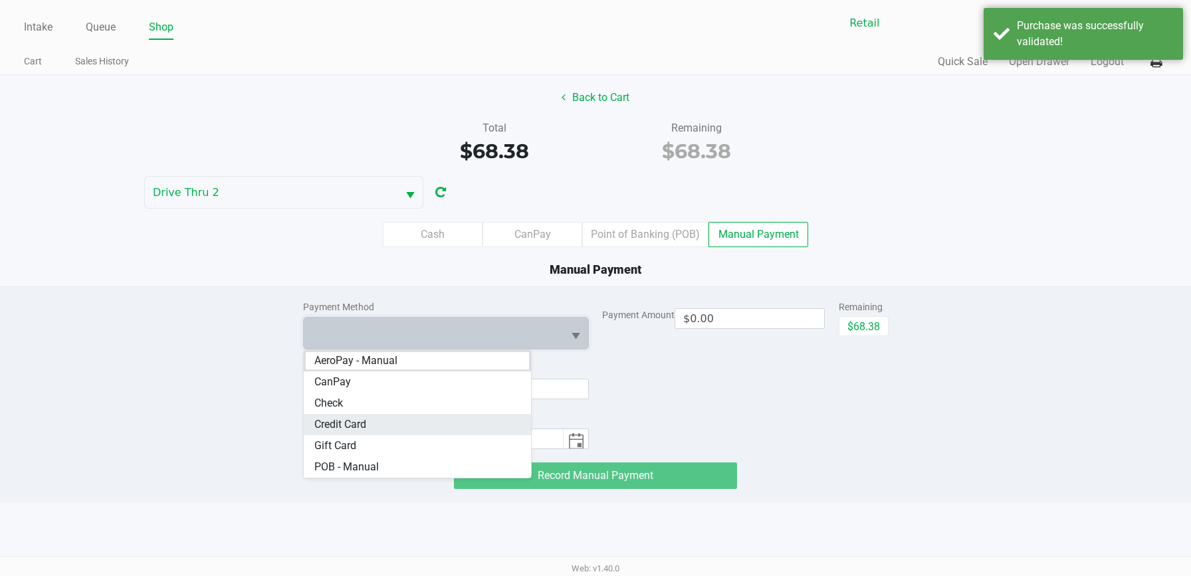
click at [415, 428] on Card "Credit Card" at bounding box center [418, 424] width 228 height 21
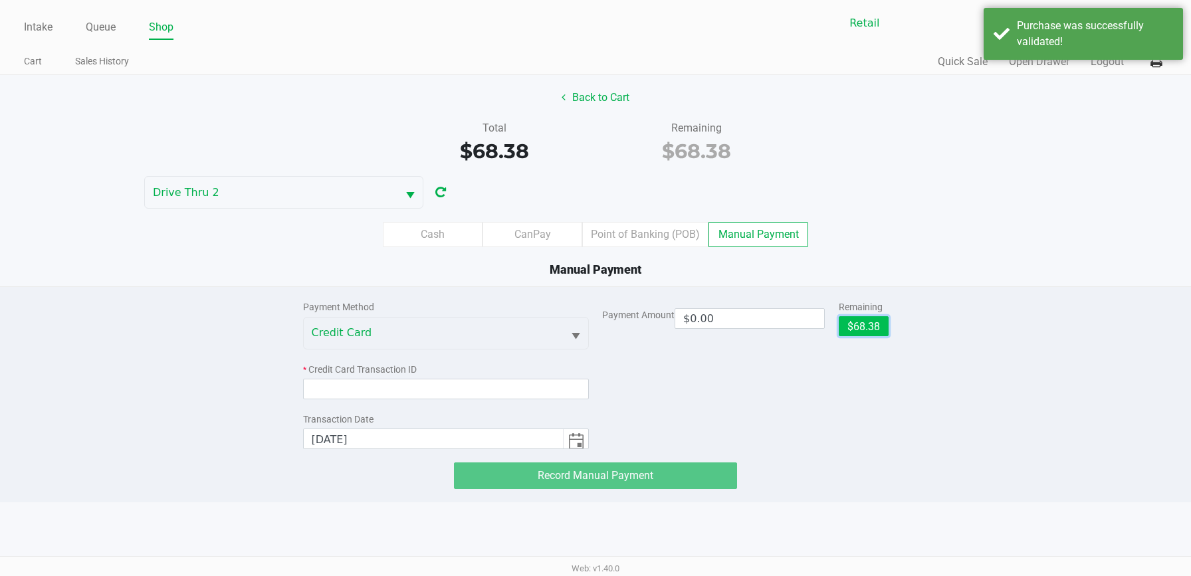
click at [876, 324] on button "$68.38" at bounding box center [863, 326] width 50 height 20
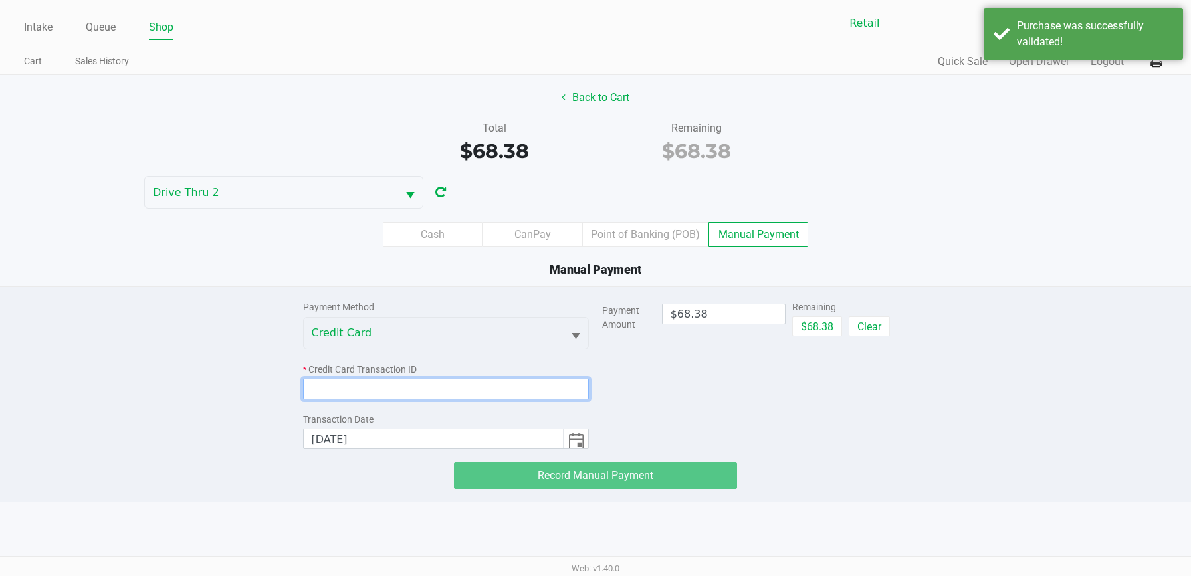
click at [548, 393] on input at bounding box center [446, 389] width 286 height 21
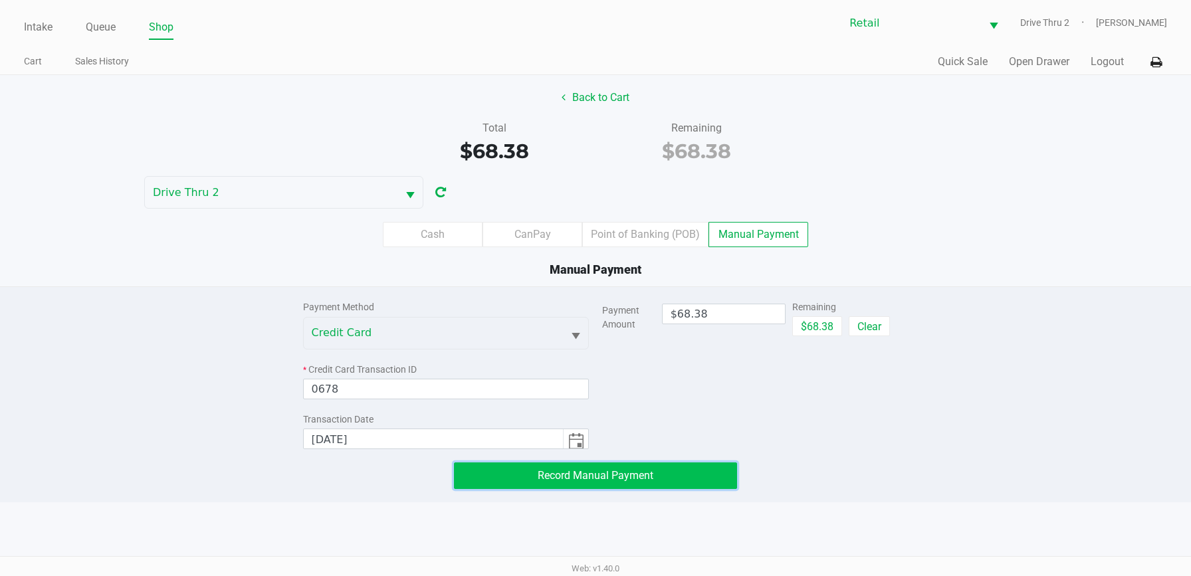
click at [609, 474] on span "Record Manual Payment" at bounding box center [596, 475] width 116 height 13
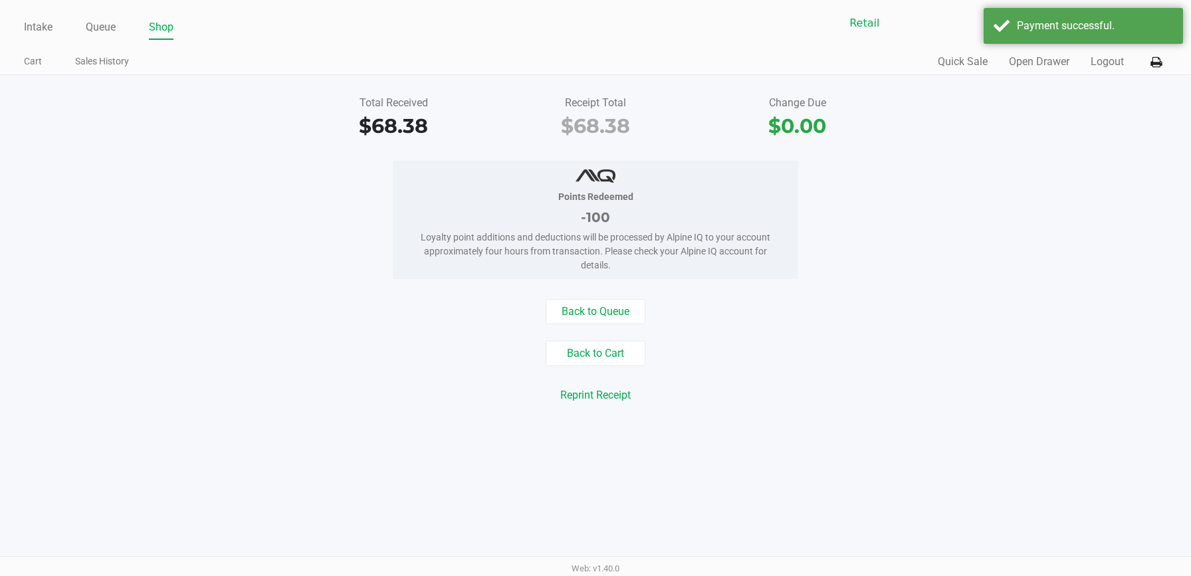
click at [668, 425] on div "Total Received $68.38 Receipt Total $68.38 Change Due $0.00 Points Redeemed -10…" at bounding box center [595, 257] width 1191 height 365
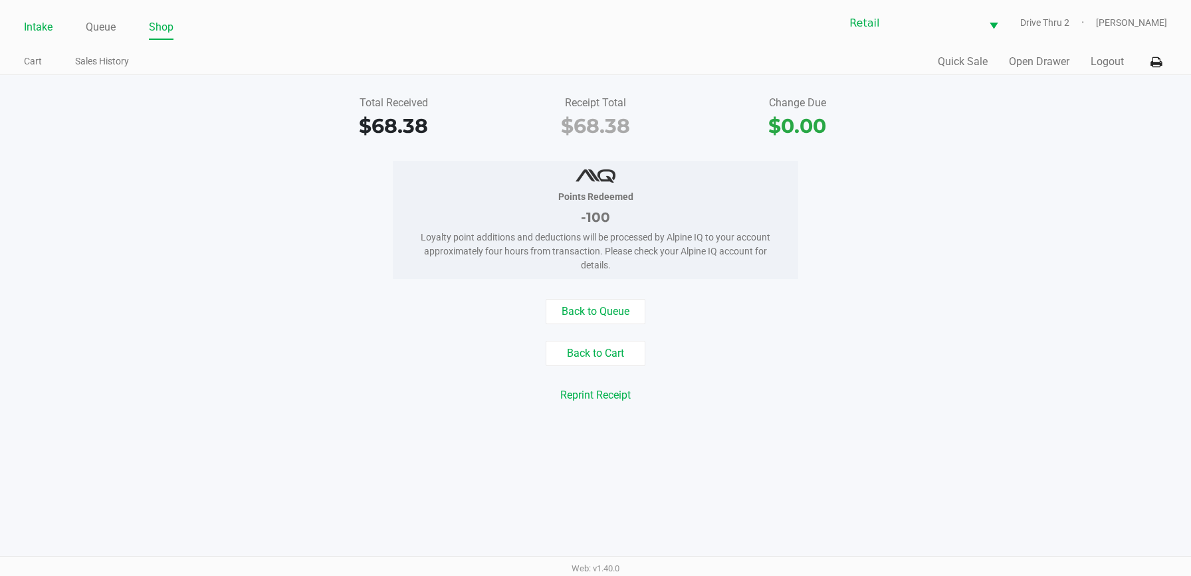
click at [48, 26] on link "Intake" at bounding box center [38, 27] width 29 height 19
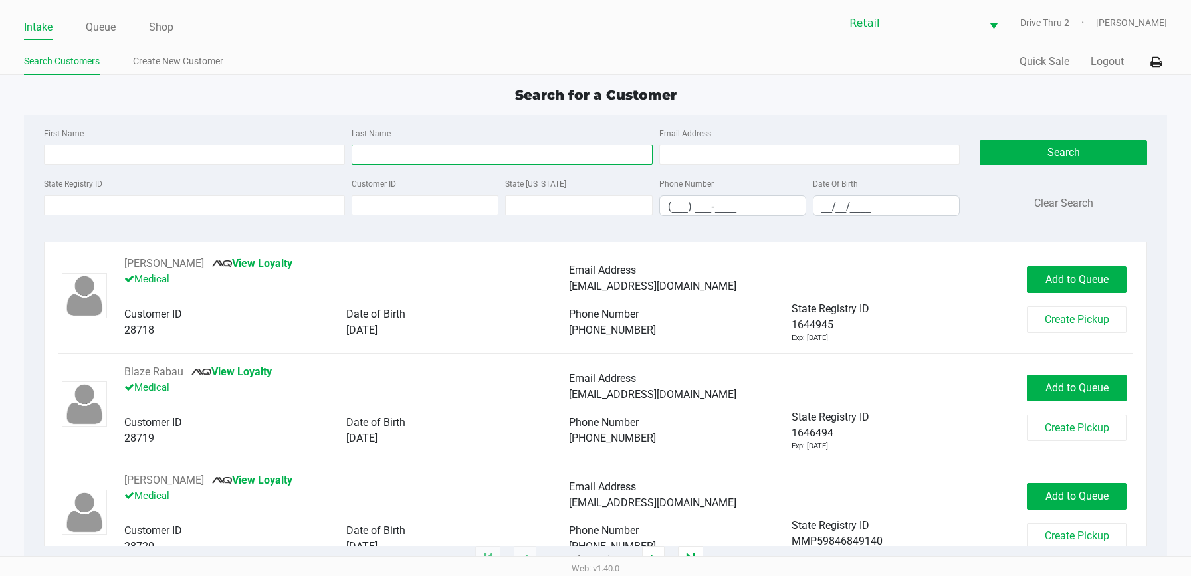
click at [435, 161] on input "Last Name" at bounding box center [501, 155] width 301 height 20
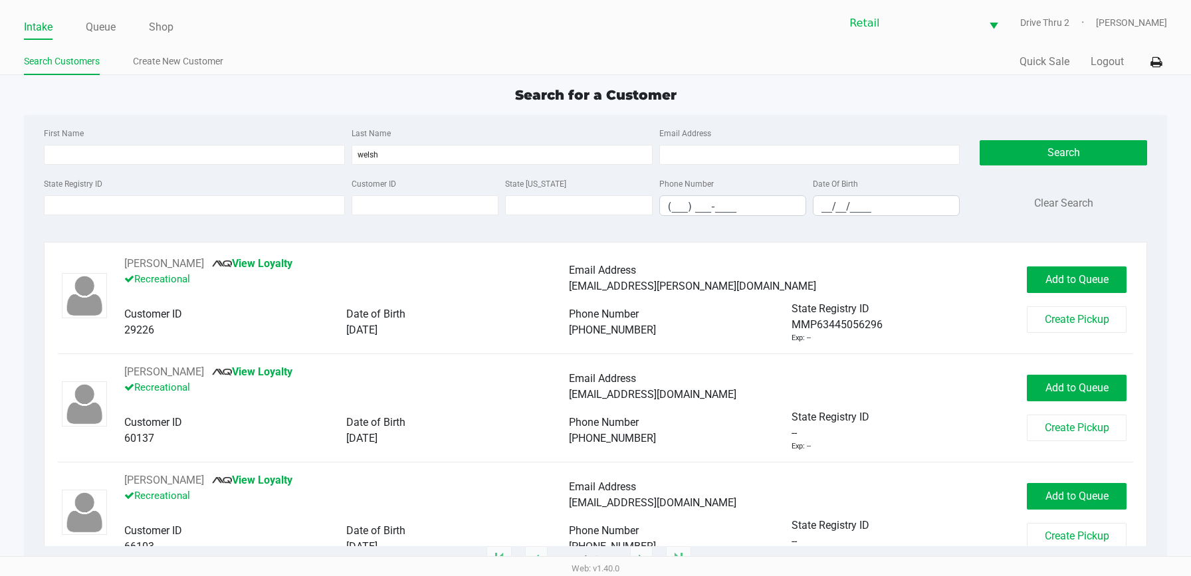
click at [266, 185] on div "State Registry ID" at bounding box center [195, 195] width 308 height 41
click at [266, 167] on div "First Name Last Name [PERSON_NAME] Email Address" at bounding box center [502, 150] width 923 height 50
click at [266, 159] on input "First Name" at bounding box center [194, 155] width 301 height 20
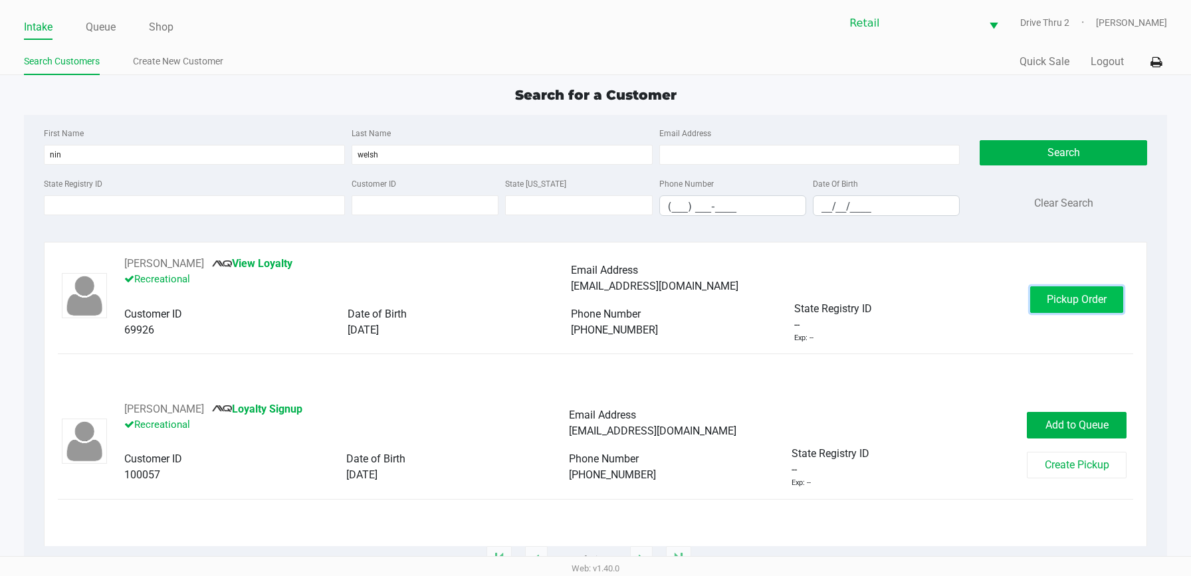
click at [1092, 299] on span "Pickup Order" at bounding box center [1076, 299] width 60 height 13
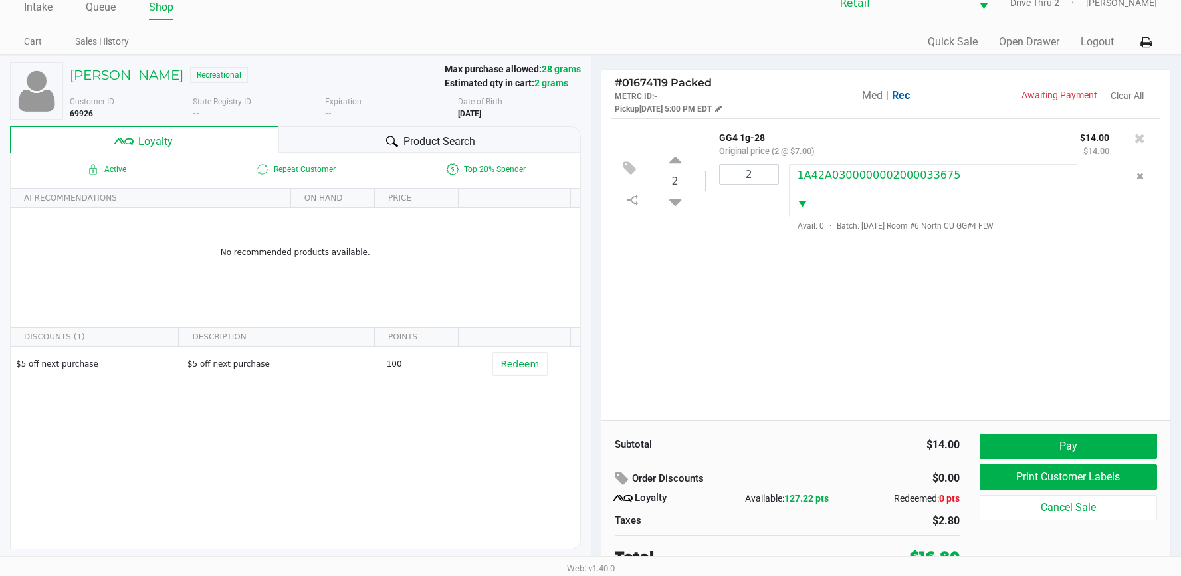
scroll to position [26, 0]
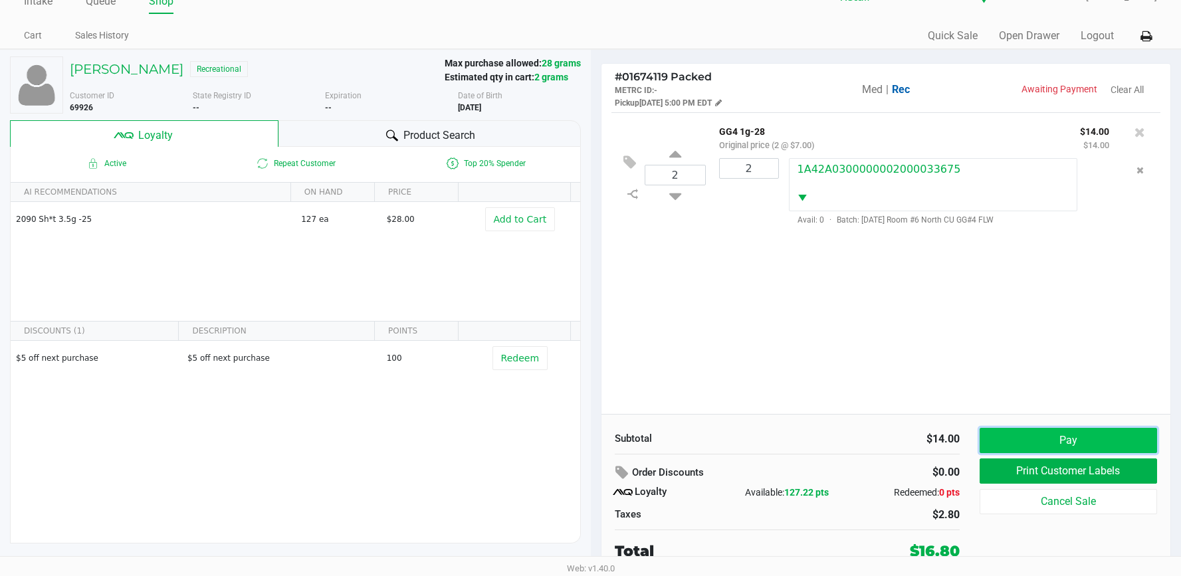
click at [1095, 437] on button "Pay" at bounding box center [1067, 440] width 177 height 25
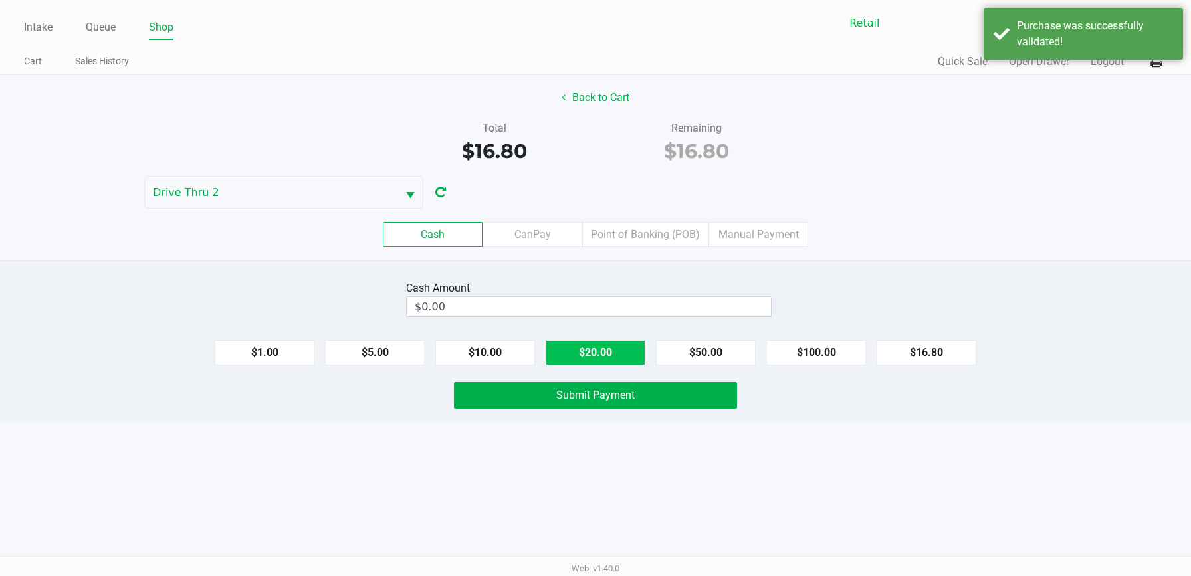
click at [611, 355] on button "$20.00" at bounding box center [595, 352] width 100 height 25
click at [622, 403] on button "Submit Payment" at bounding box center [595, 395] width 283 height 27
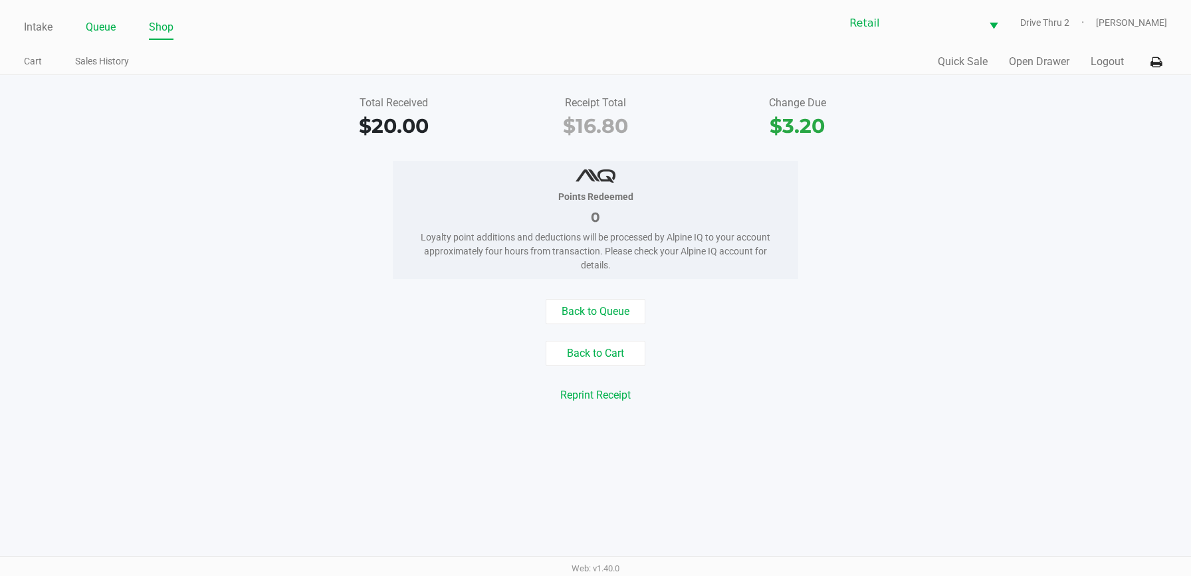
drag, startPoint x: 37, startPoint y: 25, endPoint x: 101, endPoint y: 35, distance: 65.2
click at [37, 26] on link "Intake" at bounding box center [38, 27] width 29 height 19
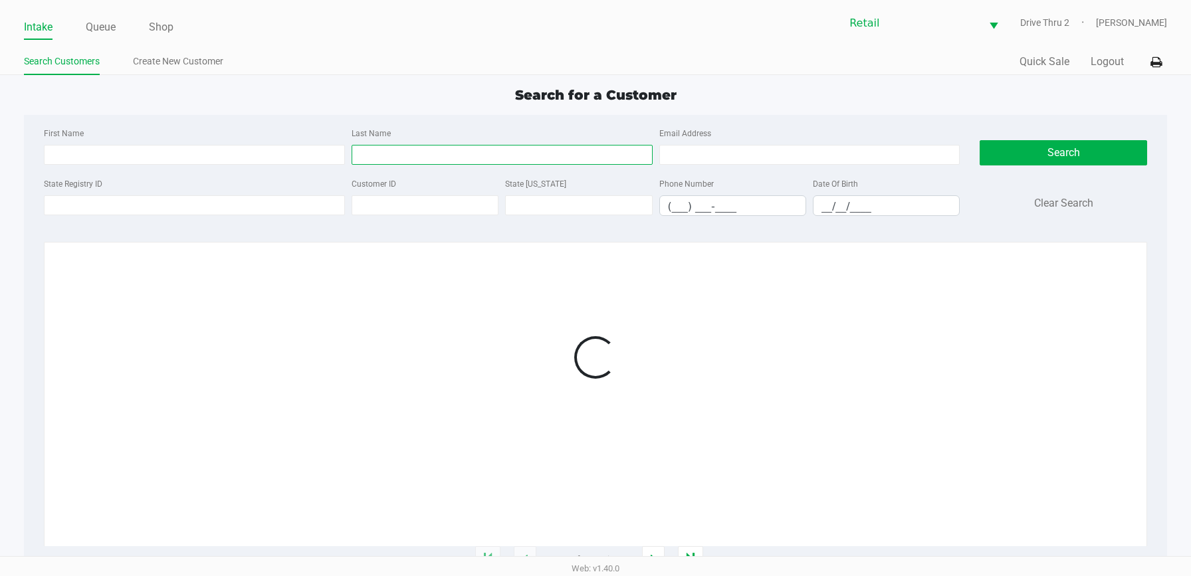
click at [409, 157] on input "Last Name" at bounding box center [501, 155] width 301 height 20
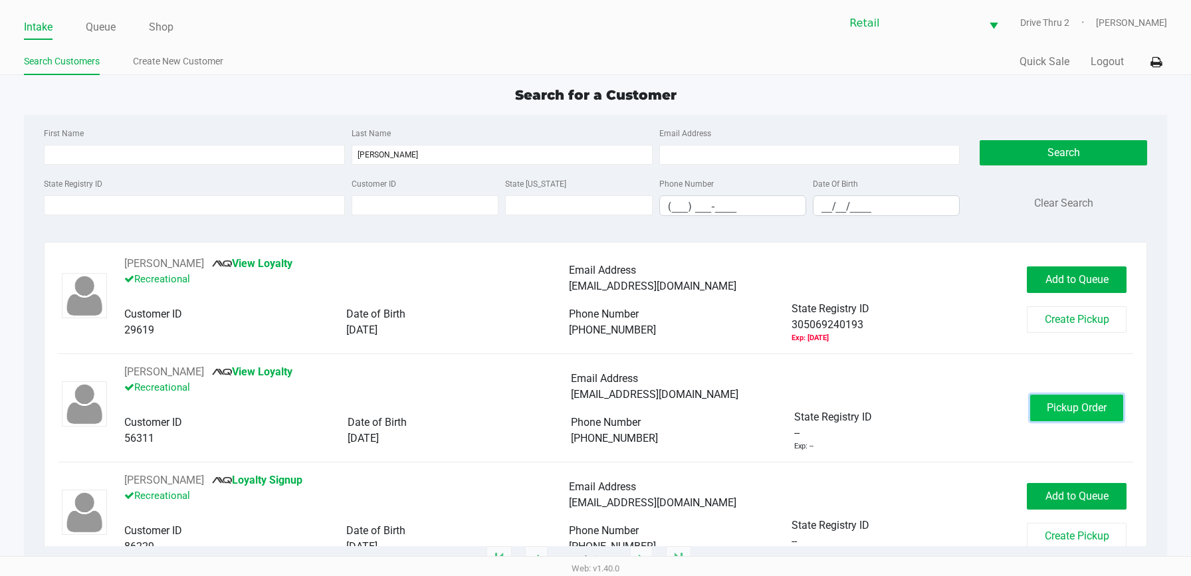
click at [1050, 404] on span "Pickup Order" at bounding box center [1076, 407] width 60 height 13
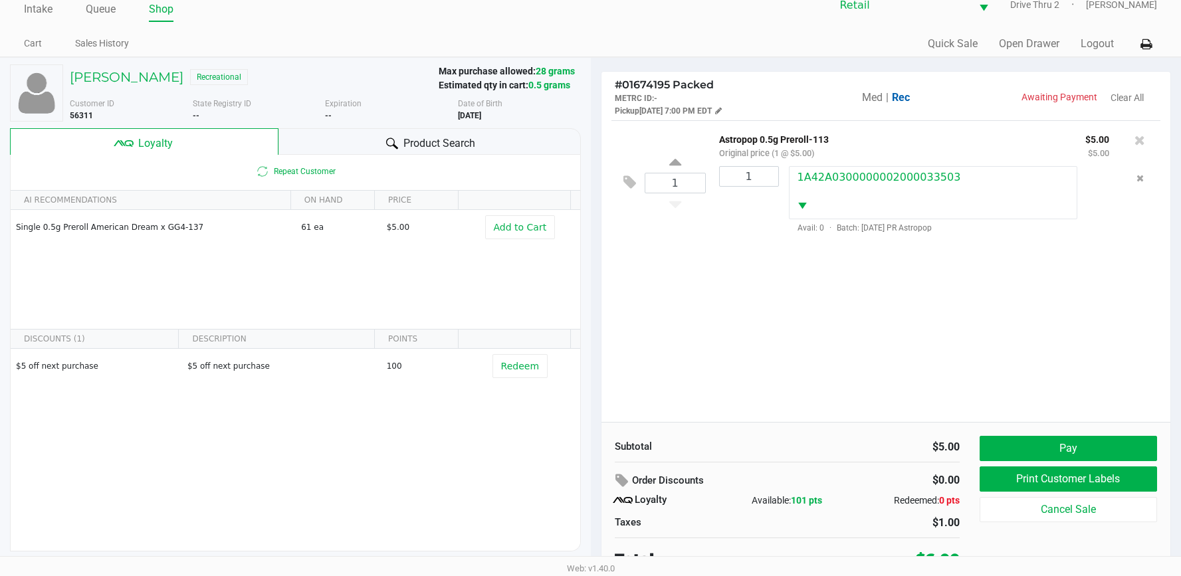
scroll to position [26, 0]
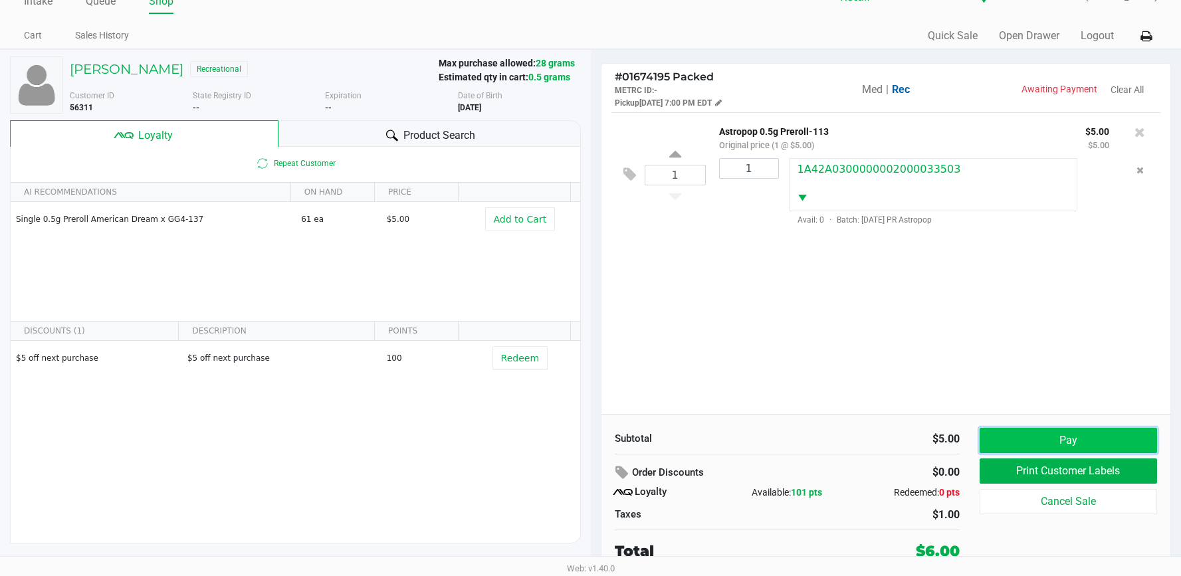
click at [1015, 447] on button "Pay" at bounding box center [1067, 440] width 177 height 25
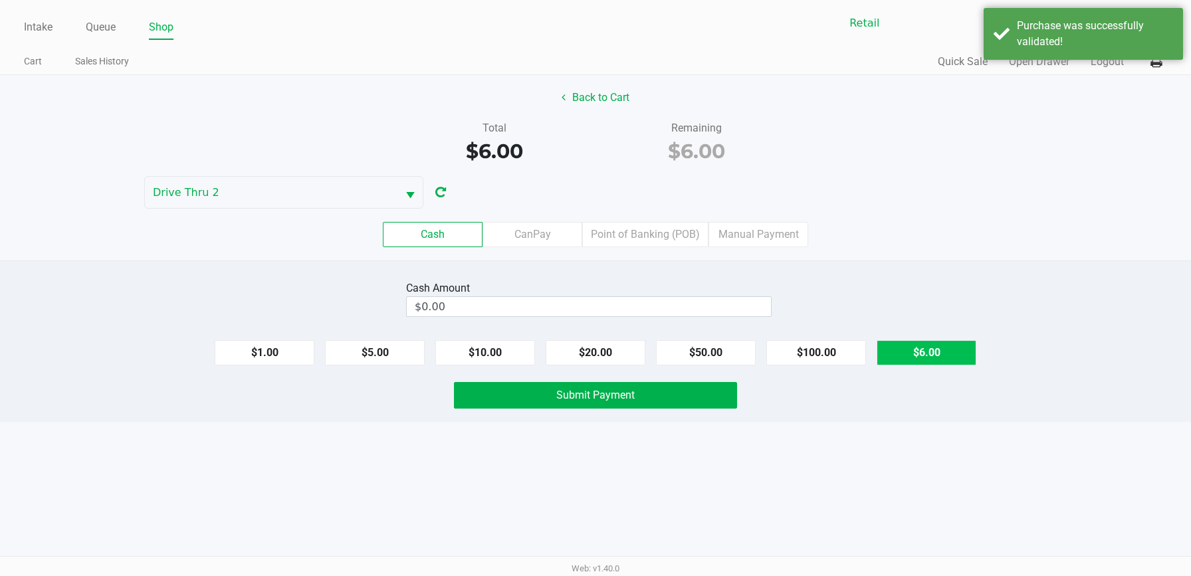
click at [951, 358] on button "$6.00" at bounding box center [926, 352] width 100 height 25
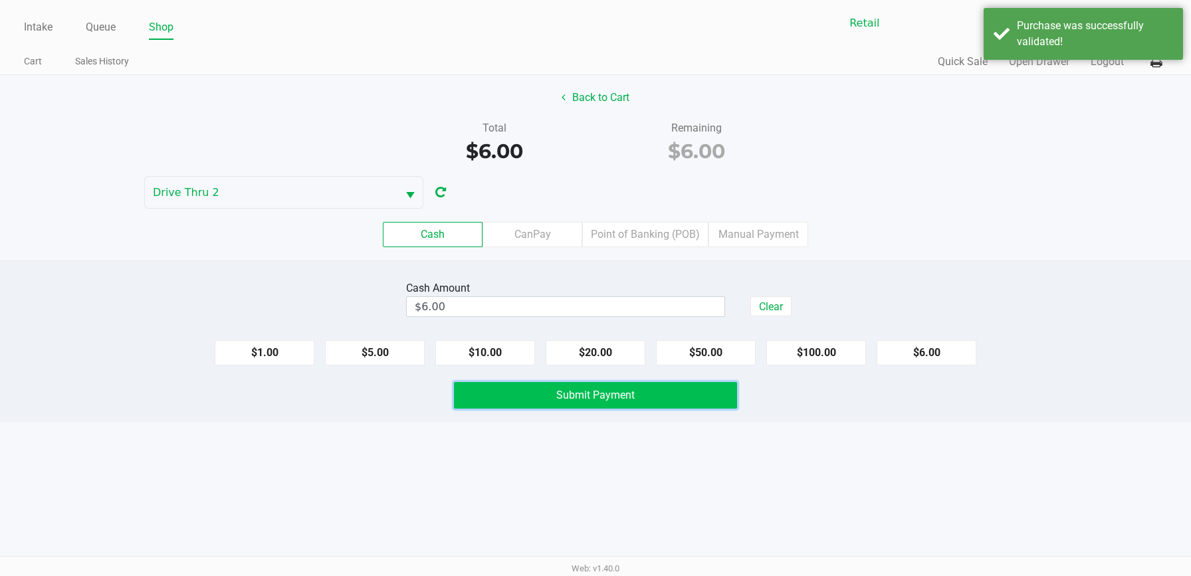
click at [701, 407] on button "Submit Payment" at bounding box center [595, 395] width 283 height 27
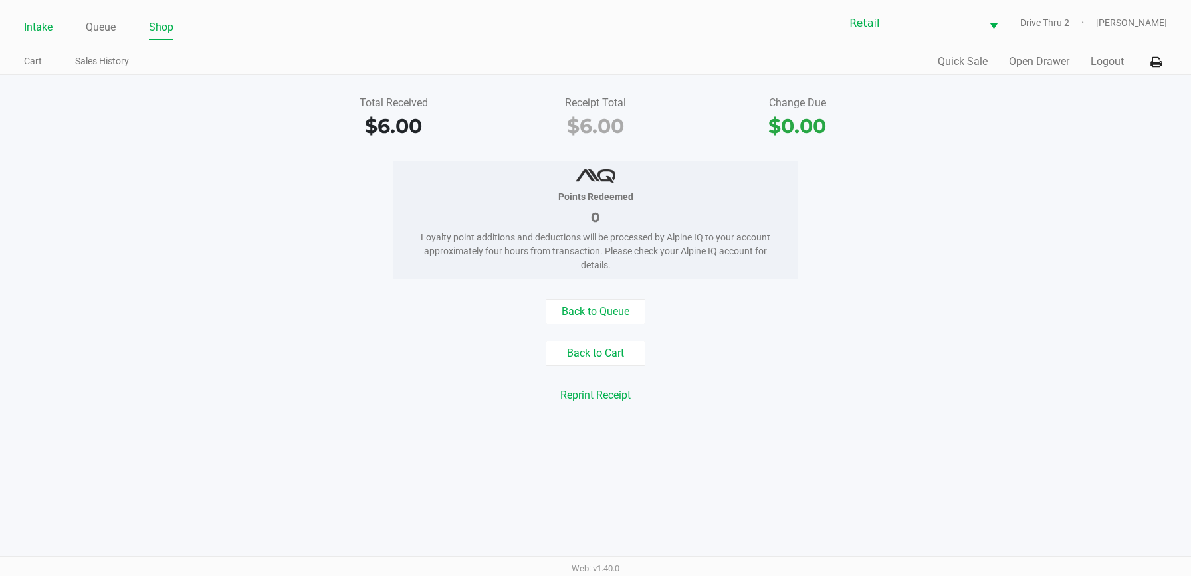
click at [26, 26] on link "Intake" at bounding box center [38, 27] width 29 height 19
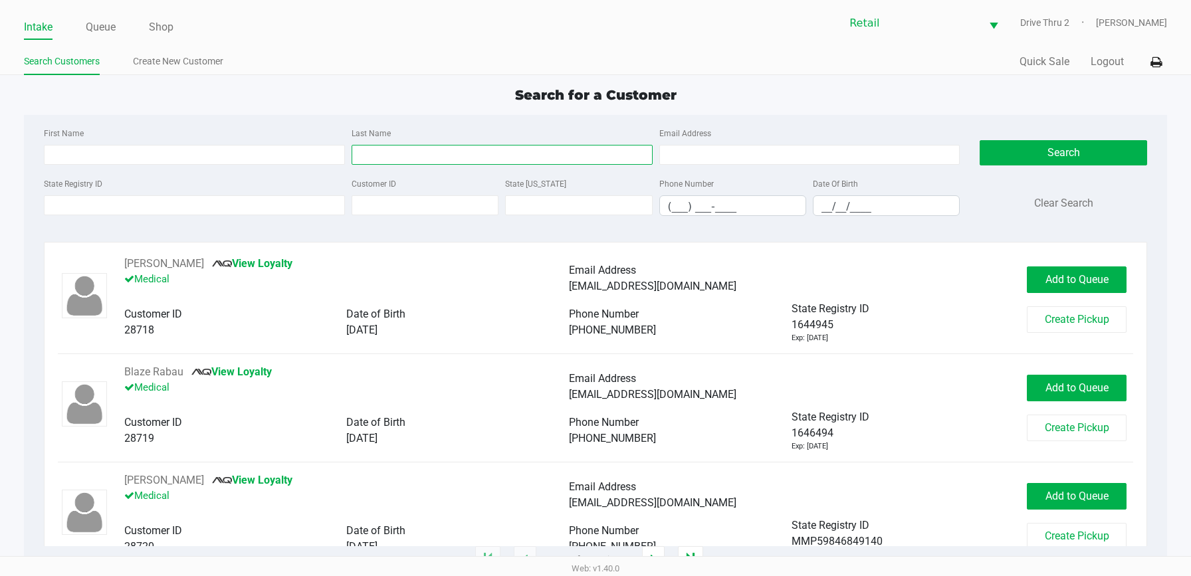
click at [588, 161] on input "Last Name" at bounding box center [501, 155] width 301 height 20
click at [270, 168] on div "First Name Last Name [PERSON_NAME] Email Address" at bounding box center [502, 150] width 923 height 50
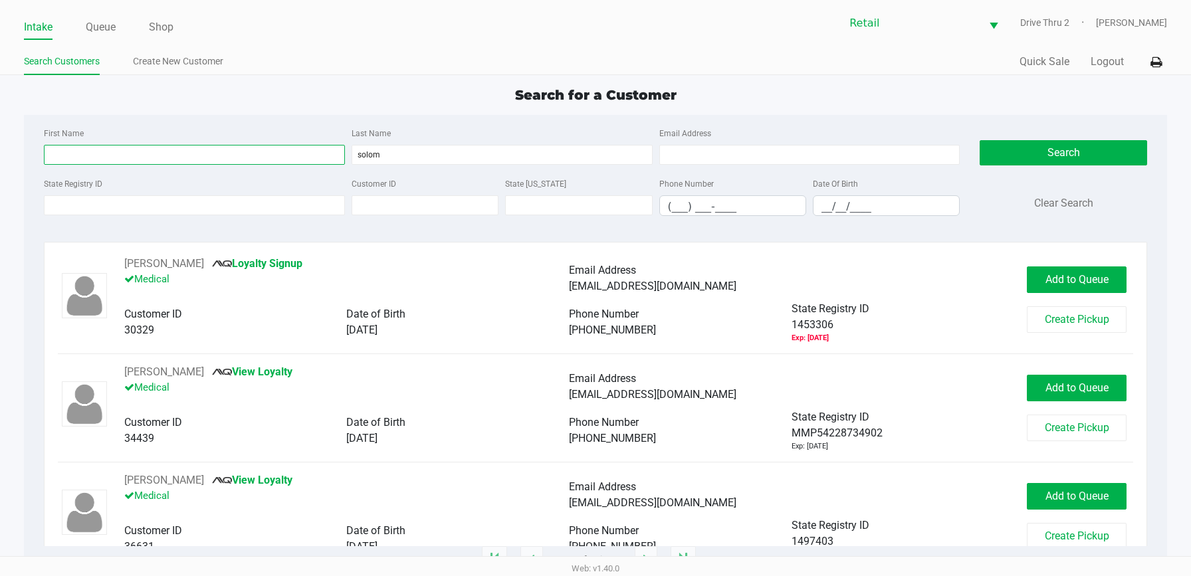
click at [274, 153] on input "First Name" at bounding box center [194, 155] width 301 height 20
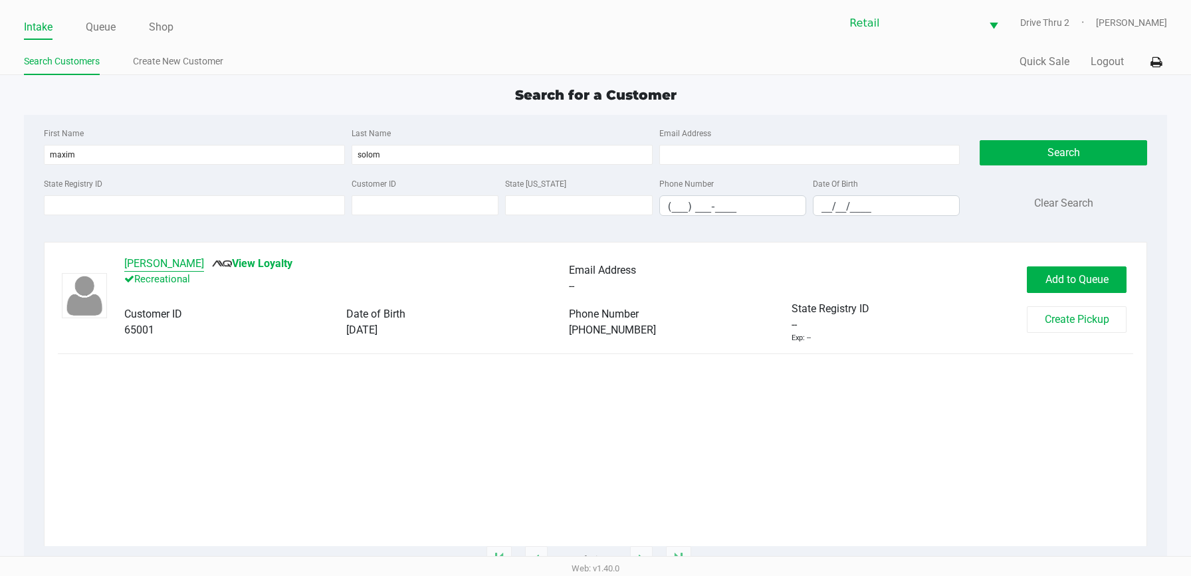
click at [182, 260] on button "[PERSON_NAME]" at bounding box center [164, 264] width 80 height 16
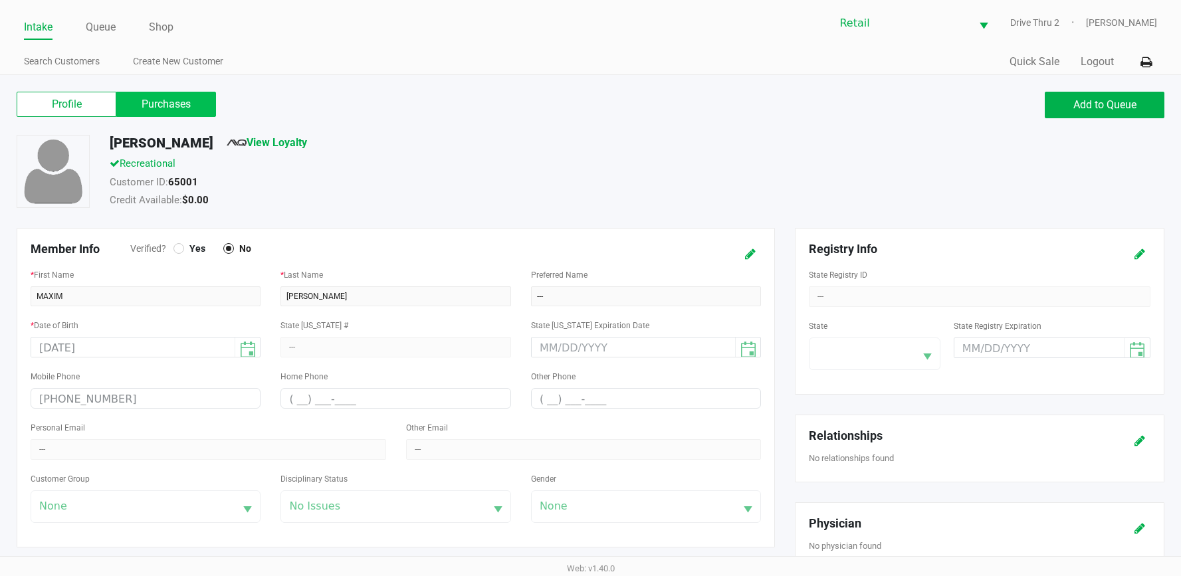
click at [187, 104] on label "Purchases" at bounding box center [166, 104] width 100 height 25
click at [0, 0] on 1 "Purchases" at bounding box center [0, 0] width 0 height 0
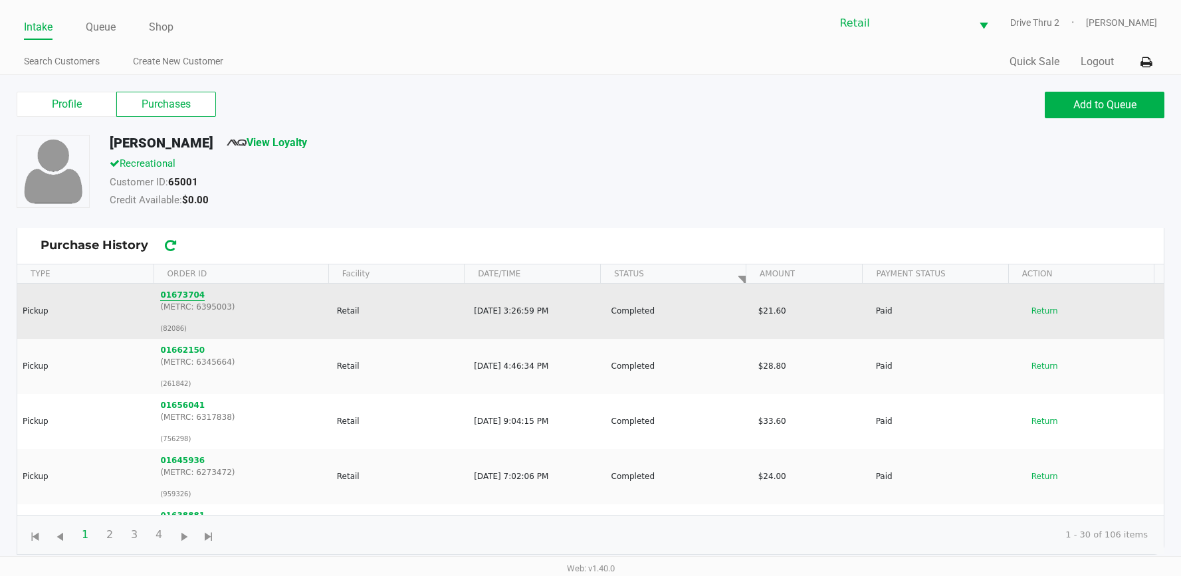
click at [181, 296] on button "01673704" at bounding box center [182, 295] width 45 height 12
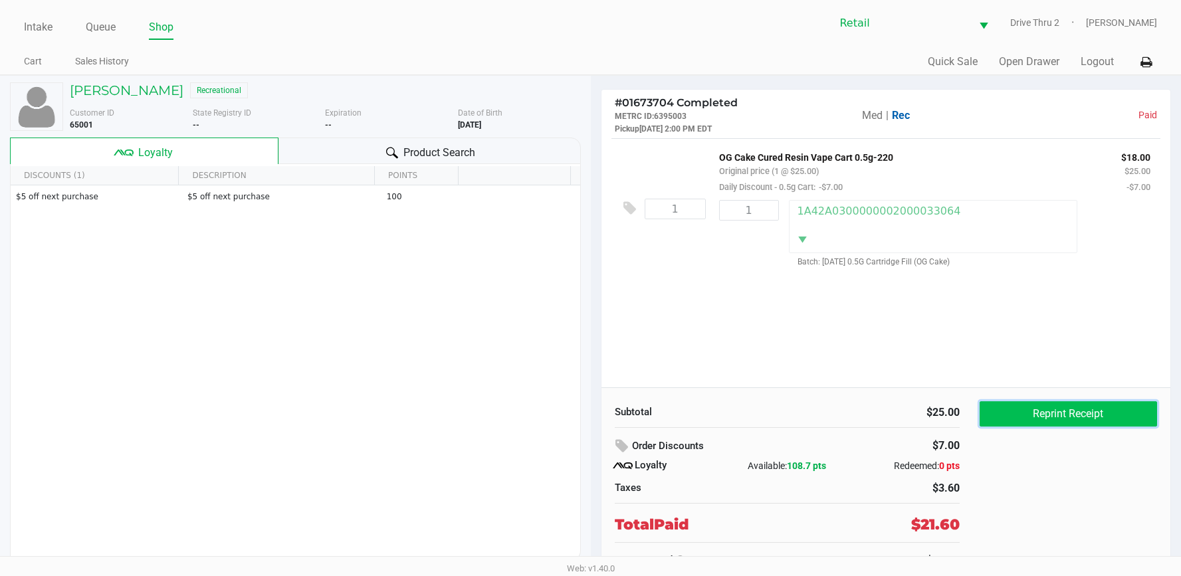
click at [1013, 407] on button "Reprint Receipt" at bounding box center [1067, 413] width 177 height 25
click at [45, 43] on div "Intake Queue Shop Retail Drive Thru 2 [PERSON_NAME] Cart Sales History Quick Sa…" at bounding box center [590, 37] width 1181 height 75
click at [44, 32] on link "Intake" at bounding box center [38, 27] width 29 height 19
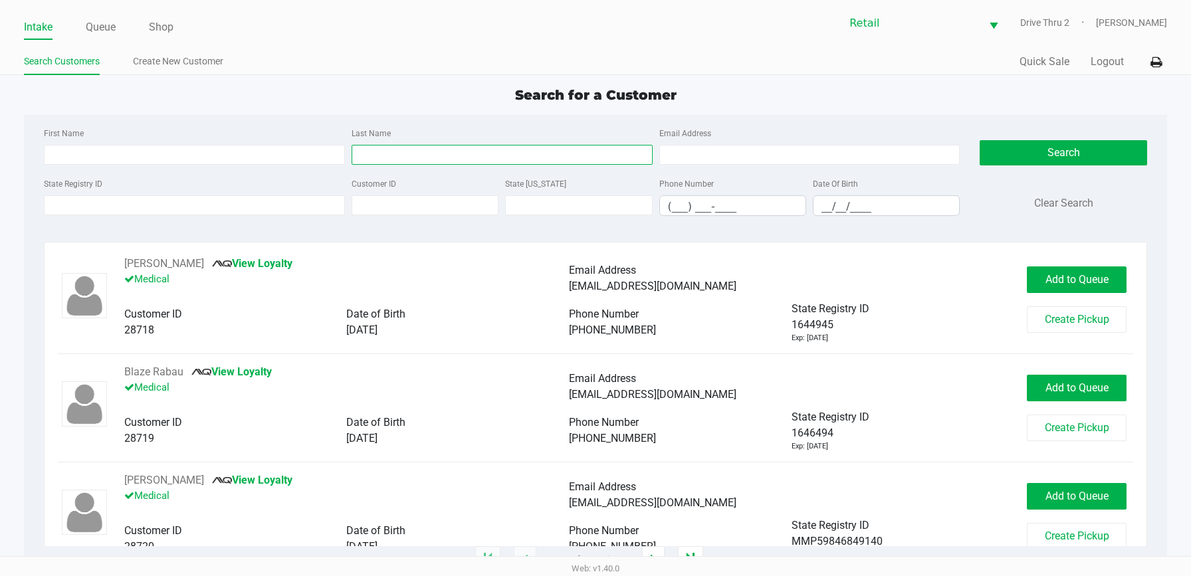
click at [538, 164] on input "Last Name" at bounding box center [501, 155] width 301 height 20
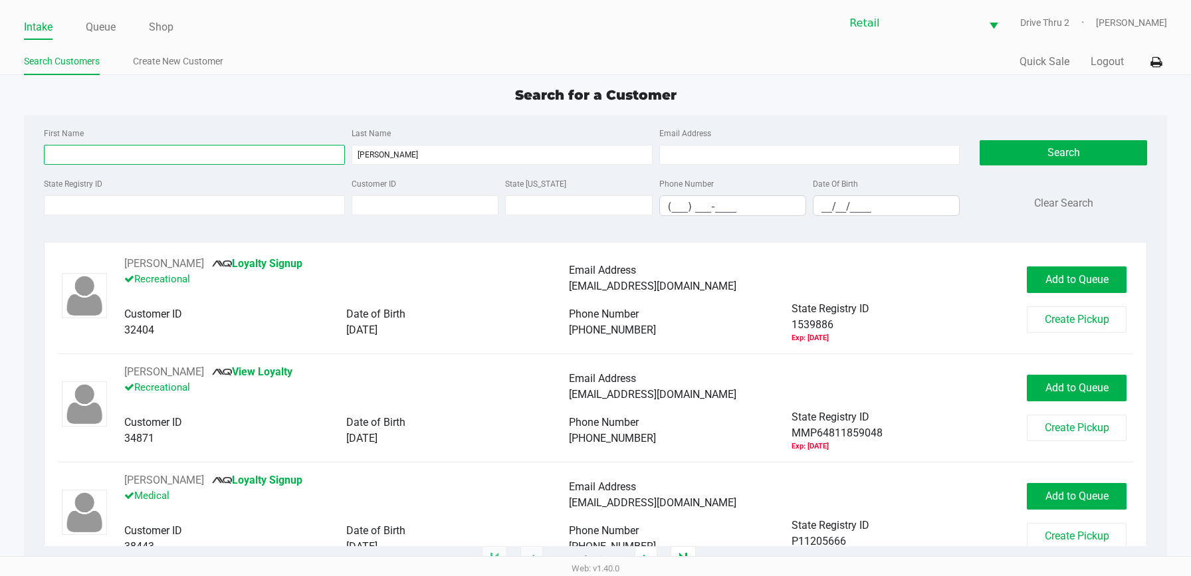
click at [284, 153] on input "First Name" at bounding box center [194, 155] width 301 height 20
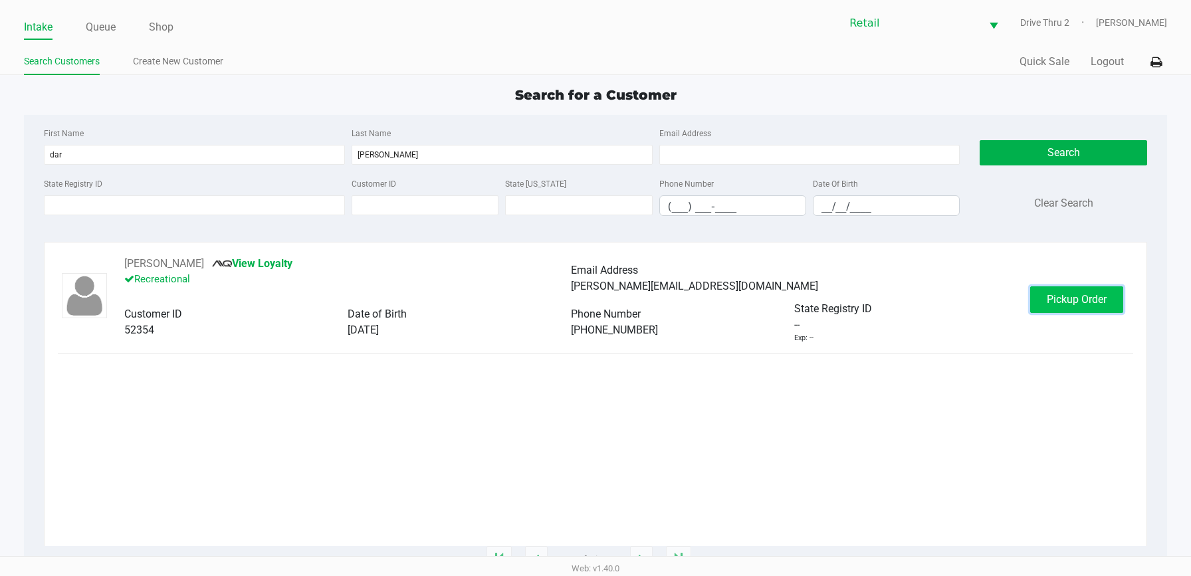
click at [1042, 298] on button "Pickup Order" at bounding box center [1076, 299] width 93 height 27
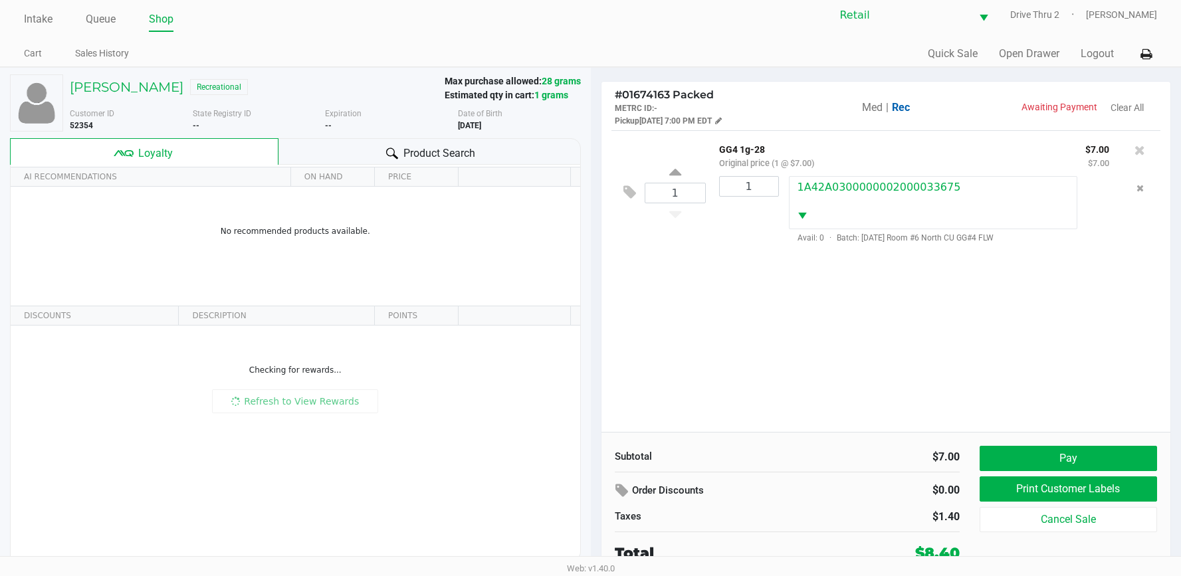
scroll to position [10, 0]
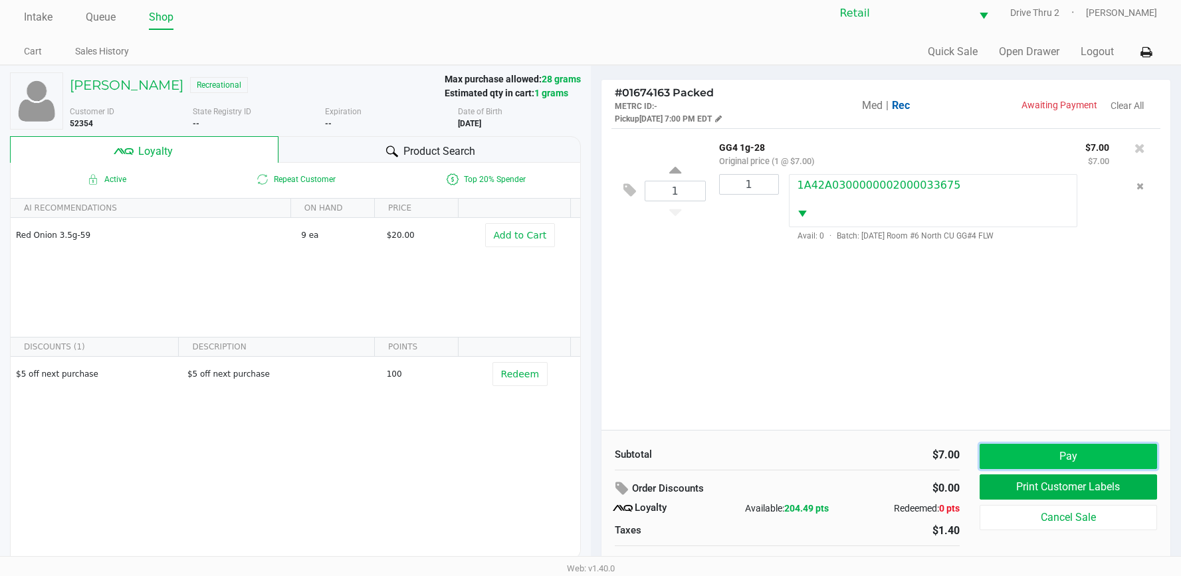
click at [1009, 446] on button "Pay" at bounding box center [1067, 456] width 177 height 25
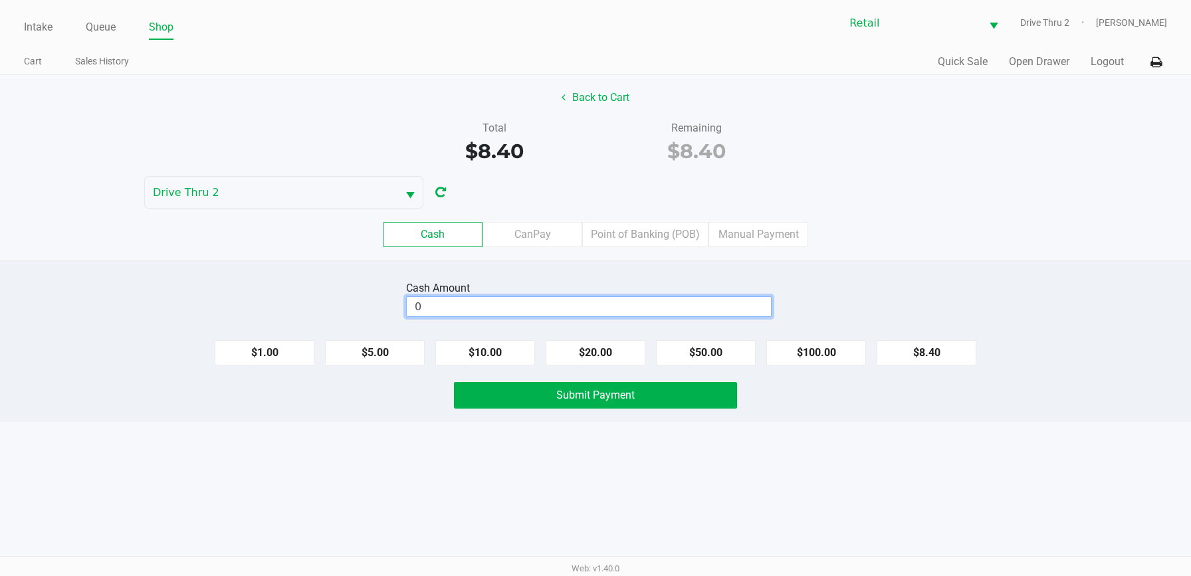
click at [718, 302] on input "0" at bounding box center [589, 306] width 364 height 19
click at [670, 403] on button "Submit Payment" at bounding box center [595, 395] width 283 height 27
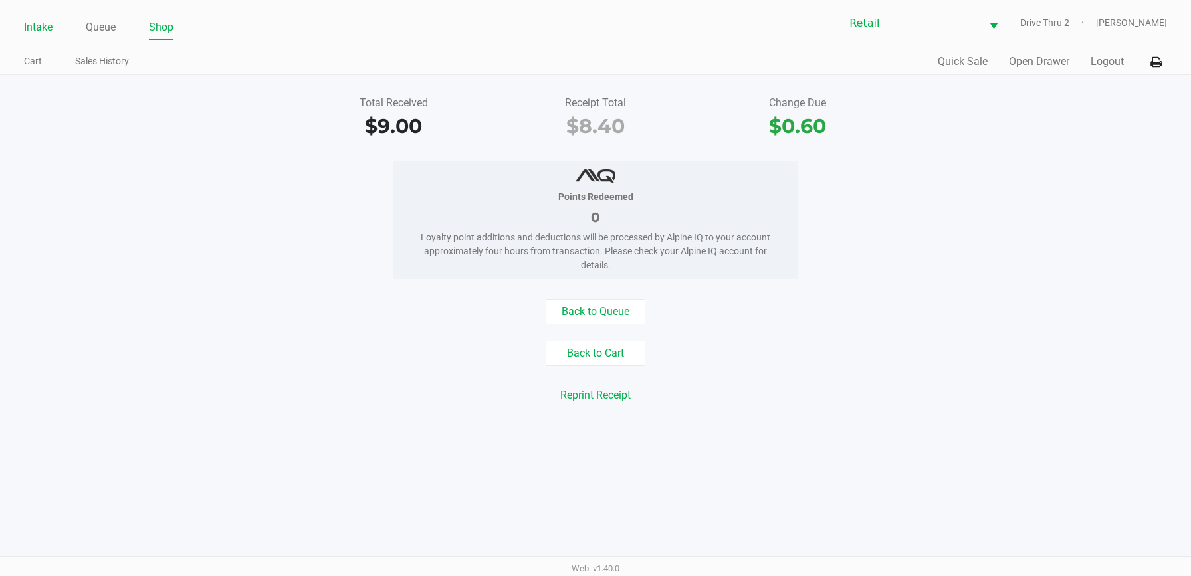
click at [37, 21] on link "Intake" at bounding box center [38, 27] width 29 height 19
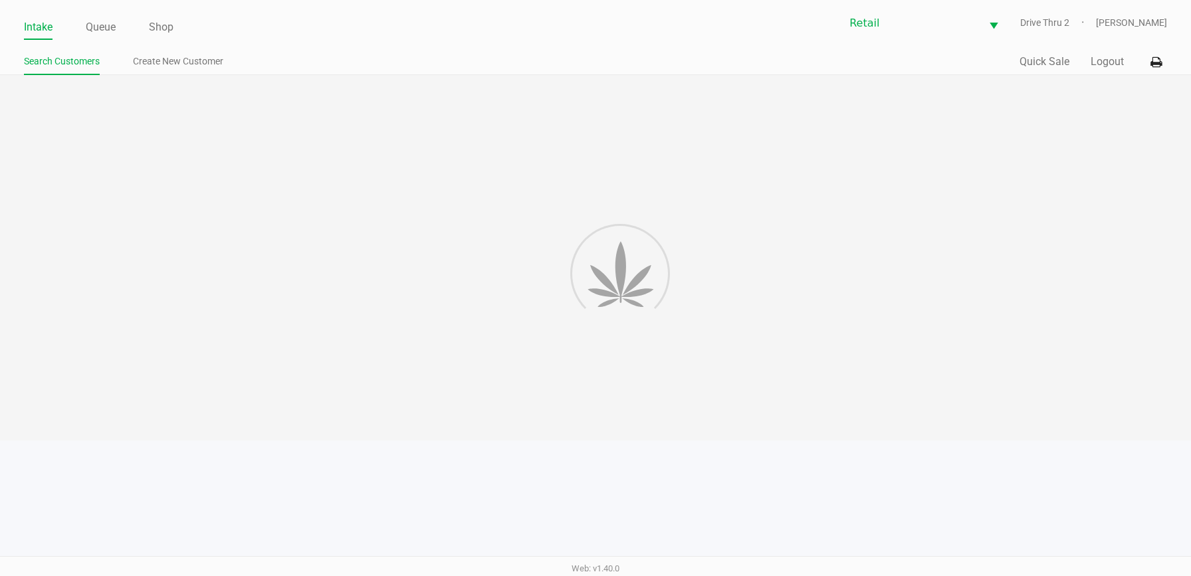
click at [481, 145] on div at bounding box center [595, 257] width 1191 height 365
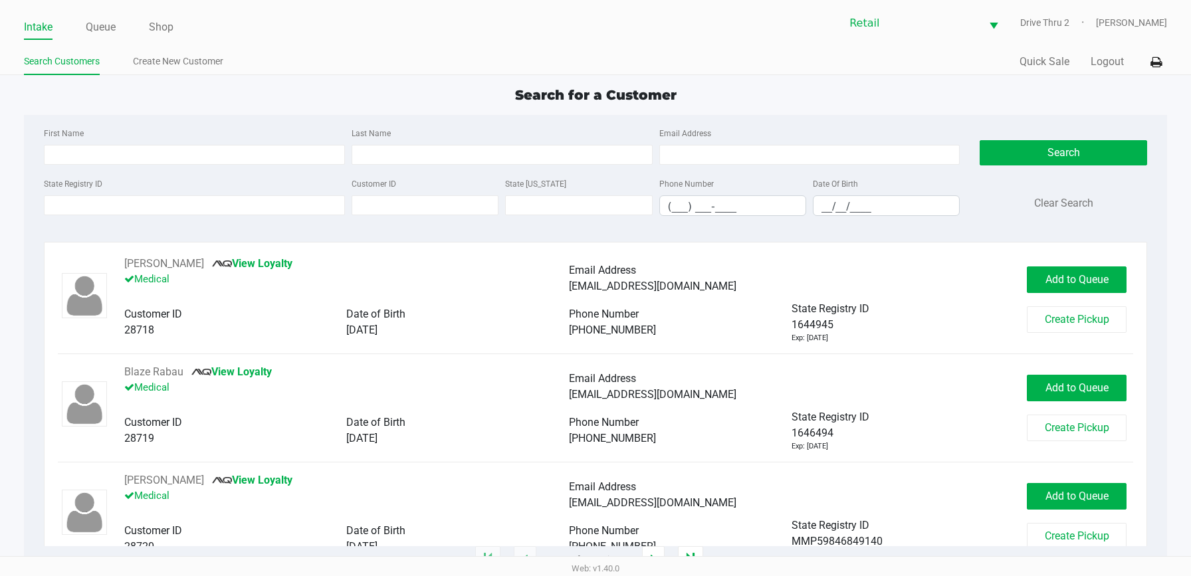
click at [486, 167] on div "First Name Last Name Email Address" at bounding box center [502, 150] width 923 height 50
click at [484, 157] on input "Last Name" at bounding box center [501, 155] width 301 height 20
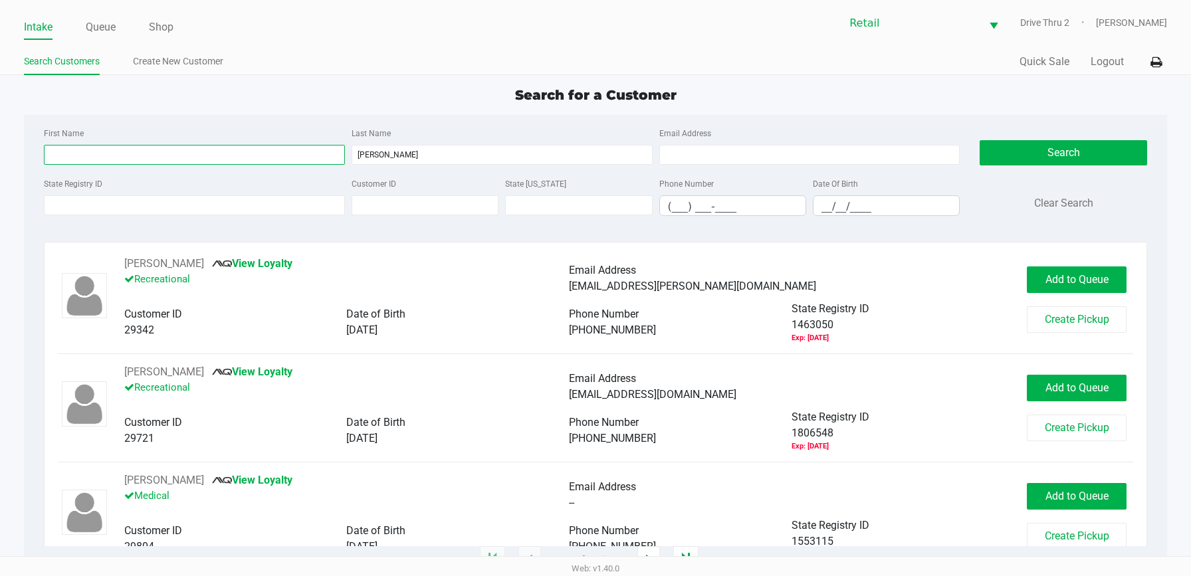
click at [312, 146] on input "First Name" at bounding box center [194, 155] width 301 height 20
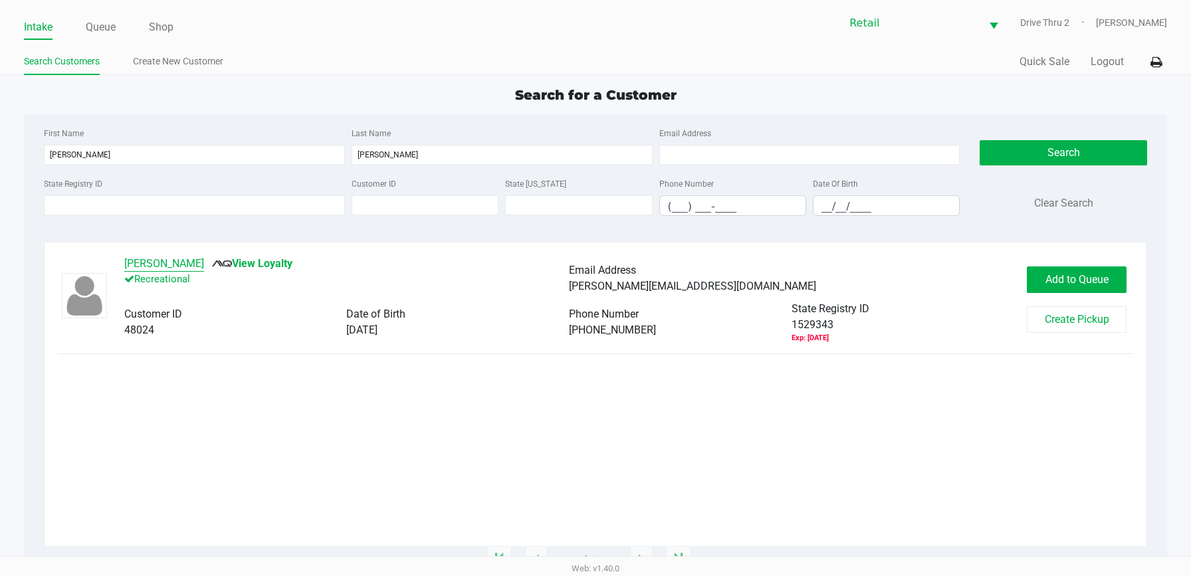
click at [148, 260] on button "[PERSON_NAME]" at bounding box center [164, 264] width 80 height 16
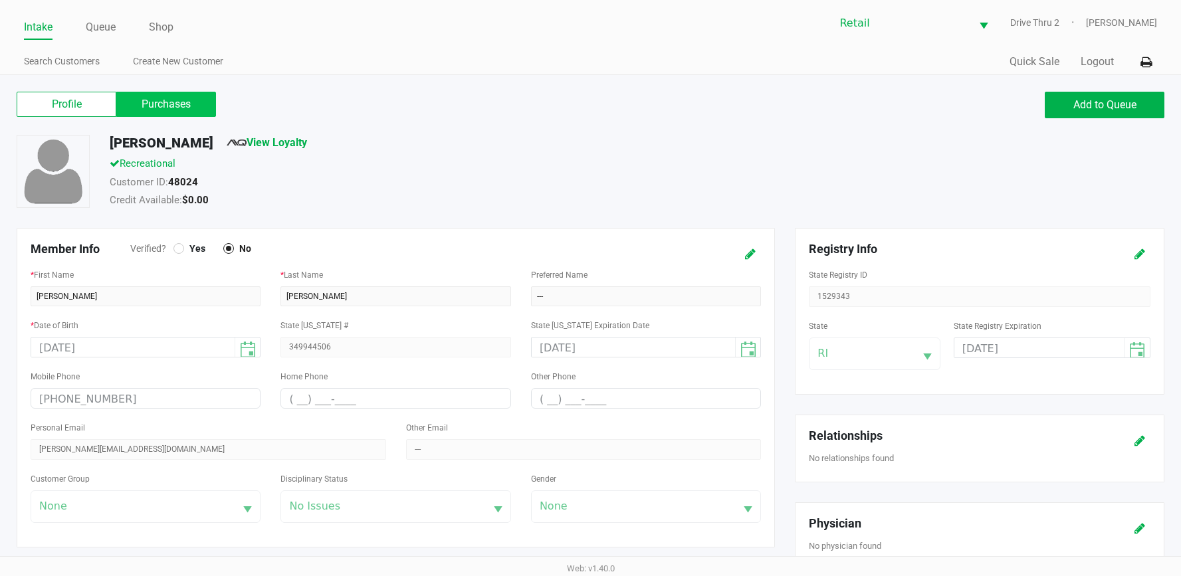
click at [190, 100] on label "Purchases" at bounding box center [166, 104] width 100 height 25
click at [0, 0] on 1 "Purchases" at bounding box center [0, 0] width 0 height 0
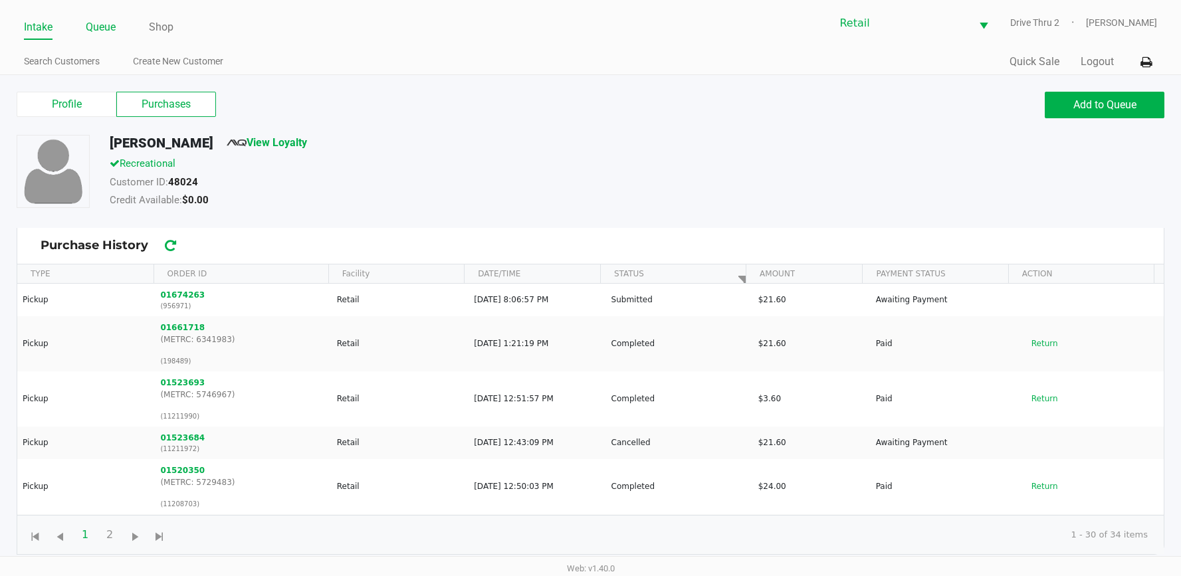
click at [95, 17] on li "Queue" at bounding box center [101, 28] width 30 height 23
click at [101, 32] on link "Queue" at bounding box center [101, 27] width 30 height 19
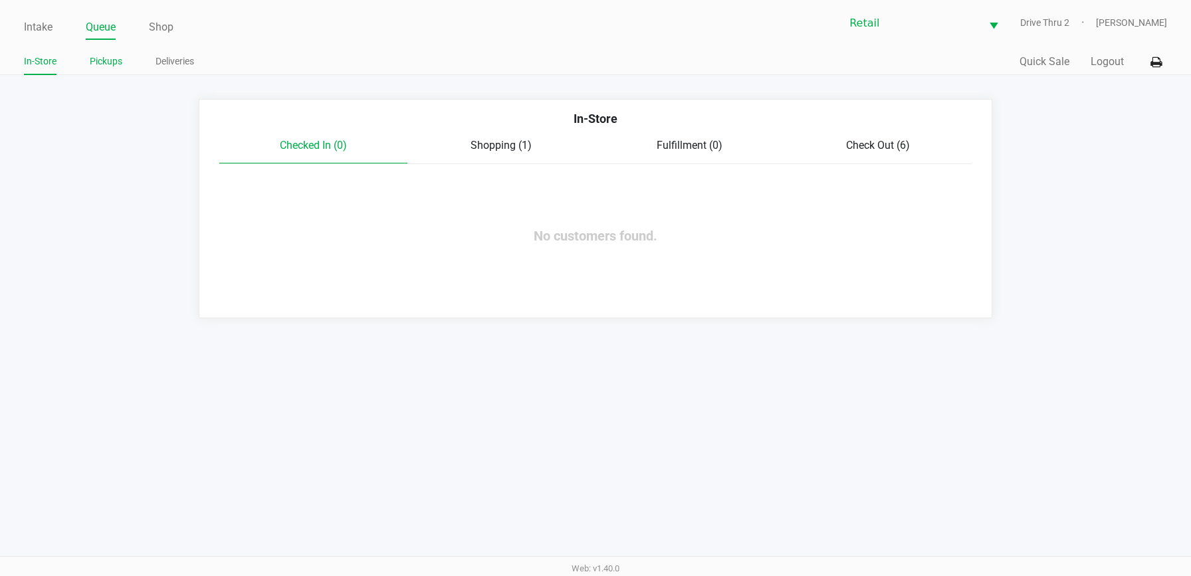
click at [112, 67] on link "Pickups" at bounding box center [106, 61] width 33 height 17
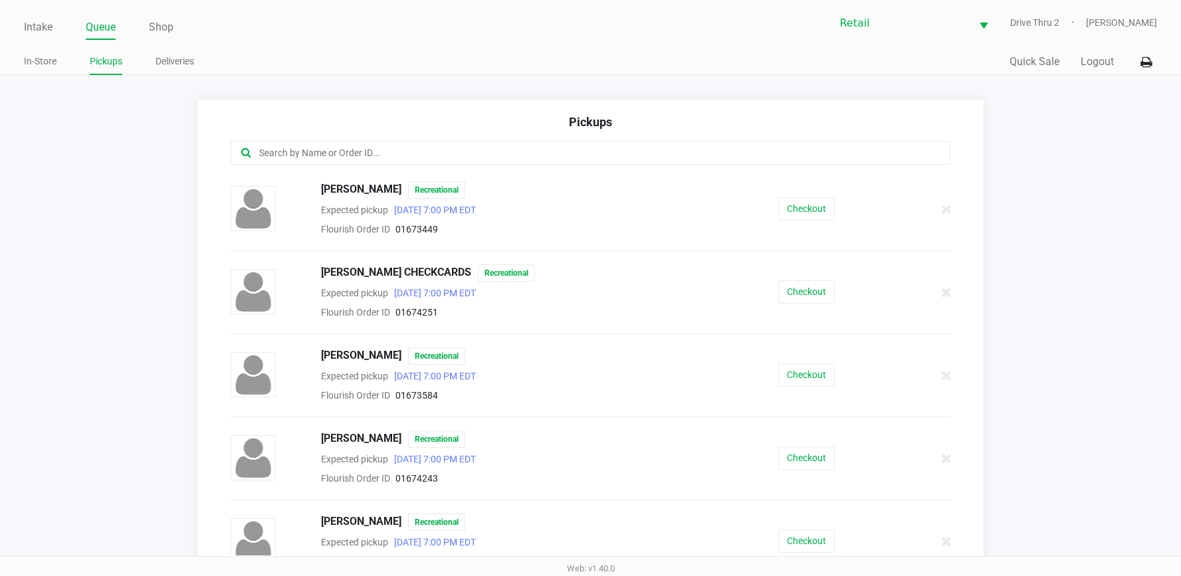
click at [343, 151] on input "text" at bounding box center [572, 153] width 629 height 15
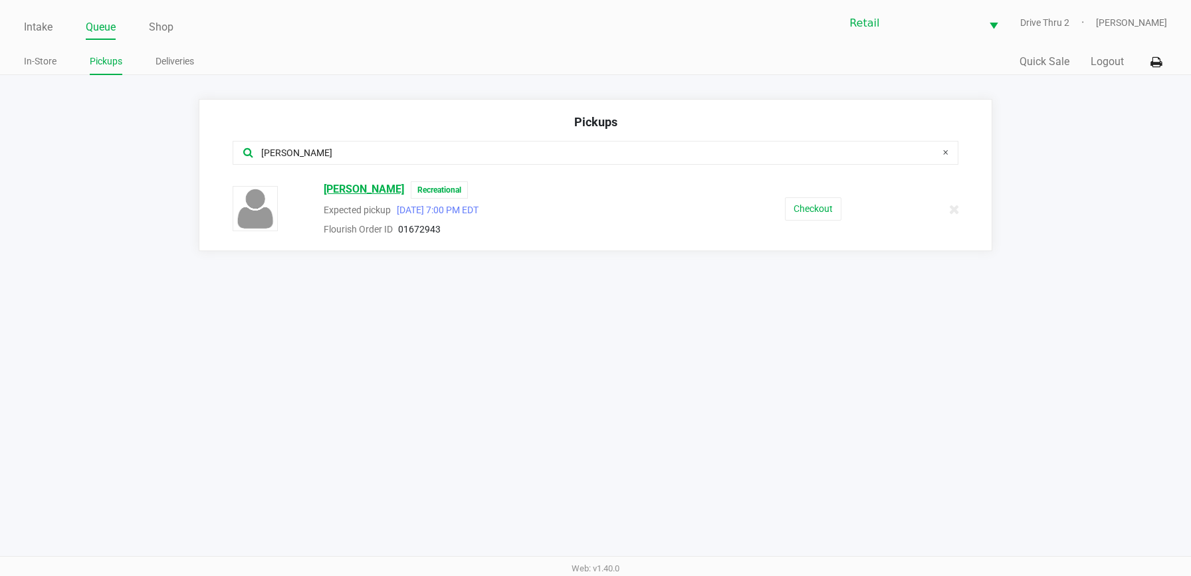
click at [359, 191] on span "[PERSON_NAME]" at bounding box center [364, 189] width 80 height 17
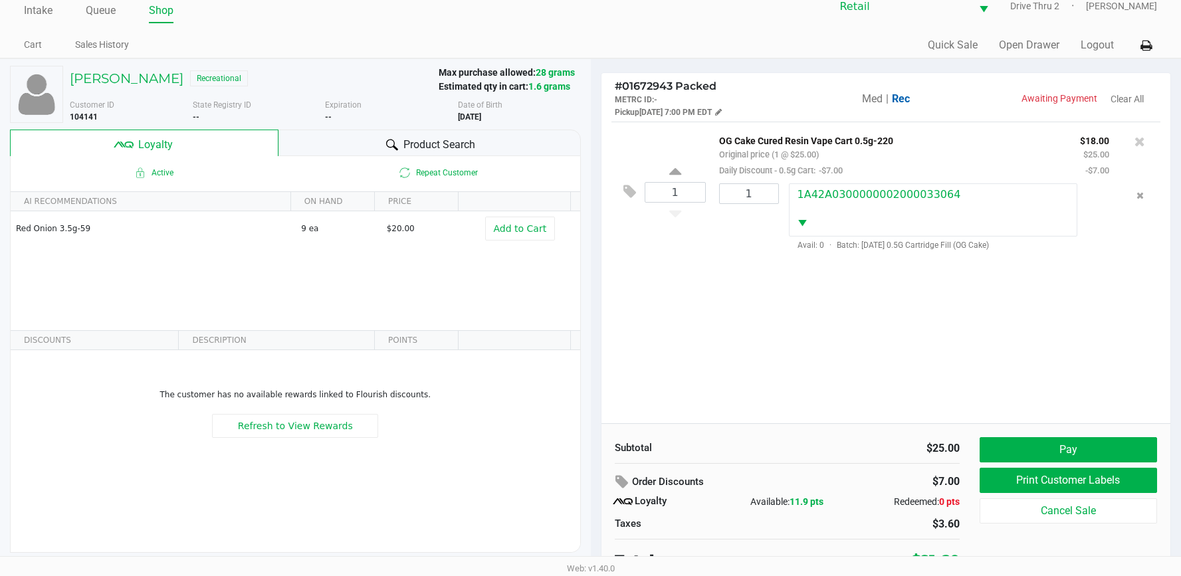
scroll to position [26, 0]
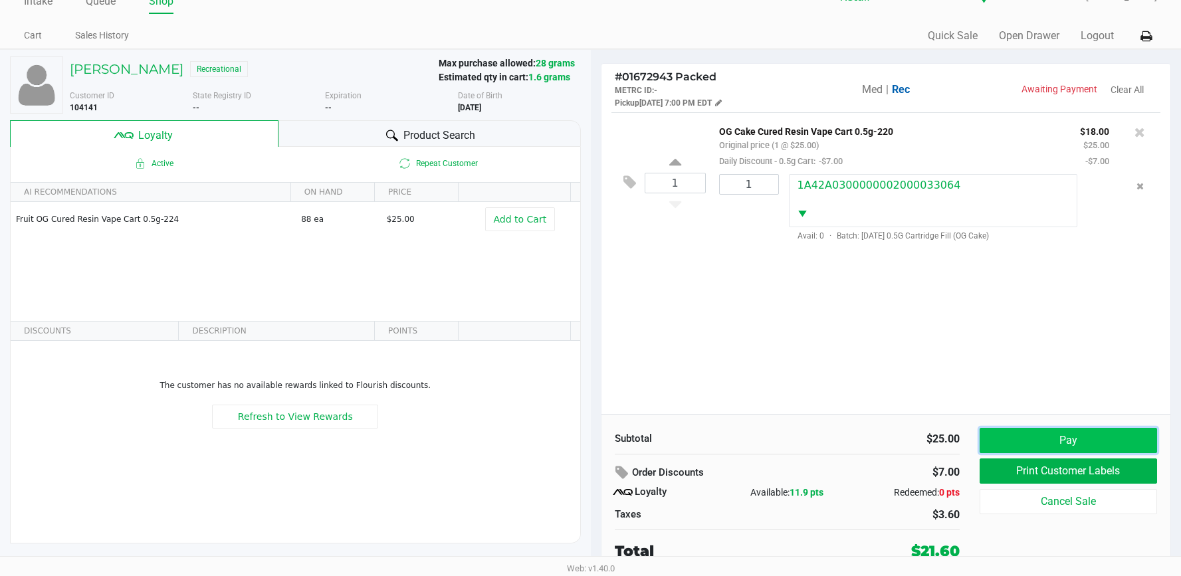
click at [1011, 443] on button "Pay" at bounding box center [1067, 440] width 177 height 25
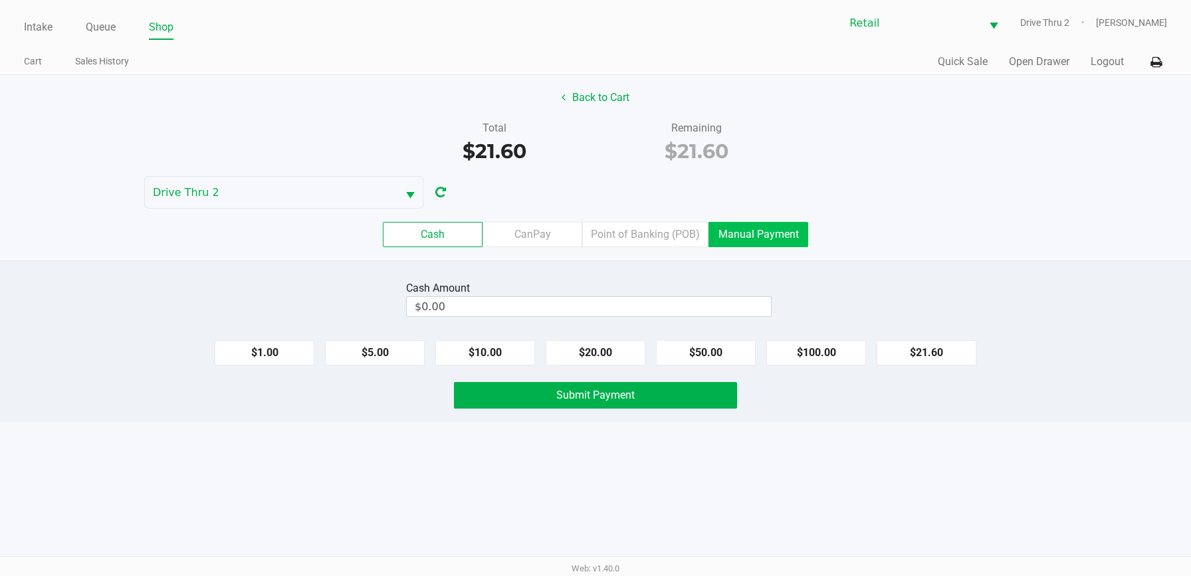
click at [769, 235] on label "Manual Payment" at bounding box center [758, 234] width 100 height 25
click at [0, 0] on 8 "Manual Payment" at bounding box center [0, 0] width 0 height 0
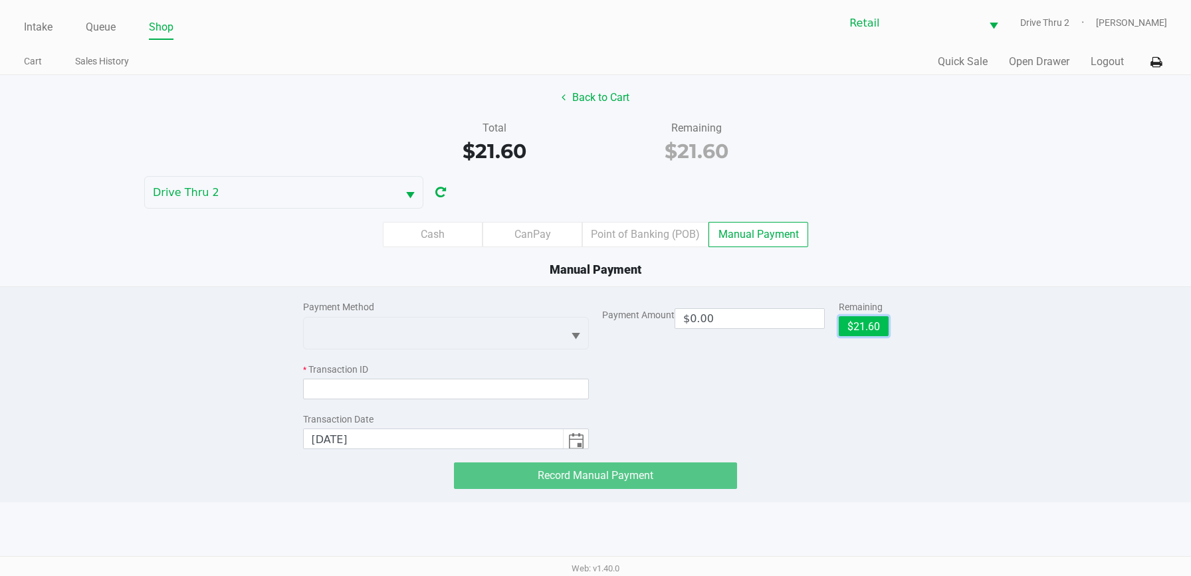
click at [884, 321] on button "$21.60" at bounding box center [863, 326] width 50 height 20
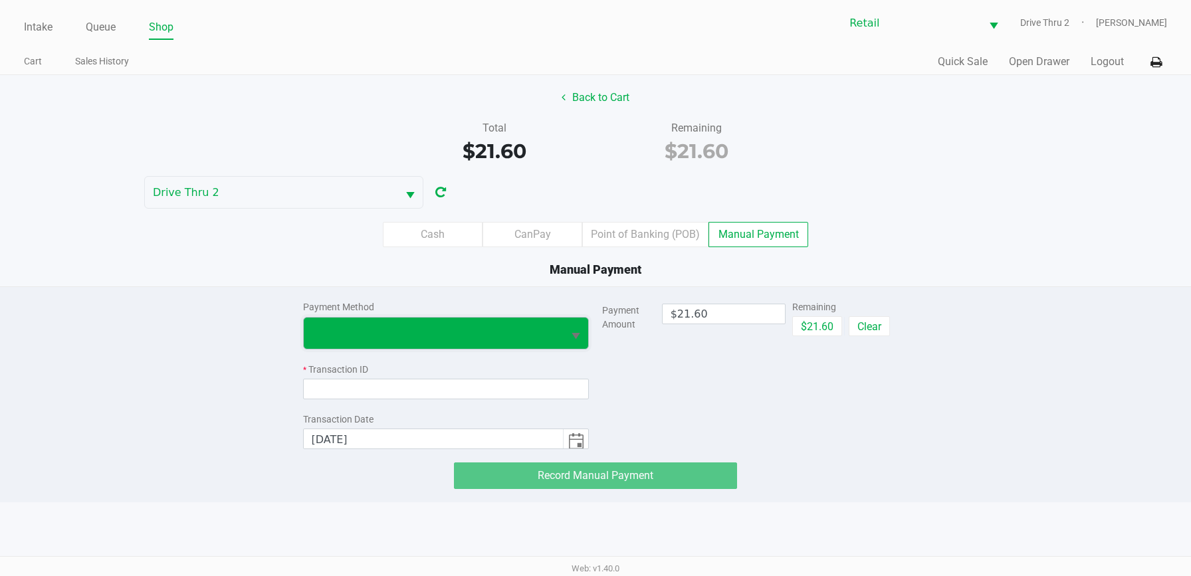
click at [449, 347] on span at bounding box center [434, 333] width 260 height 31
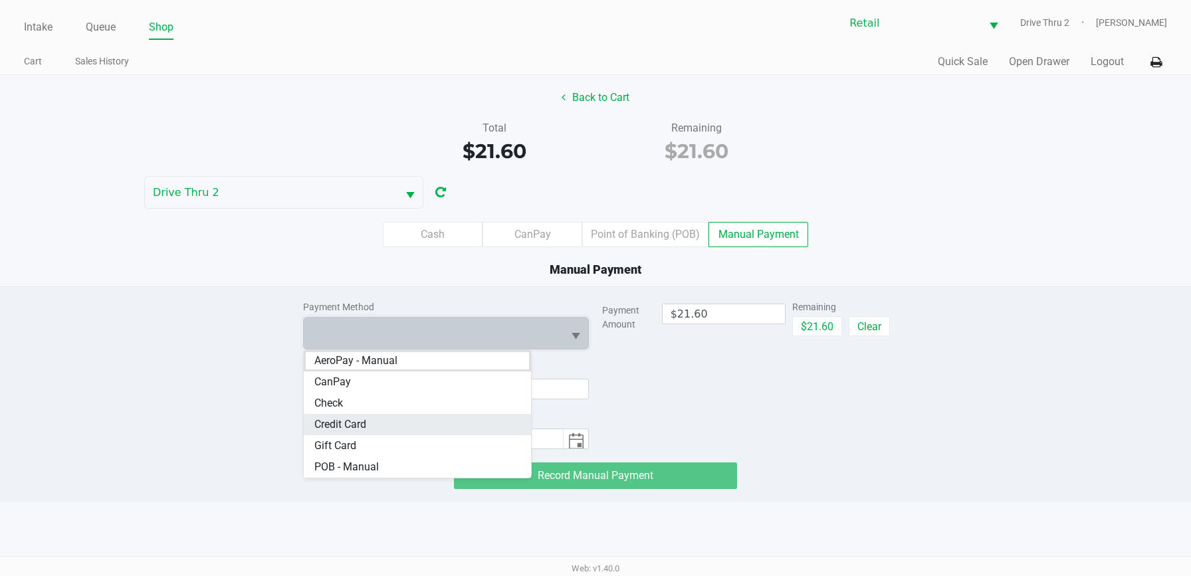
click at [389, 418] on Card "Credit Card" at bounding box center [418, 424] width 228 height 21
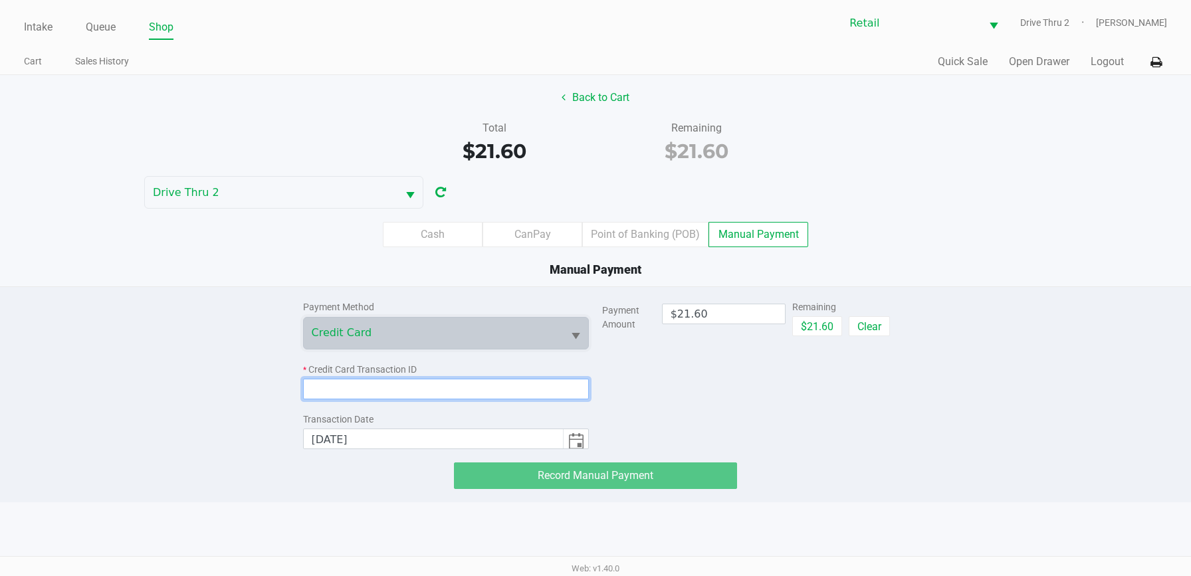
click at [382, 393] on input at bounding box center [446, 389] width 286 height 21
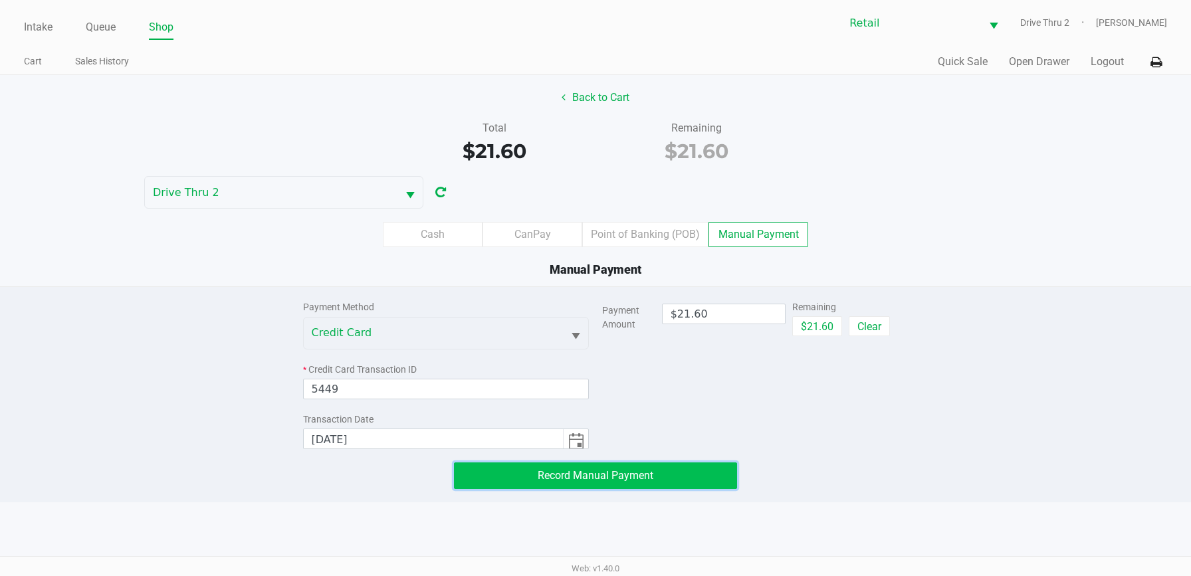
click at [561, 470] on span "Record Manual Payment" at bounding box center [596, 475] width 116 height 13
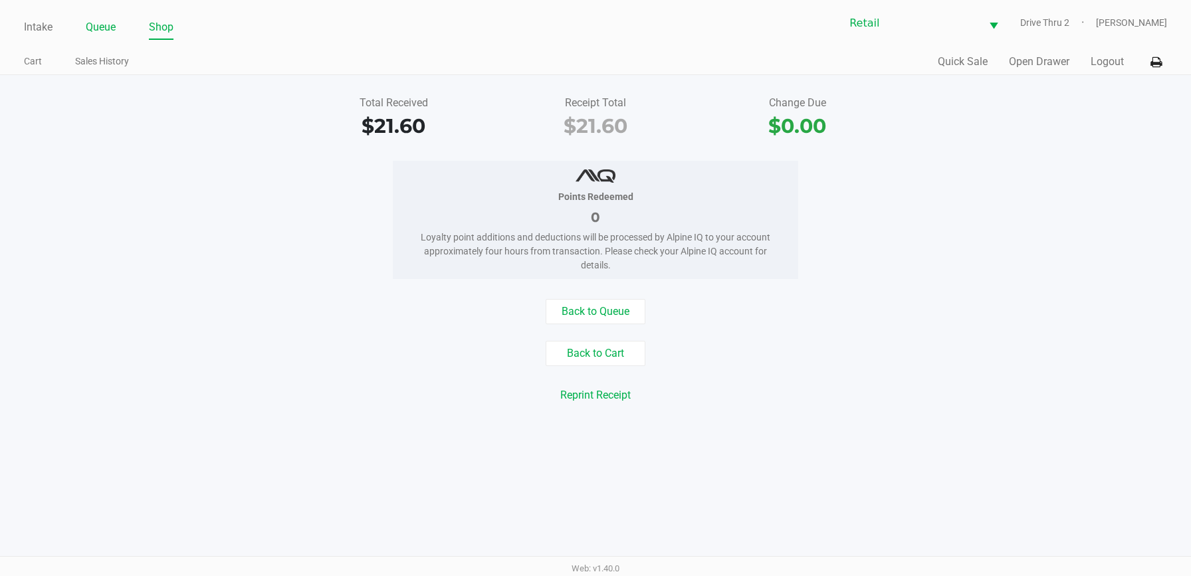
click at [112, 31] on link "Queue" at bounding box center [101, 27] width 30 height 19
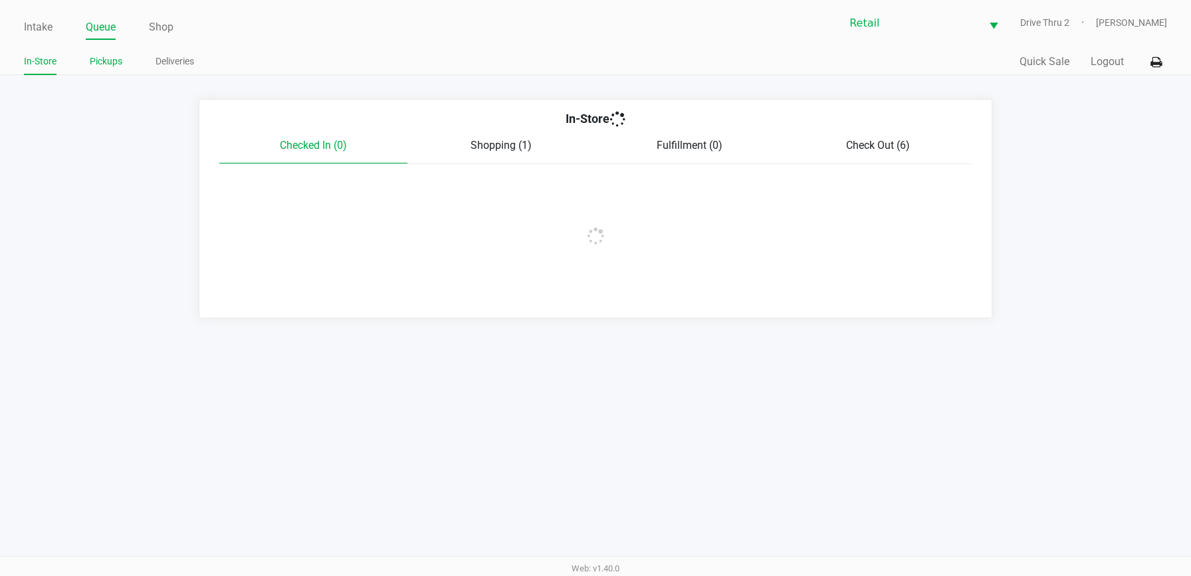
drag, startPoint x: 112, startPoint y: 31, endPoint x: 106, endPoint y: 64, distance: 33.8
click at [106, 64] on link "Pickups" at bounding box center [106, 61] width 33 height 17
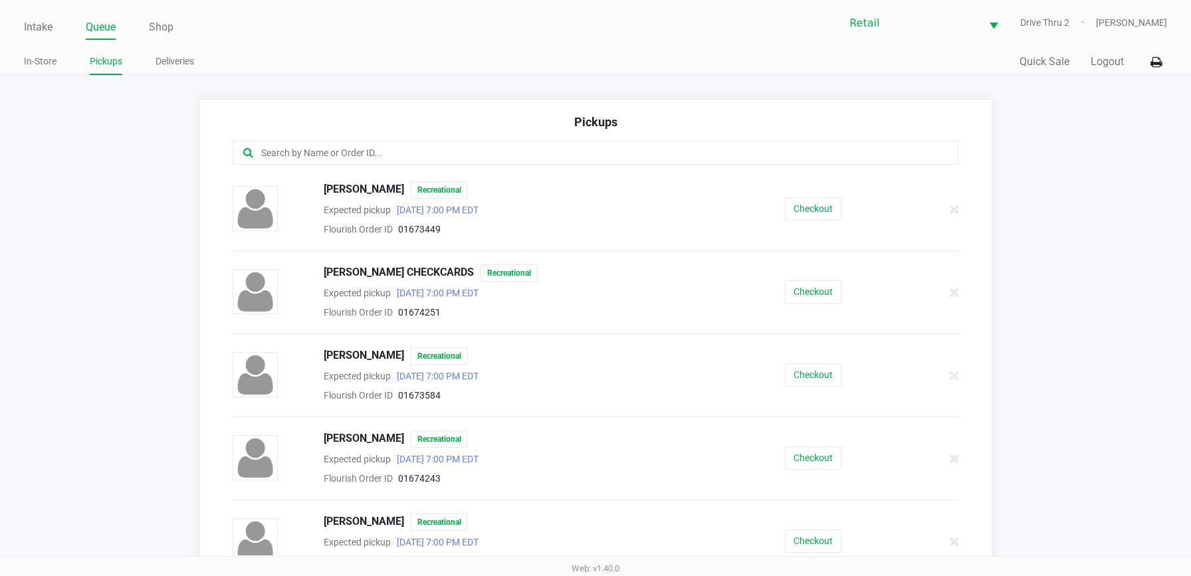
click at [400, 156] on input "text" at bounding box center [577, 153] width 635 height 15
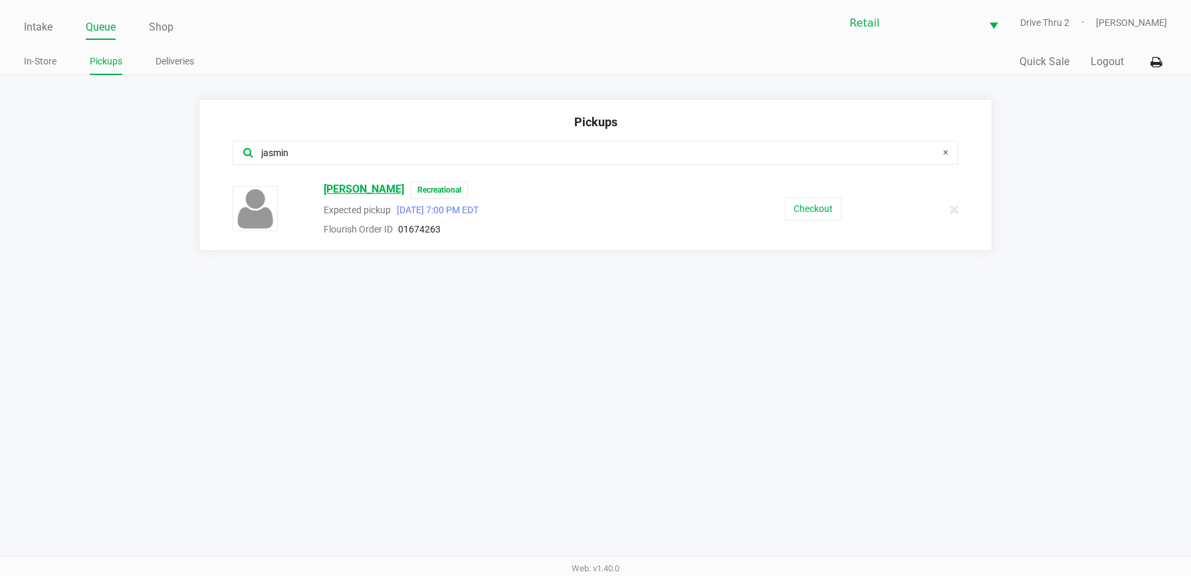
click at [352, 185] on span "[PERSON_NAME]" at bounding box center [364, 189] width 80 height 17
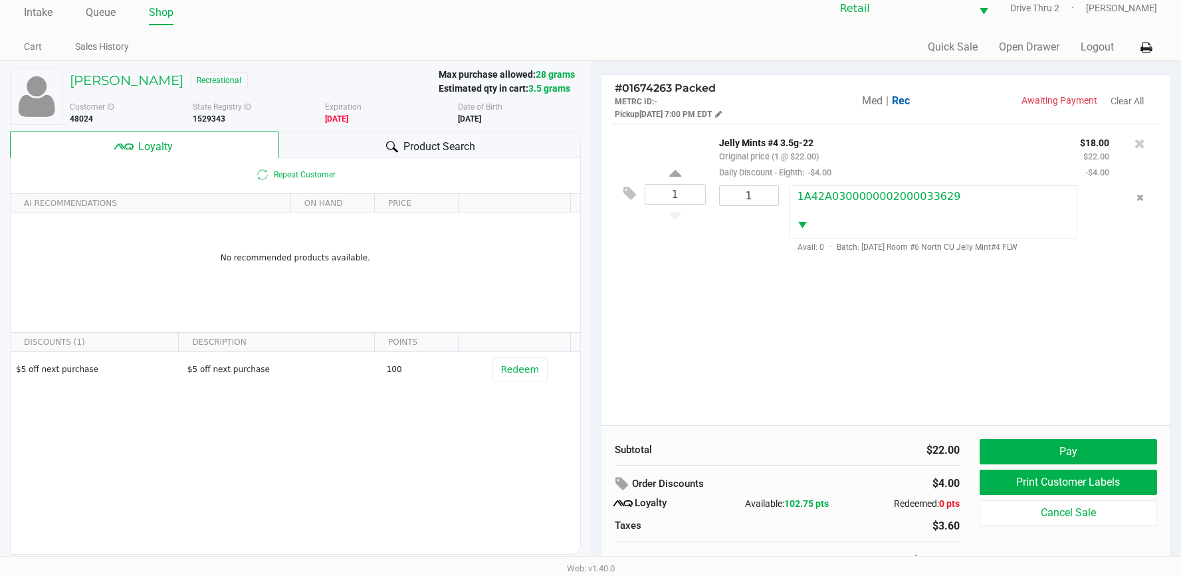
scroll to position [26, 0]
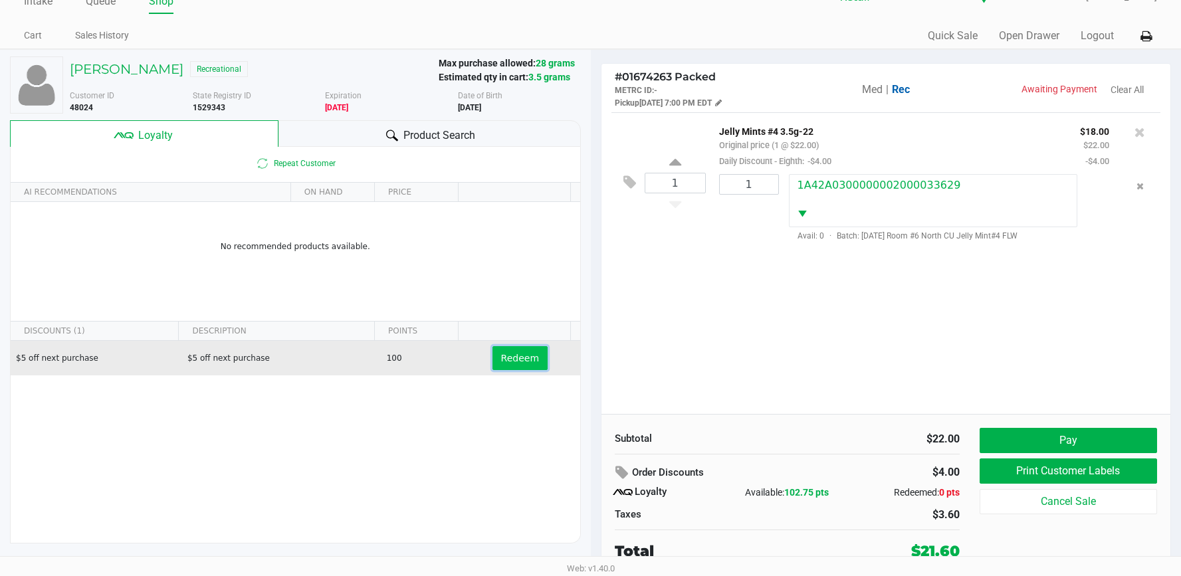
click at [520, 359] on span "Redeem" at bounding box center [520, 358] width 38 height 11
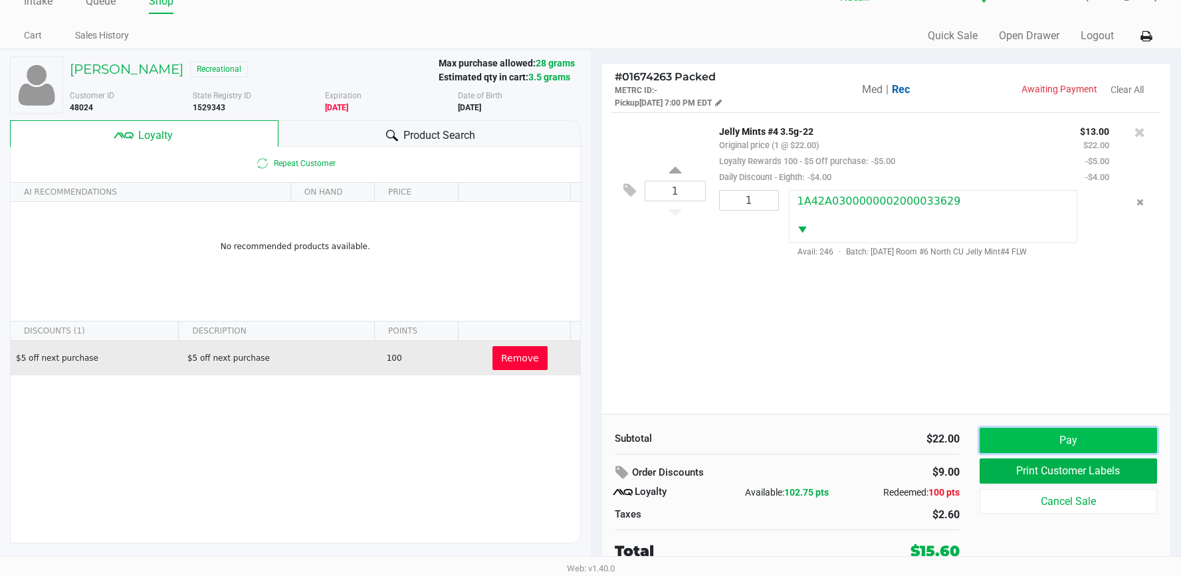
click at [1104, 433] on button "Pay" at bounding box center [1067, 440] width 177 height 25
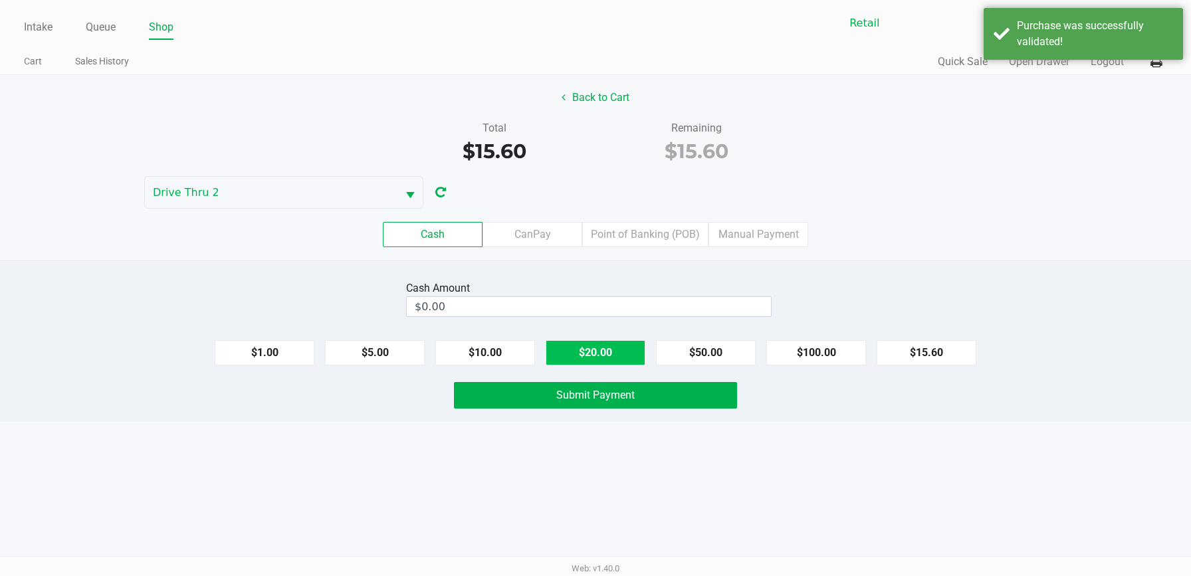
click at [626, 347] on button "$20.00" at bounding box center [595, 352] width 100 height 25
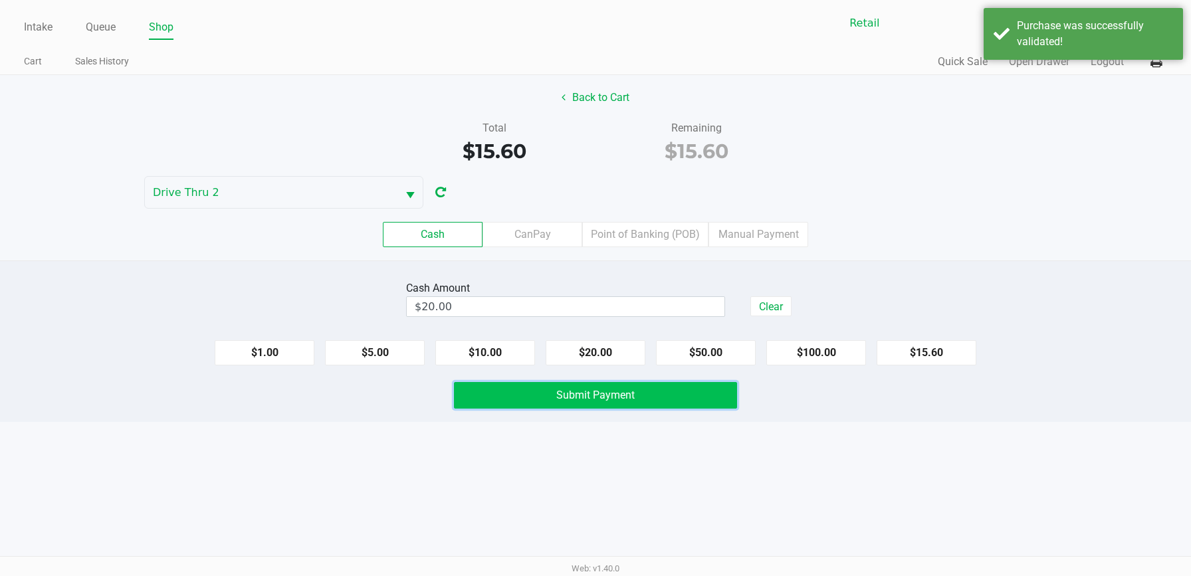
click at [595, 406] on button "Submit Payment" at bounding box center [595, 395] width 283 height 27
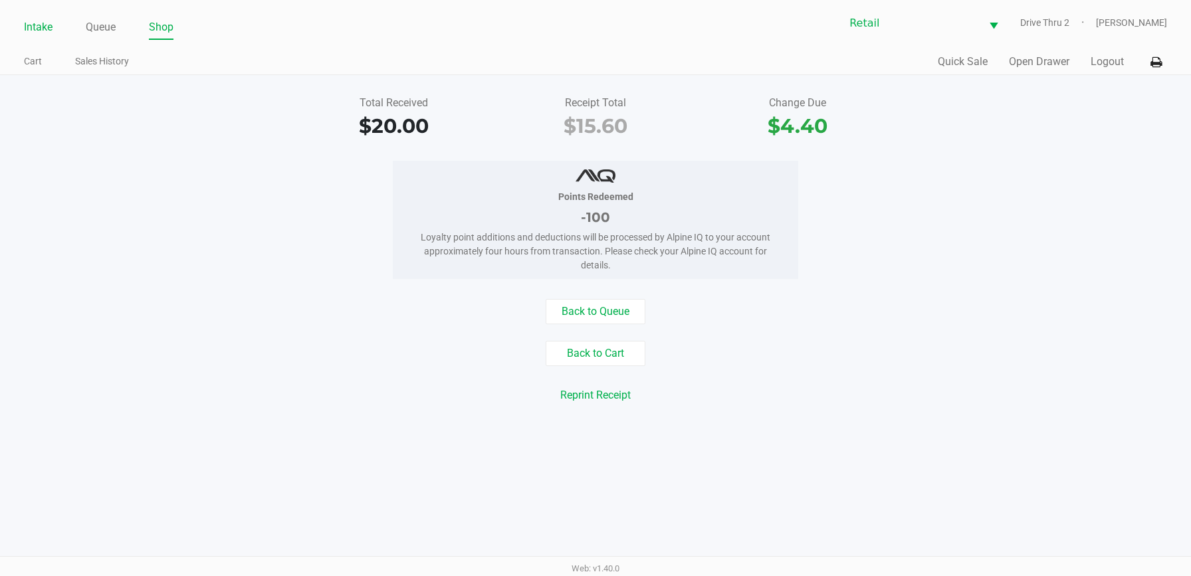
click at [37, 30] on link "Intake" at bounding box center [38, 27] width 29 height 19
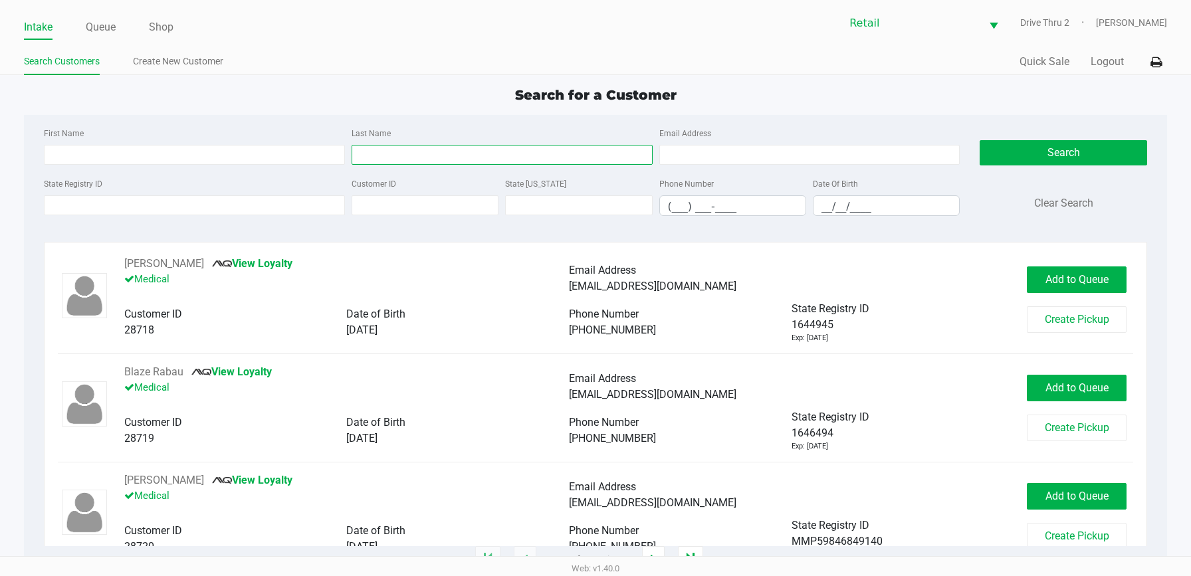
click at [555, 152] on input "Last Name" at bounding box center [501, 155] width 301 height 20
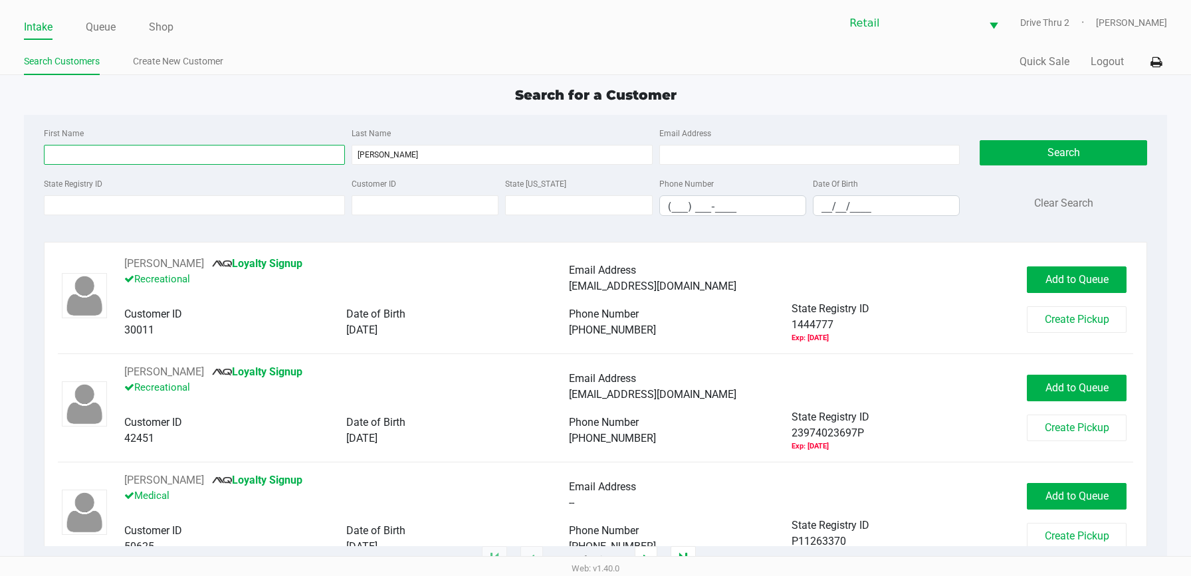
click at [154, 156] on input "First Name" at bounding box center [194, 155] width 301 height 20
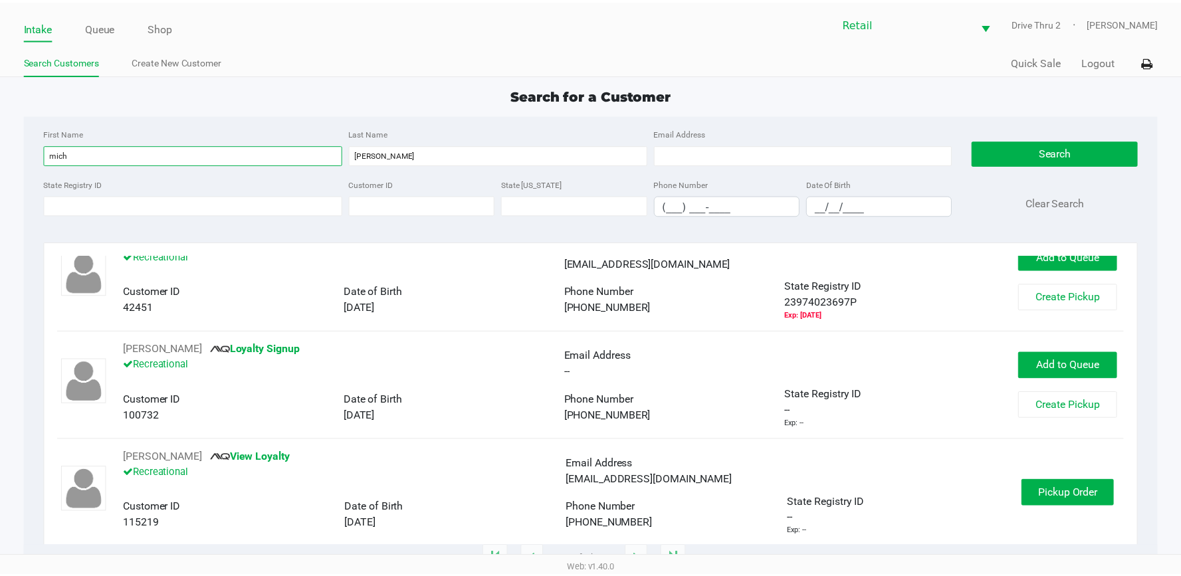
scroll to position [35, 0]
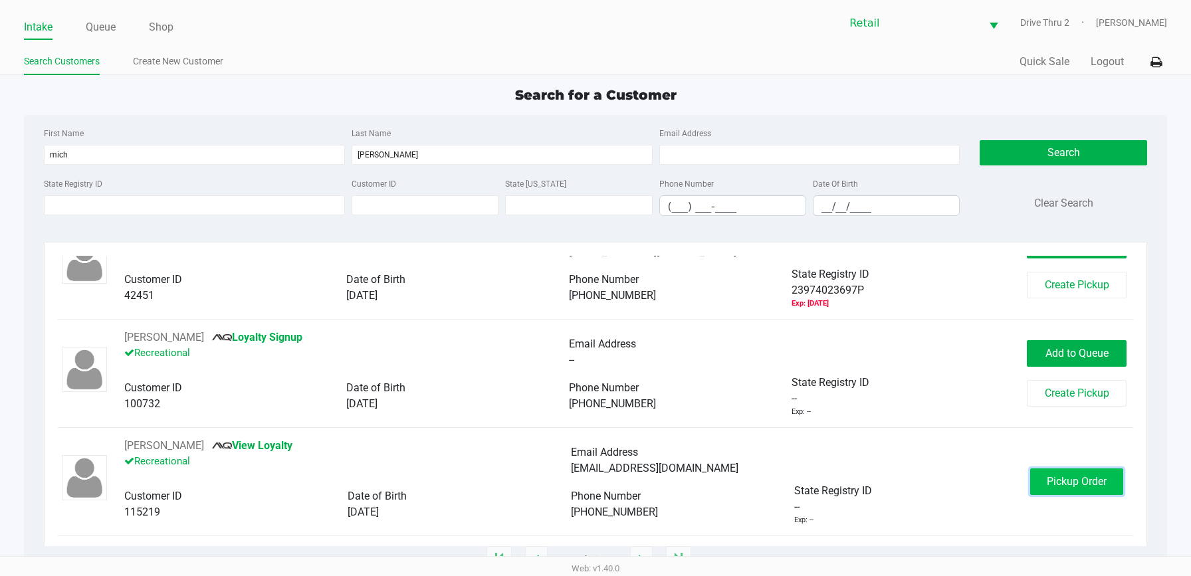
click at [1031, 476] on button "Pickup Order" at bounding box center [1076, 481] width 93 height 27
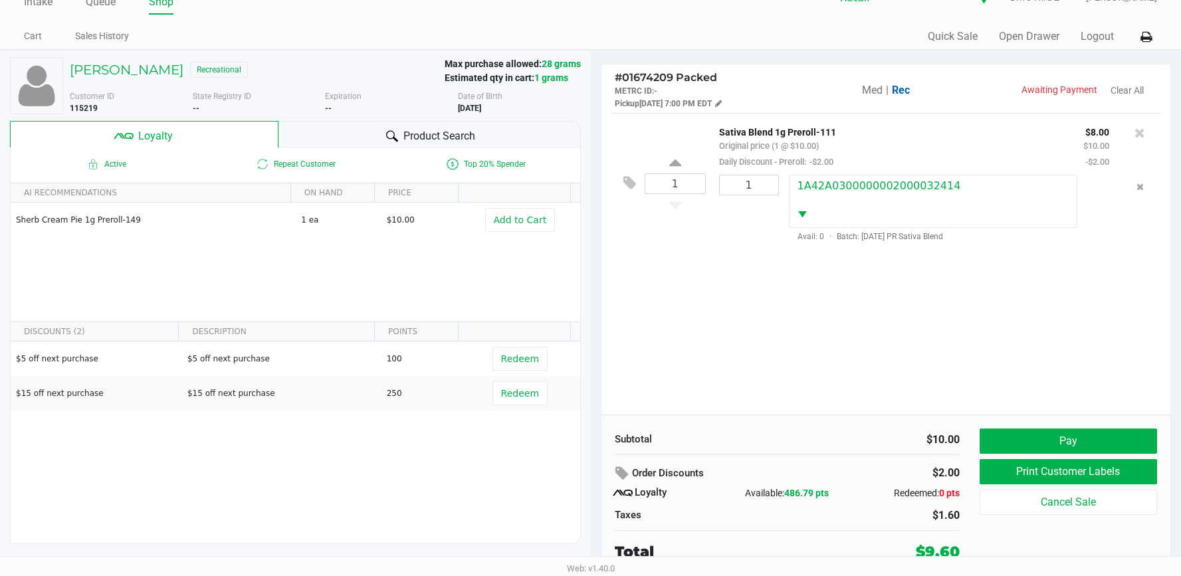
scroll to position [26, 0]
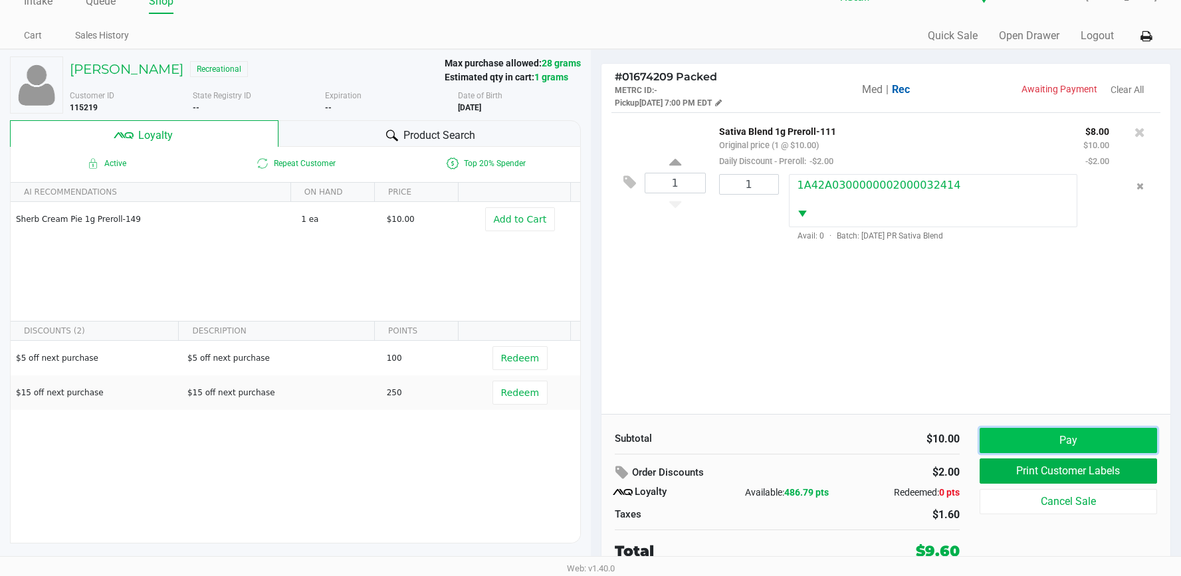
click at [1017, 429] on button "Pay" at bounding box center [1067, 440] width 177 height 25
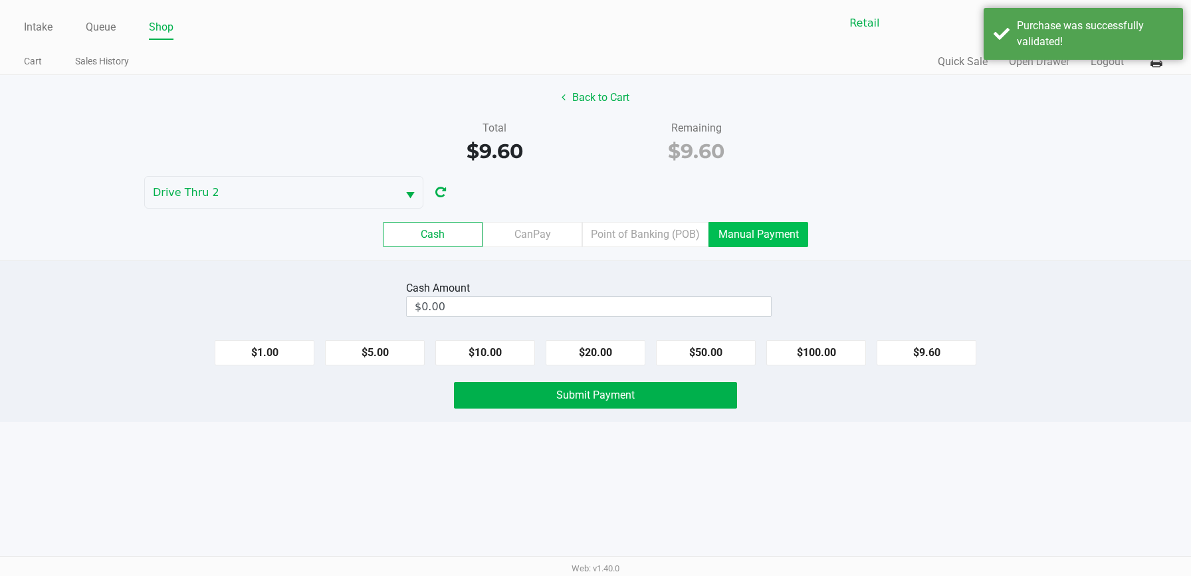
click at [716, 234] on label "Manual Payment" at bounding box center [758, 234] width 100 height 25
click at [0, 0] on 8 "Manual Payment" at bounding box center [0, 0] width 0 height 0
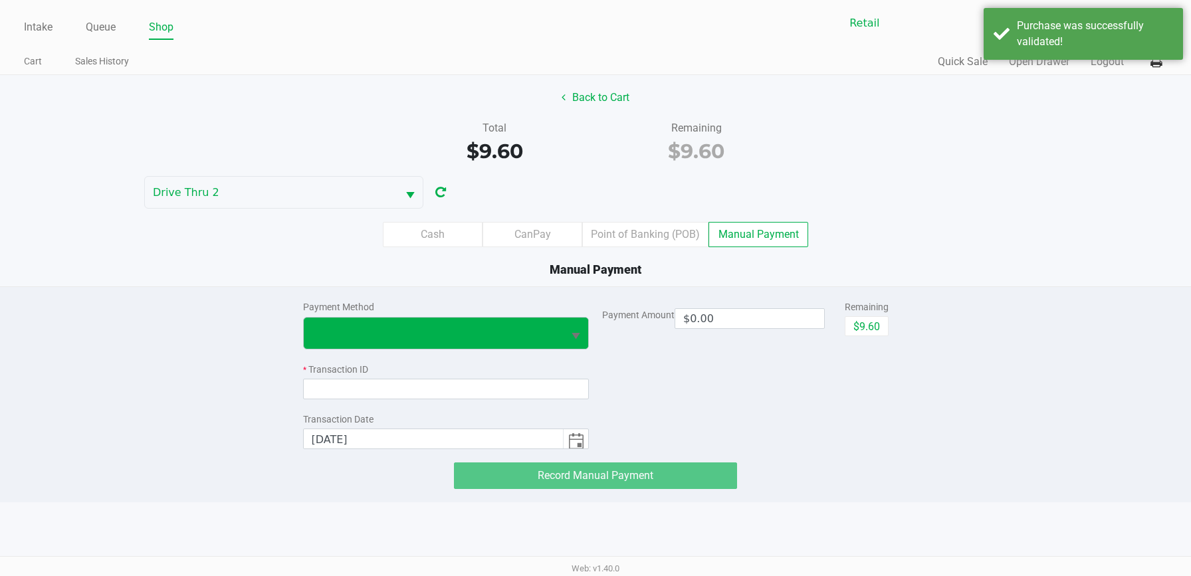
click at [568, 334] on span "Select" at bounding box center [575, 336] width 17 height 17
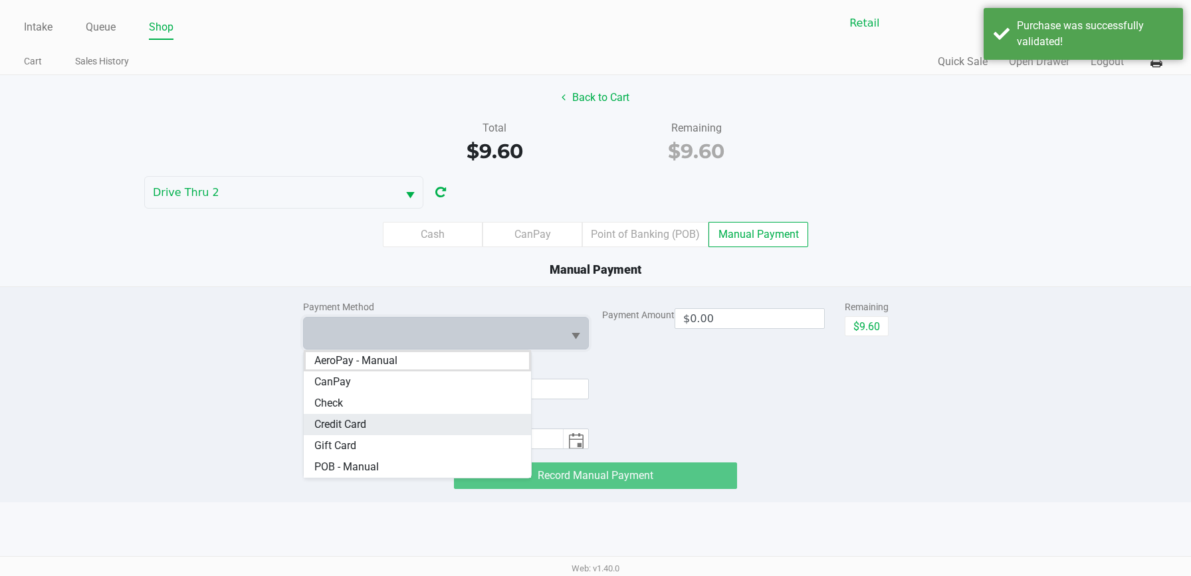
click at [338, 421] on span "Credit Card" at bounding box center [340, 425] width 52 height 16
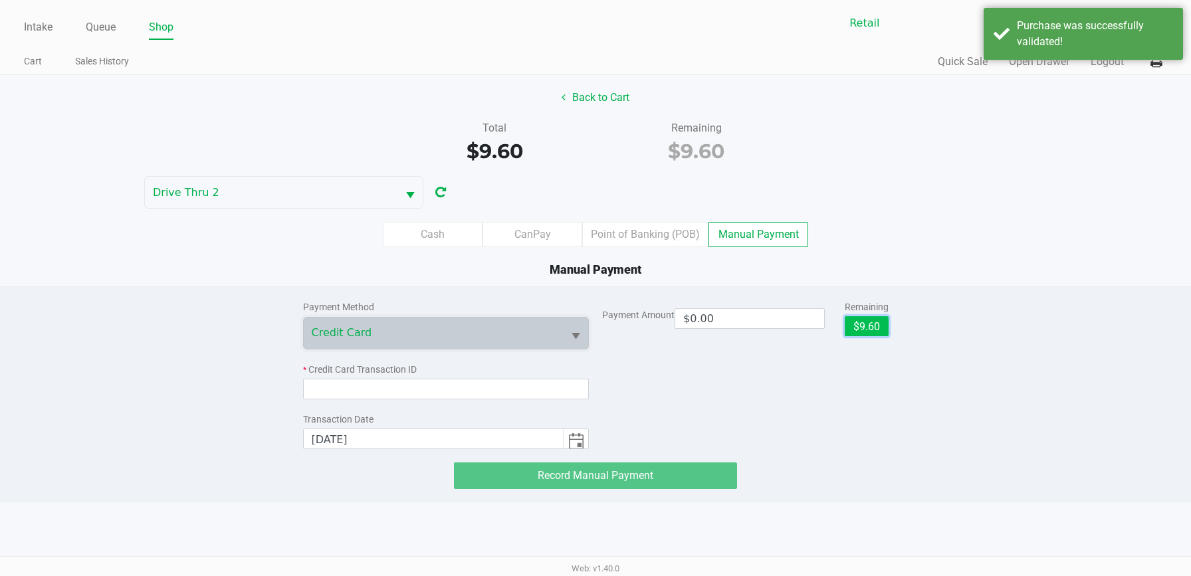
click at [875, 328] on button "$9.60" at bounding box center [866, 326] width 44 height 20
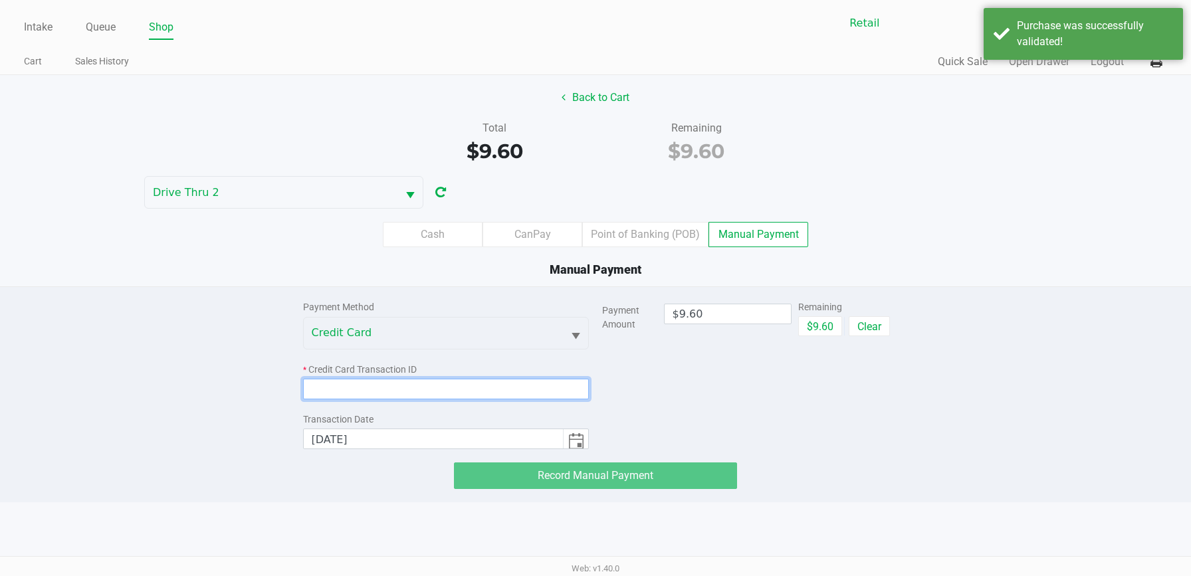
click at [480, 389] on input at bounding box center [446, 389] width 286 height 21
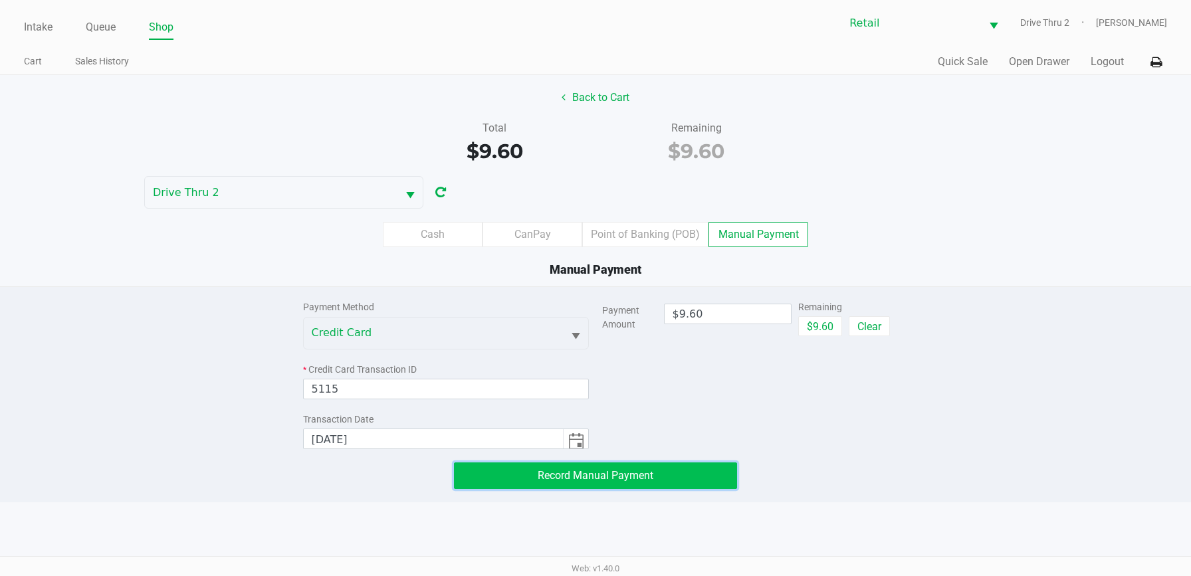
click at [541, 478] on span "Record Manual Payment" at bounding box center [596, 475] width 116 height 13
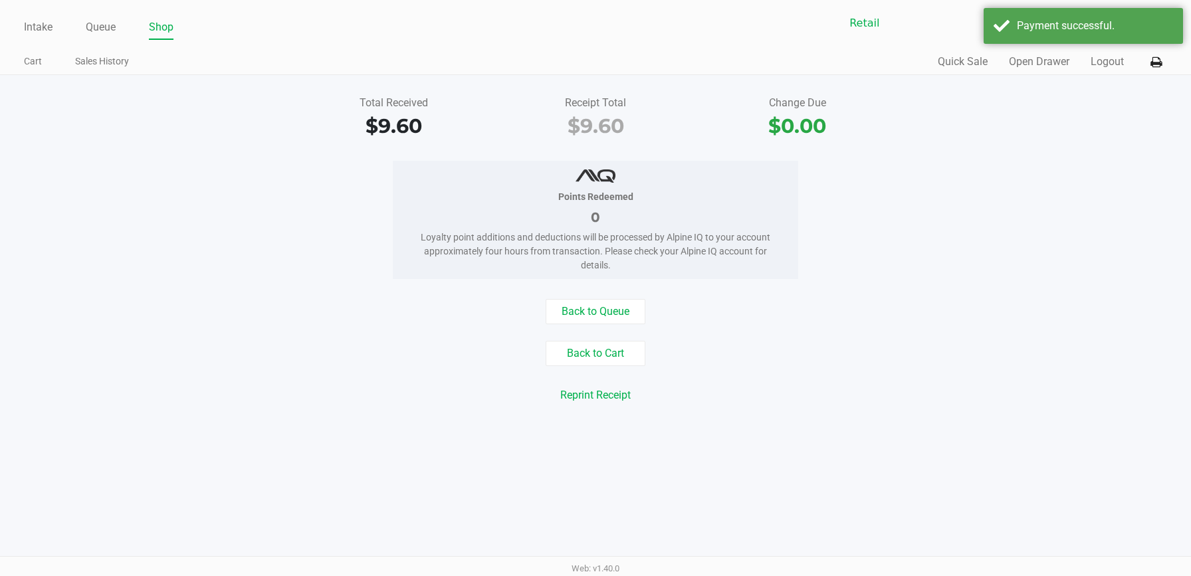
click at [825, 429] on div "Total Received $9.60 Receipt Total $9.60 Change Due $0.00 Points Redeemed 0 Loy…" at bounding box center [595, 257] width 1191 height 365
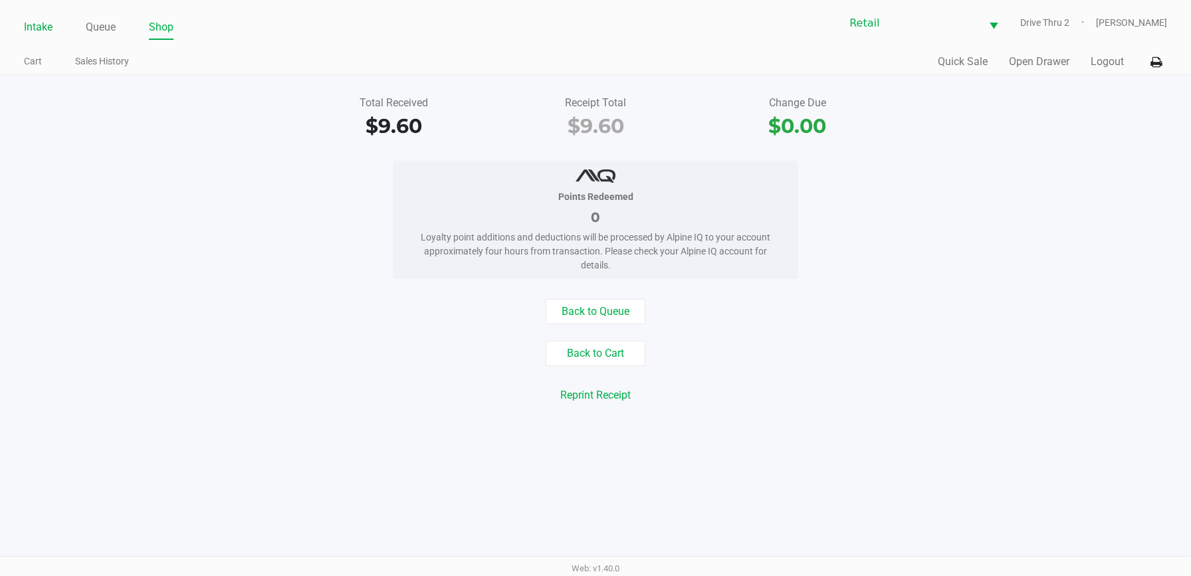
click at [46, 25] on link "Intake" at bounding box center [38, 27] width 29 height 19
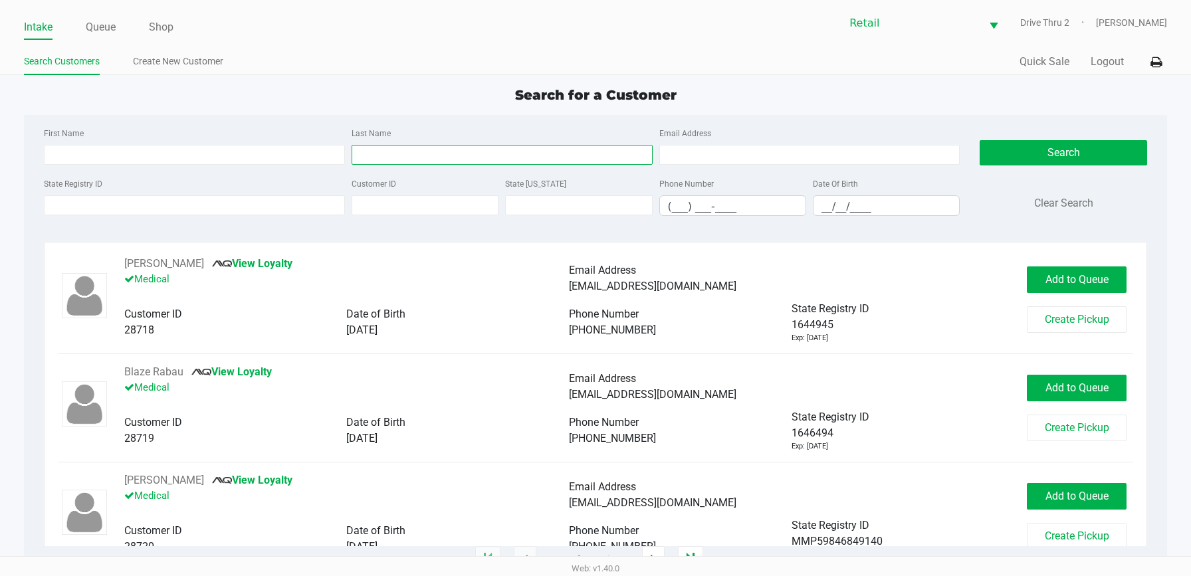
click at [479, 151] on input "Last Name" at bounding box center [501, 155] width 301 height 20
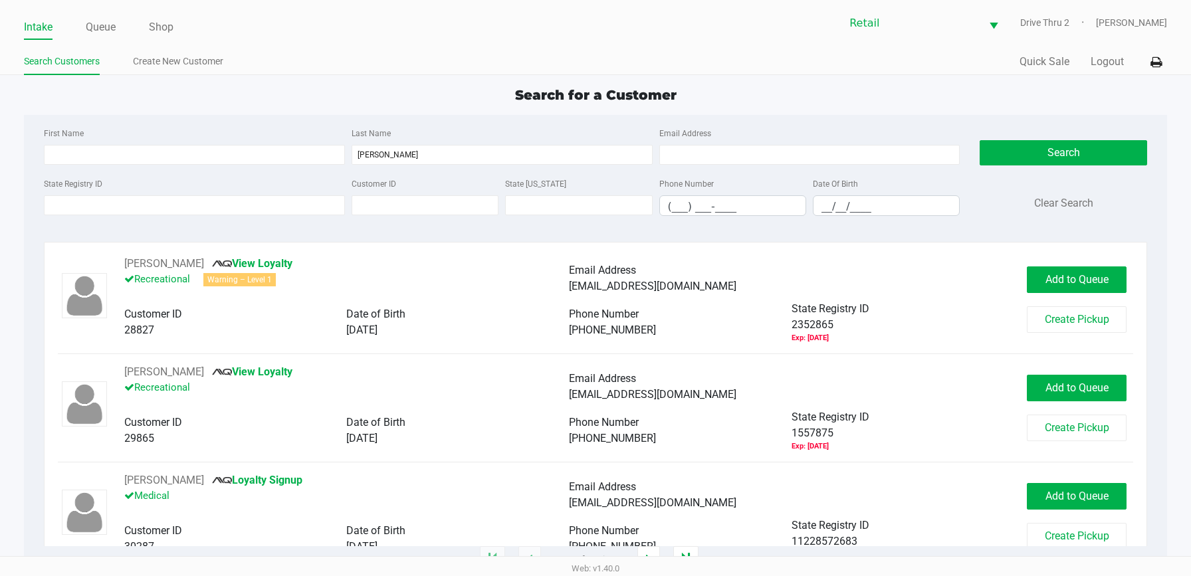
click at [270, 167] on div "First Name Last Name [PERSON_NAME] Email Address" at bounding box center [502, 150] width 923 height 50
click at [269, 146] on input "First Name" at bounding box center [194, 155] width 301 height 20
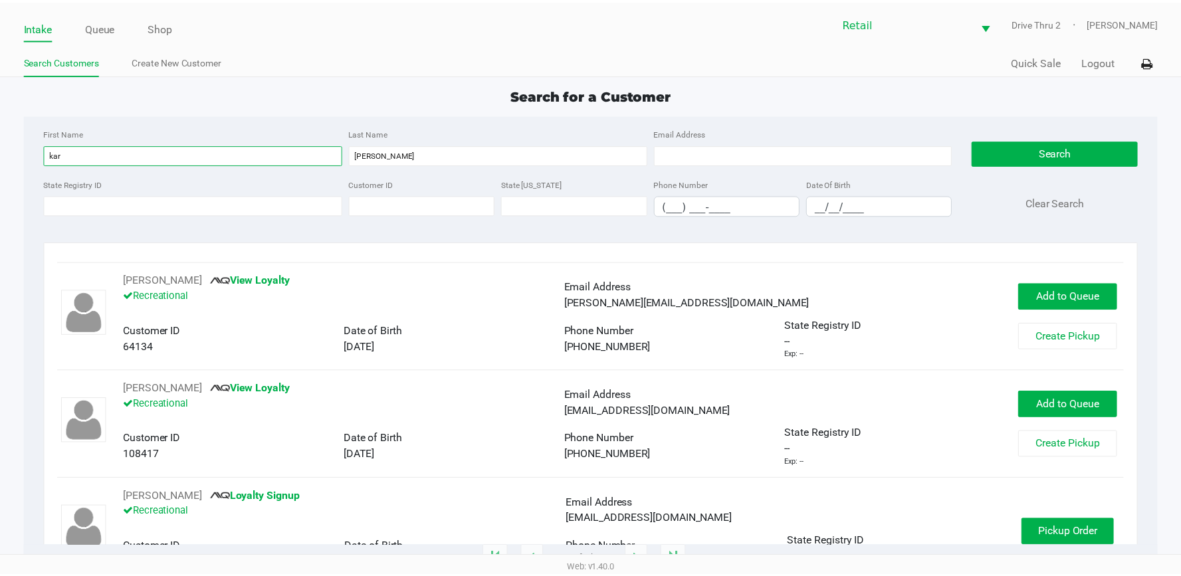
scroll to position [468, 0]
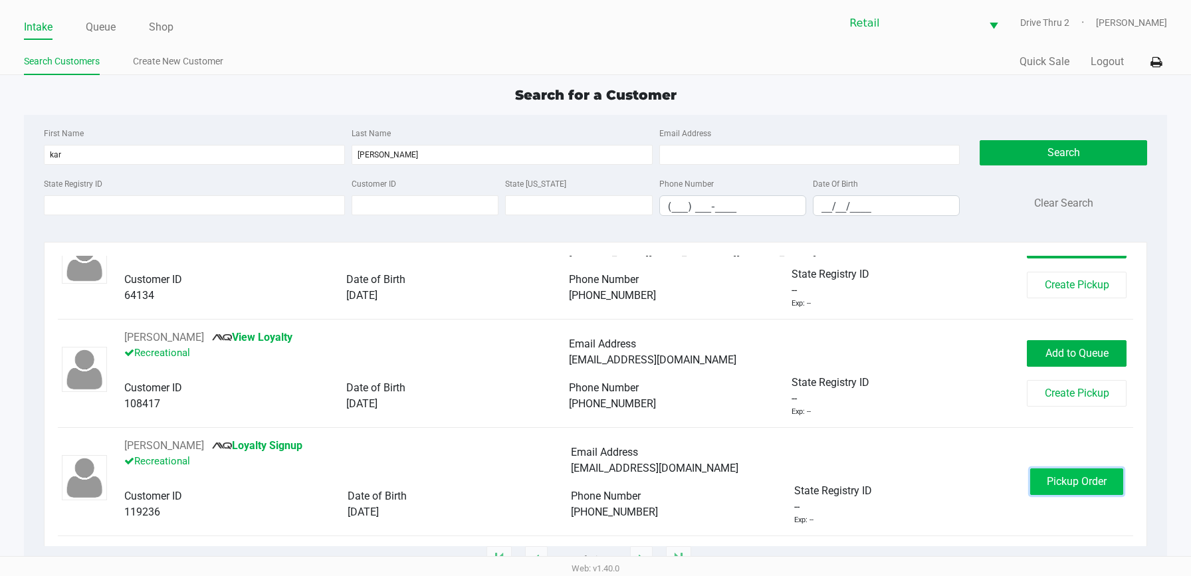
click at [1030, 469] on button "Pickup Order" at bounding box center [1076, 481] width 93 height 27
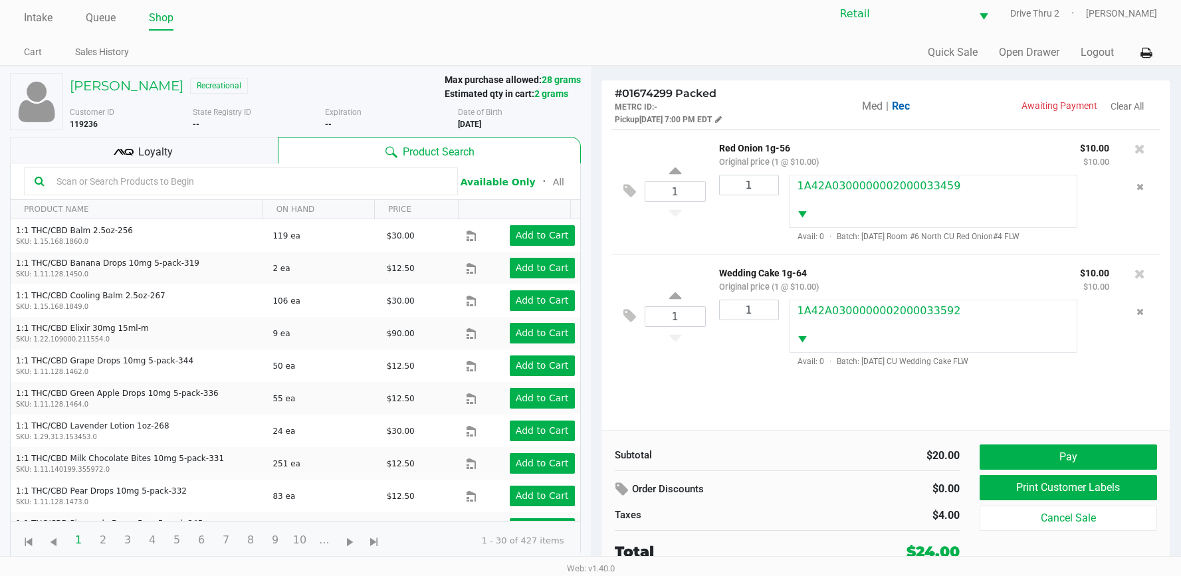
scroll to position [10, 0]
click at [1097, 441] on div "Subtotal $20.00 Order Discounts $0.00 Taxes $4.00 Total $24.00 Pay Print Custom…" at bounding box center [885, 503] width 569 height 146
click at [1094, 447] on button "Pay" at bounding box center [1067, 456] width 177 height 25
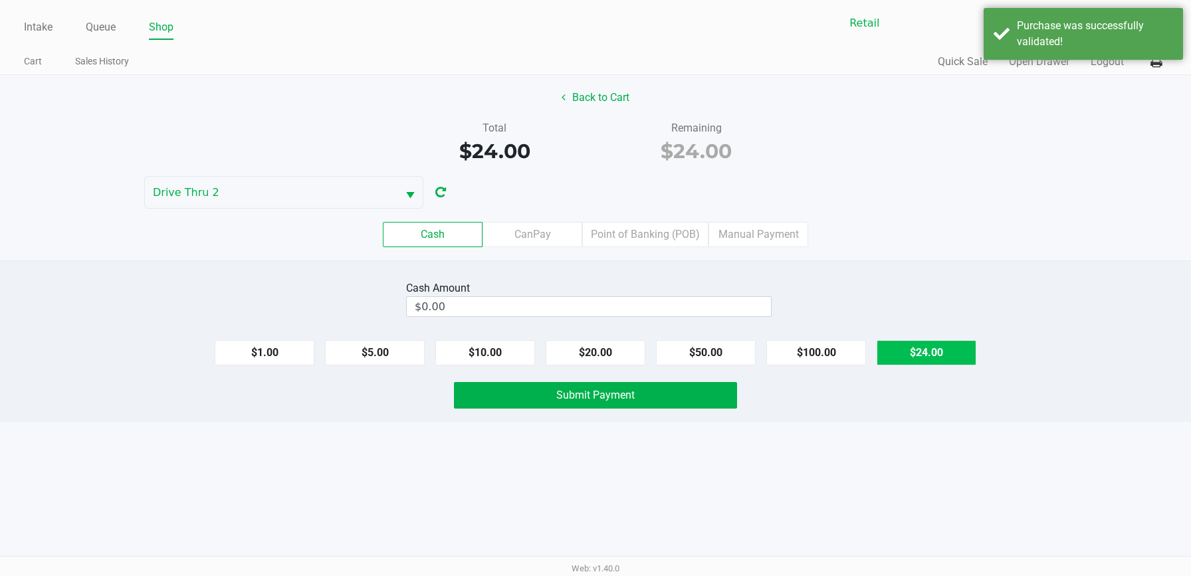
click at [915, 356] on button "$24.00" at bounding box center [926, 352] width 100 height 25
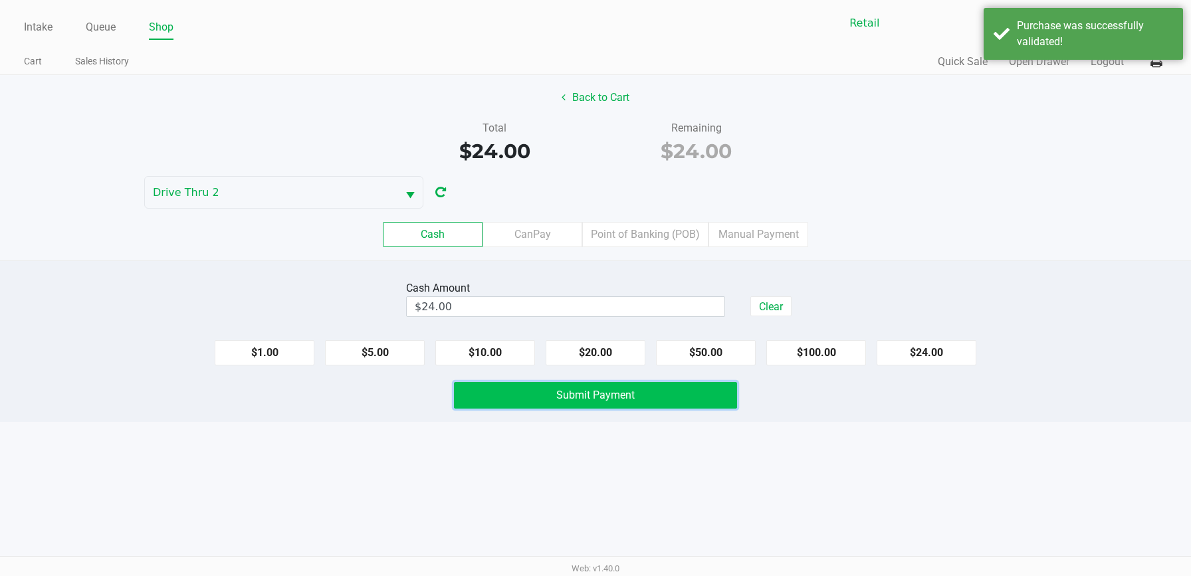
click at [717, 392] on button "Submit Payment" at bounding box center [595, 395] width 283 height 27
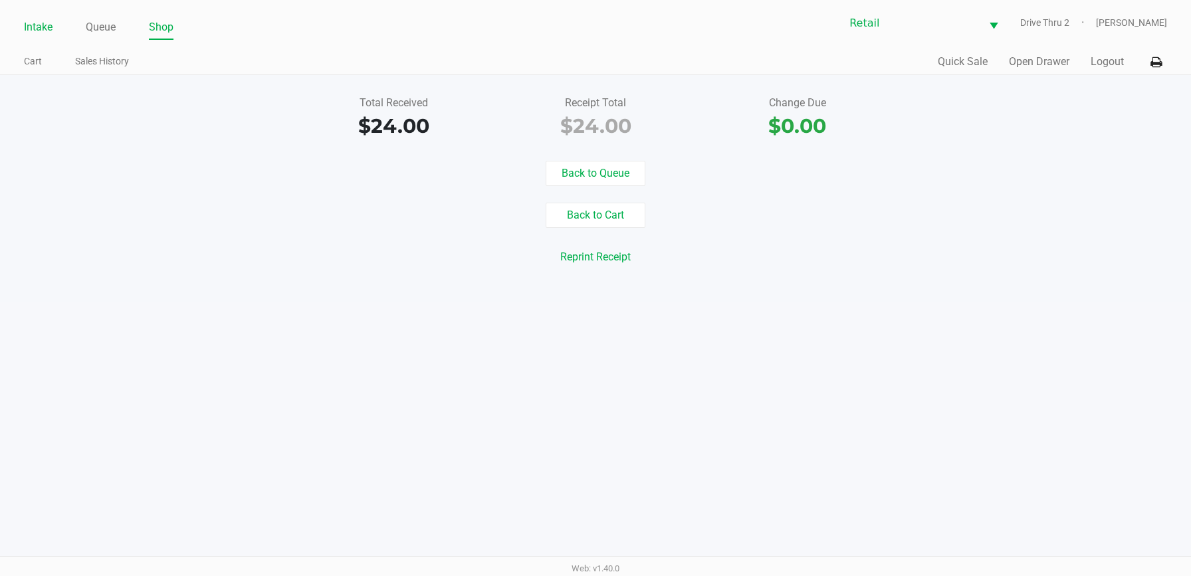
click at [48, 21] on link "Intake" at bounding box center [38, 27] width 29 height 19
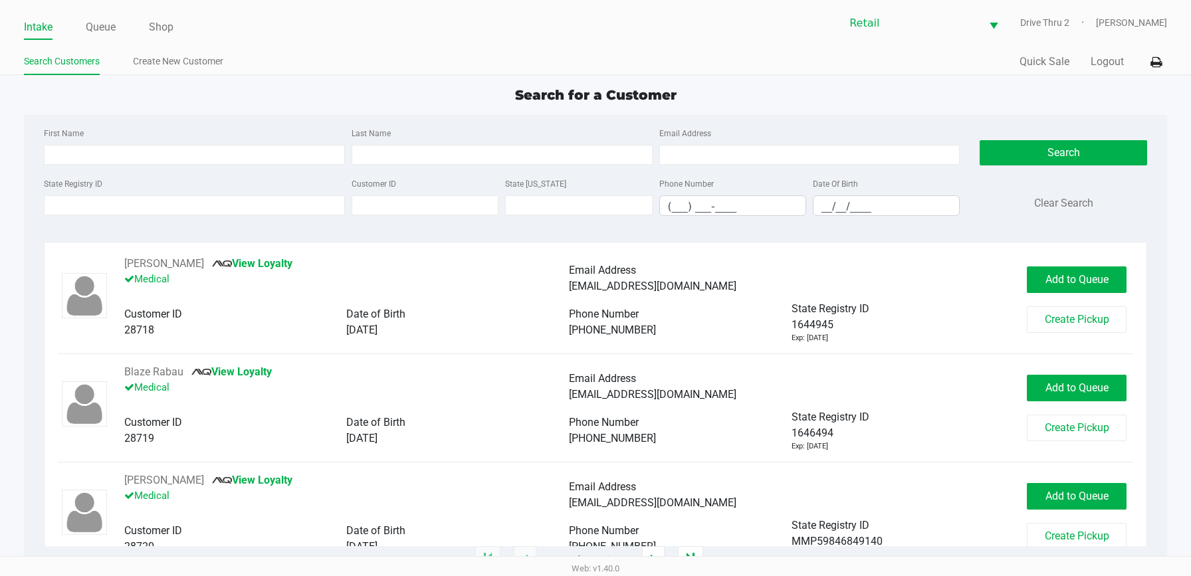
click at [427, 136] on div "Last Name" at bounding box center [502, 145] width 308 height 40
click at [429, 147] on input "Last Name" at bounding box center [501, 155] width 301 height 20
drag, startPoint x: 388, startPoint y: 154, endPoint x: 208, endPoint y: 144, distance: 180.3
click at [210, 144] on div "First Name Last Name cha Email Address" at bounding box center [502, 150] width 923 height 50
drag, startPoint x: 257, startPoint y: 140, endPoint x: 258, endPoint y: 148, distance: 8.7
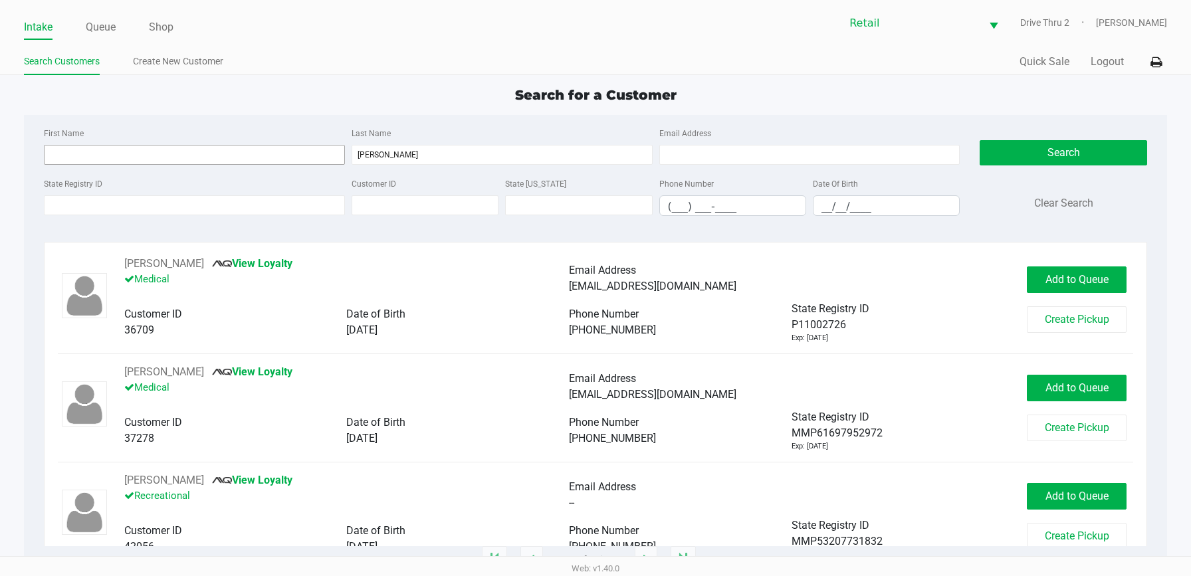
click at [256, 142] on div "First Name" at bounding box center [195, 145] width 308 height 40
click at [260, 150] on input "First Name" at bounding box center [194, 155] width 301 height 20
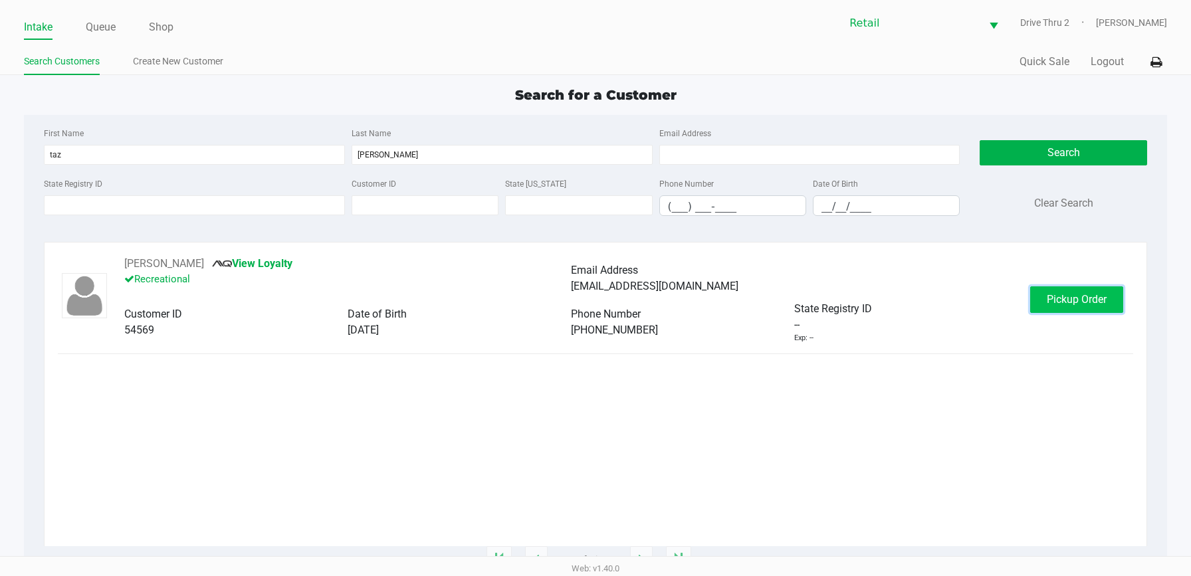
click at [1094, 300] on span "Pickup Order" at bounding box center [1076, 299] width 60 height 13
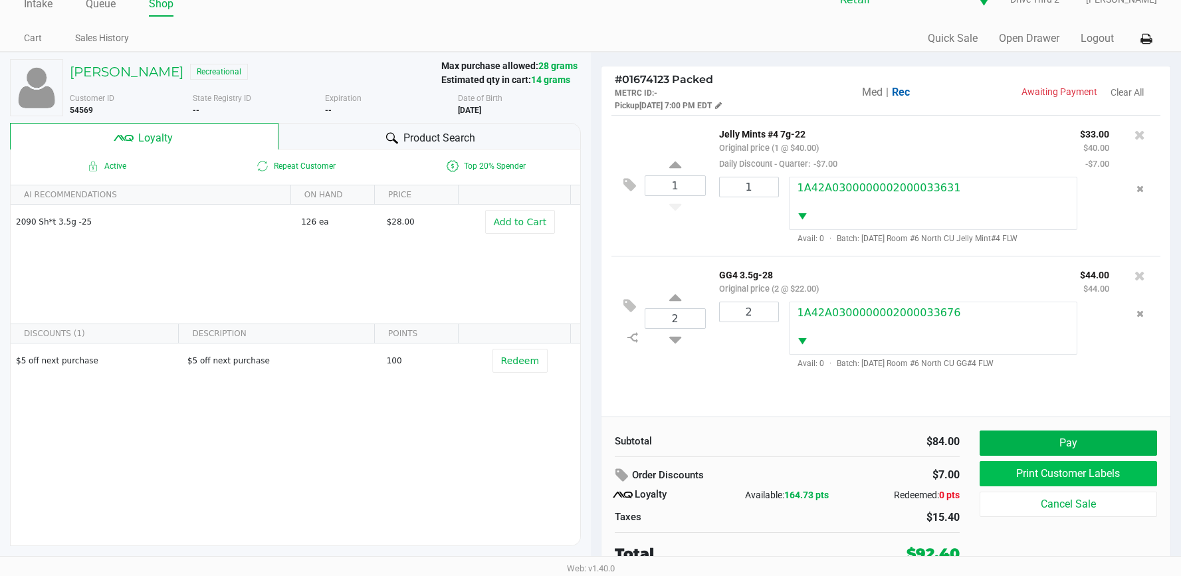
scroll to position [26, 0]
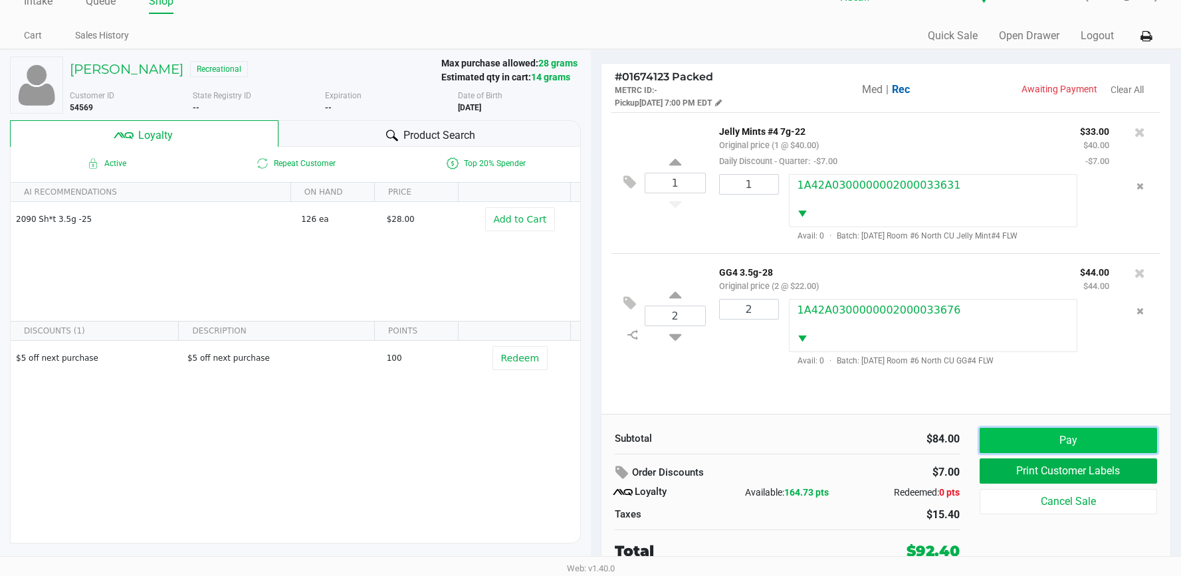
click at [1082, 435] on button "Pay" at bounding box center [1067, 440] width 177 height 25
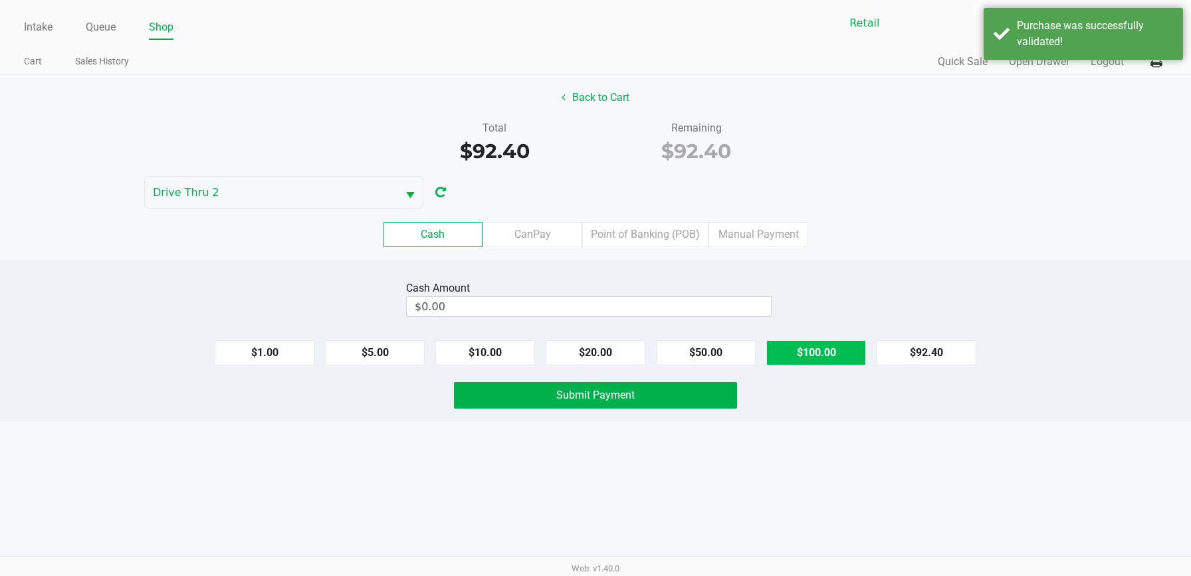
click at [835, 345] on button "$100.00" at bounding box center [816, 352] width 100 height 25
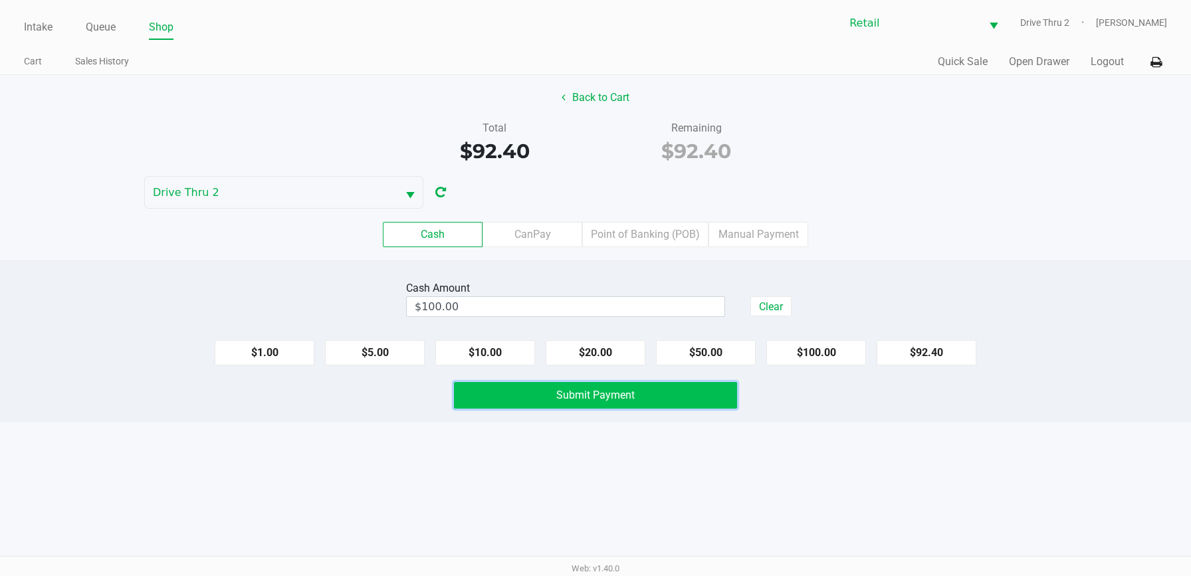
click at [688, 397] on button "Submit Payment" at bounding box center [595, 395] width 283 height 27
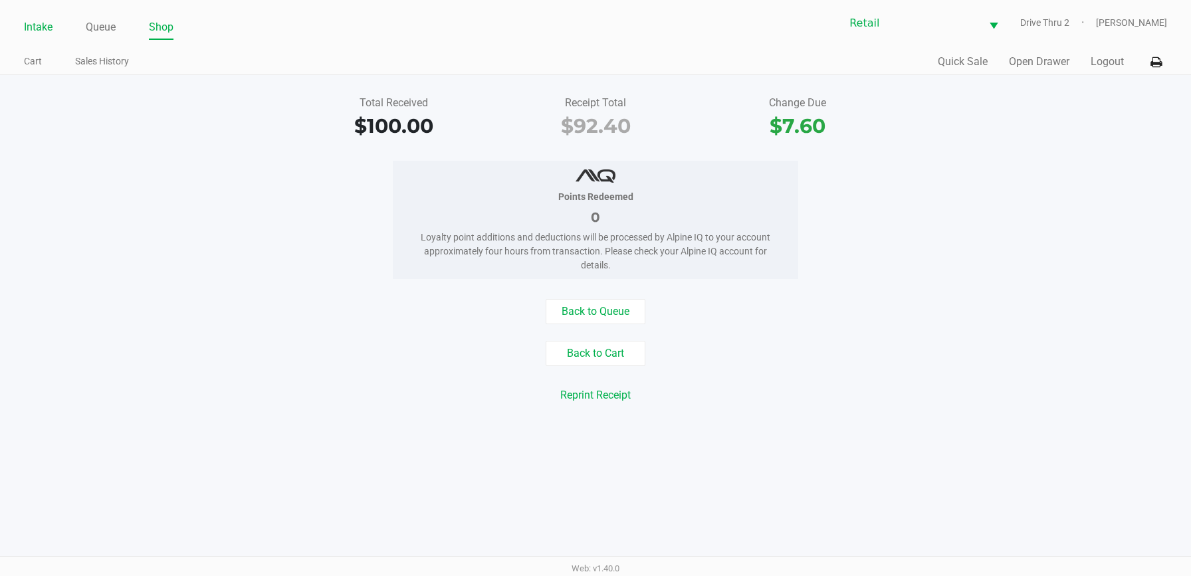
click at [35, 25] on link "Intake" at bounding box center [38, 27] width 29 height 19
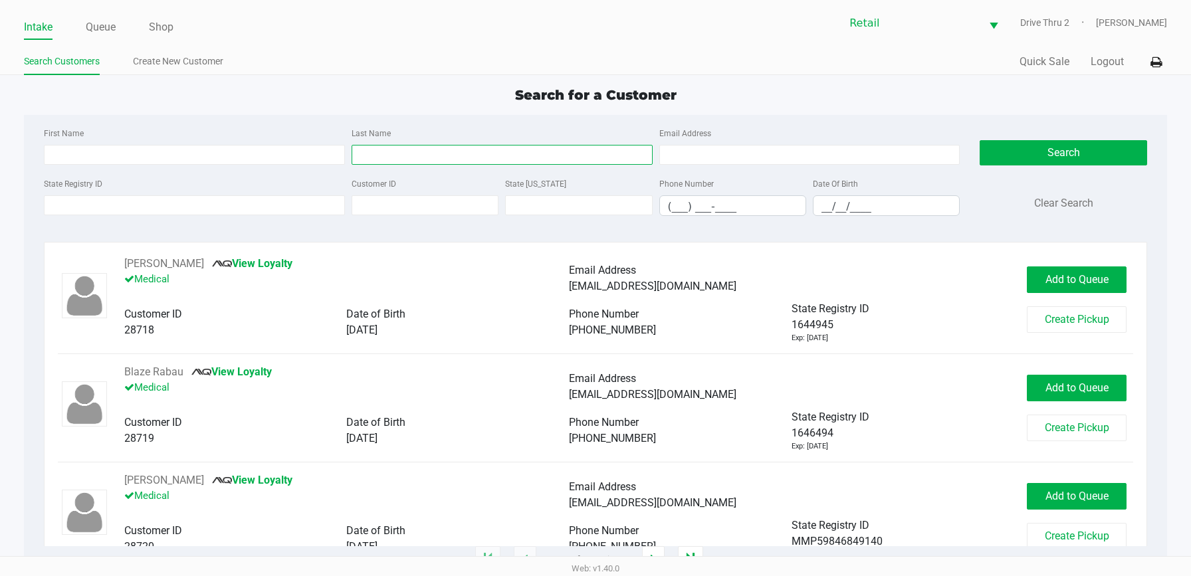
click at [520, 157] on input "Last Name" at bounding box center [501, 155] width 301 height 20
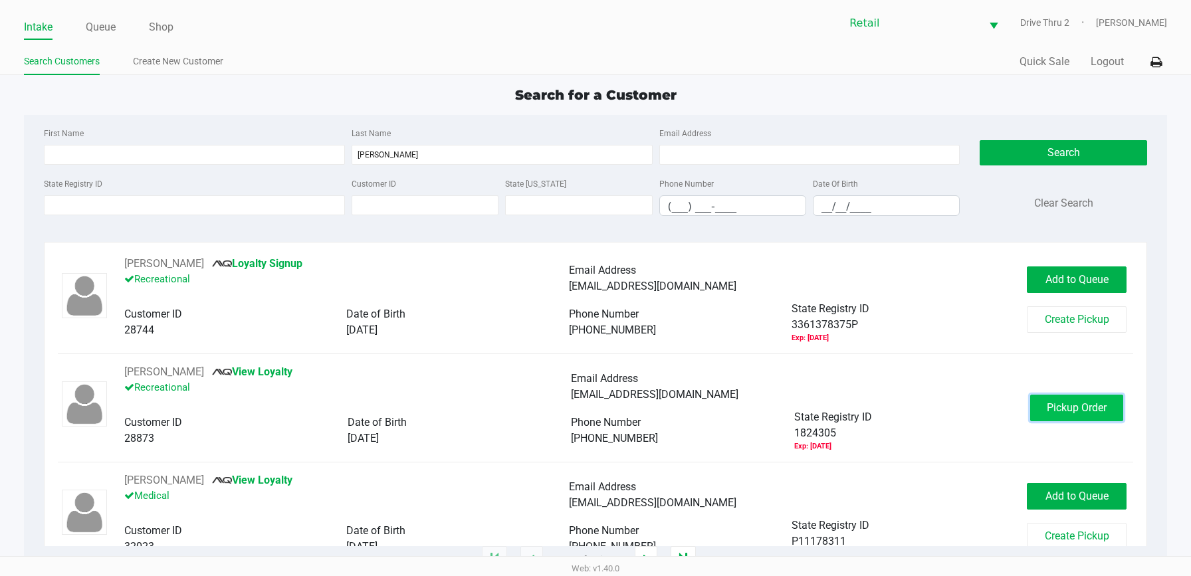
click at [1067, 402] on span "Pickup Order" at bounding box center [1076, 407] width 60 height 13
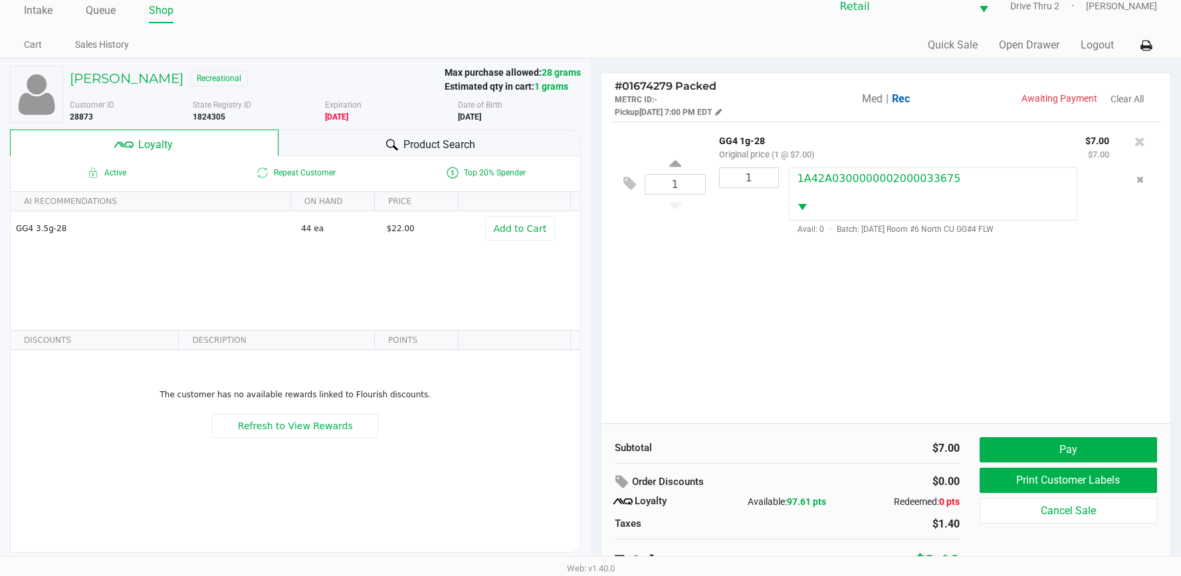
scroll to position [26, 0]
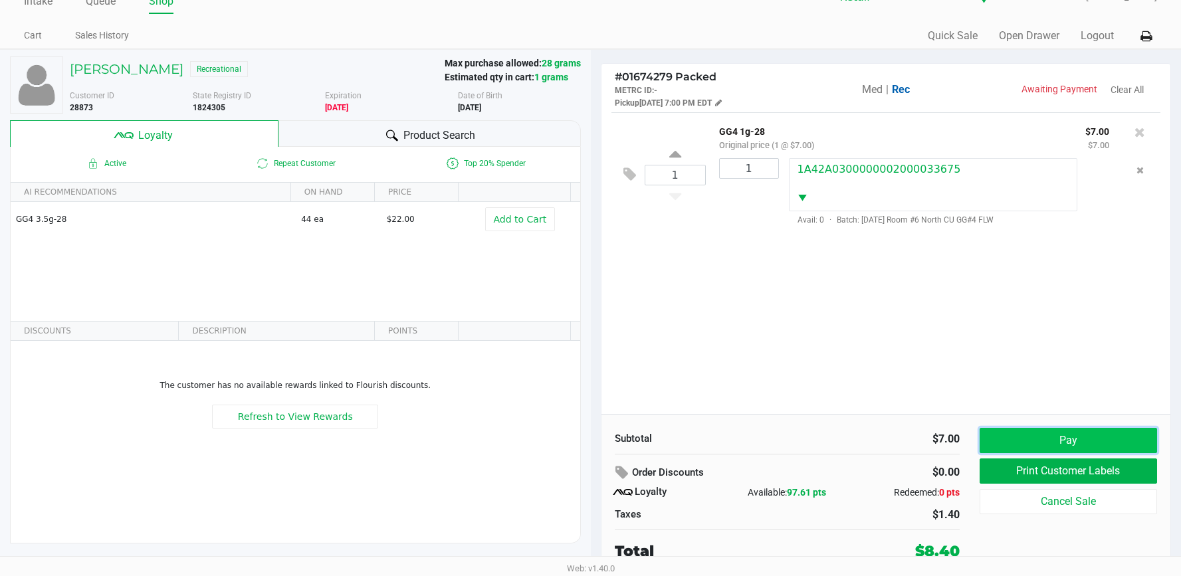
click at [1054, 440] on button "Pay" at bounding box center [1067, 440] width 177 height 25
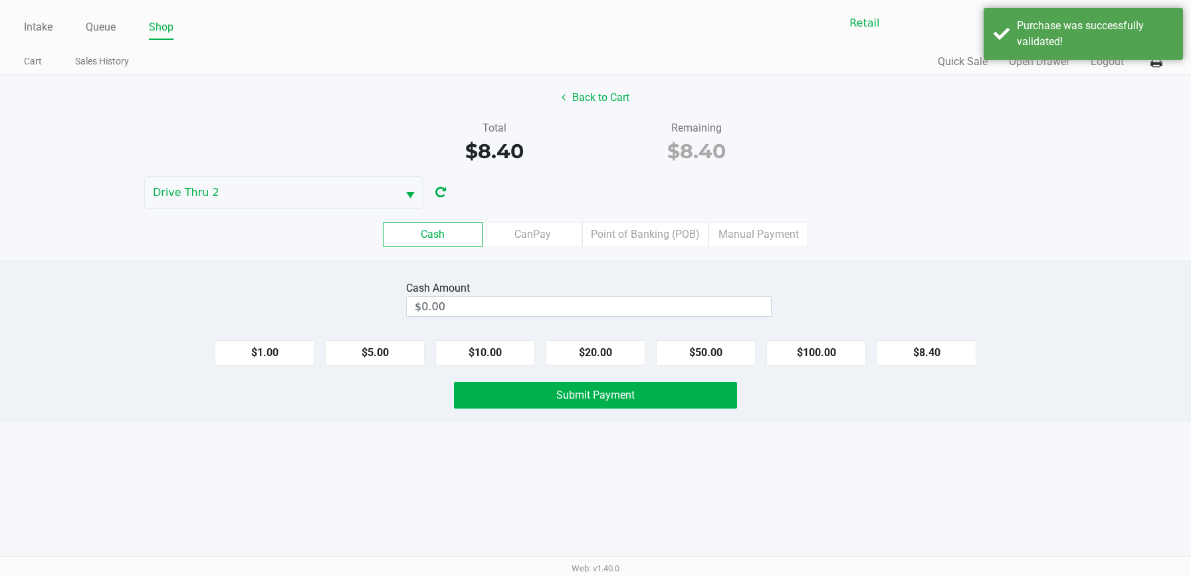
click at [710, 207] on div "Back to Cart Total $8.40 Remaining $8.40 Drive Thru 2 Cash CanPay Point of Bank…" at bounding box center [595, 167] width 1191 height 185
click at [730, 225] on div "Cash CanPay Point of Banking (POB) Manual Payment" at bounding box center [595, 235] width 1211 height 52
drag, startPoint x: 730, startPoint y: 225, endPoint x: 721, endPoint y: 239, distance: 16.8
click at [730, 231] on label "Manual Payment" at bounding box center [758, 234] width 100 height 25
click at [0, 0] on 8 "Manual Payment" at bounding box center [0, 0] width 0 height 0
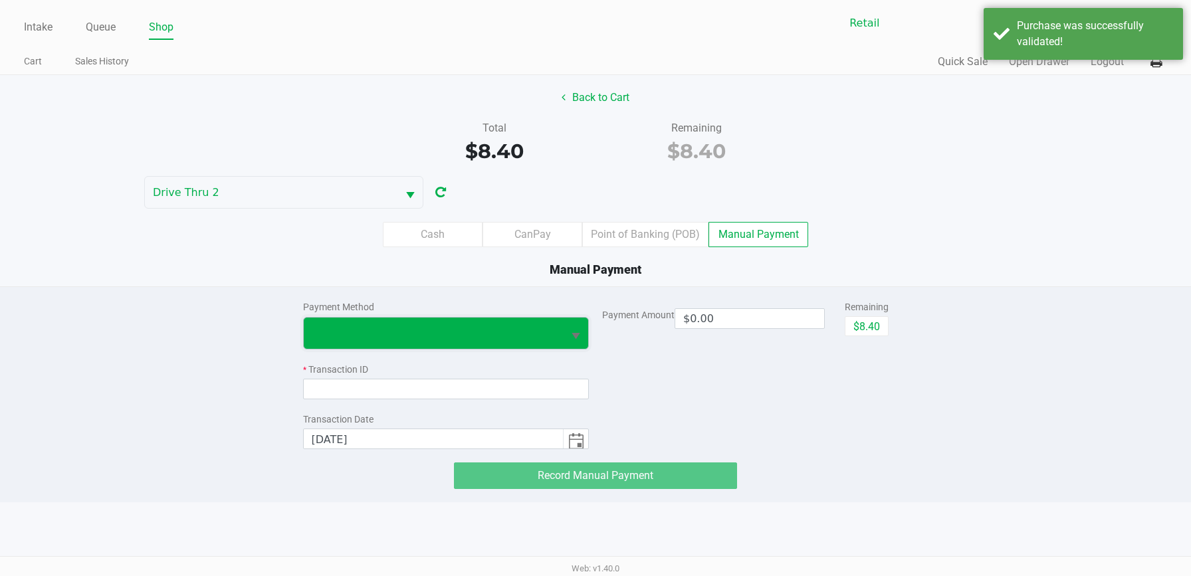
click at [536, 332] on span at bounding box center [434, 333] width 244 height 16
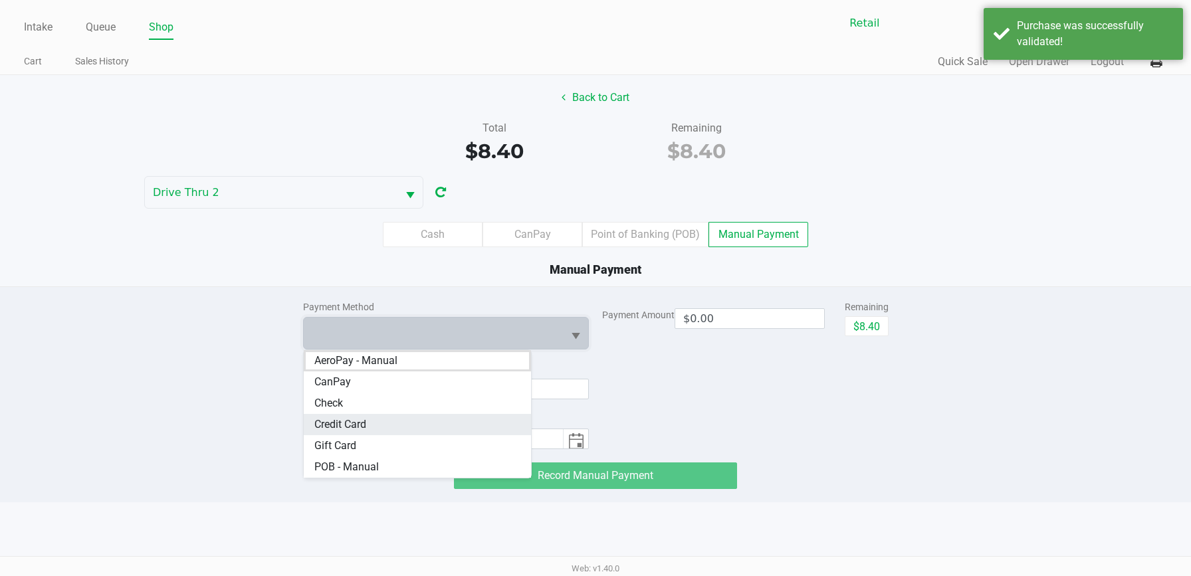
click at [401, 417] on Card "Credit Card" at bounding box center [418, 424] width 228 height 21
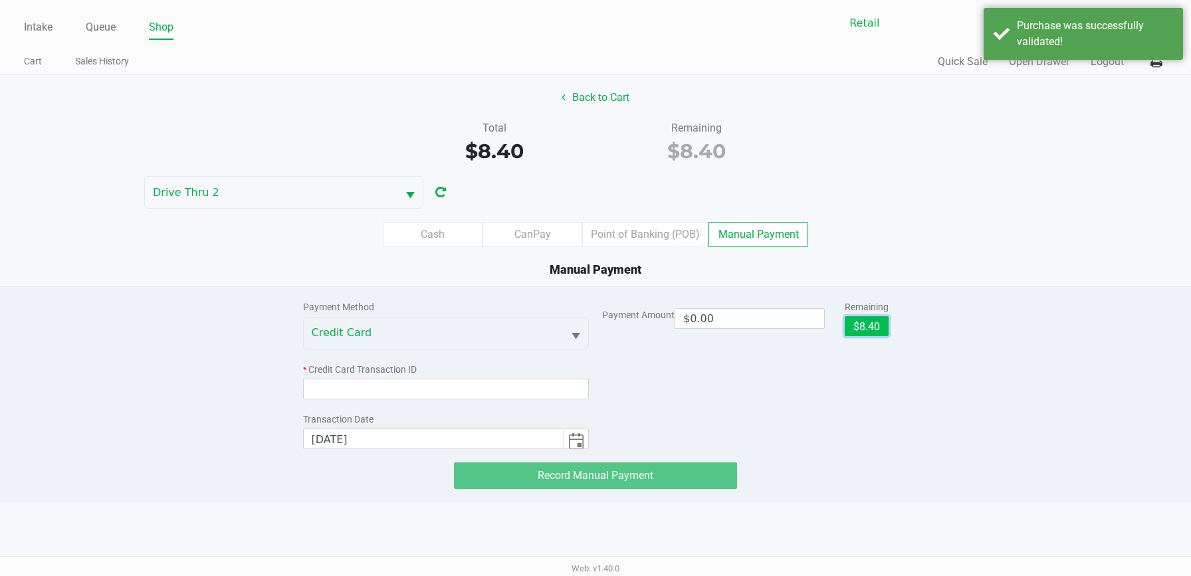
click at [860, 333] on button "$8.40" at bounding box center [866, 326] width 44 height 20
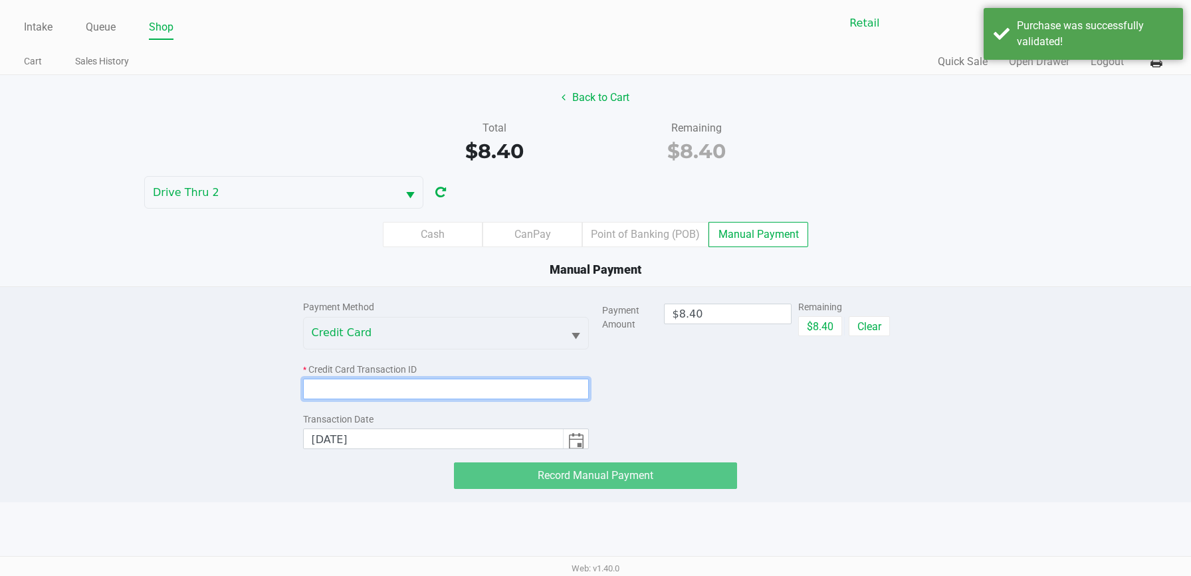
click at [539, 387] on input at bounding box center [446, 389] width 286 height 21
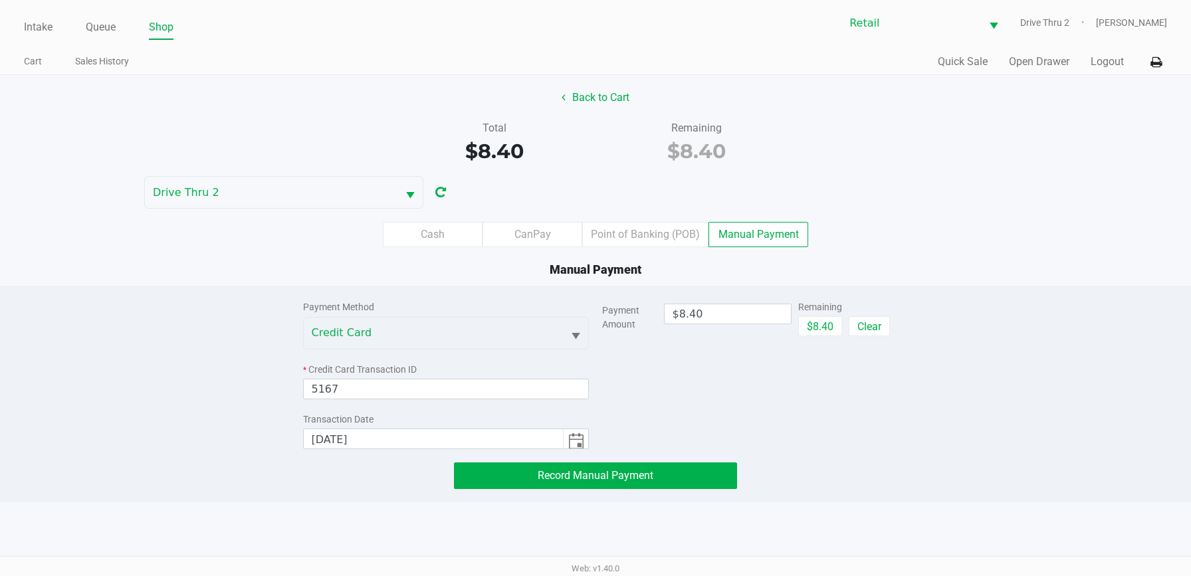
click at [563, 461] on div "Payment Method Credit Card * Credit Card Transaction ID 5167 Transaction Date […" at bounding box center [595, 388] width 605 height 202
click at [567, 469] on span "Record Manual Payment" at bounding box center [596, 475] width 116 height 13
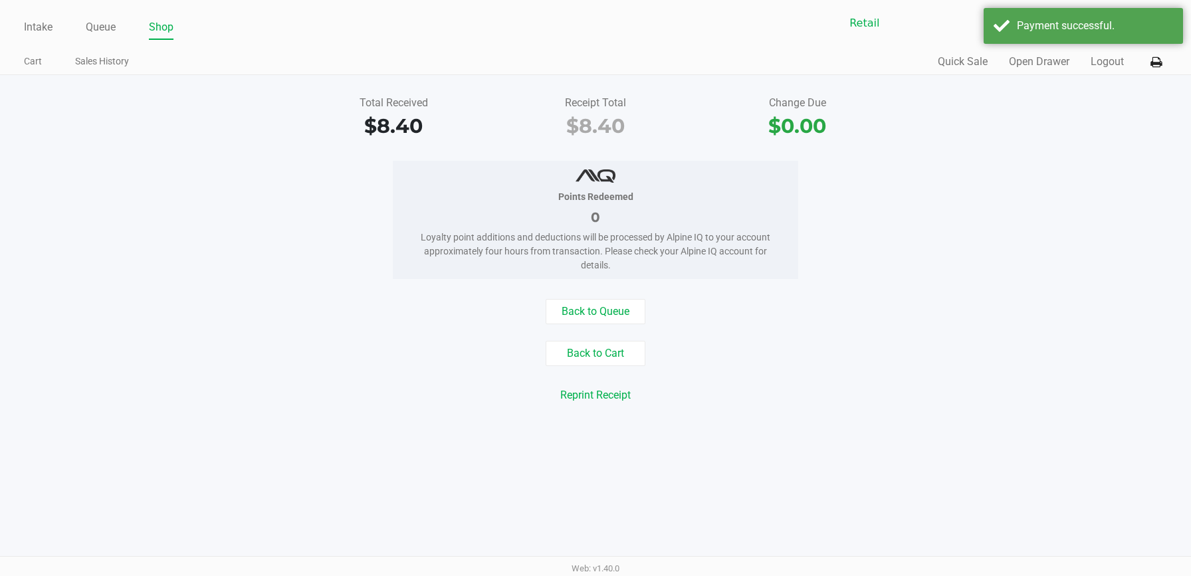
click at [686, 229] on div "Points Redeemed 0 Loyalty point additions and deductions will be processed by A…" at bounding box center [595, 220] width 405 height 118
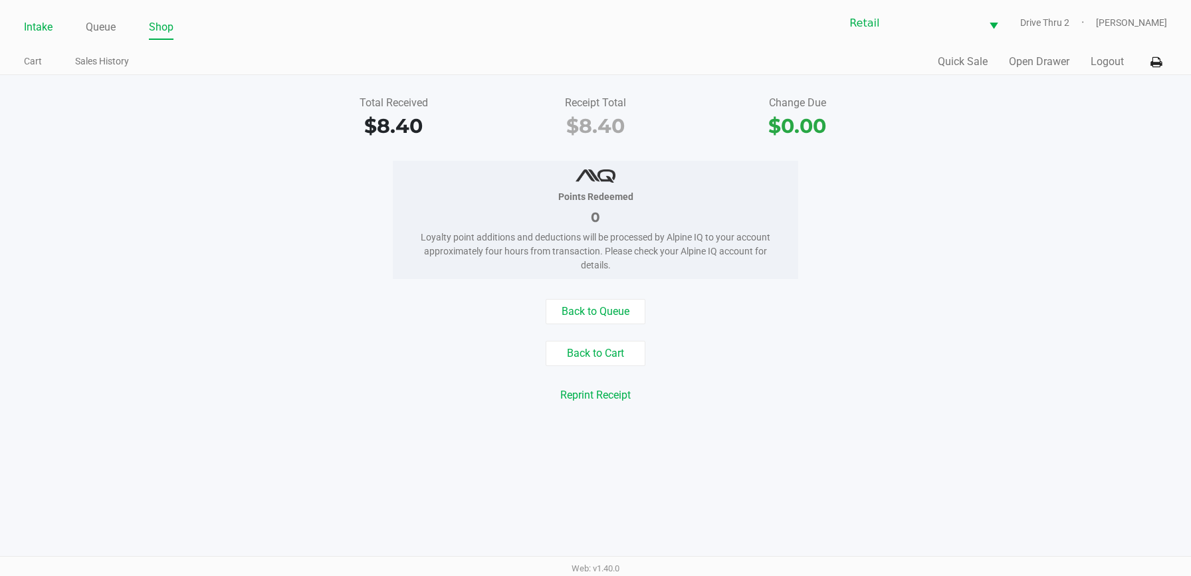
click at [42, 39] on li "Intake" at bounding box center [38, 28] width 29 height 23
click at [41, 35] on link "Intake" at bounding box center [38, 27] width 29 height 19
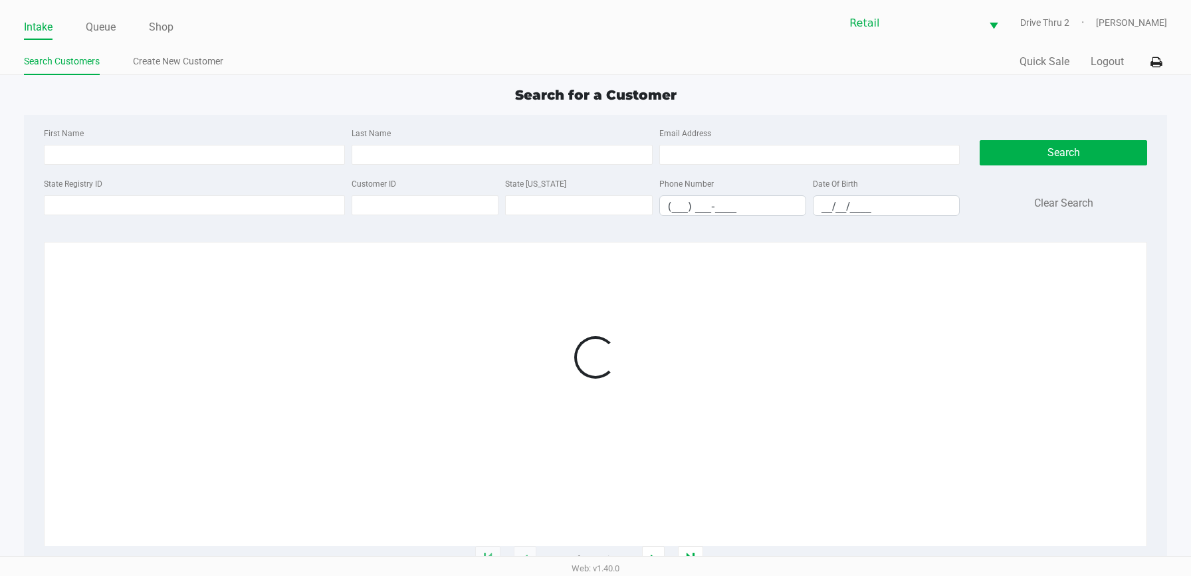
click at [561, 175] on div "State [US_STATE]" at bounding box center [578, 195] width 153 height 41
click at [554, 163] on input "Last Name" at bounding box center [501, 155] width 301 height 20
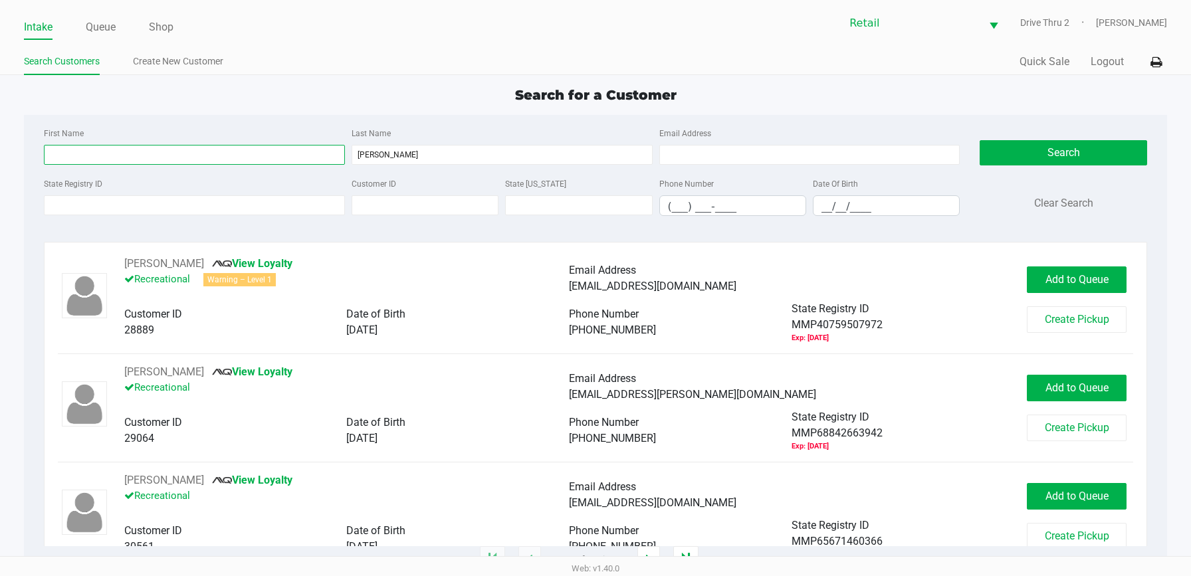
click at [250, 155] on input "First Name" at bounding box center [194, 155] width 301 height 20
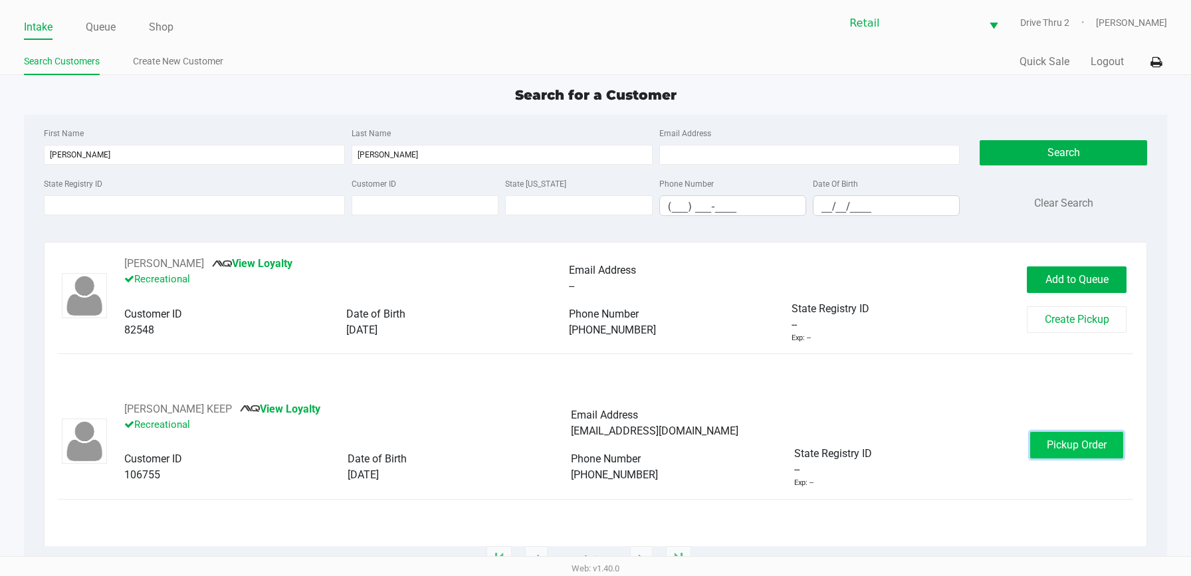
click at [1056, 439] on span "Pickup Order" at bounding box center [1076, 445] width 60 height 13
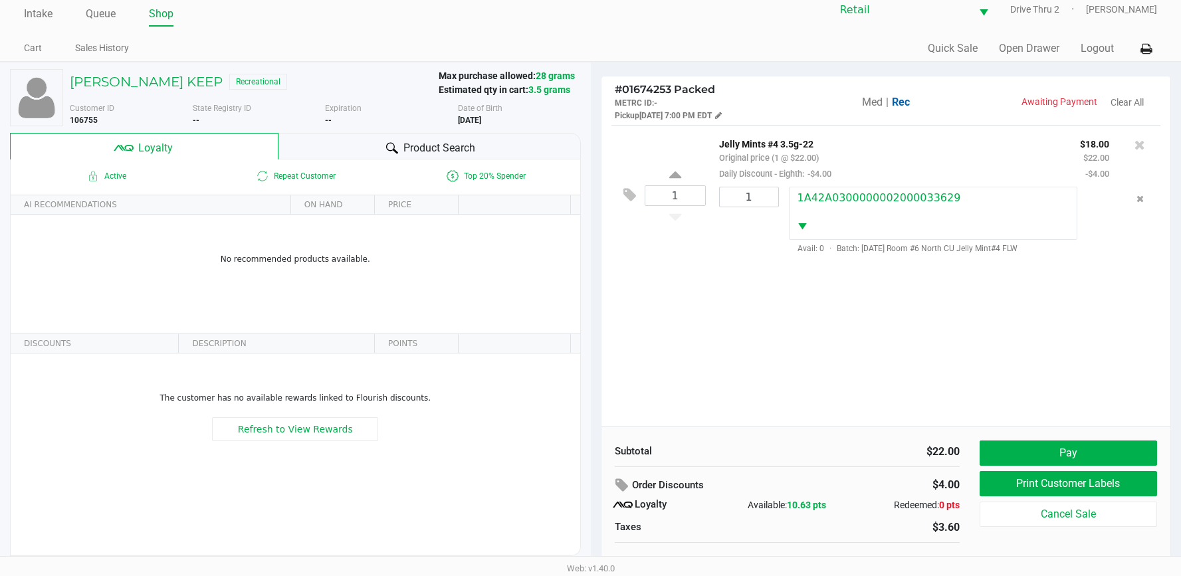
scroll to position [26, 0]
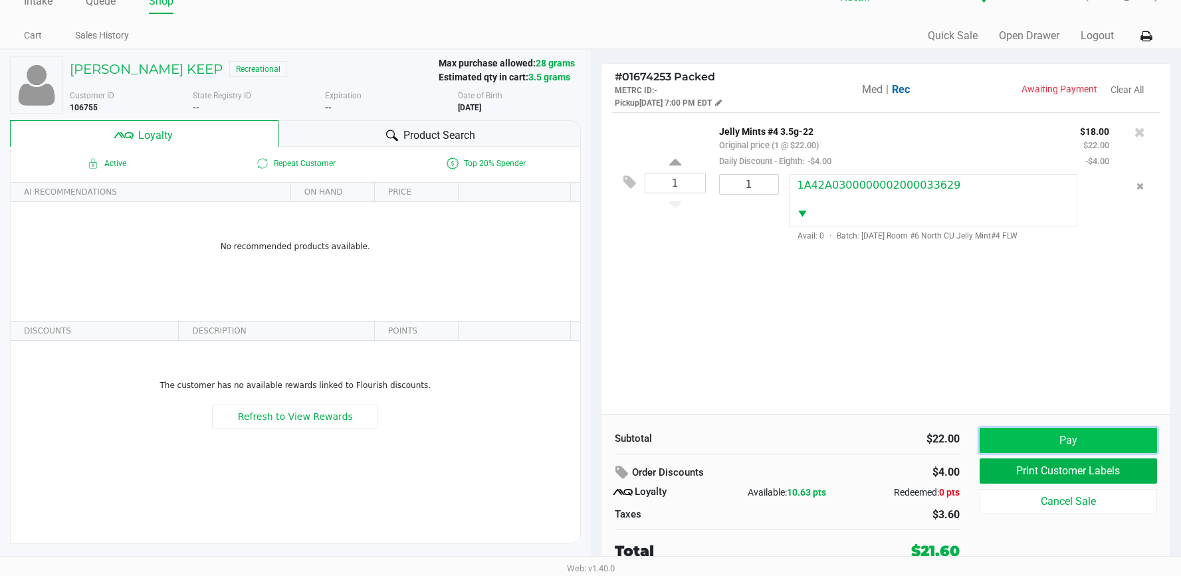
click at [1011, 442] on button "Pay" at bounding box center [1067, 440] width 177 height 25
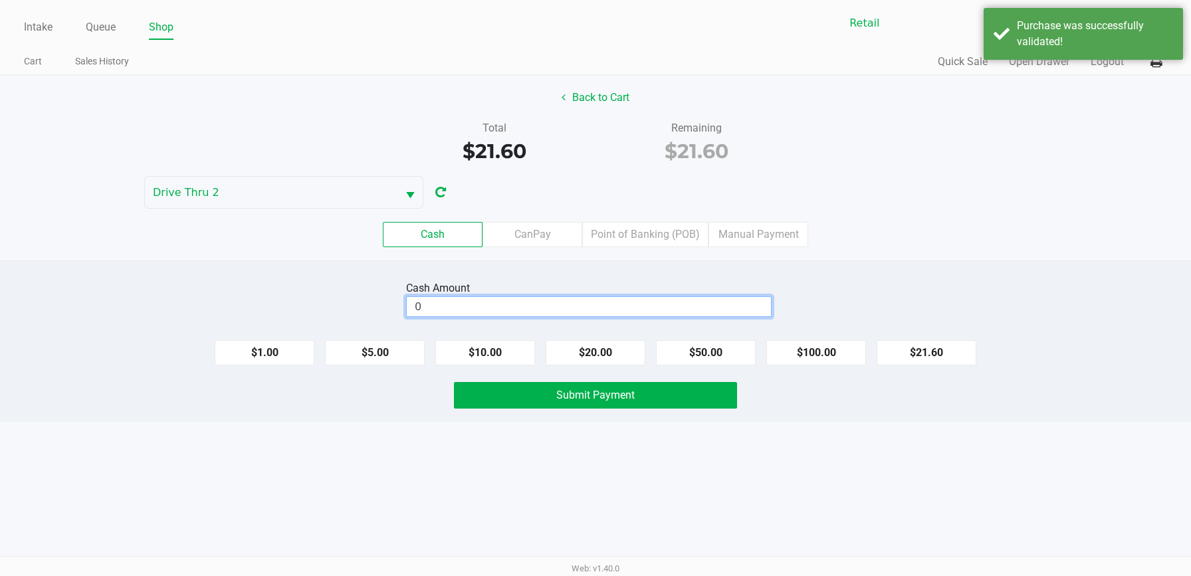
click at [633, 308] on input "0" at bounding box center [589, 306] width 364 height 19
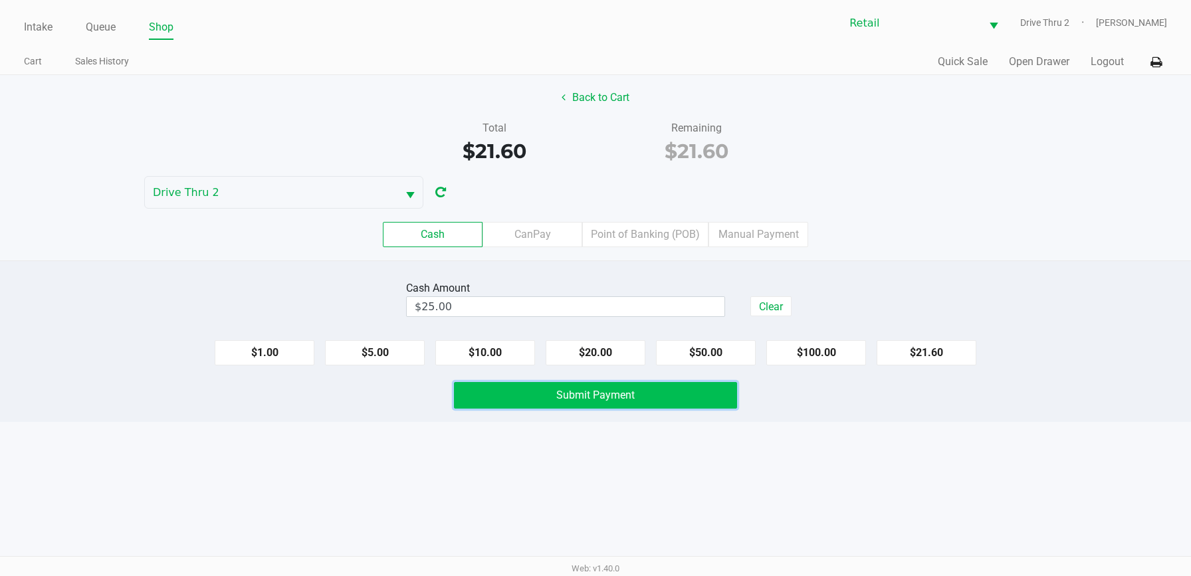
click at [617, 391] on span "Submit Payment" at bounding box center [595, 395] width 78 height 13
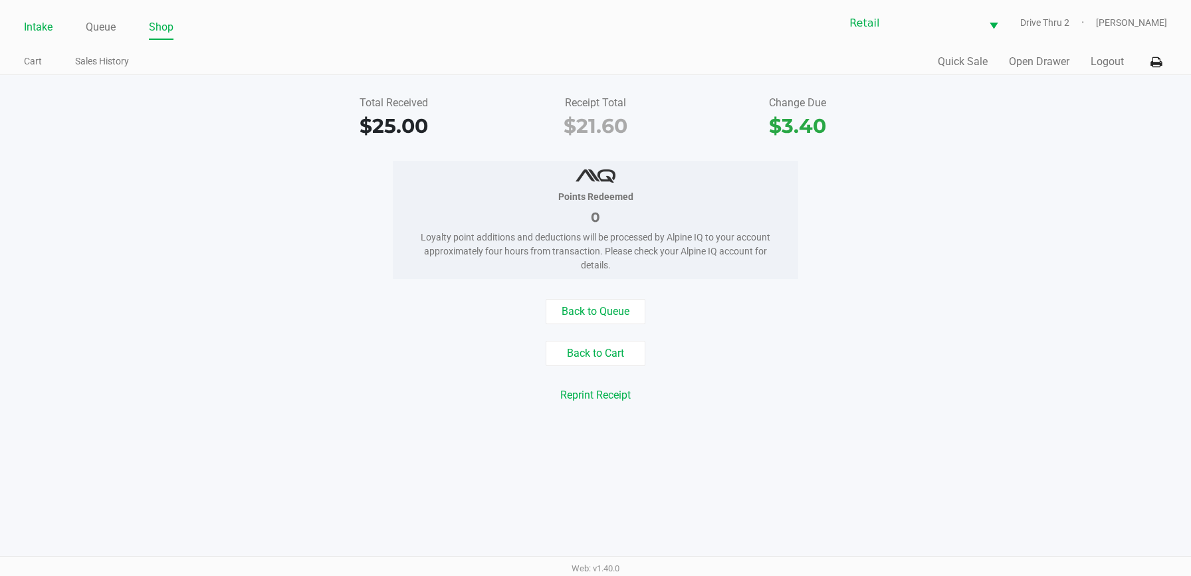
click at [41, 25] on link "Intake" at bounding box center [38, 27] width 29 height 19
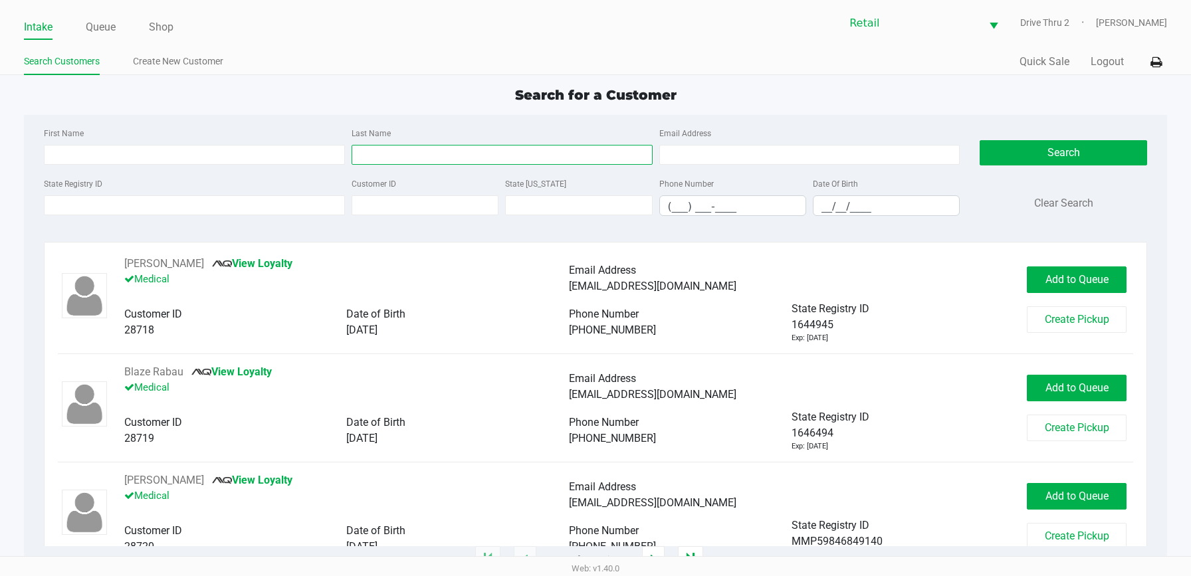
drag, startPoint x: 421, startPoint y: 147, endPoint x: 438, endPoint y: 145, distance: 16.7
click at [438, 145] on input "Last Name" at bounding box center [501, 155] width 301 height 20
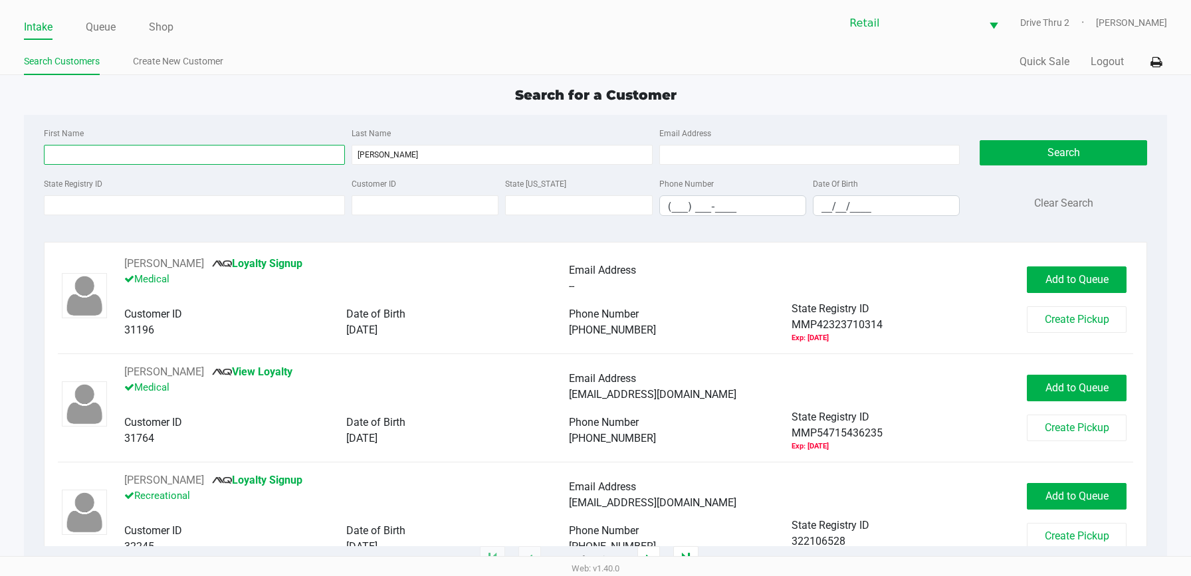
click at [328, 152] on input "First Name" at bounding box center [194, 155] width 301 height 20
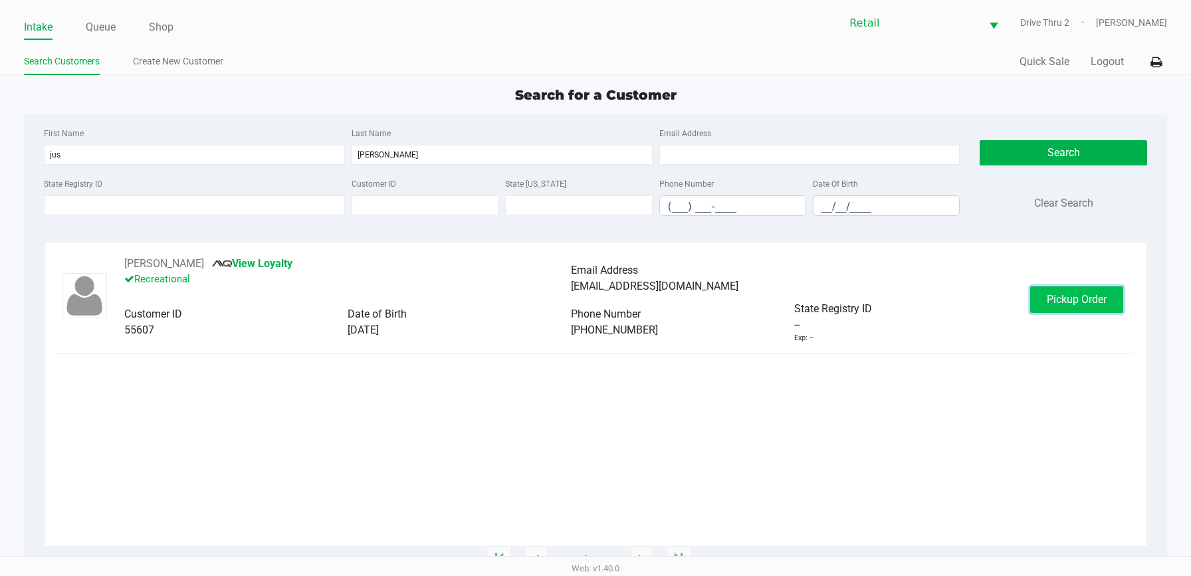
click at [1100, 292] on button "Pickup Order" at bounding box center [1076, 299] width 93 height 27
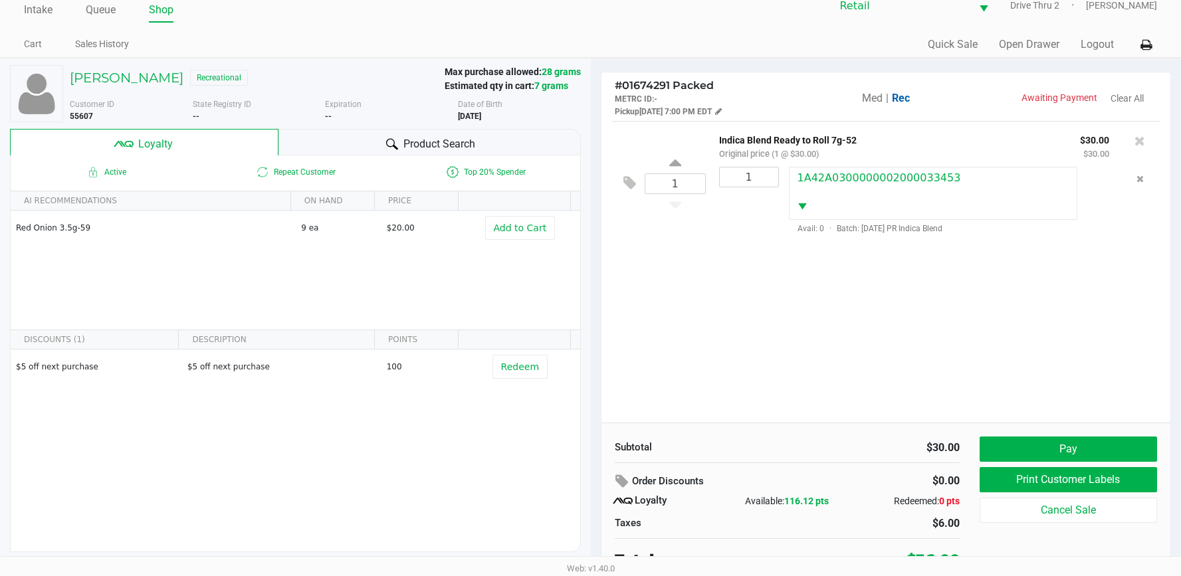
scroll to position [26, 0]
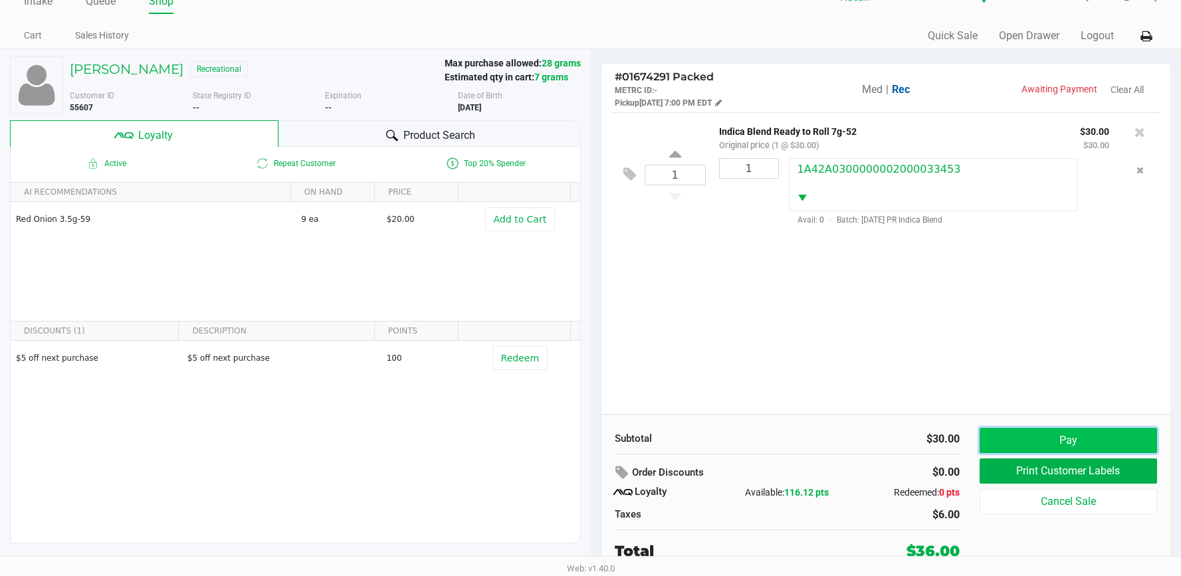
click at [1042, 446] on button "Pay" at bounding box center [1067, 440] width 177 height 25
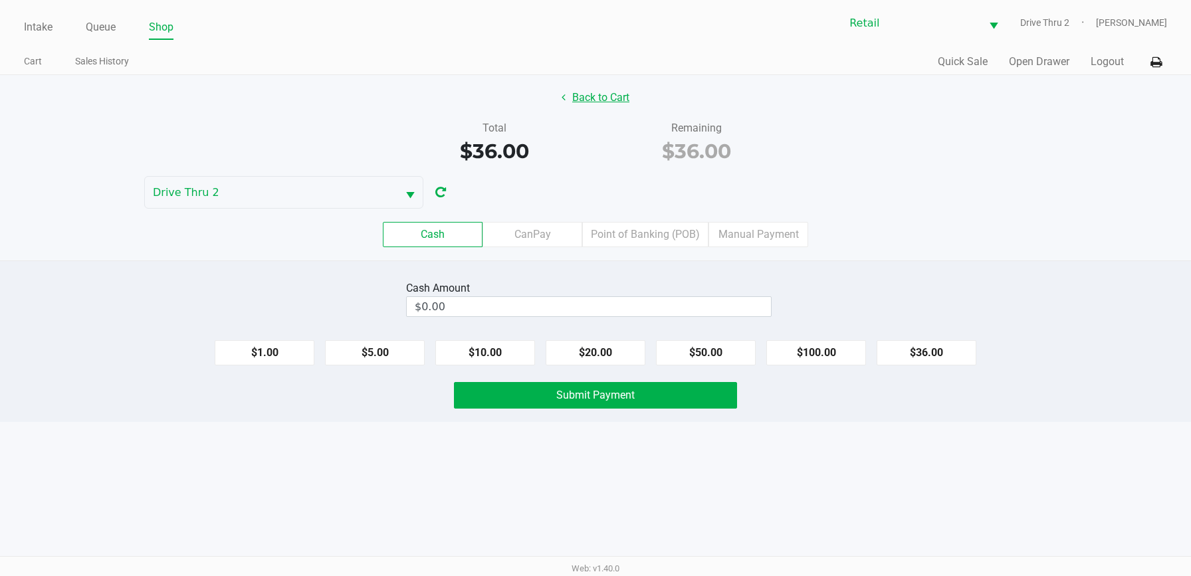
click at [587, 92] on button "Back to Cart" at bounding box center [595, 97] width 85 height 25
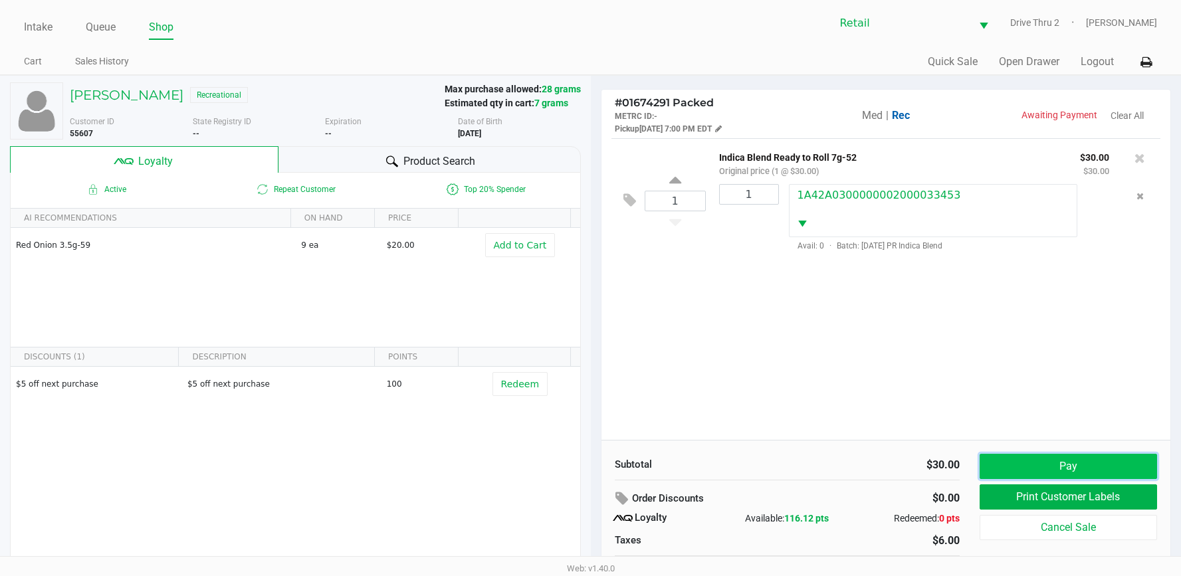
click at [995, 466] on button "Pay" at bounding box center [1067, 466] width 177 height 25
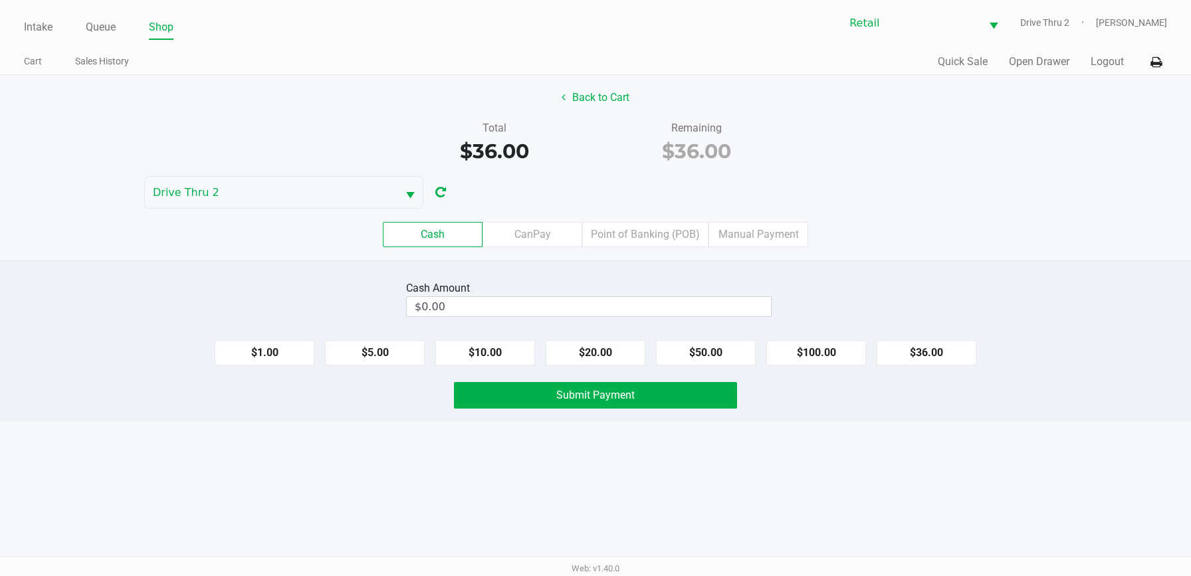
click at [811, 243] on div "Cash CanPay Point of Banking (POB) Manual Payment" at bounding box center [595, 234] width 1191 height 25
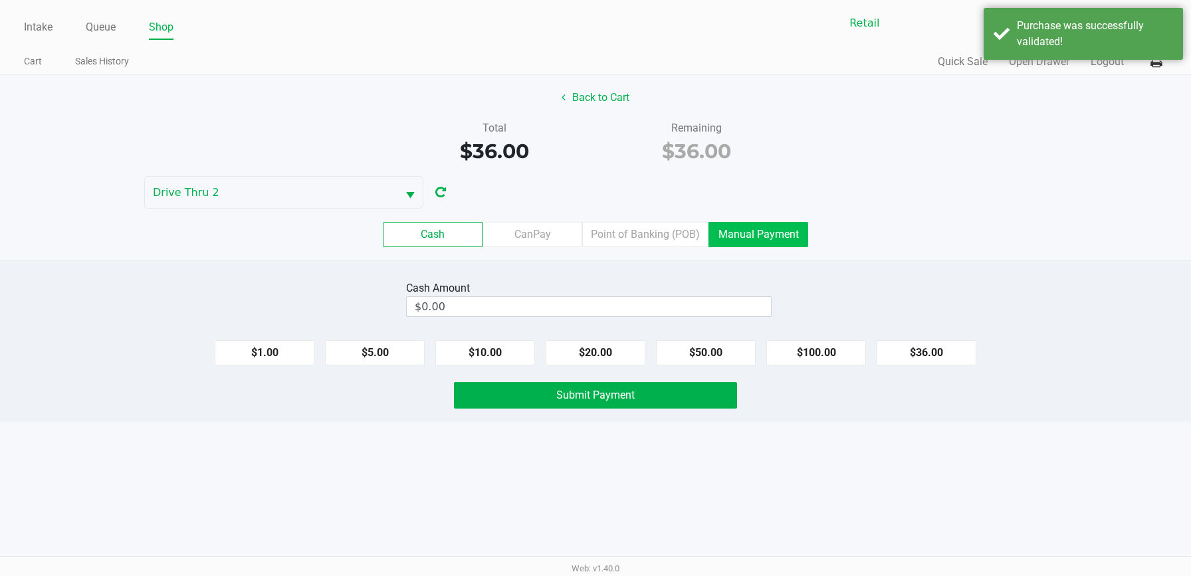
click at [796, 237] on label "Manual Payment" at bounding box center [758, 234] width 100 height 25
click at [0, 0] on 8 "Manual Payment" at bounding box center [0, 0] width 0 height 0
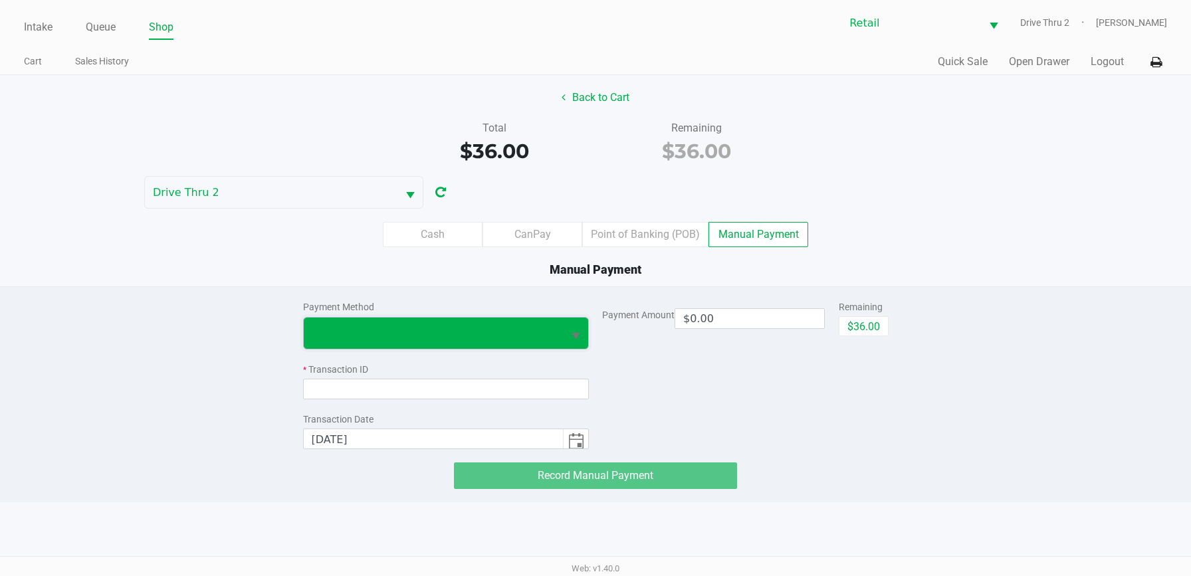
click at [514, 330] on span at bounding box center [434, 333] width 244 height 16
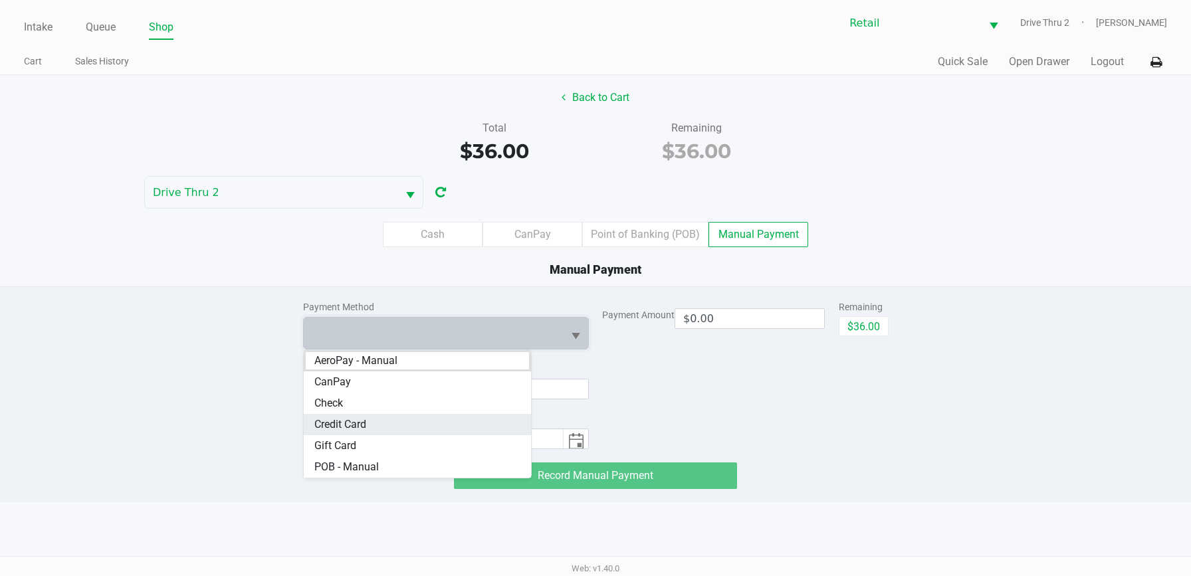
click at [390, 423] on Card "Credit Card" at bounding box center [418, 424] width 228 height 21
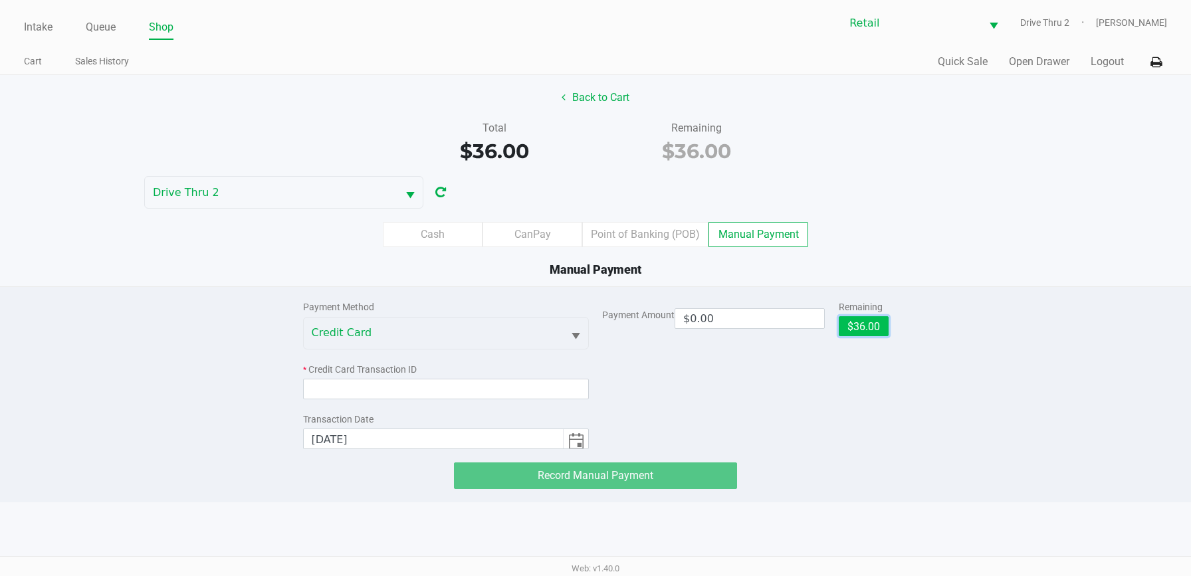
click at [874, 333] on button "$36.00" at bounding box center [863, 326] width 50 height 20
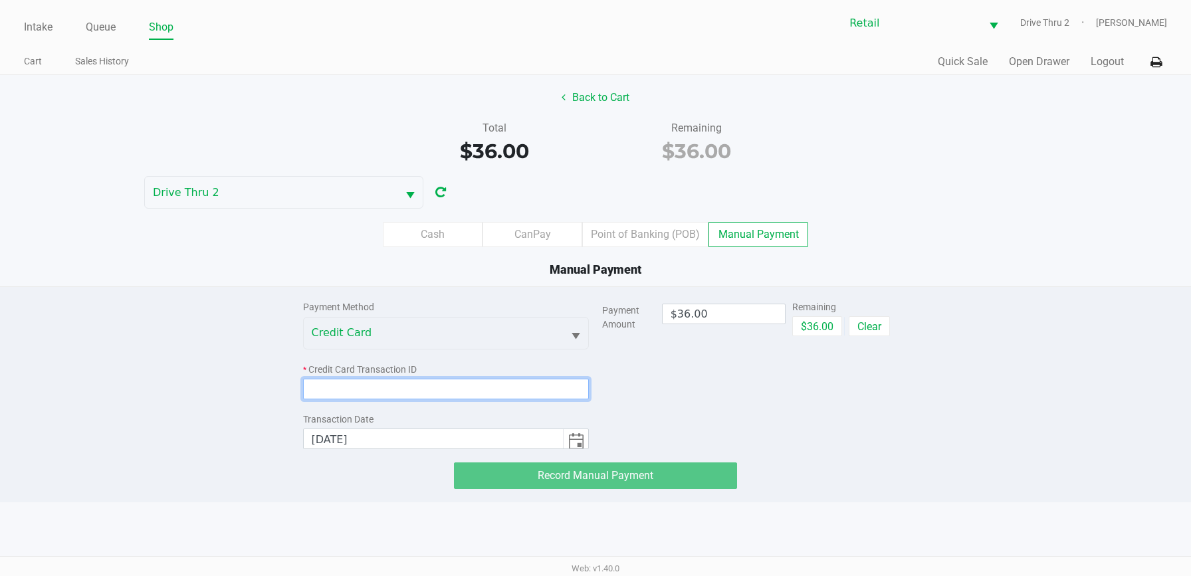
click at [536, 390] on input at bounding box center [446, 389] width 286 height 21
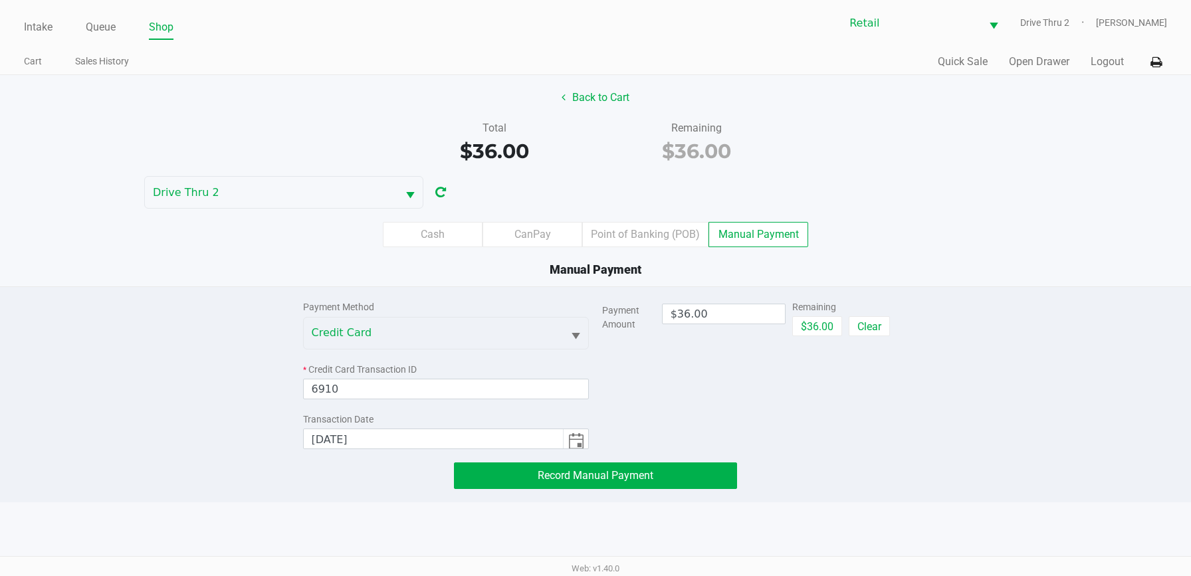
click at [564, 450] on div "Payment Method Credit Card * Credit Card Transaction ID 6910 Transaction Date […" at bounding box center [595, 388] width 605 height 202
click at [557, 467] on button "Record Manual Payment" at bounding box center [595, 475] width 283 height 27
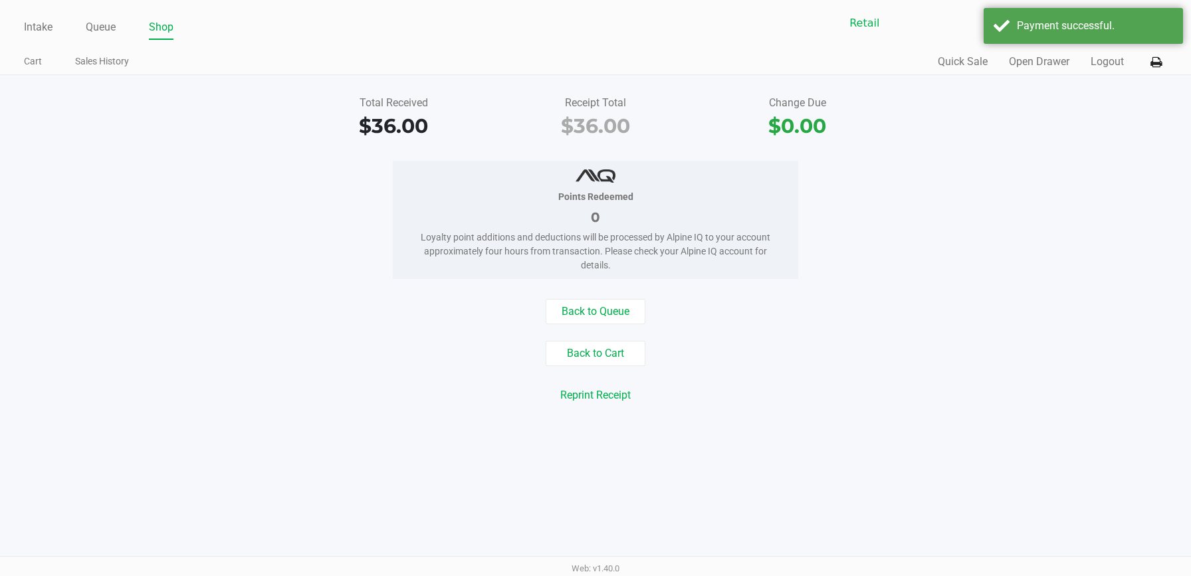
click at [834, 476] on div "Intake Queue Shop Retail Drive Thru 2 [PERSON_NAME] Cart Sales History Quick Sa…" at bounding box center [595, 288] width 1191 height 576
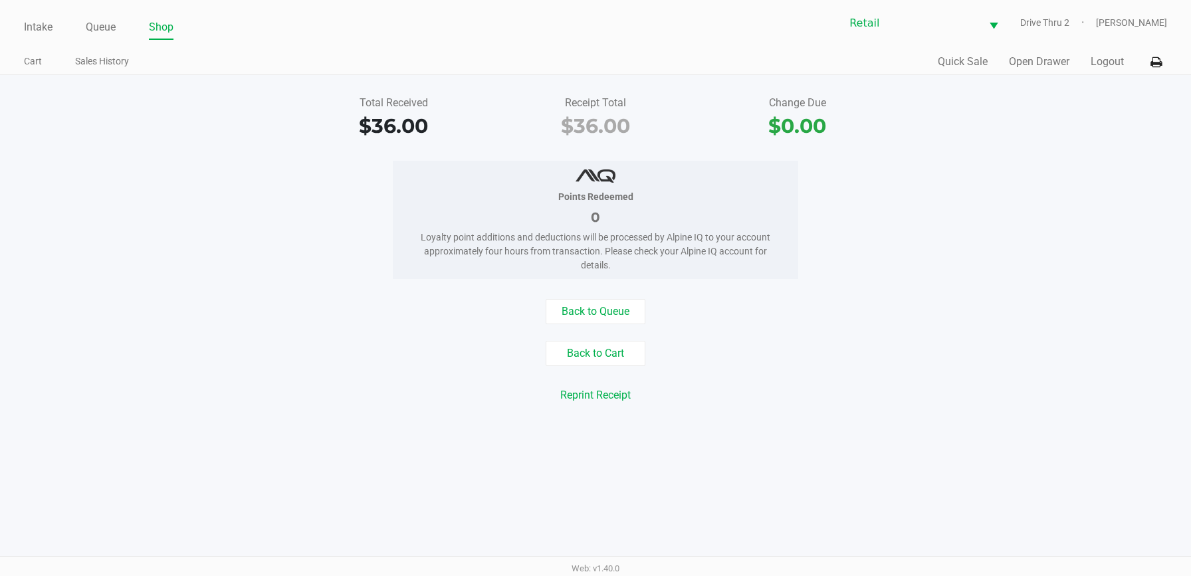
click at [19, 29] on div "Intake Queue Shop Retail Drive Thru 2 [PERSON_NAME] Cart Sales History Quick Sa…" at bounding box center [595, 37] width 1191 height 75
click at [36, 31] on link "Intake" at bounding box center [38, 27] width 29 height 19
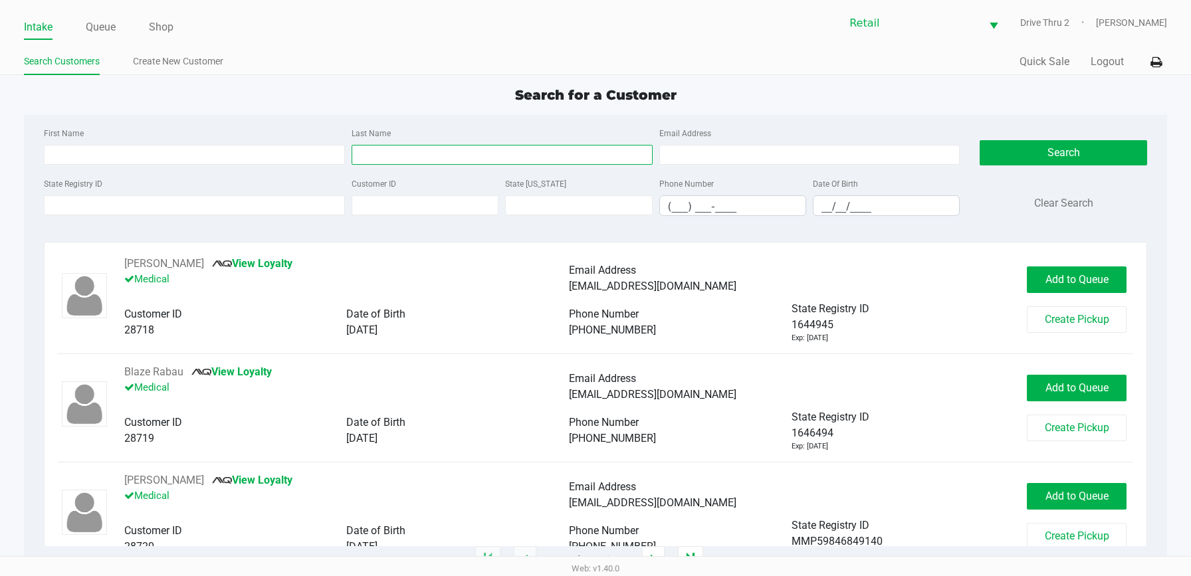
click at [435, 150] on input "Last Name" at bounding box center [501, 155] width 301 height 20
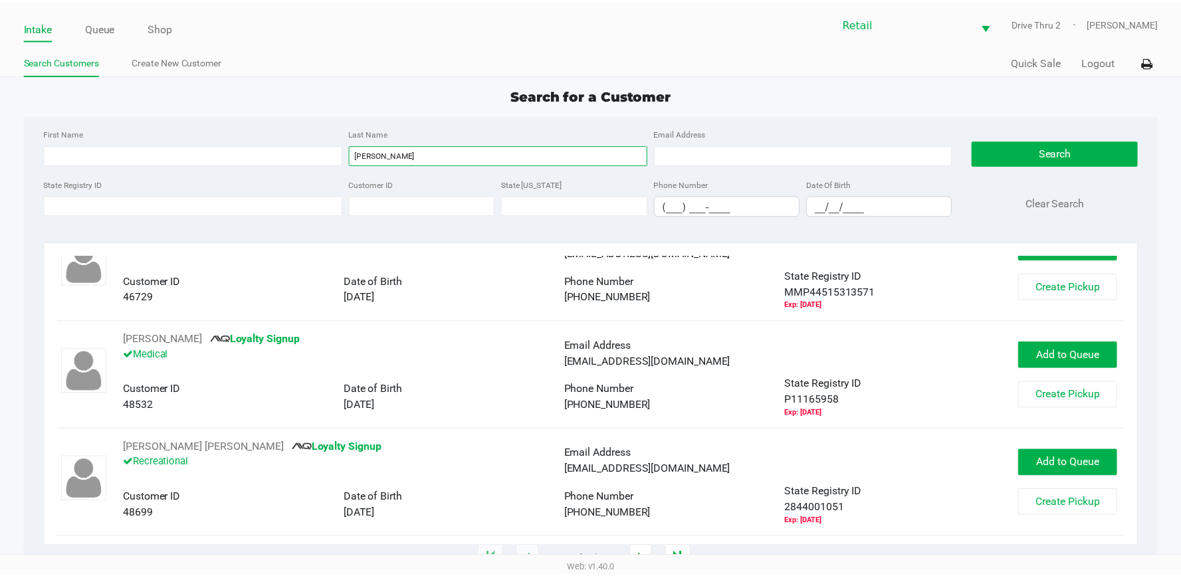
scroll to position [797, 0]
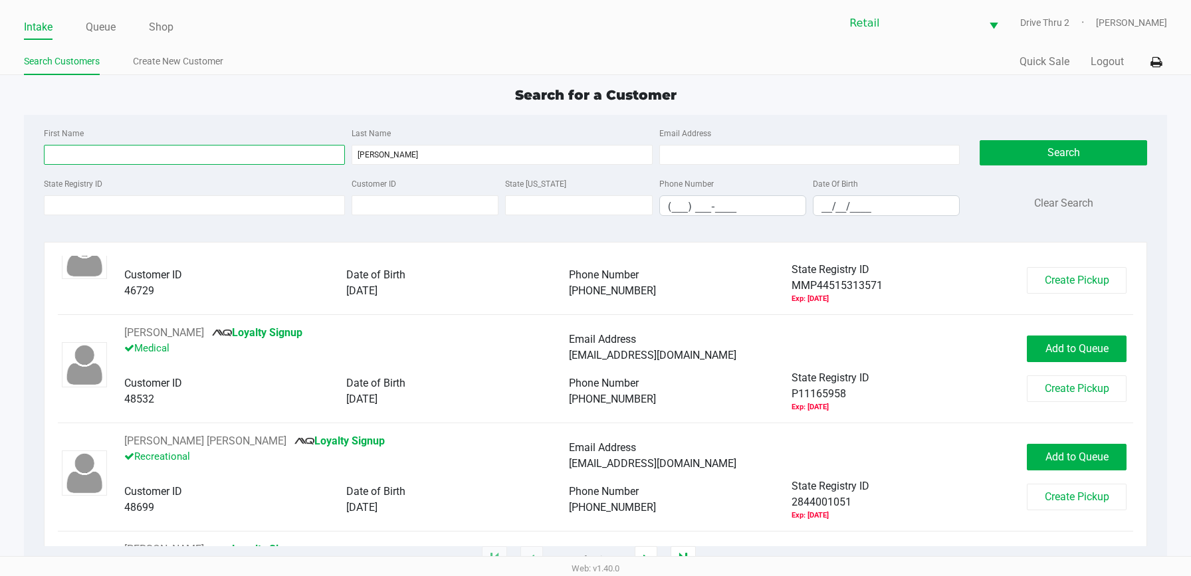
click at [328, 157] on input "First Name" at bounding box center [194, 155] width 301 height 20
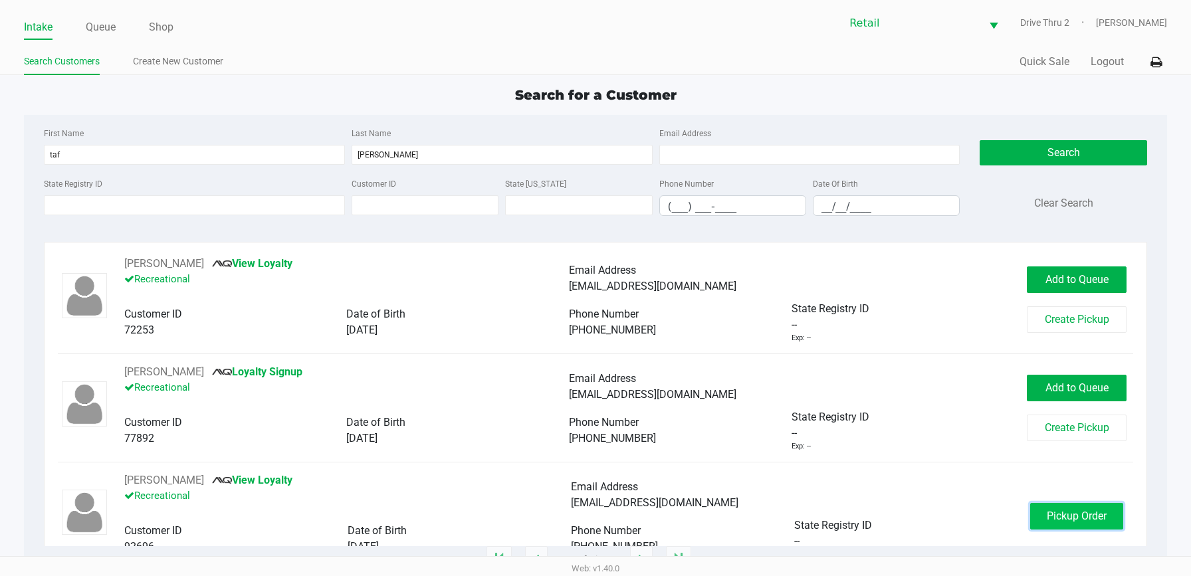
click at [1039, 524] on button "Pickup Order" at bounding box center [1076, 516] width 93 height 27
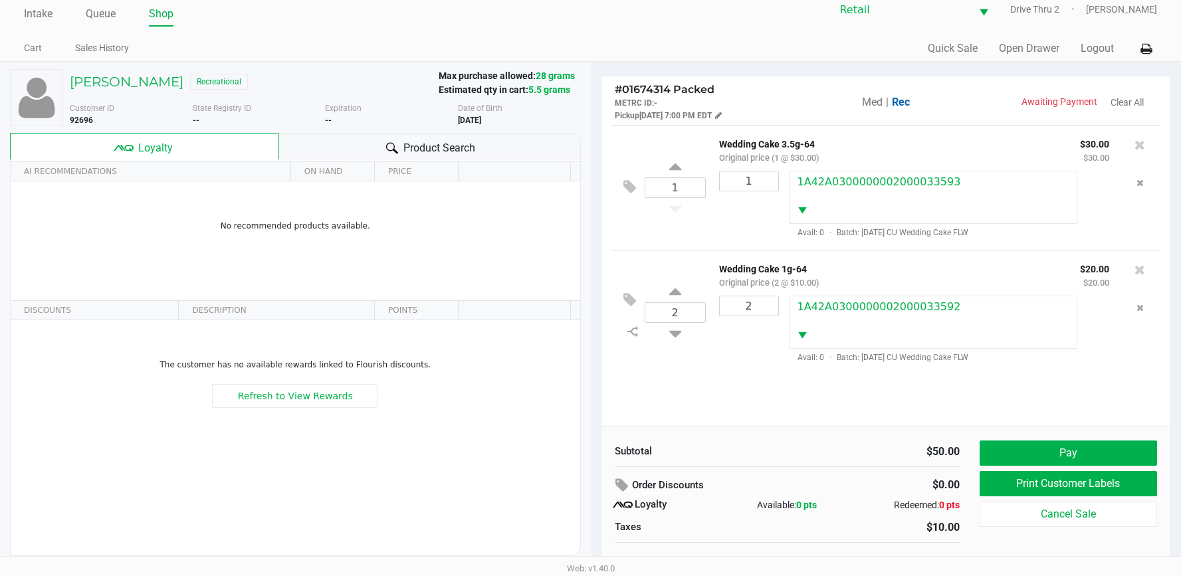
scroll to position [26, 0]
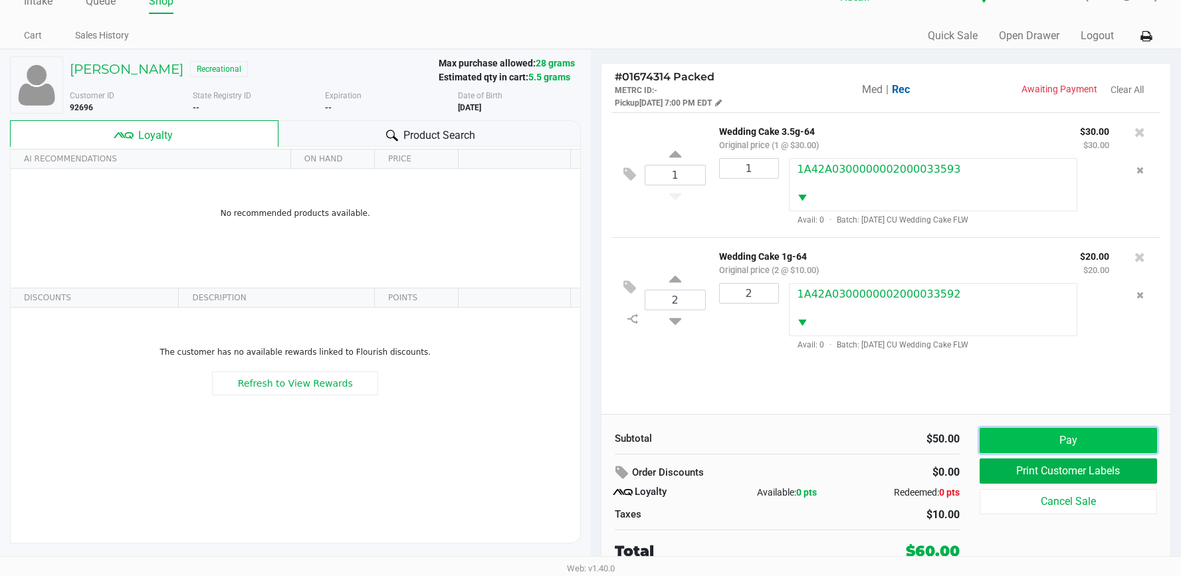
click at [1011, 434] on button "Pay" at bounding box center [1067, 440] width 177 height 25
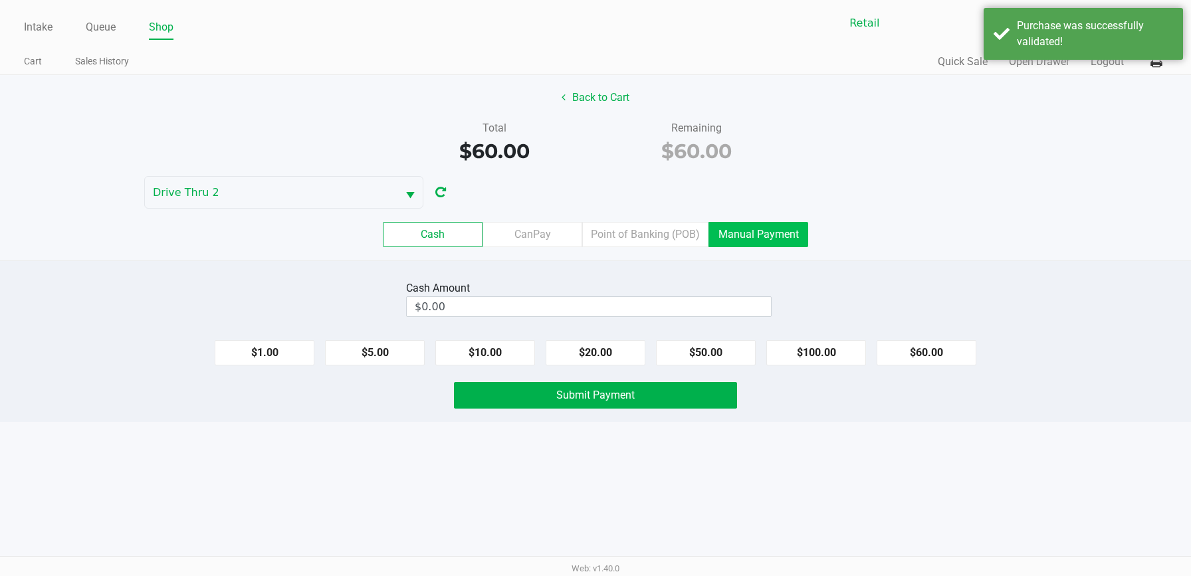
click at [795, 229] on label "Manual Payment" at bounding box center [758, 234] width 100 height 25
click at [0, 0] on 8 "Manual Payment" at bounding box center [0, 0] width 0 height 0
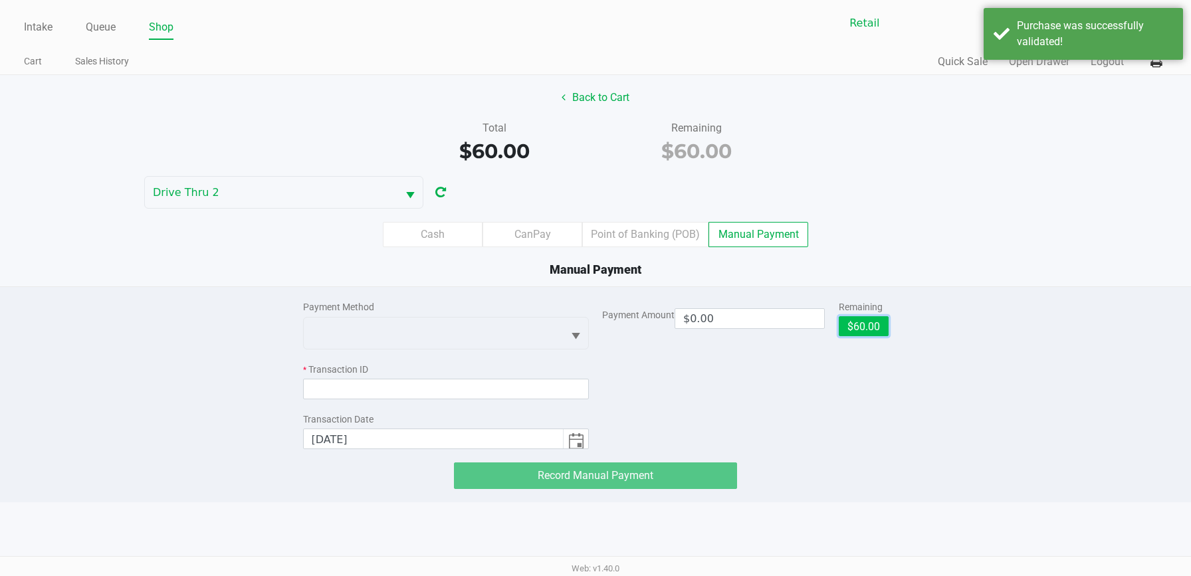
click at [842, 326] on button "$60.00" at bounding box center [863, 326] width 50 height 20
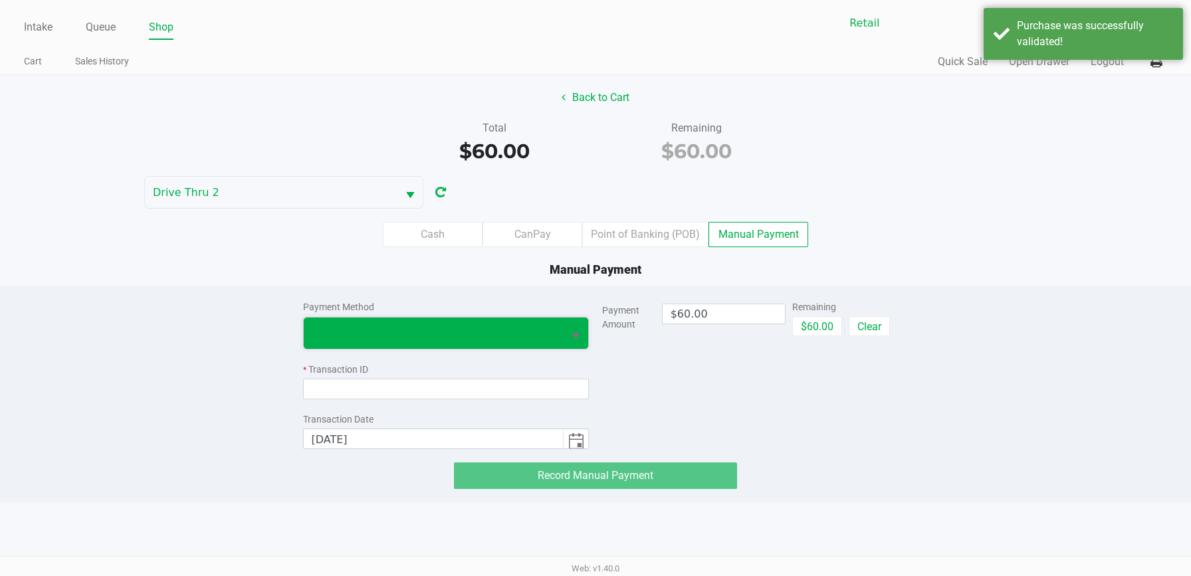
click at [469, 324] on span at bounding box center [434, 333] width 260 height 31
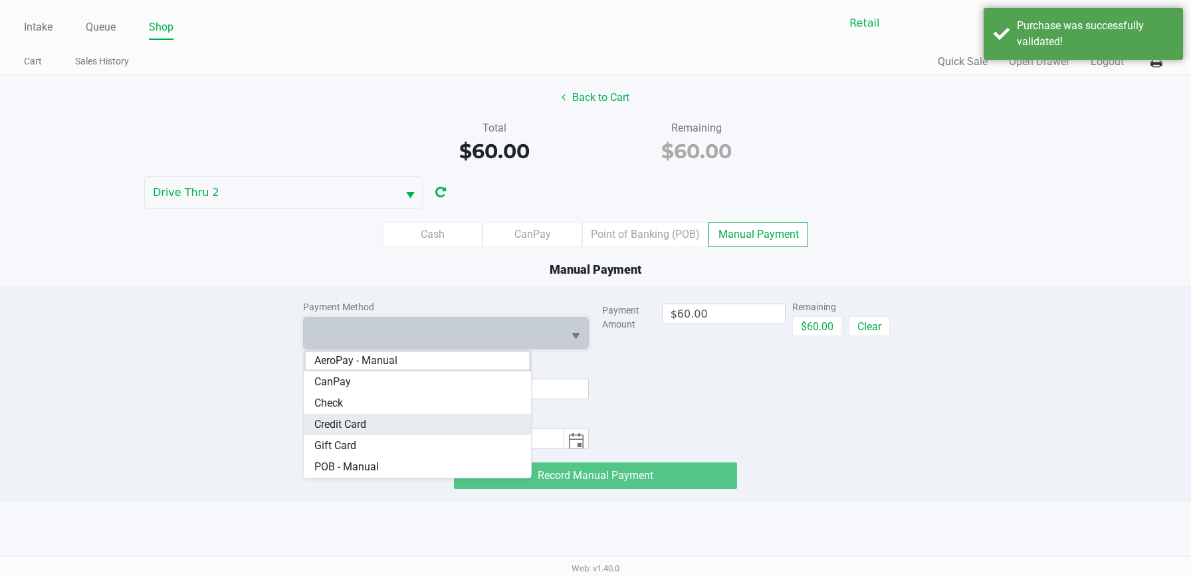
click at [407, 415] on Card "Credit Card" at bounding box center [418, 424] width 228 height 21
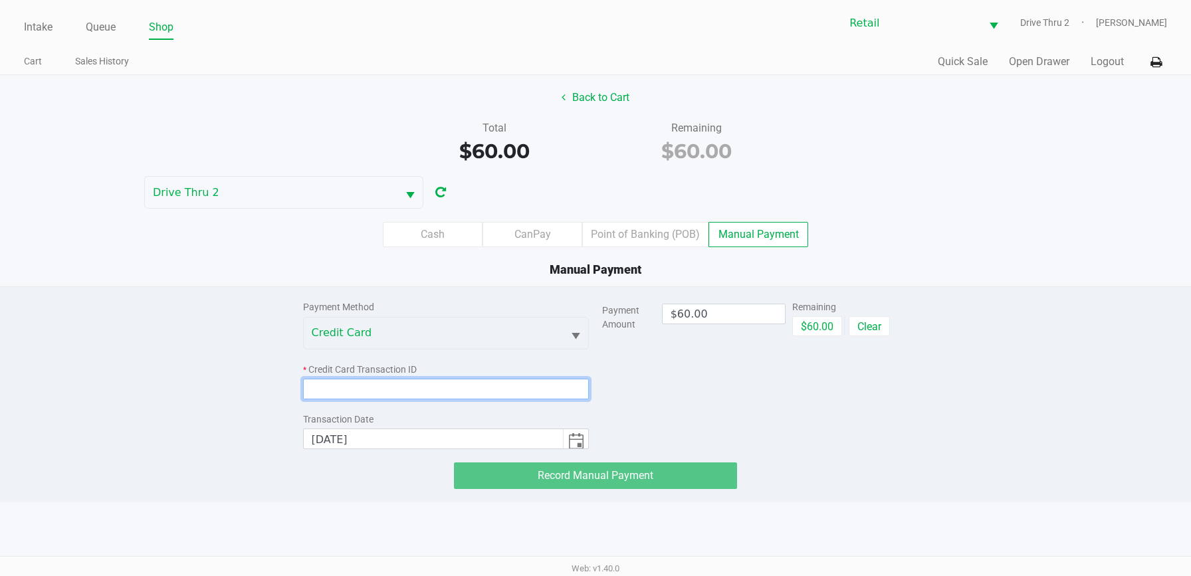
click at [423, 385] on input at bounding box center [446, 389] width 286 height 21
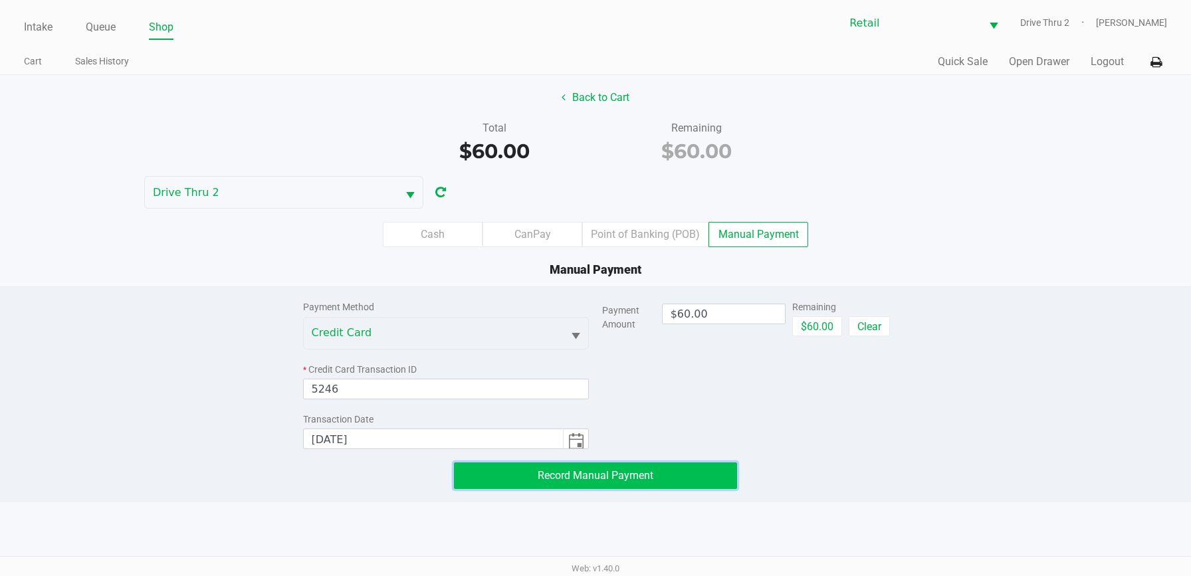
click at [490, 481] on button "Record Manual Payment" at bounding box center [595, 475] width 283 height 27
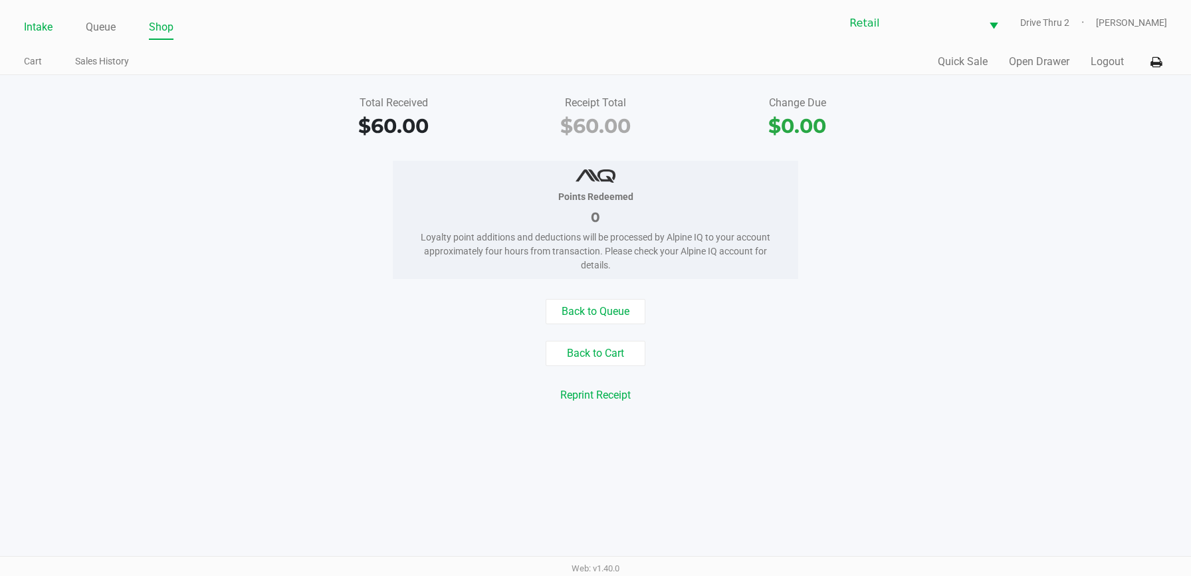
click at [41, 18] on link "Intake" at bounding box center [38, 27] width 29 height 19
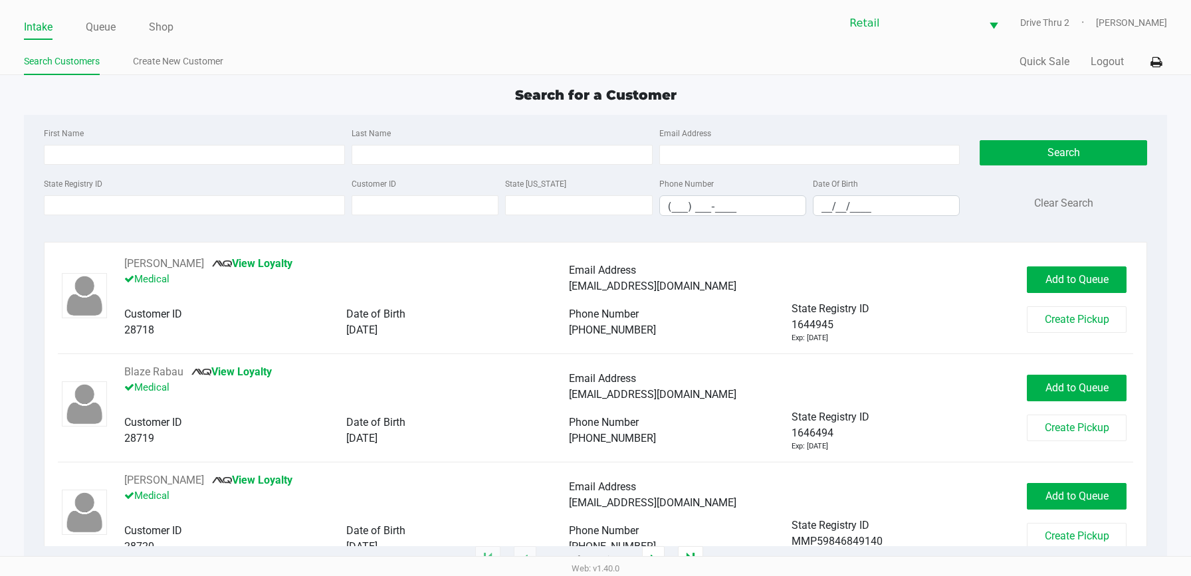
click at [385, 144] on div "Last Name" at bounding box center [502, 145] width 308 height 40
click at [398, 153] on input "Last Name" at bounding box center [501, 155] width 301 height 20
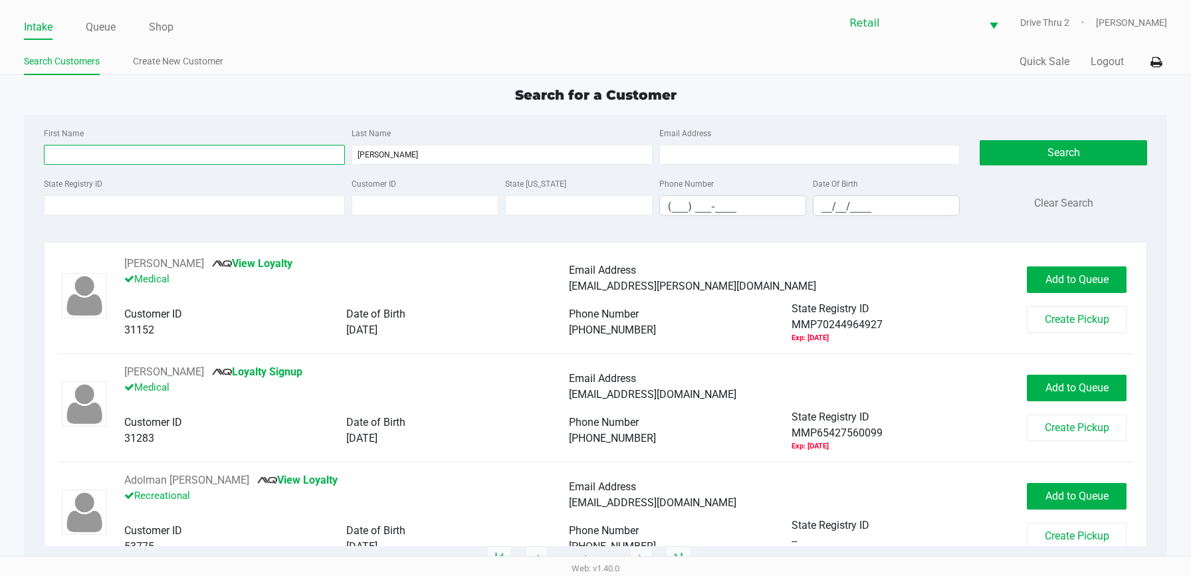
click at [305, 155] on input "First Name" at bounding box center [194, 155] width 301 height 20
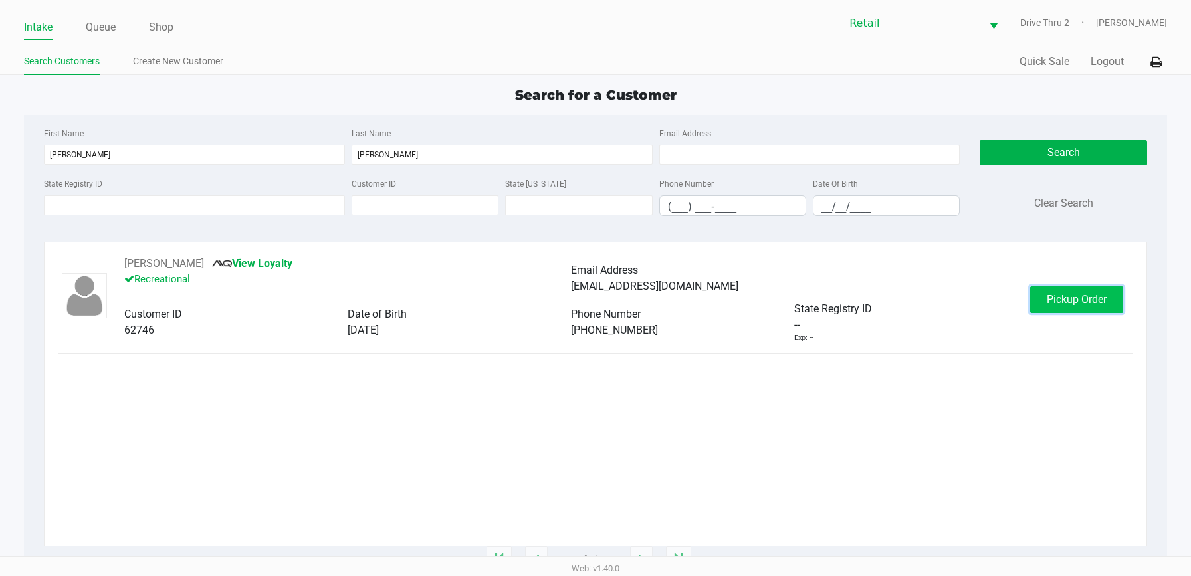
click at [1078, 303] on span "Pickup Order" at bounding box center [1076, 299] width 60 height 13
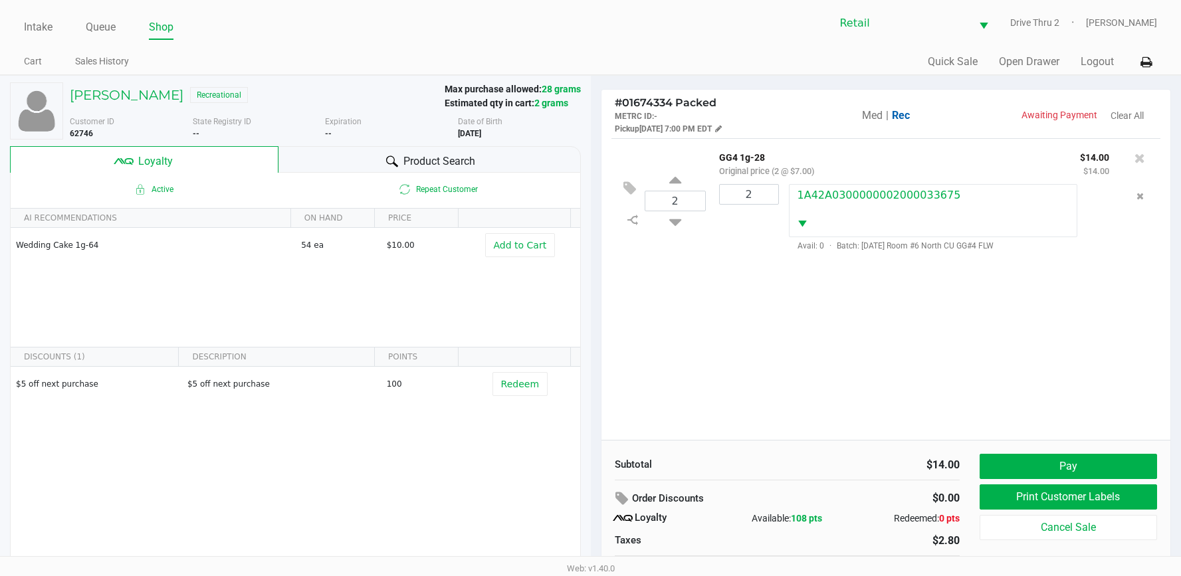
scroll to position [26, 0]
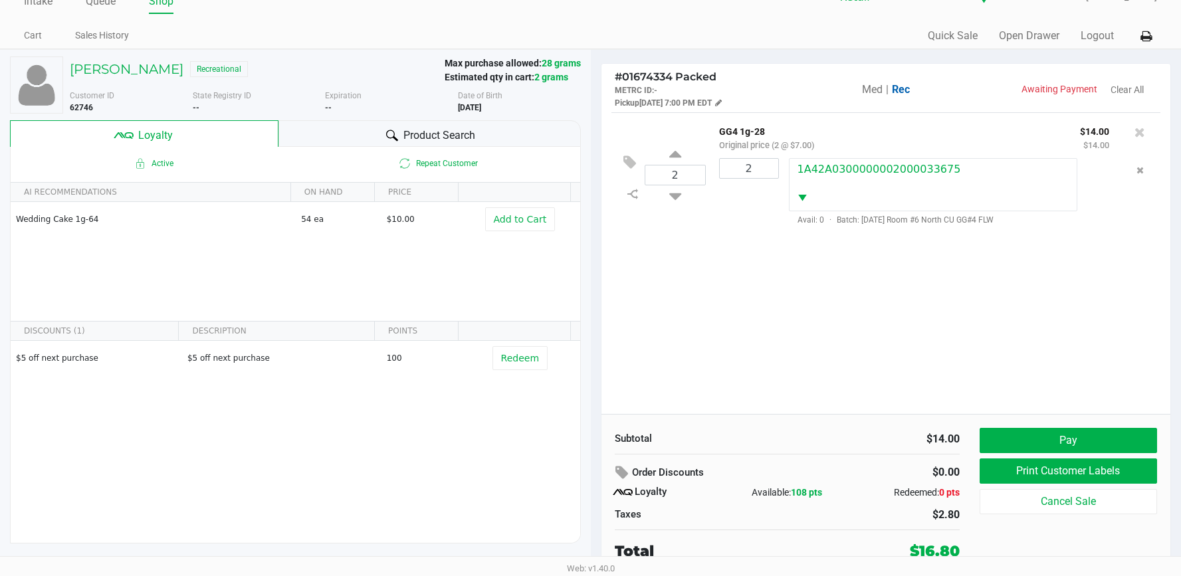
click at [948, 389] on div "2 GG4 1g-28 Original price (2 @ $7.00) $14.00 $14.00 2 1A42A0300000002000033675…" at bounding box center [885, 263] width 569 height 302
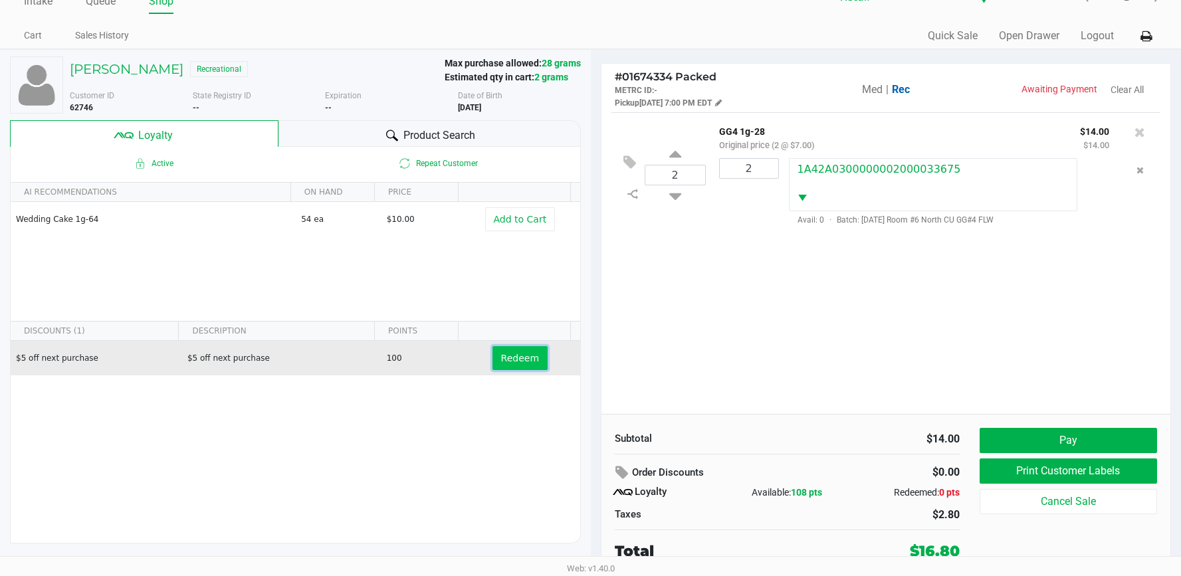
click at [522, 359] on span "Redeem" at bounding box center [520, 358] width 38 height 11
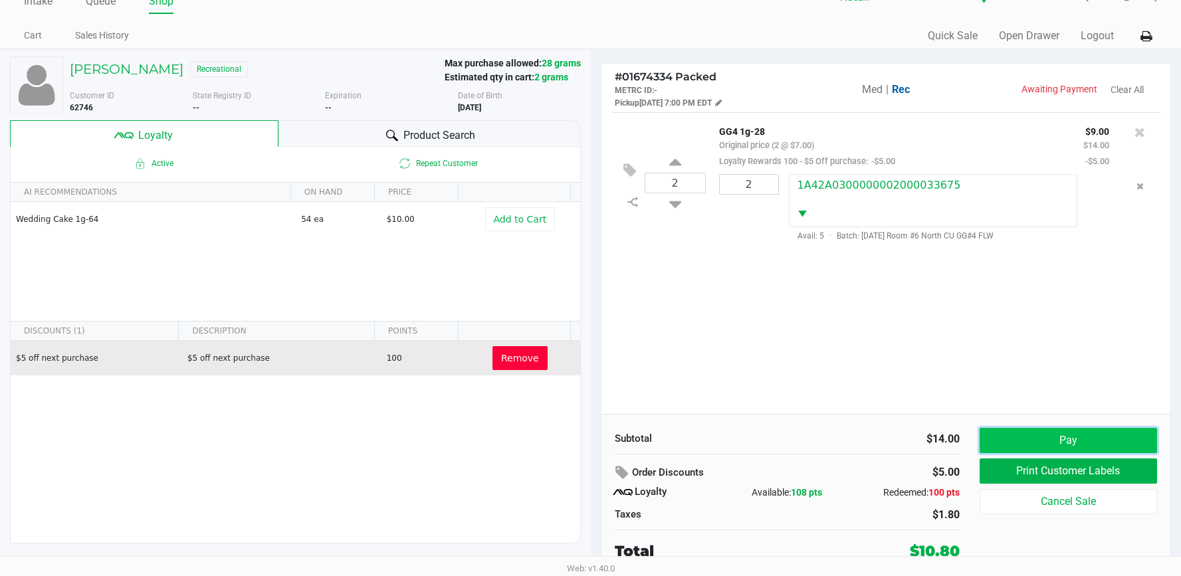
click at [995, 445] on button "Pay" at bounding box center [1067, 440] width 177 height 25
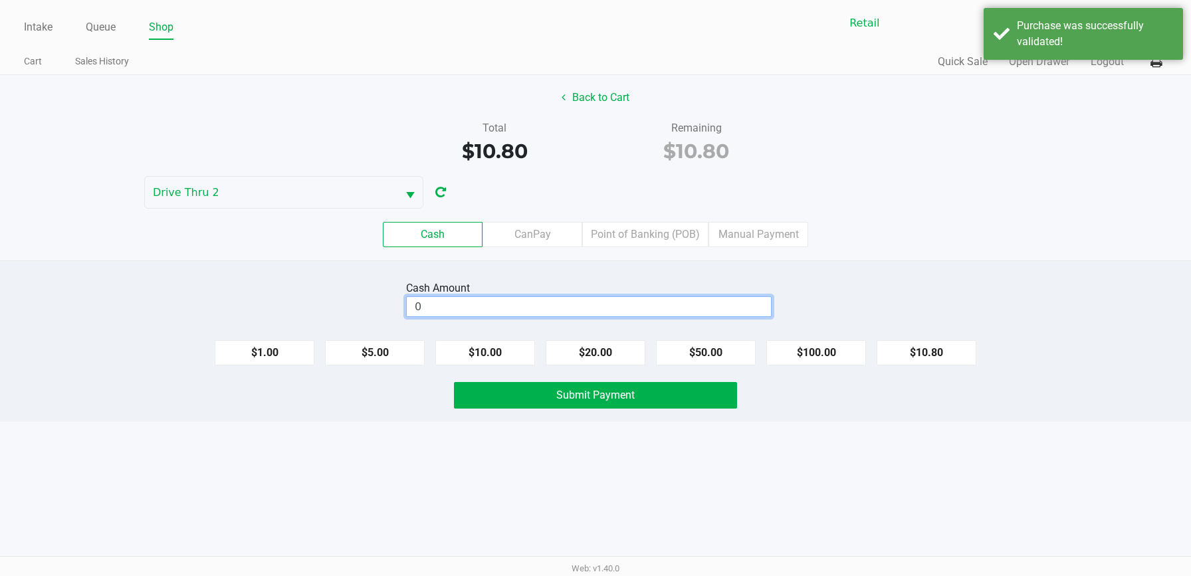
click at [648, 303] on input "0" at bounding box center [589, 306] width 364 height 19
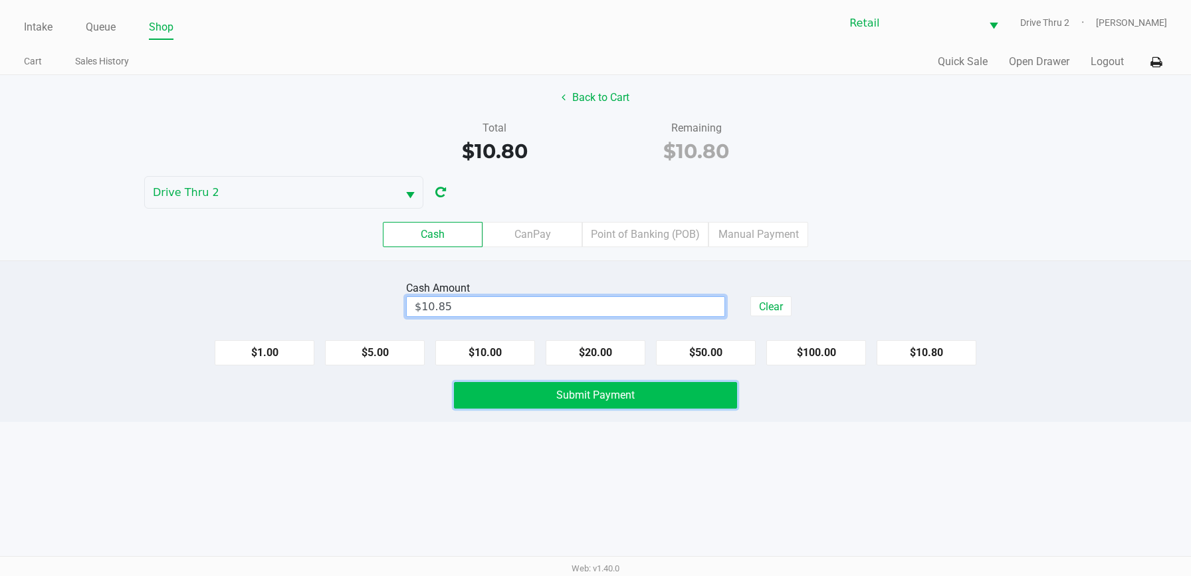
click at [623, 391] on span "Submit Payment" at bounding box center [595, 395] width 78 height 13
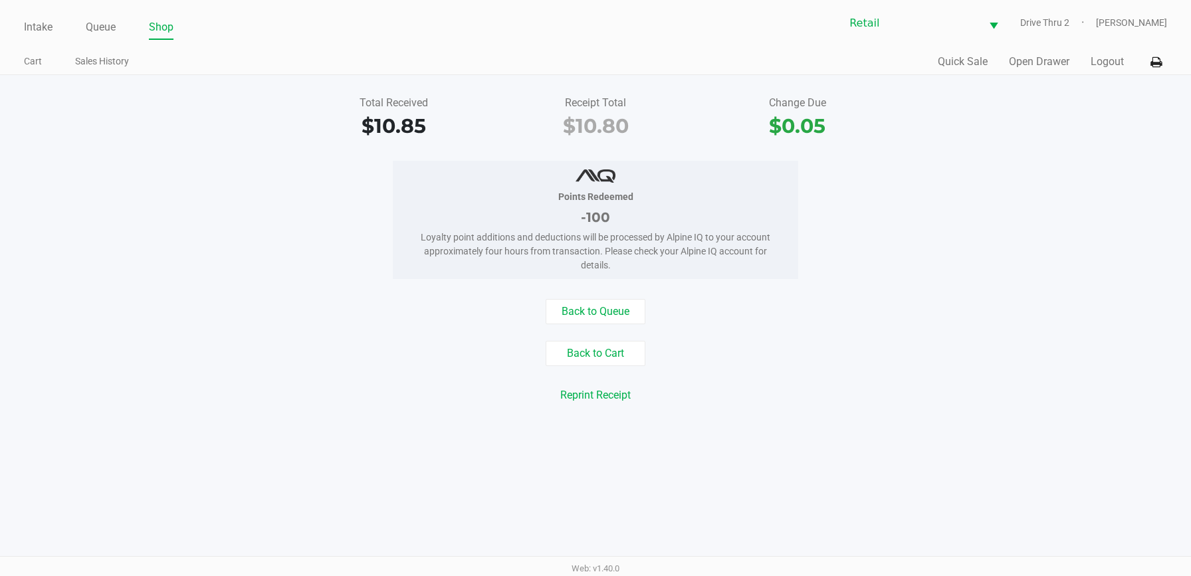
click at [24, 13] on div "Intake Queue Shop Retail Drive Thru 2 [PERSON_NAME]" at bounding box center [595, 23] width 1143 height 33
click at [37, 27] on link "Intake" at bounding box center [38, 27] width 29 height 19
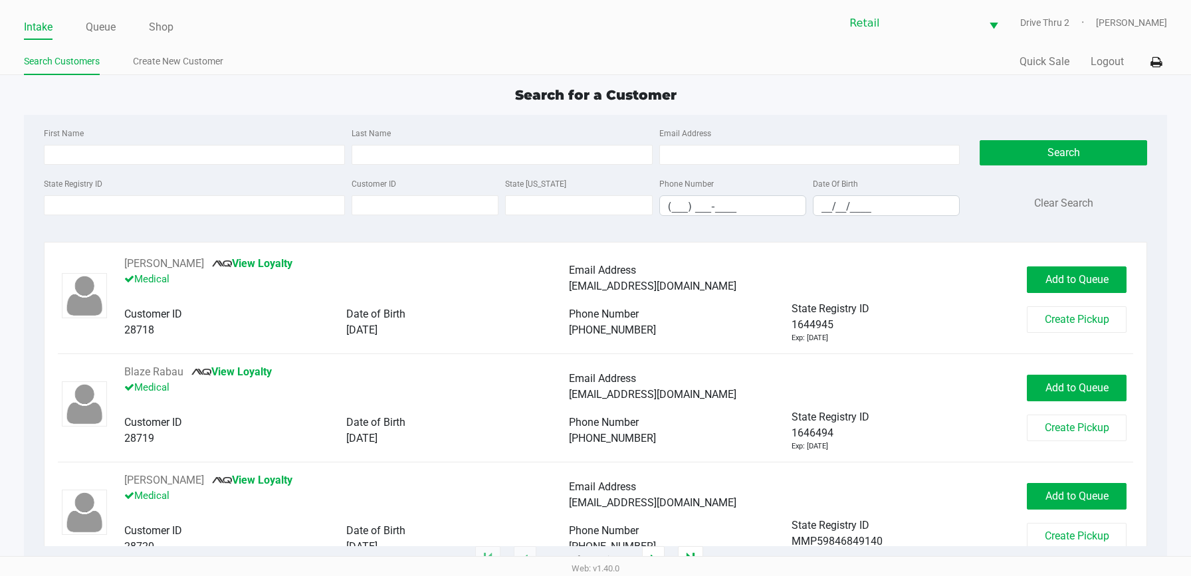
click at [499, 147] on input "Last Name" at bounding box center [501, 155] width 301 height 20
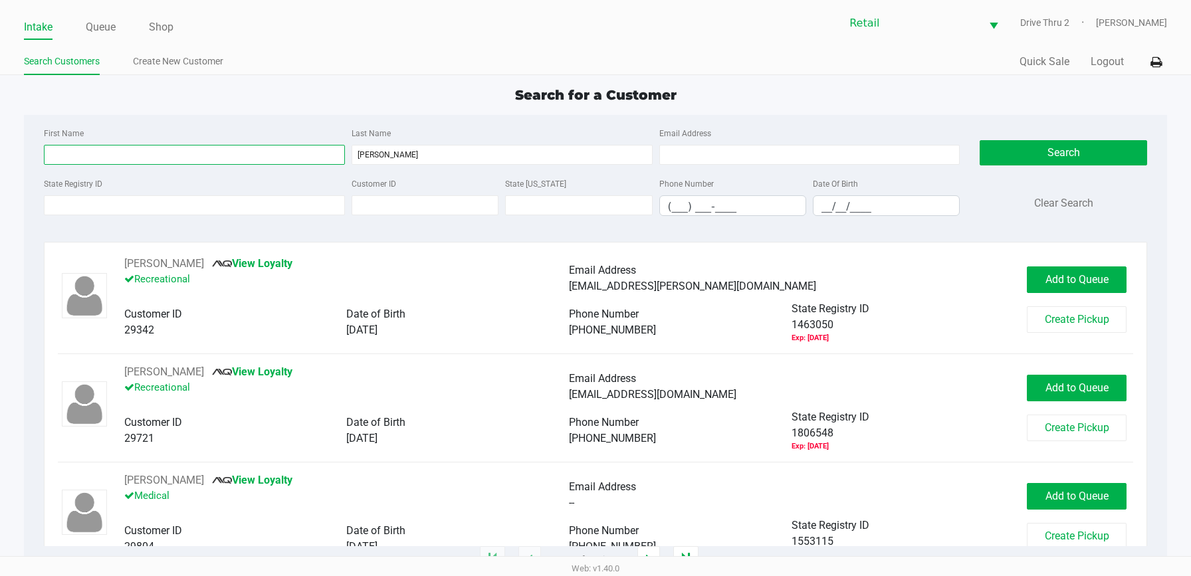
click at [334, 148] on input "First Name" at bounding box center [194, 155] width 301 height 20
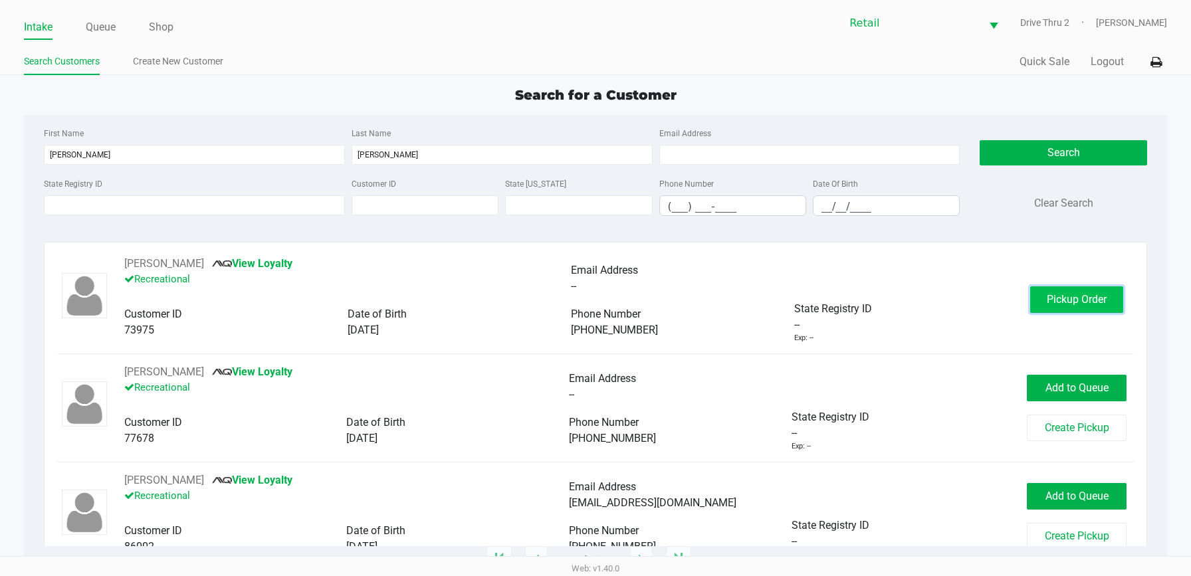
click at [1031, 299] on button "Pickup Order" at bounding box center [1076, 299] width 93 height 27
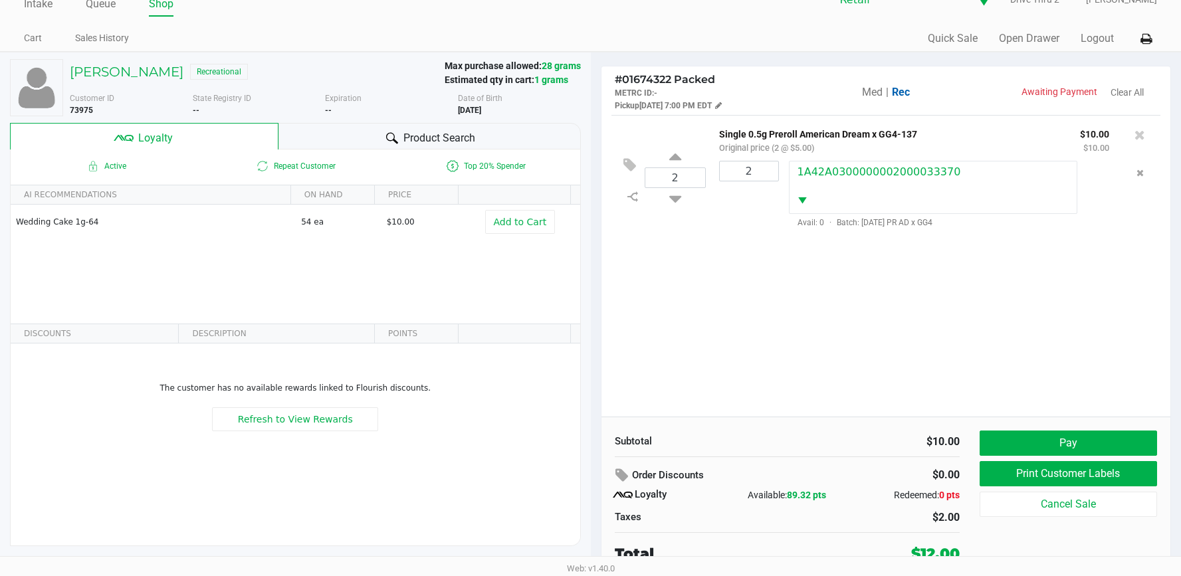
scroll to position [26, 0]
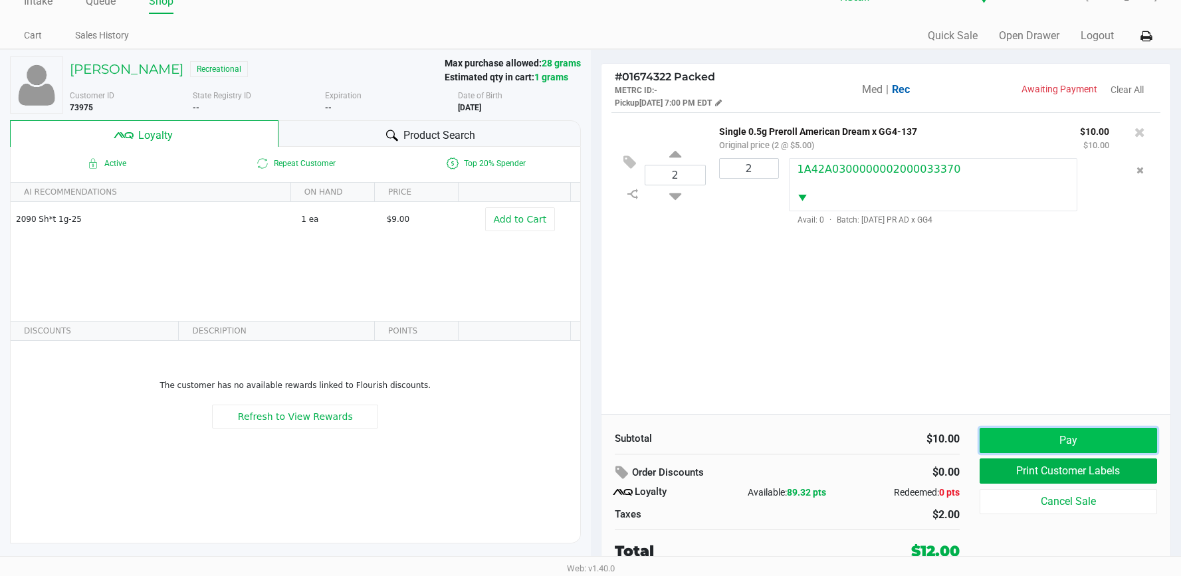
click at [1036, 436] on button "Pay" at bounding box center [1067, 440] width 177 height 25
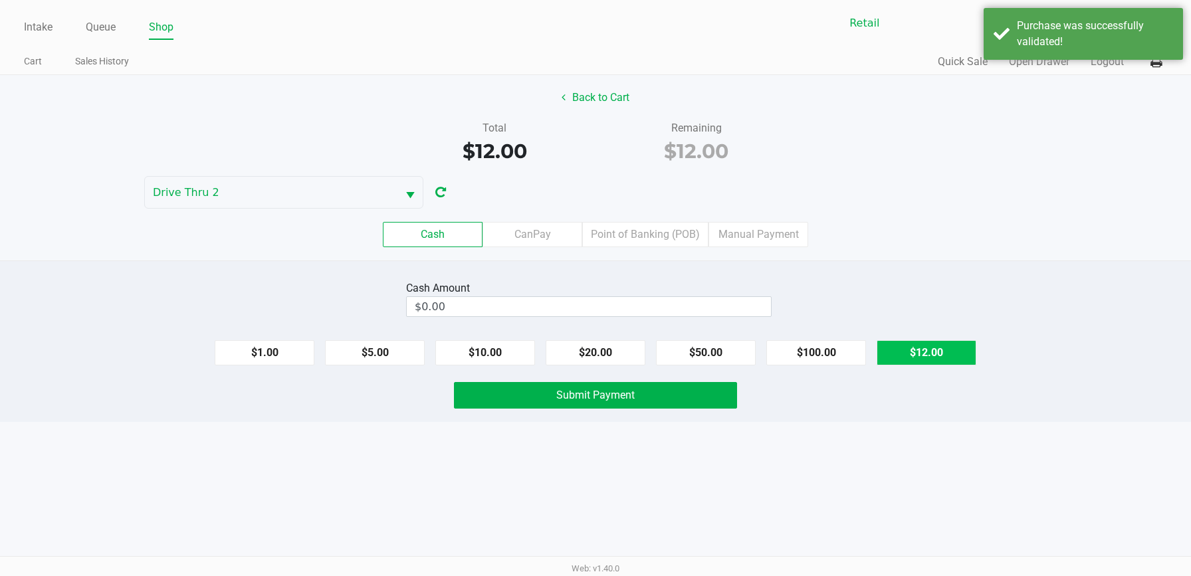
click at [901, 352] on button "$12.00" at bounding box center [926, 352] width 100 height 25
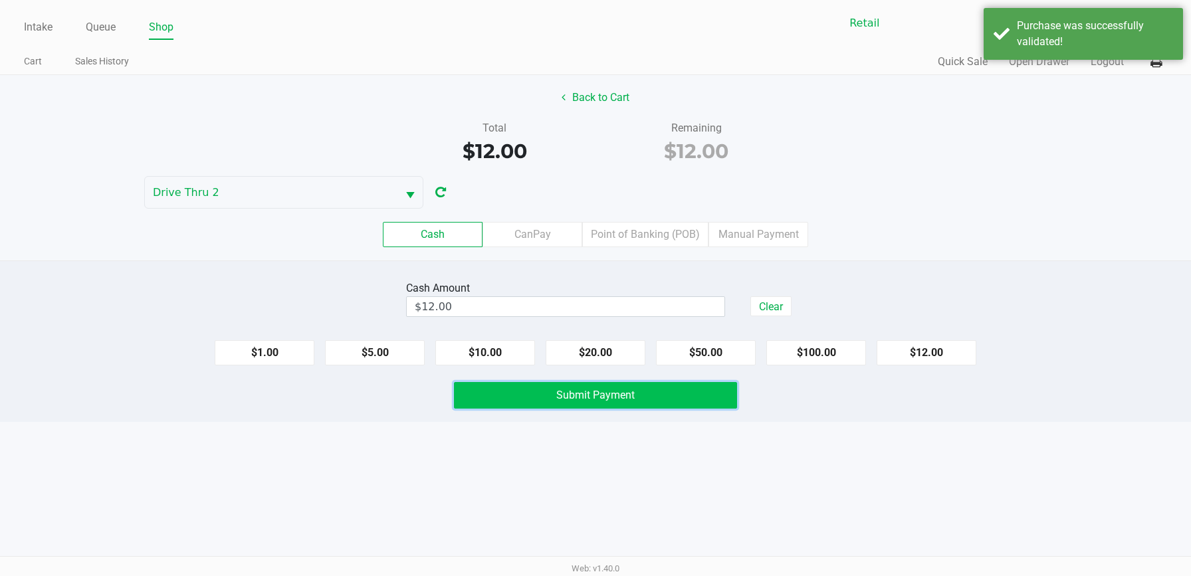
click at [625, 391] on span "Submit Payment" at bounding box center [595, 395] width 78 height 13
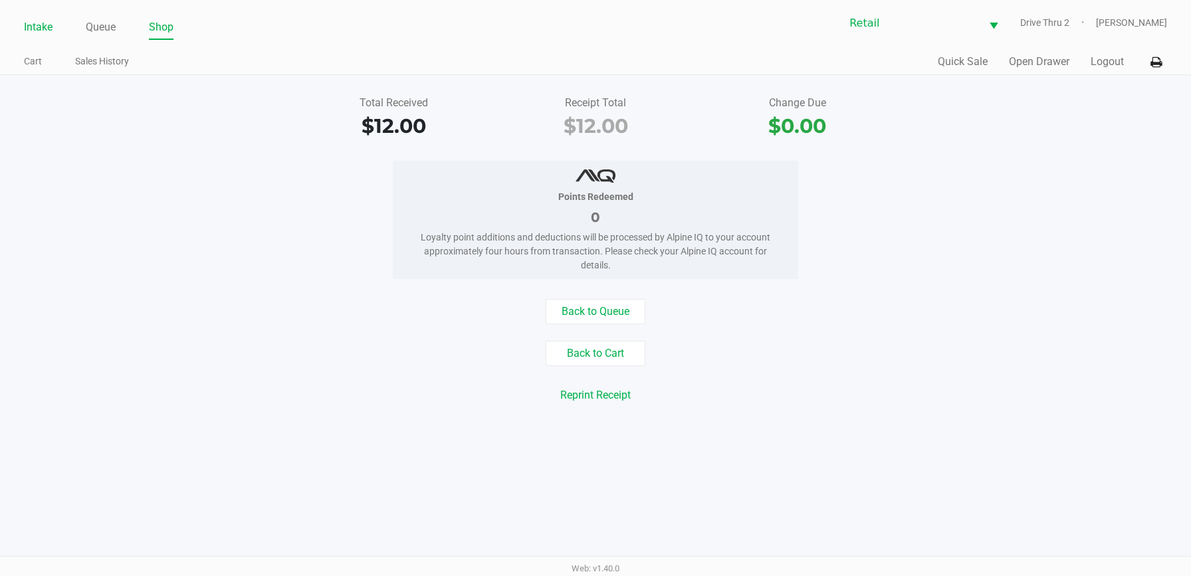
click at [28, 26] on link "Intake" at bounding box center [38, 27] width 29 height 19
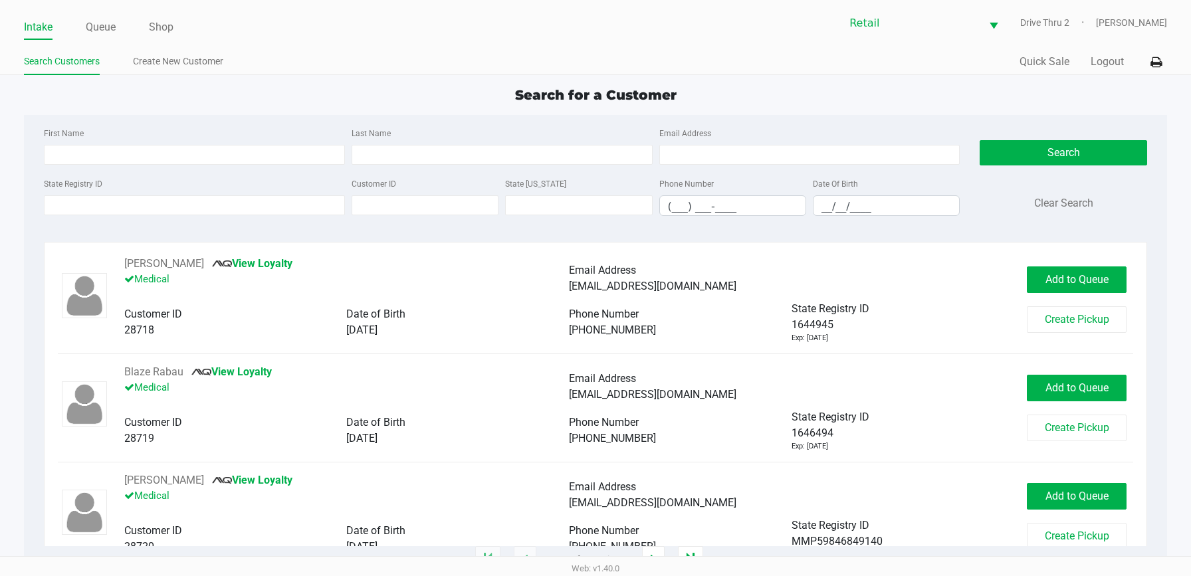
click at [425, 141] on div "Last Name" at bounding box center [502, 145] width 308 height 40
click at [434, 155] on input "Last Name" at bounding box center [501, 155] width 301 height 20
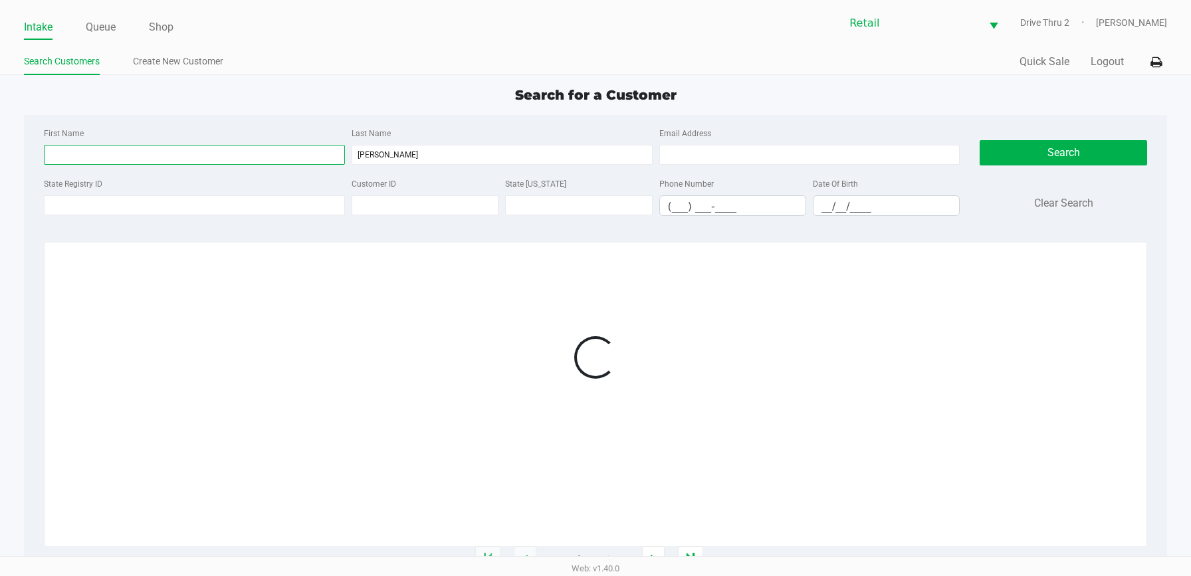
click at [302, 153] on input "First Name" at bounding box center [194, 155] width 301 height 20
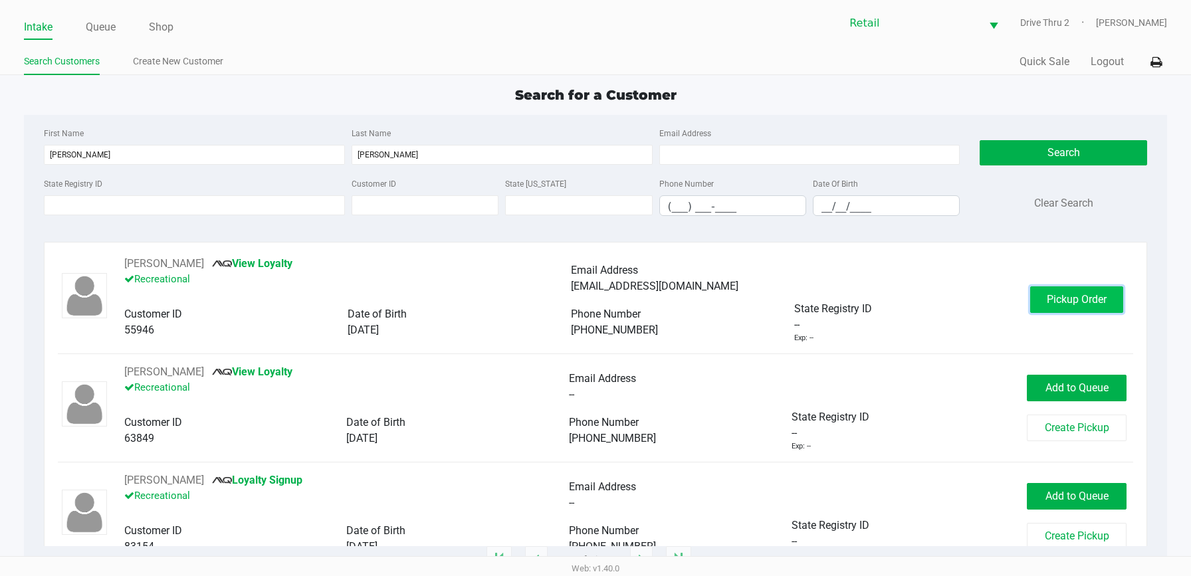
click at [1030, 301] on button "Pickup Order" at bounding box center [1076, 299] width 93 height 27
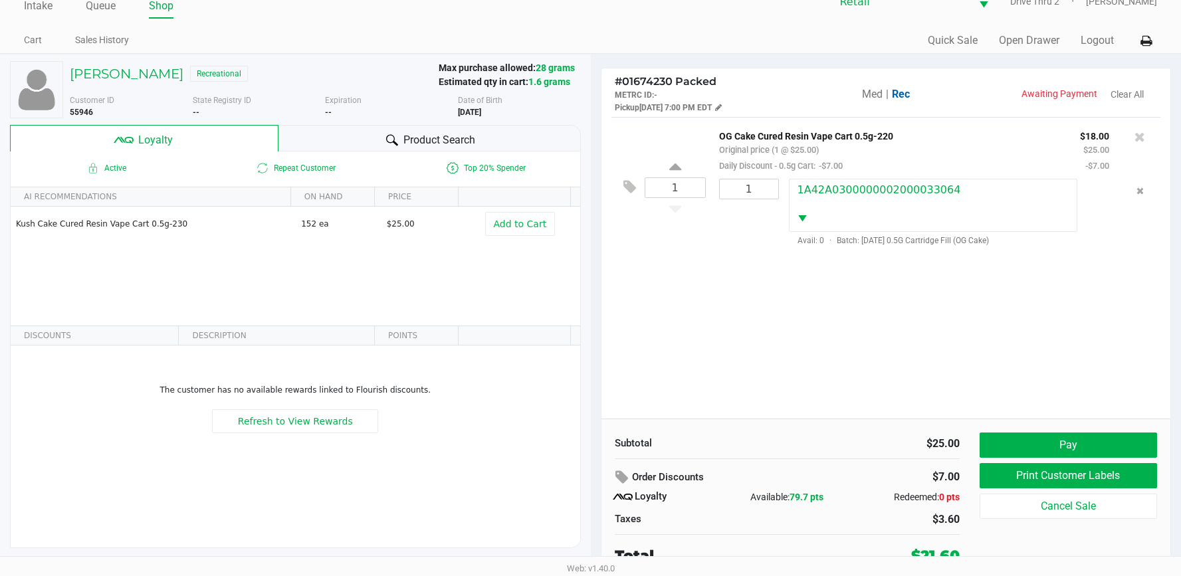
scroll to position [26, 0]
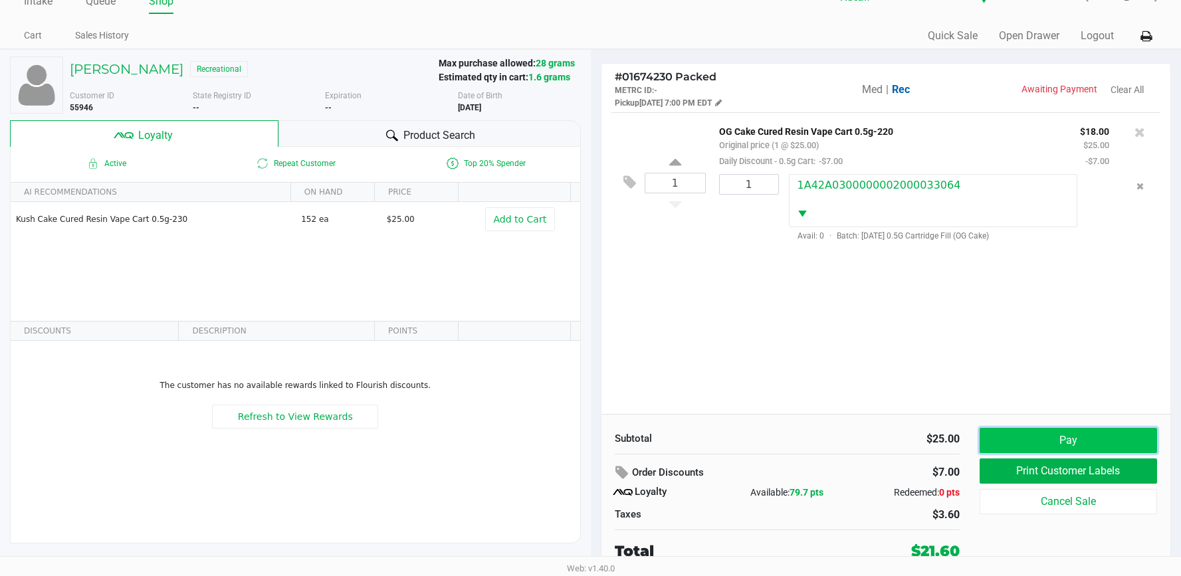
click at [1034, 439] on button "Pay" at bounding box center [1067, 440] width 177 height 25
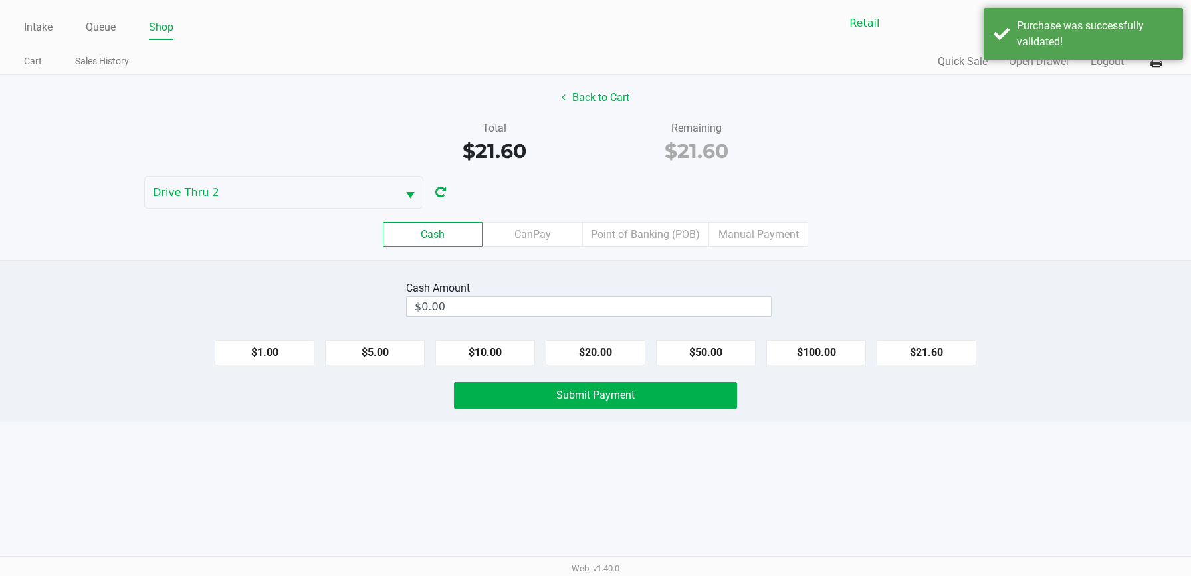
click at [692, 317] on div "Cash Amount $0.00" at bounding box center [588, 299] width 365 height 42
click at [692, 312] on input "0" at bounding box center [589, 306] width 364 height 19
click at [652, 391] on button "Submit Payment" at bounding box center [595, 395] width 283 height 27
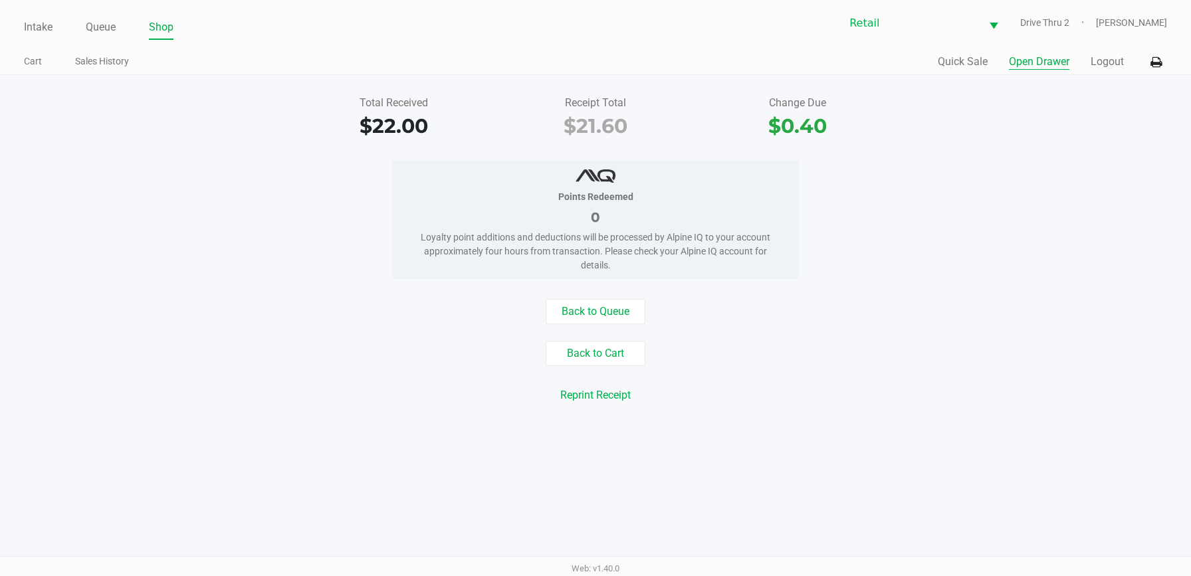
click at [1028, 64] on button "Open Drawer" at bounding box center [1039, 62] width 60 height 16
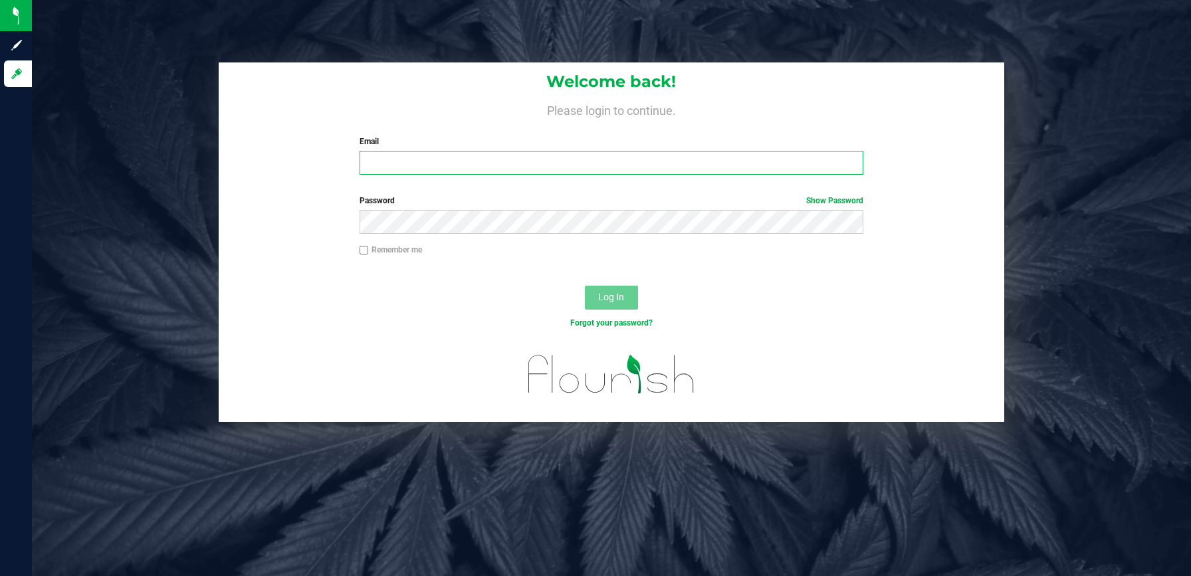
click at [383, 169] on input "Email" at bounding box center [611, 163] width 504 height 24
type input "jpiccione@slatercenter.com"
click at [353, 250] on div "Remember me" at bounding box center [611, 251] width 524 height 15
click at [370, 250] on label "Remember me" at bounding box center [390, 250] width 62 height 12
click at [369, 250] on input "Remember me" at bounding box center [363, 250] width 9 height 9
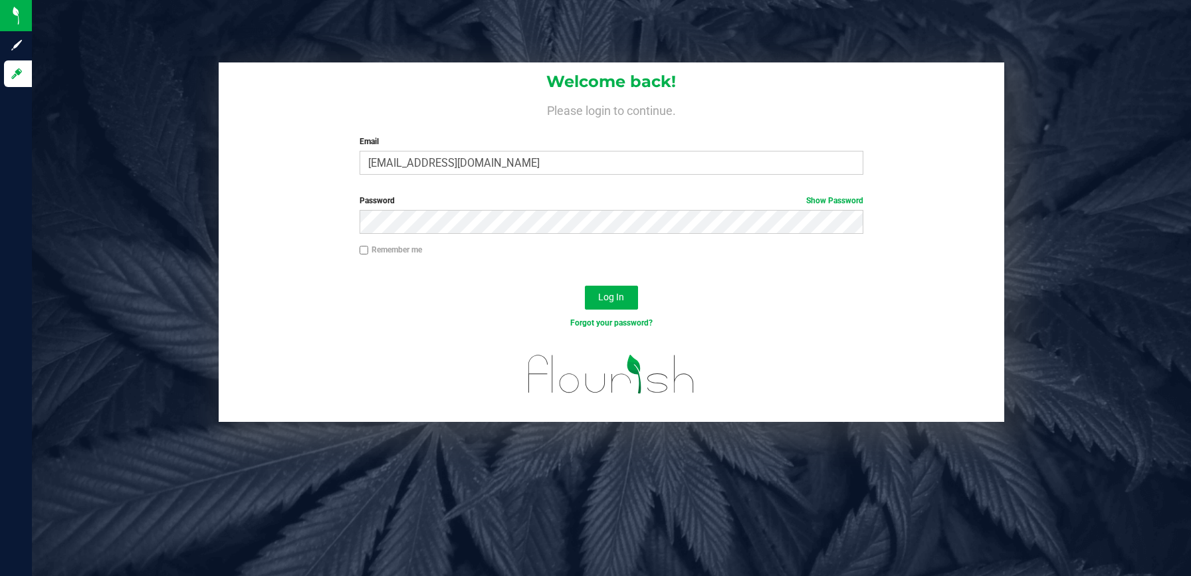
checkbox input "true"
click at [599, 296] on span "Log In" at bounding box center [611, 297] width 26 height 11
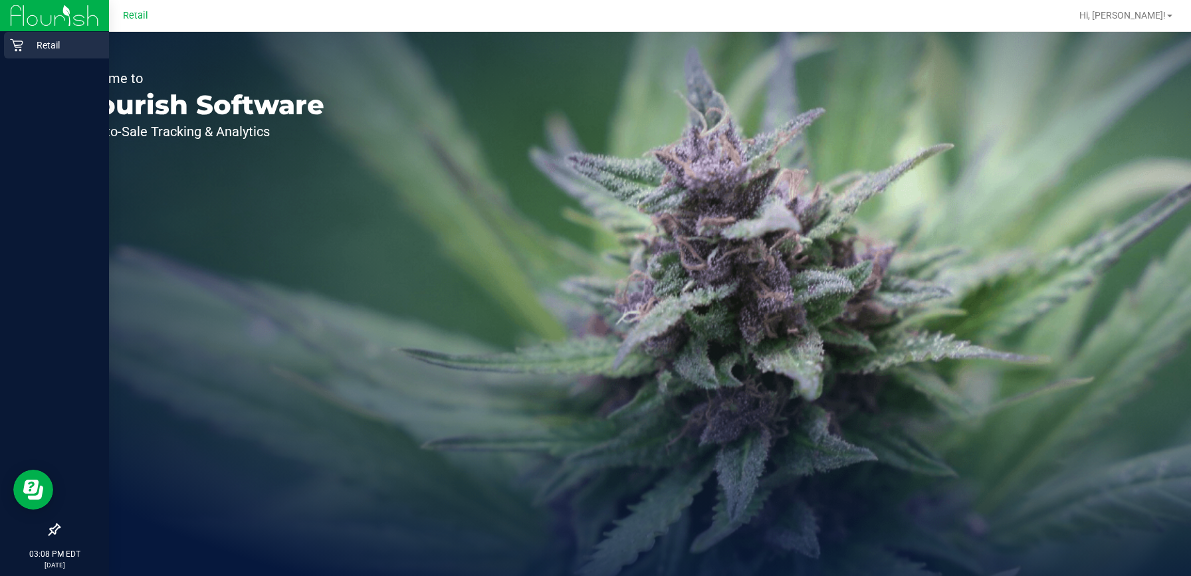
click at [22, 41] on icon at bounding box center [16, 45] width 13 height 13
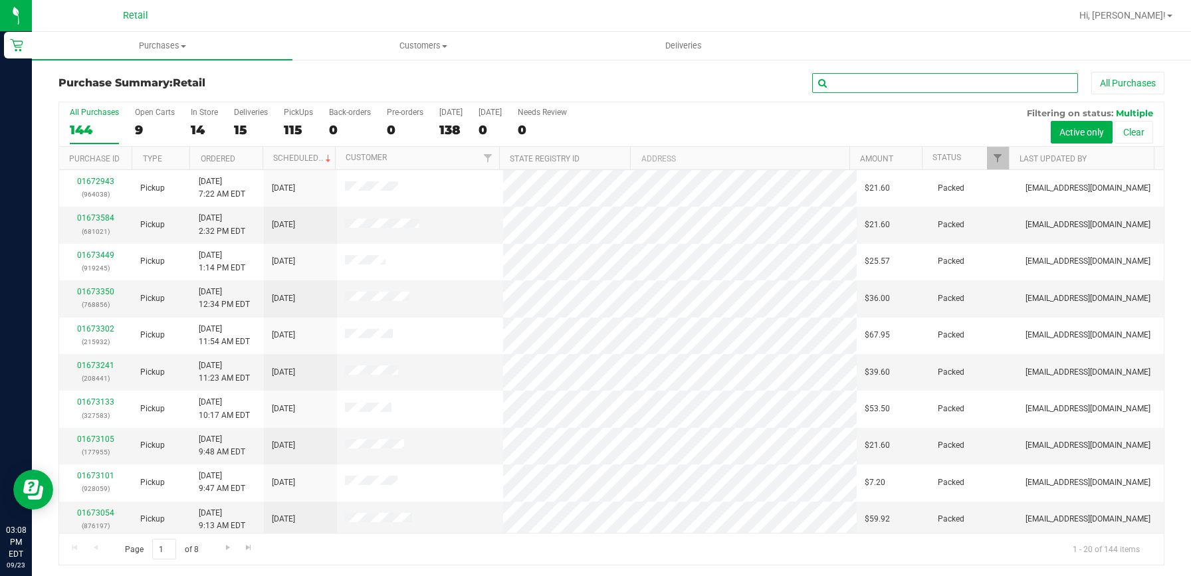
click at [831, 79] on input "text" at bounding box center [945, 83] width 266 height 20
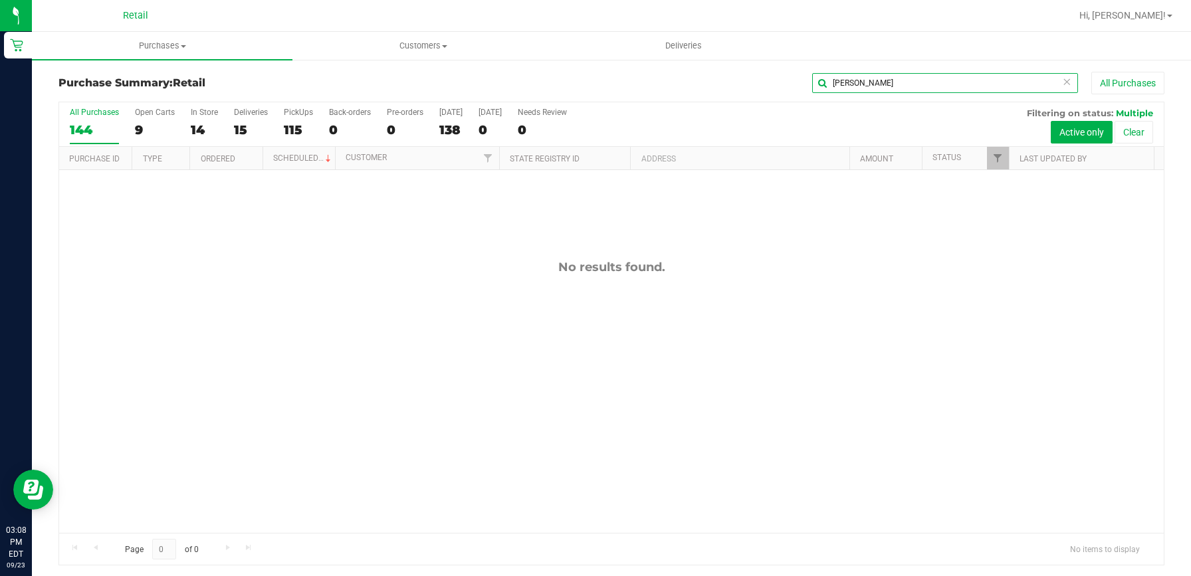
type input "[PERSON_NAME]"
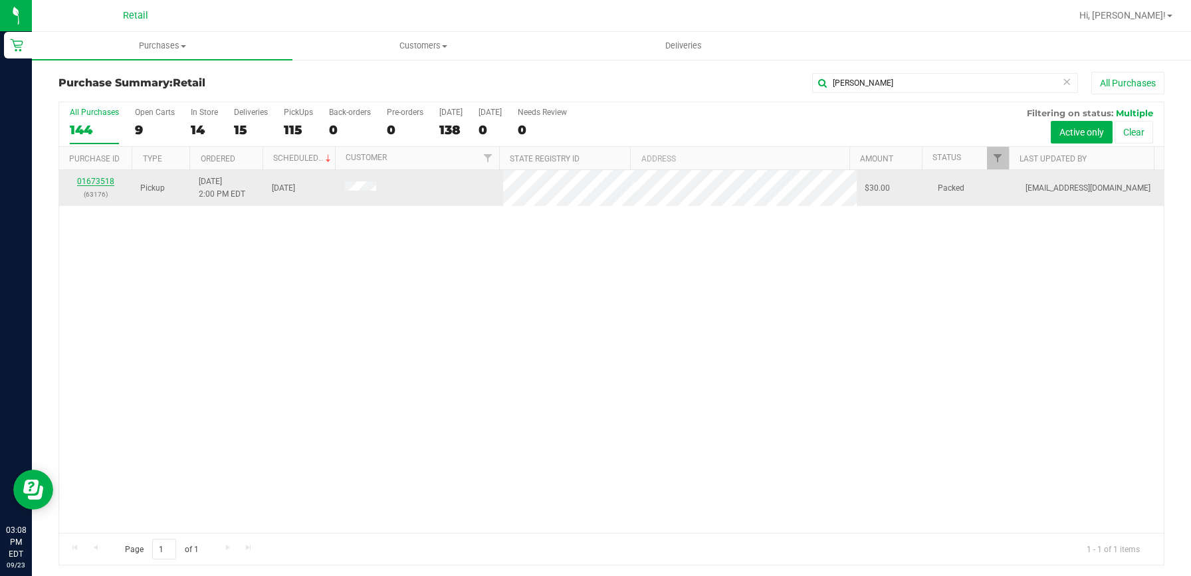
click at [105, 183] on link "01673518" at bounding box center [95, 181] width 37 height 9
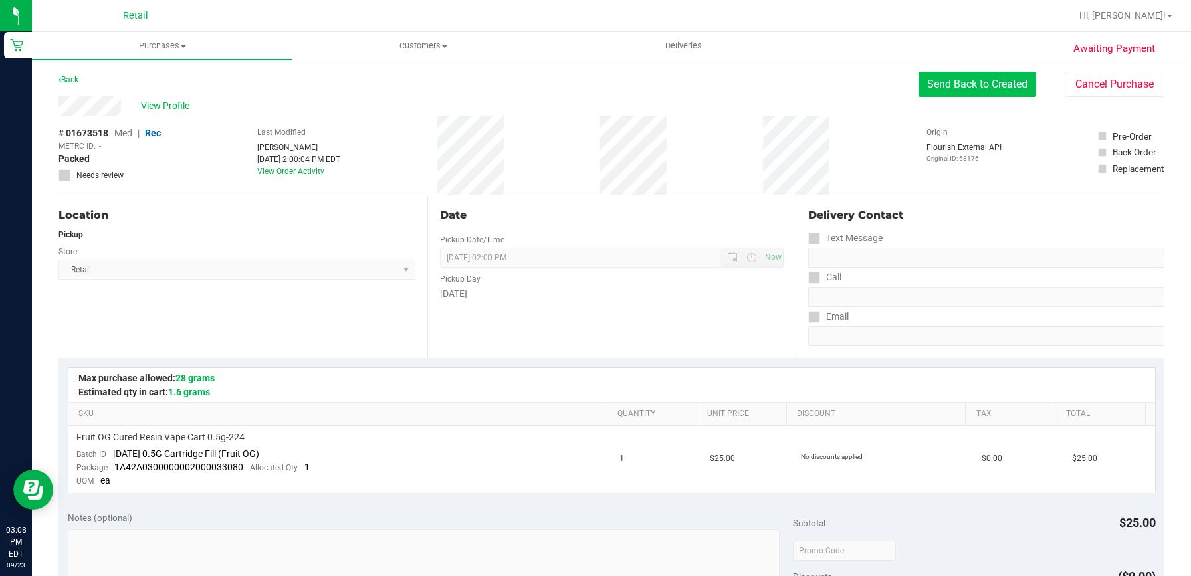
click at [942, 86] on button "Send Back to Created" at bounding box center [977, 84] width 118 height 25
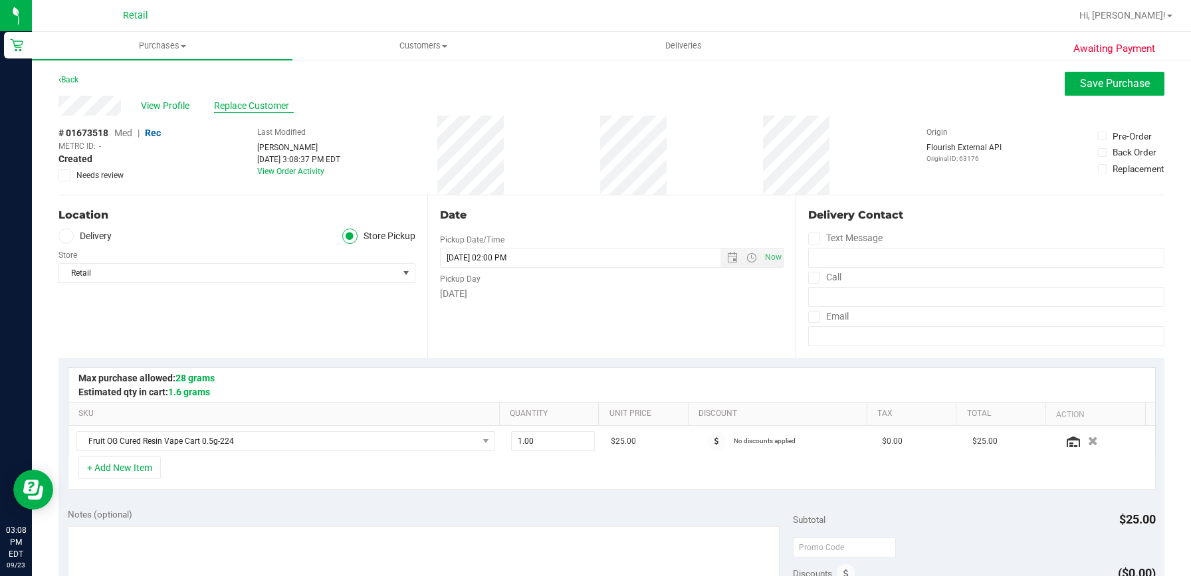
click at [232, 101] on span "Replace Customer" at bounding box center [254, 106] width 80 height 14
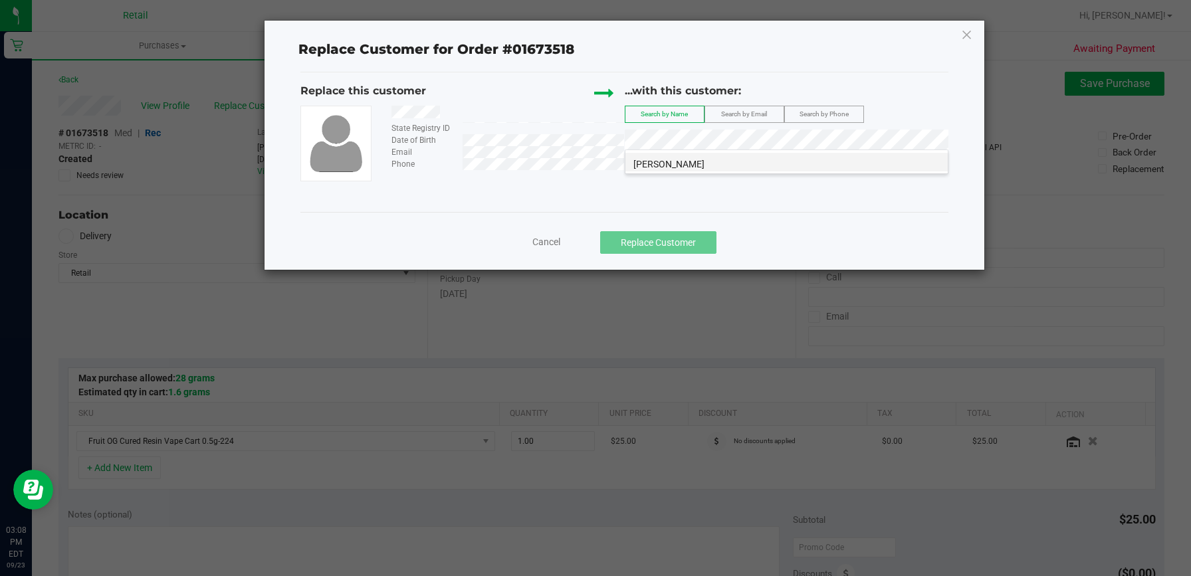
click at [656, 167] on span "[PERSON_NAME]" at bounding box center [668, 164] width 71 height 11
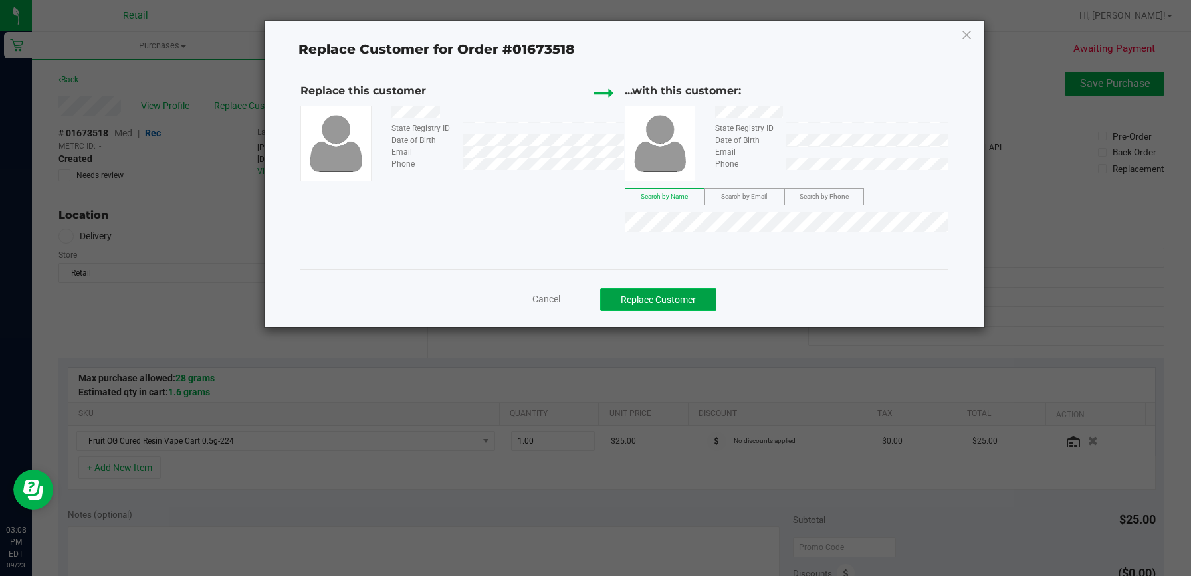
click at [633, 304] on button "Replace Customer" at bounding box center [658, 299] width 116 height 23
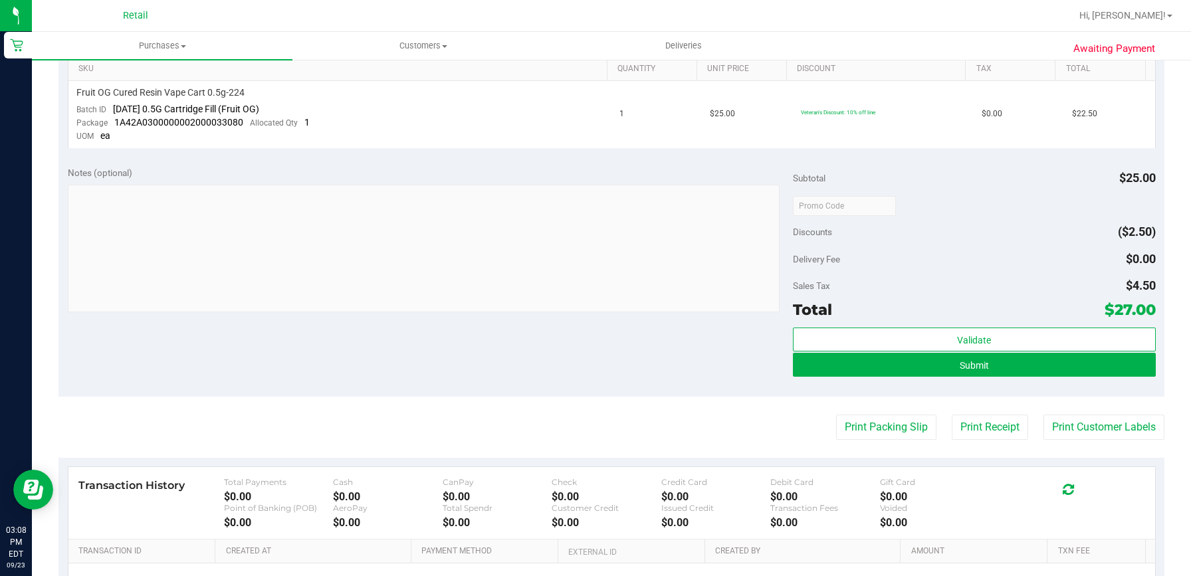
scroll to position [399, 0]
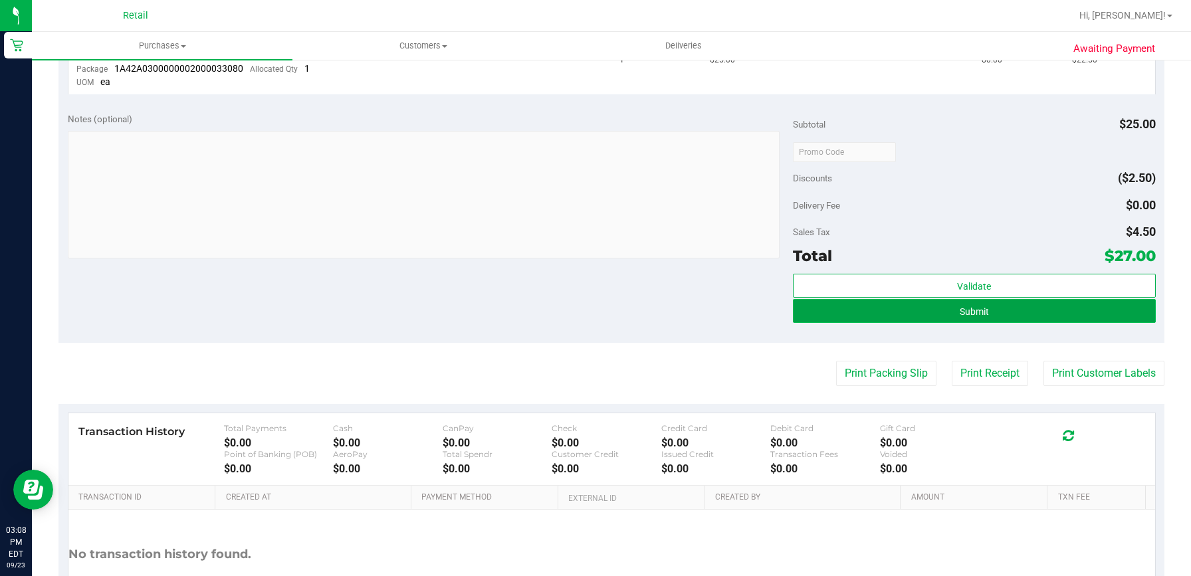
click at [1044, 318] on button "Submit" at bounding box center [974, 311] width 363 height 24
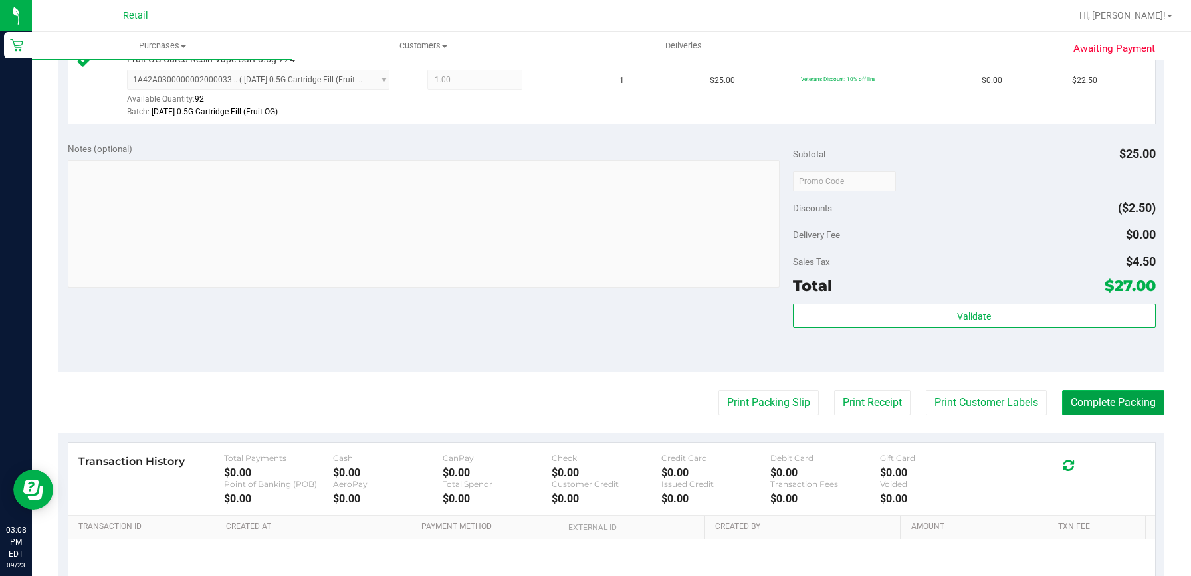
click at [1114, 403] on button "Complete Packing" at bounding box center [1113, 402] width 102 height 25
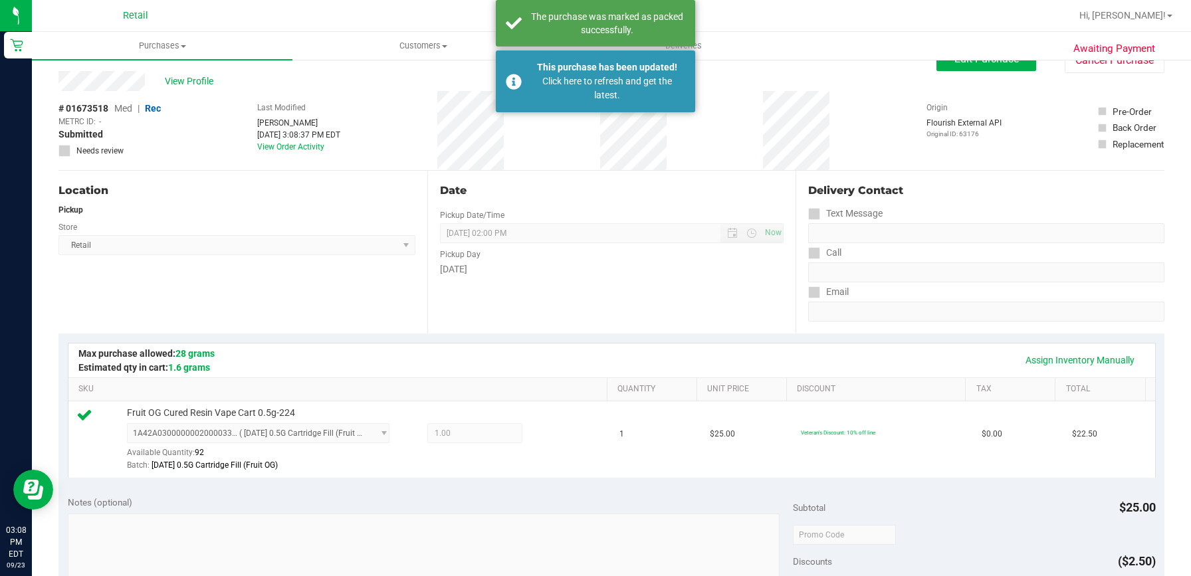
scroll to position [0, 0]
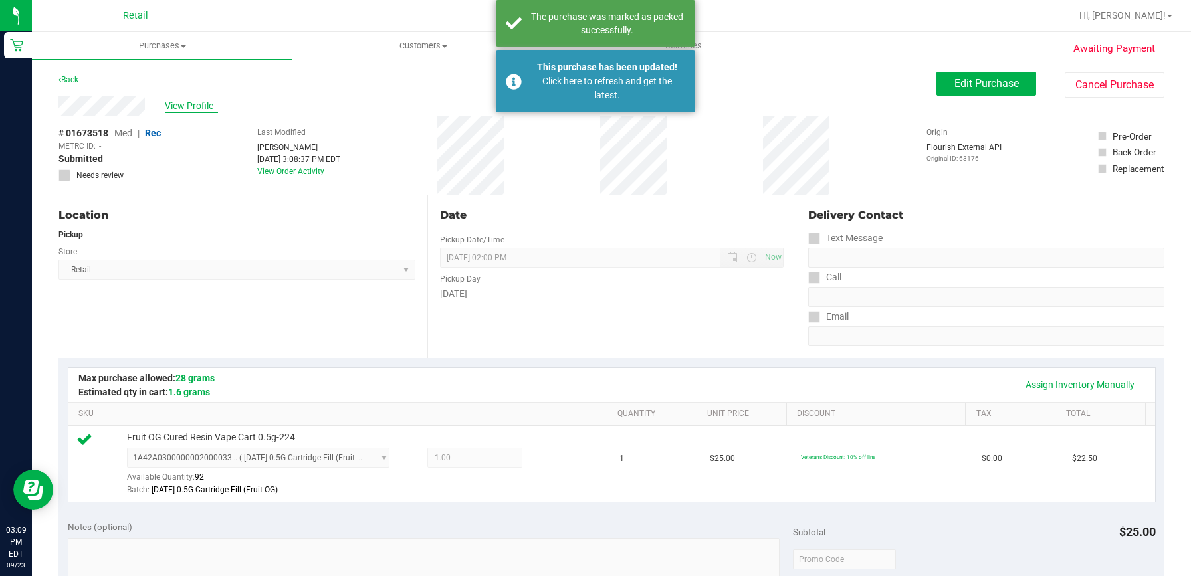
click at [171, 109] on span "View Profile" at bounding box center [191, 106] width 53 height 14
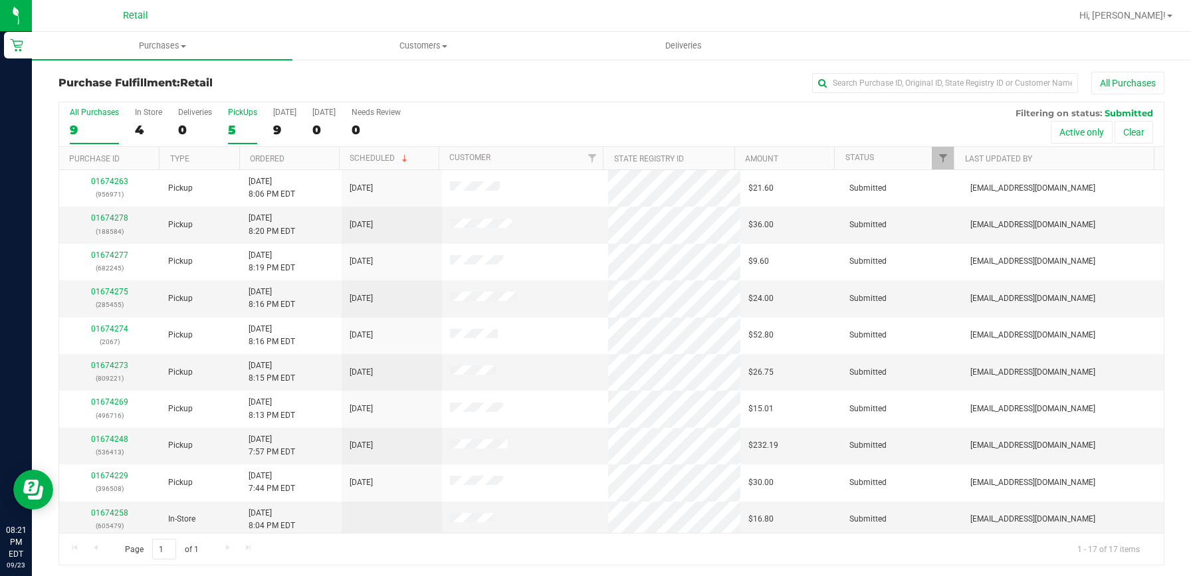
click at [239, 130] on div "5" at bounding box center [242, 129] width 29 height 15
click at [0, 0] on input "PickUps 5" at bounding box center [0, 0] width 0 height 0
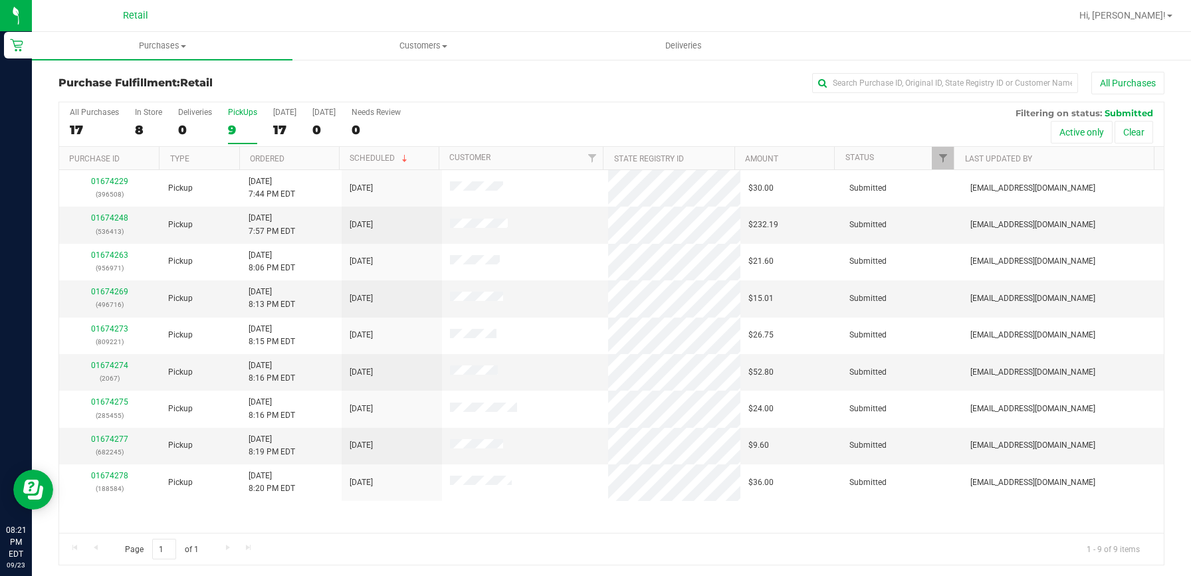
click at [240, 128] on div "9" at bounding box center [242, 129] width 29 height 15
click at [0, 0] on input "PickUps 9" at bounding box center [0, 0] width 0 height 0
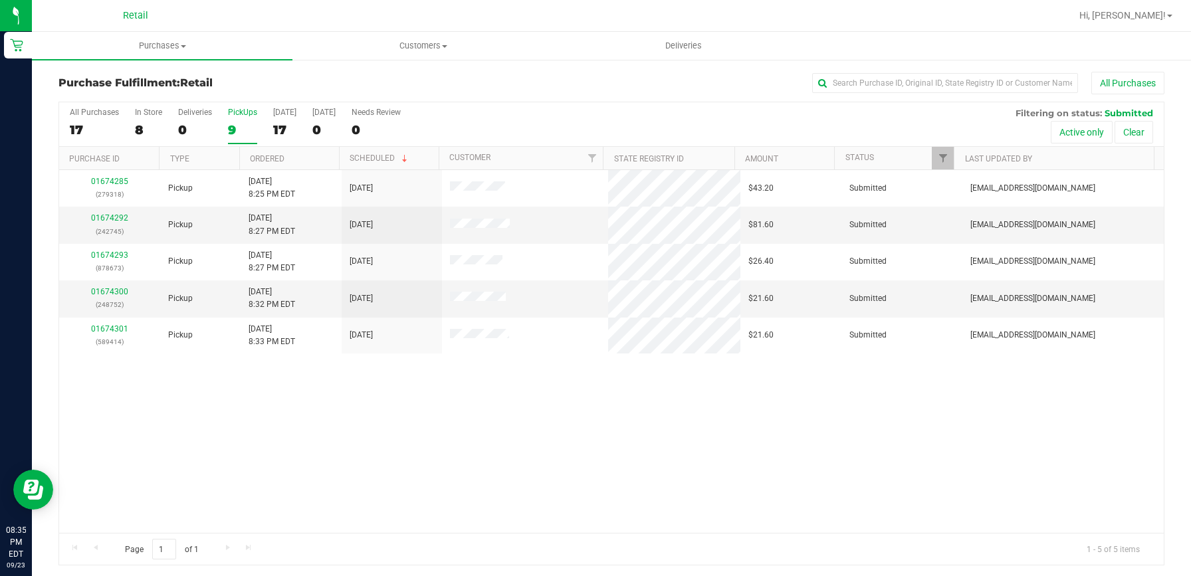
click at [229, 131] on div "9" at bounding box center [242, 129] width 29 height 15
click at [0, 0] on input "PickUps 9" at bounding box center [0, 0] width 0 height 0
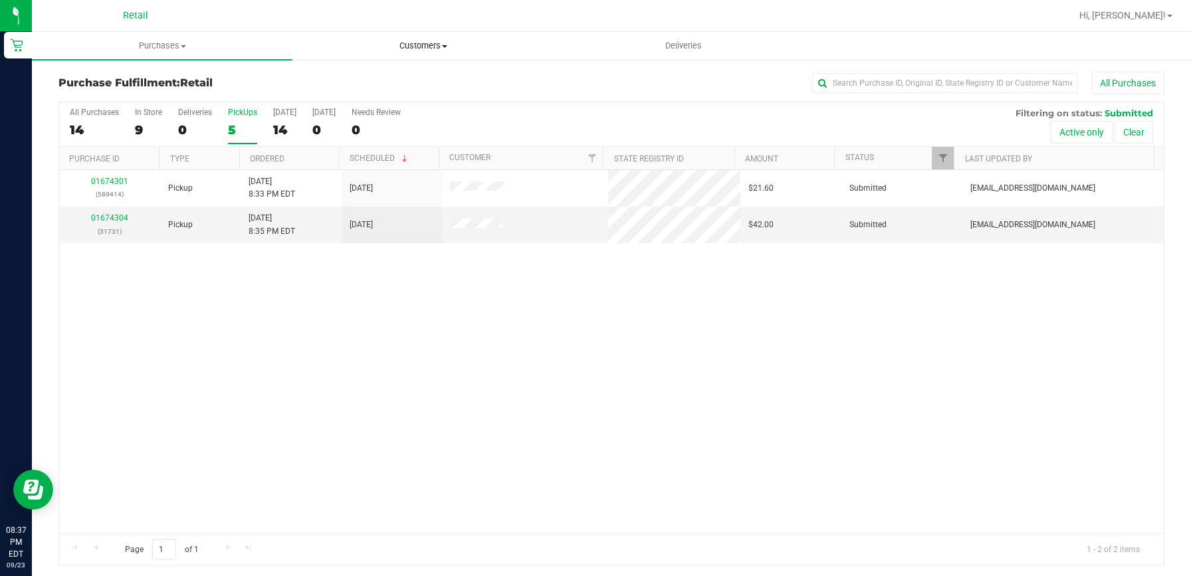
drag, startPoint x: 413, startPoint y: 40, endPoint x: 385, endPoint y: 61, distance: 35.6
click at [413, 40] on span "Customers" at bounding box center [422, 46] width 259 height 12
click at [322, 84] on span "All customers" at bounding box center [340, 79] width 96 height 11
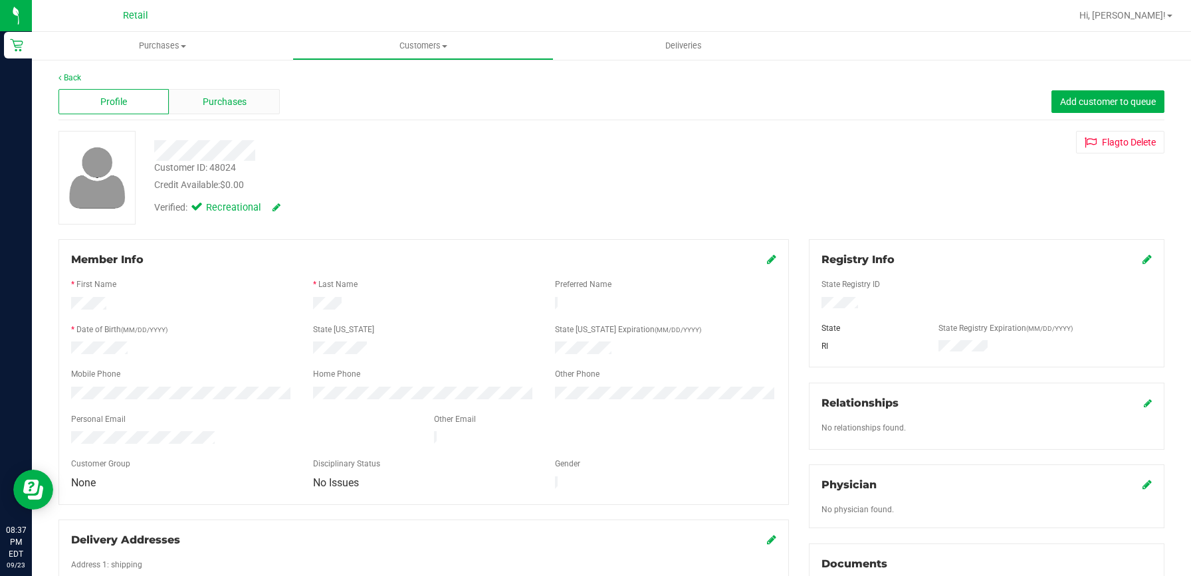
click at [220, 101] on span "Purchases" at bounding box center [225, 102] width 44 height 14
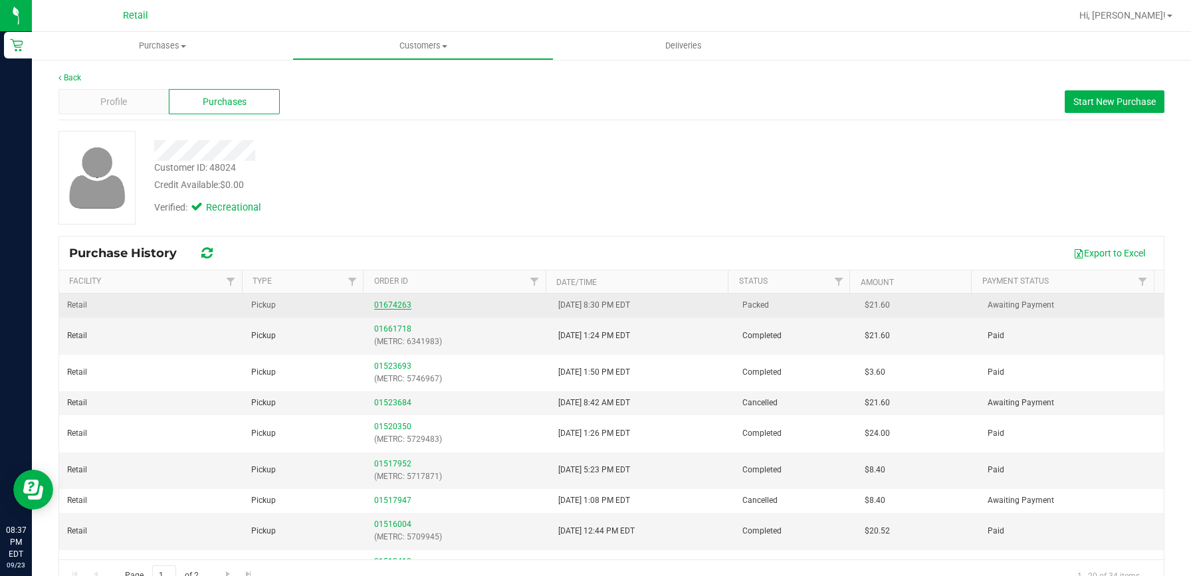
click at [386, 309] on link "01674263" at bounding box center [392, 304] width 37 height 9
